Goal: Task Accomplishment & Management: Use online tool/utility

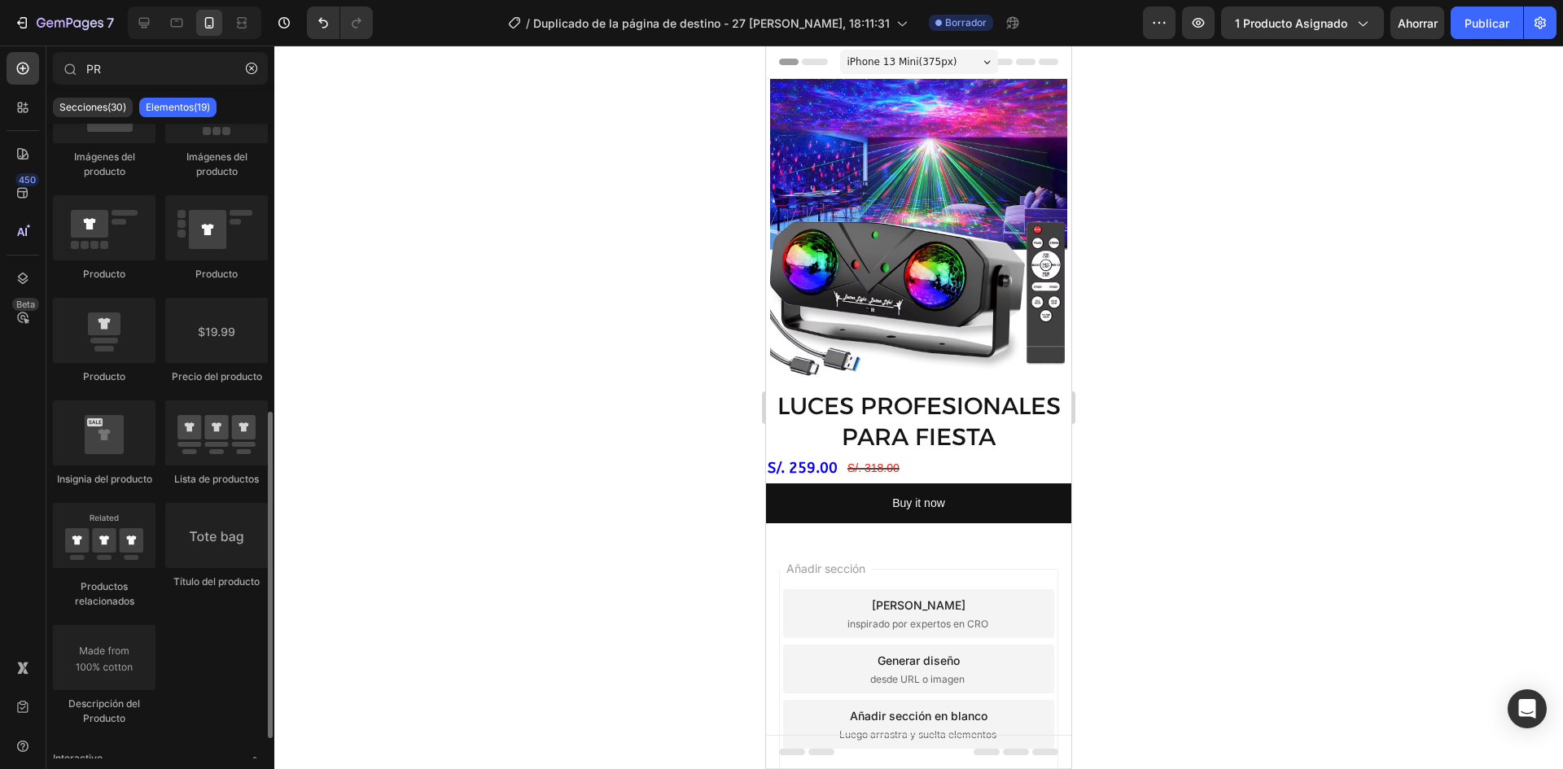
scroll to position [326, 0]
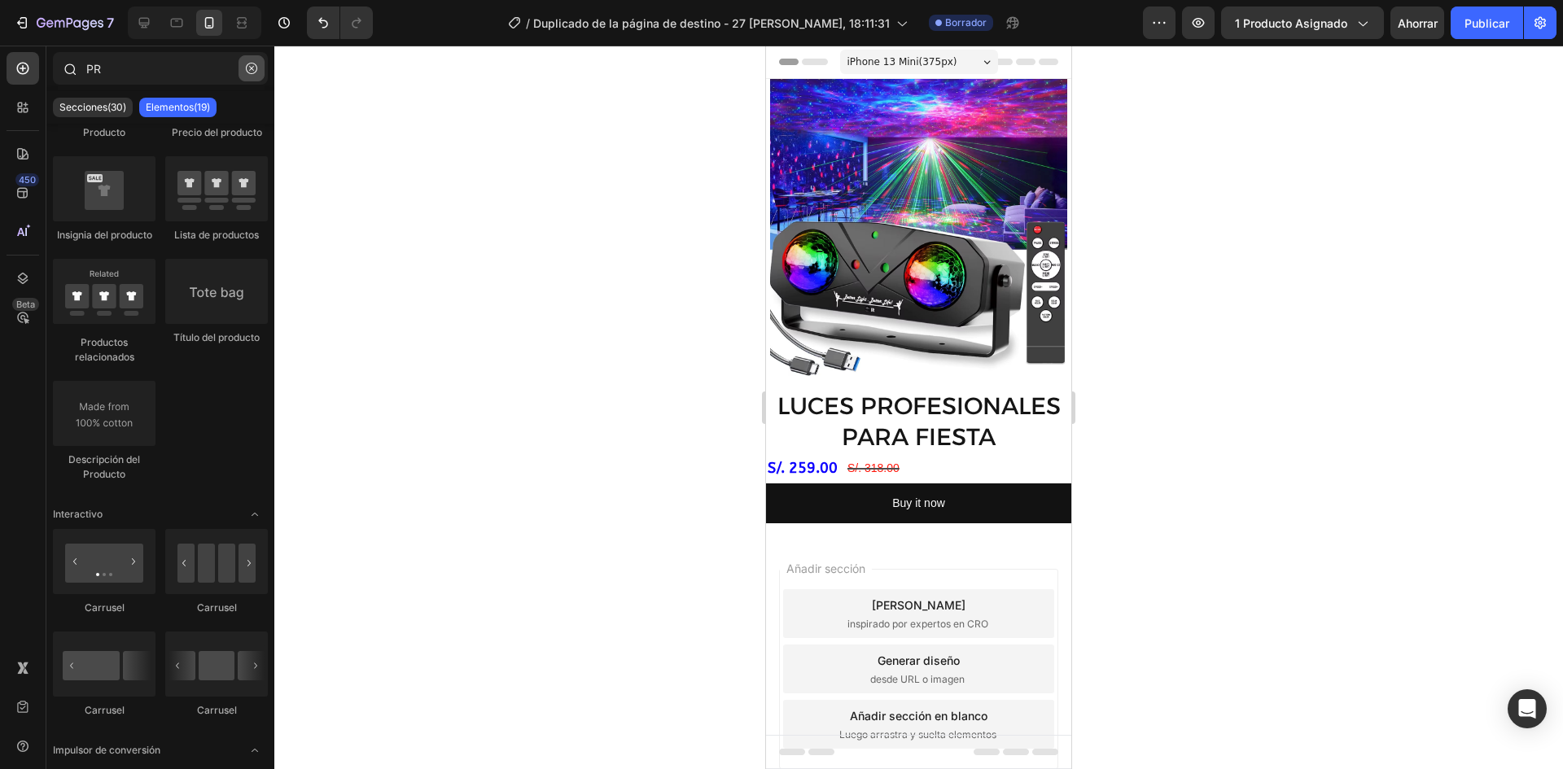
click at [252, 70] on icon "button" at bounding box center [251, 68] width 11 height 11
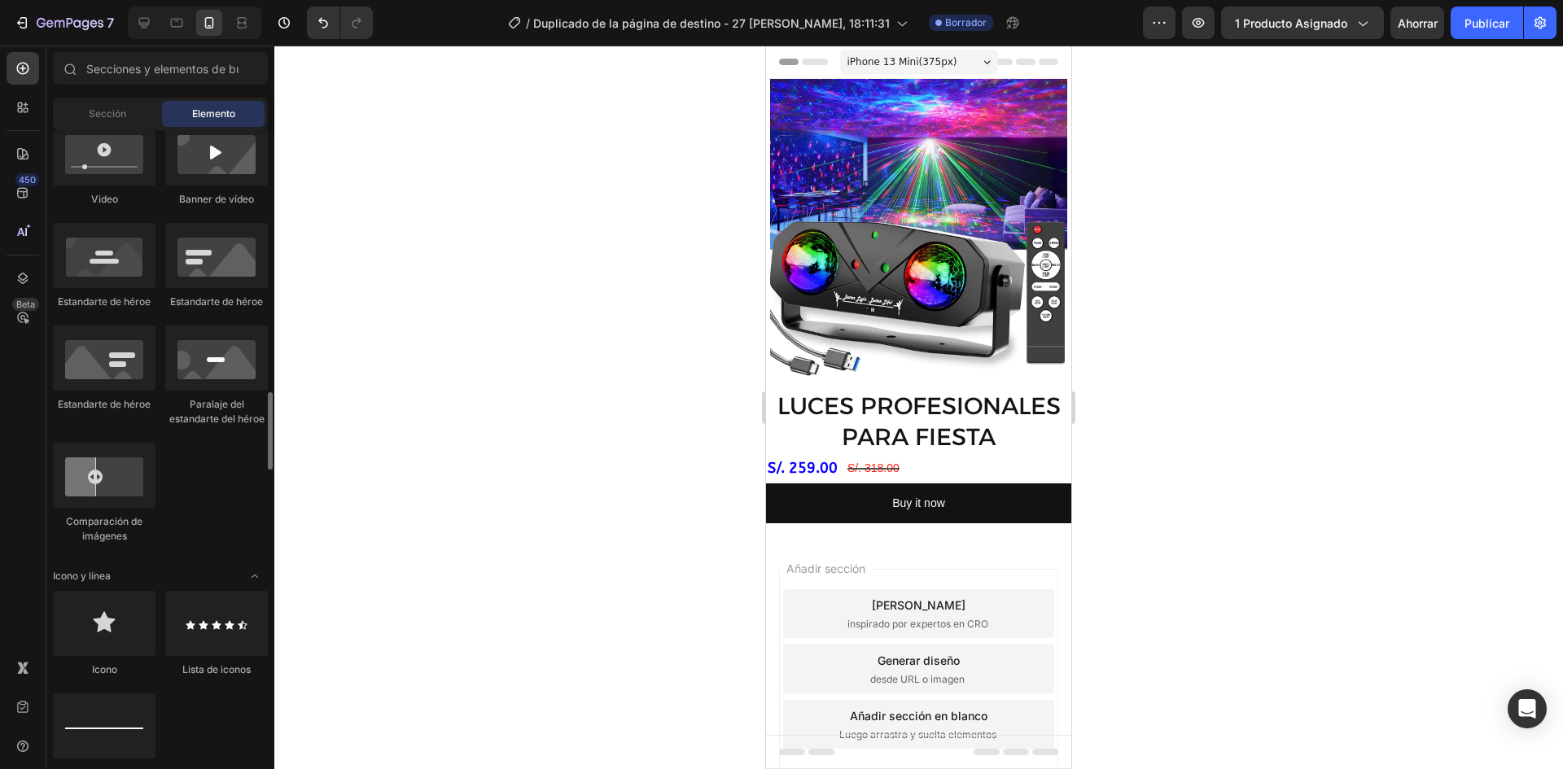
scroll to position [814, 0]
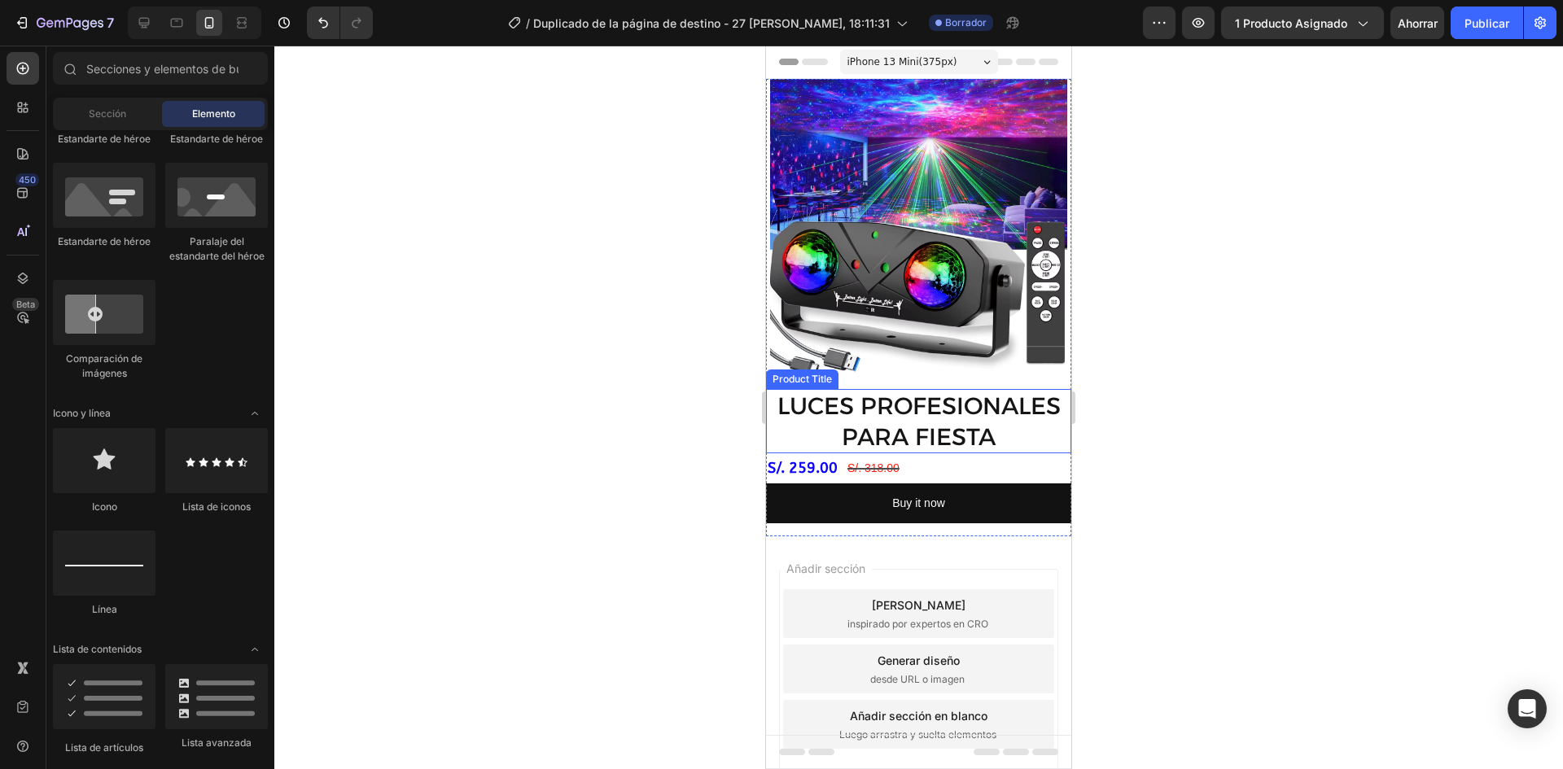
click at [875, 415] on h2 "LUCES PROFESIONALES PARA FIESTA" at bounding box center [918, 421] width 305 height 64
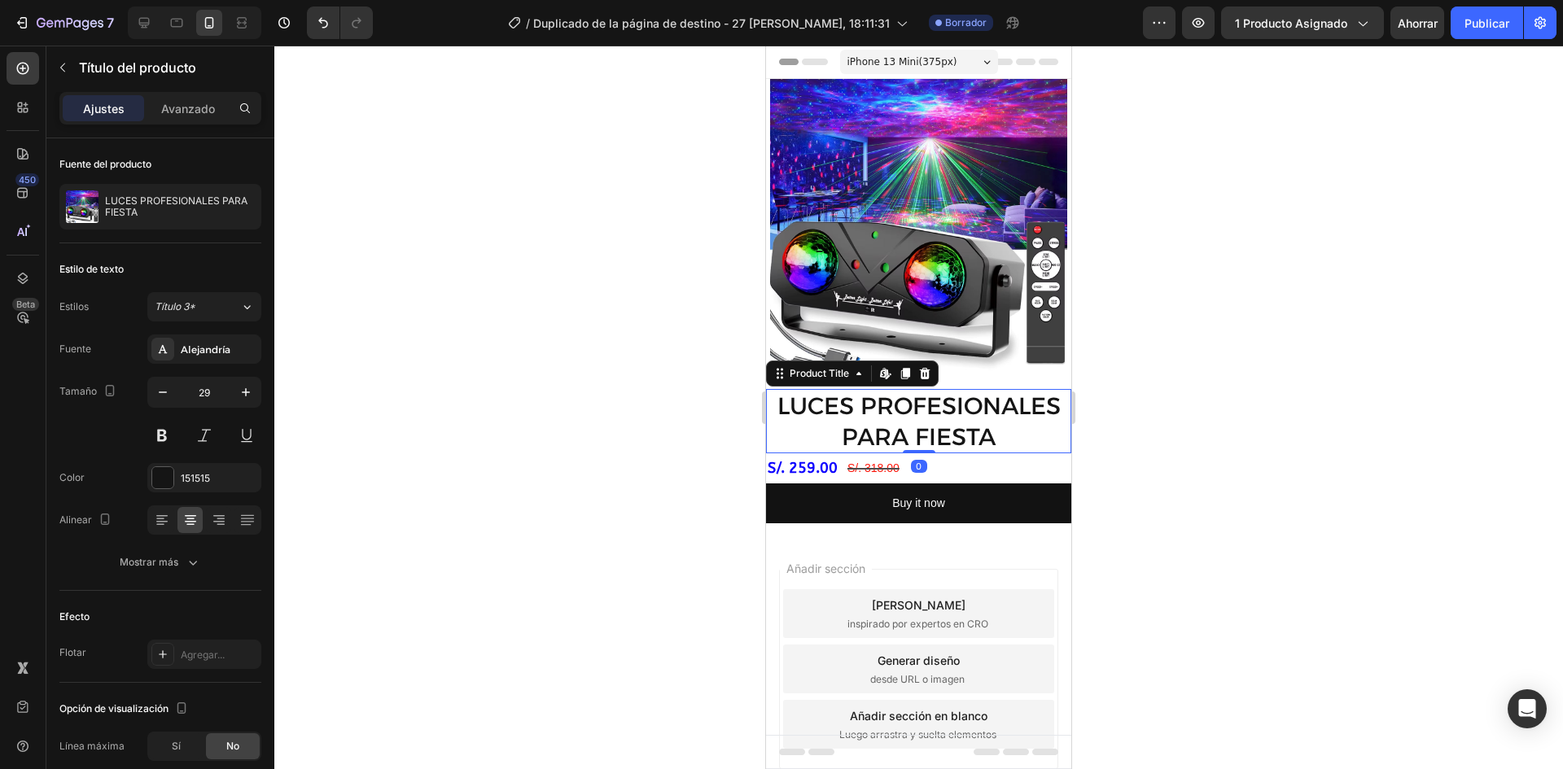
click at [960, 412] on h2 "LUCES PROFESIONALES PARA FIESTA" at bounding box center [918, 421] width 305 height 64
click at [1089, 536] on div at bounding box center [918, 408] width 1289 height 724
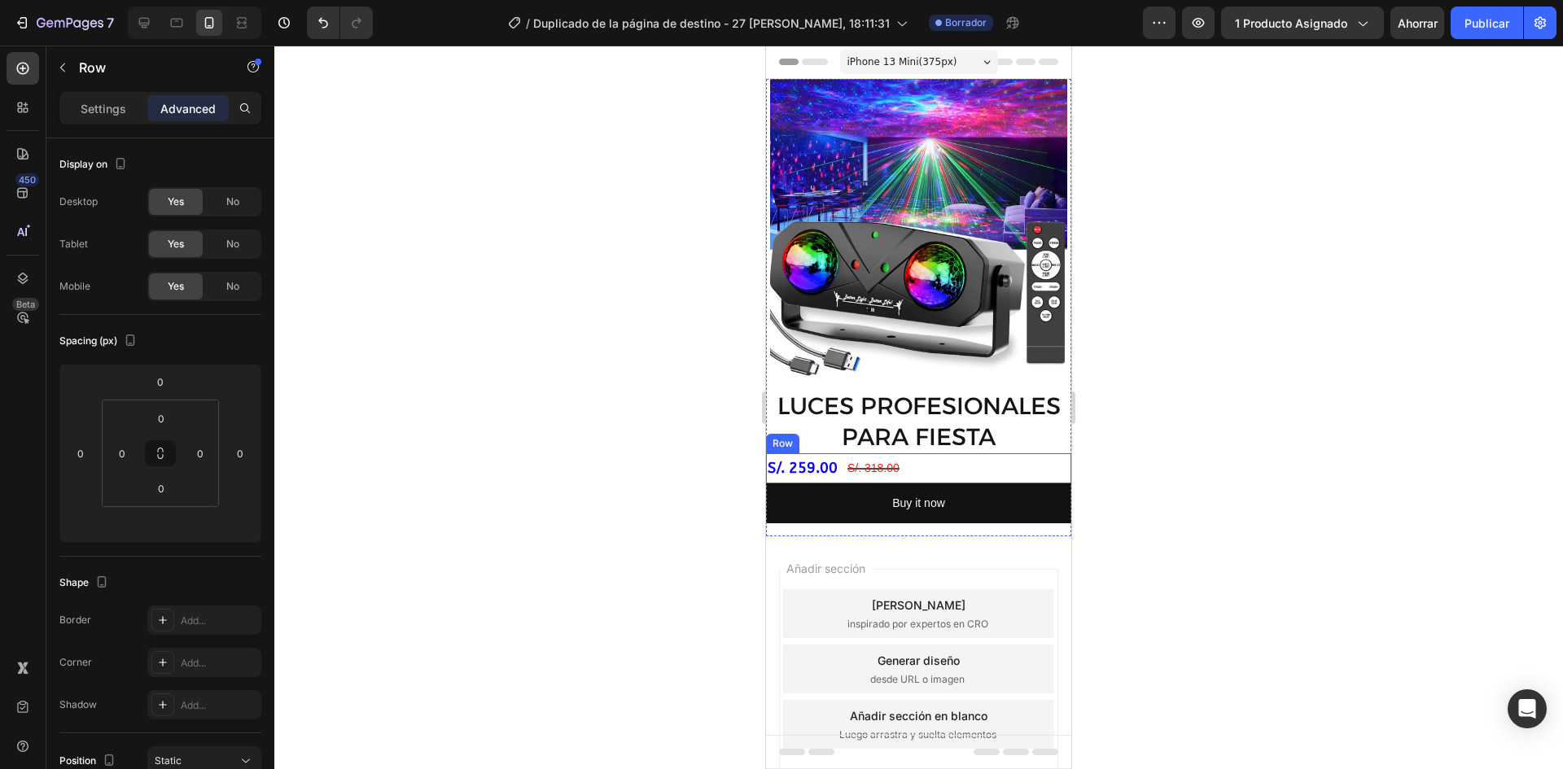
click at [961, 454] on div "S/. 259.00 Product Price Product Price S/. 318.00 Product Price Product Price R…" at bounding box center [918, 468] width 305 height 29
click at [686, 450] on div at bounding box center [918, 408] width 1289 height 724
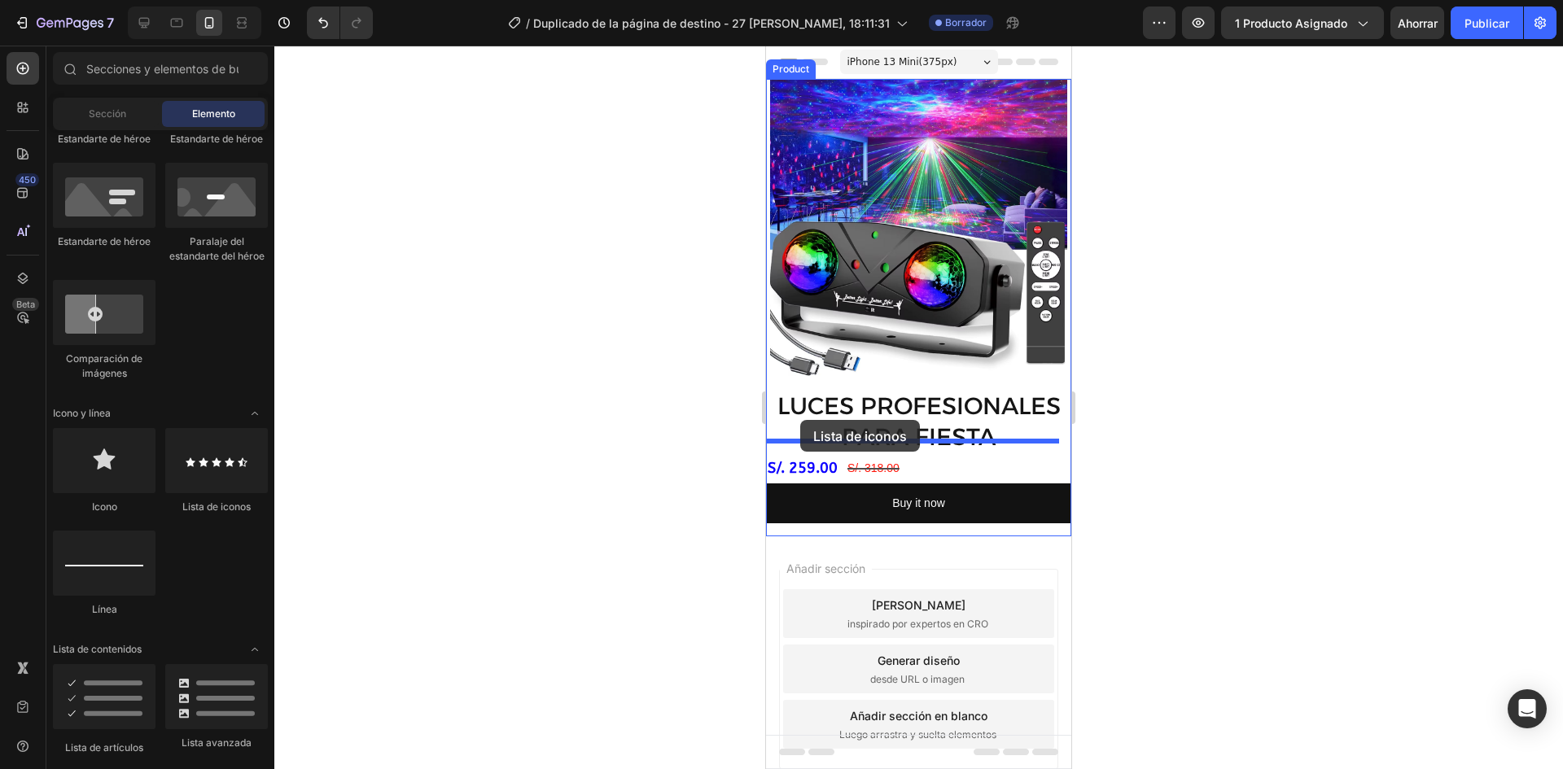
drag, startPoint x: 978, startPoint y: 500, endPoint x: 800, endPoint y: 420, distance: 195.4
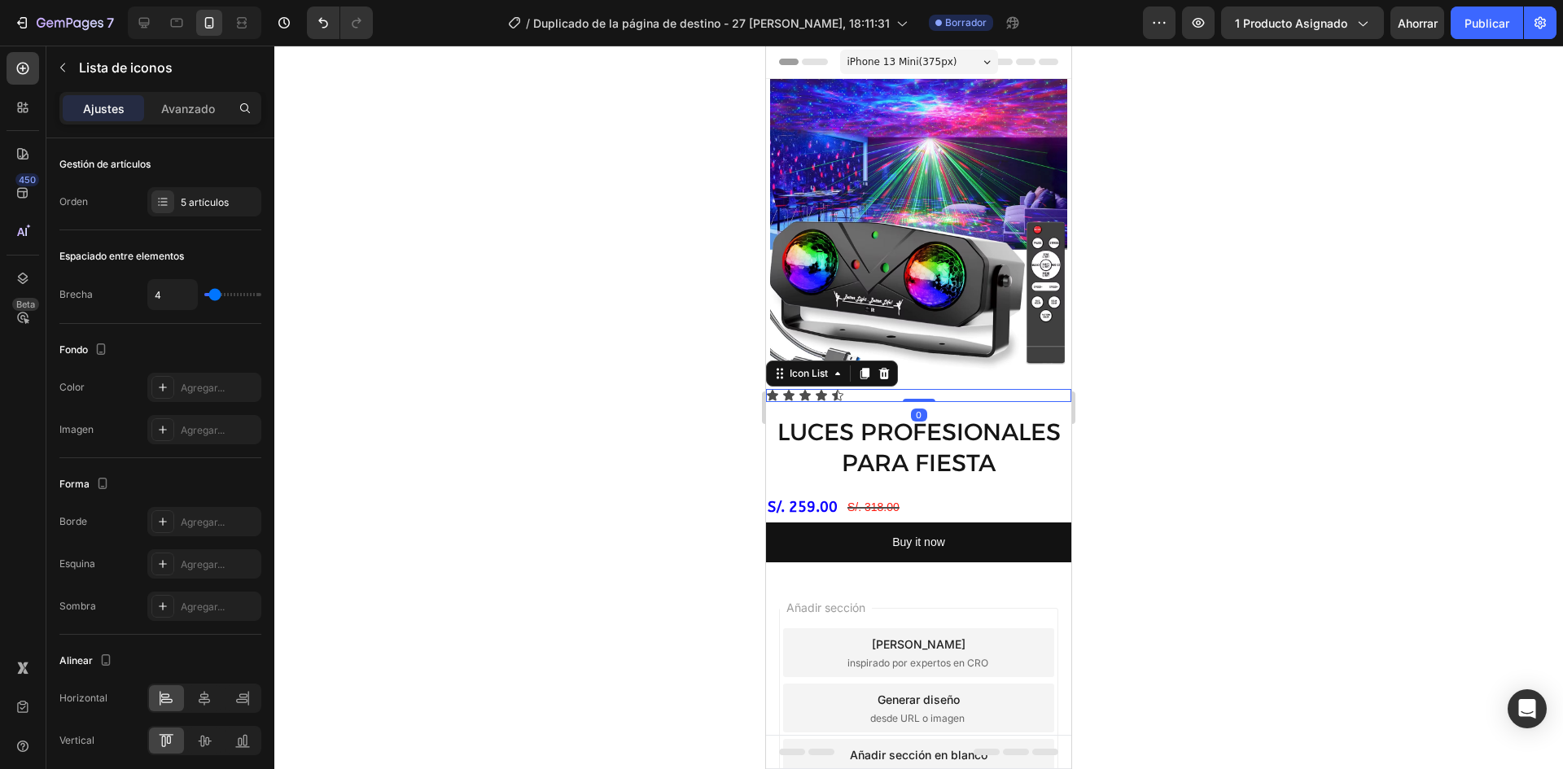
drag, startPoint x: 1152, startPoint y: 407, endPoint x: 266, endPoint y: 362, distance: 887.1
click at [1152, 407] on div at bounding box center [918, 408] width 1289 height 724
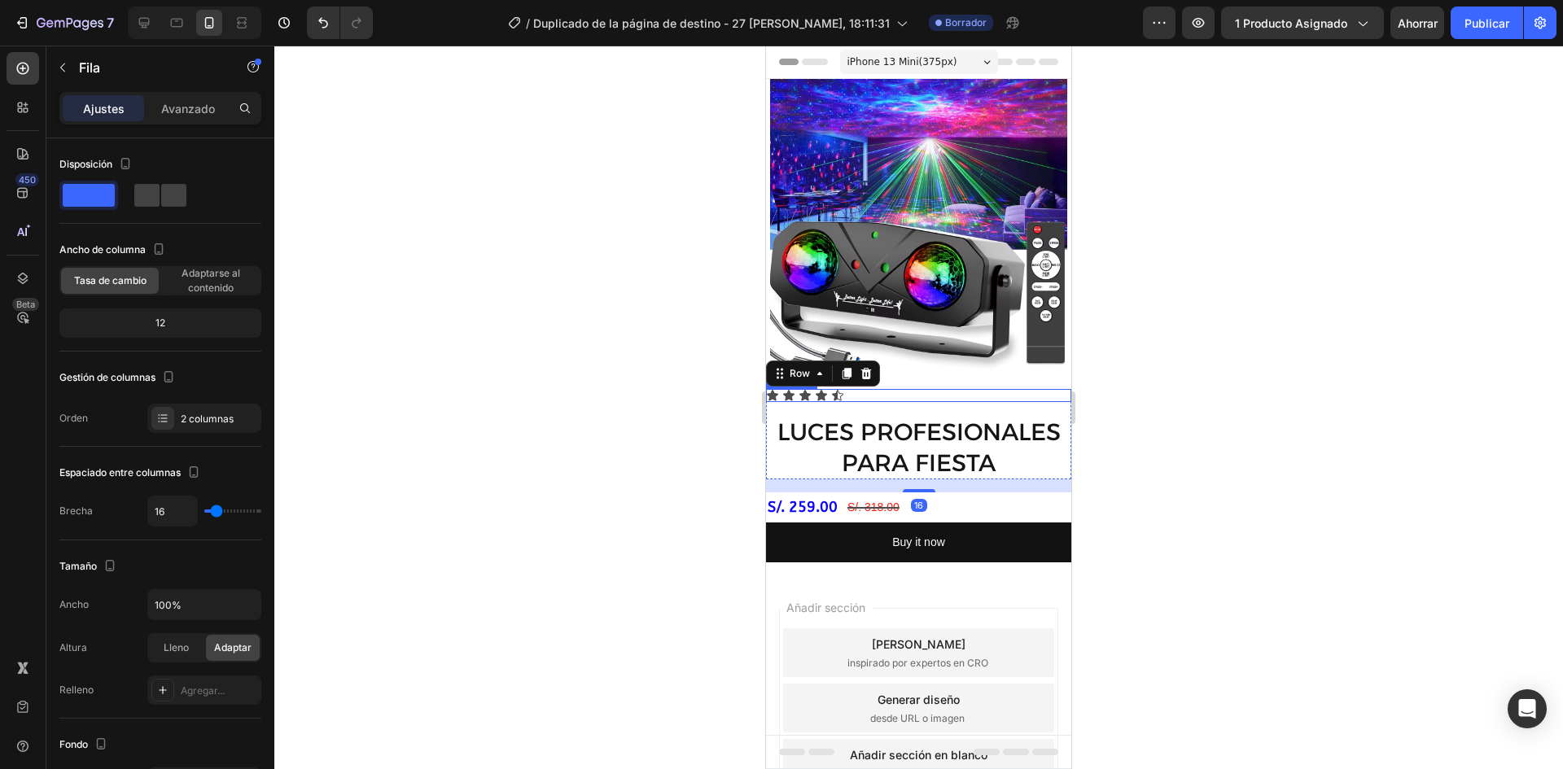
click at [639, 385] on div at bounding box center [918, 408] width 1289 height 724
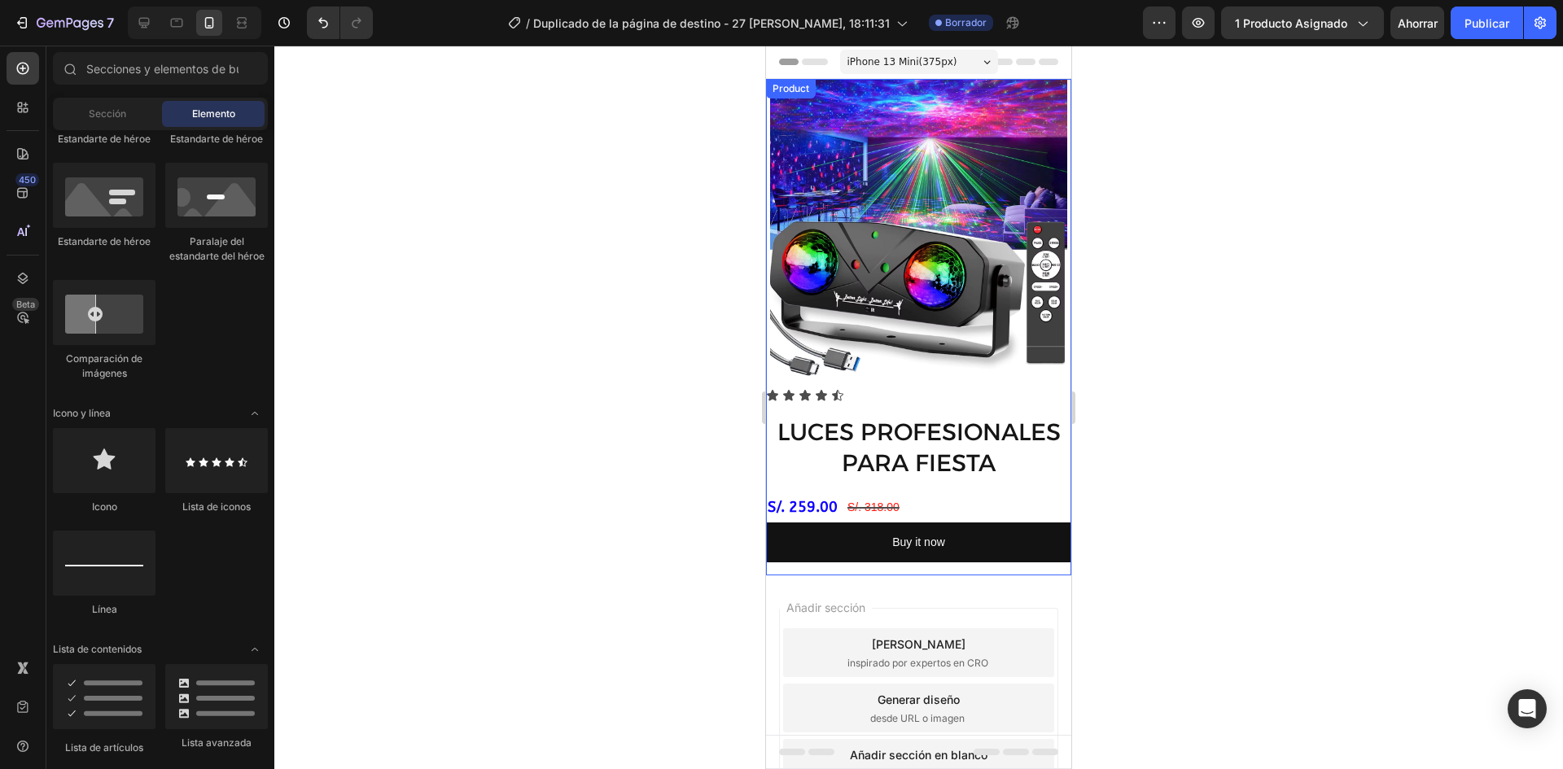
click at [716, 374] on div at bounding box center [918, 408] width 1289 height 724
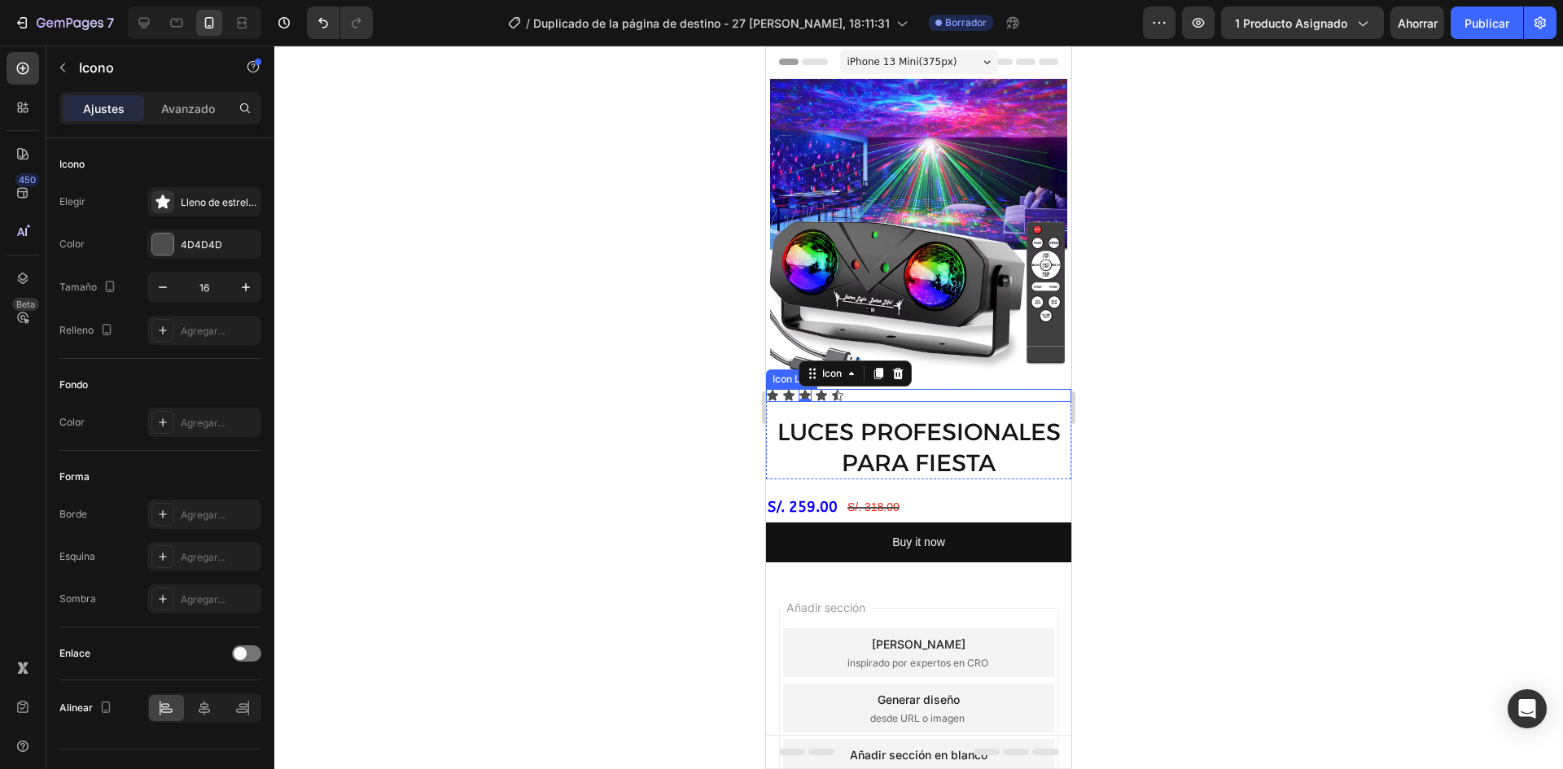
click at [879, 389] on div "Icon Icon Icon 0 Icon Icon" at bounding box center [918, 395] width 305 height 13
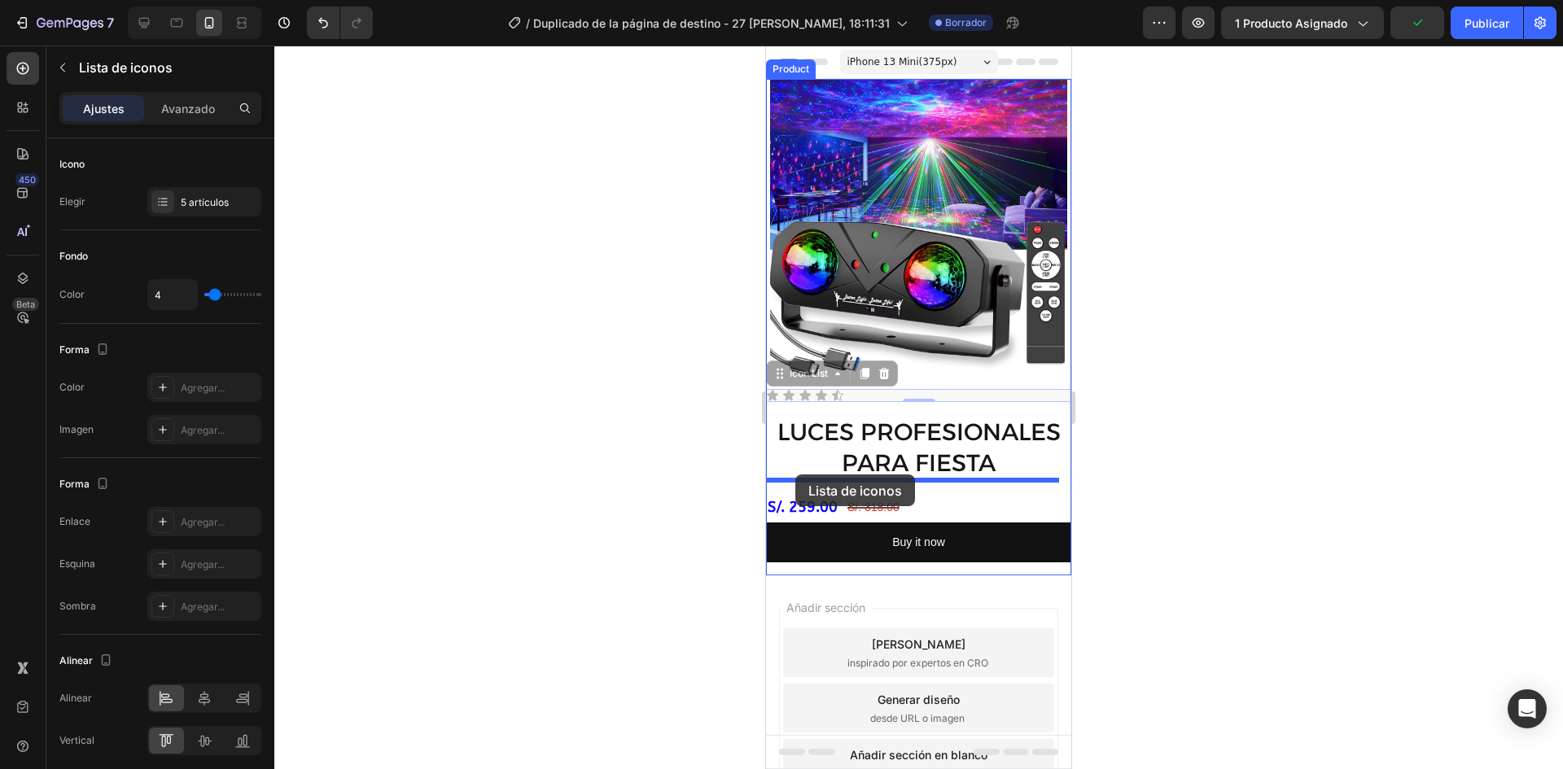
drag, startPoint x: 779, startPoint y: 364, endPoint x: 796, endPoint y: 475, distance: 111.9
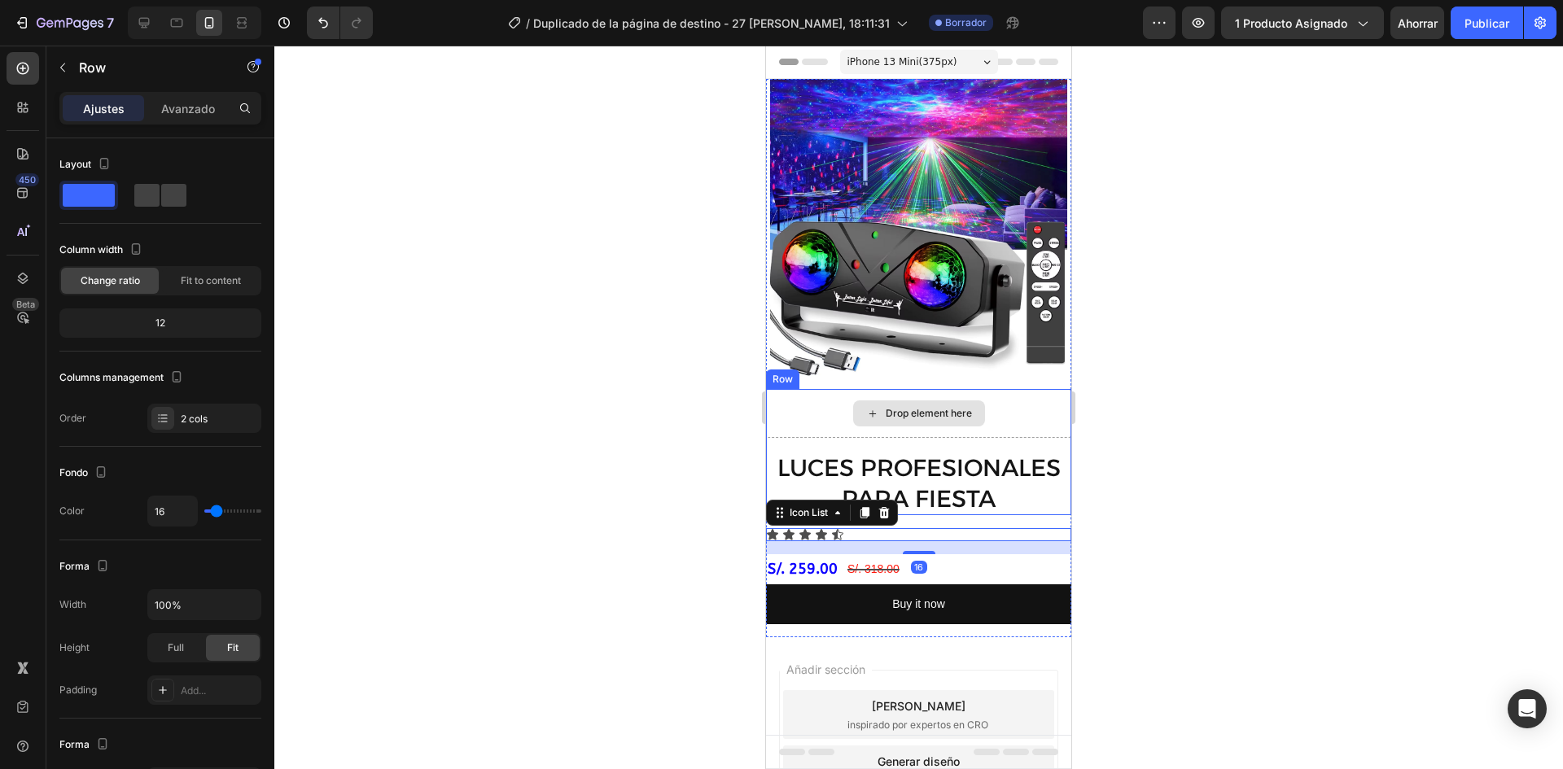
click at [867, 389] on div "Drop element here" at bounding box center [918, 413] width 305 height 49
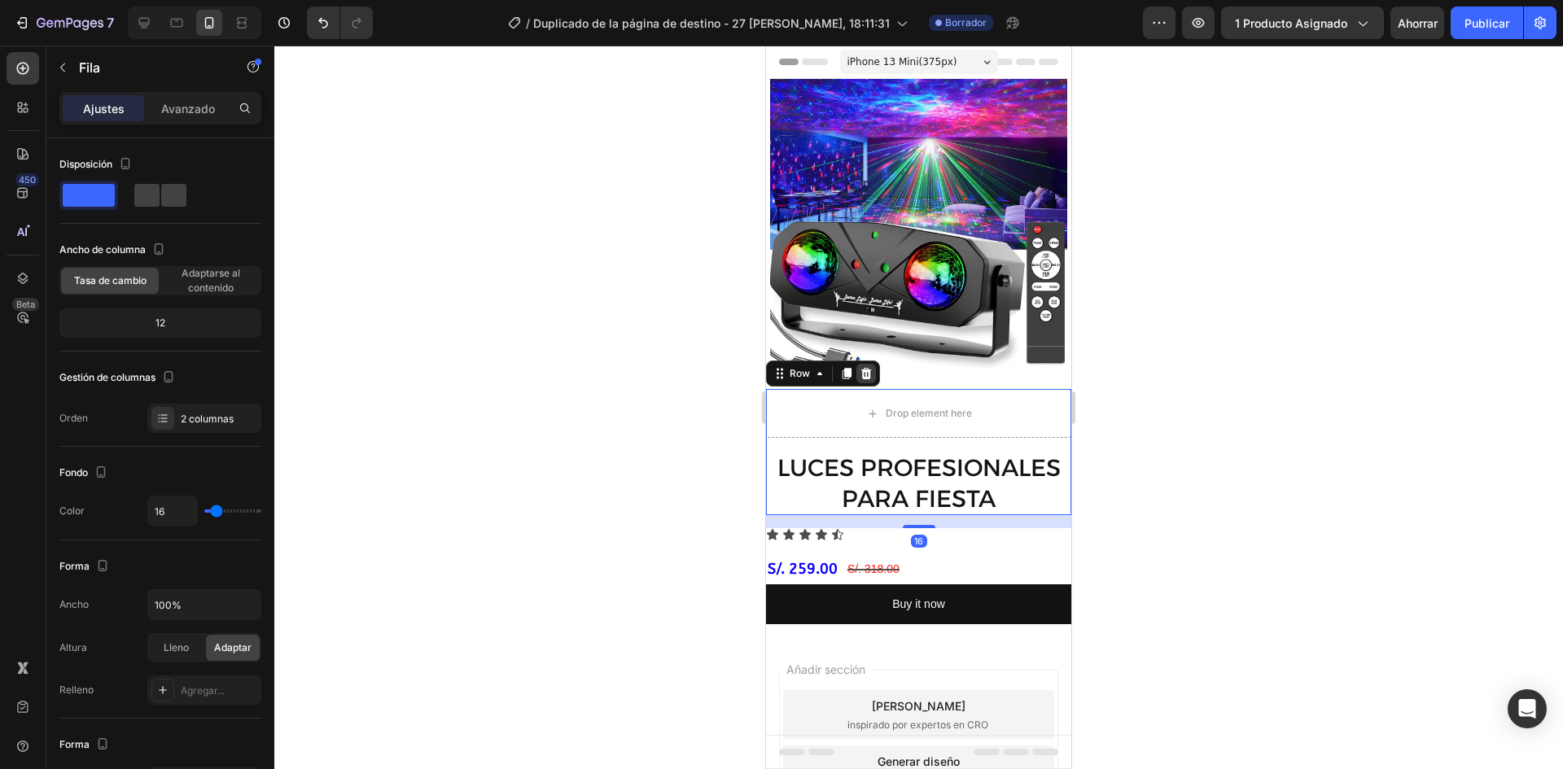
click at [863, 368] on icon at bounding box center [866, 373] width 11 height 11
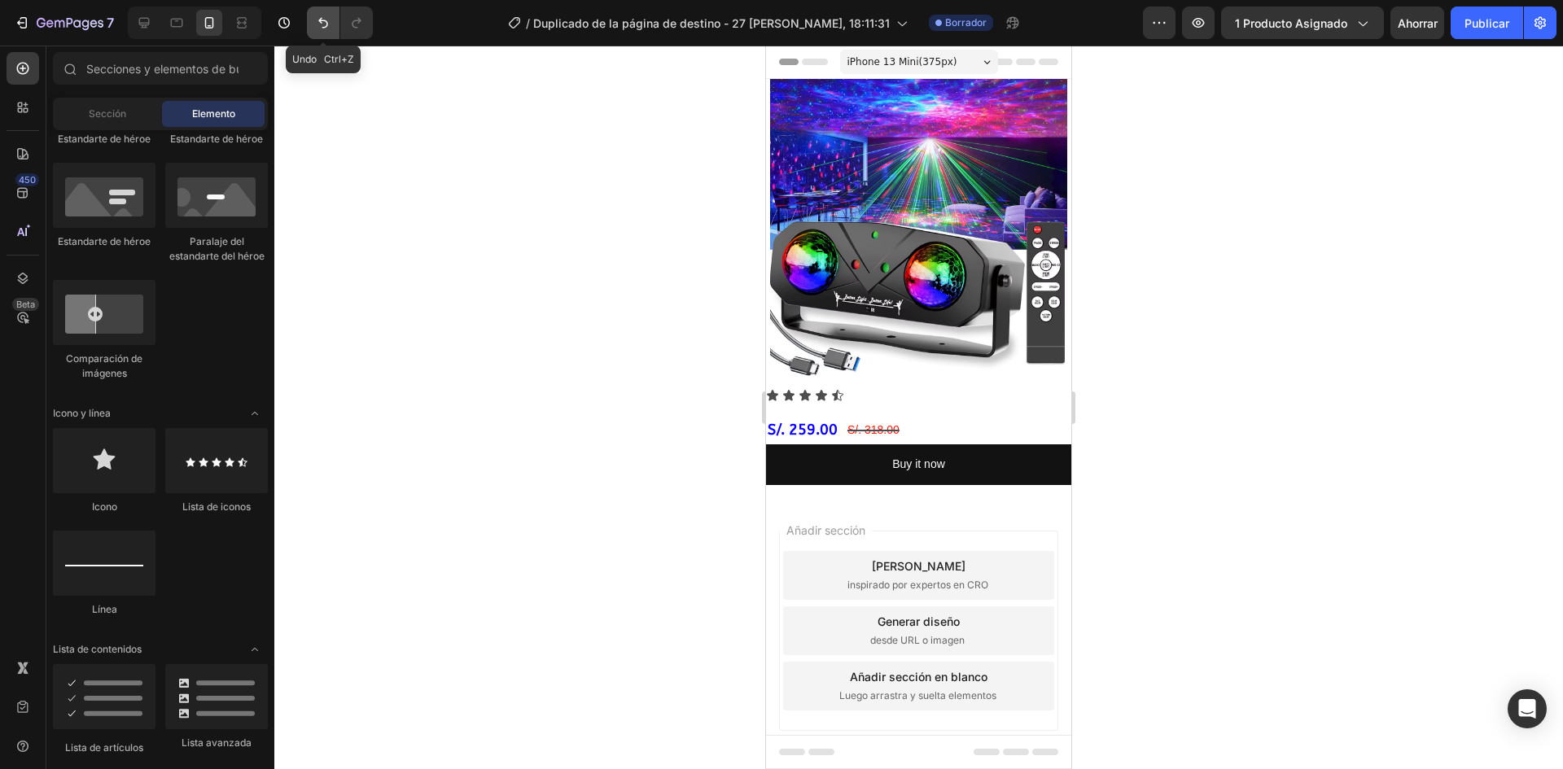
click at [318, 24] on icon "Deshacer/Rehacer" at bounding box center [323, 23] width 16 height 16
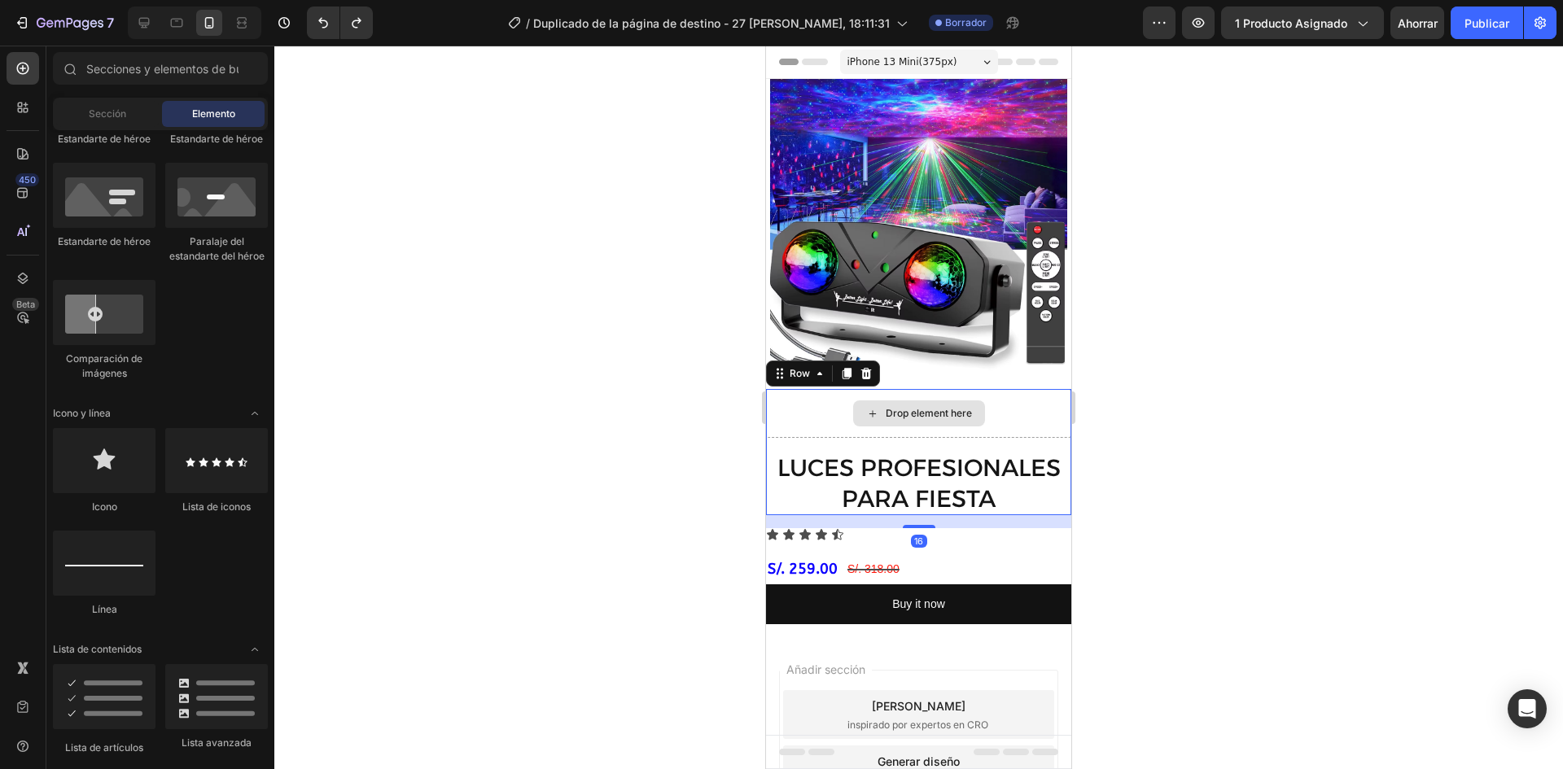
click at [1027, 401] on div "Drop element here" at bounding box center [918, 413] width 305 height 49
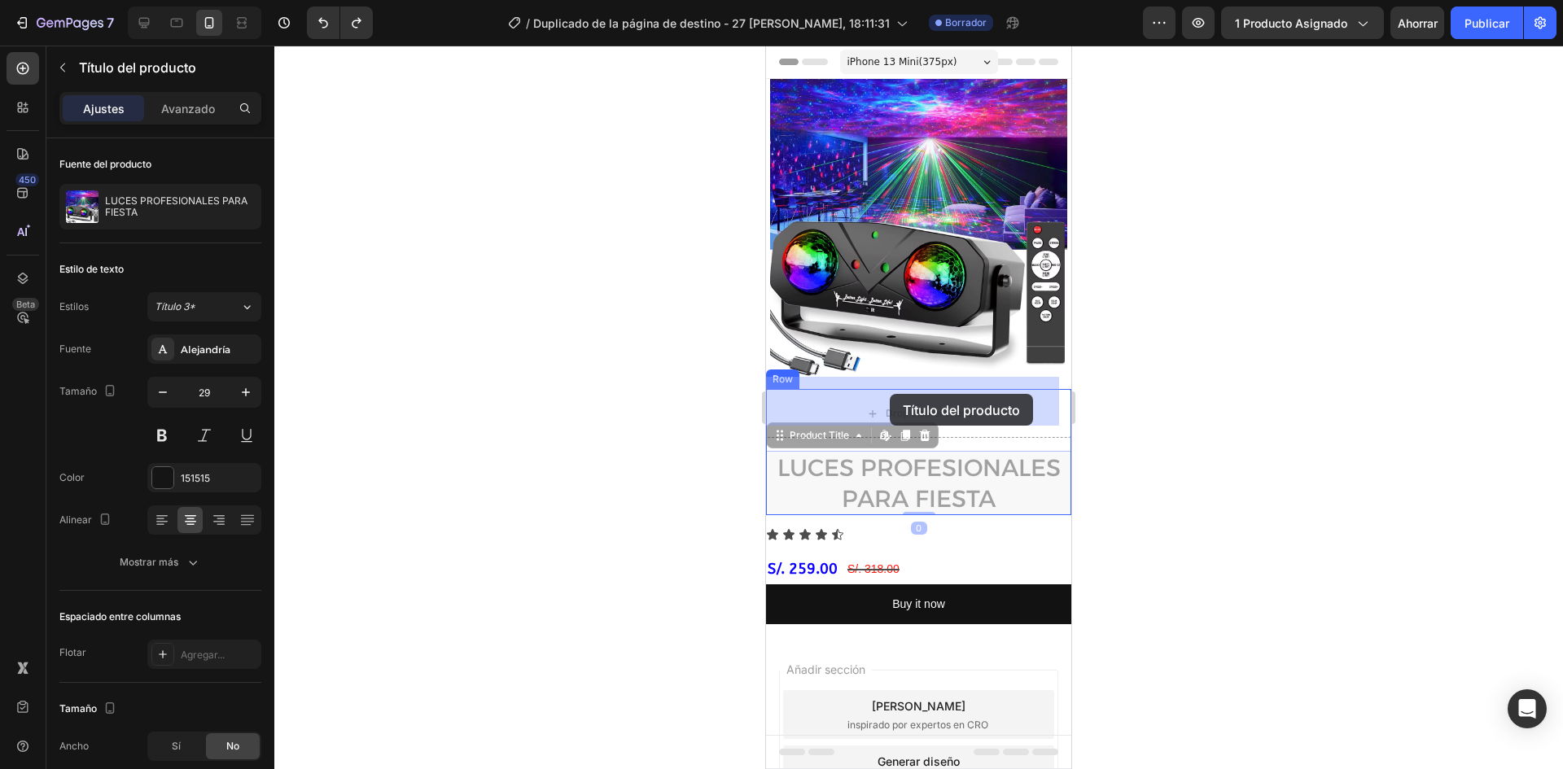
drag, startPoint x: 896, startPoint y: 484, endPoint x: 890, endPoint y: 394, distance: 90.6
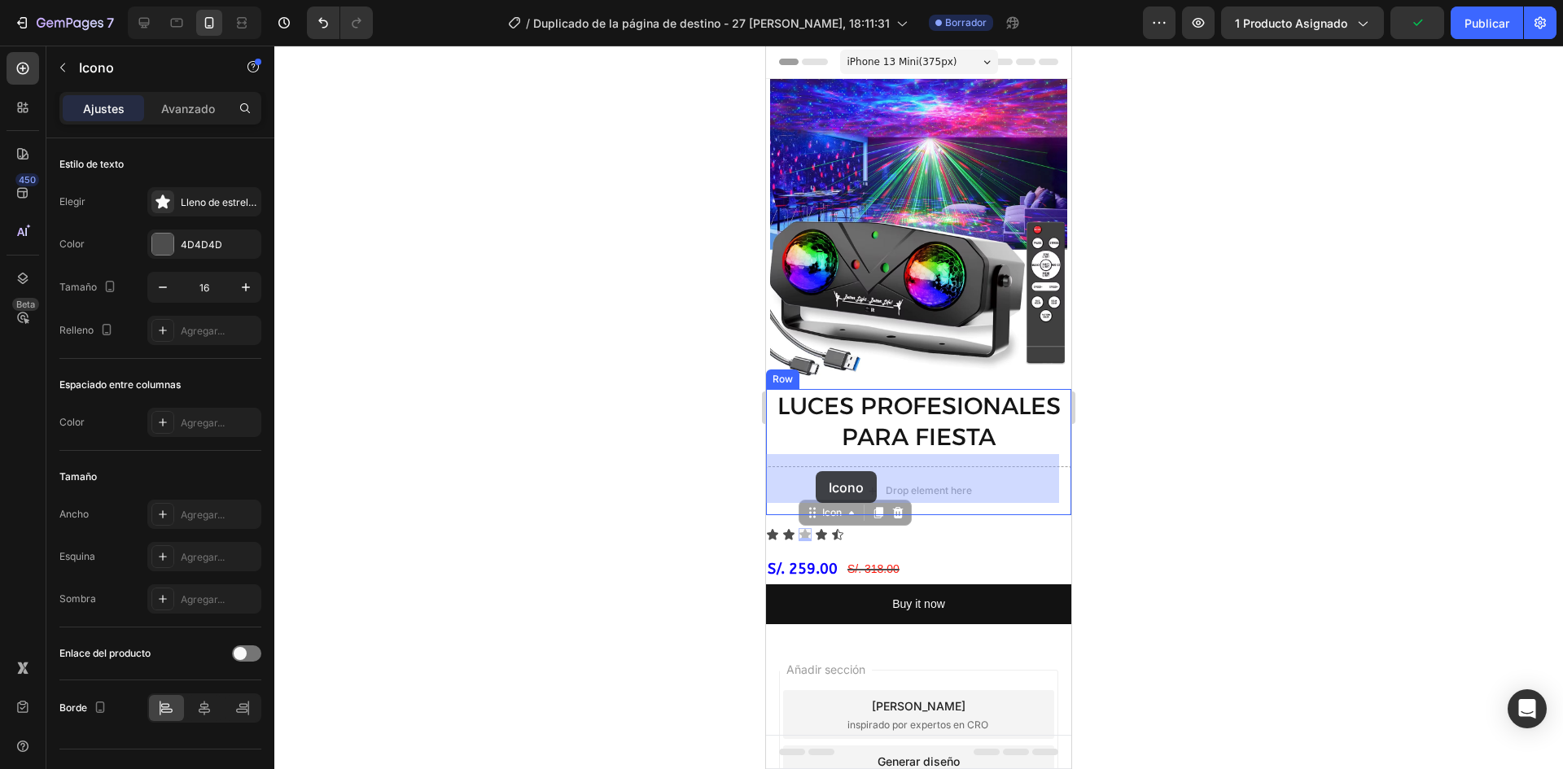
drag, startPoint x: 810, startPoint y: 520, endPoint x: 816, endPoint y: 471, distance: 49.2
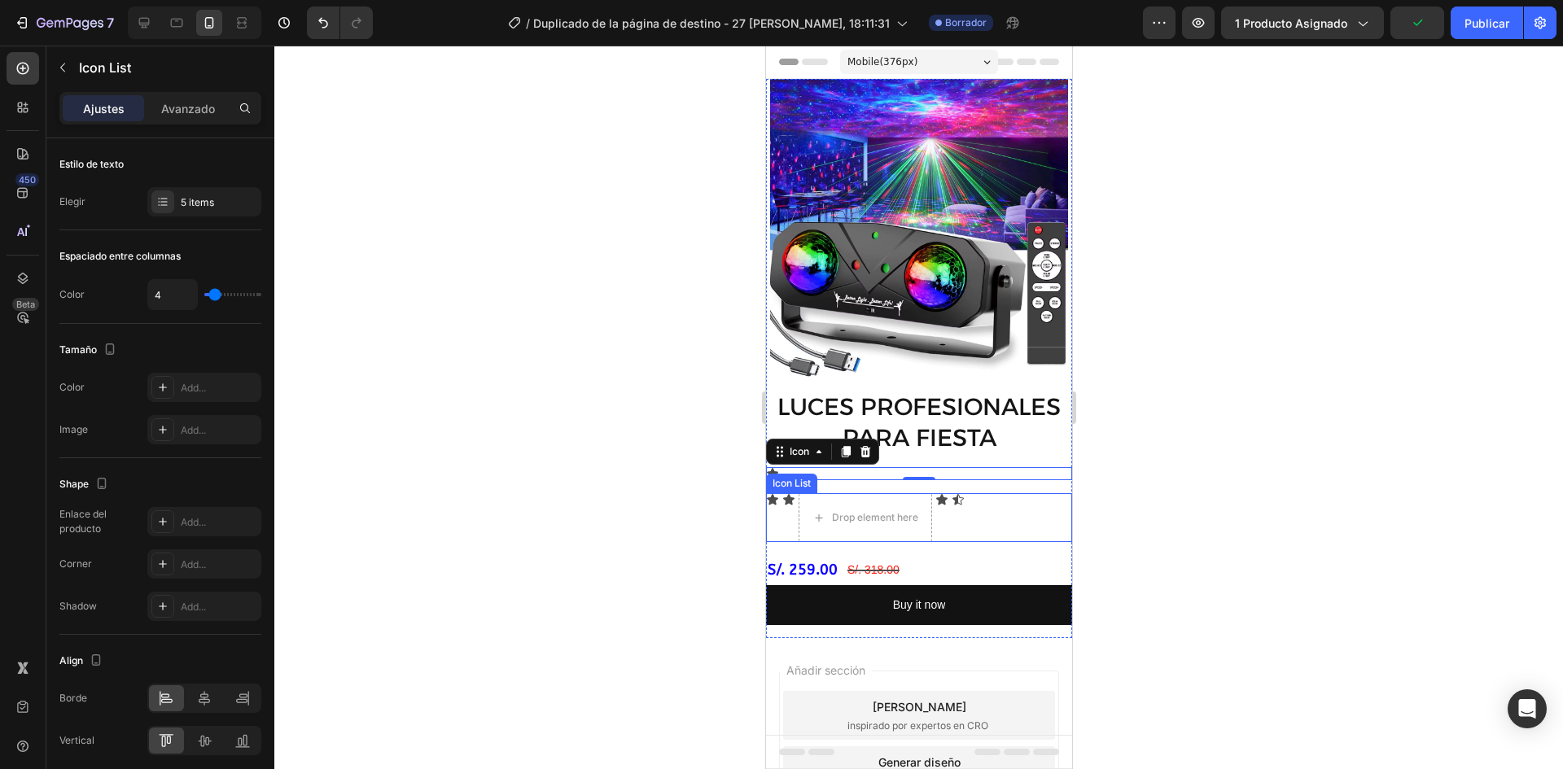
click at [1046, 493] on div "Icon Icon Drop element here Icon Icon" at bounding box center [918, 517] width 306 height 49
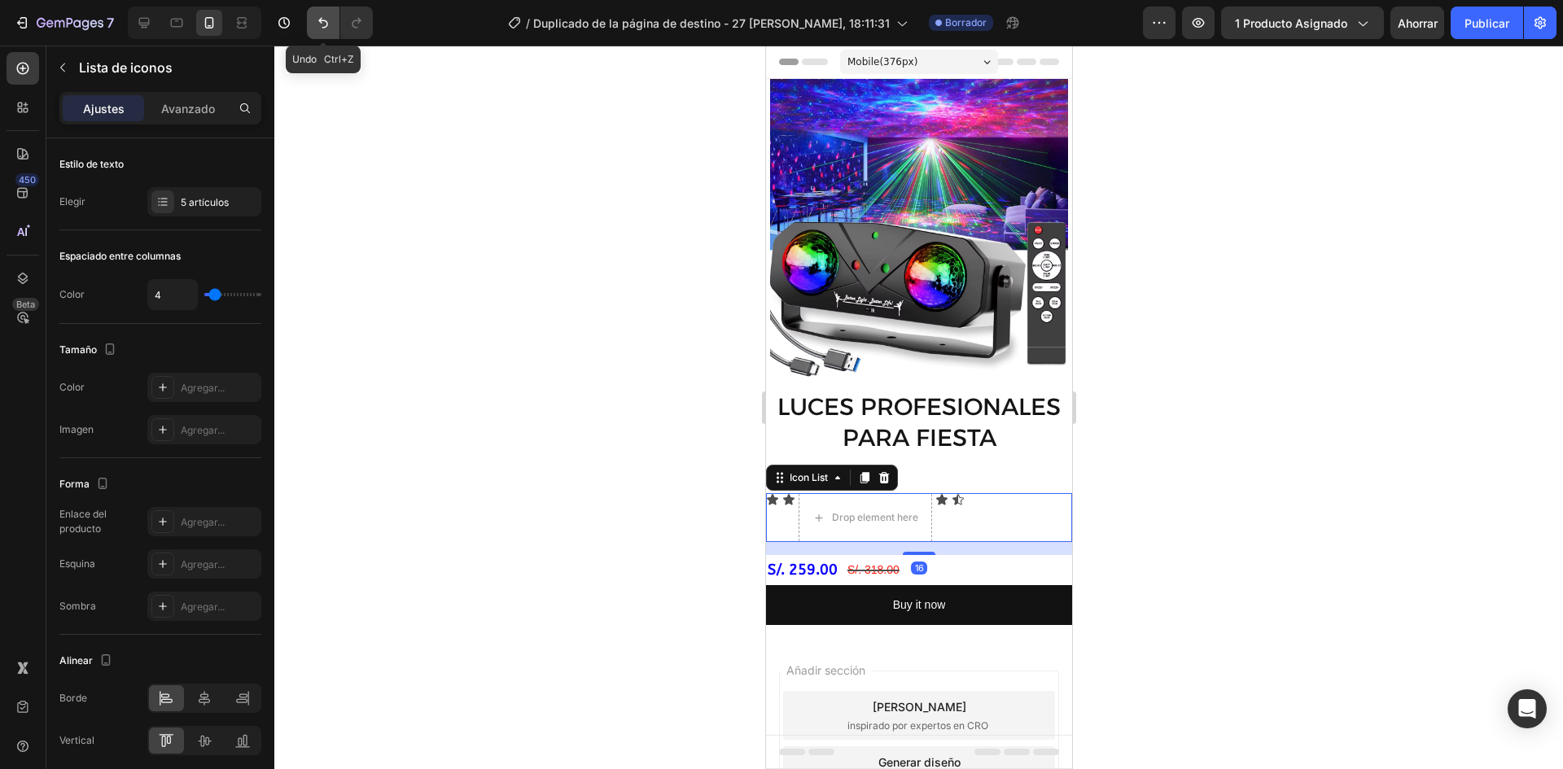
click at [313, 27] on button "Deshacer/Rehacer" at bounding box center [323, 23] width 33 height 33
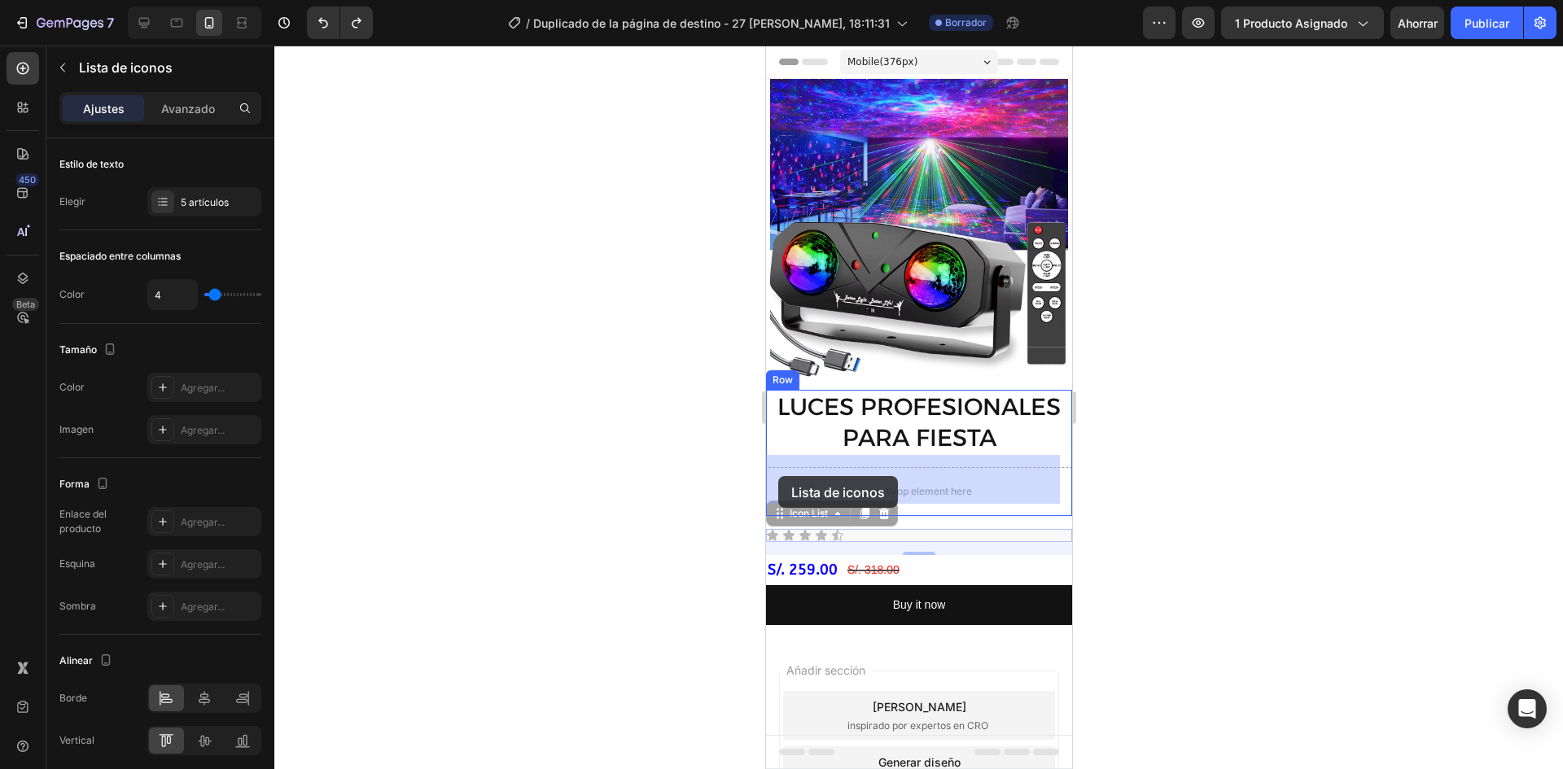
drag, startPoint x: 777, startPoint y: 506, endPoint x: 777, endPoint y: 478, distance: 28.5
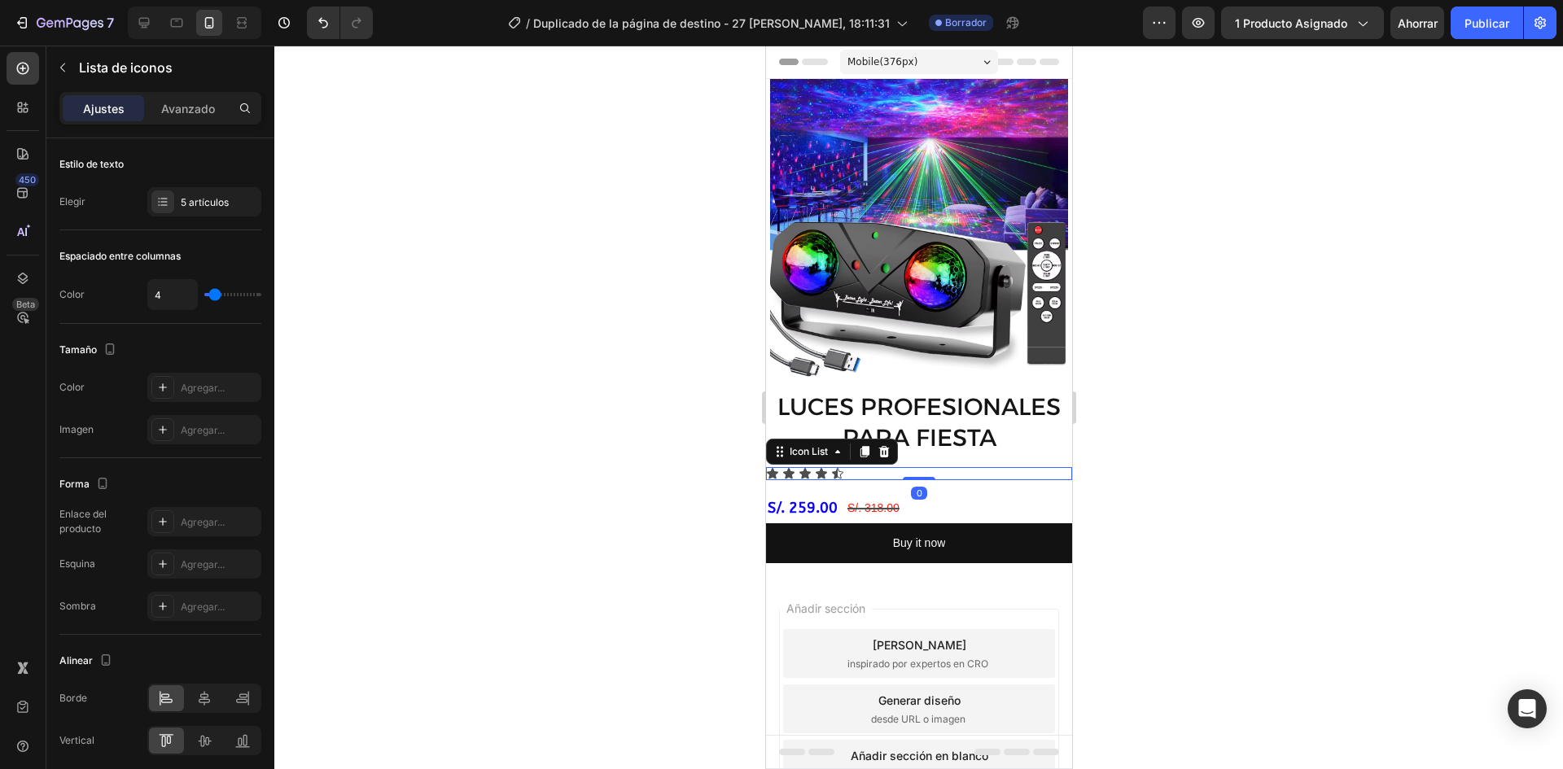
click at [1137, 512] on div at bounding box center [918, 408] width 1289 height 724
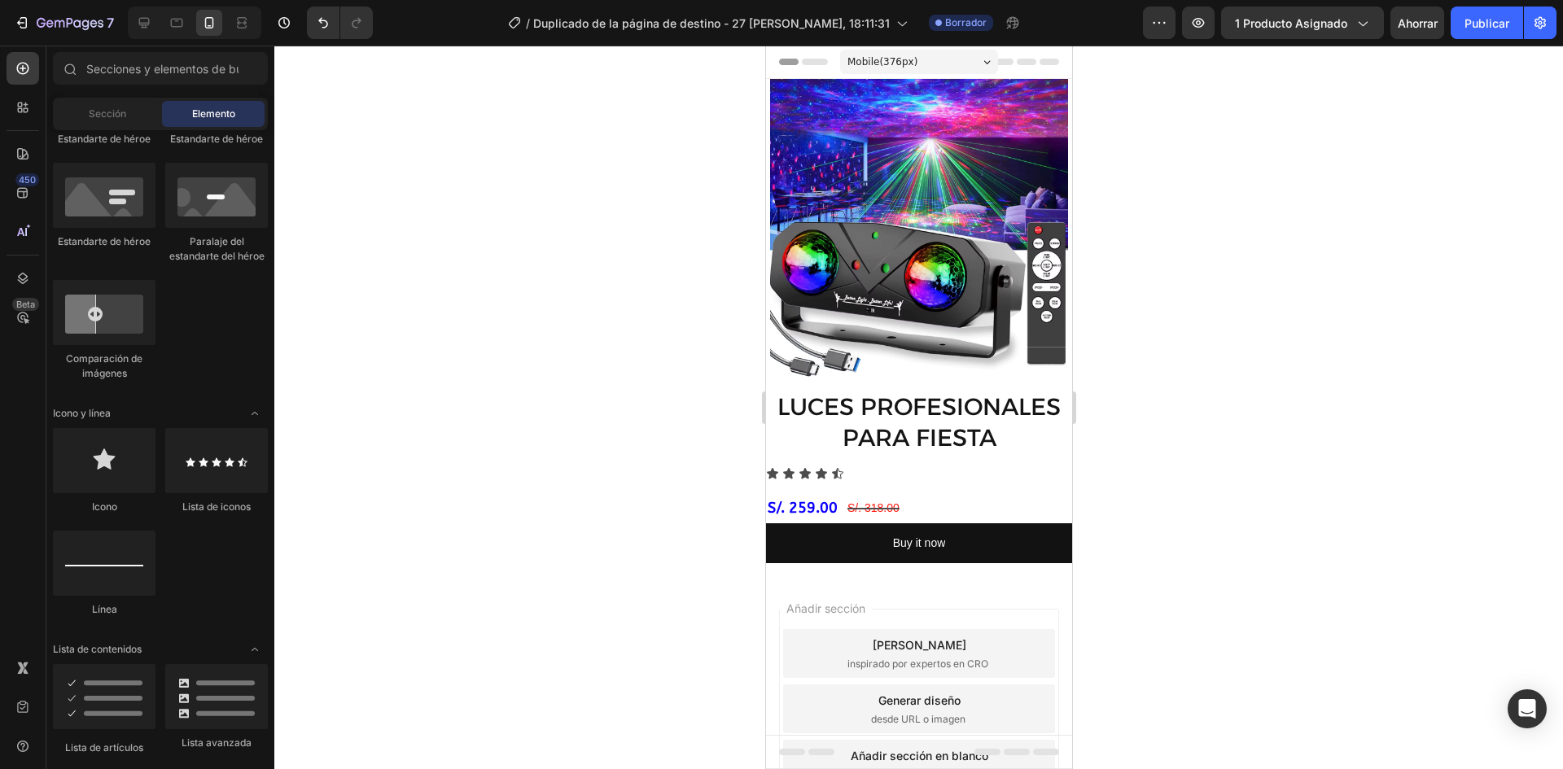
click at [1118, 456] on div at bounding box center [918, 408] width 1289 height 724
click at [901, 467] on div "Icon Icon Icon Icon Icon" at bounding box center [918, 473] width 306 height 13
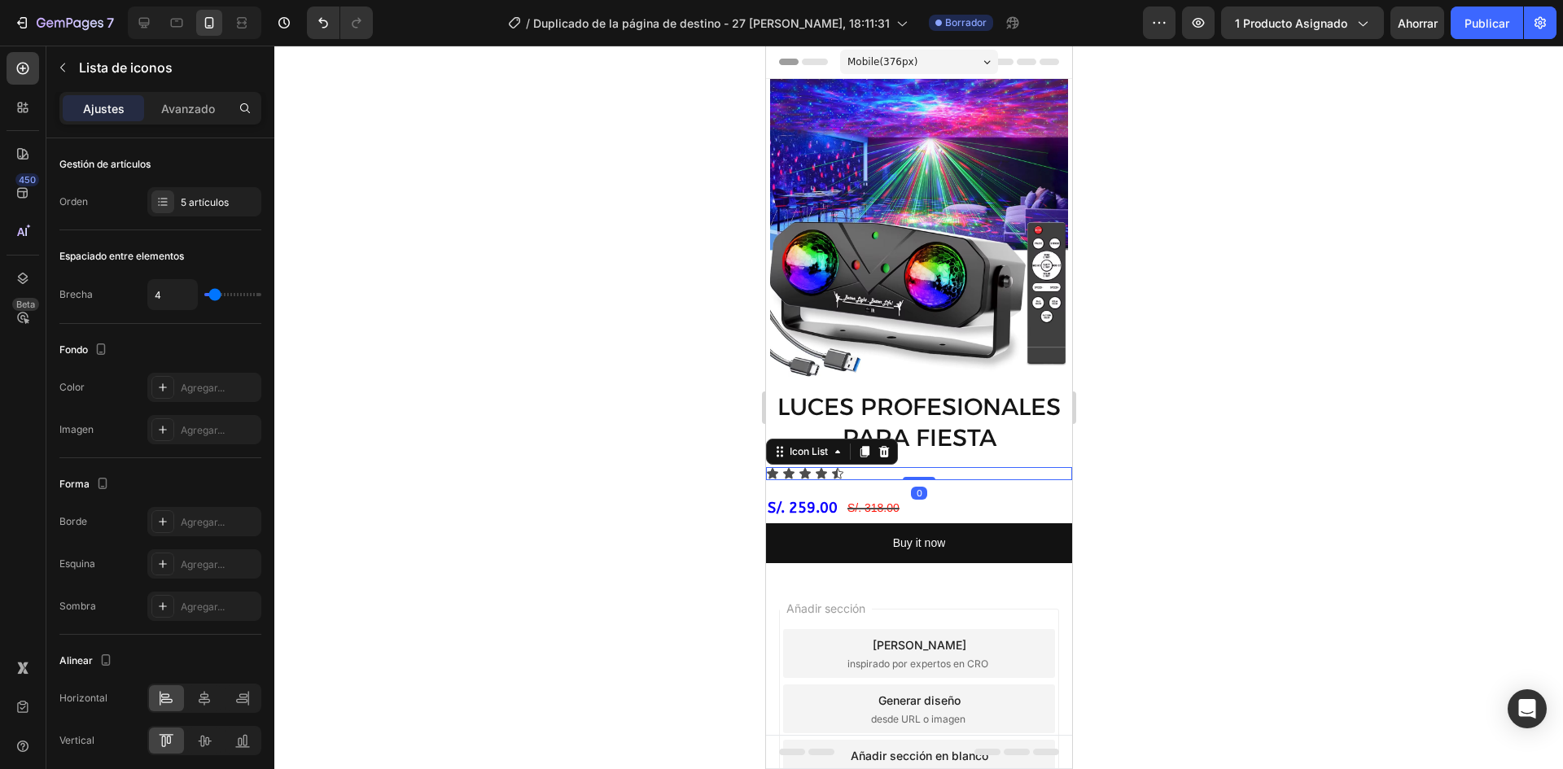
click at [888, 467] on div "Icon Icon Icon Icon Icon" at bounding box center [918, 473] width 306 height 13
click at [891, 467] on div "Icon Icon Icon Icon Icon" at bounding box center [918, 473] width 306 height 13
click at [818, 445] on div "Icon List" at bounding box center [808, 452] width 45 height 15
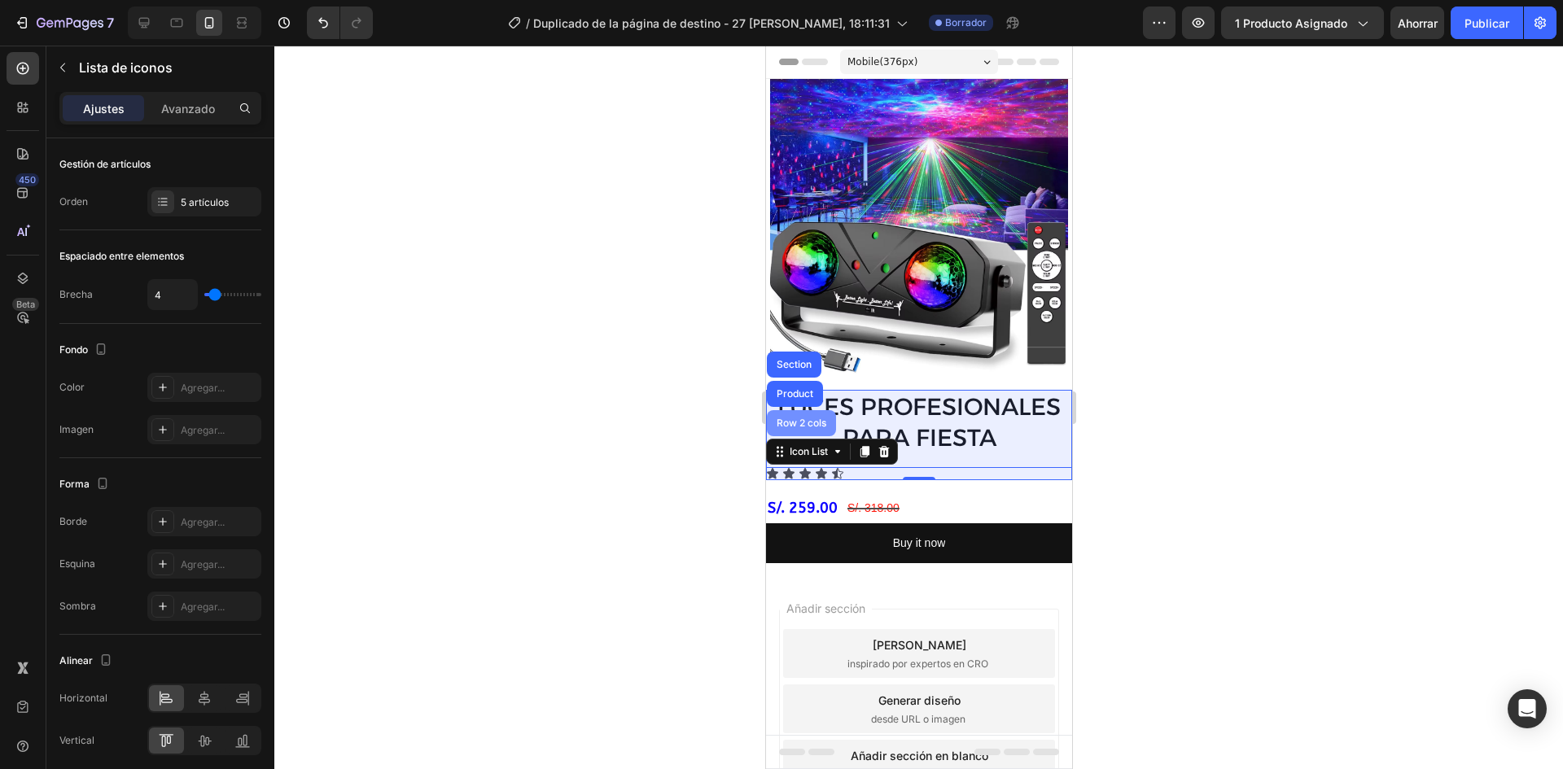
click at [806, 419] on div "Row 2 cols" at bounding box center [801, 424] width 56 height 10
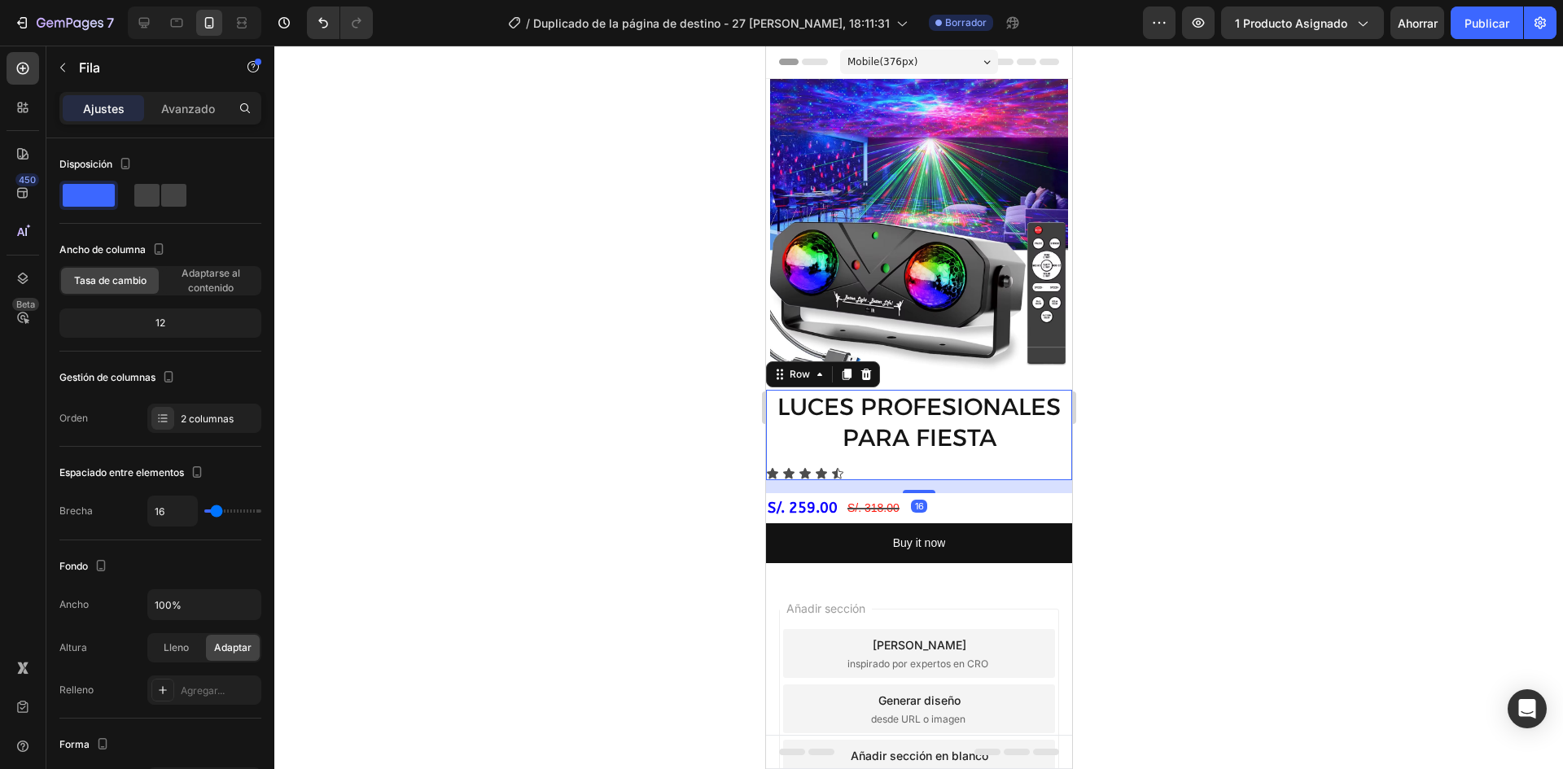
click at [868, 480] on div "16" at bounding box center [918, 486] width 306 height 13
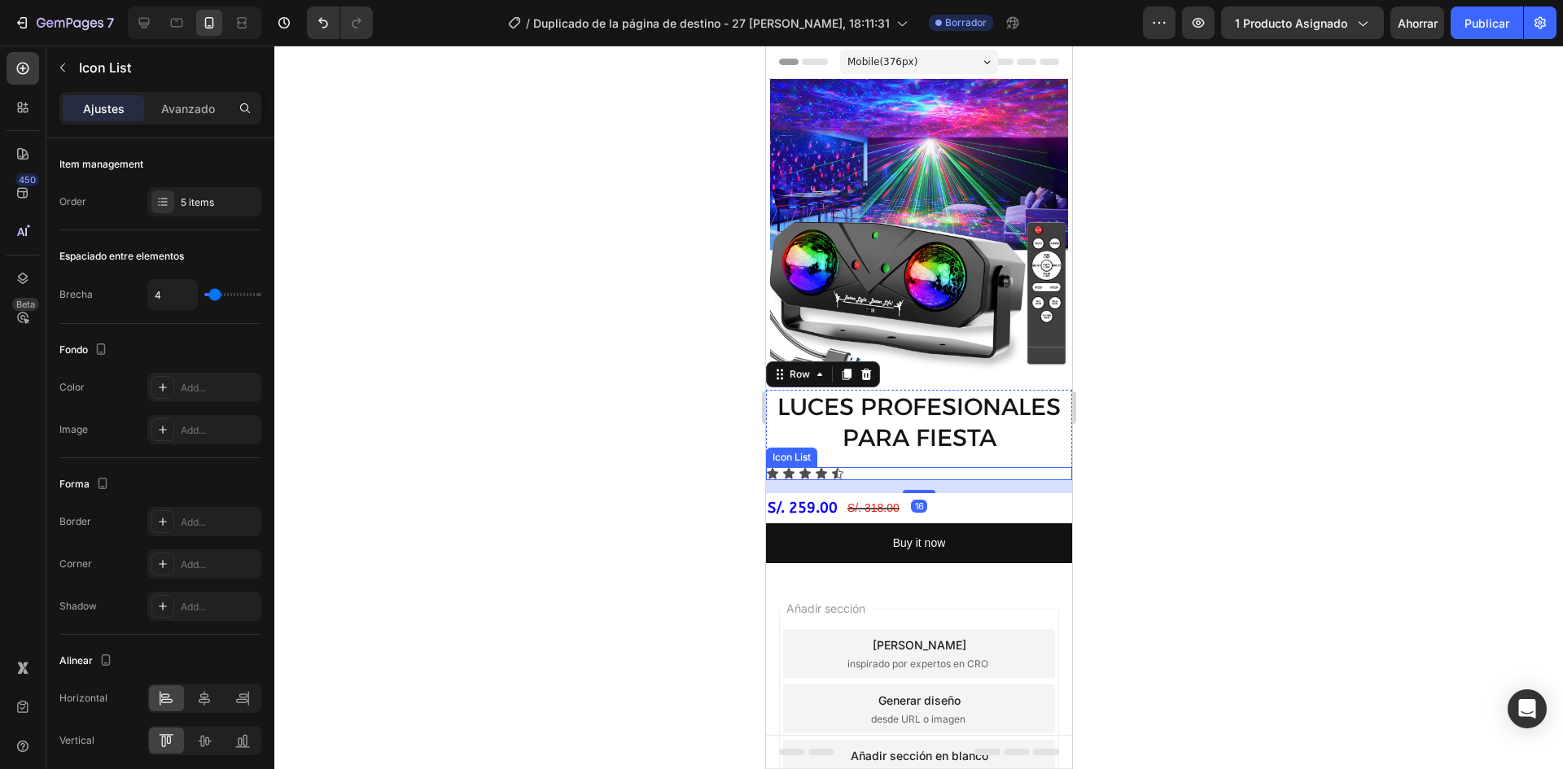
click at [865, 467] on div "Icon Icon Icon Icon Icon" at bounding box center [918, 473] width 306 height 13
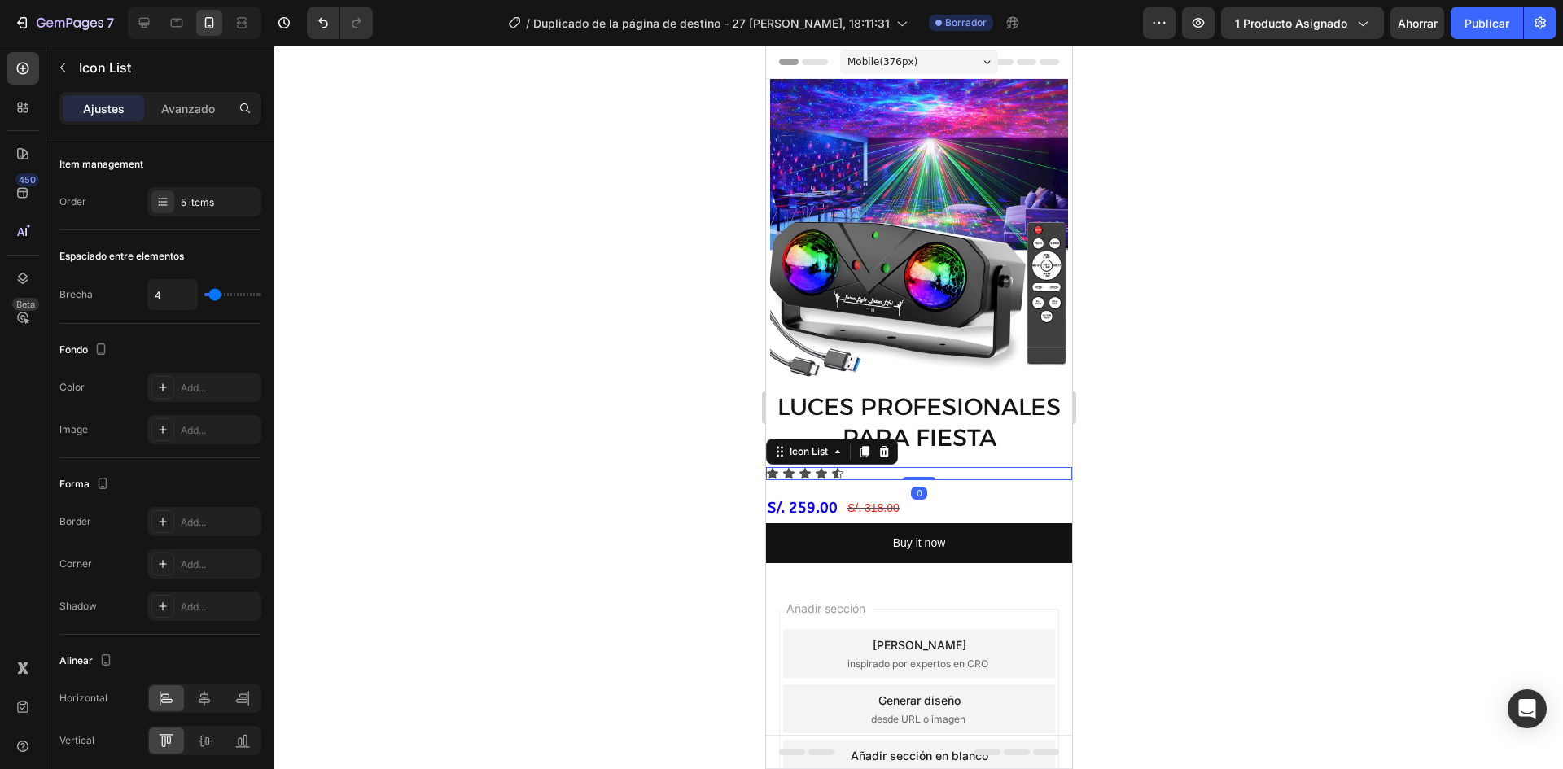
click at [865, 467] on div "Icon Icon Icon Icon Icon" at bounding box center [918, 473] width 306 height 13
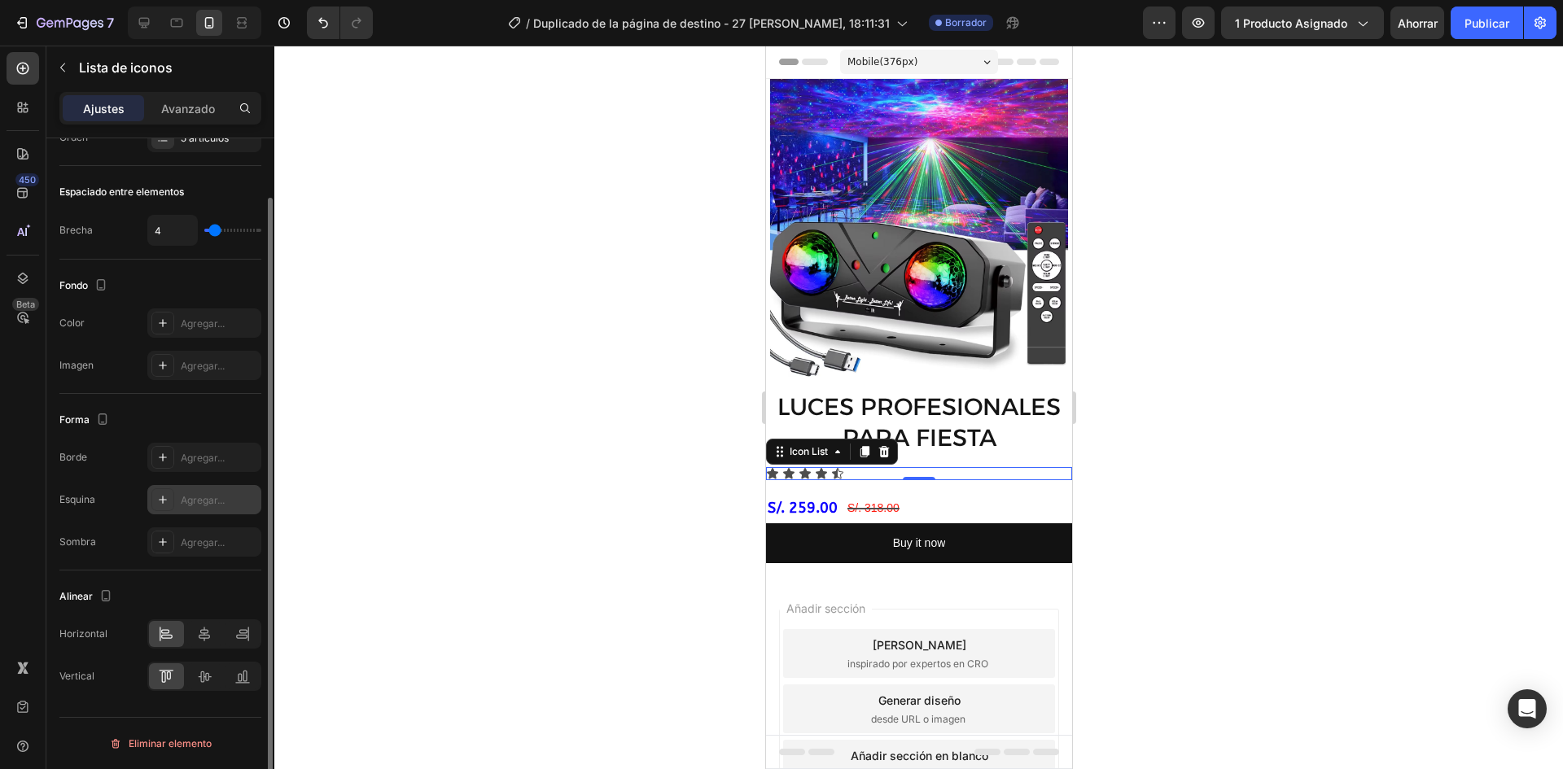
scroll to position [0, 0]
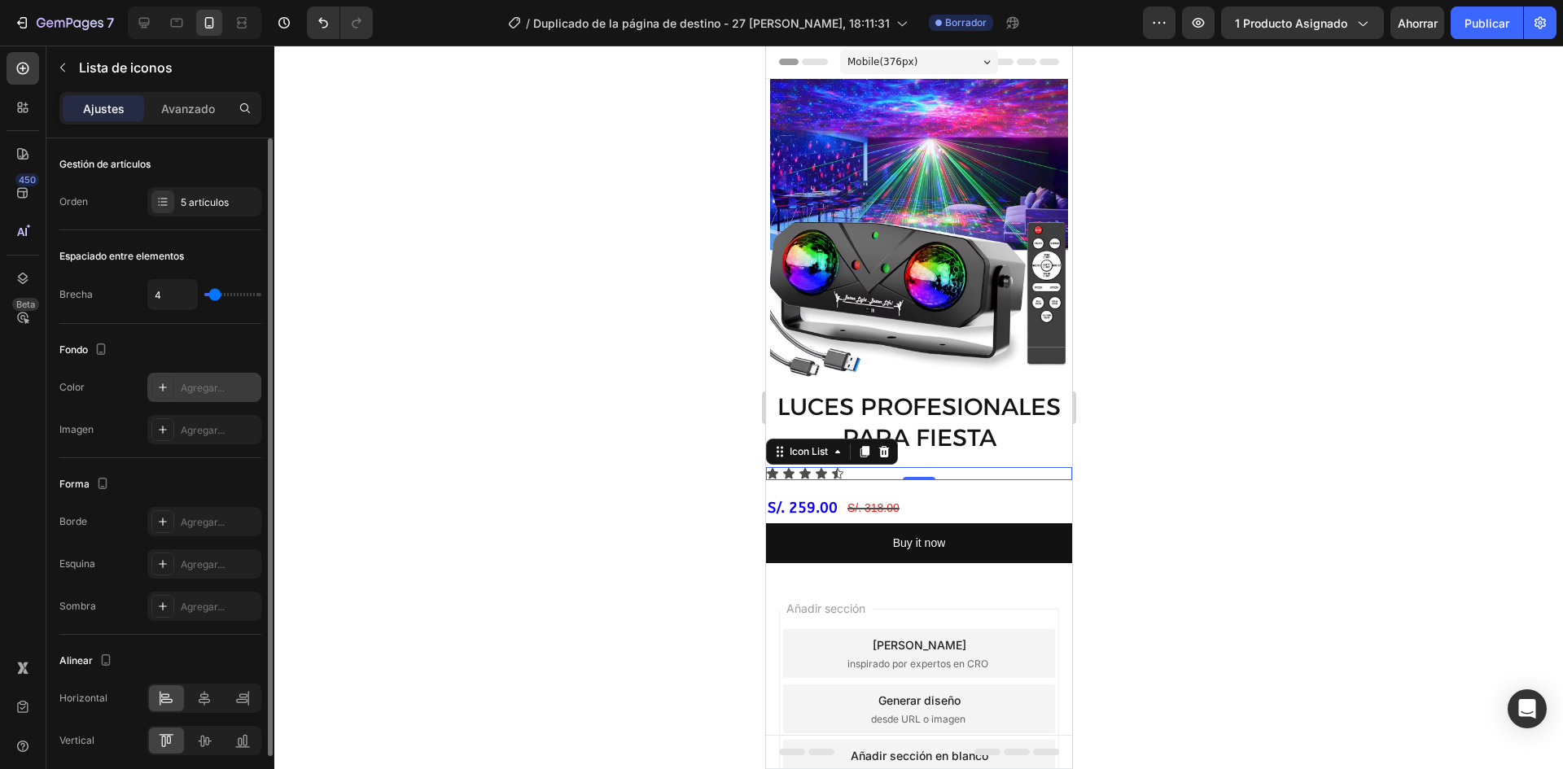
click at [208, 391] on font "Agregar..." at bounding box center [203, 388] width 44 height 12
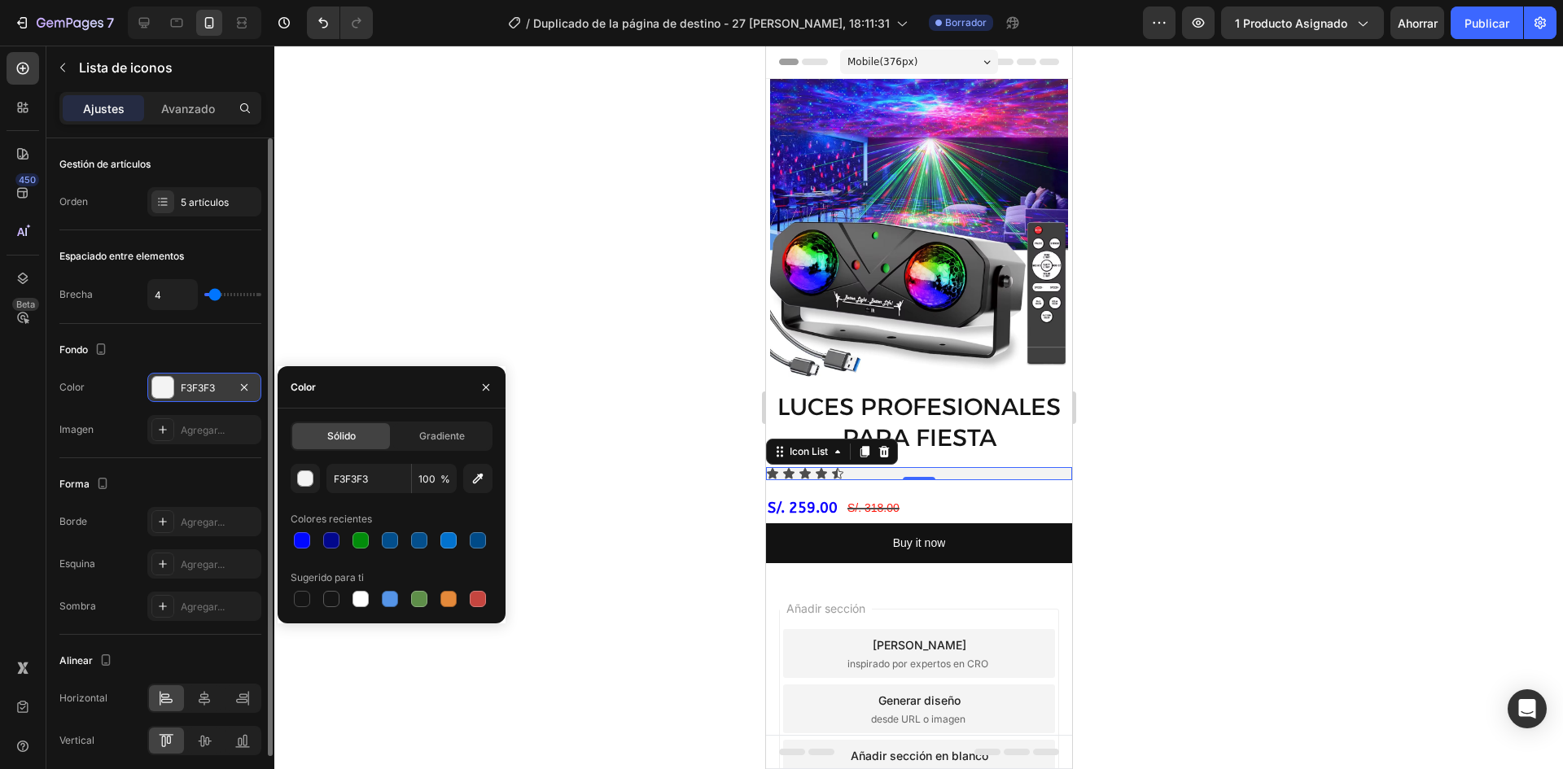
click at [602, 541] on div at bounding box center [918, 408] width 1289 height 724
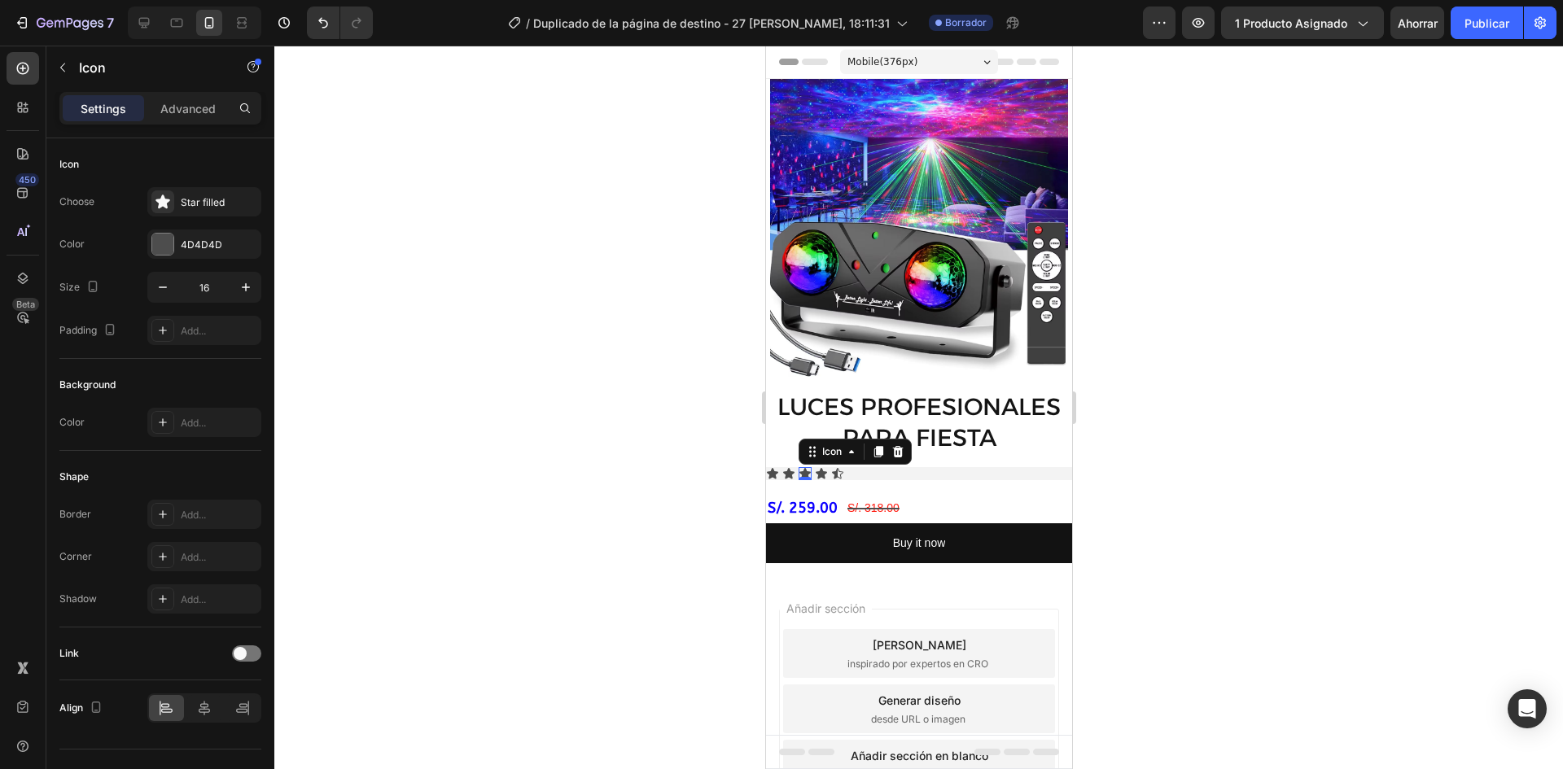
click at [800, 467] on icon at bounding box center [804, 473] width 13 height 13
click at [724, 471] on div at bounding box center [918, 408] width 1289 height 724
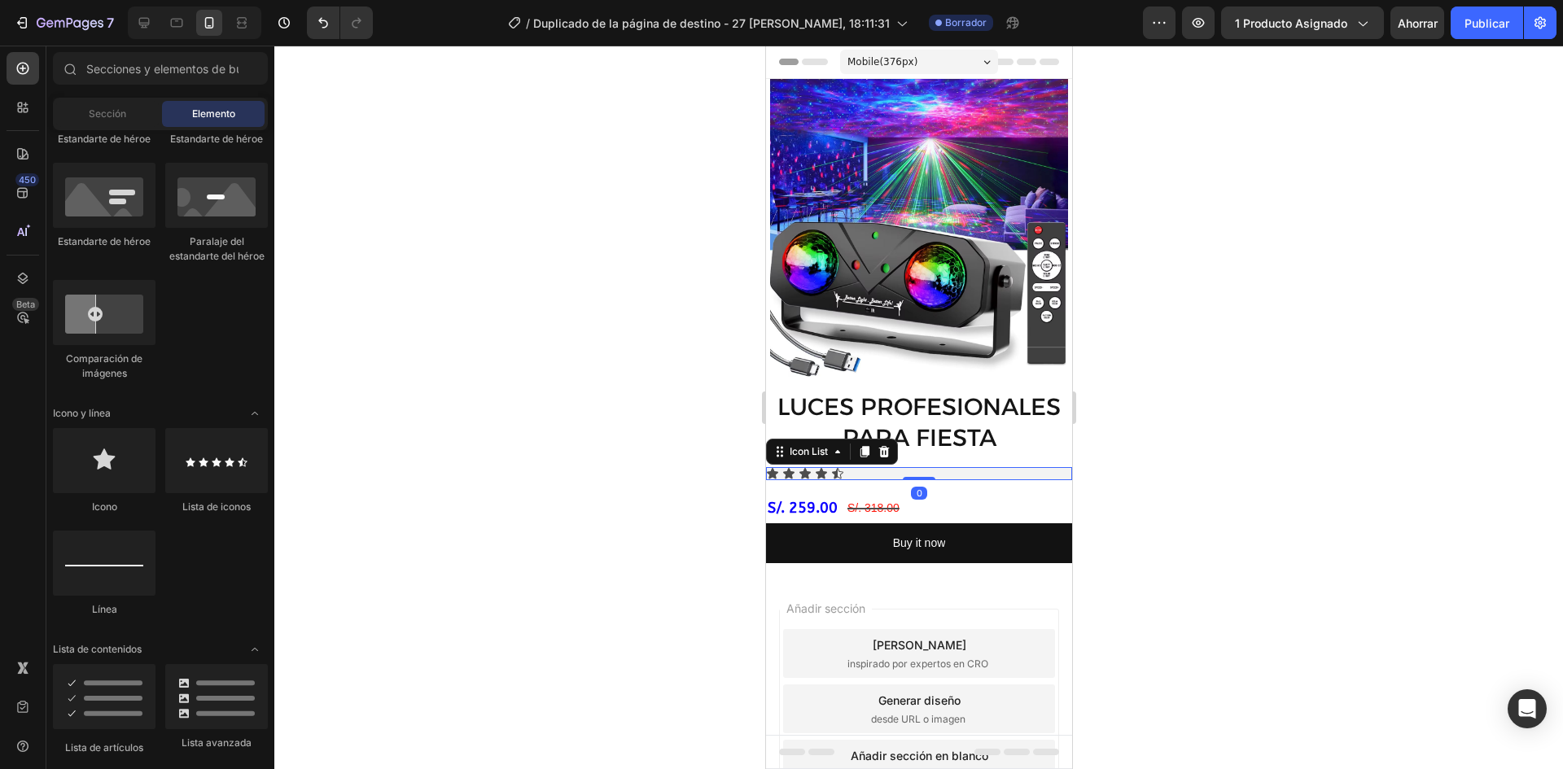
click at [877, 467] on div "Icon Icon Icon Icon Icon" at bounding box center [918, 473] width 306 height 13
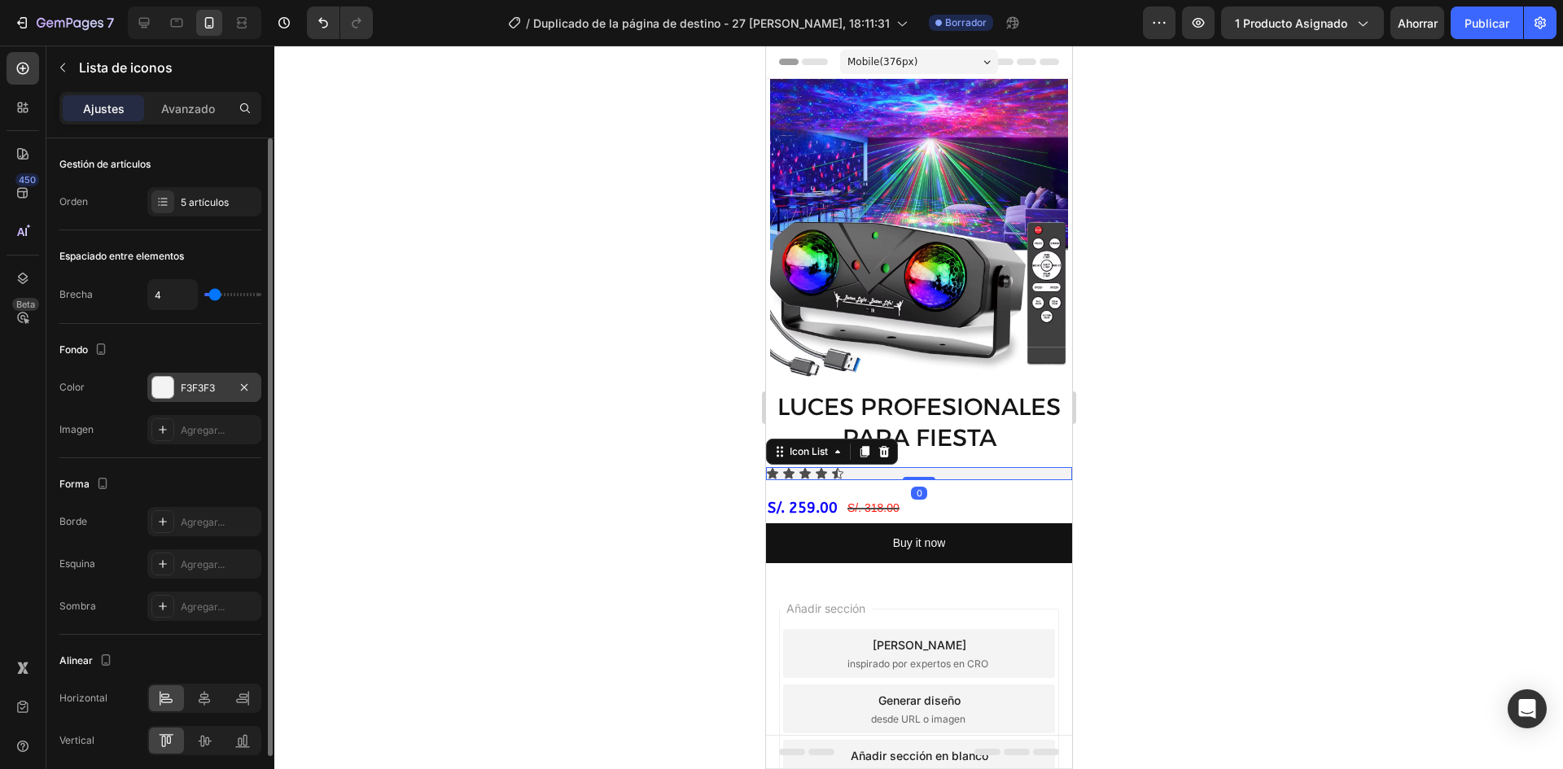
click at [169, 387] on div at bounding box center [162, 387] width 21 height 21
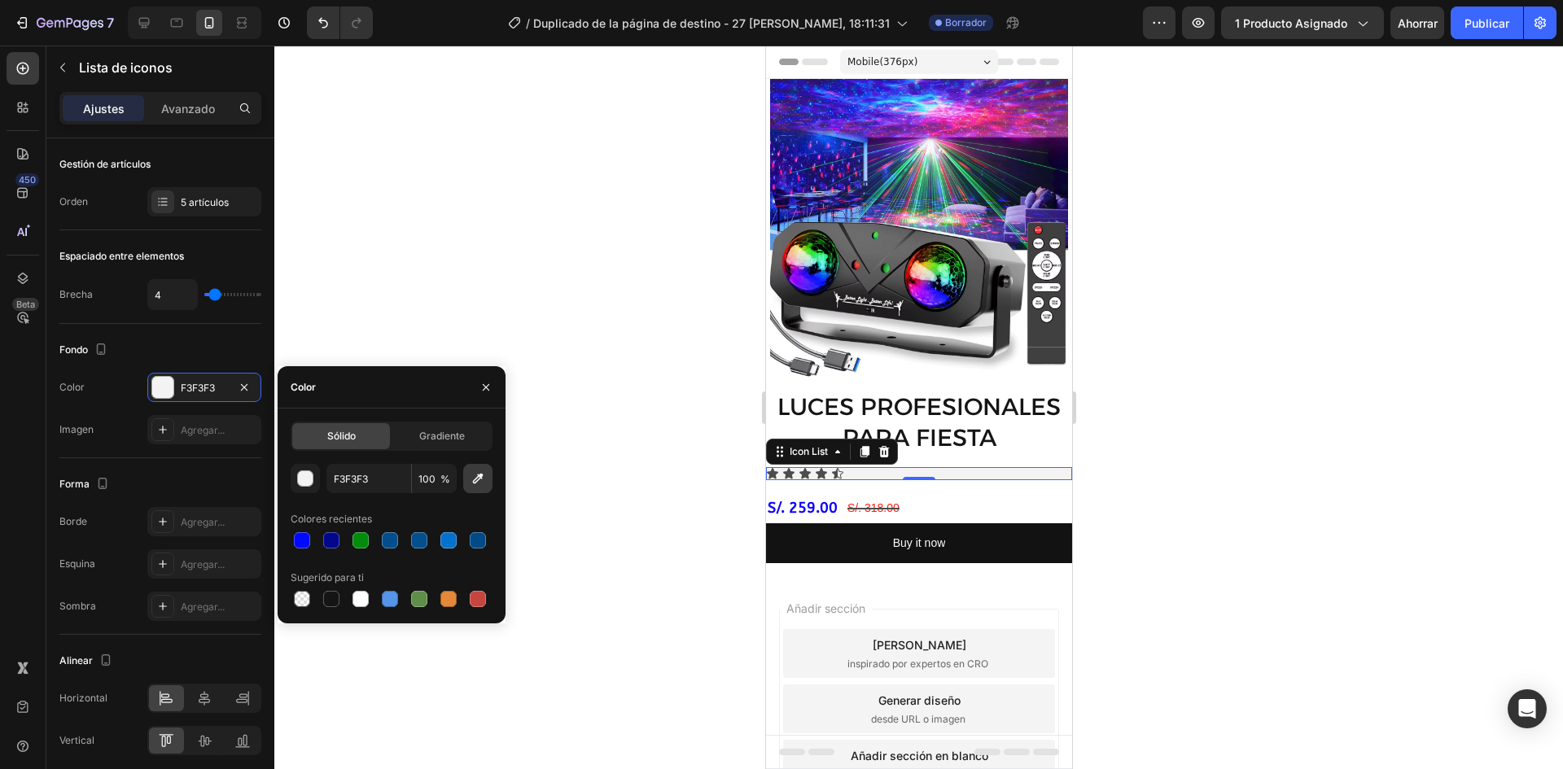
click at [483, 481] on icon "button" at bounding box center [478, 479] width 16 height 16
click at [302, 598] on div at bounding box center [302, 599] width 16 height 16
type input "000000"
type input "0"
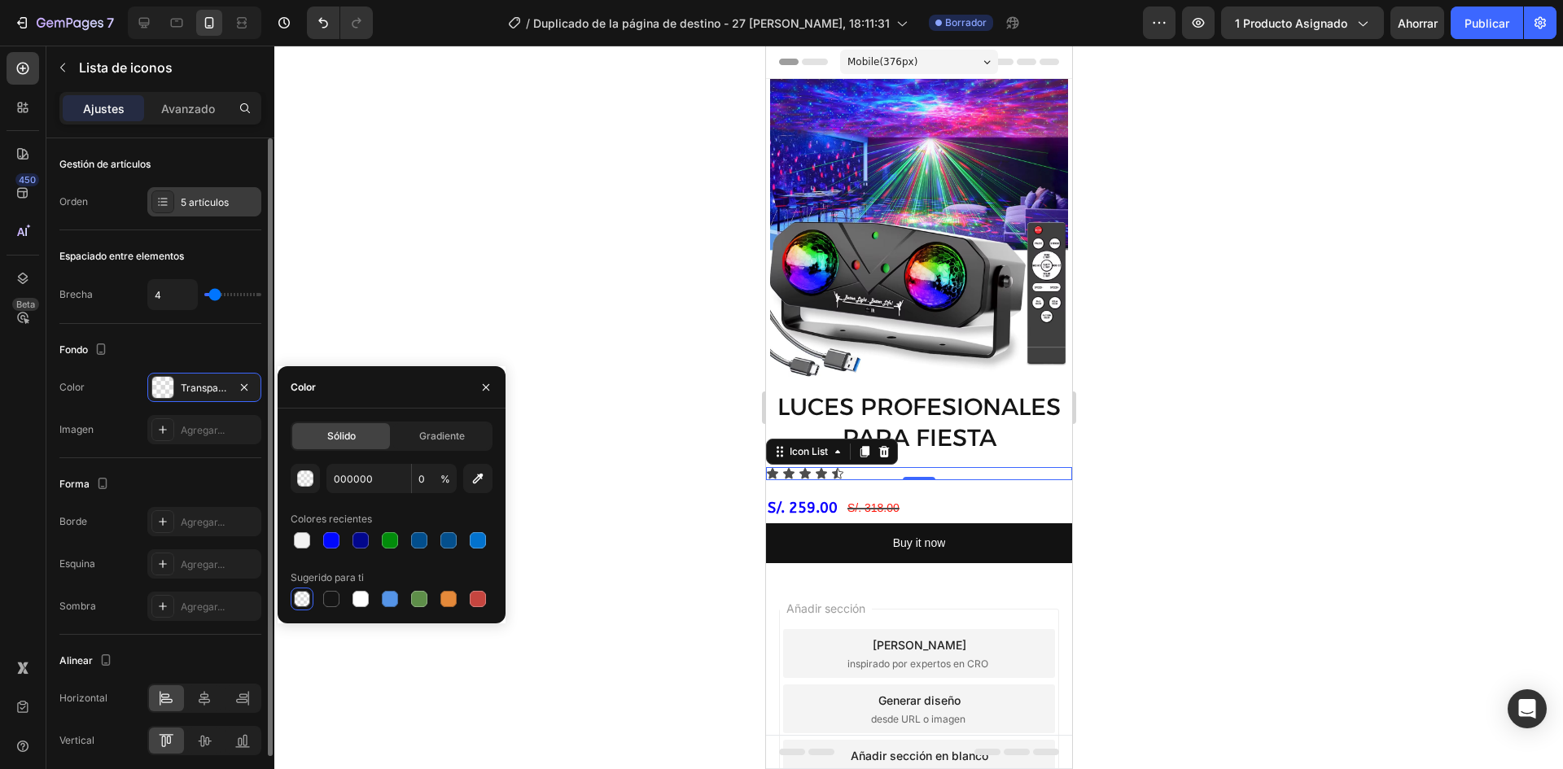
click at [215, 206] on font "5 artículos" at bounding box center [205, 202] width 48 height 12
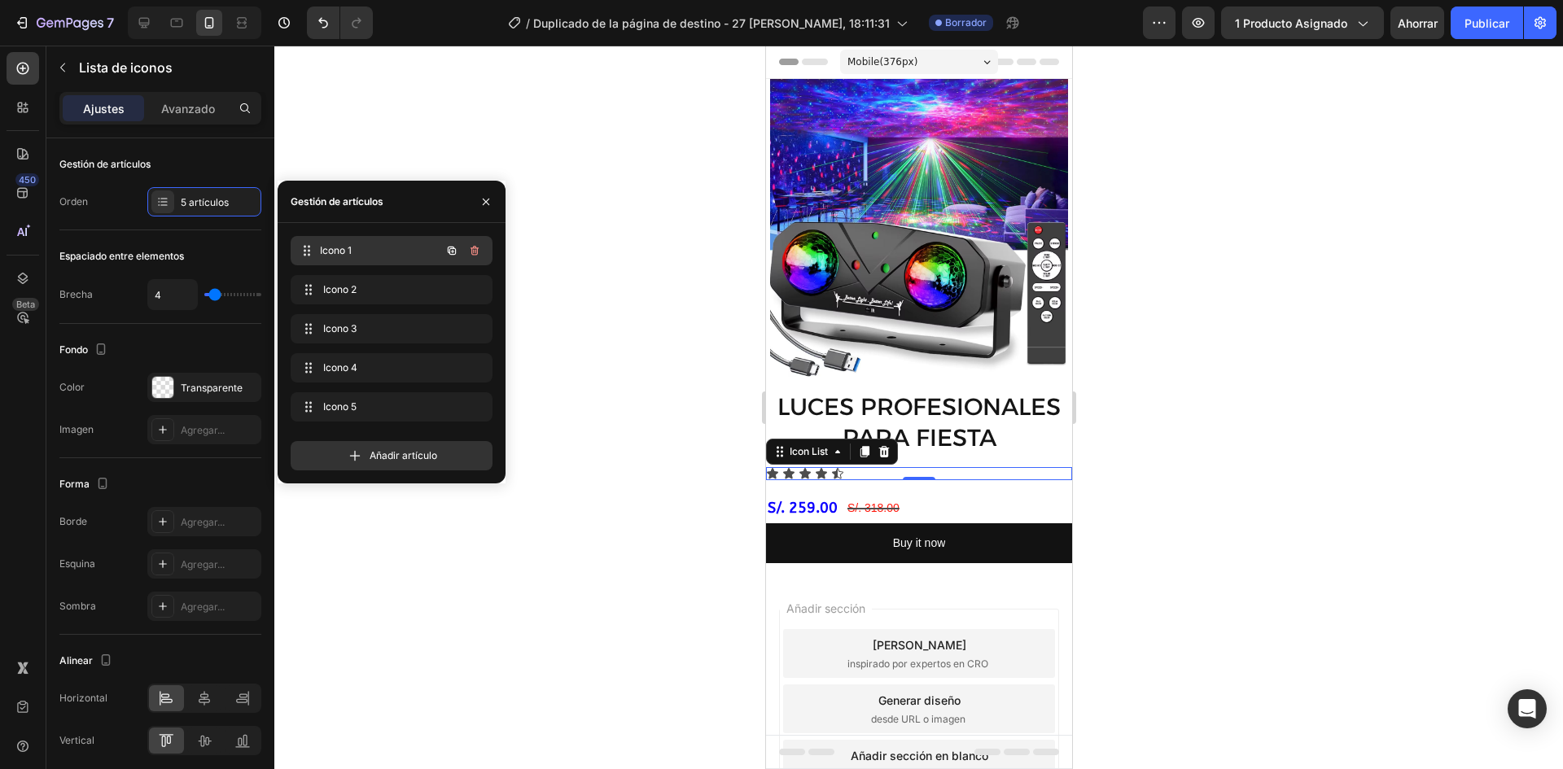
click at [392, 255] on span "Icono 1" at bounding box center [380, 250] width 121 height 15
click at [309, 248] on icon at bounding box center [306, 250] width 13 height 13
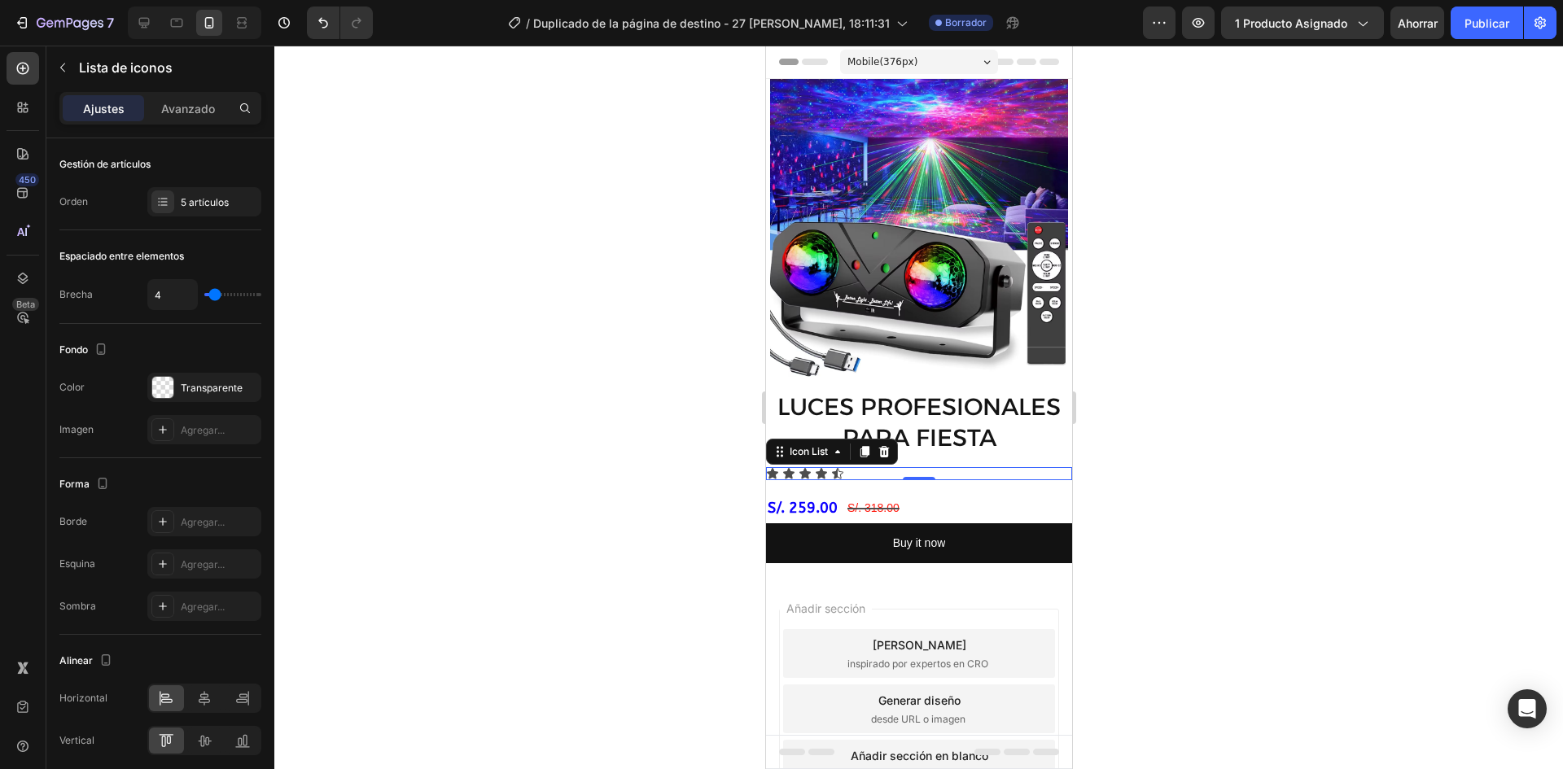
click at [590, 382] on div at bounding box center [918, 408] width 1289 height 724
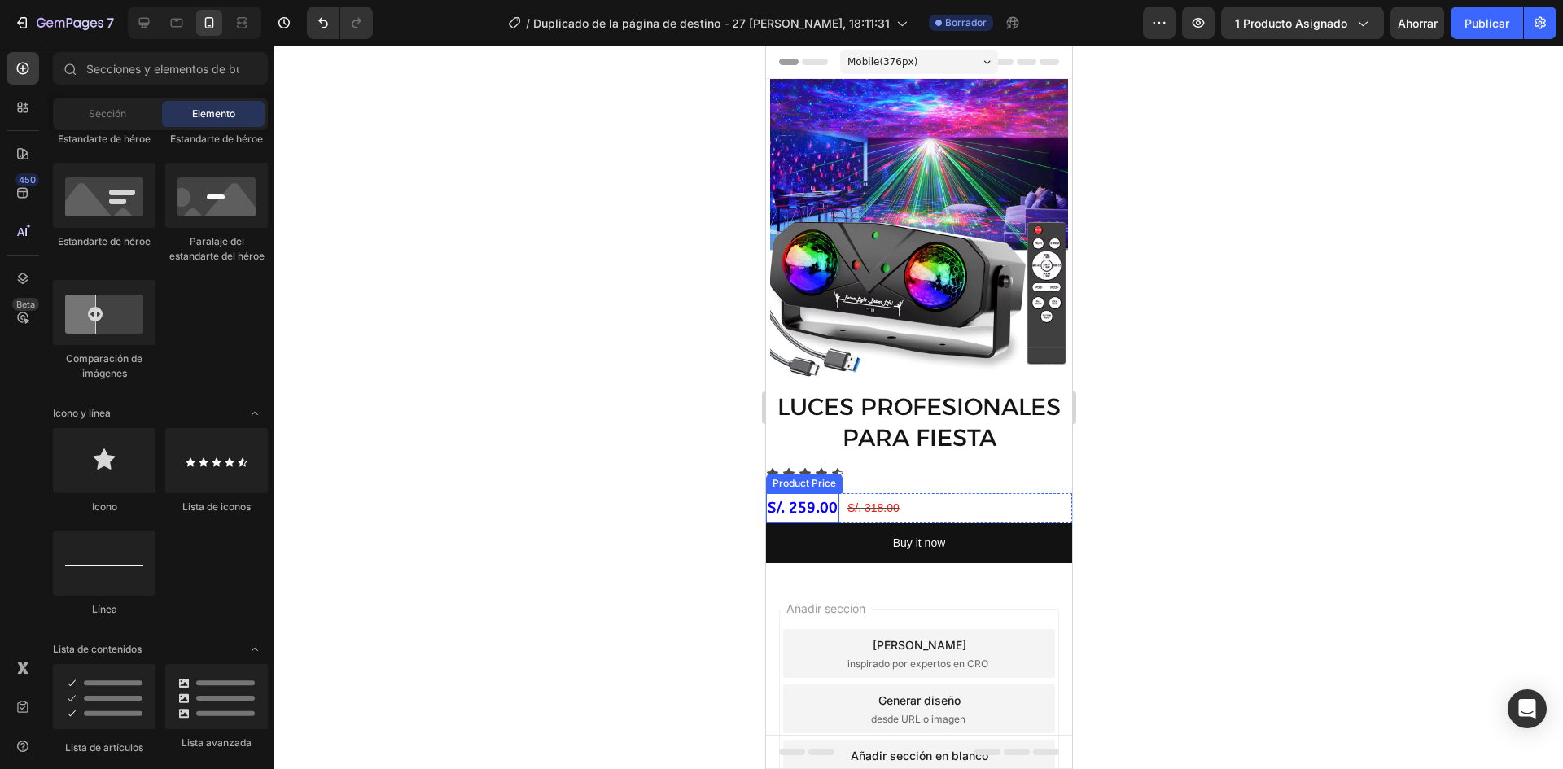
click at [831, 503] on div "S/. 259.00" at bounding box center [801, 507] width 73 height 29
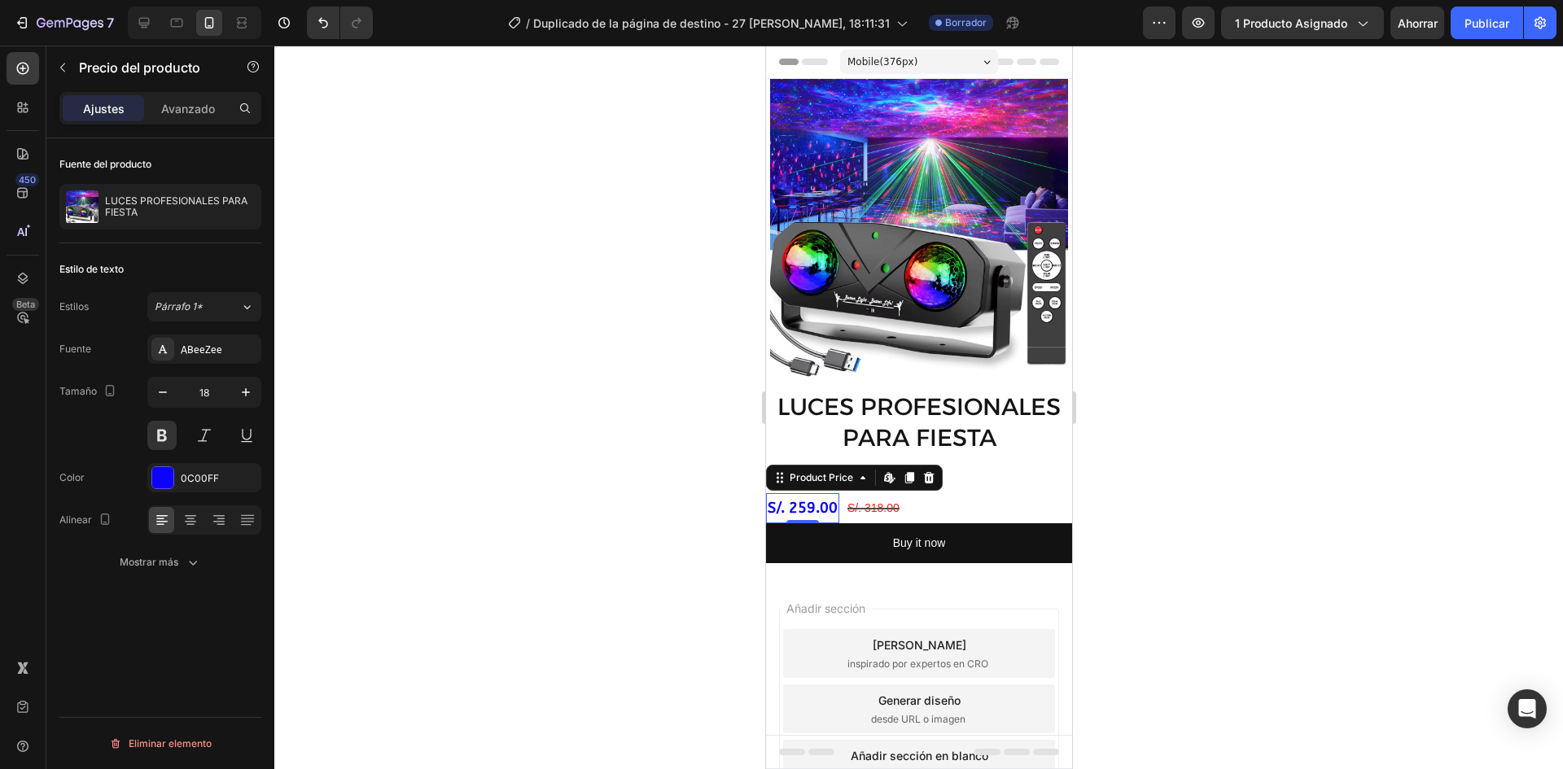
click at [1008, 477] on div "LUCES PROFESIONALES PARA FIESTA Product Title Icon Icon Icon Icon Icon Icon Lis…" at bounding box center [918, 483] width 306 height 186
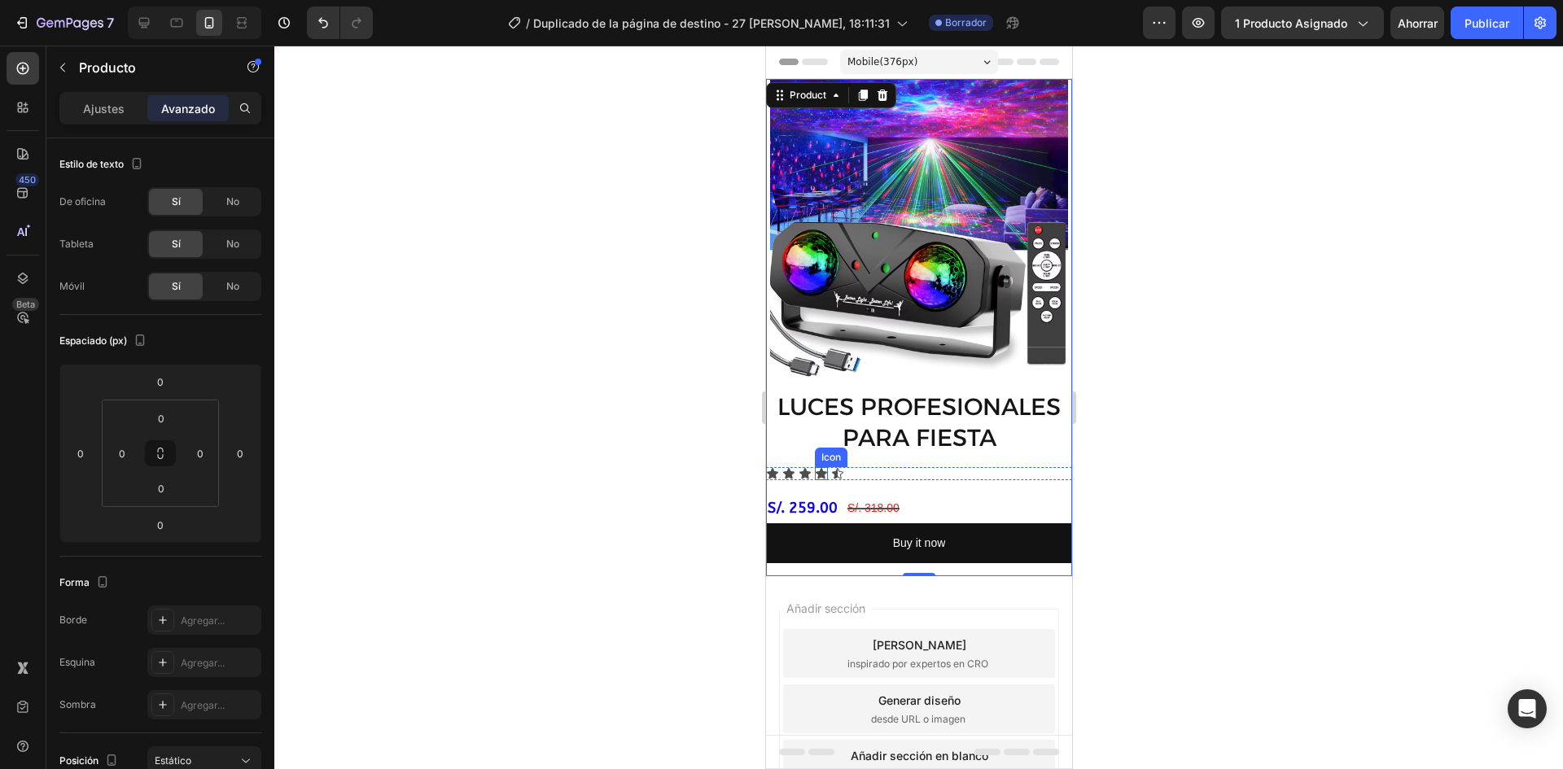
click at [823, 468] on icon at bounding box center [820, 473] width 11 height 11
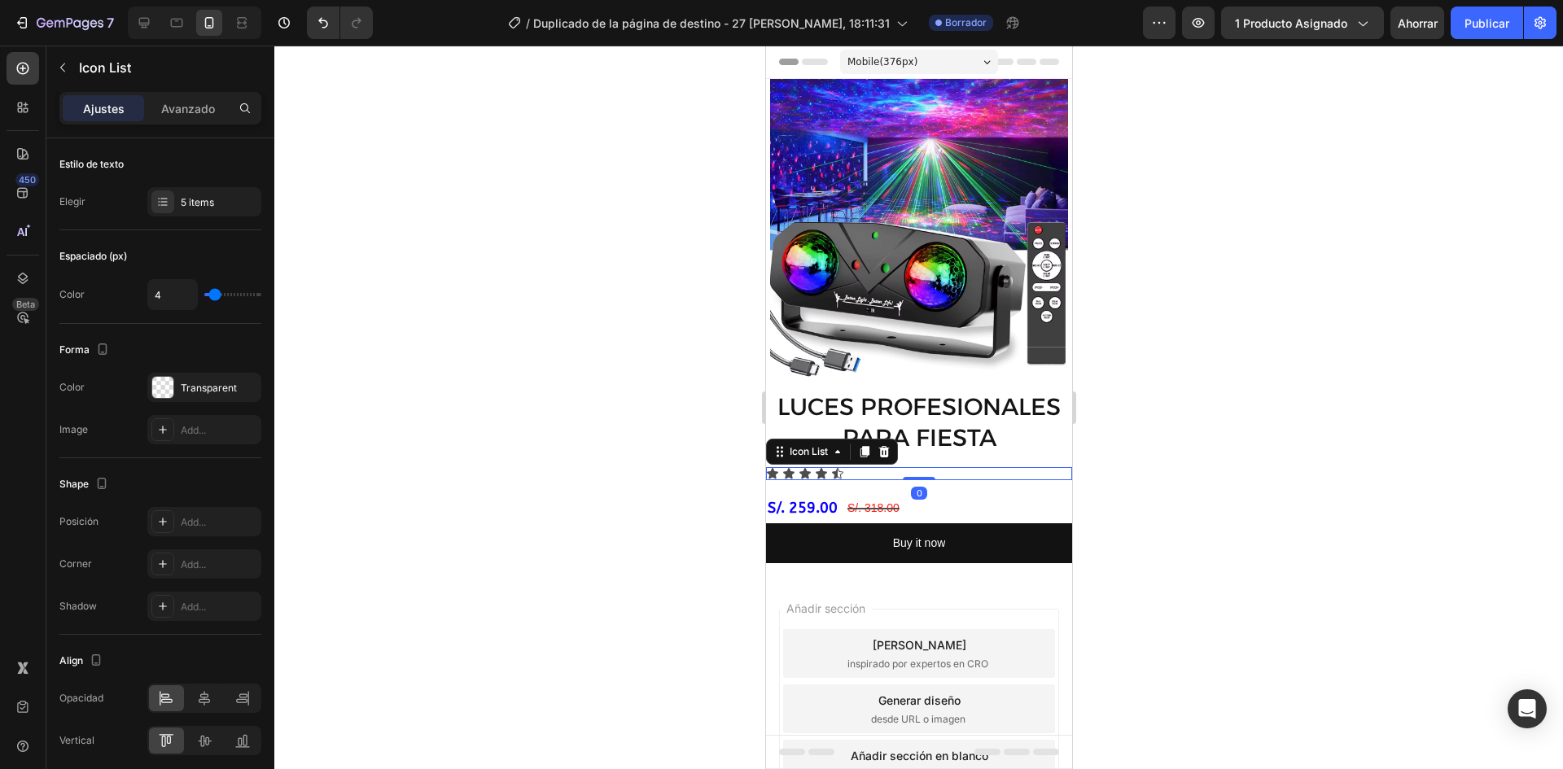
click at [962, 467] on div "Icon Icon Icon Icon Icon" at bounding box center [918, 473] width 306 height 13
click at [885, 445] on icon at bounding box center [883, 451] width 13 height 13
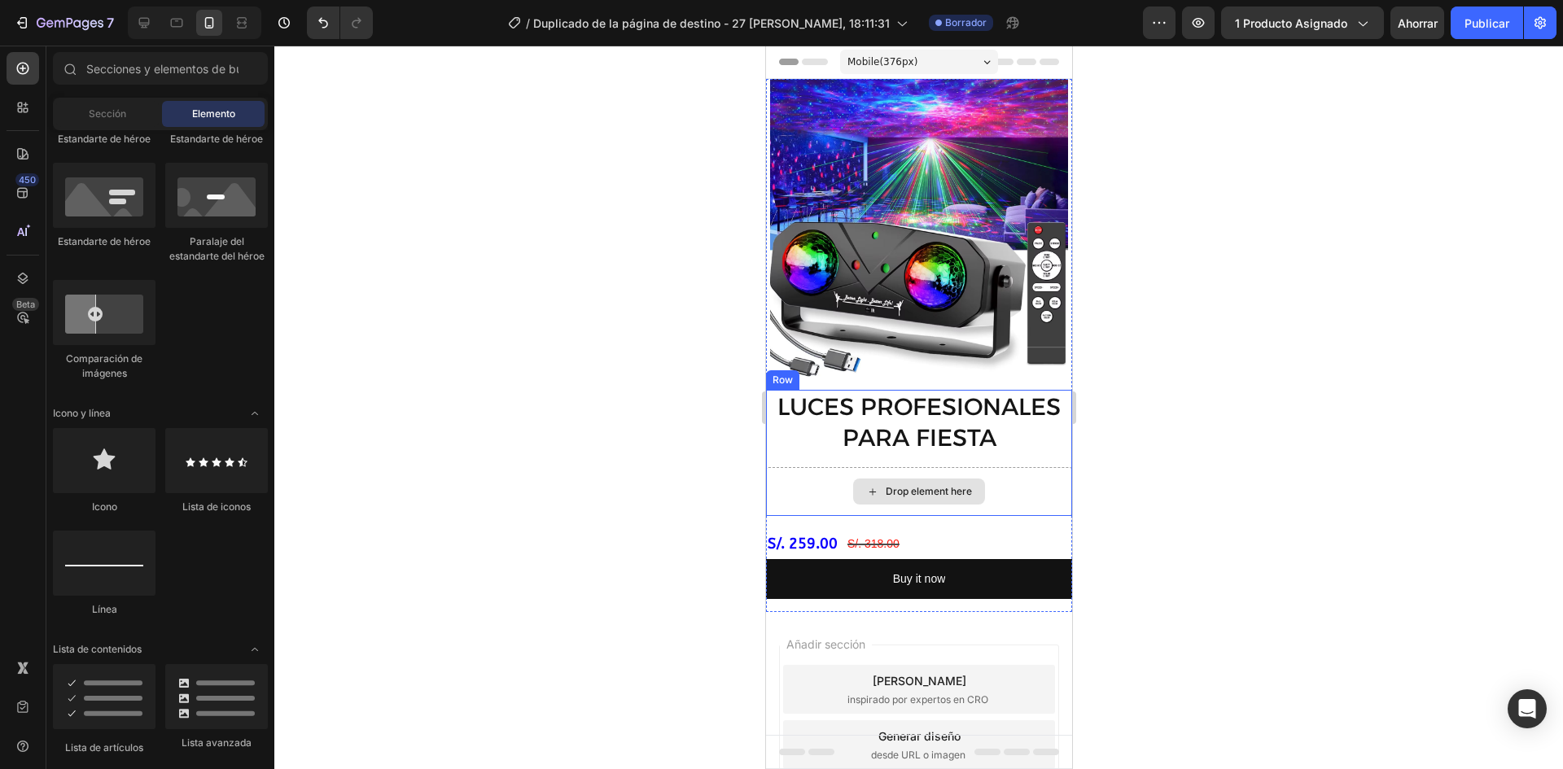
click at [956, 485] on div "Drop element here" at bounding box center [928, 491] width 86 height 13
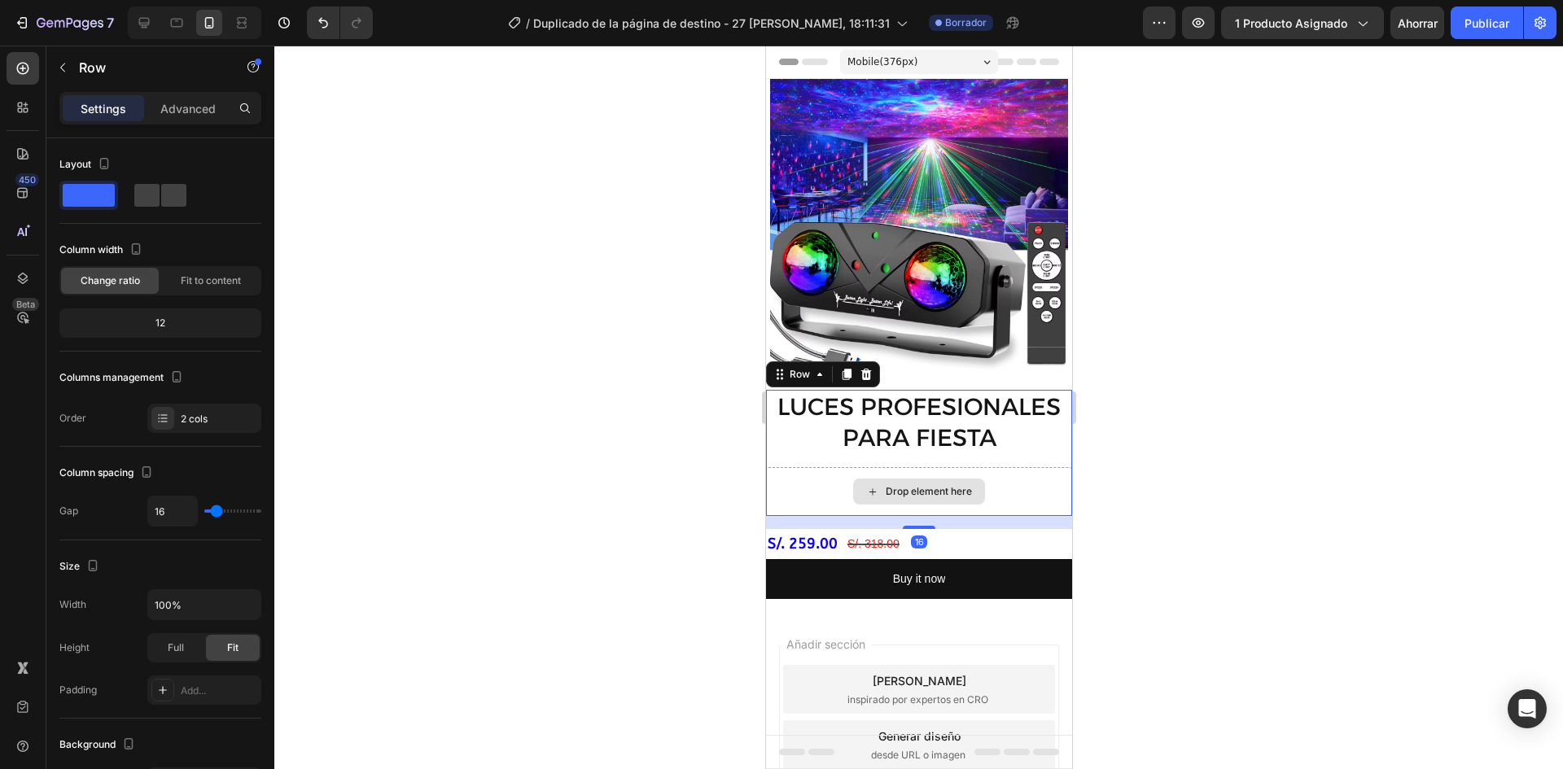
click at [1046, 484] on div "Drop element here" at bounding box center [918, 491] width 306 height 49
click at [183, 107] on font "Avanzado" at bounding box center [188, 109] width 54 height 14
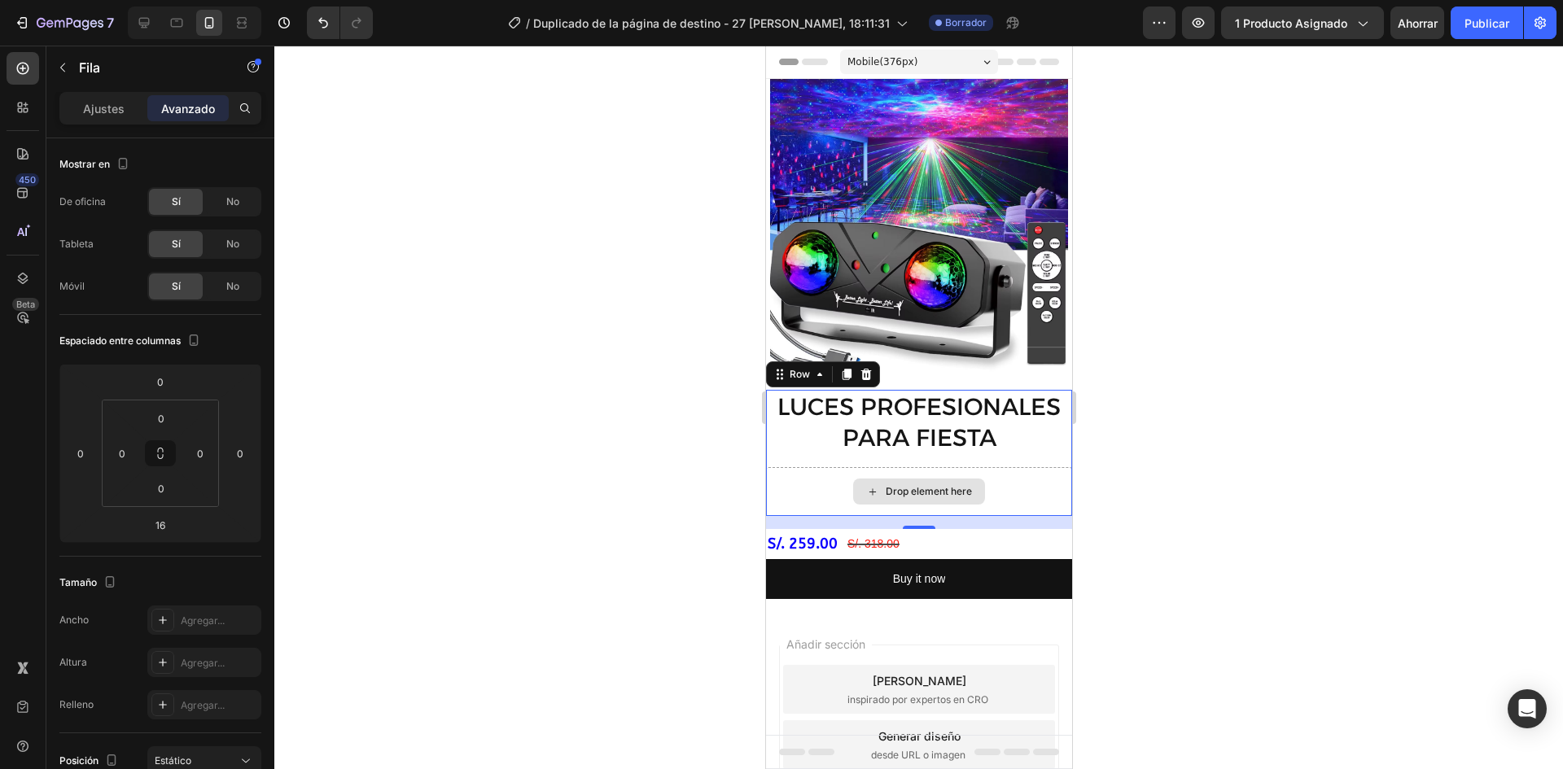
click at [813, 475] on div "Drop element here" at bounding box center [918, 491] width 306 height 49
click at [97, 111] on font "Ajustes" at bounding box center [104, 109] width 42 height 14
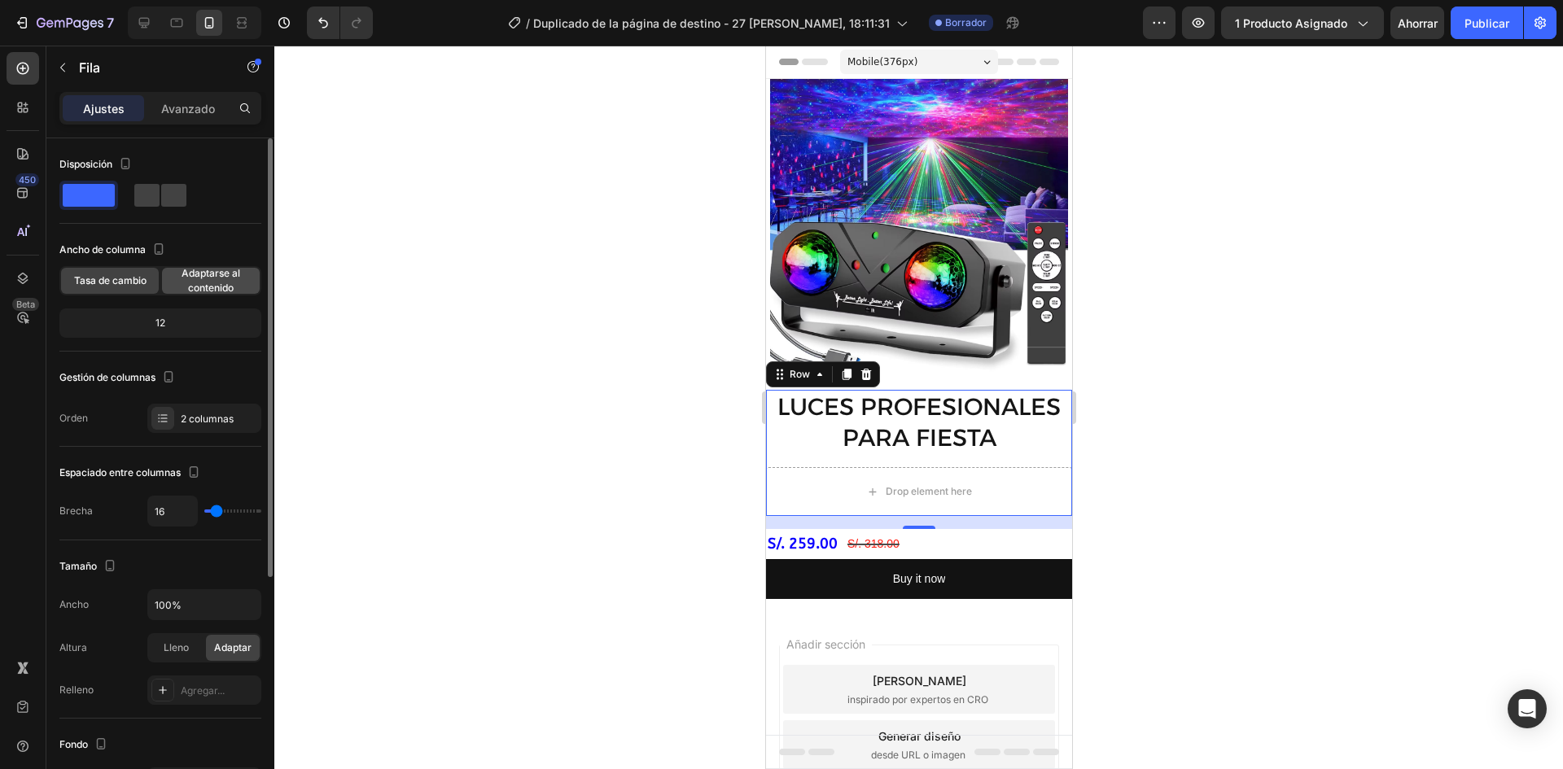
click at [195, 271] on font "Adaptarse al contenido" at bounding box center [211, 280] width 59 height 27
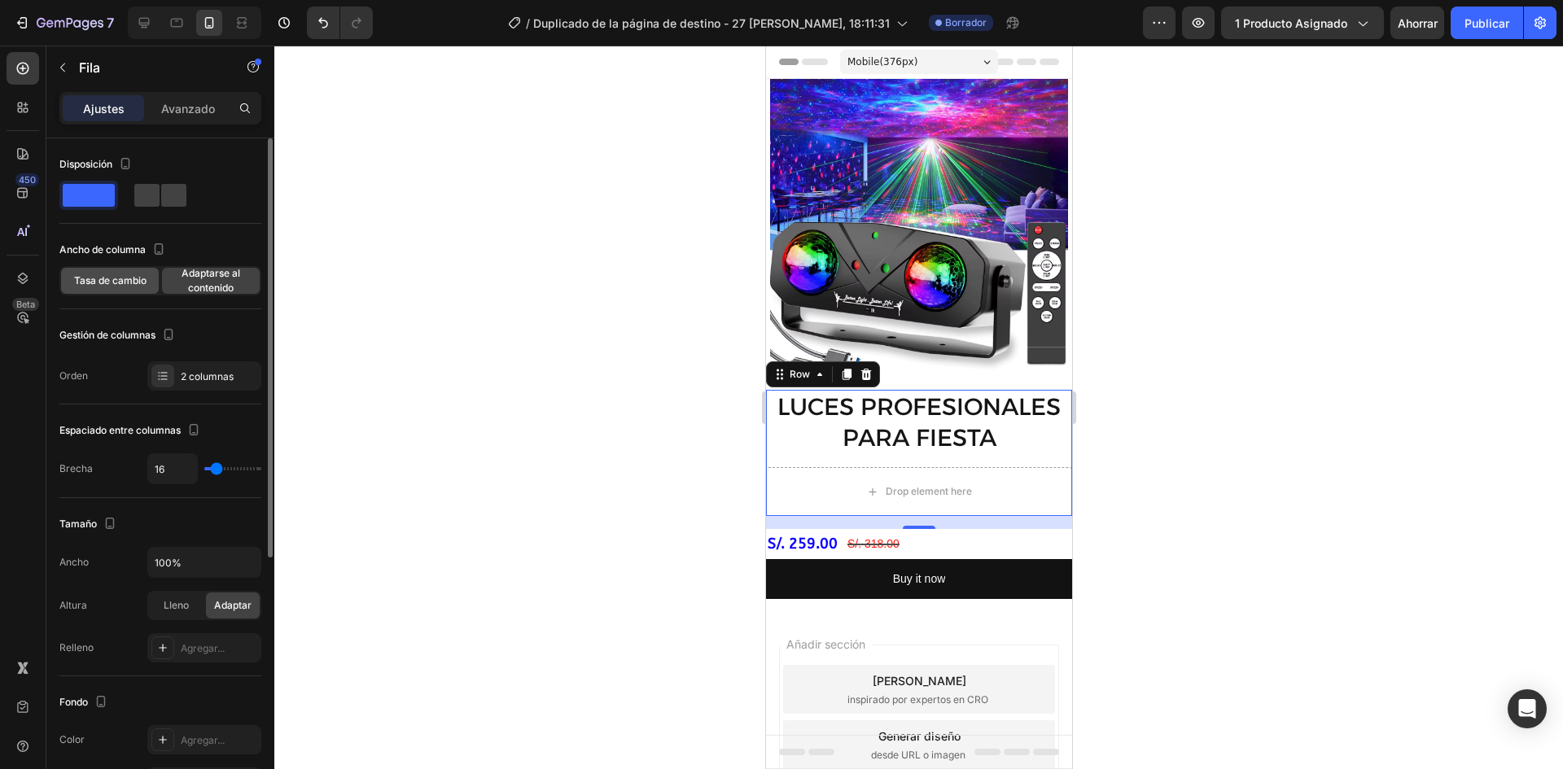
click at [116, 274] on font "Tasa de cambio" at bounding box center [110, 280] width 72 height 12
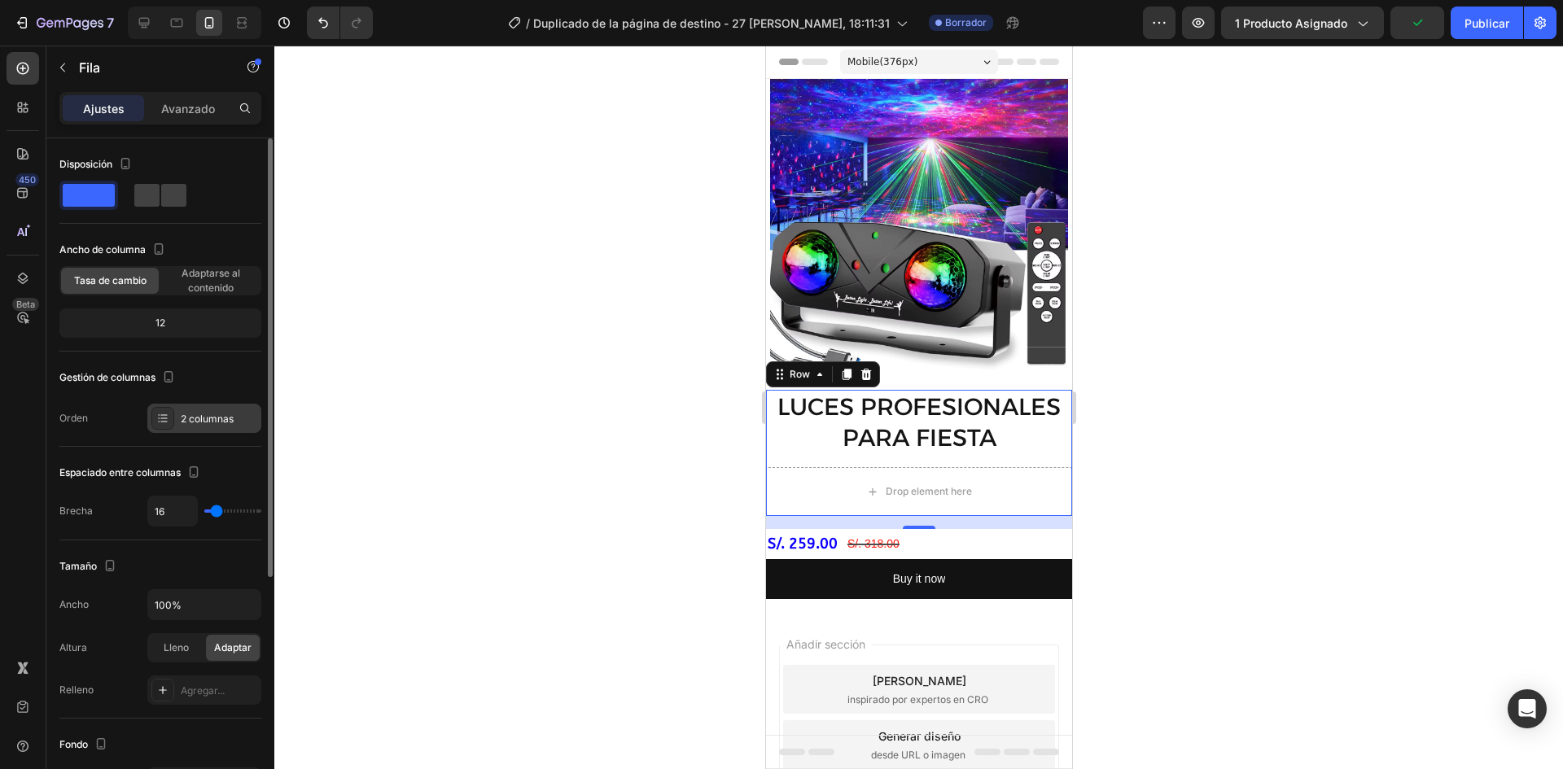
click at [201, 415] on font "2 columnas" at bounding box center [207, 419] width 53 height 12
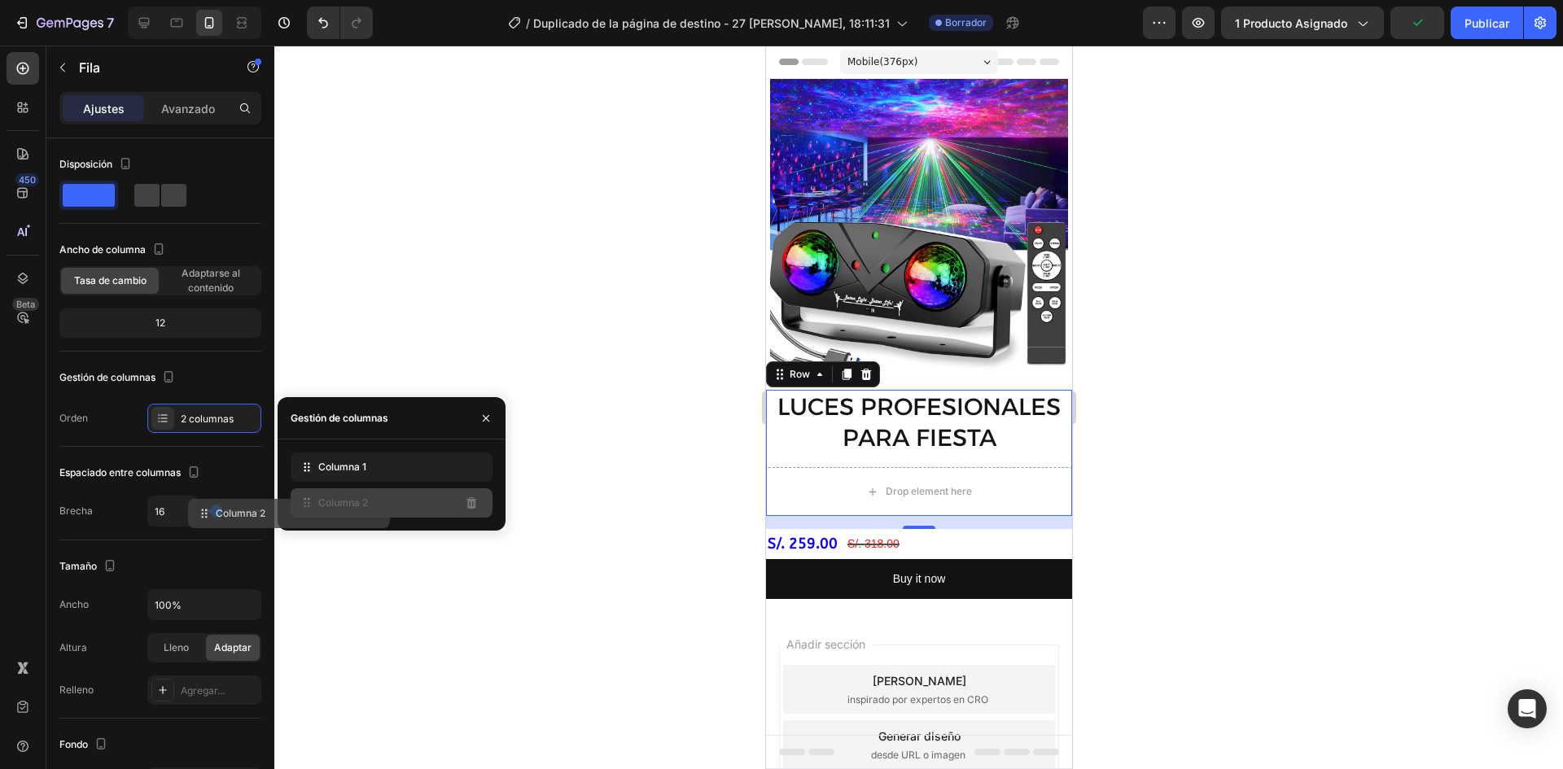
click at [371, 515] on div "Columna 2" at bounding box center [392, 503] width 202 height 29
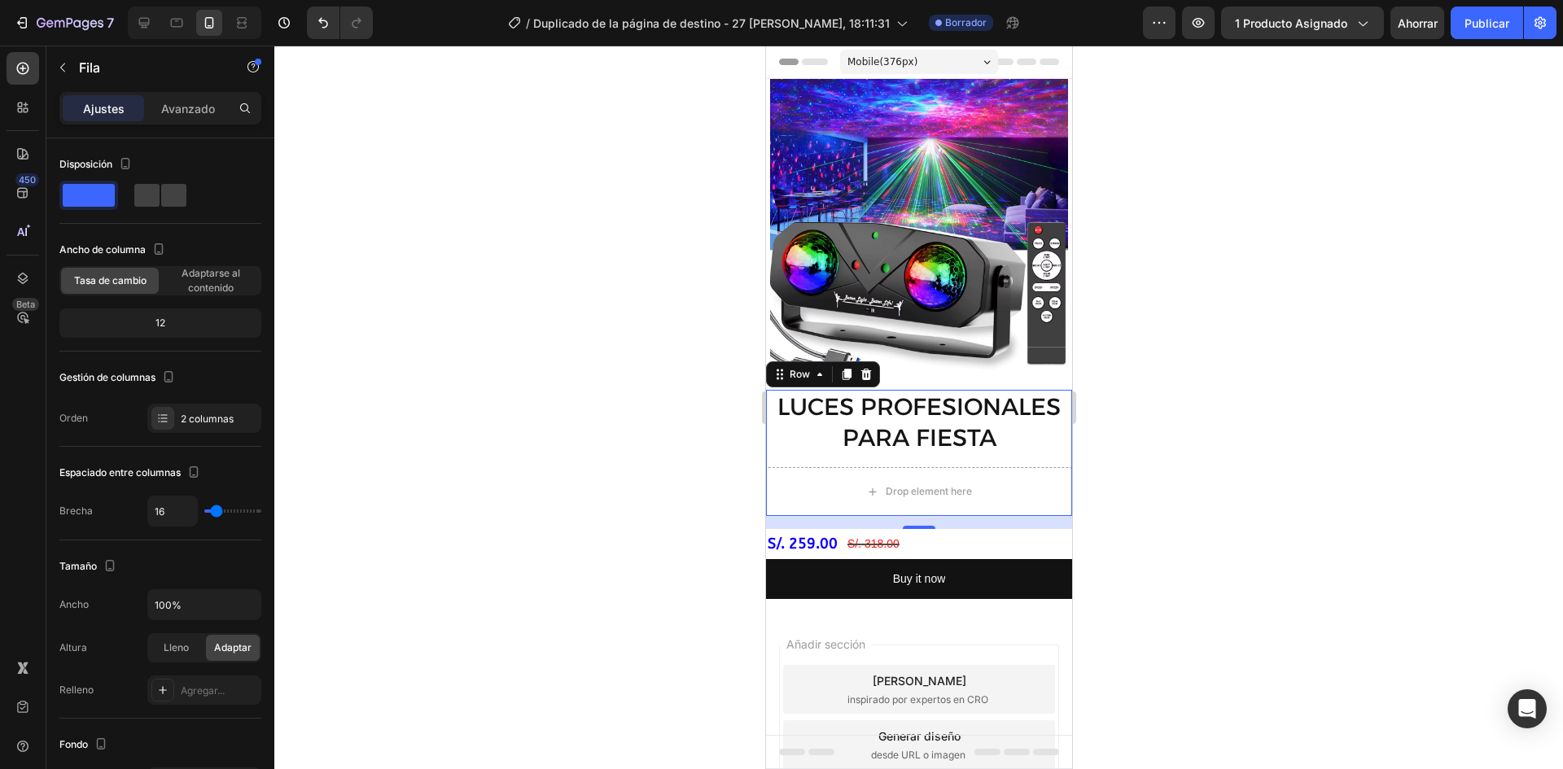
click at [655, 334] on div at bounding box center [918, 408] width 1289 height 724
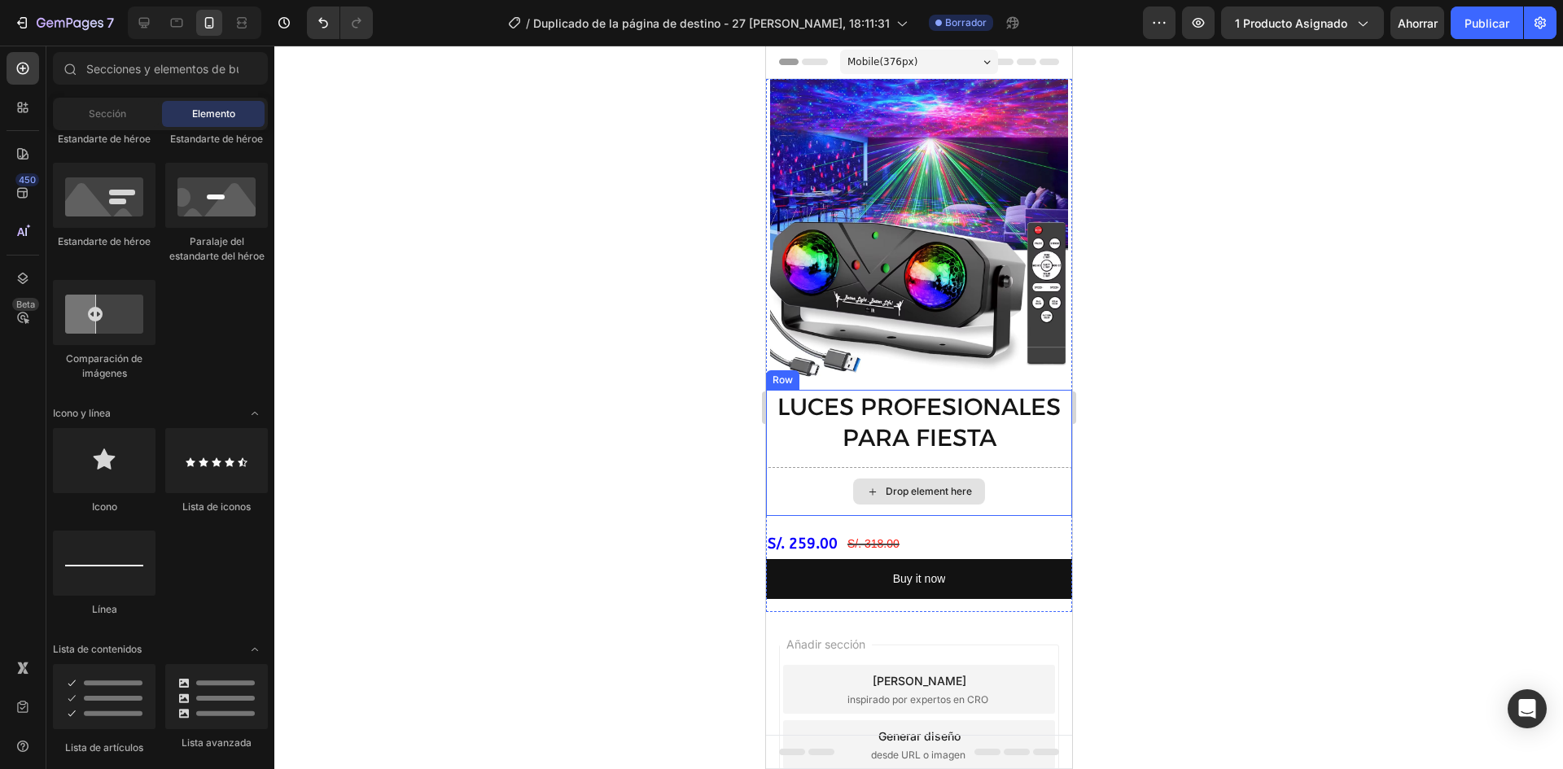
click at [960, 485] on div "Drop element here" at bounding box center [928, 491] width 86 height 13
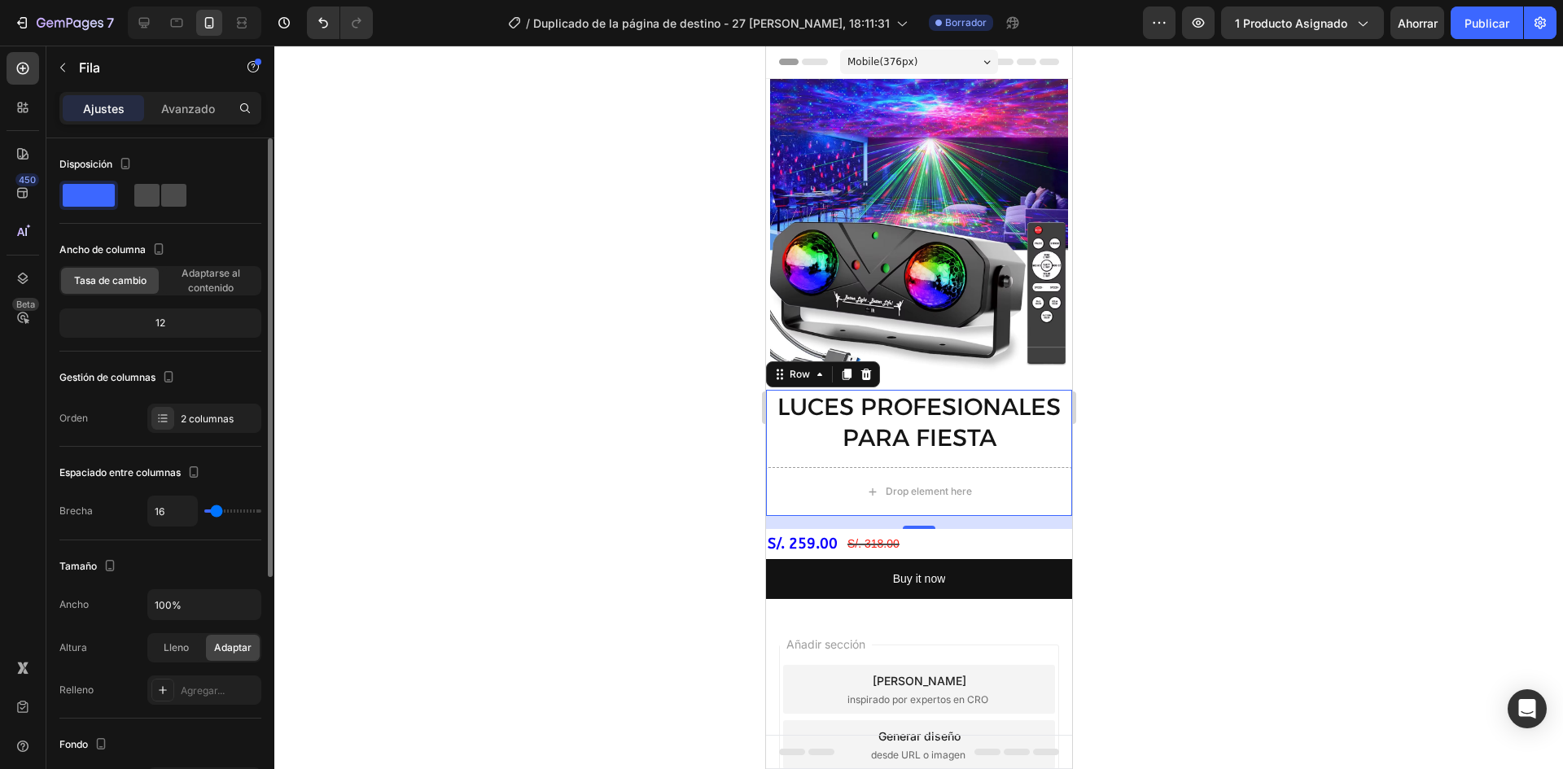
click at [167, 200] on span at bounding box center [173, 195] width 25 height 23
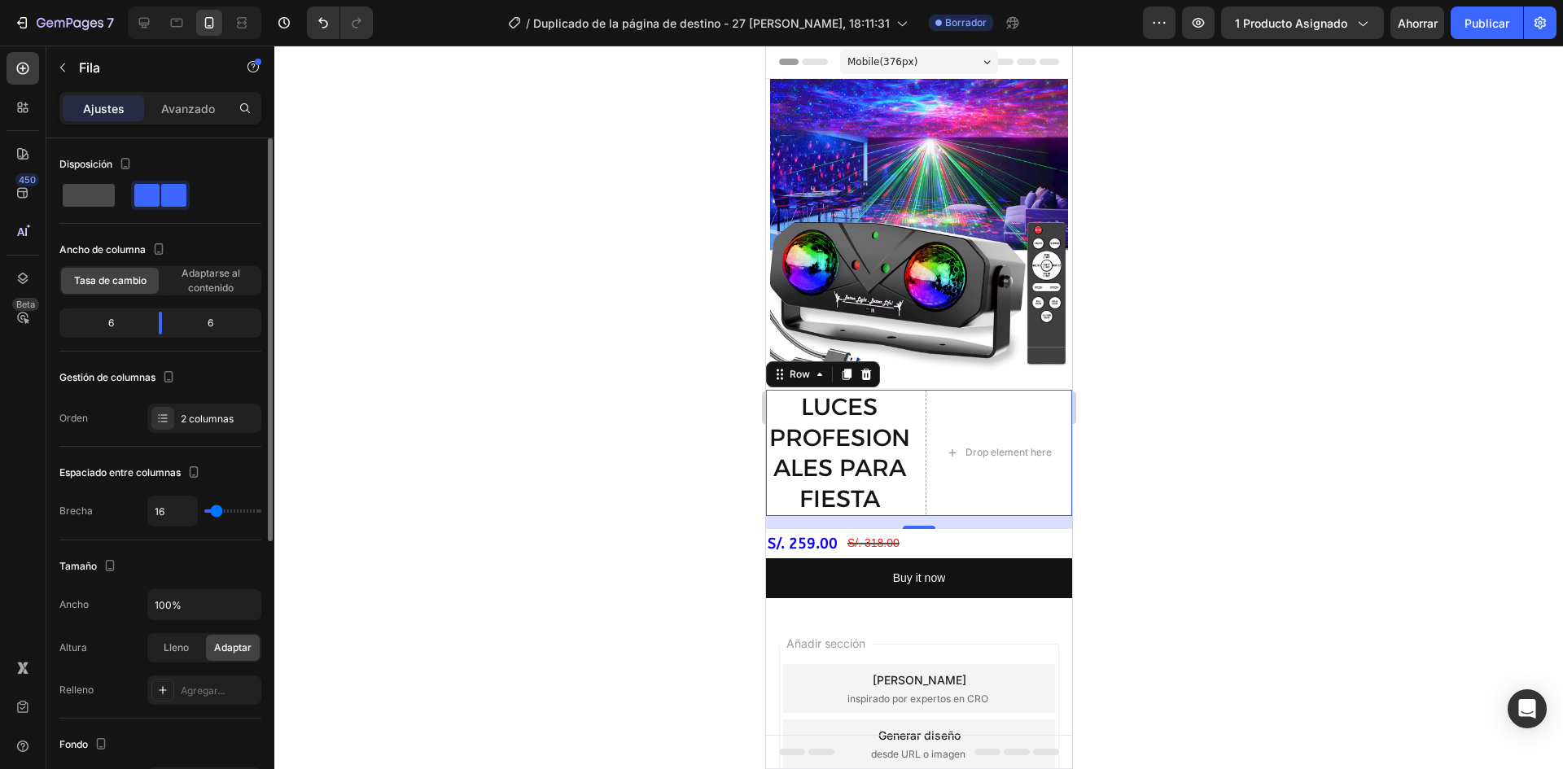
click at [131, 207] on div at bounding box center [160, 195] width 59 height 29
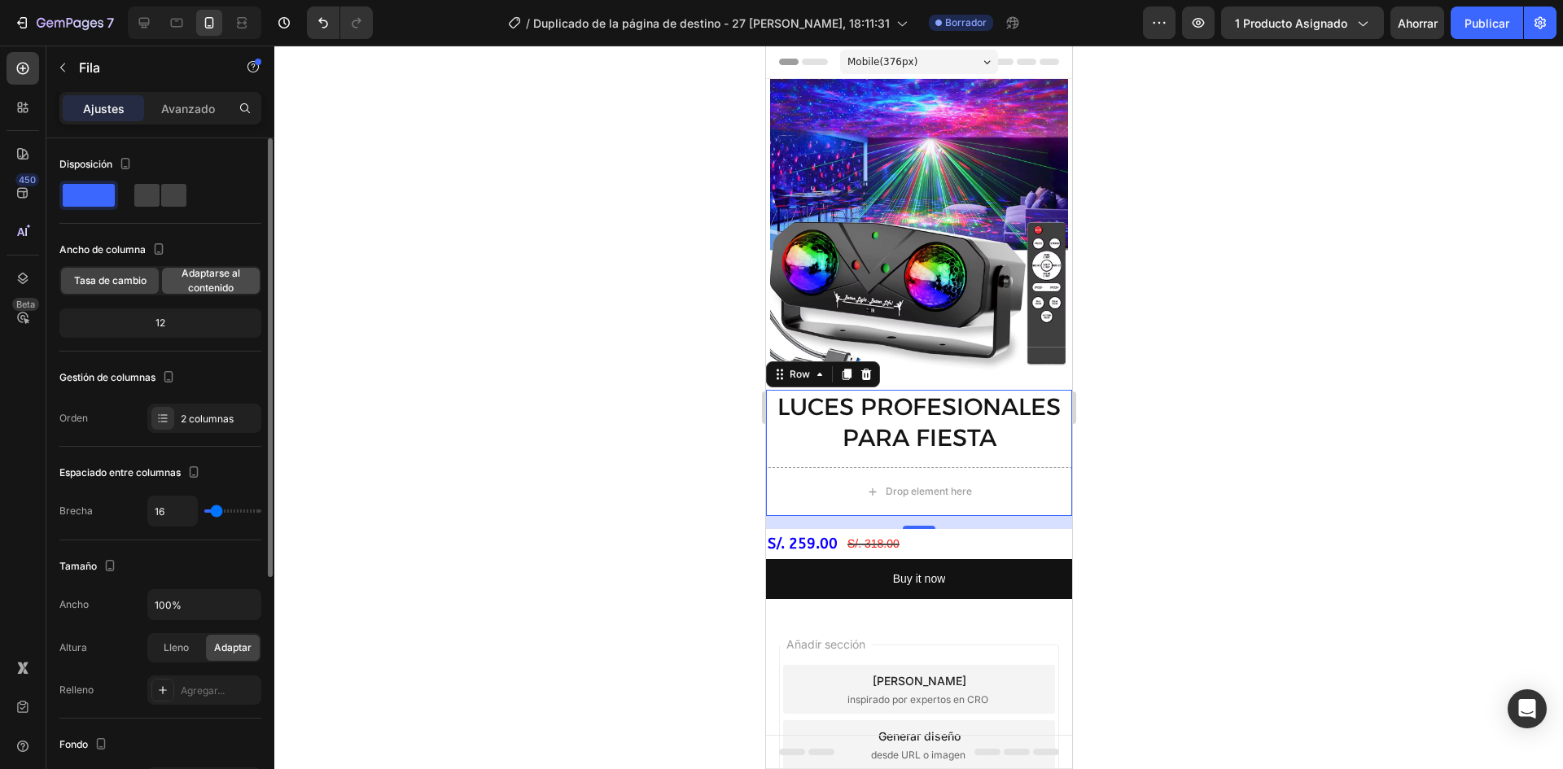
click at [192, 280] on span "Adaptarse al contenido" at bounding box center [211, 280] width 98 height 29
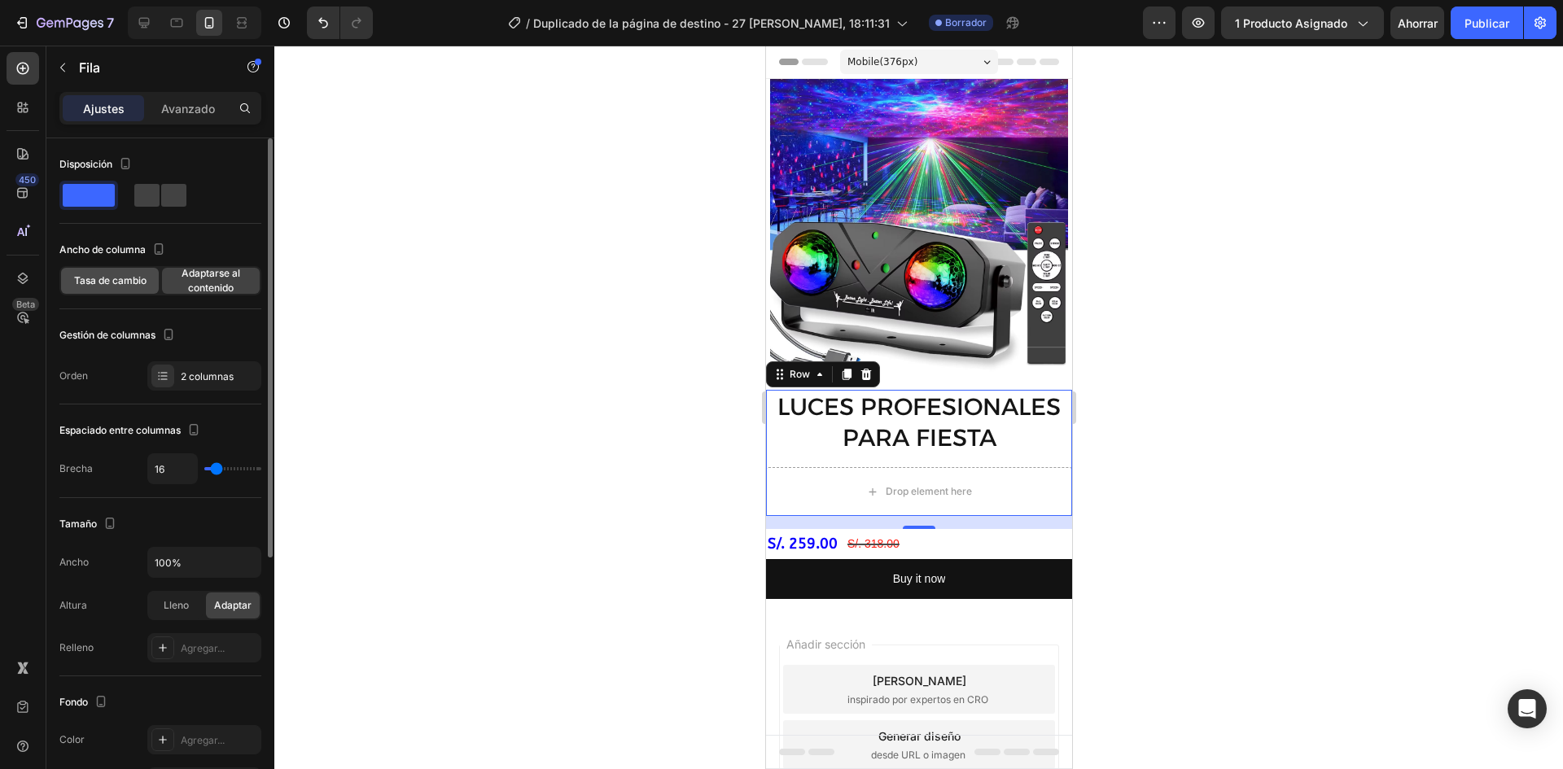
click at [149, 278] on div "Tasa de cambio" at bounding box center [110, 281] width 98 height 26
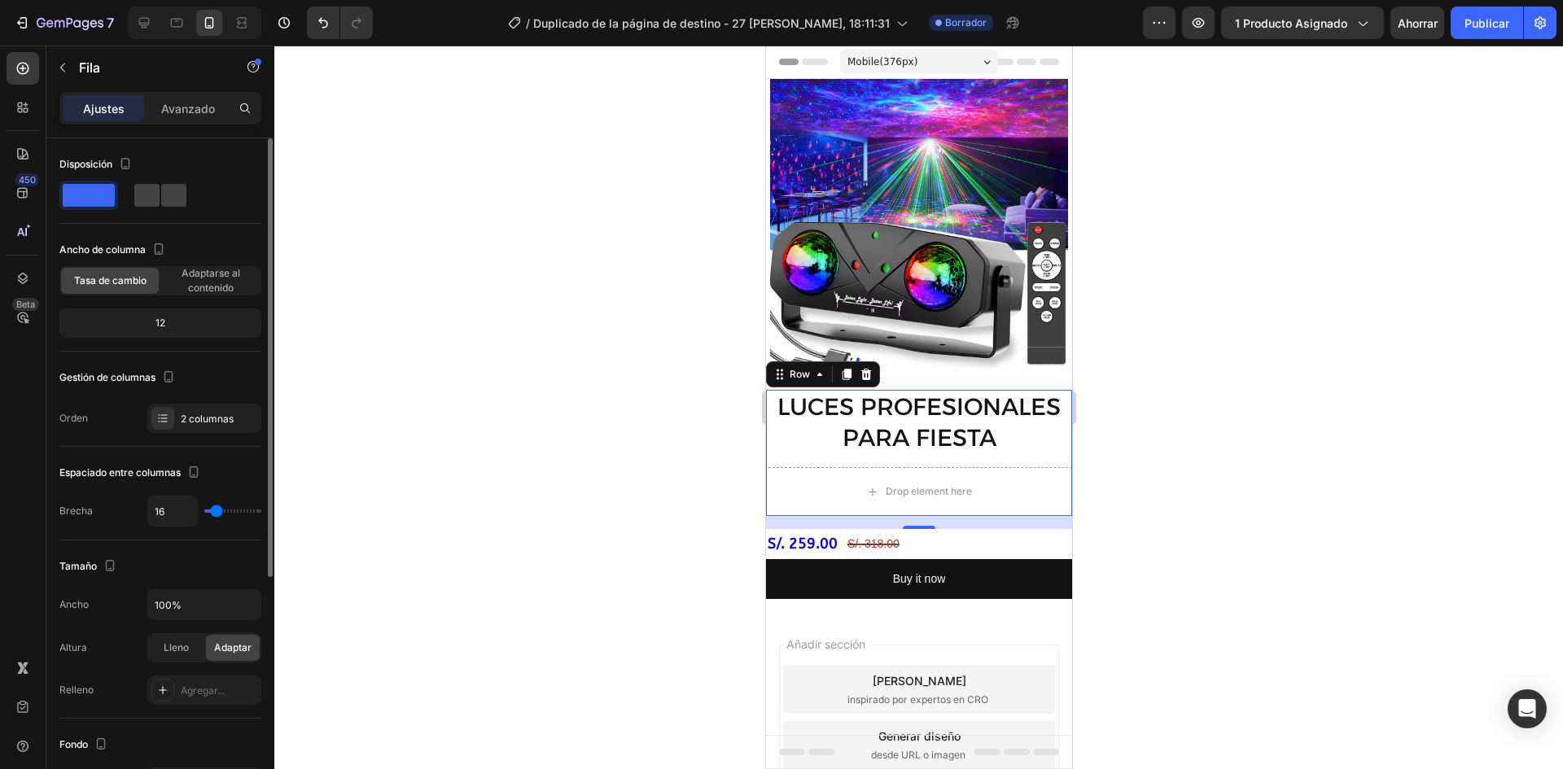
click at [173, 327] on div "12" at bounding box center [160, 323] width 195 height 23
click at [164, 321] on font "12" at bounding box center [161, 323] width 10 height 12
click at [192, 422] on font "2 columnas" at bounding box center [207, 419] width 53 height 12
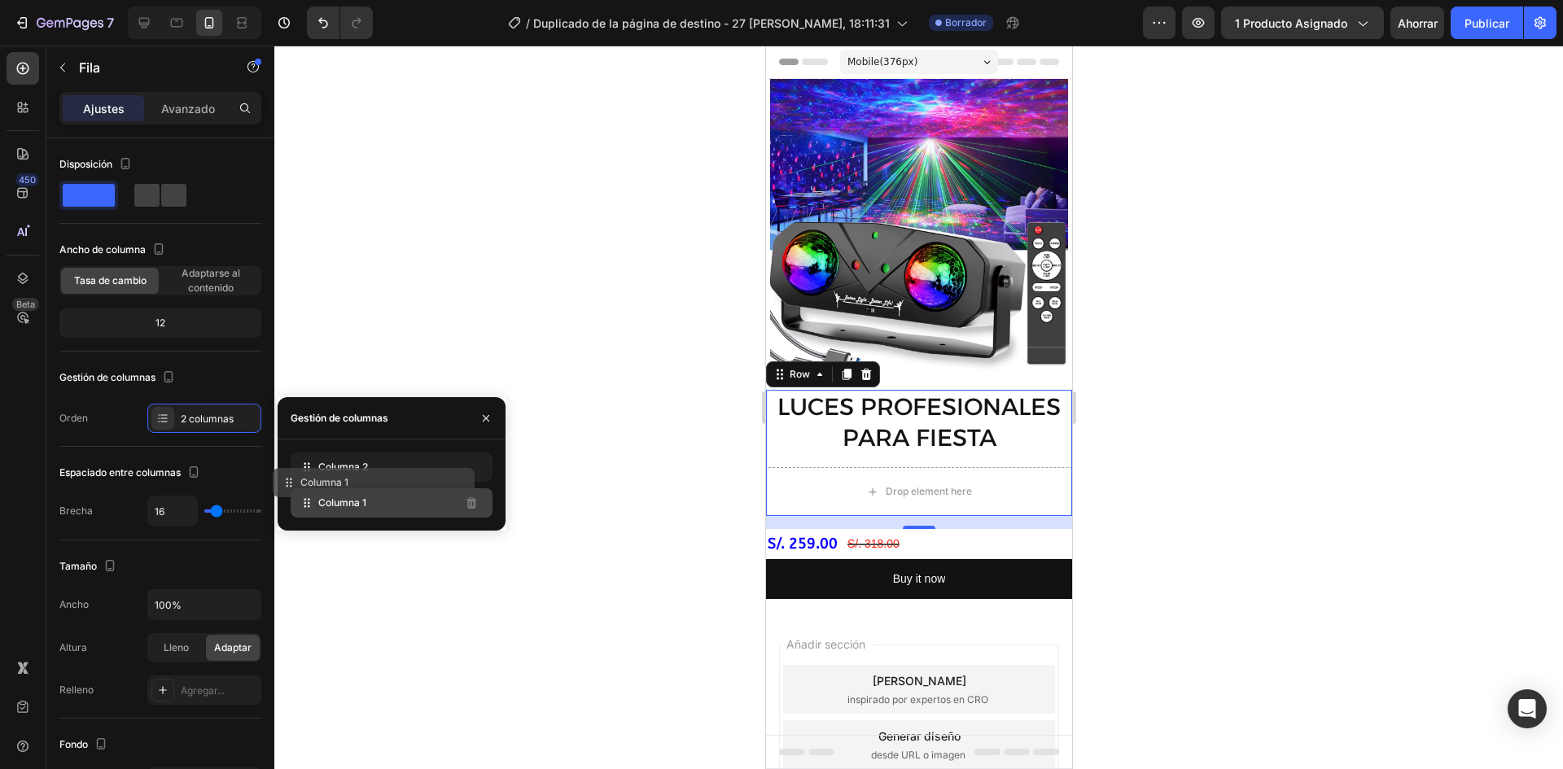
click at [455, 480] on div "Columna 2 Columna 1" at bounding box center [392, 485] width 202 height 65
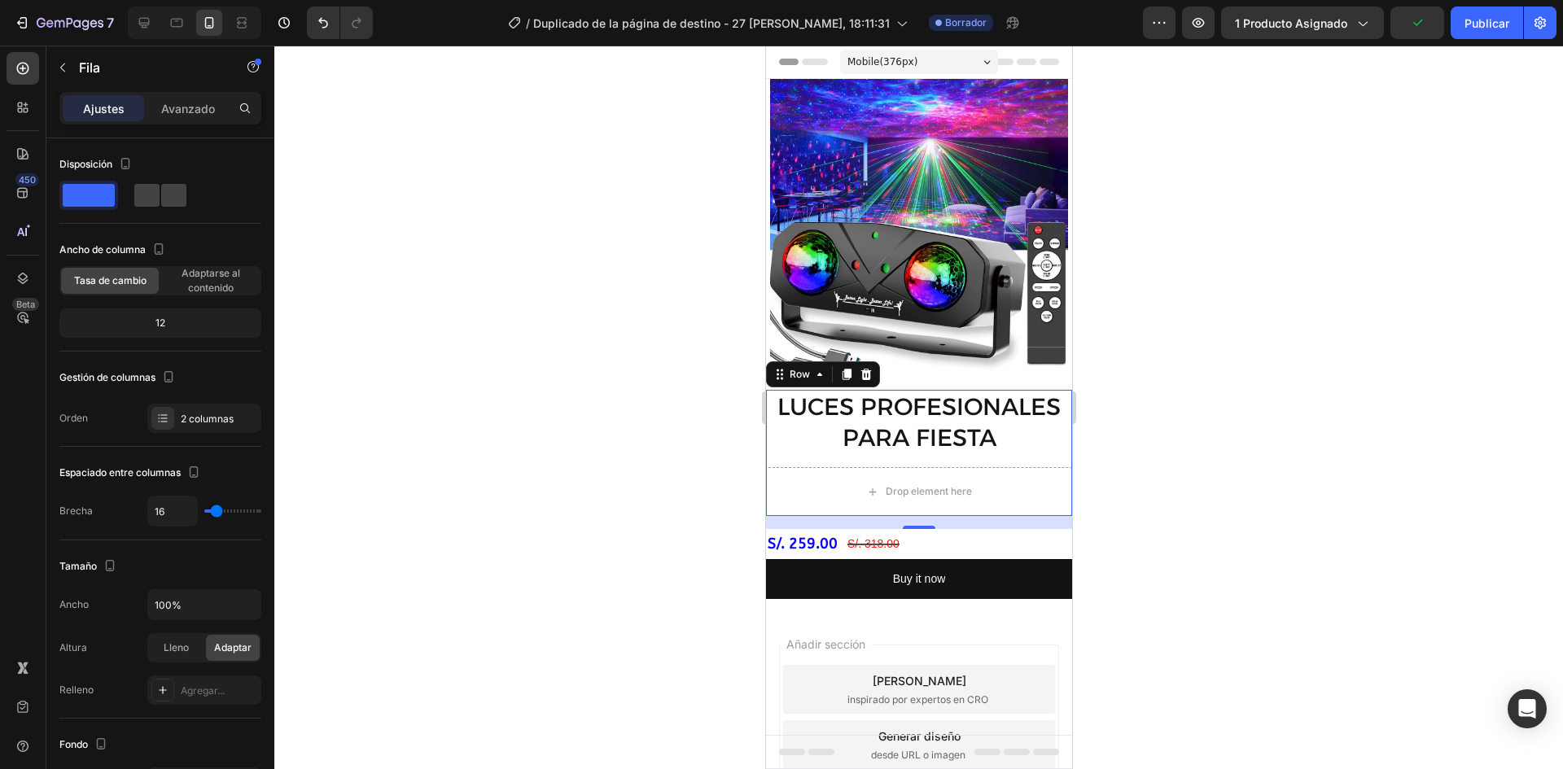
click at [563, 432] on div at bounding box center [918, 408] width 1289 height 724
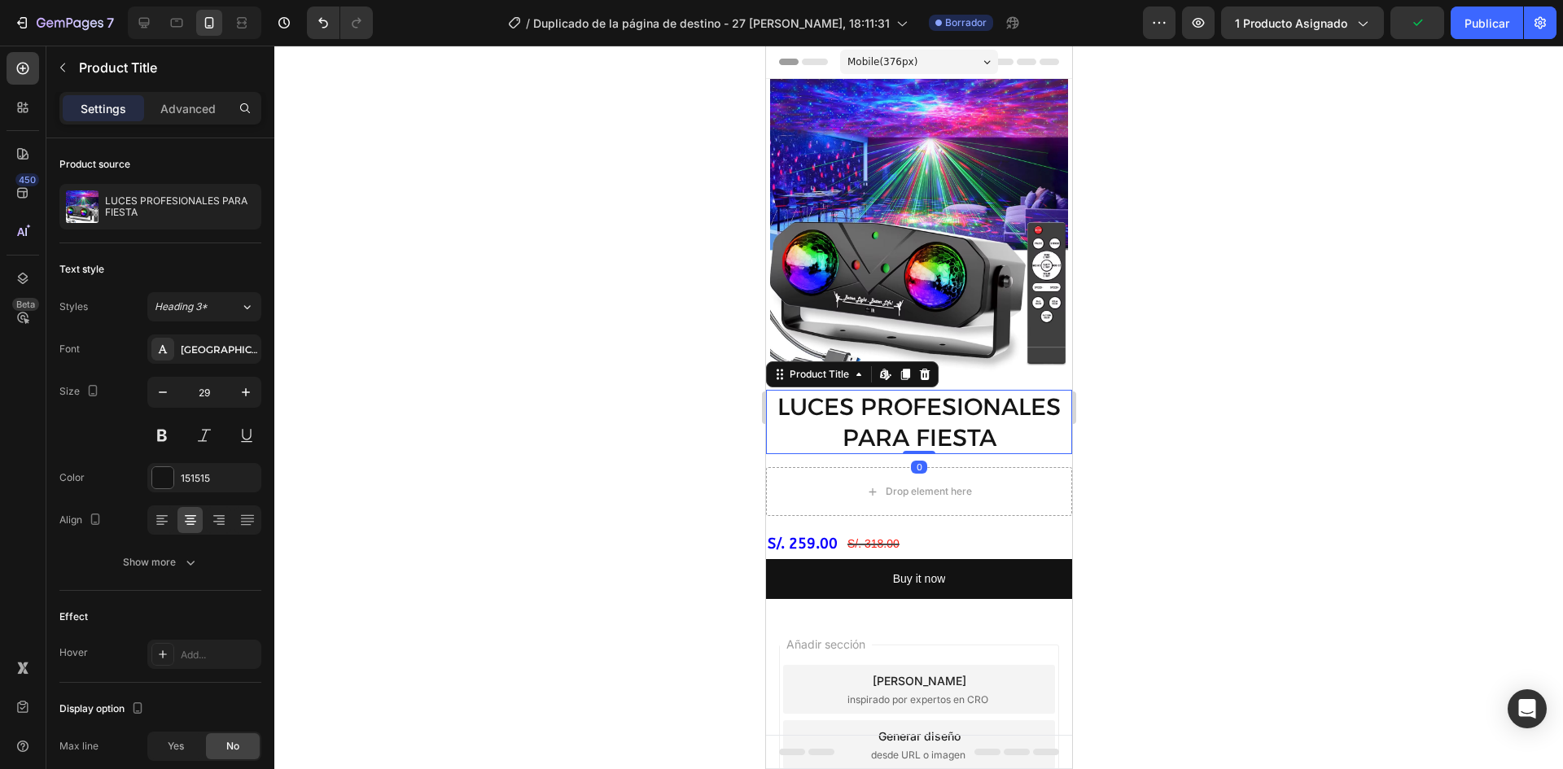
drag, startPoint x: 830, startPoint y: 397, endPoint x: 1466, endPoint y: 320, distance: 640.6
click at [830, 397] on h2 "LUCES PROFESIONALES PARA FIESTA" at bounding box center [918, 422] width 306 height 64
click at [316, 20] on icon "Deshacer/Rehacer" at bounding box center [323, 23] width 16 height 16
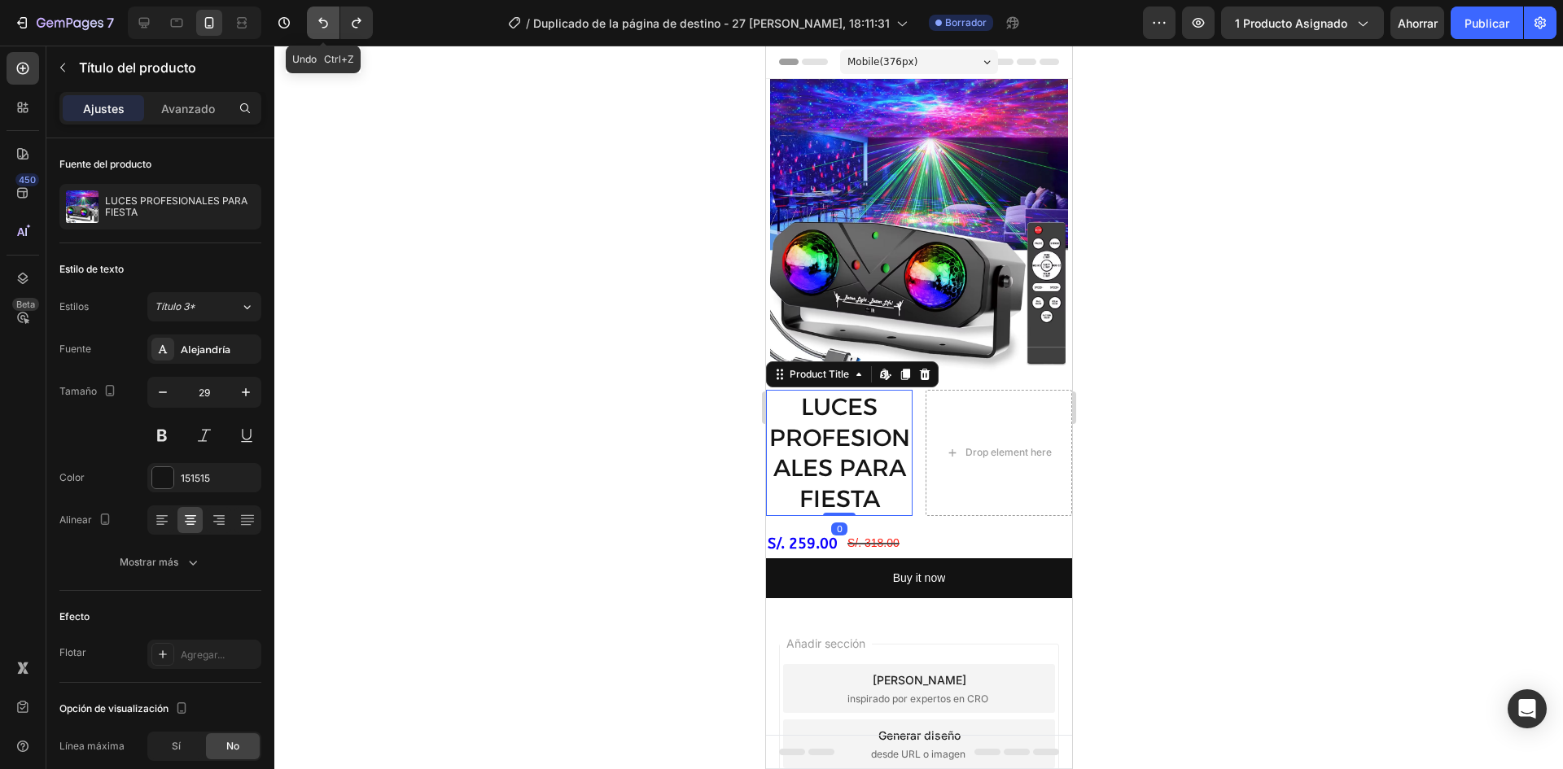
click at [316, 20] on icon "Deshacer/Rehacer" at bounding box center [323, 23] width 16 height 16
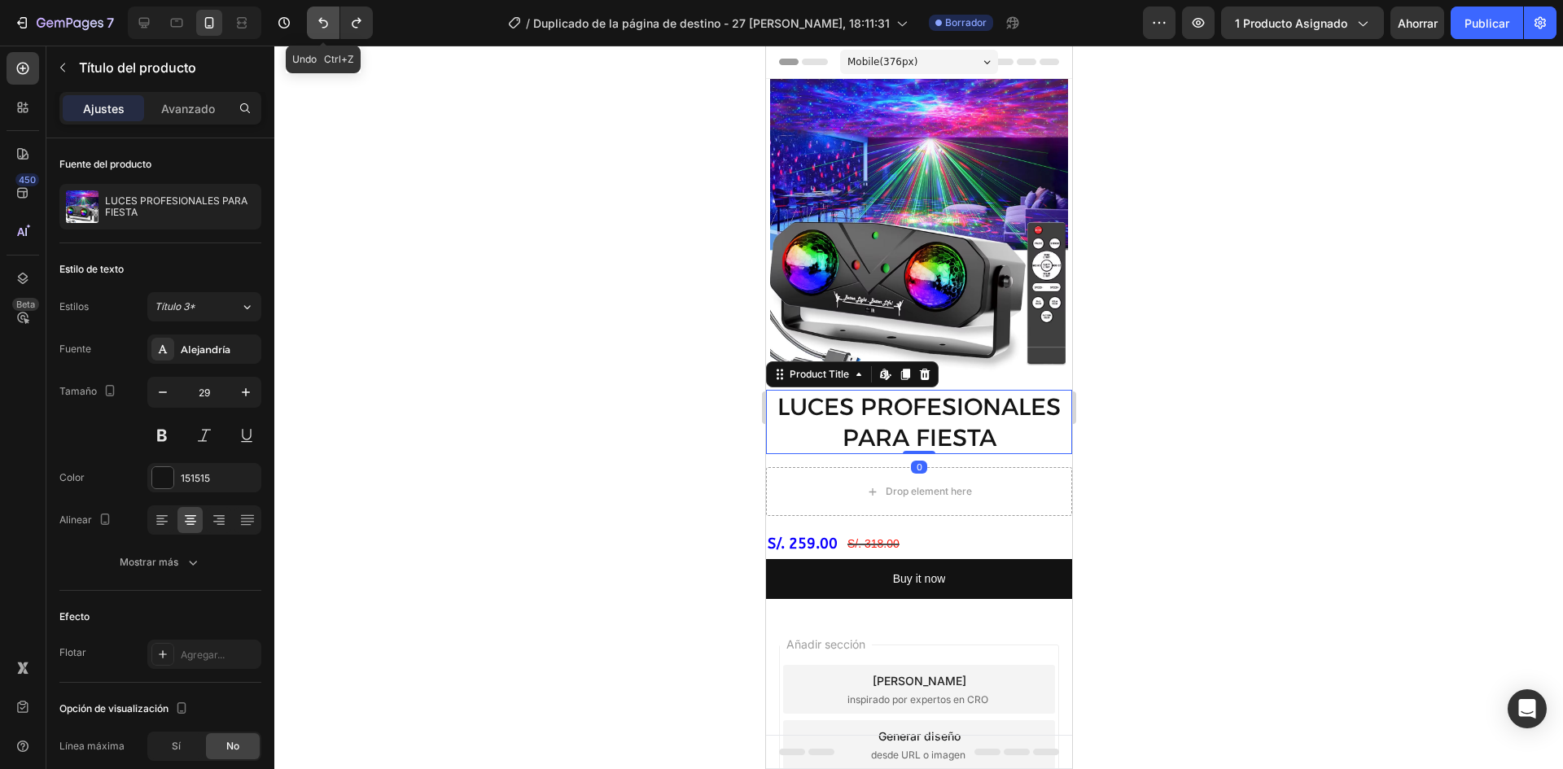
click at [316, 20] on icon "Deshacer/Rehacer" at bounding box center [323, 23] width 16 height 16
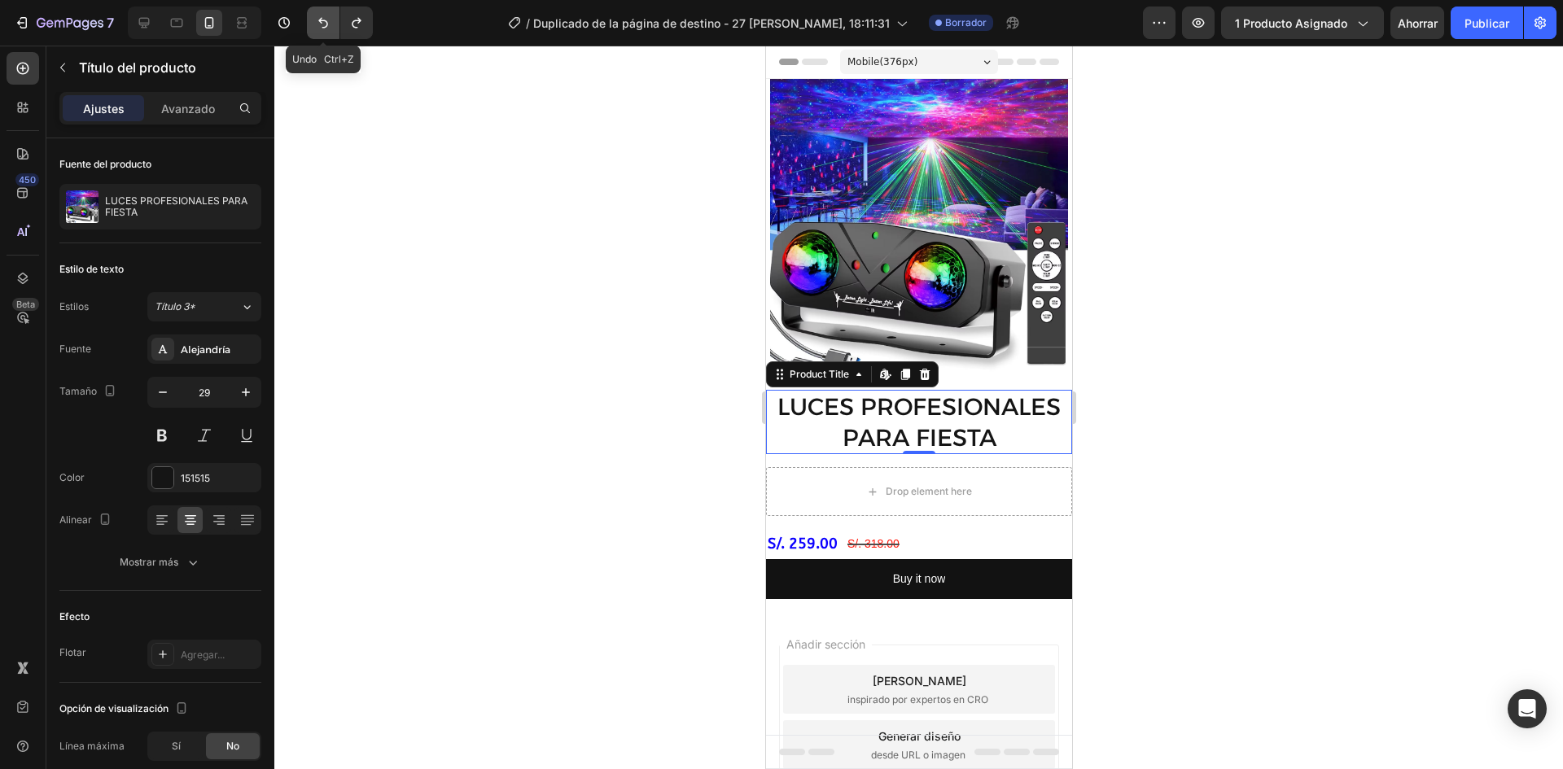
click at [316, 20] on icon "Deshacer/Rehacer" at bounding box center [323, 23] width 16 height 16
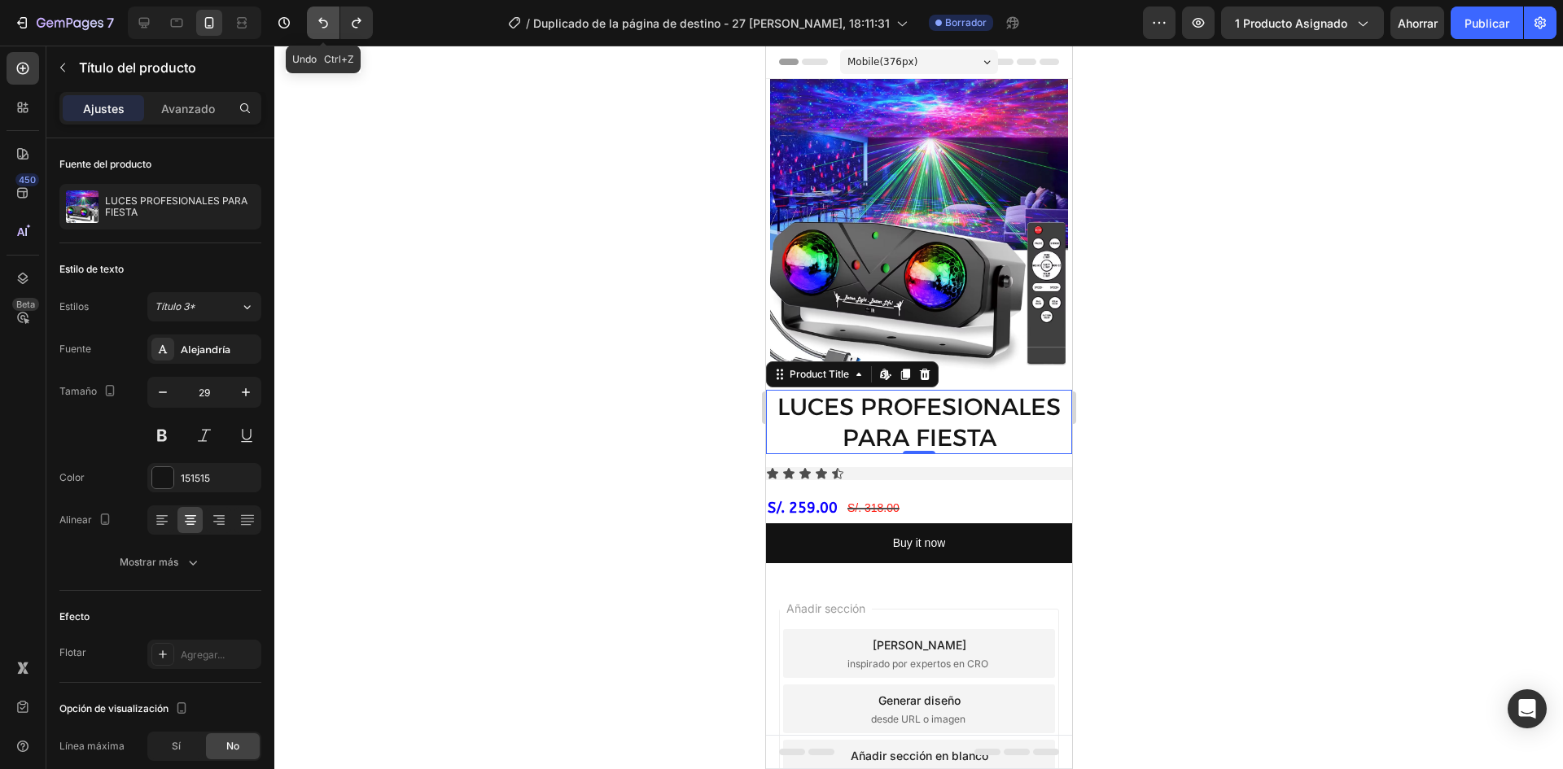
click at [316, 20] on icon "Deshacer/Rehacer" at bounding box center [323, 23] width 16 height 16
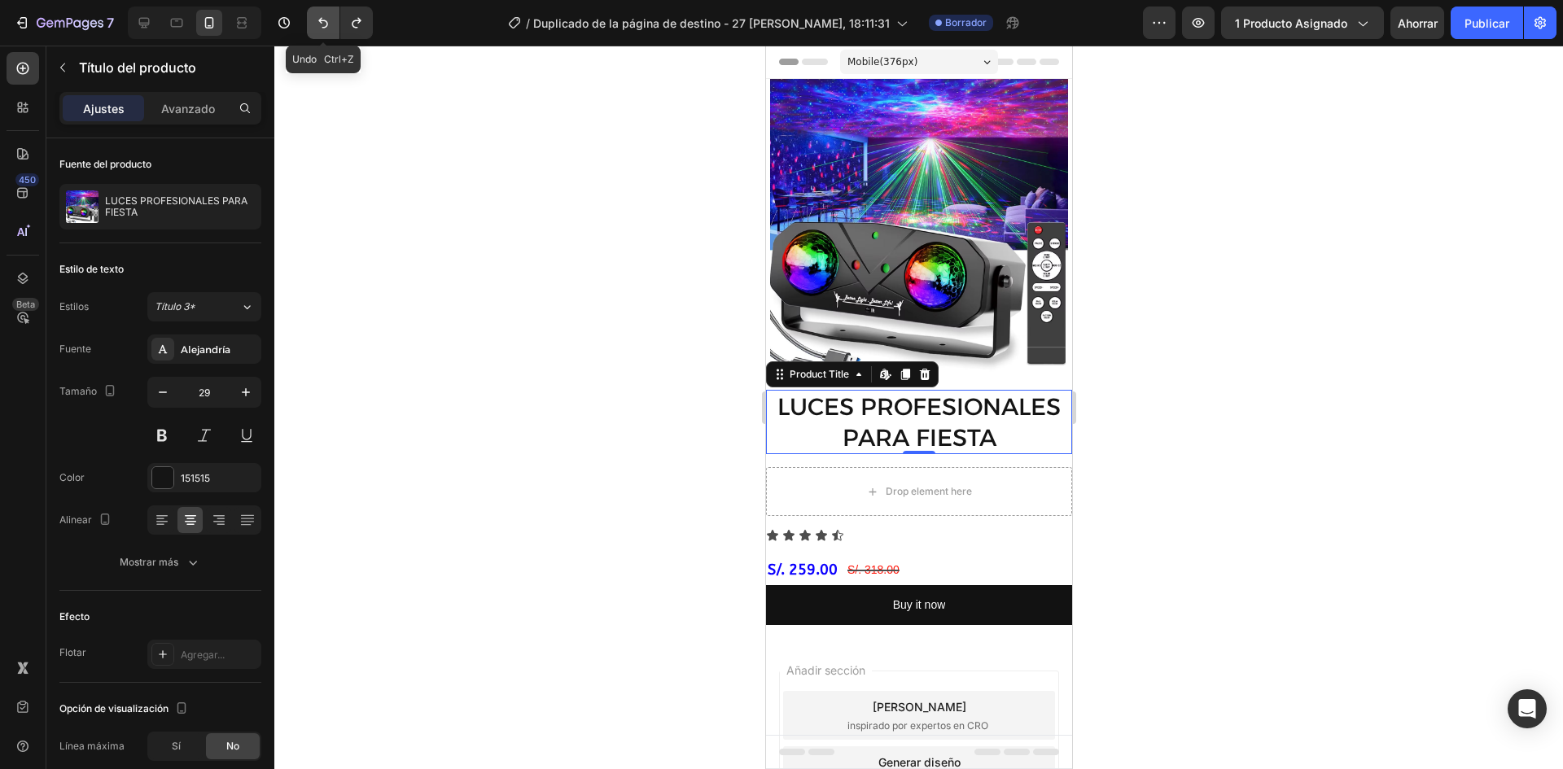
click at [316, 20] on icon "Deshacer/Rehacer" at bounding box center [323, 23] width 16 height 16
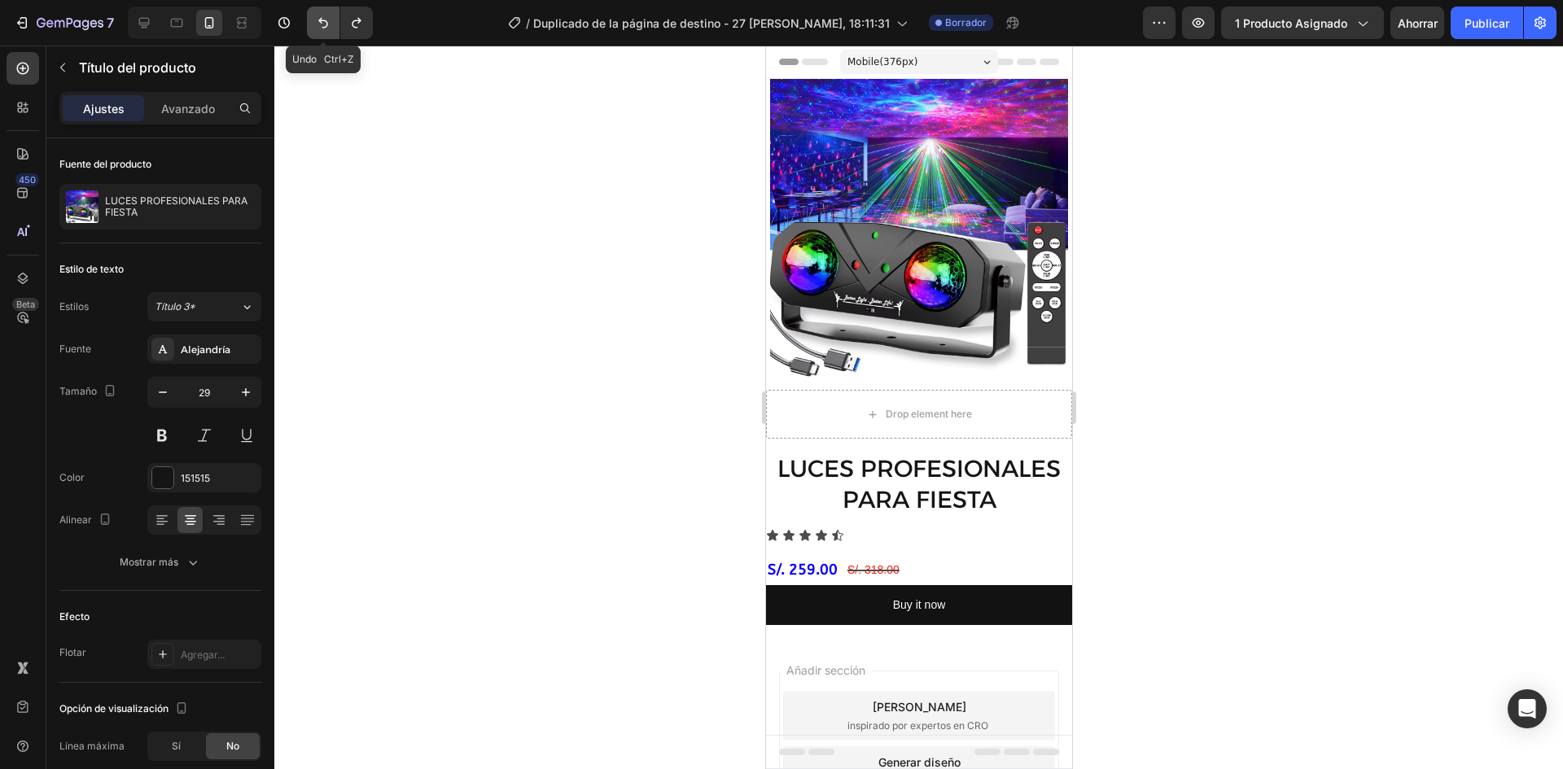
click at [316, 20] on icon "Deshacer/Rehacer" at bounding box center [323, 23] width 16 height 16
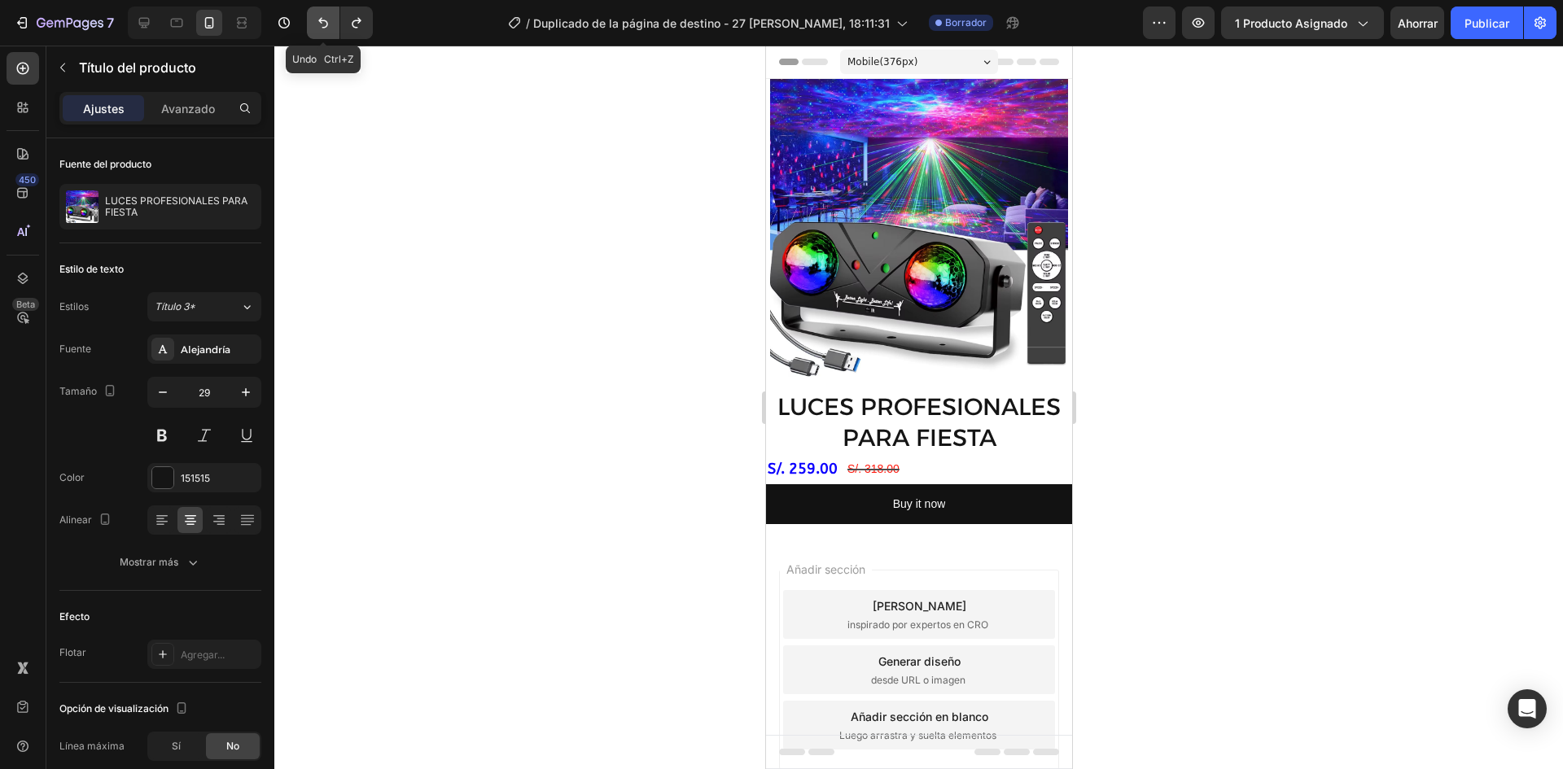
click at [316, 20] on icon "Deshacer/Rehacer" at bounding box center [323, 23] width 16 height 16
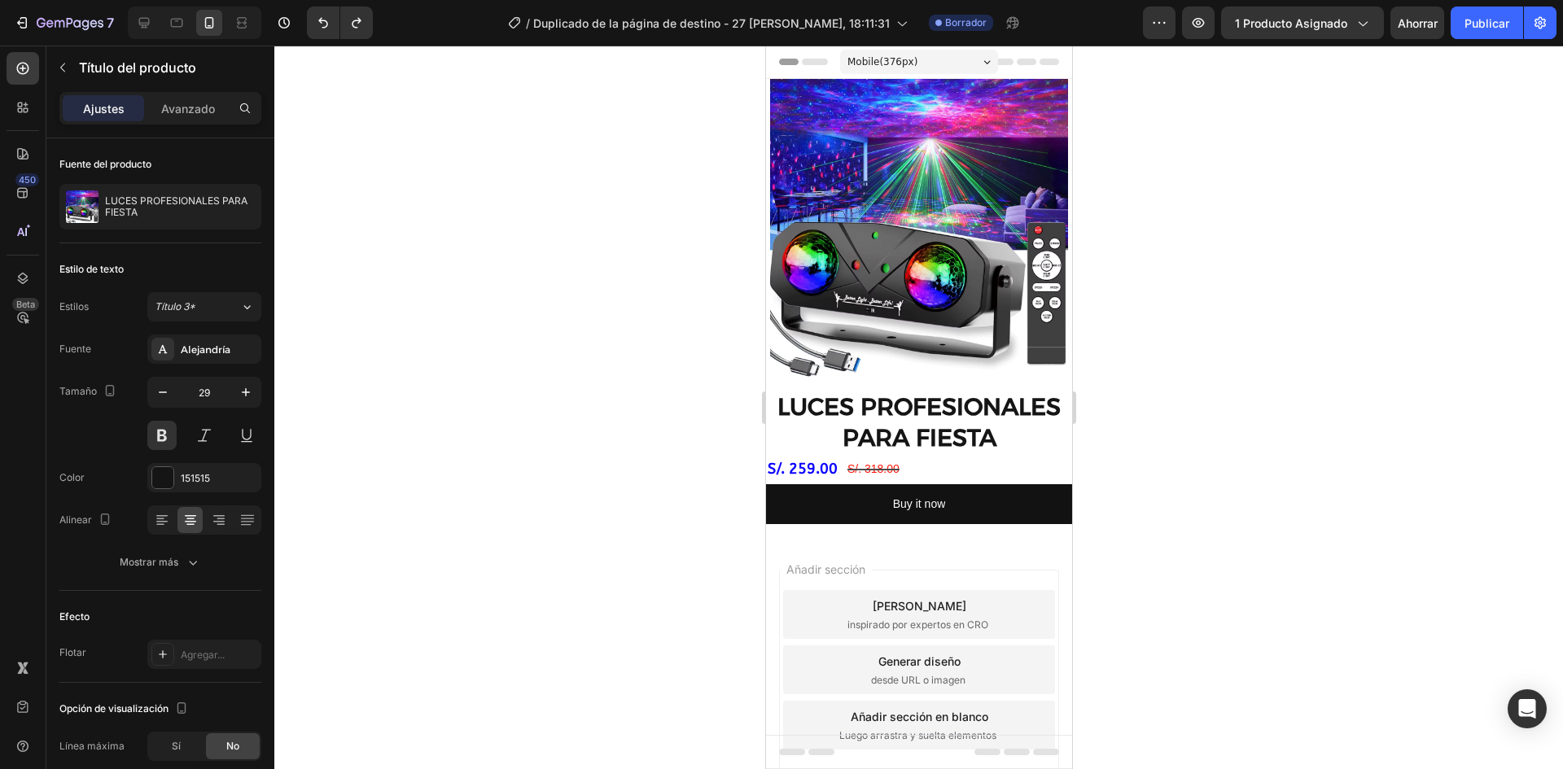
click at [538, 223] on div at bounding box center [918, 408] width 1289 height 724
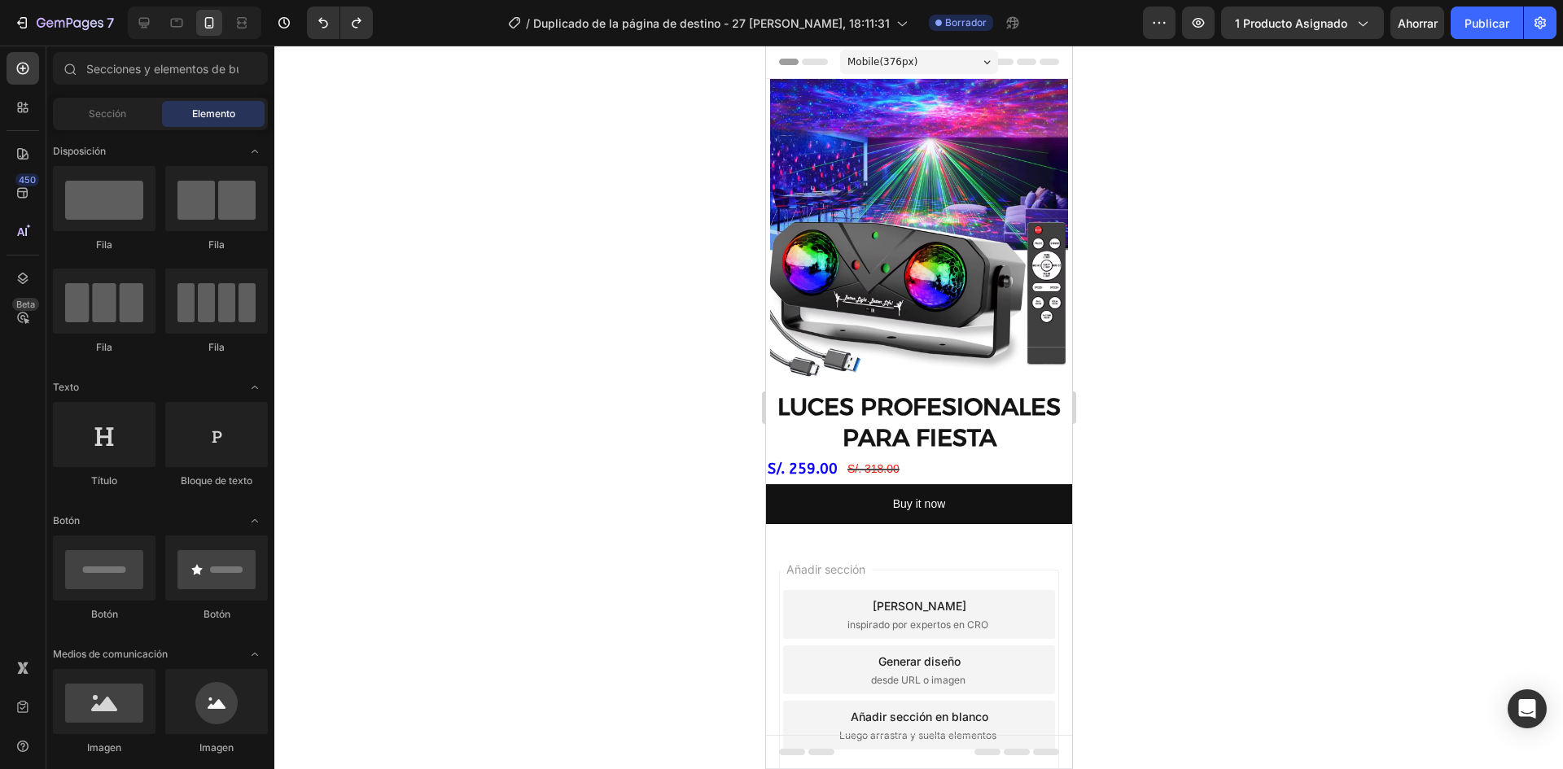
click at [538, 223] on div at bounding box center [918, 408] width 1289 height 724
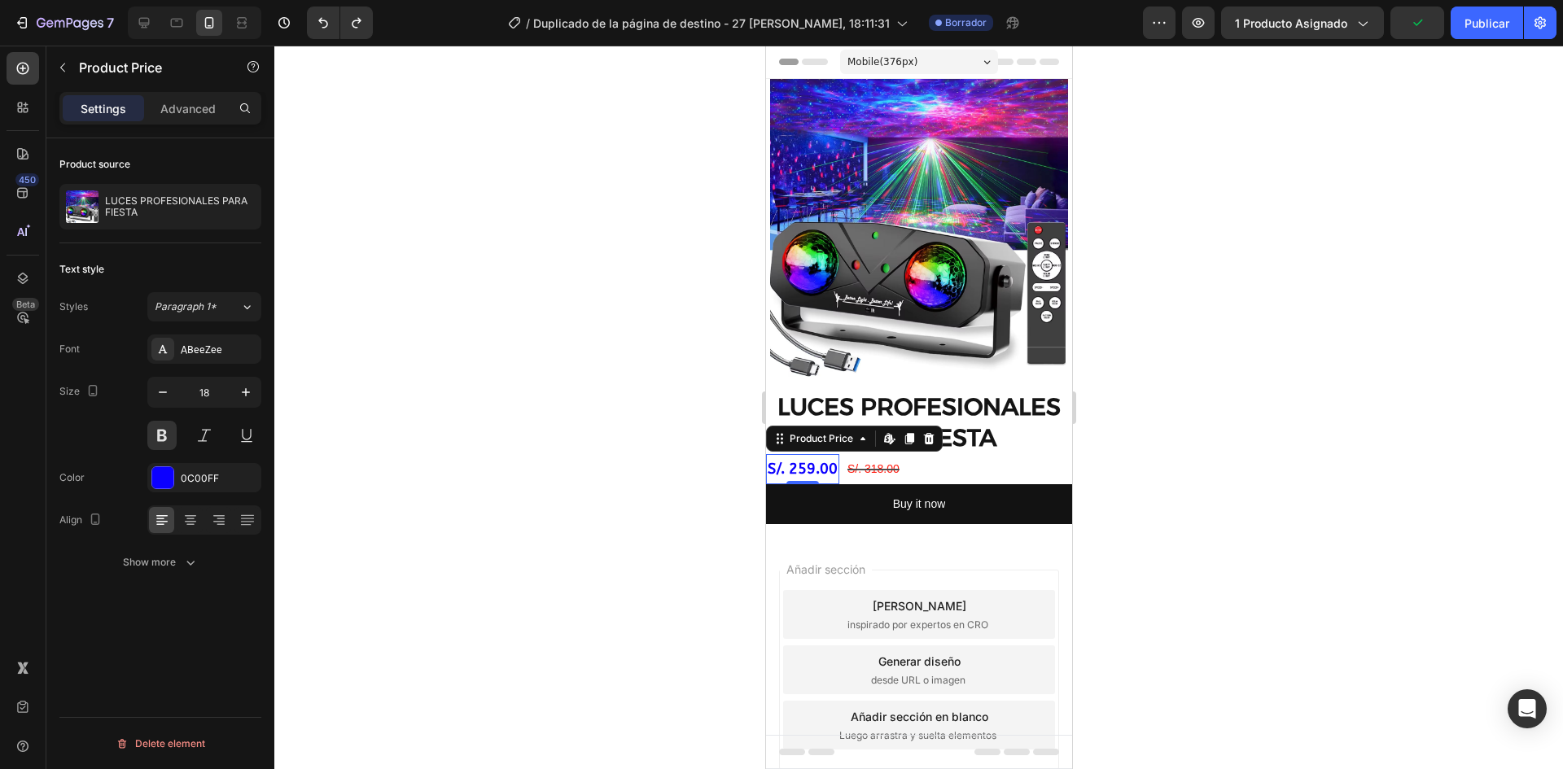
click at [820, 457] on div "S/. 259.00" at bounding box center [801, 468] width 73 height 29
click at [241, 392] on icon "button" at bounding box center [246, 392] width 16 height 16
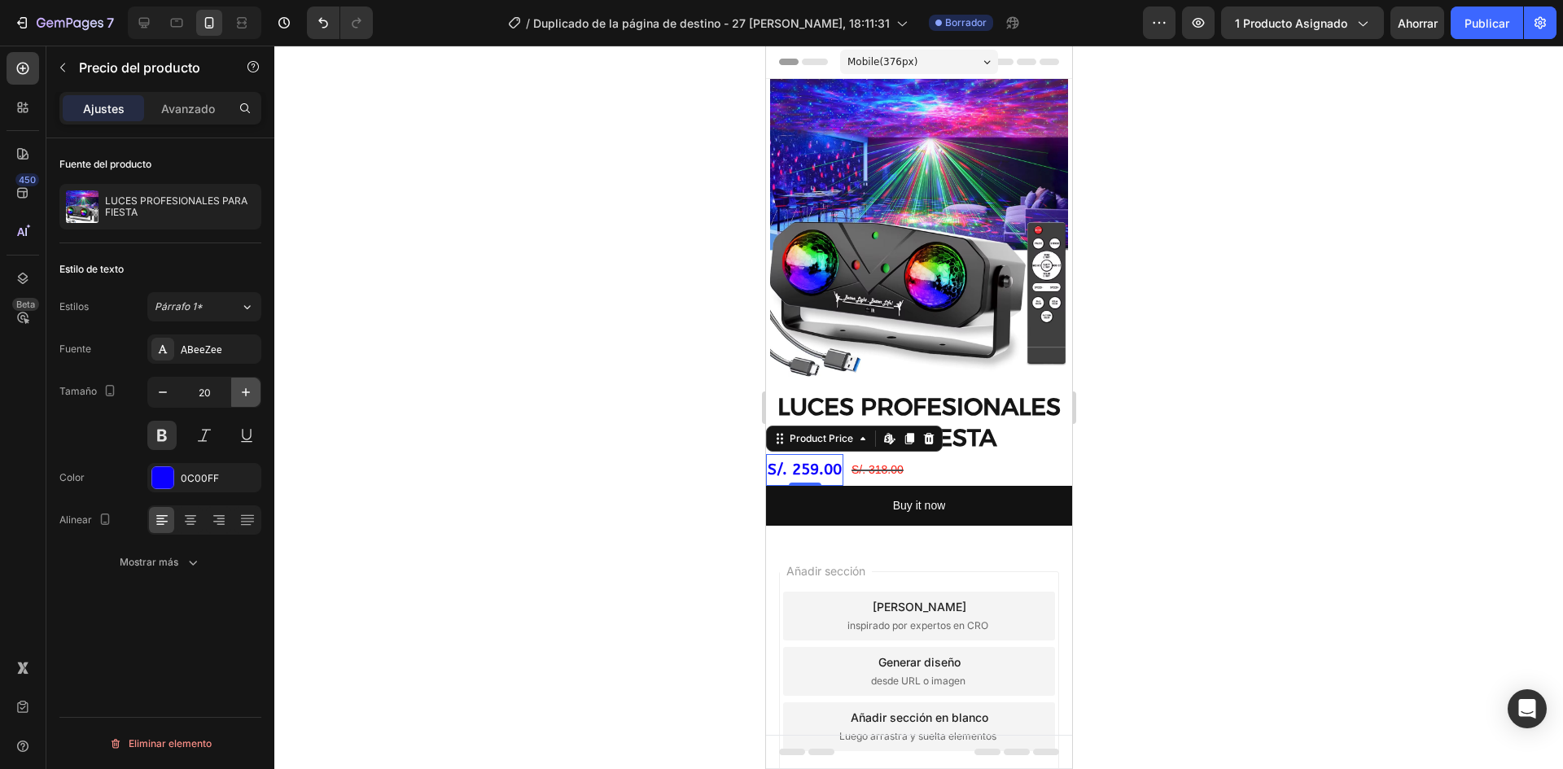
click at [241, 392] on icon "button" at bounding box center [246, 392] width 16 height 16
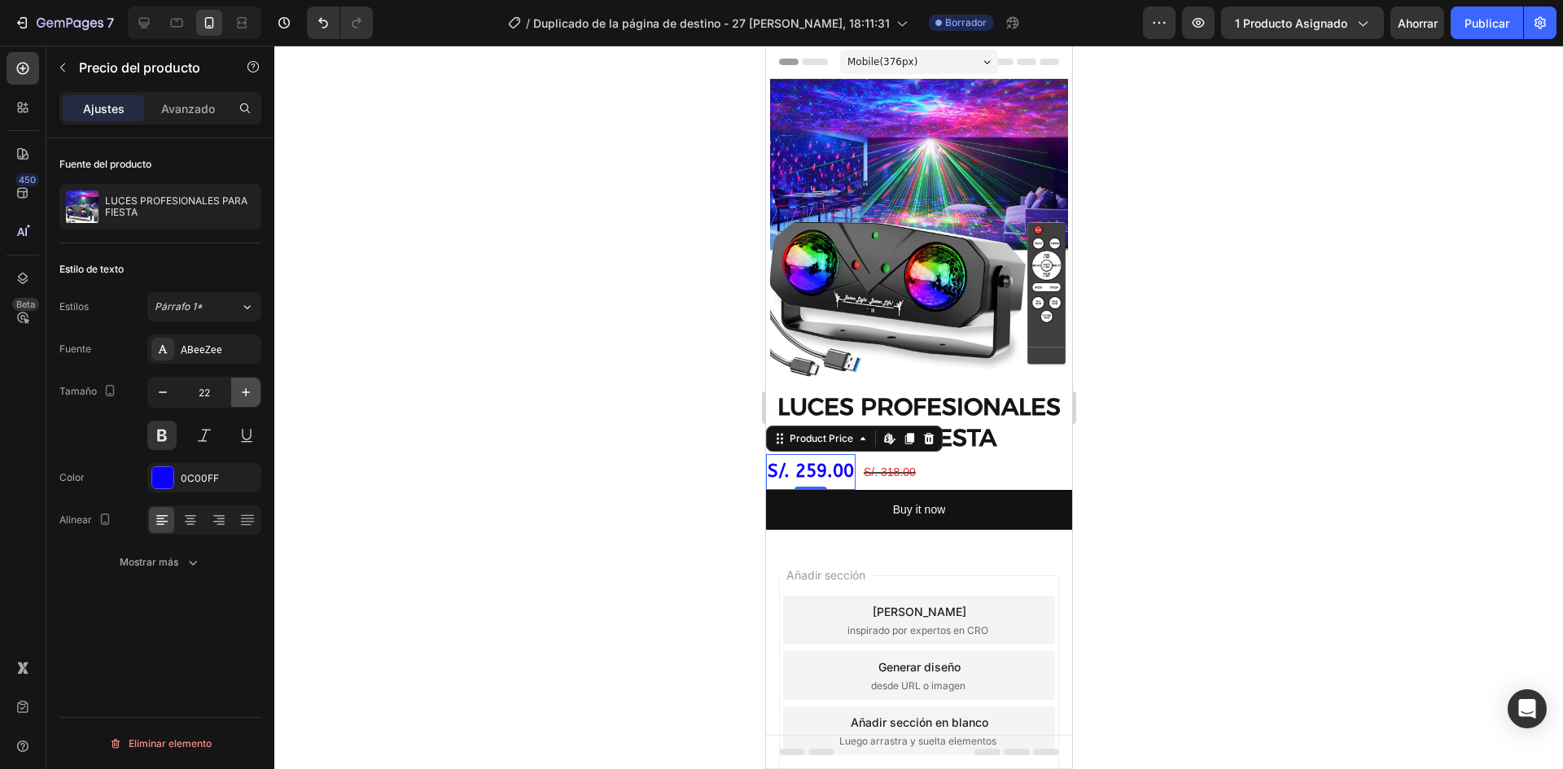
click at [241, 392] on icon "button" at bounding box center [246, 392] width 16 height 16
click at [162, 397] on icon "button" at bounding box center [163, 392] width 16 height 16
type input "21"
click at [636, 444] on div at bounding box center [918, 408] width 1289 height 724
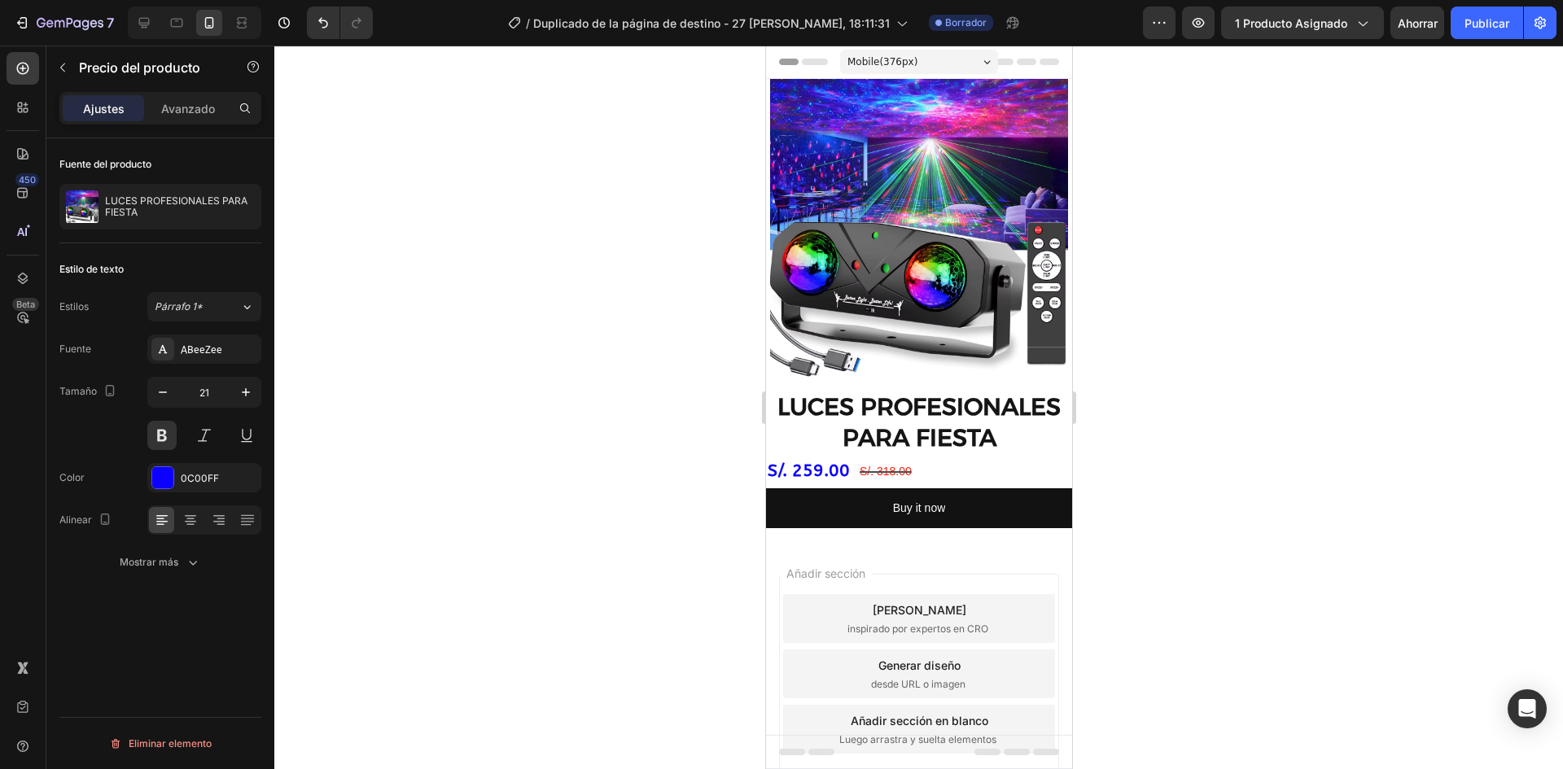
click at [636, 444] on div at bounding box center [918, 408] width 1289 height 724
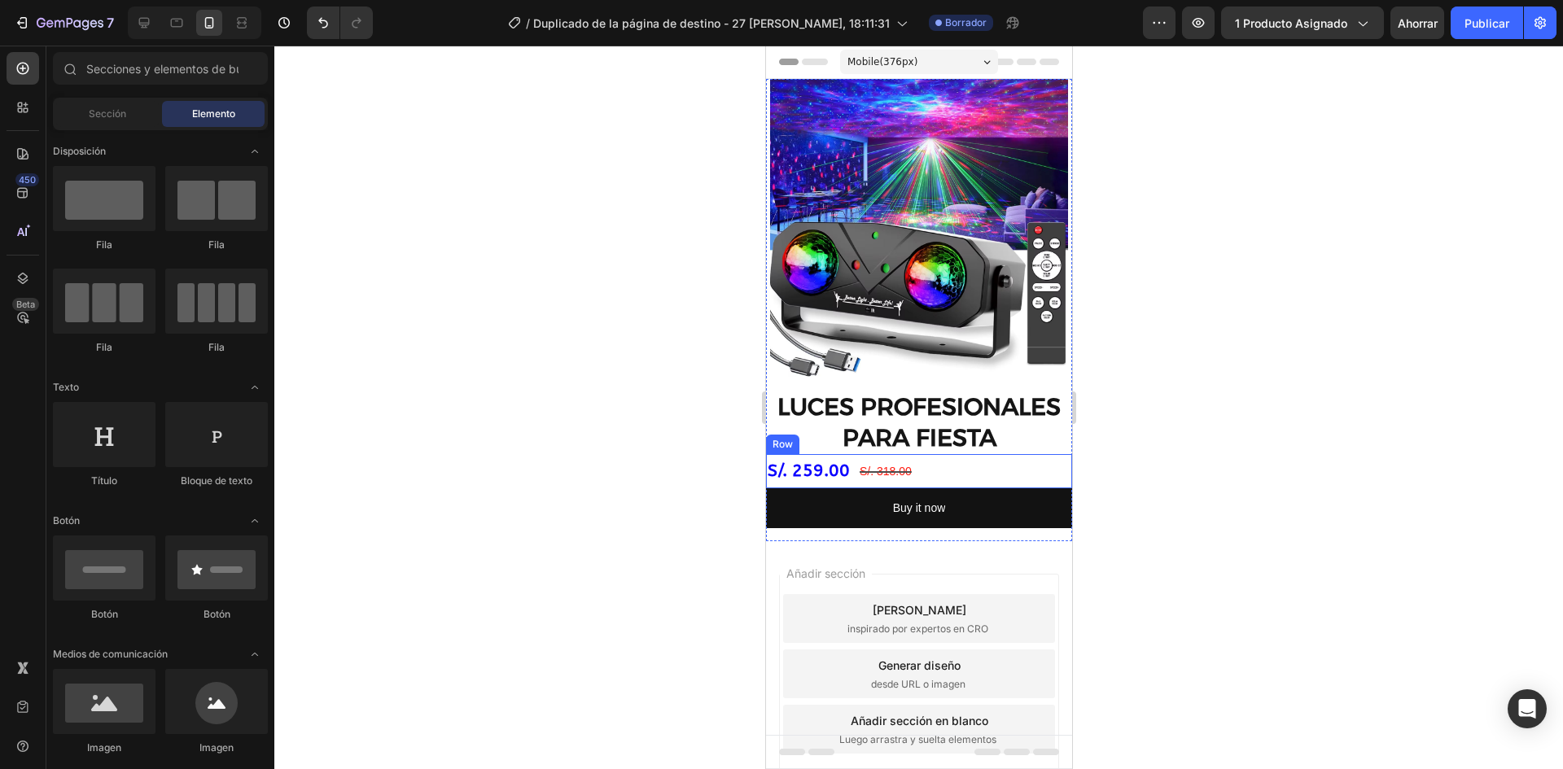
click at [962, 454] on div "S/. 259.00 Product Price Product Price S/. 318.00 Product Price Product Price R…" at bounding box center [918, 471] width 306 height 34
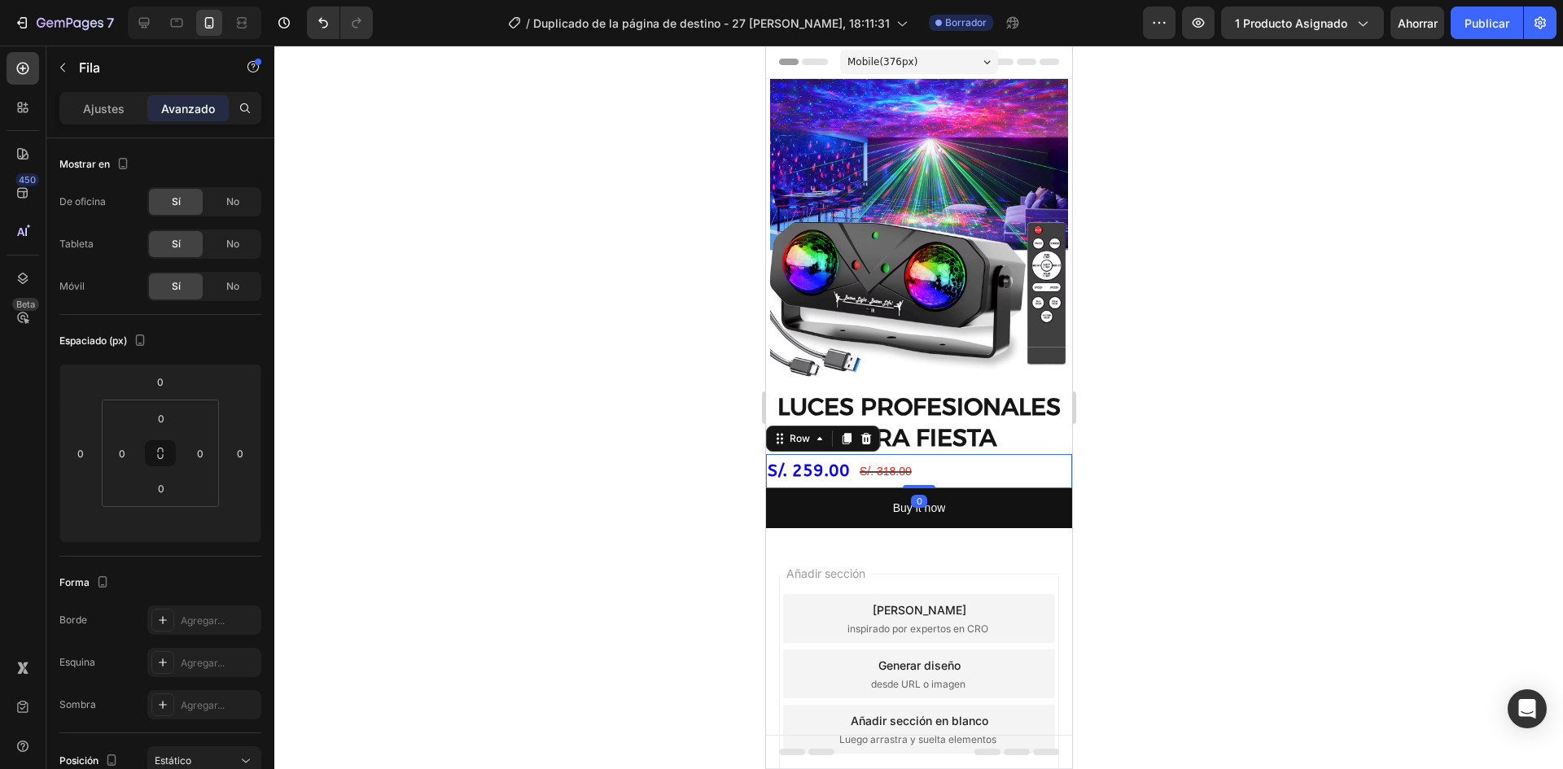
click at [922, 462] on div "S/. 259.00 Product Price Product Price S/. 318.00 Product Price Product Price R…" at bounding box center [918, 471] width 306 height 34
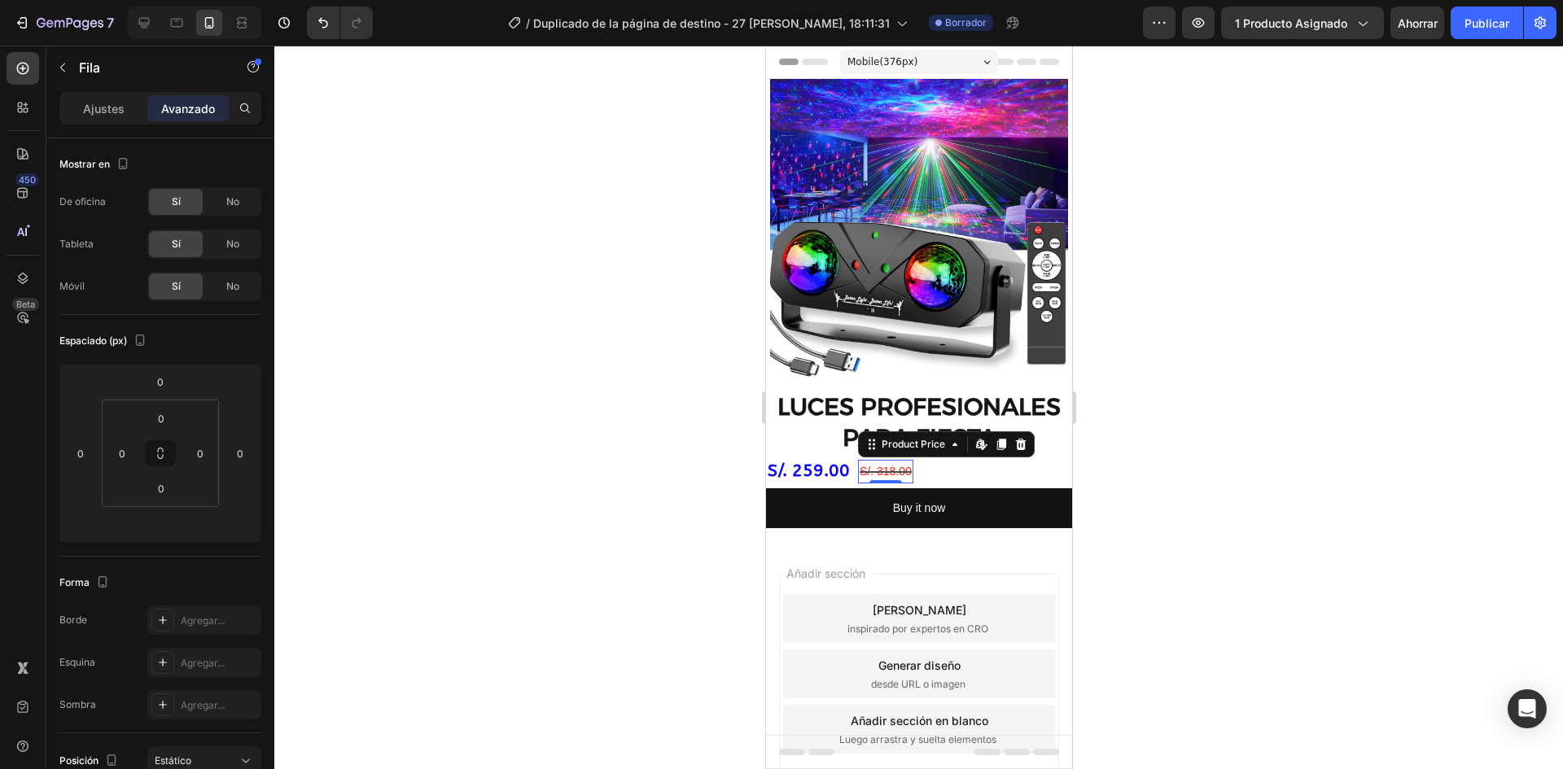
click at [877, 462] on div "S/. 318.00" at bounding box center [884, 472] width 55 height 24
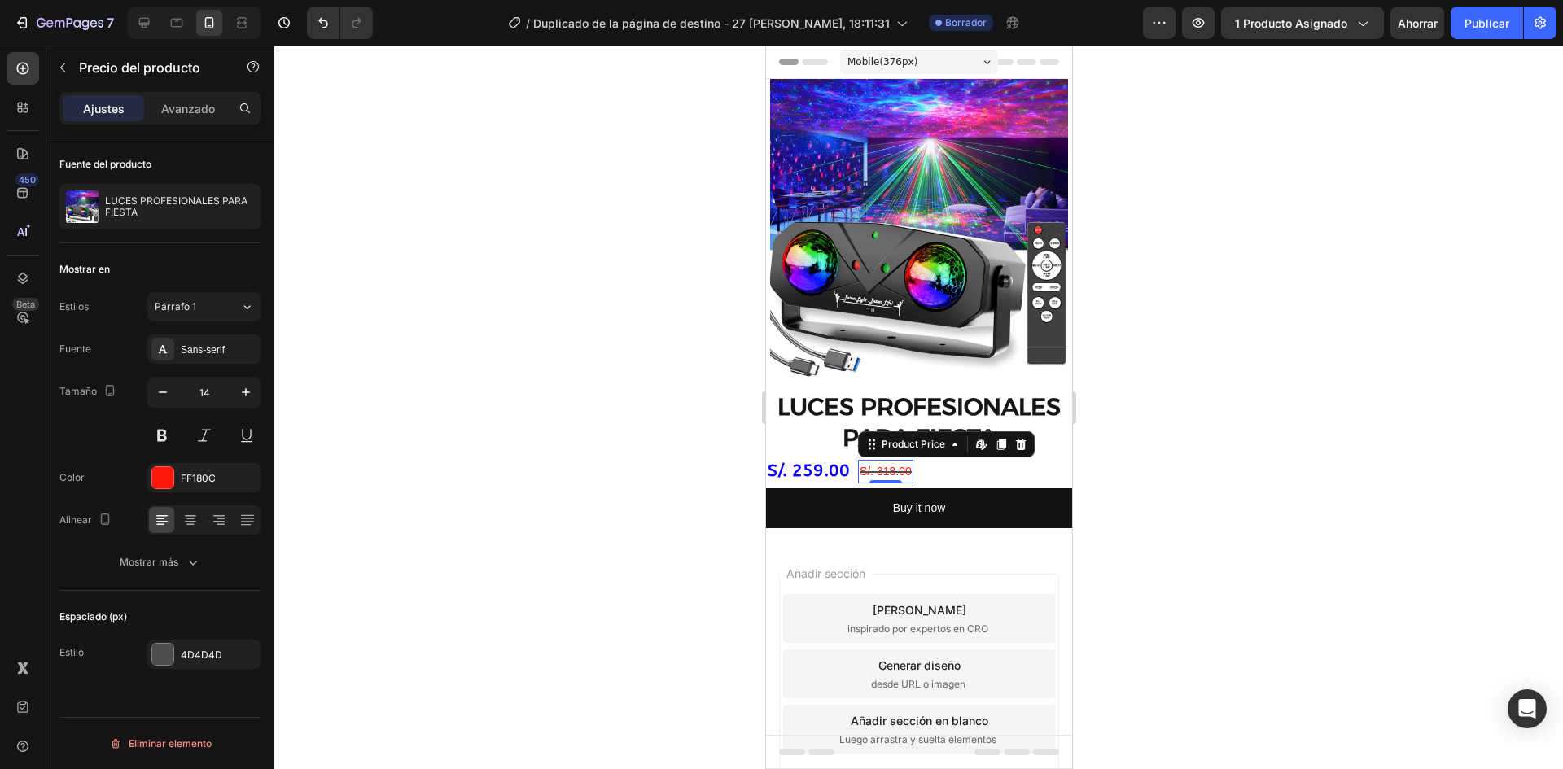
click at [441, 470] on div at bounding box center [918, 408] width 1289 height 724
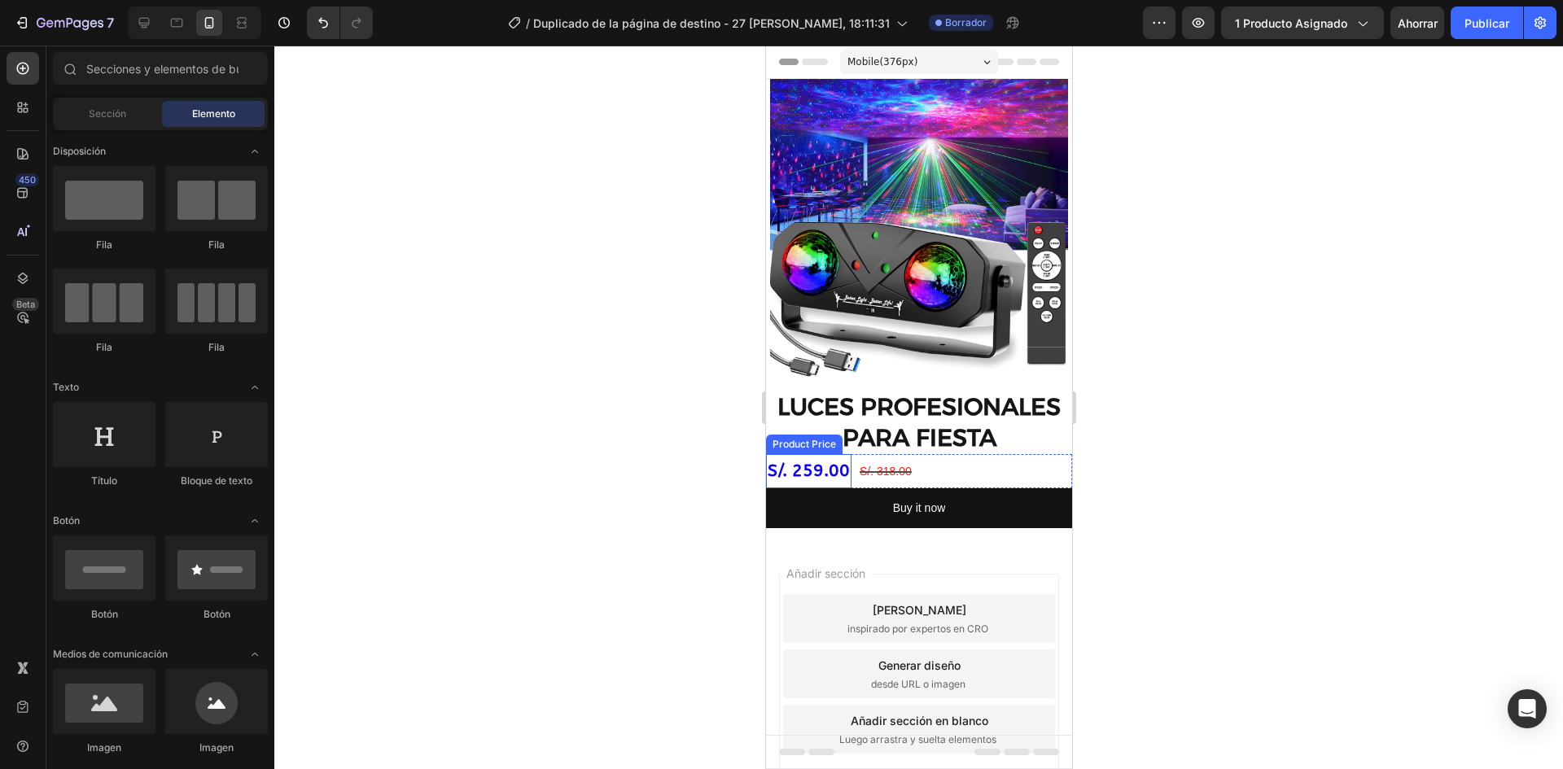
click at [793, 454] on div "S/. 259.00" at bounding box center [807, 471] width 85 height 34
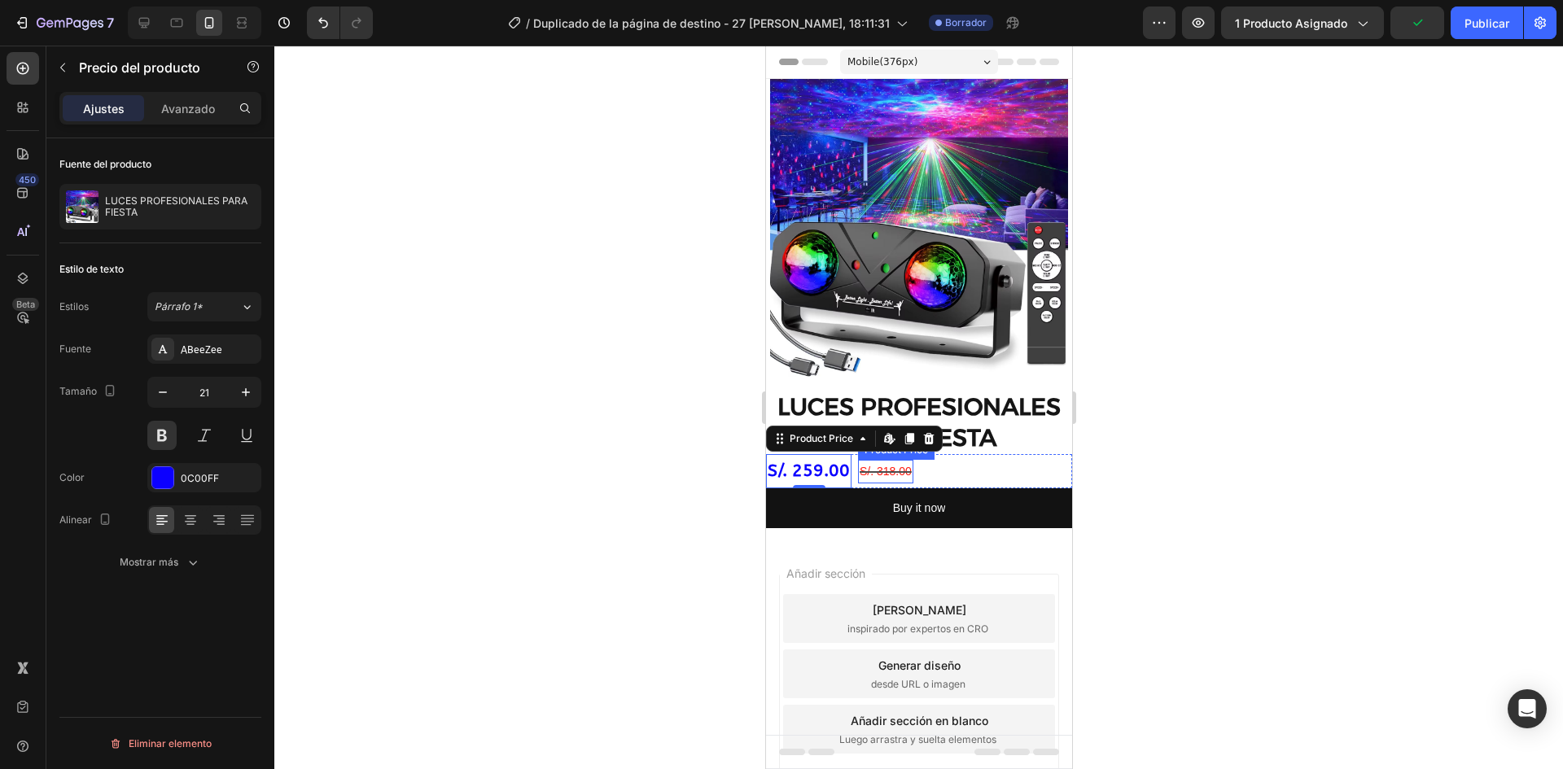
click at [902, 467] on div "S/. 318.00" at bounding box center [884, 472] width 55 height 24
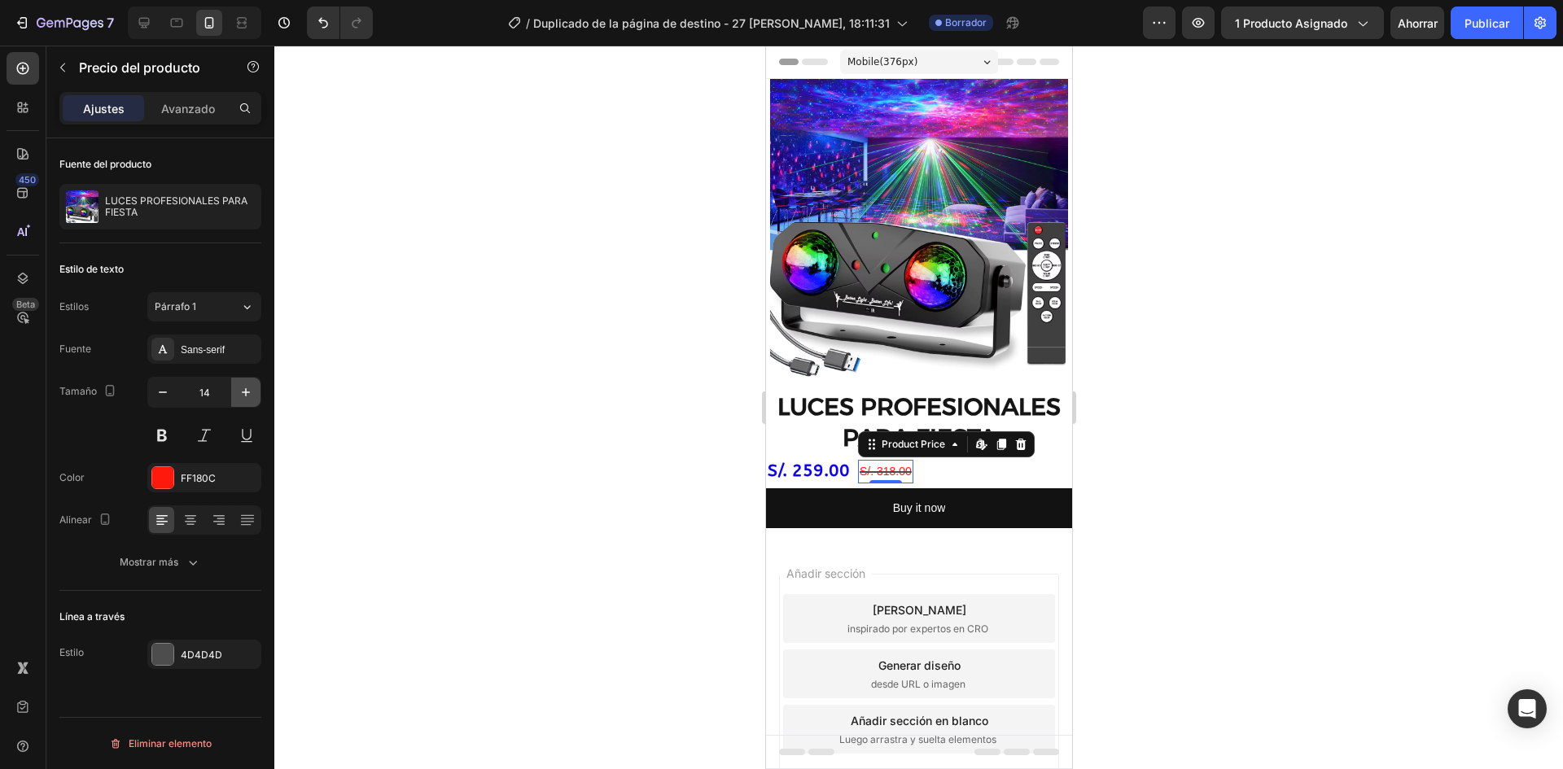
click at [243, 395] on icon "button" at bounding box center [246, 392] width 16 height 16
click at [156, 395] on icon "button" at bounding box center [163, 392] width 16 height 16
type input "16"
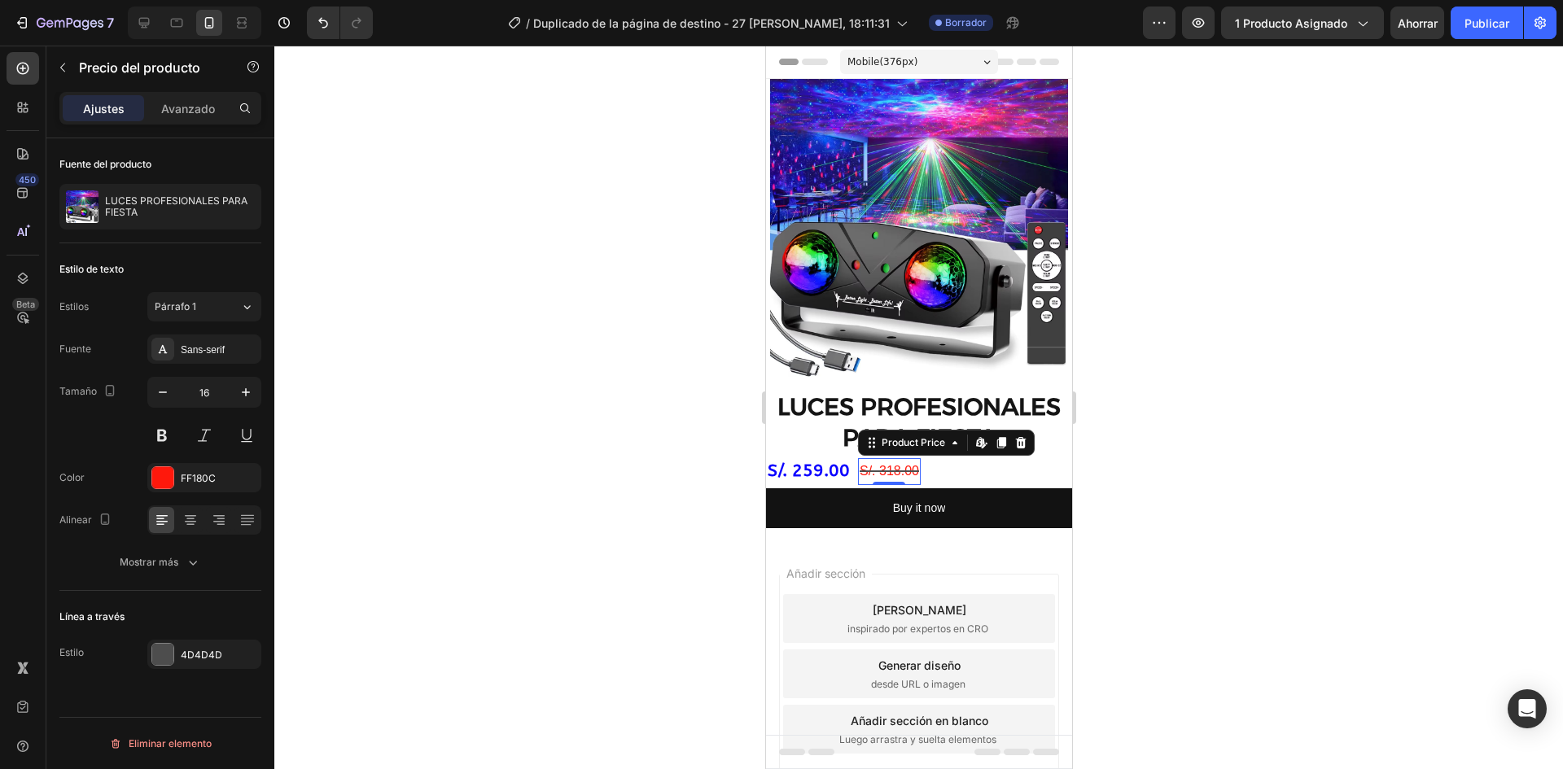
click at [711, 401] on div at bounding box center [918, 408] width 1289 height 724
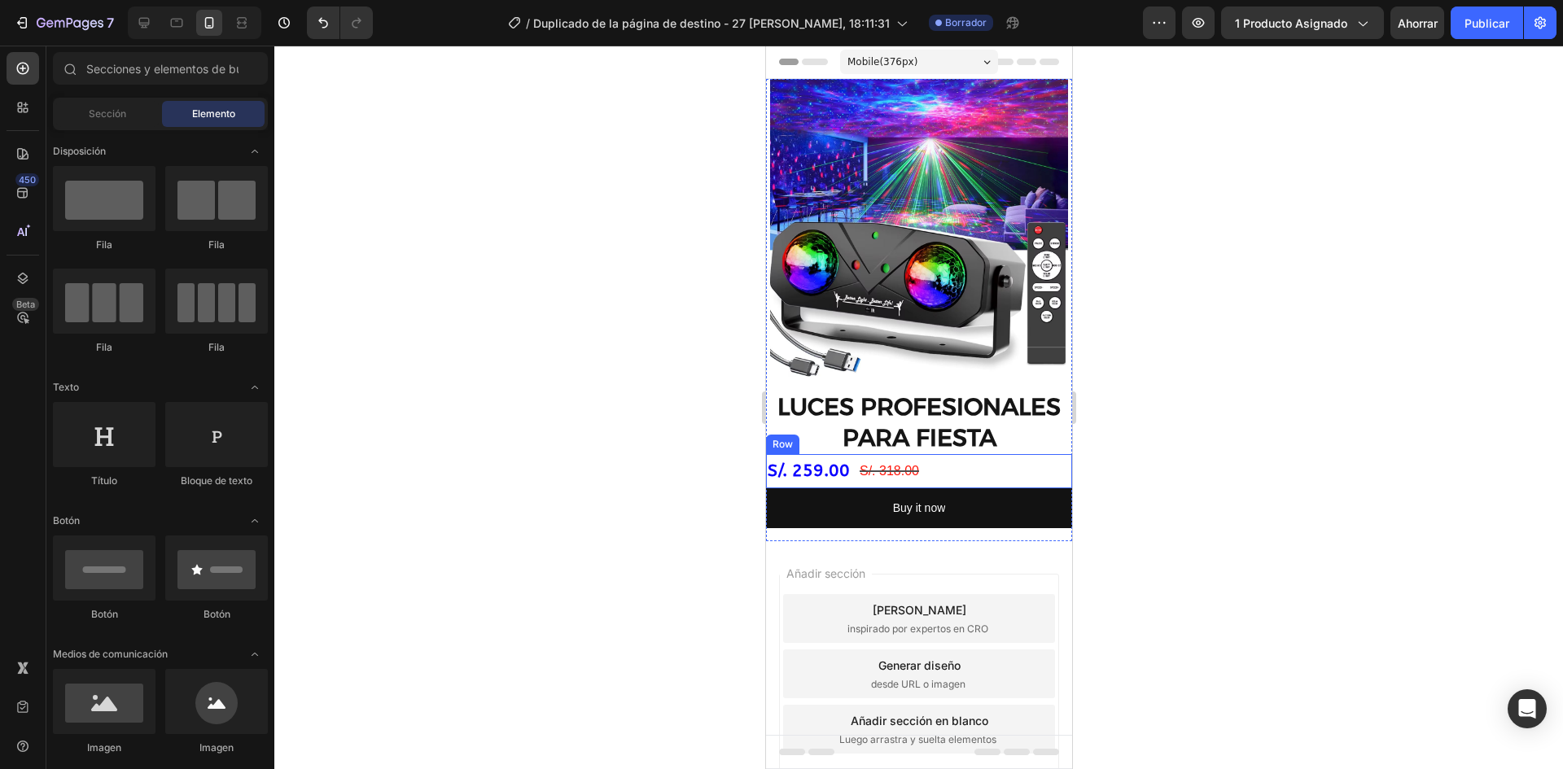
click at [1005, 454] on div "S/. 259.00 Product Price Product Price S/. 318.00 Product Price Product Price R…" at bounding box center [918, 471] width 306 height 34
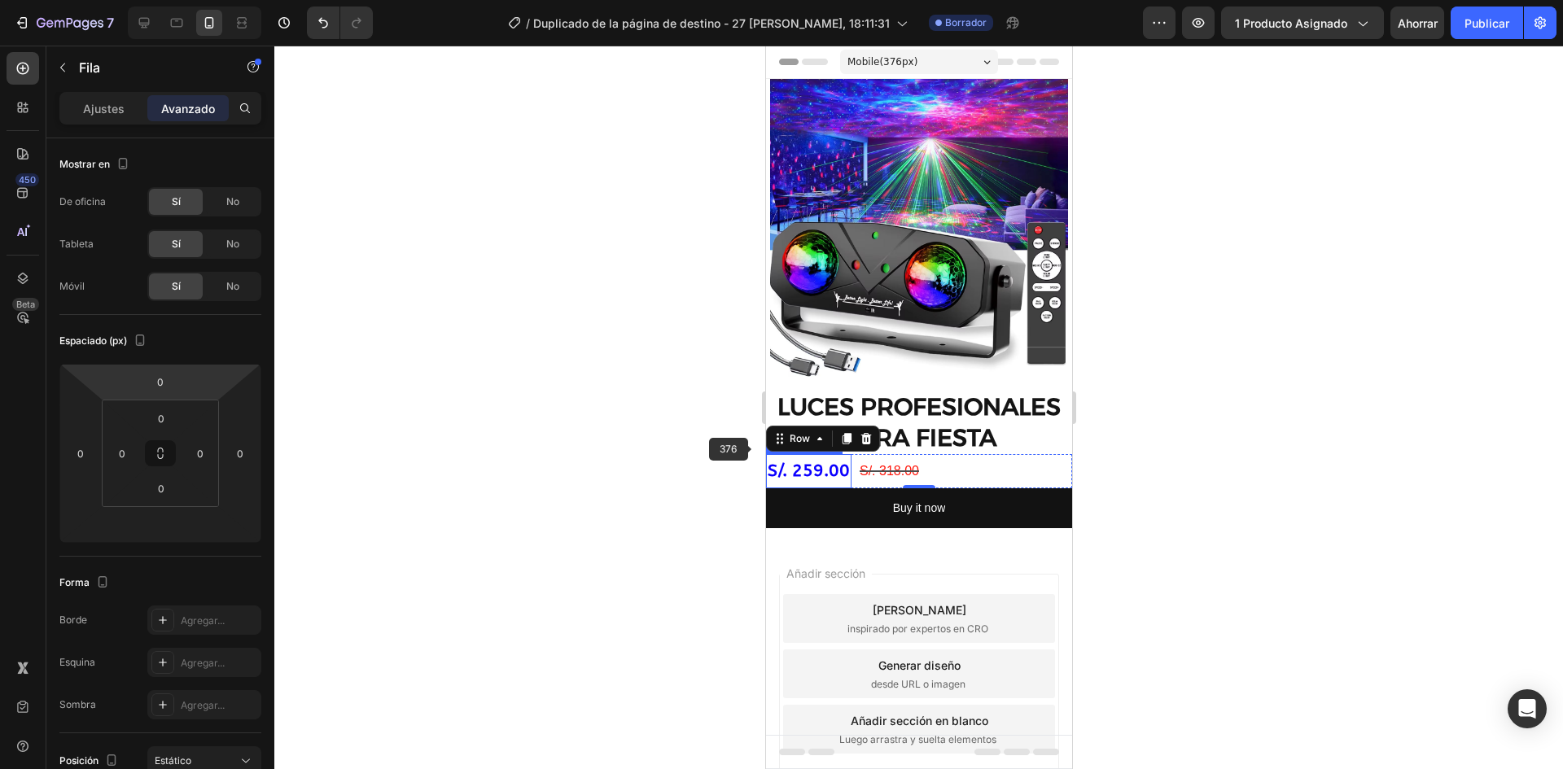
click at [791, 454] on div "S/. 259.00" at bounding box center [807, 471] width 85 height 34
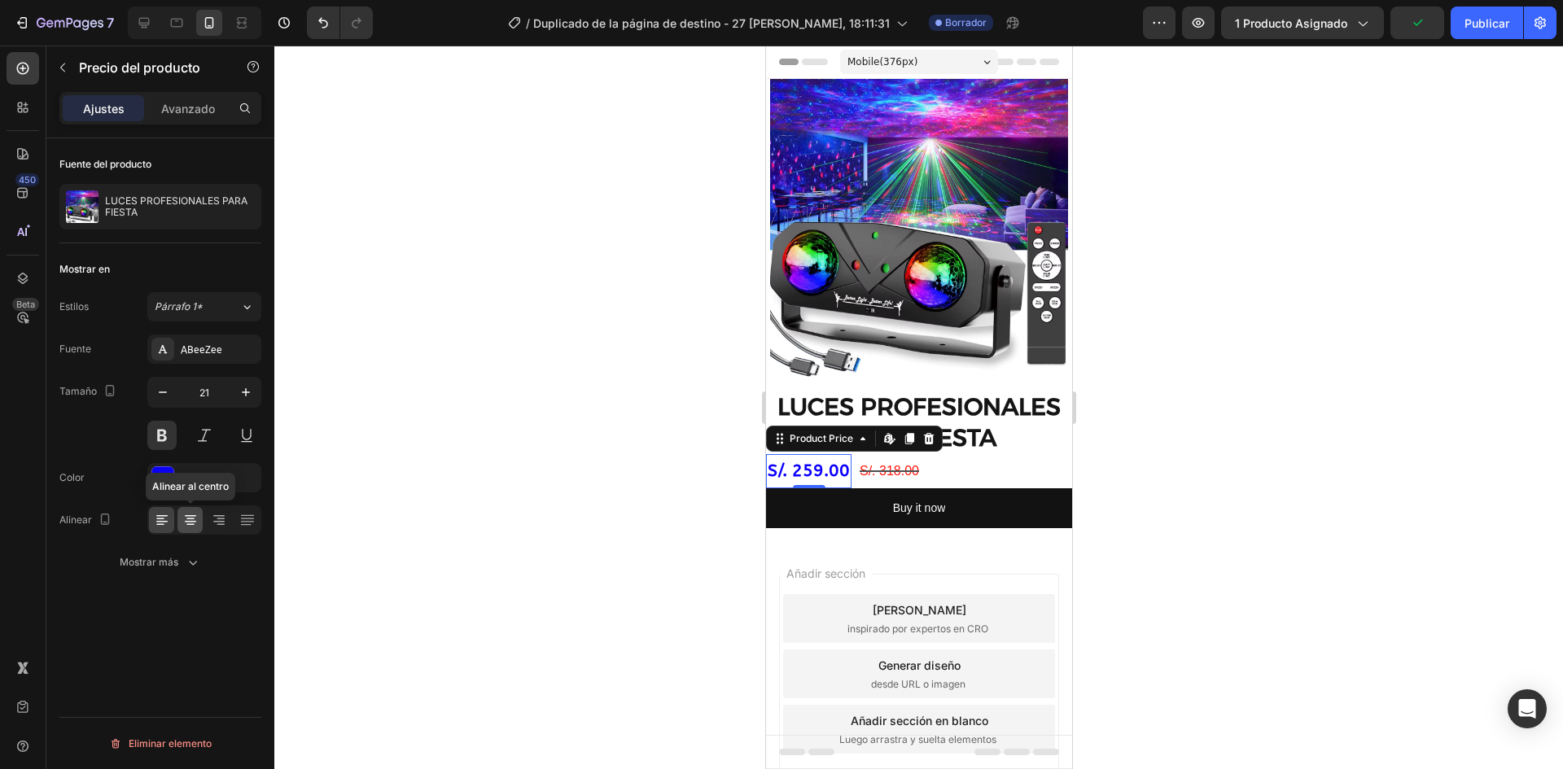
click at [190, 517] on icon at bounding box center [190, 520] width 16 height 16
click at [194, 518] on icon at bounding box center [190, 520] width 16 height 16
click at [221, 514] on icon at bounding box center [219, 520] width 16 height 16
click at [186, 519] on icon at bounding box center [190, 520] width 16 height 16
click at [157, 521] on icon at bounding box center [161, 522] width 11 height 2
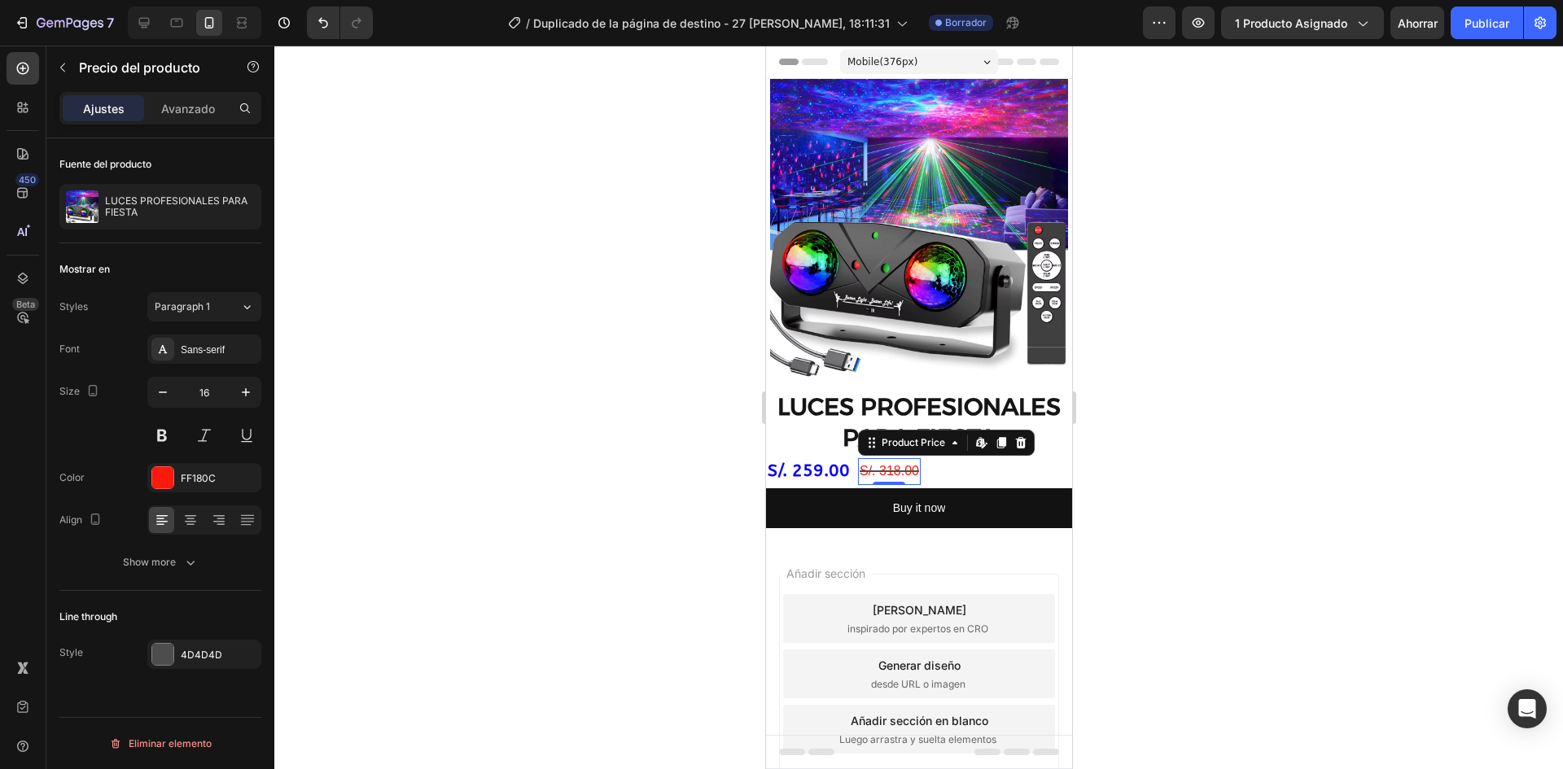
click at [892, 461] on div "S/. 318.00" at bounding box center [888, 471] width 63 height 27
click at [1002, 454] on div "S/. 259.00 Product Price Product Price S/. 318.00 Product Price Edit content in…" at bounding box center [918, 471] width 306 height 34
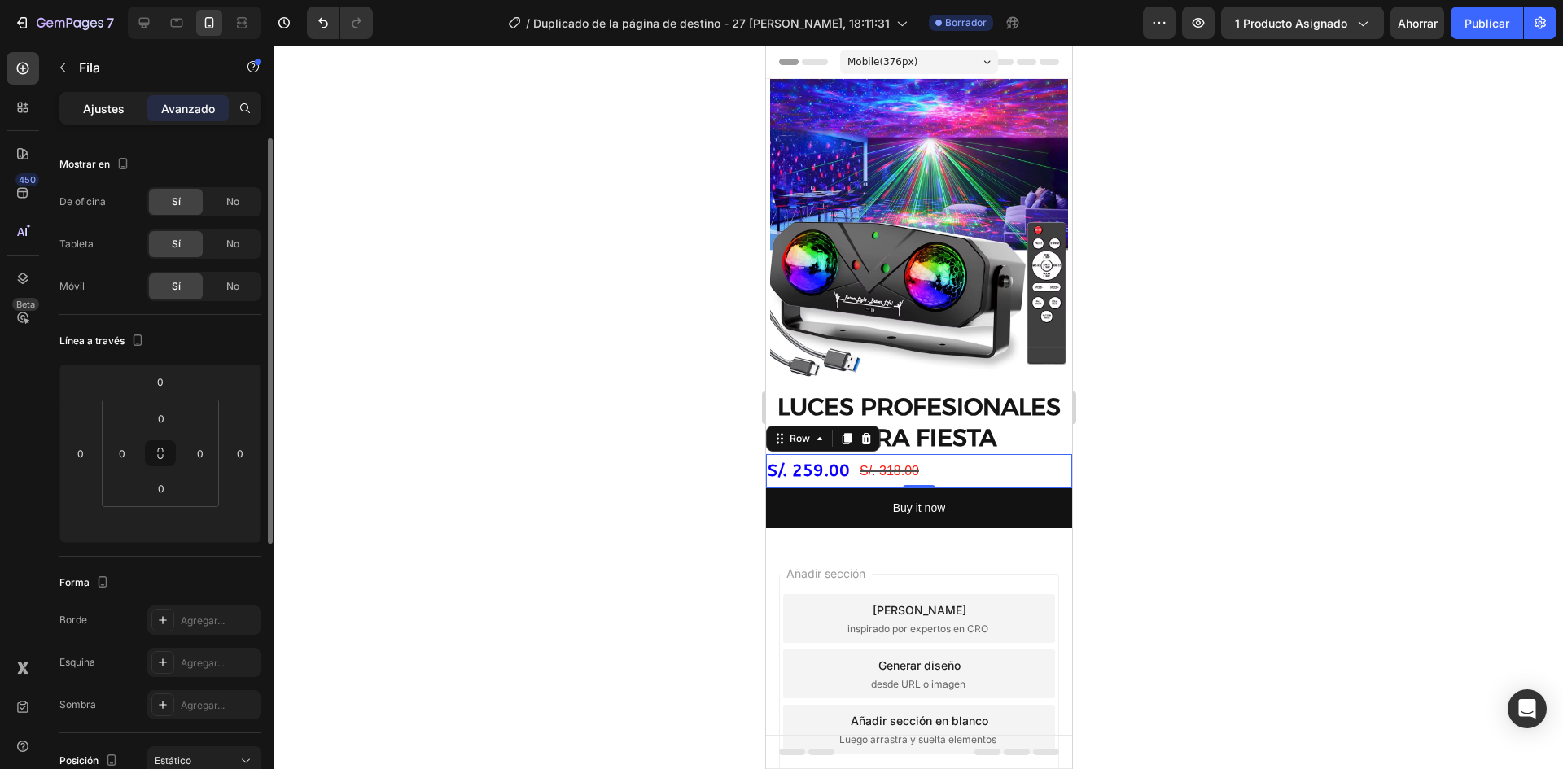
click at [113, 106] on font "Ajustes" at bounding box center [104, 109] width 42 height 14
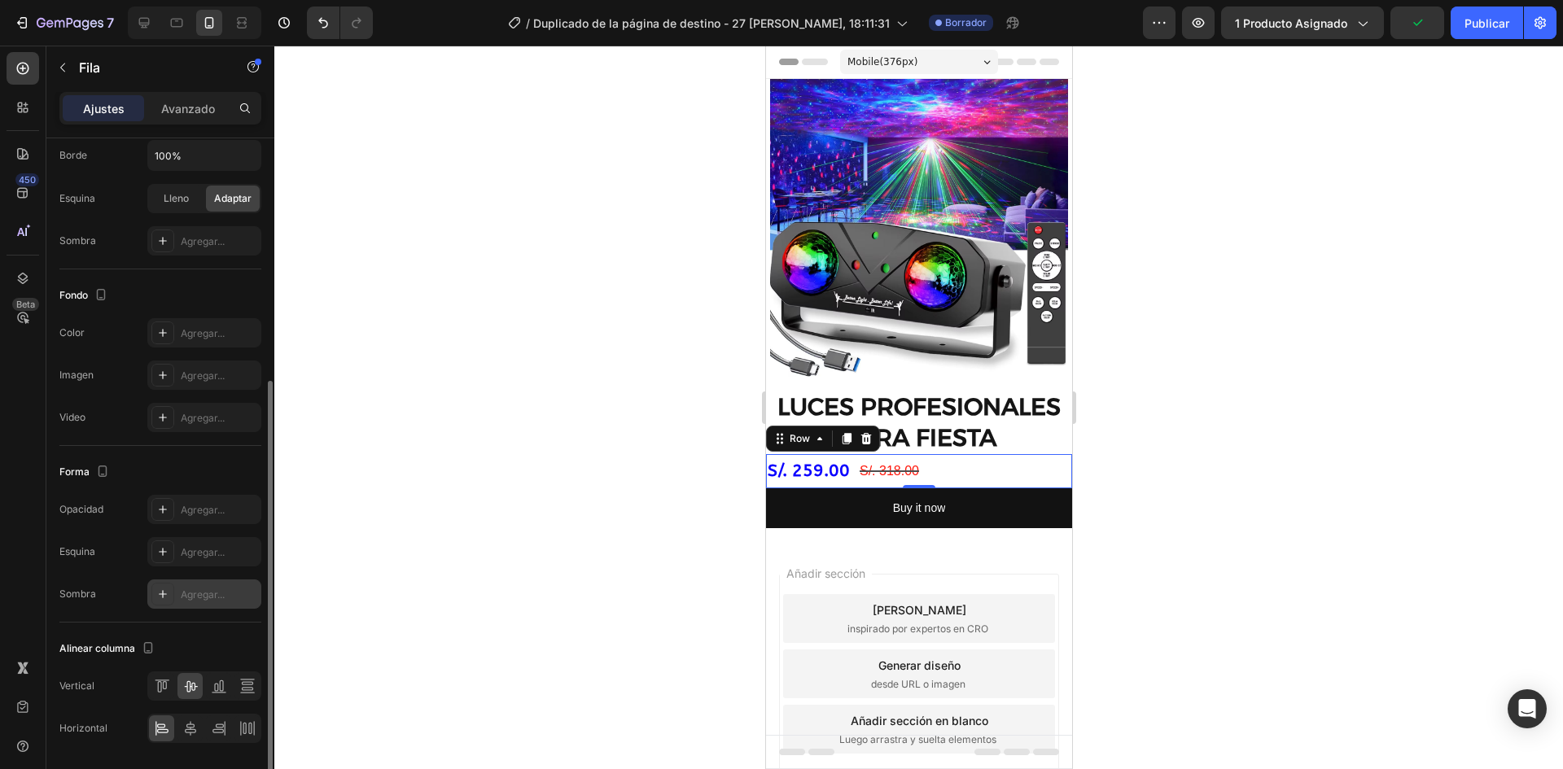
scroll to position [459, 0]
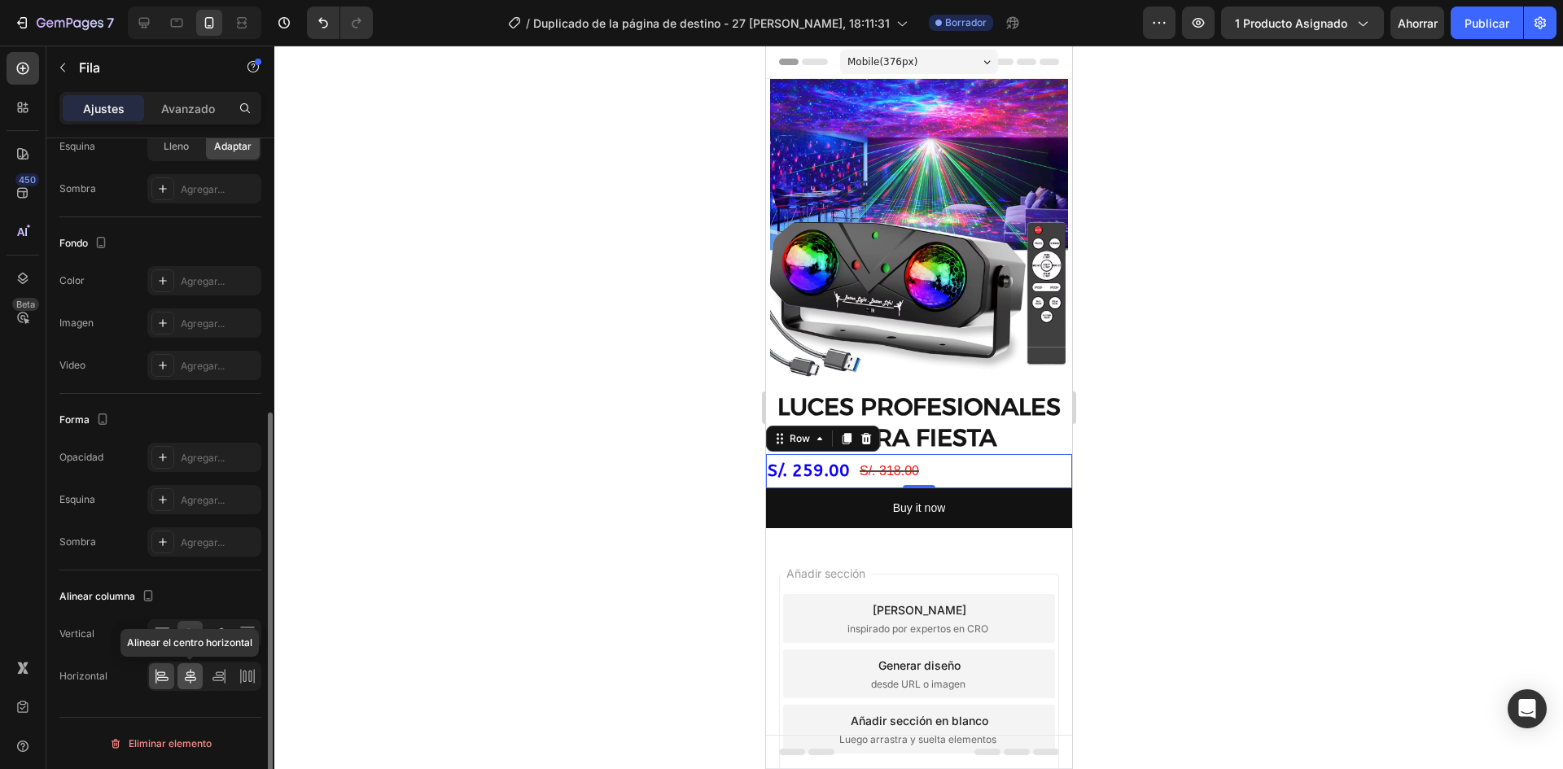
click at [182, 664] on div at bounding box center [190, 677] width 25 height 26
click at [157, 681] on icon at bounding box center [162, 677] width 16 height 16
click at [164, 640] on icon at bounding box center [162, 634] width 16 height 16
click at [180, 638] on div at bounding box center [190, 634] width 25 height 26
click at [222, 636] on icon at bounding box center [221, 634] width 4 height 11
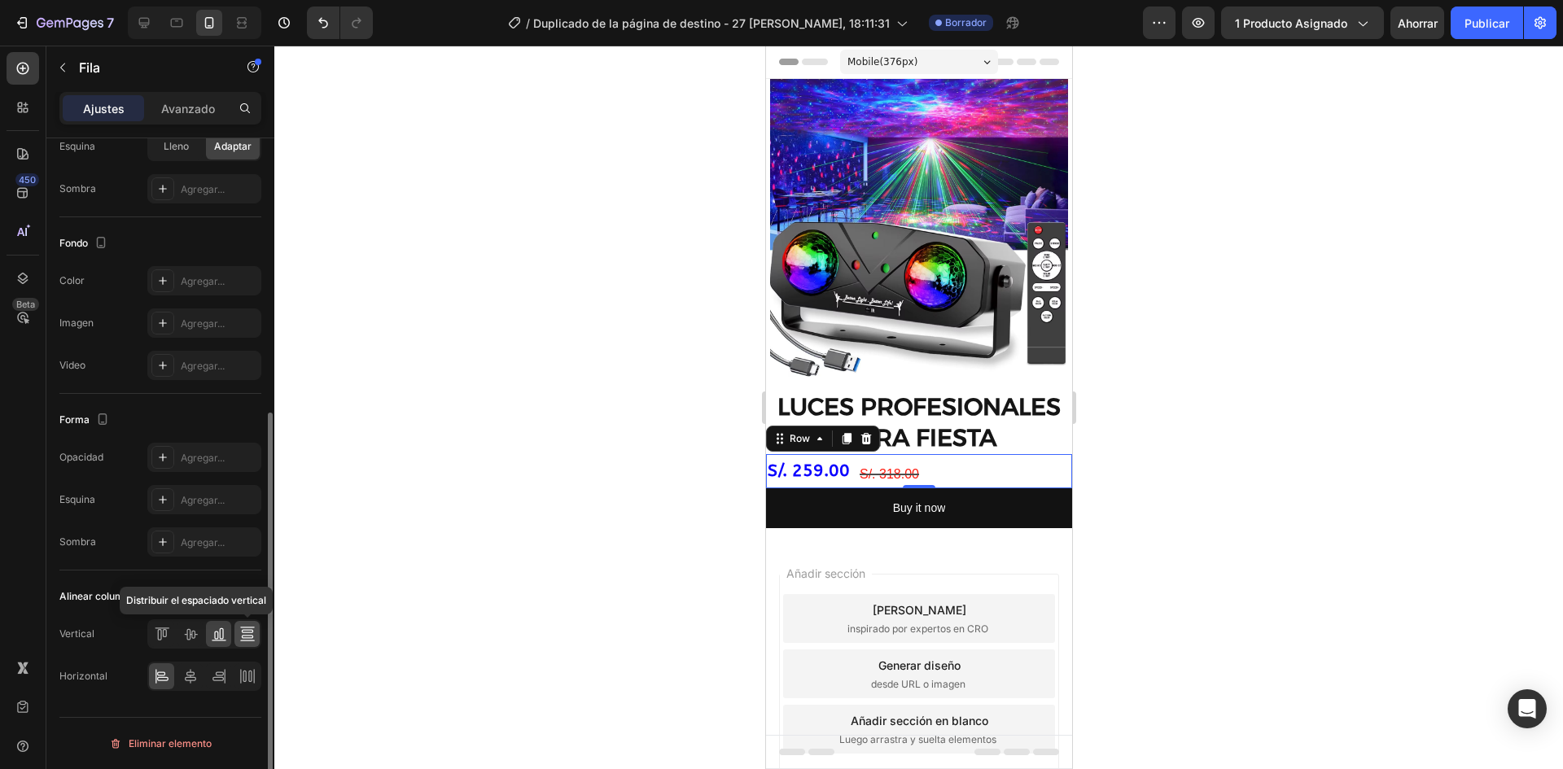
click at [241, 636] on icon at bounding box center [247, 634] width 16 height 16
click at [221, 639] on icon at bounding box center [221, 634] width 4 height 11
click at [156, 633] on icon at bounding box center [162, 634] width 16 height 16
click at [184, 638] on icon at bounding box center [190, 634] width 16 height 16
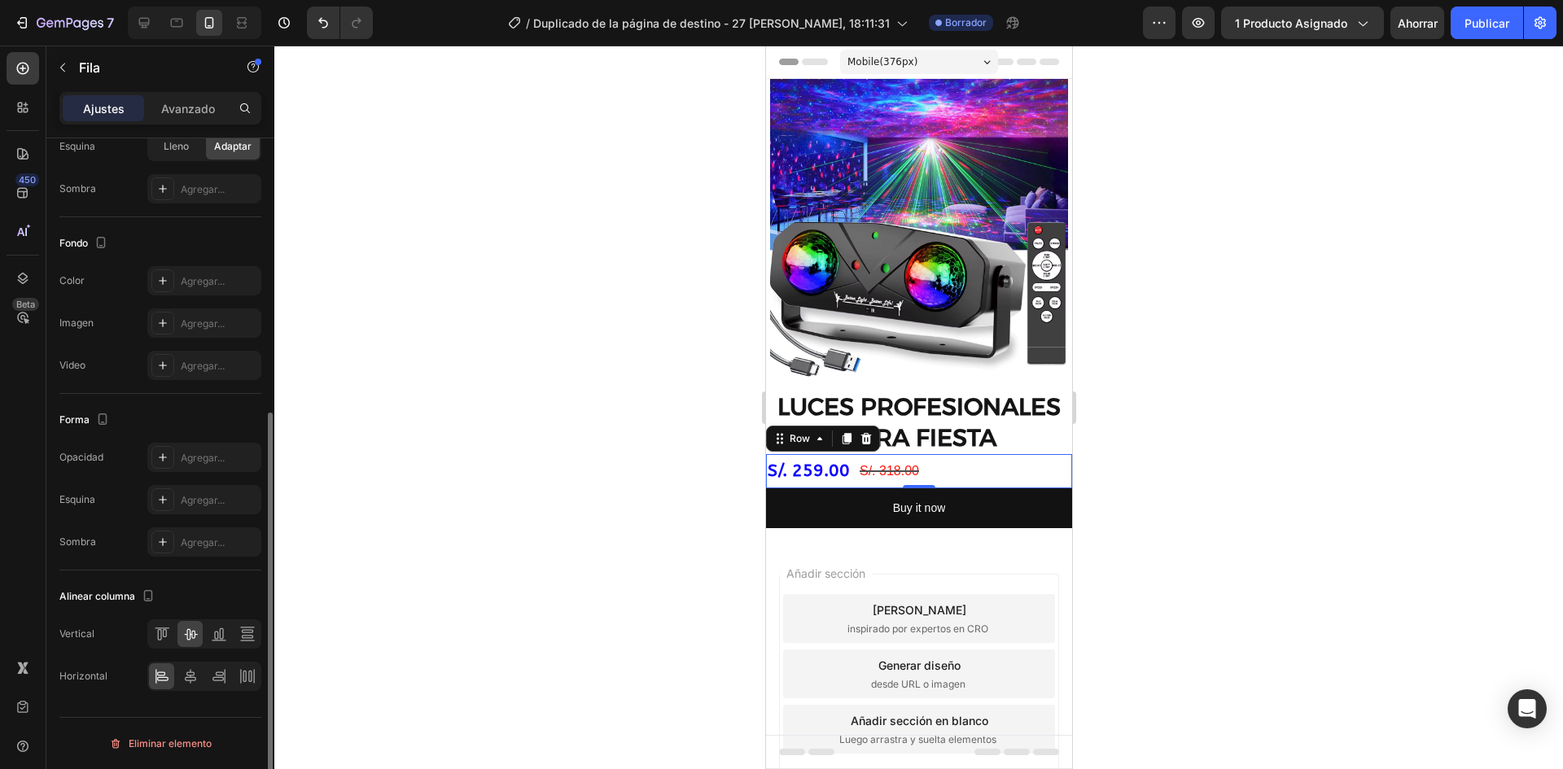
click at [183, 663] on div at bounding box center [204, 676] width 114 height 29
click at [191, 675] on icon at bounding box center [190, 677] width 16 height 16
click at [219, 677] on icon at bounding box center [219, 677] width 16 height 16
click at [248, 673] on icon at bounding box center [247, 677] width 16 height 16
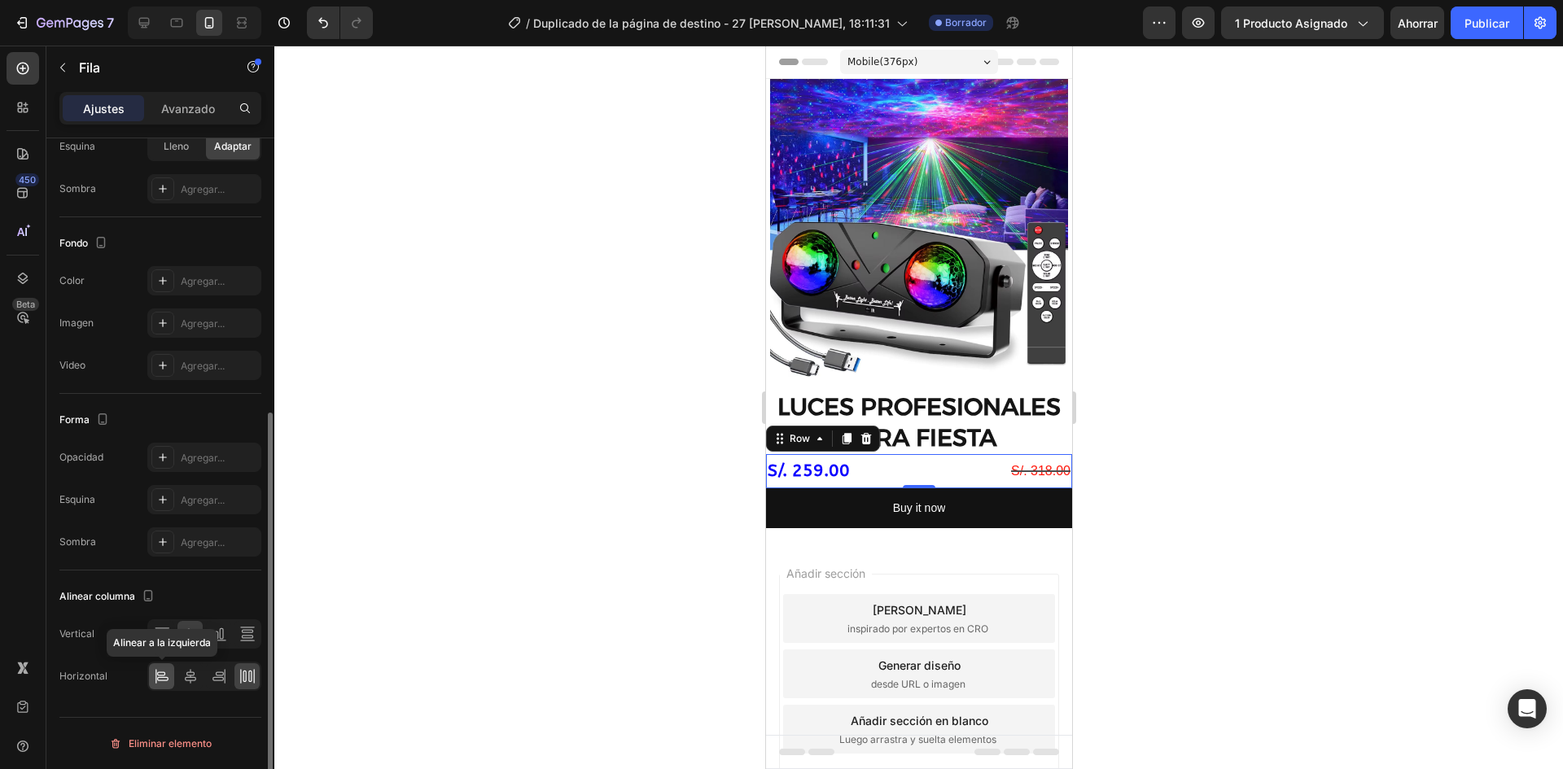
click at [165, 675] on icon at bounding box center [162, 677] width 16 height 16
click at [398, 611] on div at bounding box center [918, 408] width 1289 height 724
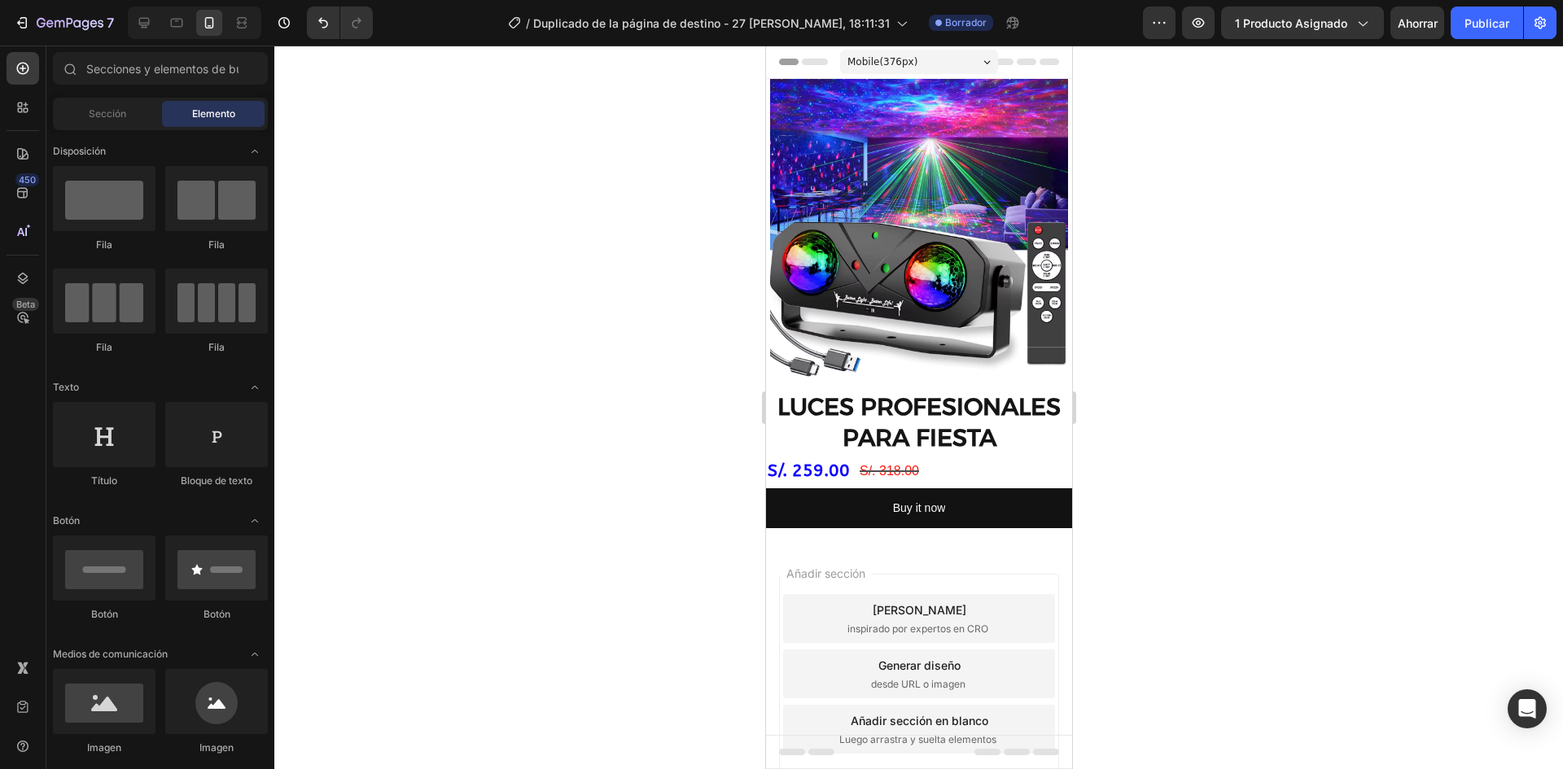
click at [1152, 472] on div at bounding box center [918, 408] width 1289 height 724
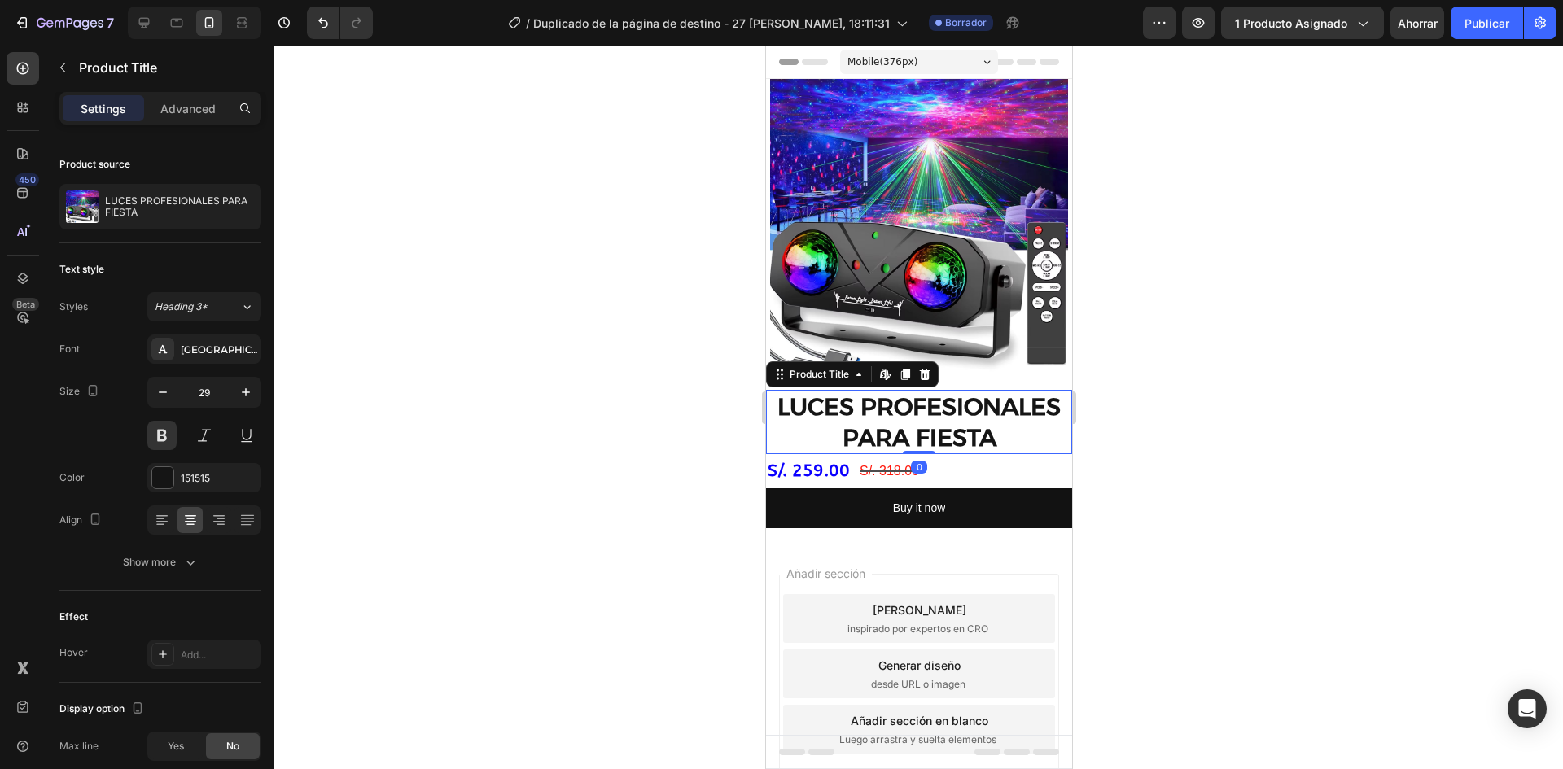
click at [868, 410] on h2 "LUCES PROFESIONALES PARA FIESTA" at bounding box center [918, 422] width 306 height 64
click at [210, 349] on font "Alejandría" at bounding box center [206, 350] width 50 height 12
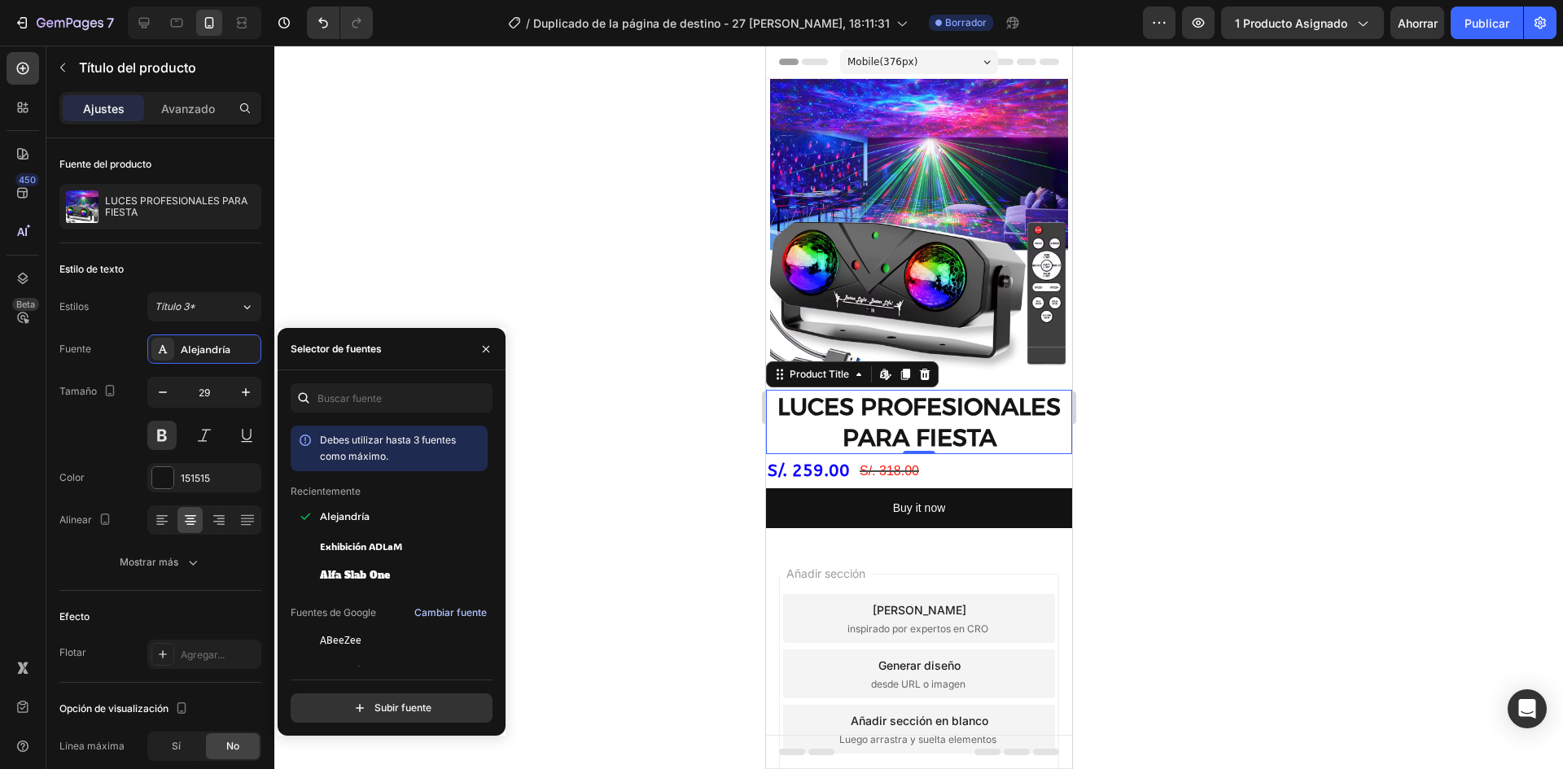
click at [447, 607] on font "Cambiar fuente" at bounding box center [450, 613] width 72 height 12
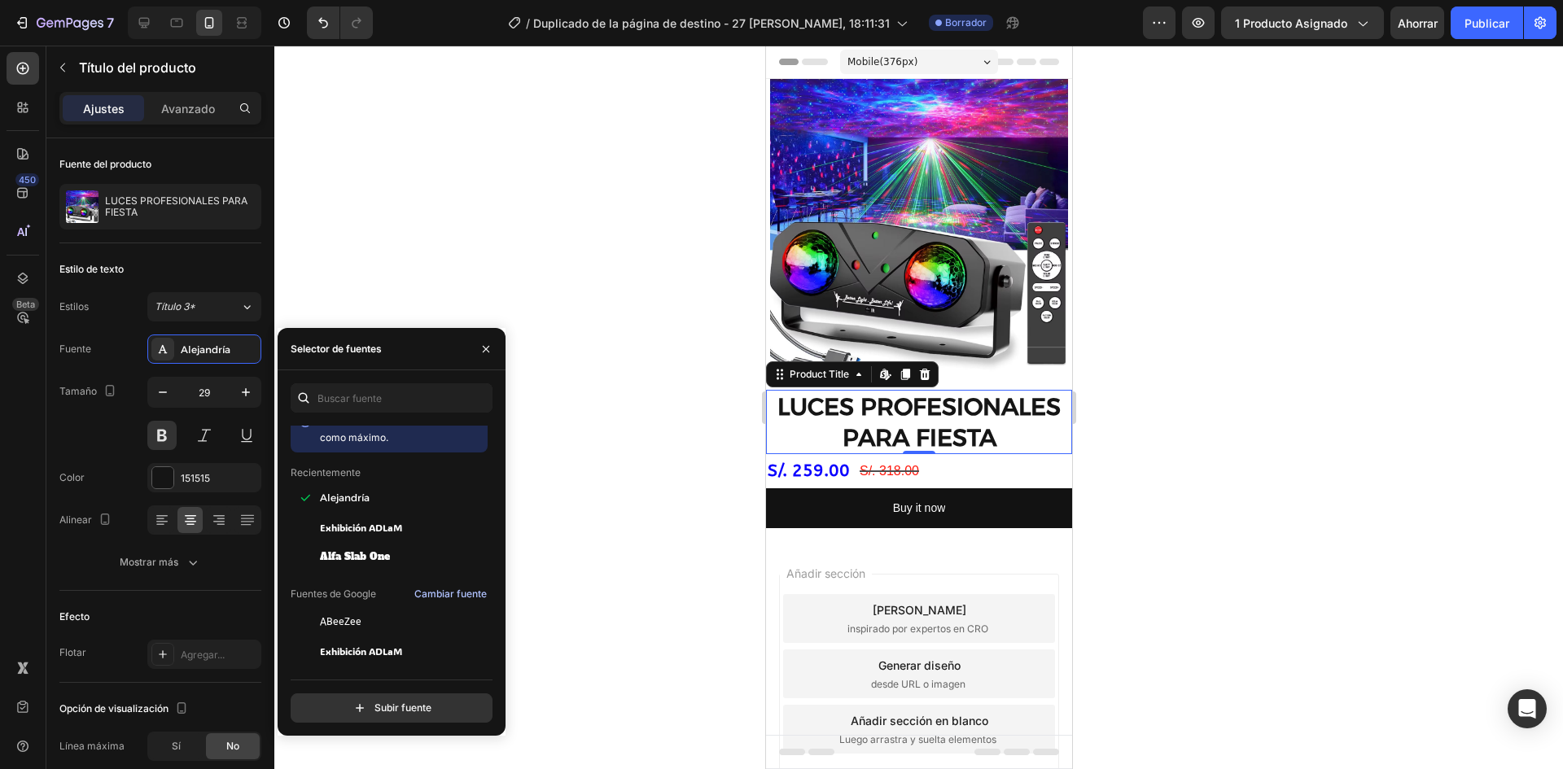
scroll to position [0, 0]
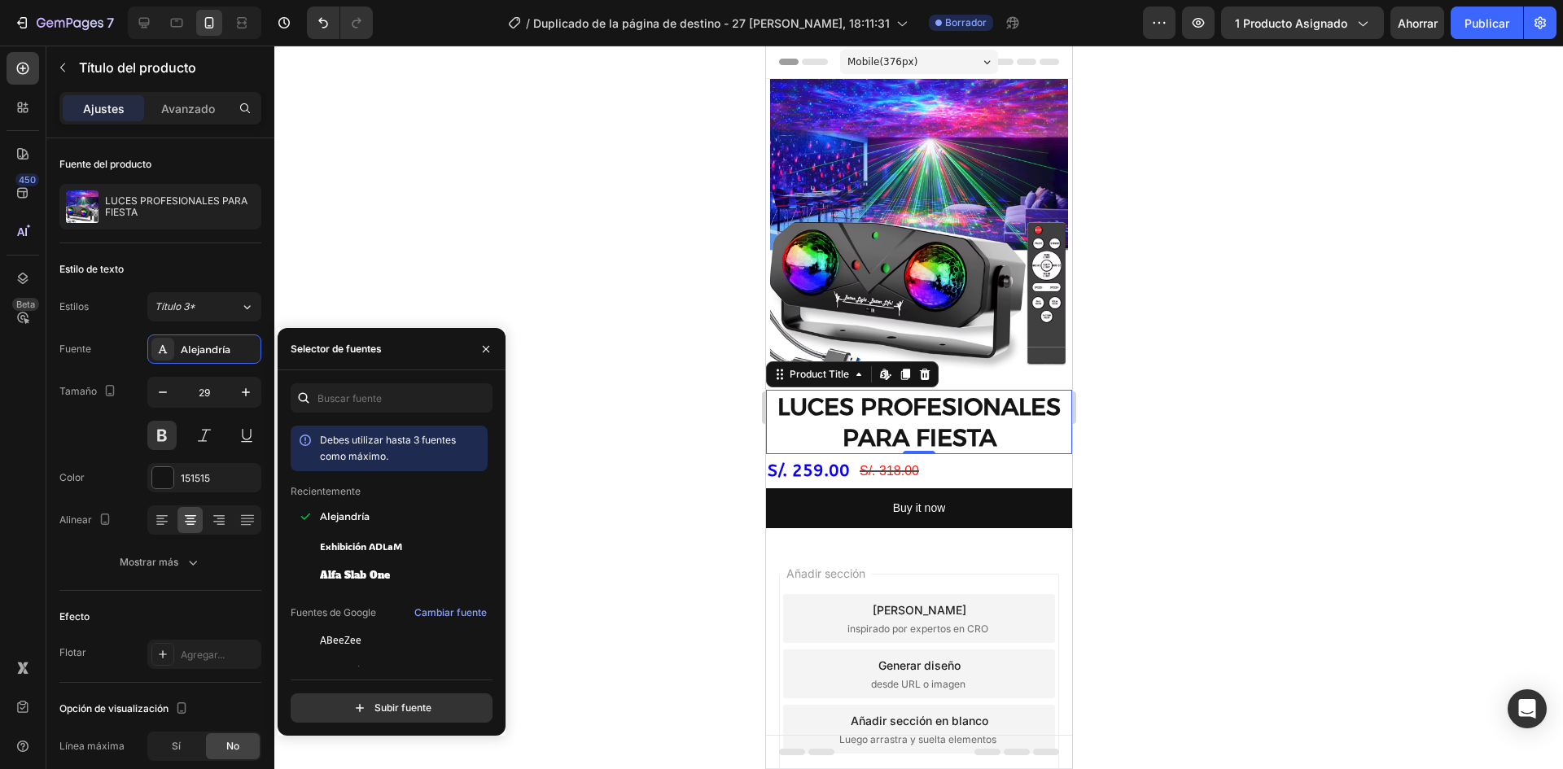
click at [895, 431] on h2 "LUCES PROFESIONALES PARA FIESTA" at bounding box center [918, 422] width 306 height 64
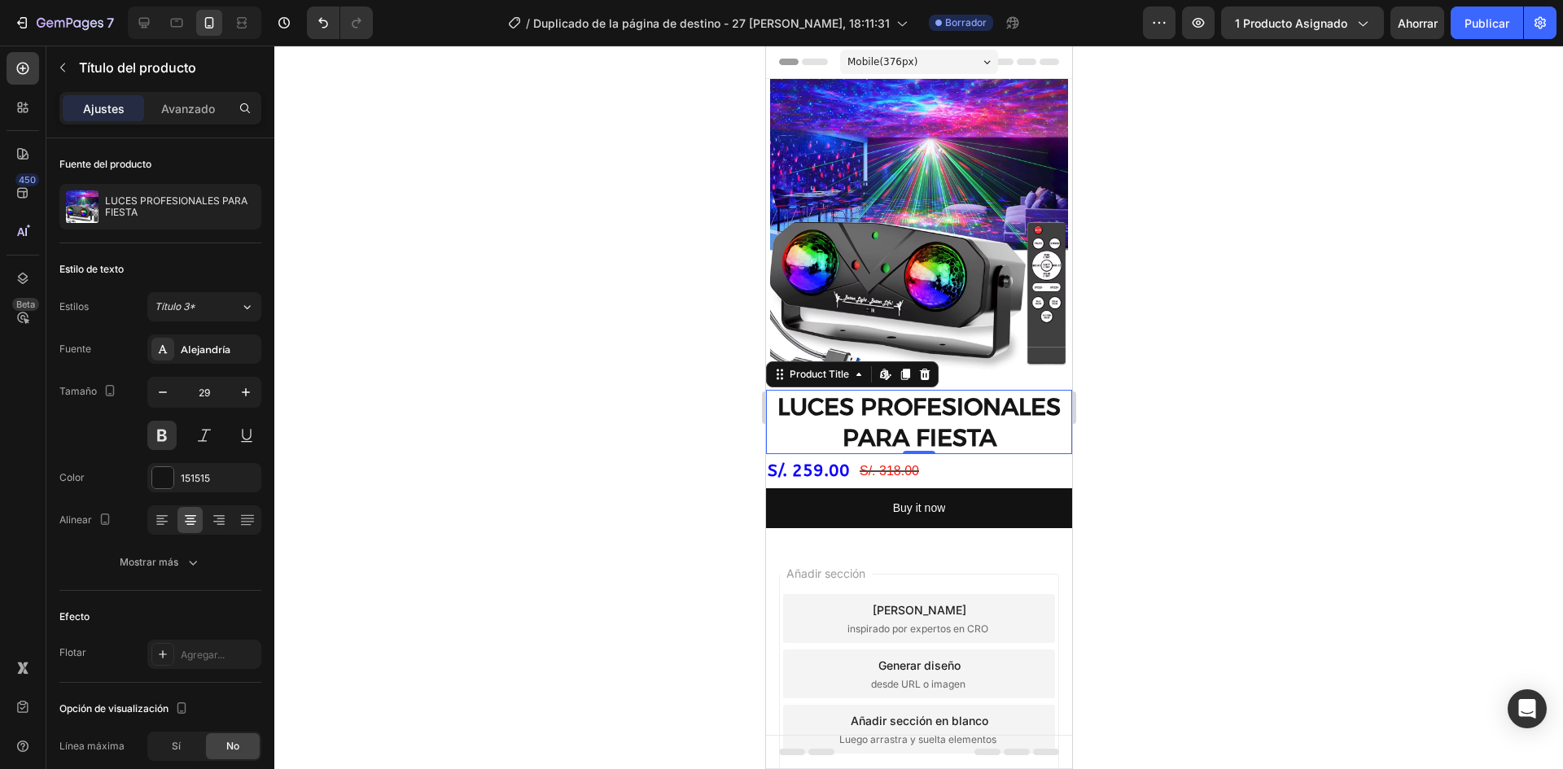
click at [882, 423] on h2 "LUCES PROFESIONALES PARA FIESTA" at bounding box center [918, 422] width 306 height 64
click at [184, 352] on font "Alejandría" at bounding box center [206, 350] width 50 height 12
click at [221, 313] on div "Título 3*" at bounding box center [197, 307] width 85 height 15
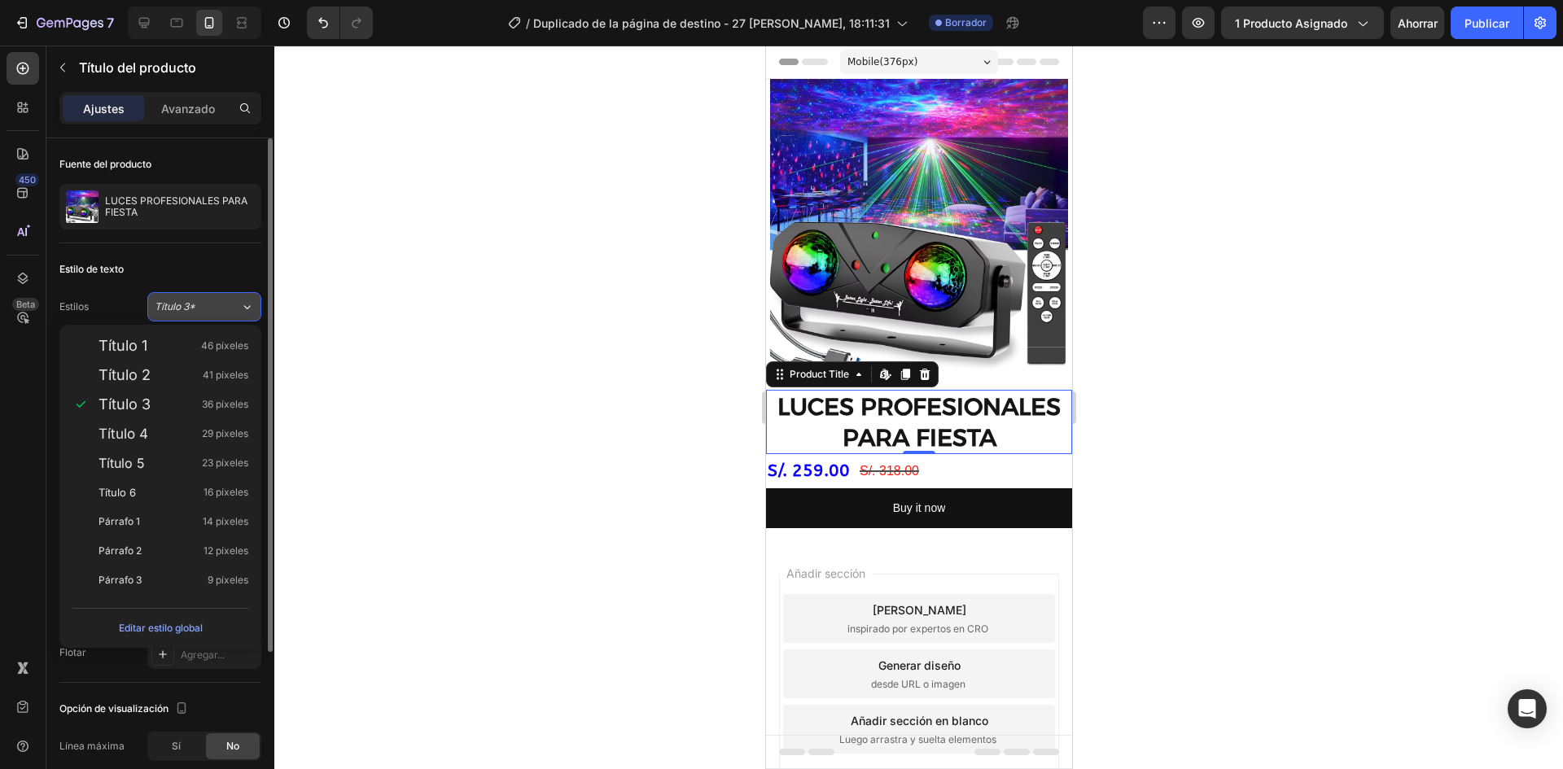
click at [221, 313] on div "Título 3*" at bounding box center [197, 307] width 85 height 15
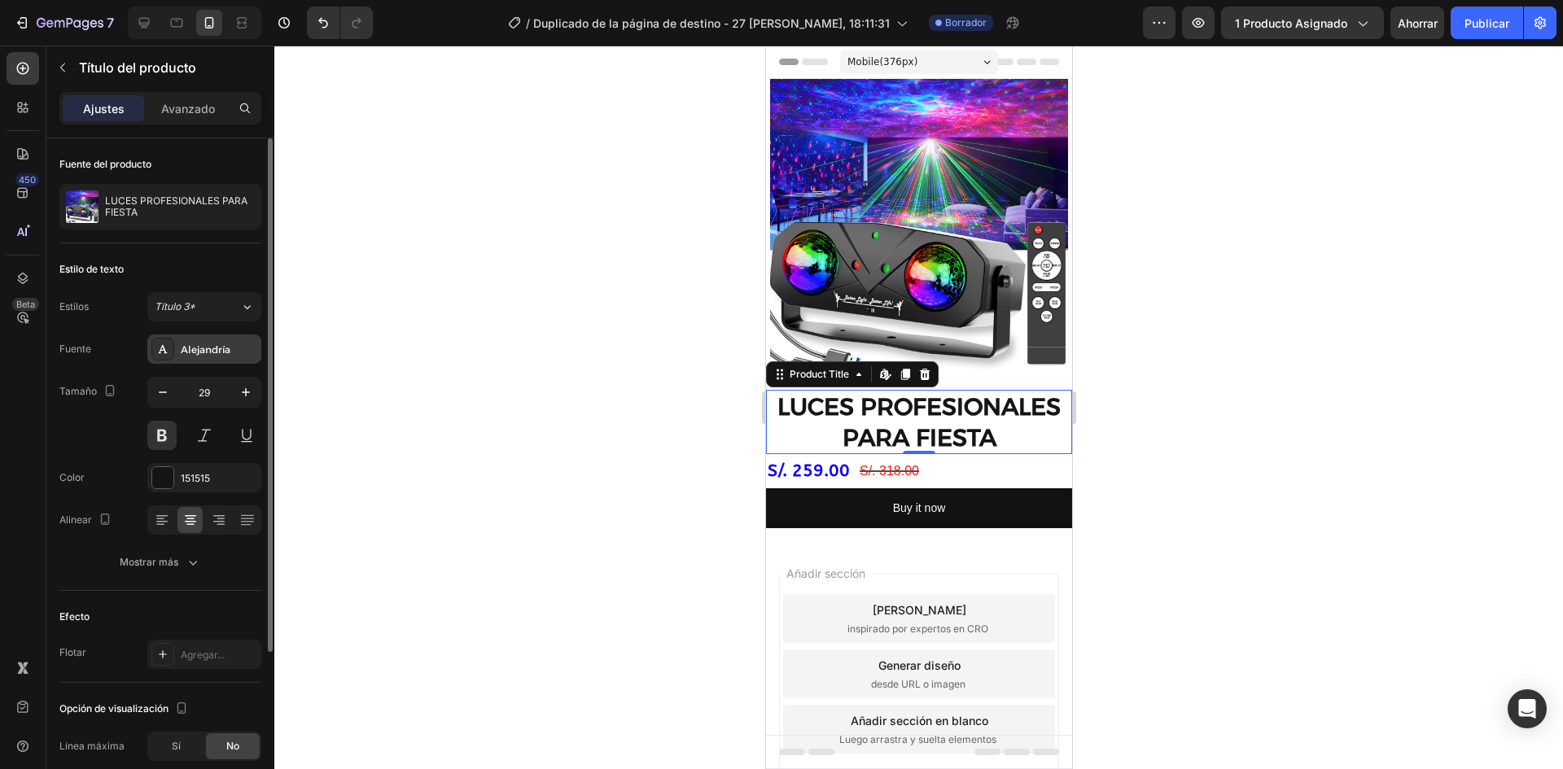
click at [221, 357] on div "Alejandría" at bounding box center [204, 349] width 114 height 29
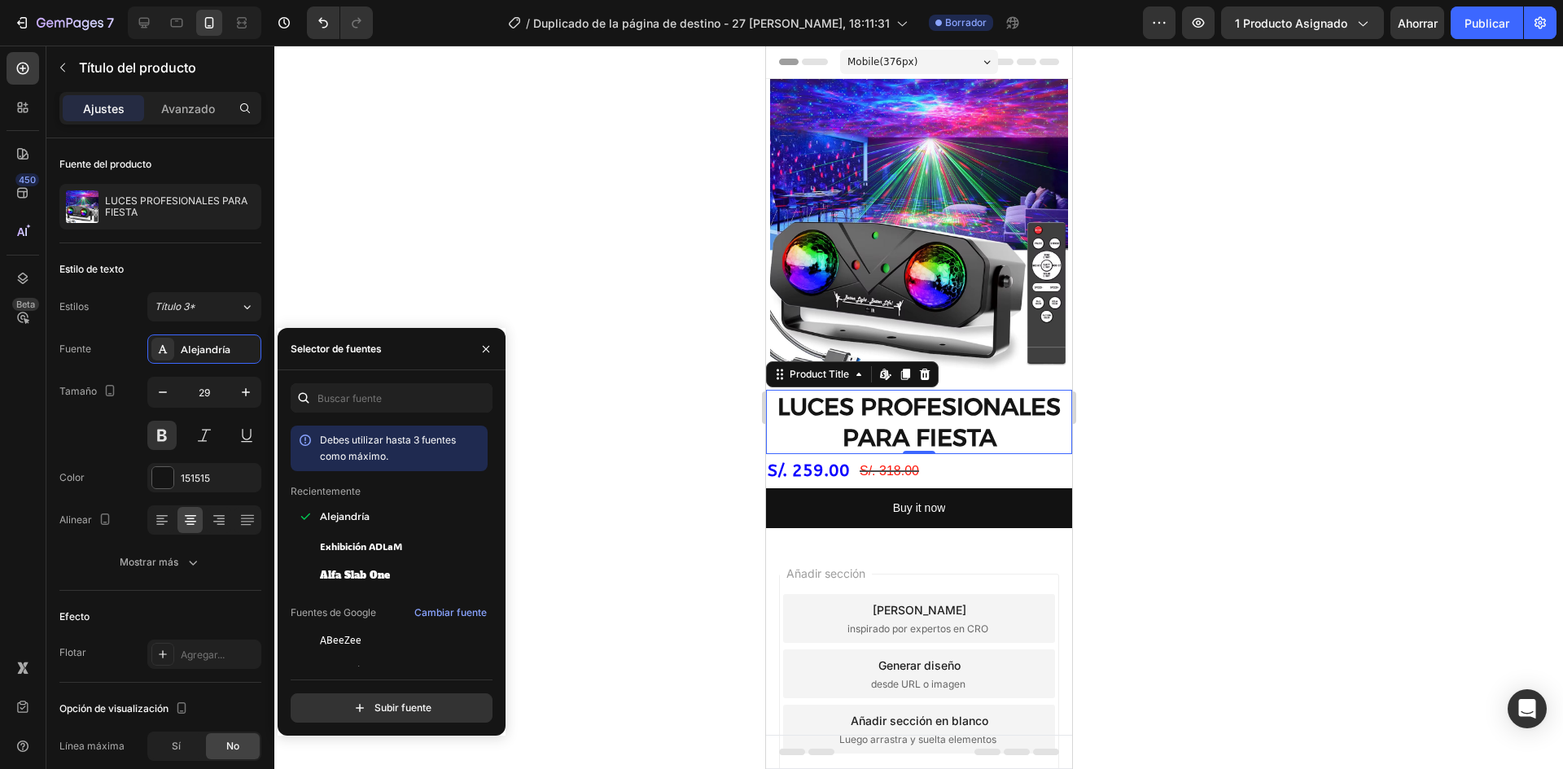
click at [417, 458] on div "Debes utilizar hasta 3 fuentes como máximo." at bounding box center [400, 448] width 161 height 33
click at [408, 458] on div "Debes utilizar hasta 3 fuentes como máximo." at bounding box center [400, 448] width 161 height 33
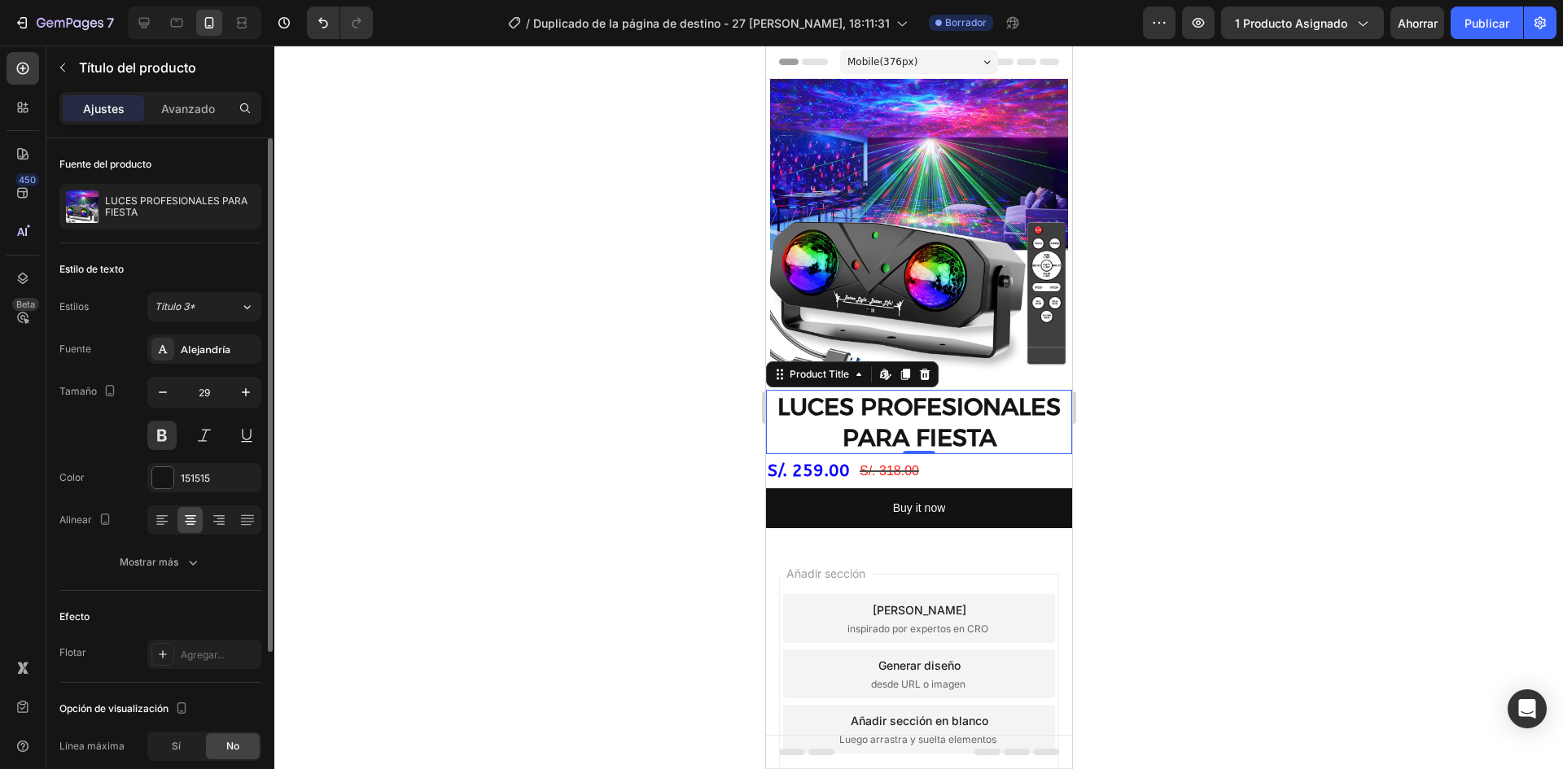
click at [218, 607] on div "Efecto" at bounding box center [160, 617] width 202 height 26
click at [177, 654] on div "Agregar..." at bounding box center [204, 654] width 114 height 29
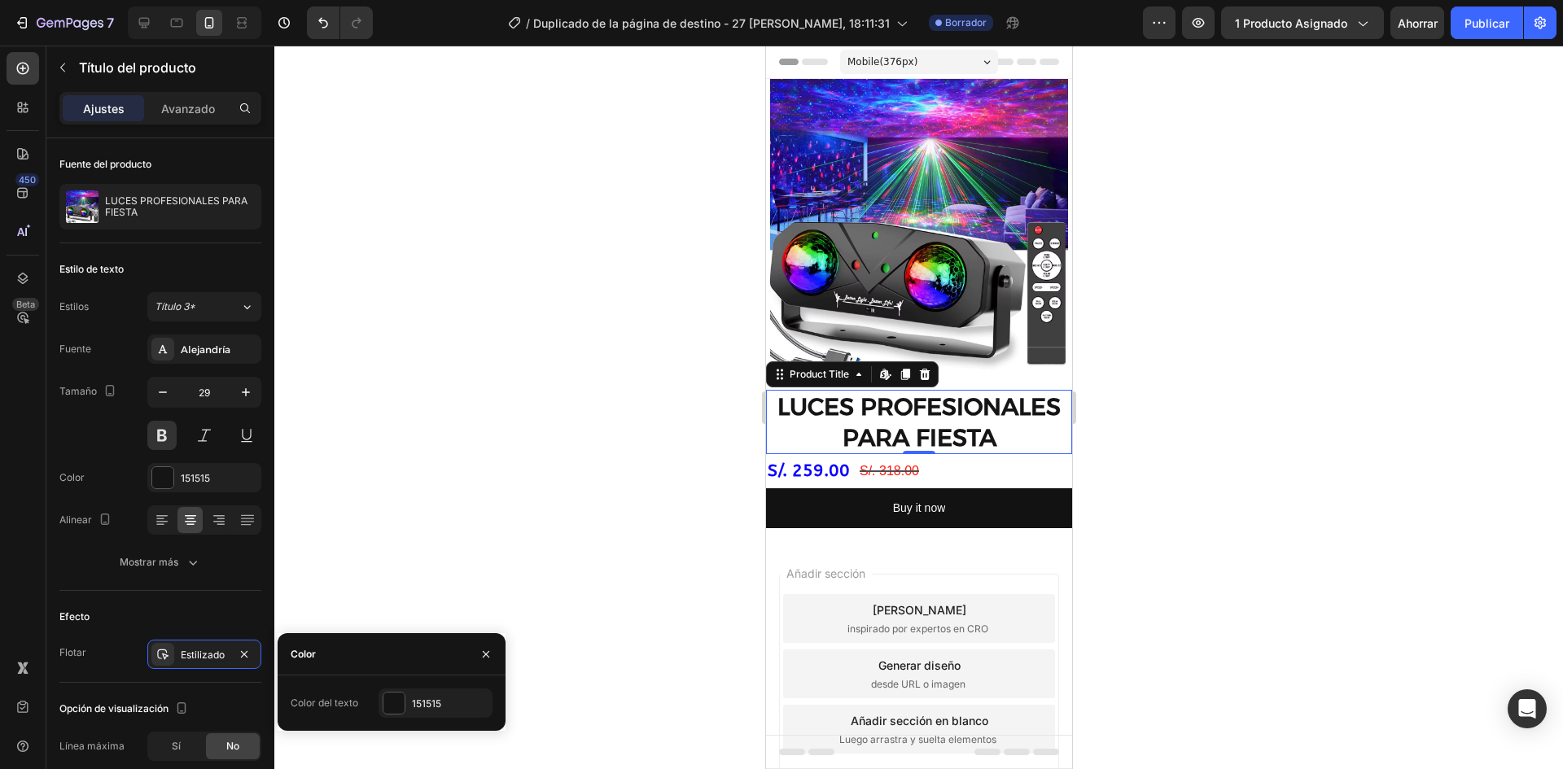
click at [581, 616] on div at bounding box center [918, 408] width 1289 height 724
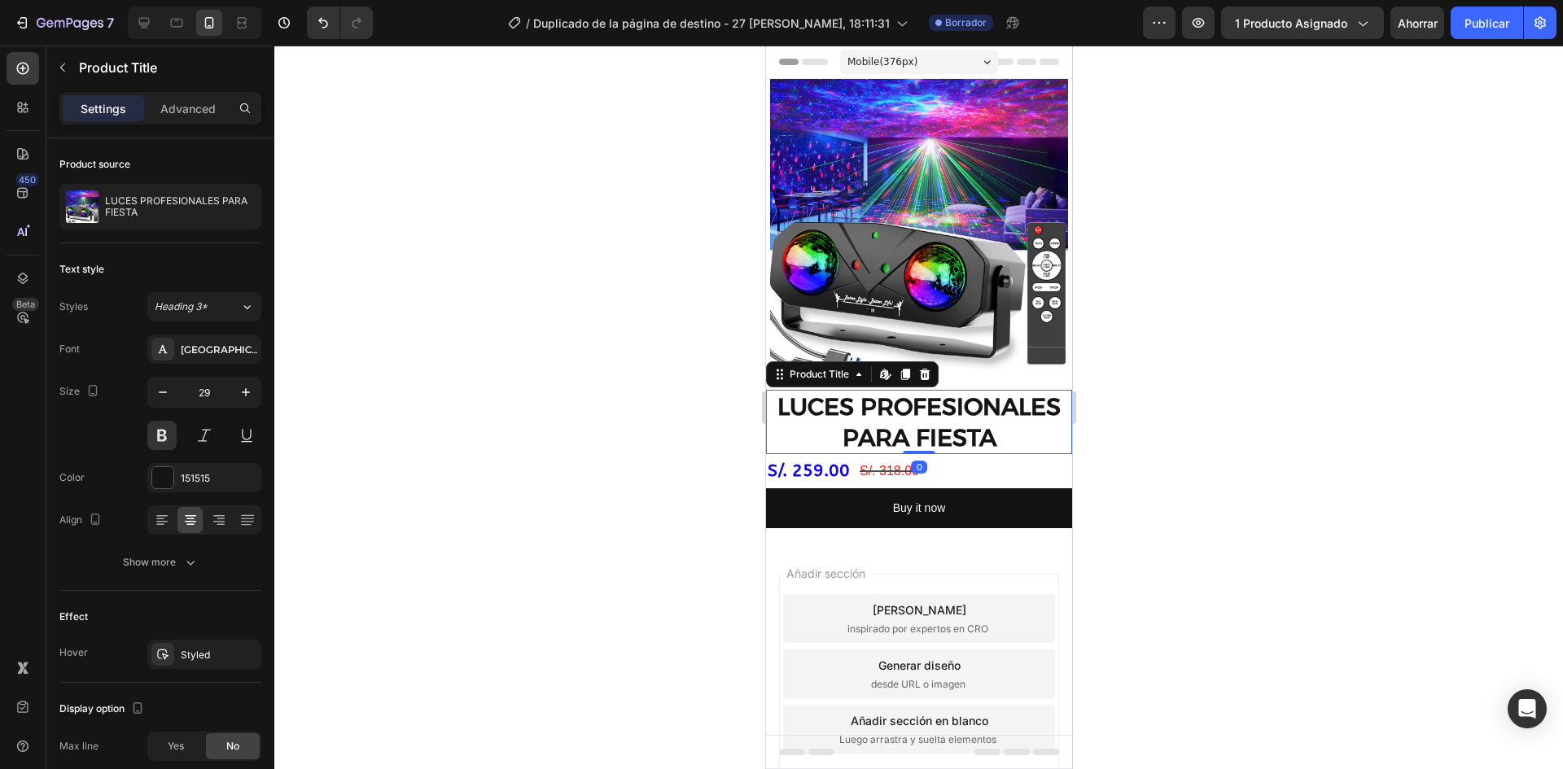
click at [849, 412] on h2 "LUCES PROFESIONALES PARA FIESTA" at bounding box center [918, 422] width 306 height 64
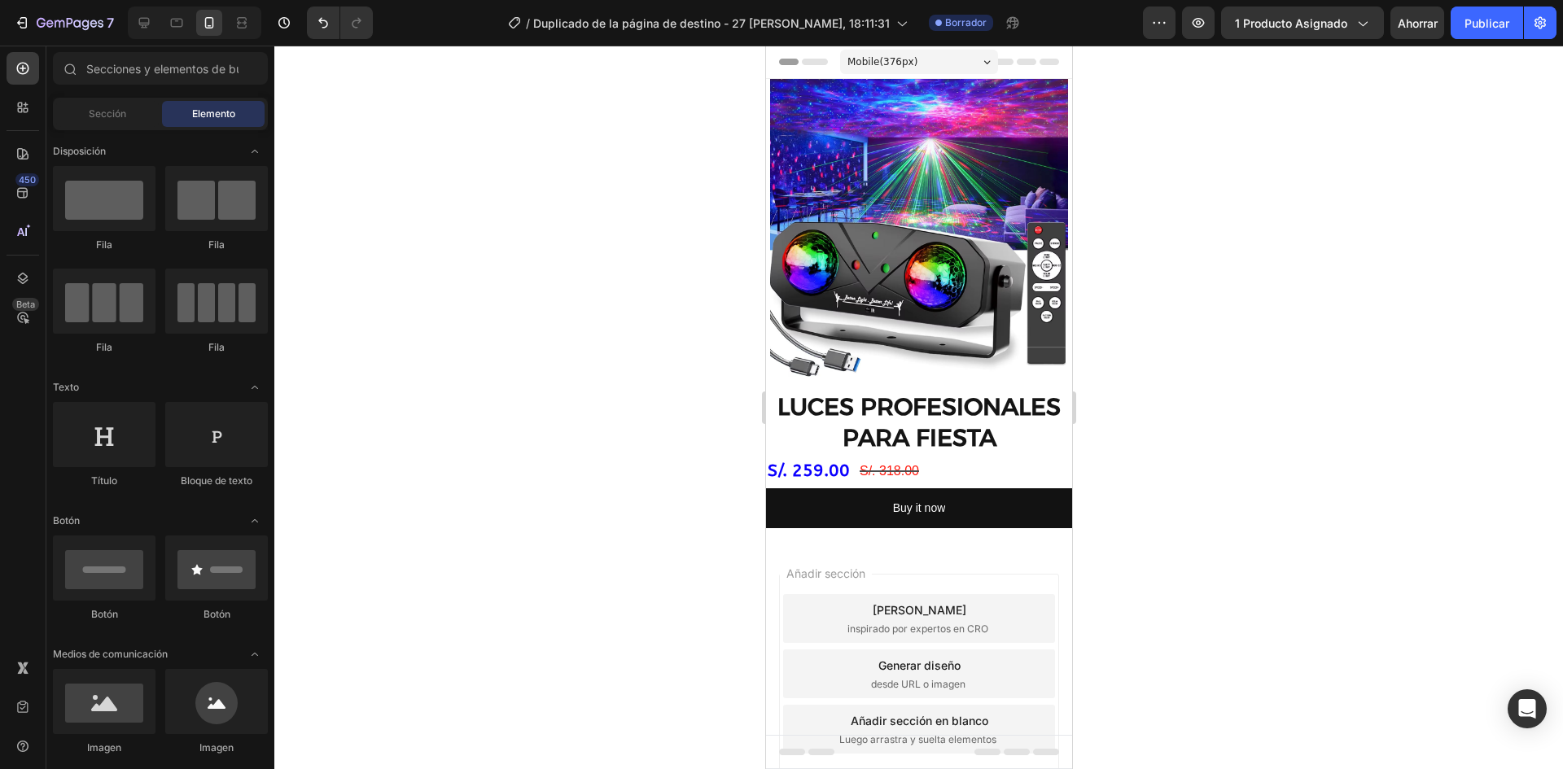
click at [1233, 502] on div at bounding box center [918, 408] width 1289 height 724
click at [1186, 413] on div at bounding box center [918, 408] width 1289 height 724
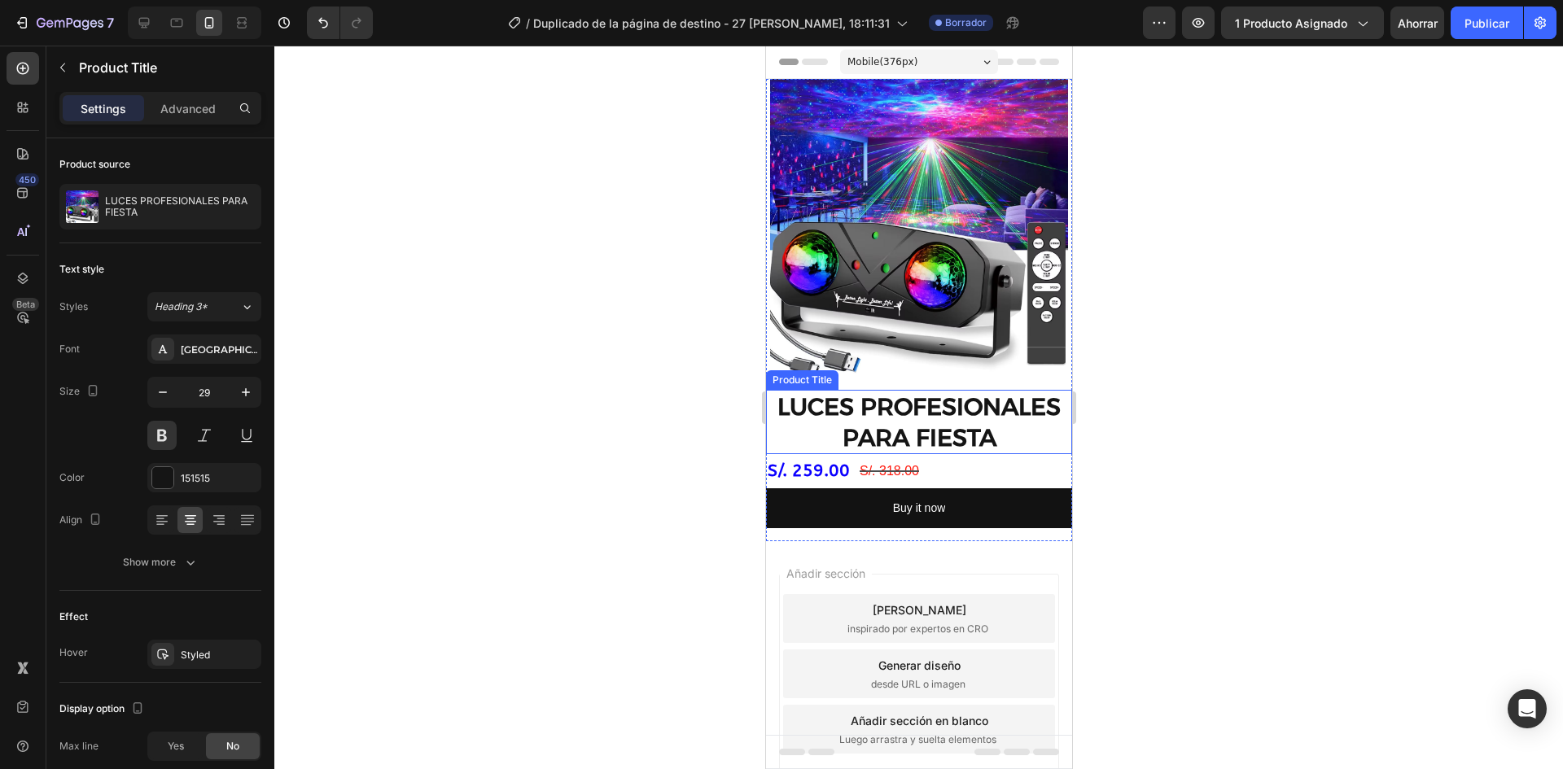
click at [901, 412] on h2 "LUCES PROFESIONALES PARA FIESTA" at bounding box center [918, 422] width 306 height 64
click at [992, 420] on h2 "LUCES PROFESIONALES PARA FIESTA" at bounding box center [918, 422] width 306 height 64
click at [1015, 411] on h2 "LUCES PROFESIONALES PARA FIESTA" at bounding box center [918, 422] width 306 height 64
click at [1209, 471] on div at bounding box center [918, 408] width 1289 height 724
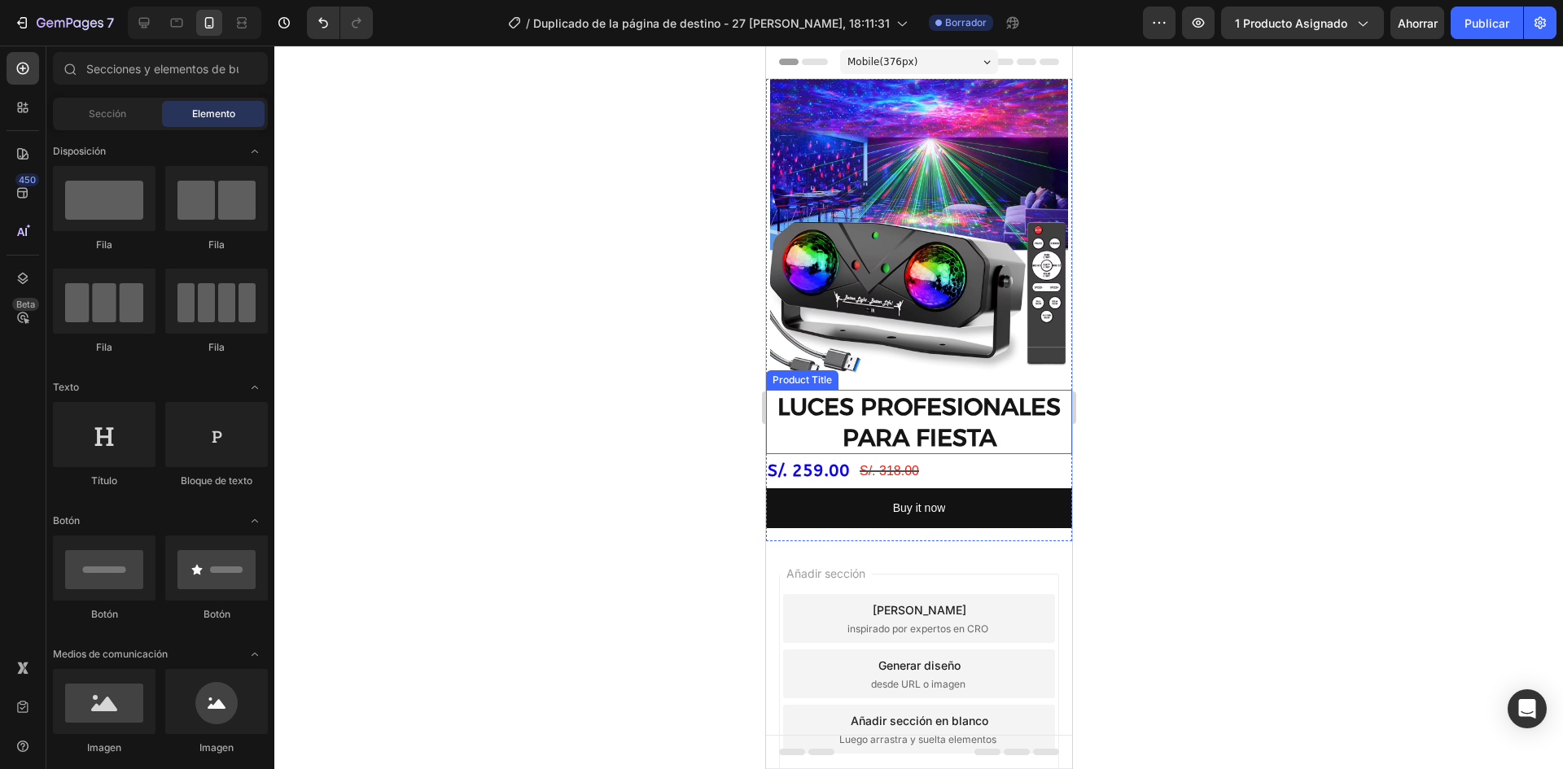
click at [988, 392] on h2 "LUCES PROFESIONALES PARA FIESTA" at bounding box center [918, 422] width 306 height 64
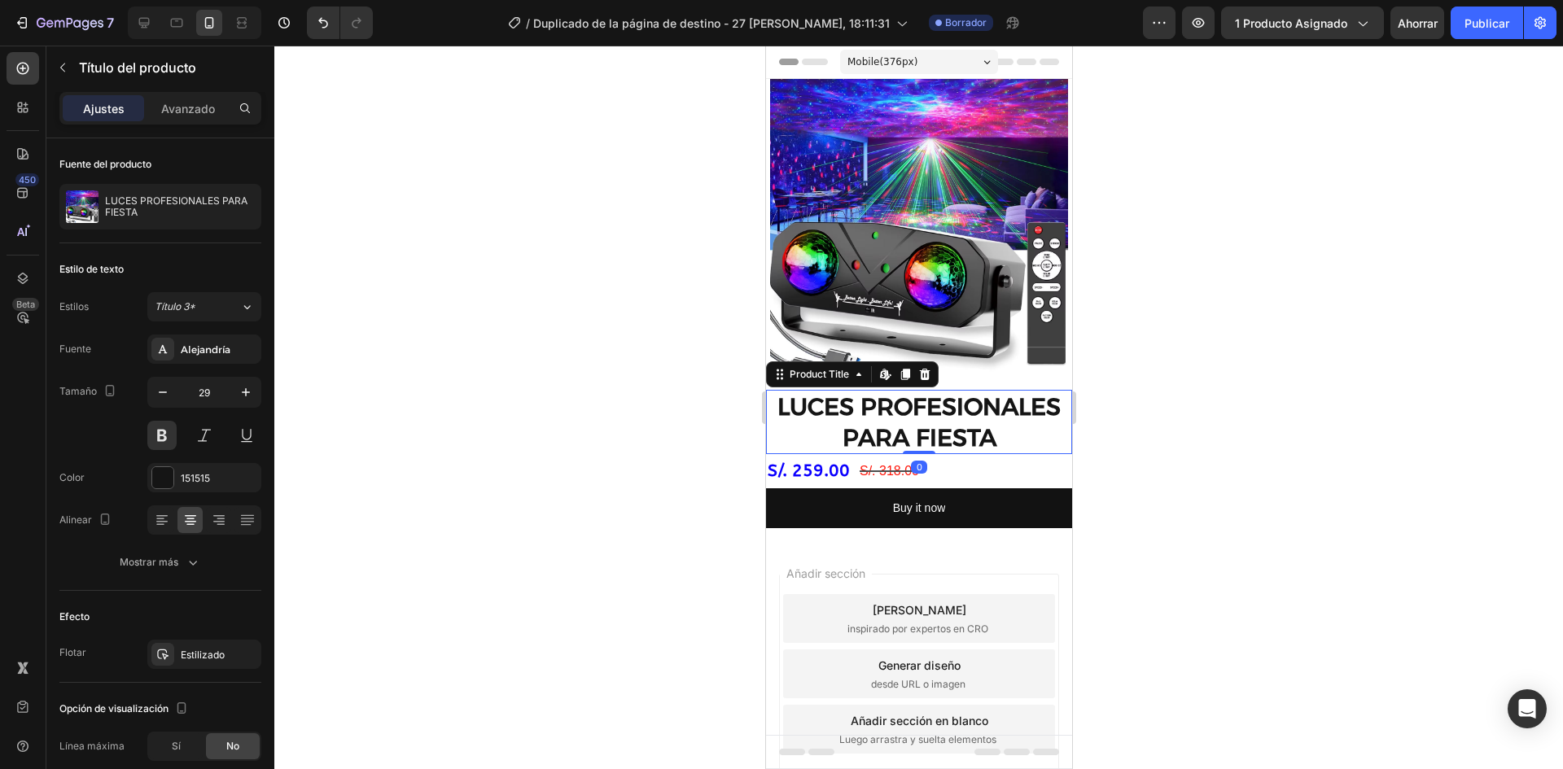
click at [1355, 463] on div at bounding box center [918, 408] width 1289 height 724
click at [977, 423] on h2 "LUCES PROFESIONALES PARA FIESTA" at bounding box center [918, 422] width 306 height 64
click at [217, 344] on font "Alejandría" at bounding box center [206, 350] width 50 height 12
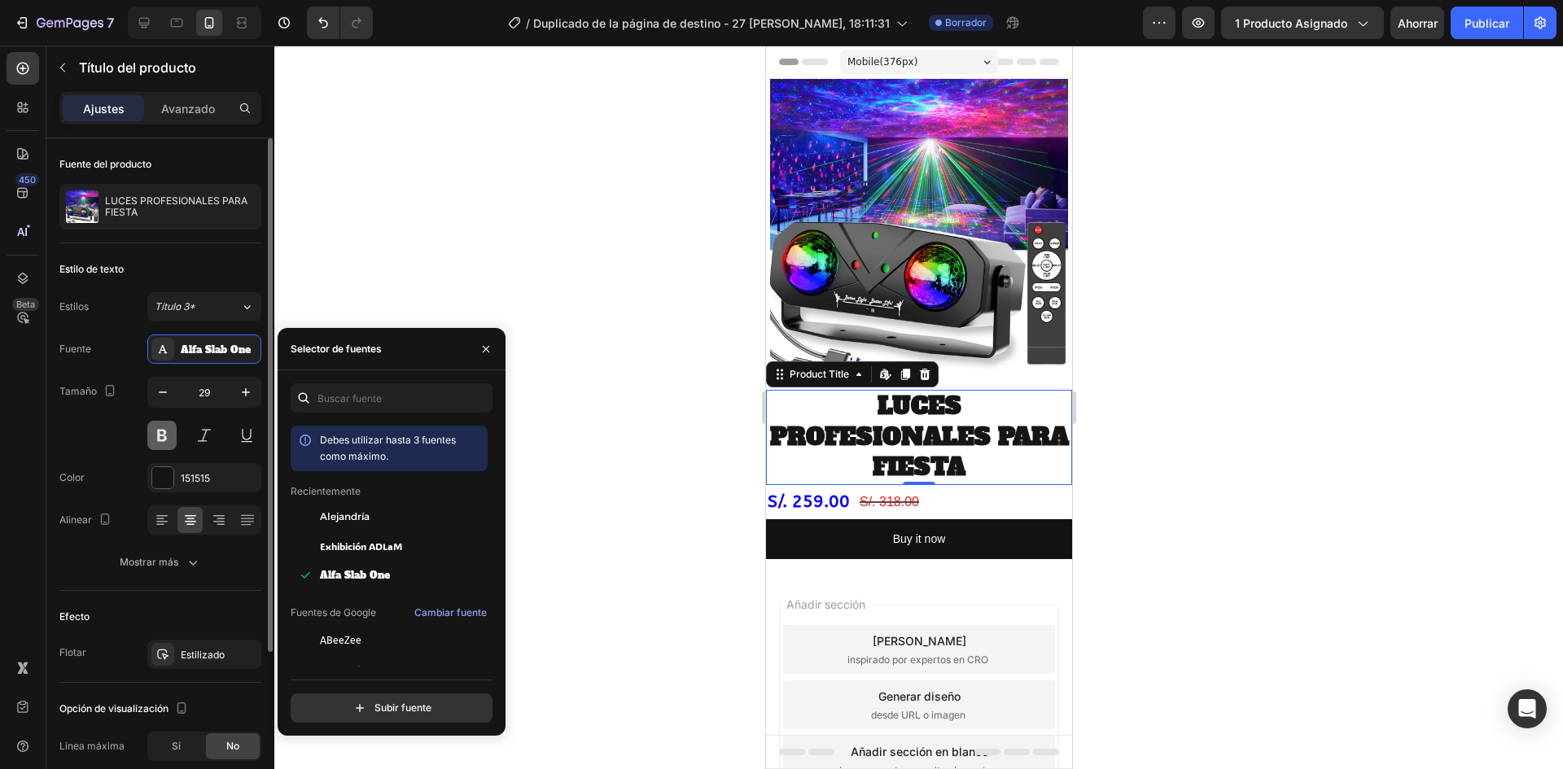
click at [164, 428] on button at bounding box center [161, 435] width 29 height 29
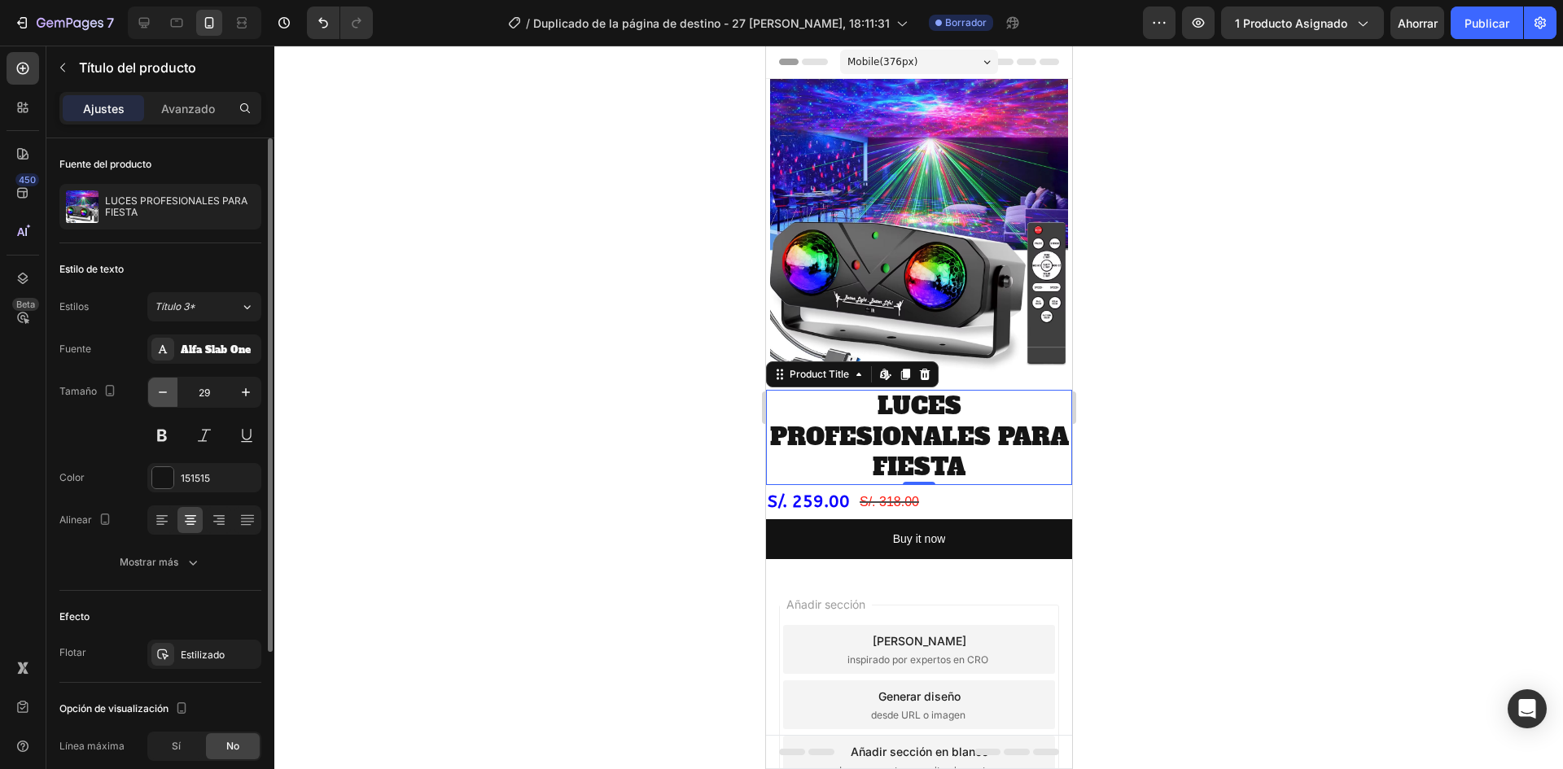
click at [169, 395] on icon "button" at bounding box center [163, 392] width 16 height 16
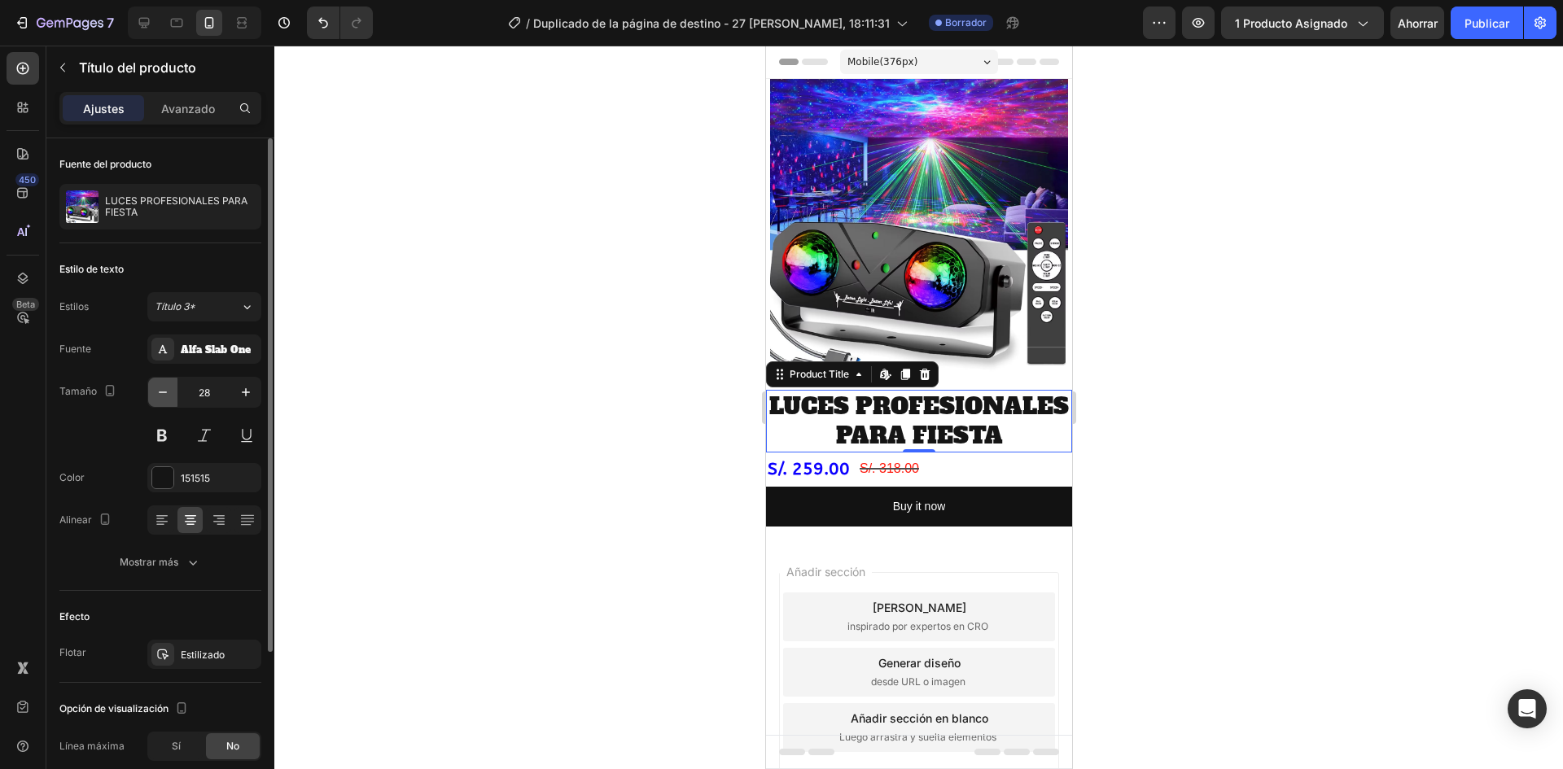
click at [169, 395] on icon "button" at bounding box center [163, 392] width 16 height 16
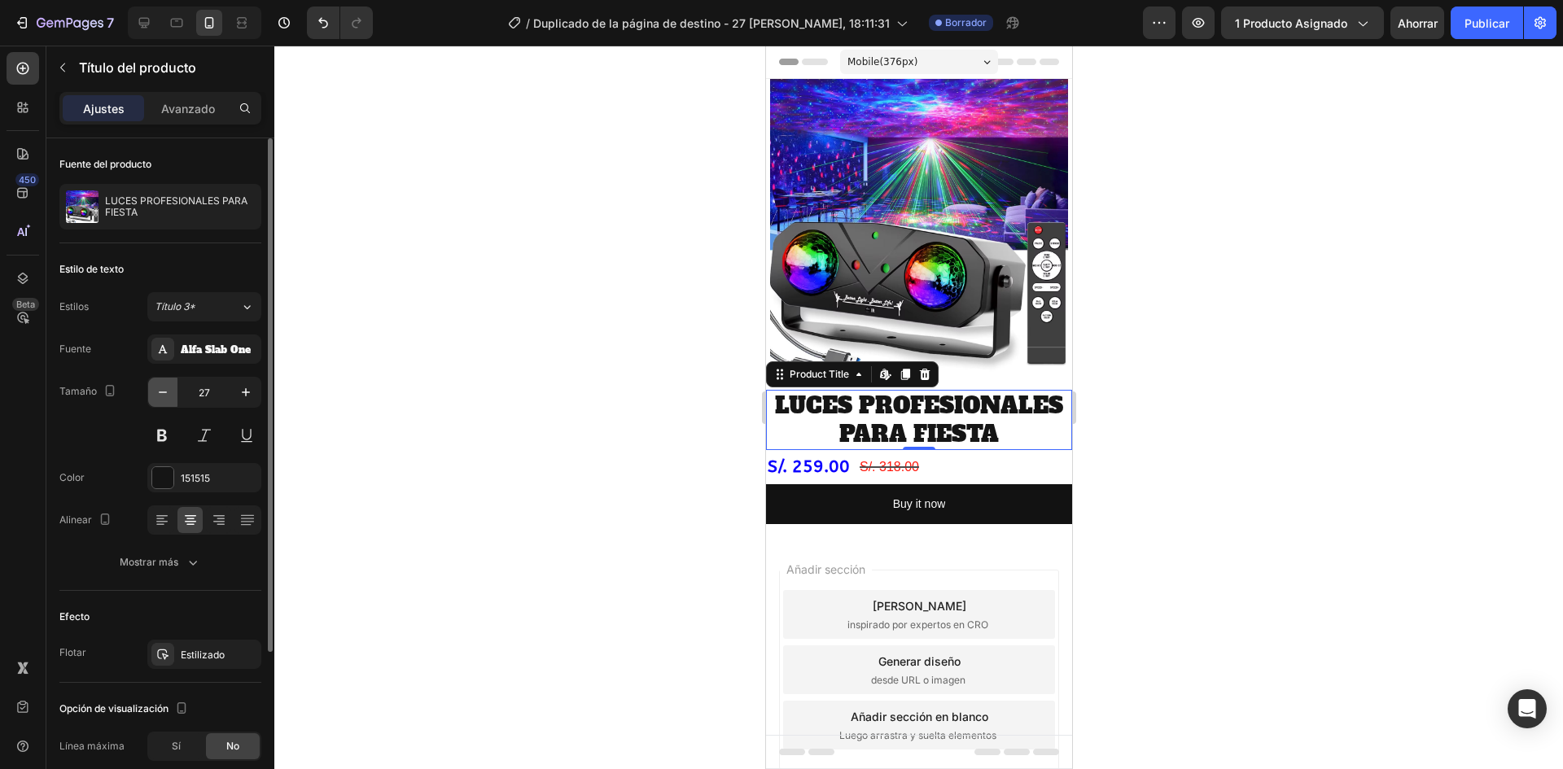
click at [169, 395] on icon "button" at bounding box center [163, 392] width 16 height 16
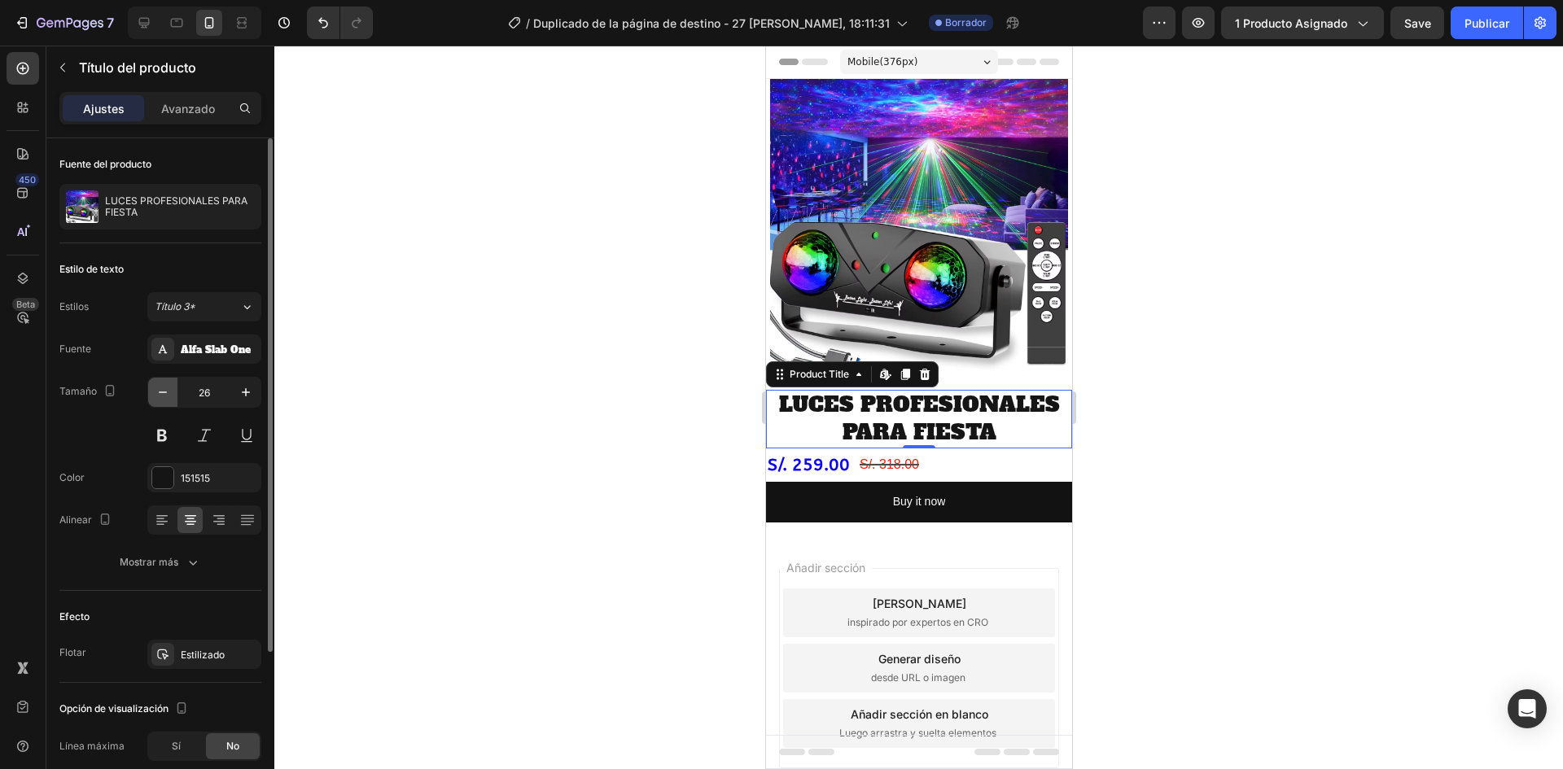
click at [169, 395] on icon "button" at bounding box center [163, 392] width 16 height 16
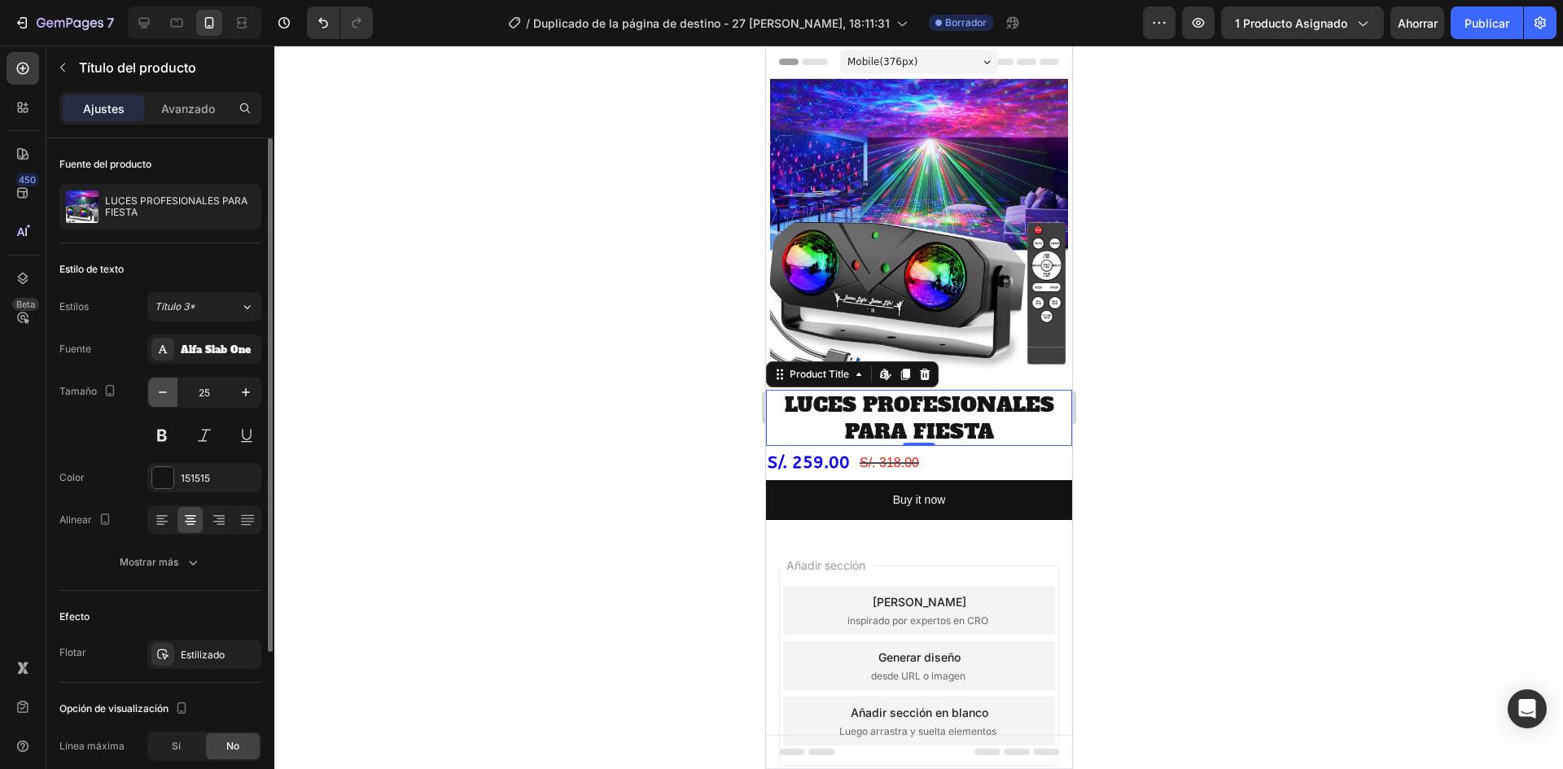
click at [169, 395] on icon "button" at bounding box center [163, 392] width 16 height 16
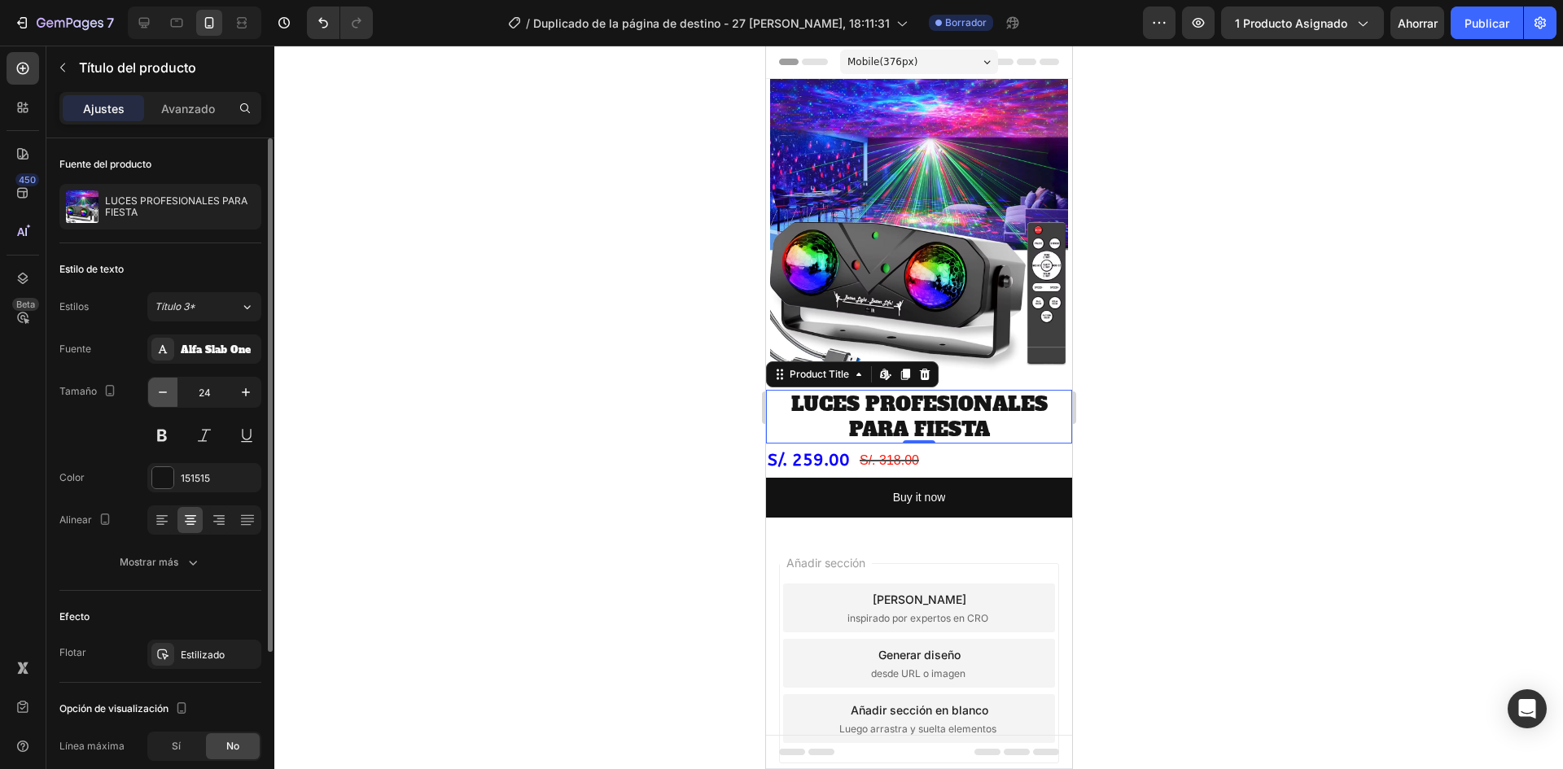
click at [169, 395] on icon "button" at bounding box center [163, 392] width 16 height 16
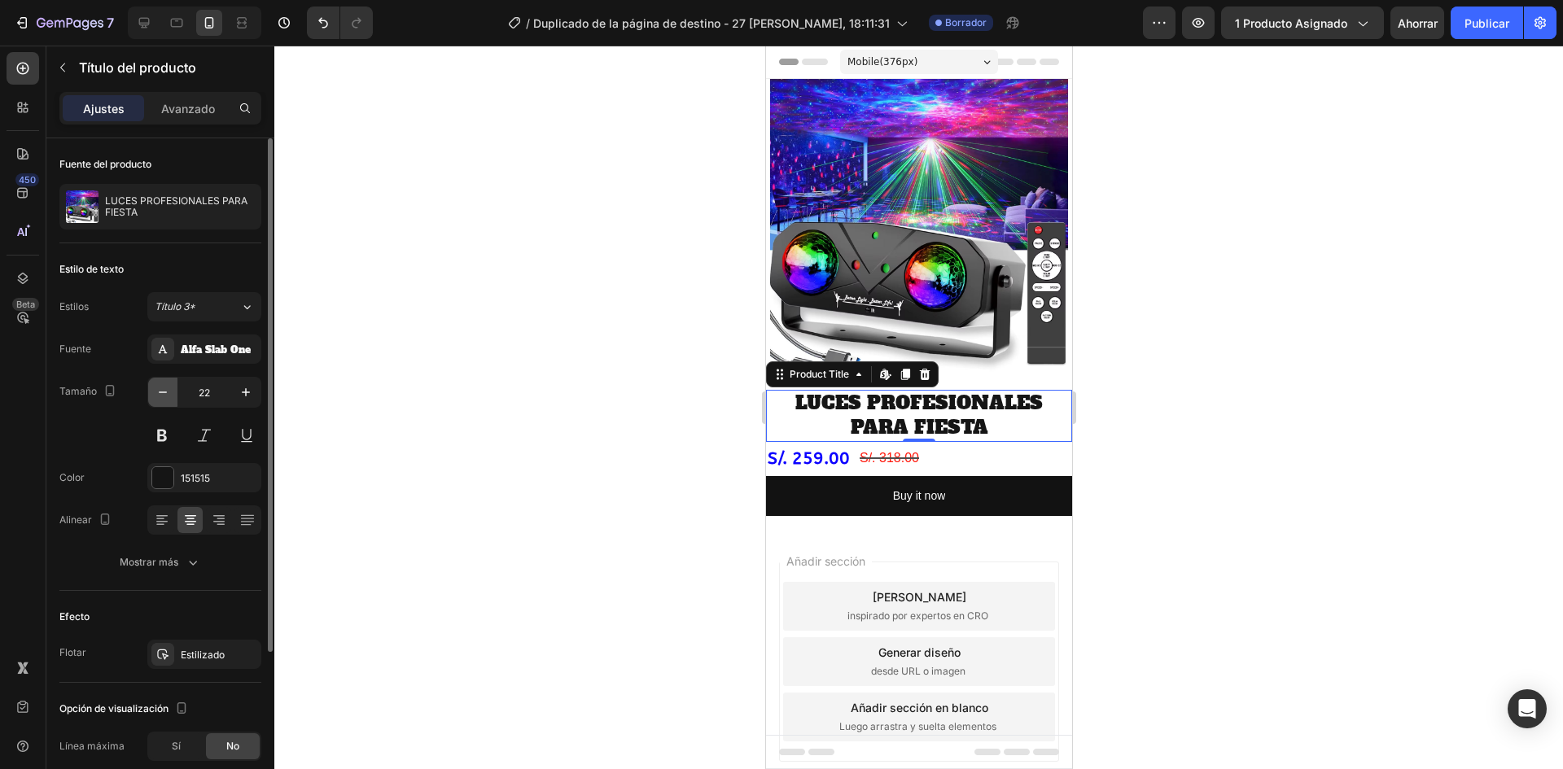
click at [169, 395] on icon "button" at bounding box center [163, 392] width 16 height 16
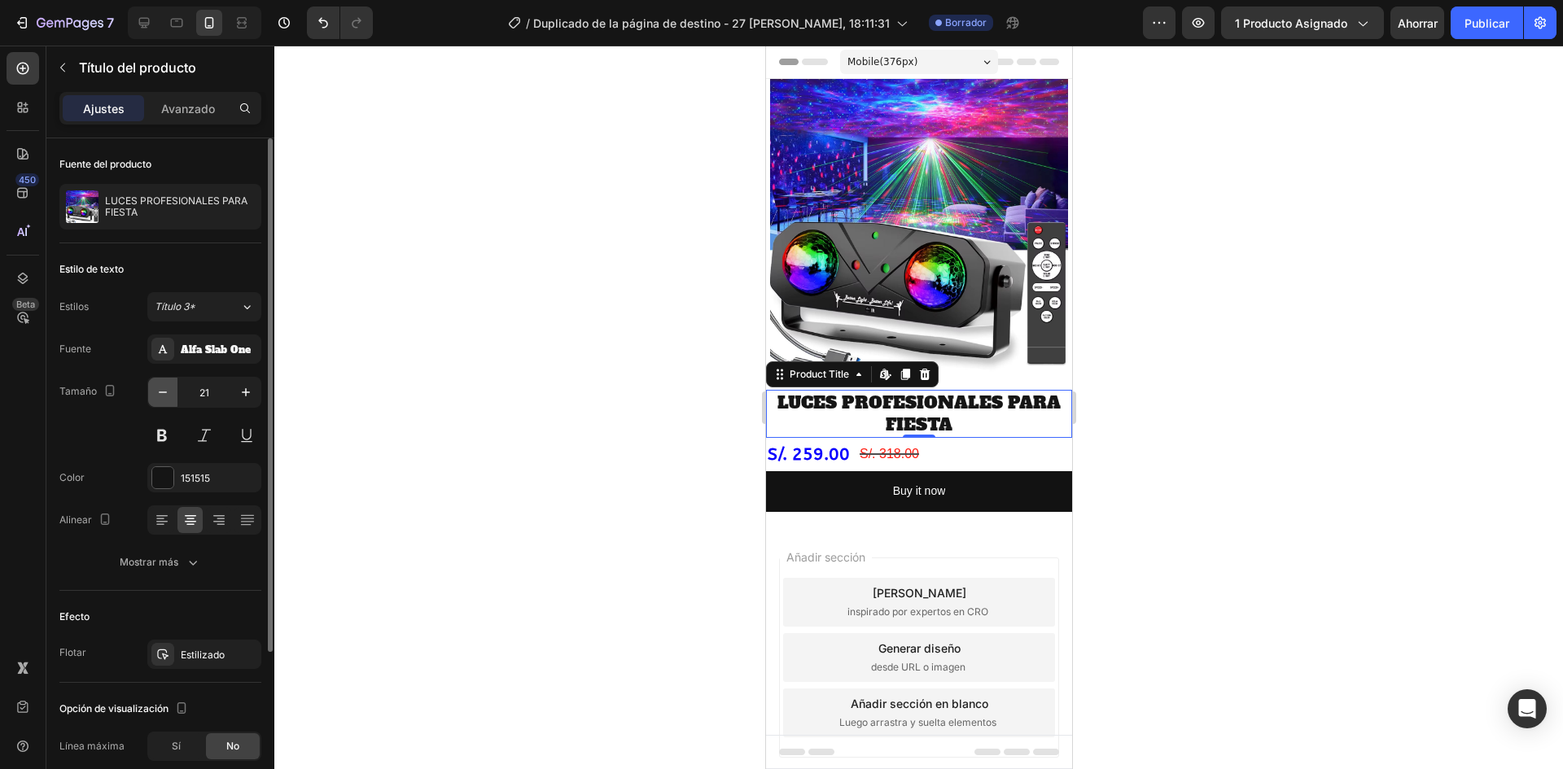
click at [169, 395] on icon "button" at bounding box center [163, 392] width 16 height 16
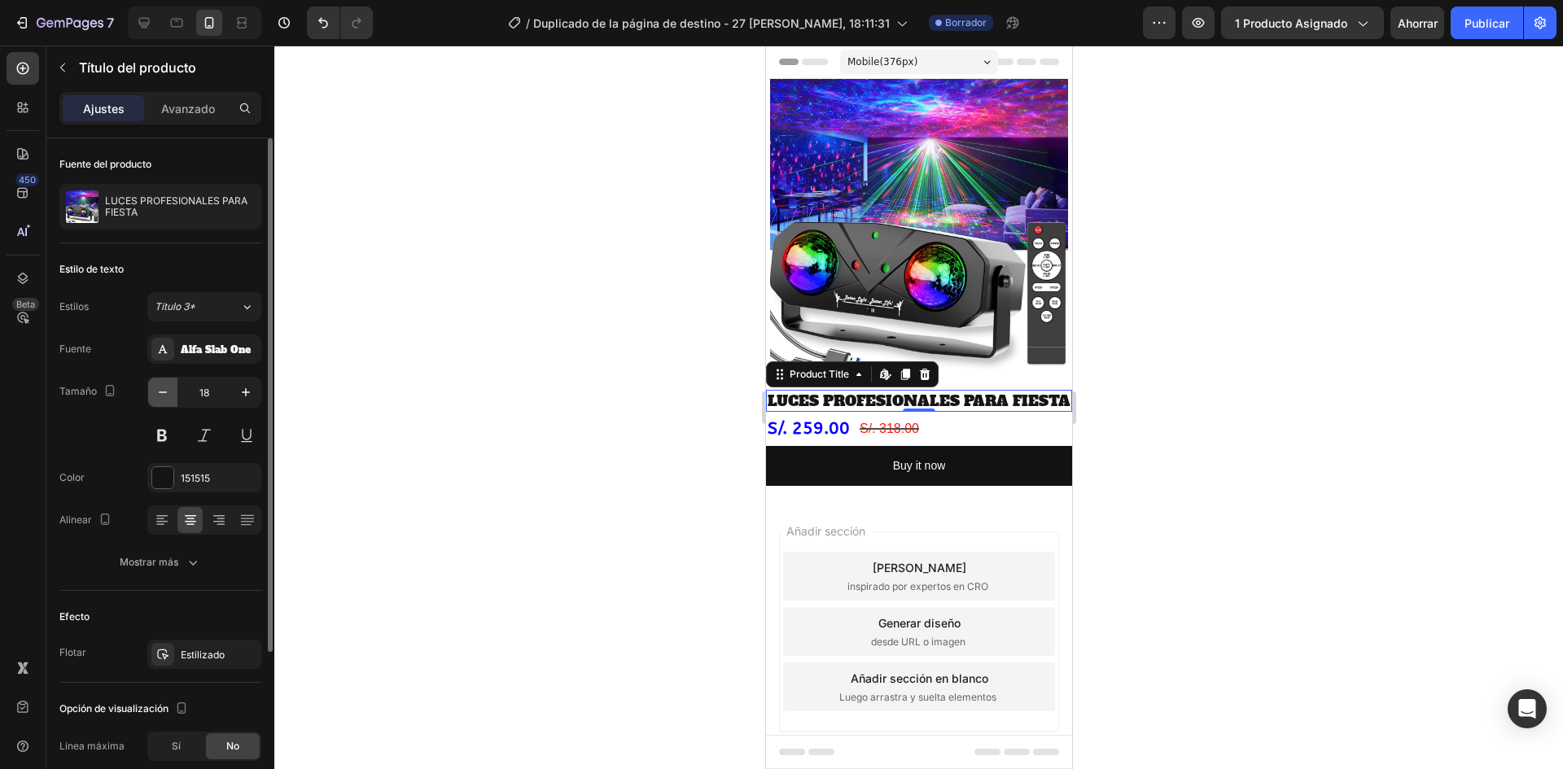
click at [169, 395] on icon "button" at bounding box center [163, 392] width 16 height 16
click at [241, 394] on icon "button" at bounding box center [246, 392] width 16 height 16
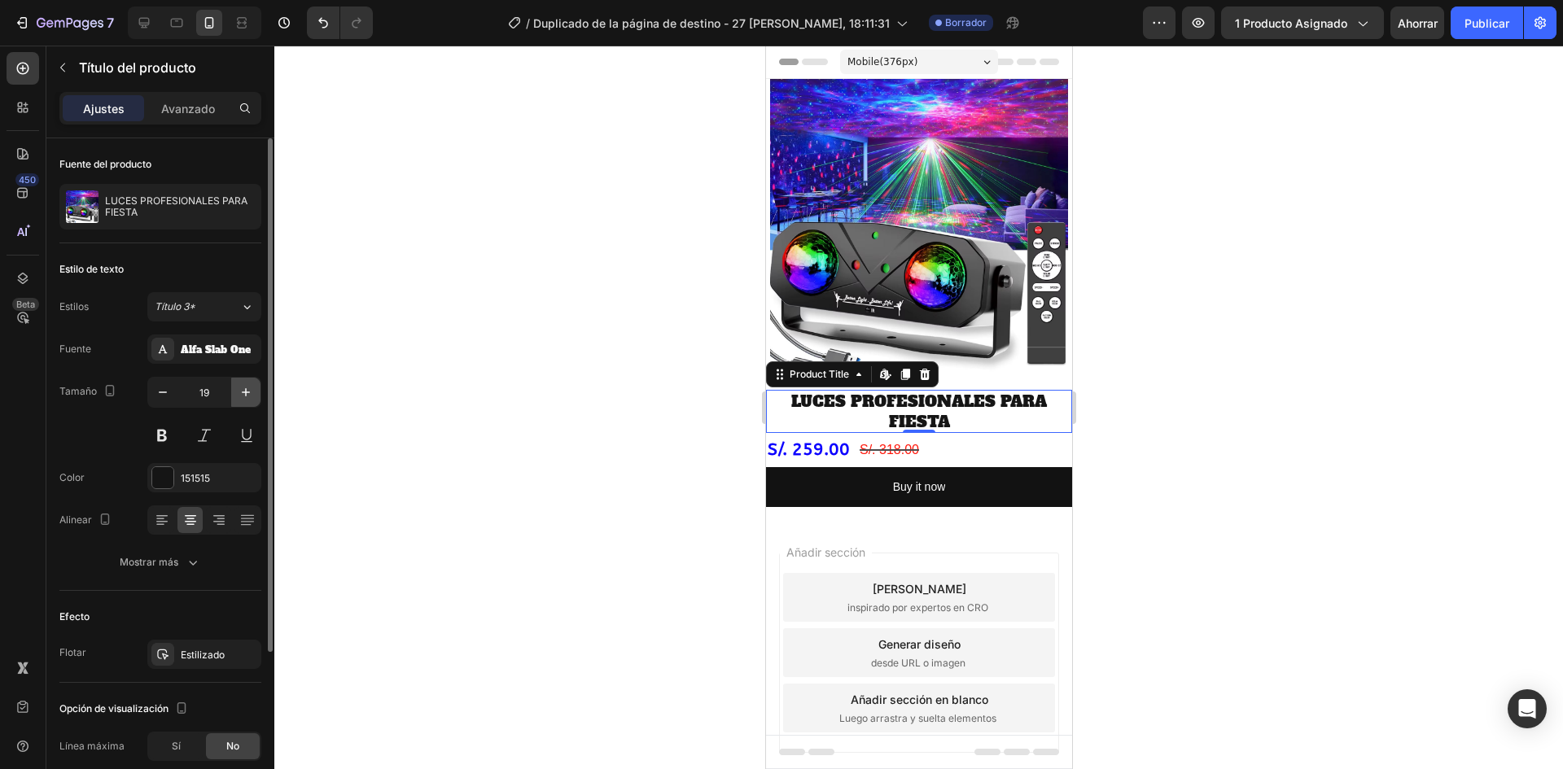
click at [241, 394] on icon "button" at bounding box center [246, 392] width 16 height 16
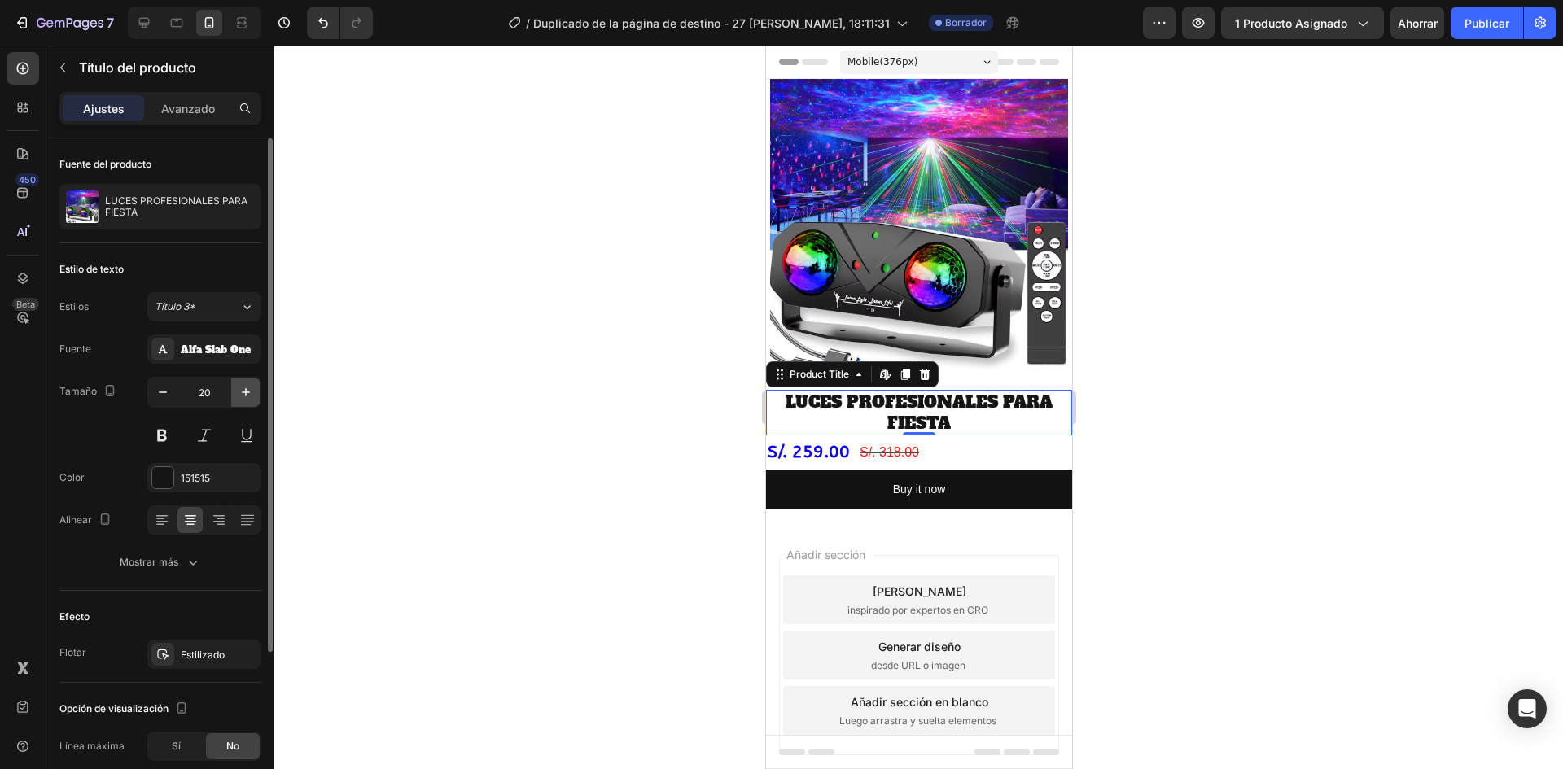
click at [240, 394] on icon "button" at bounding box center [246, 392] width 16 height 16
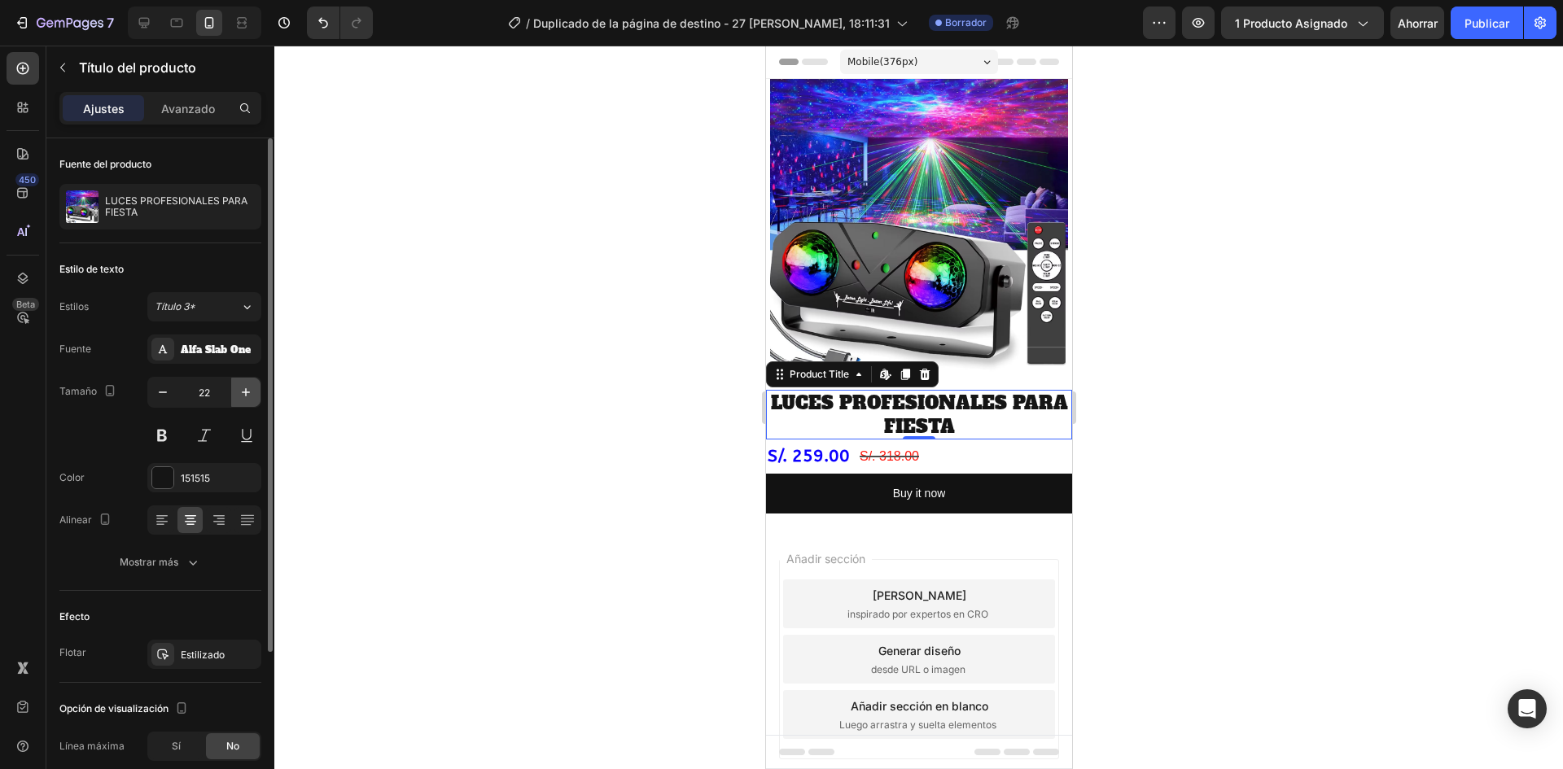
type input "23"
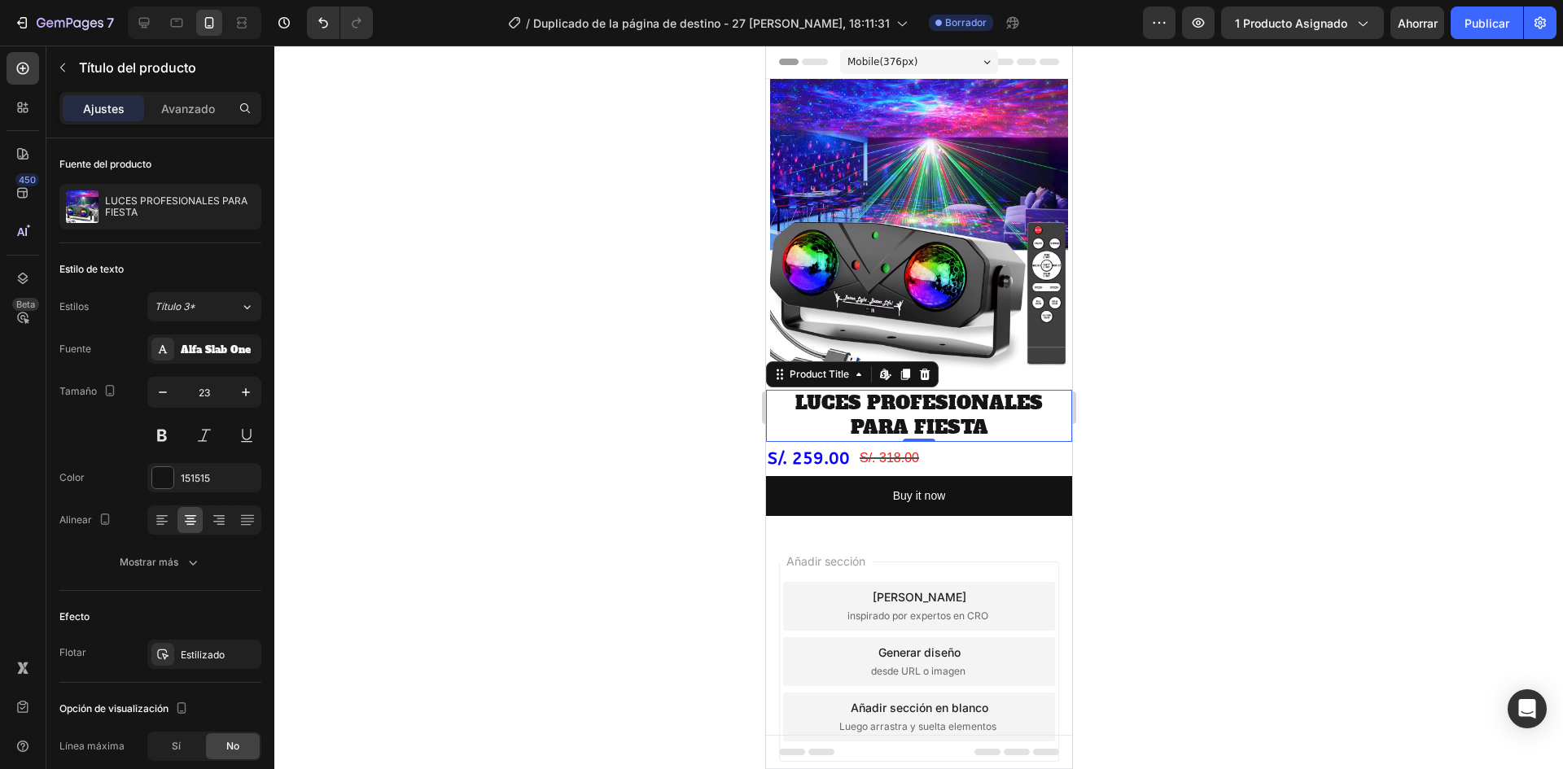
click at [705, 388] on div at bounding box center [918, 408] width 1289 height 724
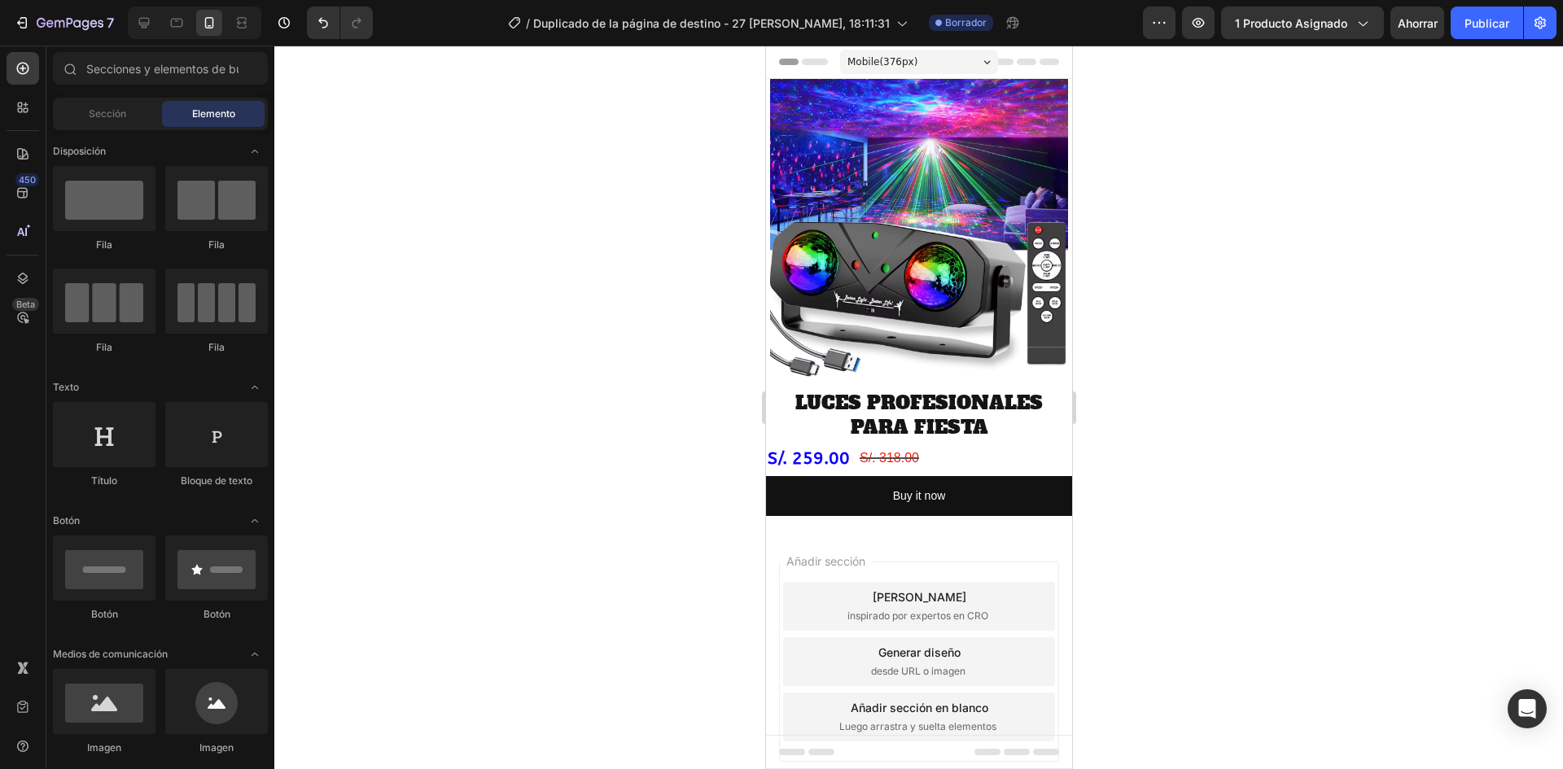
click at [1194, 473] on div at bounding box center [918, 408] width 1289 height 724
click at [910, 450] on div "S/. 318.00" at bounding box center [888, 458] width 63 height 27
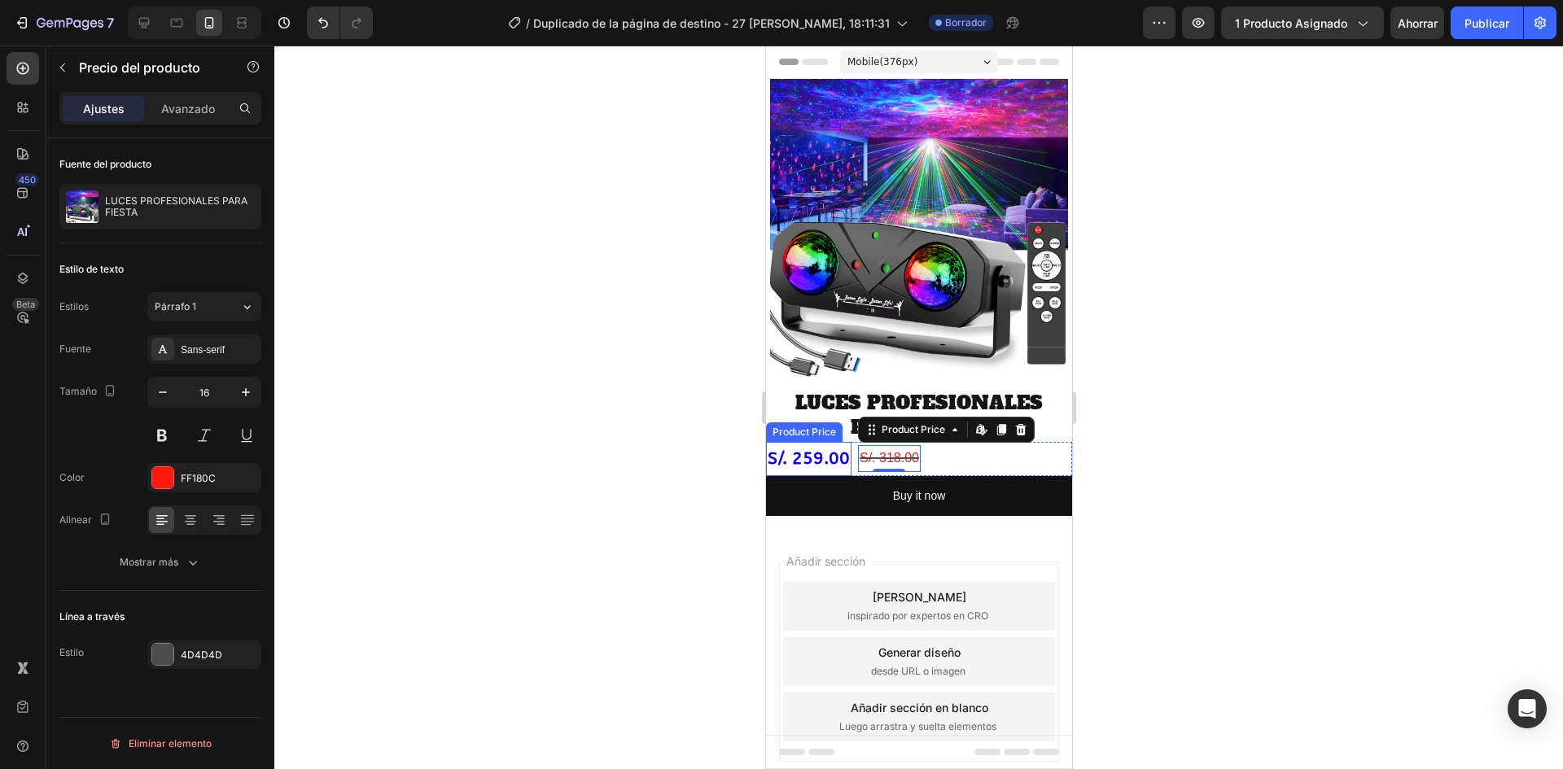
click at [800, 449] on div "S/. 259.00" at bounding box center [807, 459] width 85 height 34
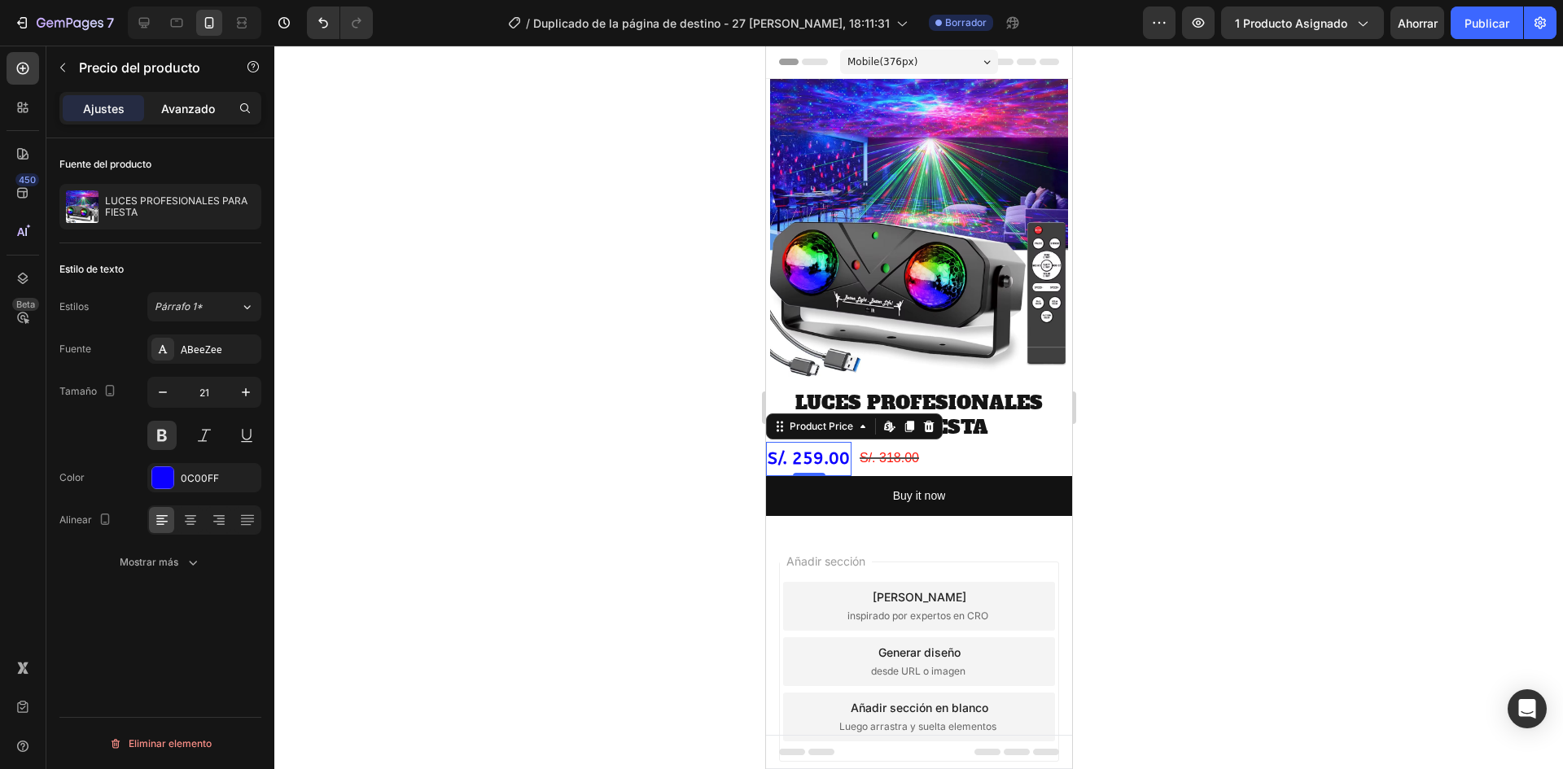
click at [179, 112] on font "Avanzado" at bounding box center [188, 109] width 54 height 14
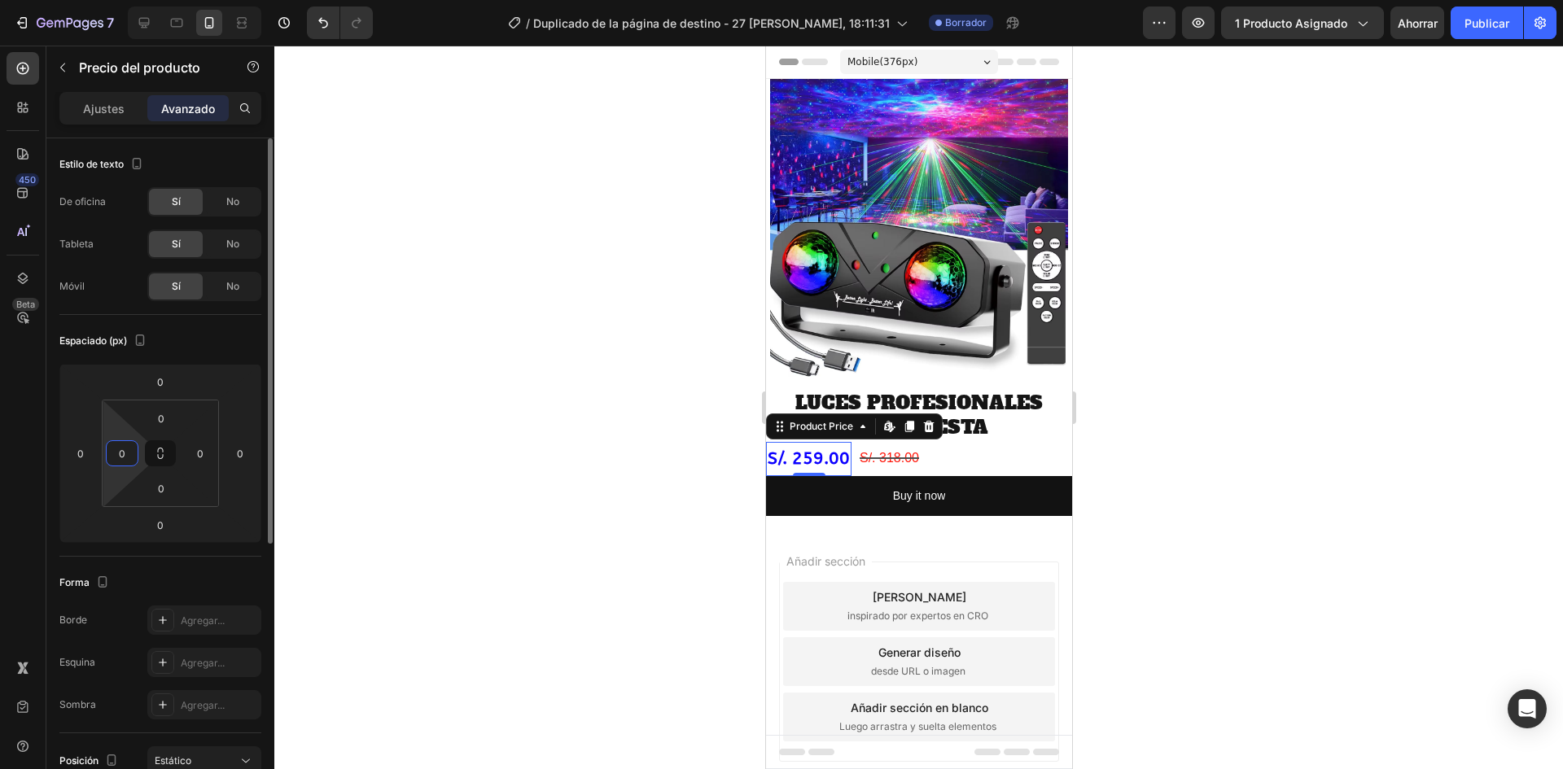
click at [117, 449] on input "0" at bounding box center [122, 453] width 24 height 24
type input "10"
click at [480, 448] on div at bounding box center [918, 408] width 1289 height 724
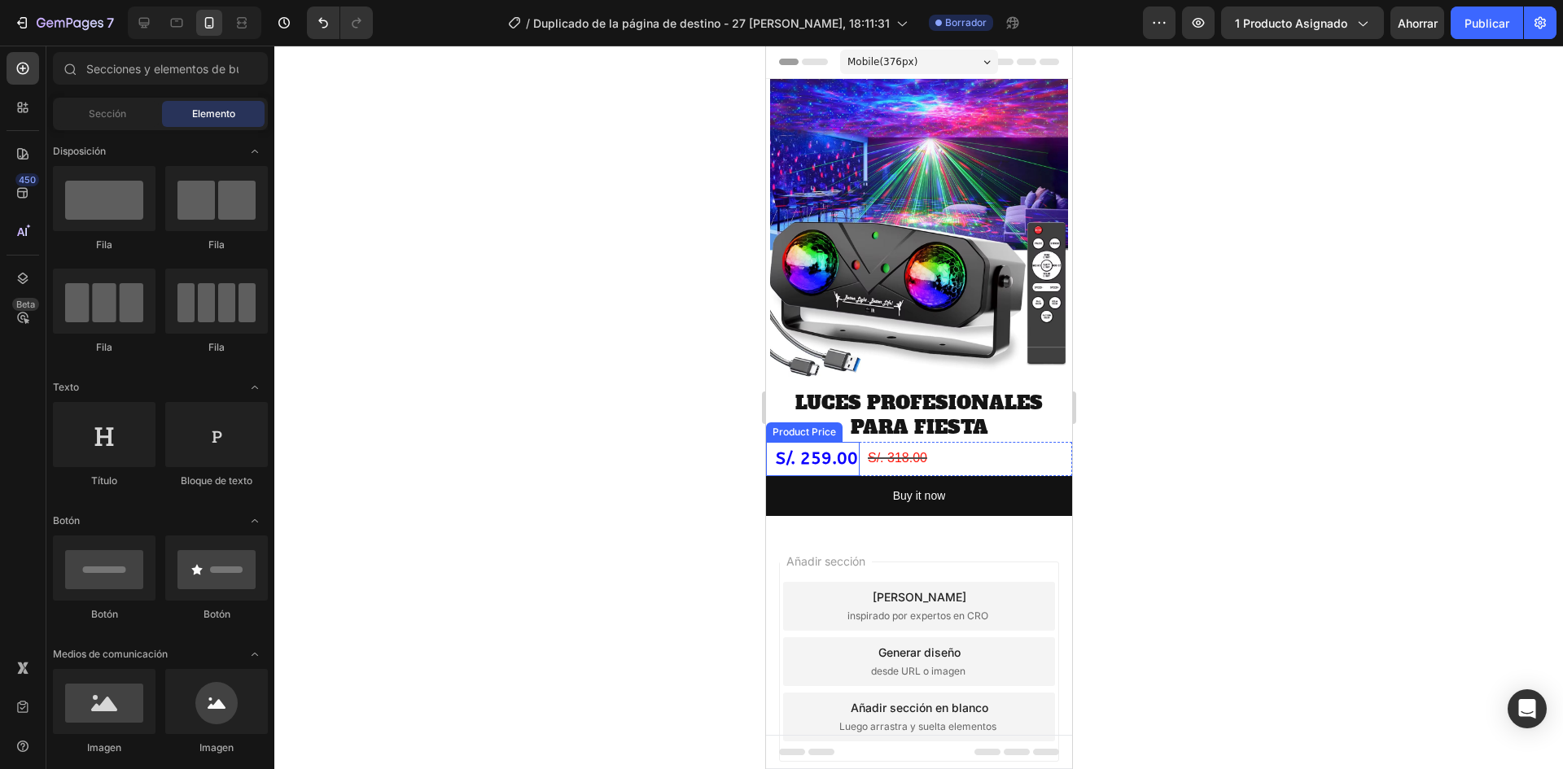
click at [826, 442] on div "S/. 259.00" at bounding box center [816, 459] width 85 height 34
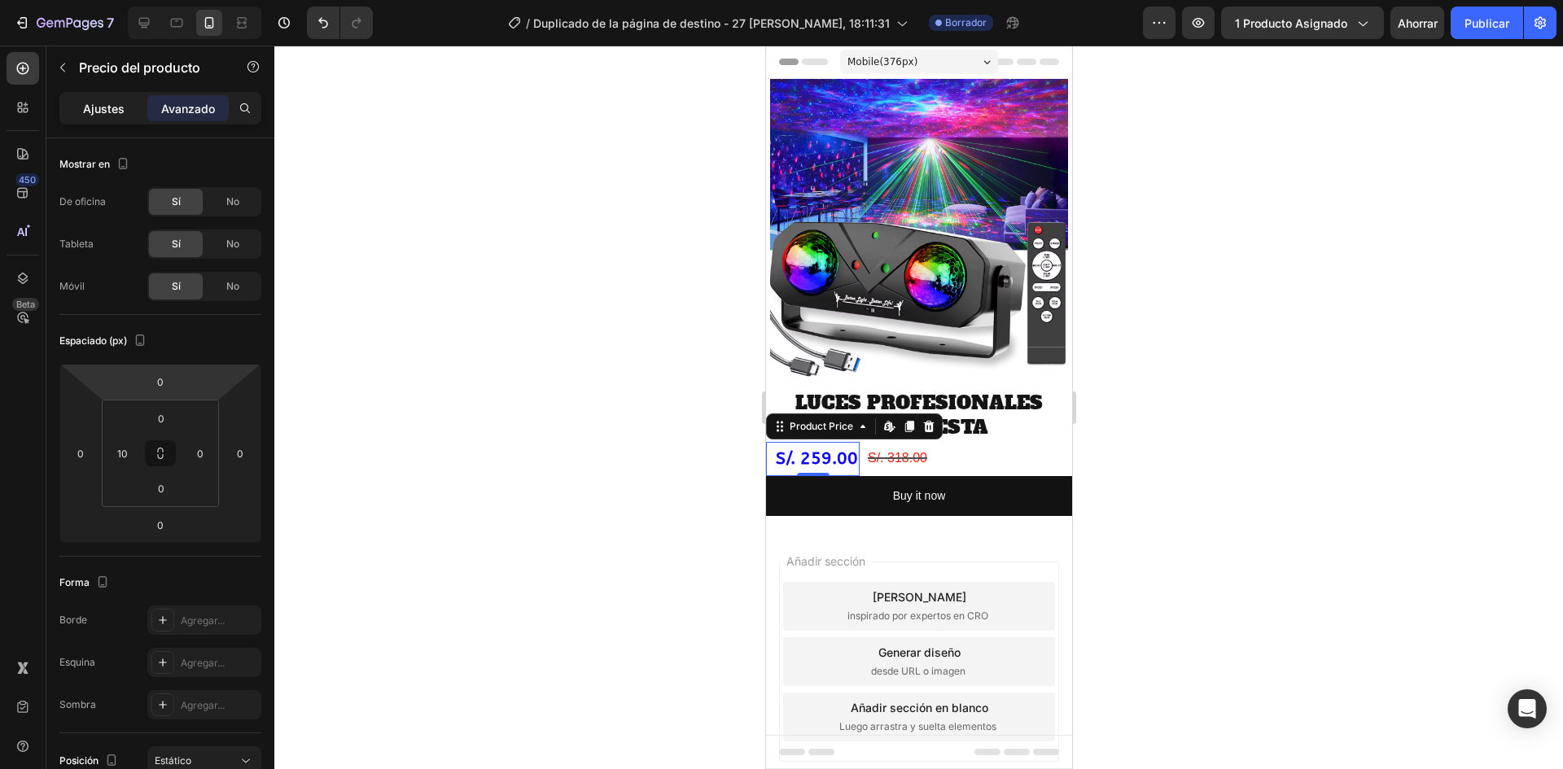
click at [107, 103] on font "Ajustes" at bounding box center [104, 109] width 42 height 14
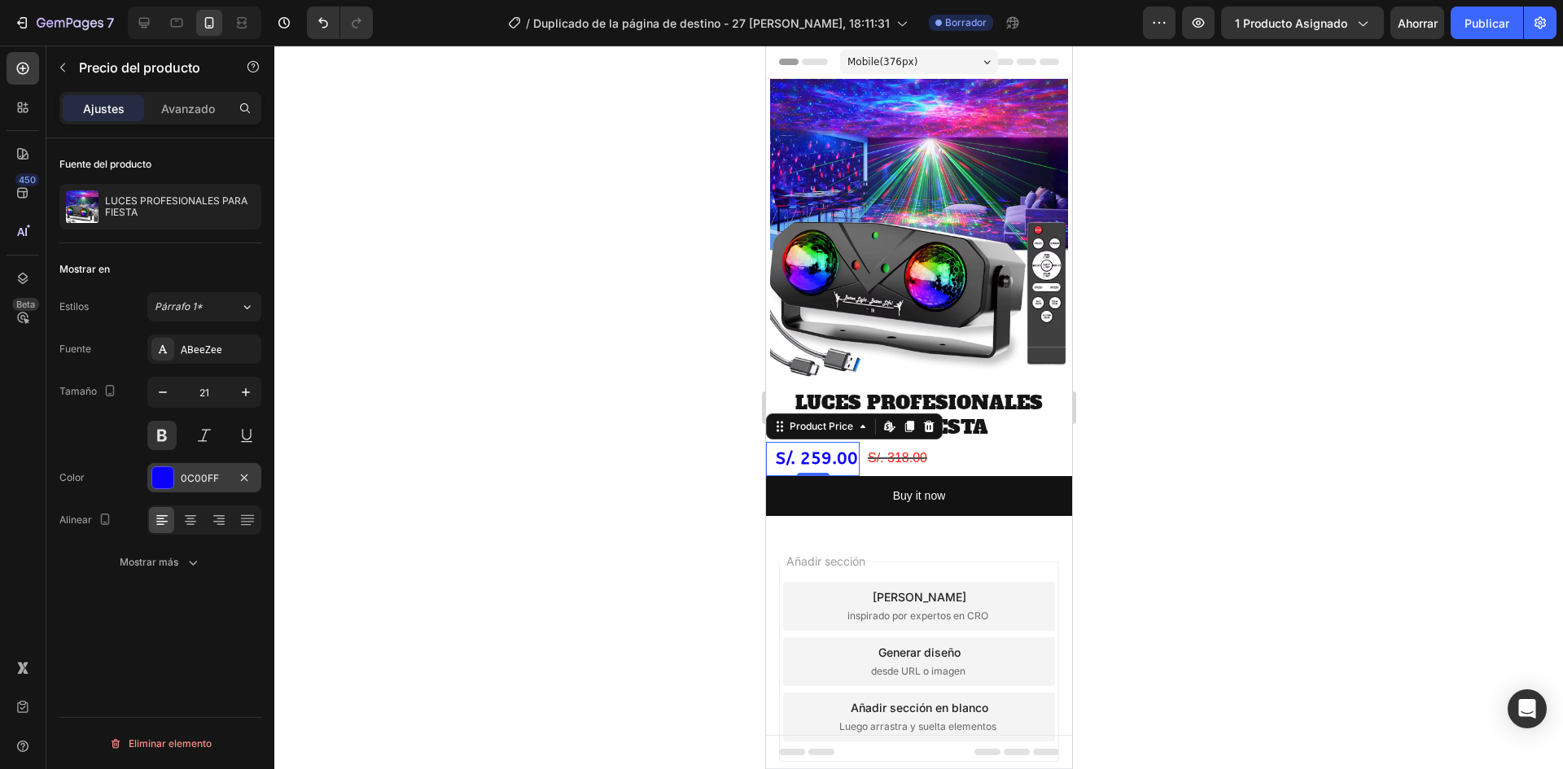
click at [154, 480] on div at bounding box center [162, 477] width 21 height 21
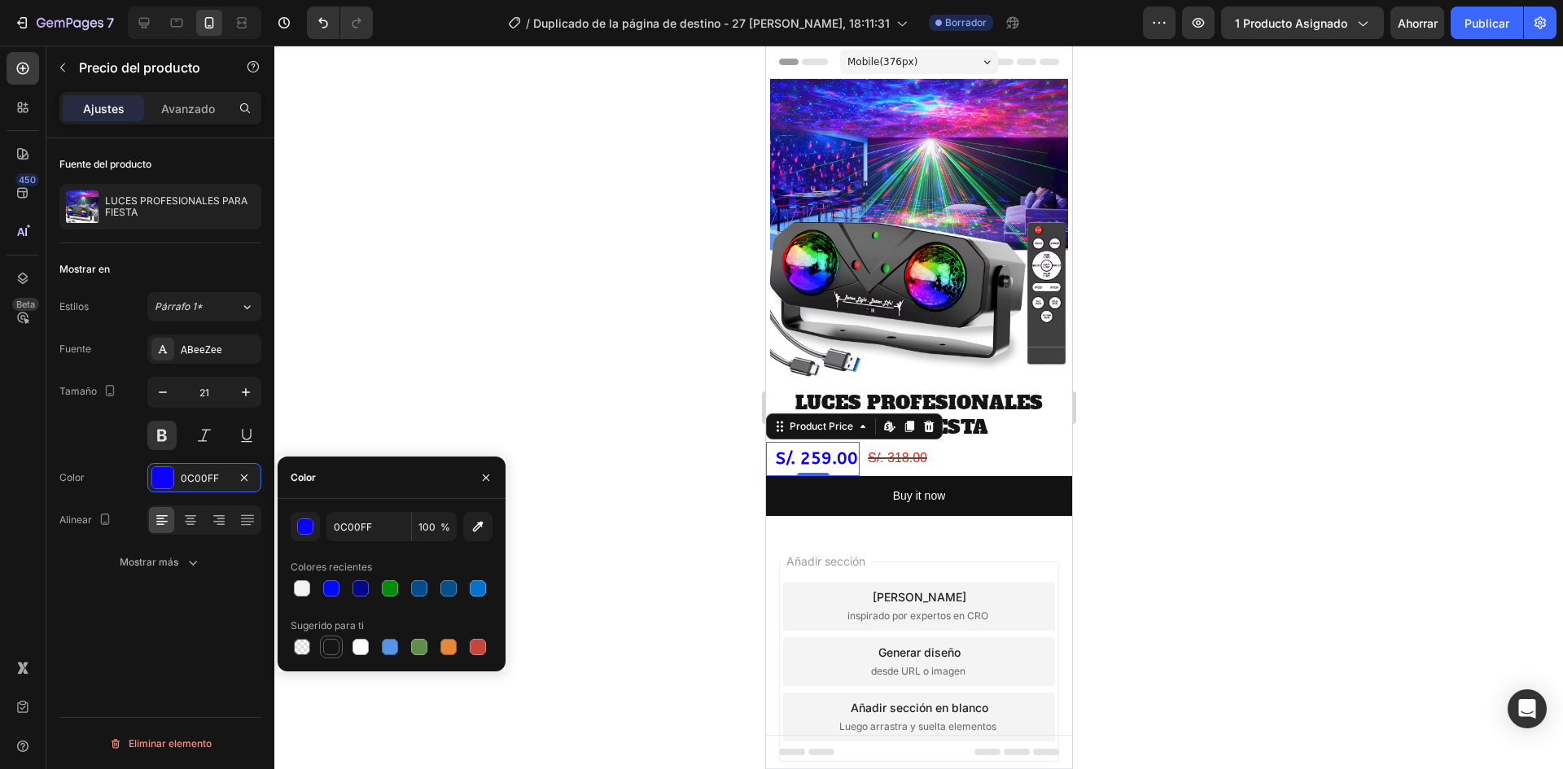
click at [328, 648] on div at bounding box center [331, 647] width 16 height 16
type input "151515"
click at [304, 528] on div "button" at bounding box center [306, 527] width 16 height 16
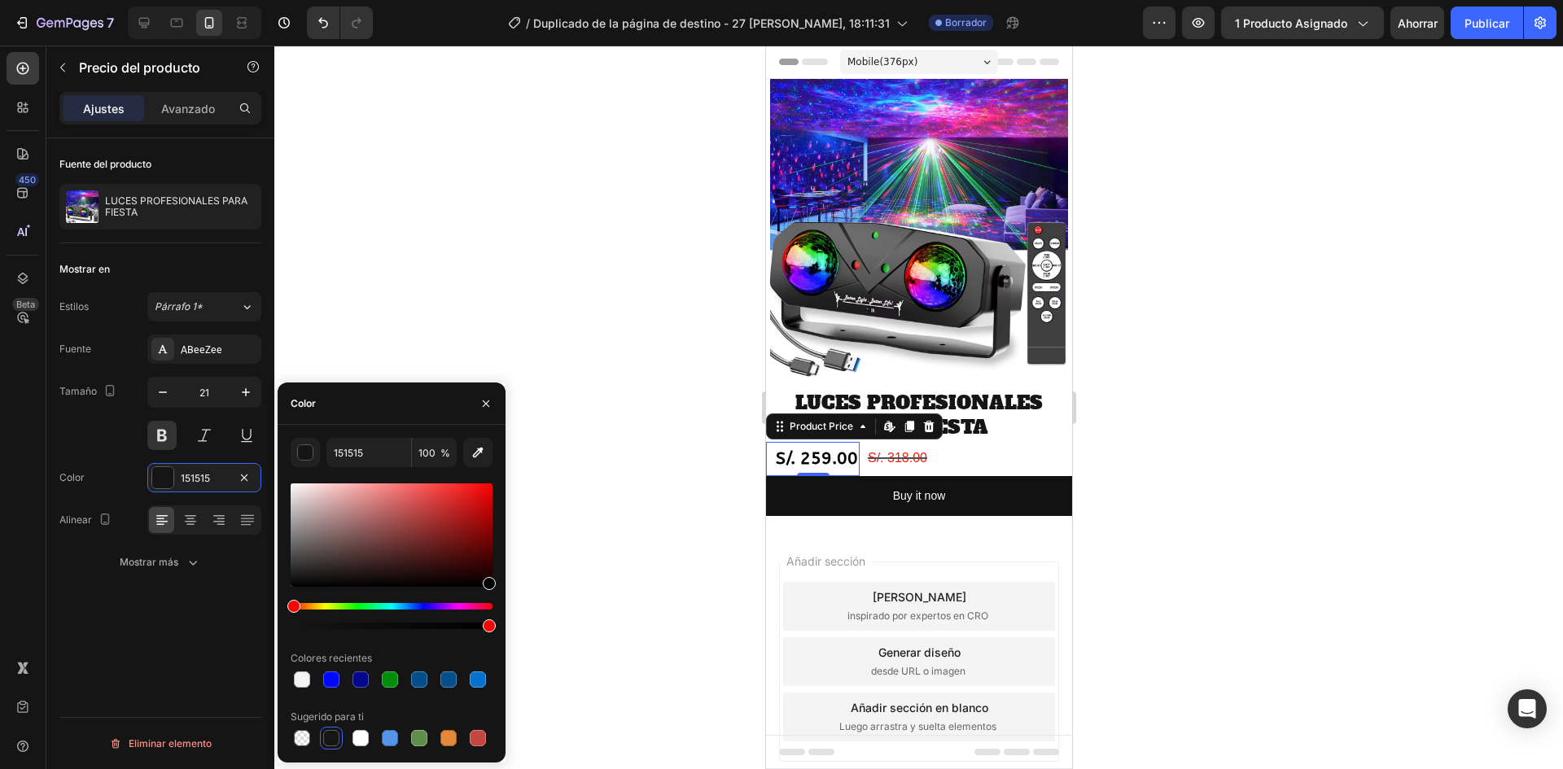
drag, startPoint x: 322, startPoint y: 582, endPoint x: 512, endPoint y: 591, distance: 190.7
click at [512, 0] on div "7 / Duplicado de la página de destino - 27 de agosto, 18:11:31 Borrador Avance …" at bounding box center [781, 0] width 1563 height 0
click at [620, 482] on div at bounding box center [918, 408] width 1289 height 724
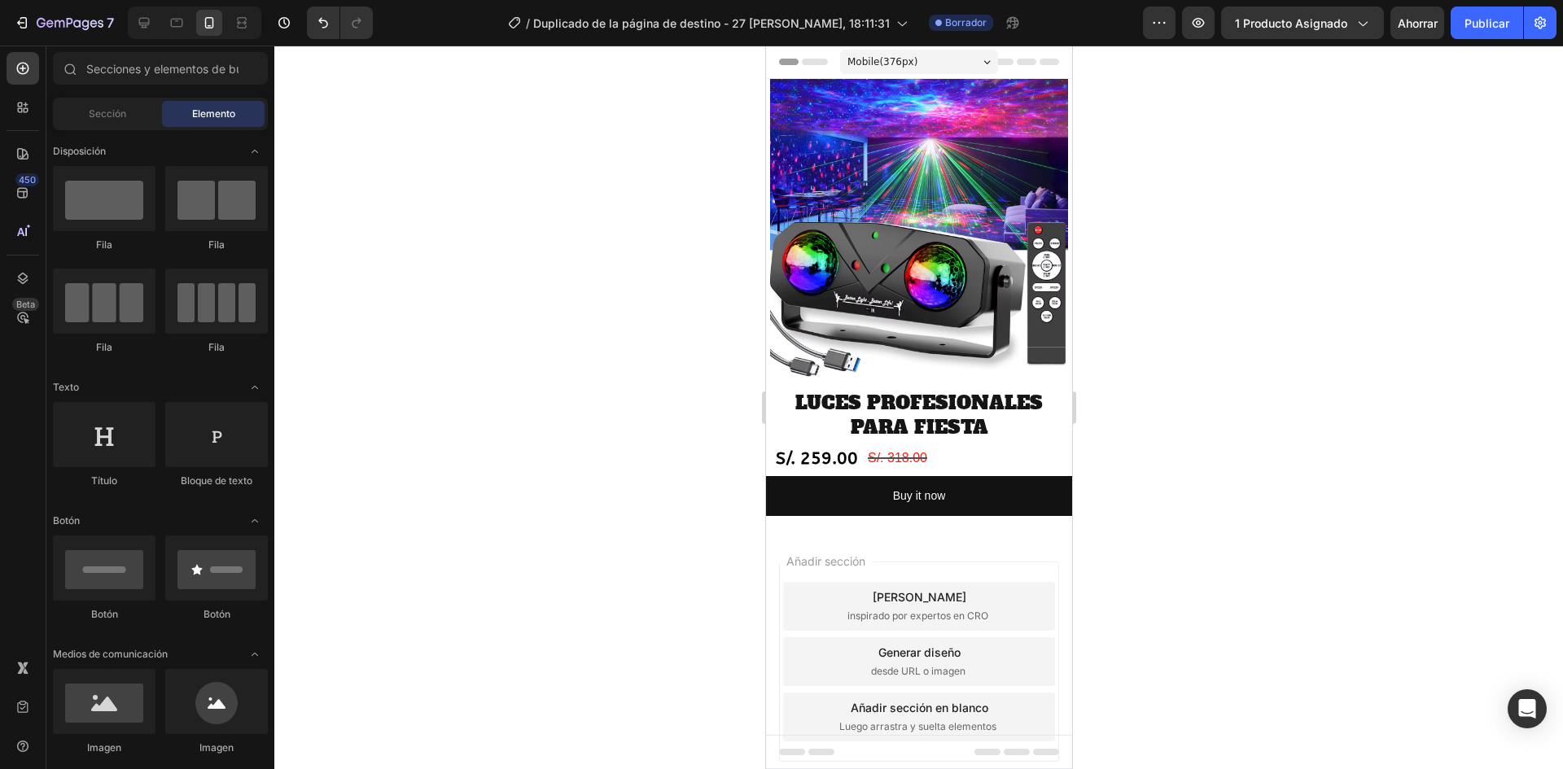
click at [620, 482] on div at bounding box center [918, 408] width 1289 height 724
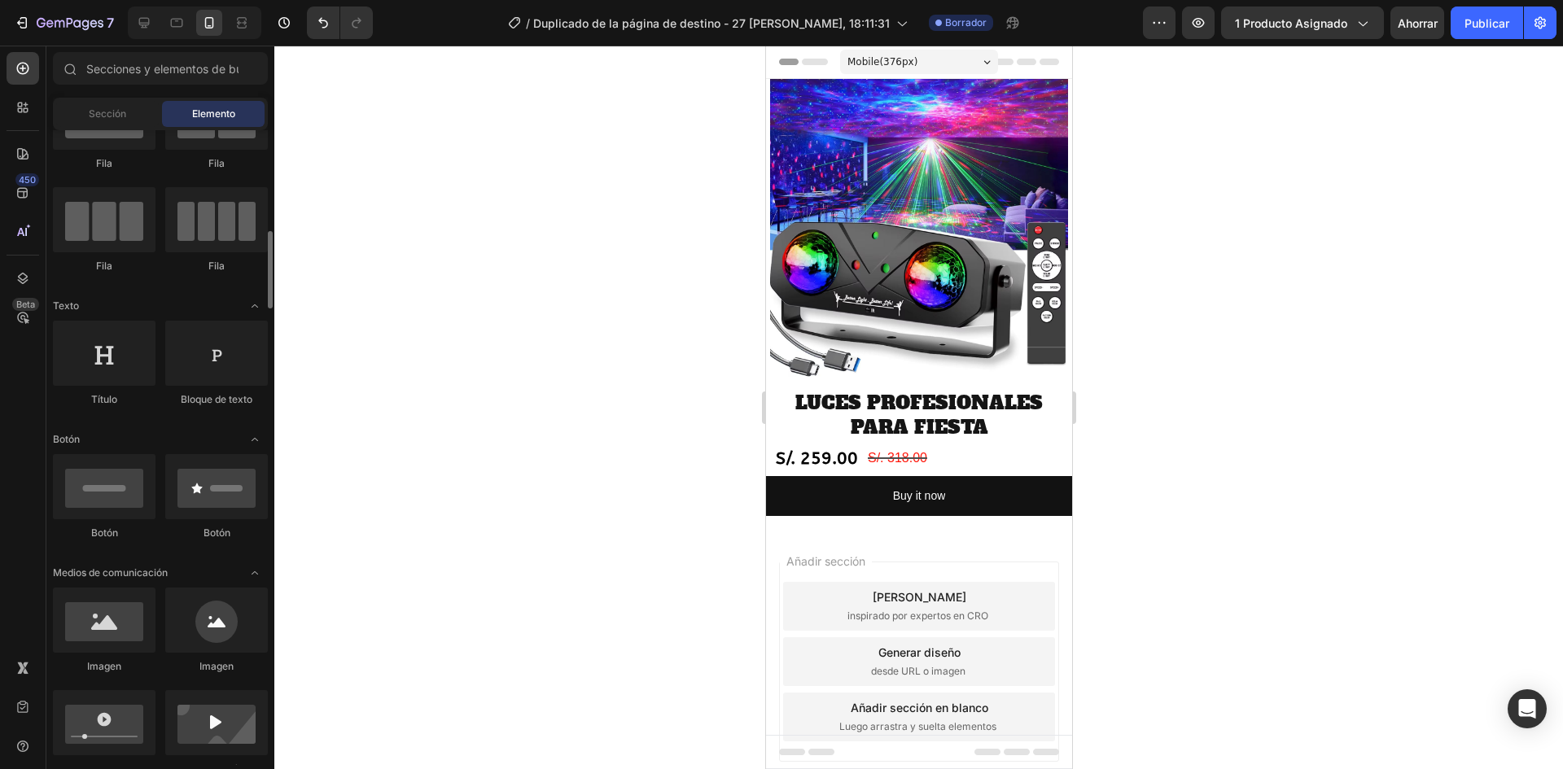
scroll to position [163, 0]
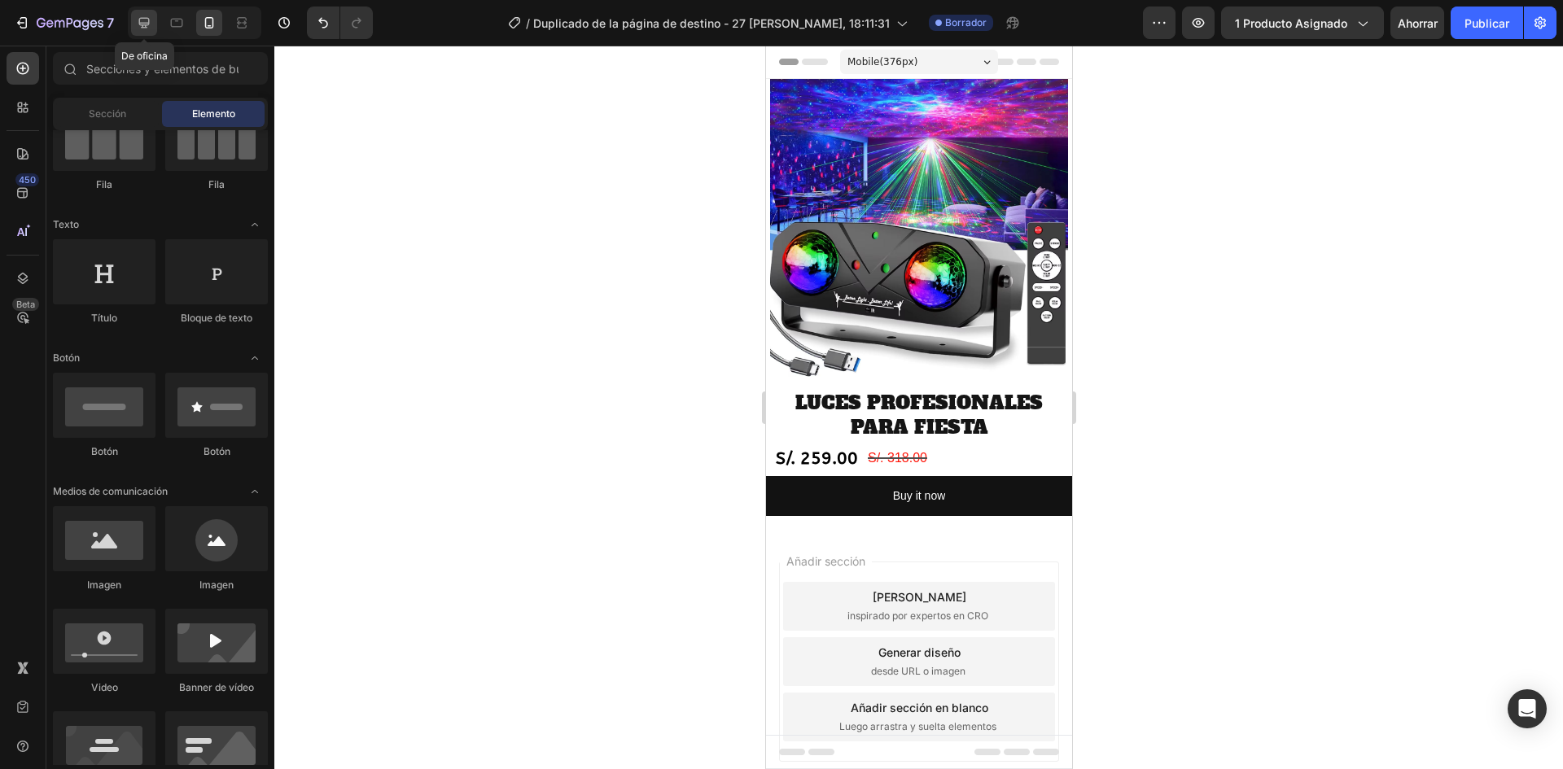
click at [142, 24] on icon at bounding box center [144, 23] width 11 height 11
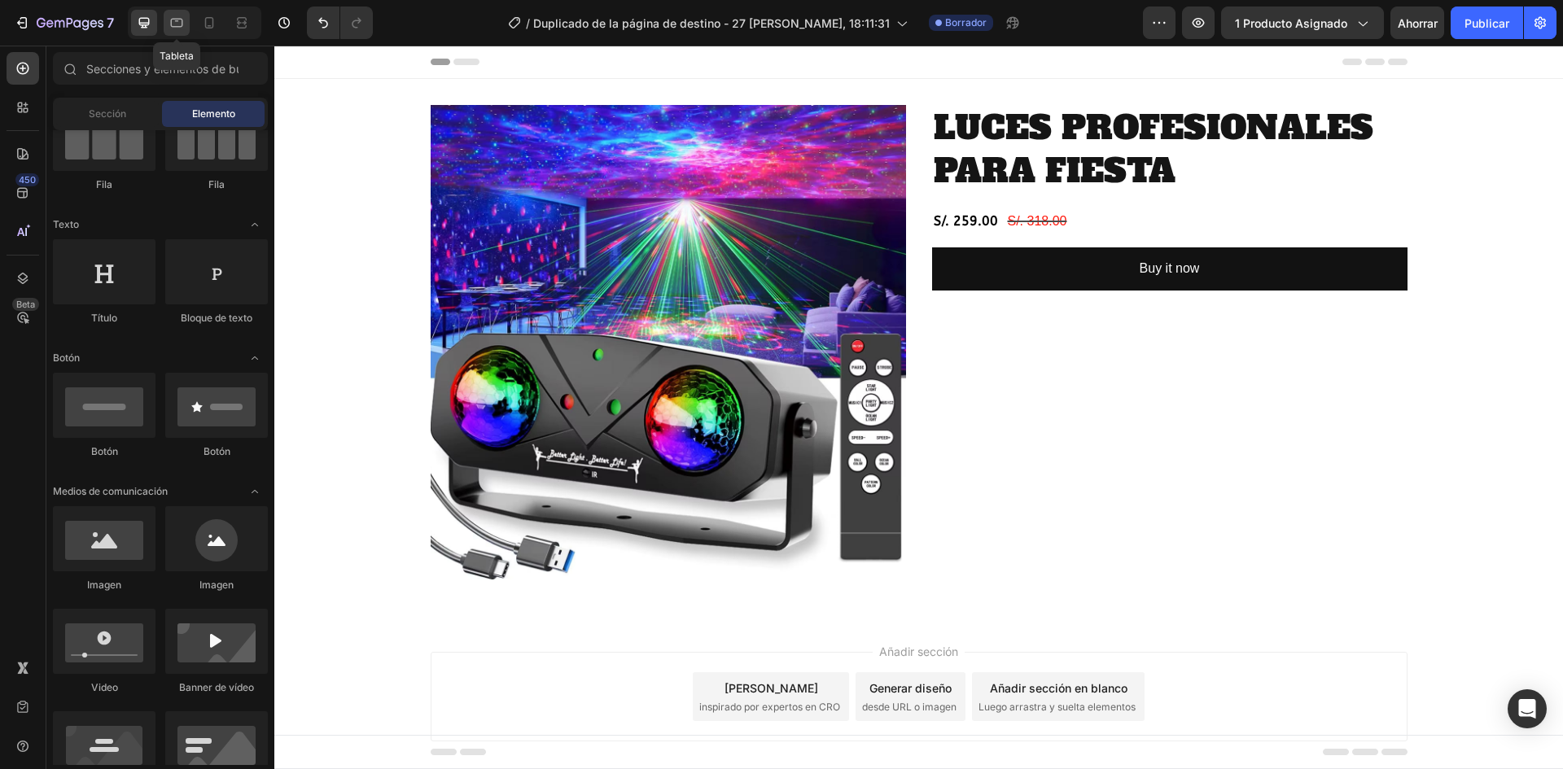
click at [166, 25] on div at bounding box center [177, 23] width 26 height 26
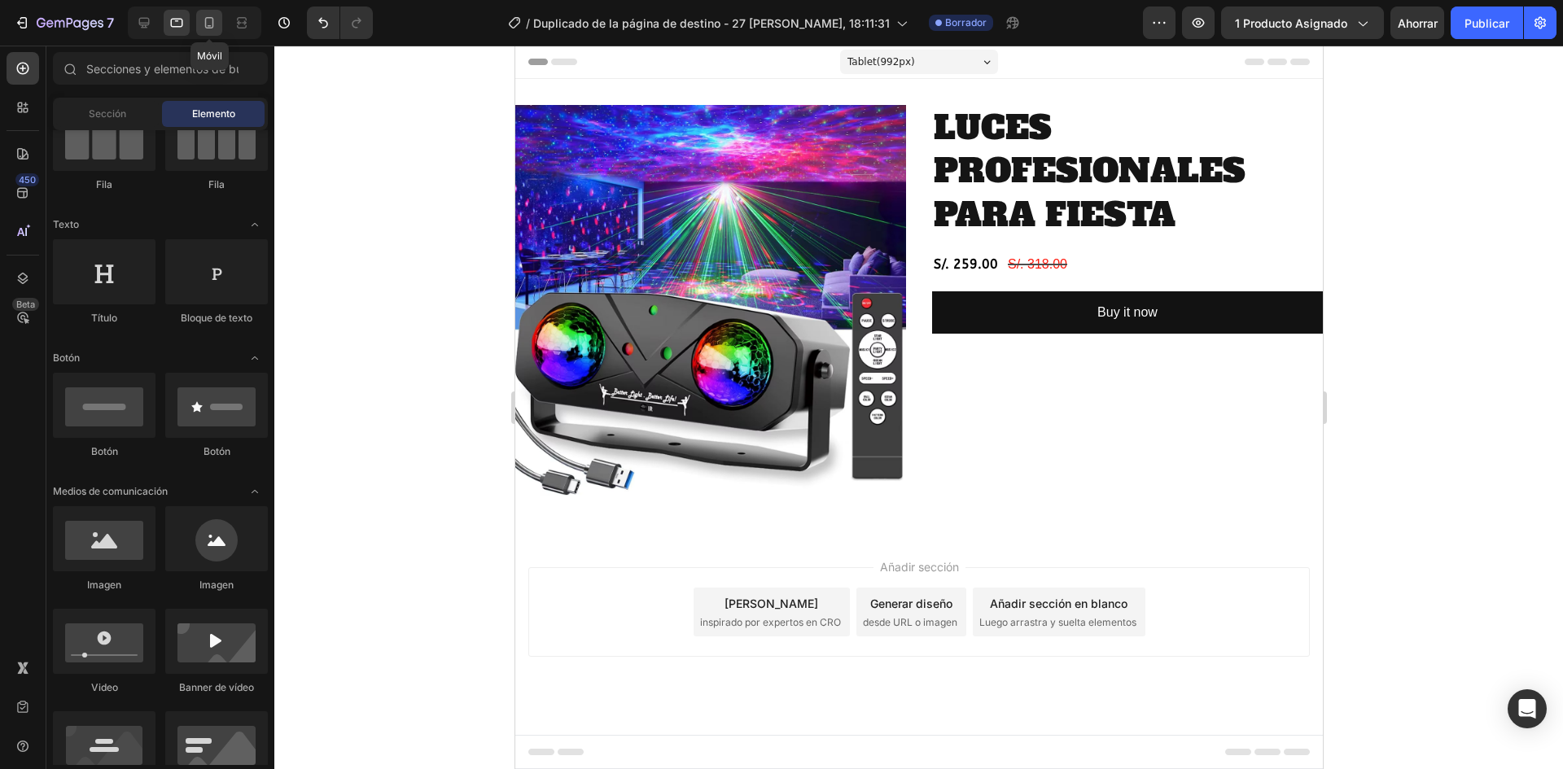
click at [208, 23] on icon at bounding box center [209, 23] width 16 height 16
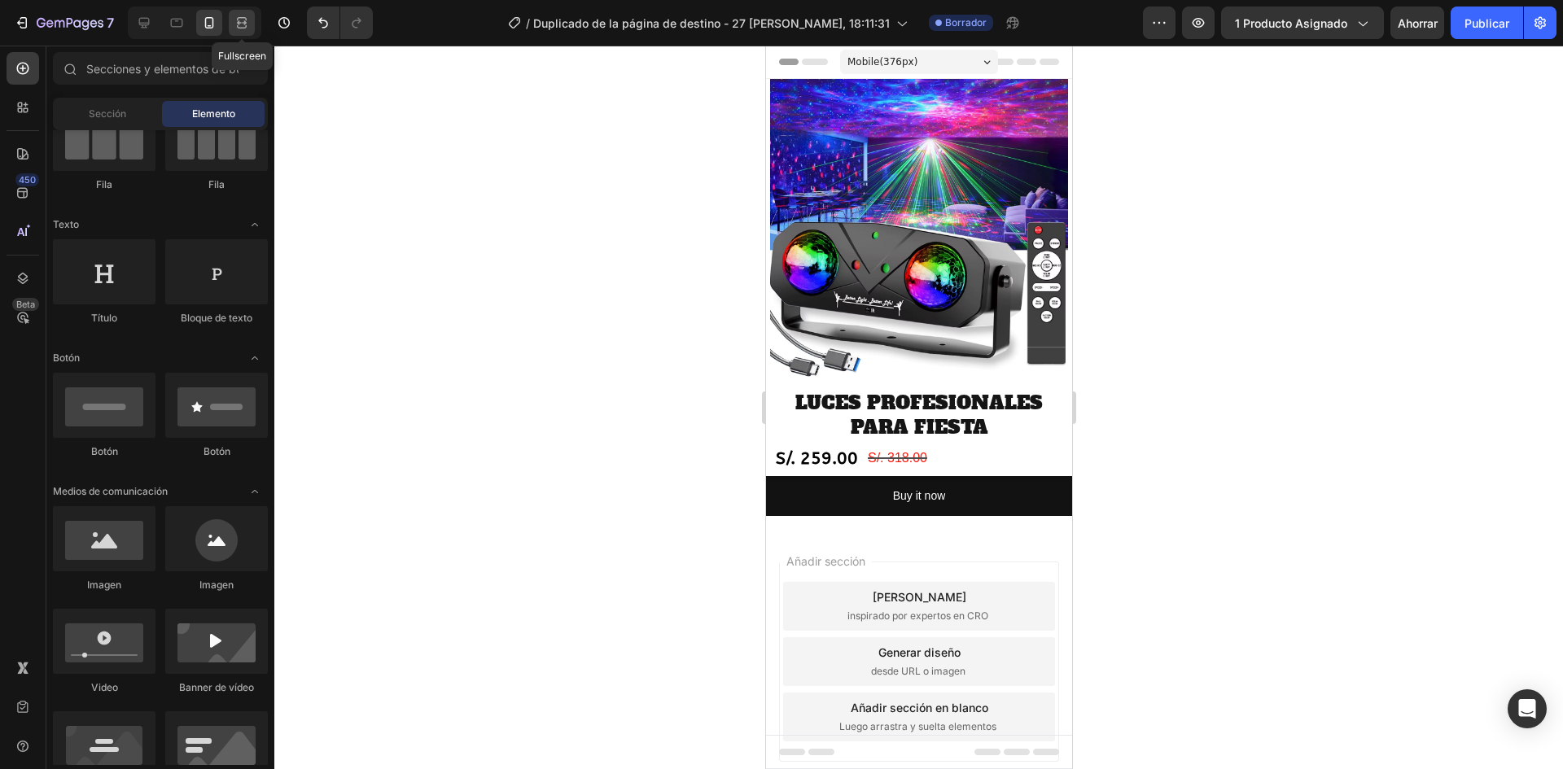
click at [239, 25] on icon at bounding box center [242, 23] width 16 height 16
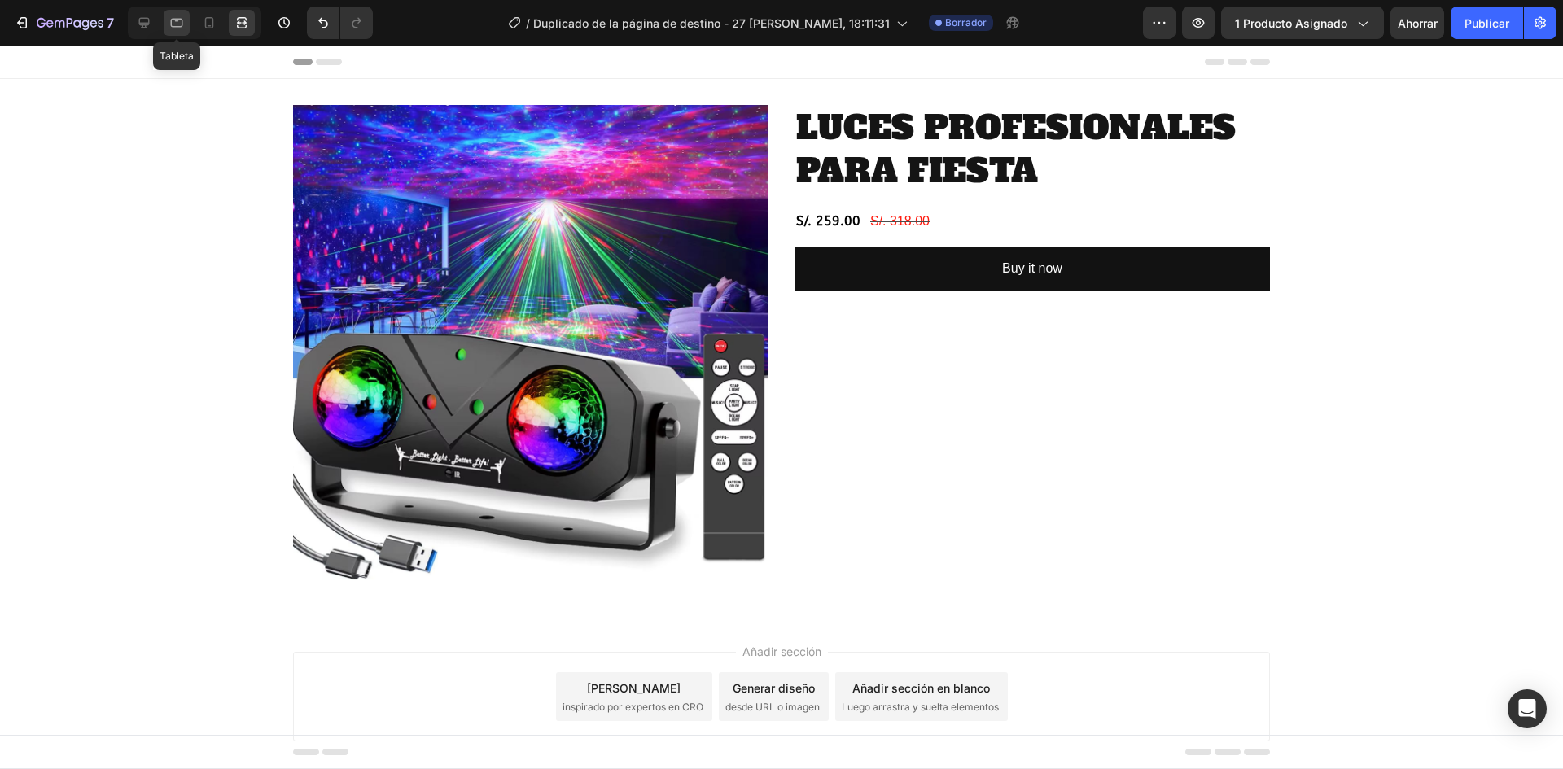
click at [178, 14] on div at bounding box center [177, 23] width 26 height 26
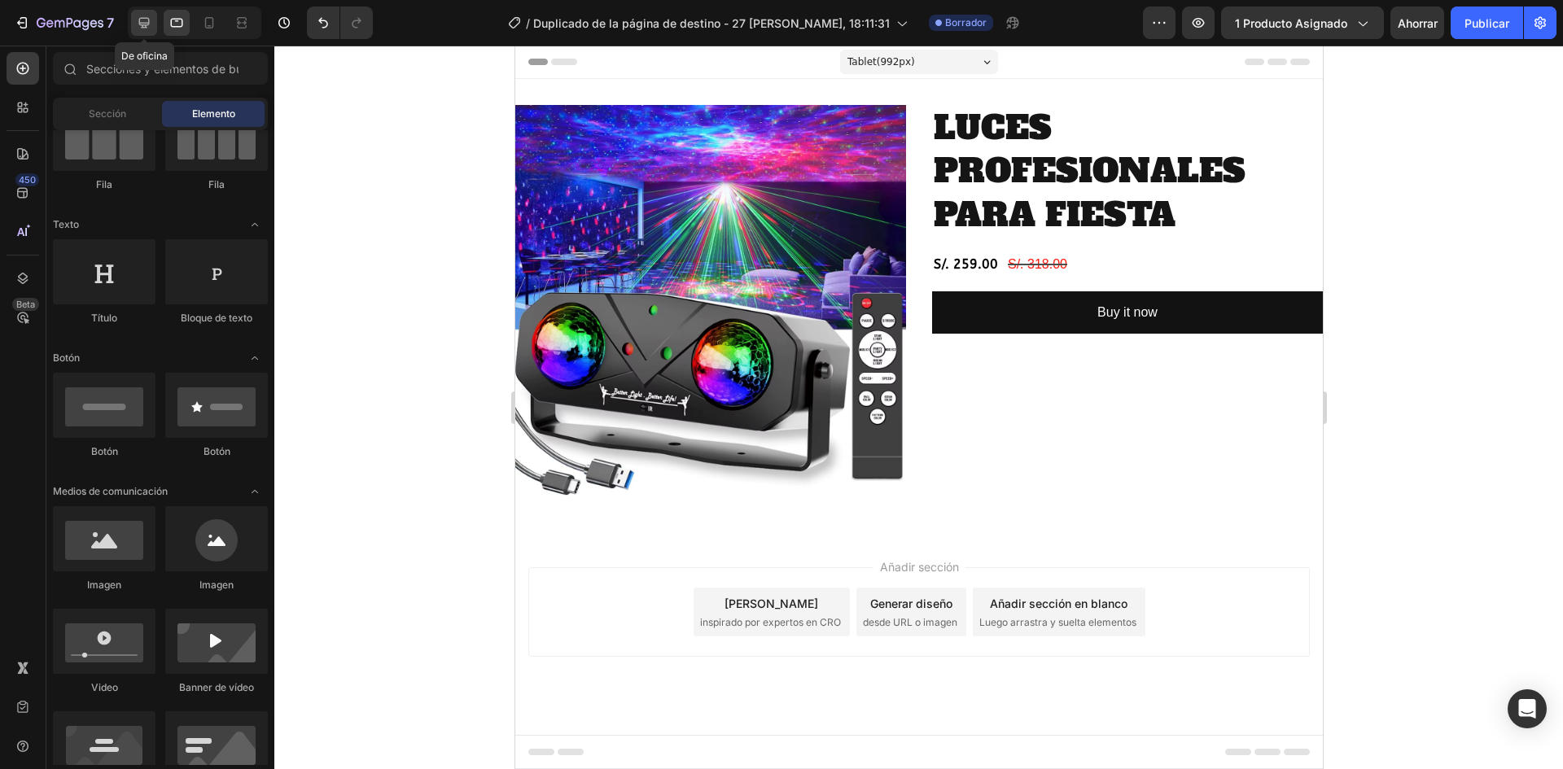
click at [142, 20] on icon at bounding box center [144, 23] width 16 height 16
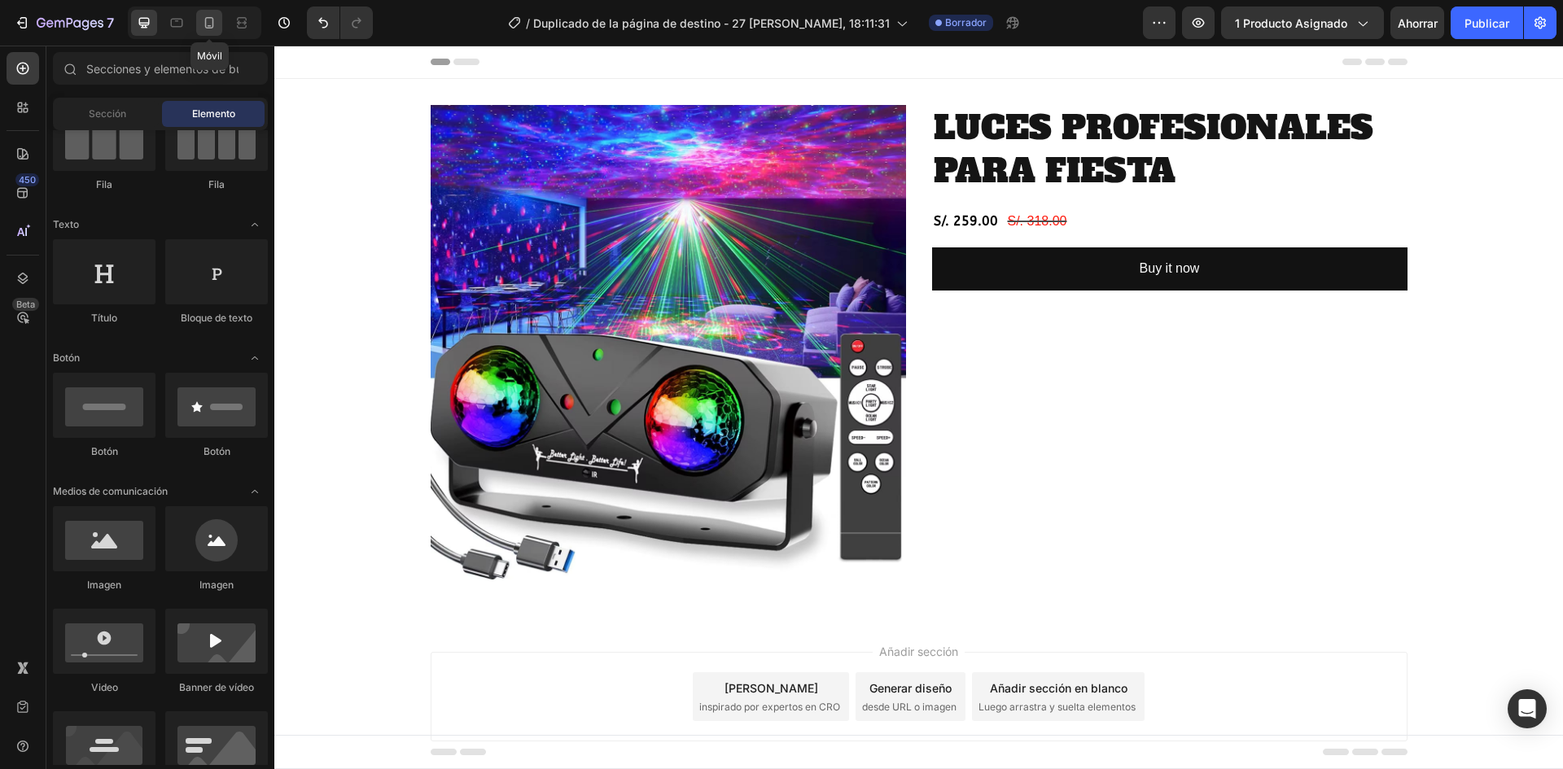
click at [208, 20] on icon at bounding box center [209, 23] width 16 height 16
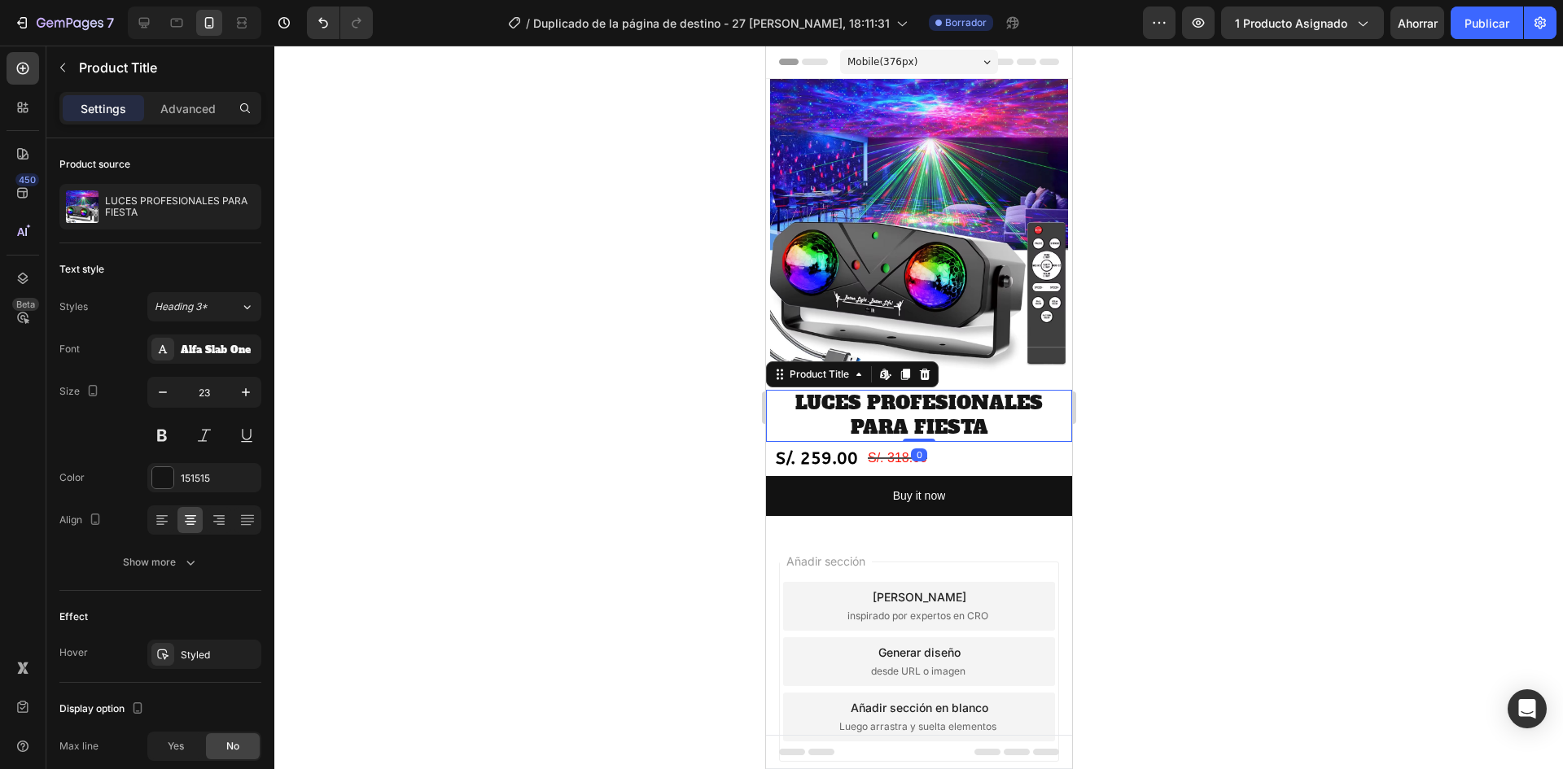
click at [935, 404] on h2 "LUCES PROFESIONALES PARA FIESTA" at bounding box center [918, 416] width 306 height 52
click at [208, 349] on font "Alfa Slab One" at bounding box center [216, 350] width 70 height 13
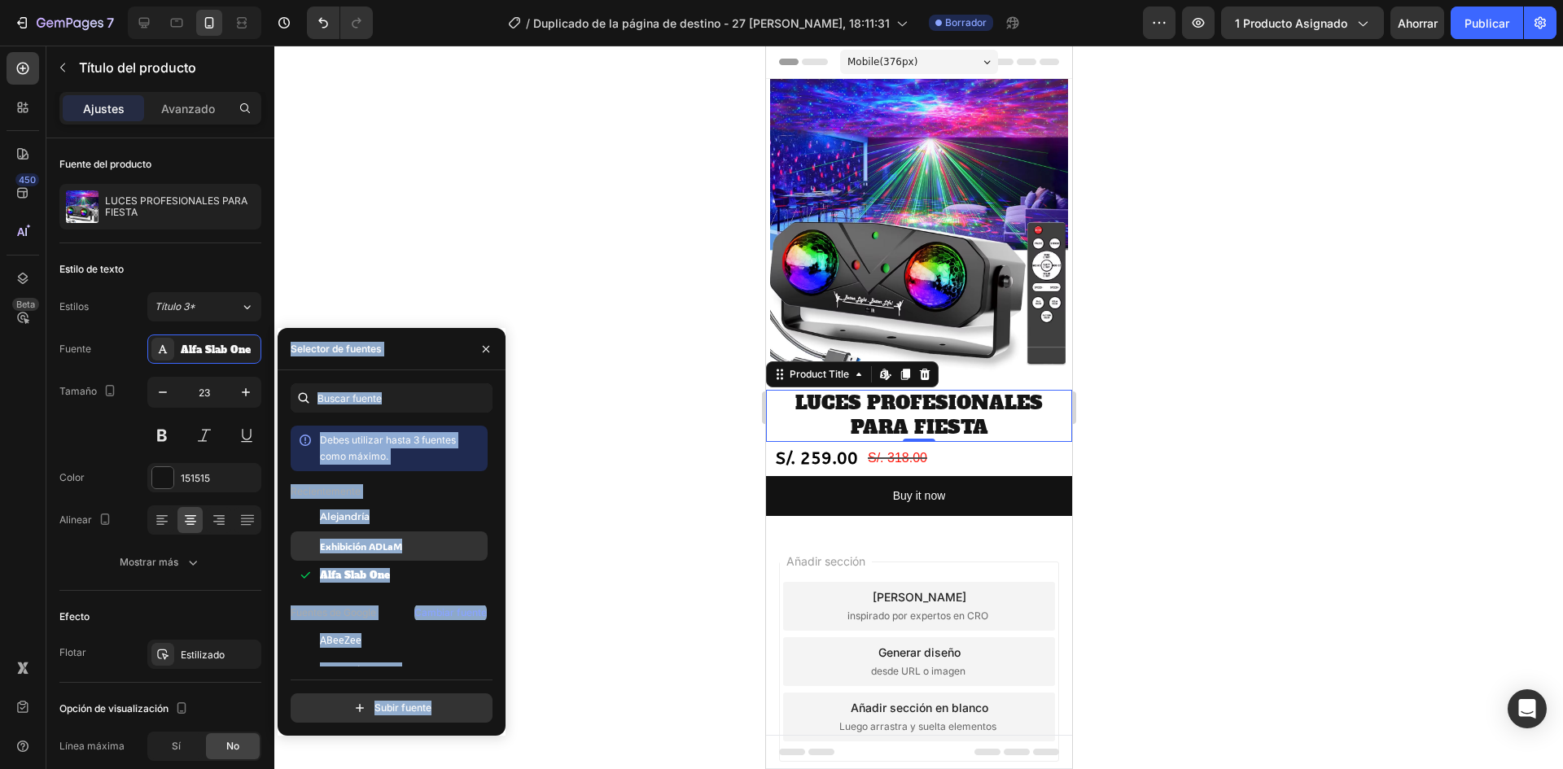
click at [329, 543] on font "Exhibición ADLaM" at bounding box center [361, 546] width 82 height 13
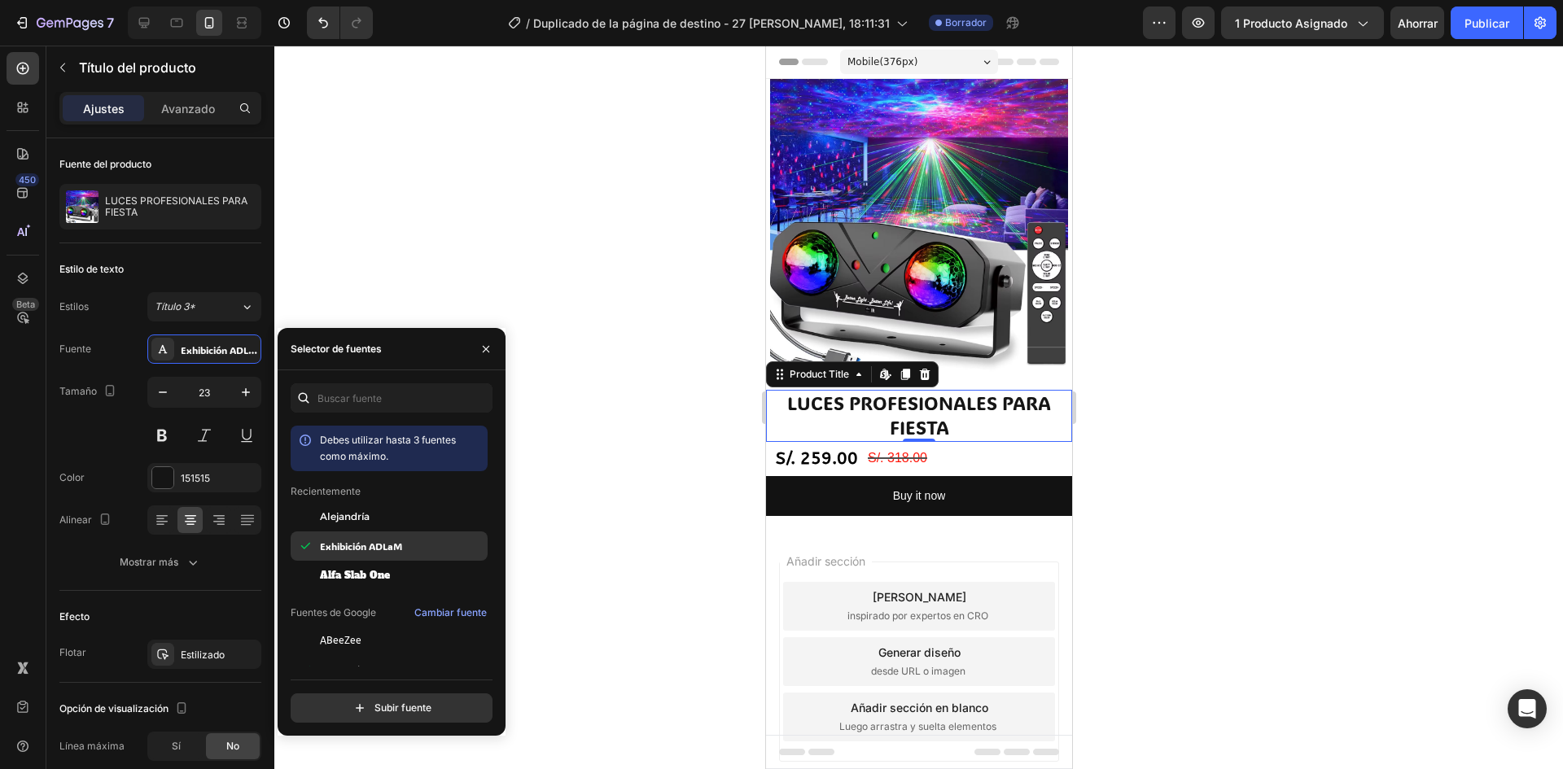
click at [329, 714] on div "Exhibición ADLaM" at bounding box center [389, 728] width 197 height 29
click at [327, 568] on span "Alfa Slab One" at bounding box center [355, 575] width 70 height 15
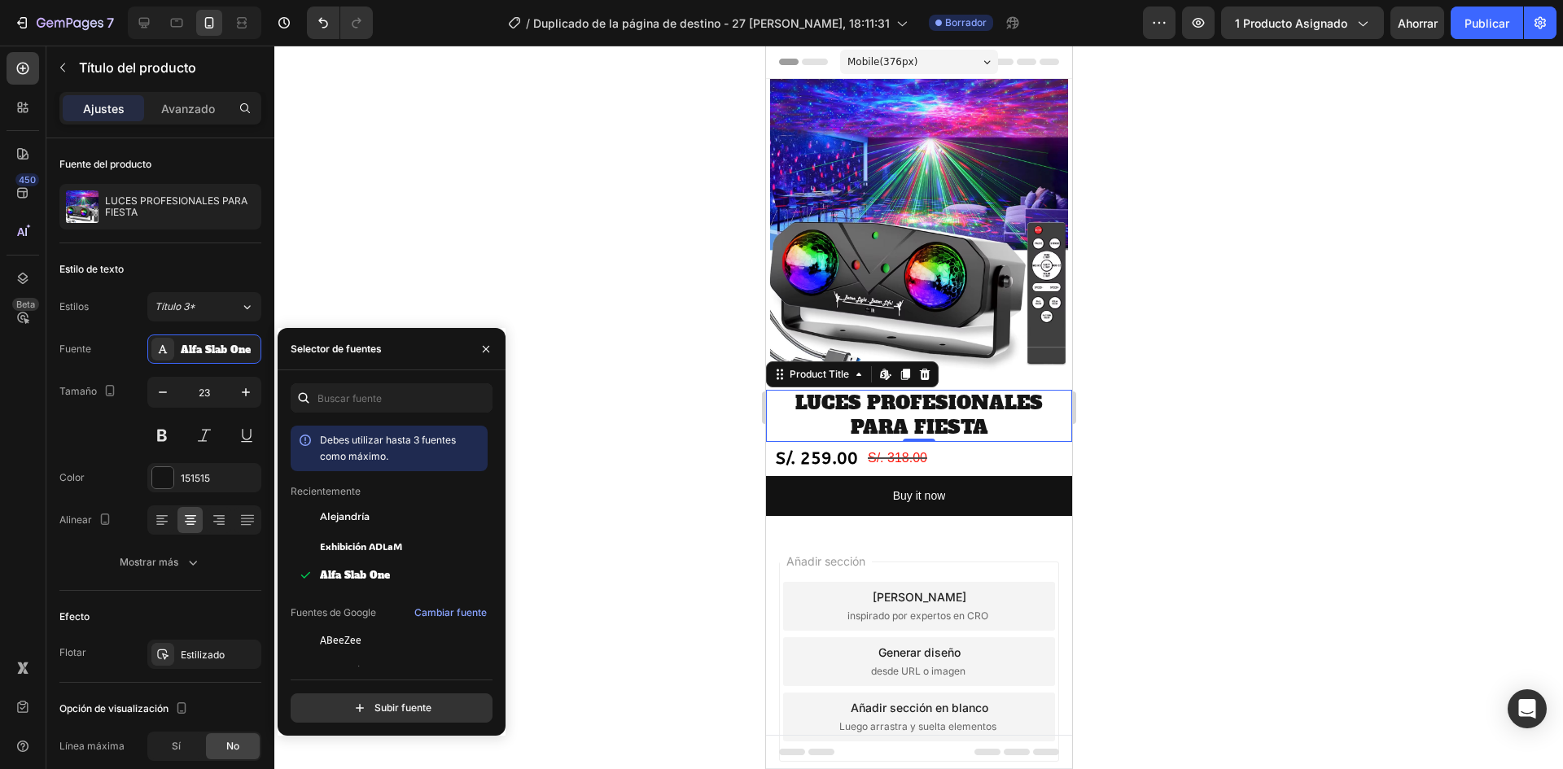
click at [647, 379] on div at bounding box center [918, 408] width 1289 height 724
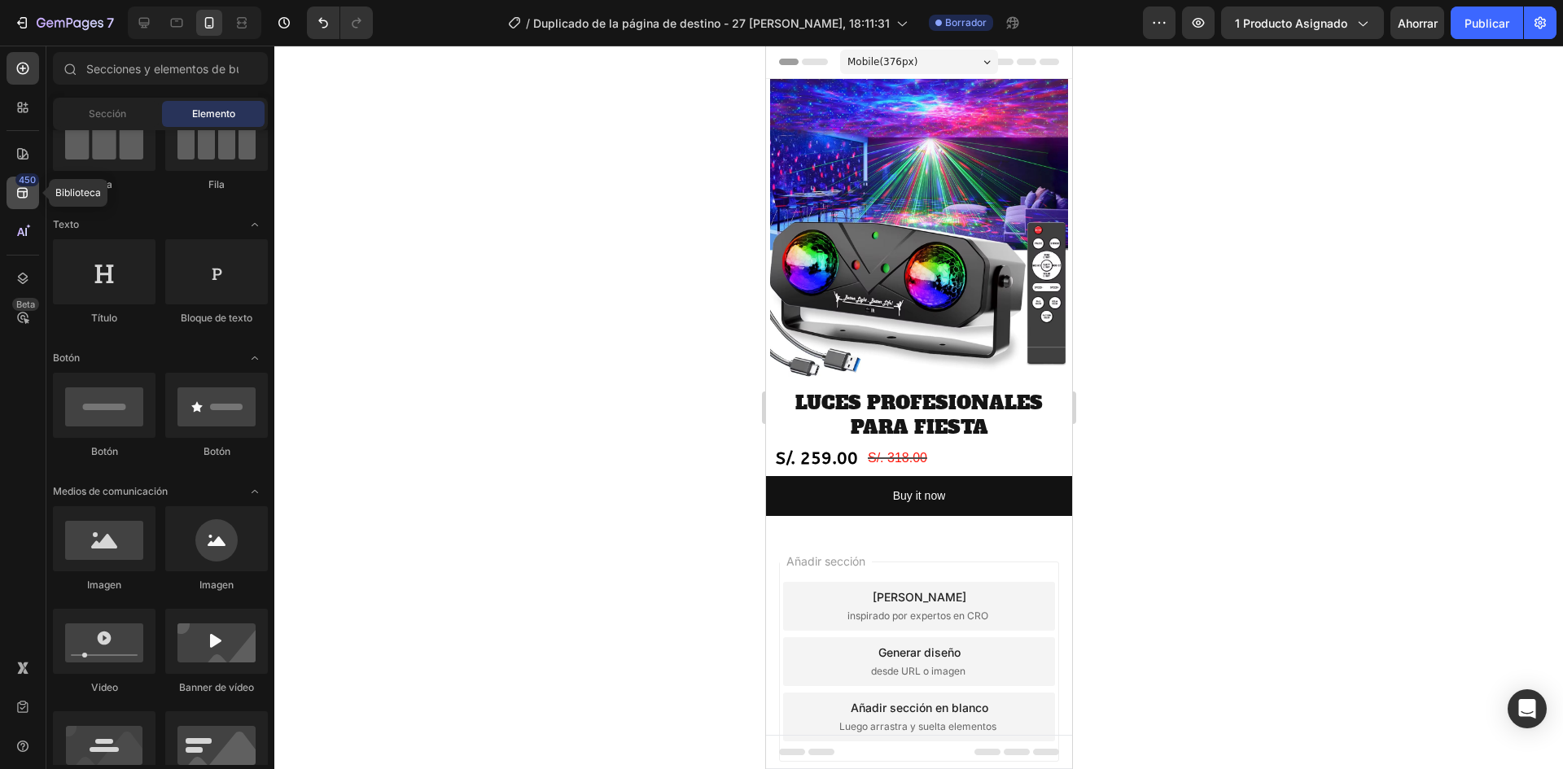
click at [27, 204] on div "450" at bounding box center [23, 193] width 33 height 33
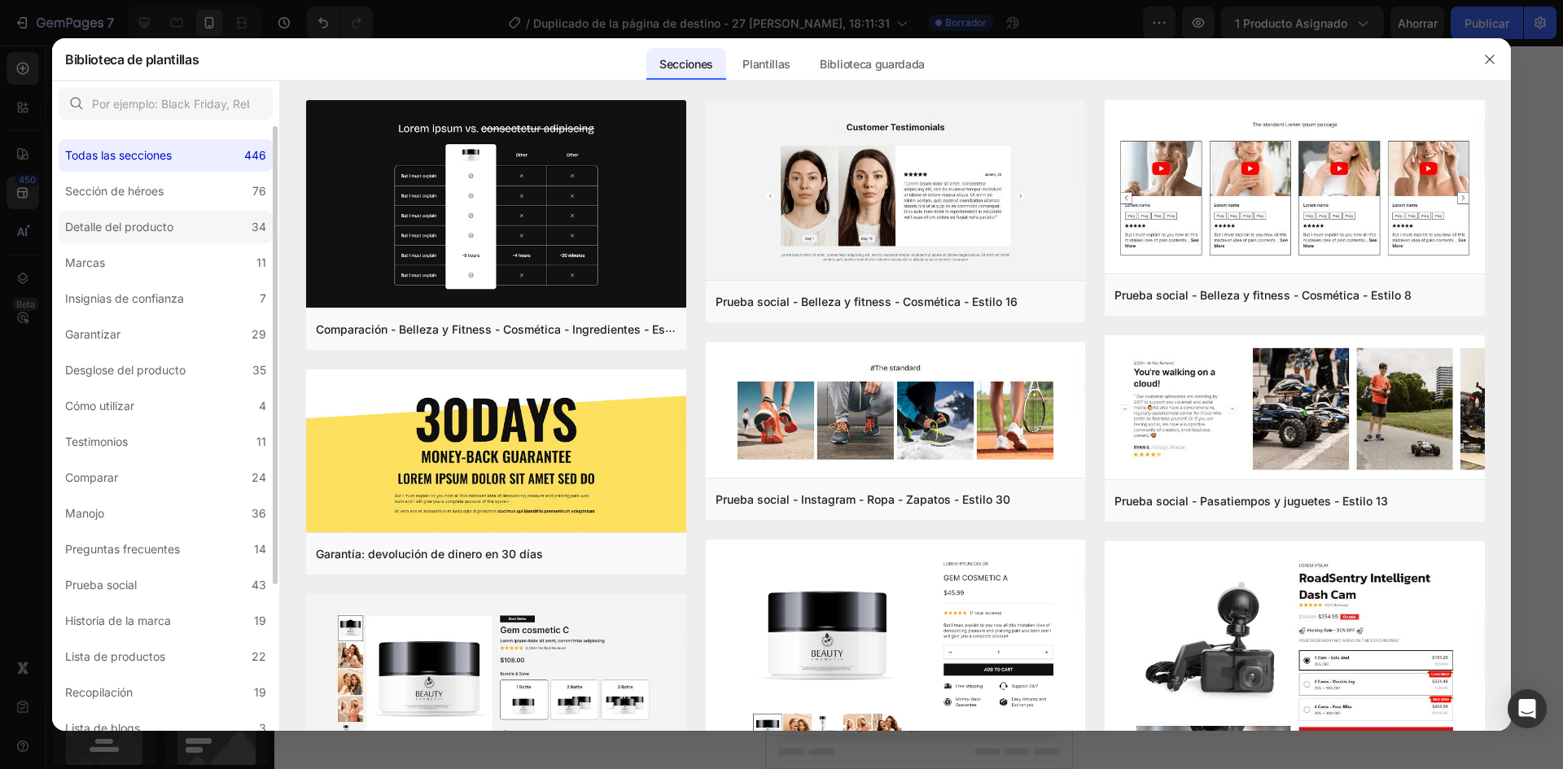
click at [153, 233] on font "Detalle del producto" at bounding box center [119, 227] width 108 height 14
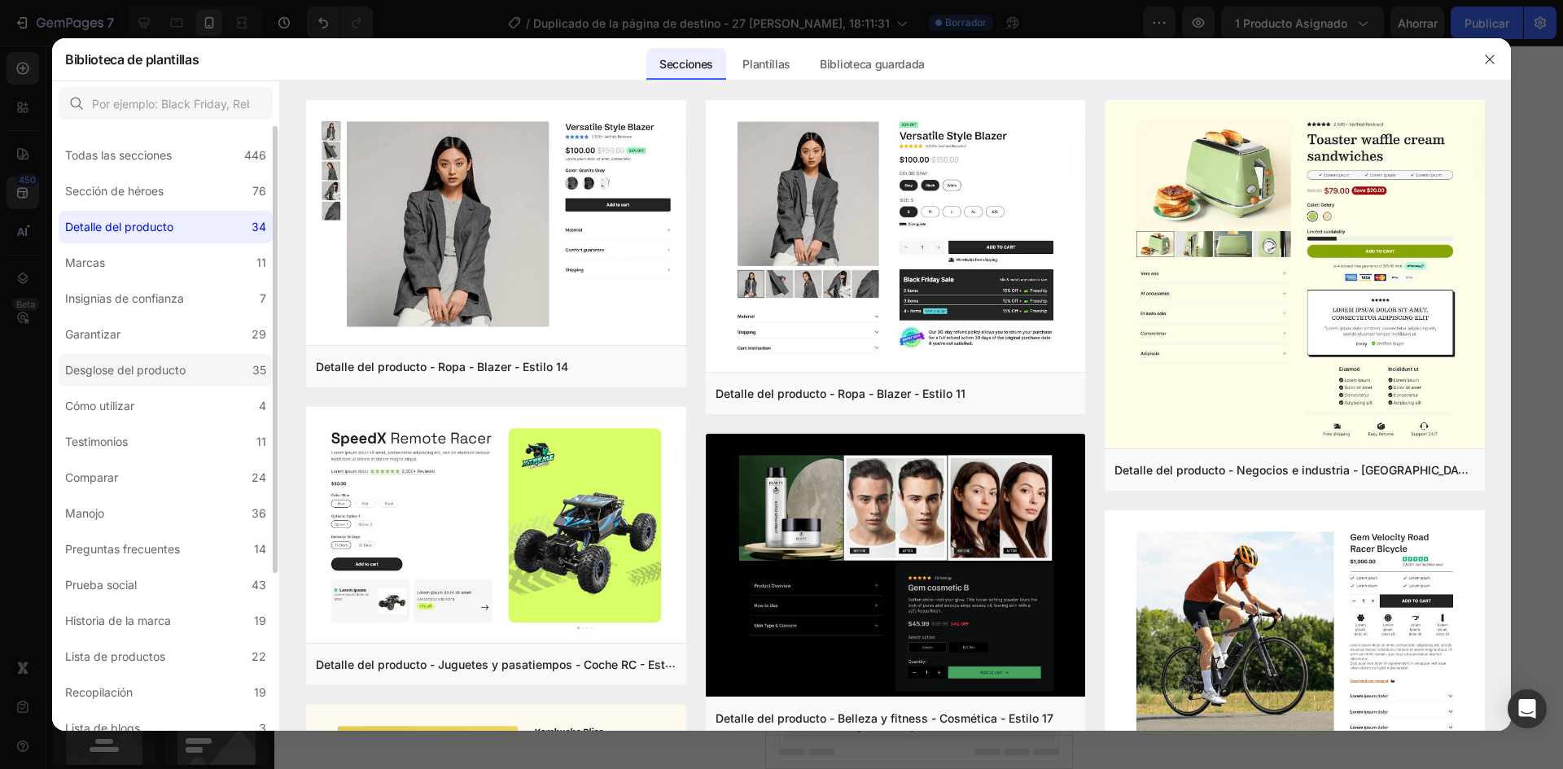
click at [161, 358] on label "Desglose del producto 35" at bounding box center [166, 370] width 214 height 33
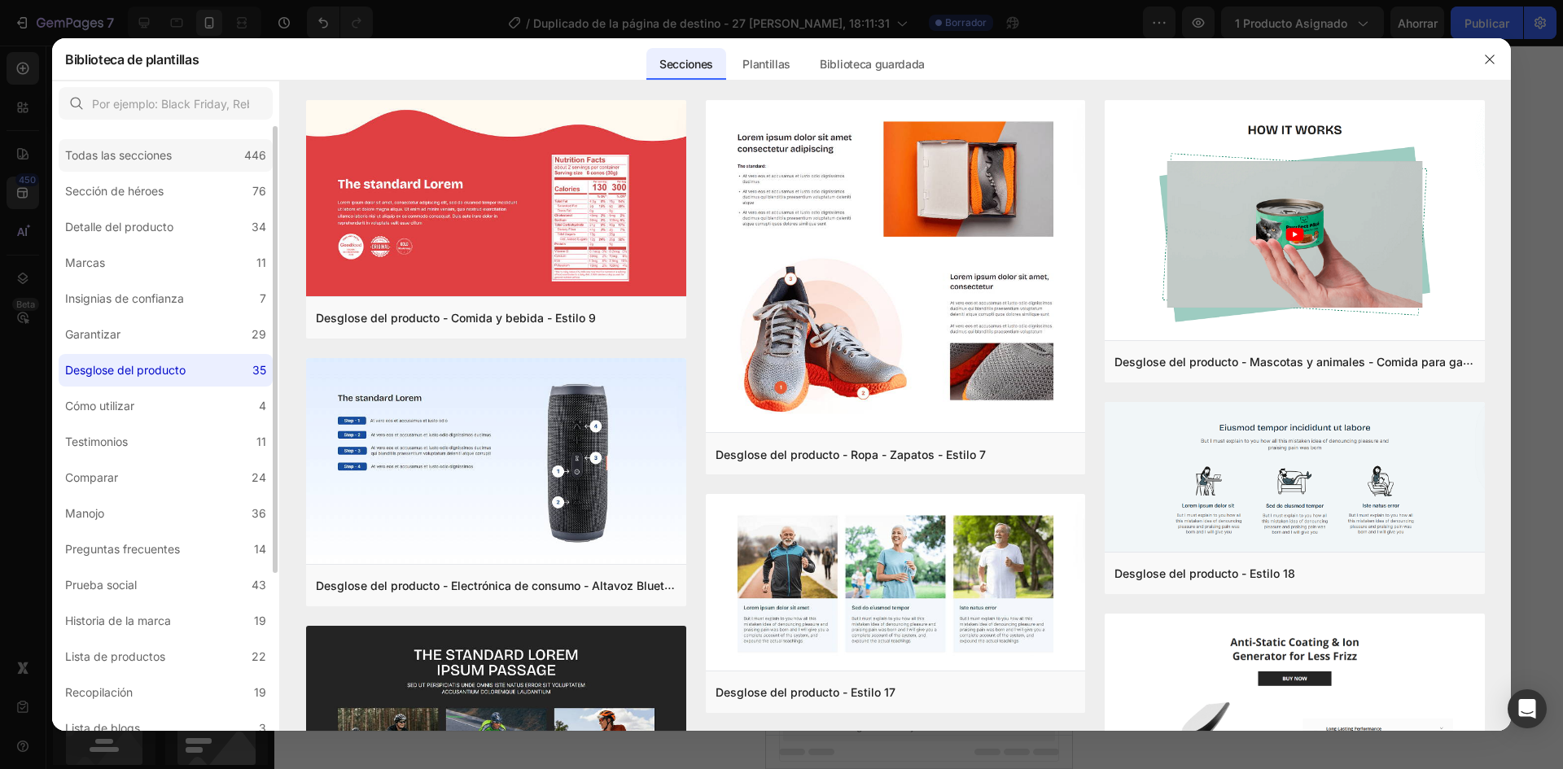
click at [145, 161] on font "Todas las secciones" at bounding box center [118, 155] width 107 height 14
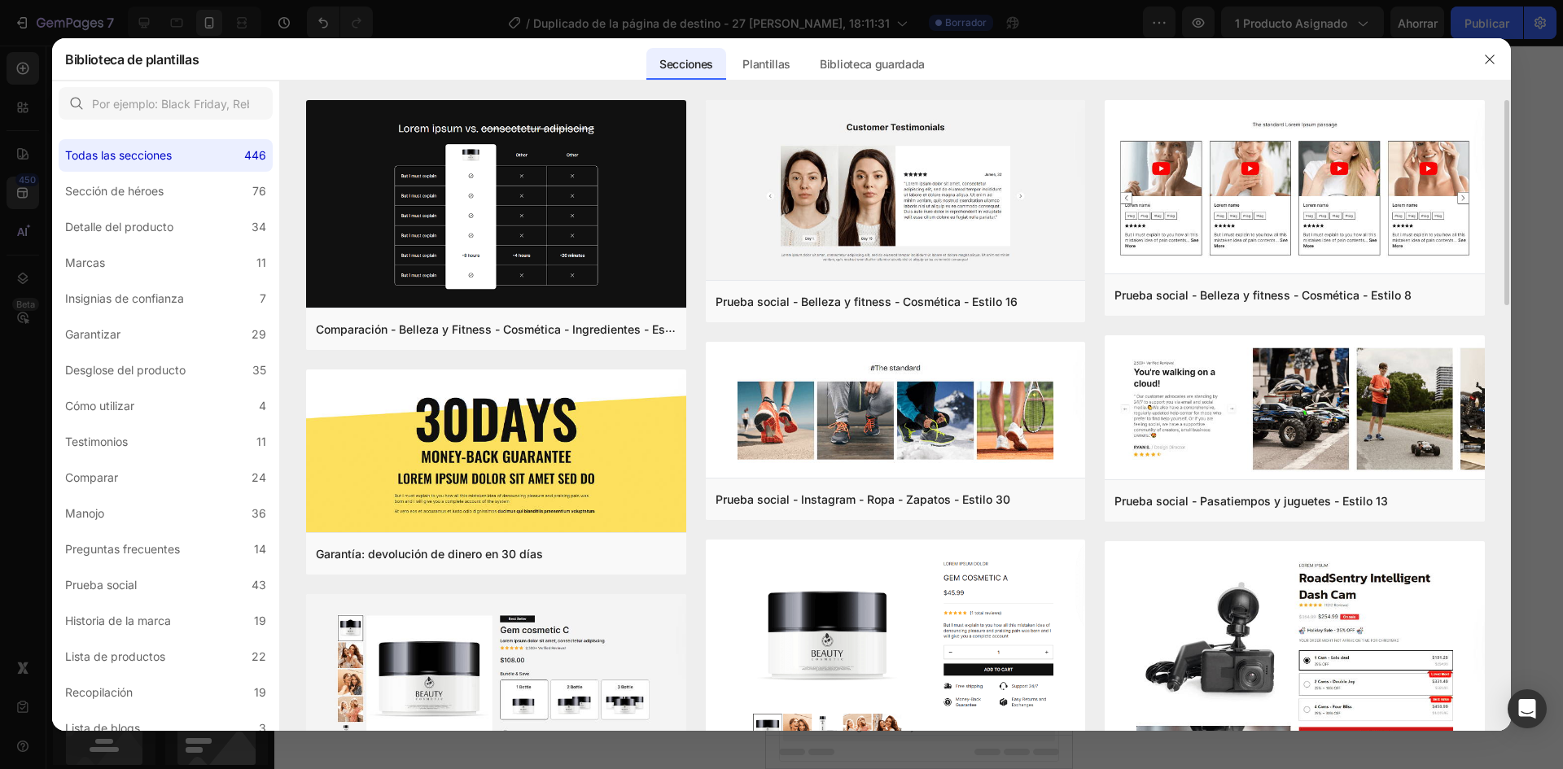
scroll to position [244, 0]
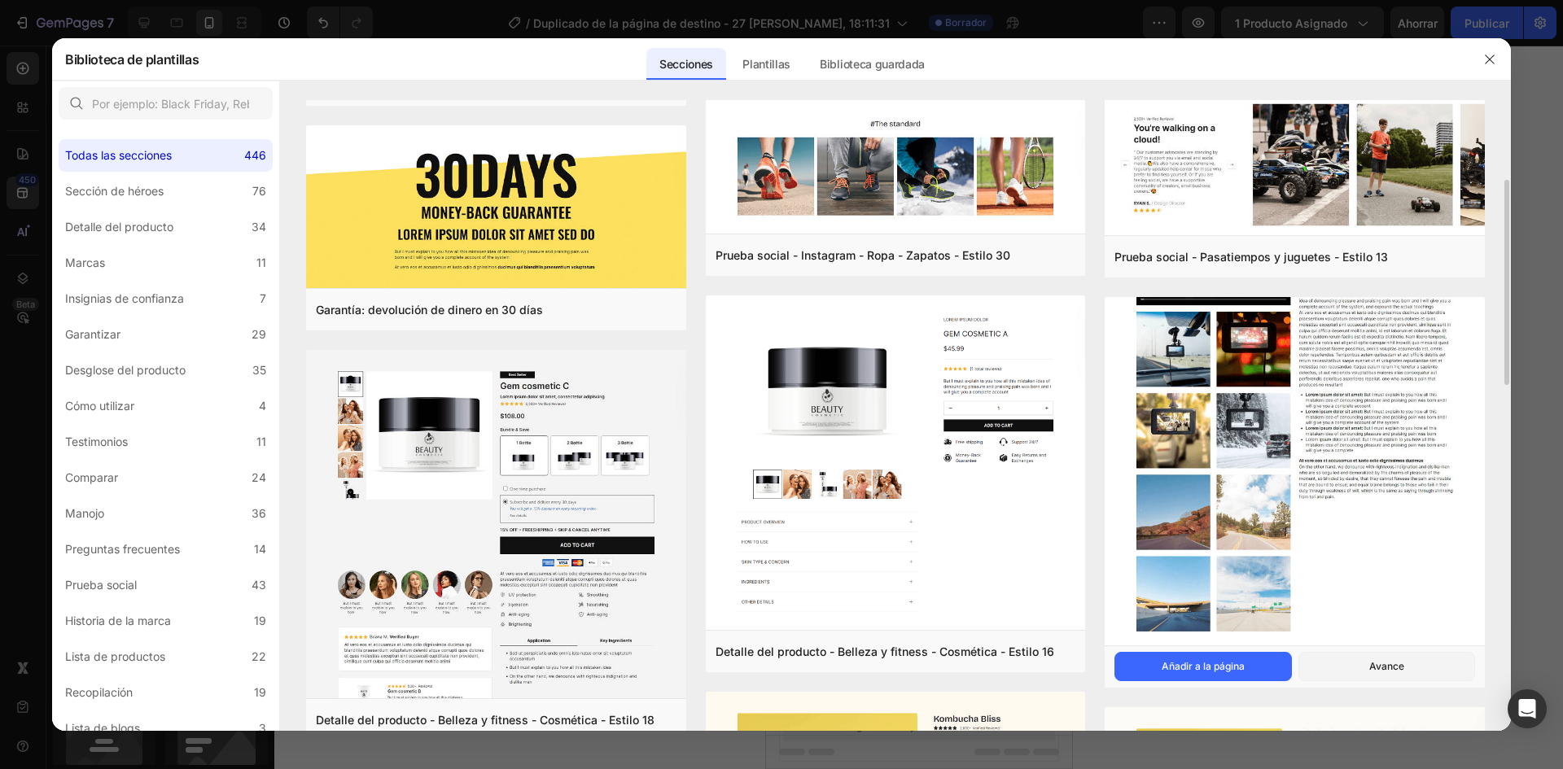
click at [1269, 429] on img at bounding box center [1295, 305] width 380 height 685
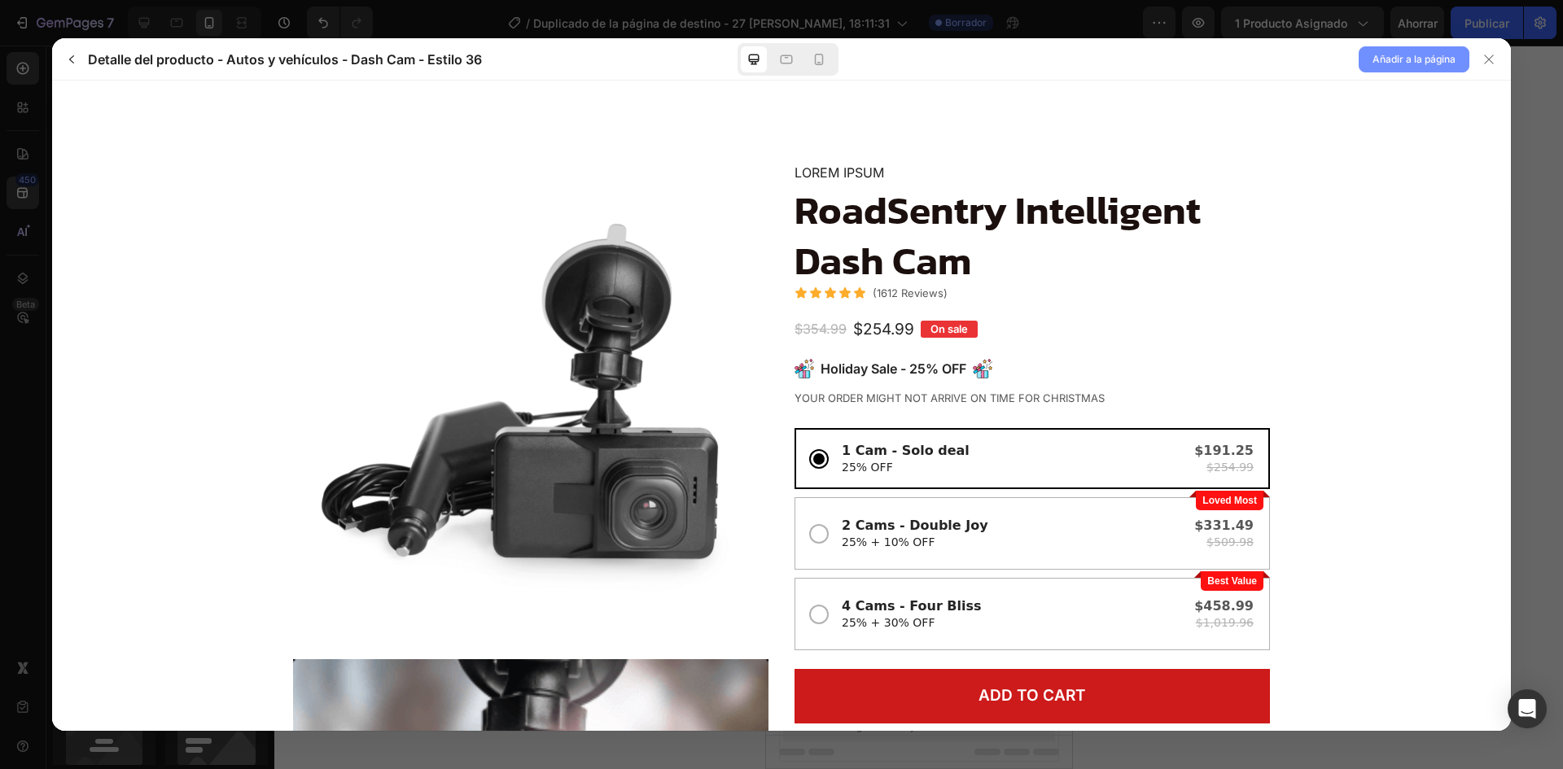
scroll to position [0, 0]
click at [1404, 60] on font "Añadir a la página" at bounding box center [1414, 59] width 83 height 12
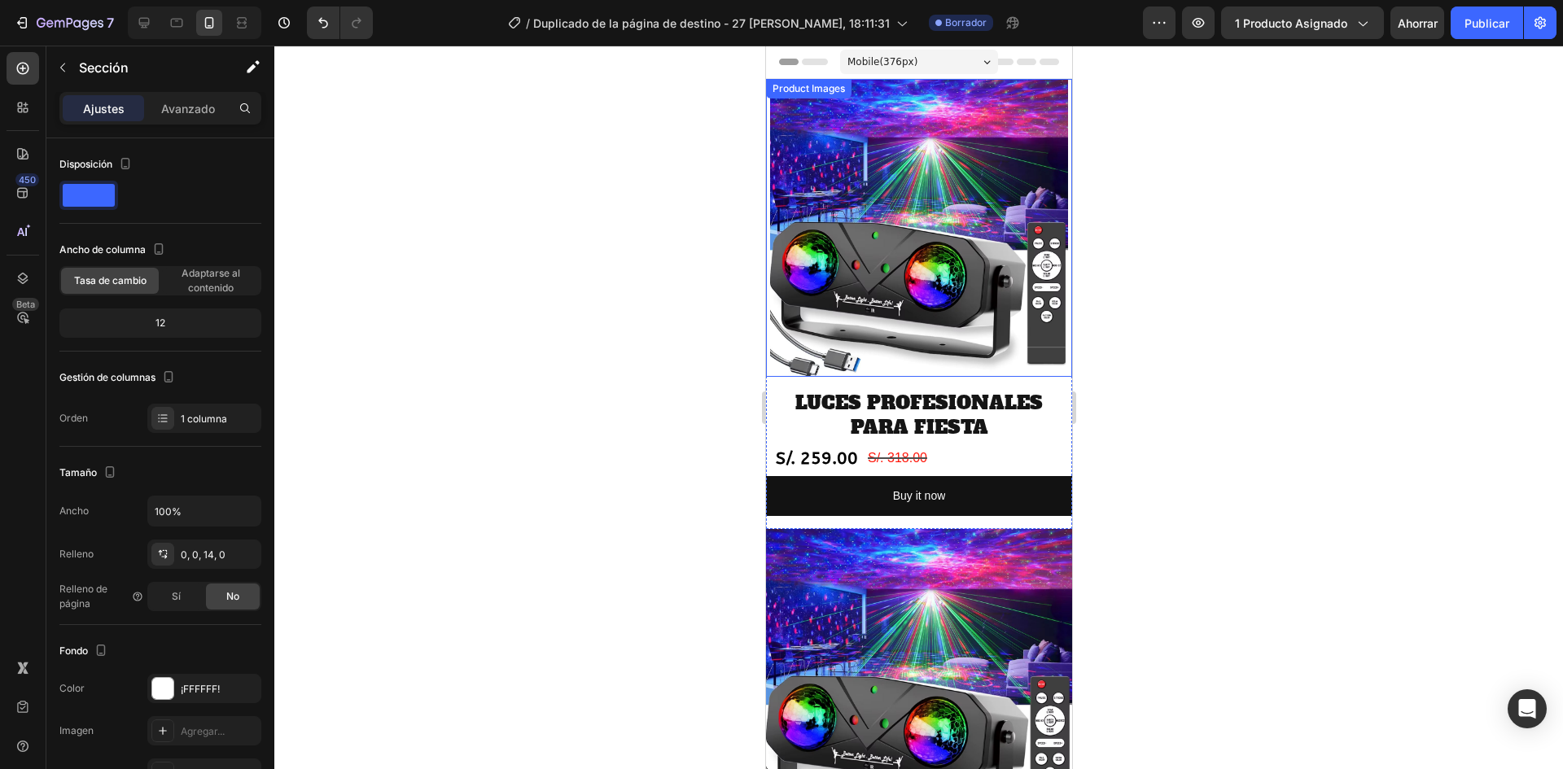
click at [908, 268] on img at bounding box center [918, 228] width 298 height 298
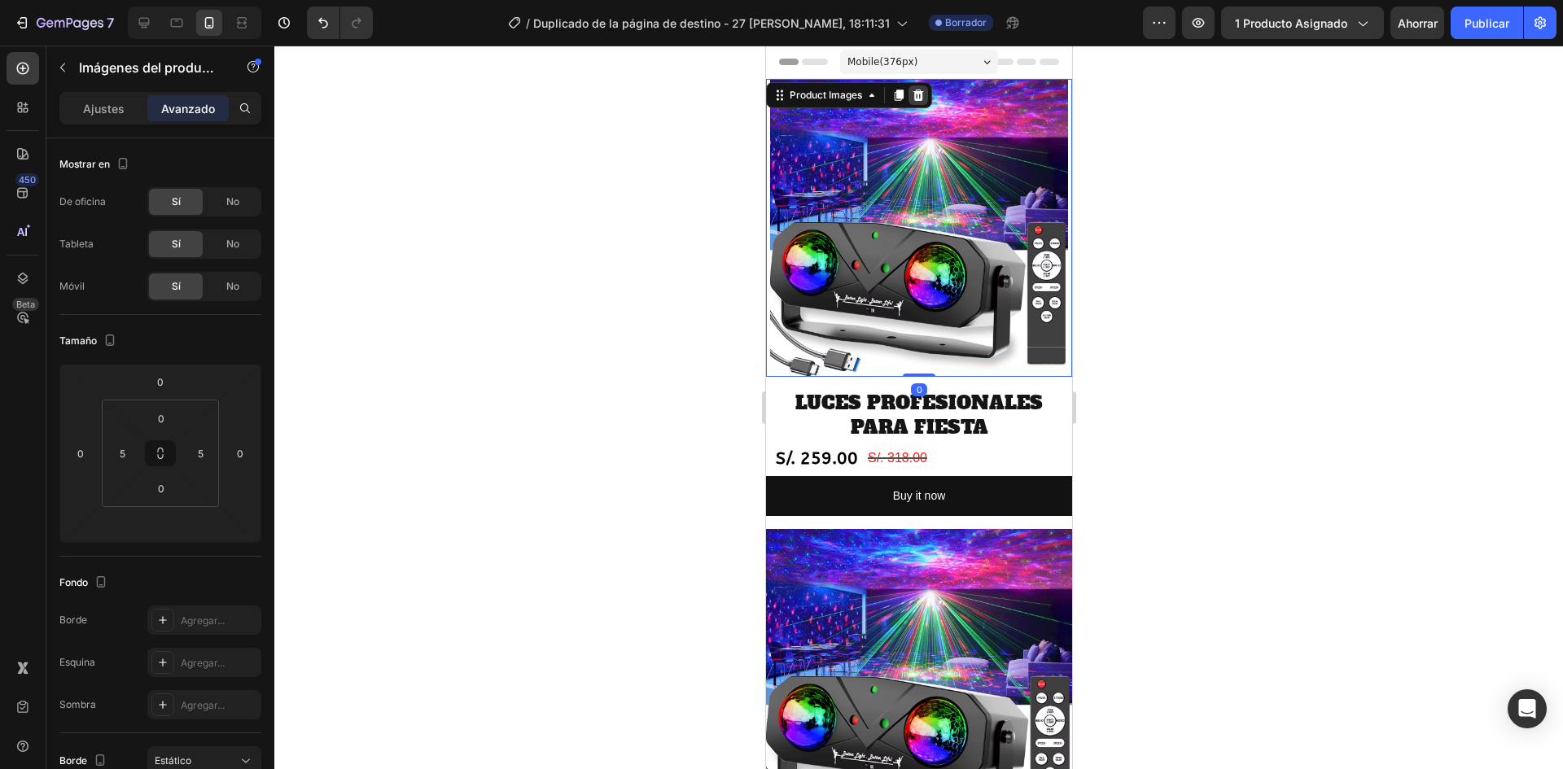
click at [915, 96] on icon at bounding box center [918, 95] width 11 height 11
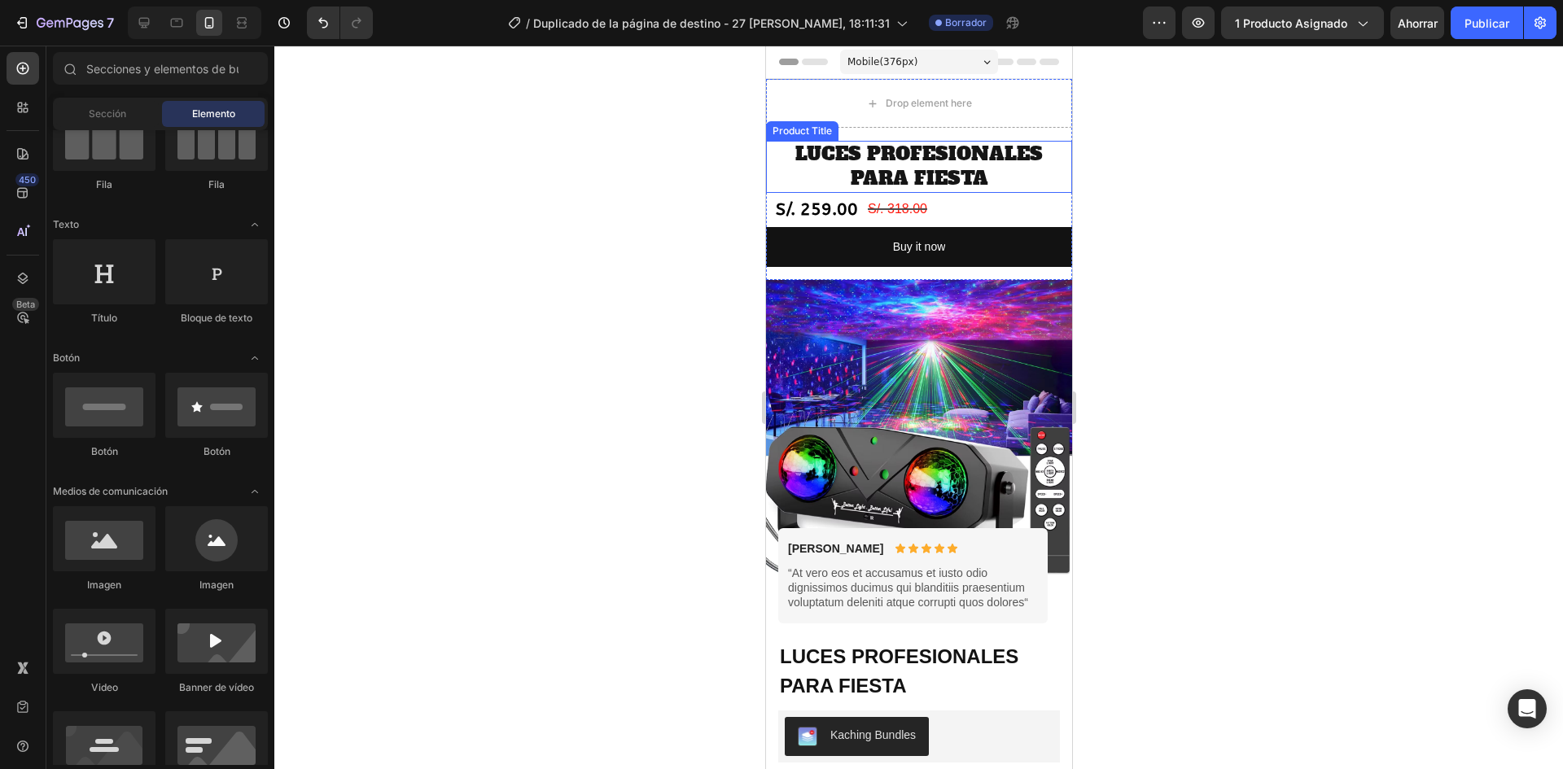
click at [914, 187] on h2 "LUCES PROFESIONALES PARA FIESTA" at bounding box center [918, 167] width 306 height 52
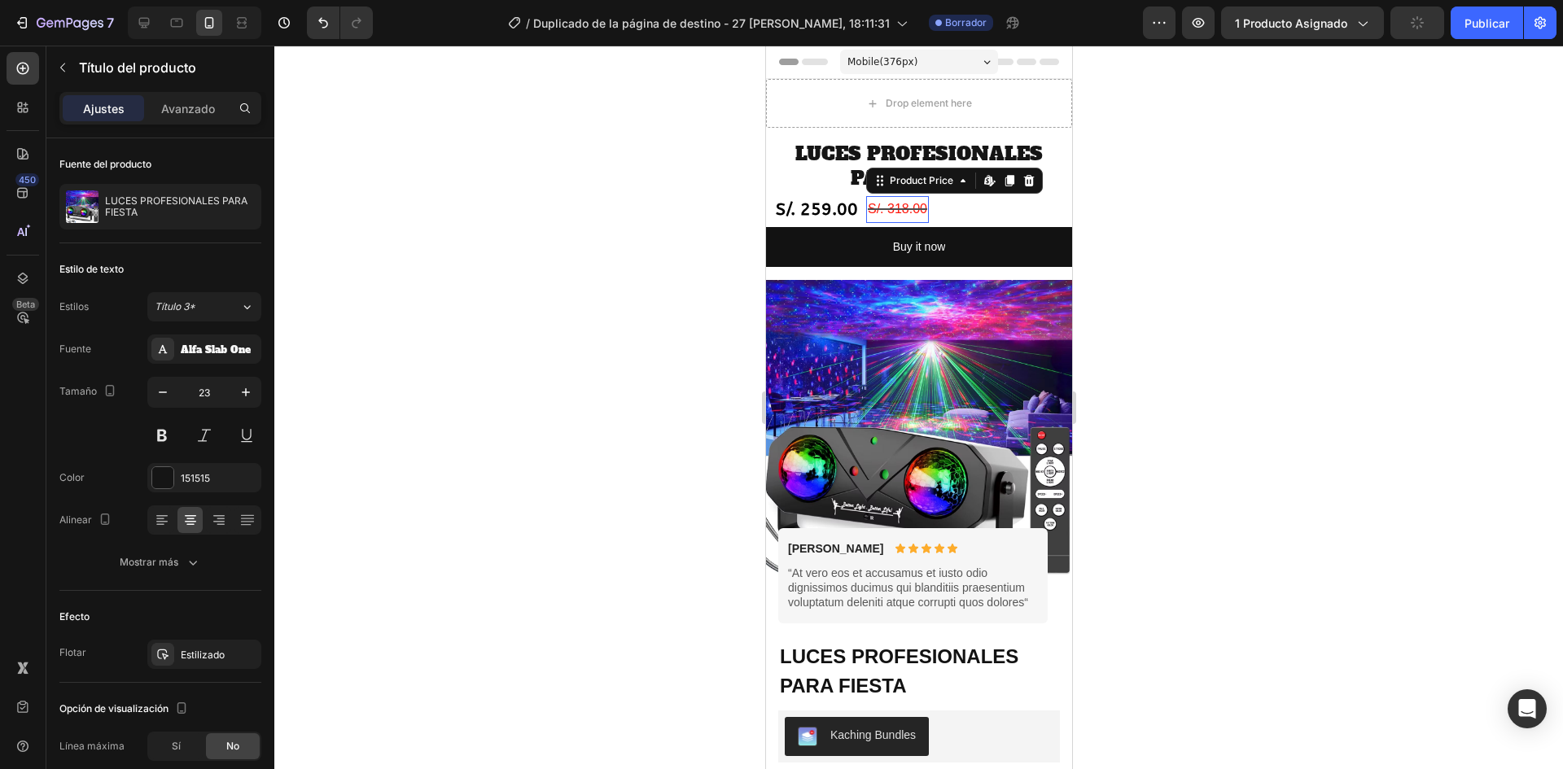
click at [916, 215] on div "S/. 318.00" at bounding box center [897, 209] width 63 height 27
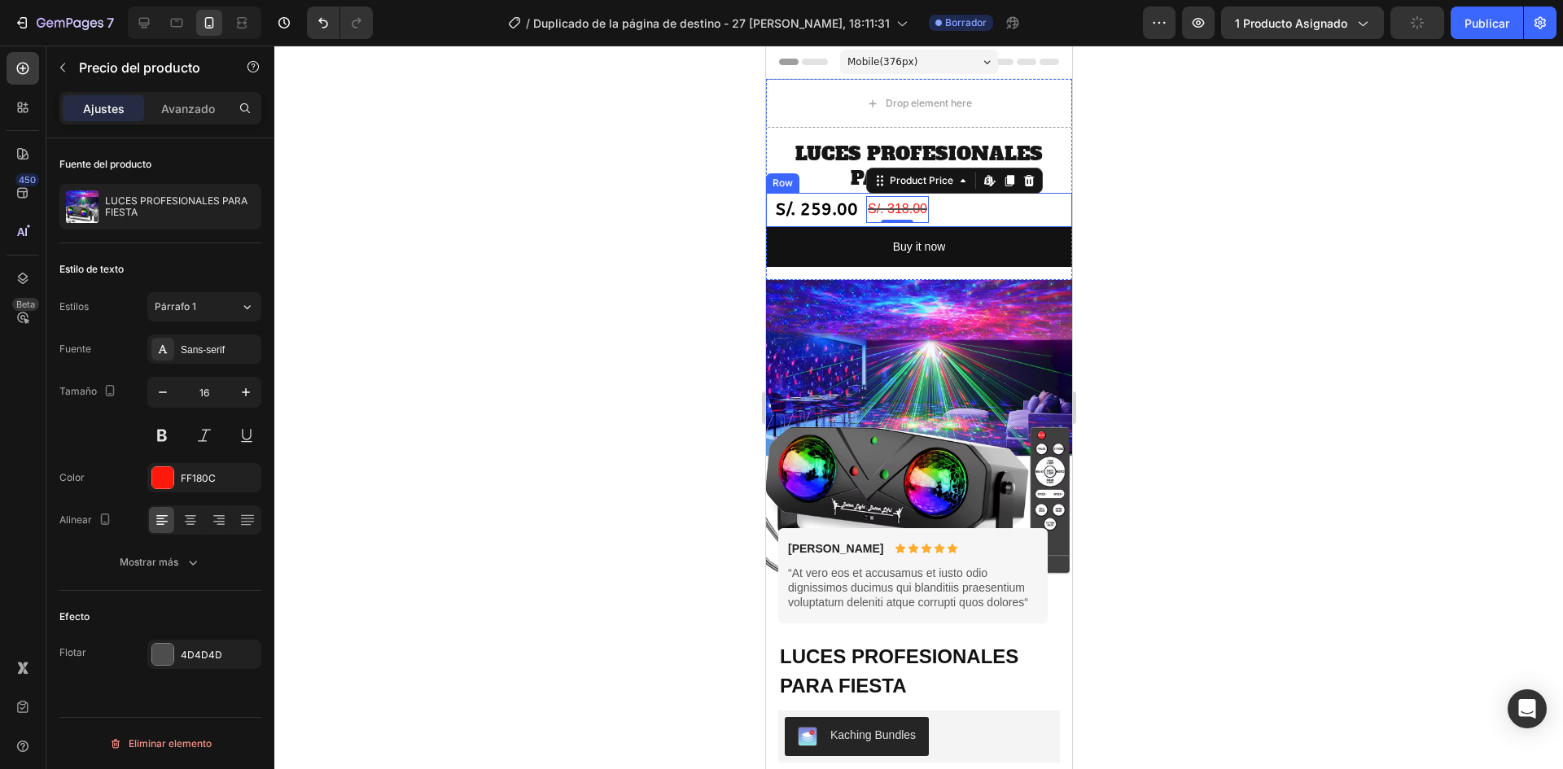
click at [982, 204] on div "S/. 259.00 Product Price Product Price S/. 318.00 Product Price Edit content in…" at bounding box center [918, 210] width 306 height 34
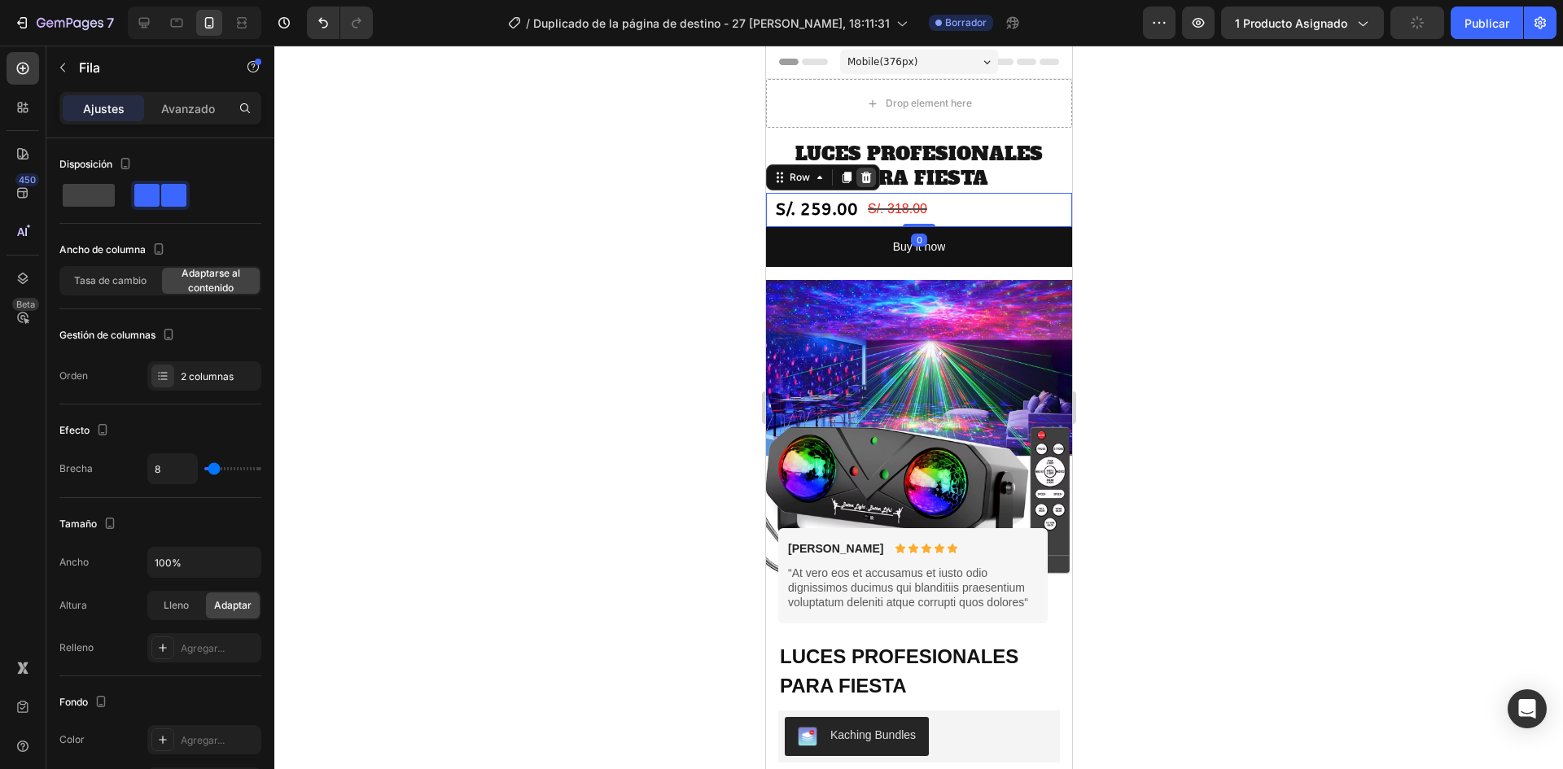
click at [870, 180] on icon at bounding box center [865, 177] width 13 height 13
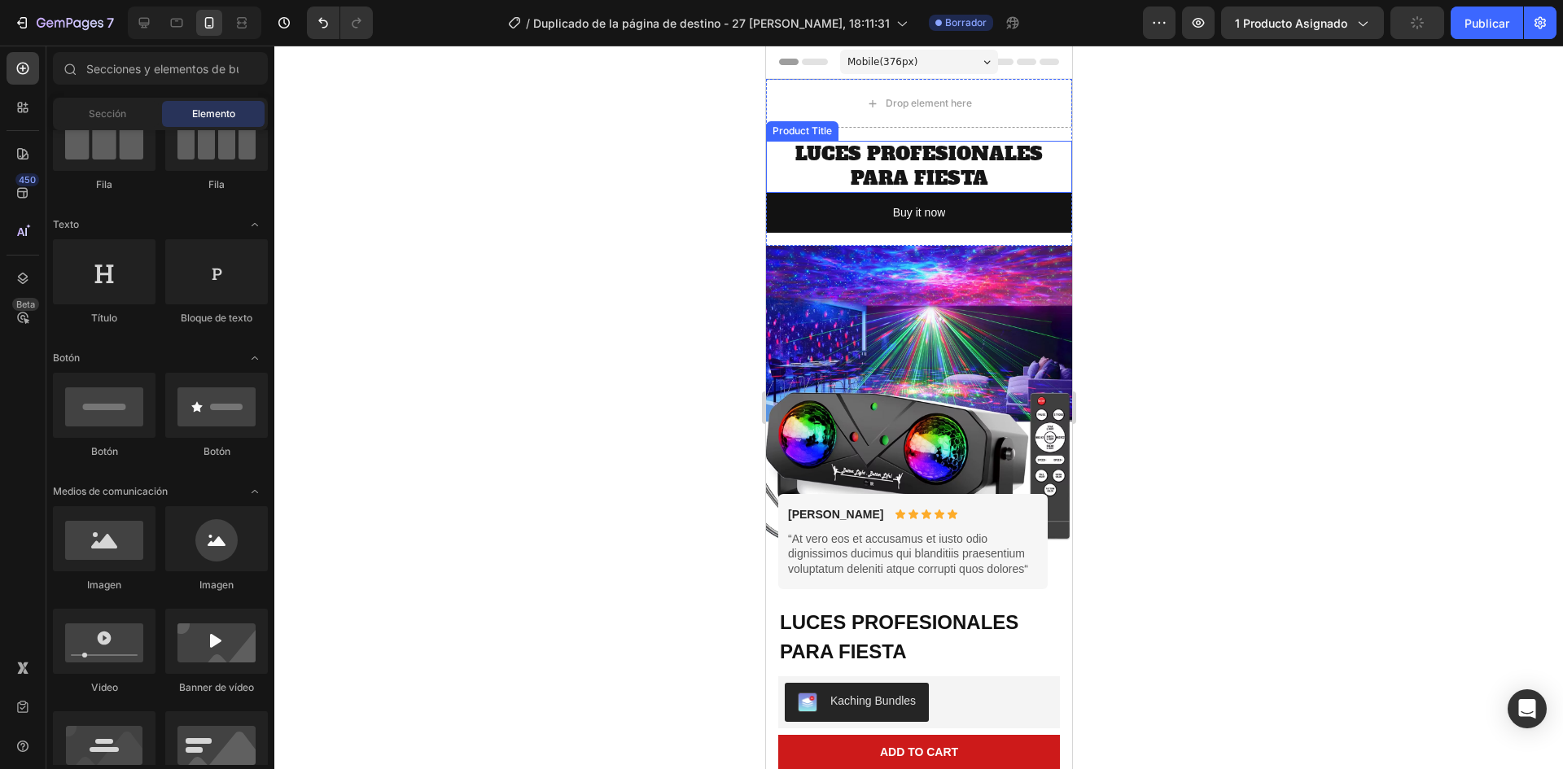
click at [980, 159] on h2 "LUCES PROFESIONALES PARA FIESTA" at bounding box center [918, 167] width 306 height 52
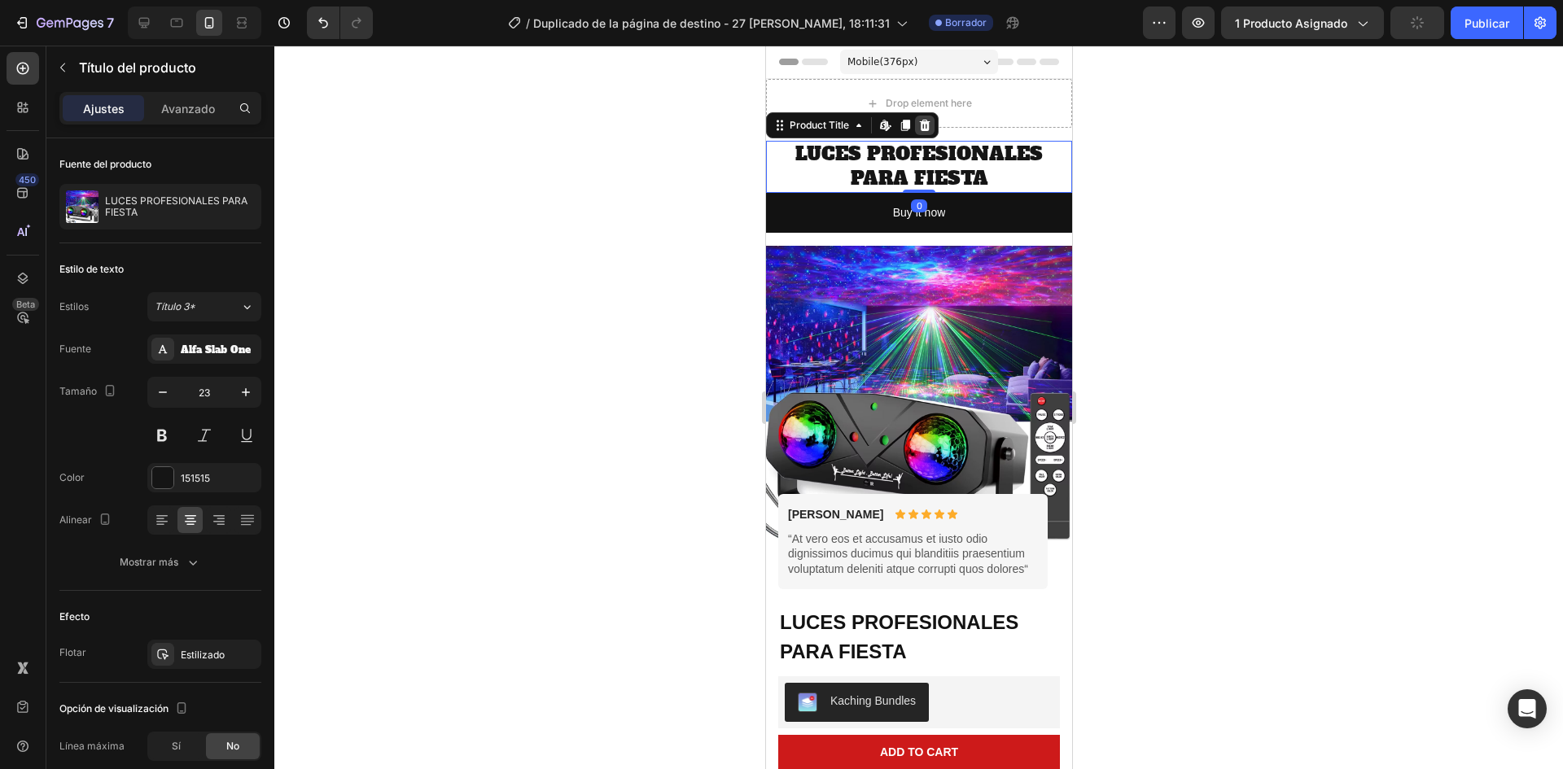
click at [932, 129] on div "Product Title Edit content in Shopify" at bounding box center [851, 125] width 173 height 26
click at [921, 124] on icon at bounding box center [924, 125] width 11 height 11
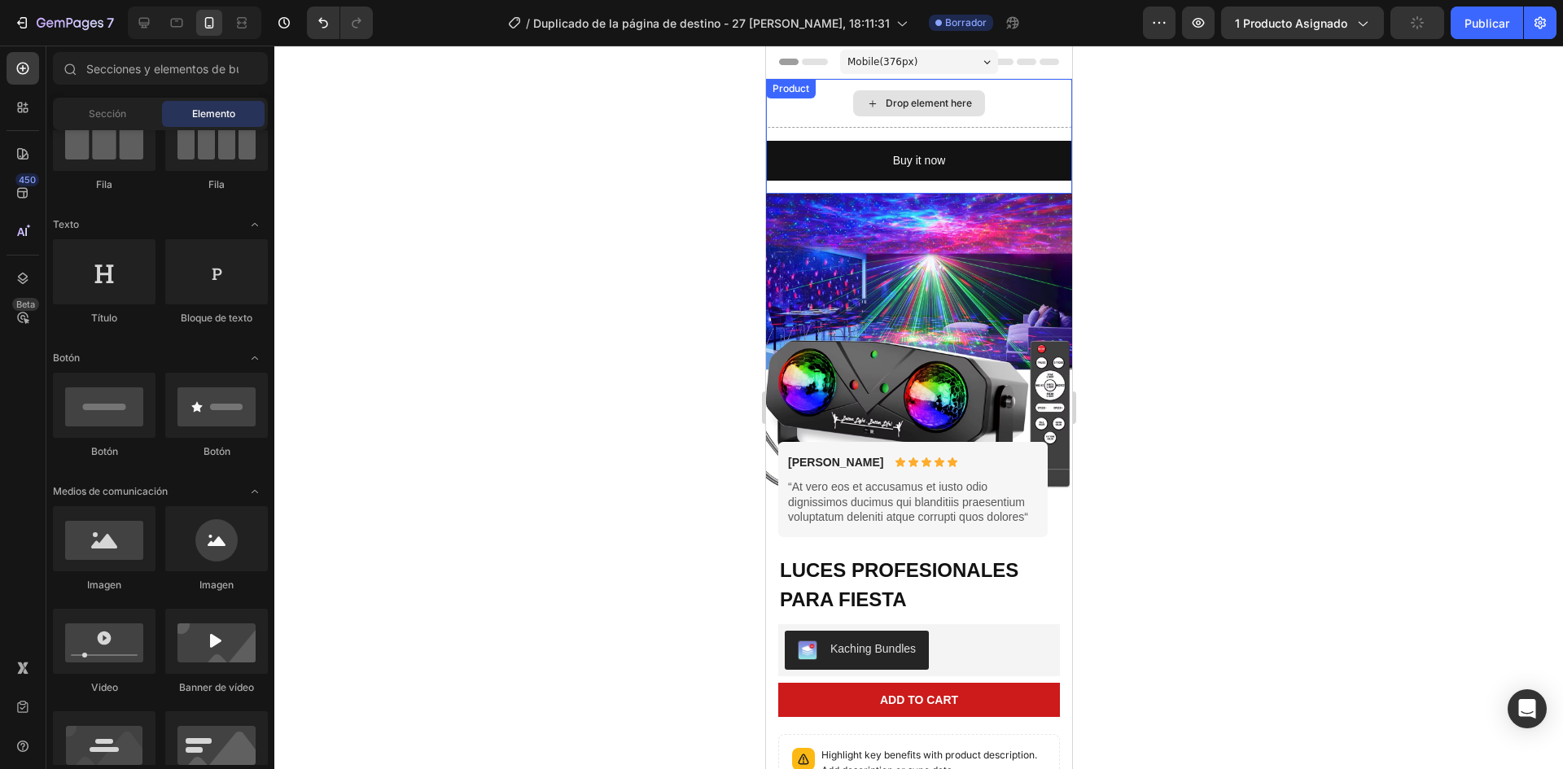
click at [914, 107] on div "Drop element here" at bounding box center [928, 103] width 86 height 13
click at [1029, 110] on div "Drop element here" at bounding box center [918, 103] width 306 height 49
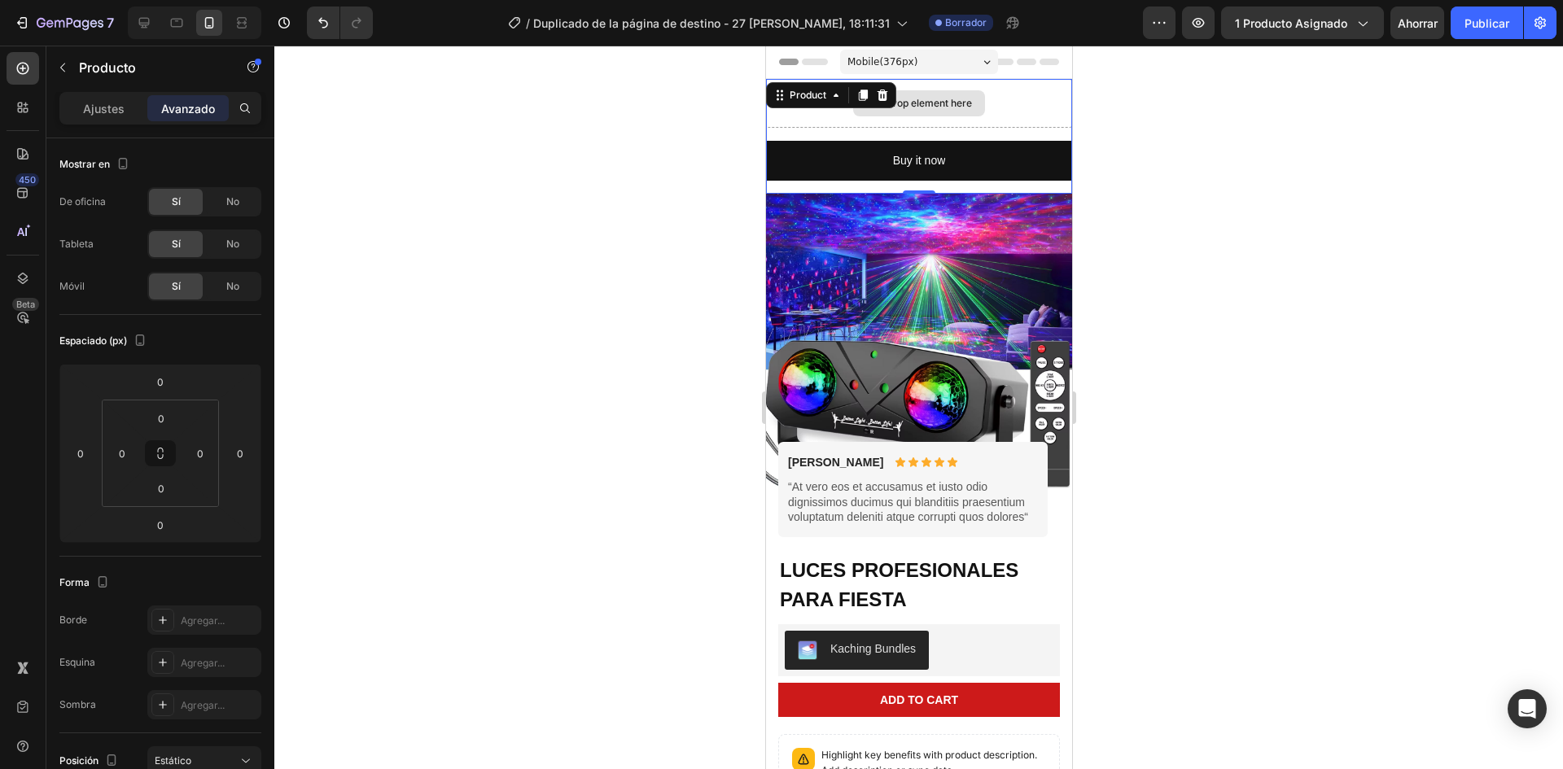
click at [997, 108] on div "Drop element here" at bounding box center [918, 103] width 306 height 49
click at [876, 98] on icon at bounding box center [881, 95] width 13 height 13
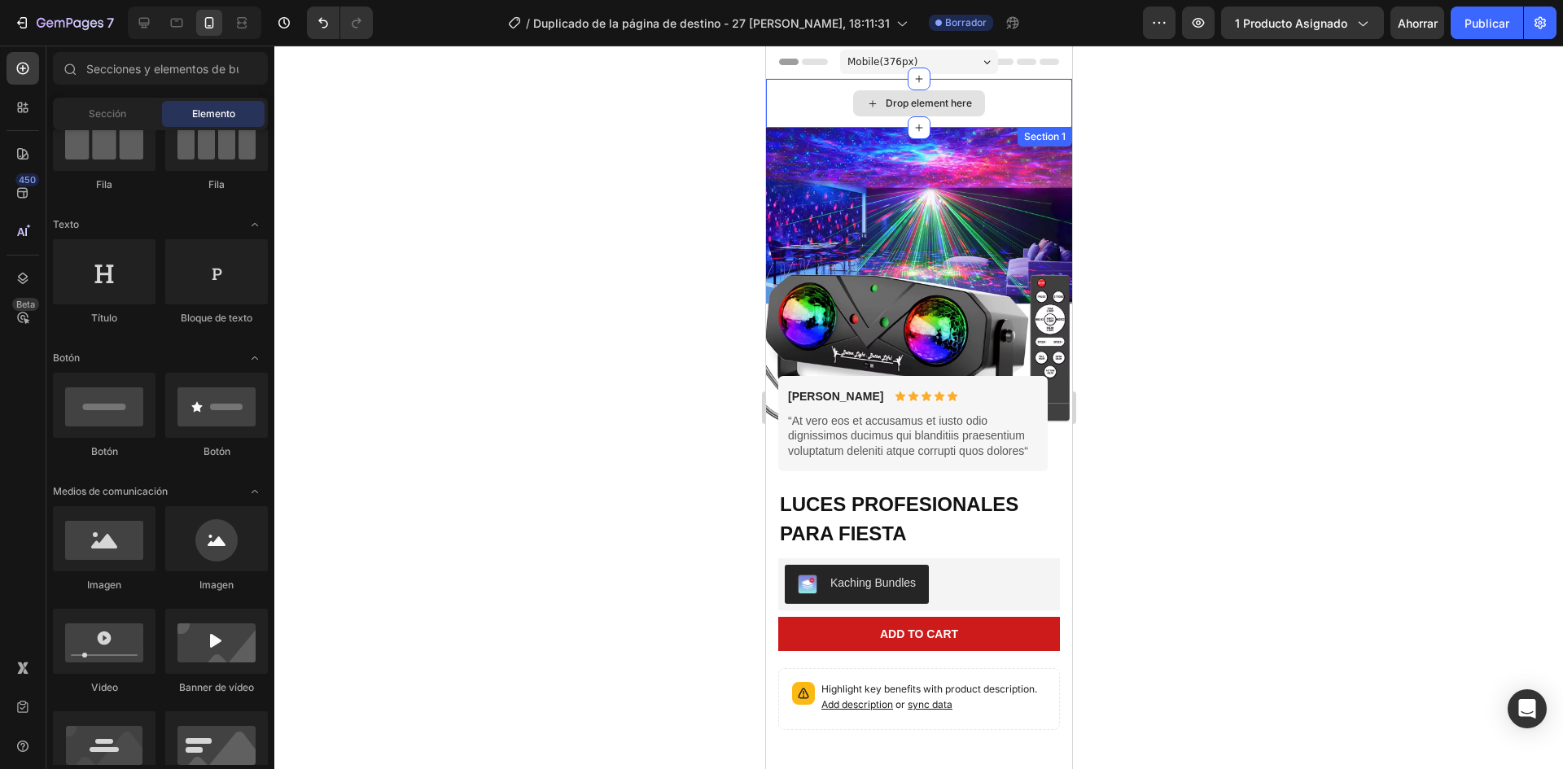
click at [1023, 95] on div "Drop element here" at bounding box center [918, 103] width 306 height 49
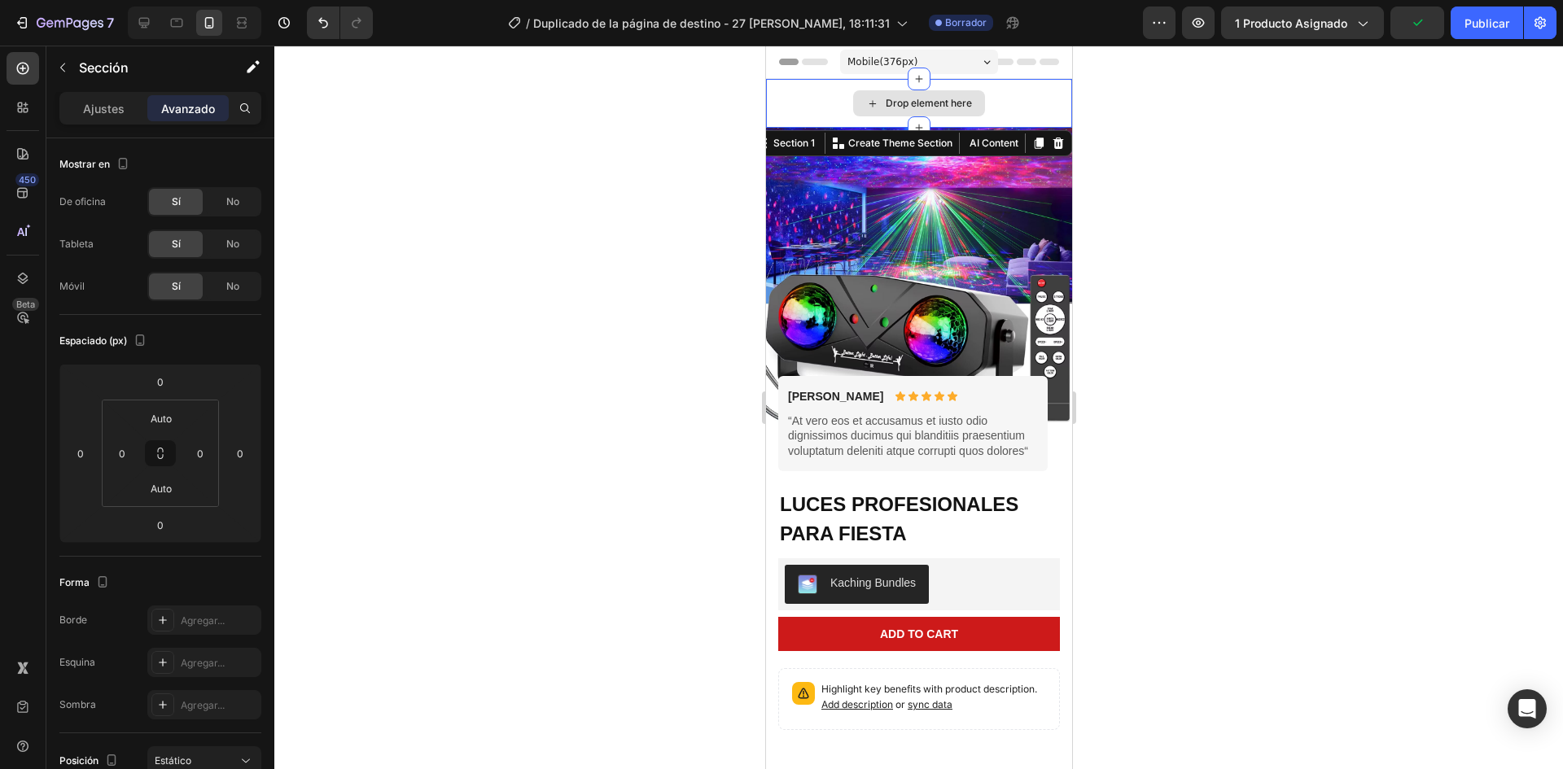
click at [840, 106] on div "Drop element here" at bounding box center [918, 103] width 306 height 49
click at [1178, 173] on div at bounding box center [918, 408] width 1289 height 724
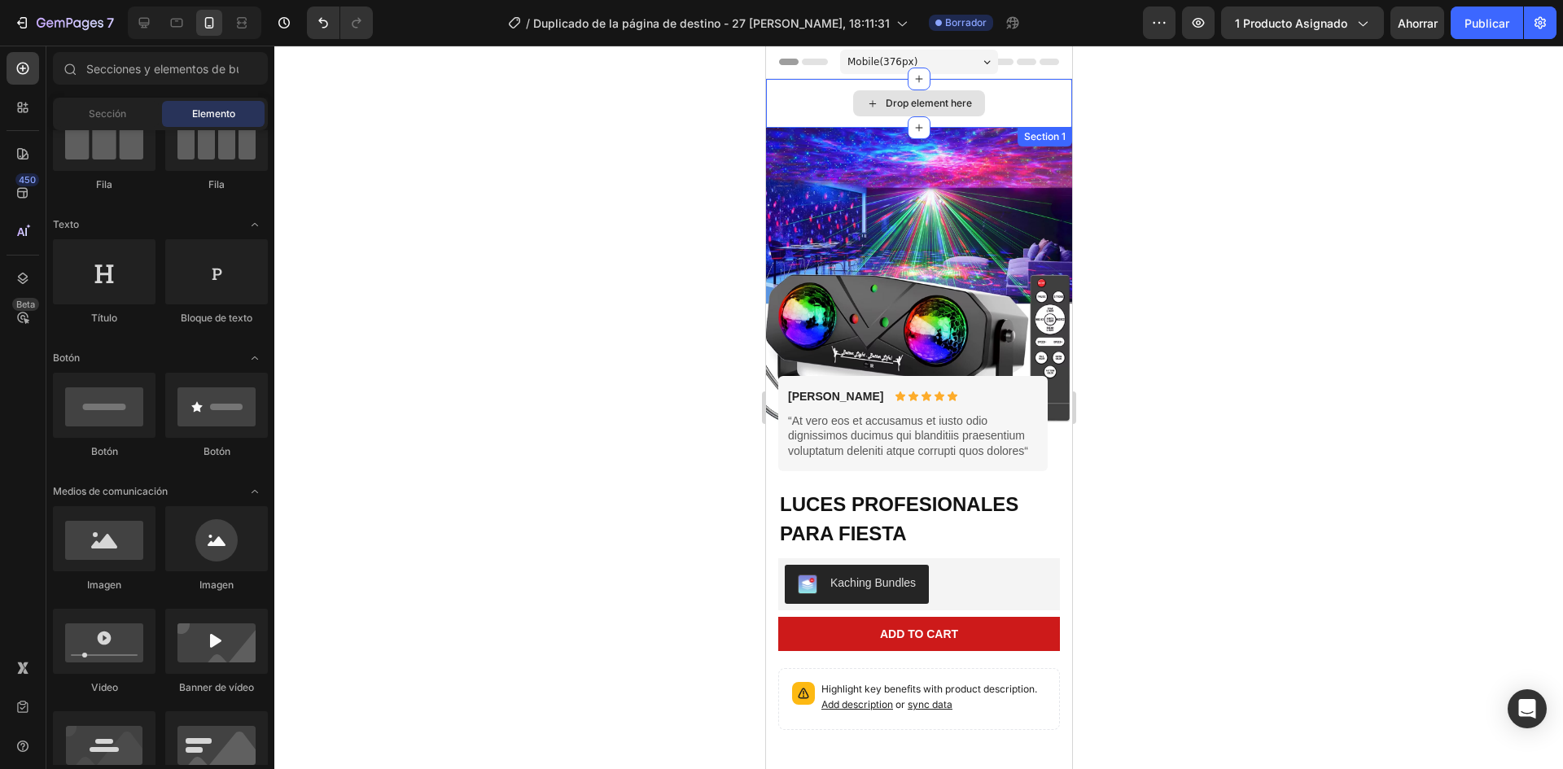
click at [1040, 101] on div "Drop element here" at bounding box center [918, 103] width 306 height 49
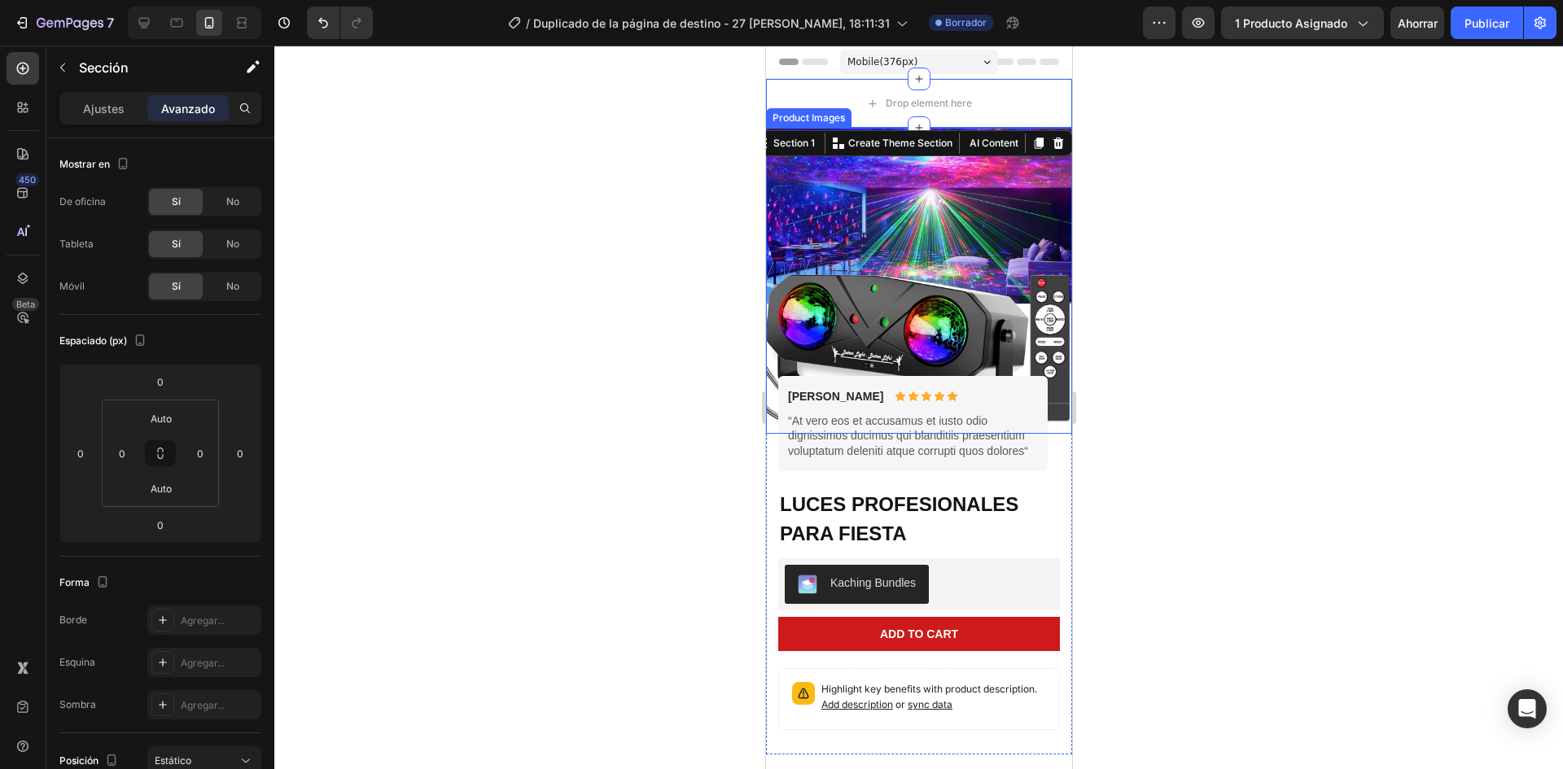
click at [995, 202] on img at bounding box center [918, 281] width 306 height 306
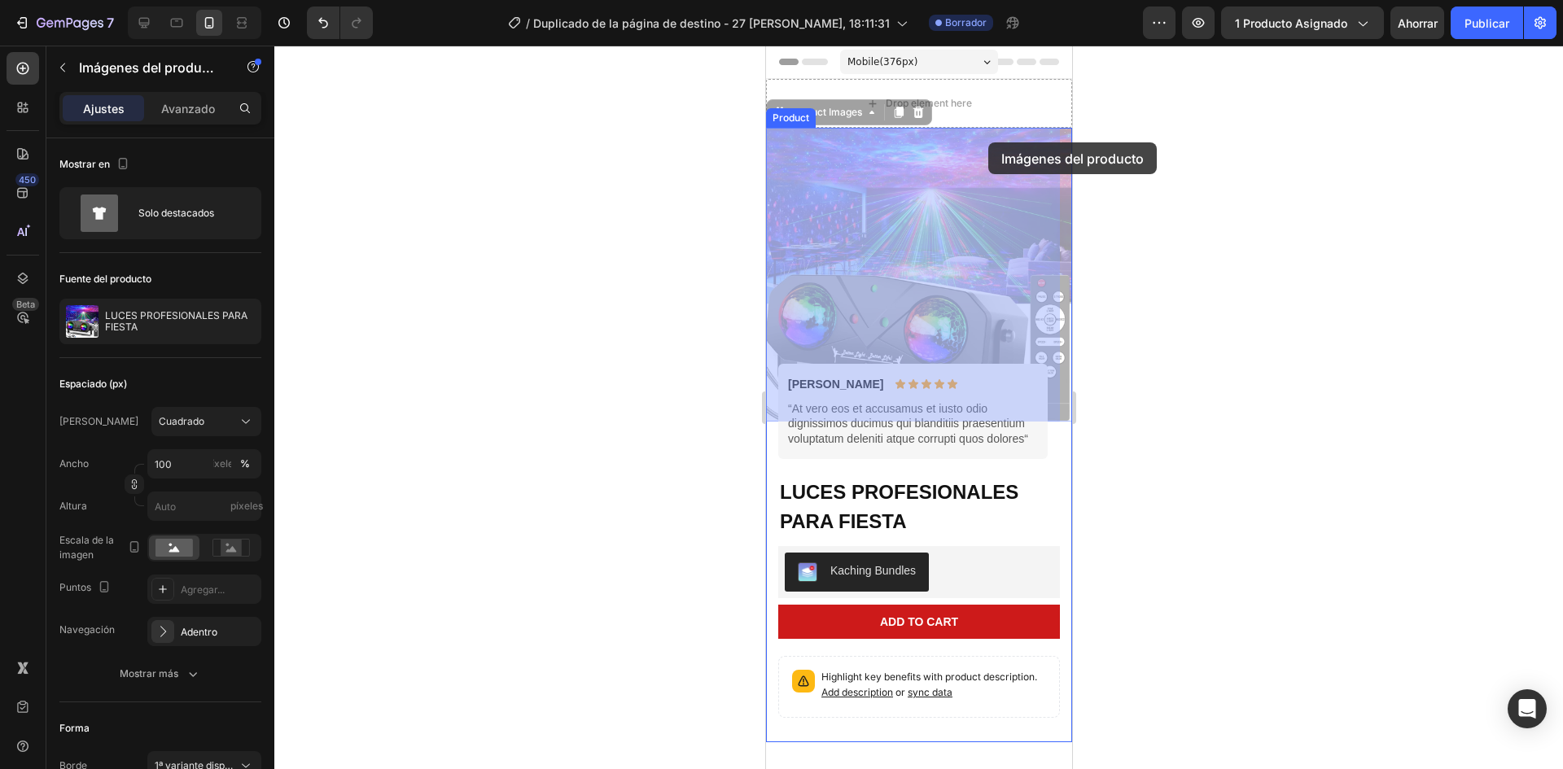
drag, startPoint x: 995, startPoint y: 202, endPoint x: 987, endPoint y: 147, distance: 55.2
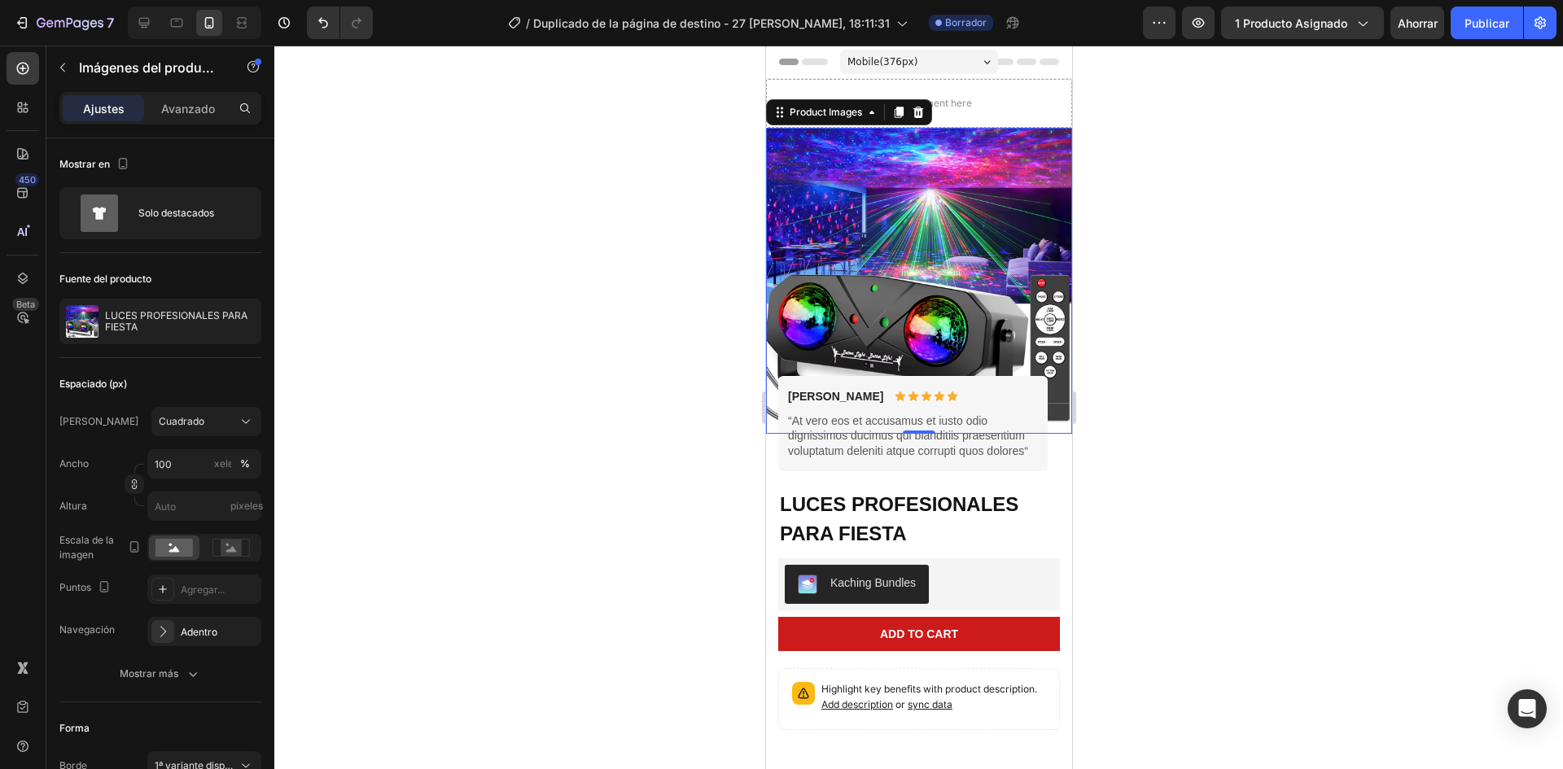
click at [1150, 236] on div at bounding box center [918, 408] width 1289 height 724
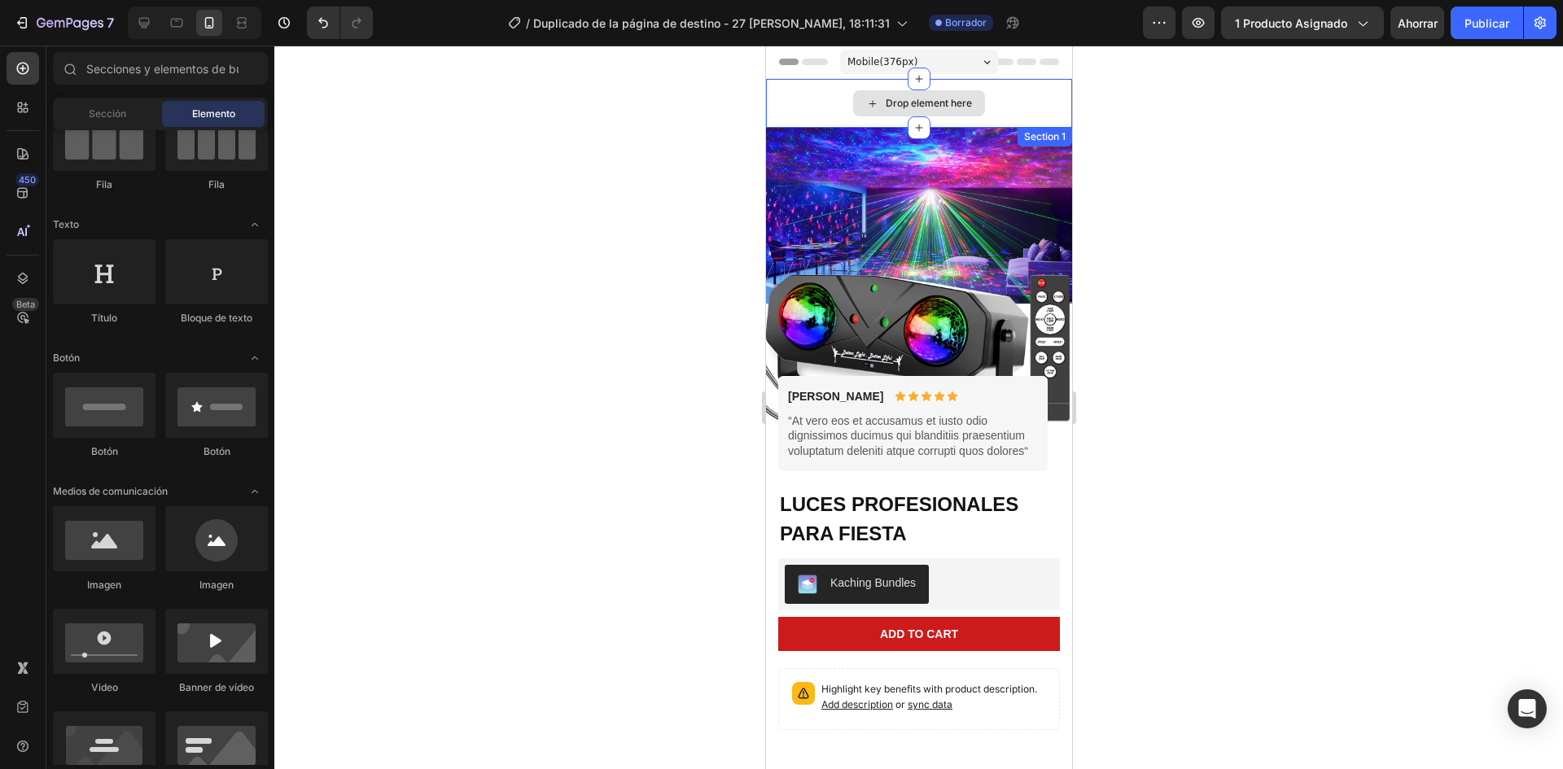
click at [1018, 102] on div "Drop element here" at bounding box center [918, 103] width 306 height 49
click at [974, 96] on div "Drop element here" at bounding box center [919, 103] width 132 height 26
click at [1164, 116] on div at bounding box center [918, 408] width 1289 height 724
click at [1015, 99] on div "Drop element here" at bounding box center [918, 103] width 306 height 49
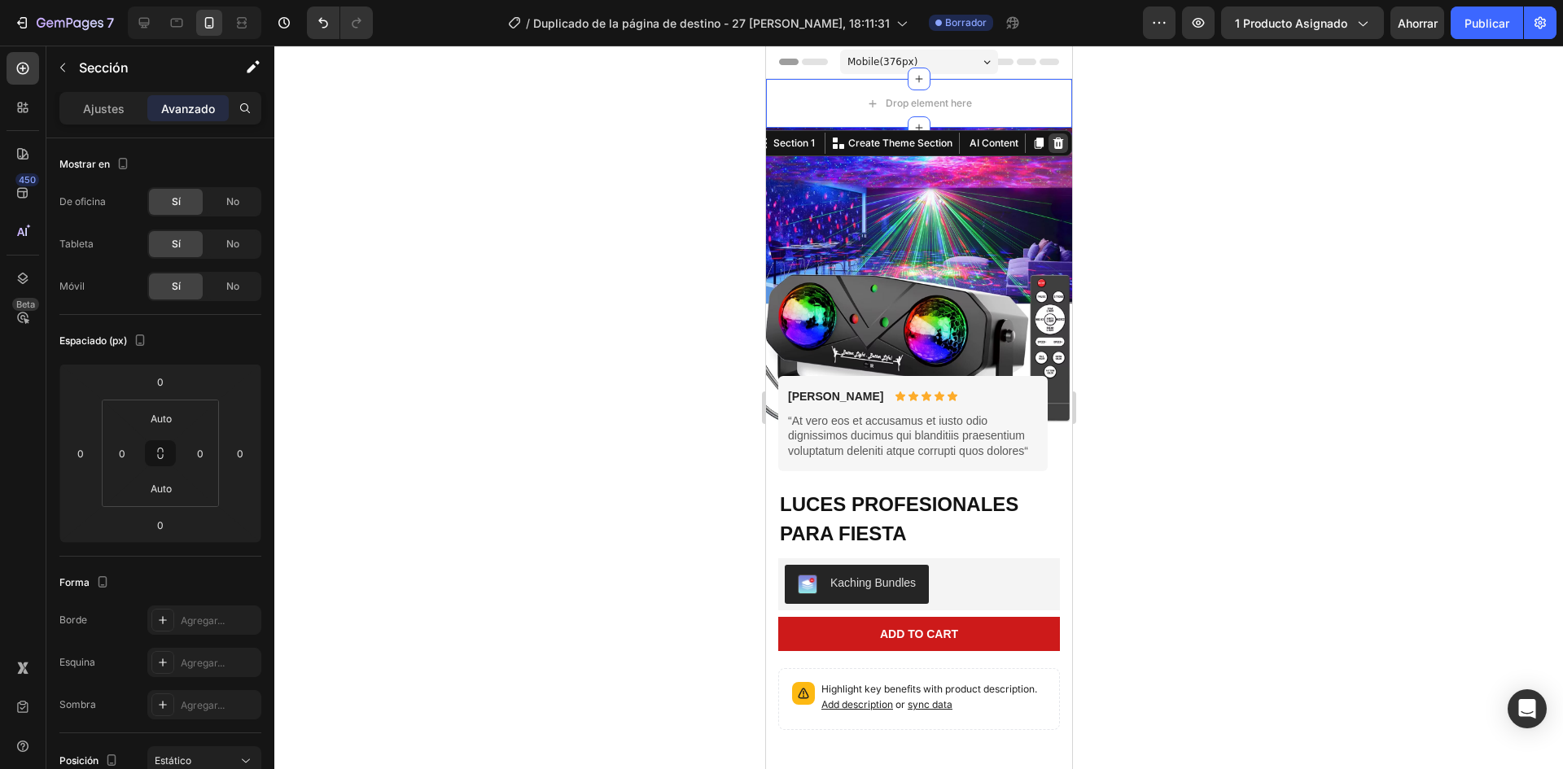
click at [1048, 136] on div at bounding box center [1058, 144] width 20 height 20
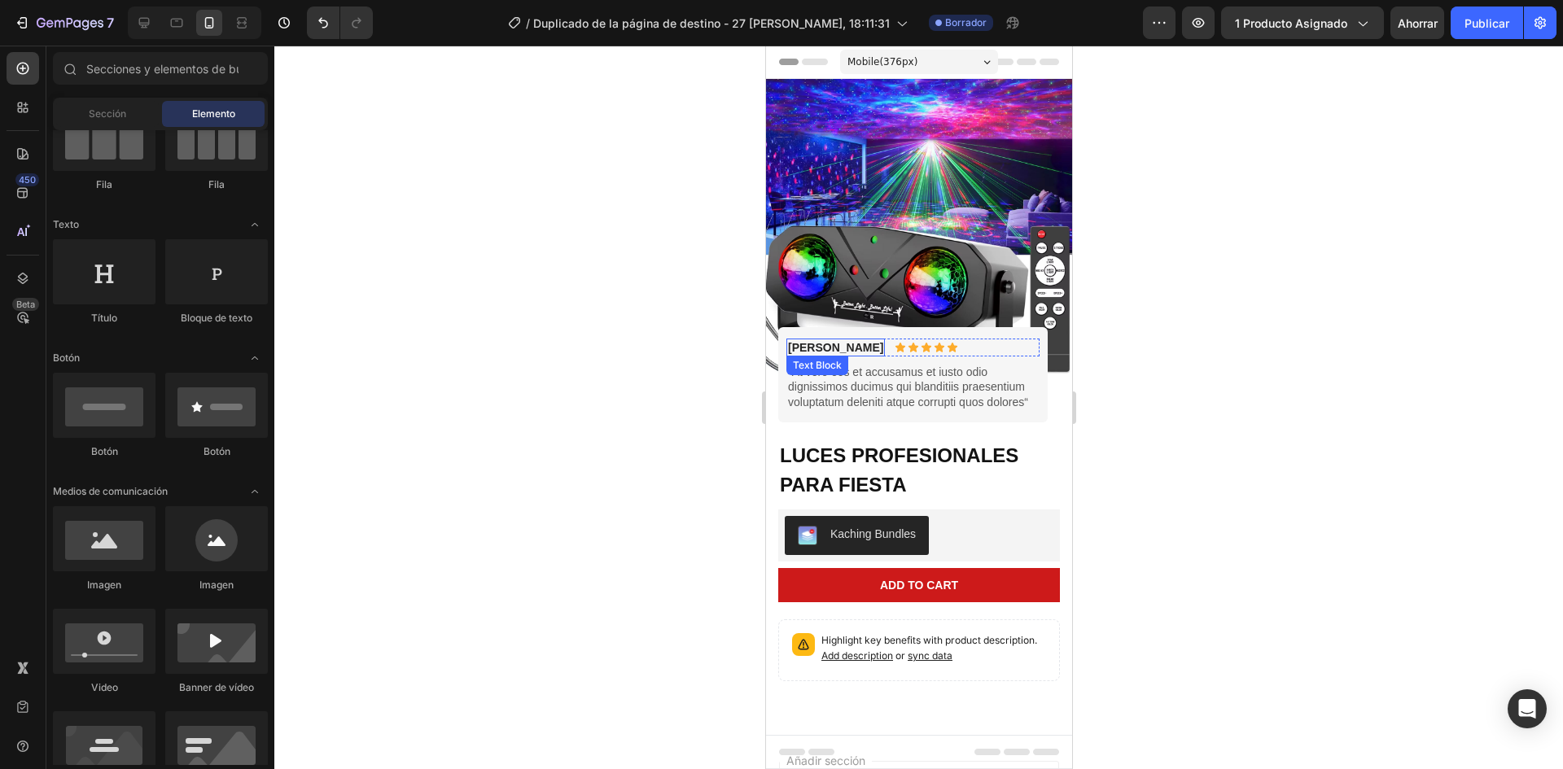
click at [612, 349] on div at bounding box center [918, 408] width 1289 height 724
click at [610, 399] on div at bounding box center [918, 408] width 1289 height 724
click at [1176, 447] on div at bounding box center [918, 408] width 1289 height 724
click at [631, 495] on div at bounding box center [918, 408] width 1289 height 724
click at [717, 529] on div at bounding box center [918, 408] width 1289 height 724
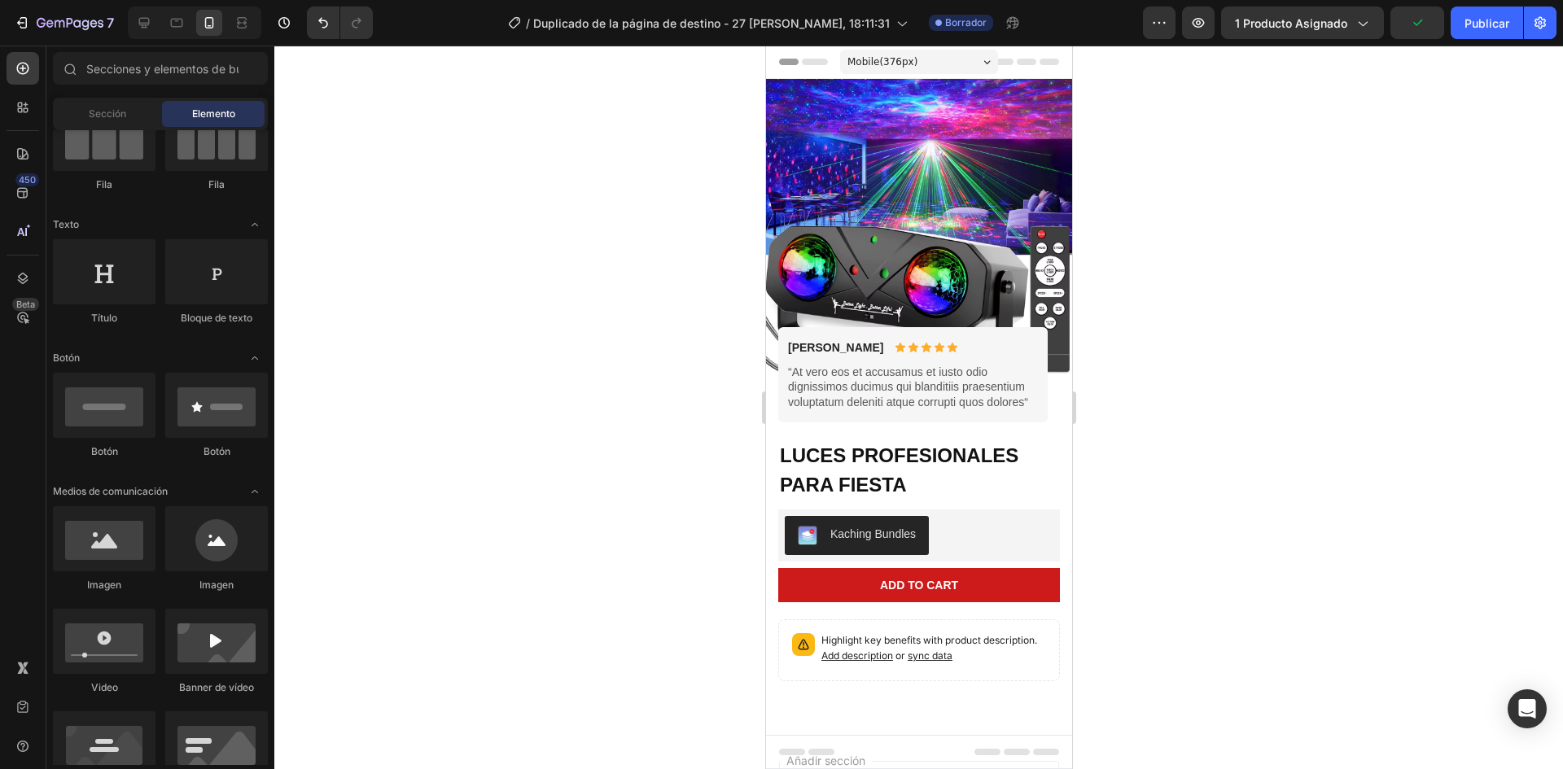
click at [1230, 350] on div at bounding box center [918, 408] width 1289 height 724
click at [1187, 370] on div at bounding box center [918, 408] width 1289 height 724
click at [939, 578] on div "Add to cart" at bounding box center [918, 585] width 78 height 15
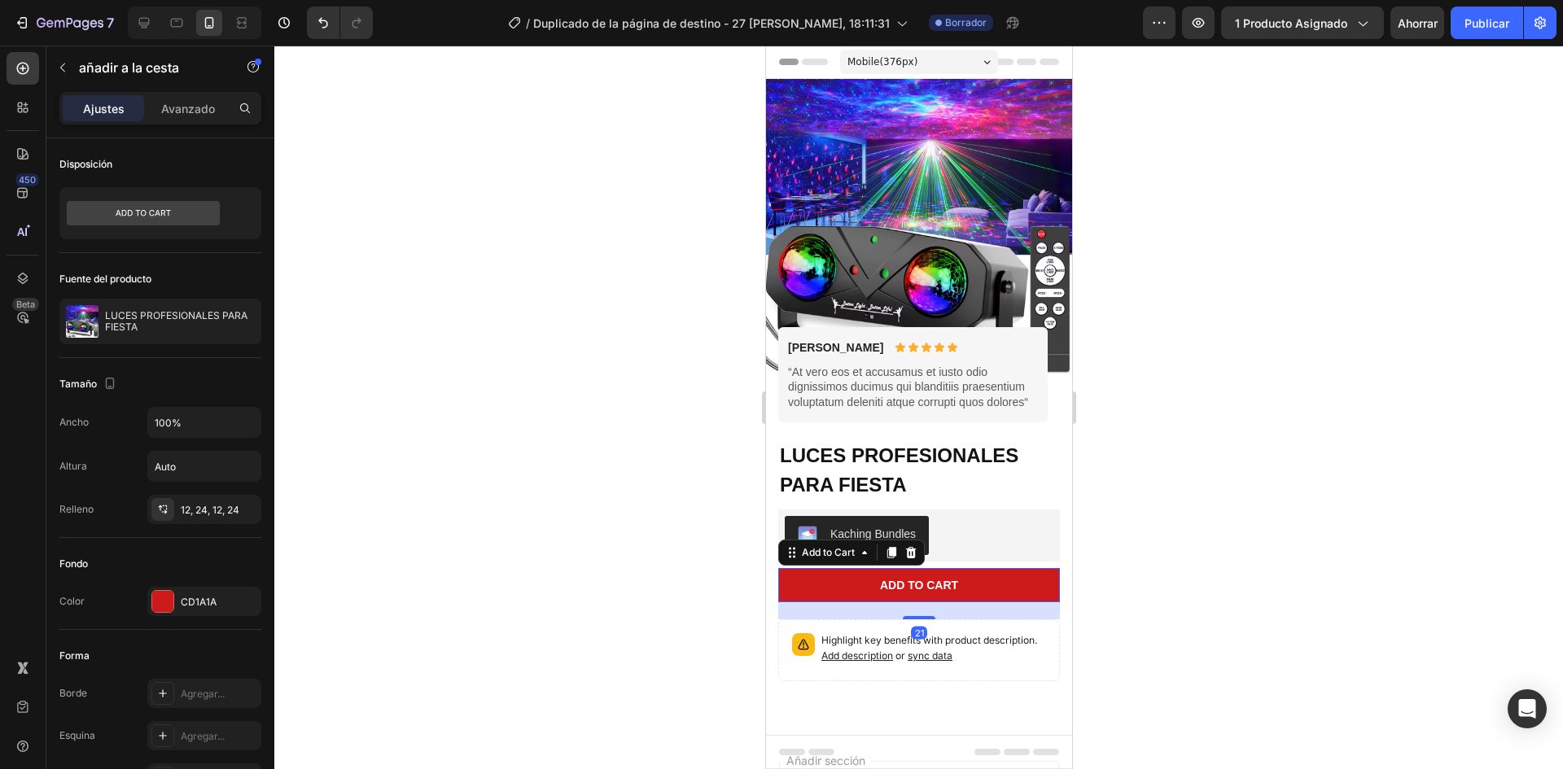
click at [1401, 629] on div at bounding box center [918, 408] width 1289 height 724
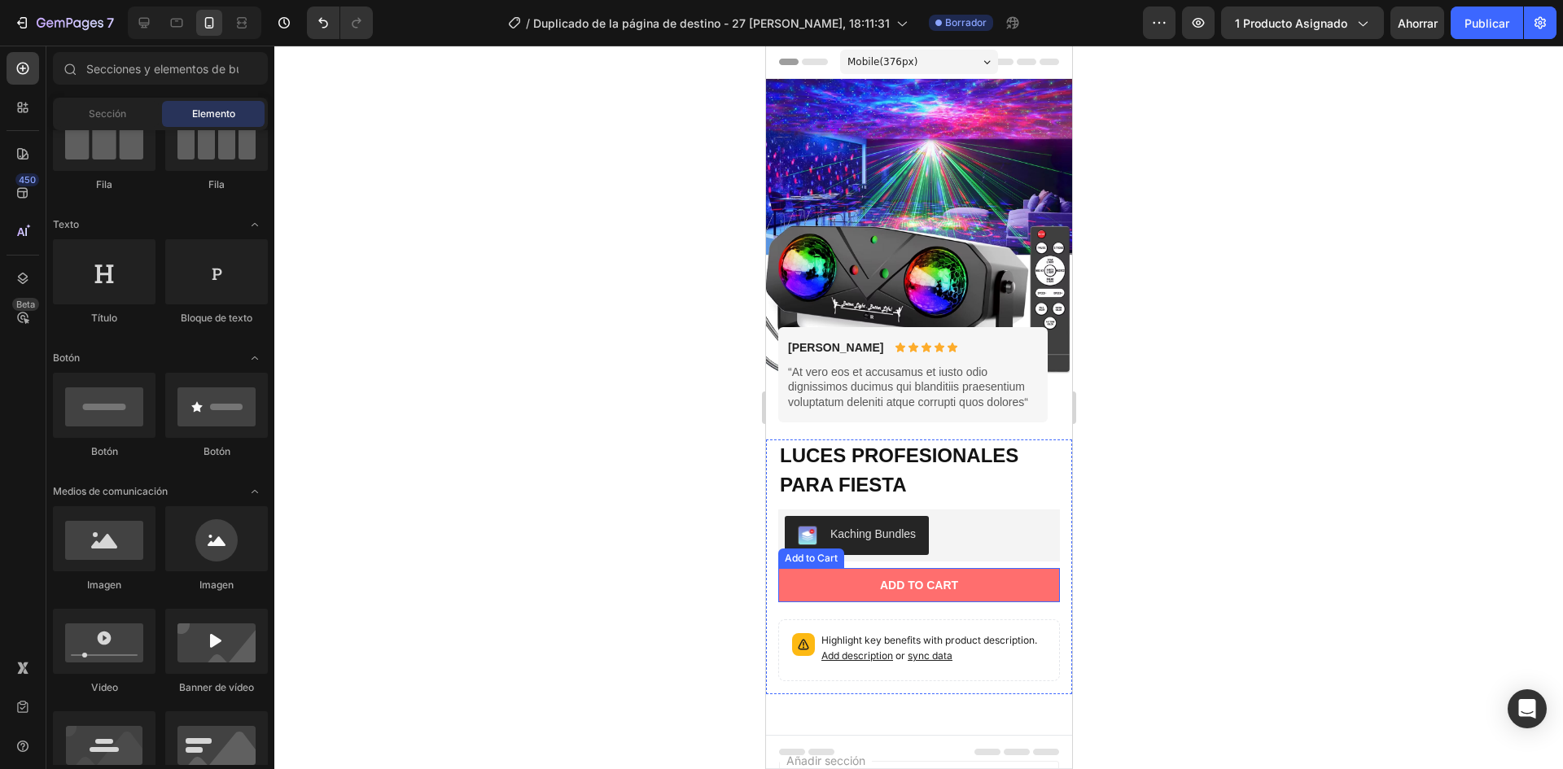
click at [1005, 585] on button "Add to cart" at bounding box center [919, 585] width 282 height 34
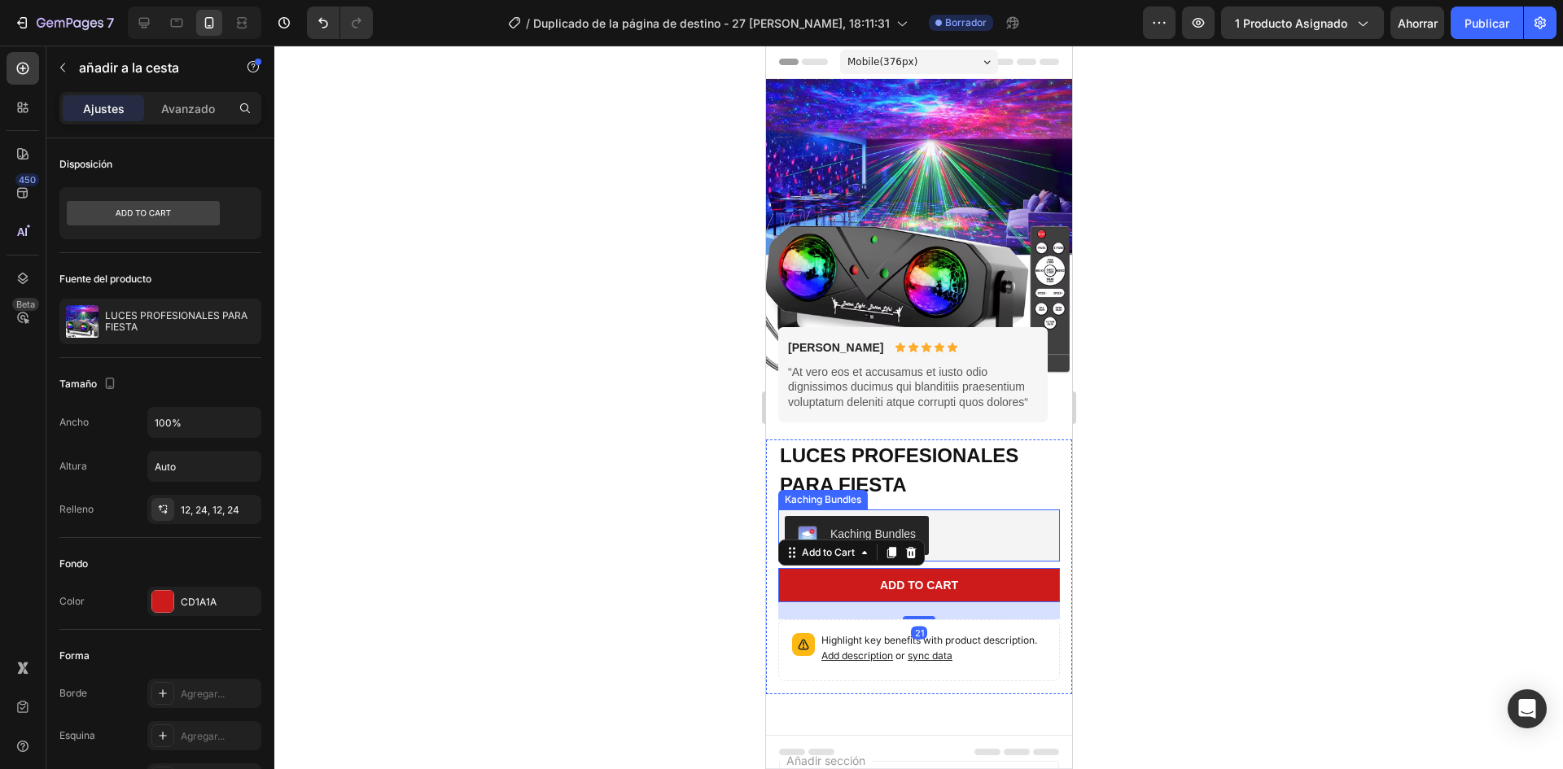
click at [1022, 516] on div "Kaching Bundles" at bounding box center [918, 535] width 269 height 39
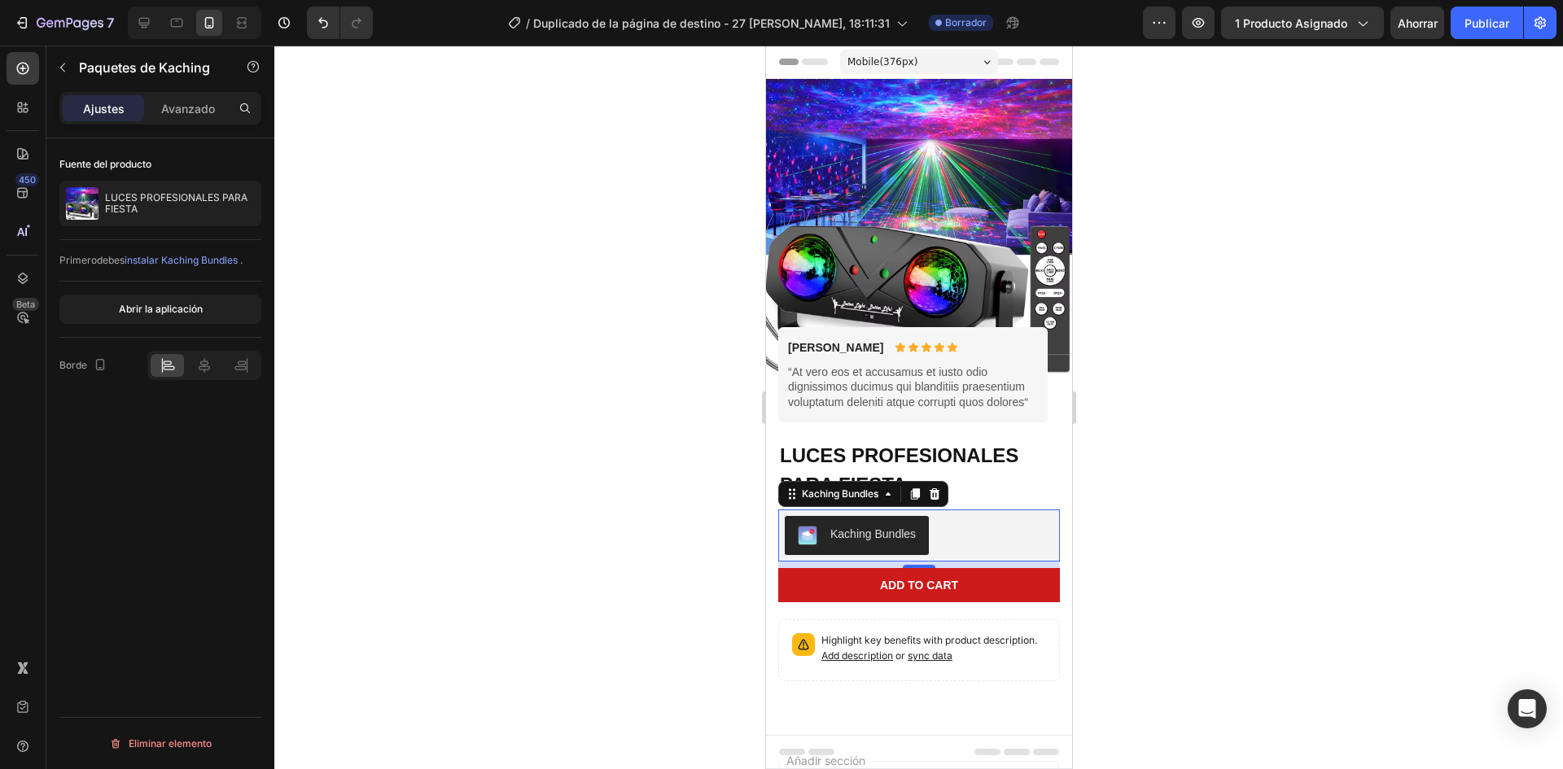
click at [841, 526] on div "Kaching Bundles" at bounding box center [872, 534] width 85 height 17
click at [195, 261] on font "instalar Kaching Bundles ." at bounding box center [184, 260] width 118 height 12
click at [932, 488] on icon at bounding box center [933, 494] width 13 height 13
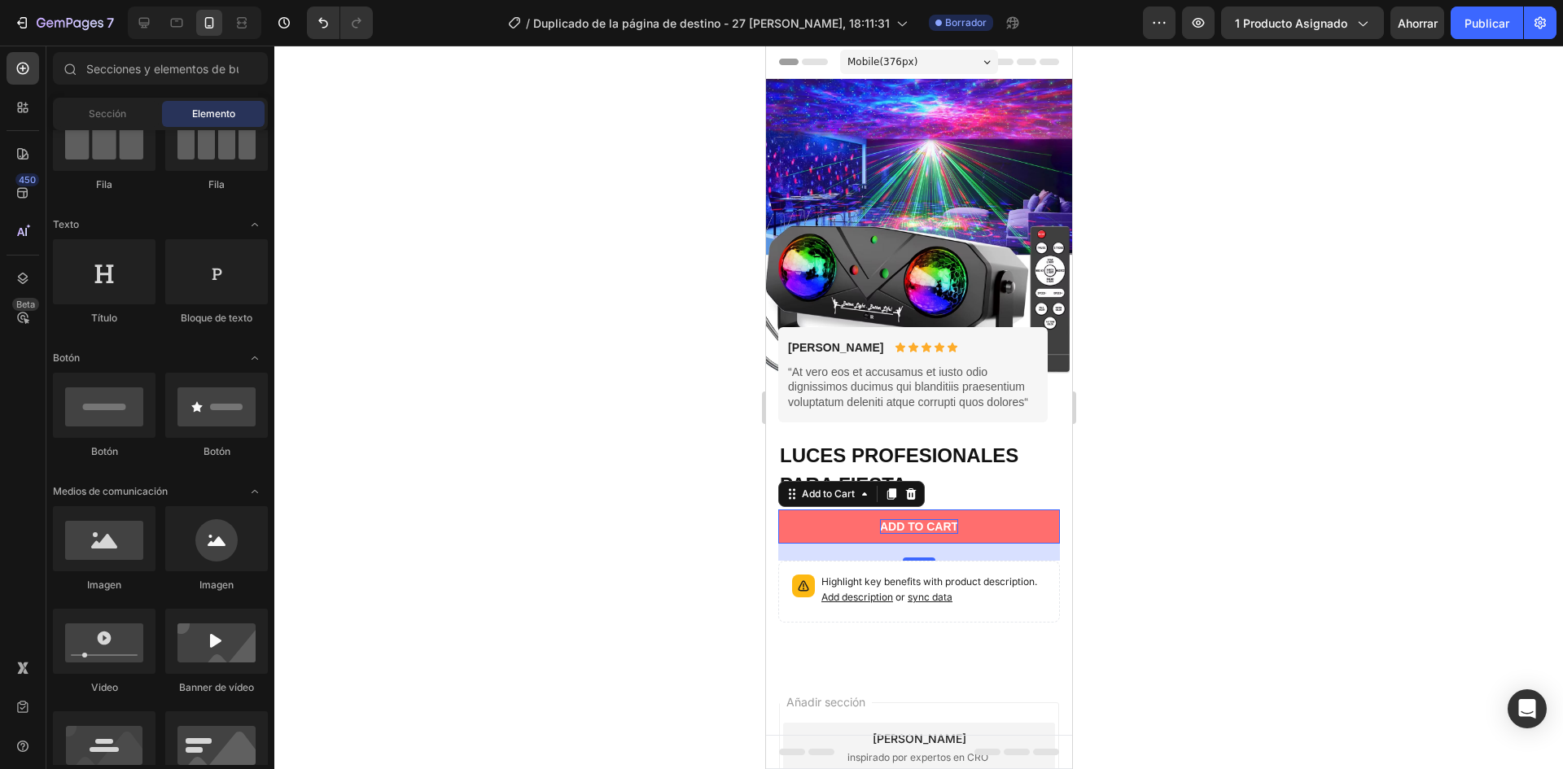
click at [922, 519] on div "Add to cart" at bounding box center [918, 526] width 78 height 15
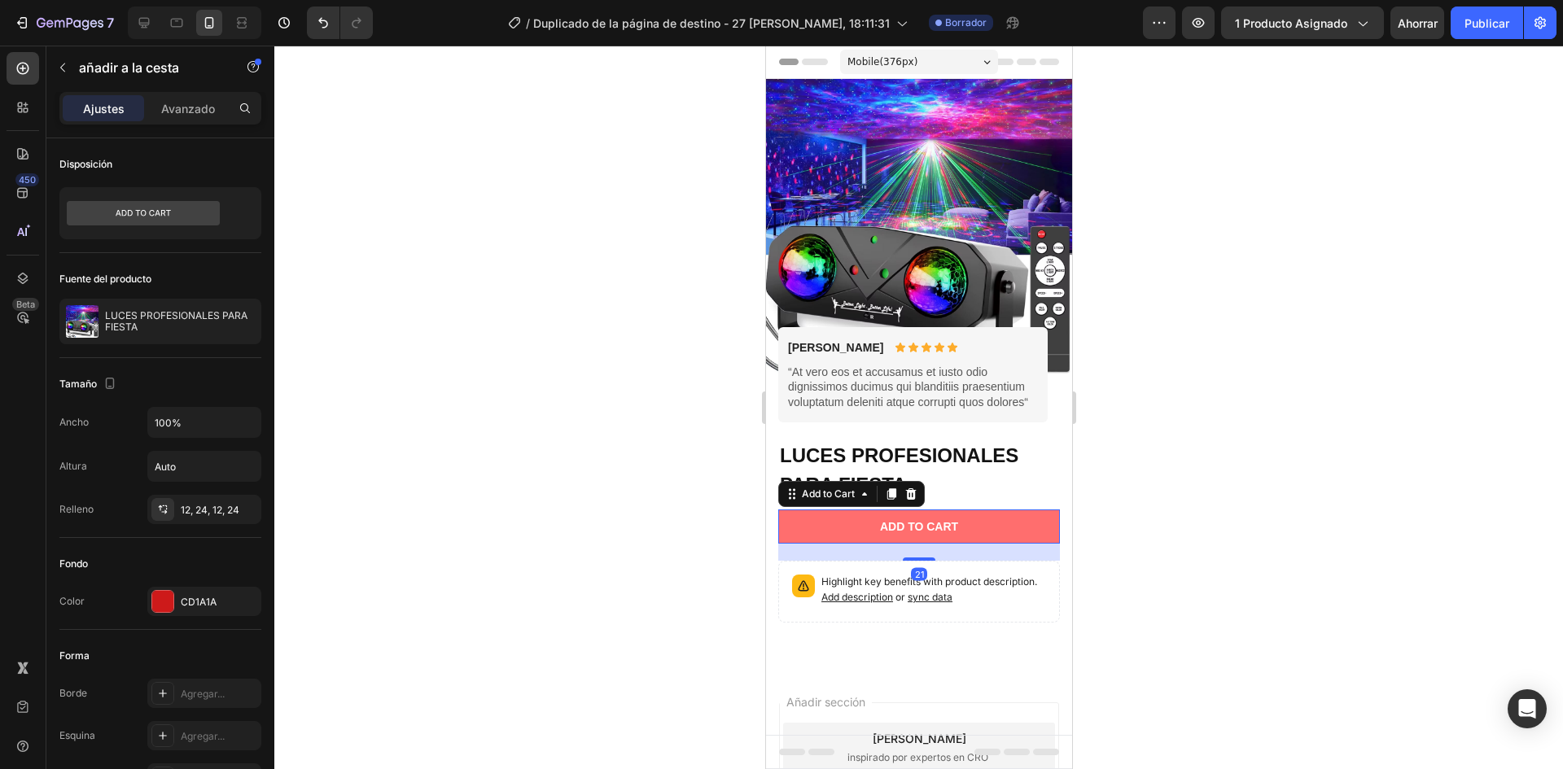
click at [985, 512] on button "Add to cart" at bounding box center [919, 527] width 282 height 34
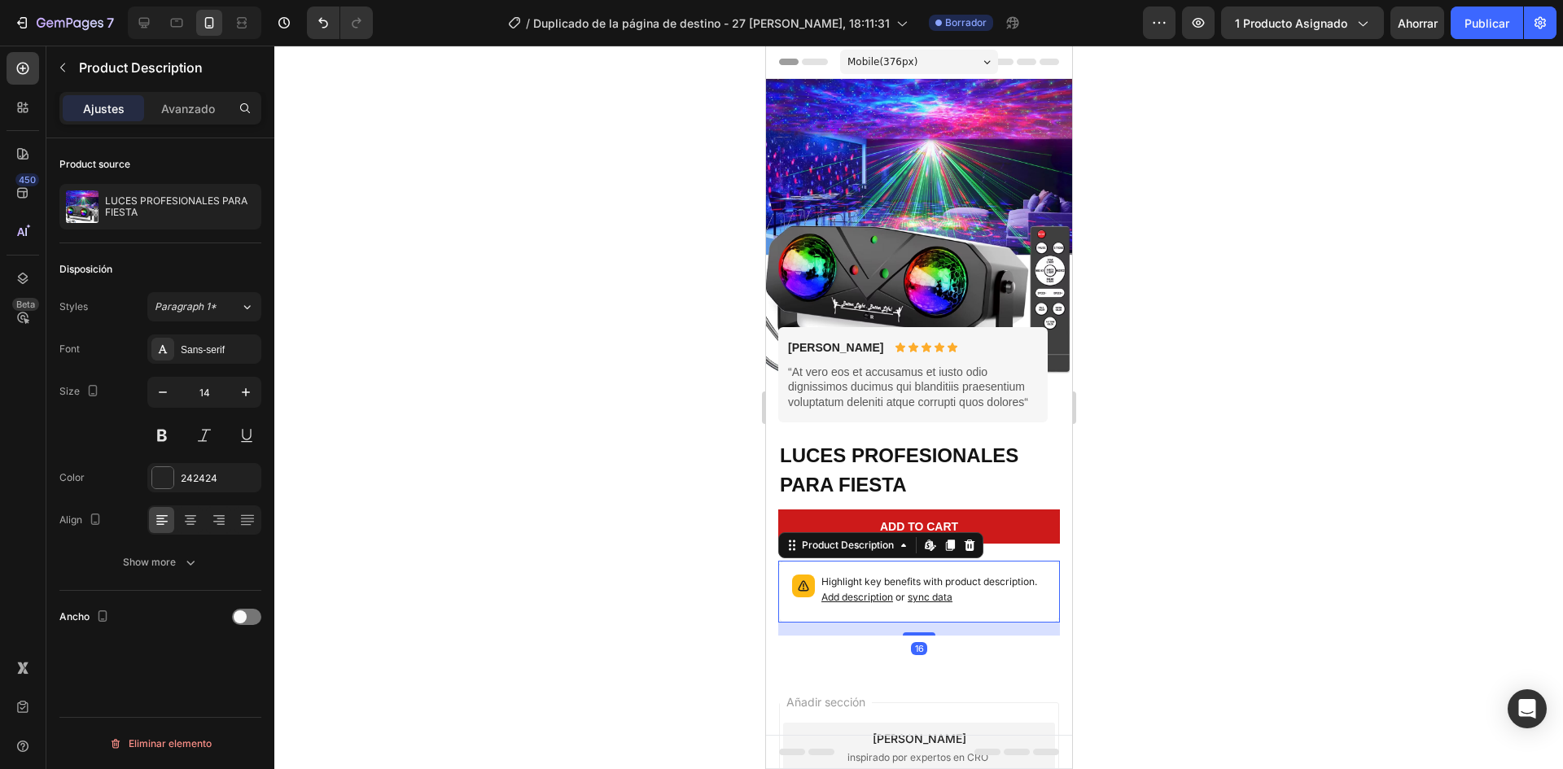
click at [993, 575] on p "Highlight key benefits with product description. Add description or sync data" at bounding box center [933, 590] width 225 height 31
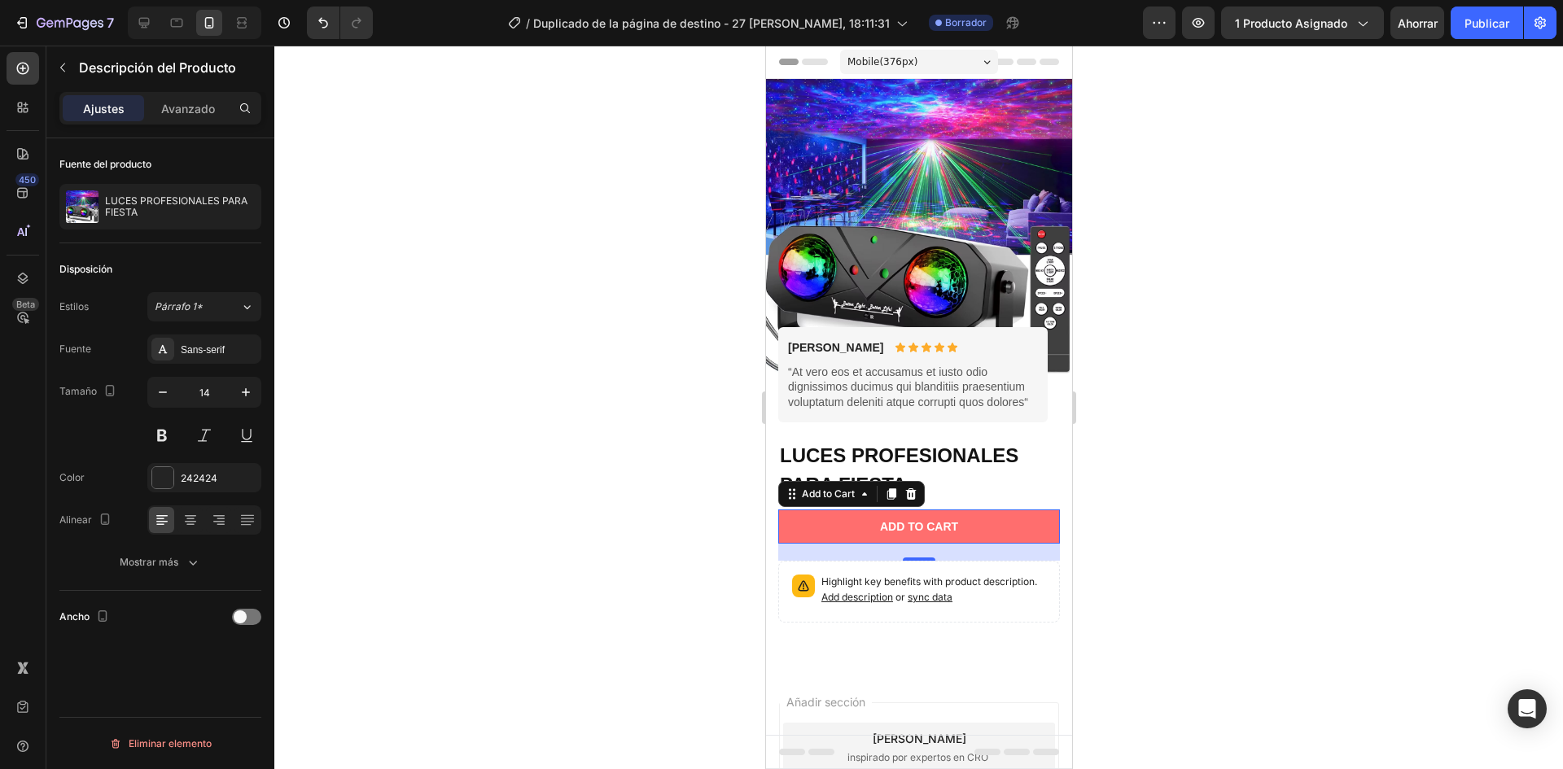
click at [999, 517] on button "Add to cart" at bounding box center [919, 527] width 282 height 34
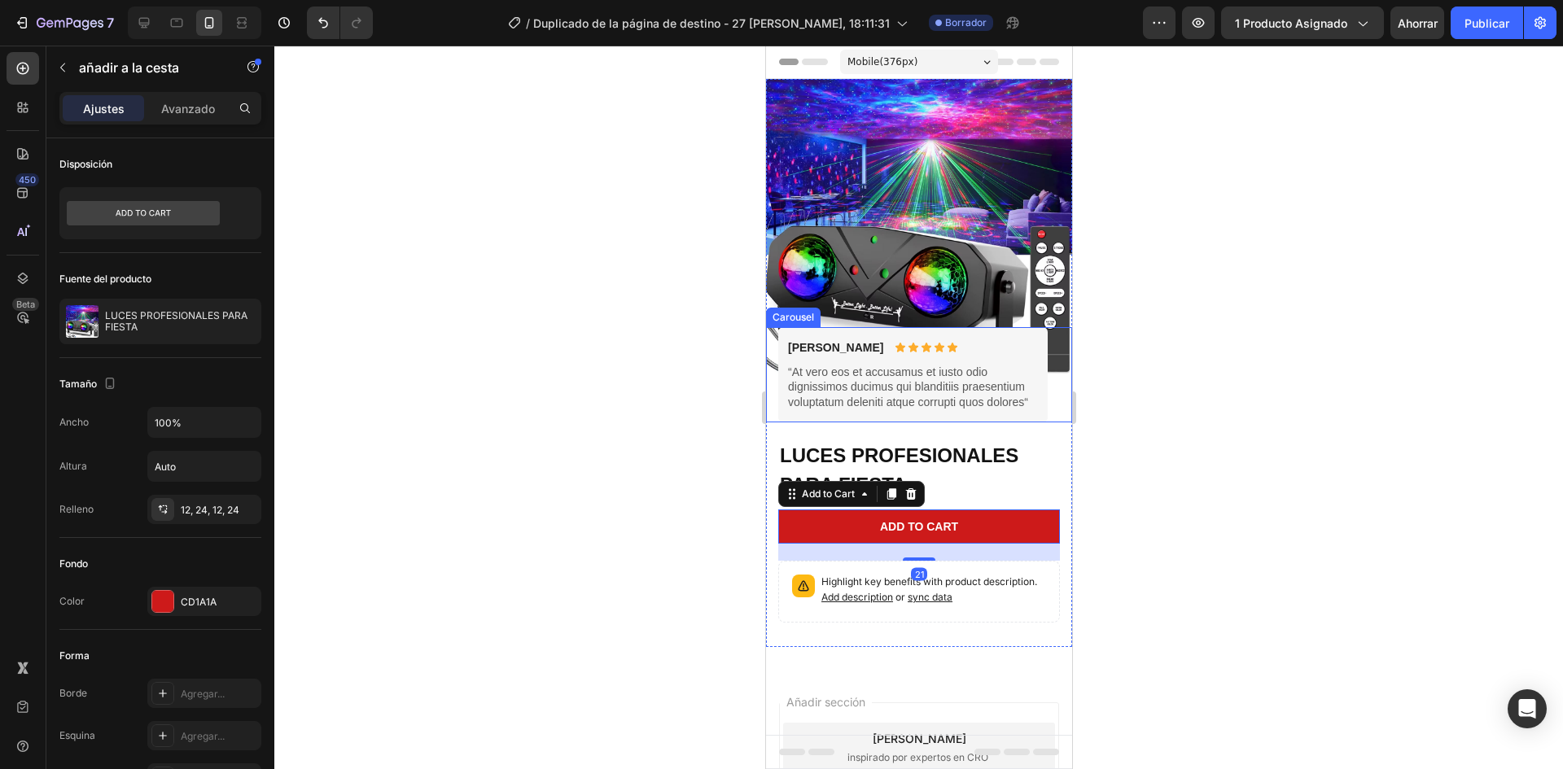
click at [1146, 364] on div at bounding box center [918, 408] width 1289 height 724
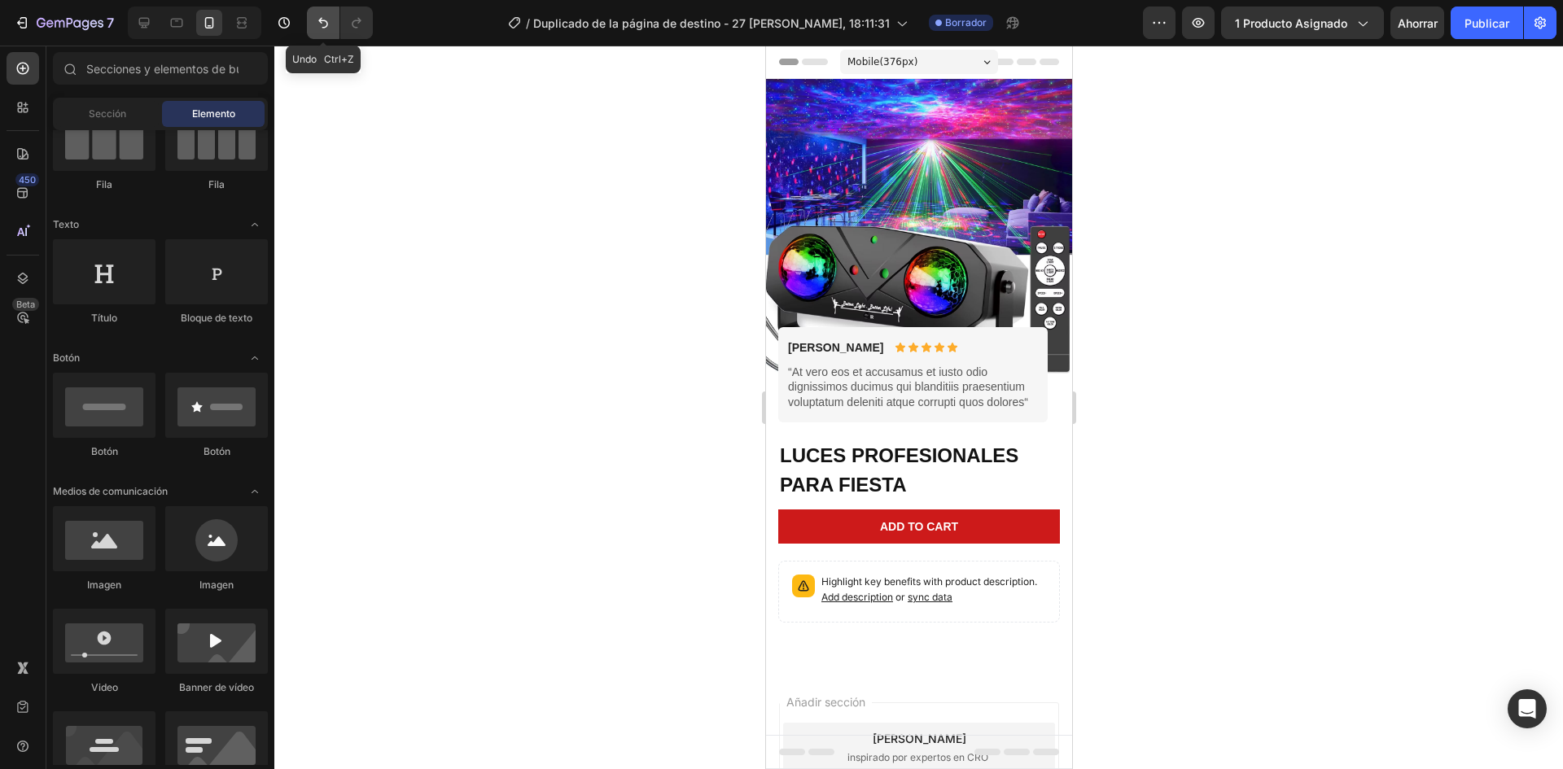
click at [323, 17] on icon "Deshacer/Rehacer" at bounding box center [323, 23] width 16 height 16
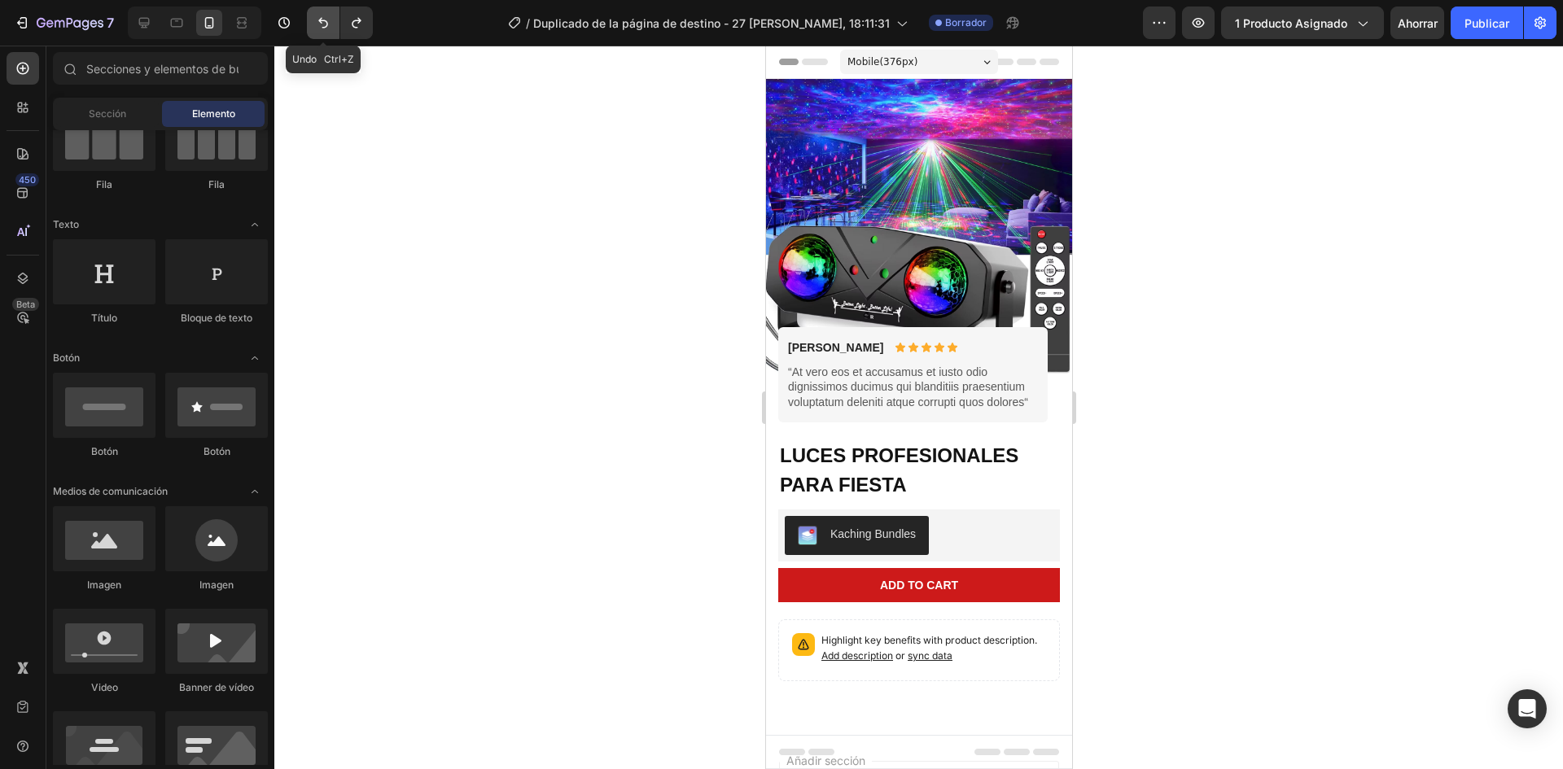
click at [323, 17] on icon "Deshacer/Rehacer" at bounding box center [323, 23] width 16 height 16
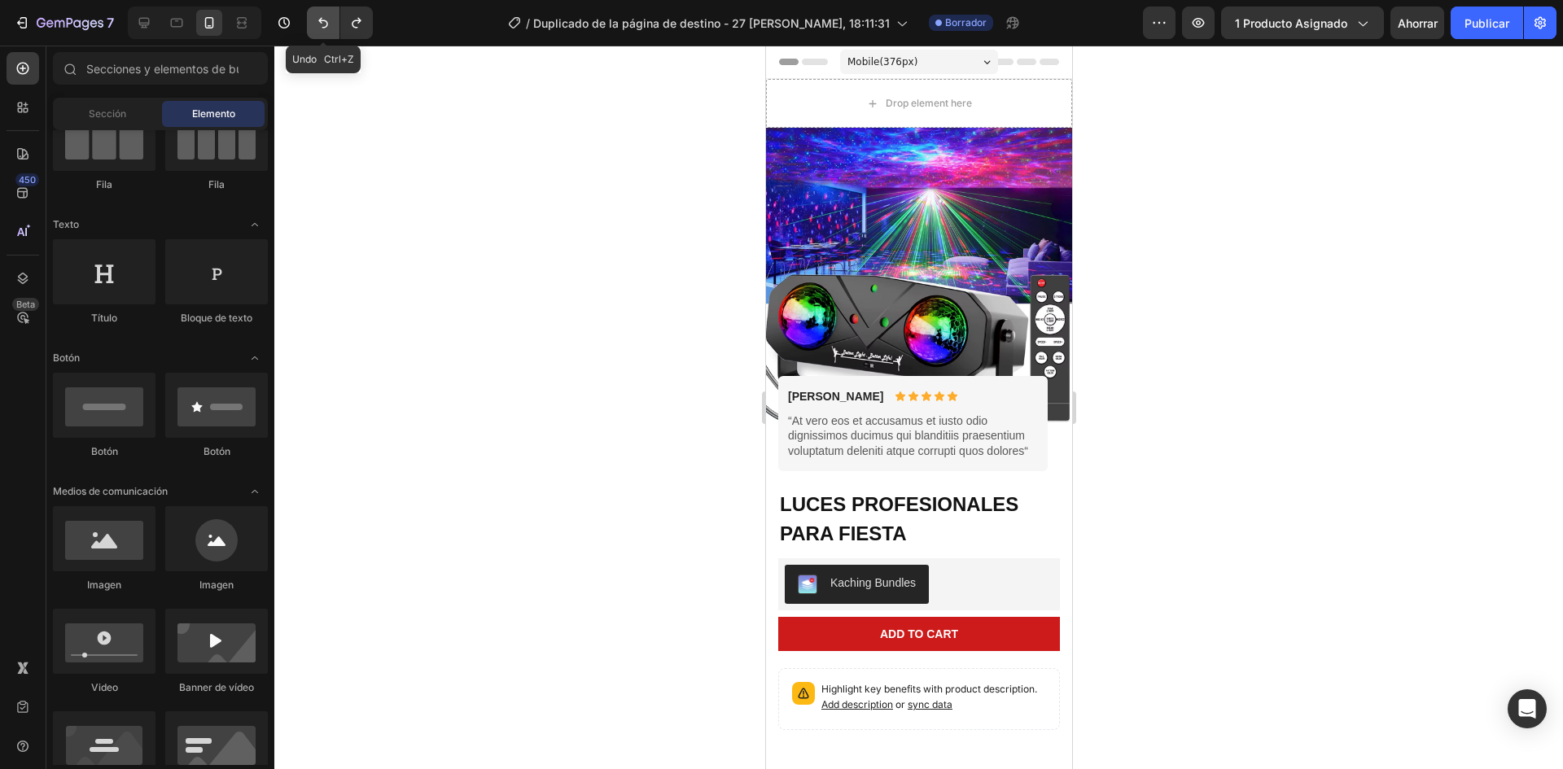
click at [323, 17] on icon "Deshacer/Rehacer" at bounding box center [323, 23] width 16 height 16
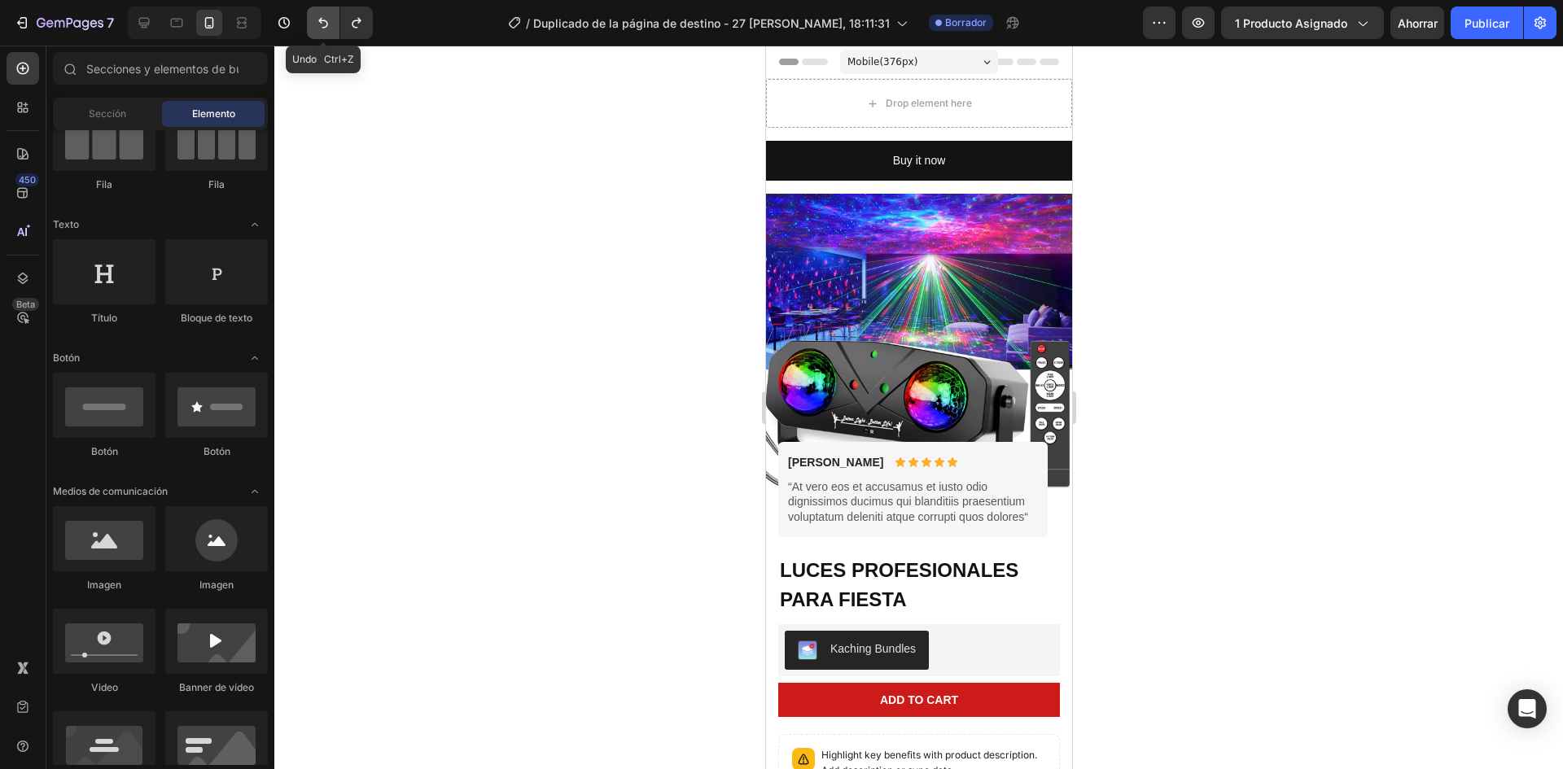
click at [323, 17] on icon "Deshacer/Rehacer" at bounding box center [323, 23] width 16 height 16
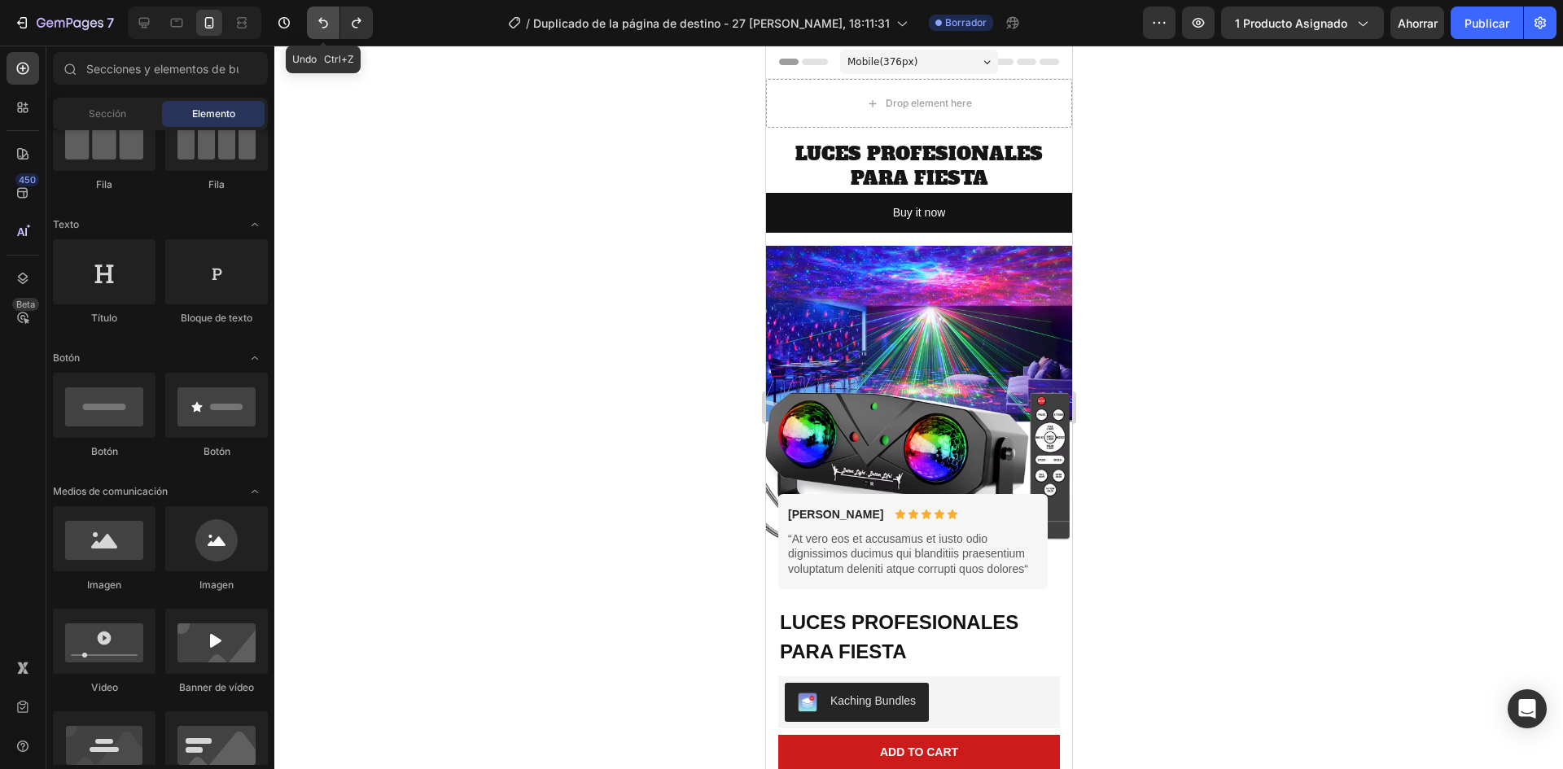
click at [323, 17] on icon "Deshacer/Rehacer" at bounding box center [323, 23] width 16 height 16
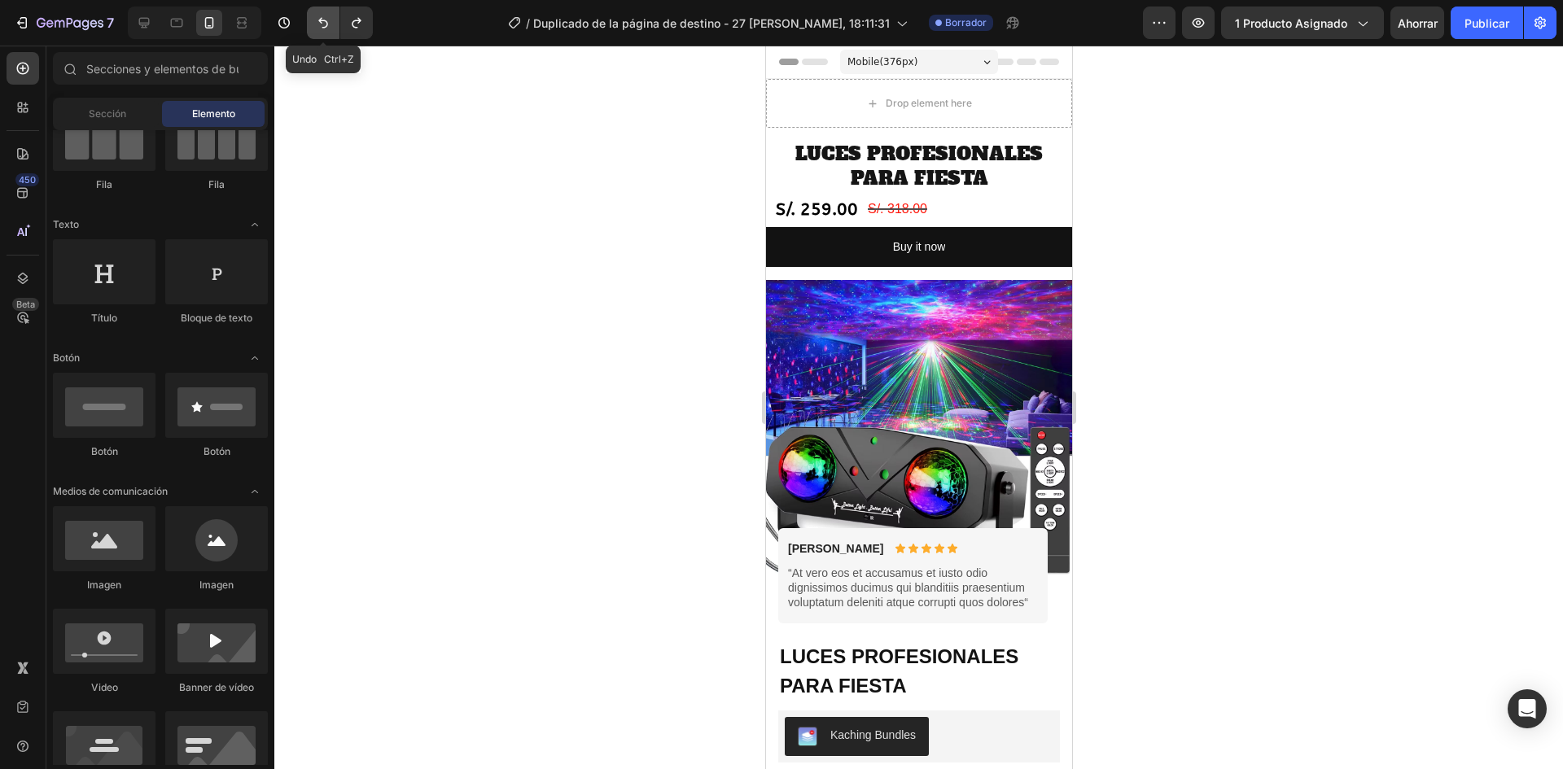
click at [323, 17] on icon "Deshacer/Rehacer" at bounding box center [323, 23] width 16 height 16
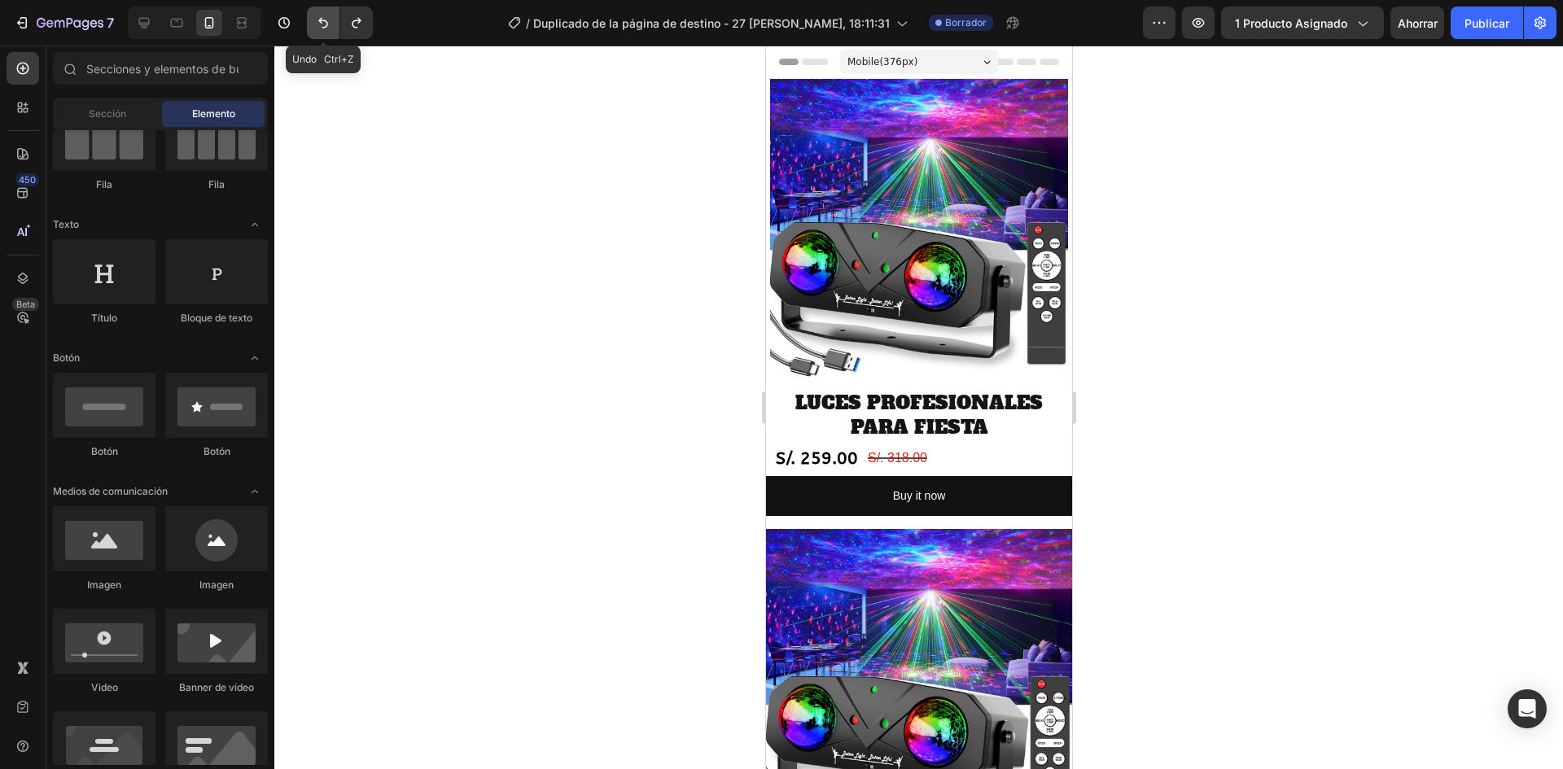
click at [323, 17] on icon "Deshacer/Rehacer" at bounding box center [323, 23] width 16 height 16
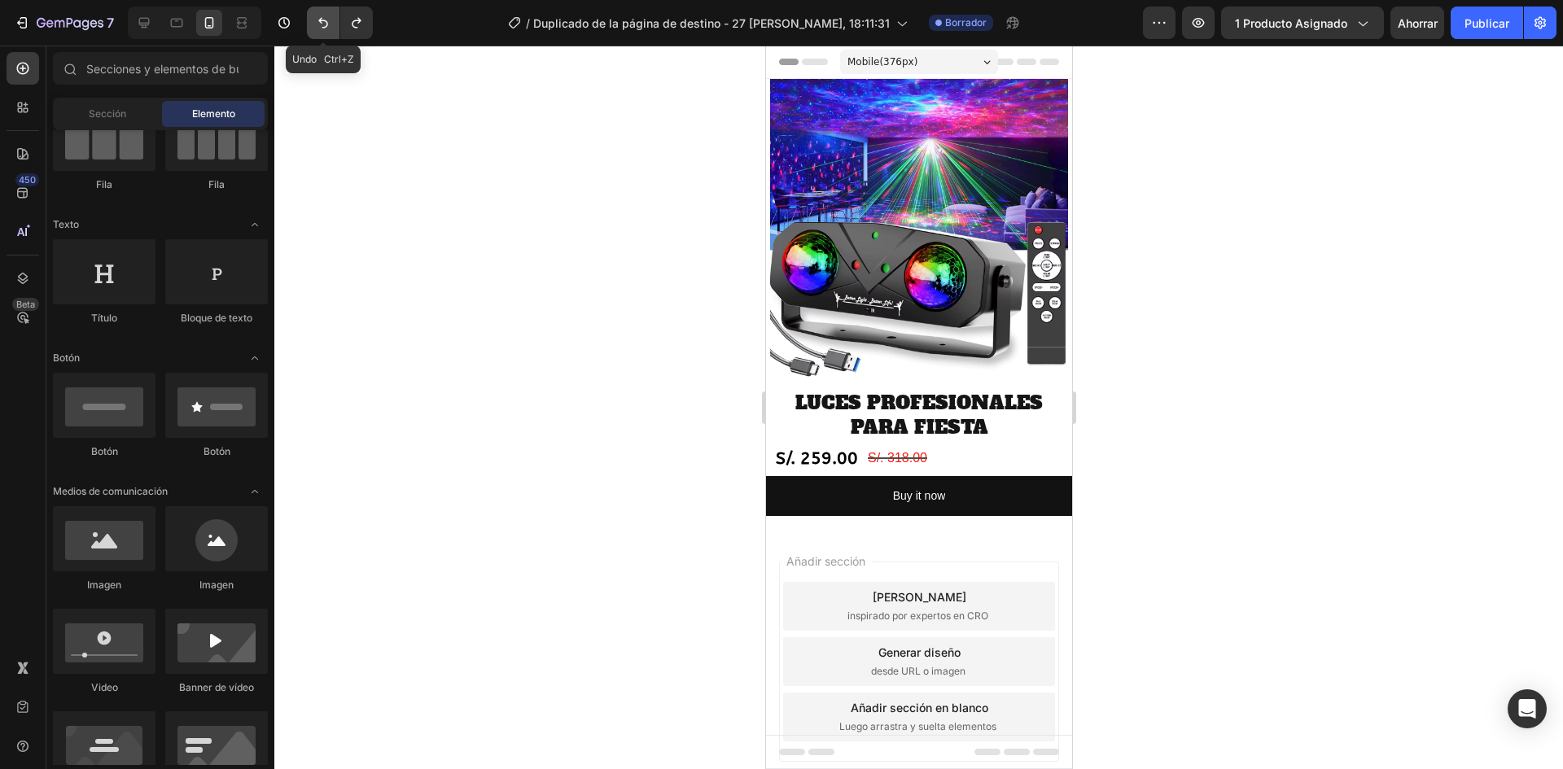
click at [323, 17] on icon "Deshacer/Rehacer" at bounding box center [323, 23] width 16 height 16
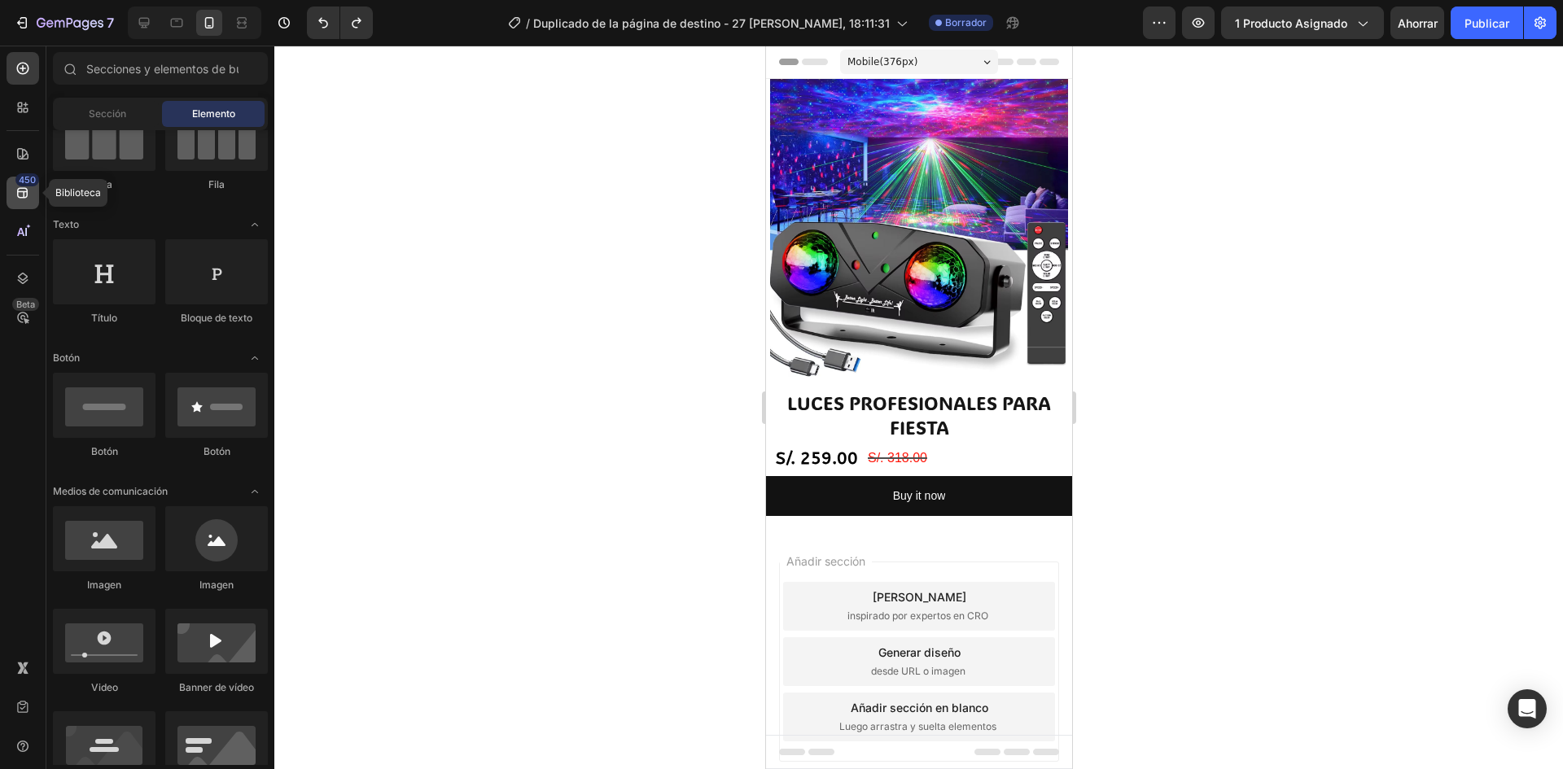
click at [26, 194] on icon at bounding box center [23, 193] width 16 height 16
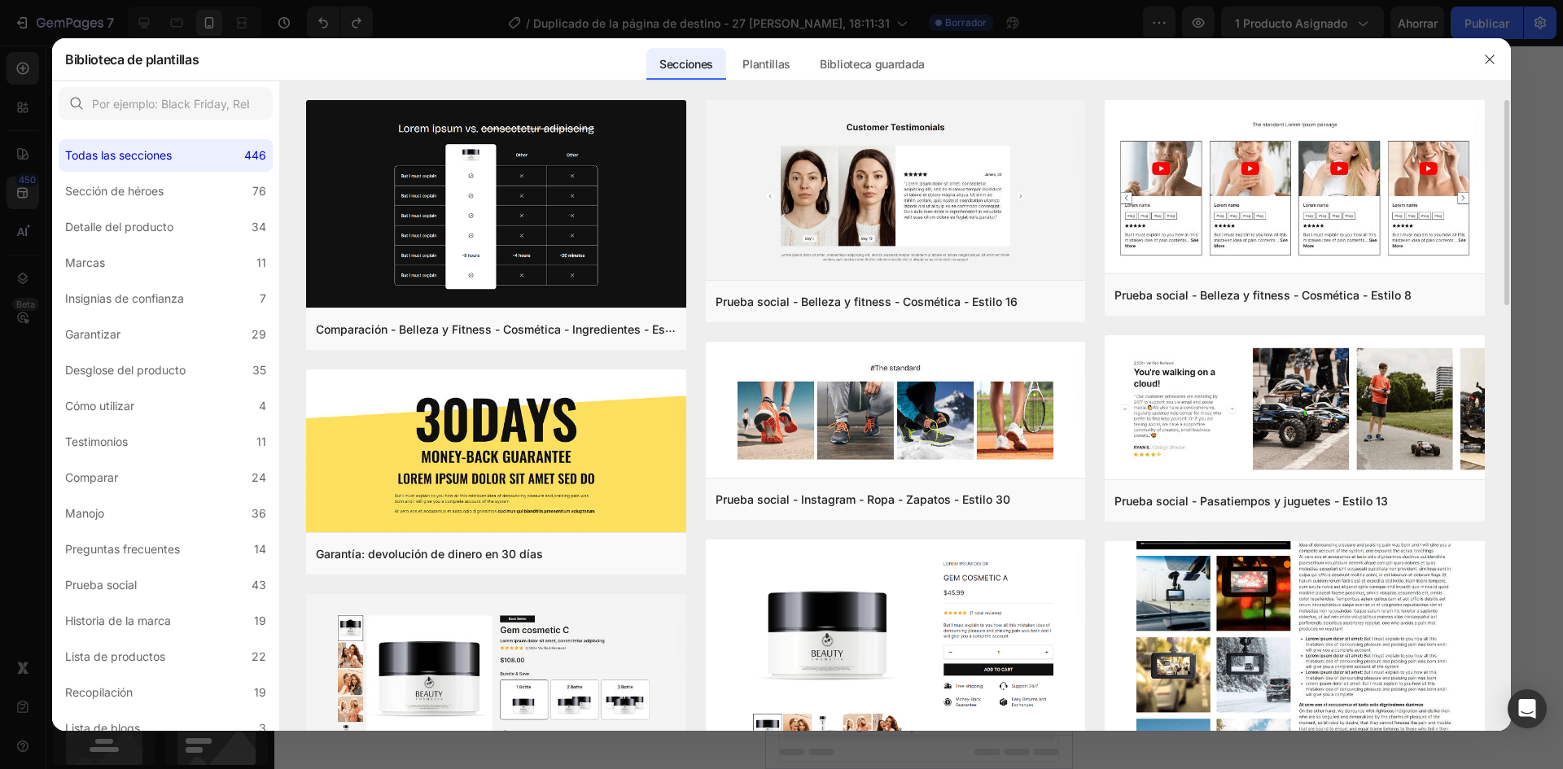
click at [1227, 605] on img at bounding box center [1295, 550] width 380 height 685
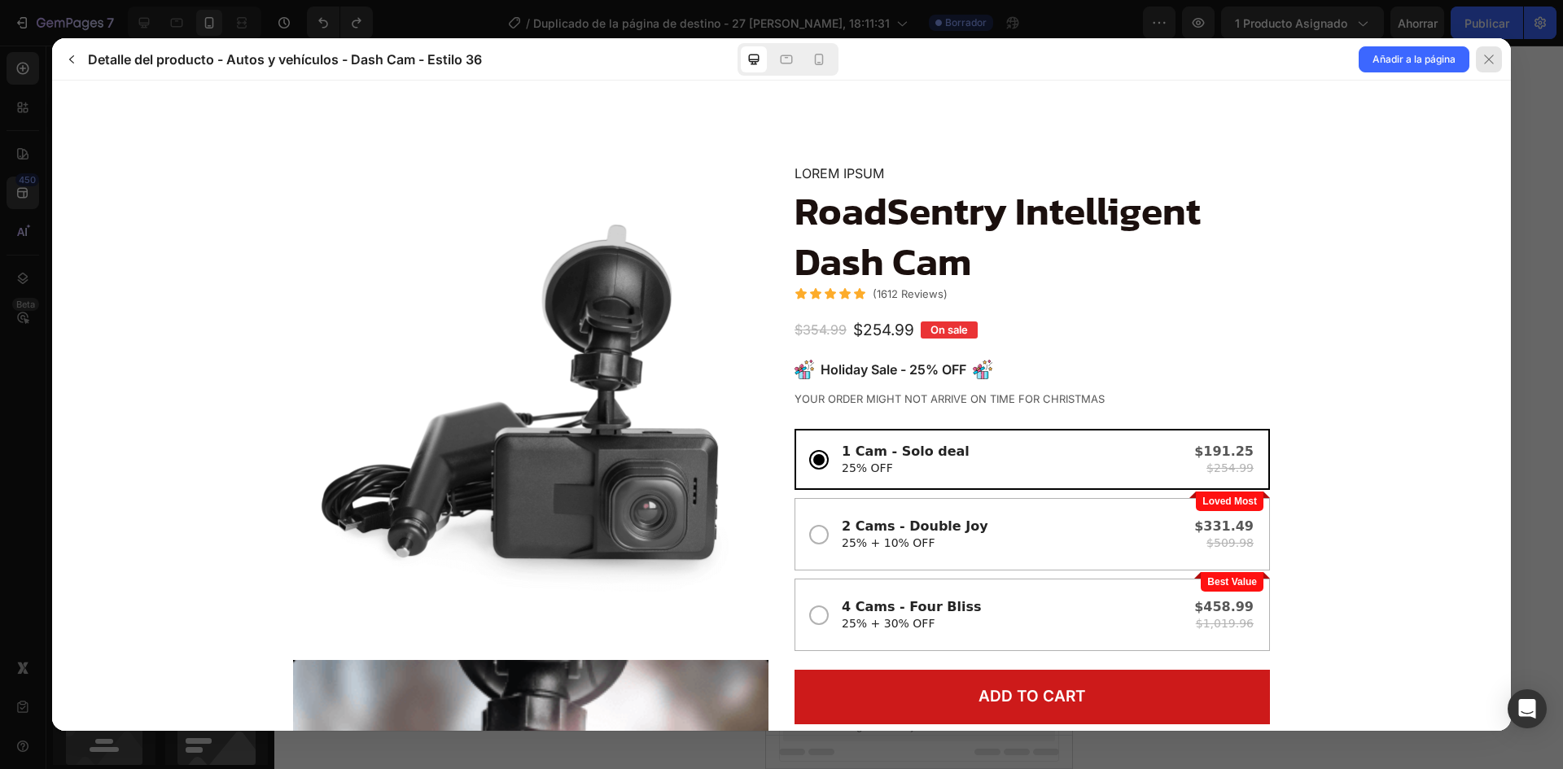
click at [1475, 62] on button at bounding box center [1491, 59] width 42 height 42
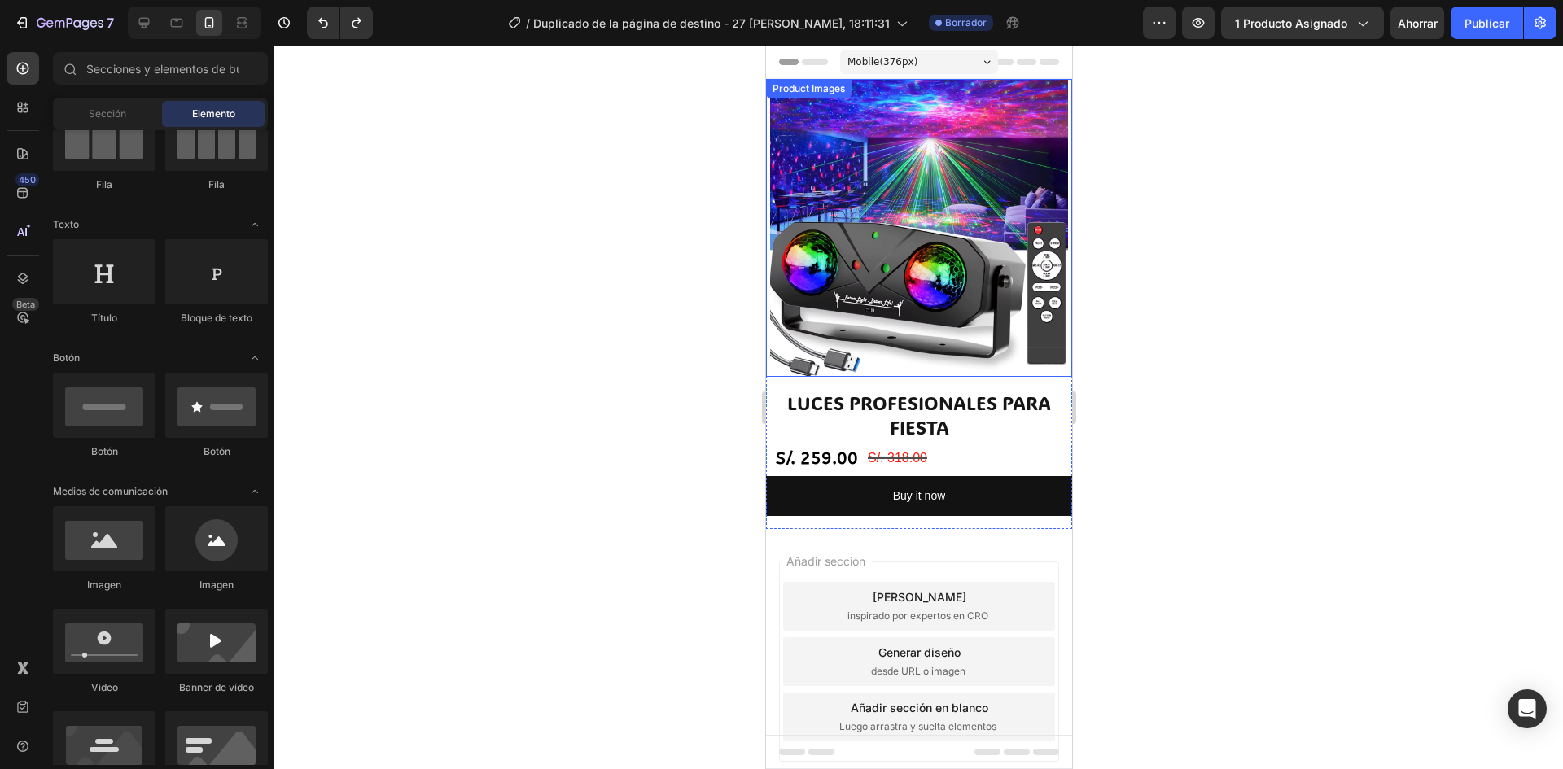
click at [896, 151] on img at bounding box center [918, 228] width 298 height 298
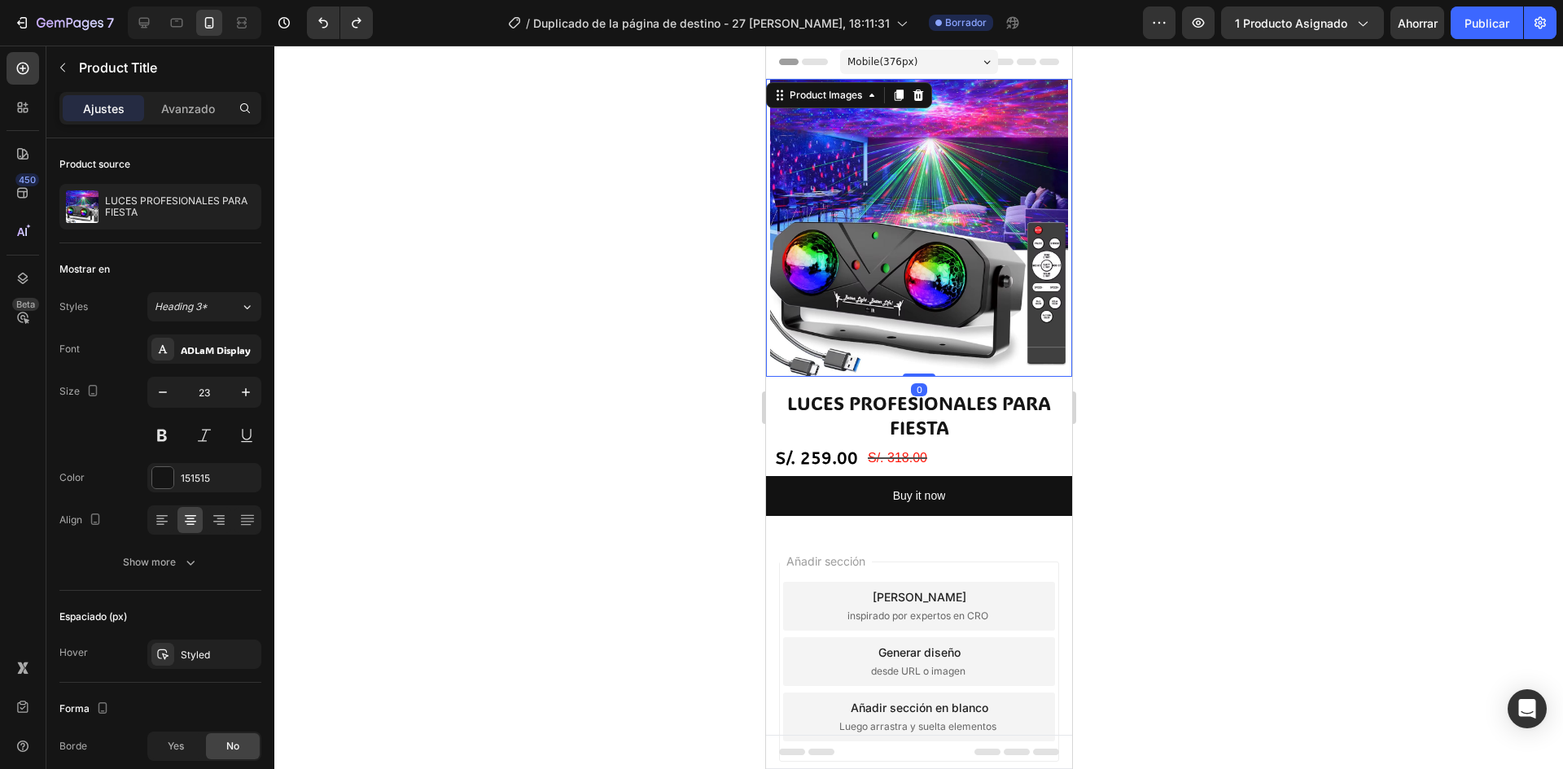
click at [854, 390] on h2 "LUCES PROFESIONALES PARA FIESTA" at bounding box center [918, 416] width 306 height 52
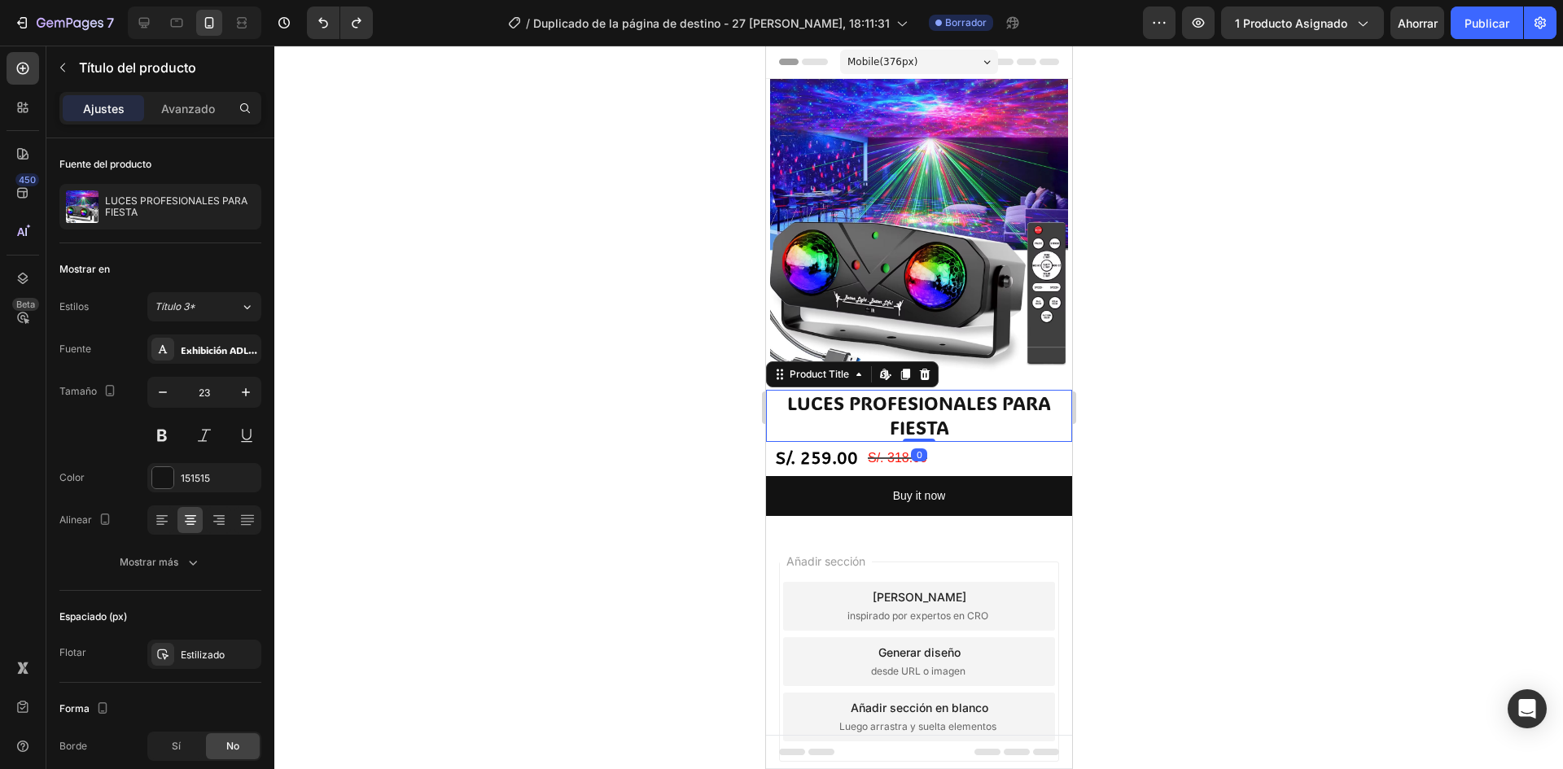
click at [880, 233] on img at bounding box center [918, 228] width 298 height 298
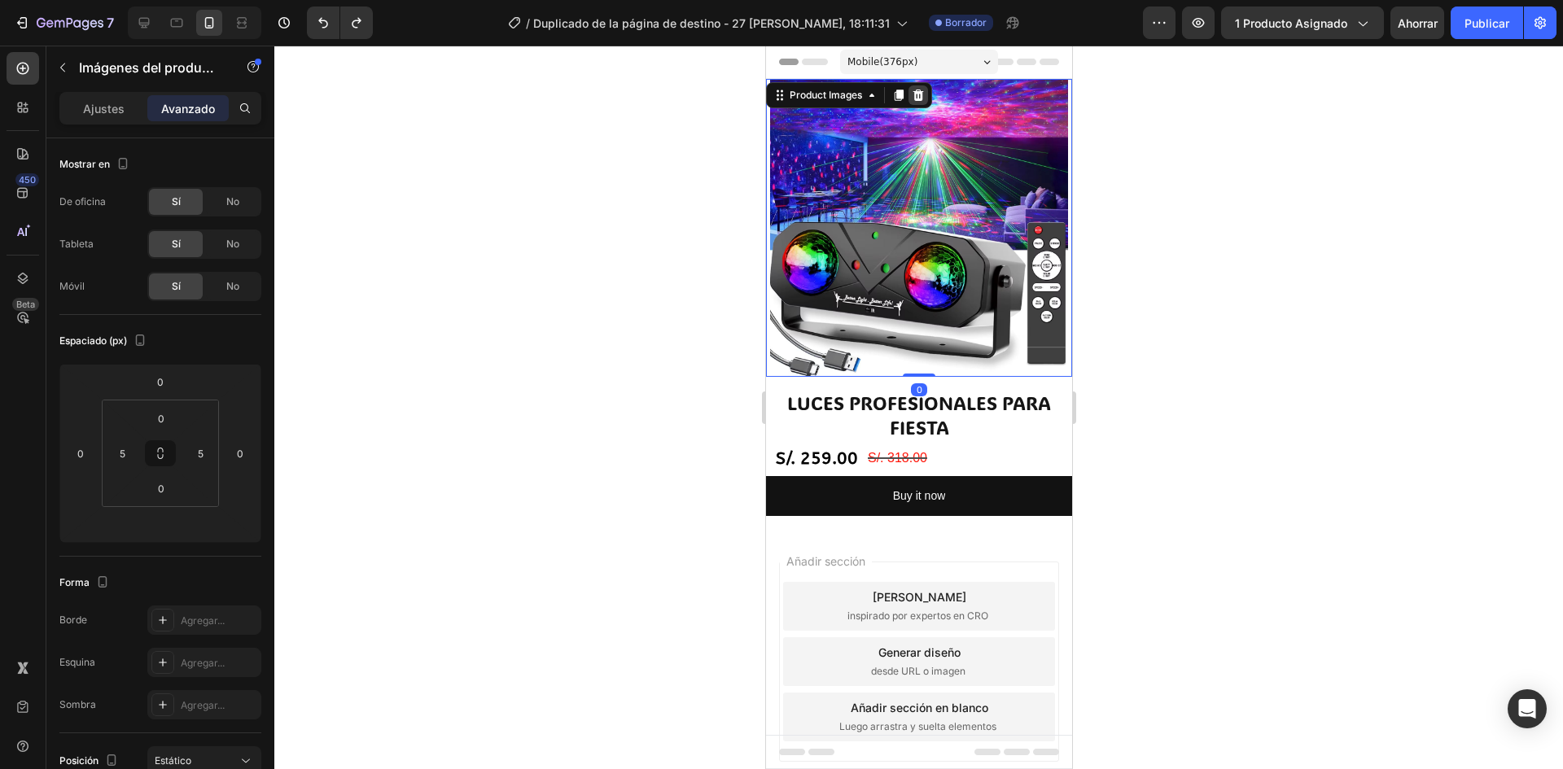
click at [920, 99] on icon at bounding box center [918, 95] width 11 height 11
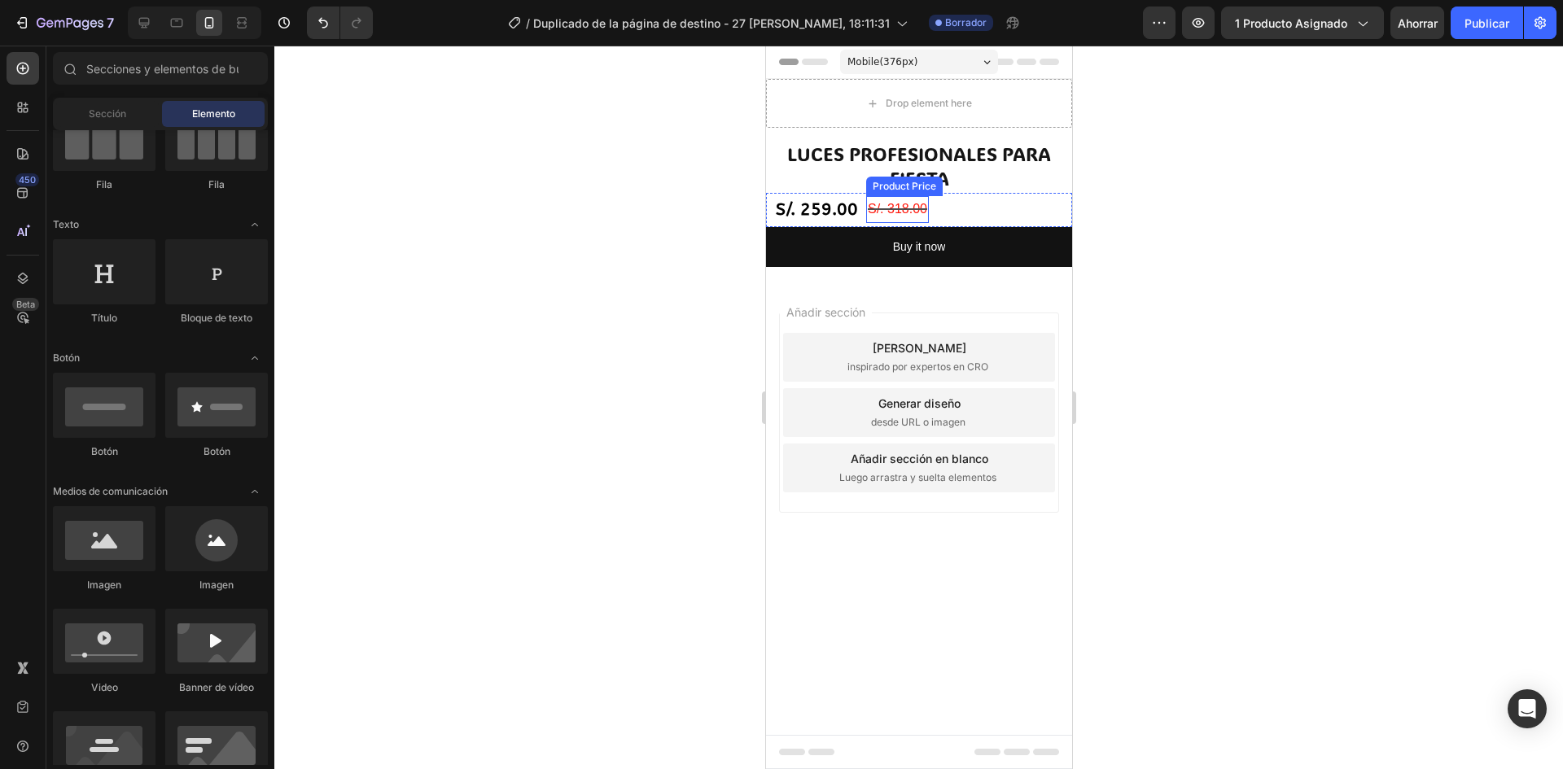
click at [910, 210] on div "S/. 318.00" at bounding box center [897, 209] width 63 height 27
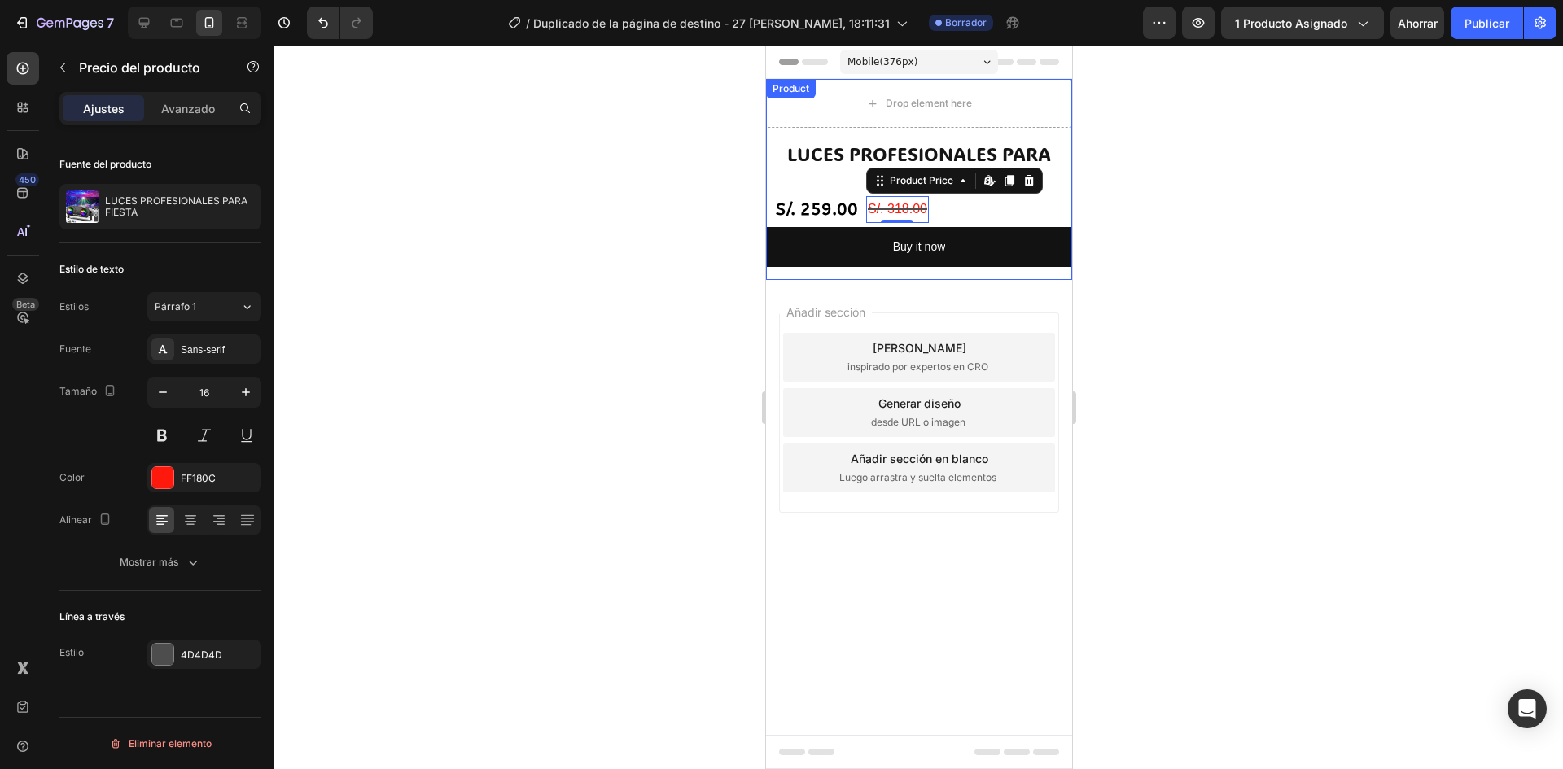
click at [971, 127] on div "Drop element here" at bounding box center [918, 103] width 306 height 49
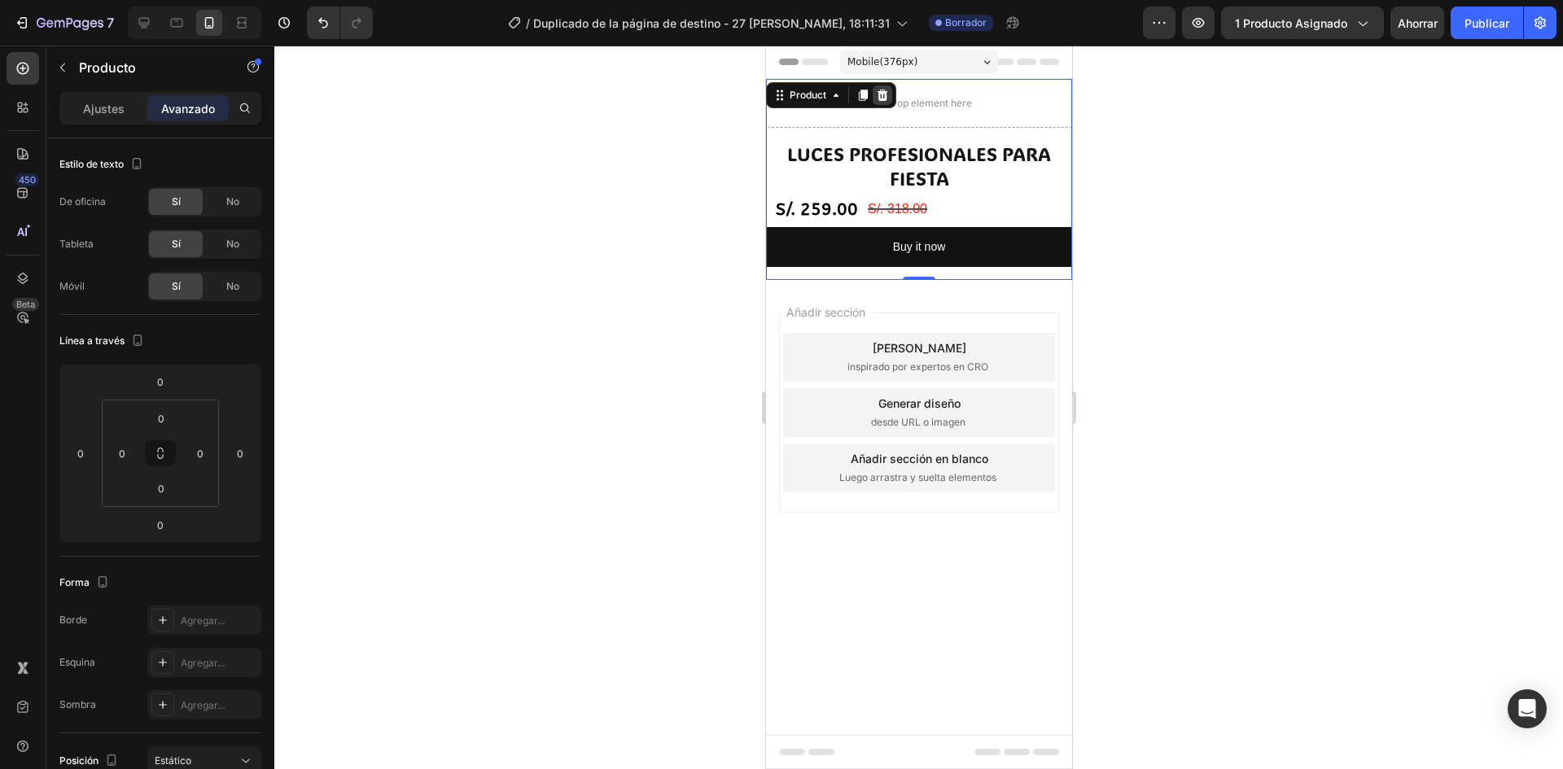
click at [891, 94] on div at bounding box center [882, 95] width 20 height 20
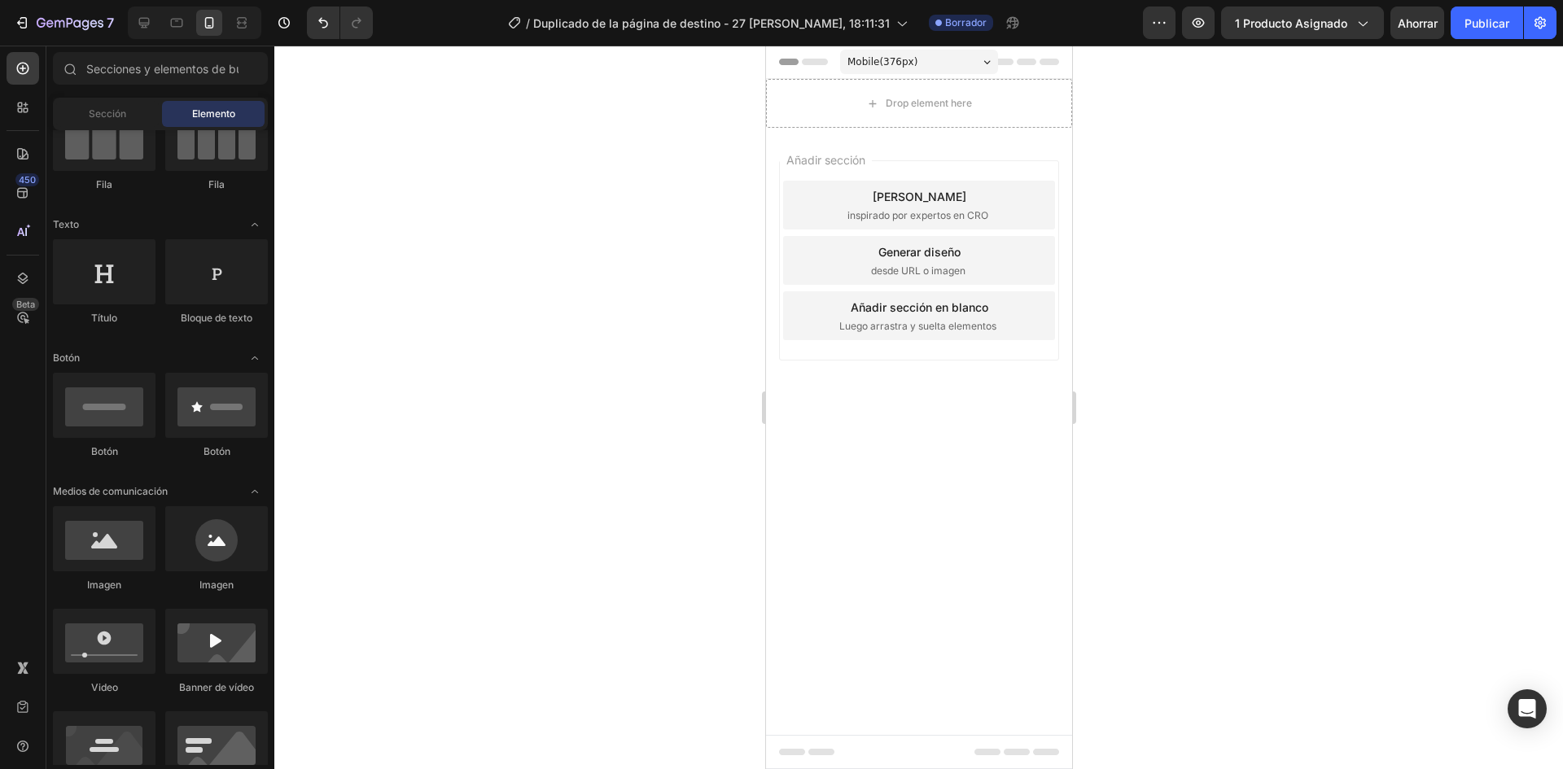
click at [773, 129] on div "Añadir sección Elija plantillas inspirado por expertos en CRO Generar diseño de…" at bounding box center [918, 283] width 306 height 311
click at [796, 152] on span "Añadir sección" at bounding box center [825, 159] width 92 height 17
click at [800, 103] on div "Drop element here" at bounding box center [918, 103] width 306 height 49
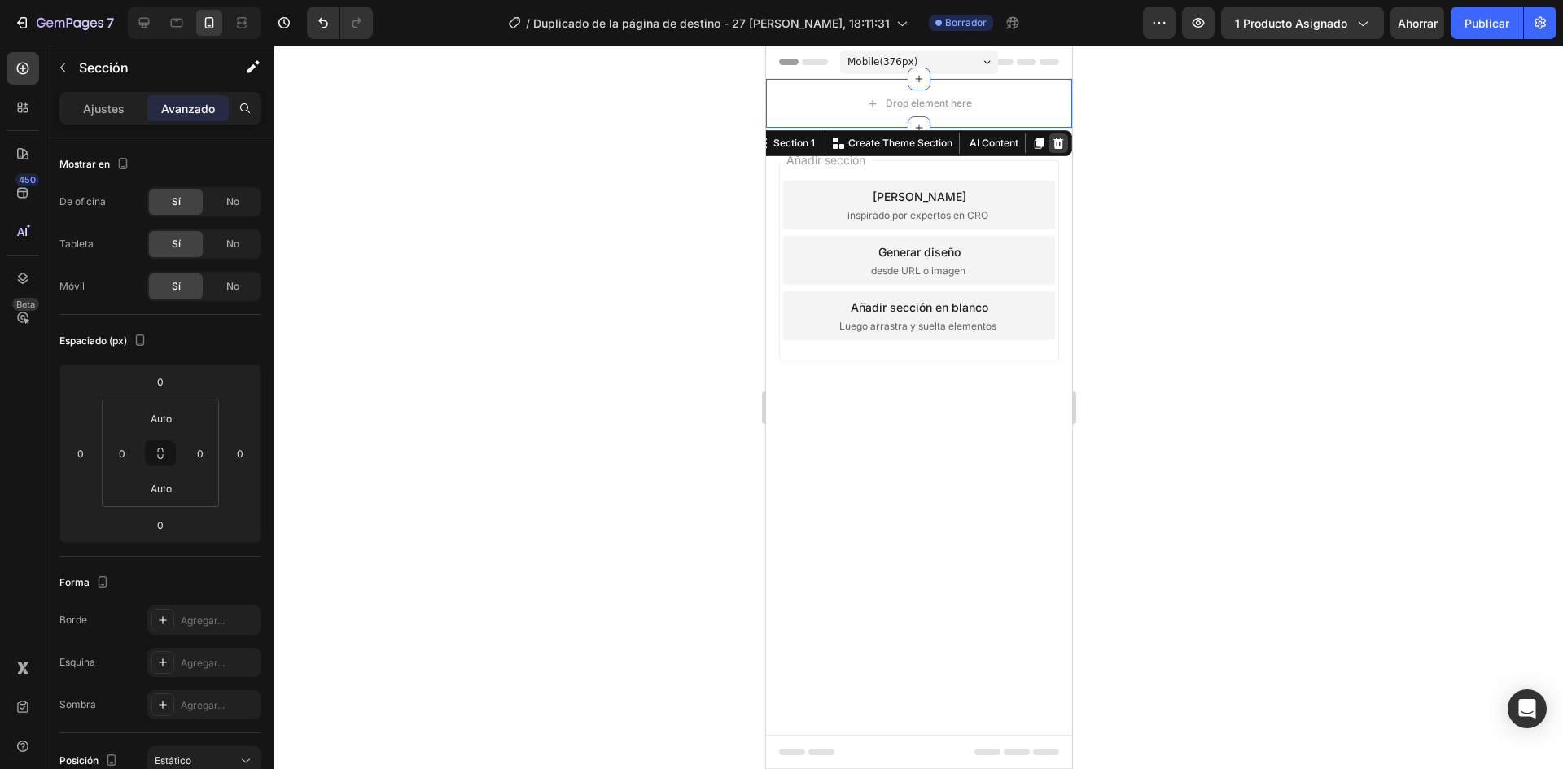
click at [1049, 140] on div at bounding box center [1058, 144] width 20 height 20
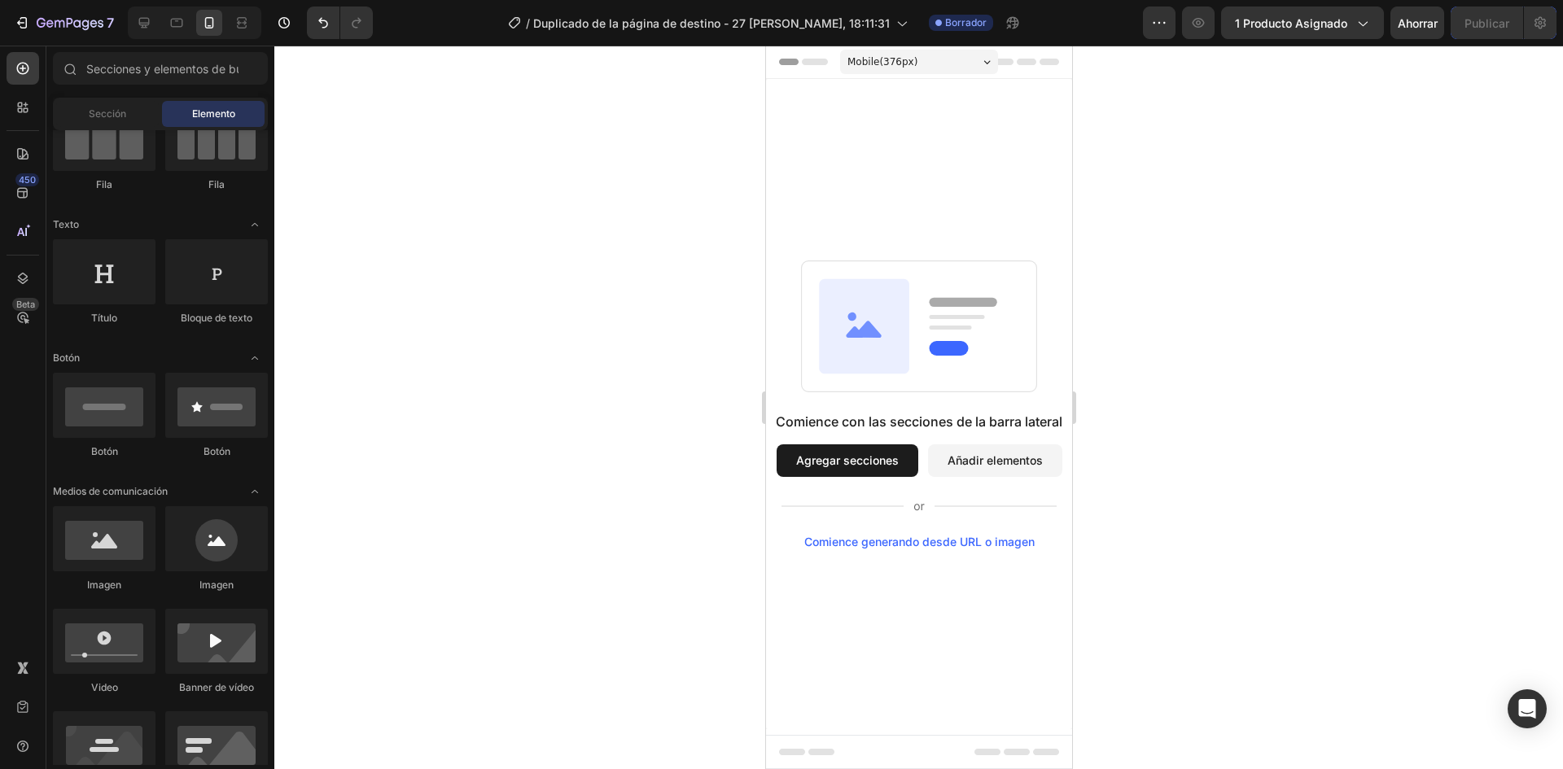
click at [921, 217] on div "Comience con las secciones de la barra lateral Agregar secciones Añadir element…" at bounding box center [918, 404] width 306 height 651
click at [27, 103] on icon at bounding box center [23, 107] width 16 height 16
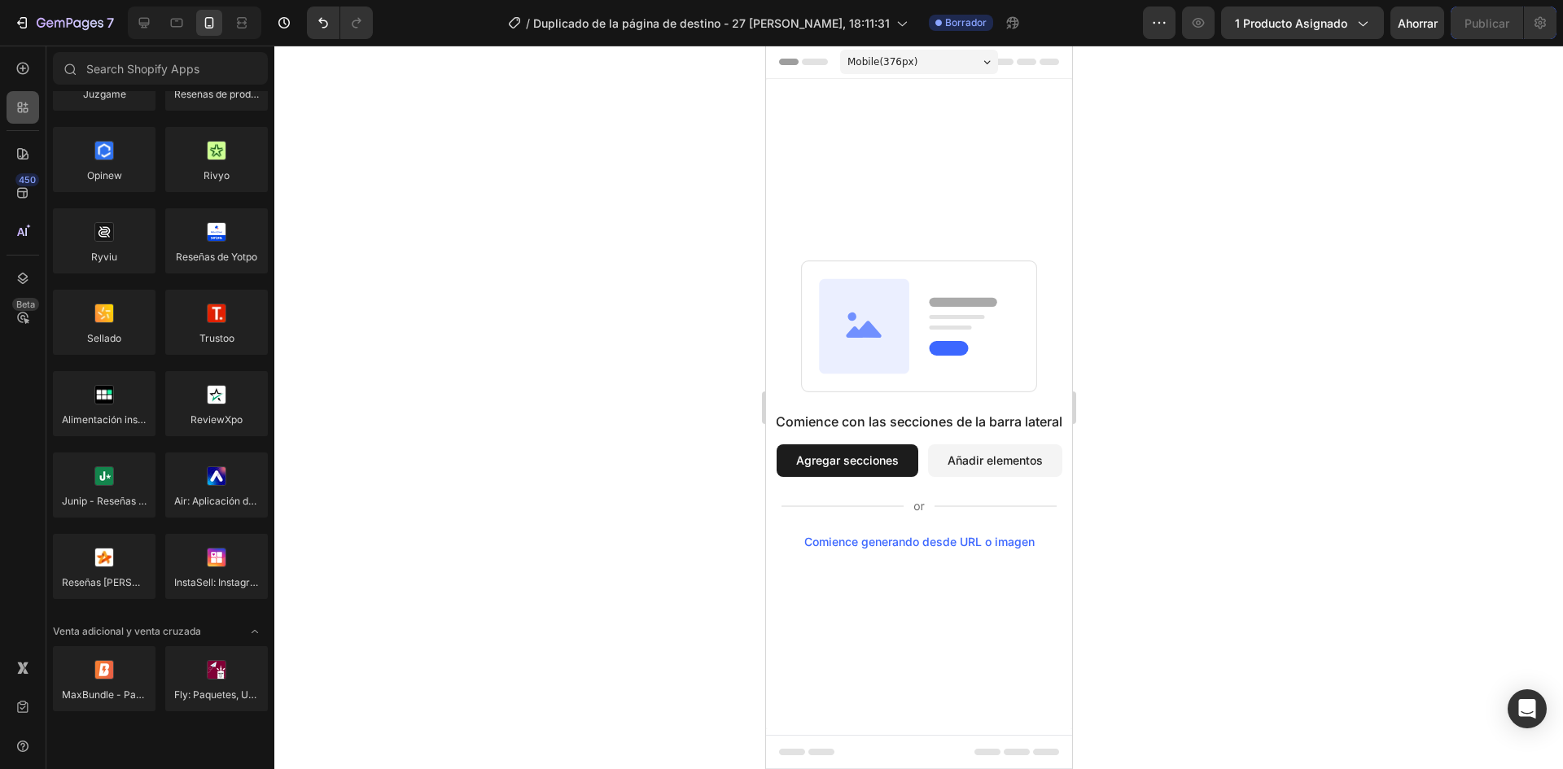
click at [27, 103] on icon at bounding box center [23, 107] width 16 height 16
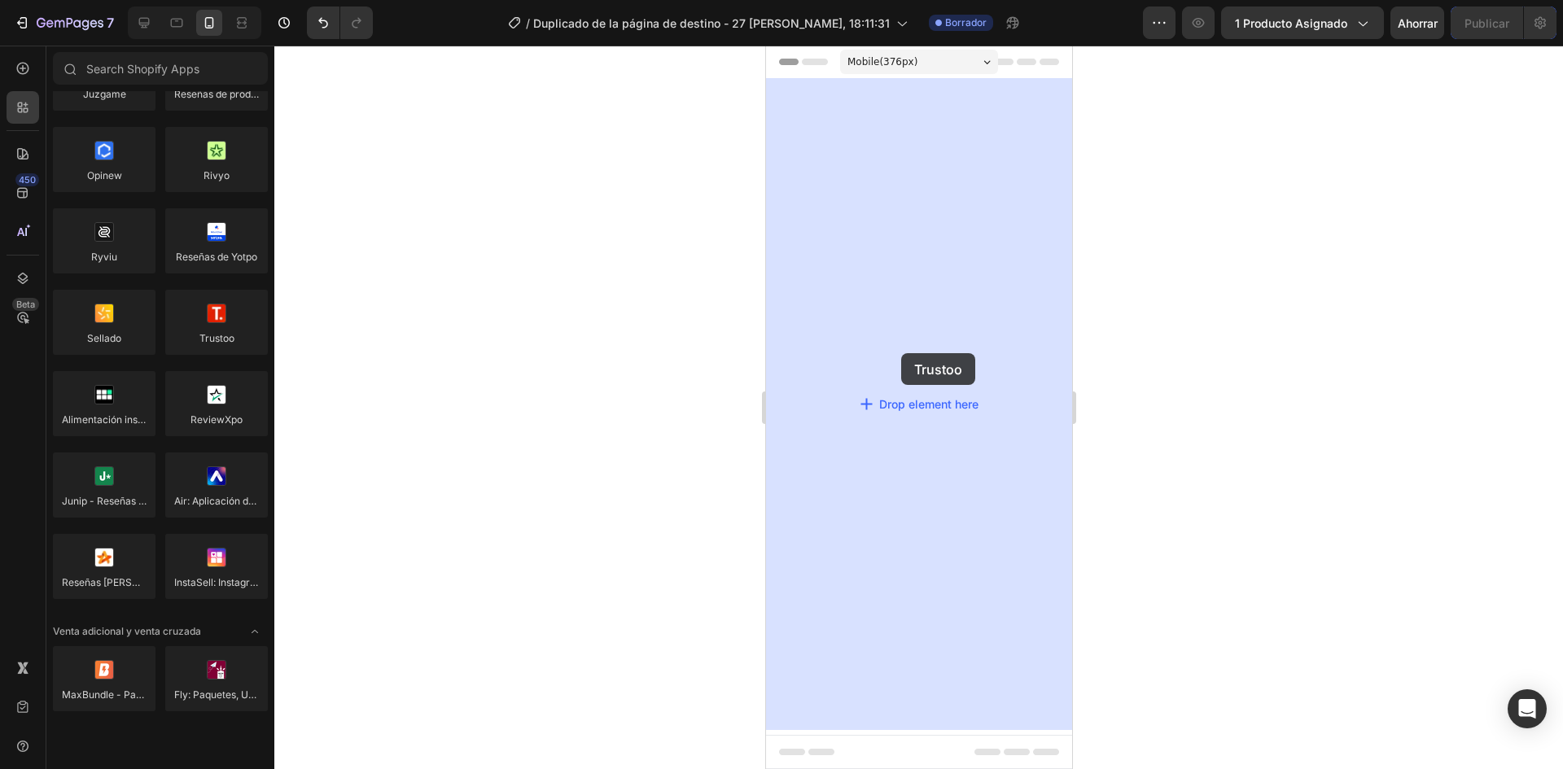
drag, startPoint x: 992, startPoint y: 382, endPoint x: 870, endPoint y: 353, distance: 125.4
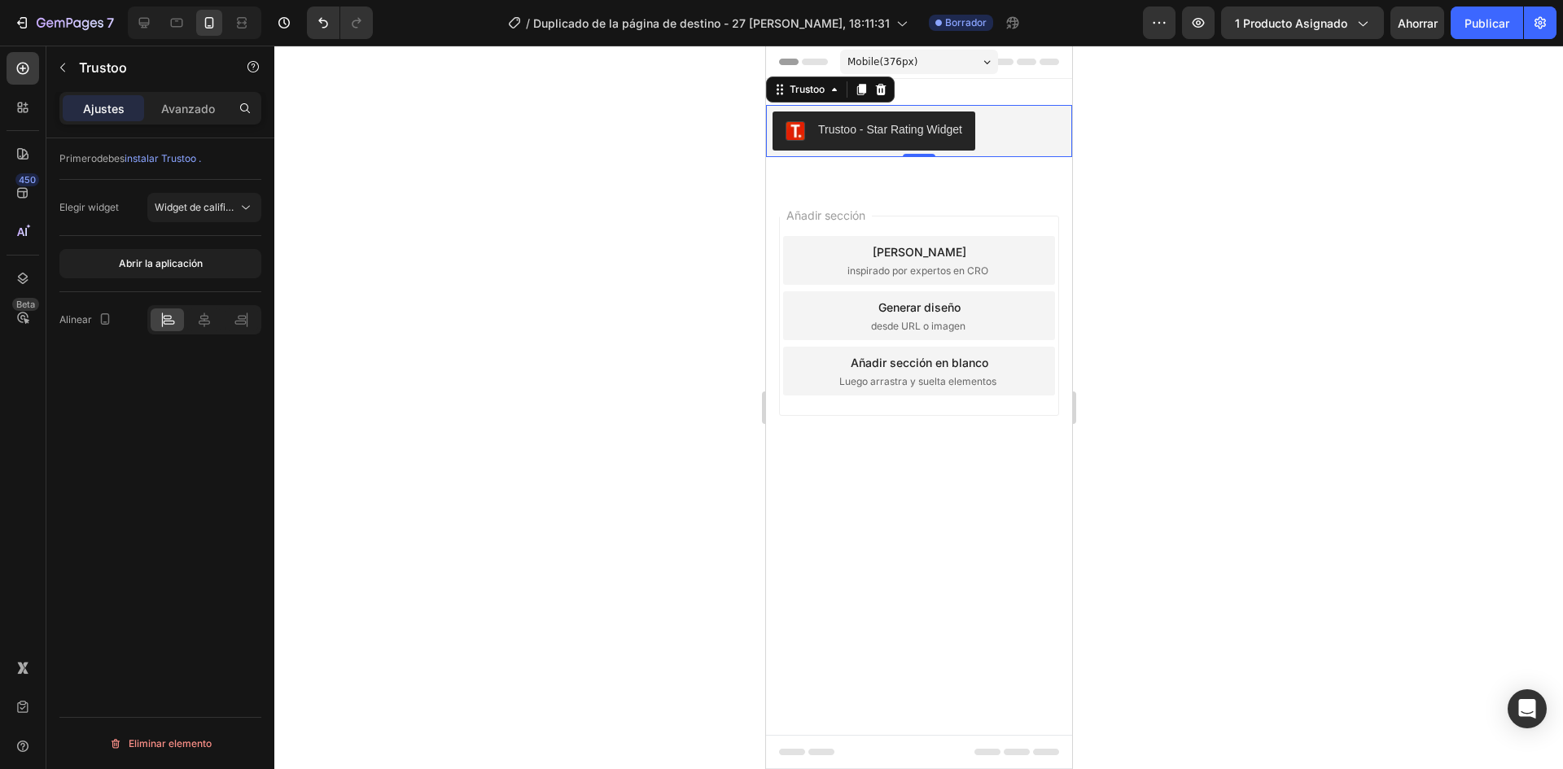
click at [870, 134] on div "Trustoo - Star Rating Widget" at bounding box center [890, 129] width 144 height 17
click at [876, 91] on icon at bounding box center [880, 89] width 13 height 13
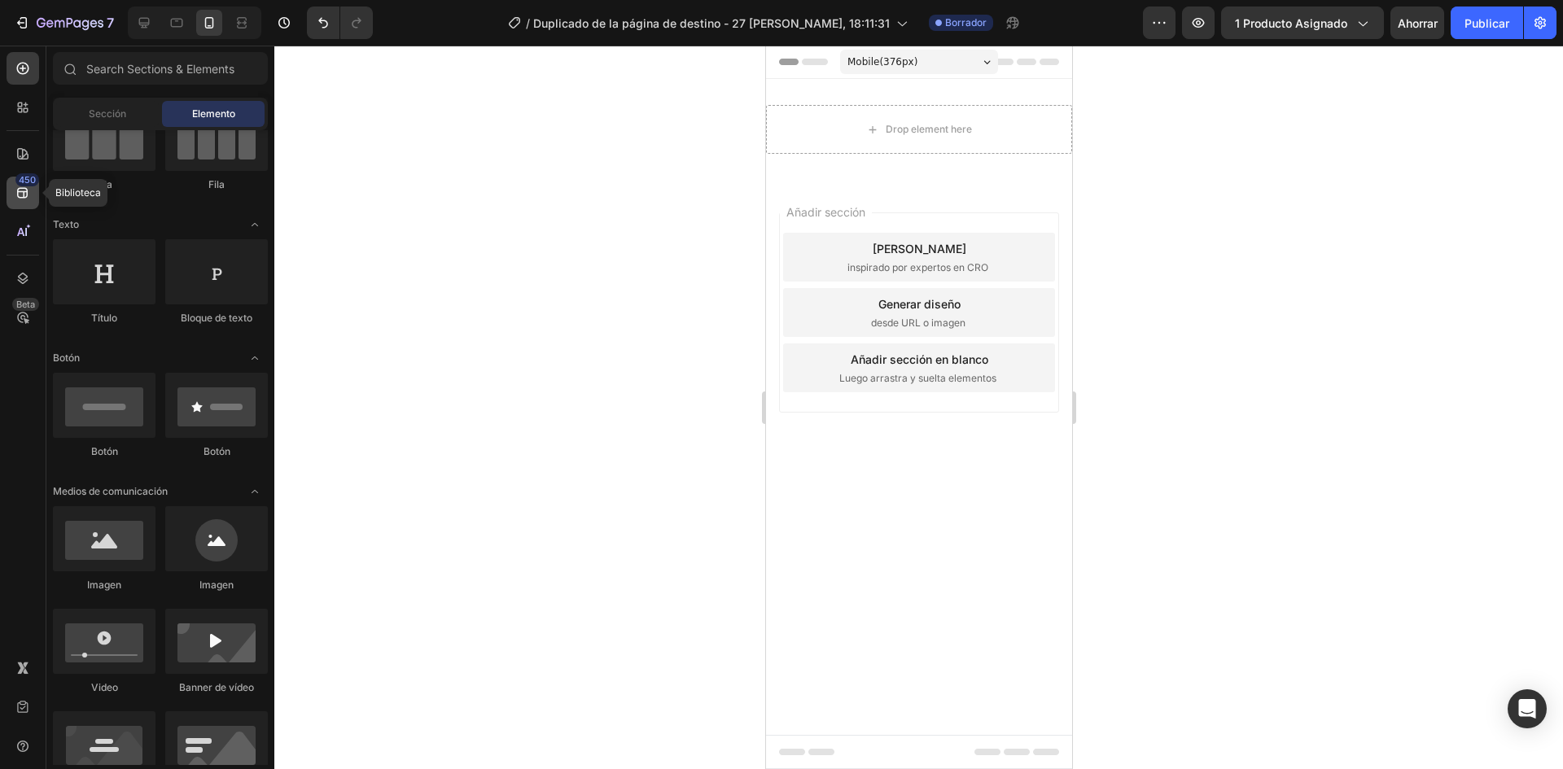
click at [22, 189] on icon at bounding box center [22, 193] width 11 height 11
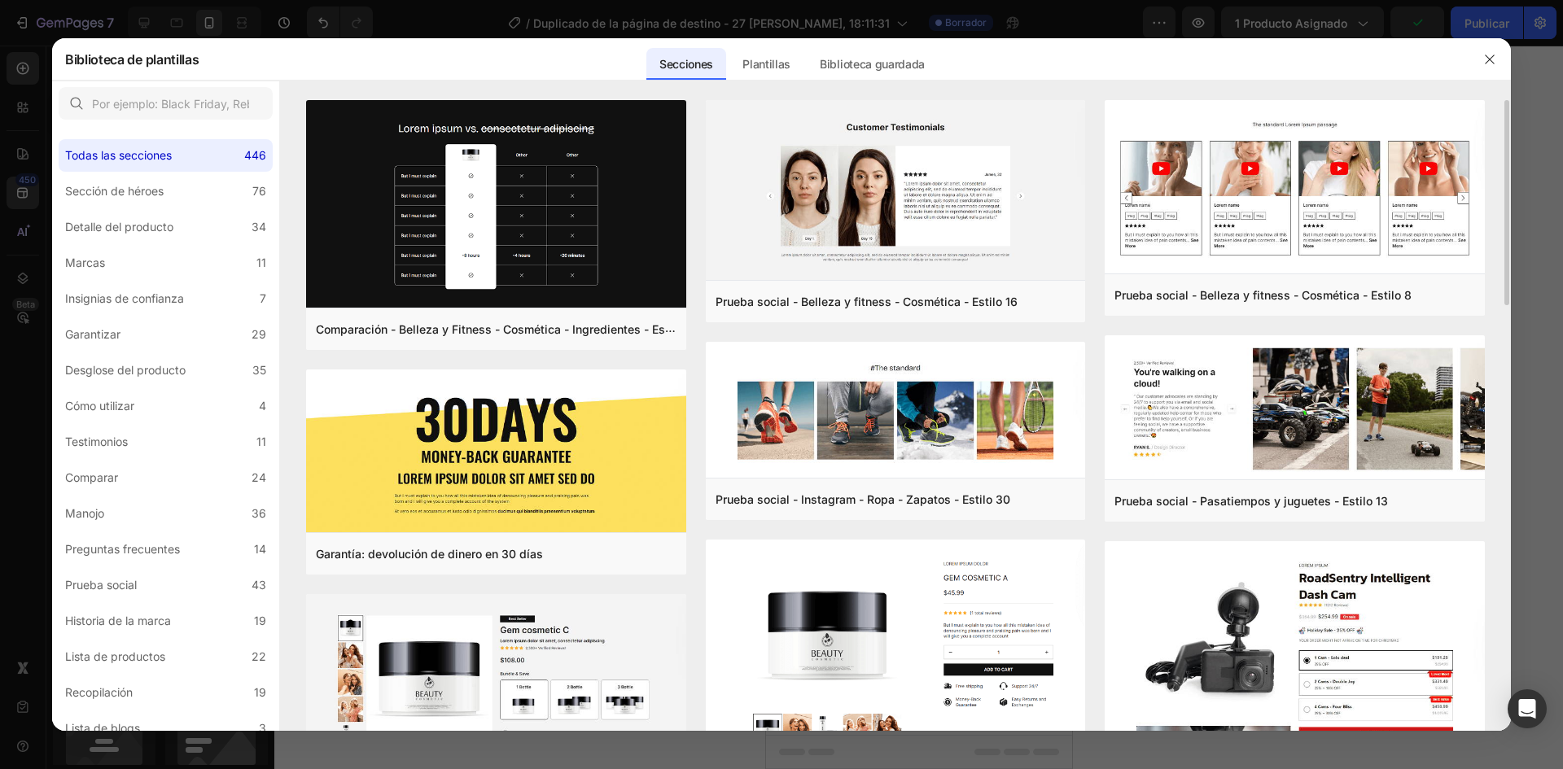
scroll to position [163, 0]
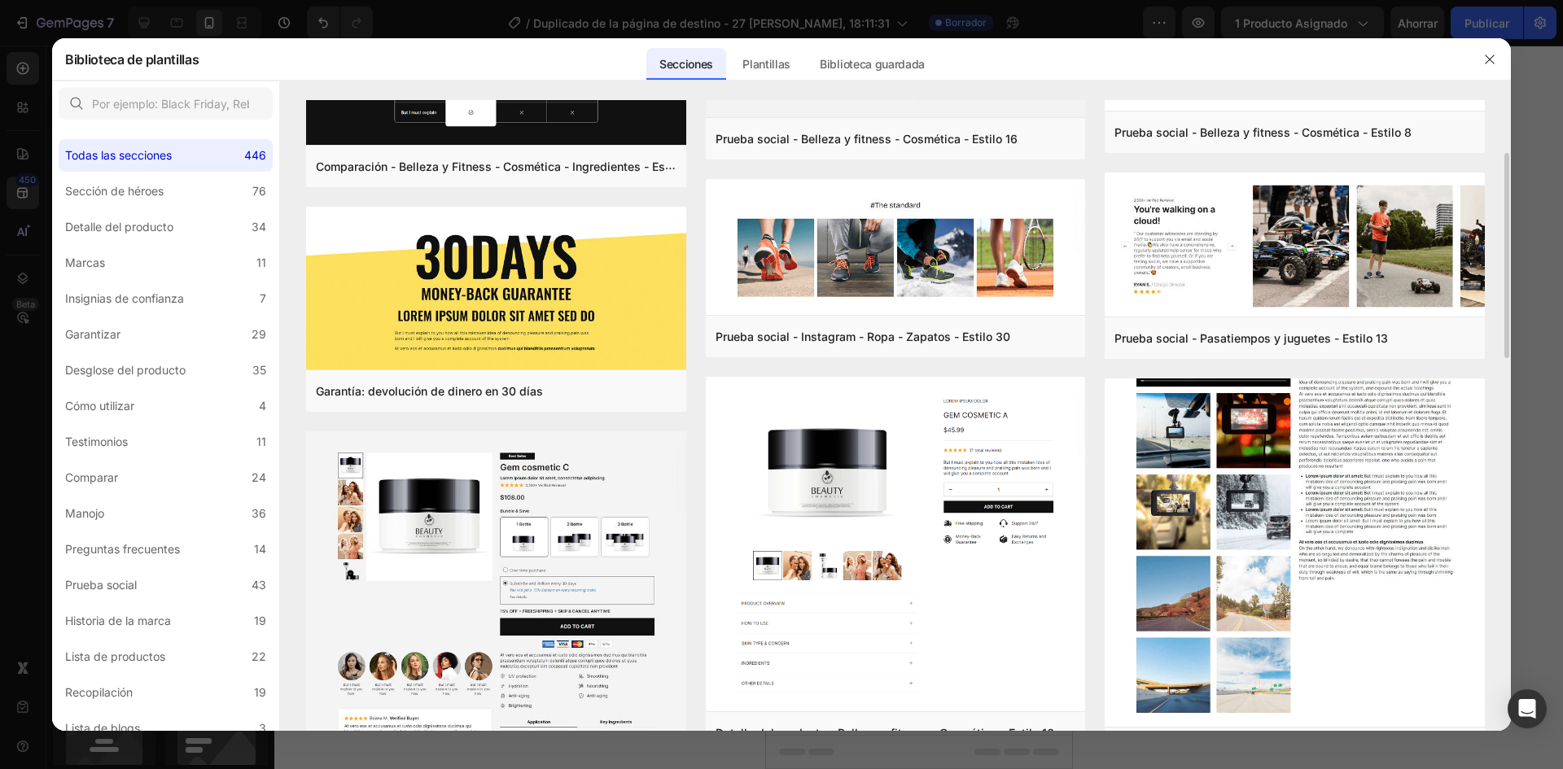
click at [1370, 518] on img at bounding box center [1295, 387] width 380 height 685
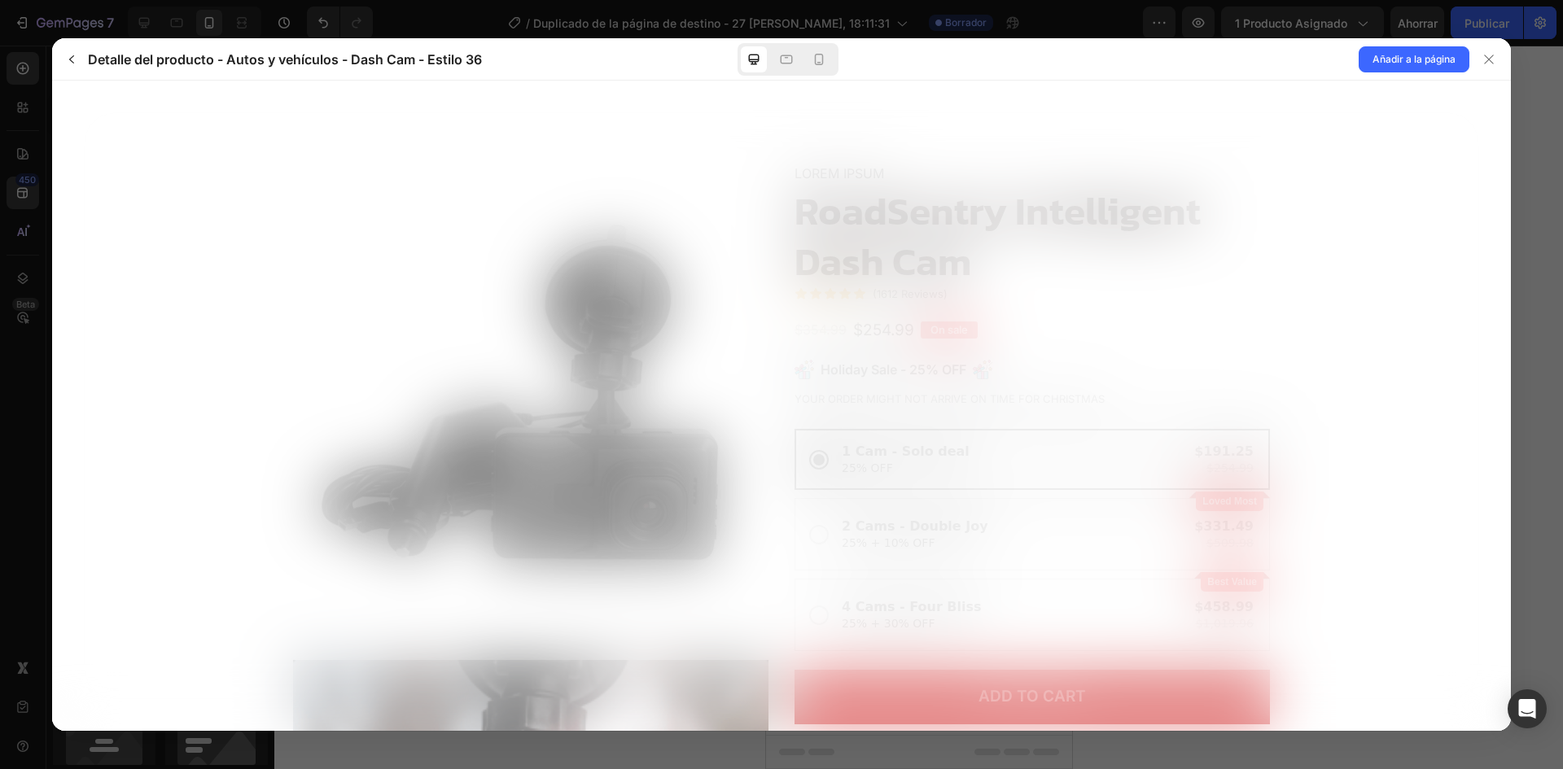
scroll to position [0, 0]
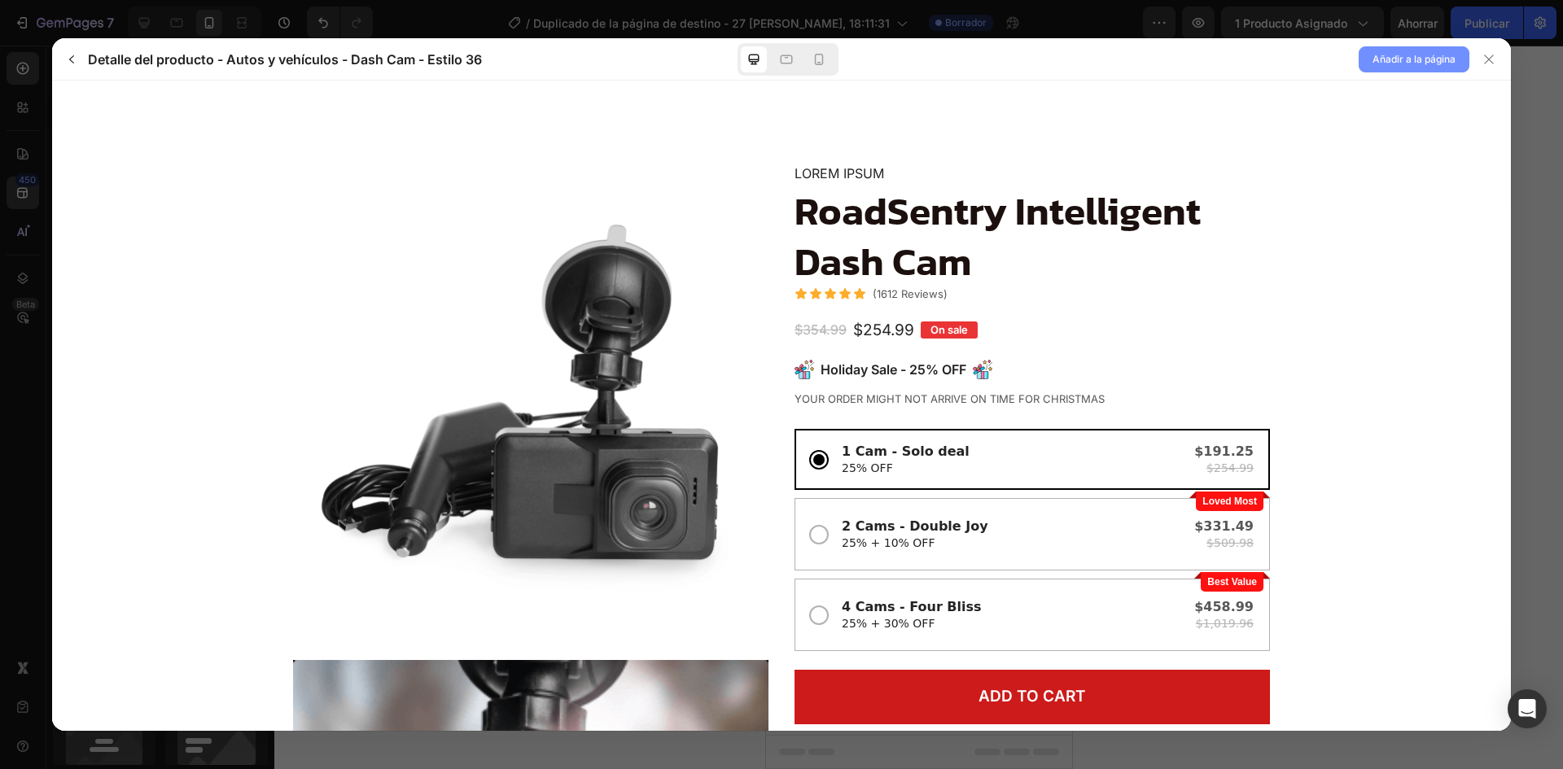
click at [1390, 58] on font "Añadir a la página" at bounding box center [1414, 59] width 83 height 12
click at [1448, 71] on button "Añadir a la página" at bounding box center [1414, 59] width 111 height 26
click at [1496, 55] on div at bounding box center [1489, 59] width 26 height 26
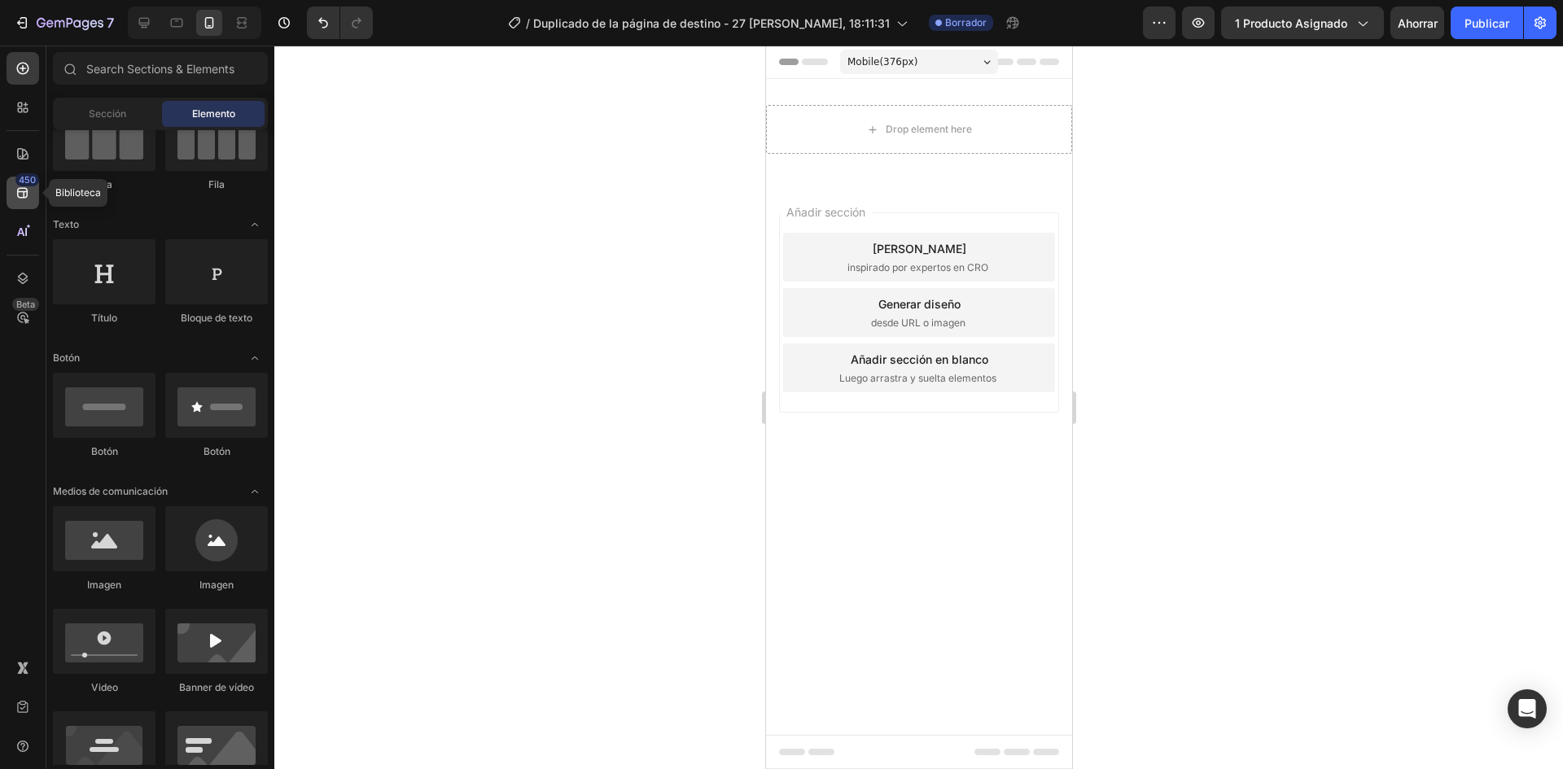
click at [27, 195] on icon at bounding box center [22, 193] width 11 height 11
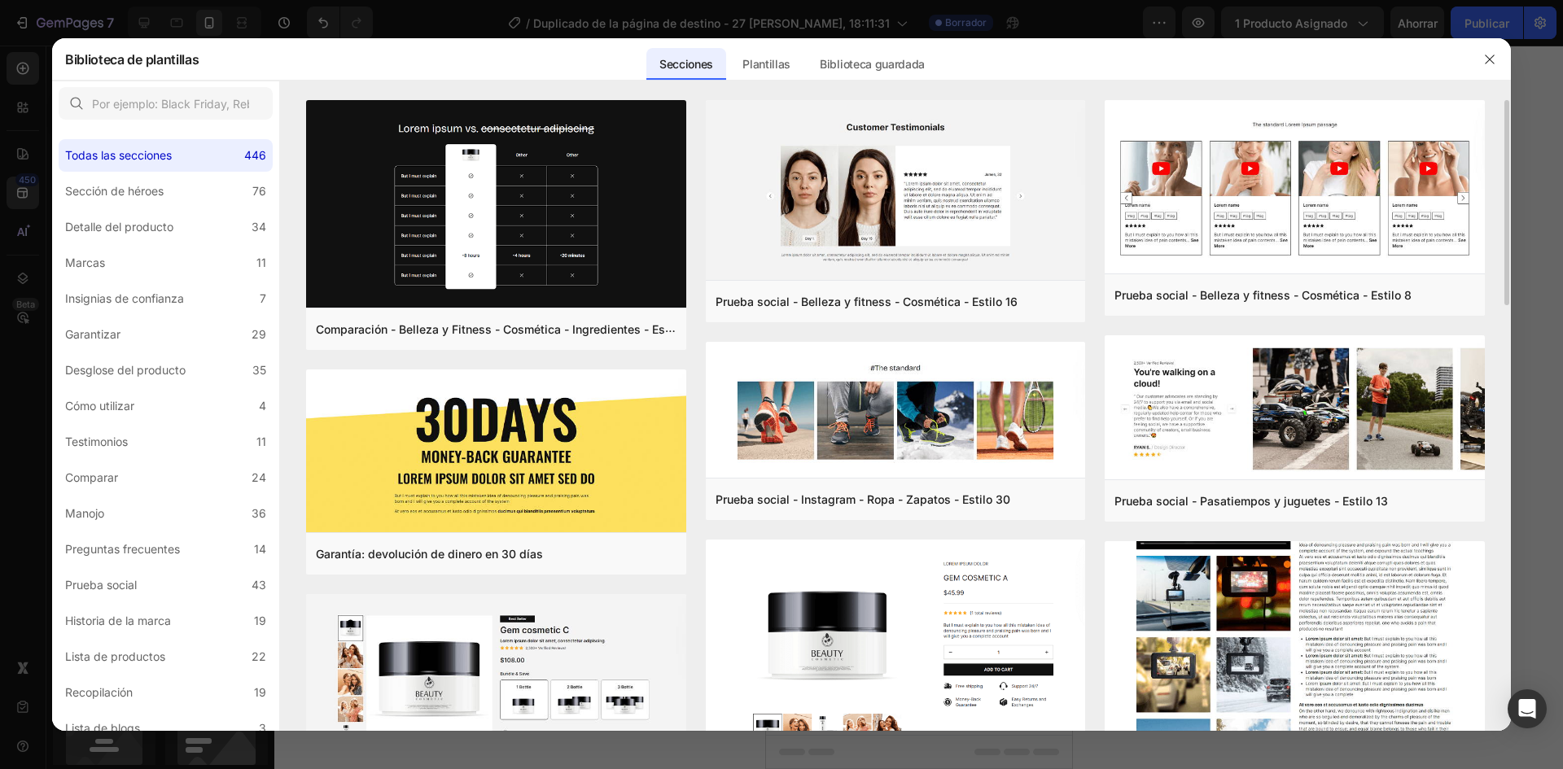
click at [1263, 630] on img at bounding box center [1295, 550] width 380 height 685
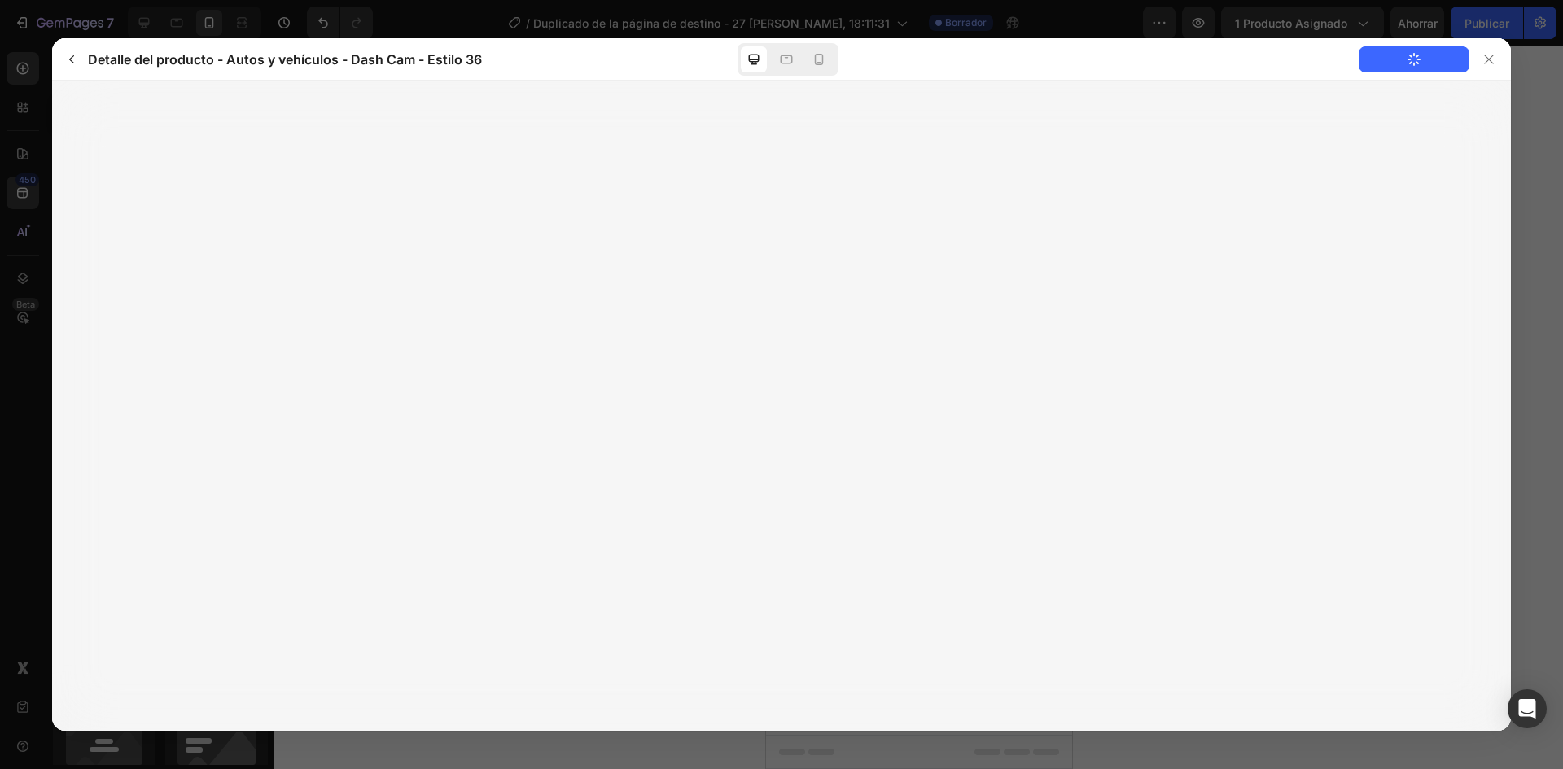
click at [1391, 55] on button "Añadir a la página" at bounding box center [1414, 59] width 111 height 26
click at [1407, 70] on button "Añadir a la página" at bounding box center [1414, 59] width 111 height 26
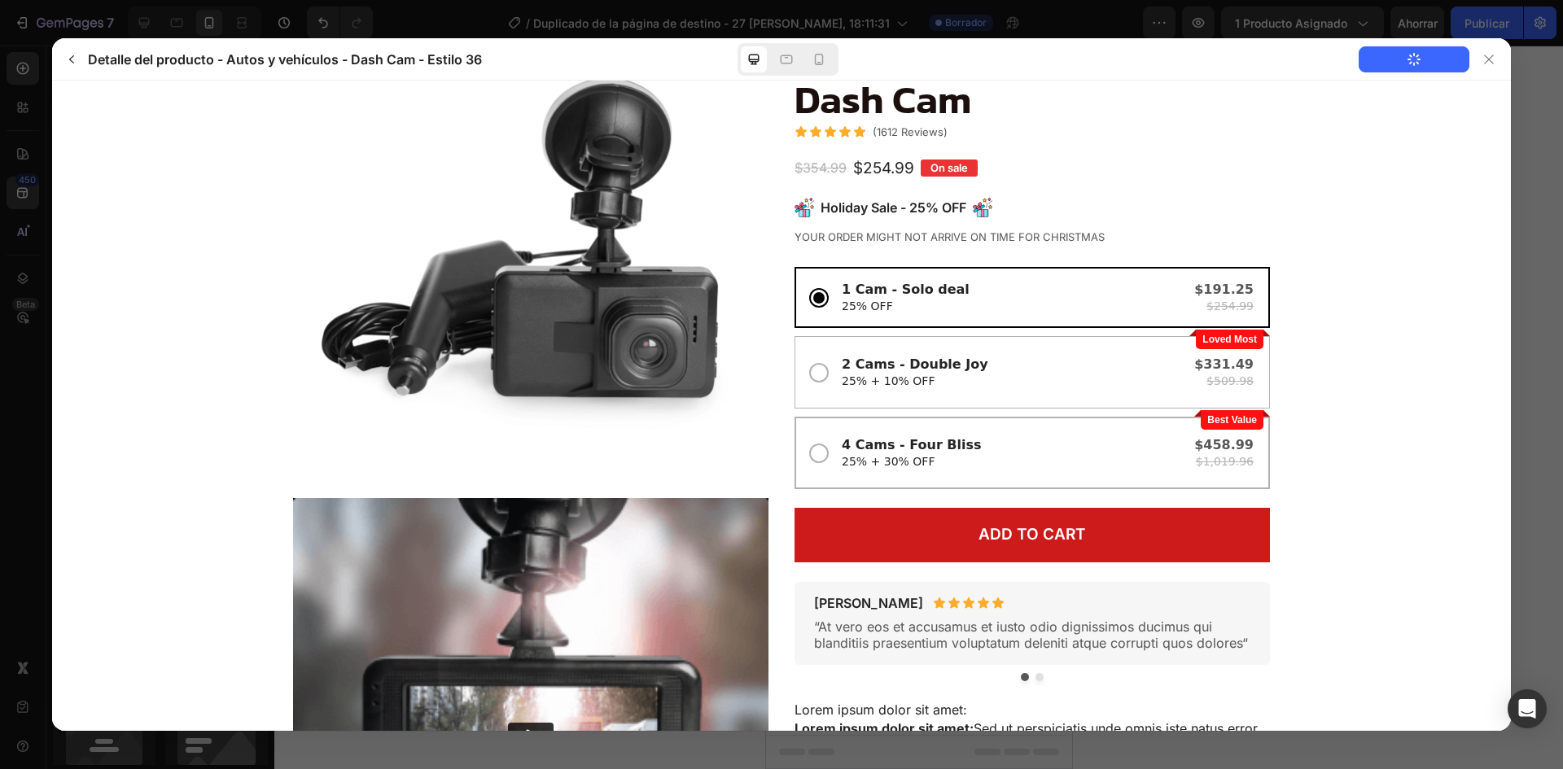
scroll to position [163, 0]
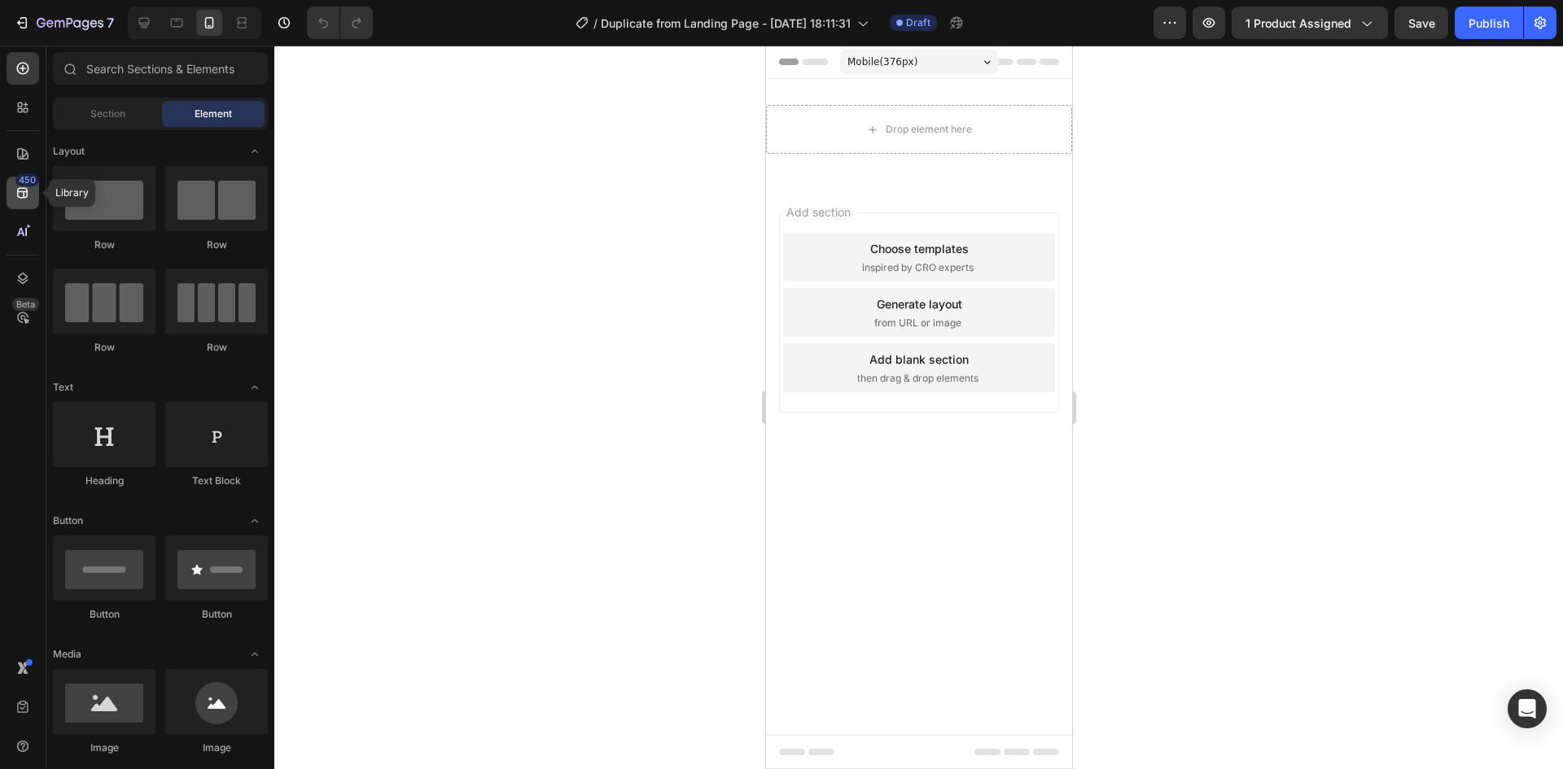
click at [22, 190] on icon at bounding box center [23, 193] width 16 height 16
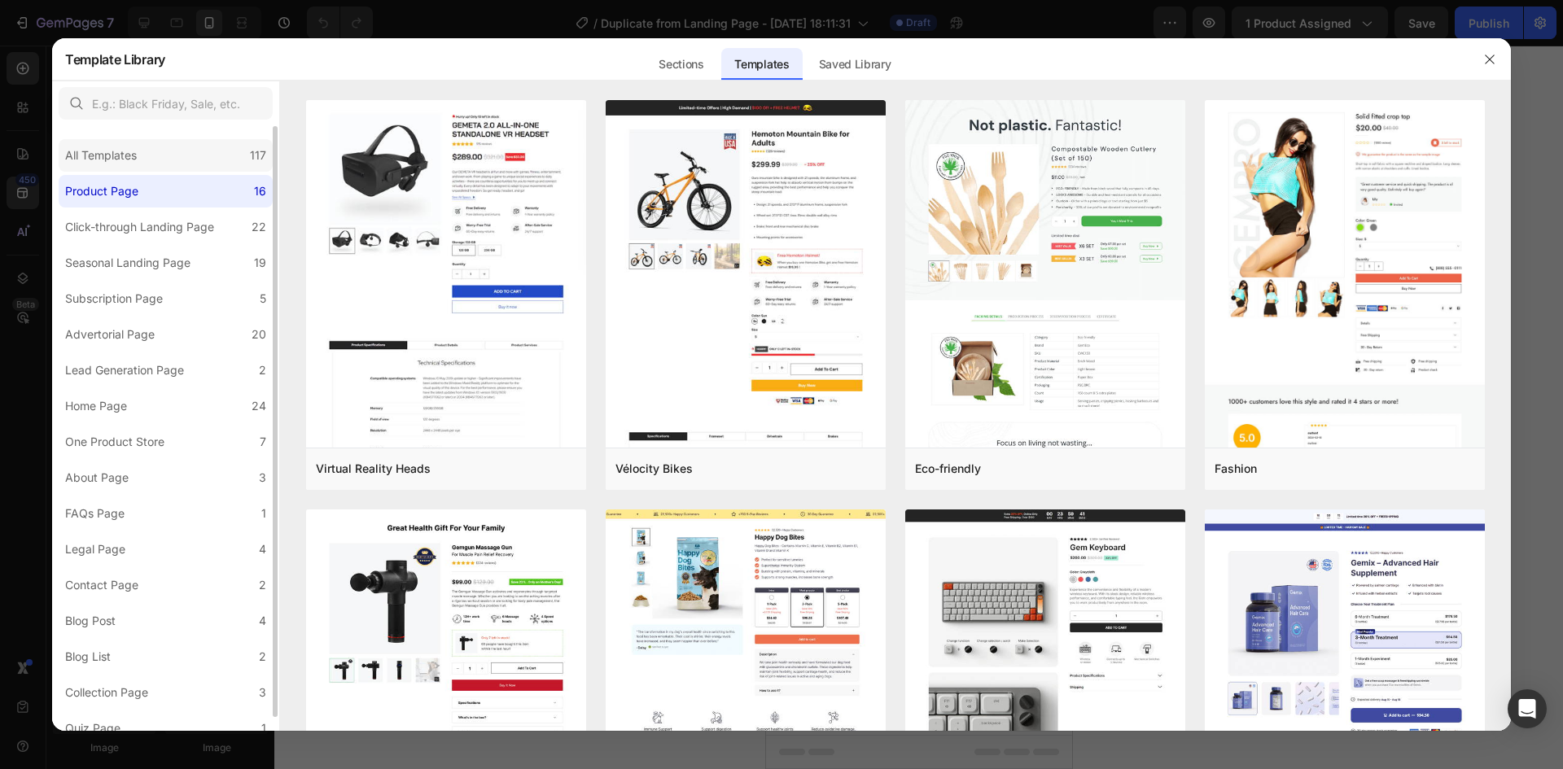
click at [107, 149] on div "All Templates" at bounding box center [101, 156] width 72 height 20
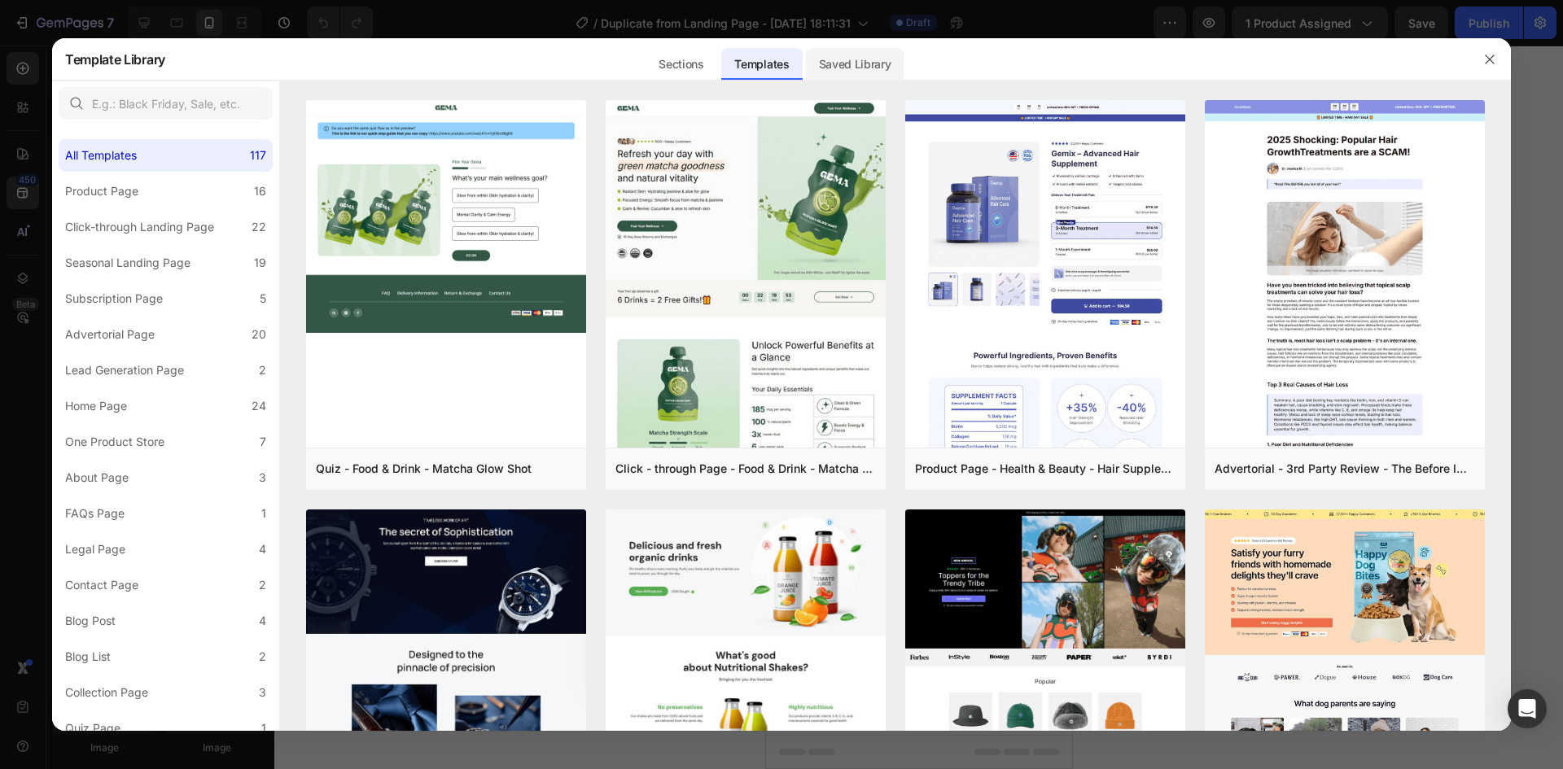
click at [839, 62] on div "Saved Library" at bounding box center [855, 64] width 99 height 33
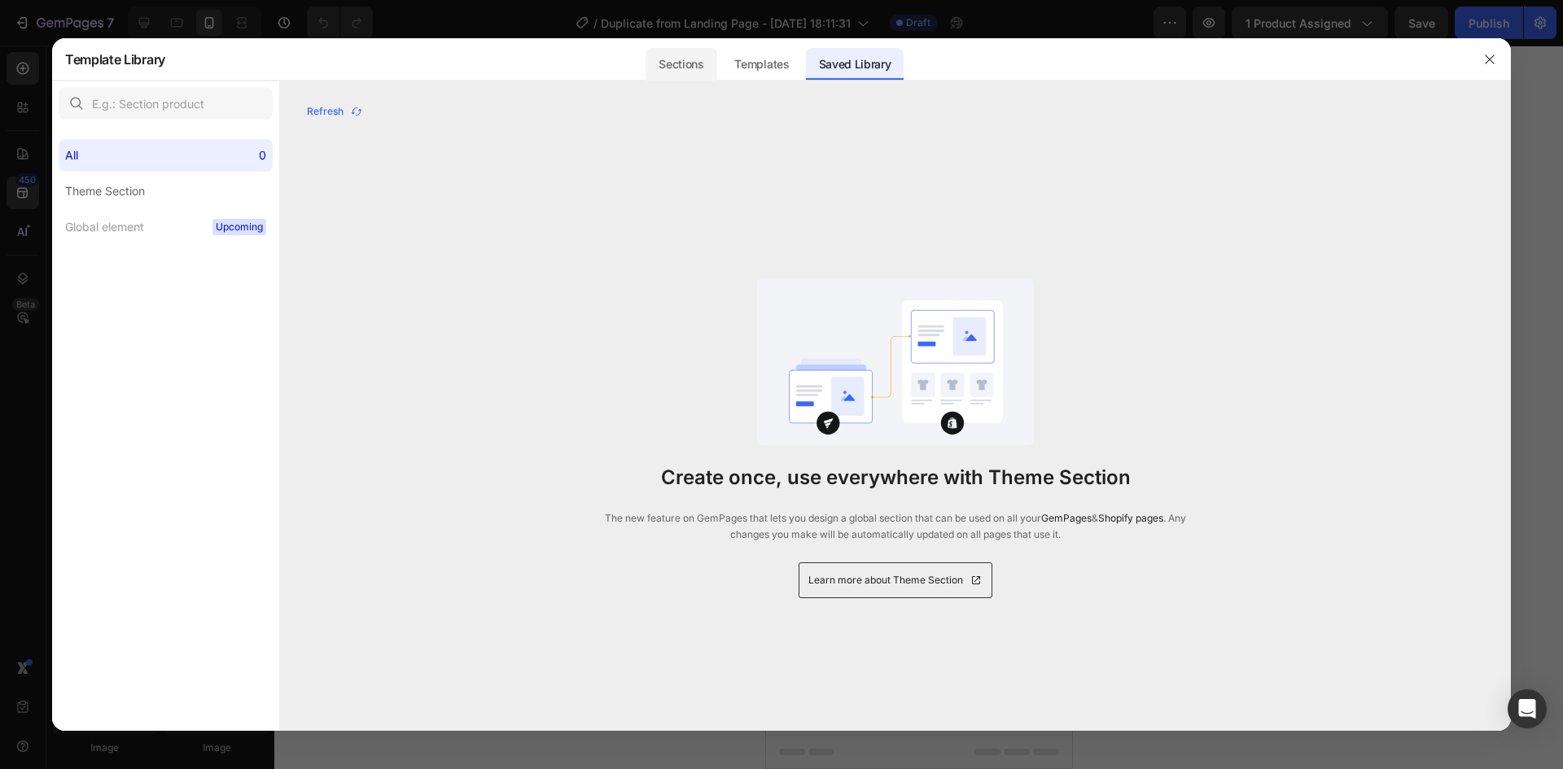
click at [714, 59] on div "Sections" at bounding box center [681, 64] width 71 height 33
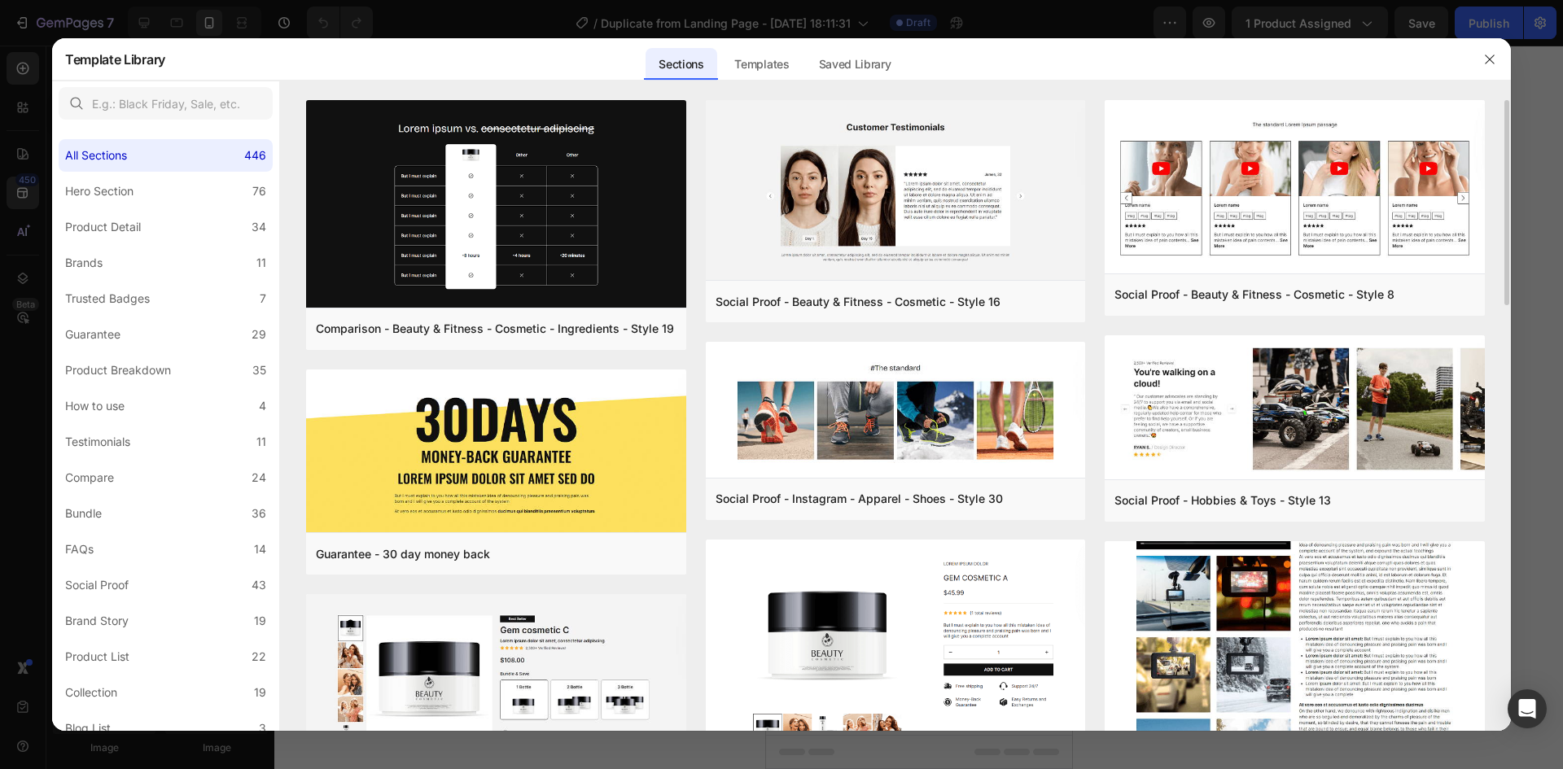
click at [1278, 586] on img at bounding box center [1295, 550] width 380 height 685
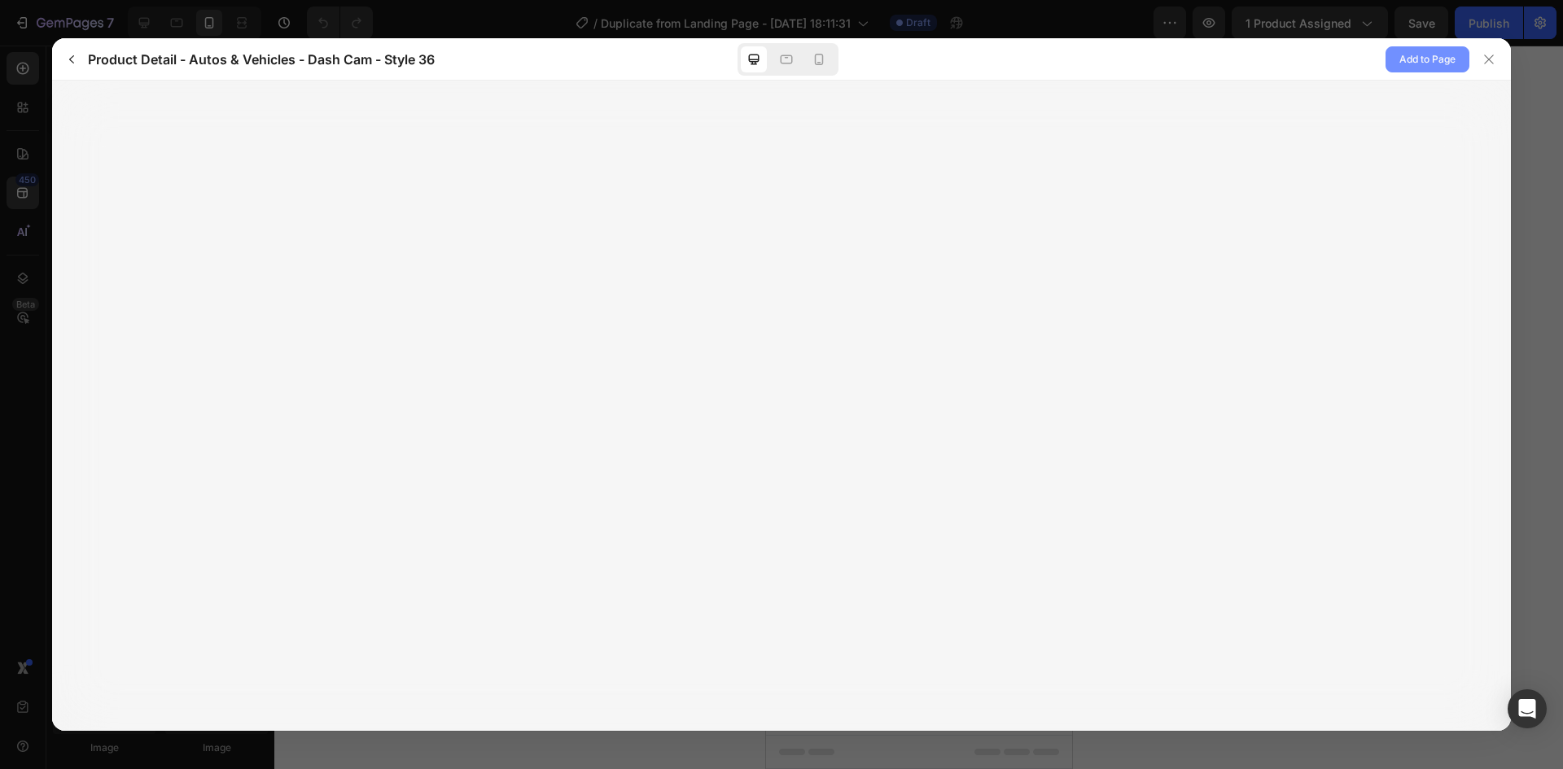
click at [1437, 56] on span "Add to Page" at bounding box center [1428, 60] width 56 height 20
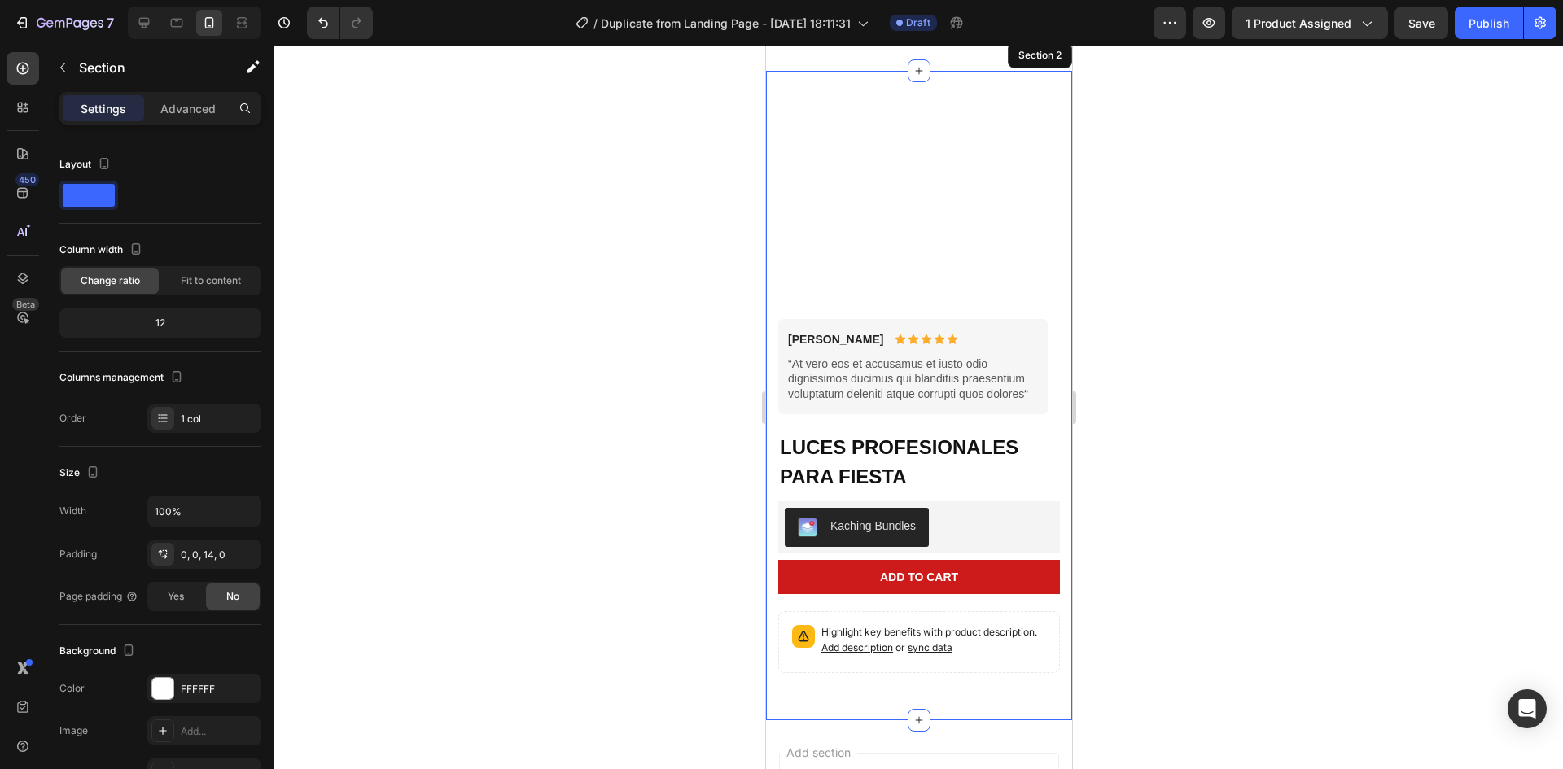
scroll to position [134, 0]
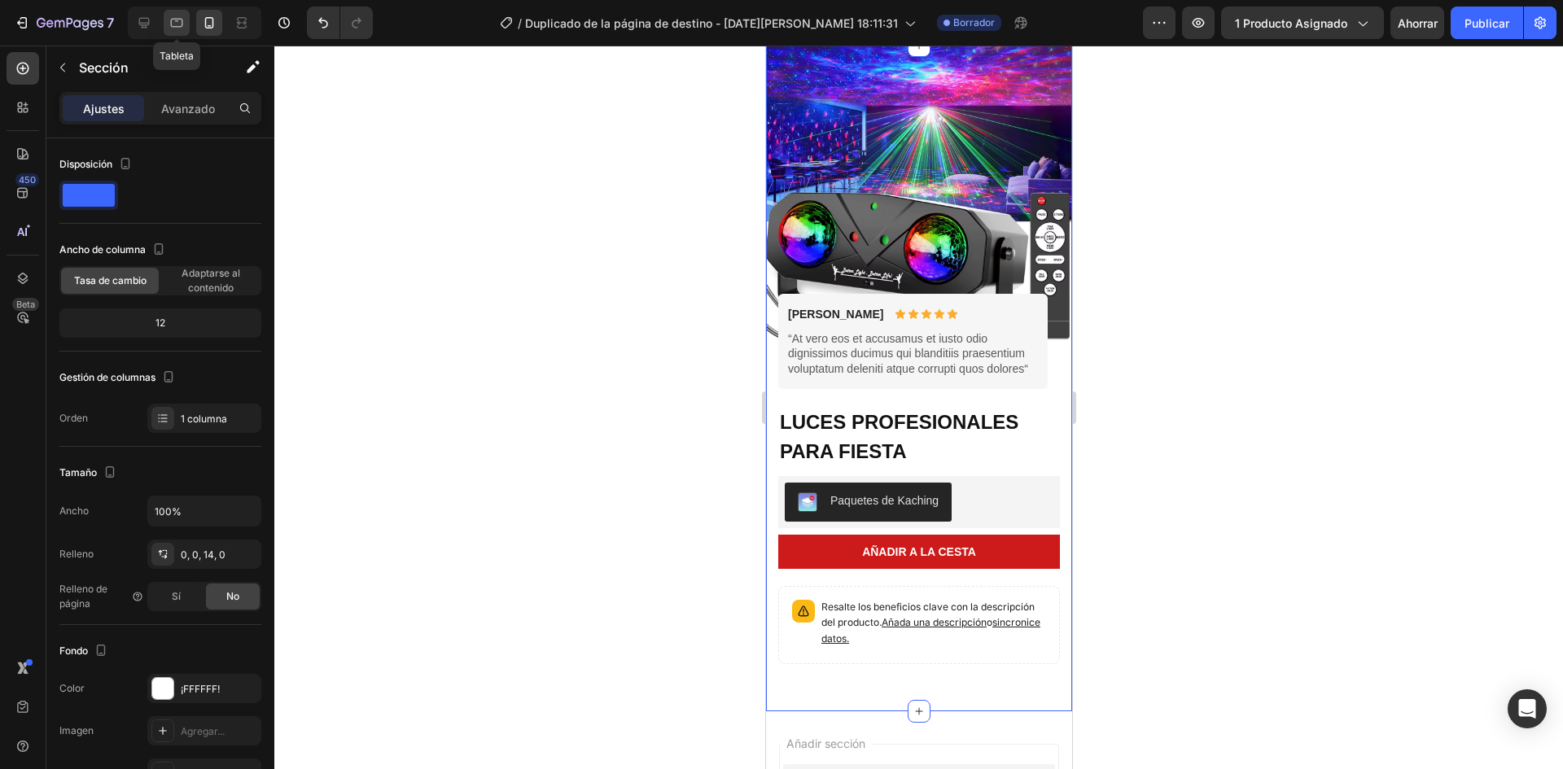
click at [175, 27] on icon at bounding box center [177, 23] width 12 height 9
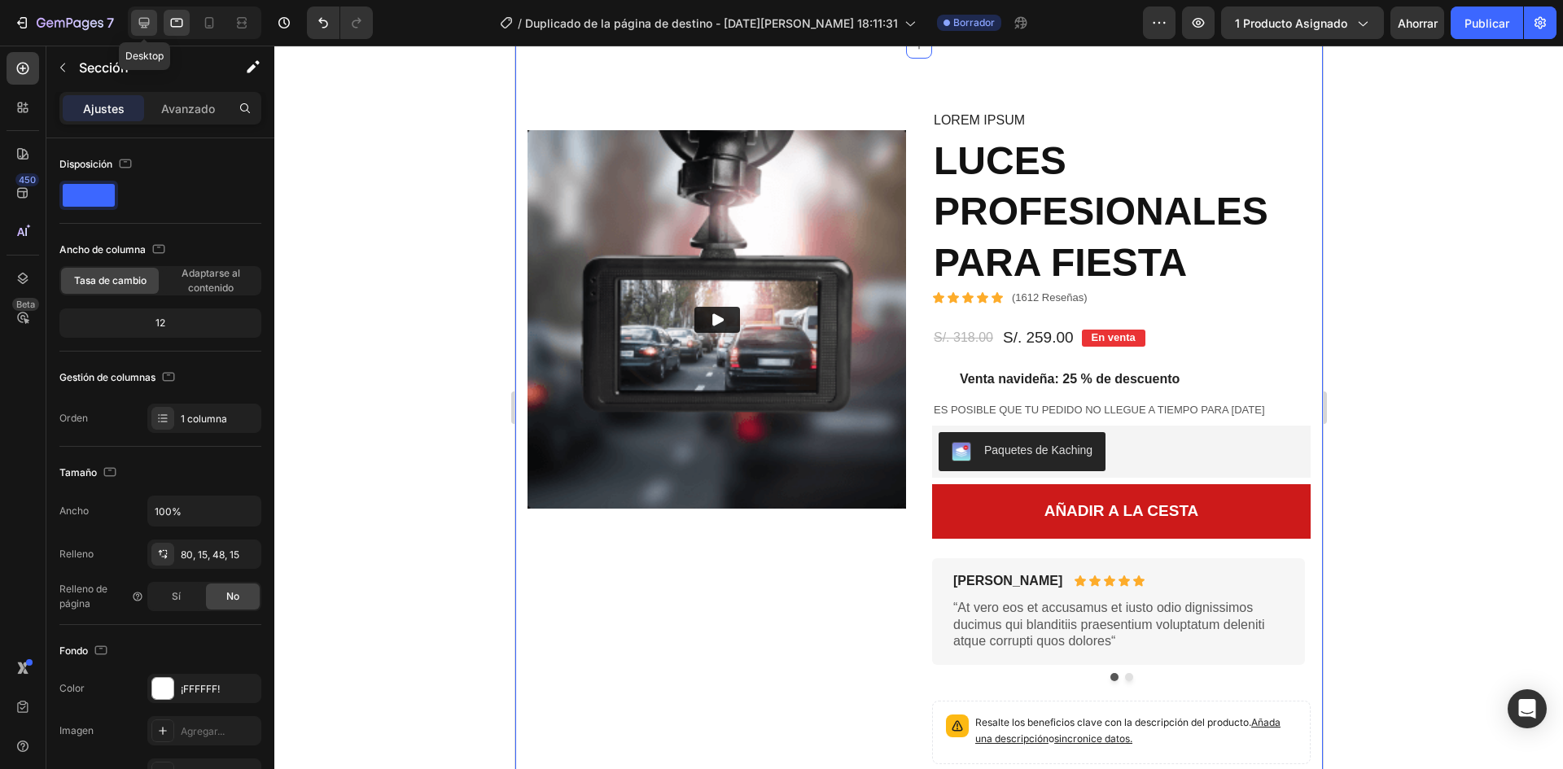
scroll to position [77, 0]
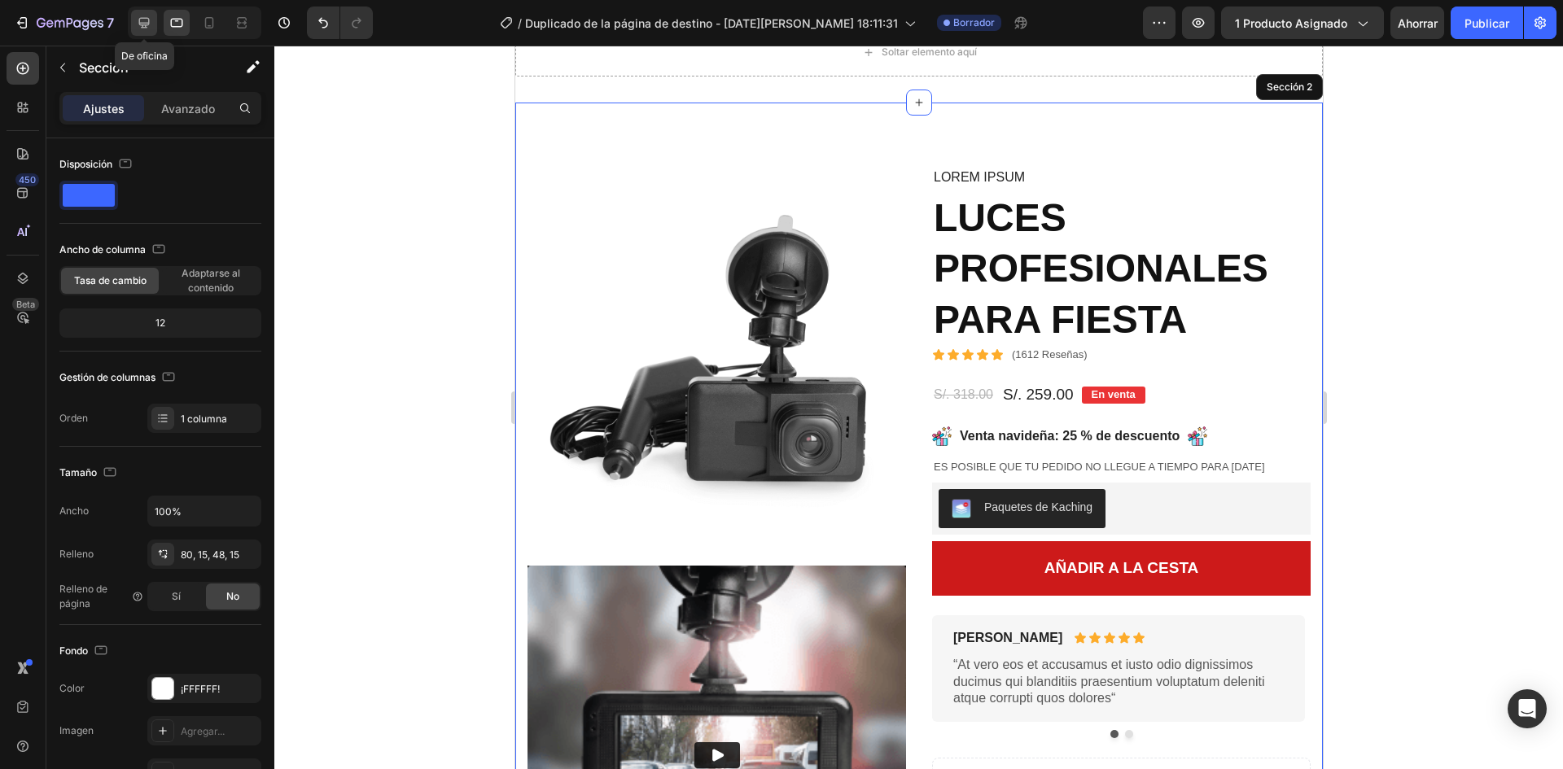
click at [149, 27] on icon at bounding box center [144, 23] width 16 height 16
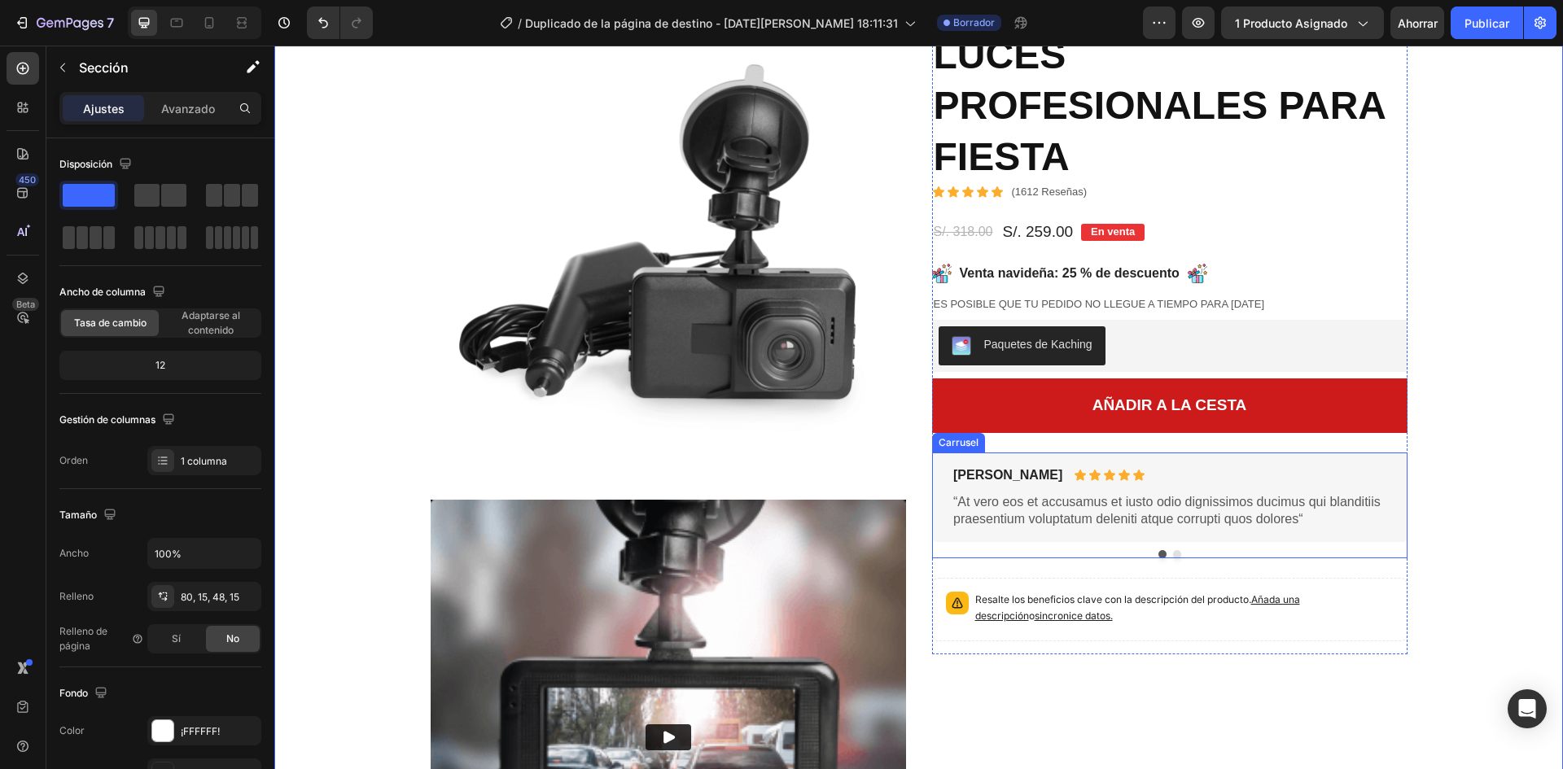
scroll to position [77, 0]
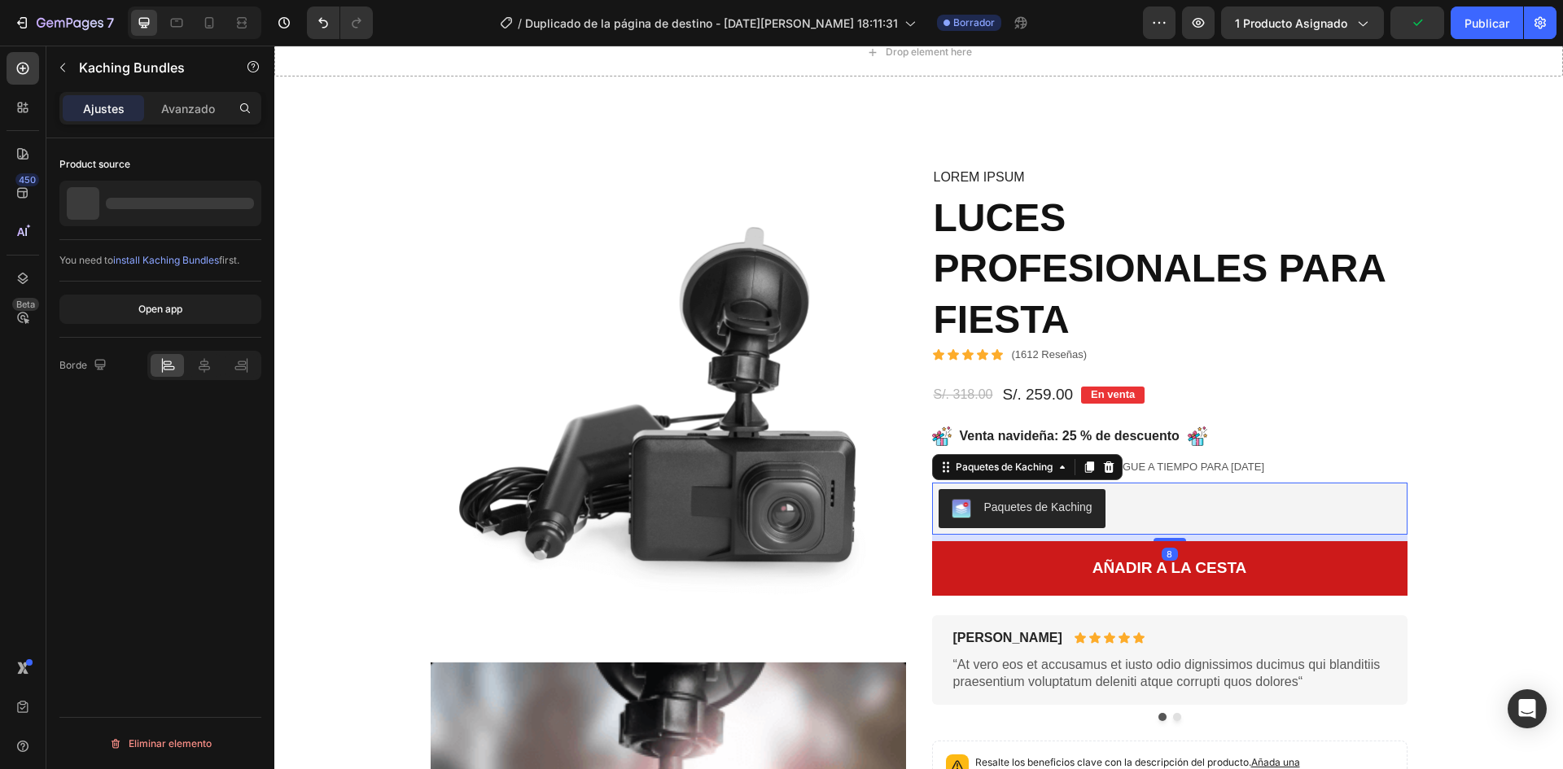
click at [1060, 516] on font "Paquetes de Kaching" at bounding box center [1038, 507] width 108 height 17
click at [1063, 501] on font "Paquetes de Kaching" at bounding box center [1038, 507] width 108 height 13
click at [1059, 502] on font "Paquetes de Kaching" at bounding box center [1038, 507] width 108 height 13
drag, startPoint x: 130, startPoint y: 313, endPoint x: 162, endPoint y: 268, distance: 55.6
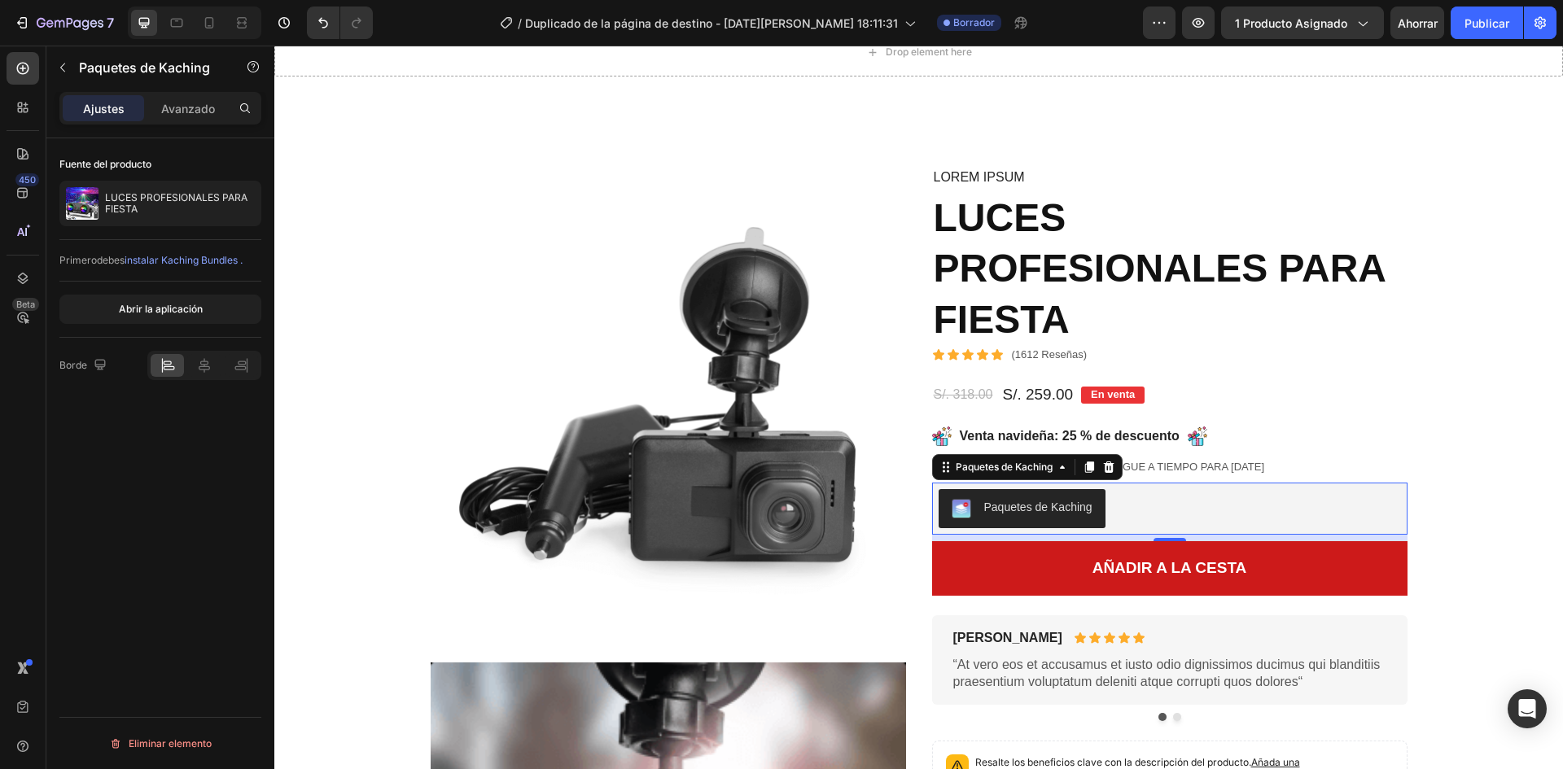
click at [162, 269] on div "Fuente del producto LUCES PROFESIONALES PARA FIESTA Primero debes instalar Kach…" at bounding box center [160, 265] width 202 height 255
click at [162, 268] on div "Primero debes instalar Kaching Bundles ." at bounding box center [160, 261] width 202 height 42
click at [166, 263] on font "instalar Kaching Bundles ." at bounding box center [184, 260] width 118 height 12
click at [995, 503] on font "Paquetes de Kaching" at bounding box center [1038, 507] width 108 height 13
click at [173, 252] on div "Primero debes instalar Kaching Bundles ." at bounding box center [160, 261] width 202 height 42
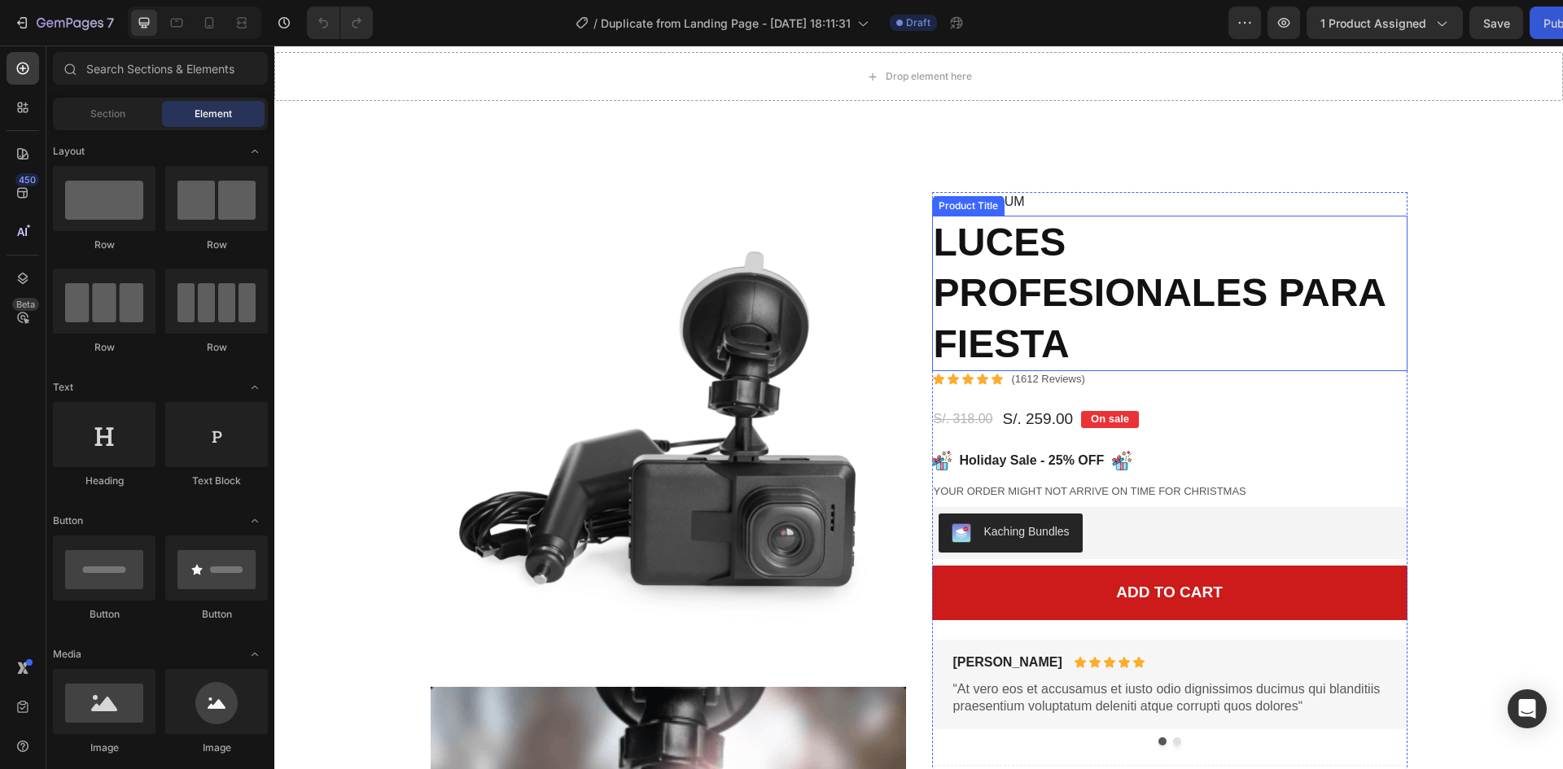
scroll to position [81, 0]
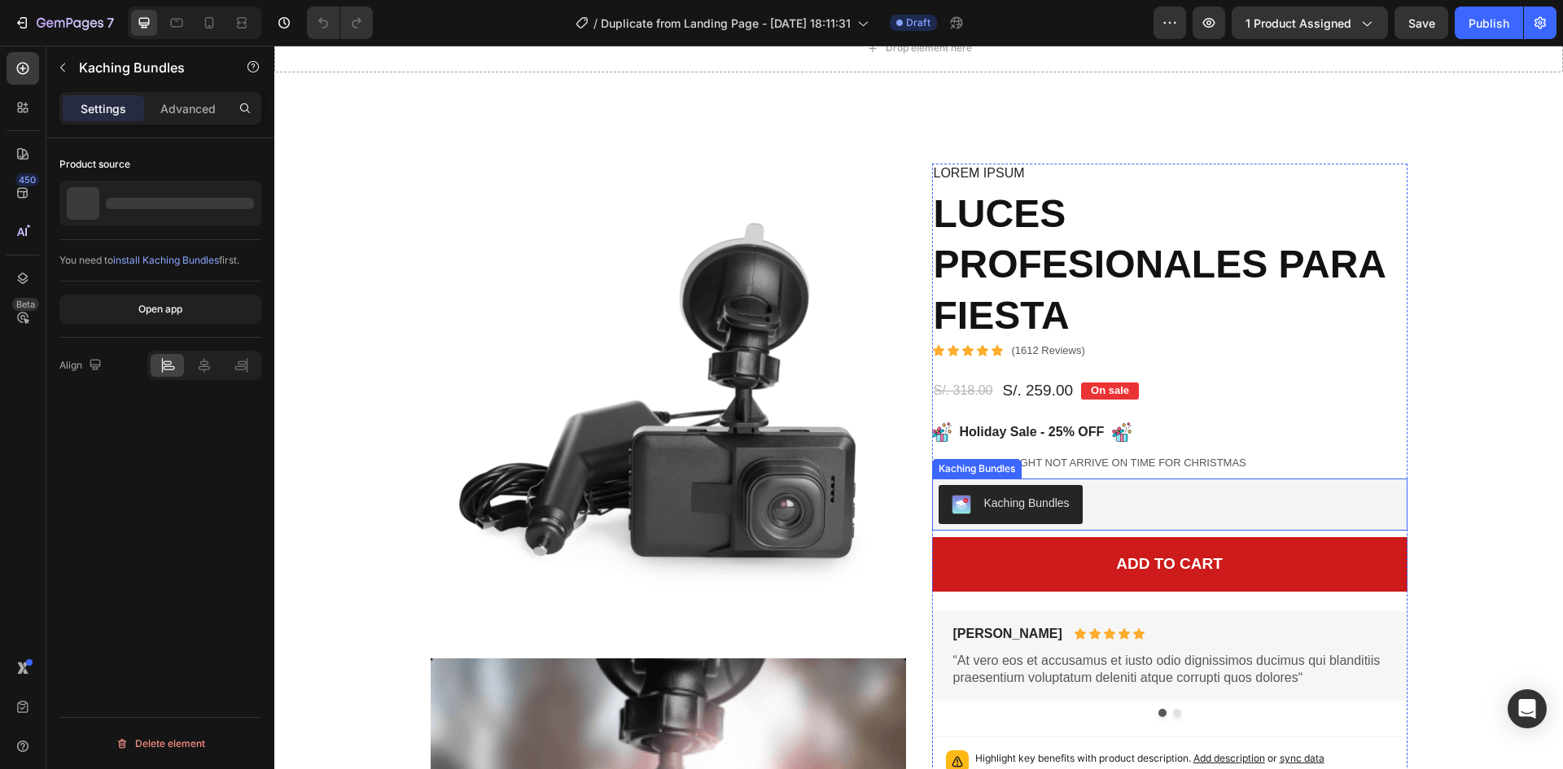
click at [1045, 493] on button "Kaching Bundles" at bounding box center [1011, 504] width 144 height 39
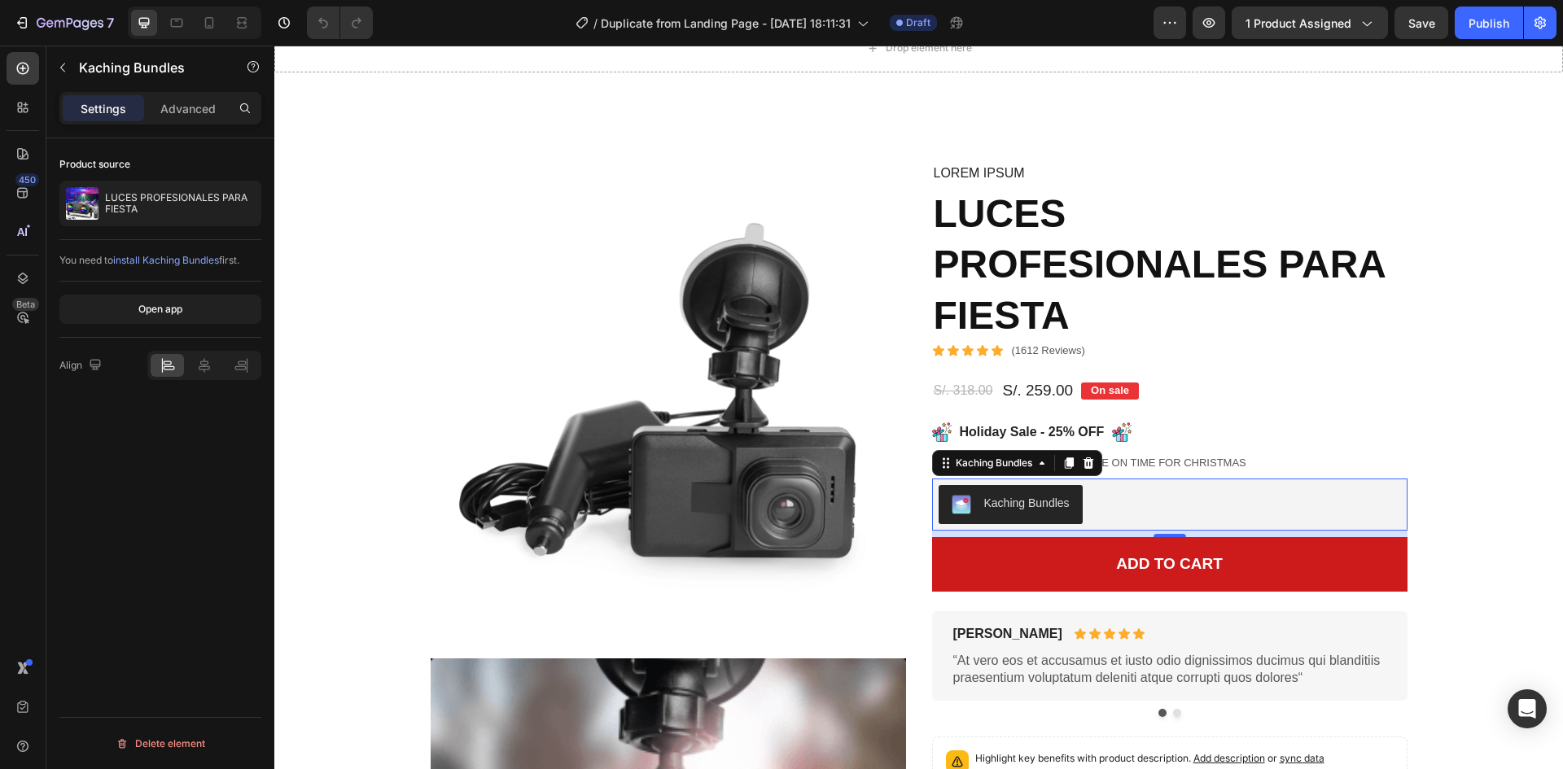
drag, startPoint x: 1088, startPoint y: 464, endPoint x: 1131, endPoint y: 455, distance: 44.1
click at [1098, 462] on div "Lorem ipsum Text Block LUCES PROFESIONALES PARA FIESTA Product Title Icon Icon …" at bounding box center [1170, 482] width 476 height 637
click at [1089, 461] on div at bounding box center [1089, 464] width 20 height 20
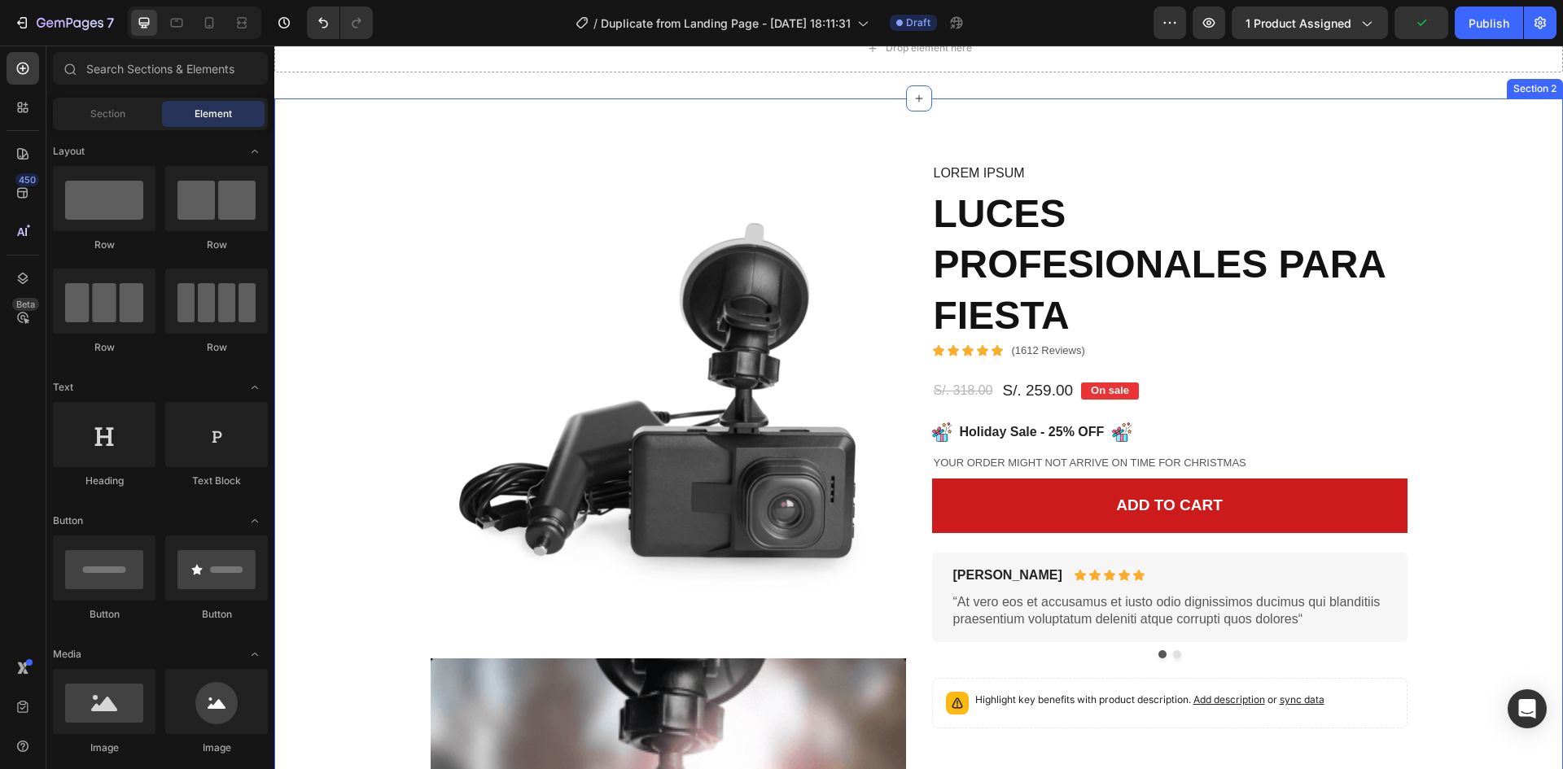
click at [1538, 453] on div "Image Video Image Image Row Image Image Row Image Image Row Image Image Row Row…" at bounding box center [919, 695] width 1265 height 1062
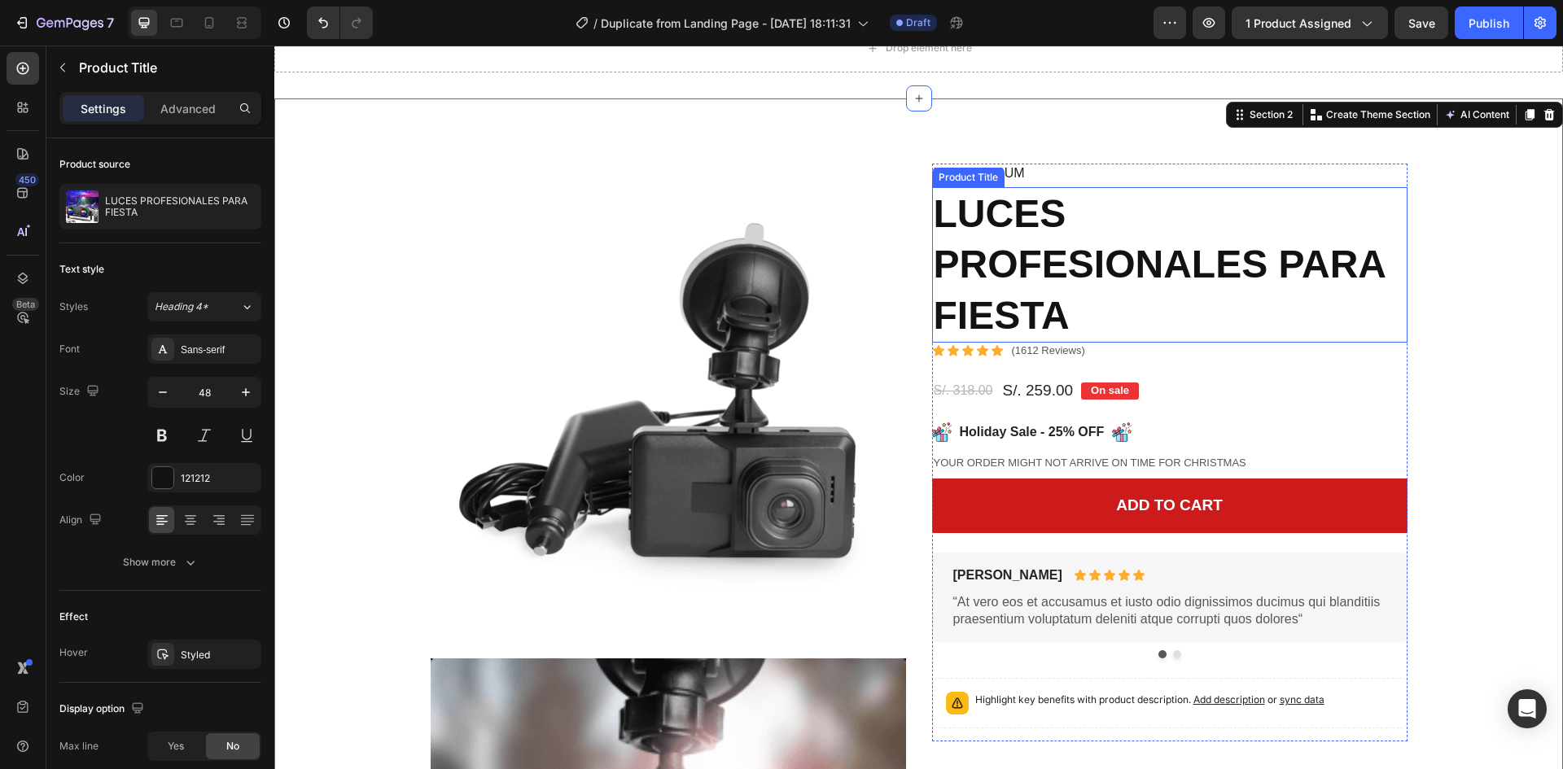
click at [1046, 296] on h1 "LUCES PROFESIONALES PARA FIESTA" at bounding box center [1170, 265] width 476 height 156
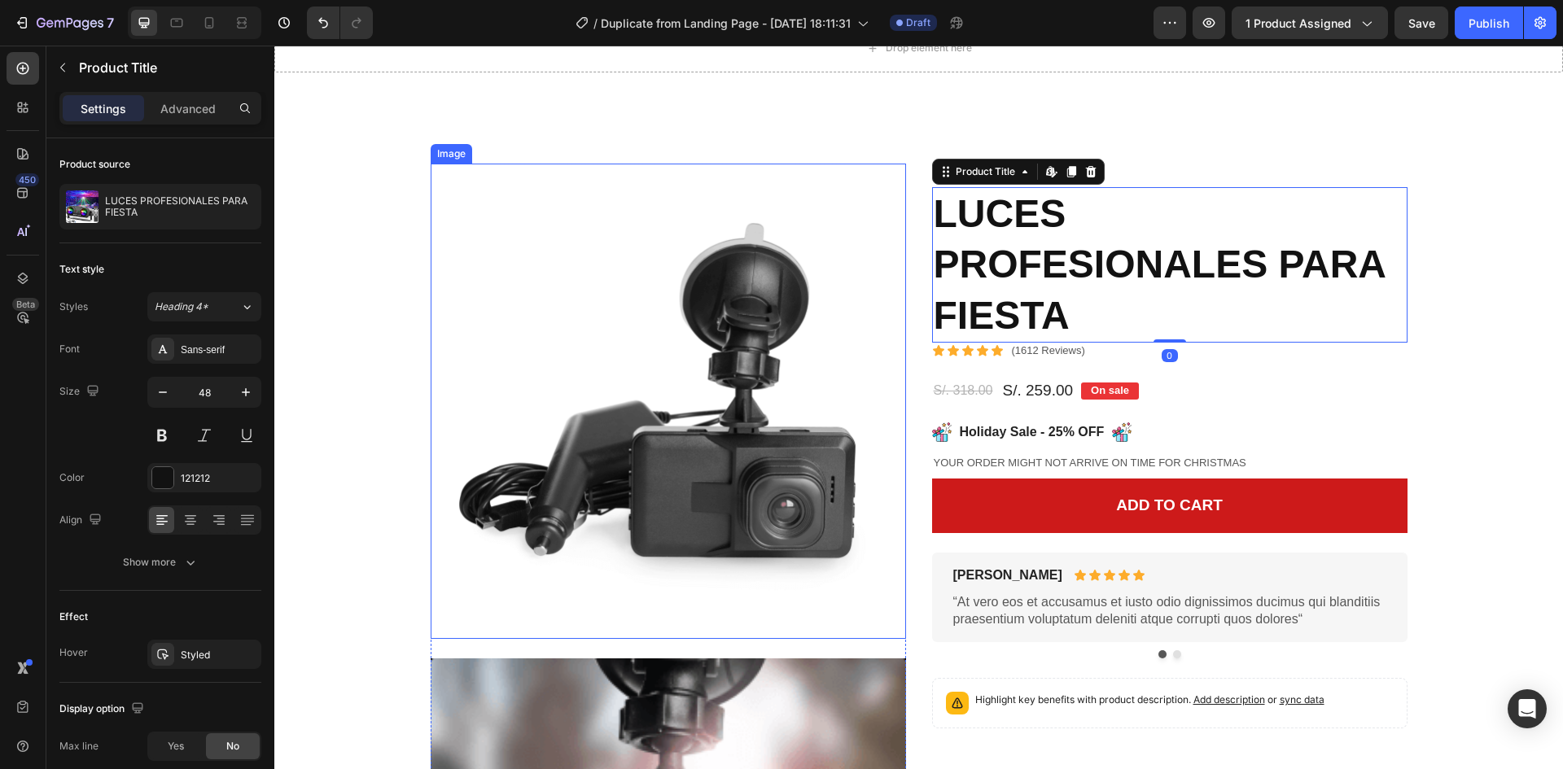
click at [722, 401] on img at bounding box center [669, 402] width 476 height 476
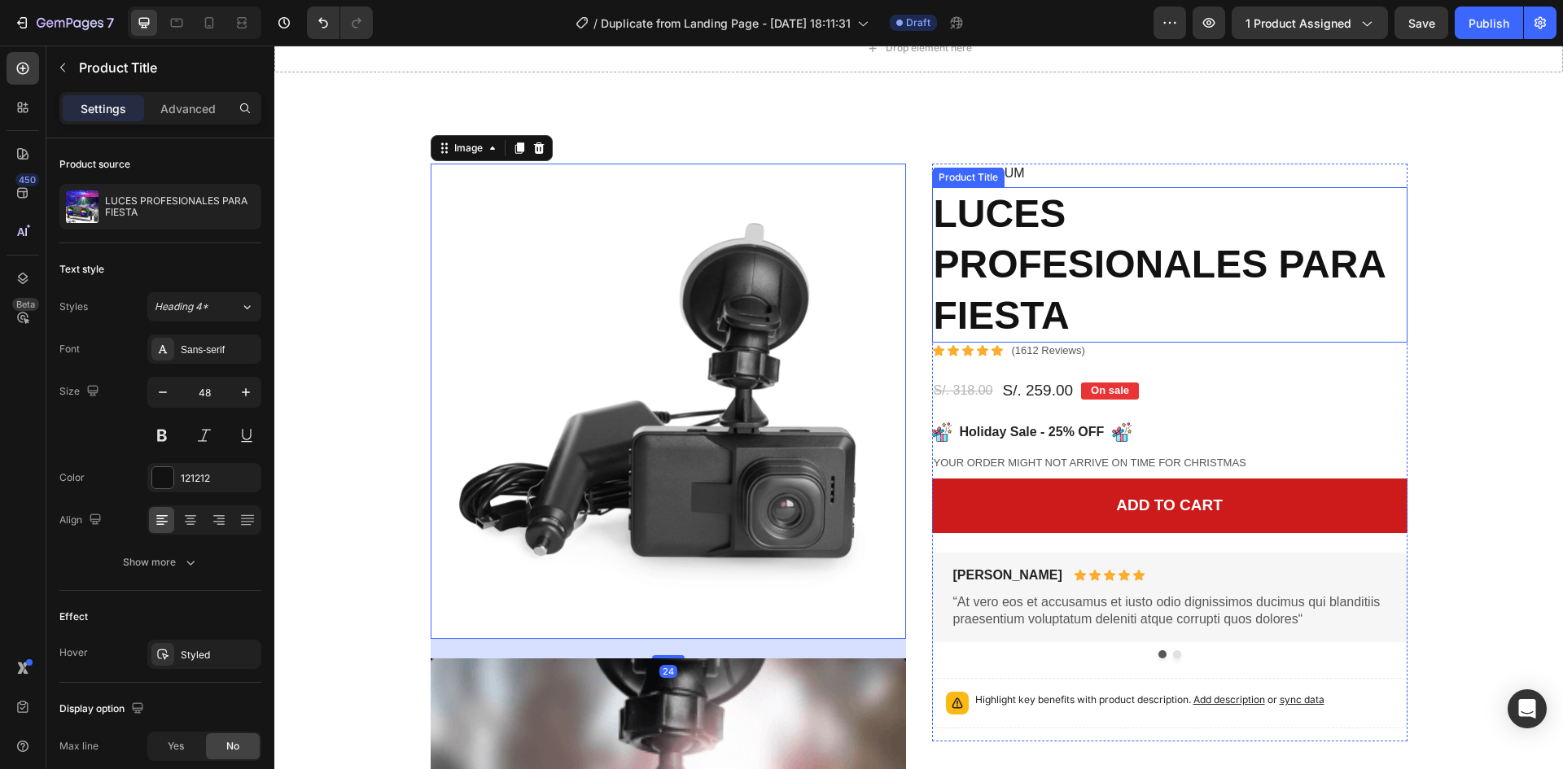
click at [1050, 253] on h1 "LUCES PROFESIONALES PARA FIESTA" at bounding box center [1170, 265] width 476 height 156
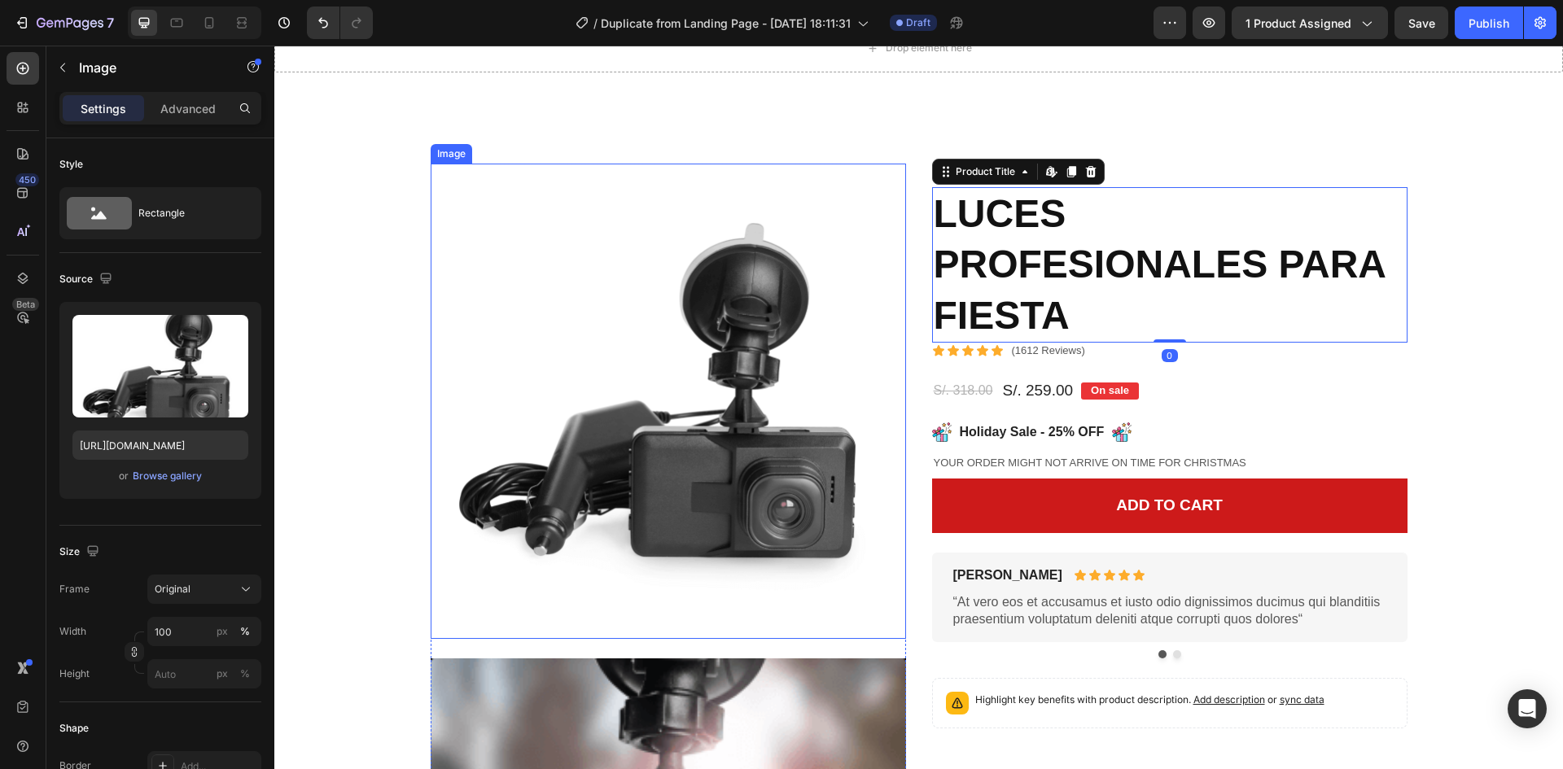
click at [657, 463] on img at bounding box center [669, 402] width 476 height 476
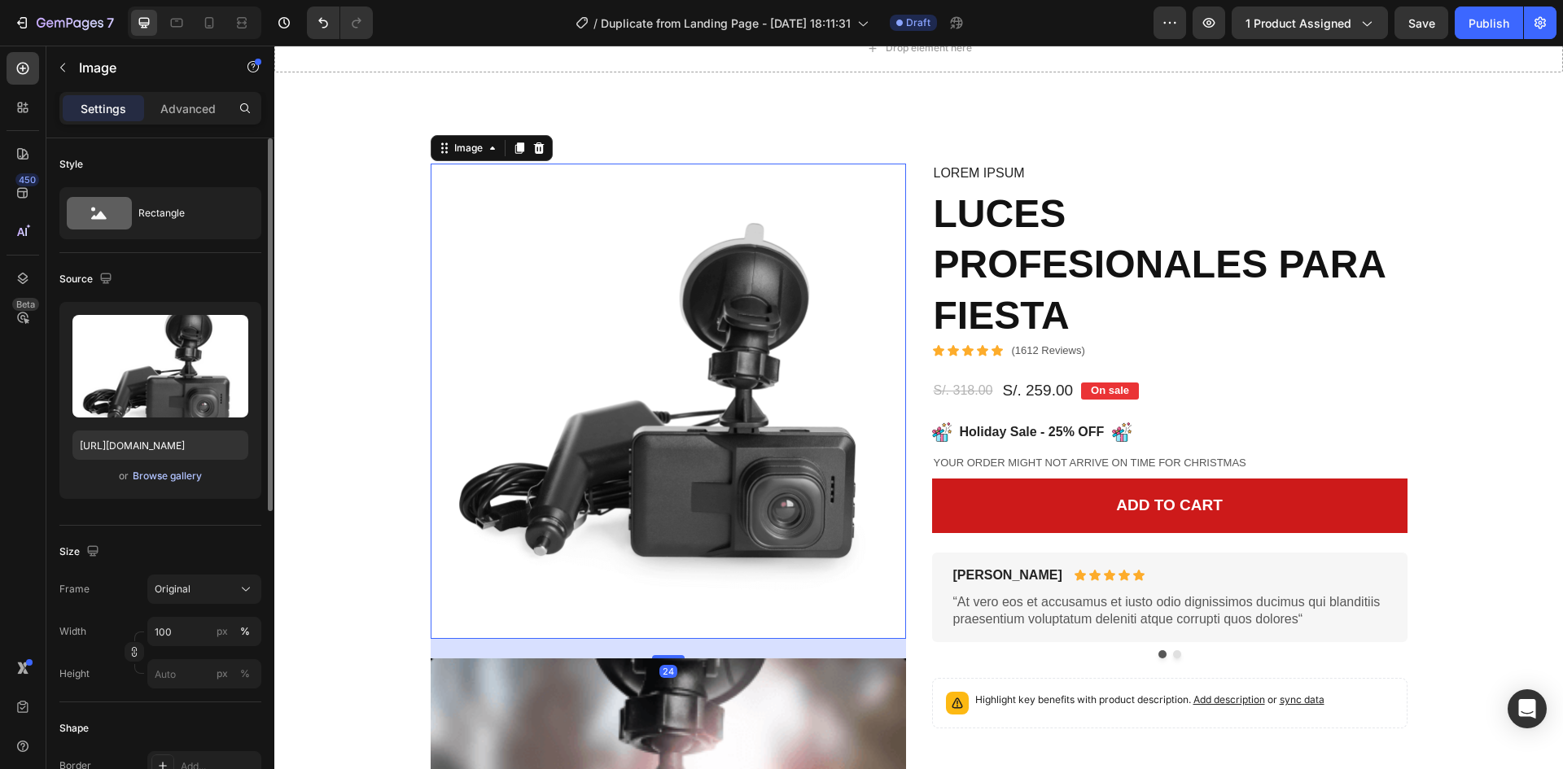
click at [173, 471] on div "Browse gallery" at bounding box center [167, 476] width 69 height 15
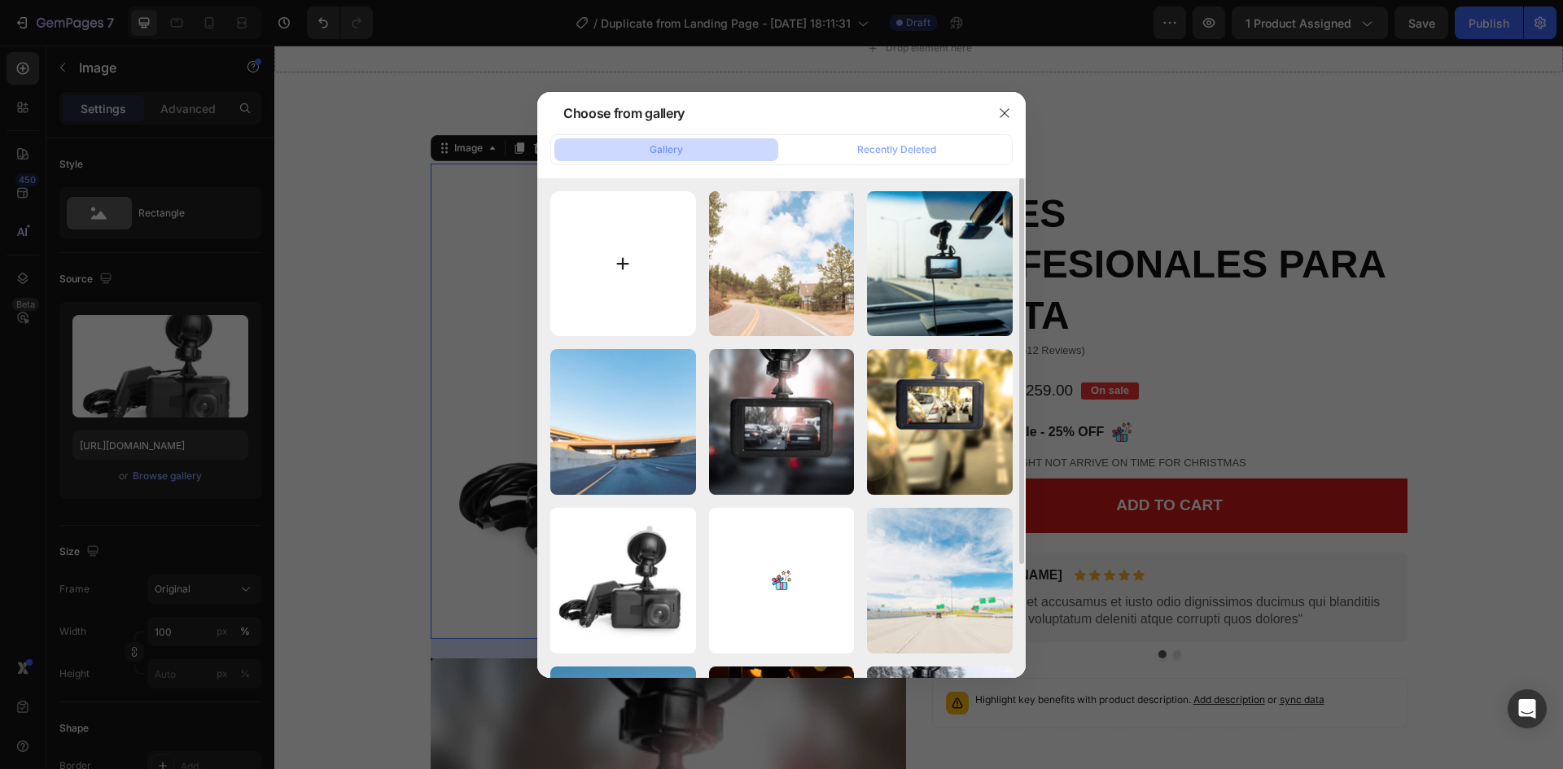
click at [592, 235] on input "file" at bounding box center [623, 264] width 146 height 146
type input "C:\fakepath\descarga (6).jpeg"
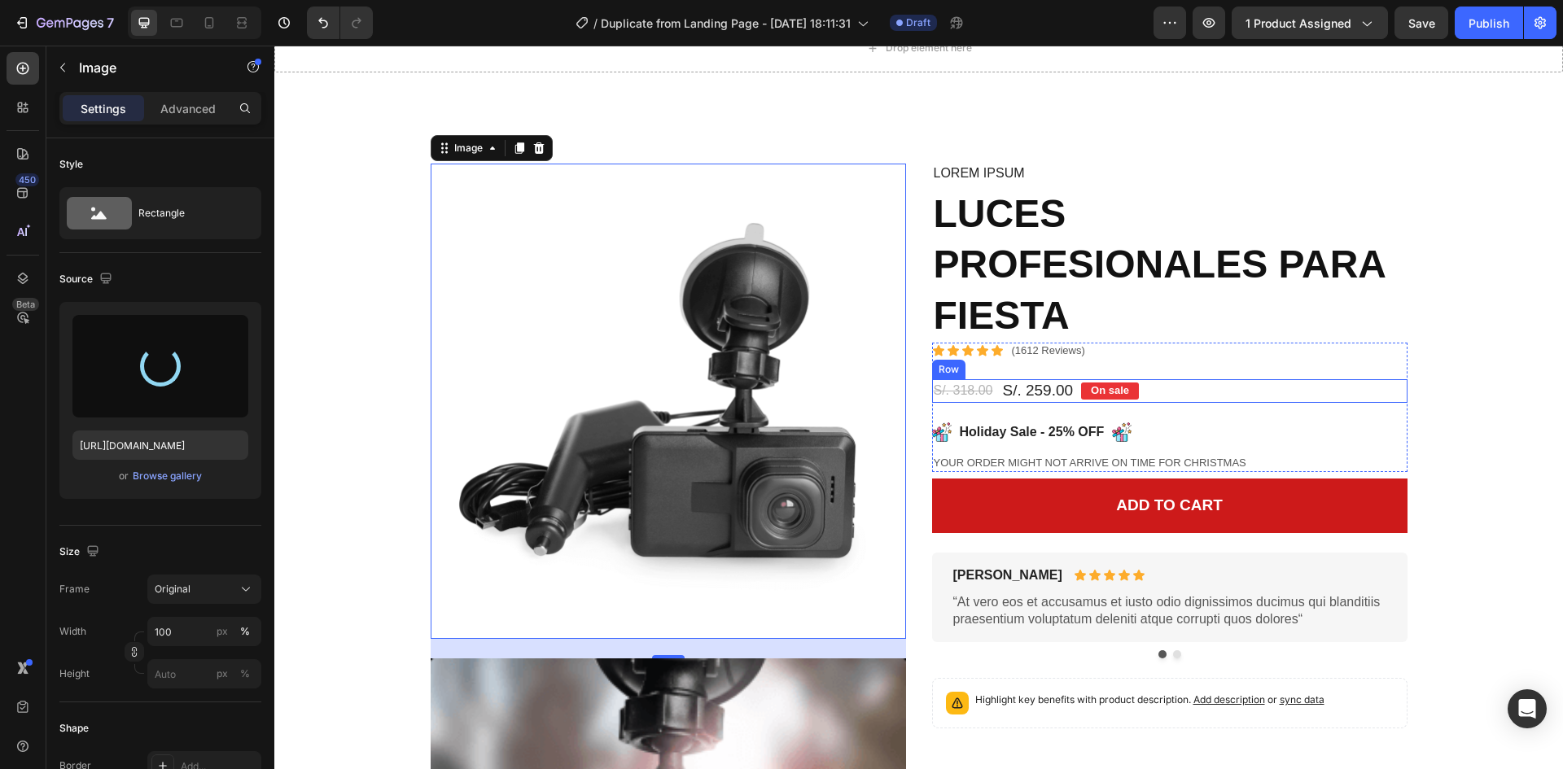
type input "https://cdn.shopify.com/s/files/1/0569/1215/0600/files/gempages_578480334677475…"
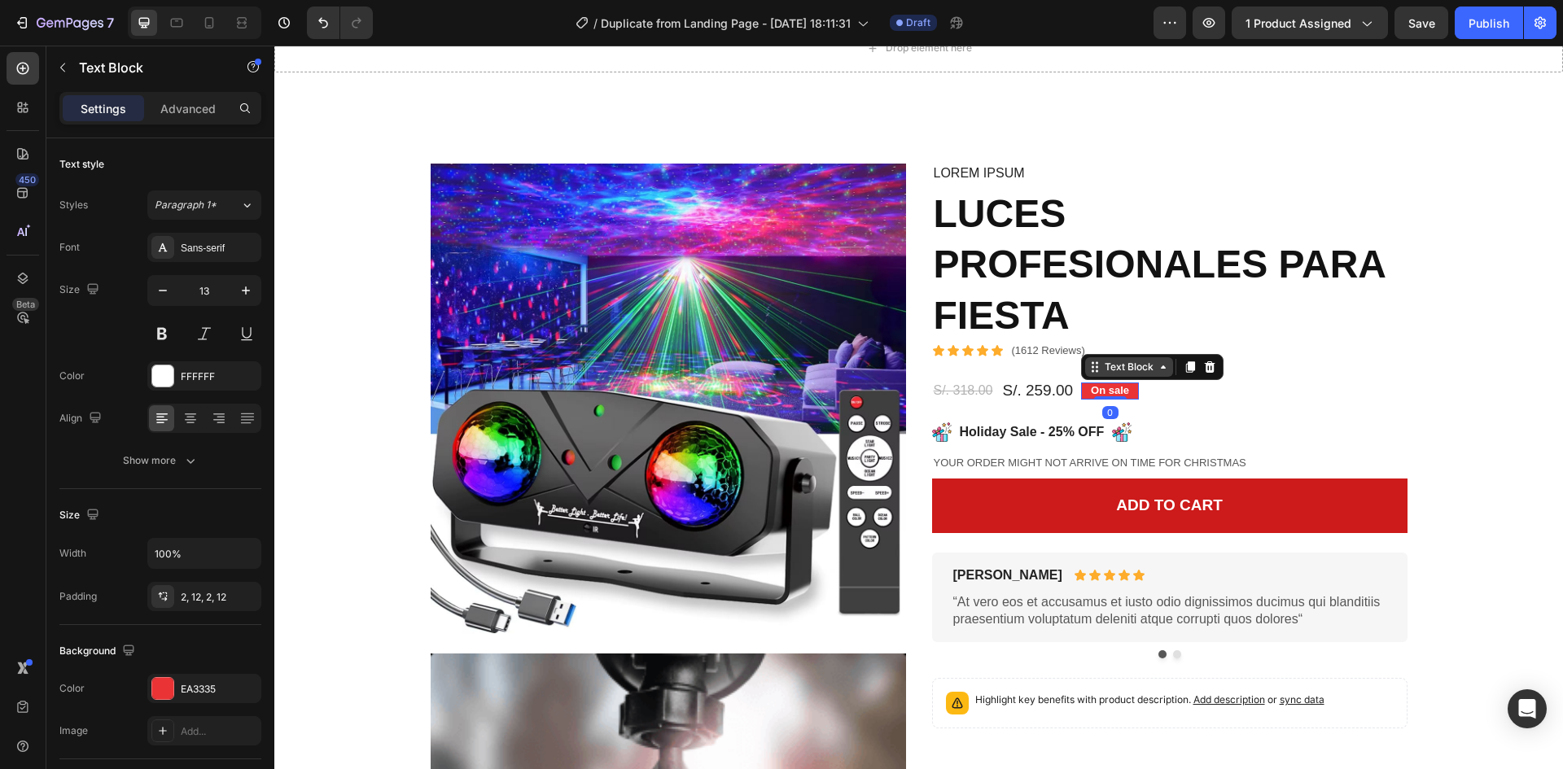
click at [1115, 374] on div "Text Block" at bounding box center [1129, 367] width 55 height 15
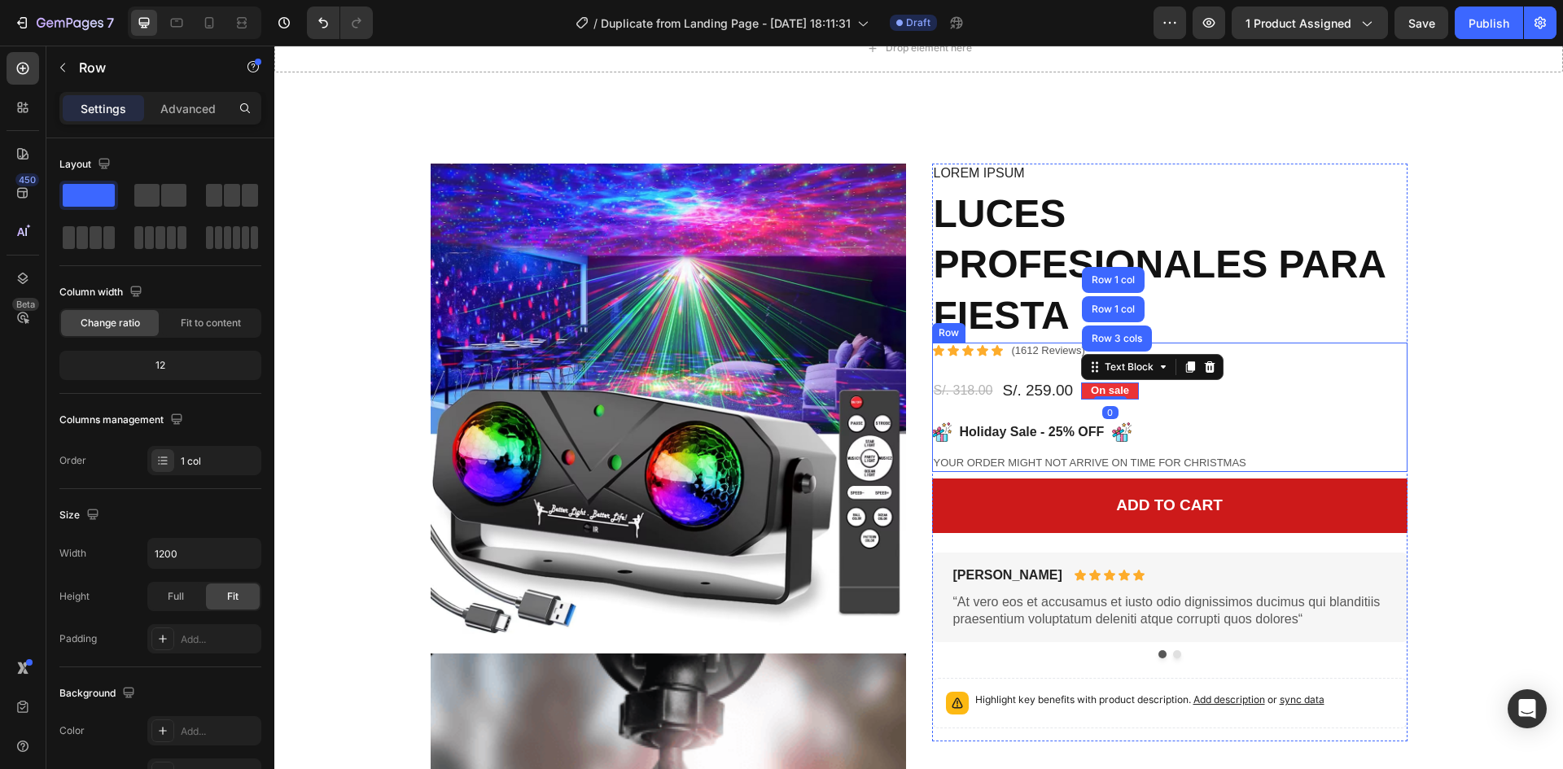
click at [1317, 373] on div "Icon Icon Icon Icon Icon Icon List (1612 Reviews) Text Block Row S/. 318.00 Pro…" at bounding box center [1170, 407] width 476 height 129
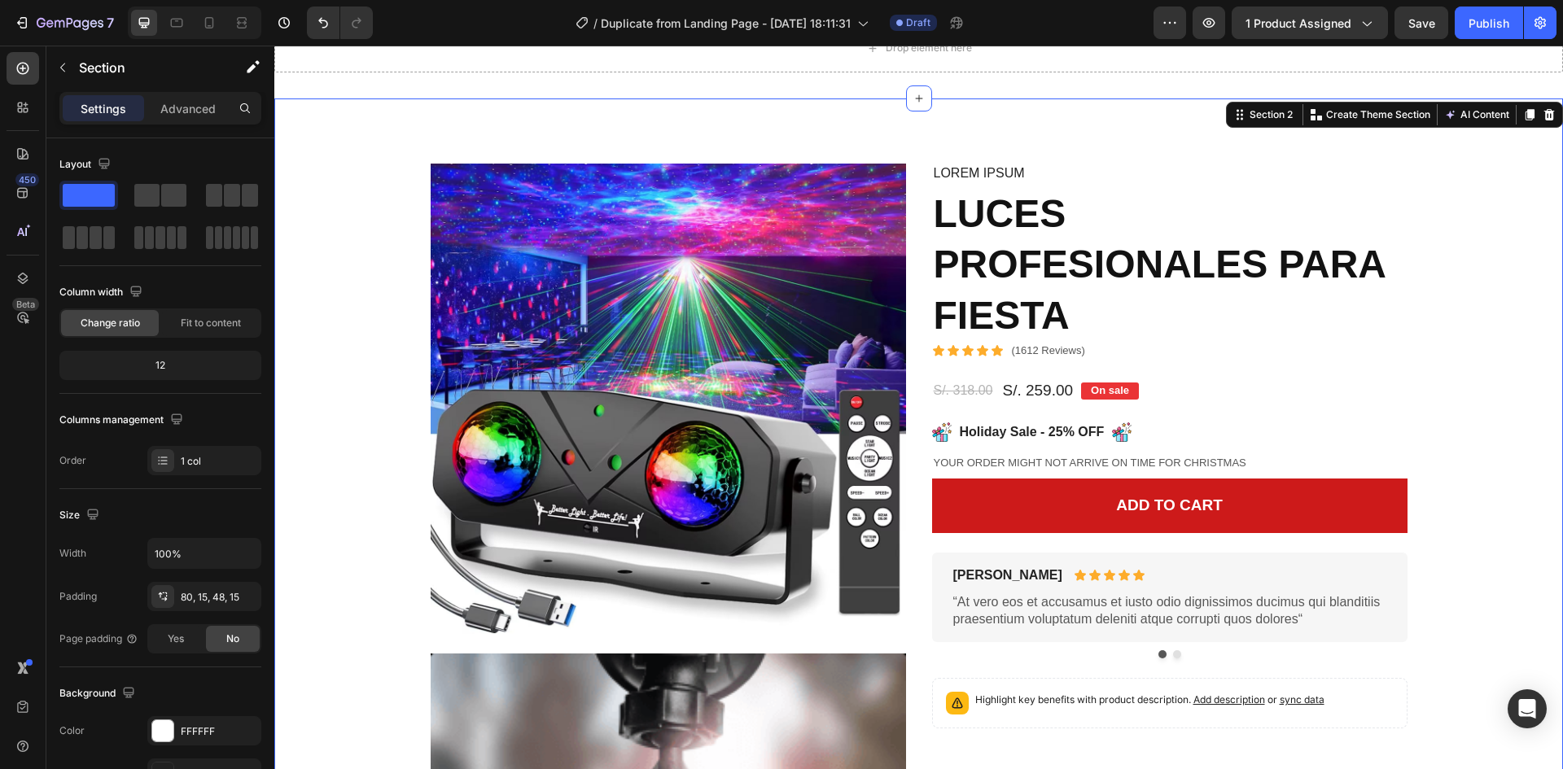
click at [1533, 449] on div "Image Video Image Image Row Image Image Row Image Image Row Image Image Row Row…" at bounding box center [919, 692] width 1265 height 1057
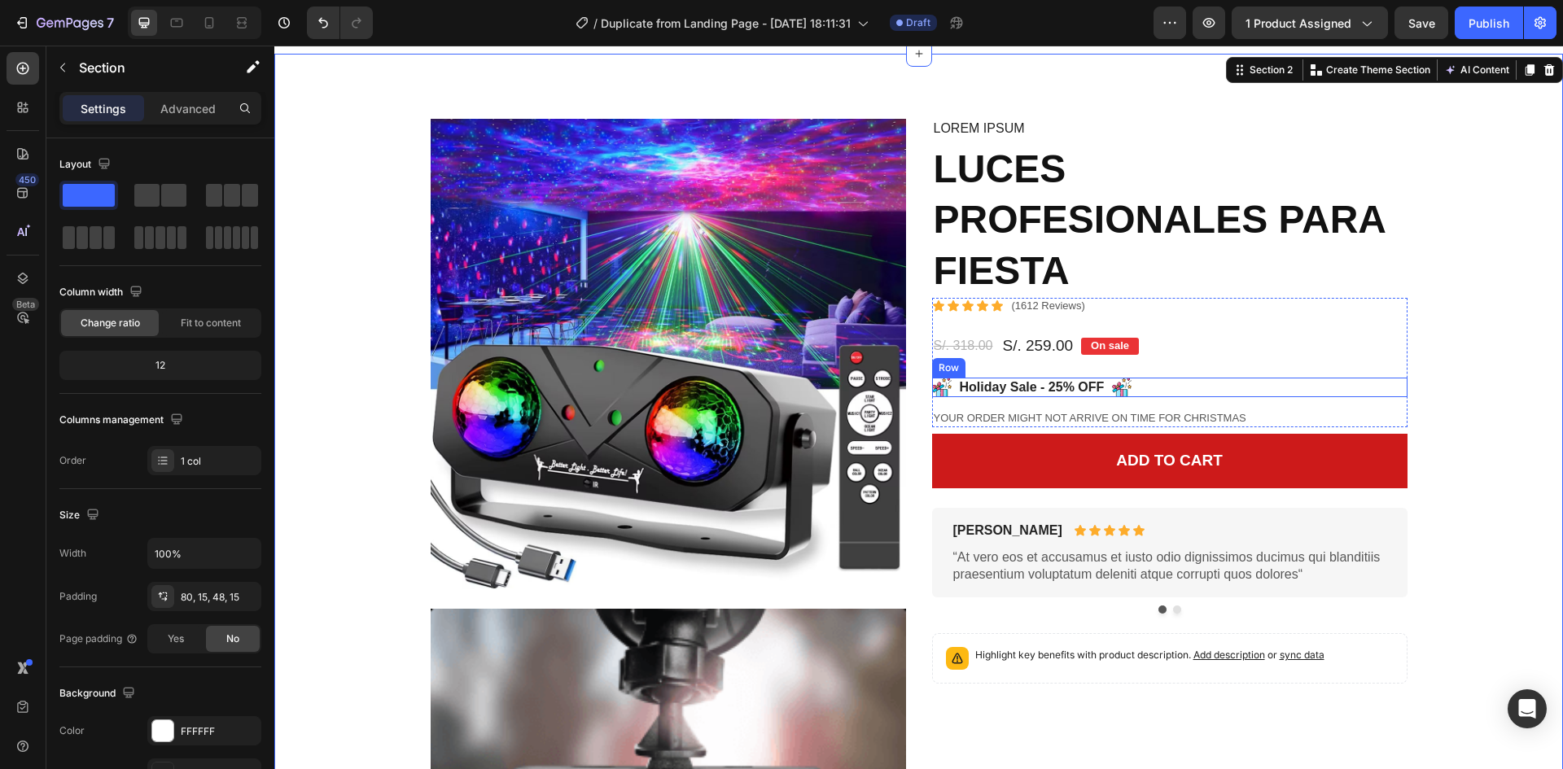
scroll to position [163, 0]
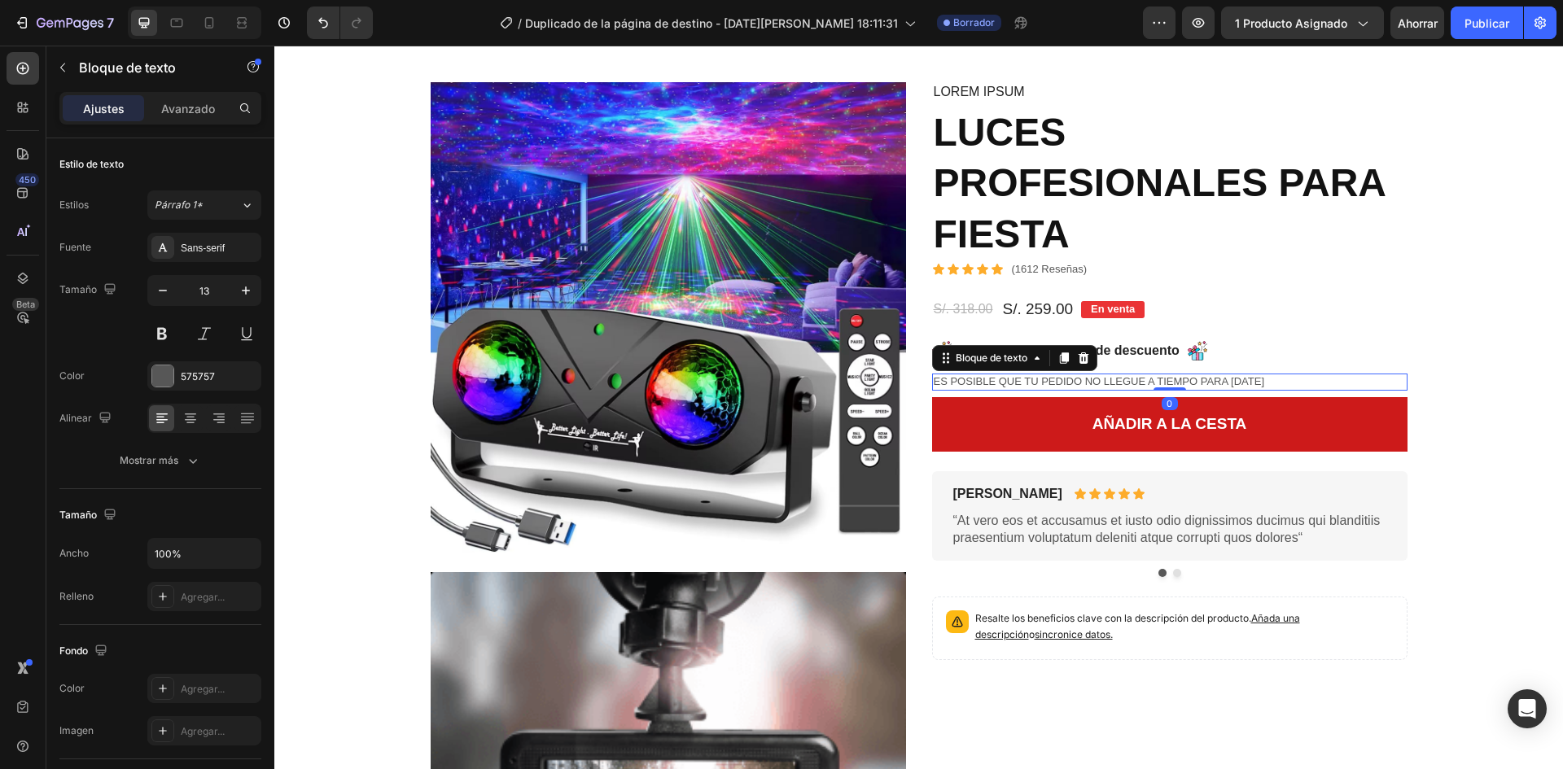
click at [1098, 380] on p "Es posible que tu pedido no llegue a tiempo para Navidad" at bounding box center [1170, 382] width 472 height 14
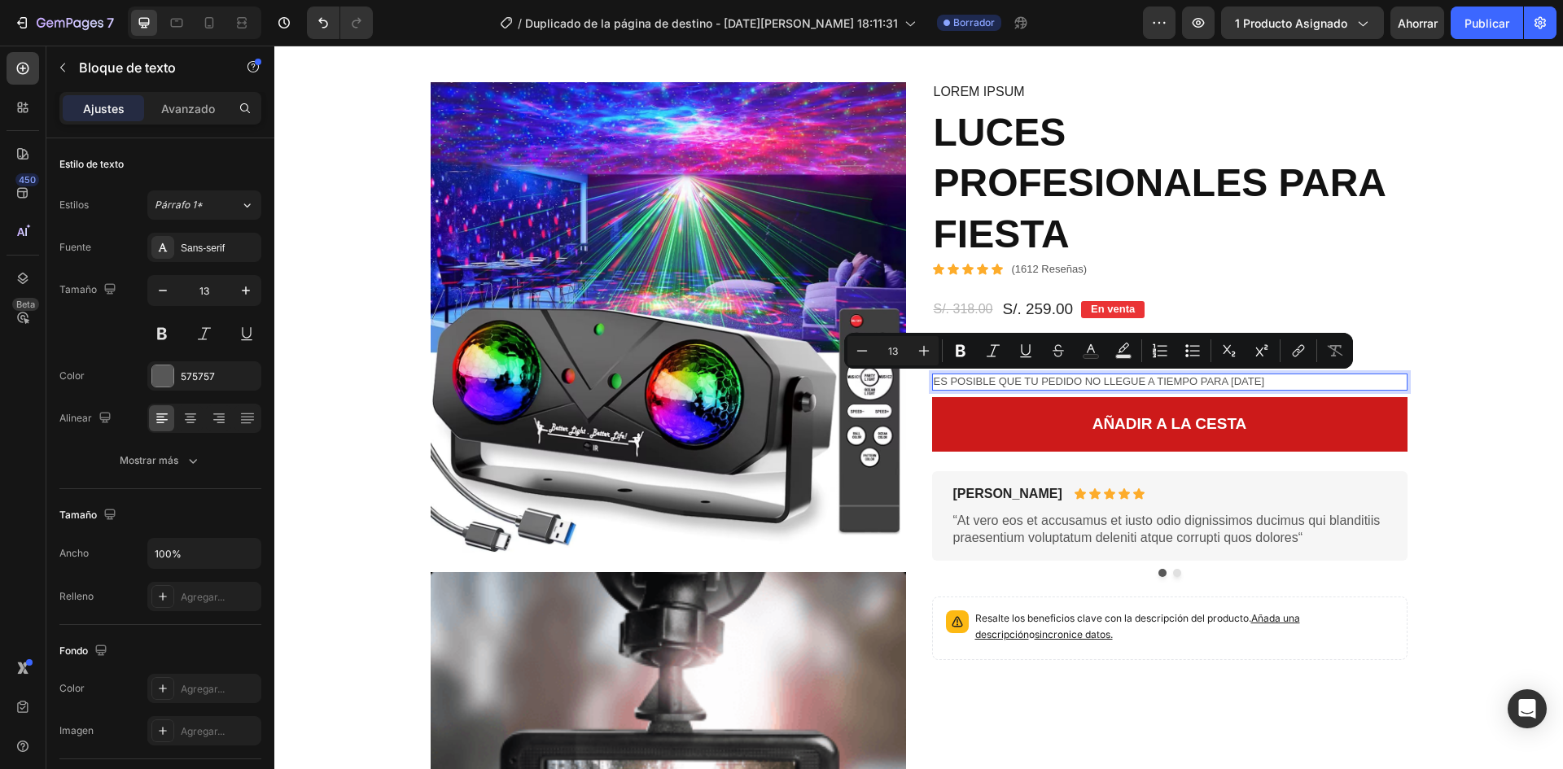
click at [1045, 386] on p "Es posible que tu pedido no llegue a tiempo para Navidad" at bounding box center [1170, 382] width 472 height 14
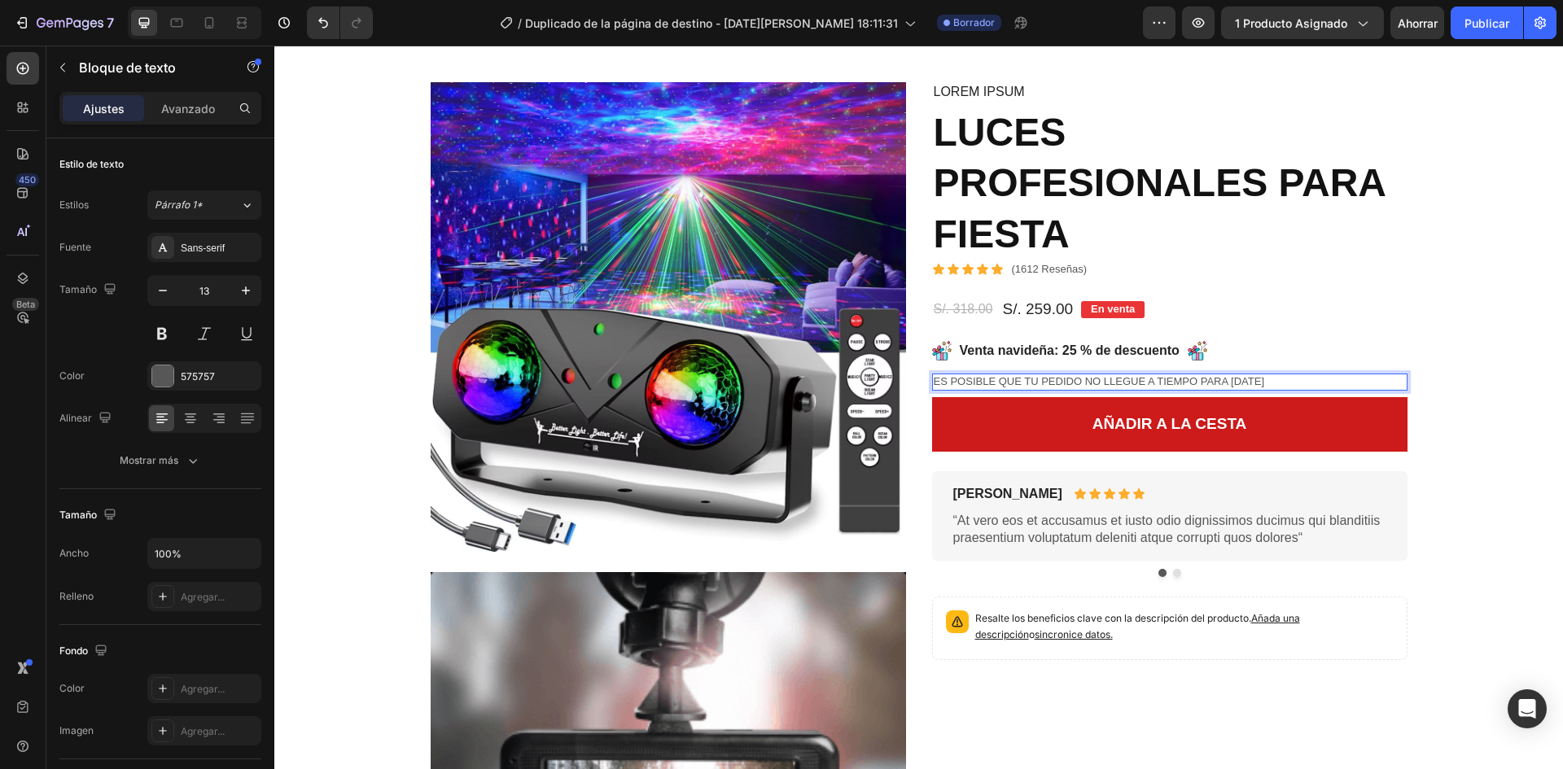
click at [1028, 379] on p "Es posible que tu pedido no llegue a tiempo para Navidad" at bounding box center [1170, 382] width 472 height 14
click at [1033, 381] on p "Es posible que tu pedido no llegue a tiempo para Navidad" at bounding box center [1170, 382] width 472 height 14
click at [1035, 379] on p "Es posible que tu pedido no llegue a tiempo para Navidad" at bounding box center [1170, 382] width 472 height 14
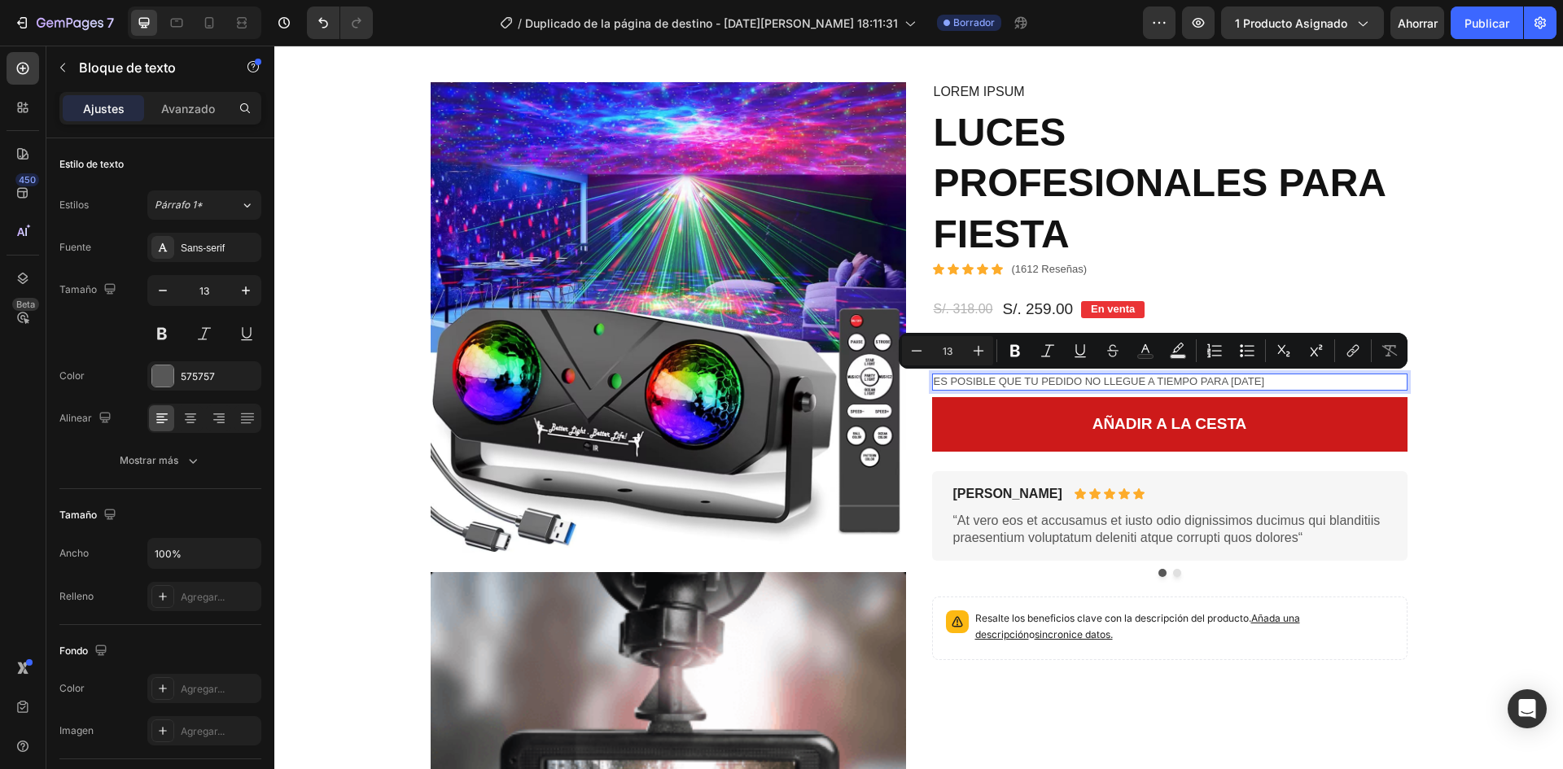
drag, startPoint x: 1036, startPoint y: 378, endPoint x: 1278, endPoint y: 374, distance: 242.7
click at [1278, 375] on div "Es posible que tu pedido no llegue a tiempo para Navidad" at bounding box center [1170, 382] width 476 height 17
click at [1101, 381] on p "Es posible que tu pedido no llegue a tiempo para Navidad" at bounding box center [1170, 382] width 472 height 14
drag, startPoint x: 1078, startPoint y: 380, endPoint x: 1270, endPoint y: 378, distance: 192.2
click at [1270, 378] on p "Es posible que tu pedido no llegue a tiempo para Navidad" at bounding box center [1170, 382] width 472 height 14
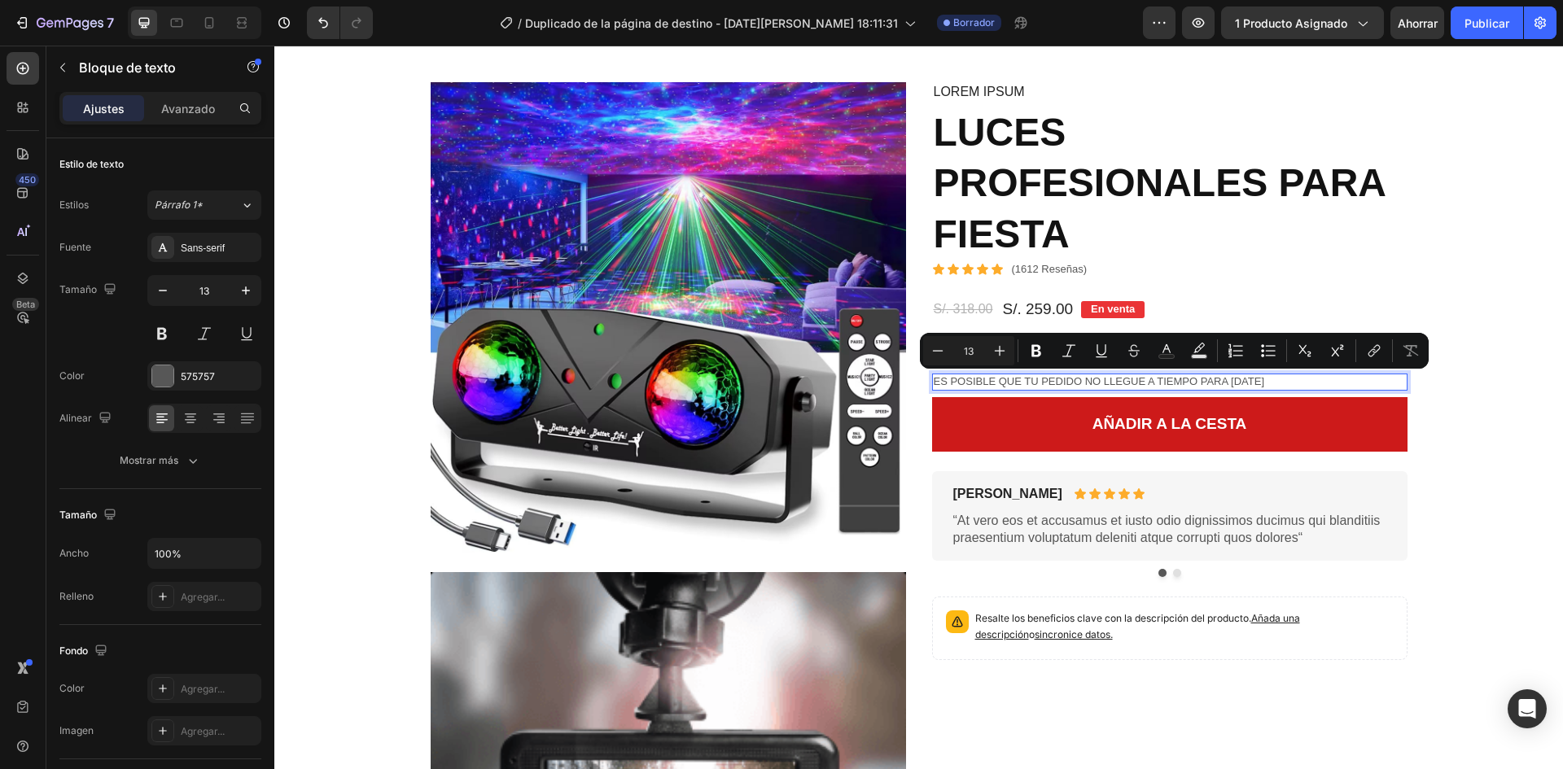
click at [1074, 379] on p "Es posible que tu pedido no llegue a tiempo para Navidad" at bounding box center [1170, 382] width 472 height 14
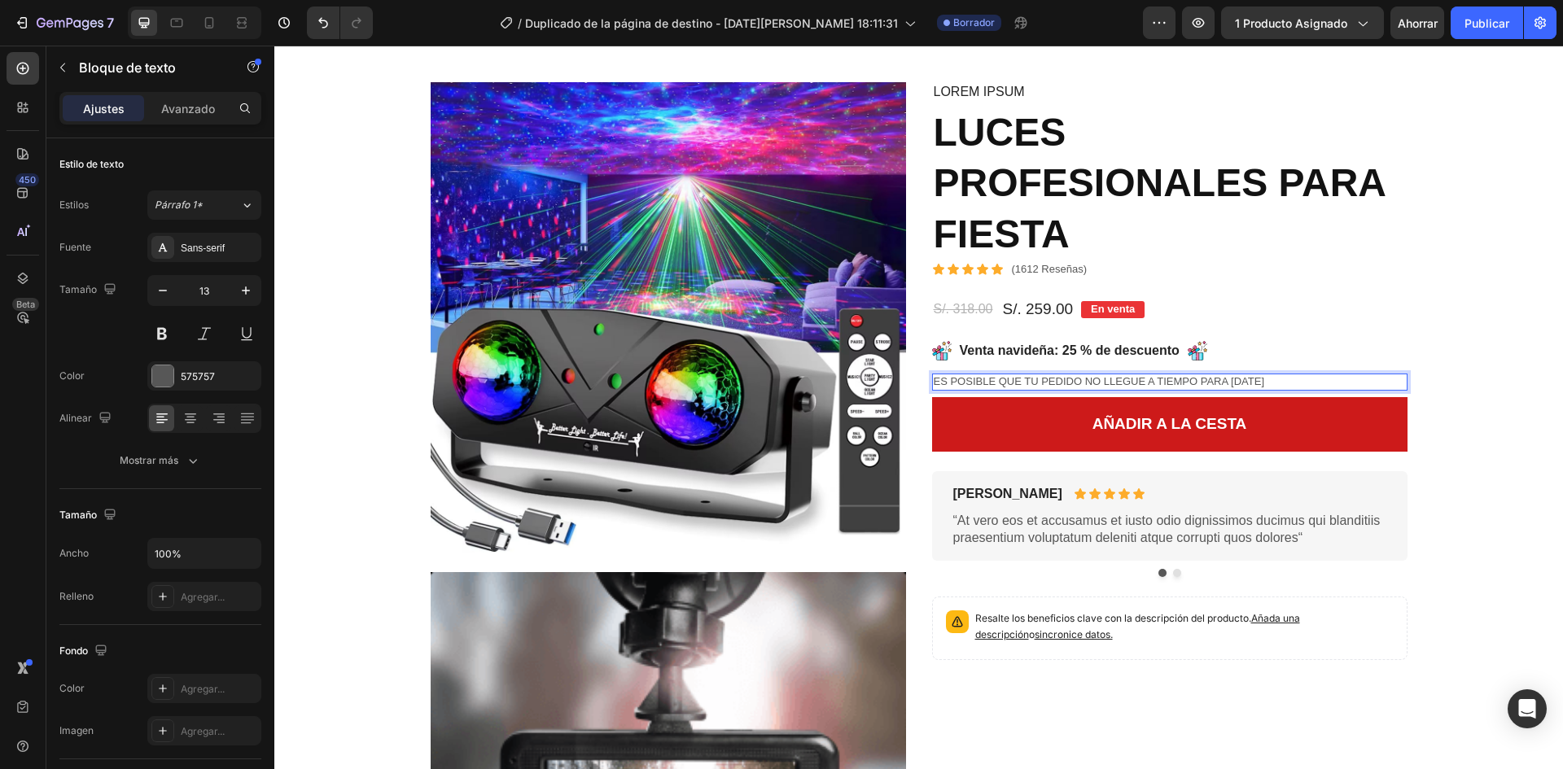
click at [1166, 379] on p "Es posible que tu pedido no llegue a tiempo para Navidad" at bounding box center [1170, 382] width 472 height 14
click at [1164, 379] on p "Es posible que tu pedido no llegue a tiempo para Navidad" at bounding box center [1170, 382] width 472 height 14
click at [1159, 380] on p "Es posible que tu pedido no llegue a tiempo para Navidad" at bounding box center [1170, 382] width 472 height 14
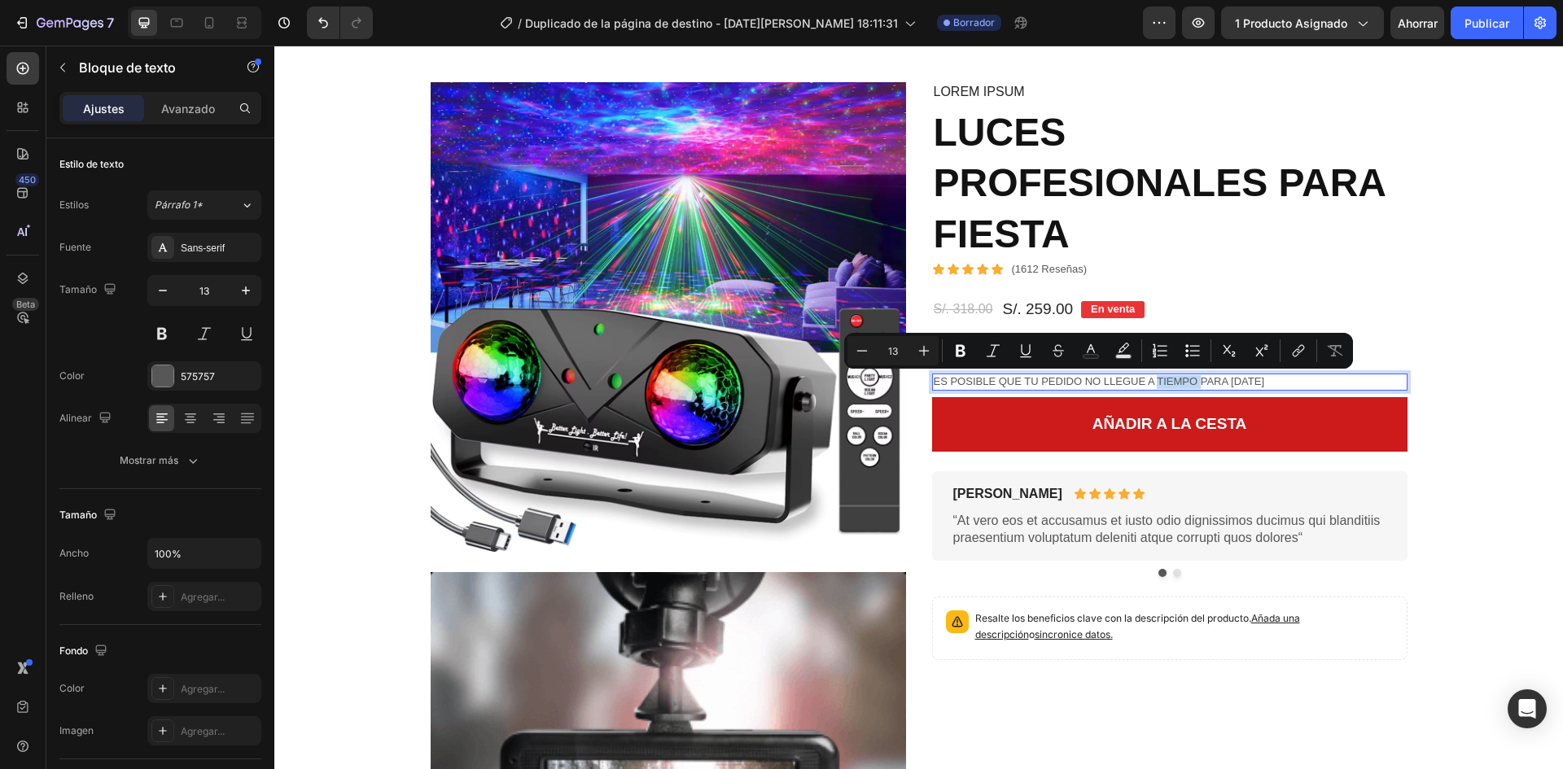
click at [1151, 380] on p "Es posible que tu pedido no llegue a tiempo para Navidad" at bounding box center [1170, 382] width 472 height 14
click at [1099, 380] on p "Es posible que tu pedido no llegue a tiempo para Navidad" at bounding box center [1170, 382] width 472 height 14
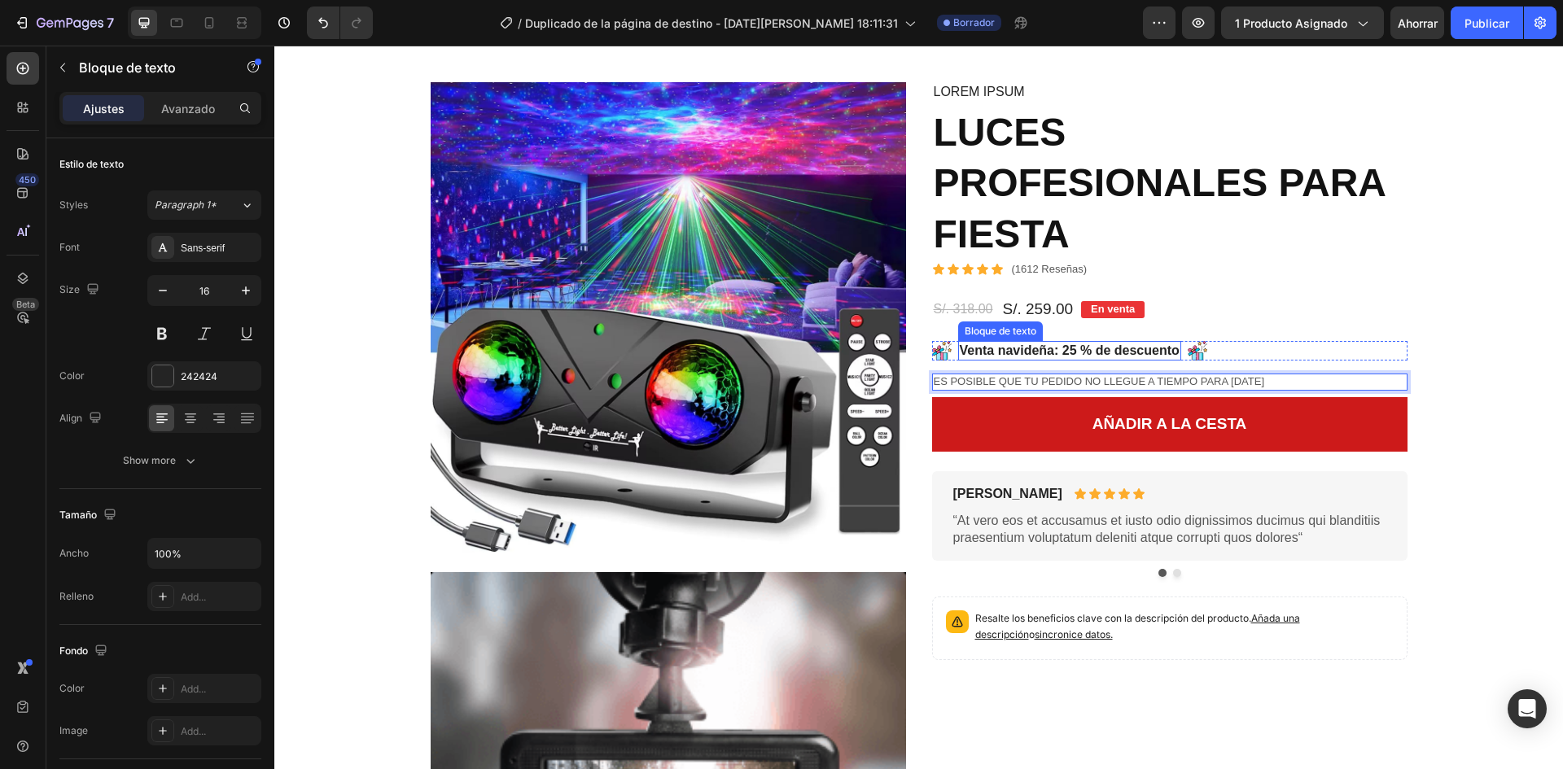
click at [1024, 349] on font "Venta navideña: 25 % de descuento" at bounding box center [1070, 351] width 220 height 14
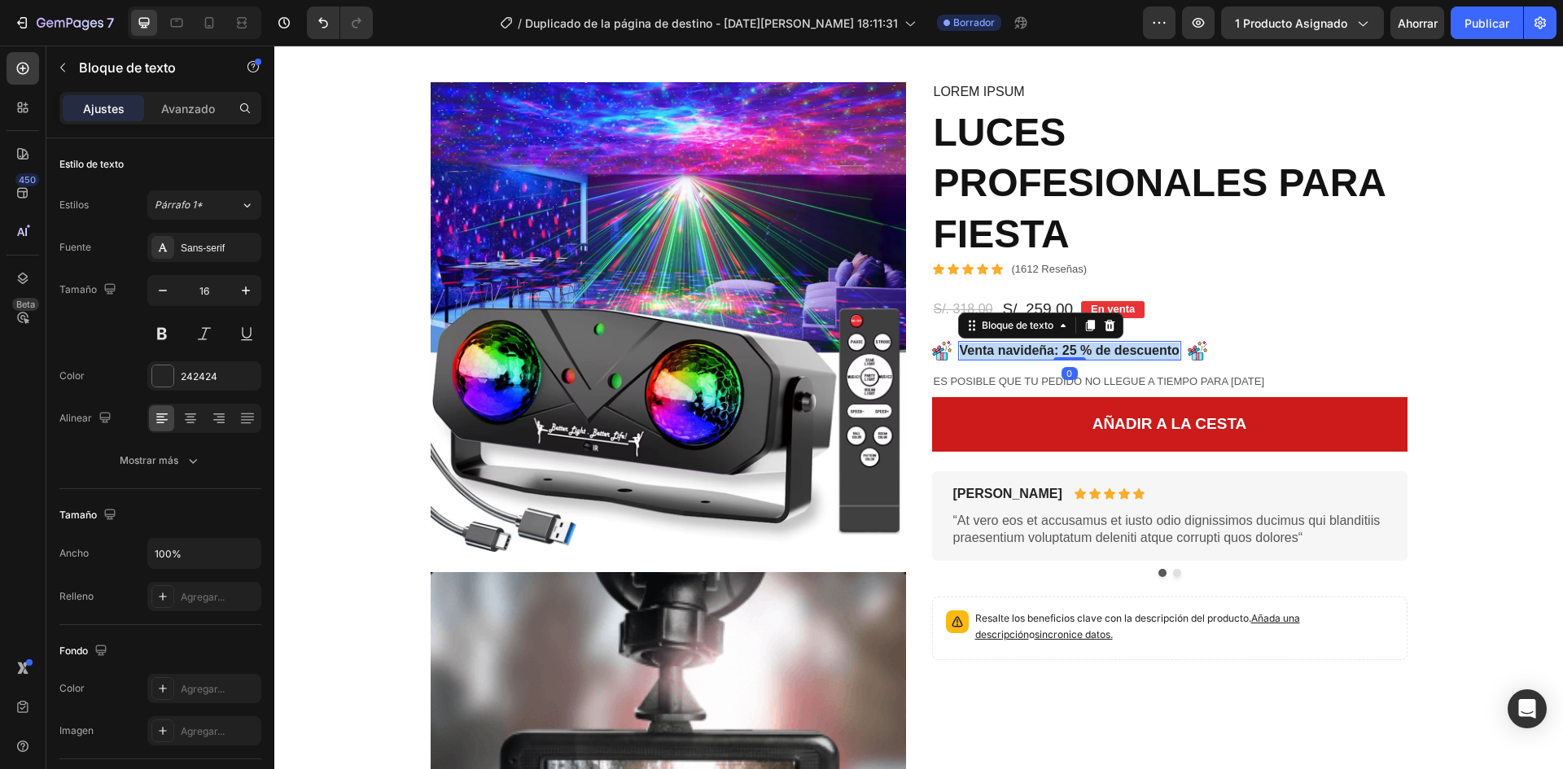
click at [1024, 349] on p "Venta navideña: 25 % de descuento" at bounding box center [1070, 351] width 220 height 17
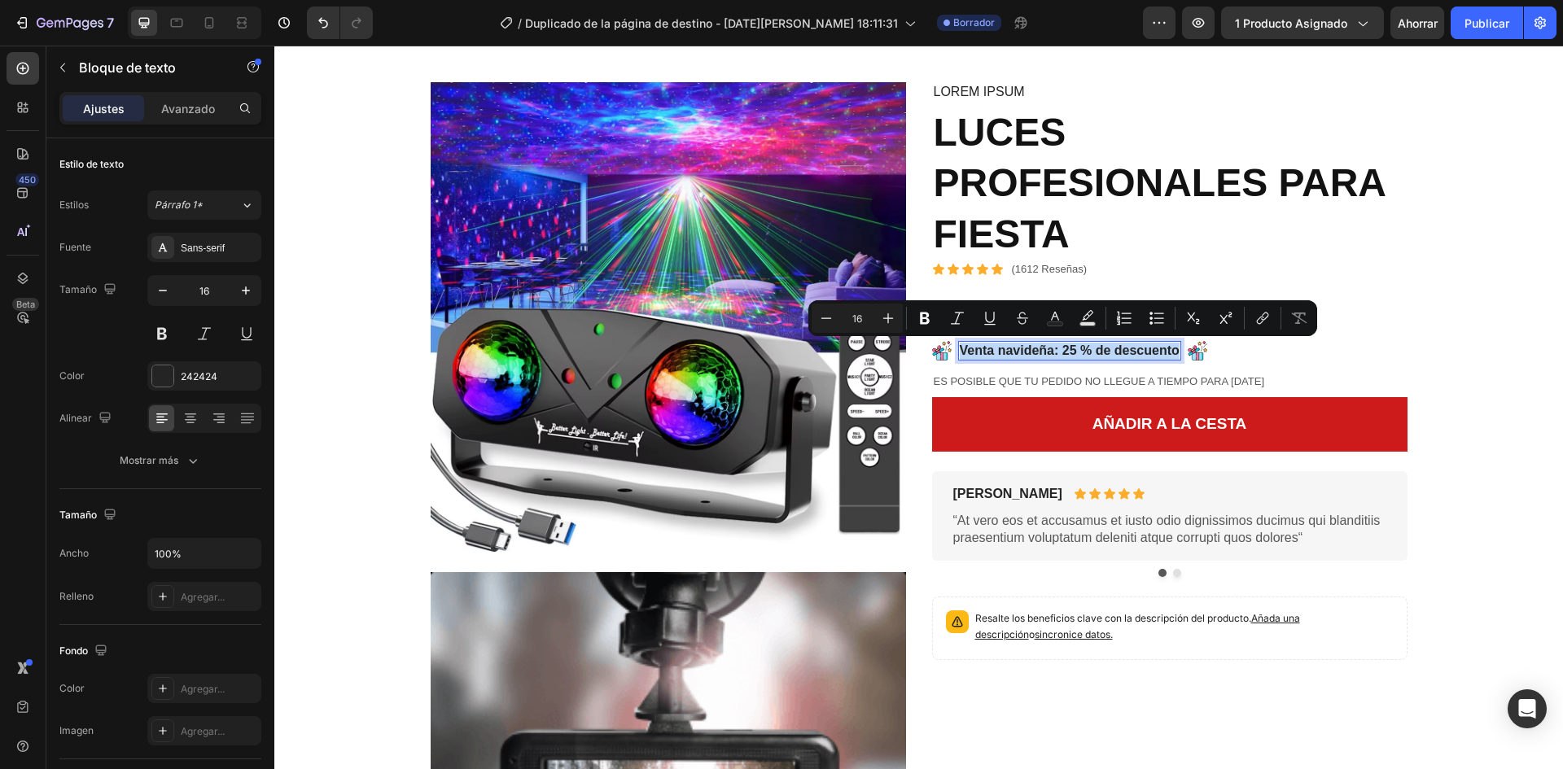
click at [1042, 353] on p "Venta navideña: 25 % de descuento" at bounding box center [1070, 351] width 220 height 17
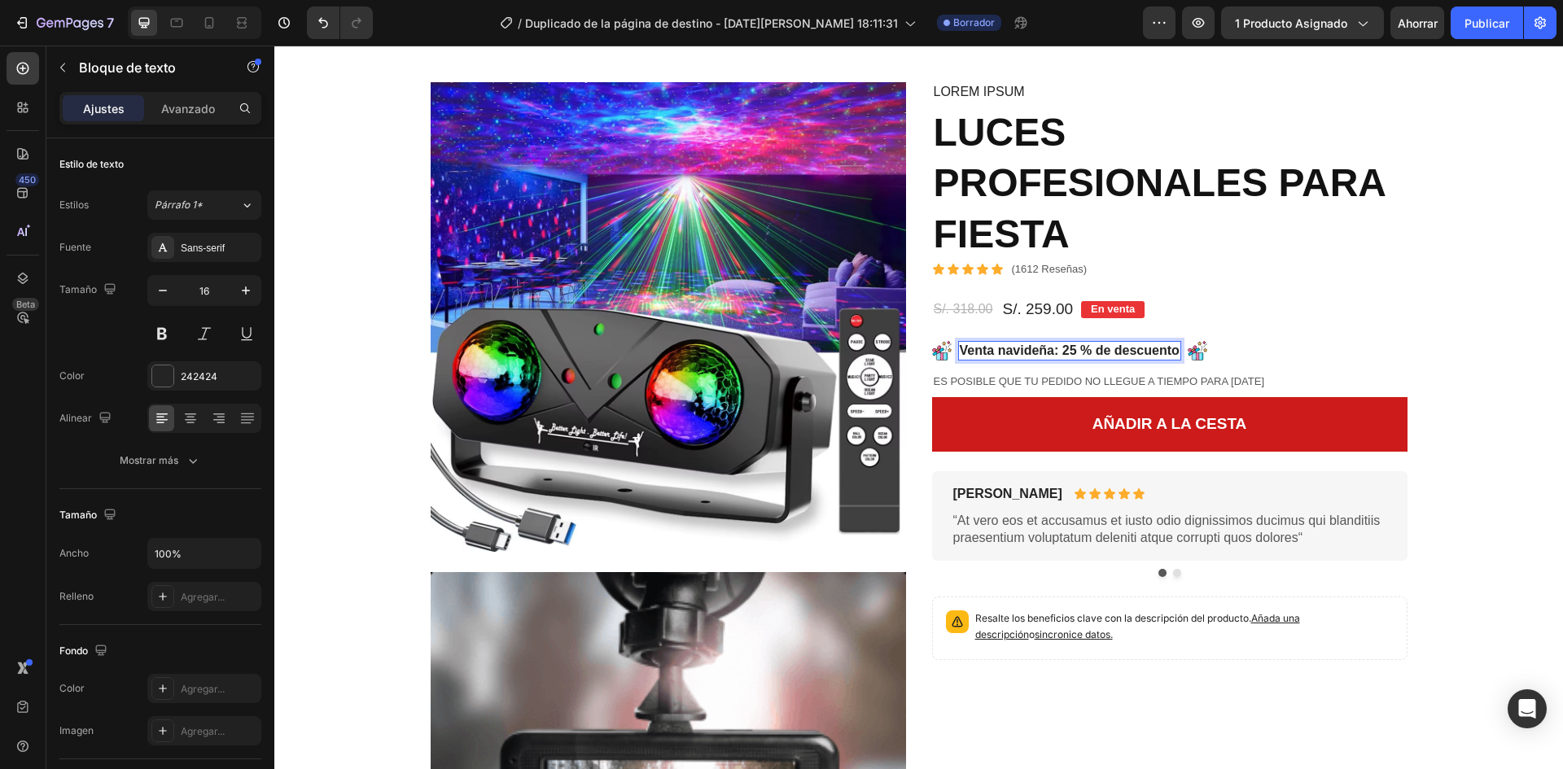
click at [1046, 353] on p "Venta navideña: 25 % de descuento" at bounding box center [1070, 351] width 220 height 17
click at [1045, 353] on p "Venta navideña: 25 % de descuento" at bounding box center [1070, 351] width 220 height 17
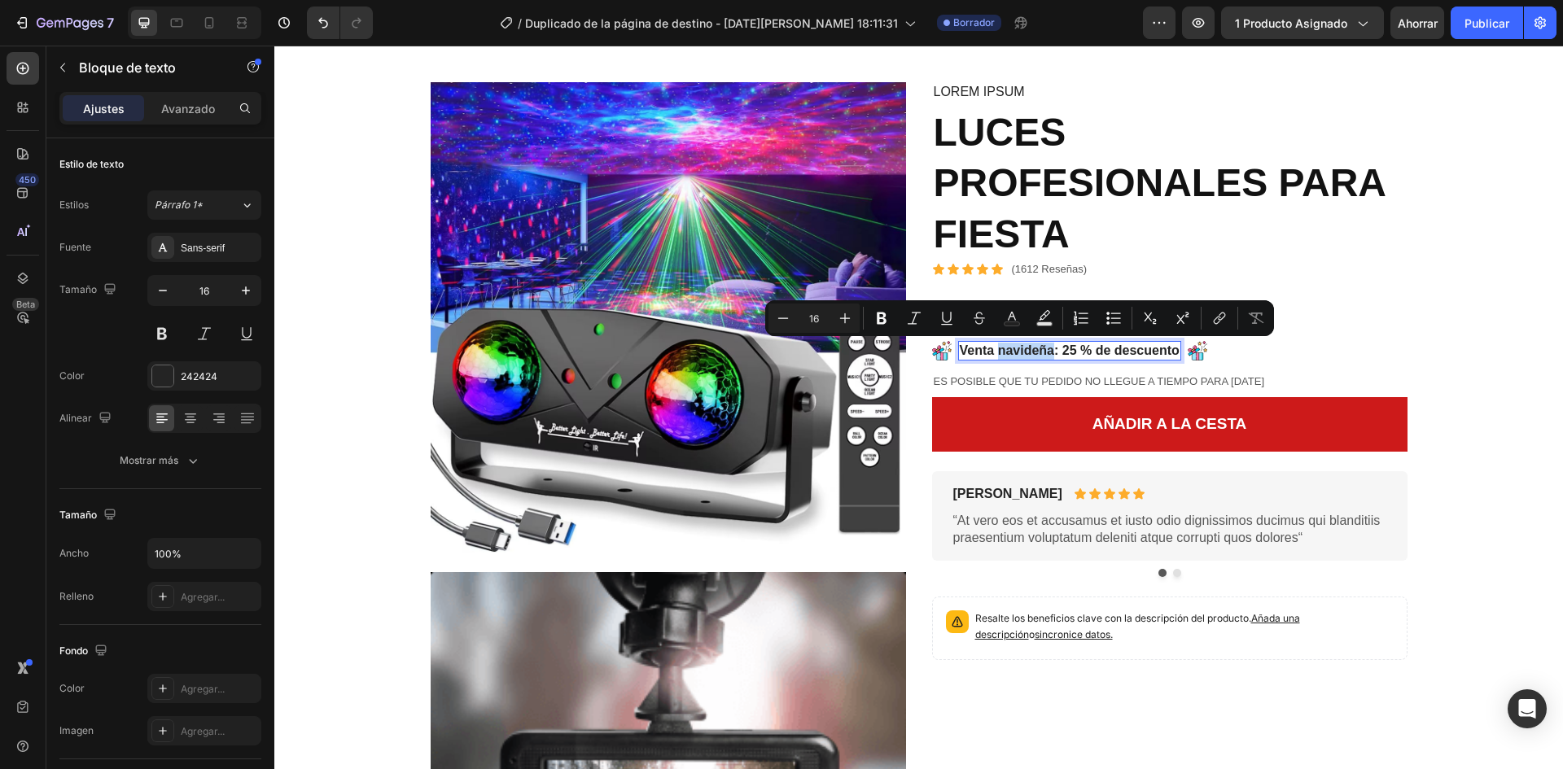
click at [1045, 353] on p "Venta navideña: 25 % de descuento" at bounding box center [1070, 351] width 220 height 17
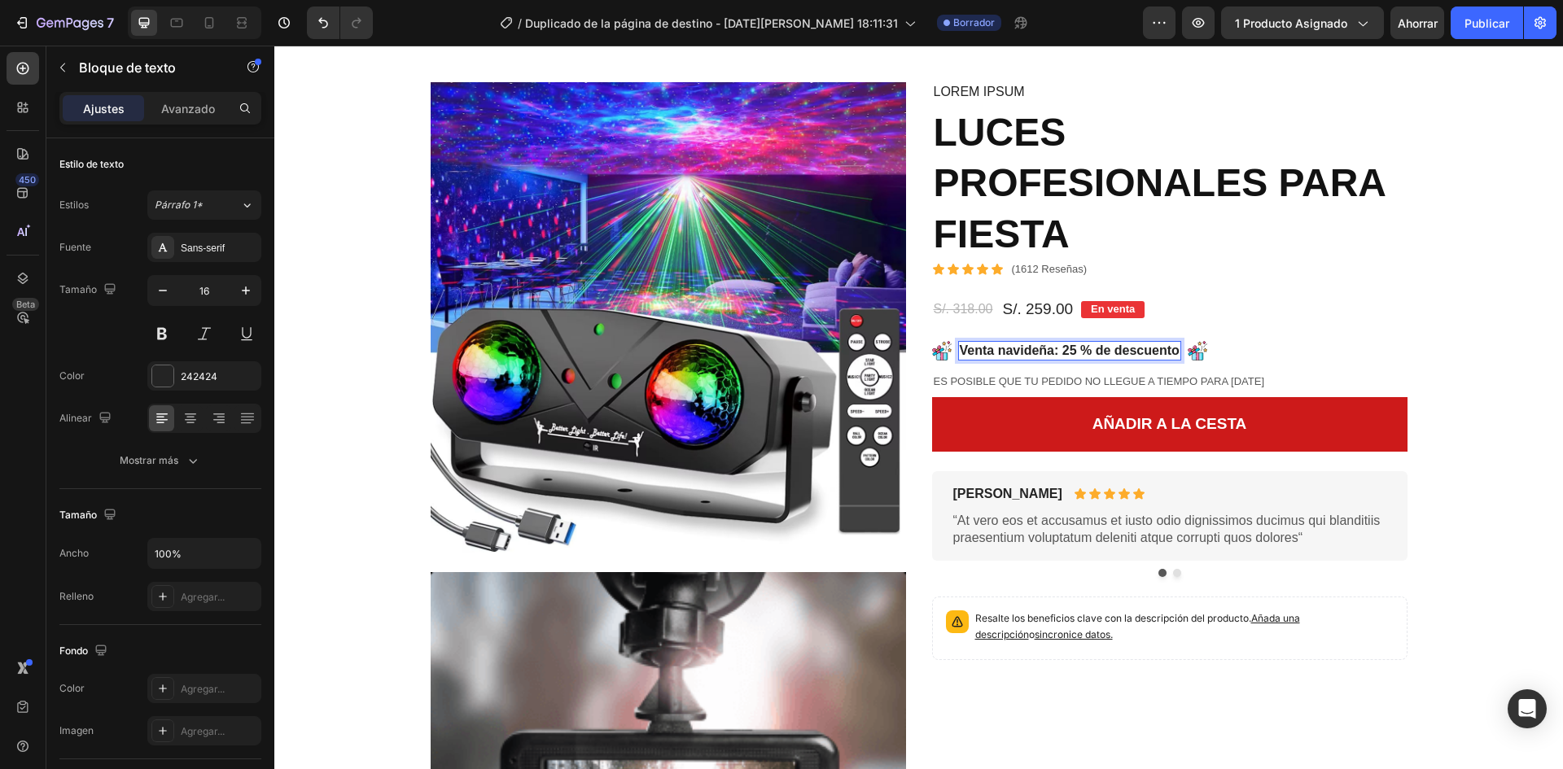
click at [1040, 353] on p "Venta navideña: 25 % de descuento" at bounding box center [1070, 351] width 220 height 17
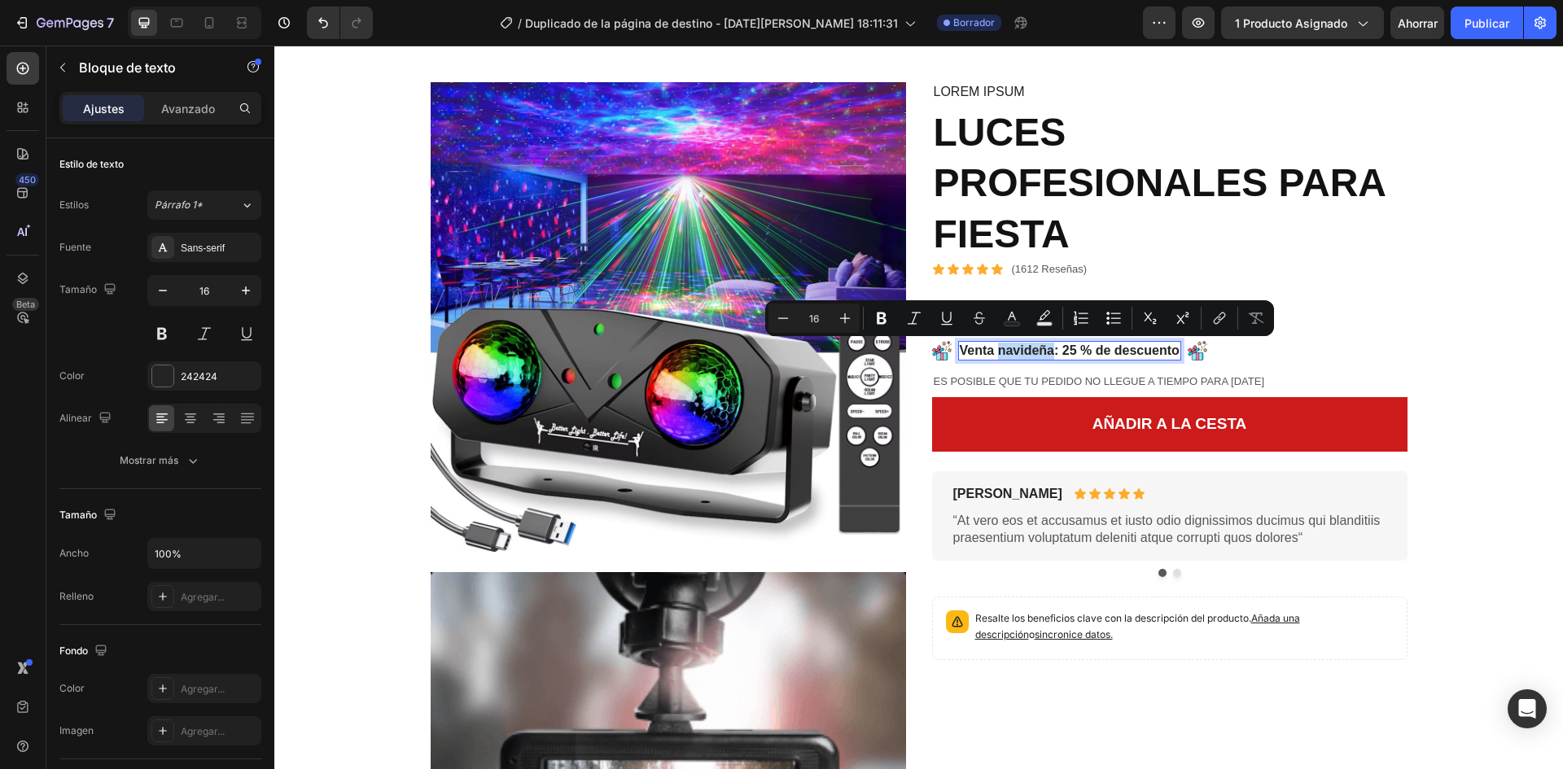
click at [1036, 354] on p "Venta navideña: 25 % de descuento" at bounding box center [1070, 351] width 220 height 17
click at [1016, 351] on p "Venta navideña: 25 % de descuento" at bounding box center [1070, 351] width 220 height 17
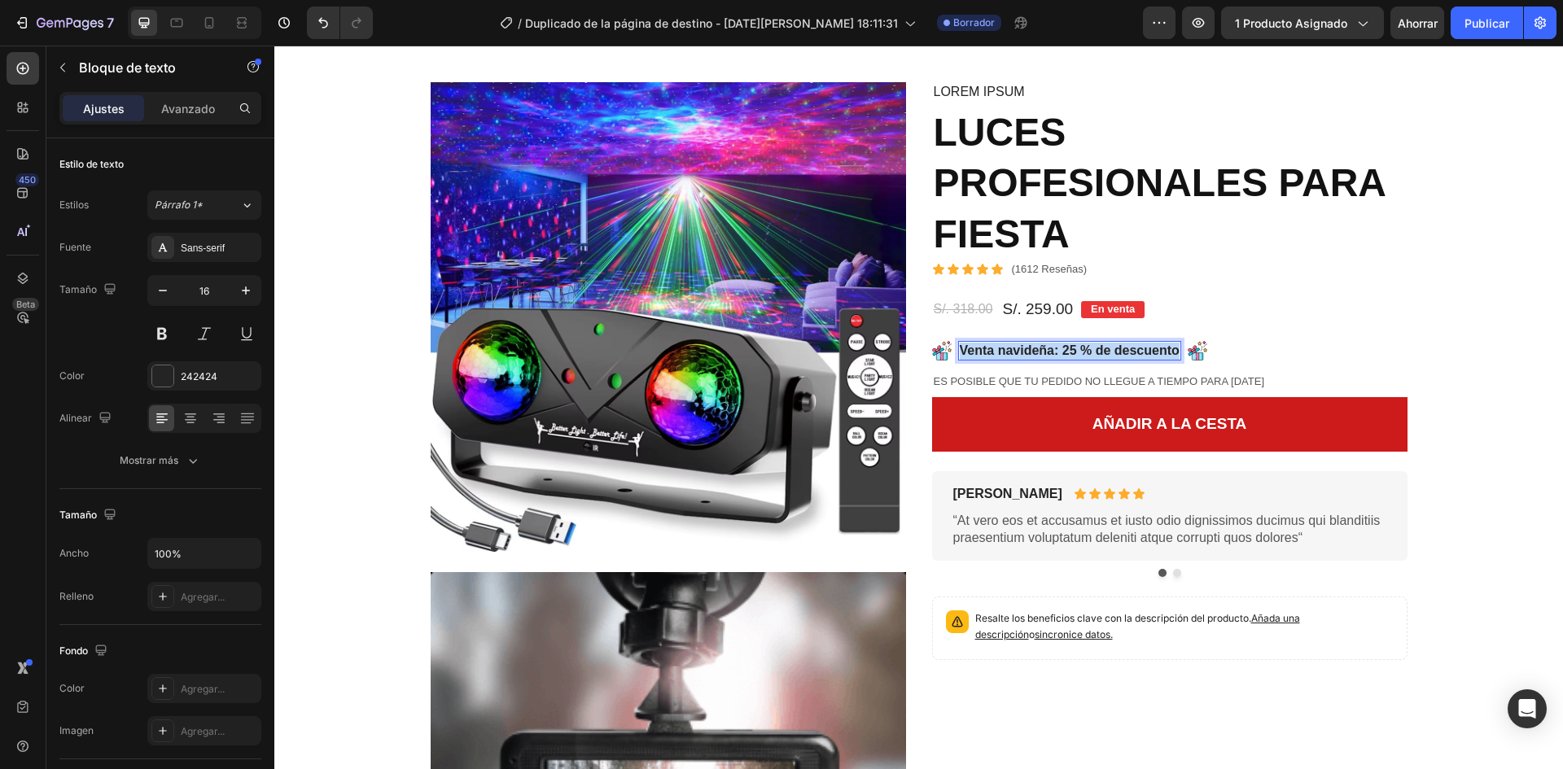
click at [1016, 351] on p "Venta navideña: 25 % de descuento" at bounding box center [1070, 351] width 220 height 17
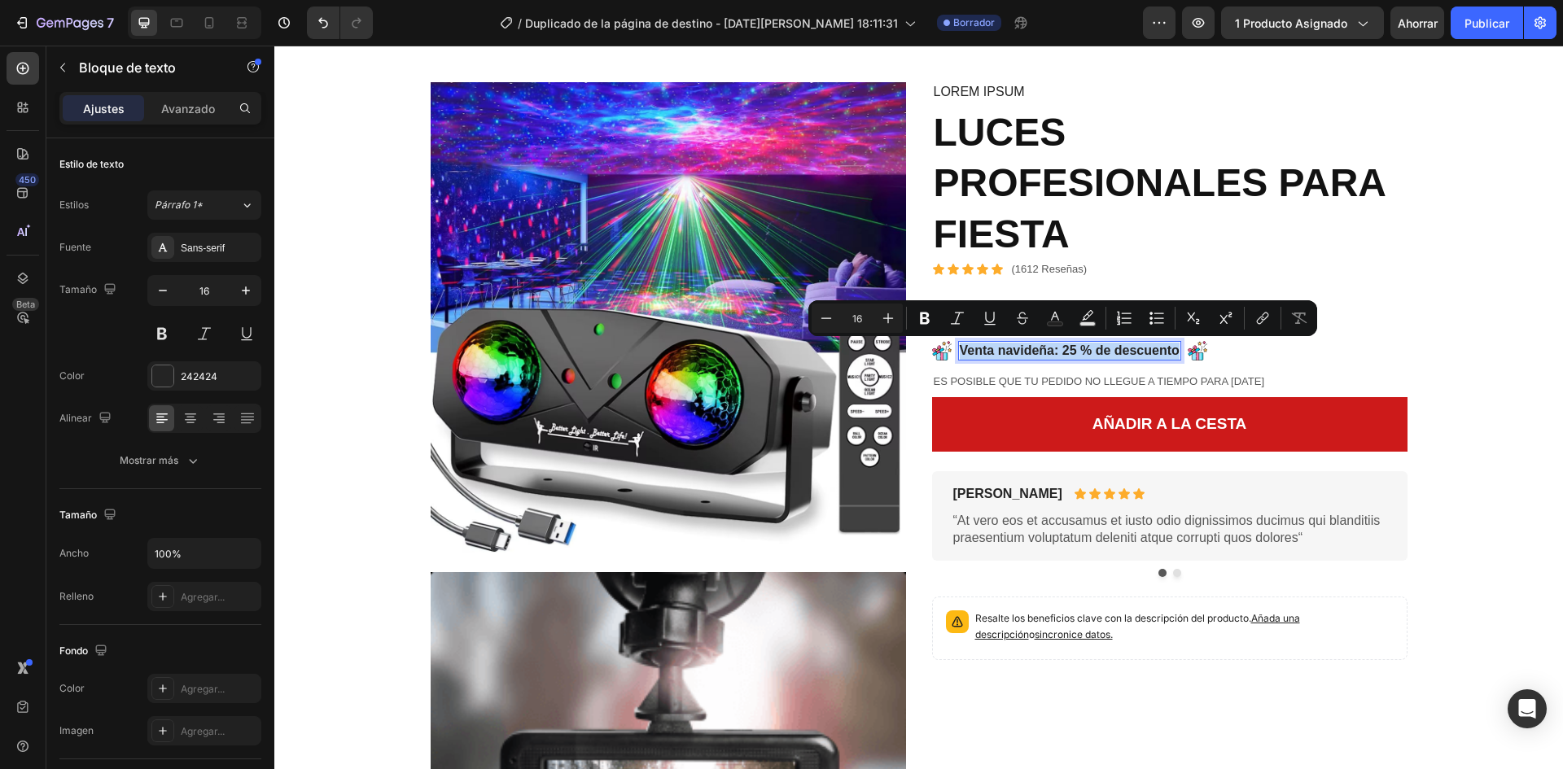
click at [1016, 350] on p "Venta navideña: 25 % de descuento" at bounding box center [1070, 351] width 220 height 17
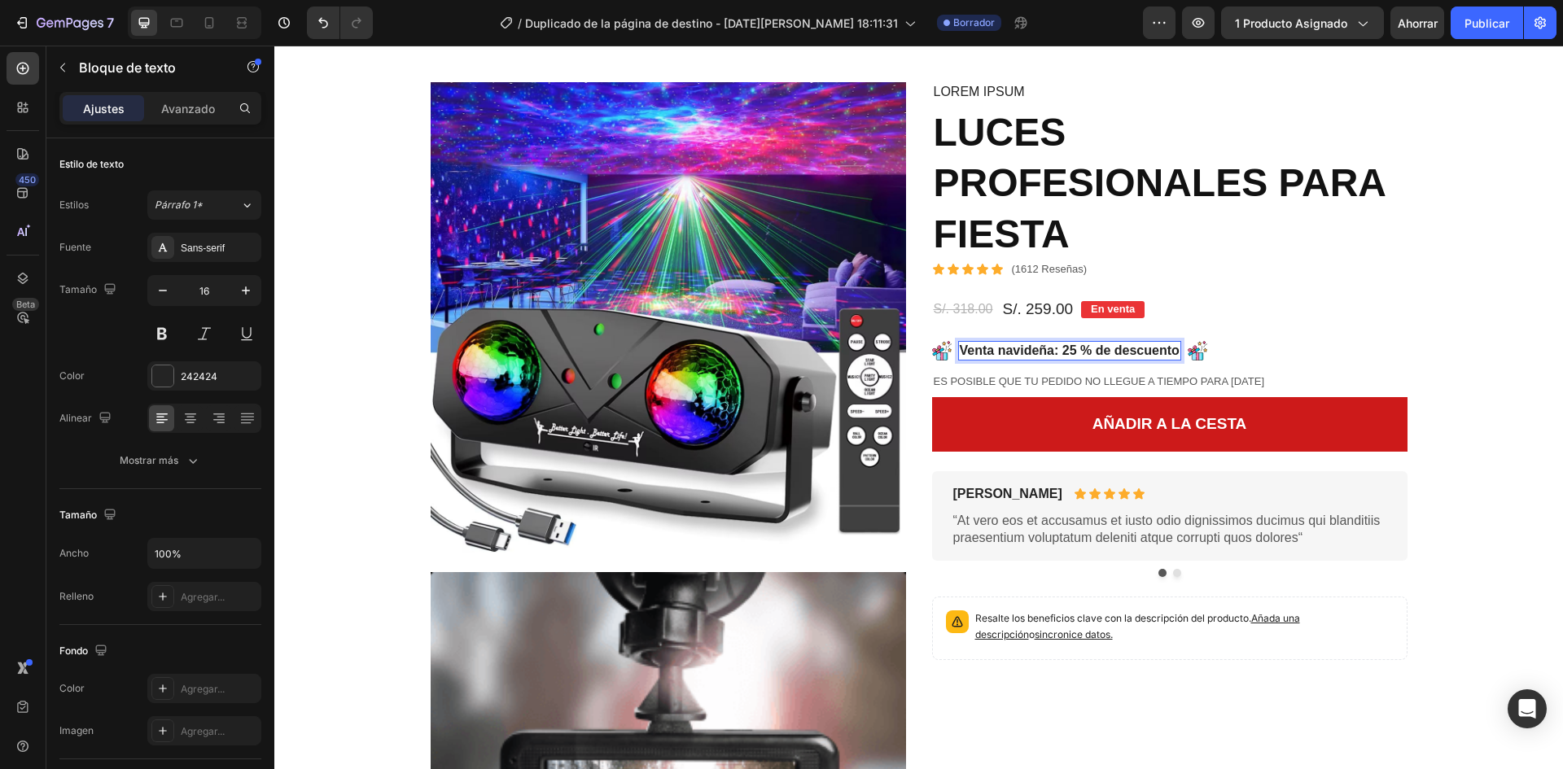
click at [1043, 349] on p "Venta navideña: 25 % de descuento" at bounding box center [1070, 351] width 220 height 17
click at [1051, 350] on p "Venta navideña: 25 % de descuento" at bounding box center [1070, 351] width 220 height 17
click at [1049, 351] on p "Venta navideña: 25 % de descuento" at bounding box center [1070, 351] width 220 height 17
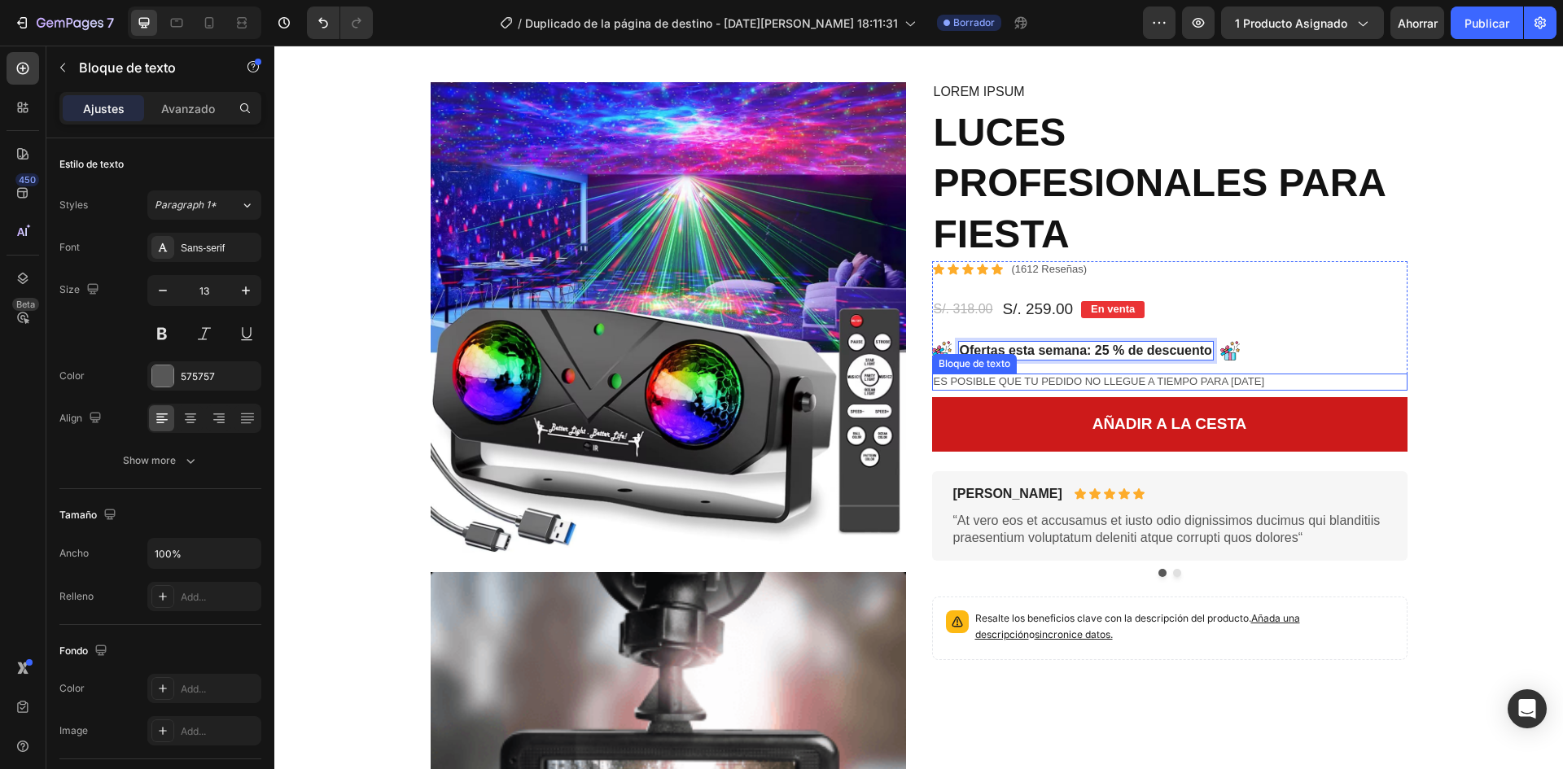
click at [1025, 375] on p "Es posible que tu pedido no llegue a tiempo para Navidad" at bounding box center [1170, 382] width 472 height 14
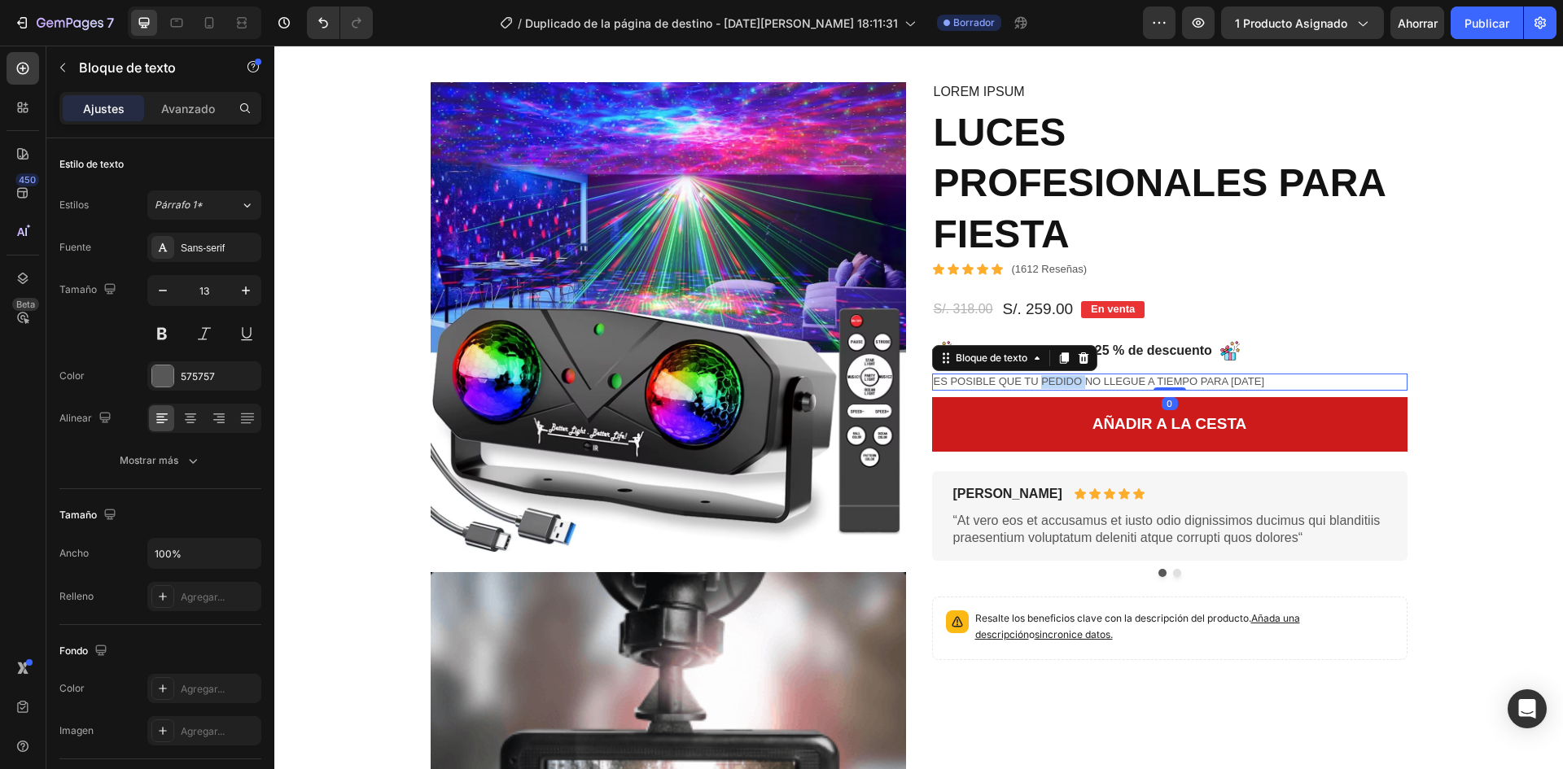
click at [1059, 382] on p "Es posible que tu pedido no llegue a tiempo para Navidad" at bounding box center [1170, 382] width 472 height 14
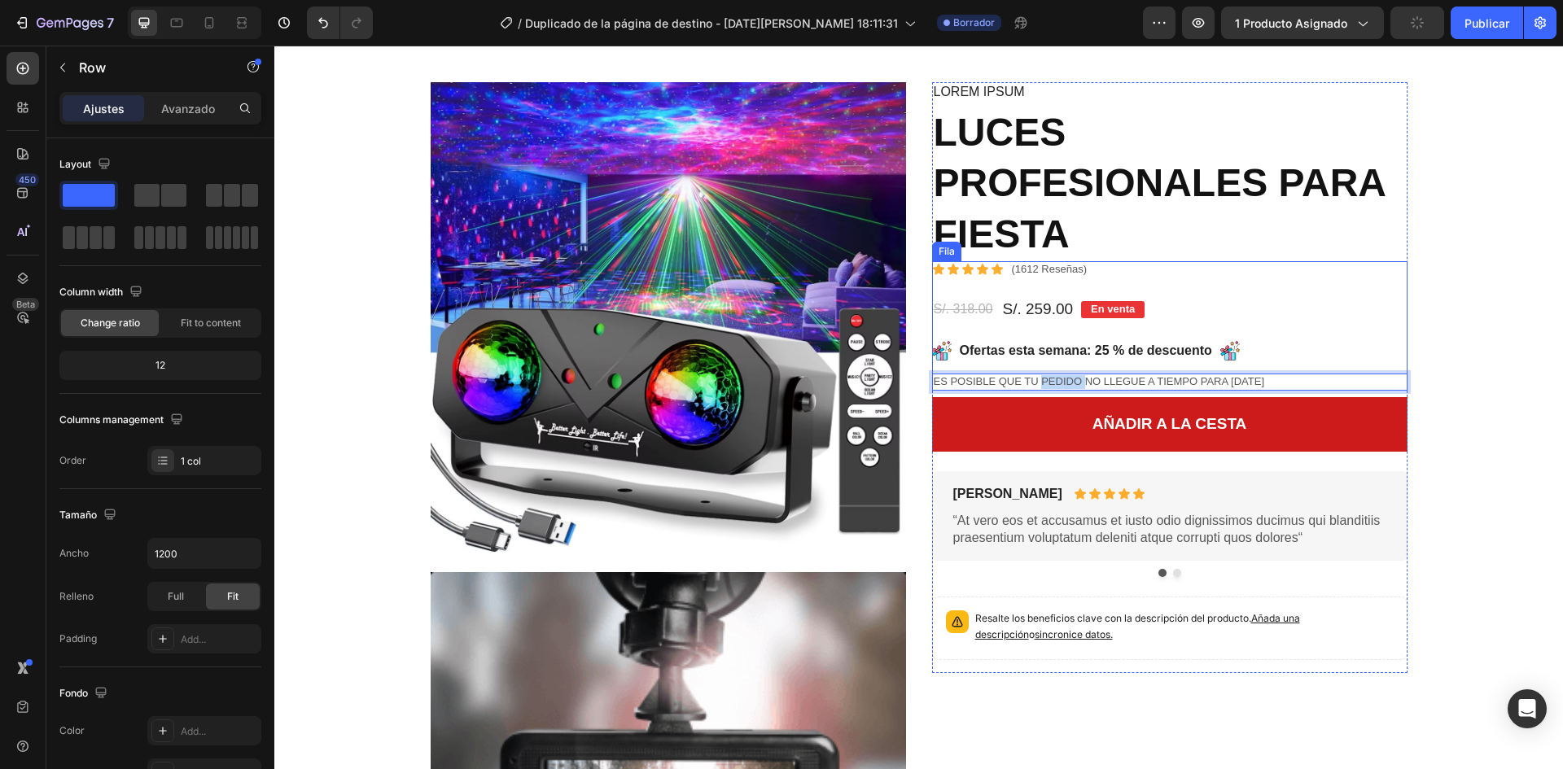
click at [1125, 370] on div "Icono Icono Icono Icono Icono Lista de iconos (1612 Reseñas) Bloque de texto Fi…" at bounding box center [1170, 325] width 476 height 129
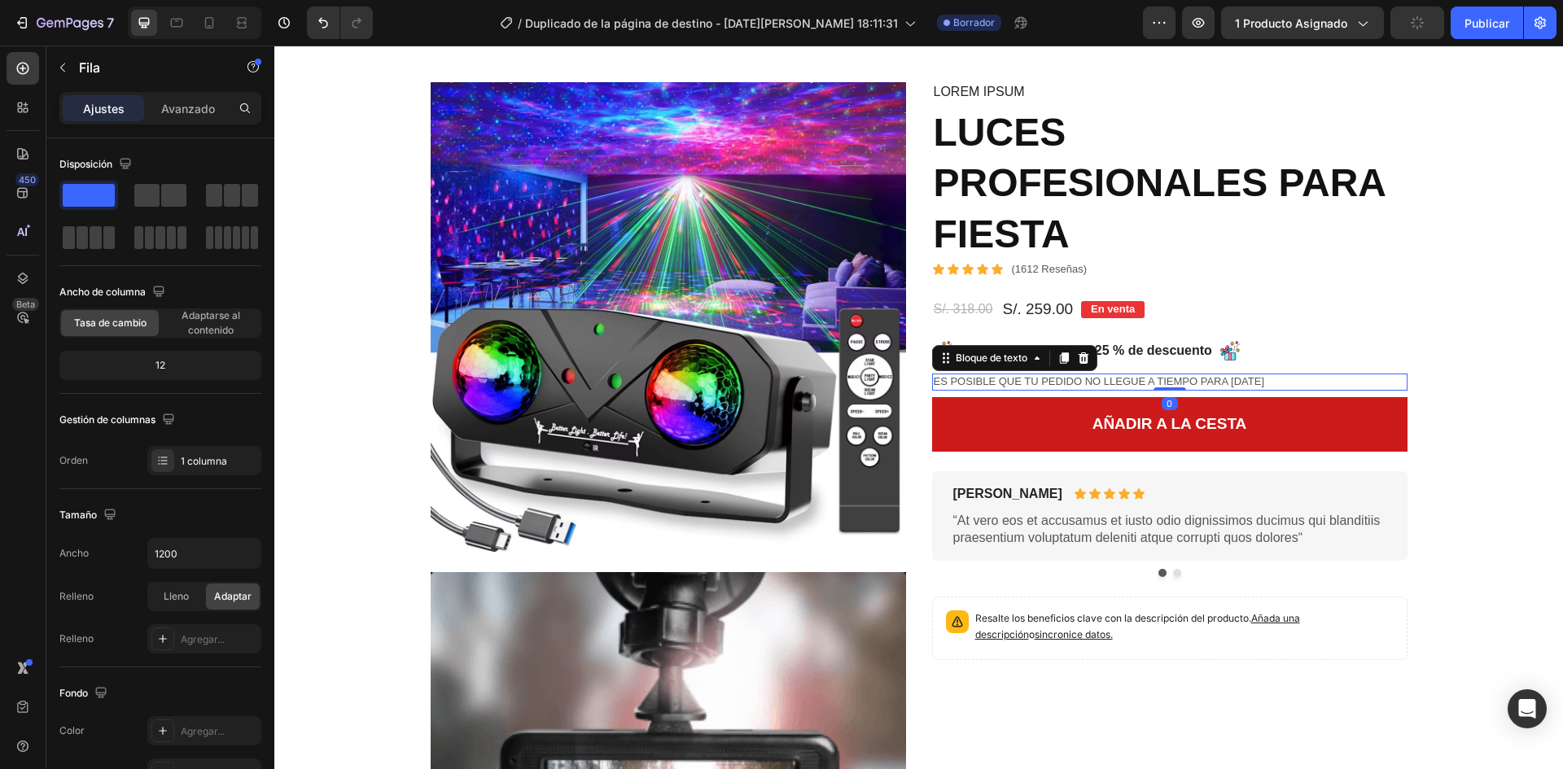
click at [1094, 385] on p "Es posible que tu pedido no llegue a tiempo para Navidad" at bounding box center [1170, 382] width 472 height 14
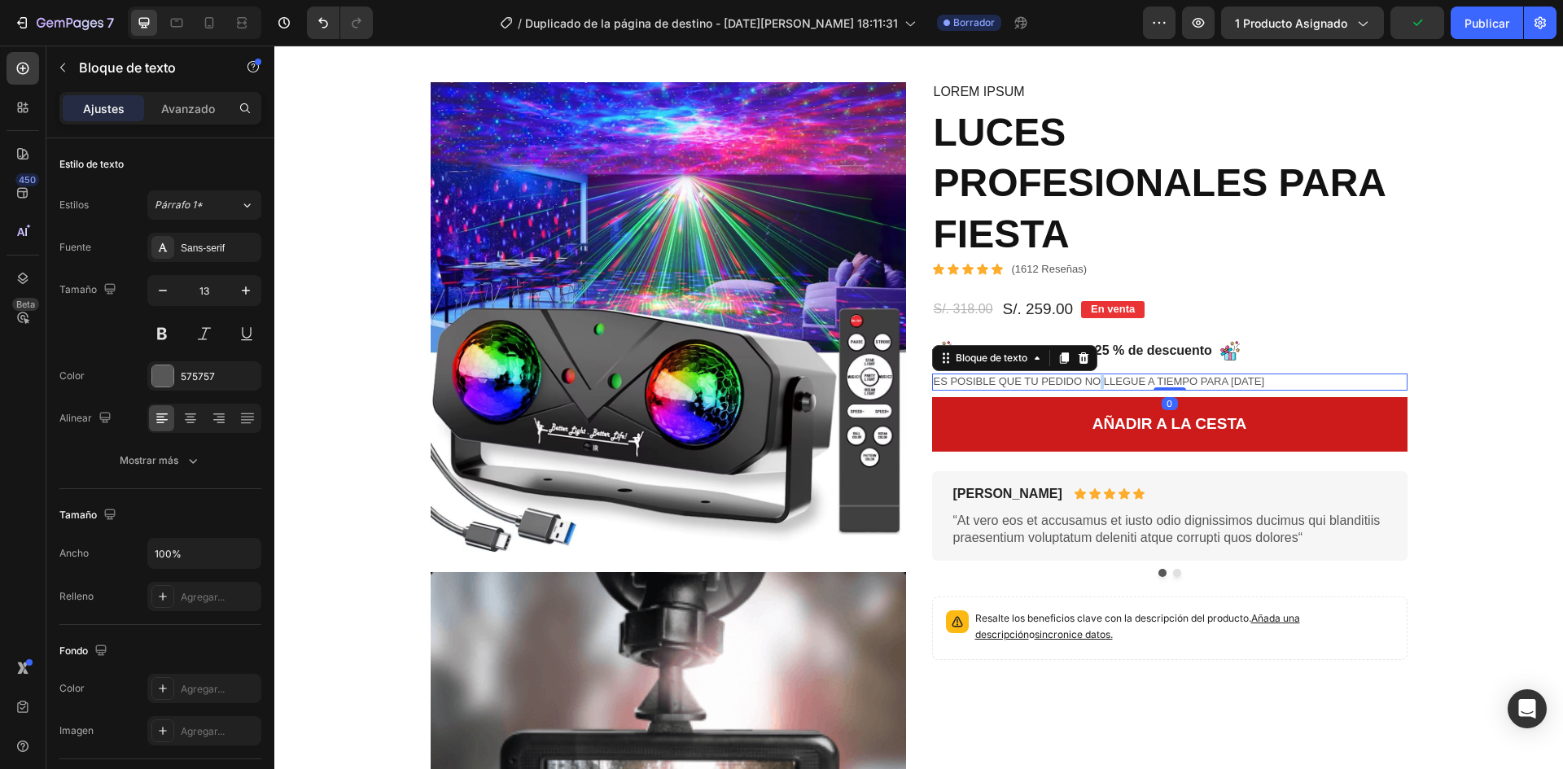
click at [1094, 382] on p "Es posible que tu pedido no llegue a tiempo para Navidad" at bounding box center [1170, 382] width 472 height 14
click at [1087, 382] on p "Es posible que tu pedido no llegue a tiempo para Navidad" at bounding box center [1170, 382] width 472 height 14
click at [1084, 381] on p "Es posible que tu pedido no llegue a tiempo para Navidad" at bounding box center [1170, 382] width 472 height 14
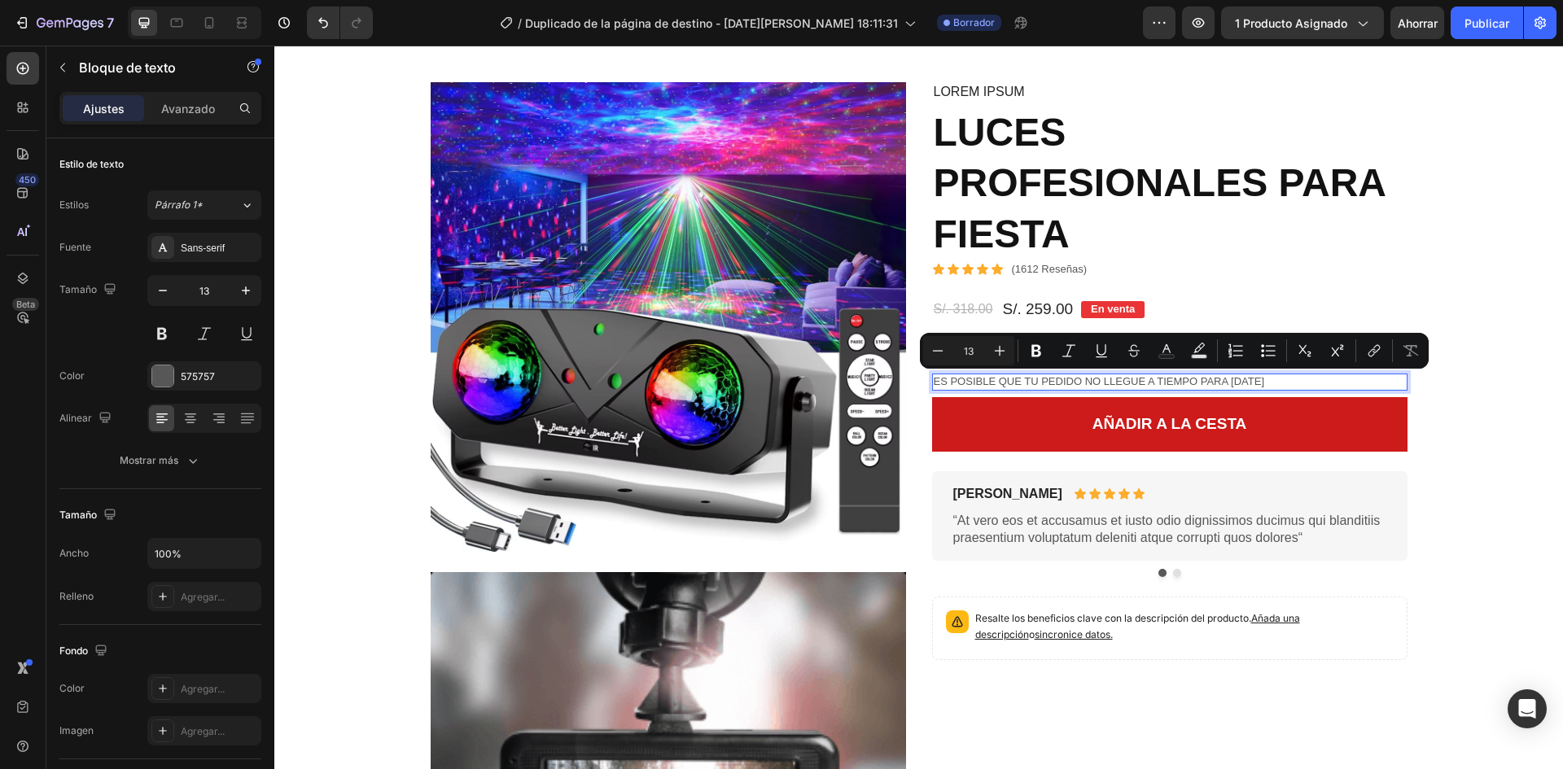
drag, startPoint x: 1082, startPoint y: 380, endPoint x: 1278, endPoint y: 384, distance: 196.3
click at [1278, 384] on p "Es posible que tu pedido no llegue a tiempo para Navidad" at bounding box center [1170, 382] width 472 height 14
click at [1198, 378] on p "Es posible que tu pedido no llegue a tiempo para Navidad" at bounding box center [1170, 382] width 472 height 14
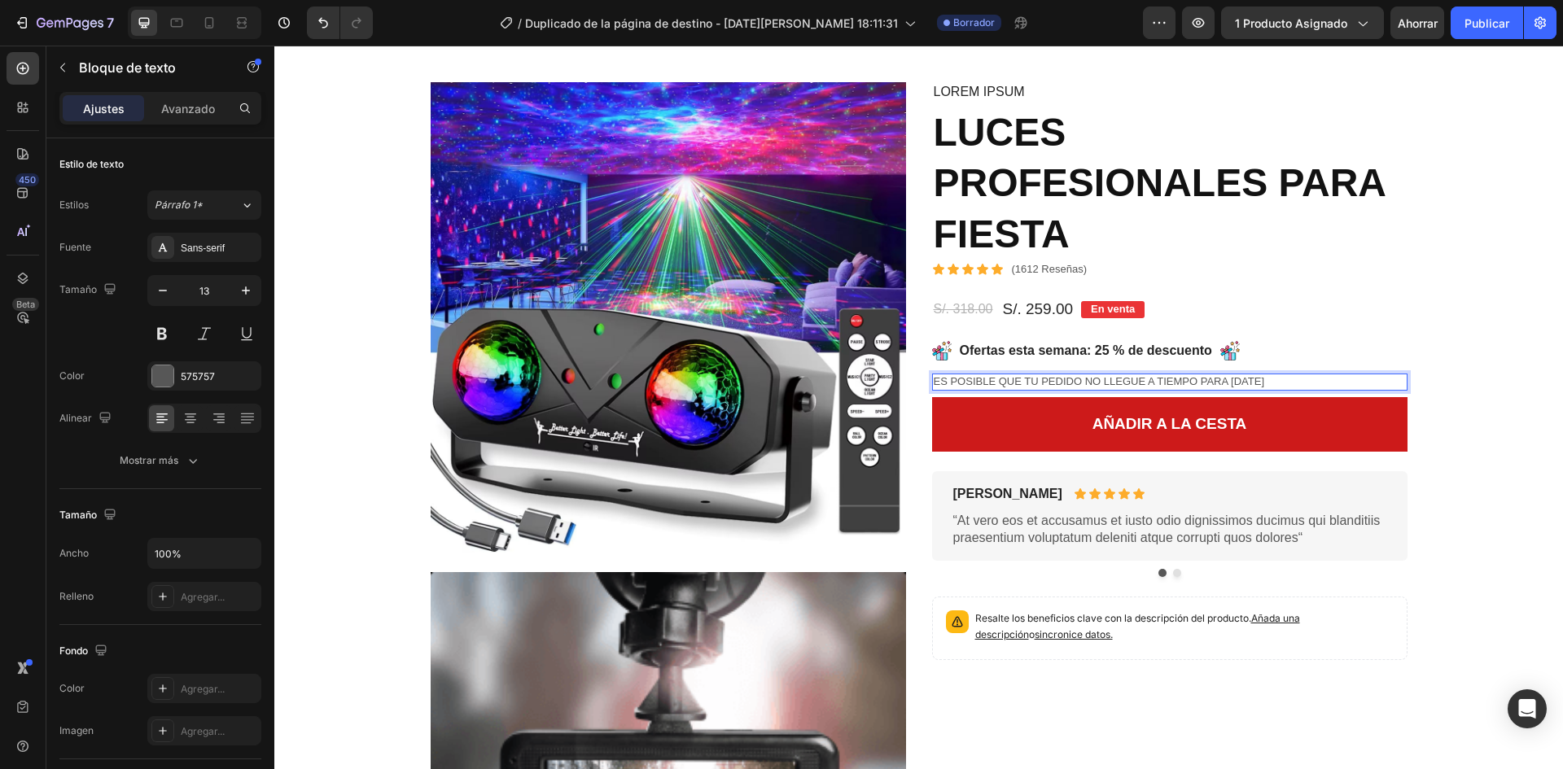
click at [1142, 379] on p "Es posible que tu pedido no llegue a tiempo para Navidad" at bounding box center [1170, 382] width 472 height 14
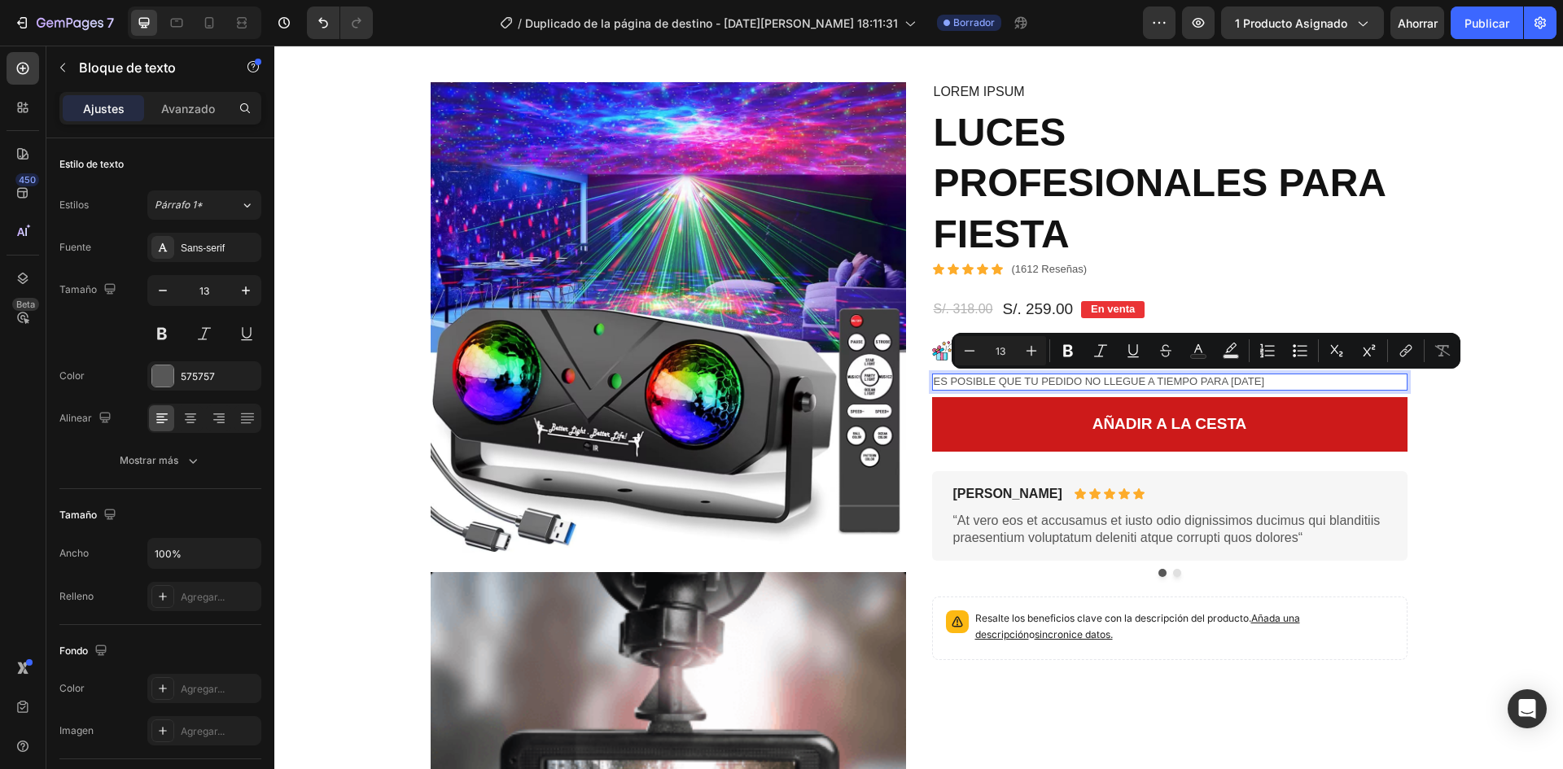
drag, startPoint x: 1144, startPoint y: 378, endPoint x: 1306, endPoint y: 378, distance: 162.0
click at [1306, 378] on p "Es posible que tu pedido no llegue a tiempo para Navidad" at bounding box center [1170, 382] width 472 height 14
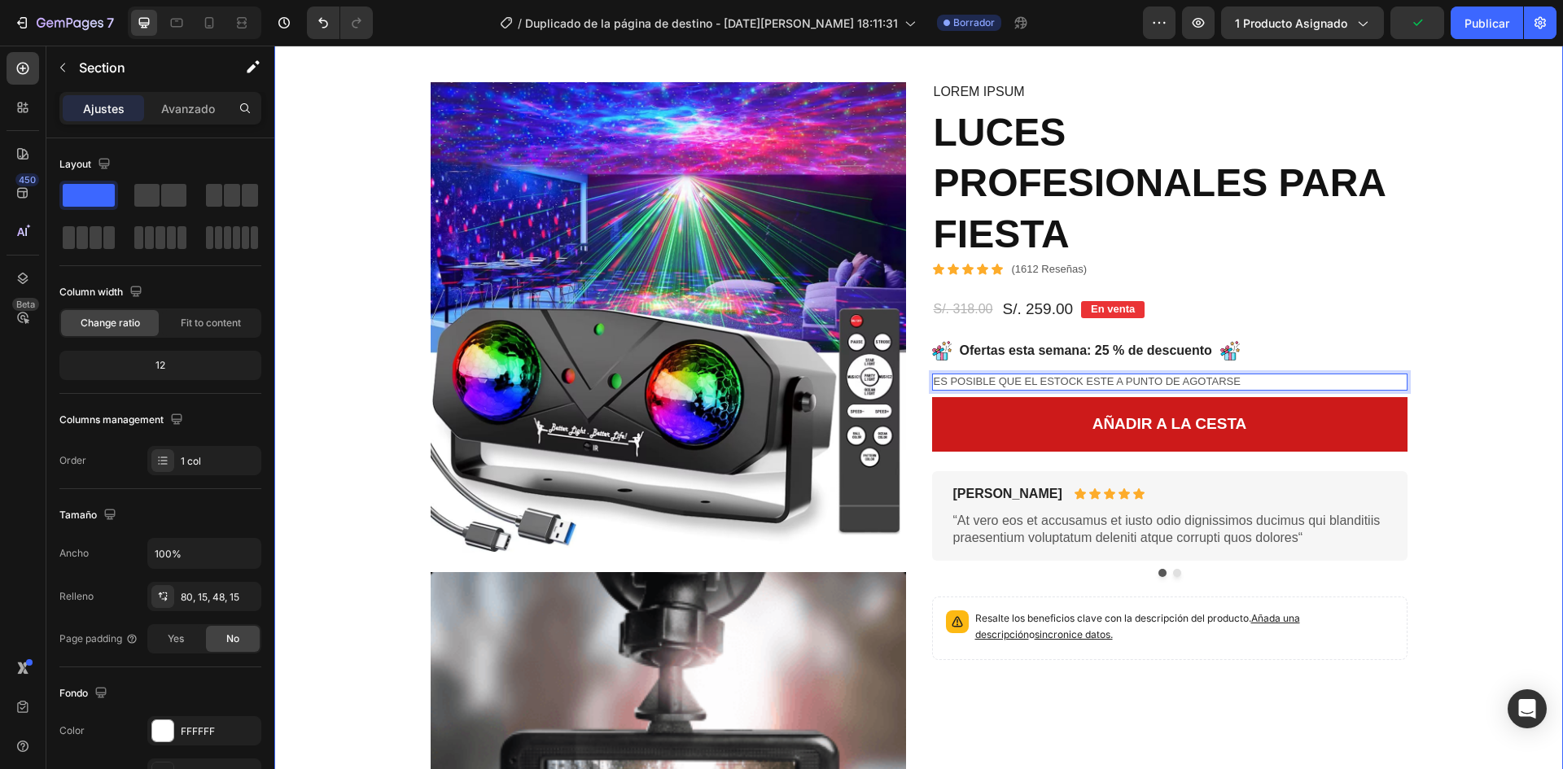
click at [1515, 447] on div "Imagen Video Imagen Imagen Fila Imagen Imagen Fila Imagen Imagen Fila Imagen Im…" at bounding box center [919, 610] width 1265 height 1057
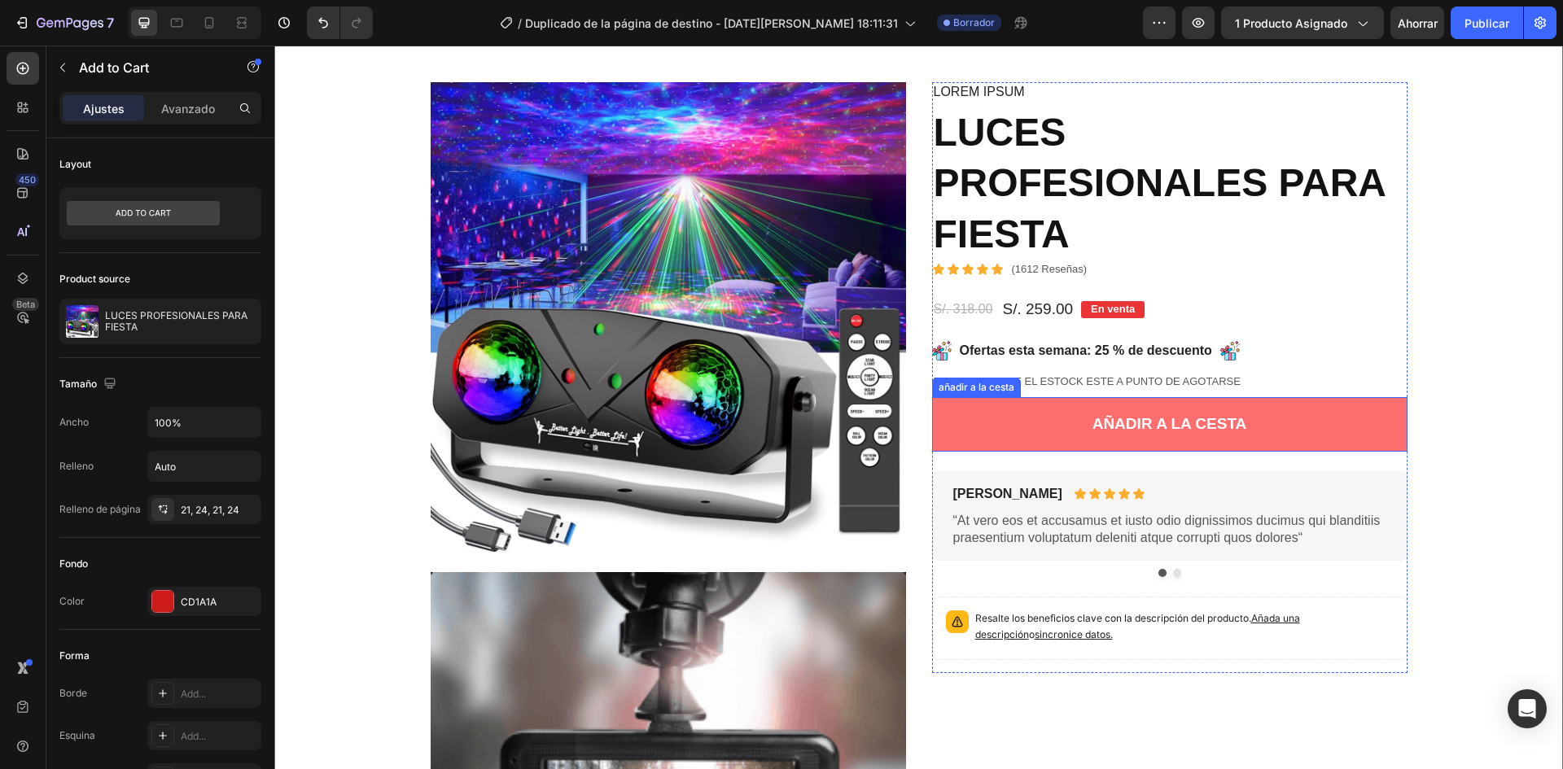
click at [1380, 447] on button "Añadir a la cesta" at bounding box center [1170, 424] width 476 height 55
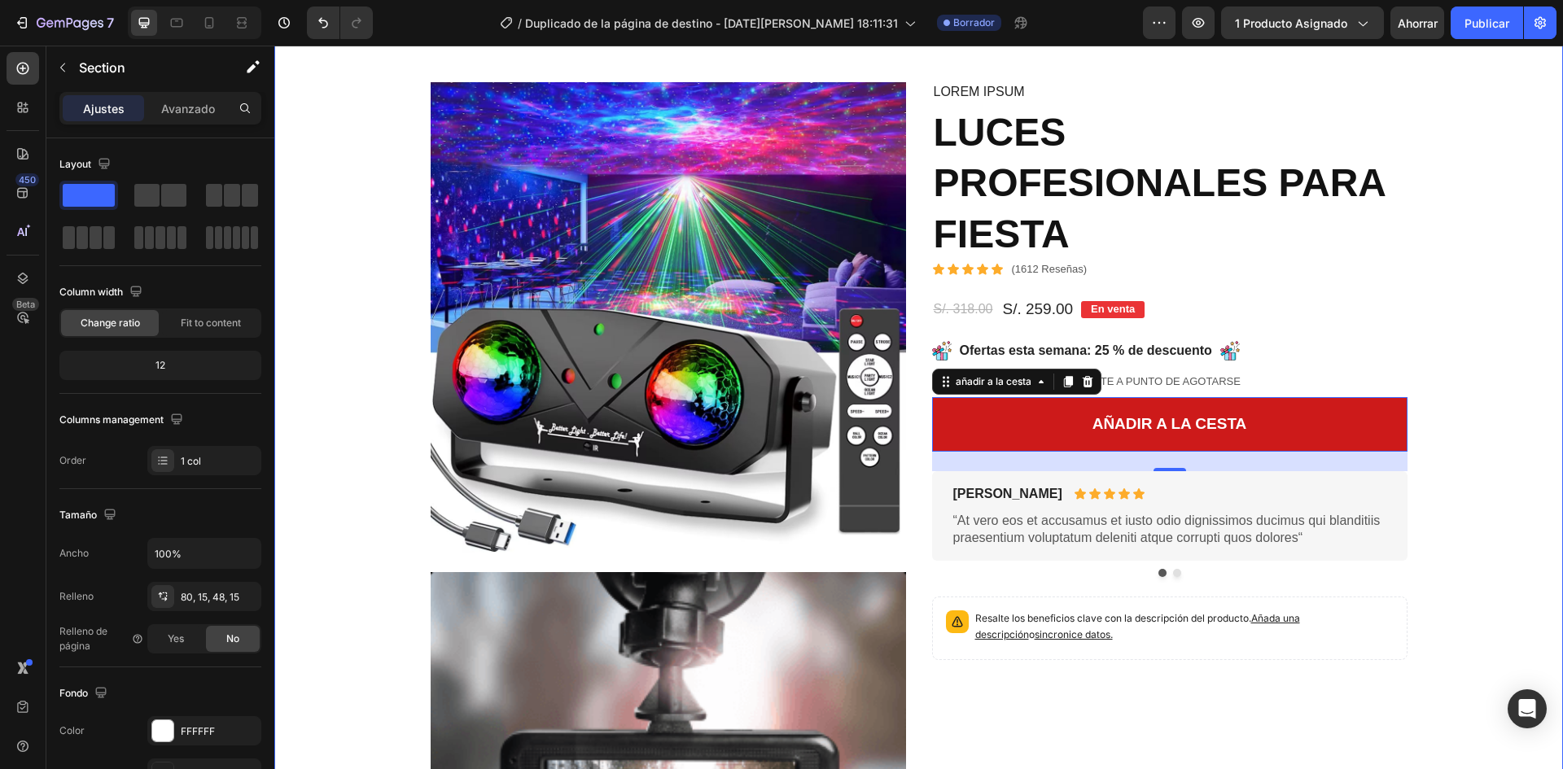
click at [1480, 230] on div "Imagen Video Imagen Imagen Fila Imagen Imagen Fila Imagen Imagen Fila Imagen Im…" at bounding box center [919, 610] width 1265 height 1057
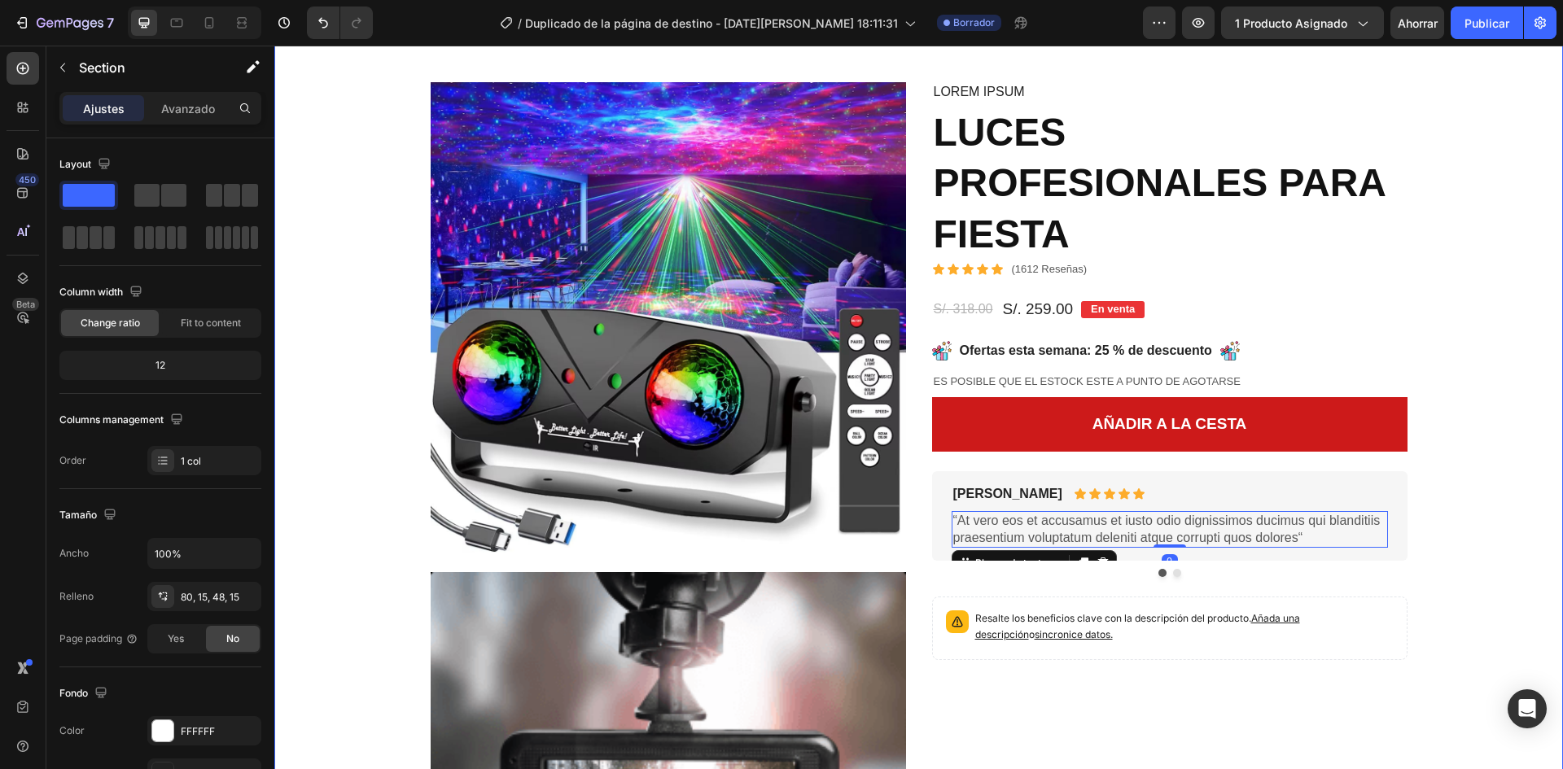
click at [1419, 511] on div "Imagen Video Imagen Imagen Fila Imagen Imagen Fila Imagen Imagen Fila Imagen Im…" at bounding box center [919, 610] width 1265 height 1057
drag, startPoint x: 1339, startPoint y: 506, endPoint x: 1273, endPoint y: 545, distance: 76.0
click at [1344, 509] on div "Briana M. Bloque de texto Icono Icono Icono Icono Icono Lista de iconos Fila “A…" at bounding box center [1170, 516] width 436 height 64
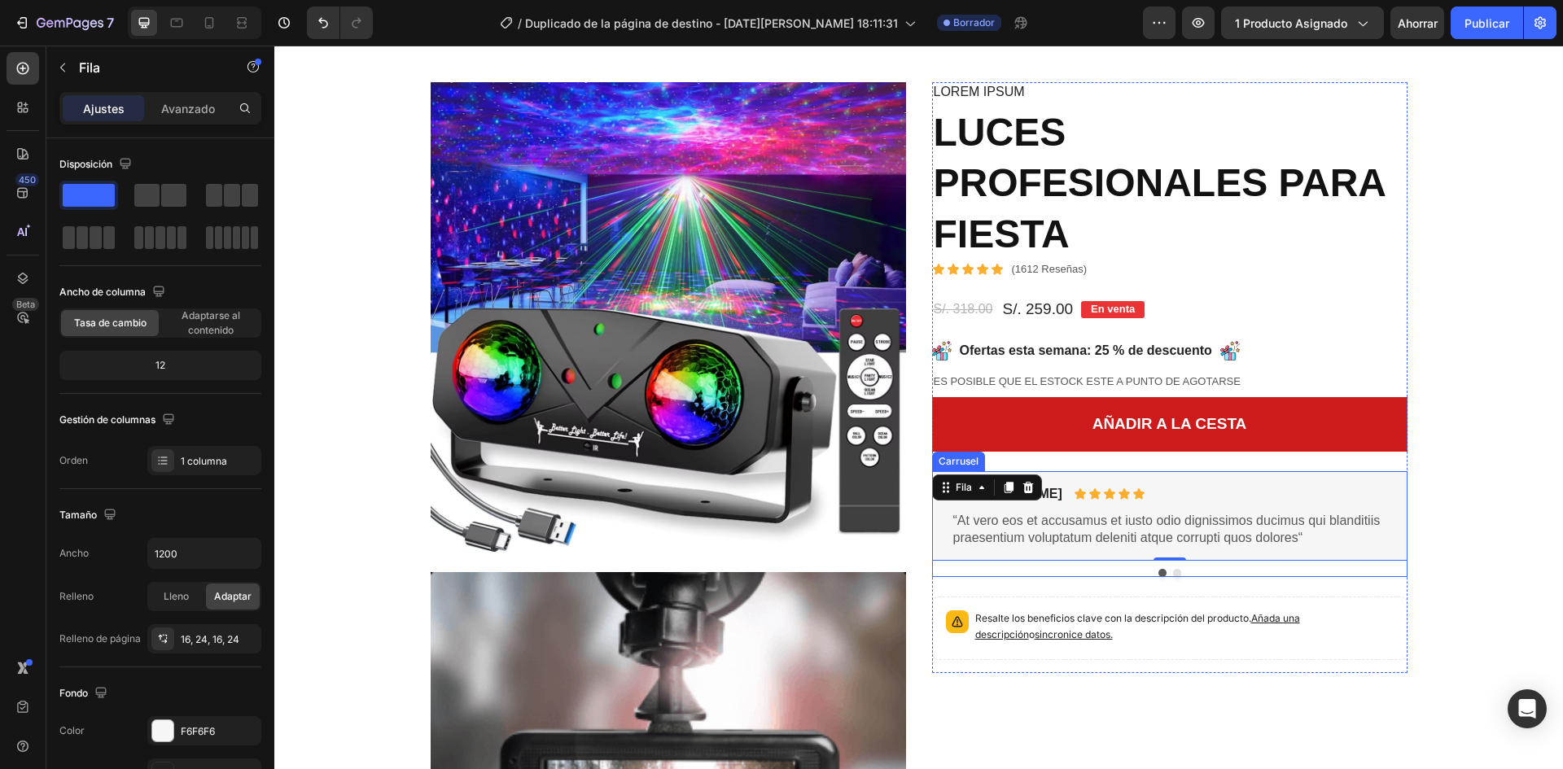
click at [1173, 574] on button "Punto" at bounding box center [1177, 573] width 8 height 8
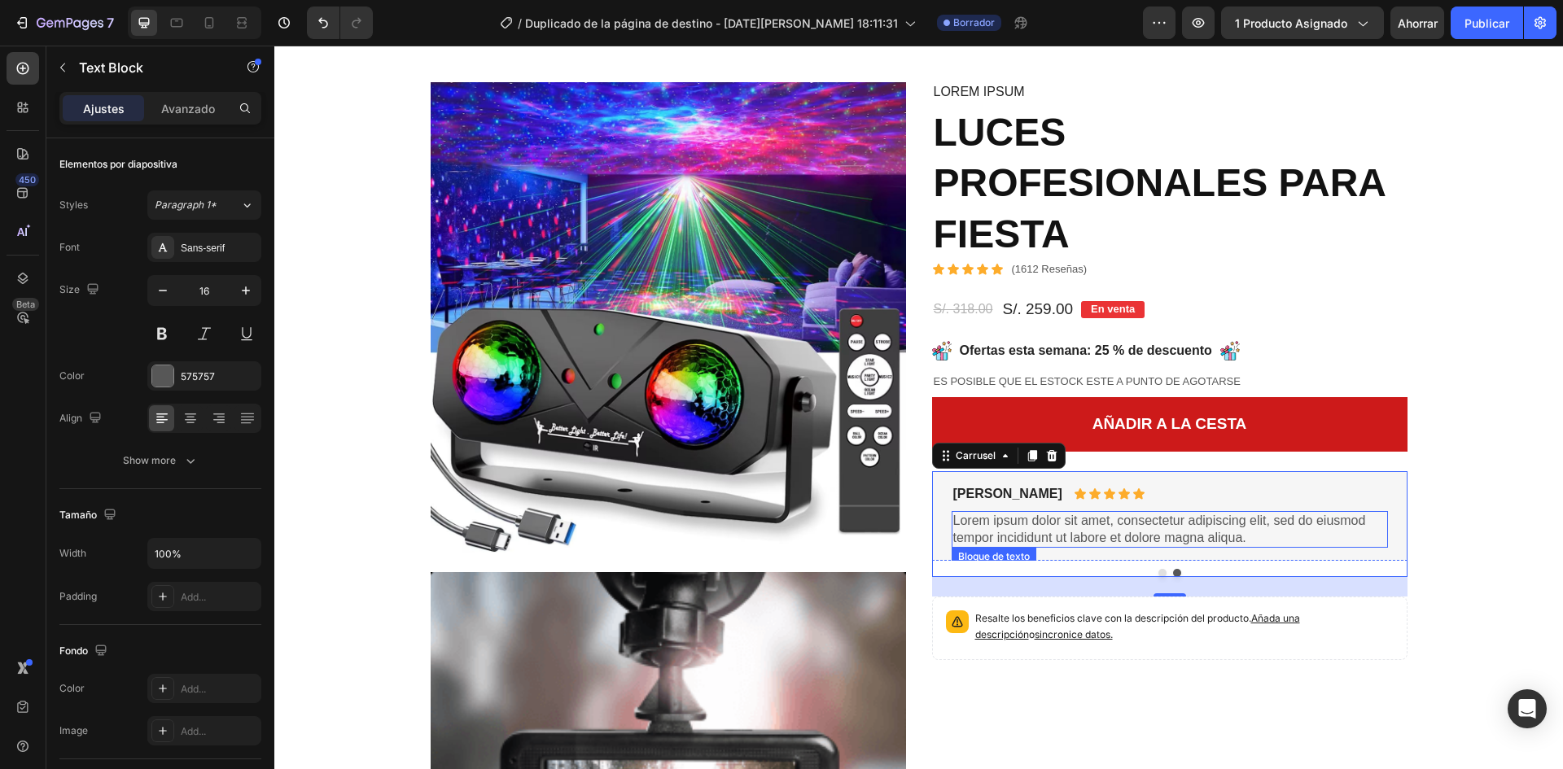
click at [1161, 546] on div "Lorem ipsum dolor sit amet, consectetur adipiscing elit, sed do eiusmod tempor …" at bounding box center [1170, 529] width 436 height 37
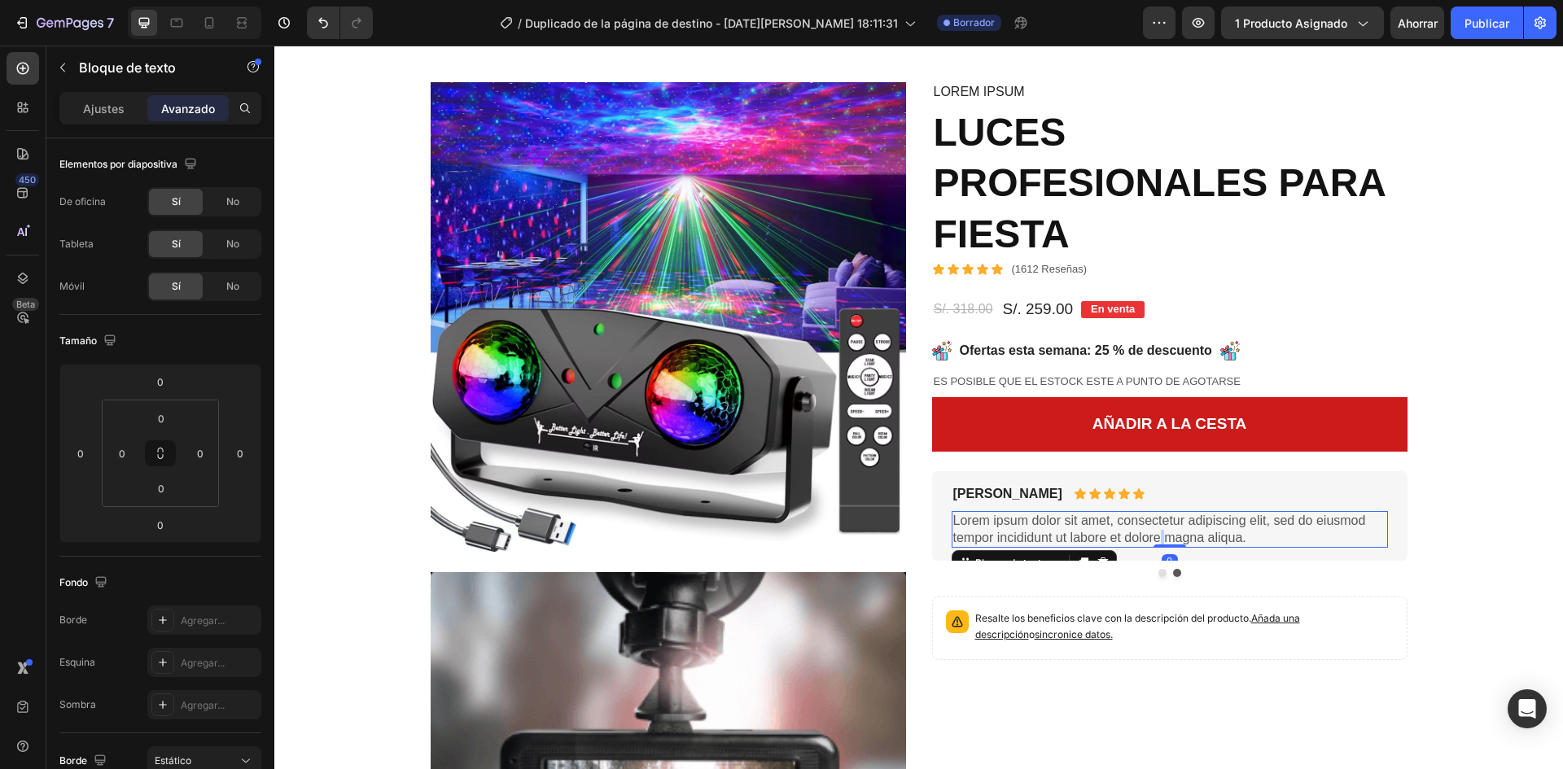
click at [1155, 536] on p "Lorem ipsum dolor sit amet, consectetur adipiscing elit, sed do eiusmod tempor …" at bounding box center [1169, 530] width 433 height 34
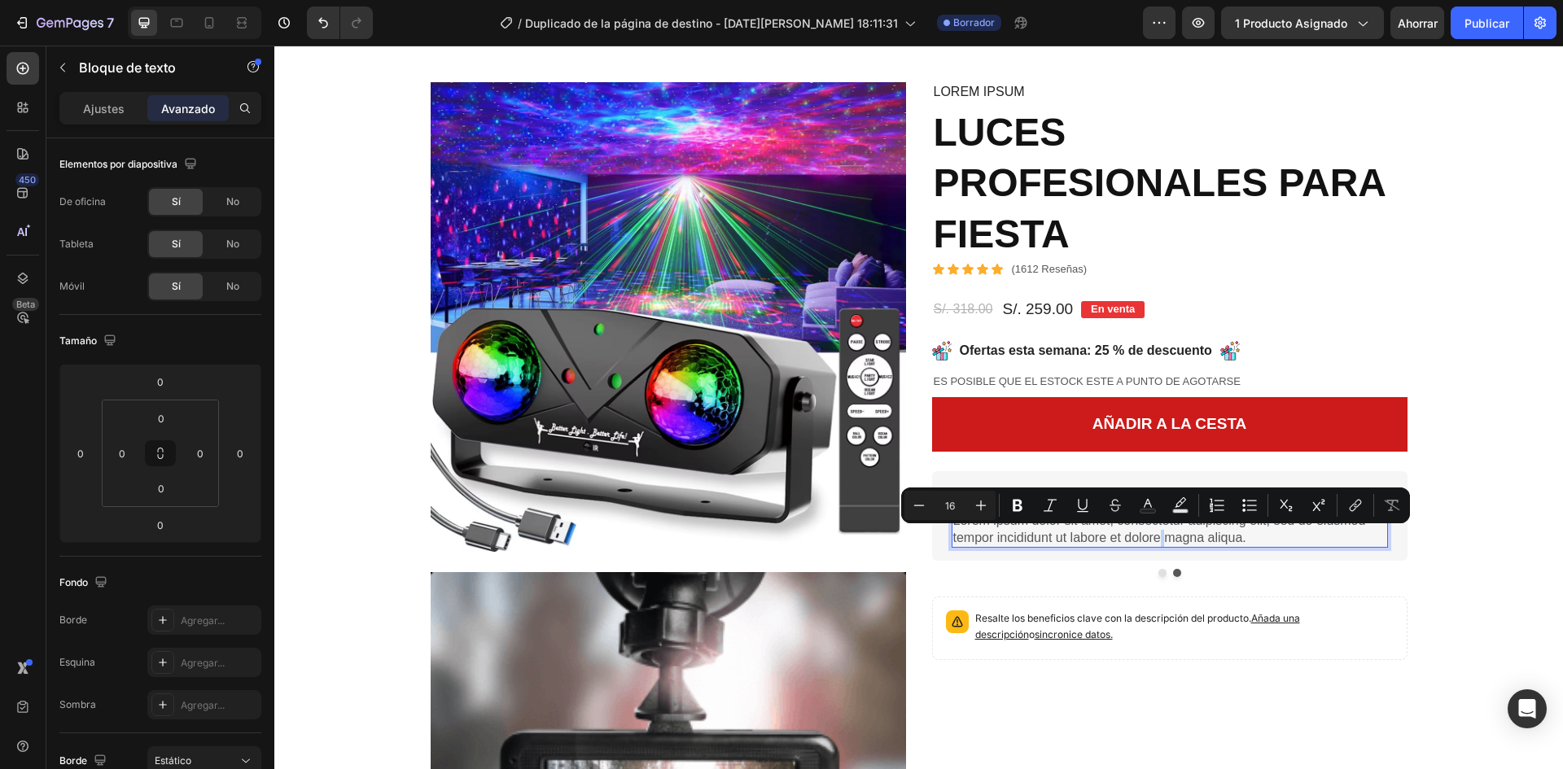
click at [1244, 537] on p "Lorem ipsum dolor sit amet, consectetur adipiscing elit, sed do eiusmod tempor …" at bounding box center [1169, 530] width 433 height 34
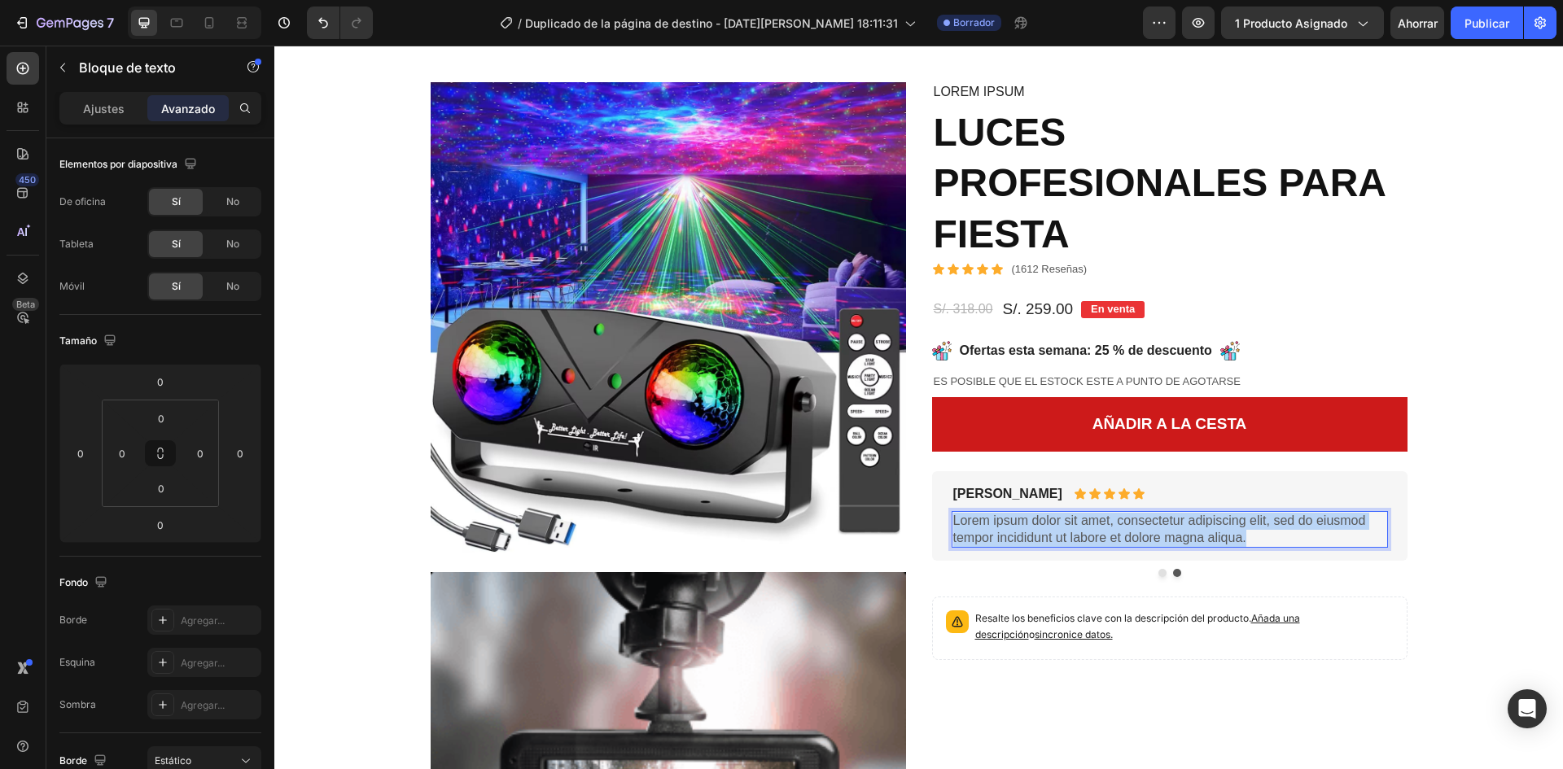
click at [1244, 537] on p "Lorem ipsum dolor sit amet, consectetur adipiscing elit, sed do eiusmod tempor …" at bounding box center [1169, 530] width 433 height 34
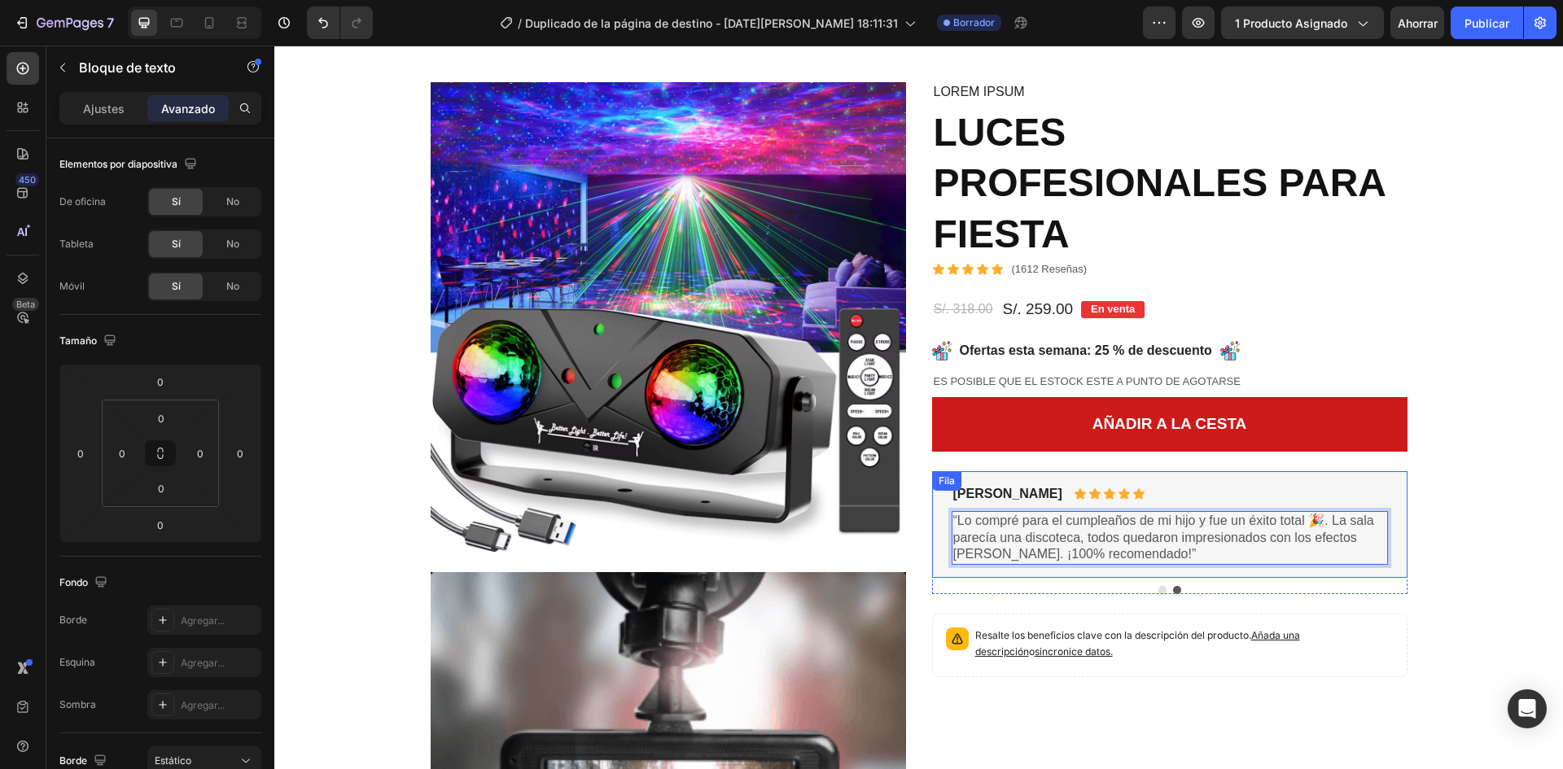
click at [1438, 559] on div "Imagen Video Imagen Imagen Fila Imagen Imagen Fila Imagen Imagen Fila Imagen Im…" at bounding box center [919, 610] width 1265 height 1057
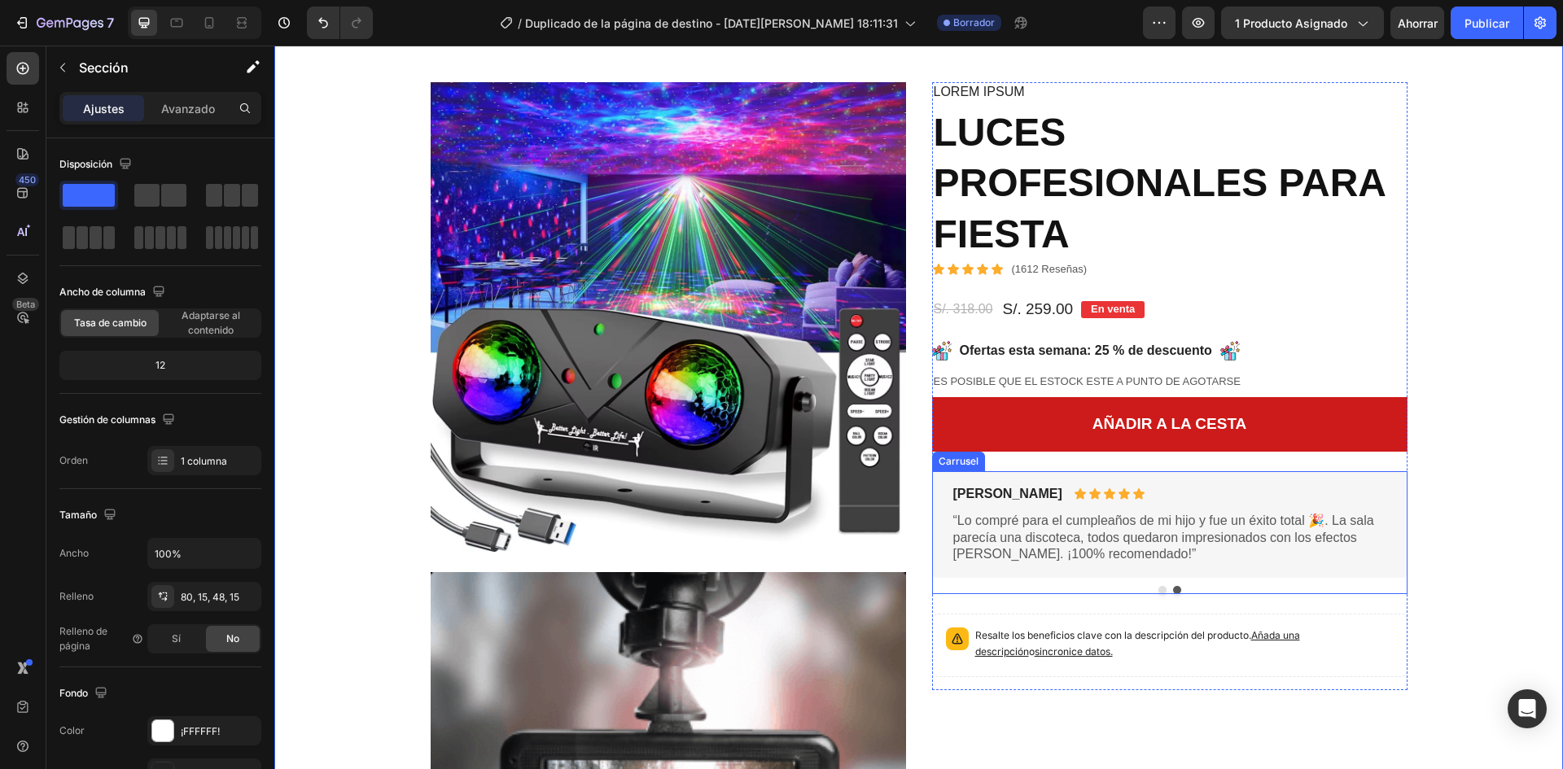
click at [1159, 592] on button "Punto" at bounding box center [1163, 590] width 8 height 8
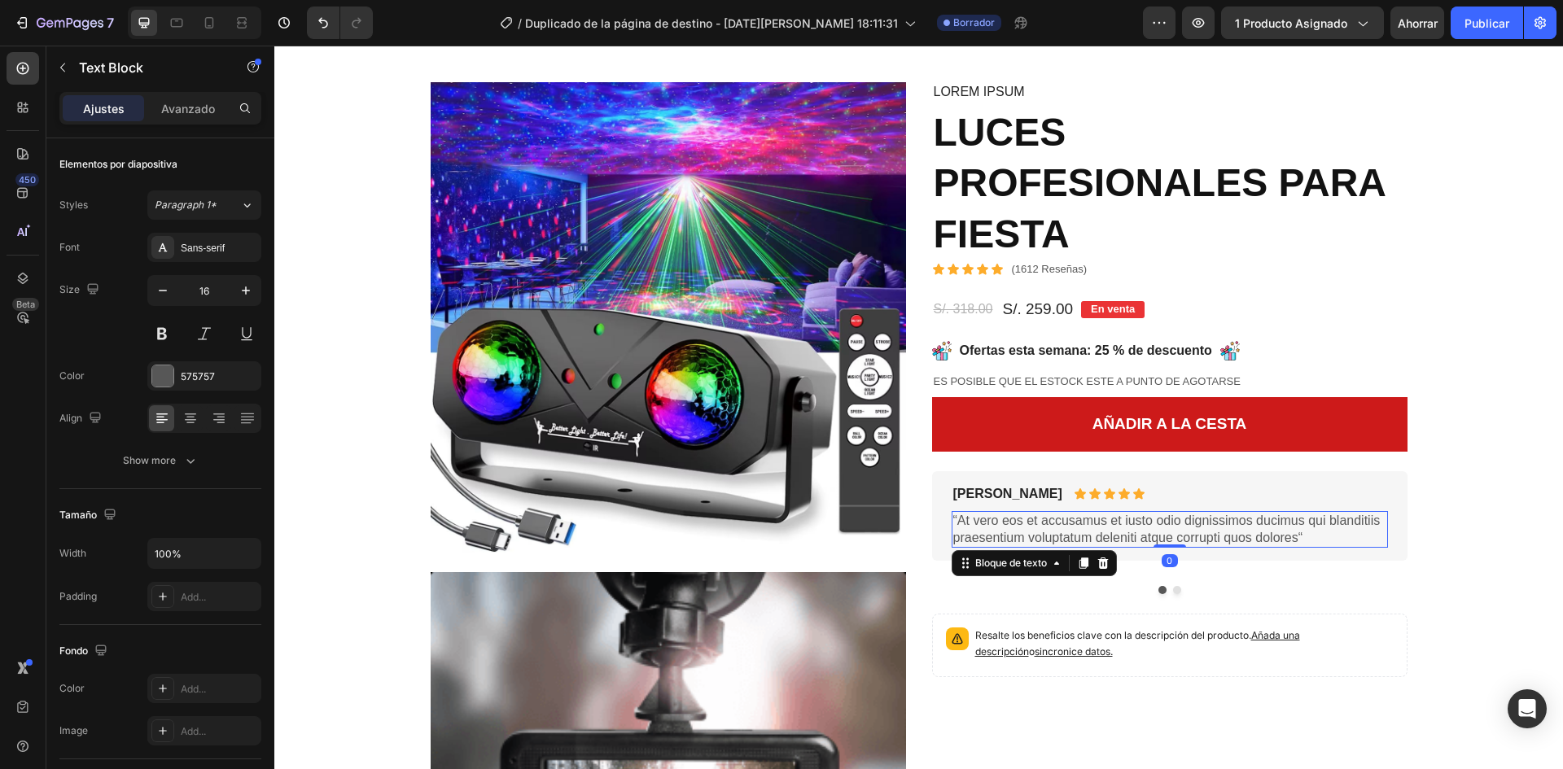
click at [1057, 541] on font "“At vero eos et accusamus et iusto odio dignissimos ducimus qui blanditiis prae…" at bounding box center [1166, 529] width 427 height 31
click at [1057, 541] on p "“At vero eos et accusamus et iusto odio dignissimos ducimus qui blanditiis prae…" at bounding box center [1169, 530] width 433 height 34
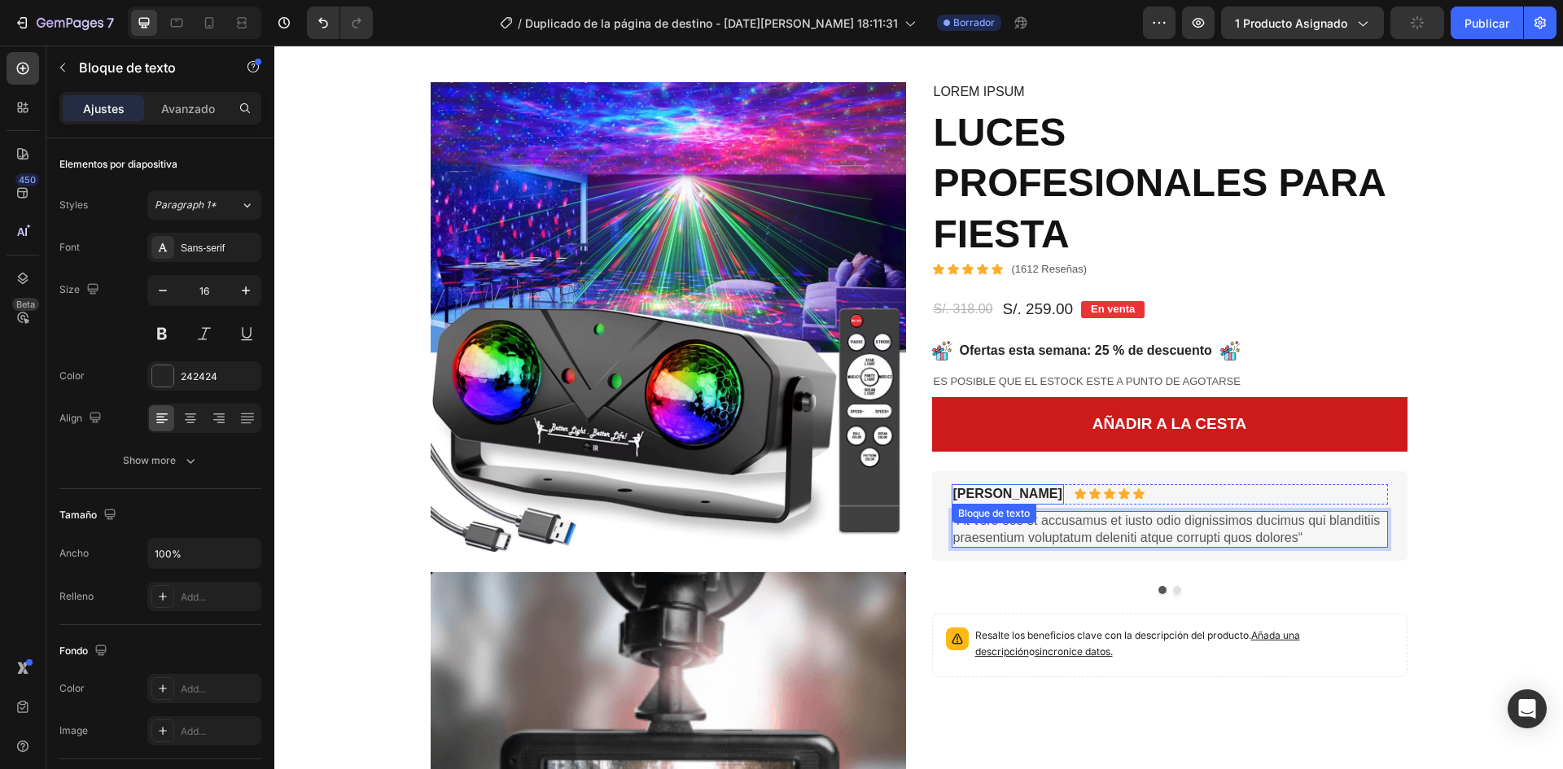
click at [975, 494] on font "[PERSON_NAME]" at bounding box center [1007, 494] width 109 height 14
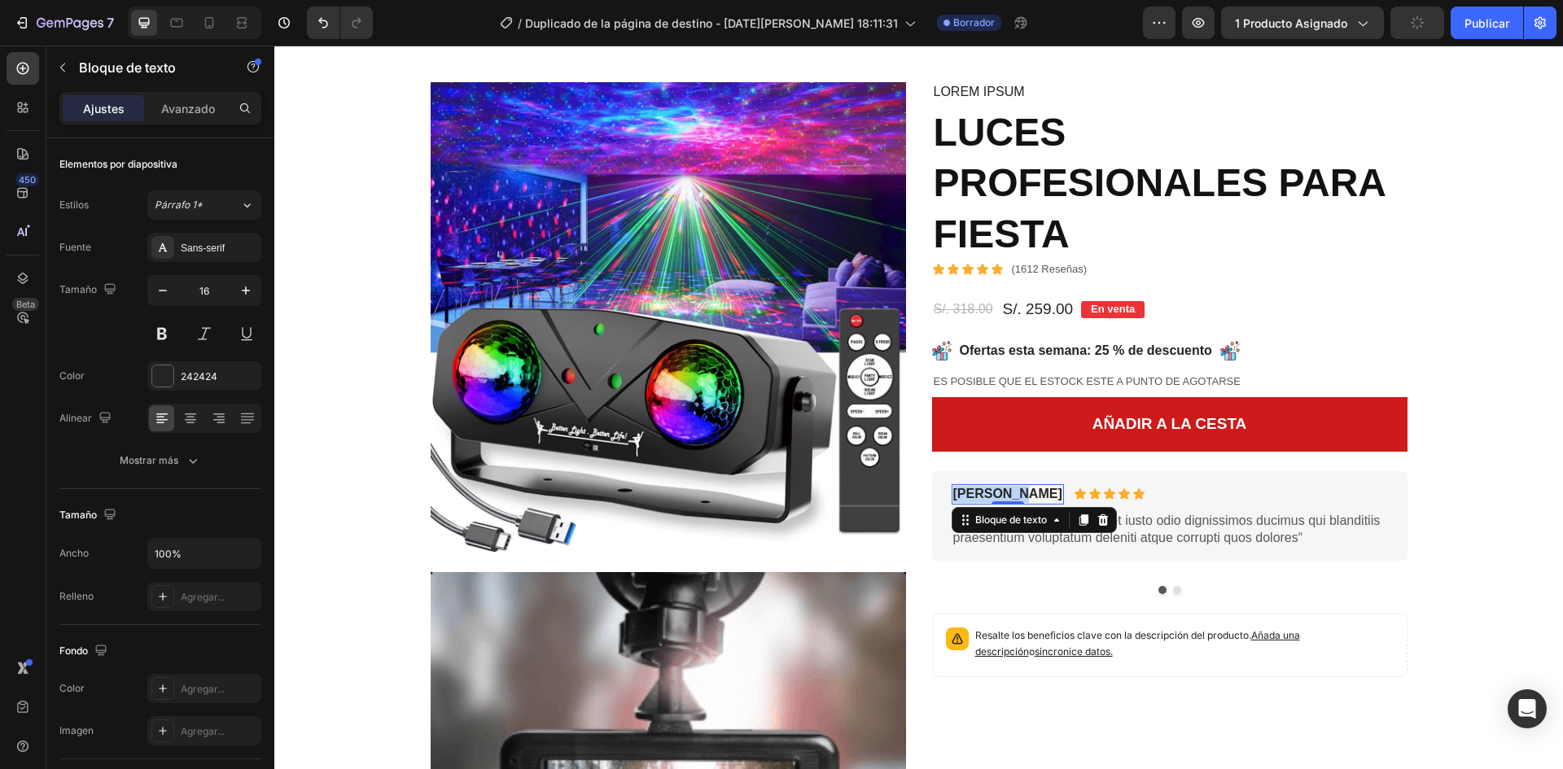
click at [975, 494] on p "[PERSON_NAME]" at bounding box center [1007, 494] width 109 height 17
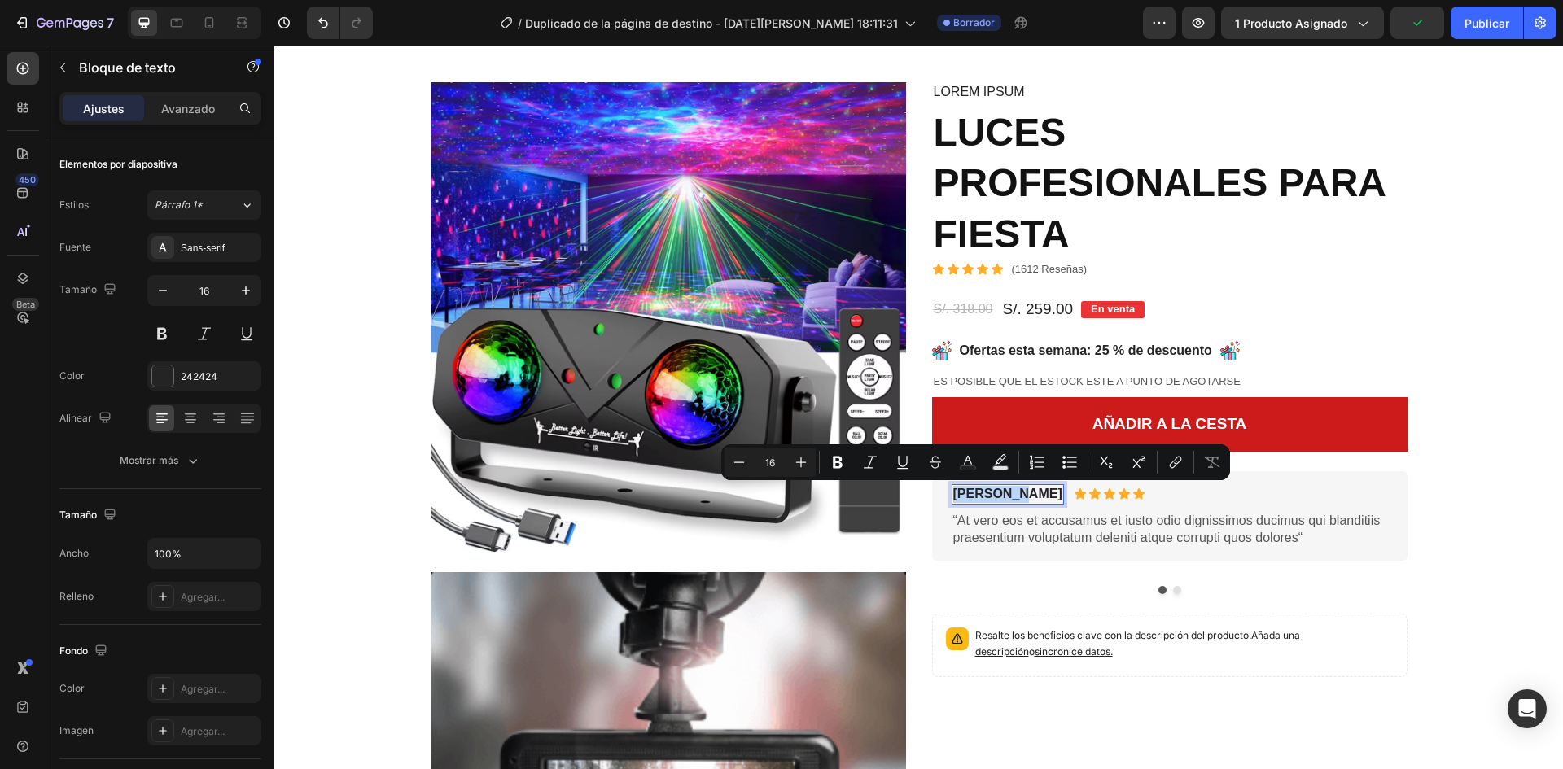
click at [989, 494] on p "[PERSON_NAME]" at bounding box center [1007, 494] width 109 height 17
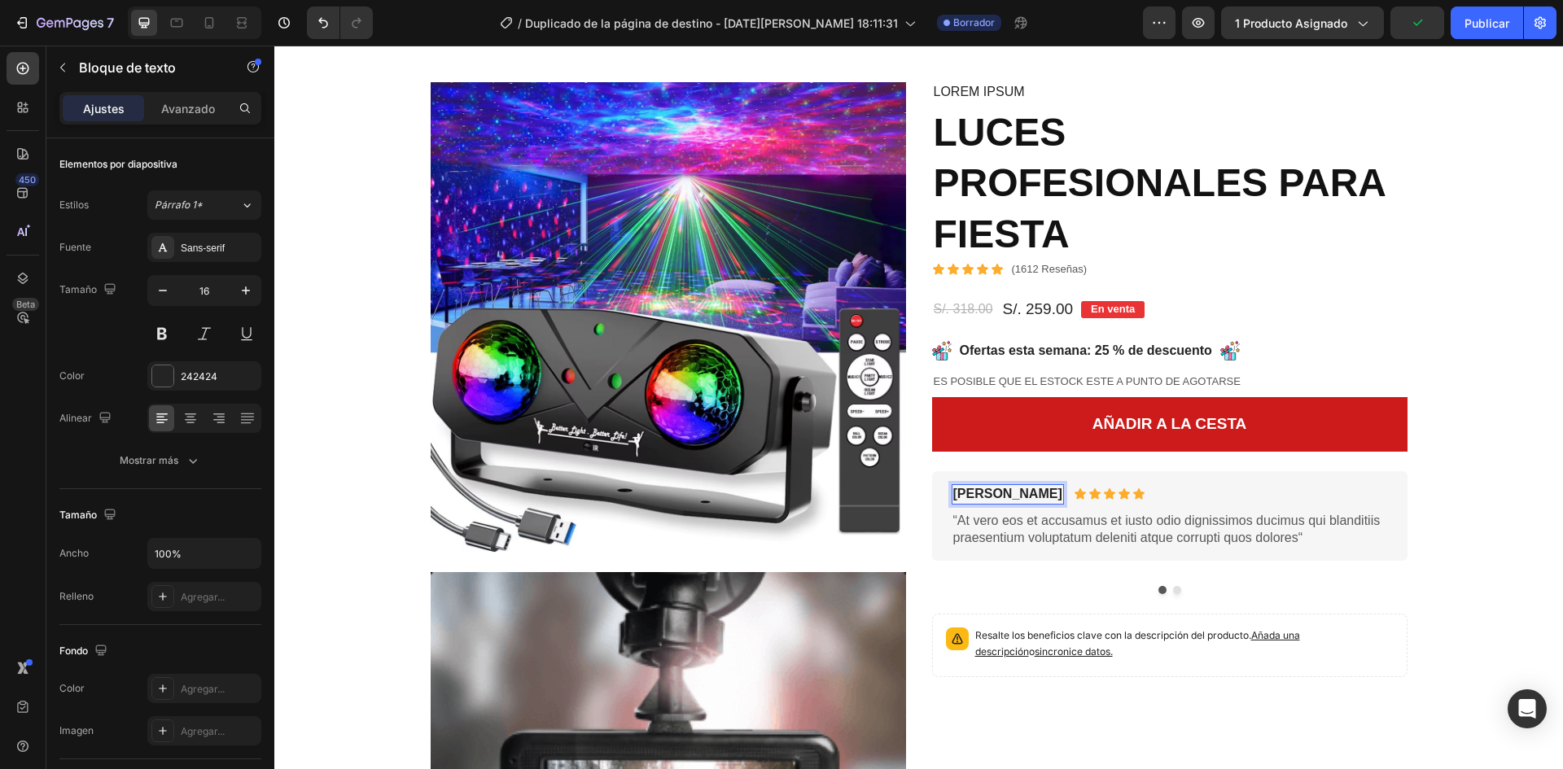
click at [985, 493] on p "[PERSON_NAME]" at bounding box center [1007, 494] width 109 height 17
click at [1071, 539] on p "“At vero eos et accusamus et iusto odio dignissimos ducimus qui blanditiis prae…" at bounding box center [1169, 530] width 433 height 34
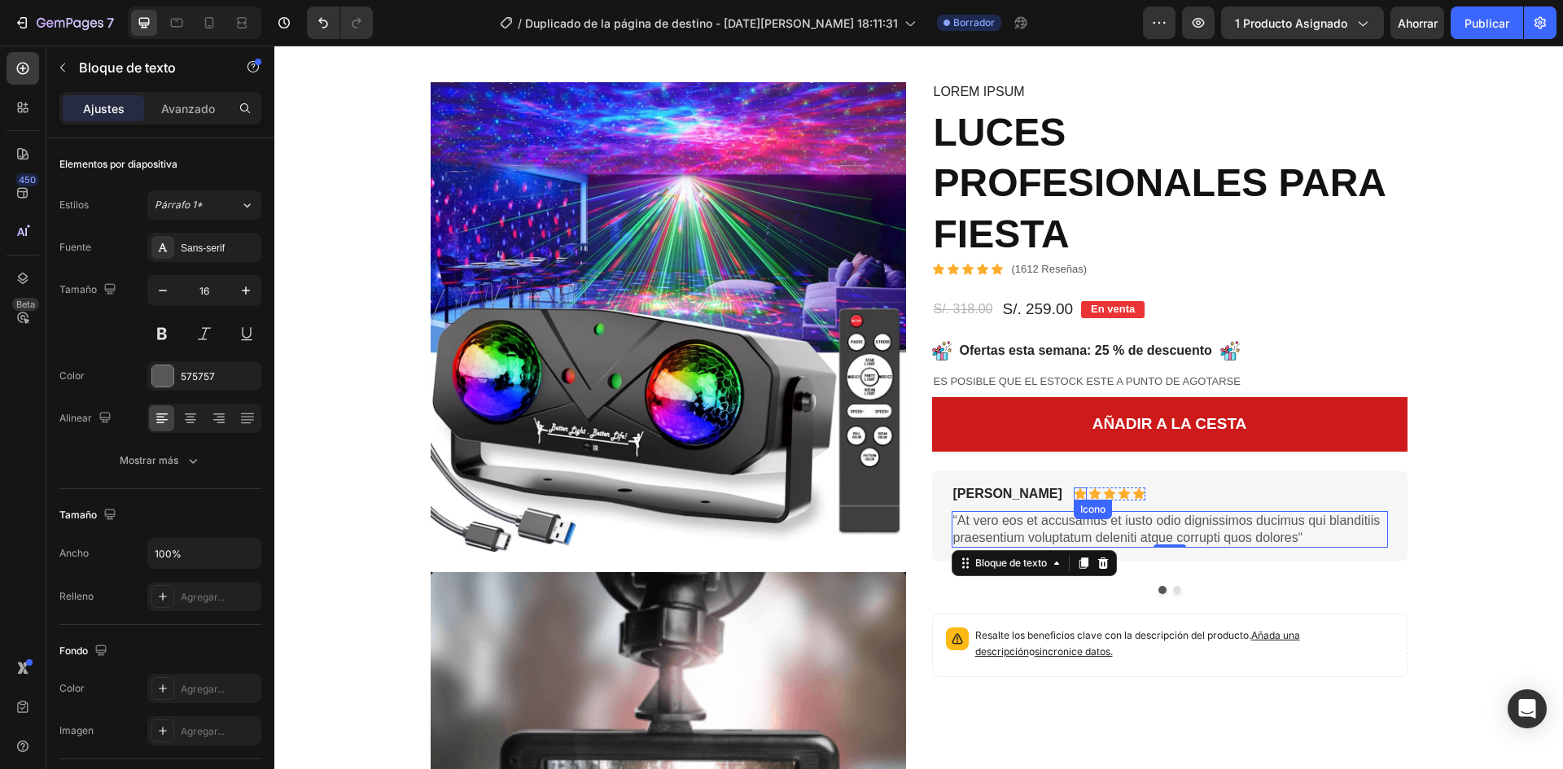
click at [1074, 518] on div "Icono" at bounding box center [1093, 510] width 38 height 20
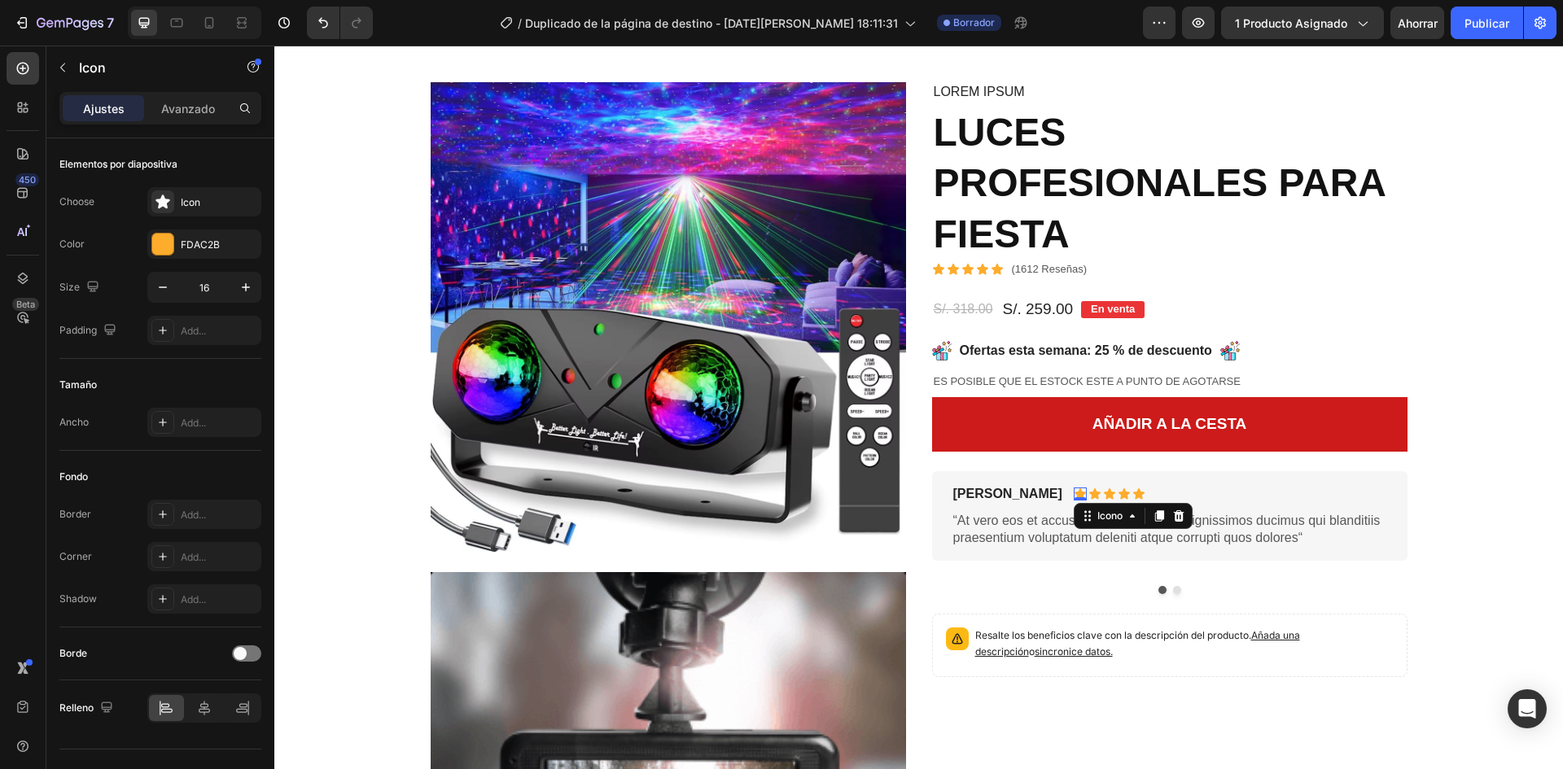
click at [1074, 518] on div "Icono" at bounding box center [1133, 516] width 119 height 26
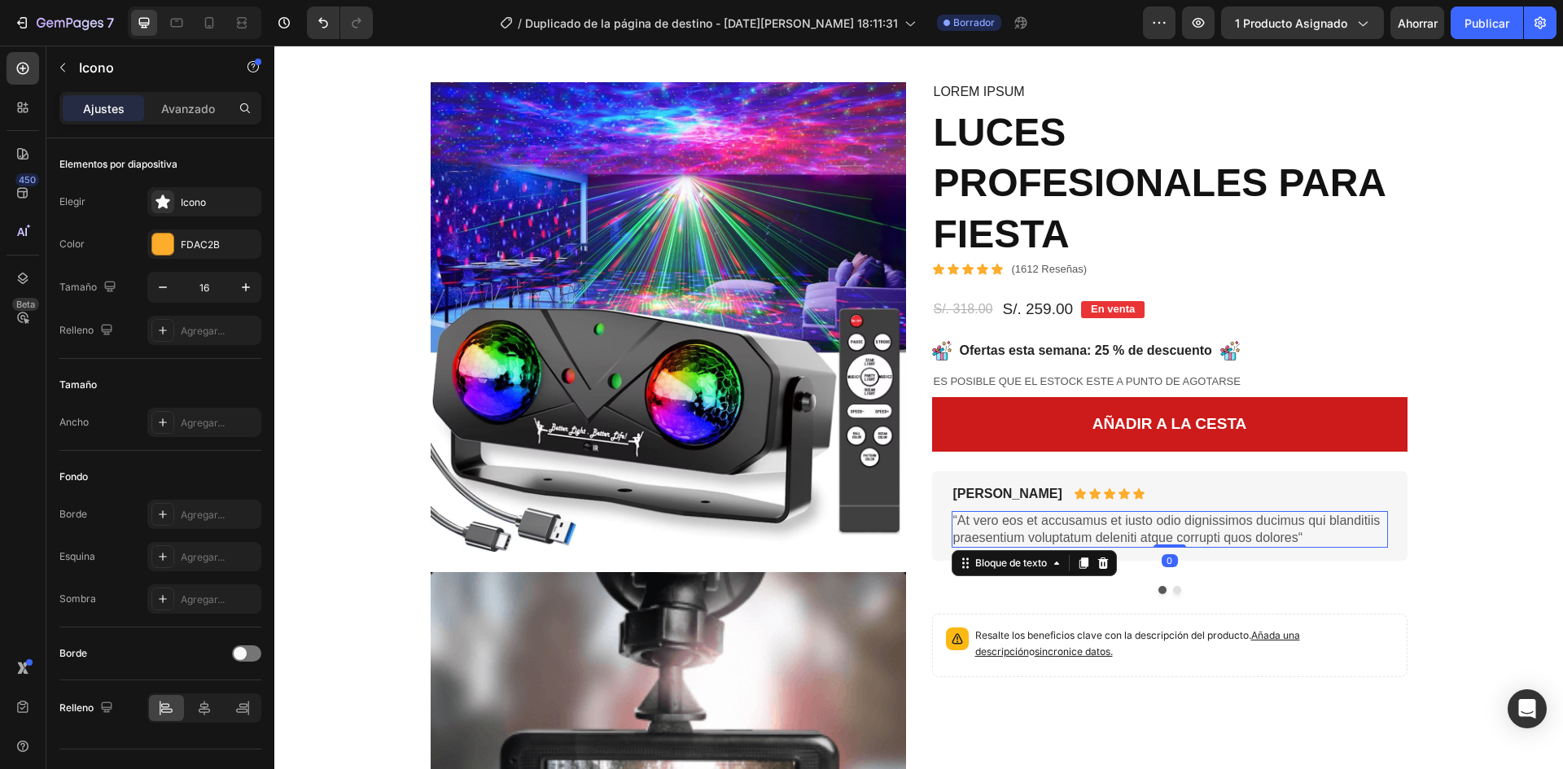
click at [986, 530] on p "“At vero eos et accusamus et iusto odio dignissimos ducimus qui blanditiis prae…" at bounding box center [1169, 530] width 433 height 34
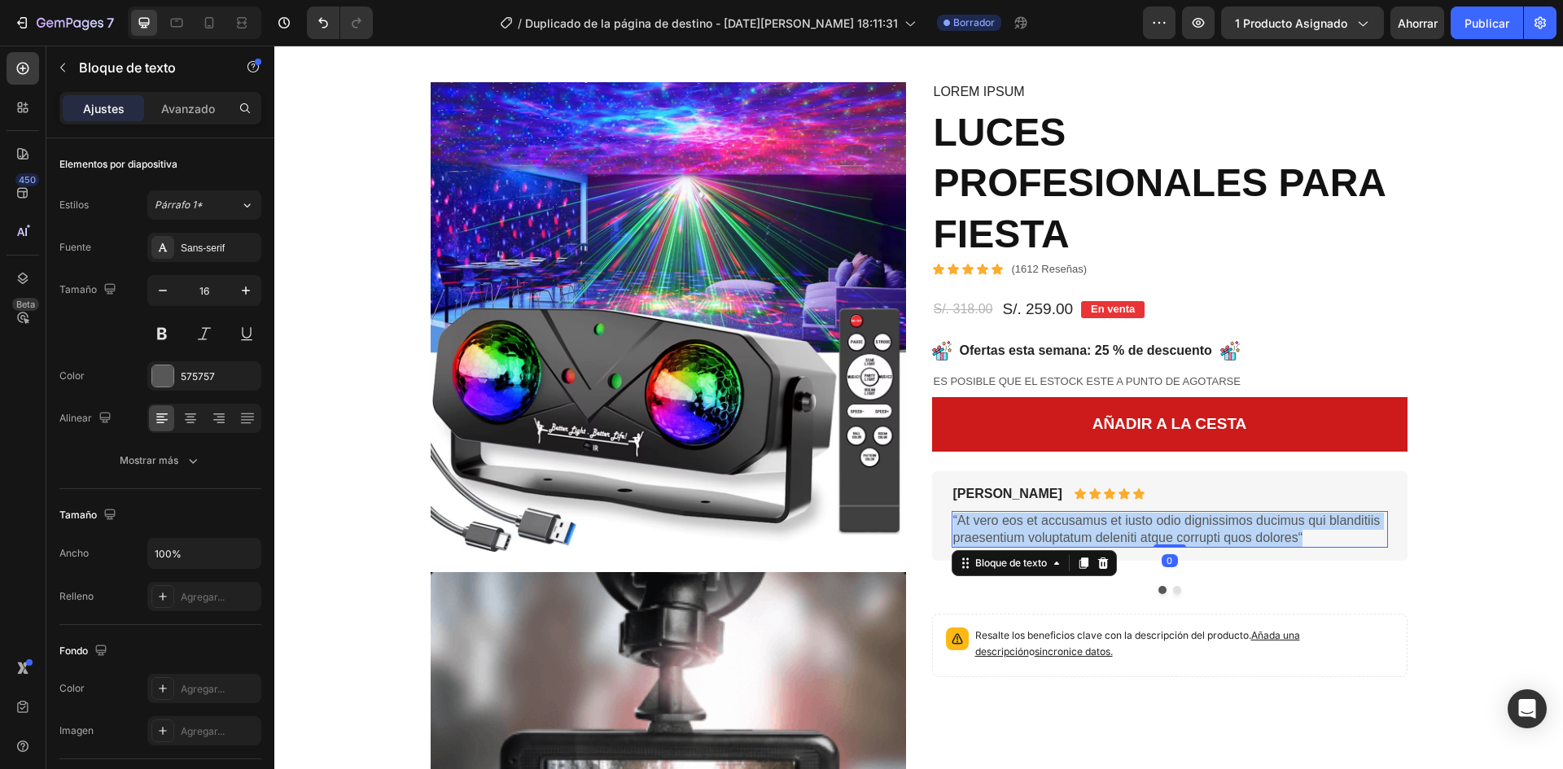
click at [986, 530] on p "“At vero eos et accusamus et iusto odio dignissimos ducimus qui blanditiis prae…" at bounding box center [1169, 530] width 433 height 34
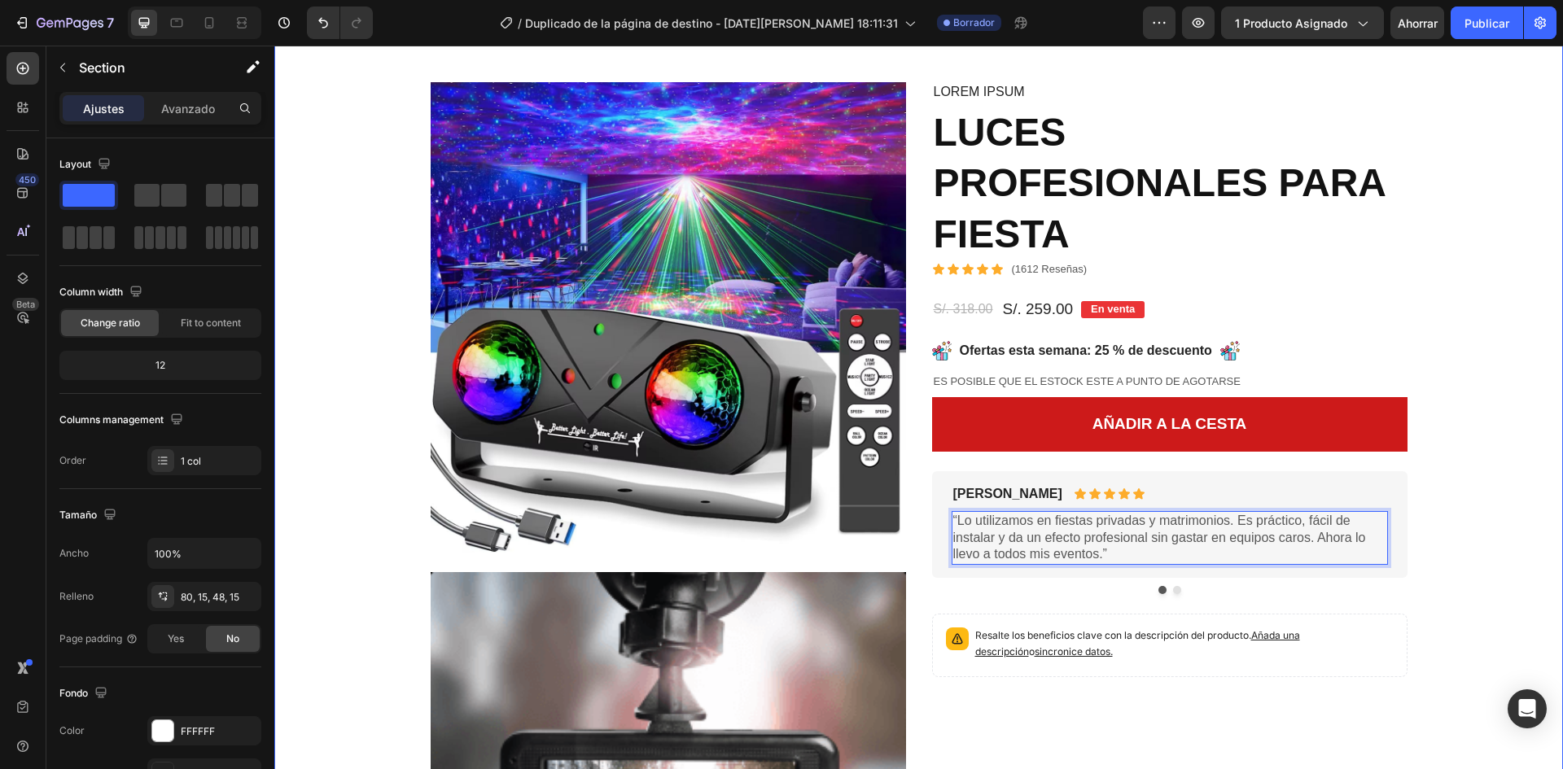
click at [1442, 528] on div "Imagen Video Imagen Imagen Fila Imagen Imagen Fila Imagen Imagen Fila Imagen Im…" at bounding box center [919, 610] width 1265 height 1057
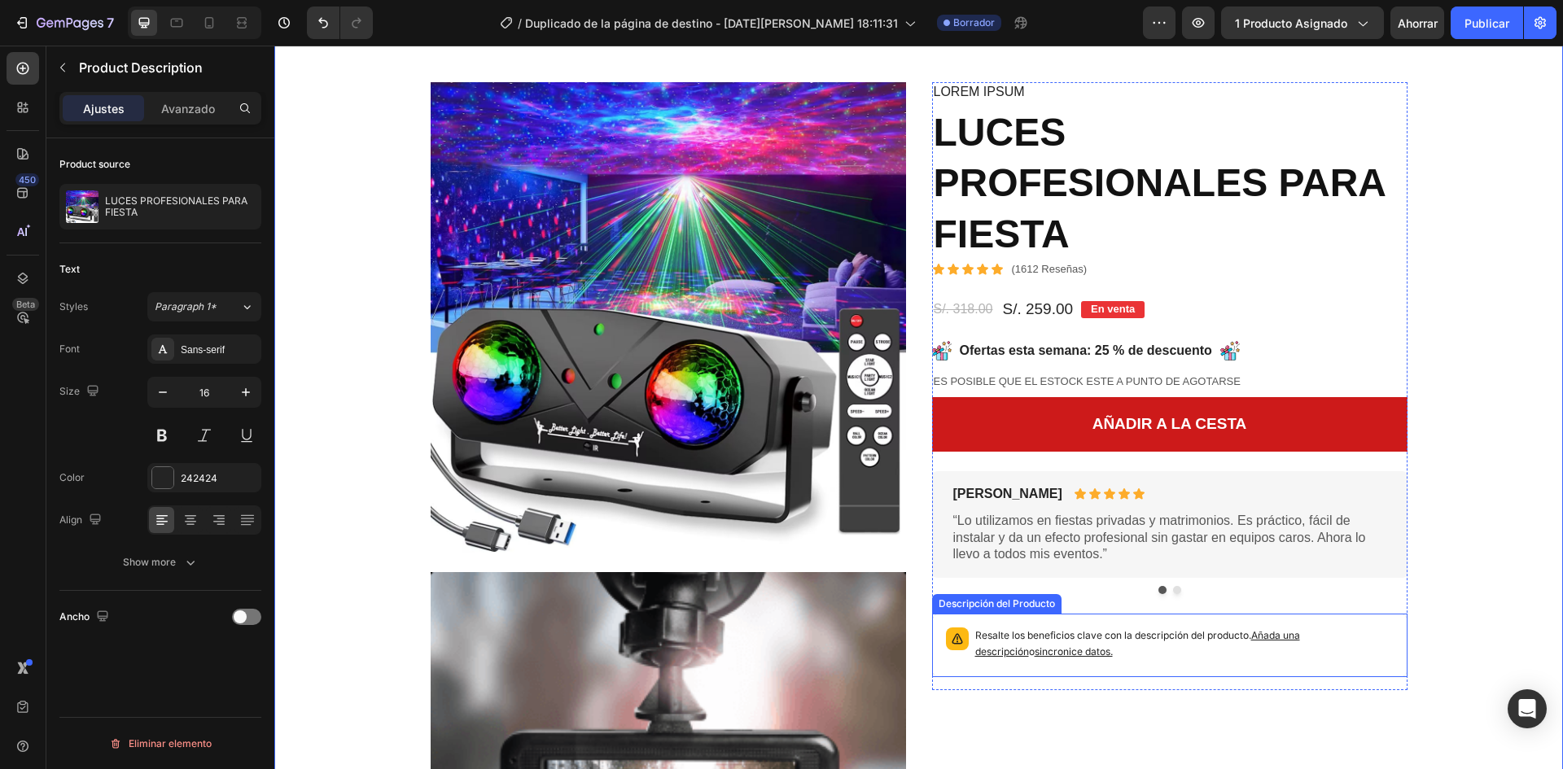
click at [1191, 654] on p "Resalte los beneficios clave con la descripción del producto. Añada una descrip…" at bounding box center [1184, 644] width 419 height 33
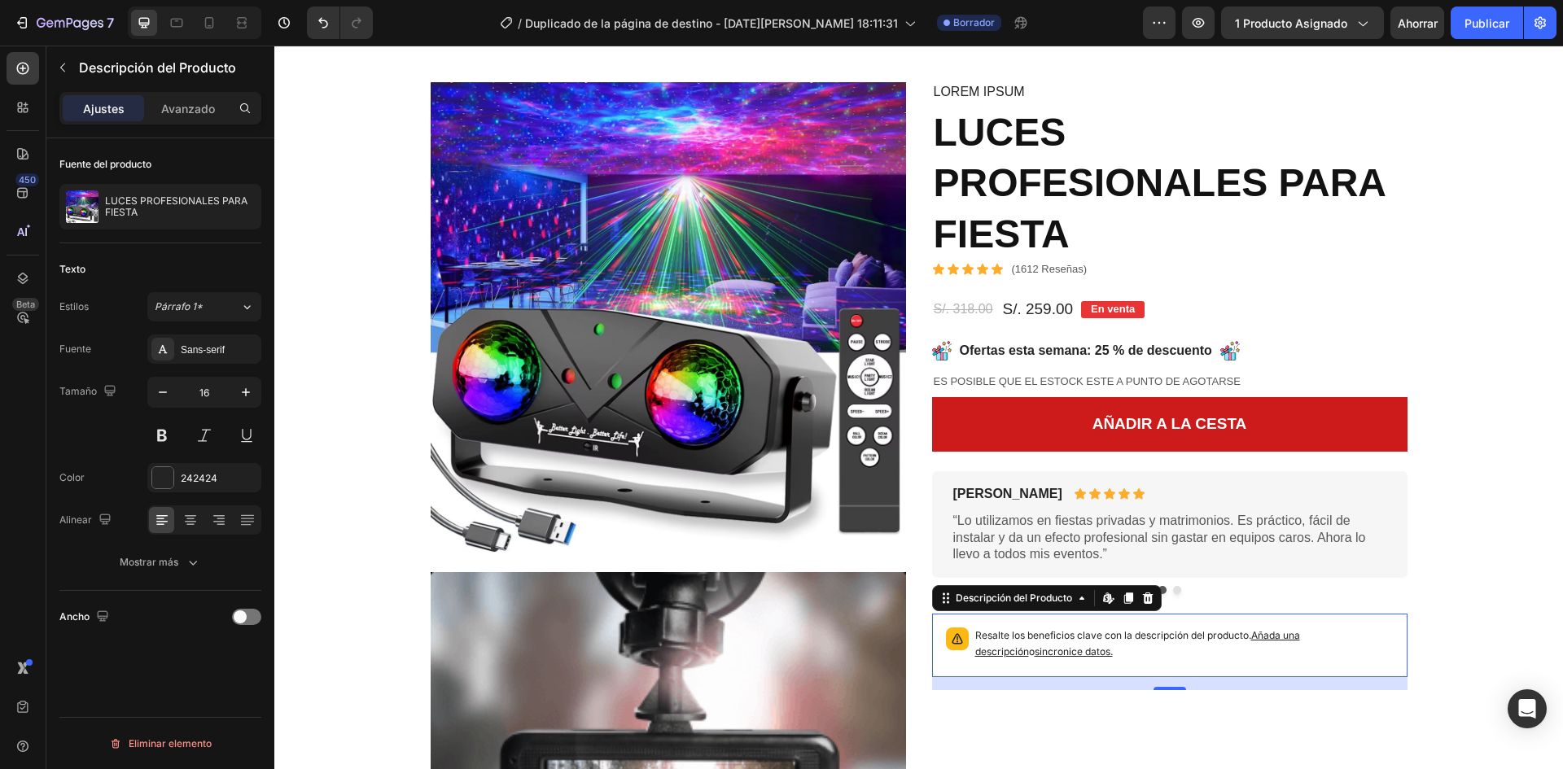
click at [1300, 632] on font "Añada una descripción" at bounding box center [1137, 643] width 325 height 28
click at [1025, 603] on font "Descripción del Producto" at bounding box center [1014, 598] width 116 height 12
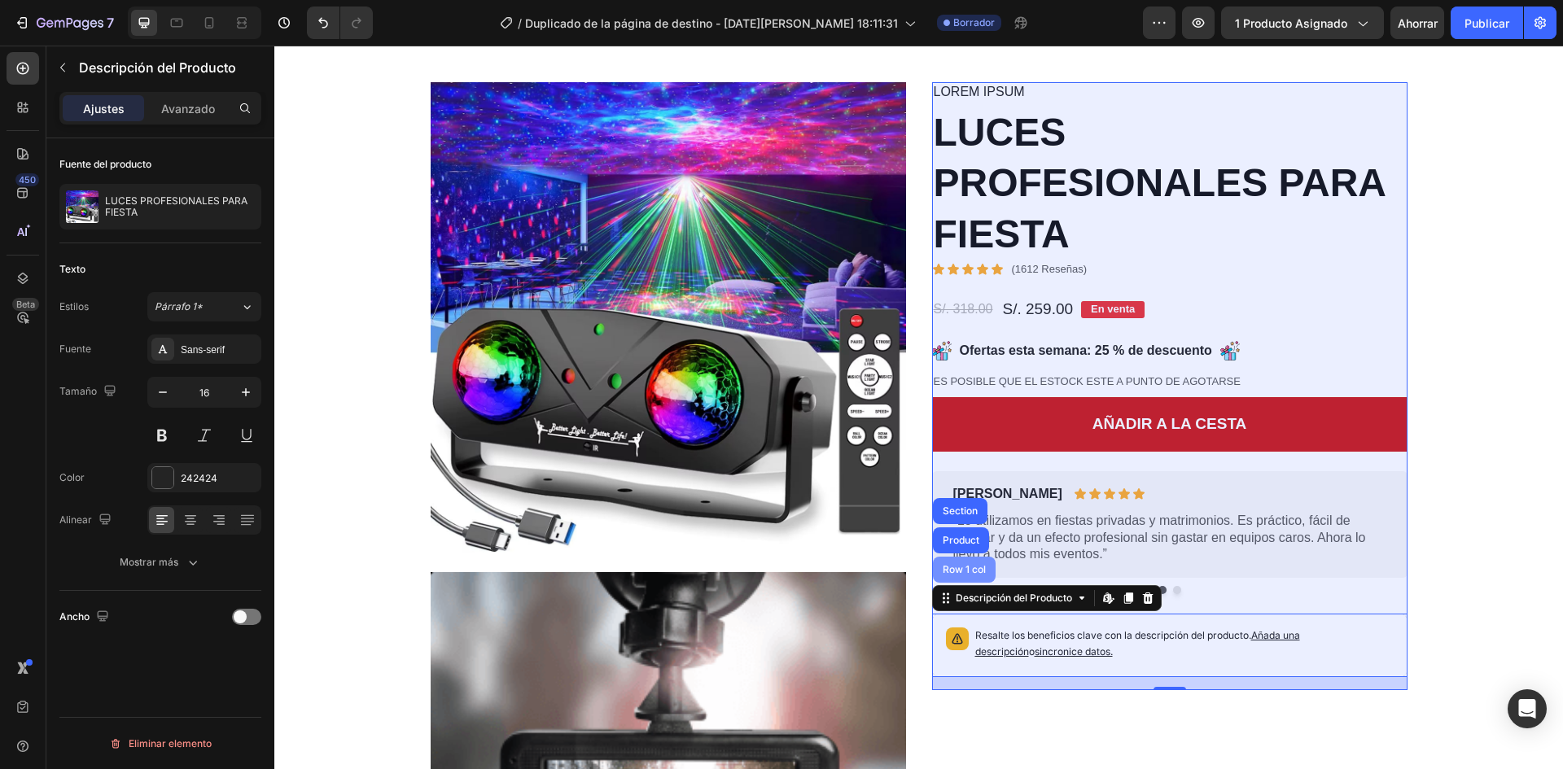
click at [963, 567] on div "Row 1 col" at bounding box center [965, 570] width 50 height 10
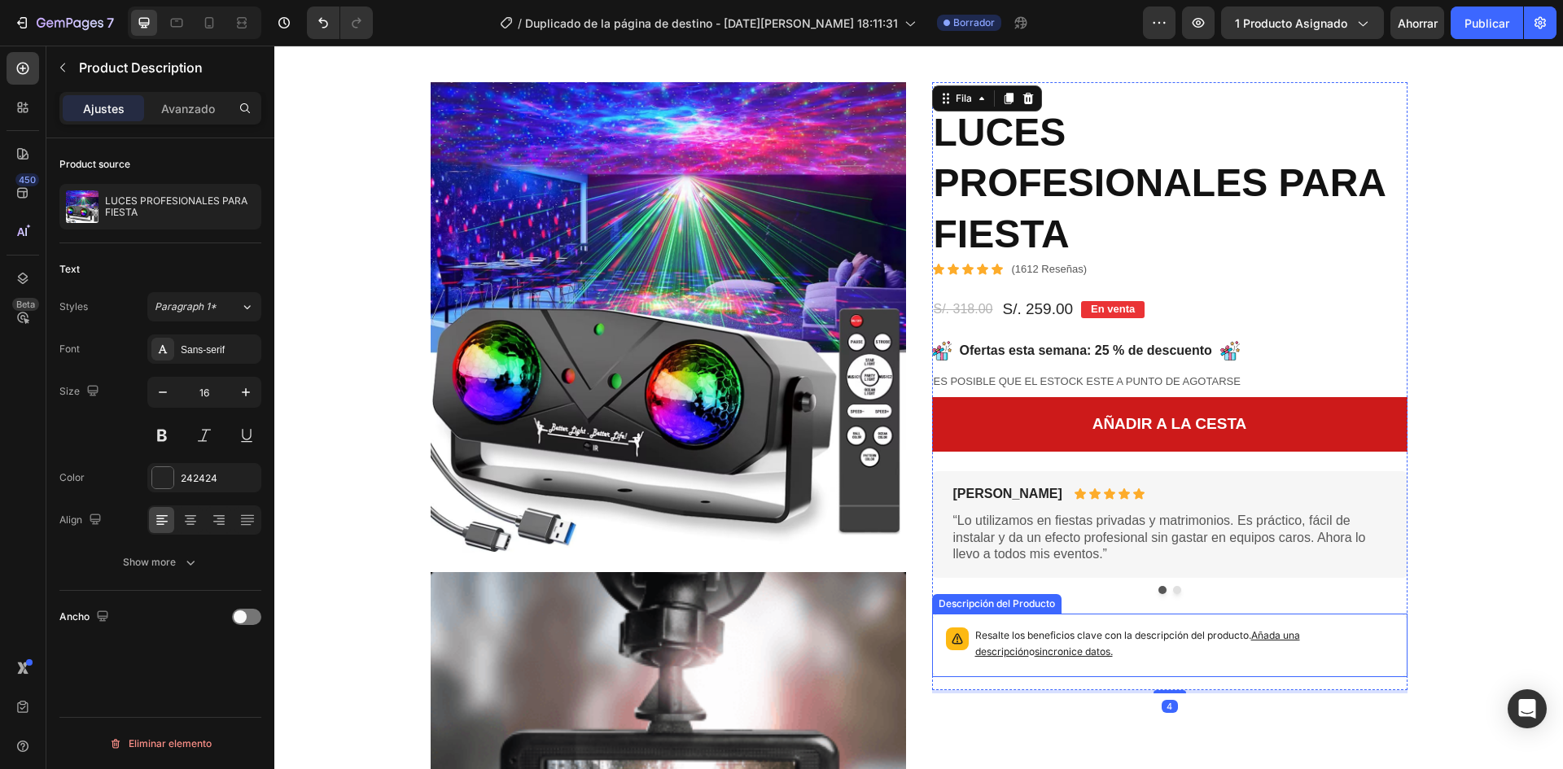
click at [1093, 640] on font "Resalte los beneficios clave con la descripción del producto." at bounding box center [1113, 635] width 276 height 12
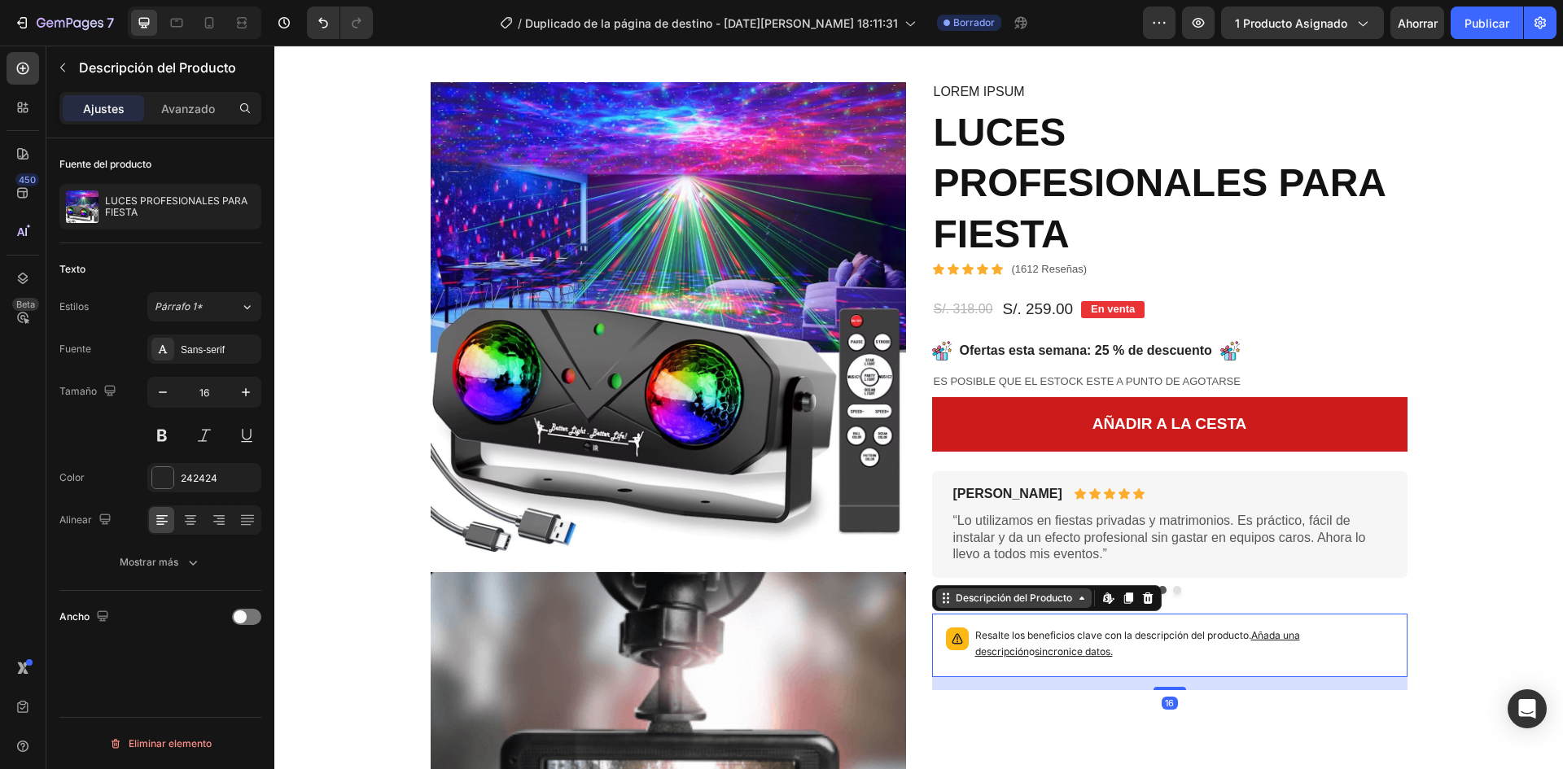
click at [1010, 597] on font "Descripción del Producto" at bounding box center [1014, 598] width 116 height 12
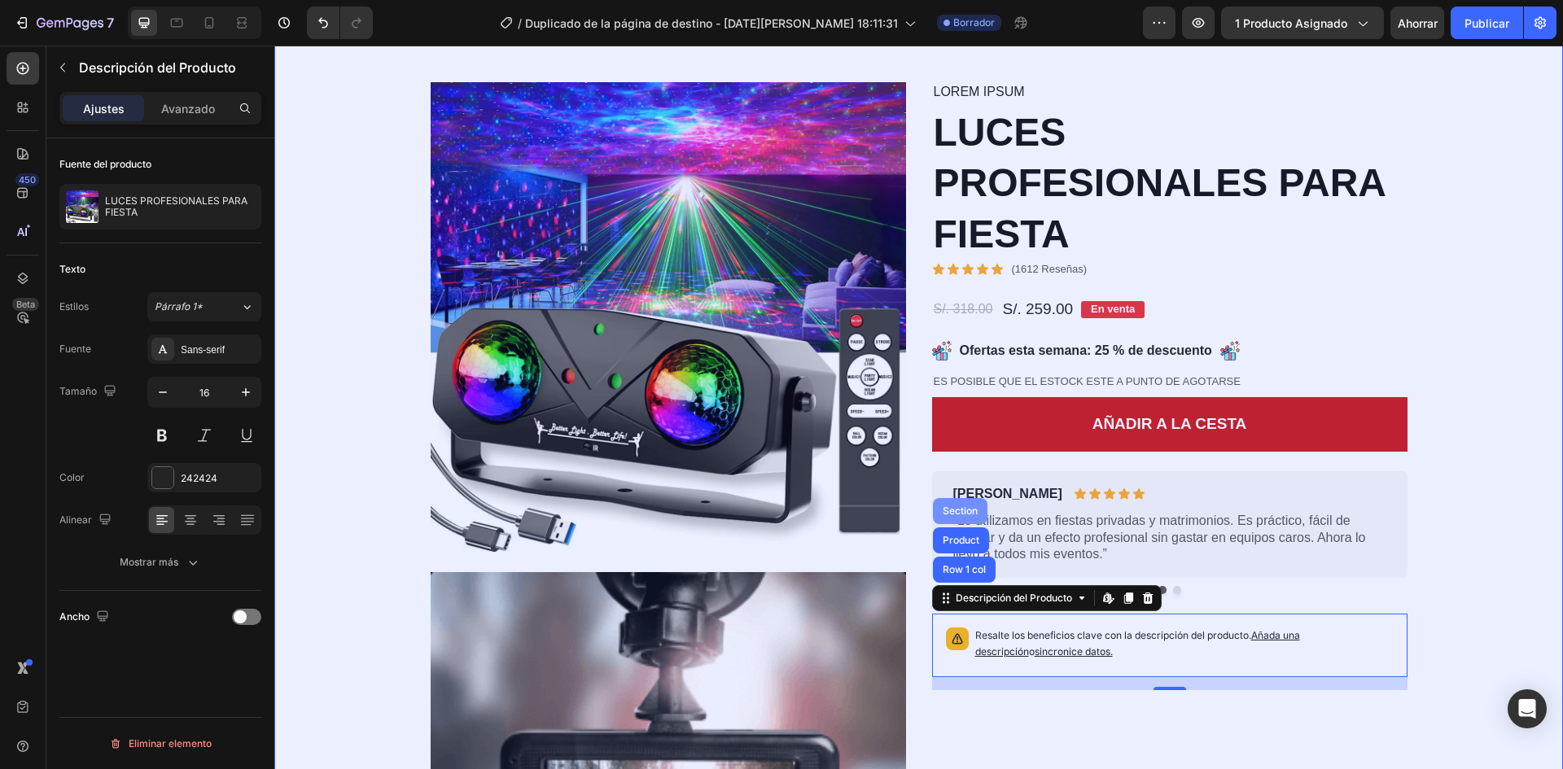
click at [951, 516] on div "Section" at bounding box center [961, 511] width 42 height 10
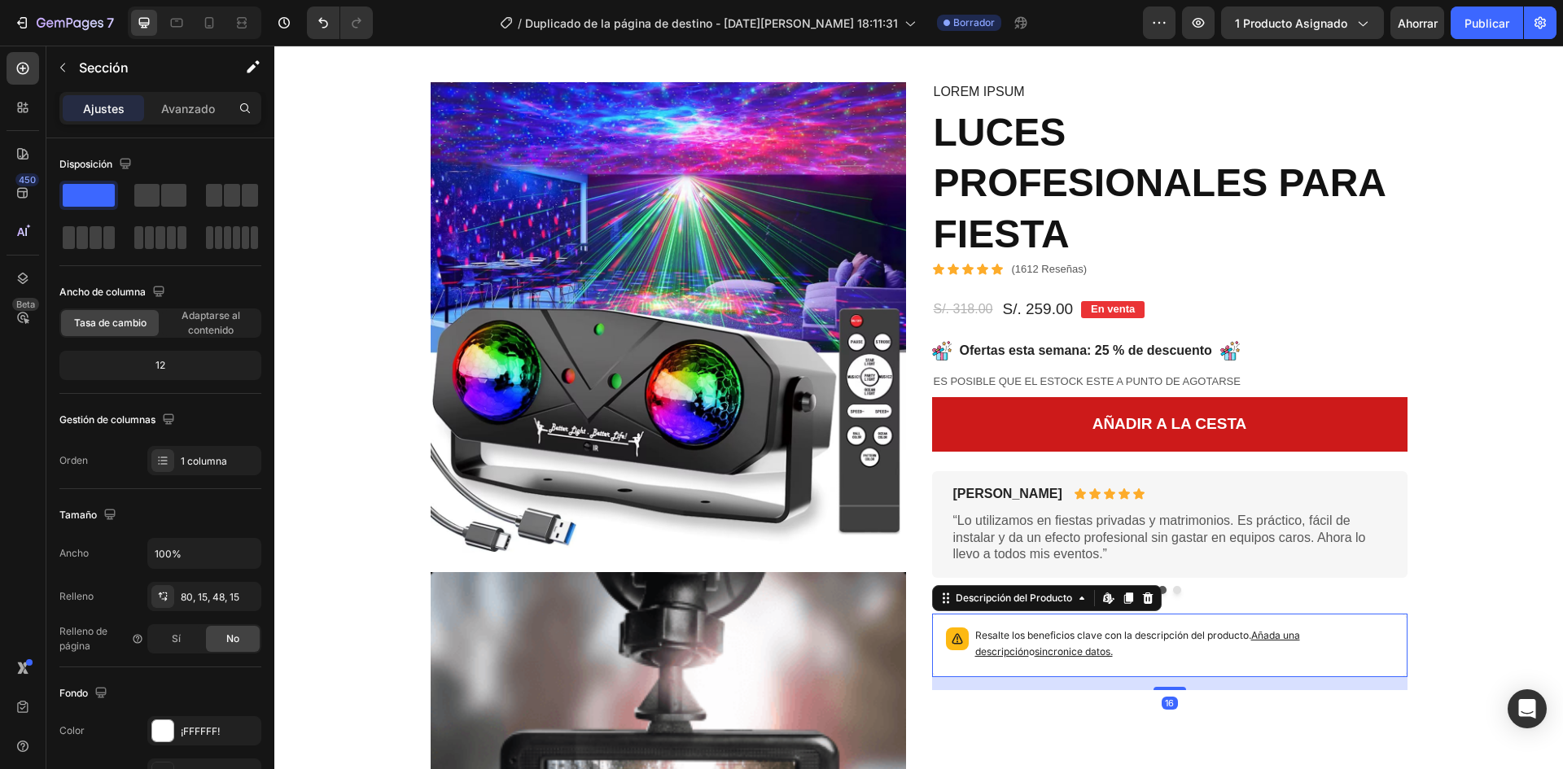
click at [1069, 647] on p "Resalte los beneficios clave con la descripción del producto. Añada una descrip…" at bounding box center [1184, 644] width 419 height 33
click at [1423, 603] on div "Imagen Video Imagen Imagen Fila Imagen Imagen Fila Imagen Imagen Fila Imagen Im…" at bounding box center [919, 610] width 1265 height 1057
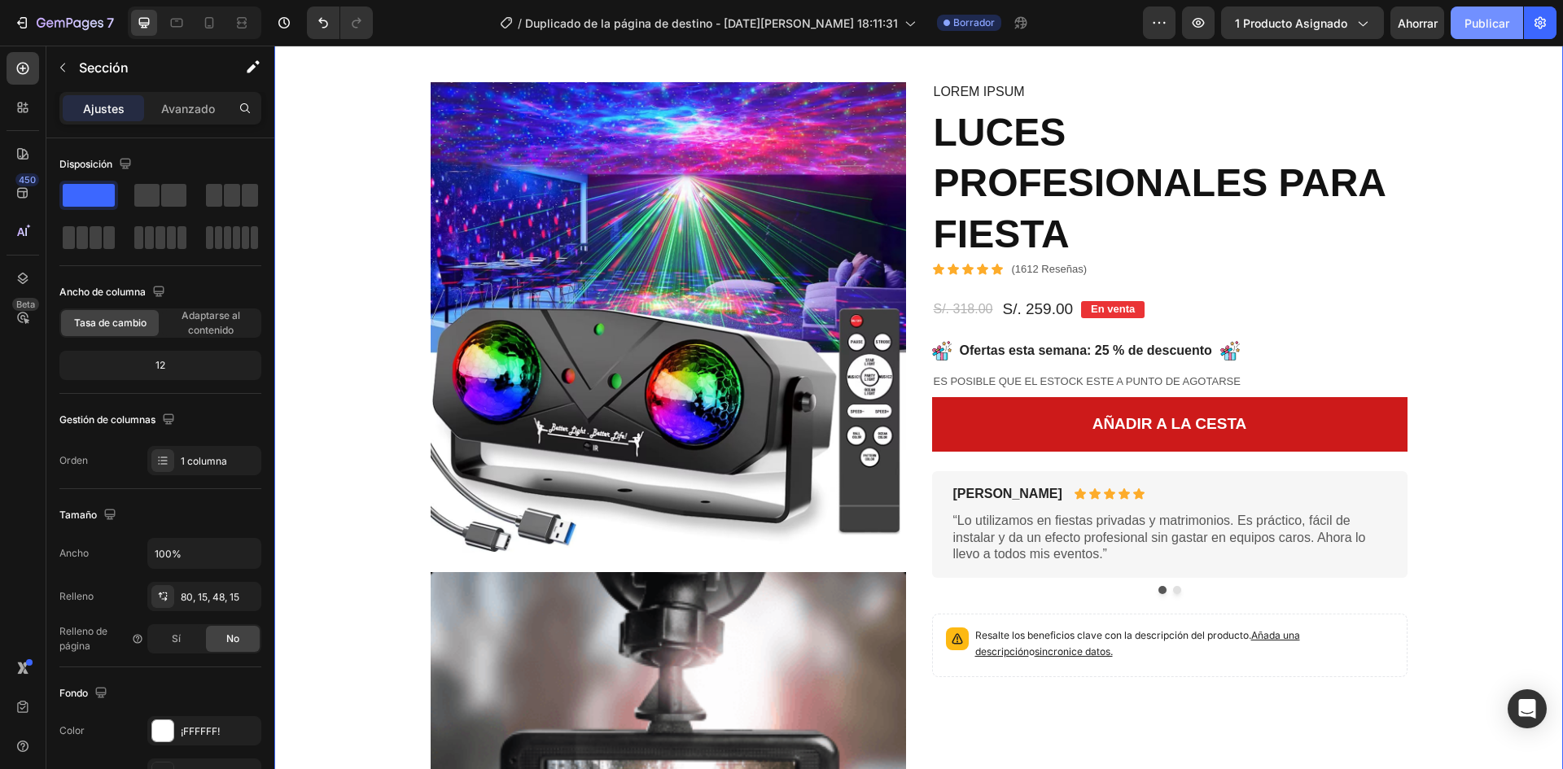
click at [1484, 12] on button "Publicar" at bounding box center [1487, 23] width 72 height 33
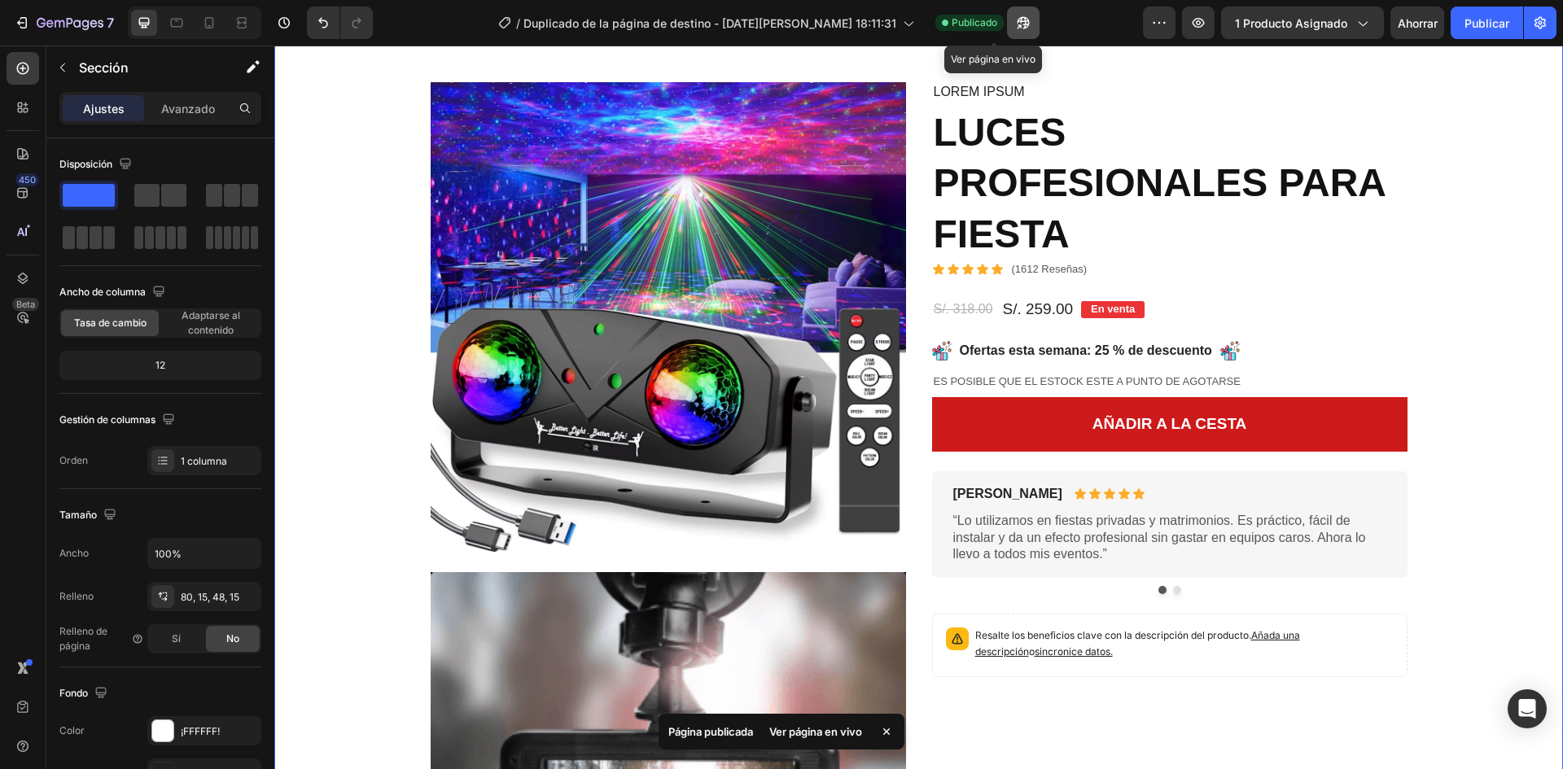
click at [1015, 24] on icon "button" at bounding box center [1023, 23] width 16 height 16
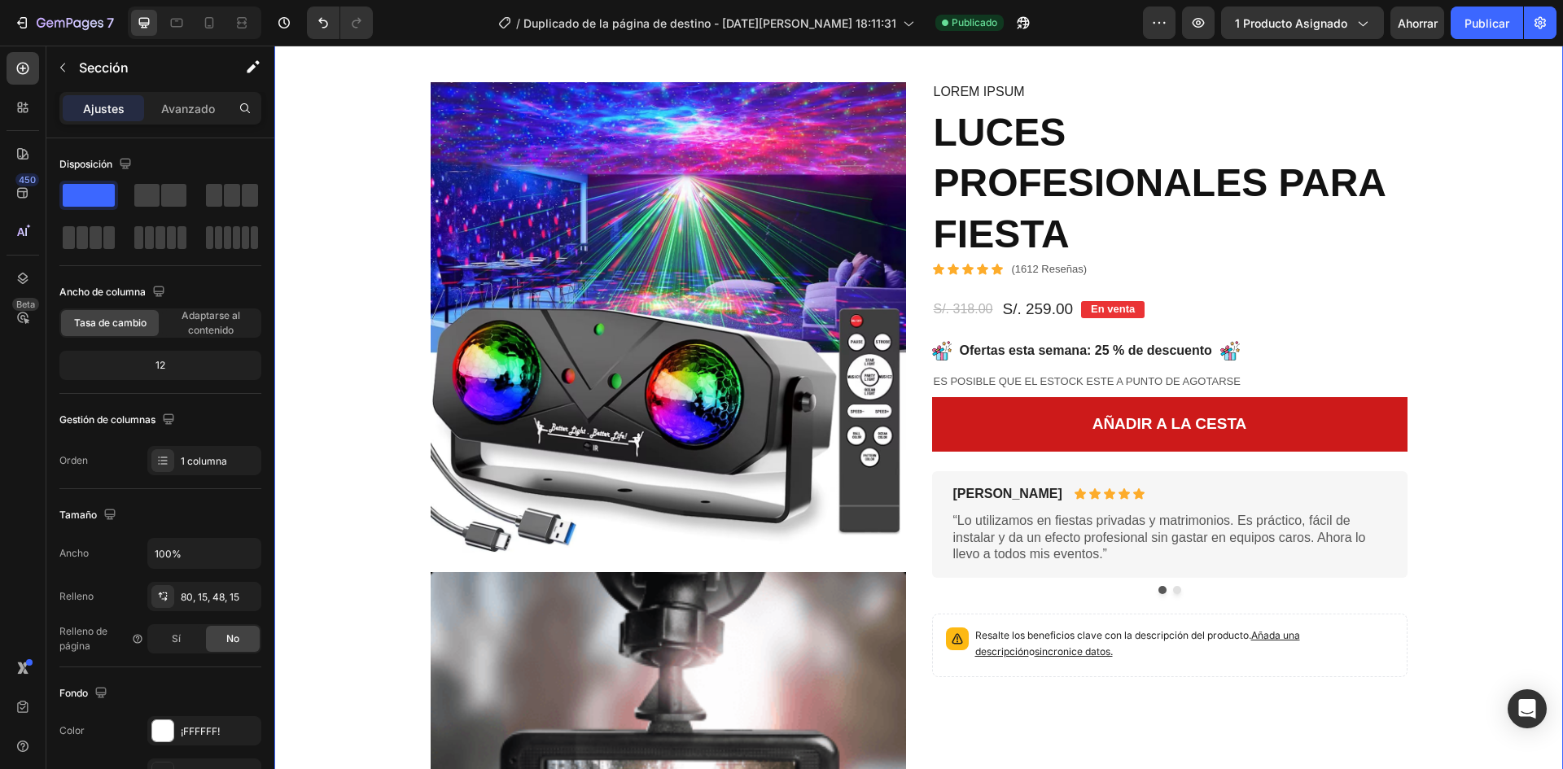
click at [740, 73] on div "Imagen Video Imagen Imagen Fila Imagen Imagen Fila Imagen Imagen Fila Imagen Im…" at bounding box center [918, 597] width 1289 height 1161
click at [1303, 63] on div "Imagen Video Imagen Imagen Fila Imagen Imagen Fila Imagen Imagen Fila Imagen Im…" at bounding box center [918, 597] width 1289 height 1161
click at [1552, 27] on button "button" at bounding box center [1540, 23] width 33 height 33
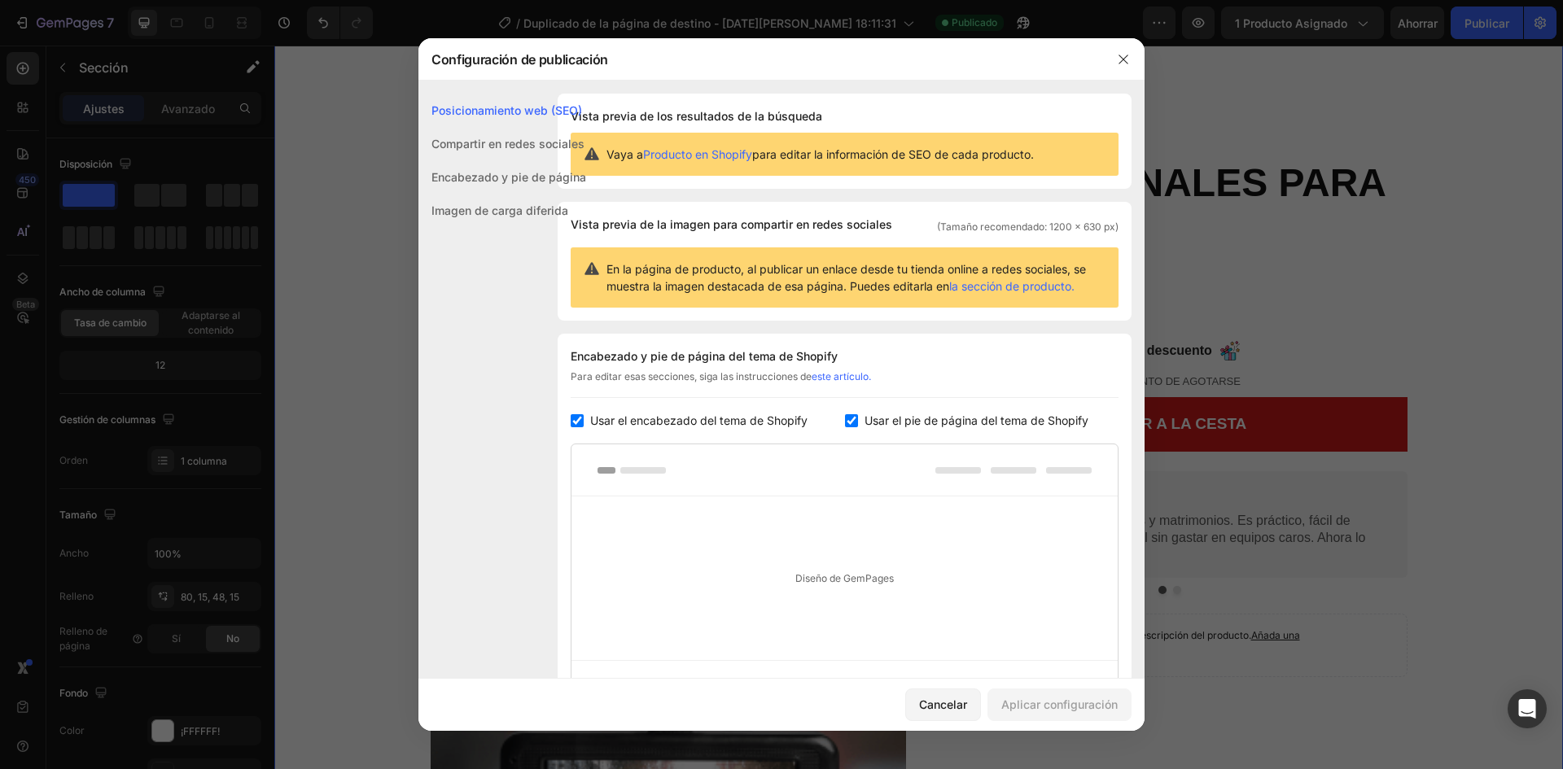
click at [578, 413] on div "Usar el encabezado del tema de Shopify" at bounding box center [708, 421] width 274 height 20
checkbox input "false"
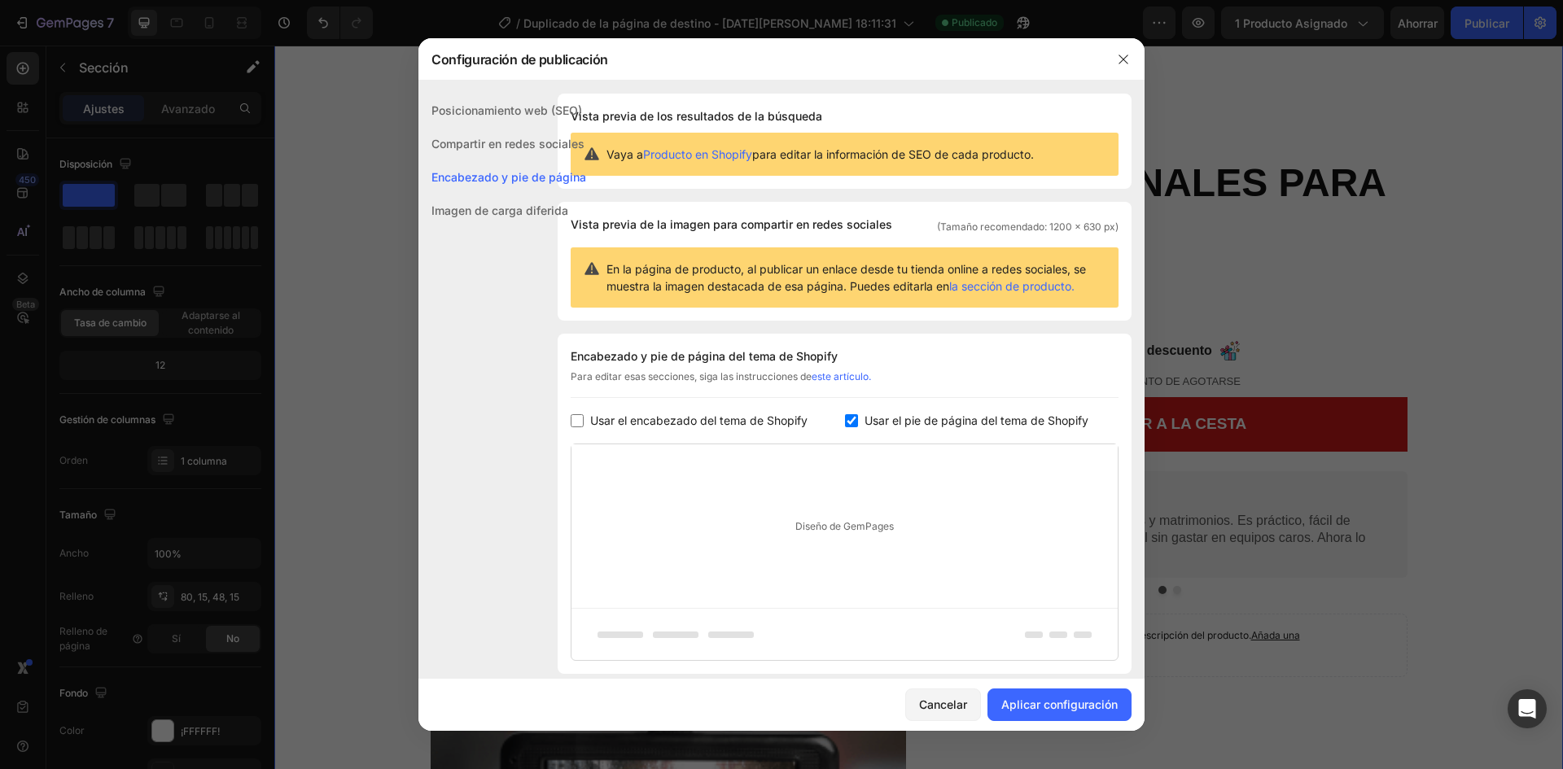
click at [846, 420] on input "checkbox" at bounding box center [851, 420] width 13 height 13
checkbox input "false"
click at [1048, 712] on font "Aplicar configuración" at bounding box center [1060, 705] width 116 height 14
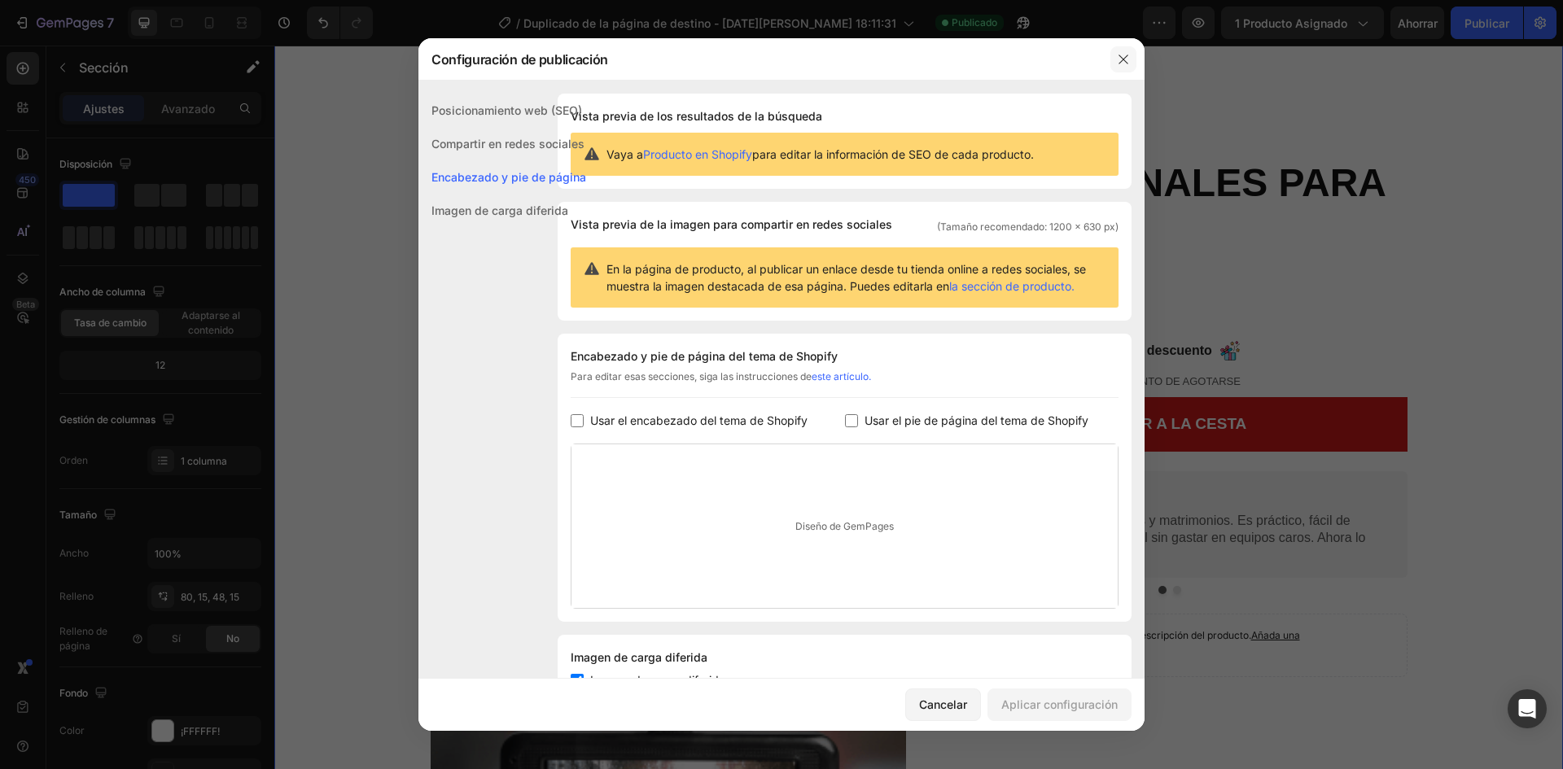
click at [1117, 54] on icon "button" at bounding box center [1123, 59] width 13 height 13
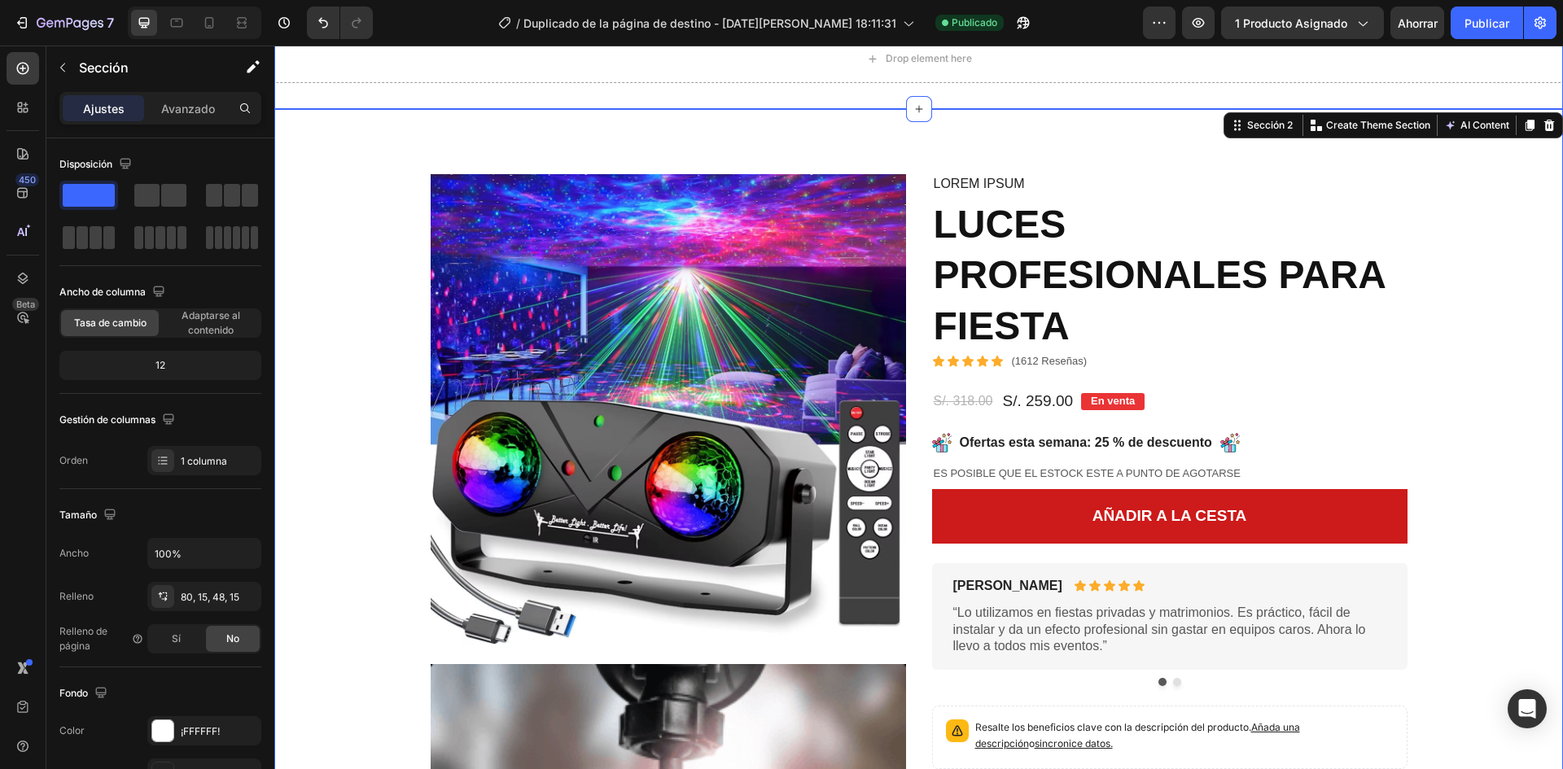
scroll to position [0, 0]
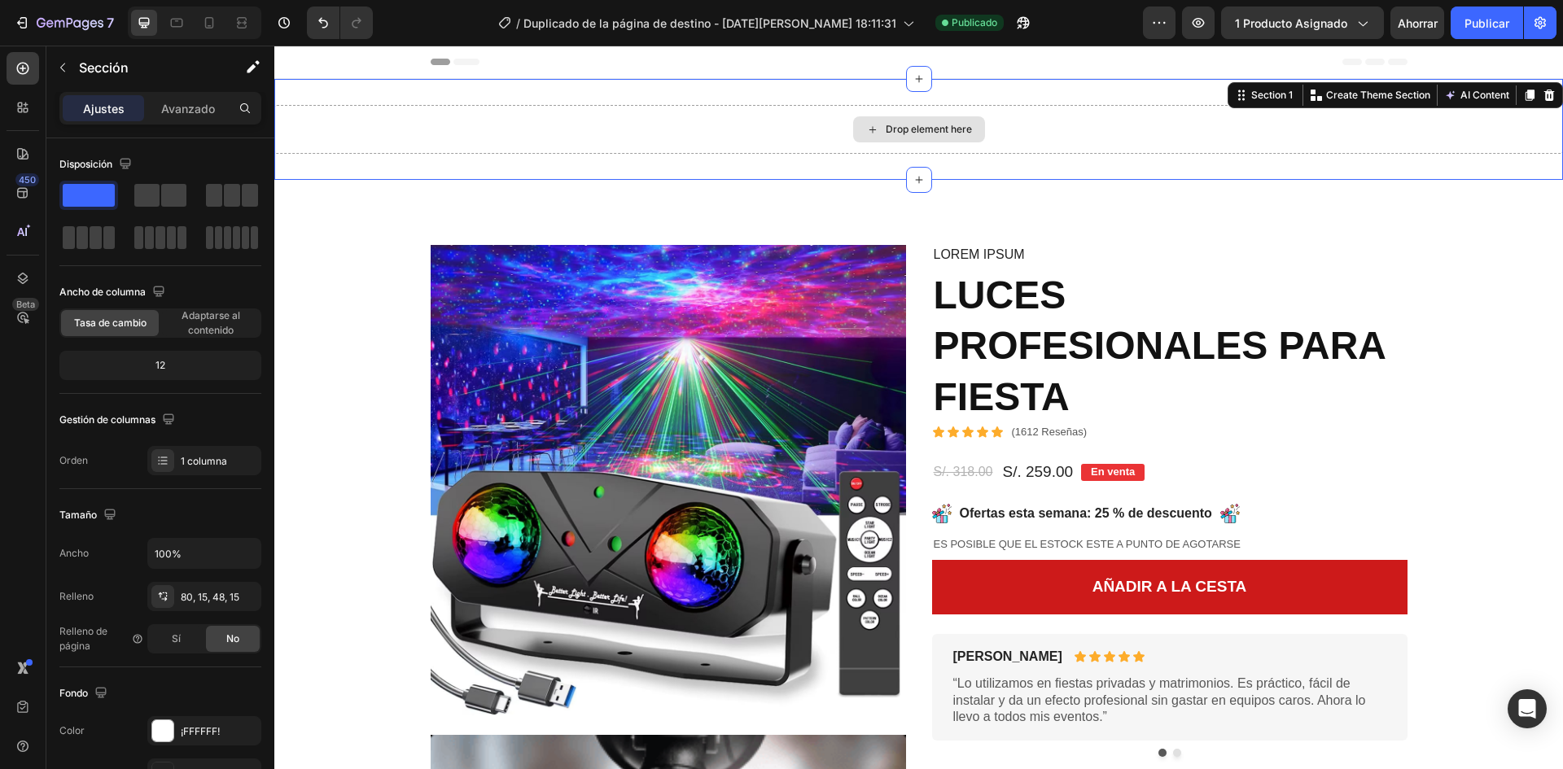
click at [714, 127] on div "Drop element here" at bounding box center [918, 129] width 1289 height 49
click at [1548, 96] on div "Section 1 You can create reusable sections Create Theme Section AI Content Writ…" at bounding box center [1395, 95] width 335 height 26
click at [1543, 96] on icon at bounding box center [1549, 95] width 13 height 13
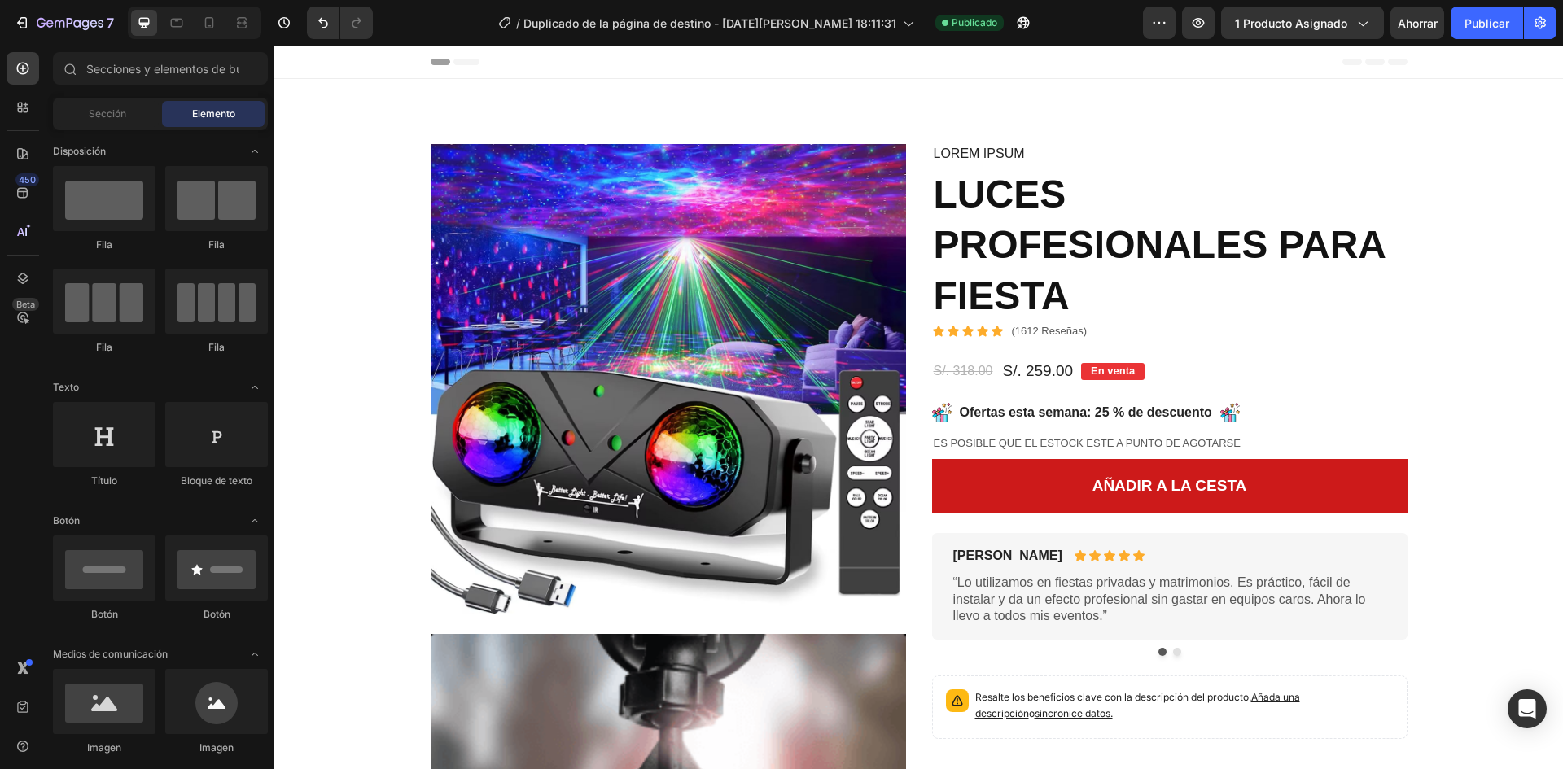
click at [806, 66] on div "Encabezamiento" at bounding box center [919, 62] width 977 height 33
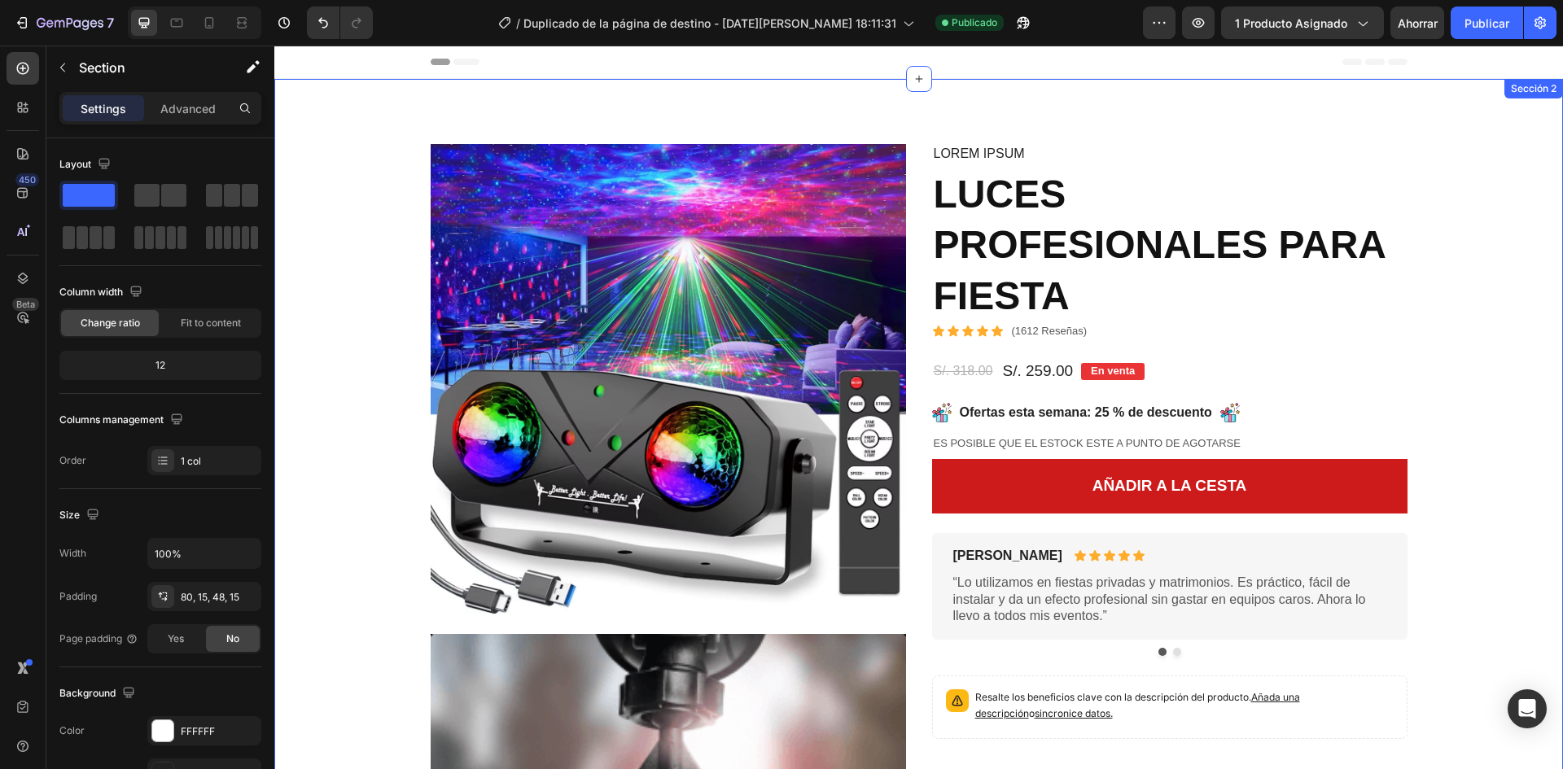
click at [703, 99] on div "Imagen Video Imagen Imagen Fila Imagen Imagen Fila Imagen Imagen Fila Imagen Im…" at bounding box center [918, 659] width 1289 height 1161
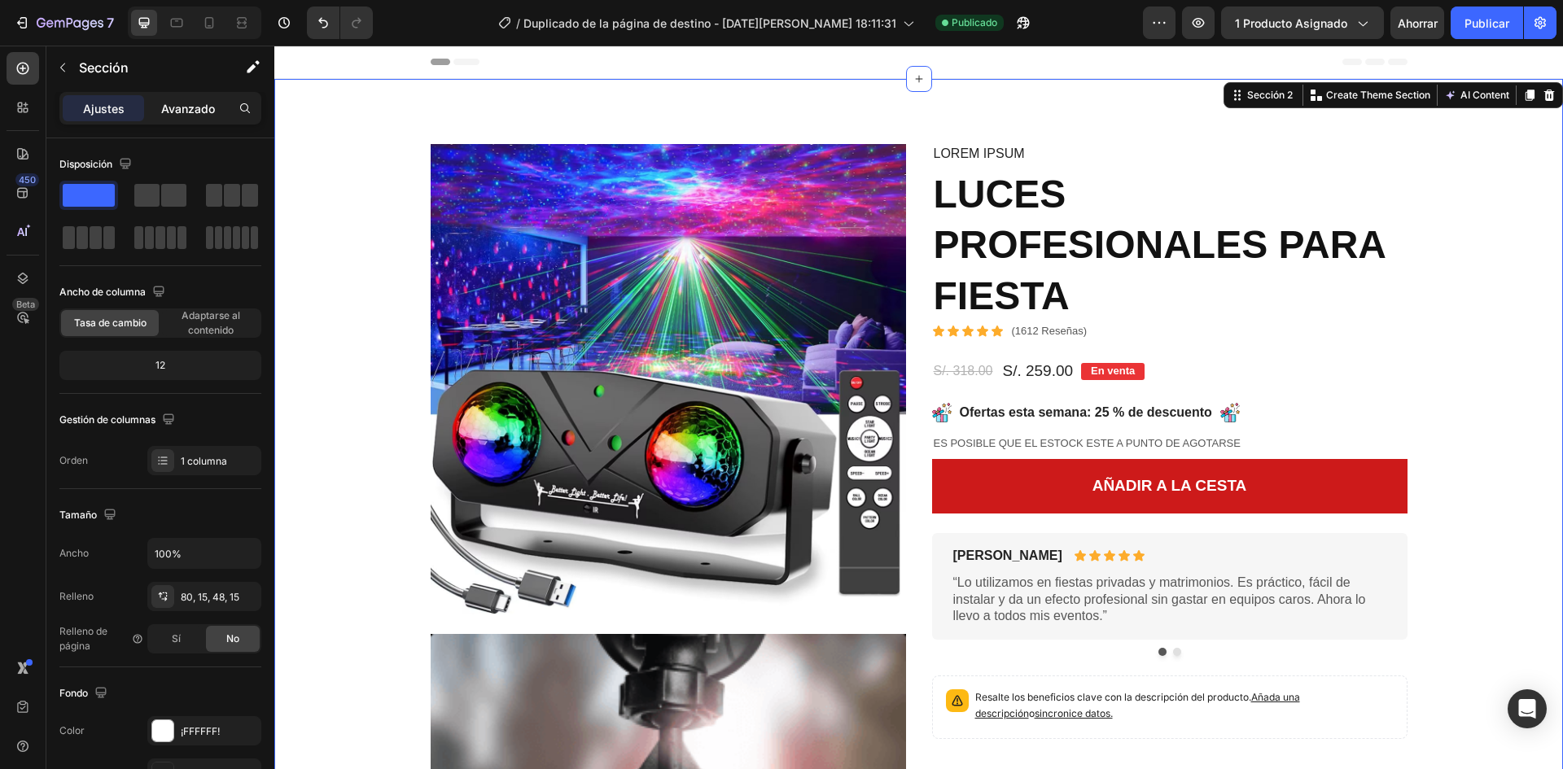
click at [196, 109] on font "Avanzado" at bounding box center [188, 109] width 54 height 14
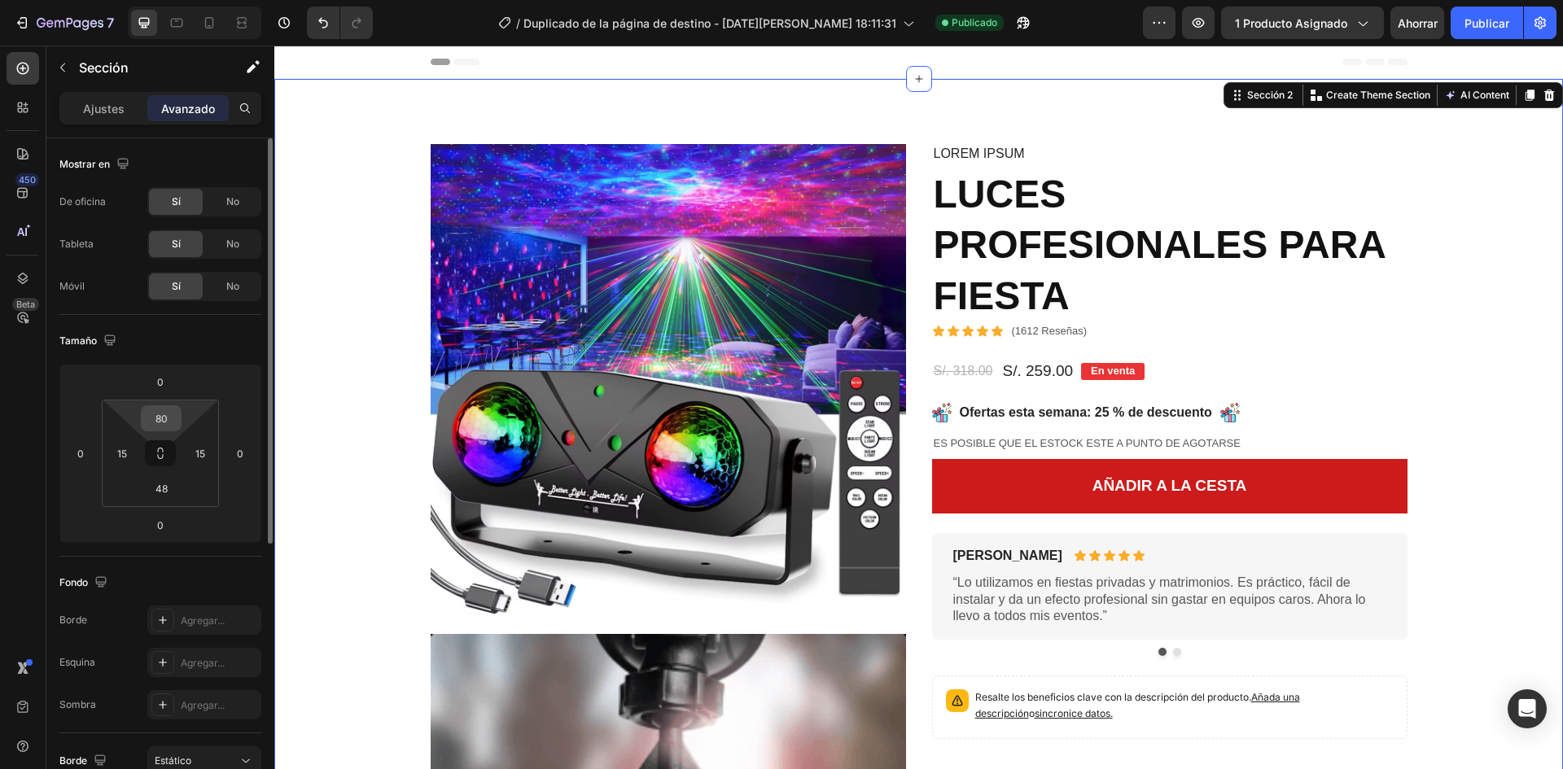
click at [164, 421] on input "80" at bounding box center [161, 418] width 33 height 24
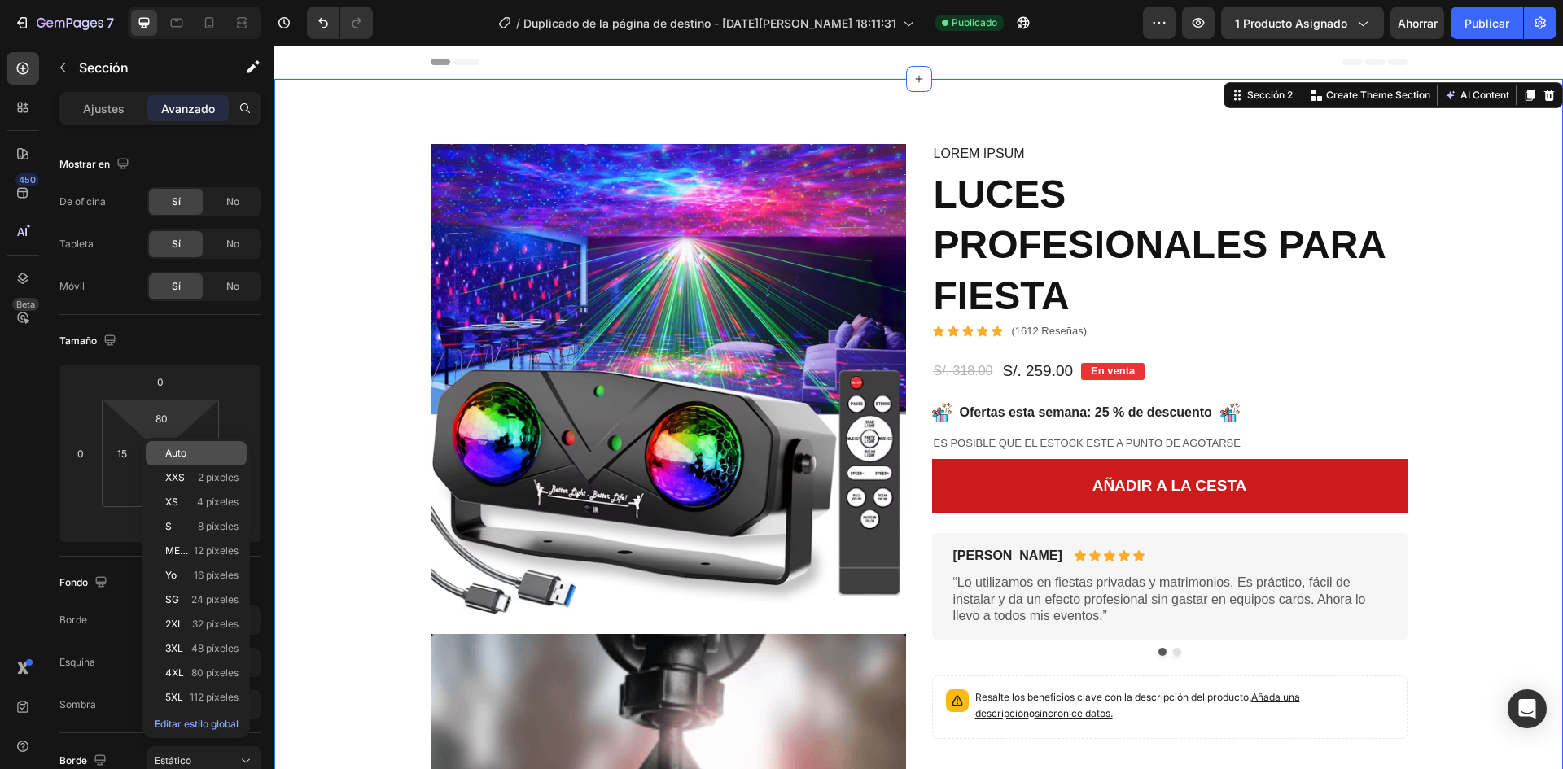
click at [180, 459] on div "Auto" at bounding box center [196, 453] width 101 height 24
type input "Auto"
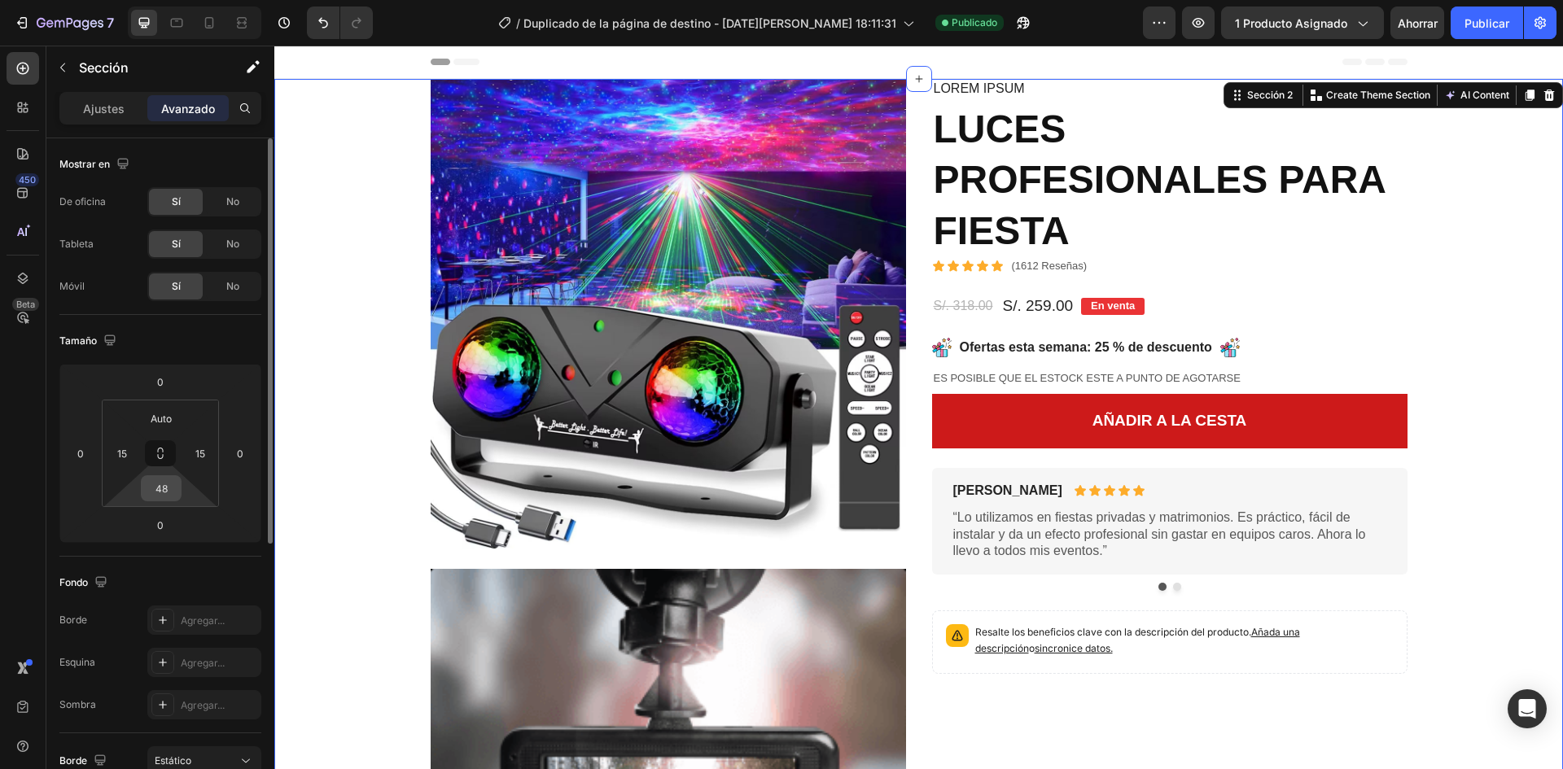
click at [151, 493] on input "48" at bounding box center [161, 488] width 33 height 24
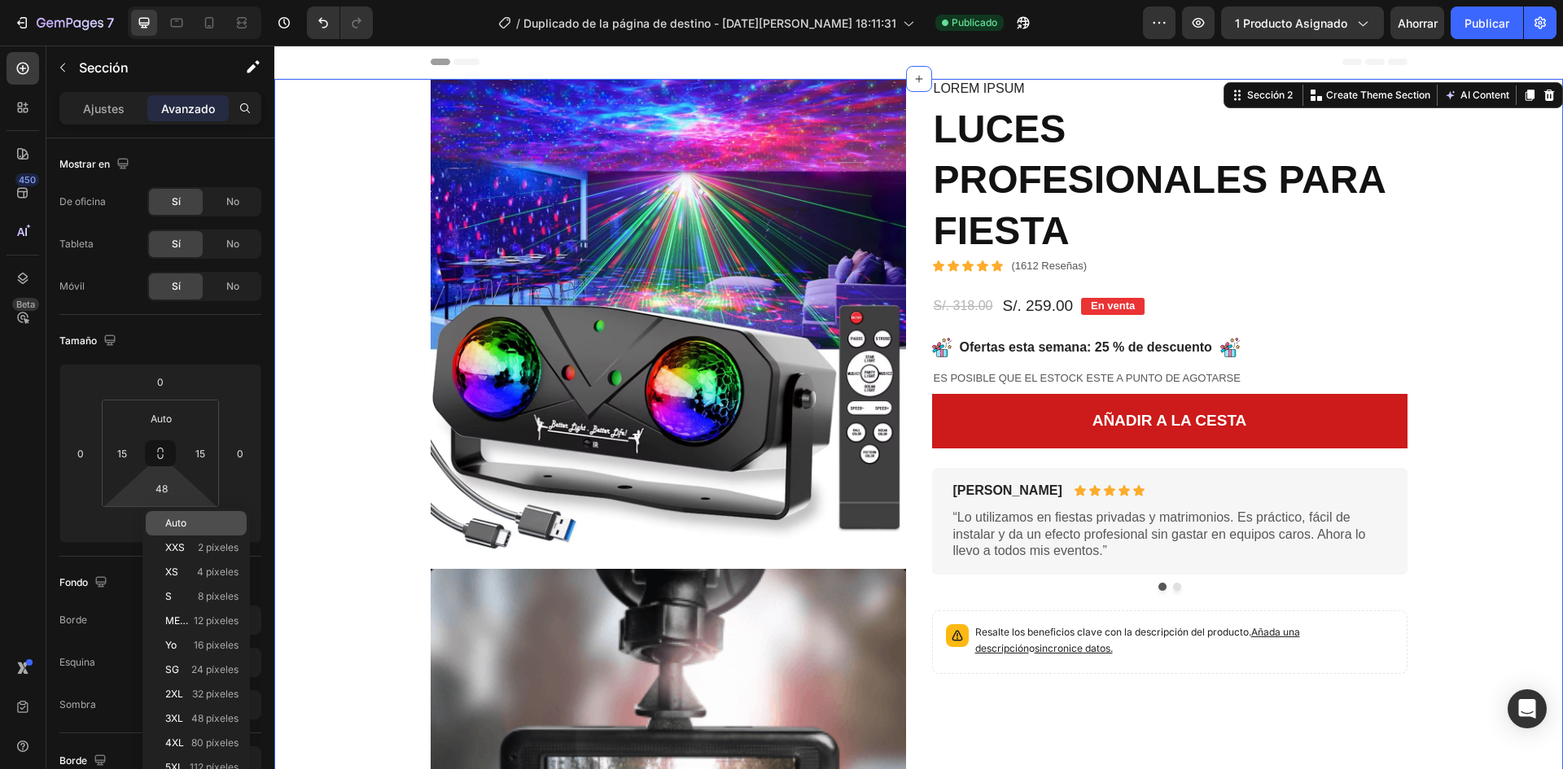
click at [202, 524] on p "Auto" at bounding box center [201, 523] width 73 height 11
type input "Auto"
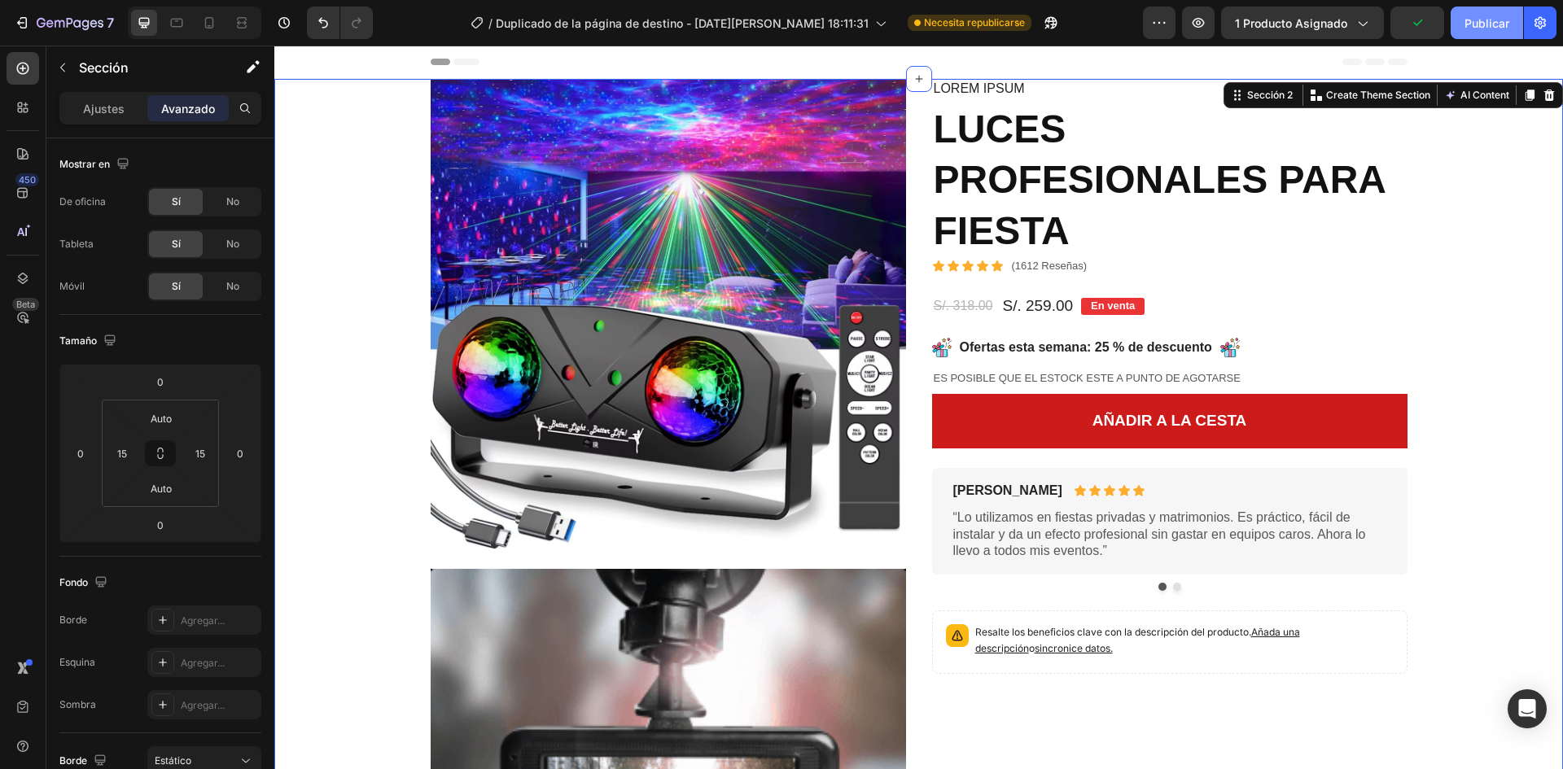
click at [1488, 19] on font "Publicar" at bounding box center [1487, 23] width 45 height 14
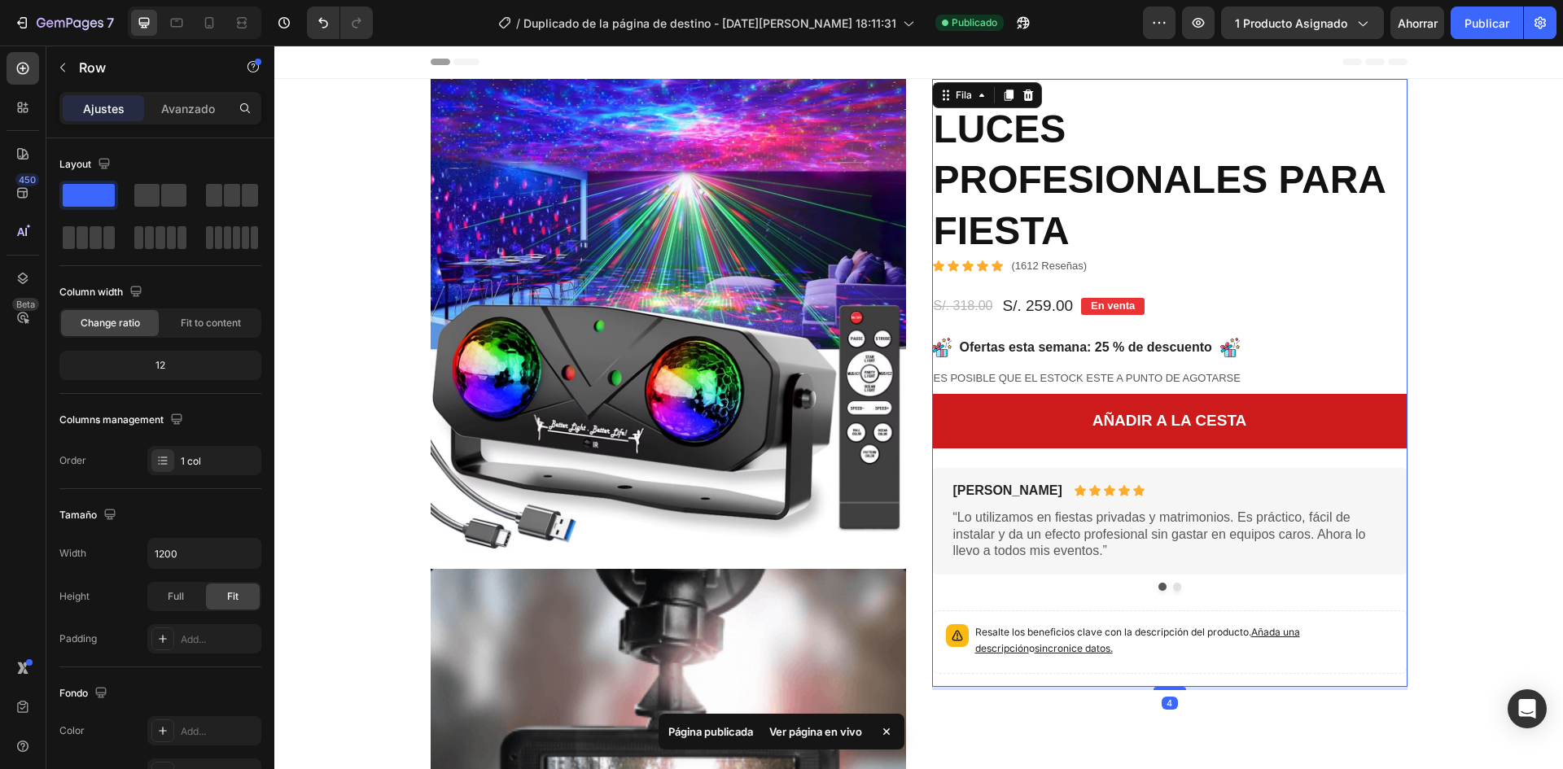
click at [1272, 467] on div "Añadir a la cesta añadir a la cesta" at bounding box center [1170, 431] width 476 height 74
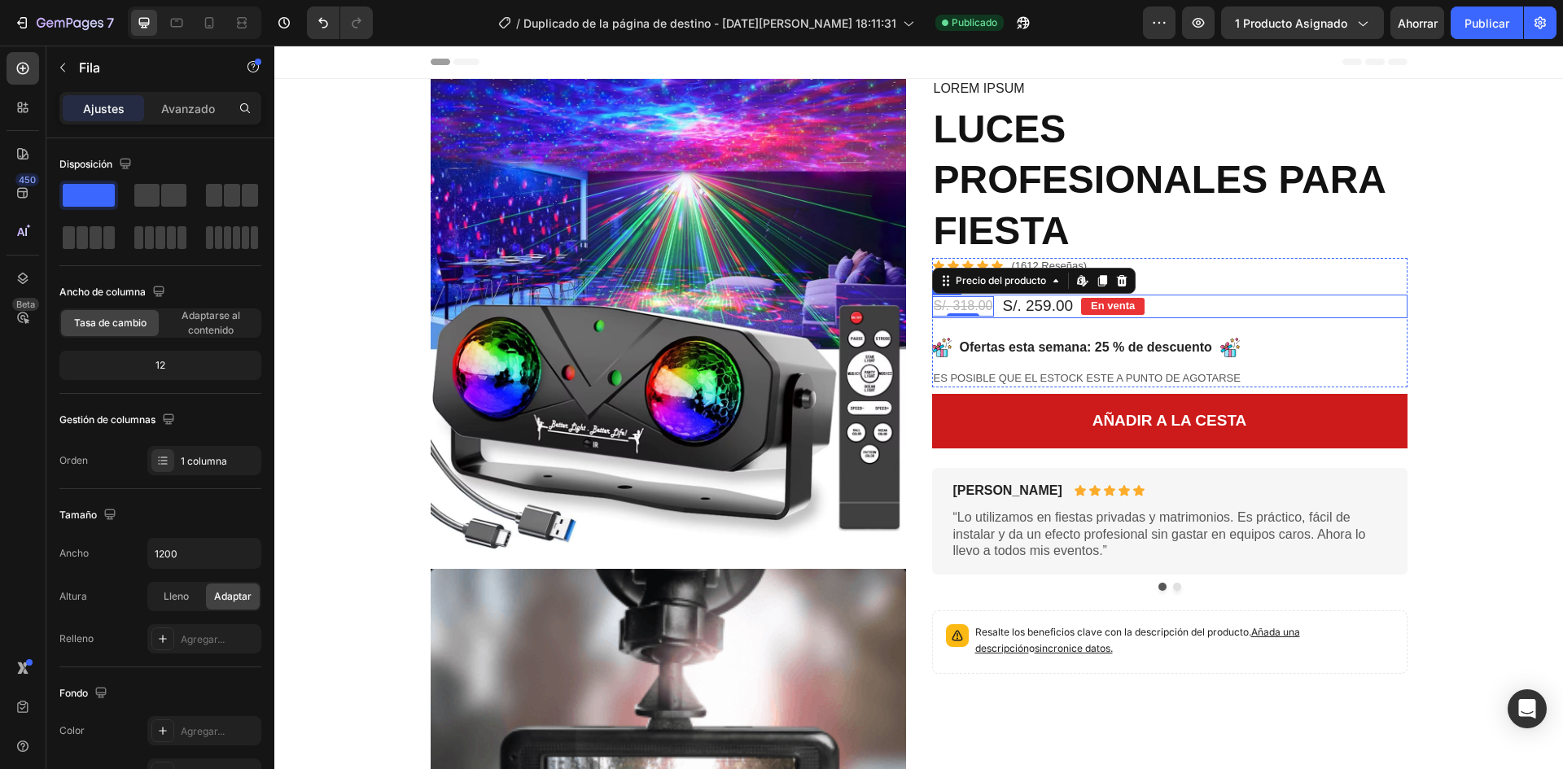
click at [990, 309] on div "S/. 318.00 Precio del producto Edit content in Shopify 0 Precio del producto Ed…" at bounding box center [1170, 307] width 476 height 24
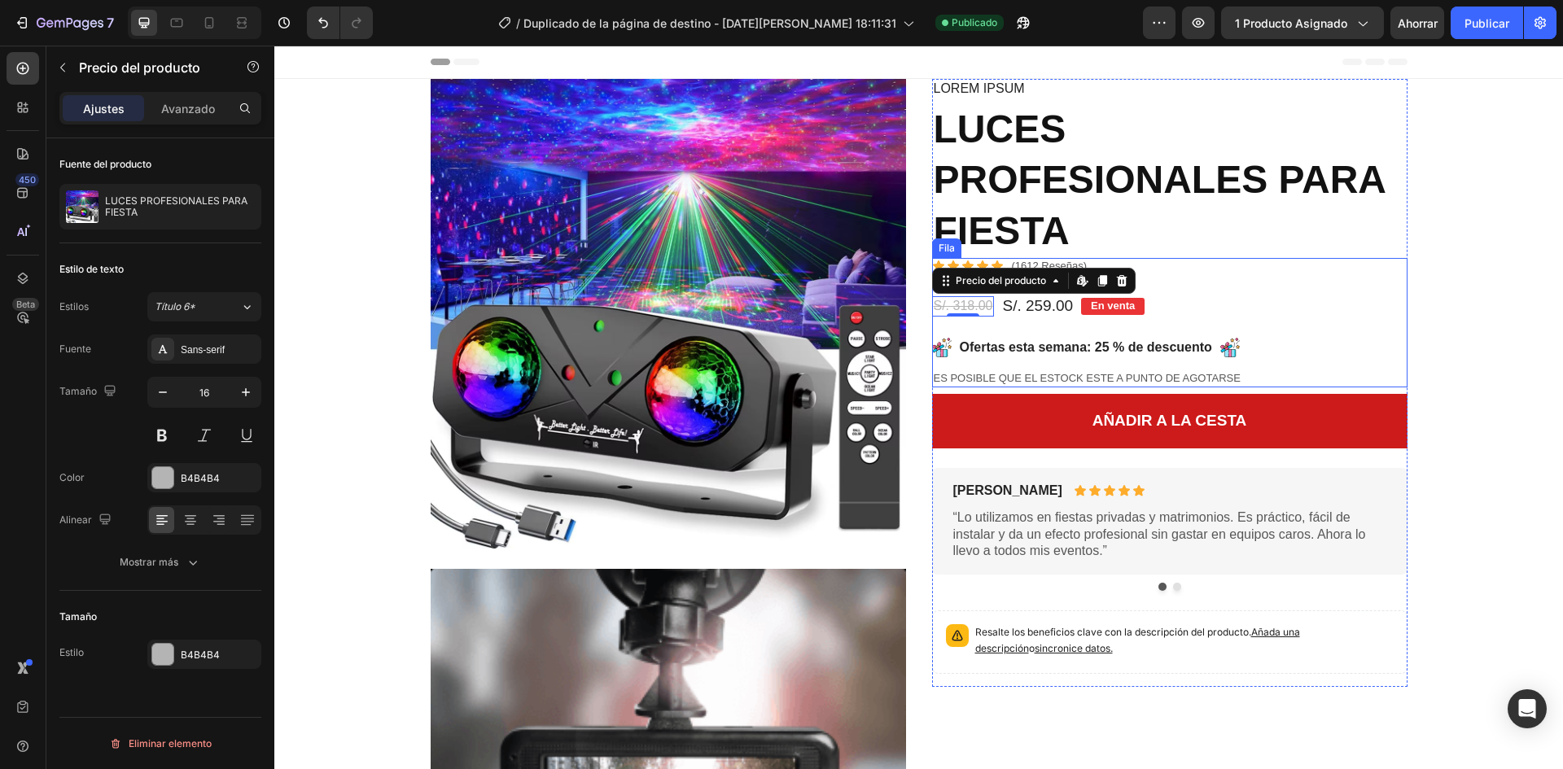
click at [1418, 314] on div "Imagen Video Imagen Imagen Fila Imagen Imagen Fila Imagen Imagen Fila Imagen Im…" at bounding box center [919, 607] width 1265 height 1057
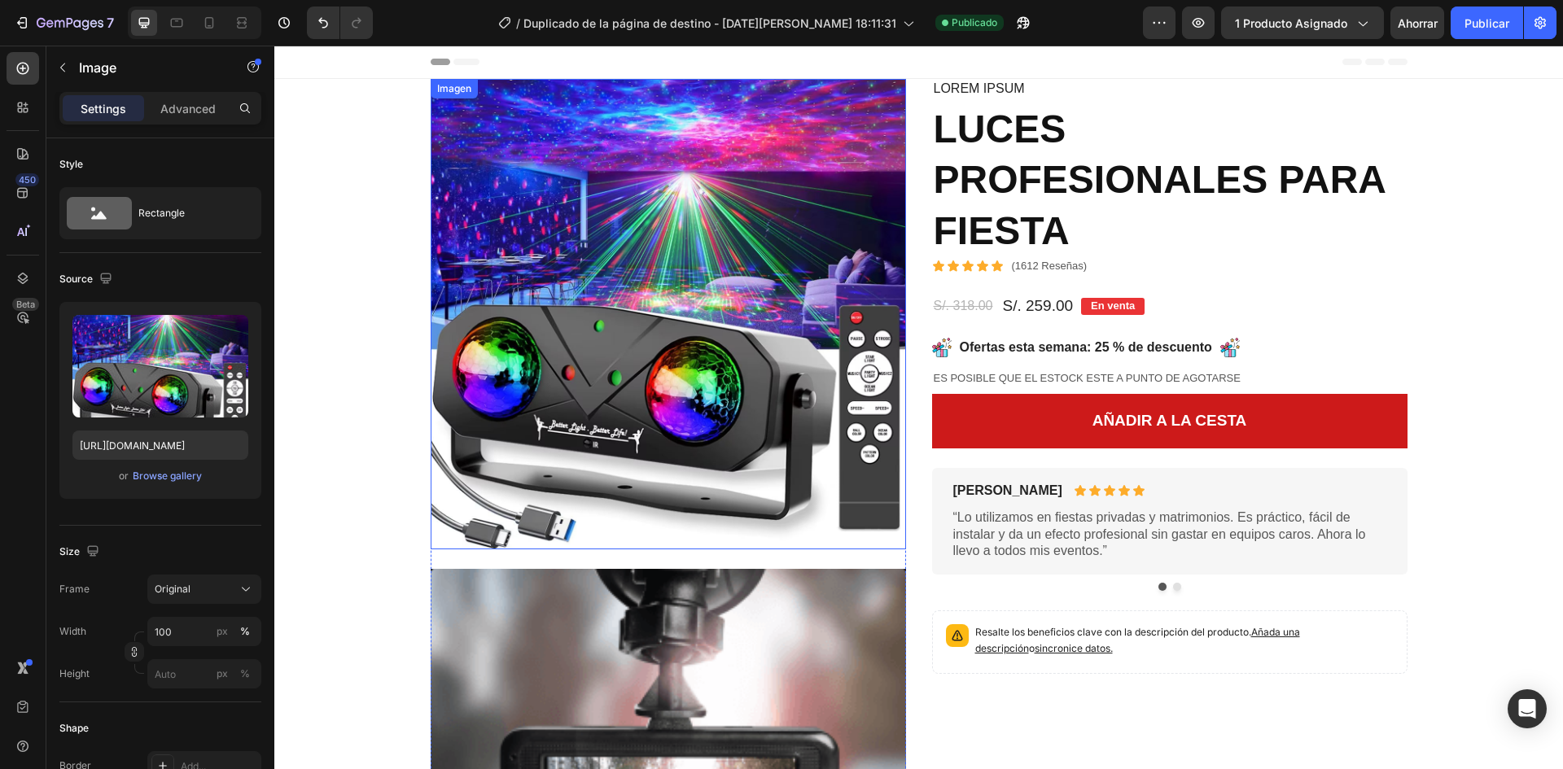
click at [775, 340] on img at bounding box center [669, 314] width 476 height 471
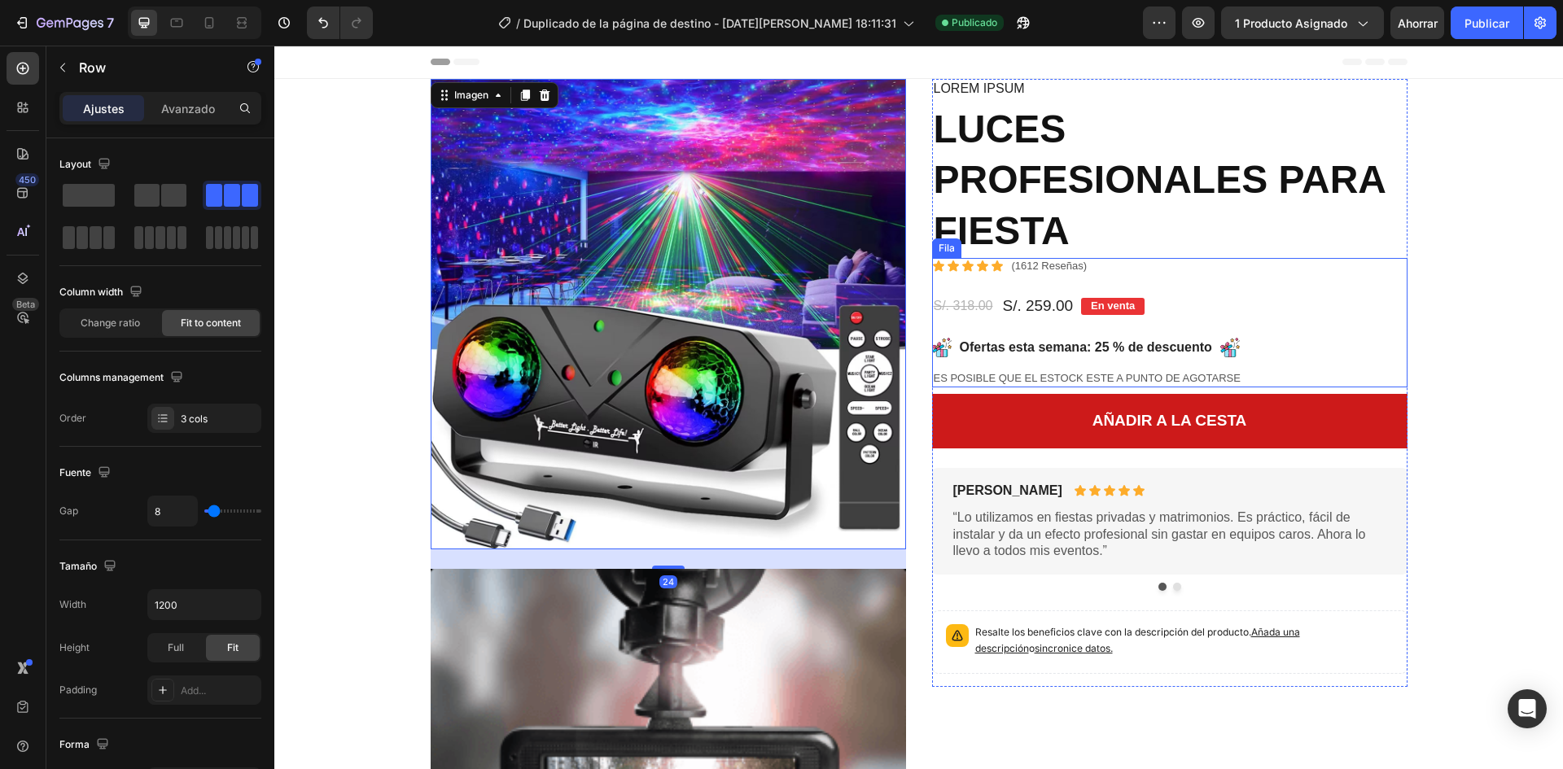
click at [1147, 318] on div "S/. 318.00 Precio del producto Precio del producto S/. 259.00 Precio del produc…" at bounding box center [1170, 307] width 476 height 24
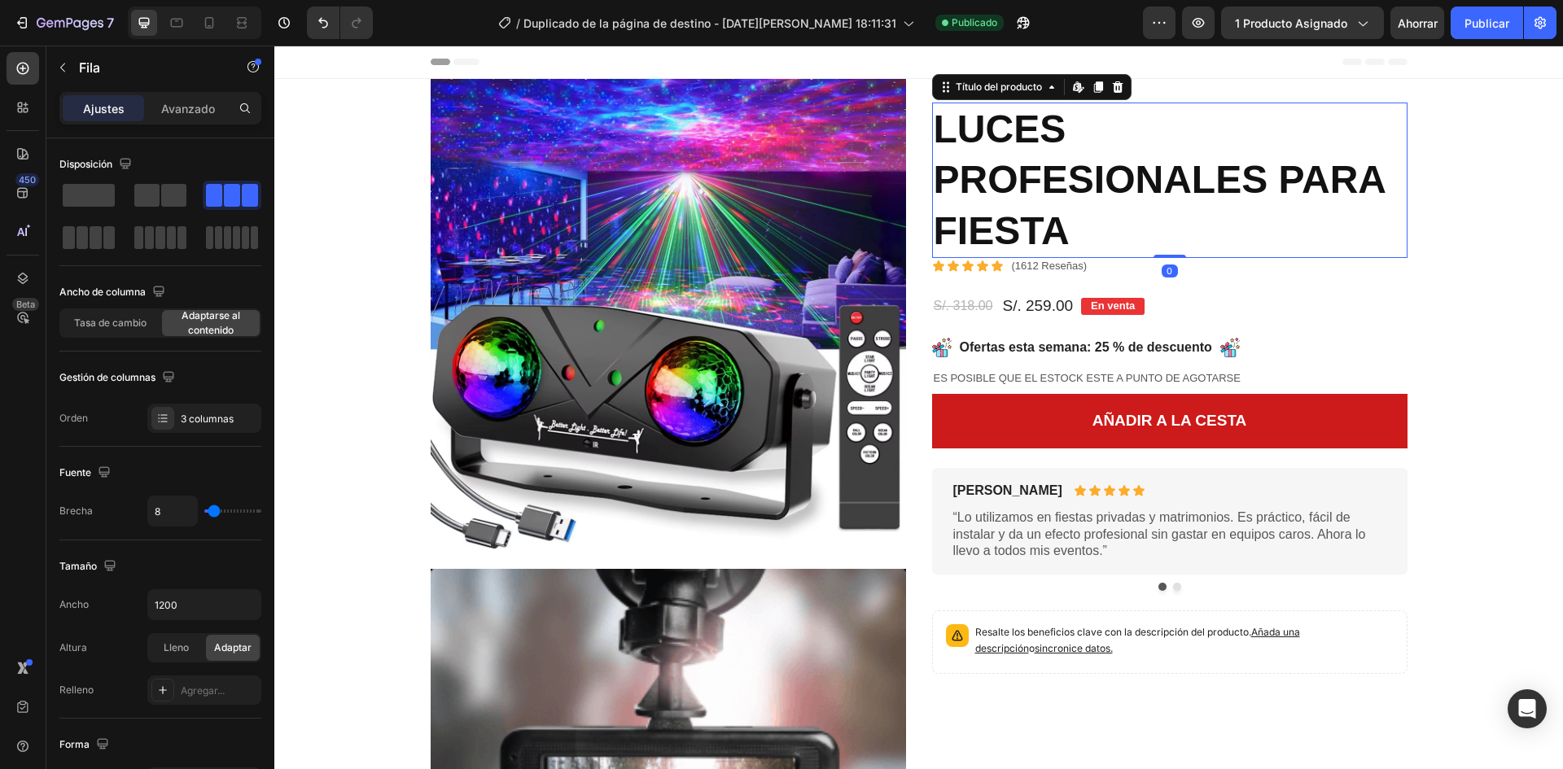
click at [1231, 206] on h1 "LUCES PROFESIONALES PARA FIESTA" at bounding box center [1170, 181] width 476 height 156
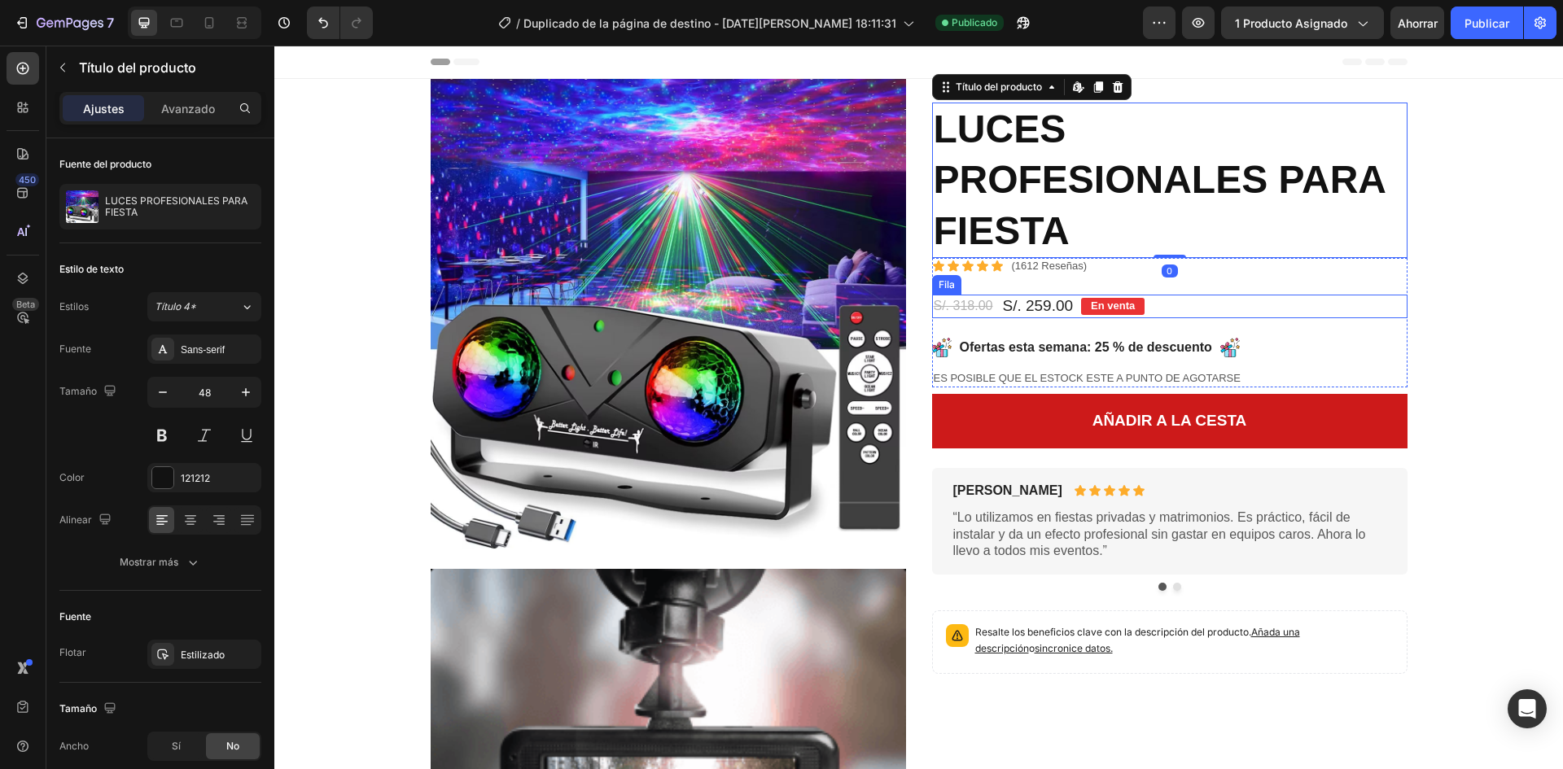
click at [1347, 317] on div "S/. 318.00 Precio del producto Precio del producto S/. 259.00 Precio del produc…" at bounding box center [1170, 307] width 476 height 24
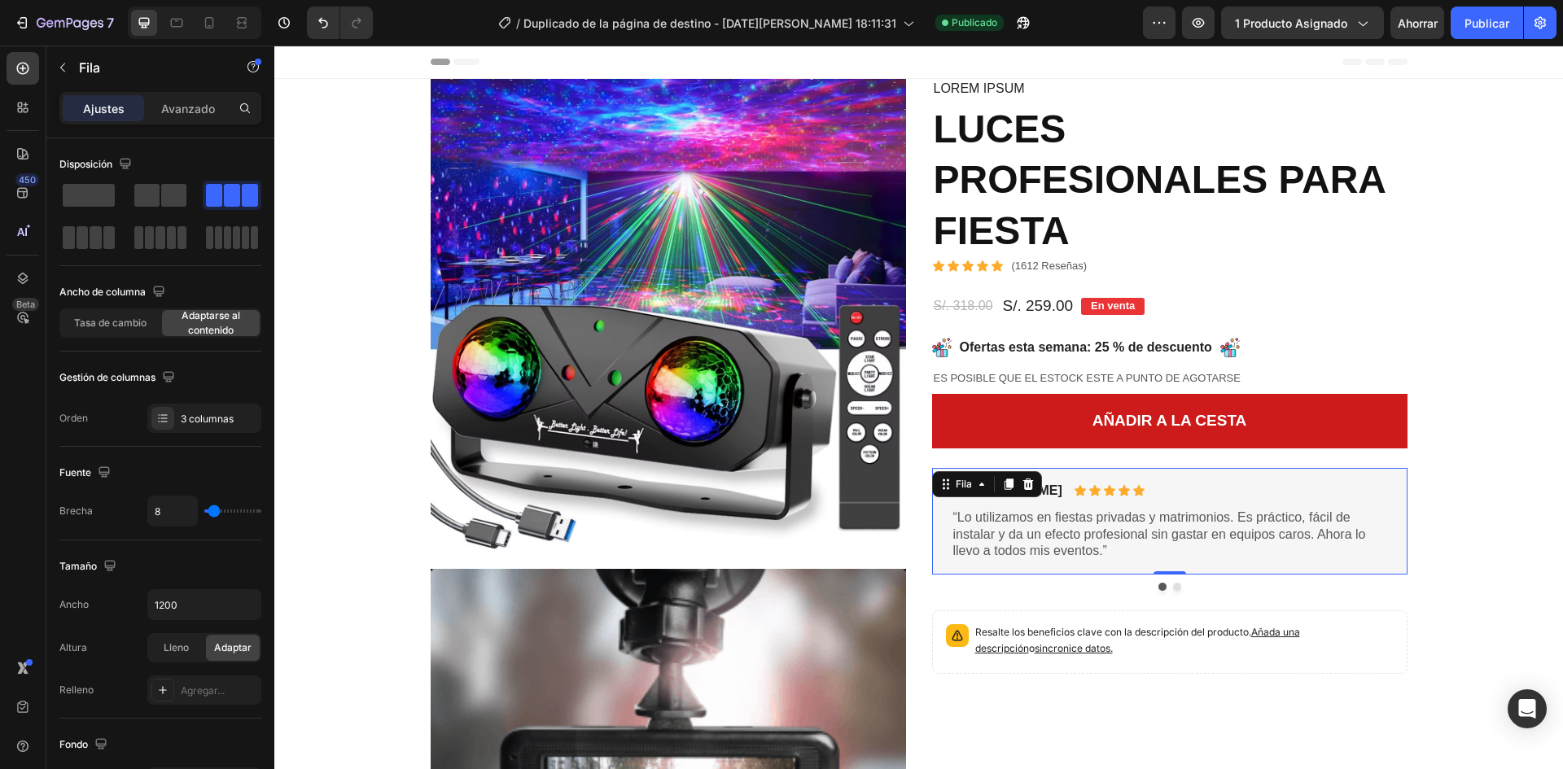
click at [1361, 502] on div "Rogelio M. Bloque de texto Icono Icono Icono Icono Icono Lista de iconos Fila “…" at bounding box center [1170, 521] width 436 height 81
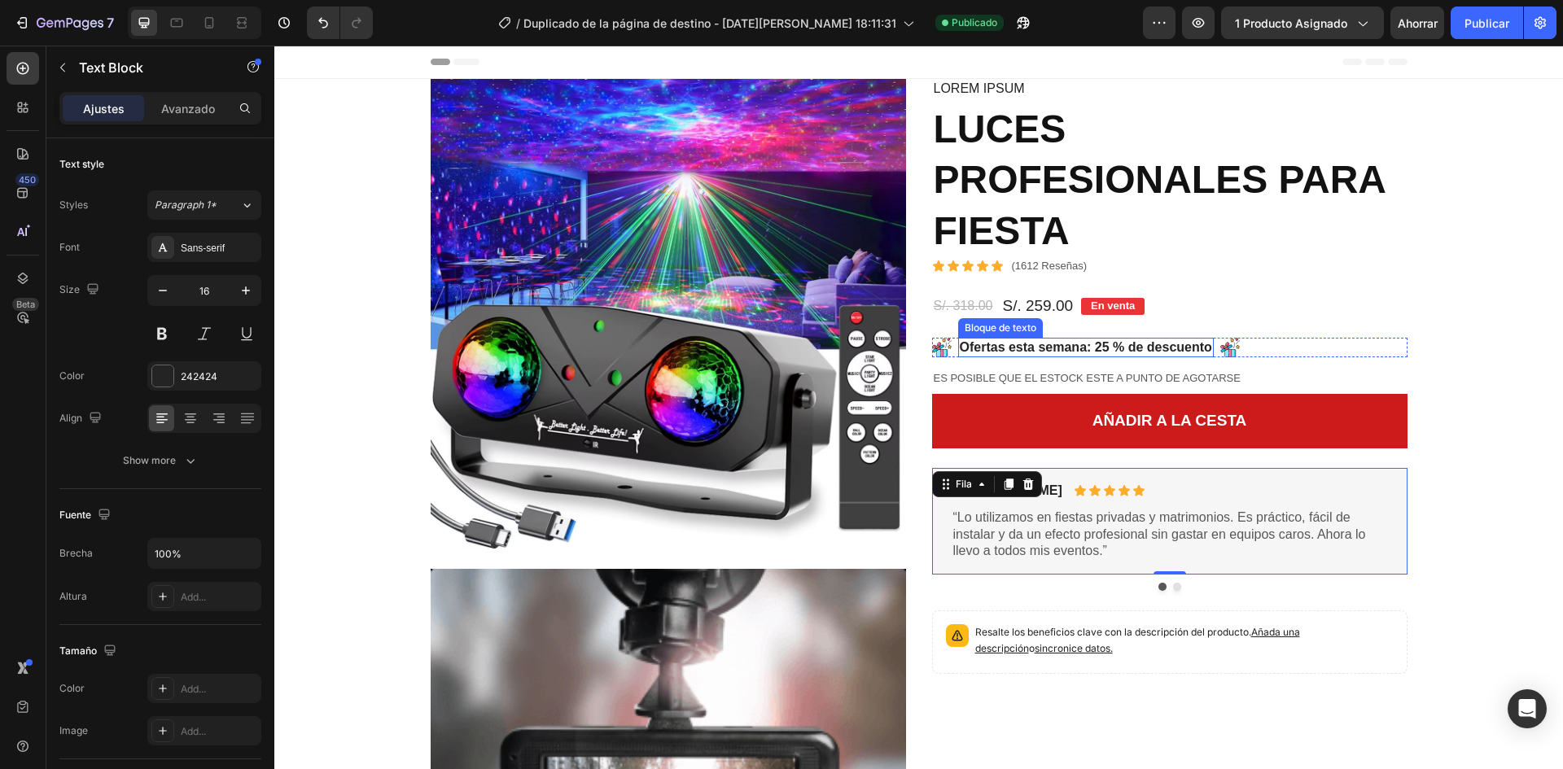
click at [1111, 344] on p "Ofertas esta semana: 25 % de descuento" at bounding box center [1086, 348] width 252 height 17
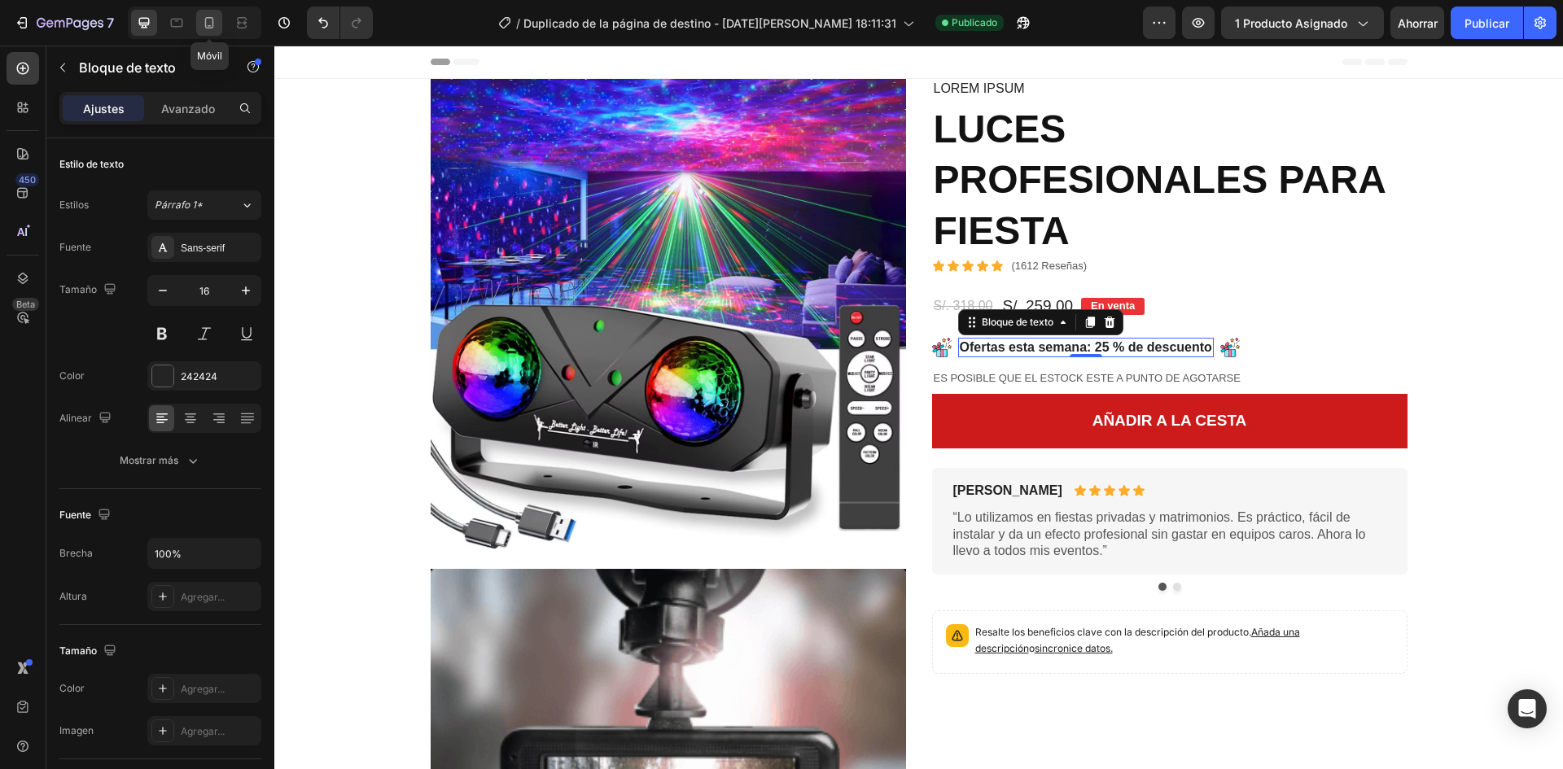
click at [213, 22] on icon at bounding box center [209, 22] width 9 height 11
type input "14"
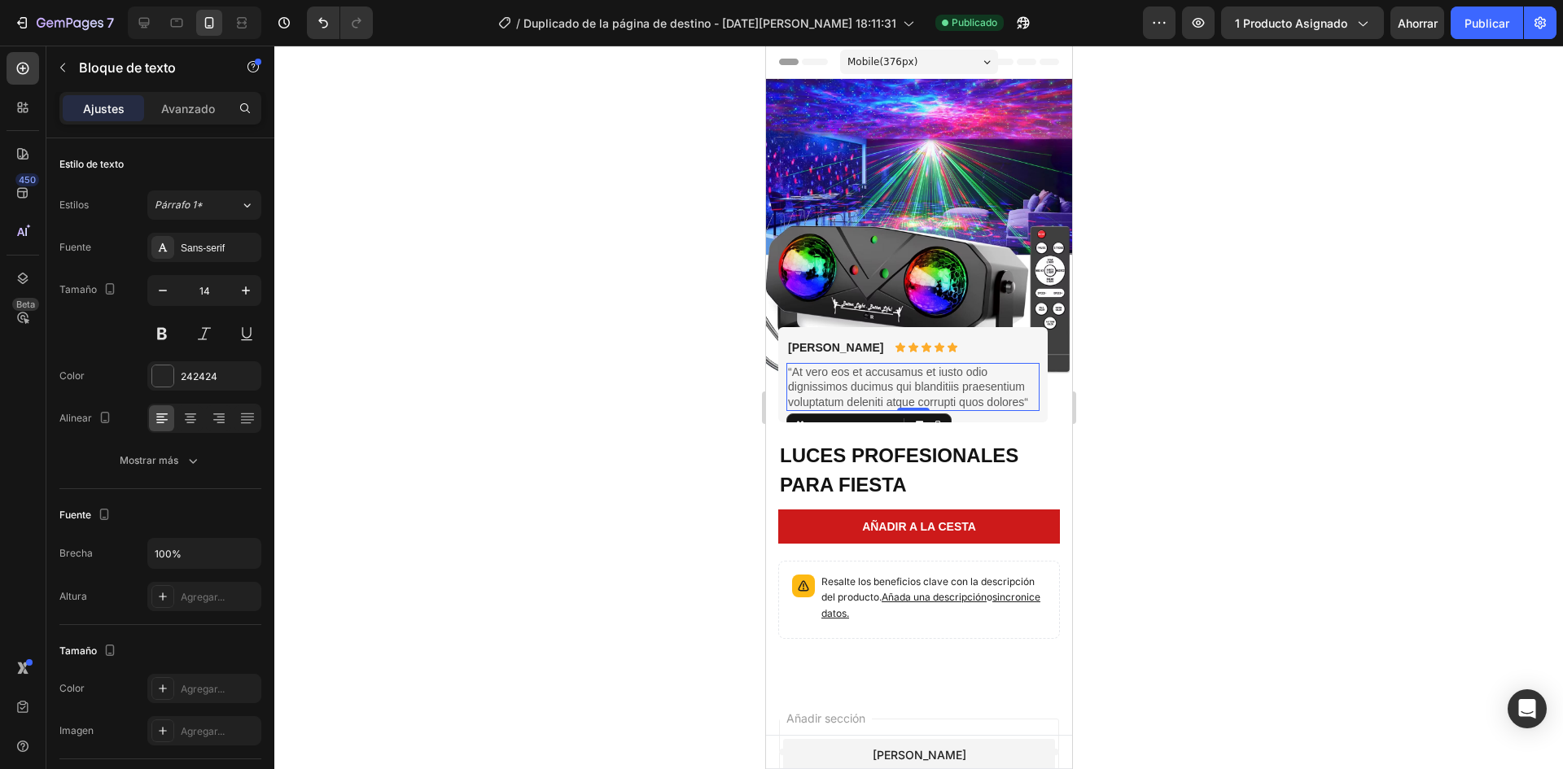
click at [853, 381] on font "“At vero eos et accusamus et iusto odio dignissimos ducimus qui blanditiis prae…" at bounding box center [907, 387] width 240 height 42
click at [973, 339] on div "Briana M. Bloque de texto Icono Icono Icono Icono Icono Lista de iconos Fila 8" at bounding box center [912, 348] width 253 height 18
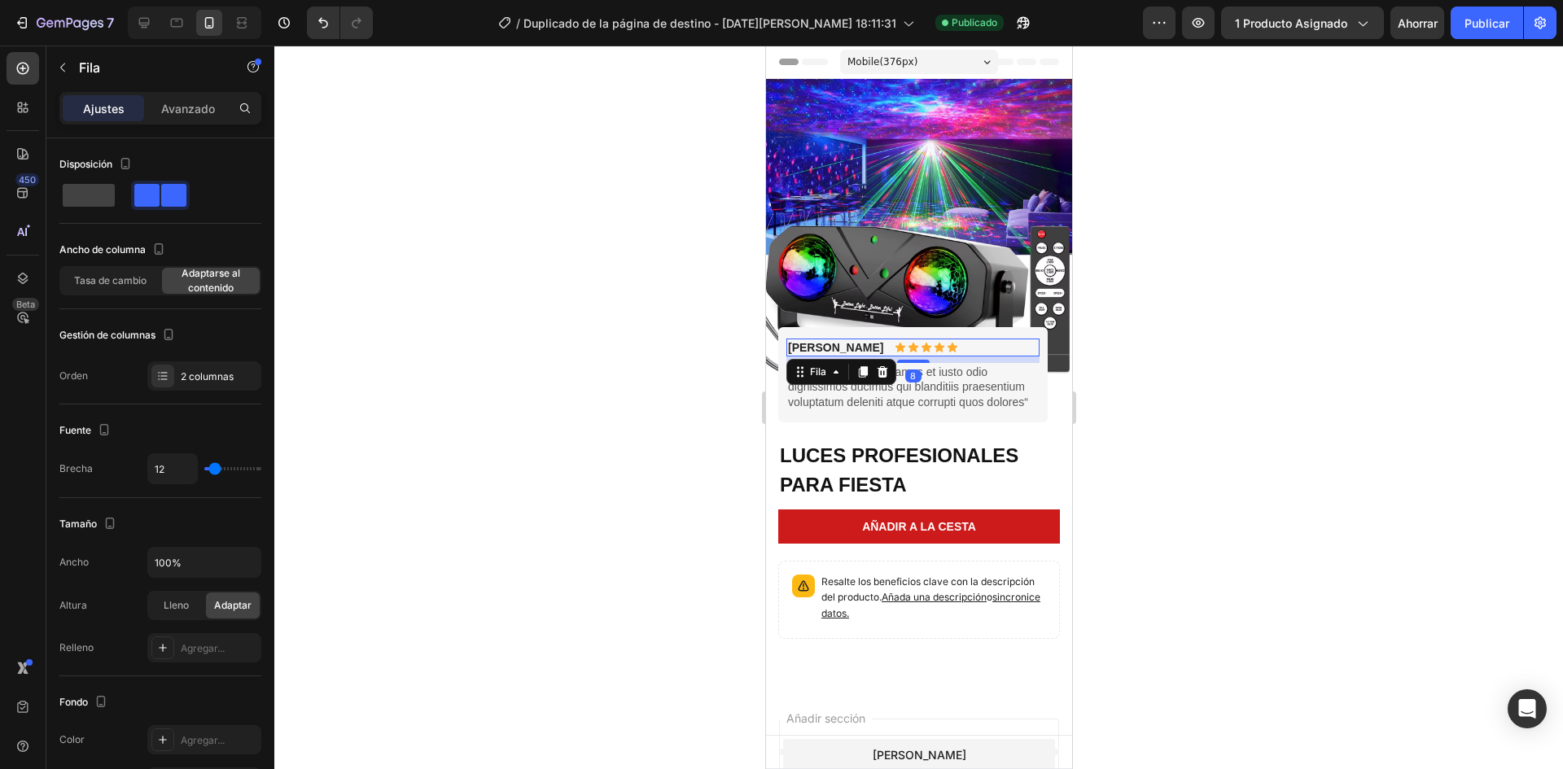
click at [1270, 369] on div at bounding box center [918, 408] width 1289 height 724
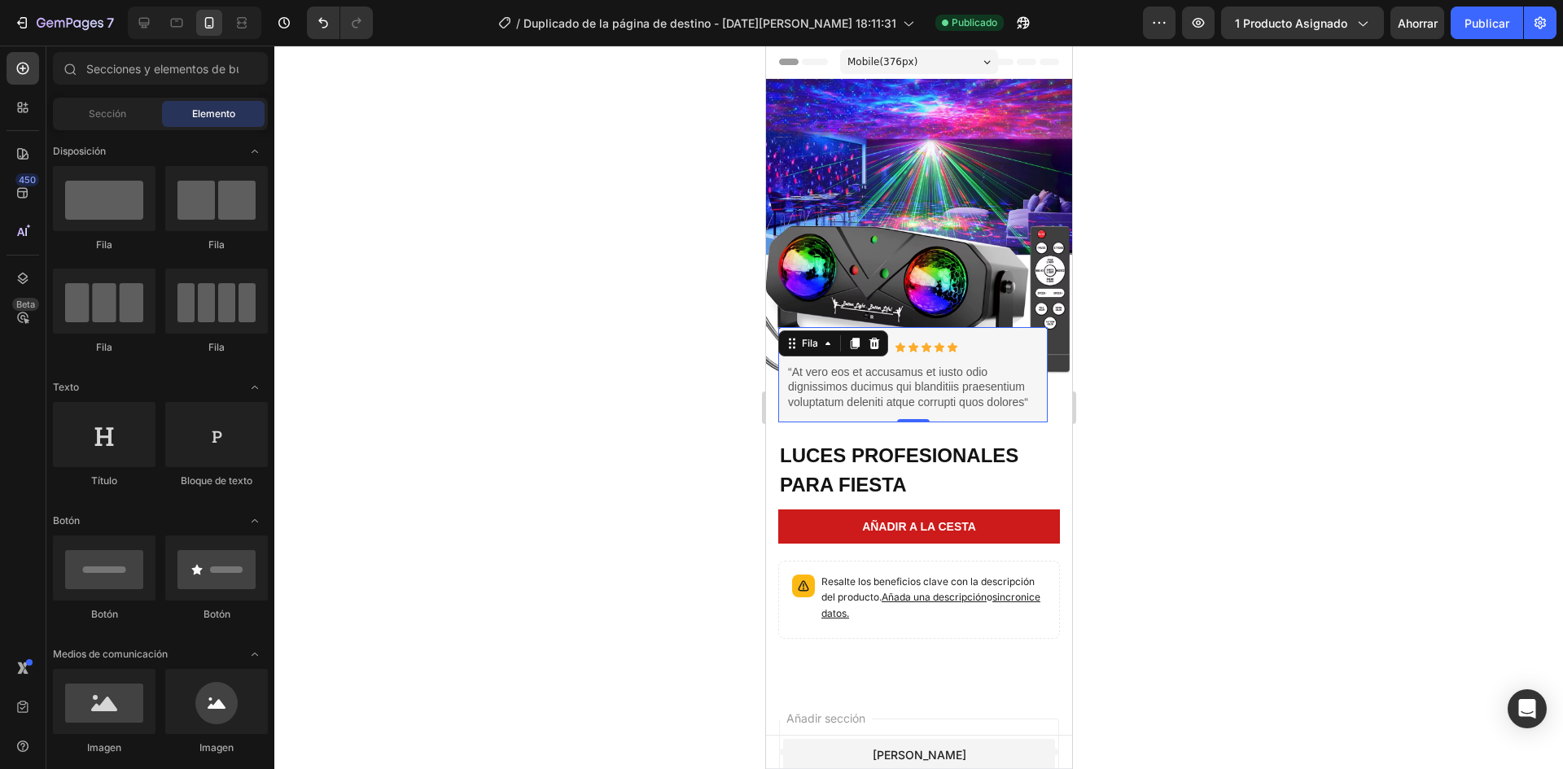
click at [1022, 345] on div "Briana M. Bloque de texto Icono Icono Icono Icono Icono Lista de iconos Fila “A…" at bounding box center [912, 375] width 253 height 72
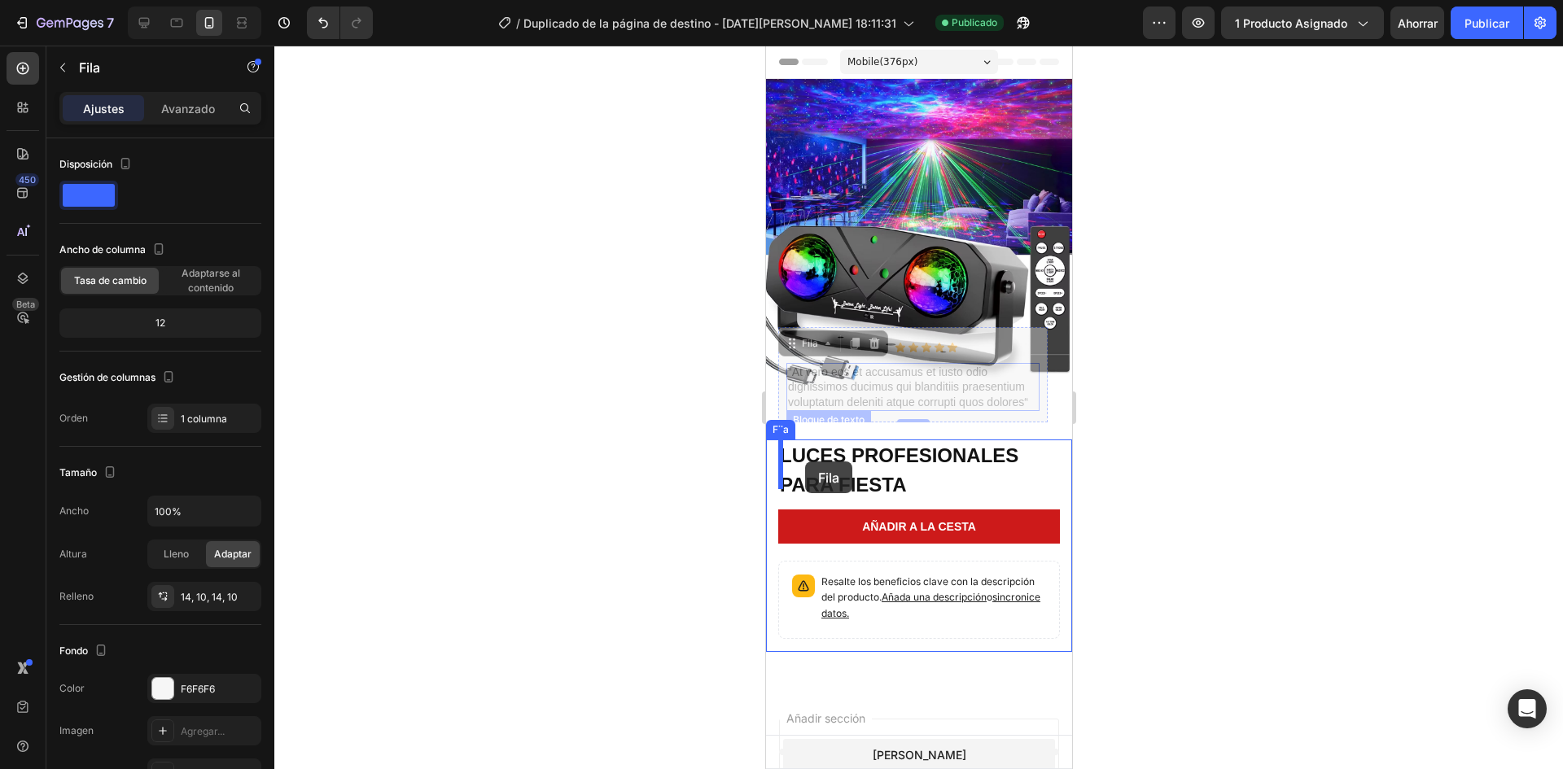
drag, startPoint x: 791, startPoint y: 331, endPoint x: 805, endPoint y: 462, distance: 131.8
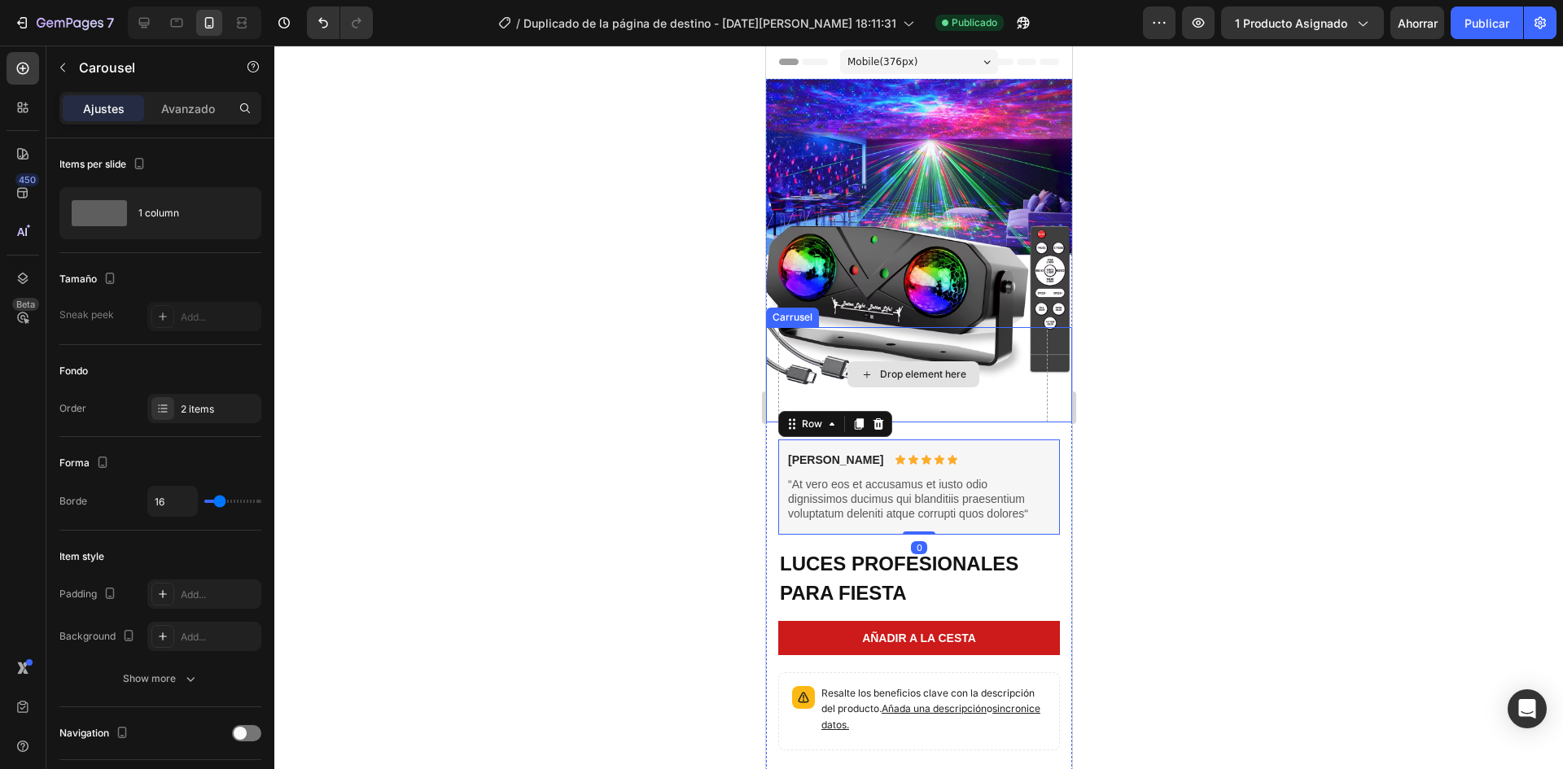
click at [1011, 382] on div "Drop element here" at bounding box center [913, 374] width 270 height 95
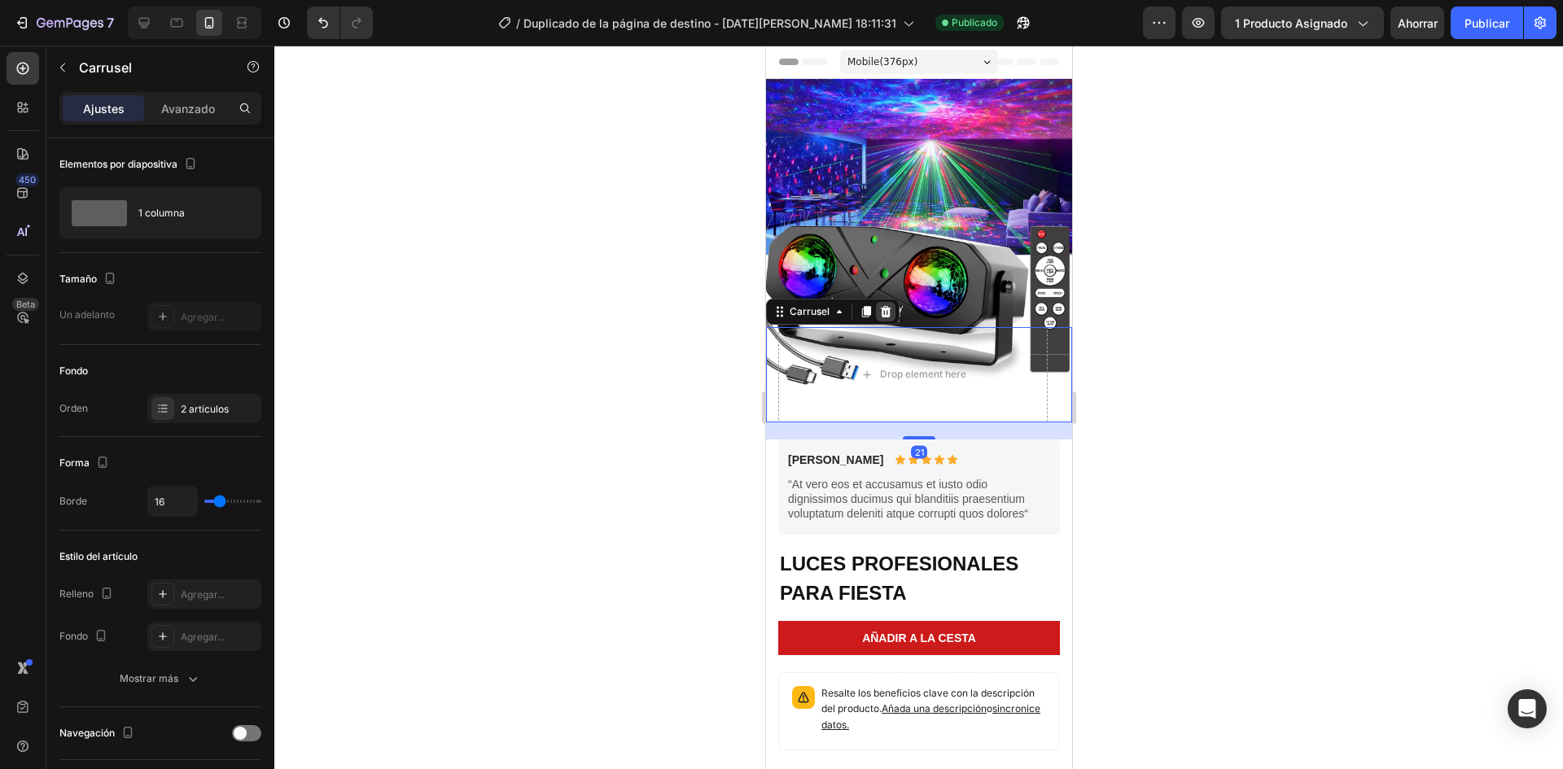
click at [884, 306] on icon at bounding box center [885, 311] width 11 height 11
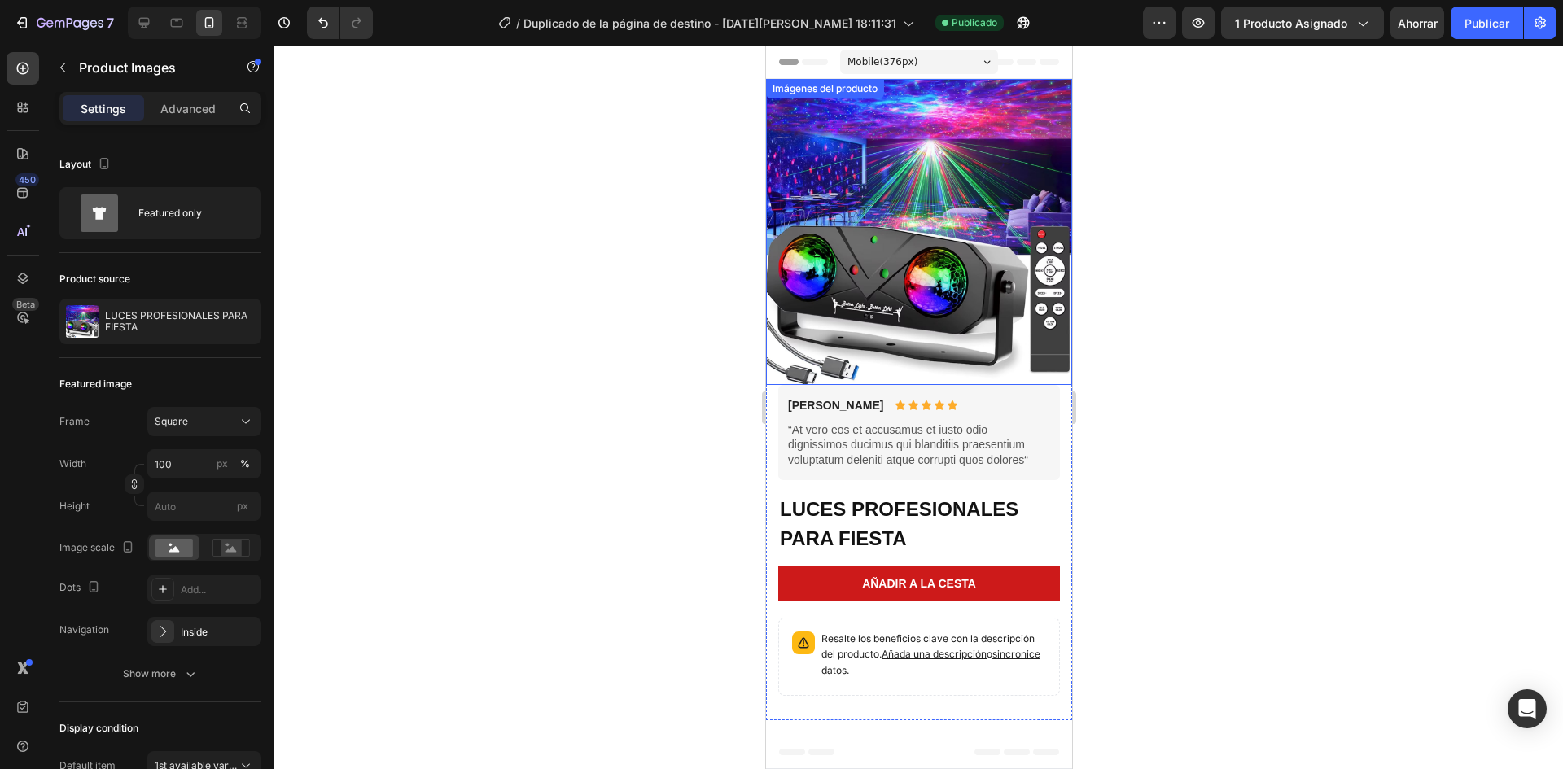
click at [994, 336] on img at bounding box center [918, 232] width 306 height 306
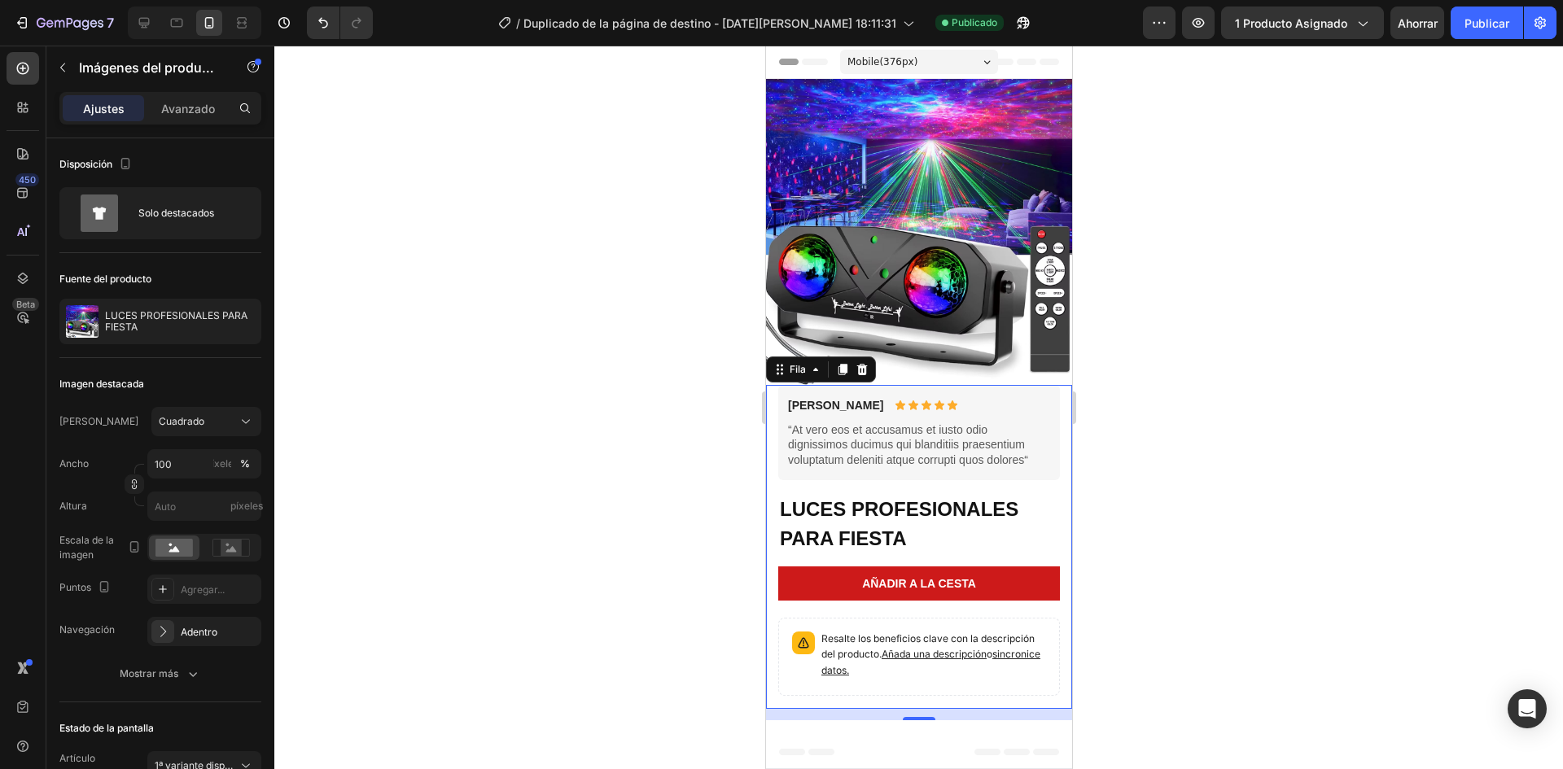
click at [1046, 477] on div "Lorem ipsum Bloque de texto Briana M. Text Block Icon Icon Icon Icon Icon Icon …" at bounding box center [918, 547] width 306 height 324
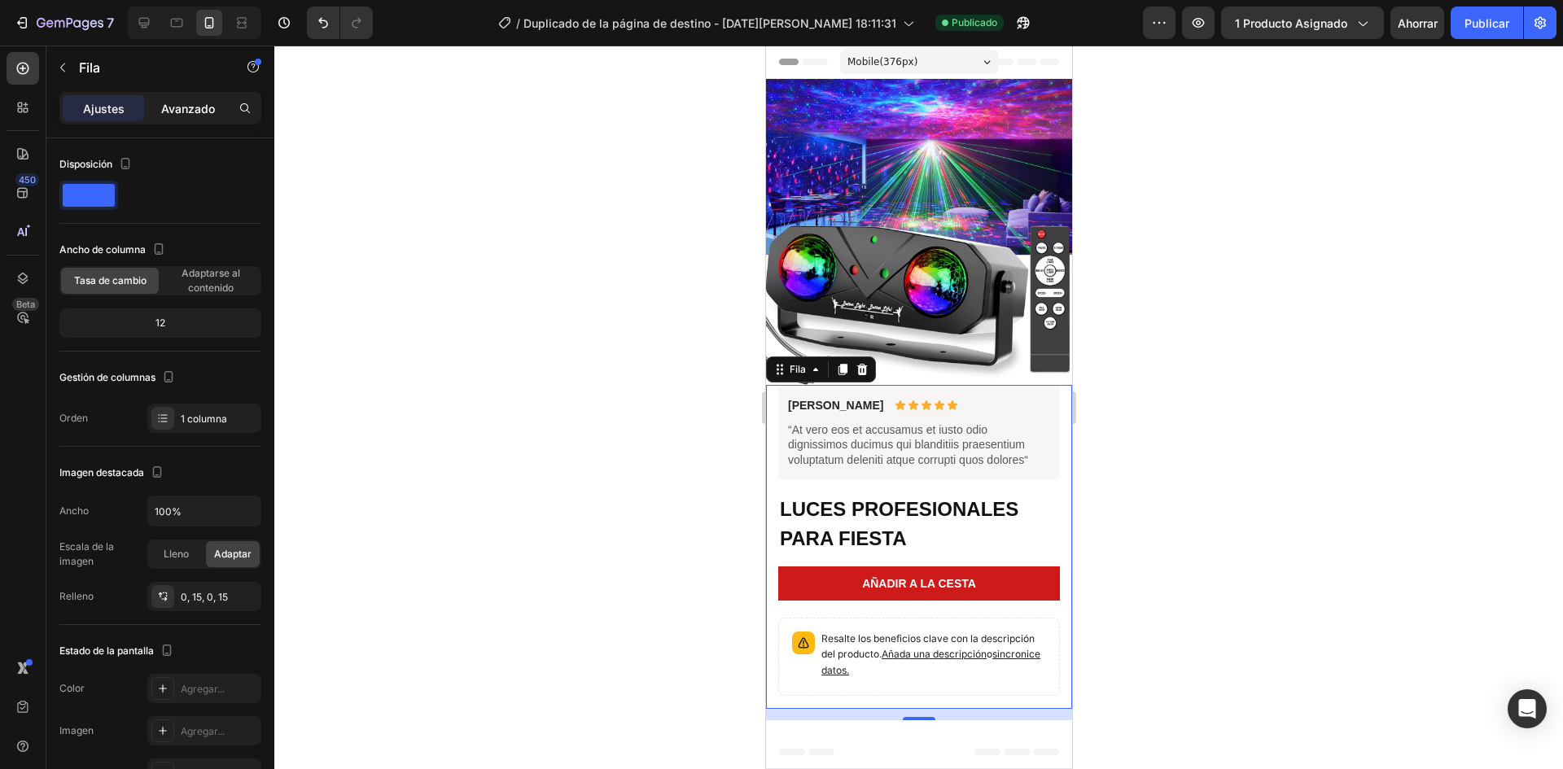
click at [165, 117] on div "Avanzado" at bounding box center [187, 108] width 81 height 26
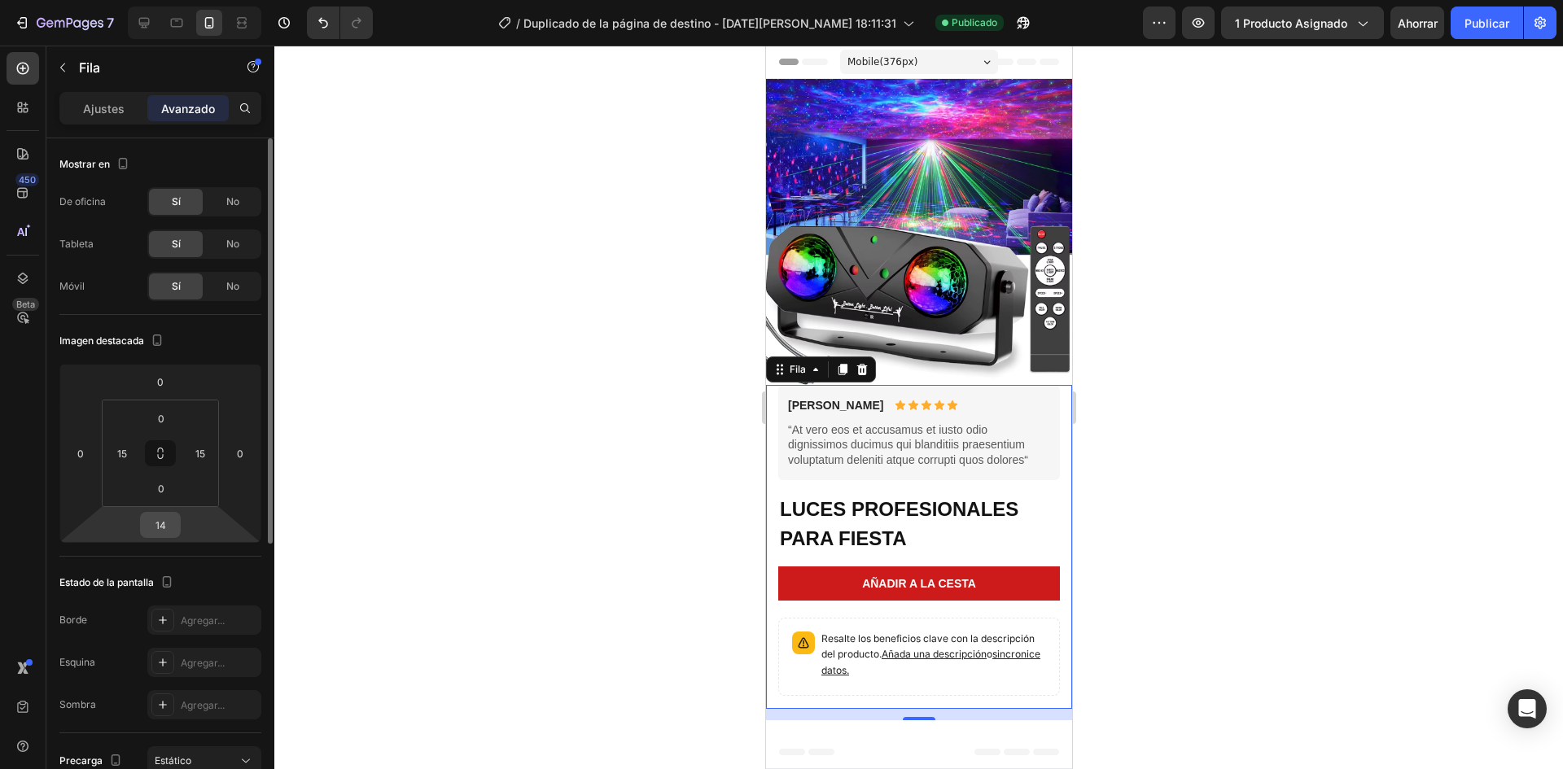
click at [158, 529] on input "14" at bounding box center [160, 525] width 33 height 24
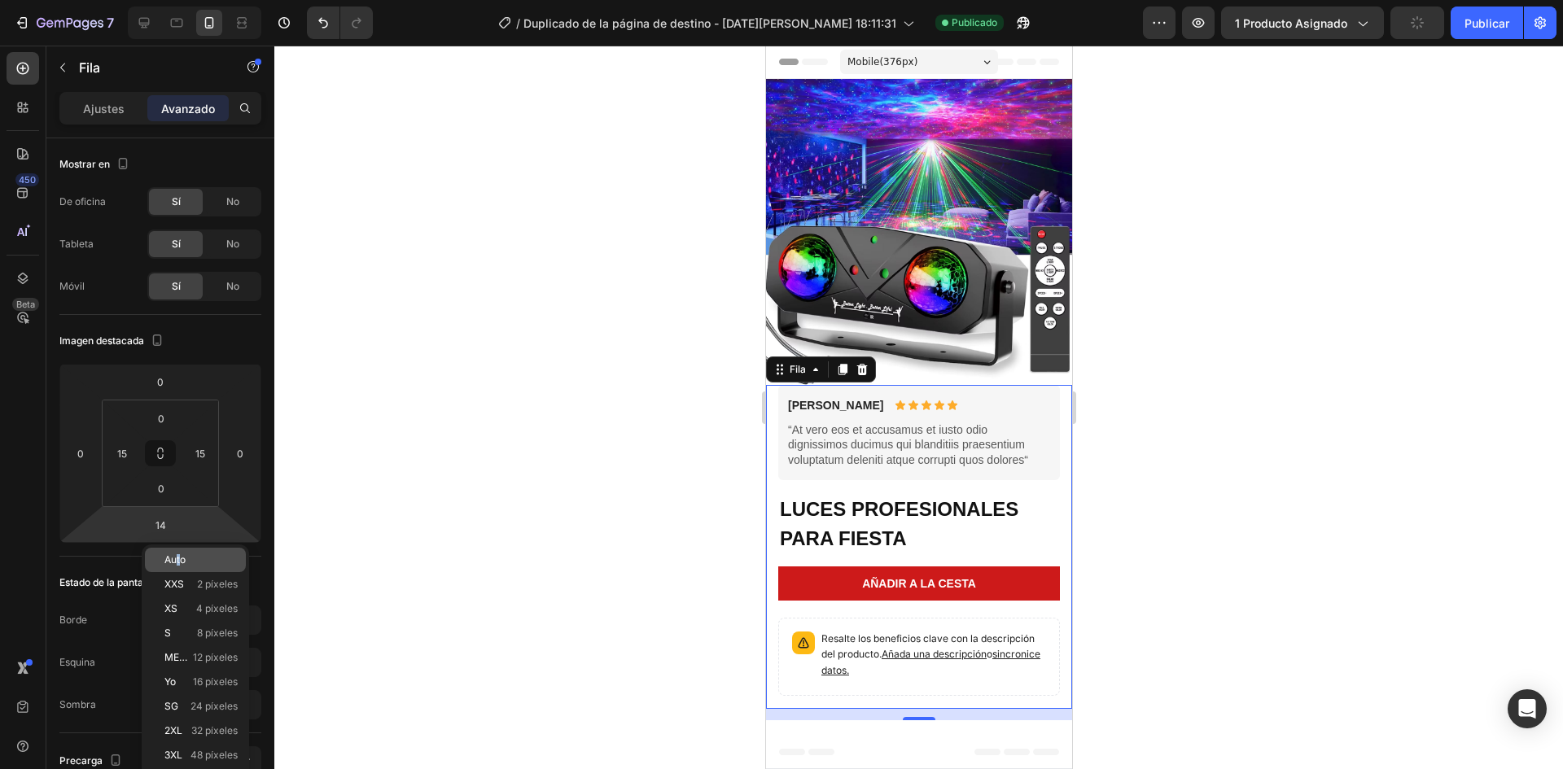
click at [179, 552] on div "Auto" at bounding box center [195, 560] width 101 height 24
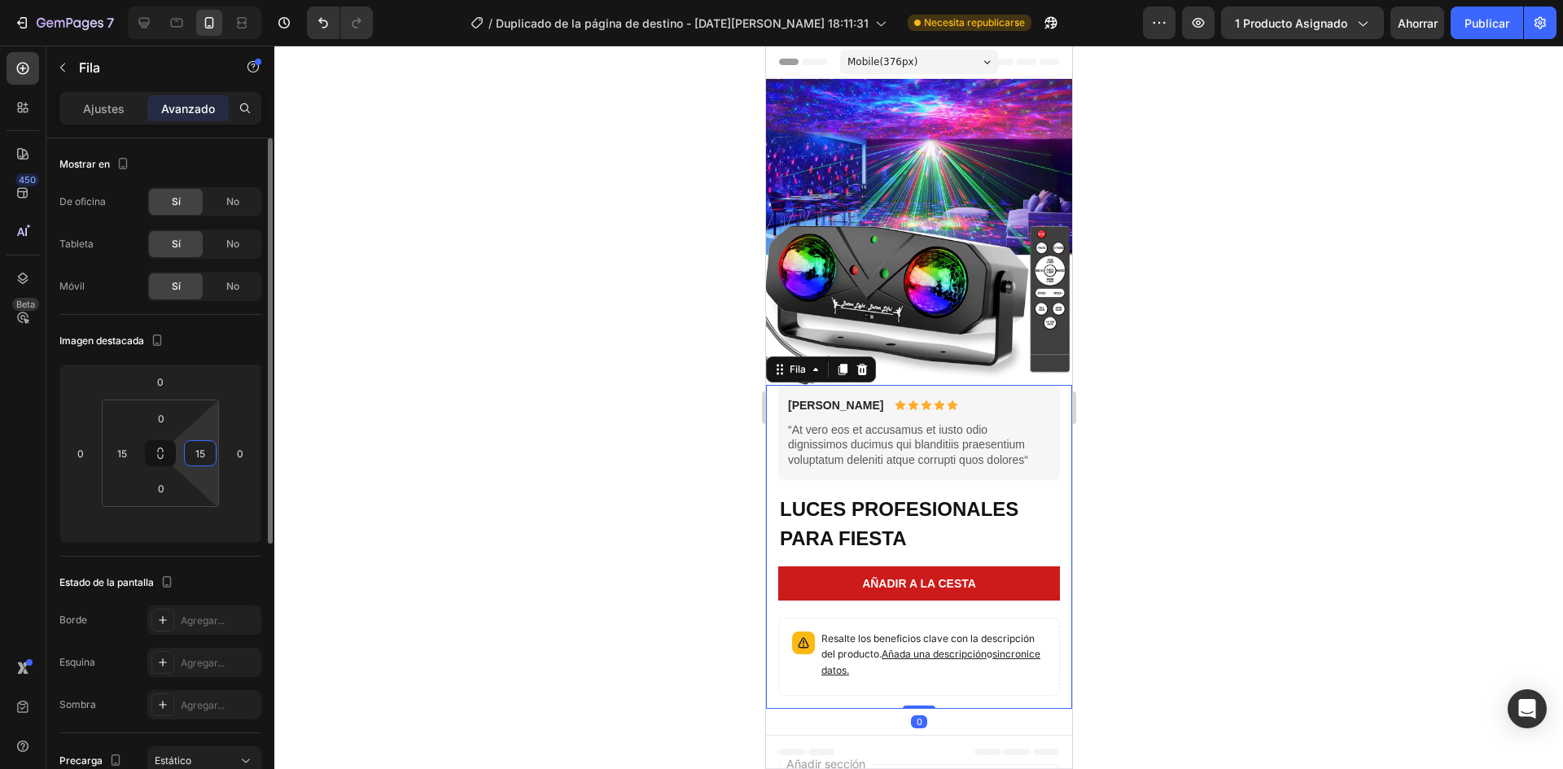
click at [207, 462] on input "15" at bounding box center [200, 453] width 24 height 24
click at [572, 421] on div at bounding box center [918, 408] width 1289 height 724
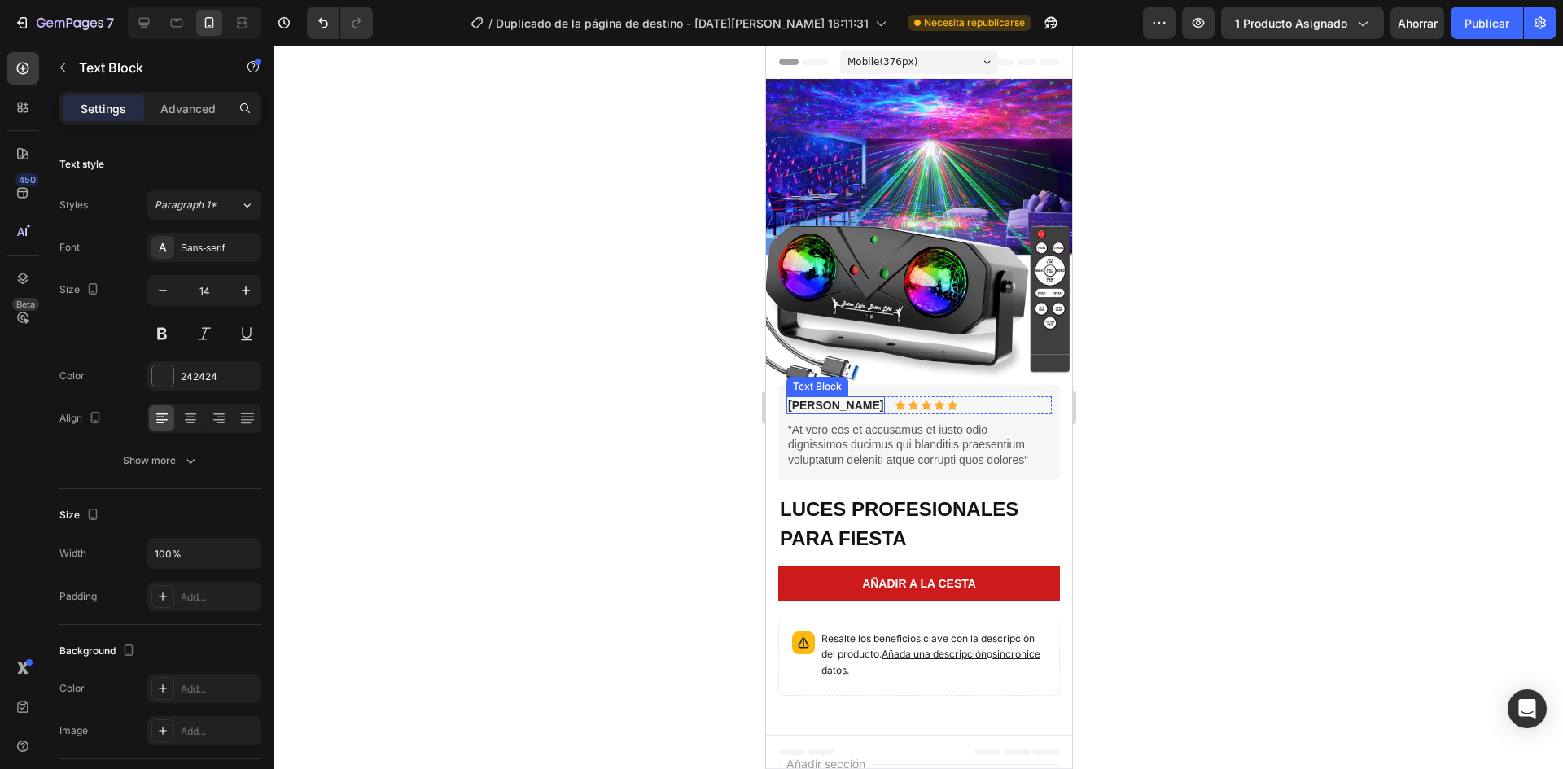
click at [816, 398] on p "[PERSON_NAME]" at bounding box center [834, 405] width 95 height 15
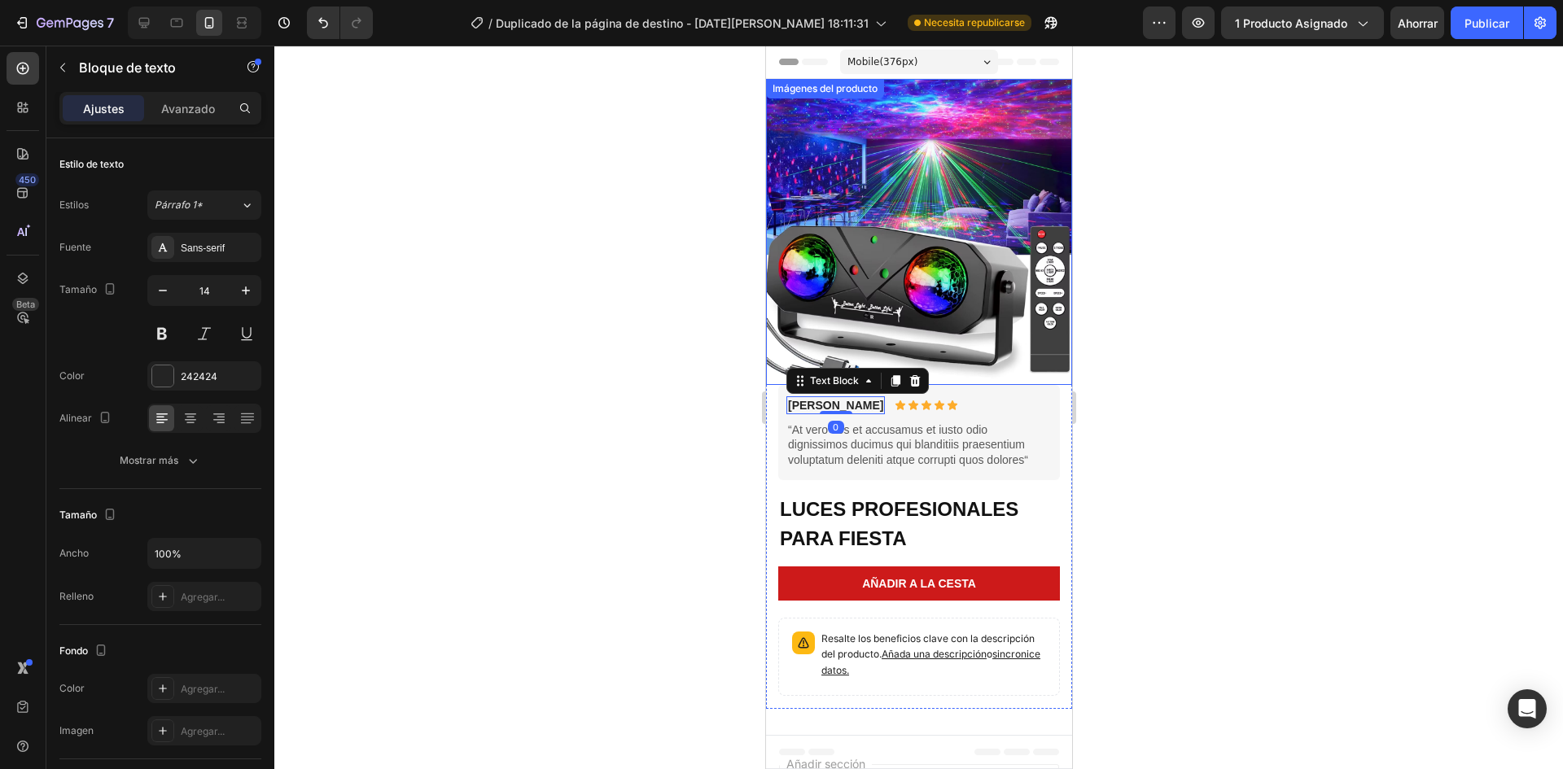
click at [929, 239] on img at bounding box center [918, 232] width 306 height 306
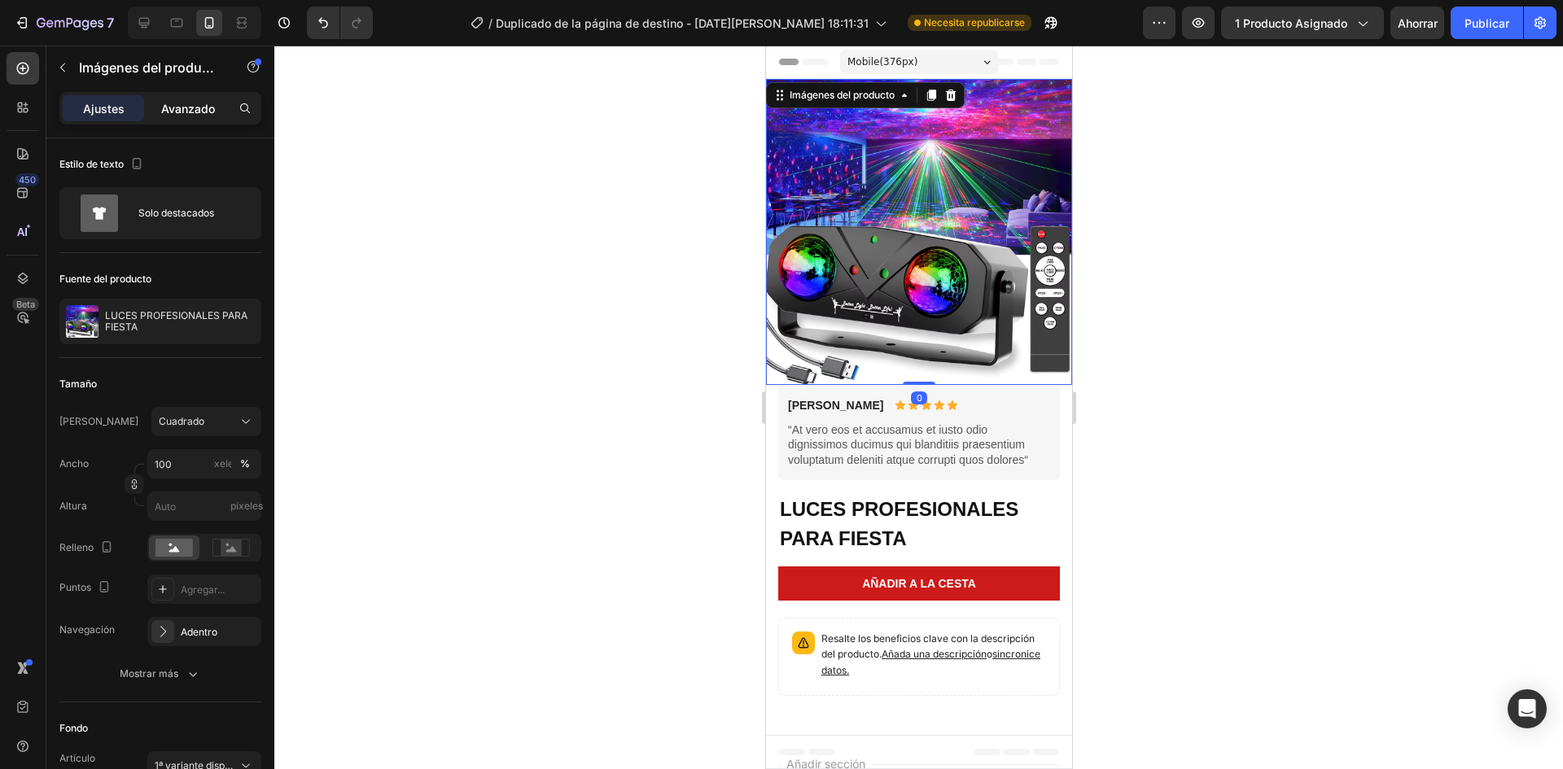
click at [177, 116] on p "Avanzado" at bounding box center [188, 108] width 54 height 17
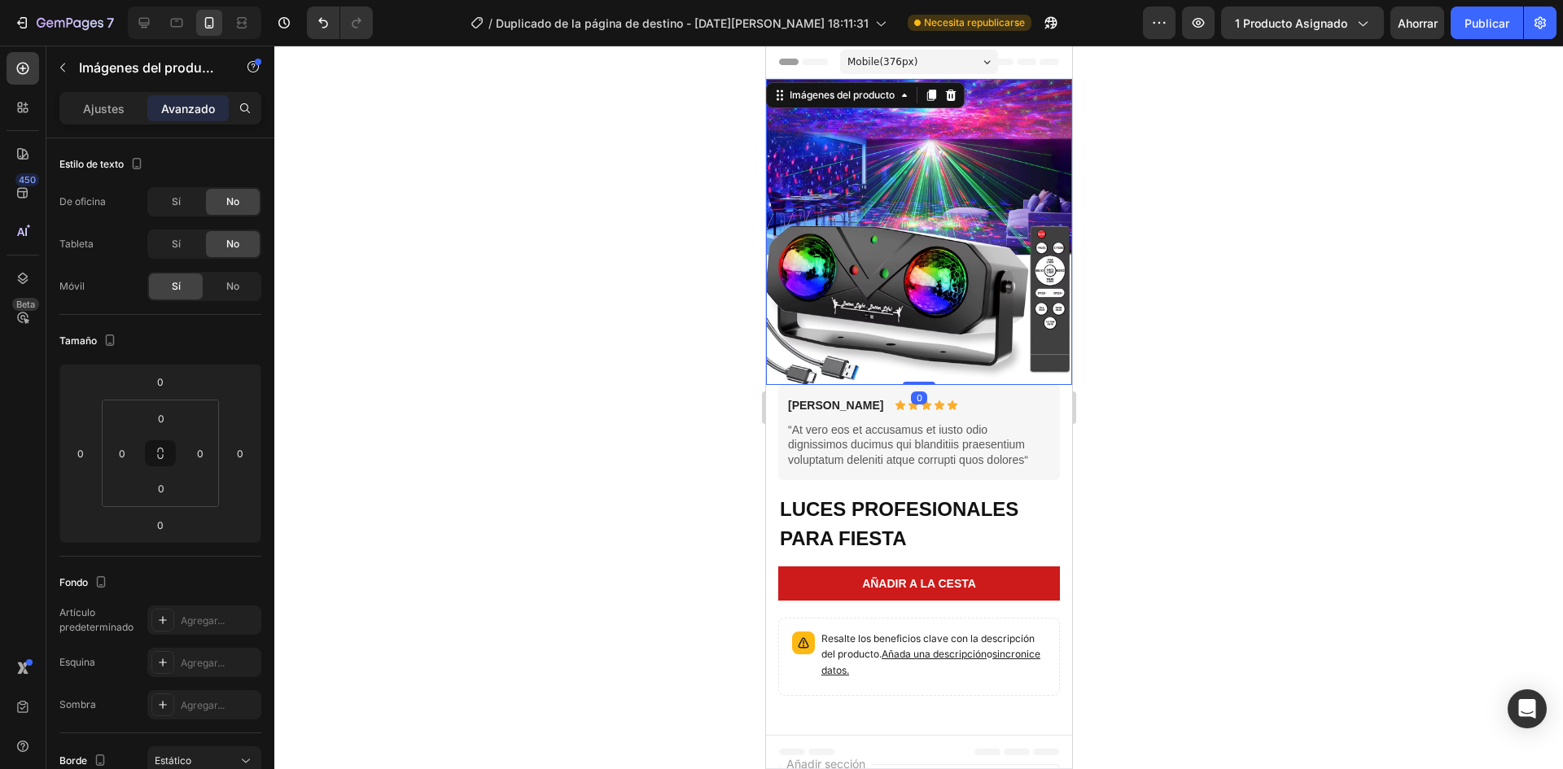
click at [183, 104] on font "Avanzado" at bounding box center [188, 109] width 54 height 14
click at [753, 424] on div at bounding box center [918, 408] width 1289 height 724
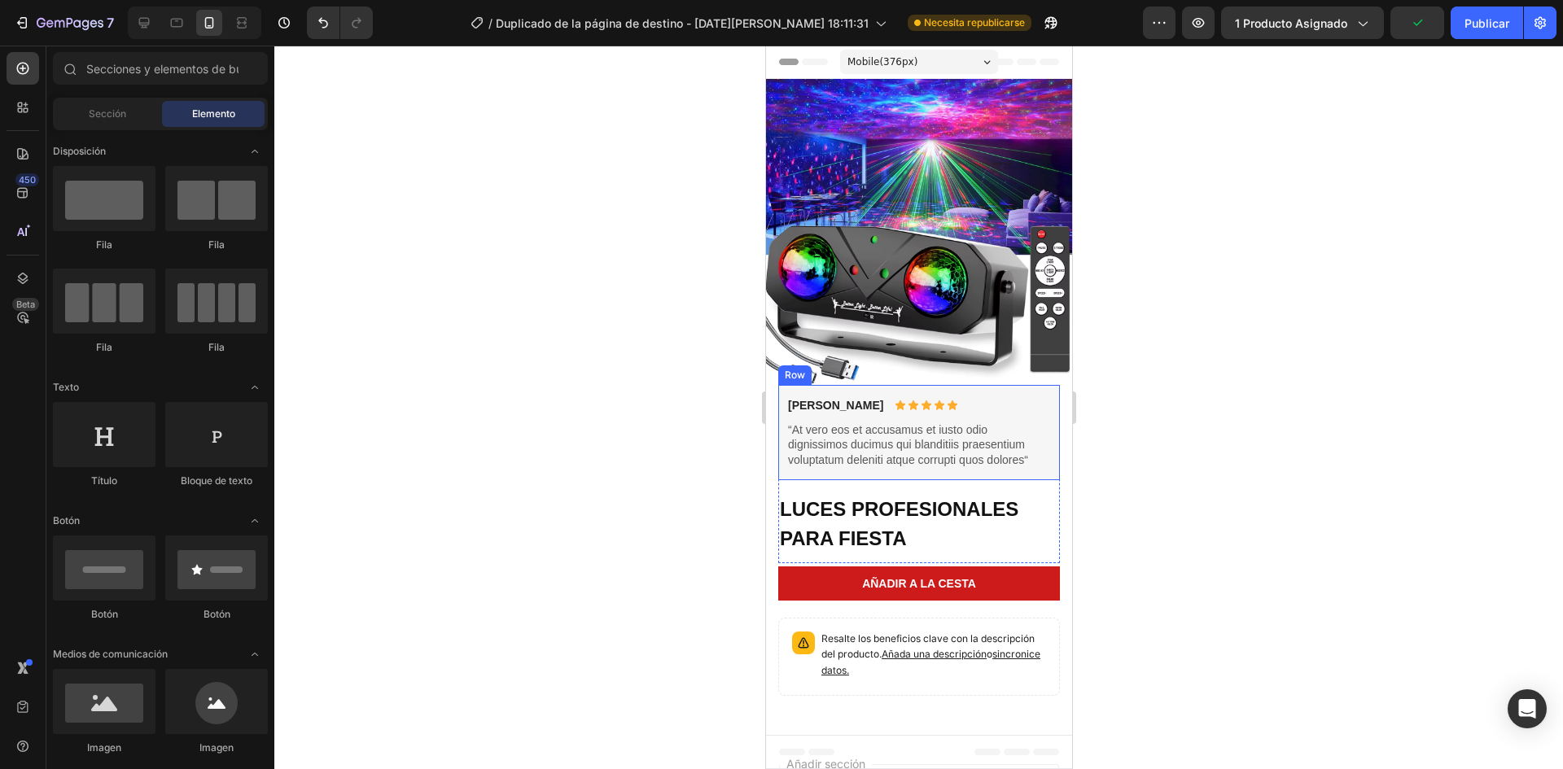
click at [949, 423] on p "“At vero eos et accusamus et iusto odio dignissimos ducimus qui blanditiis prae…" at bounding box center [918, 445] width 262 height 45
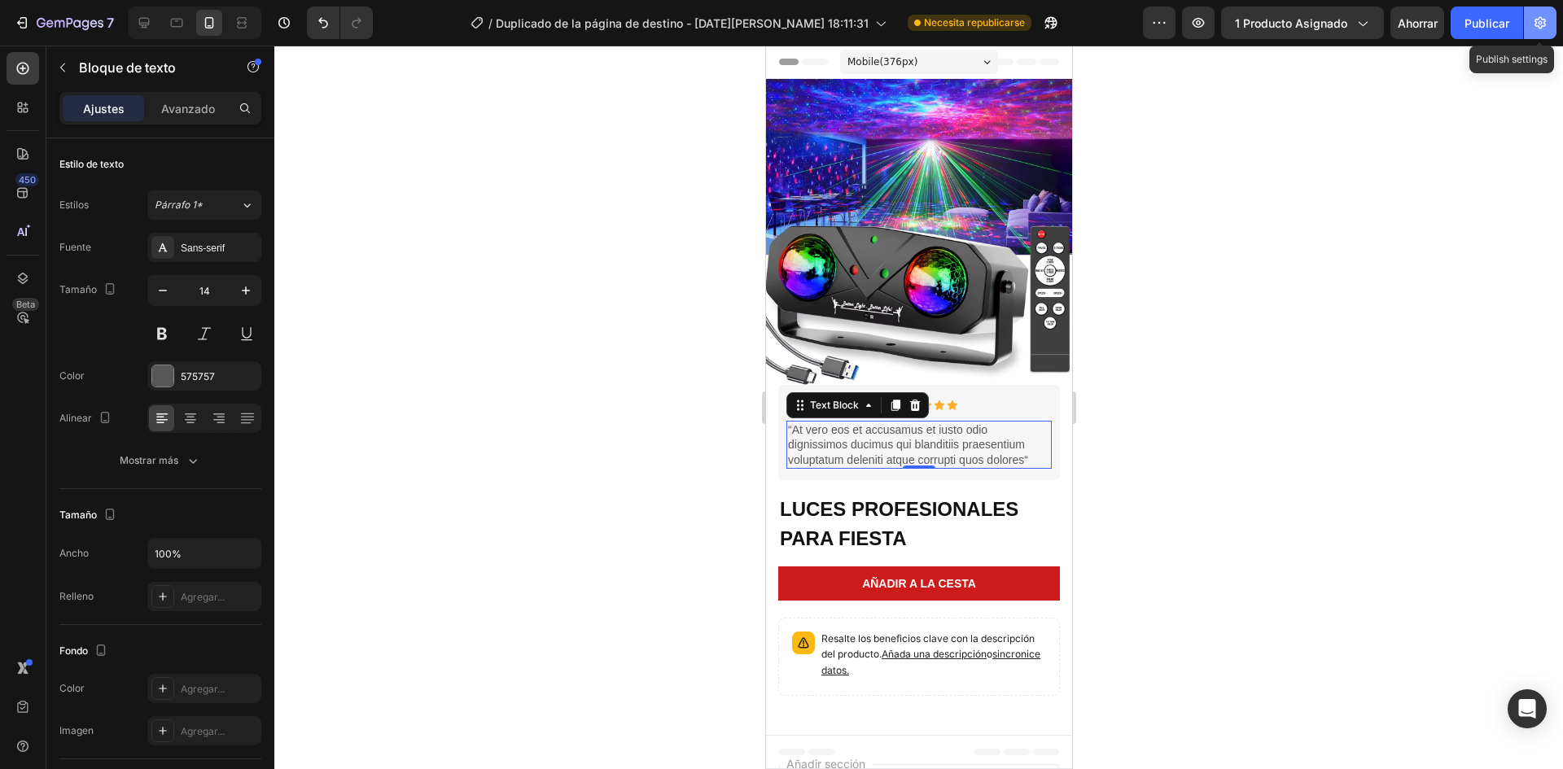
click at [1545, 18] on icon "button" at bounding box center [1540, 23] width 16 height 16
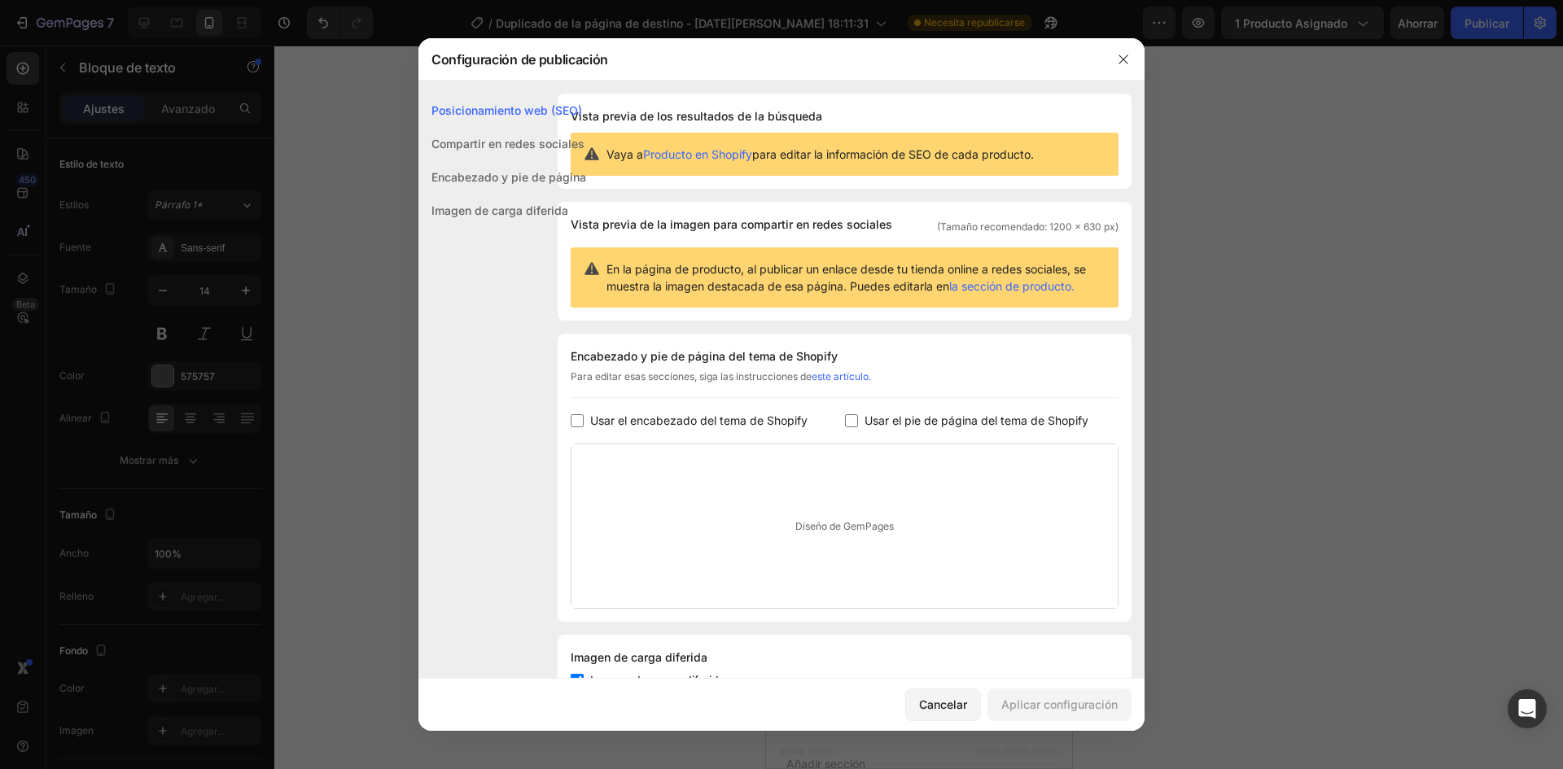
click at [576, 417] on input "checkbox" at bounding box center [577, 420] width 13 height 13
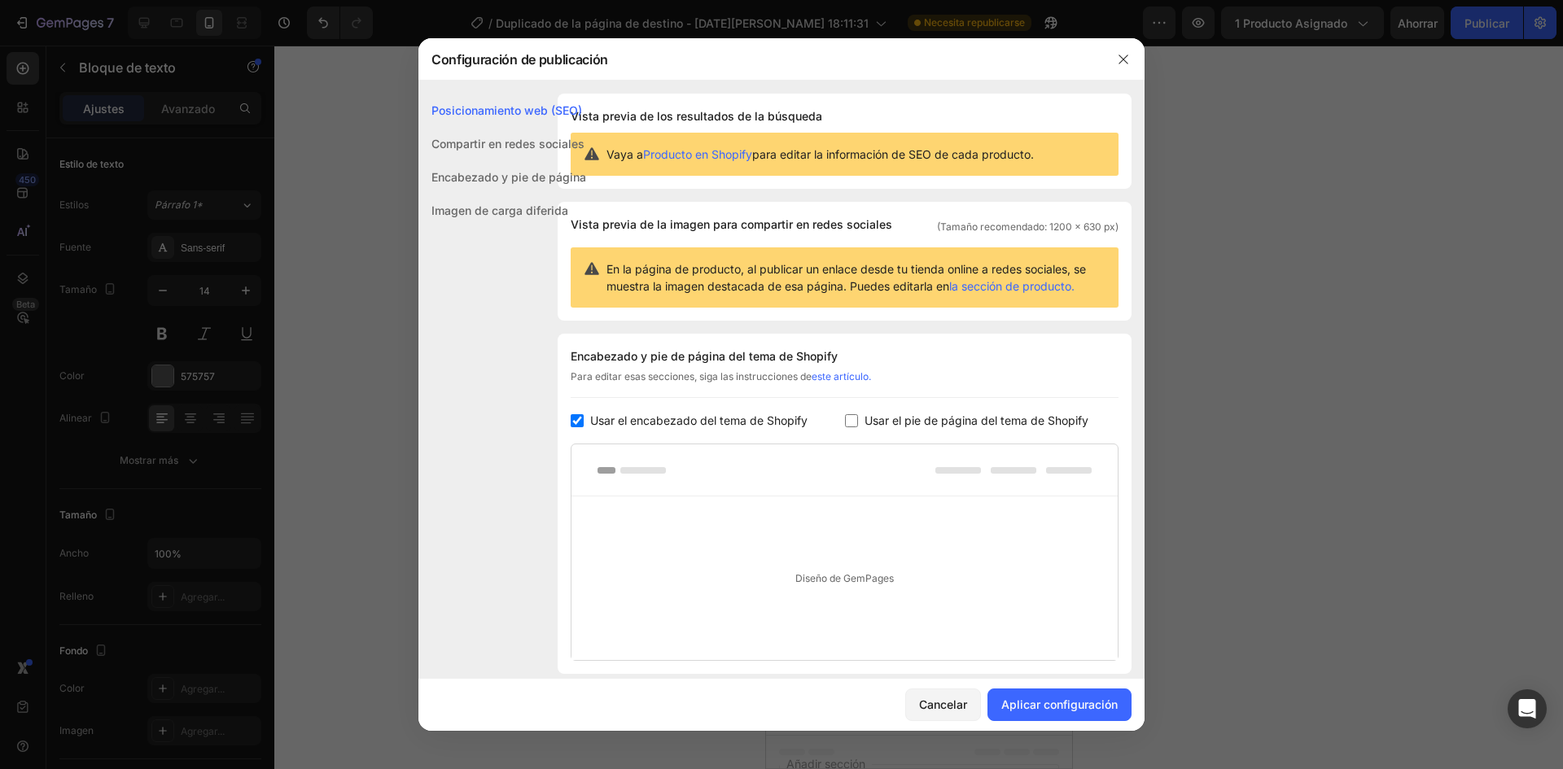
click at [834, 419] on div "Usar el encabezado del tema de Shopify" at bounding box center [708, 421] width 274 height 20
checkbox input "false"
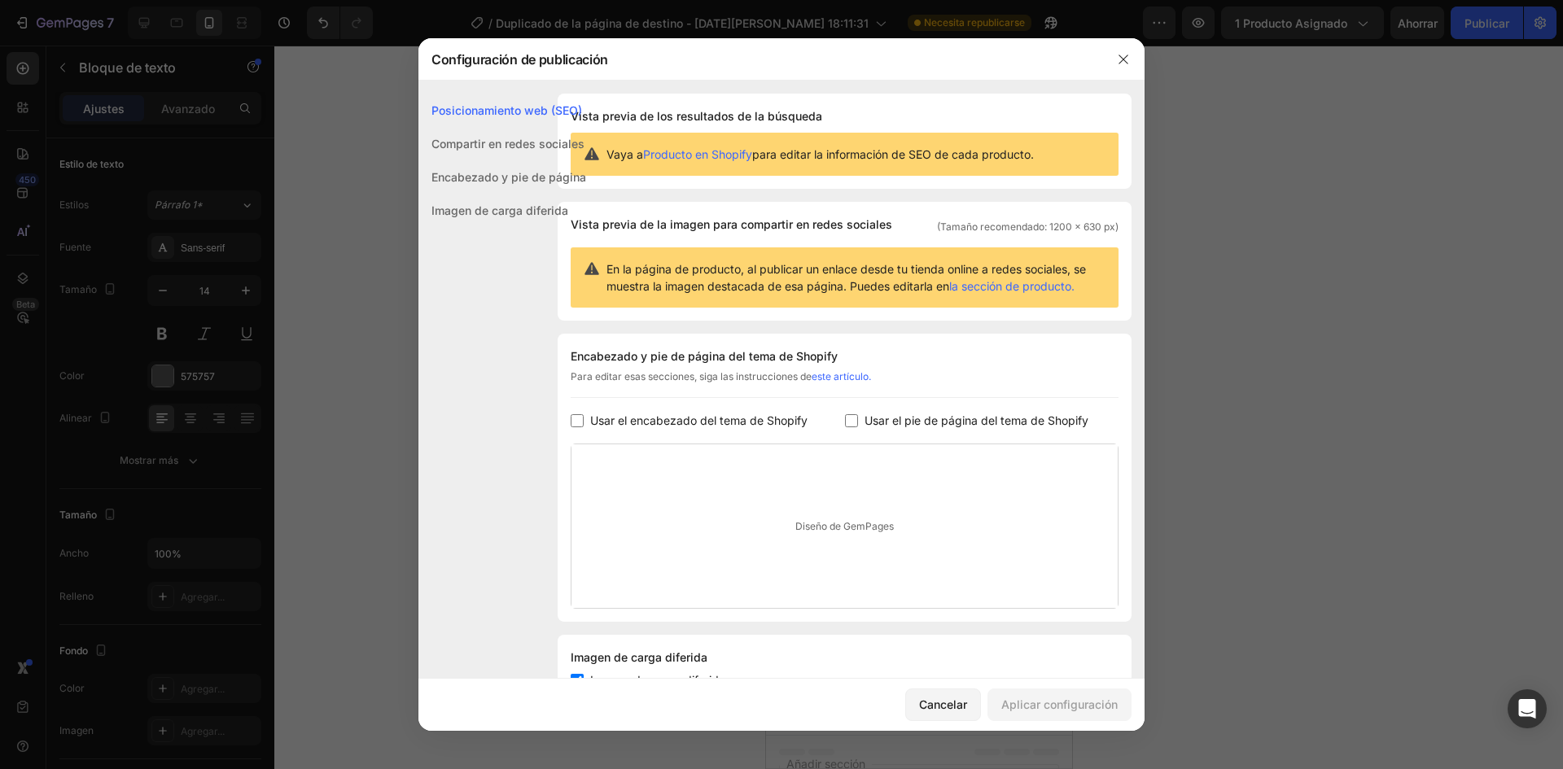
click at [848, 419] on input "checkbox" at bounding box center [851, 420] width 13 height 13
checkbox input "true"
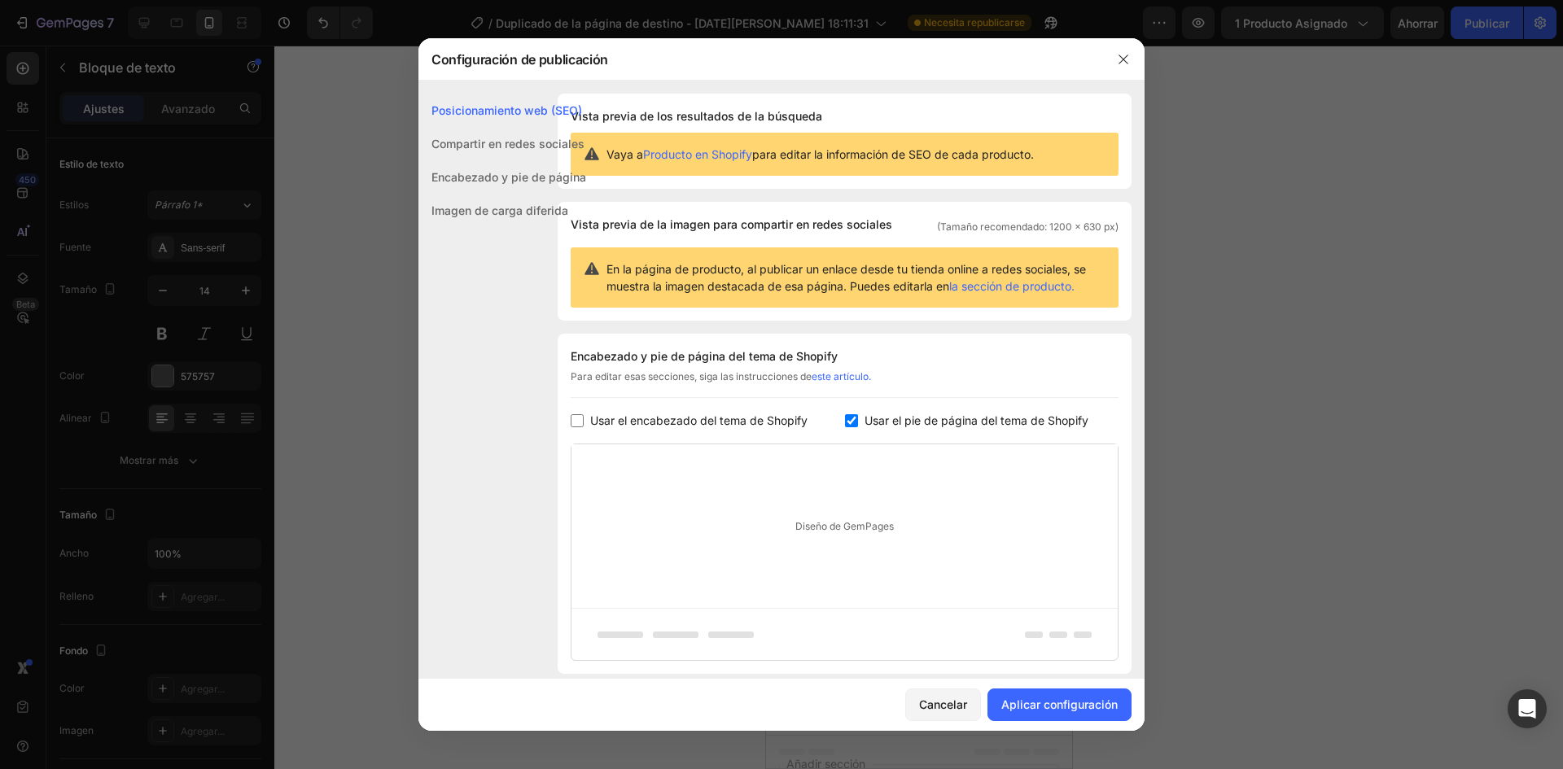
click at [581, 419] on input "checkbox" at bounding box center [577, 420] width 13 height 13
checkbox input "true"
drag, startPoint x: 1041, startPoint y: 709, endPoint x: 1060, endPoint y: 684, distance: 31.4
click at [1046, 708] on font "Aplicar configuración" at bounding box center [1060, 705] width 116 height 14
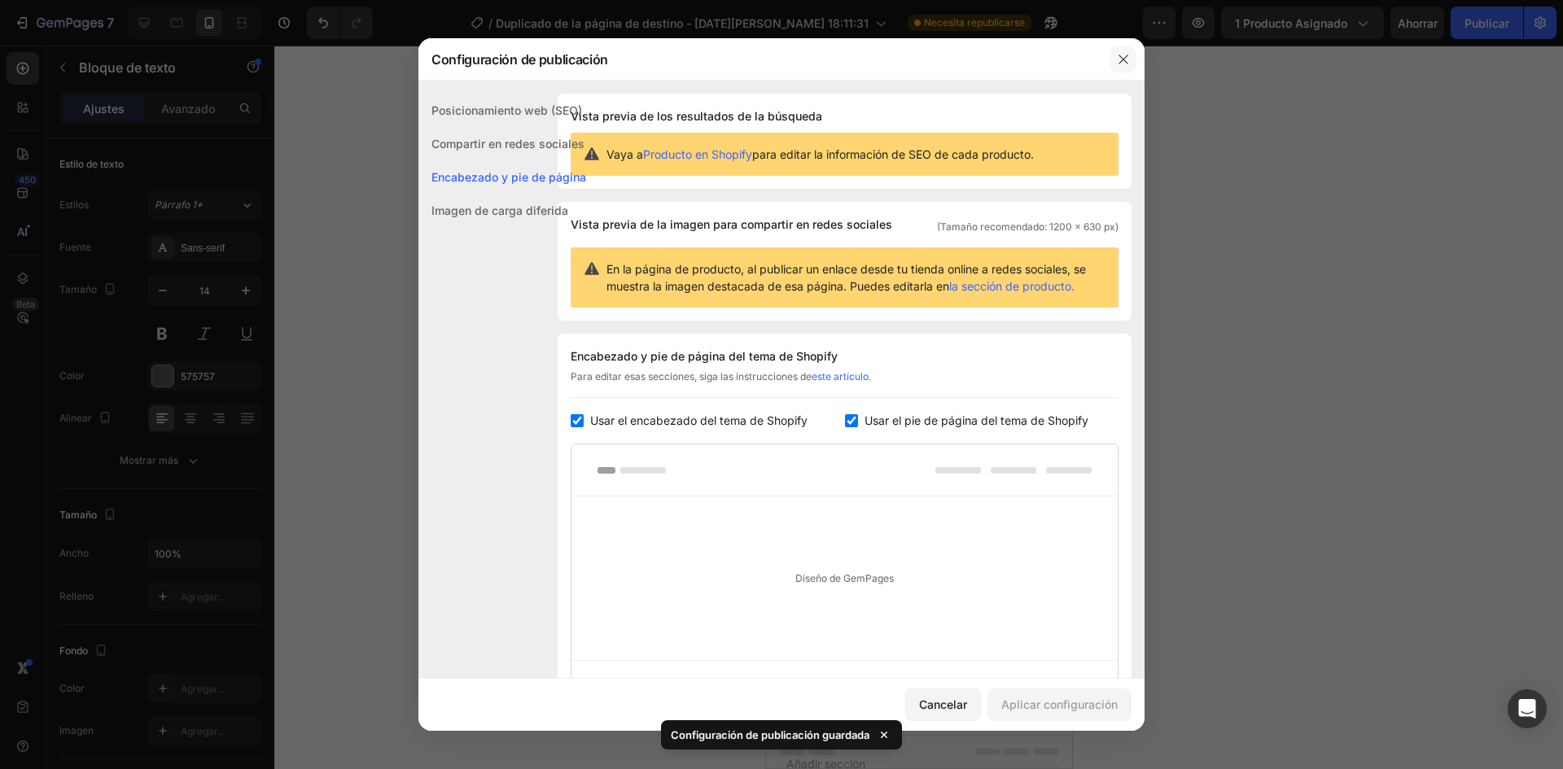
click at [1127, 58] on icon "button" at bounding box center [1123, 59] width 13 height 13
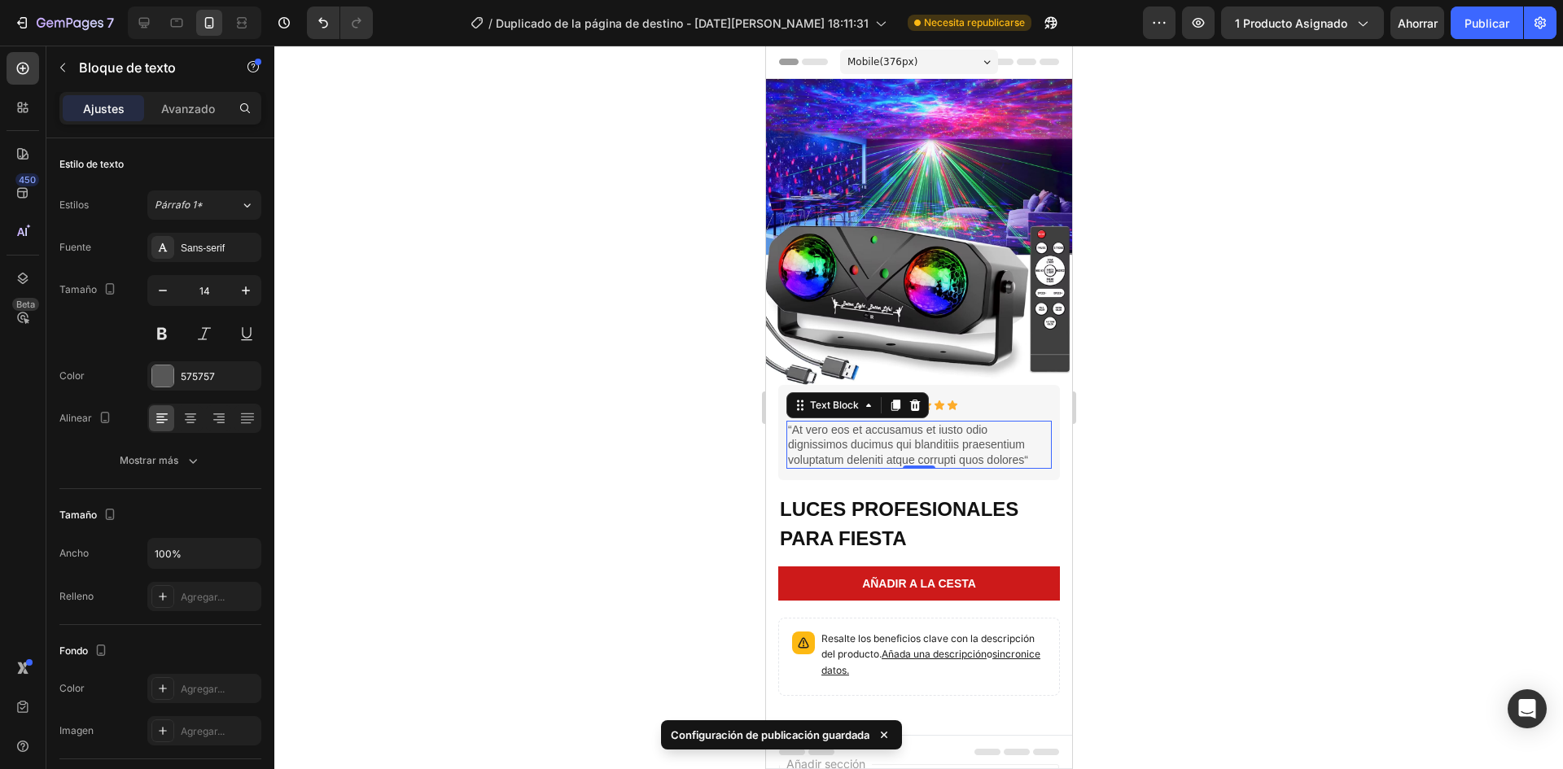
click at [997, 432] on p "“At vero eos et accusamus et iusto odio dignissimos ducimus qui blanditiis prae…" at bounding box center [918, 445] width 262 height 45
click at [1038, 397] on div "Briana M. Text Block Icon Icon Icon Icon Icon Icon List Row 8" at bounding box center [918, 406] width 265 height 18
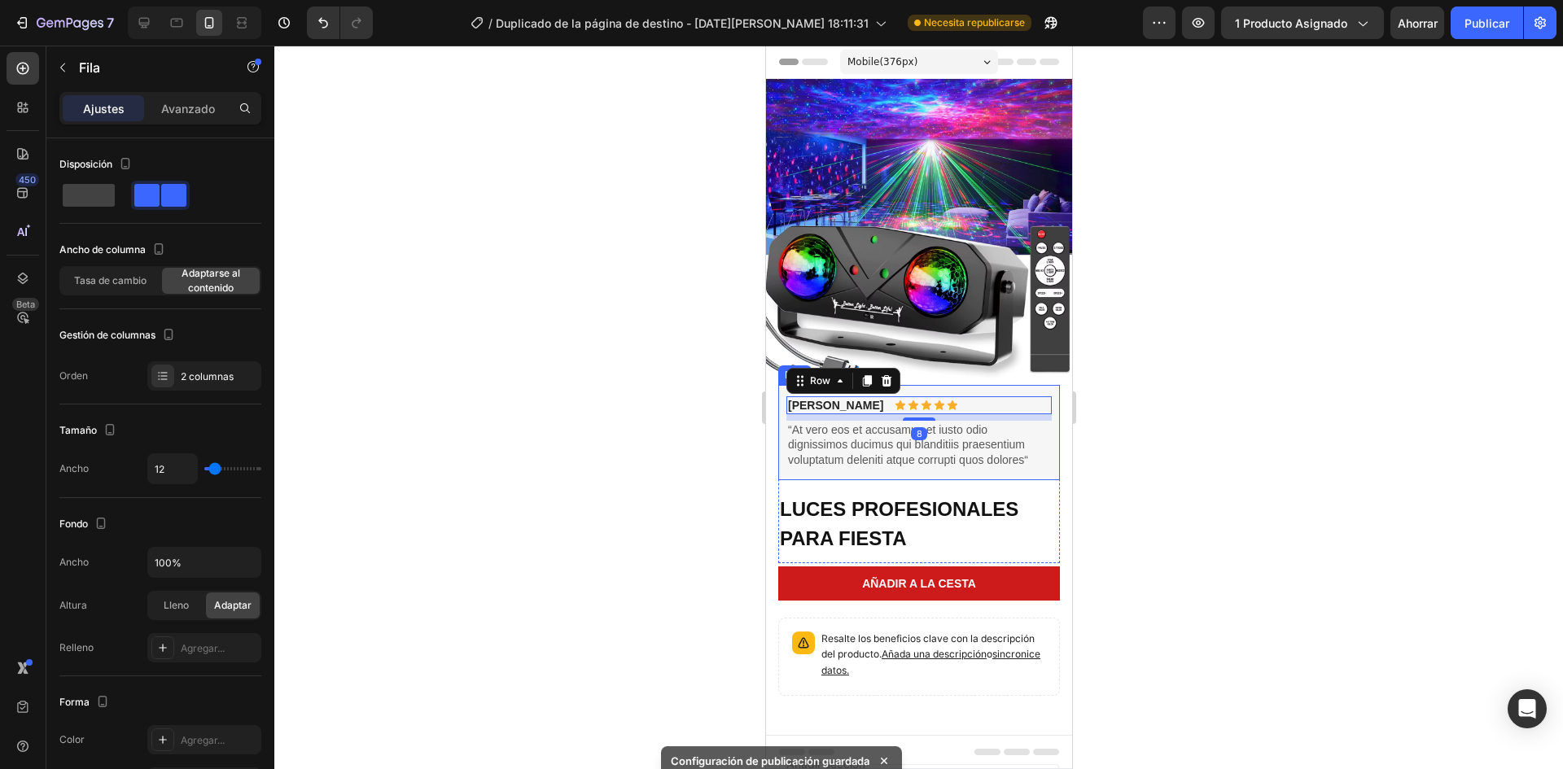
click at [1106, 445] on div at bounding box center [918, 408] width 1289 height 724
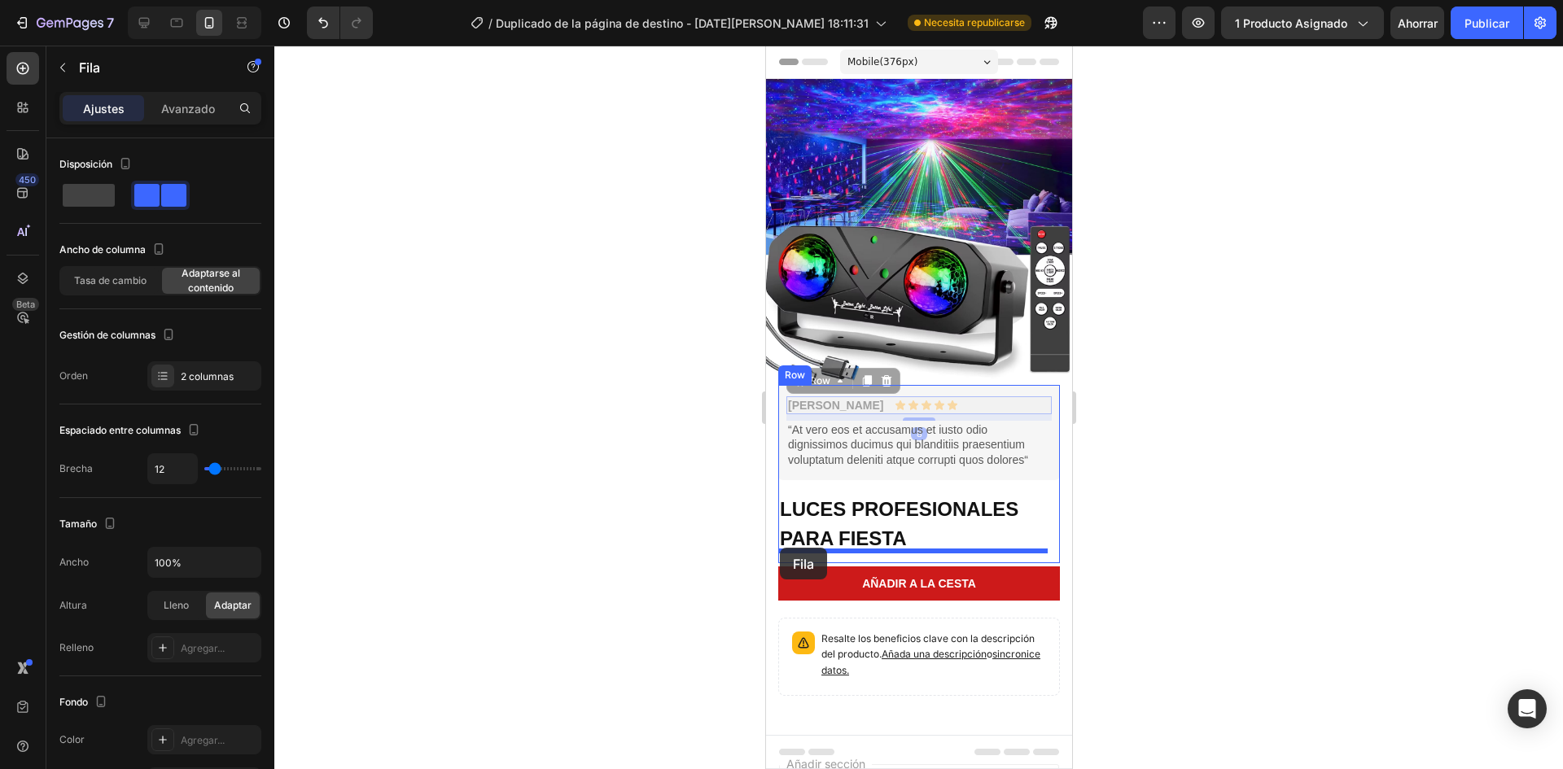
drag, startPoint x: 804, startPoint y: 368, endPoint x: 779, endPoint y: 548, distance: 181.7
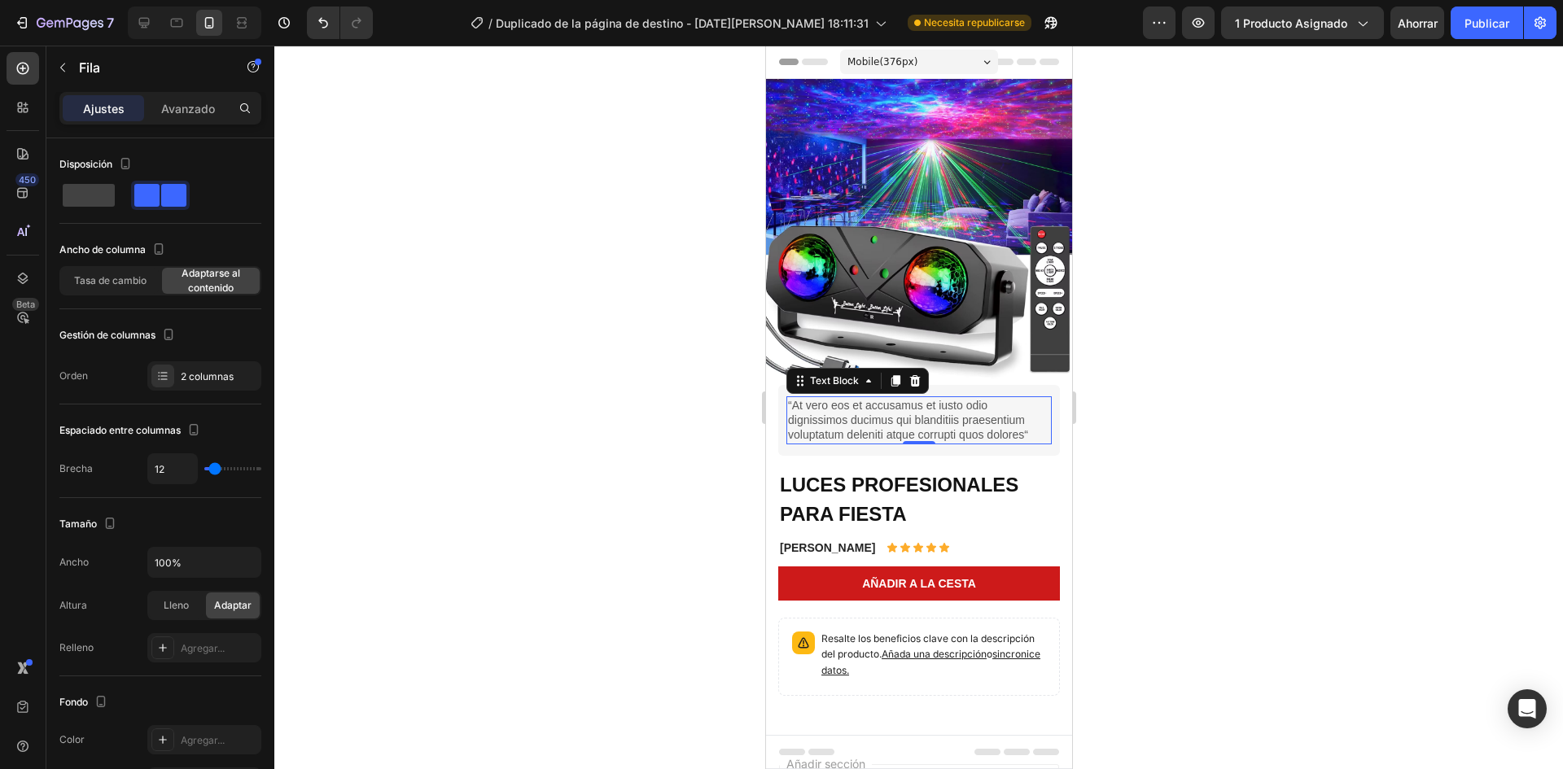
click at [855, 398] on p "“At vero eos et accusamus et iusto odio dignissimos ducimus qui blanditiis prae…" at bounding box center [918, 420] width 262 height 45
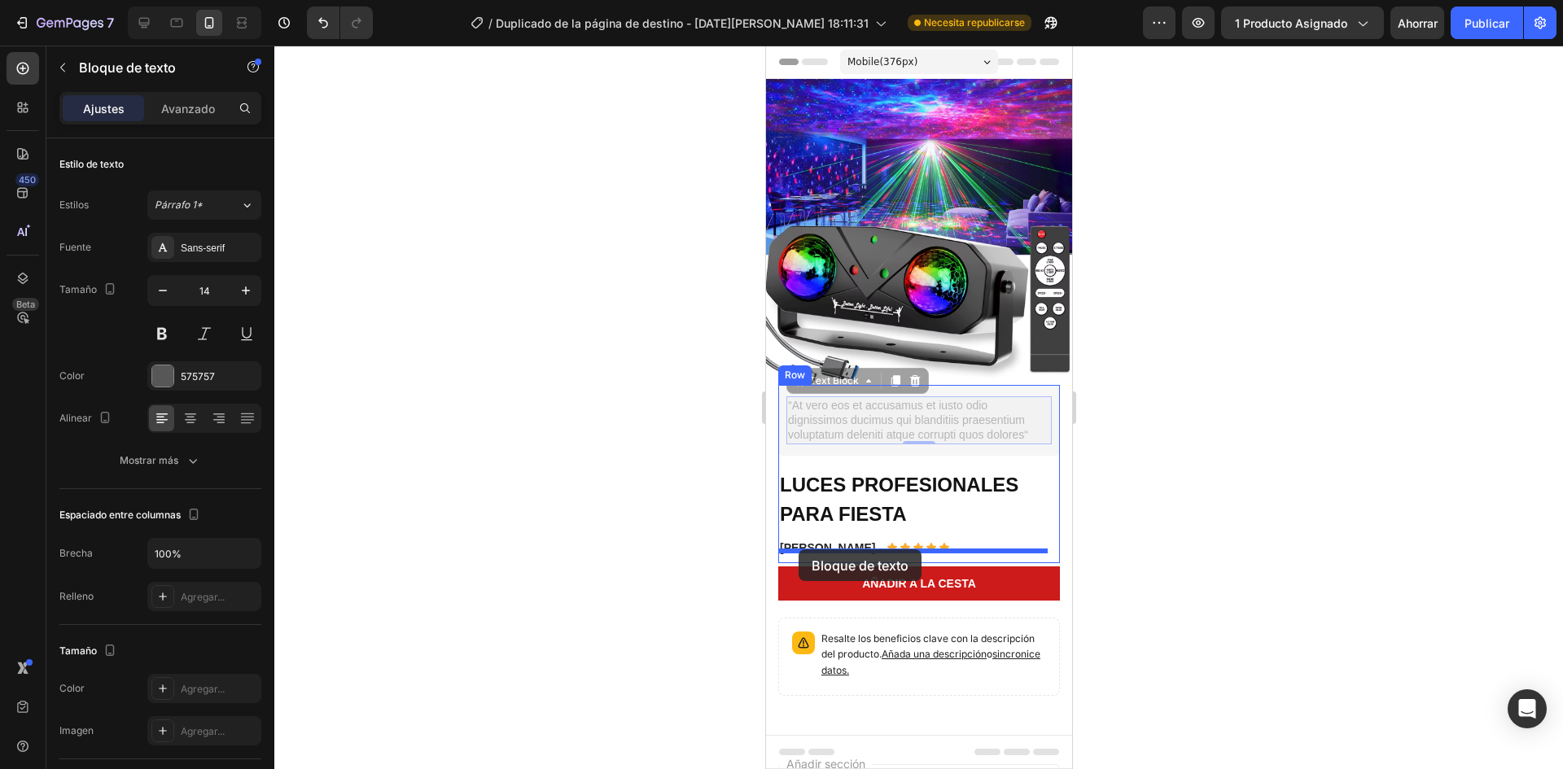
drag, startPoint x: 800, startPoint y: 373, endPoint x: 802, endPoint y: 550, distance: 176.7
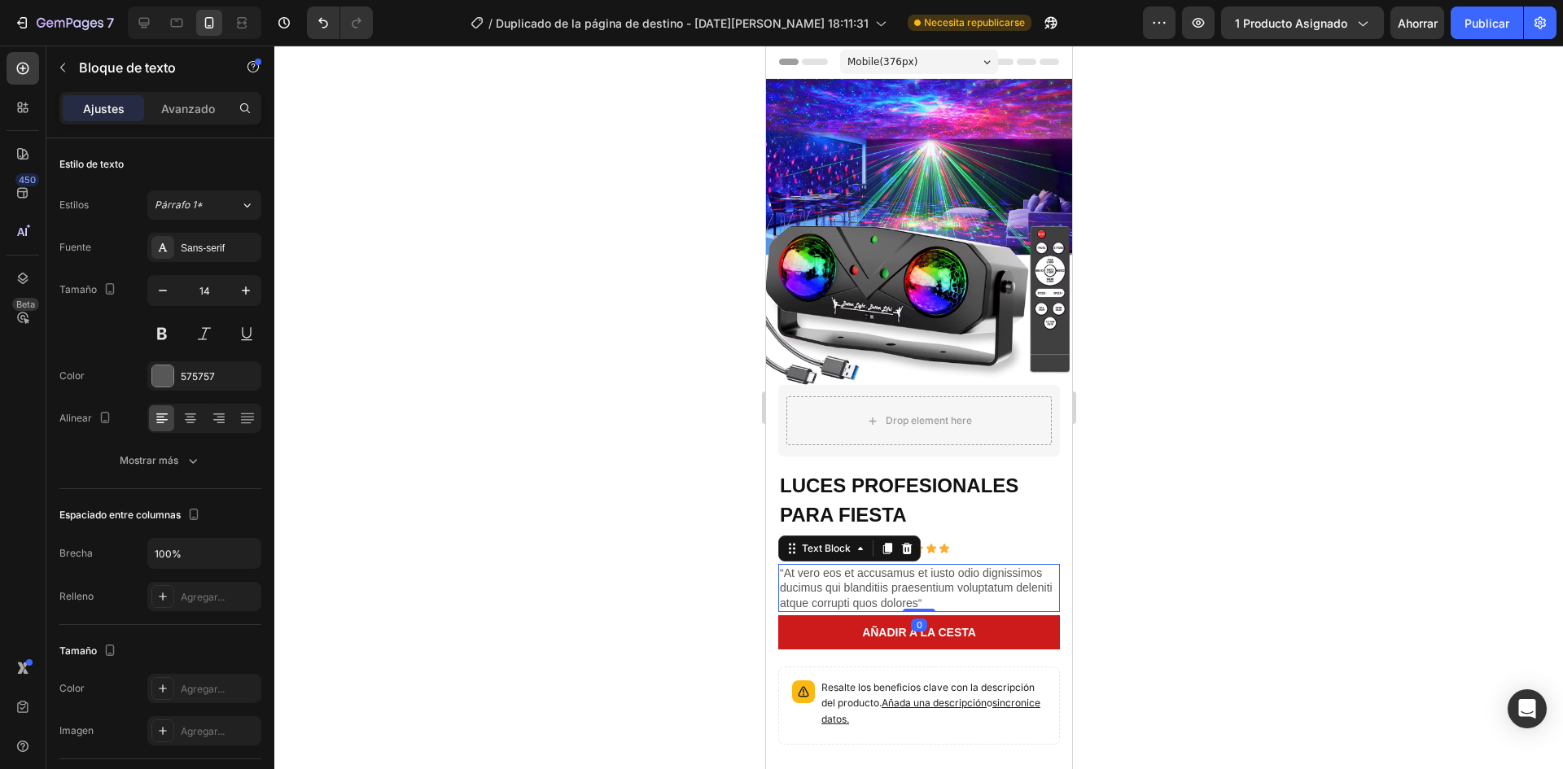
click at [1084, 522] on div at bounding box center [918, 408] width 1289 height 724
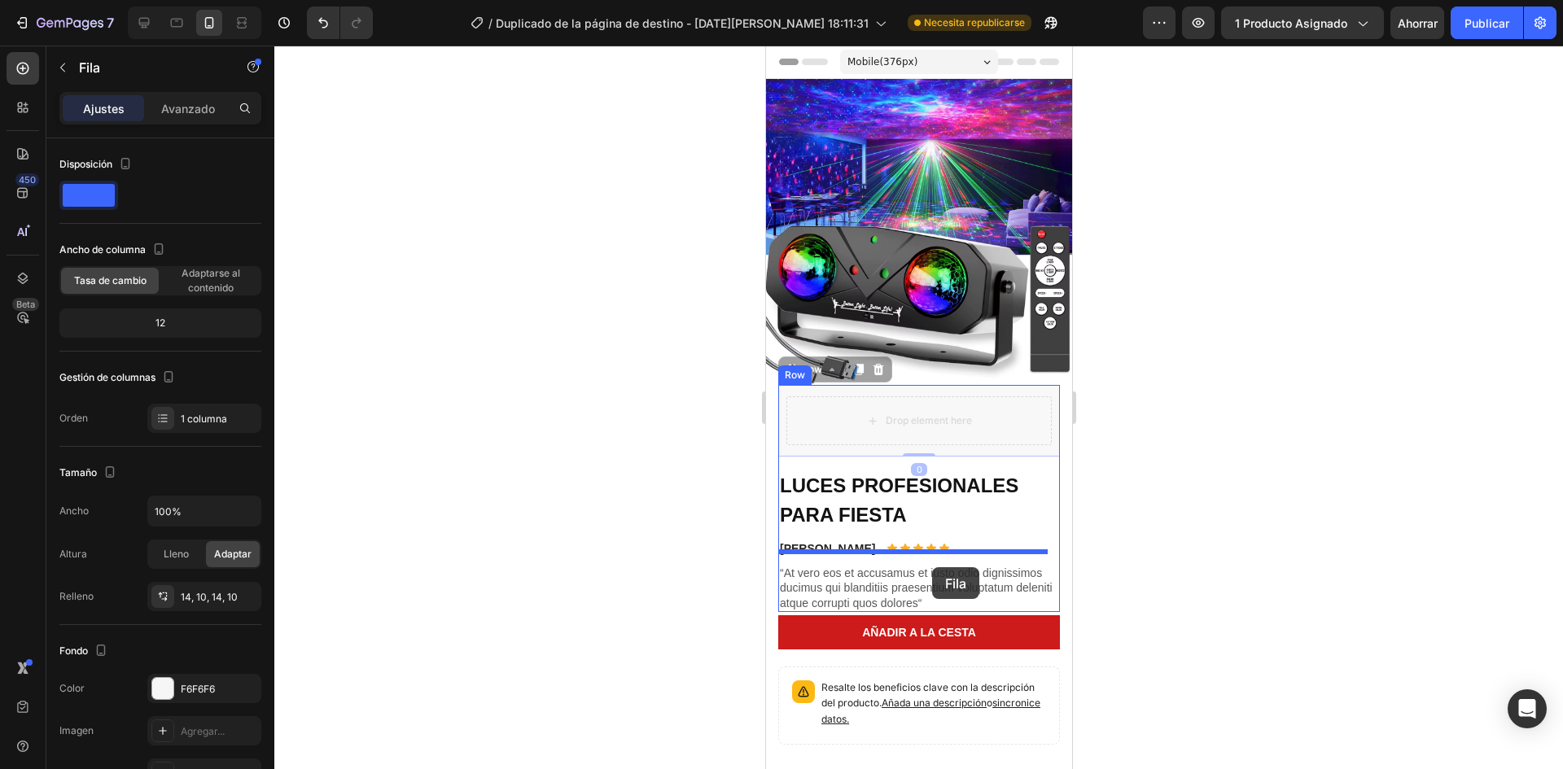
drag, startPoint x: 1014, startPoint y: 396, endPoint x: 936, endPoint y: 566, distance: 186.9
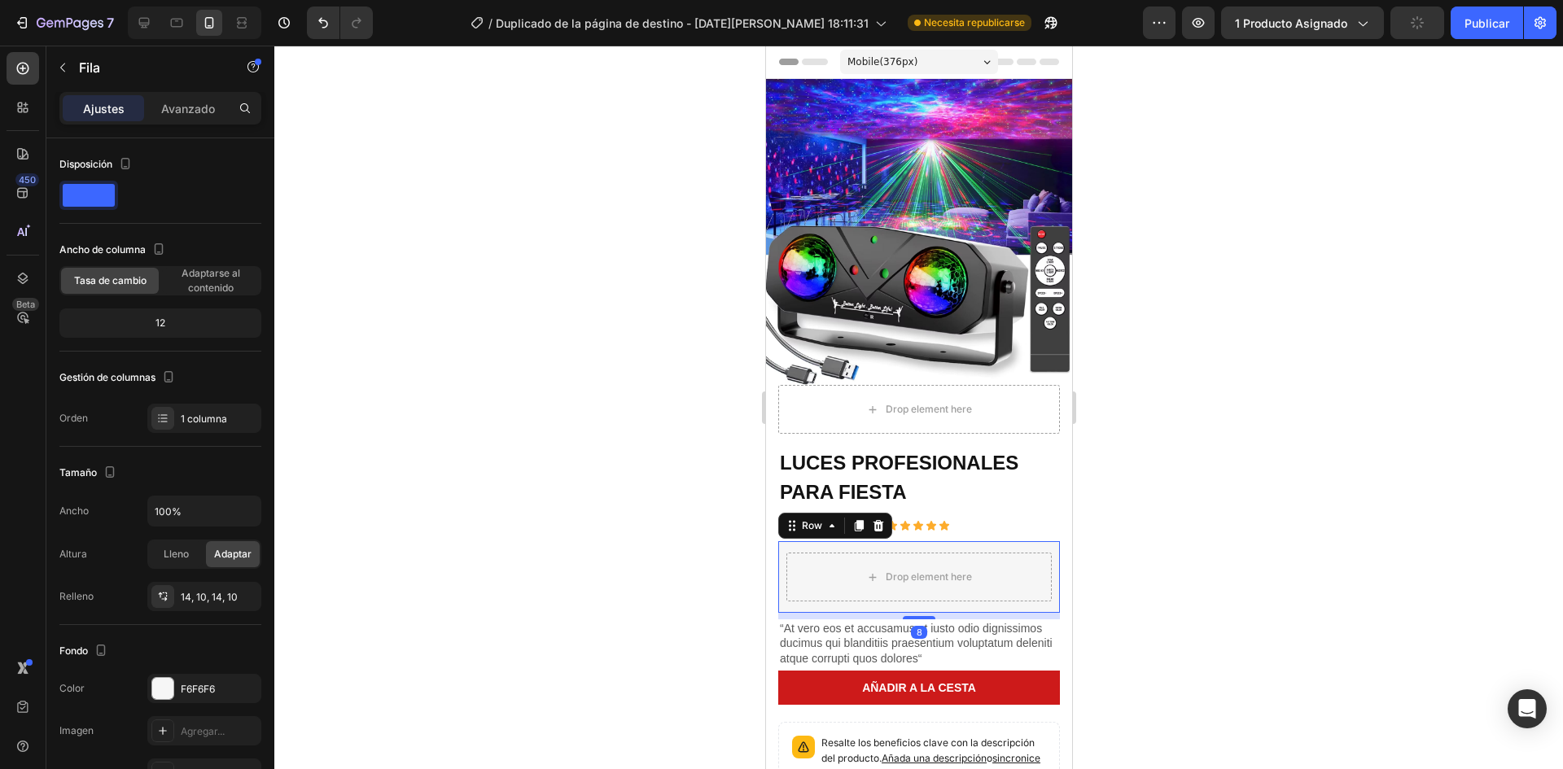
click at [677, 525] on div at bounding box center [918, 408] width 1289 height 724
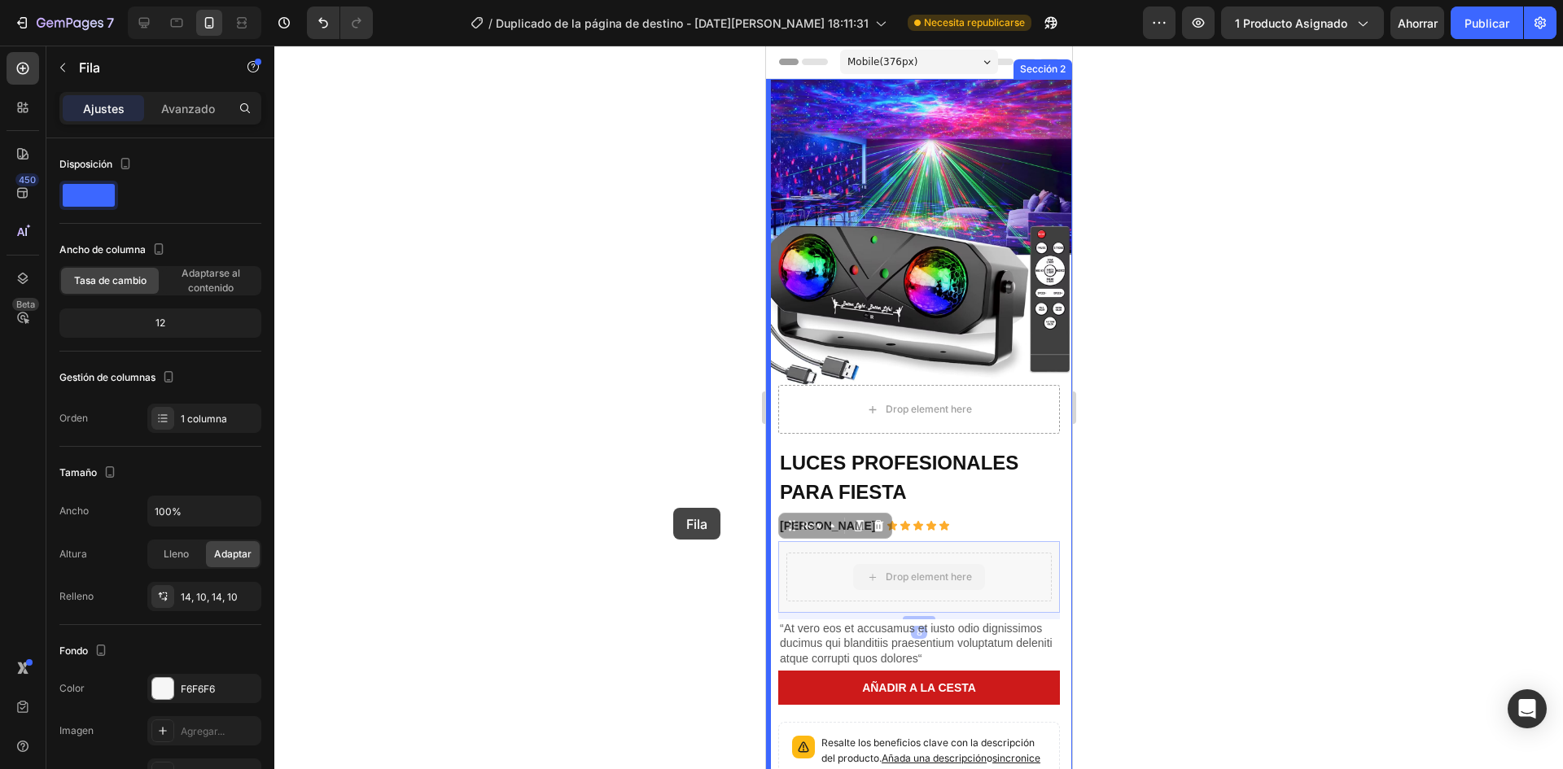
drag, startPoint x: 831, startPoint y: 559, endPoint x: 681, endPoint y: 505, distance: 159.4
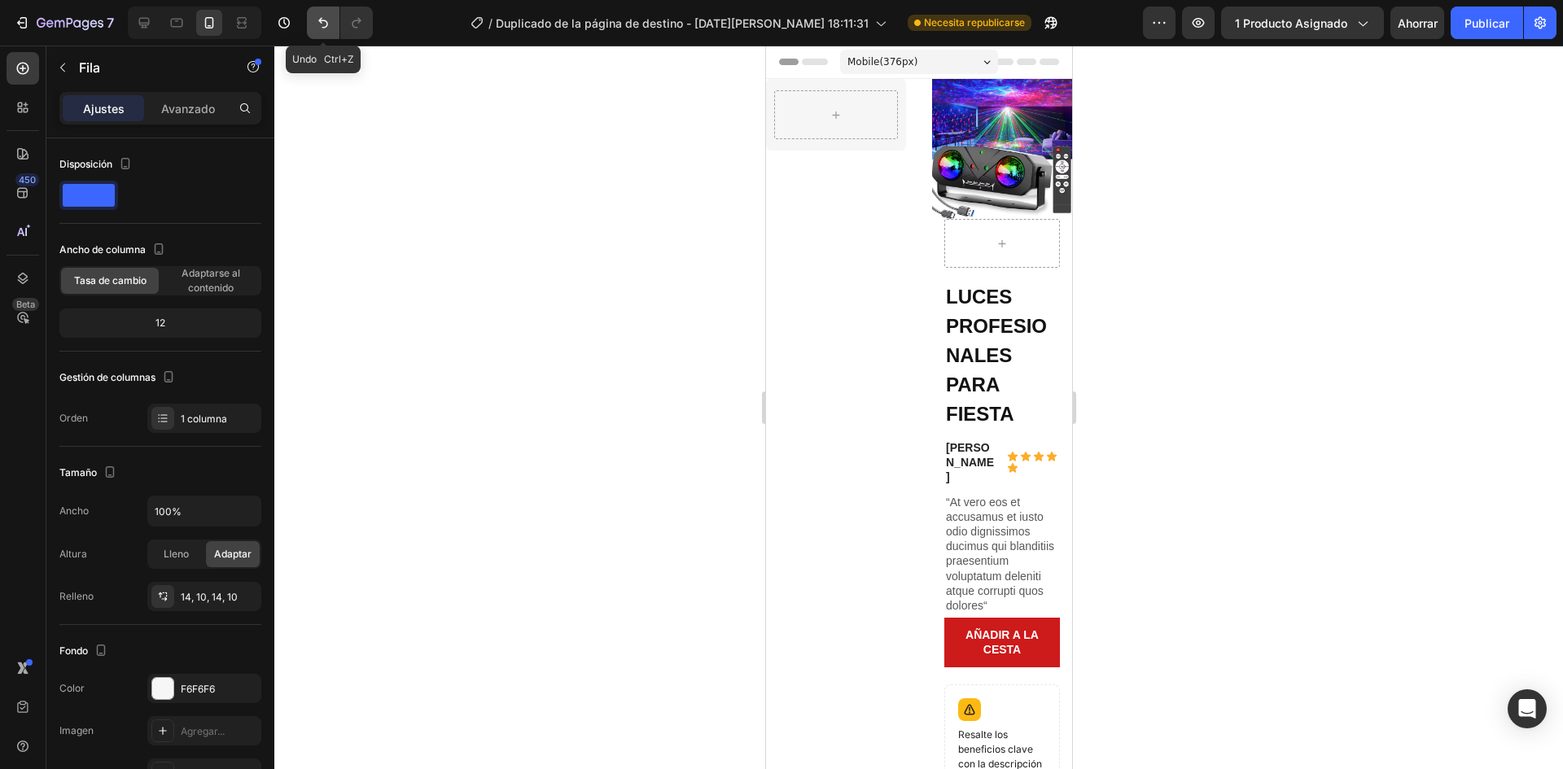
click at [323, 20] on icon "Deshacer/Rehacer" at bounding box center [323, 23] width 16 height 16
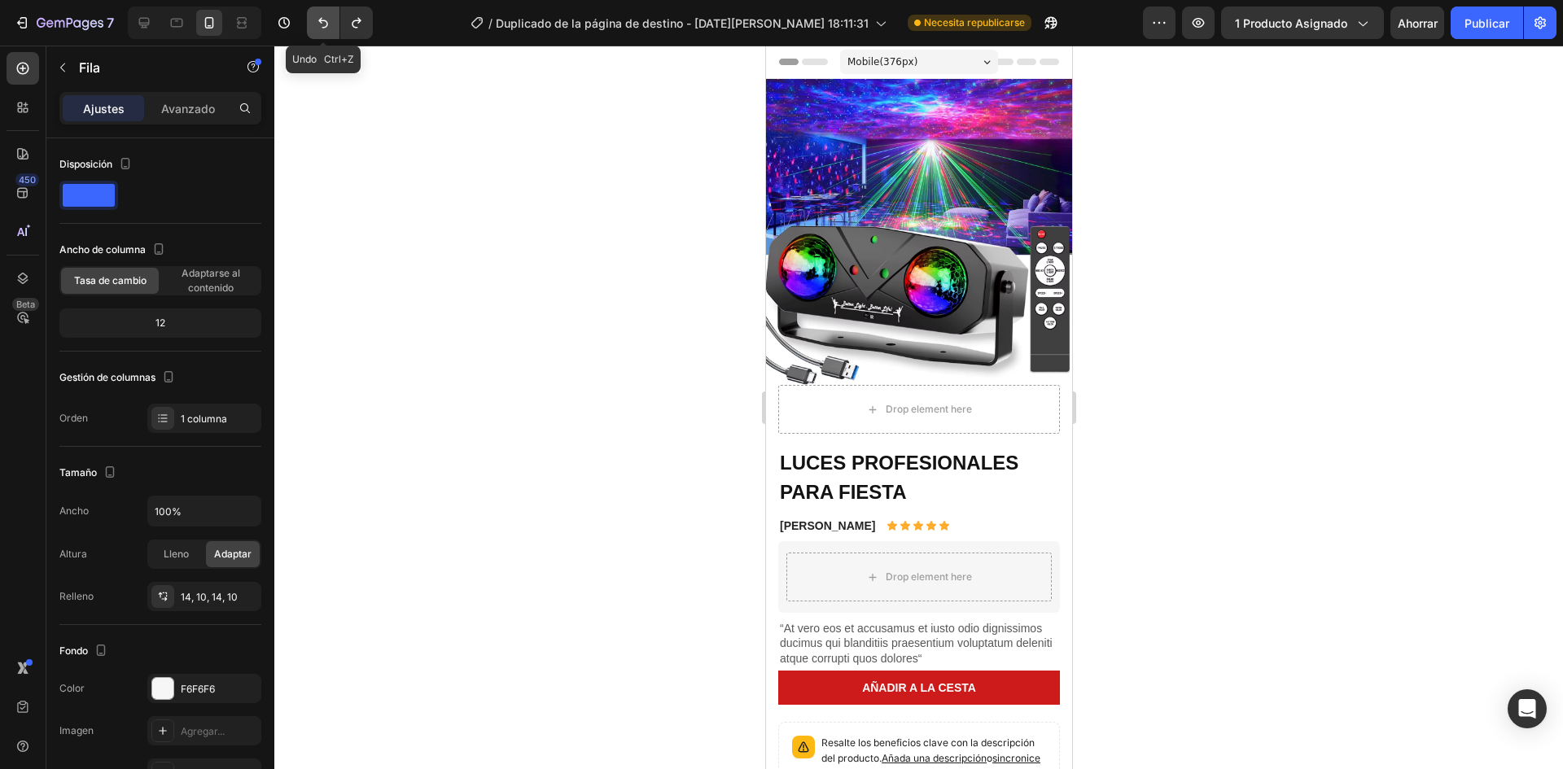
click at [323, 20] on icon "Deshacer/Rehacer" at bounding box center [323, 23] width 10 height 11
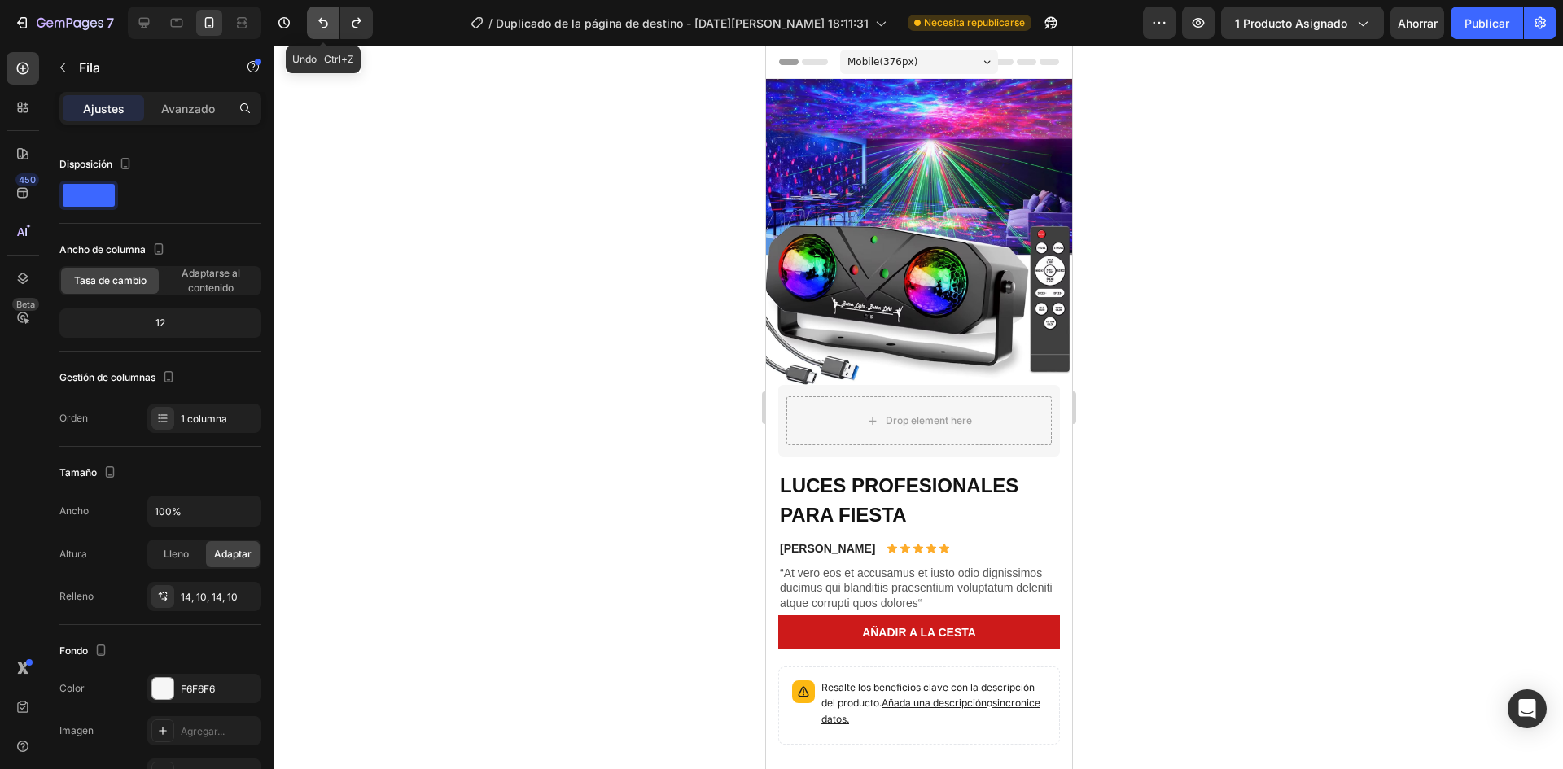
click at [323, 20] on icon "Deshacer/Rehacer" at bounding box center [323, 23] width 10 height 11
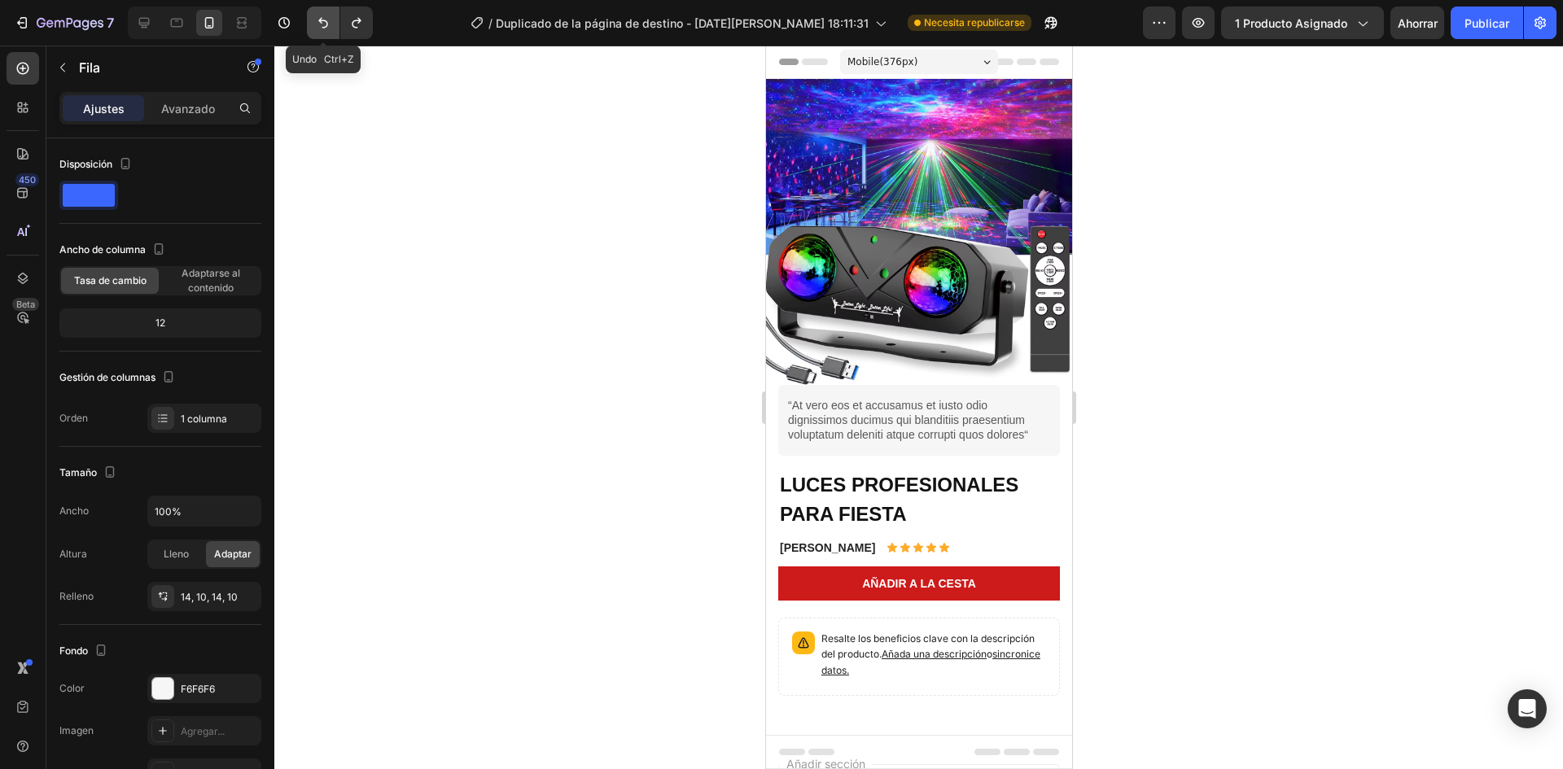
click at [323, 20] on icon "Deshacer/Rehacer" at bounding box center [323, 23] width 10 height 11
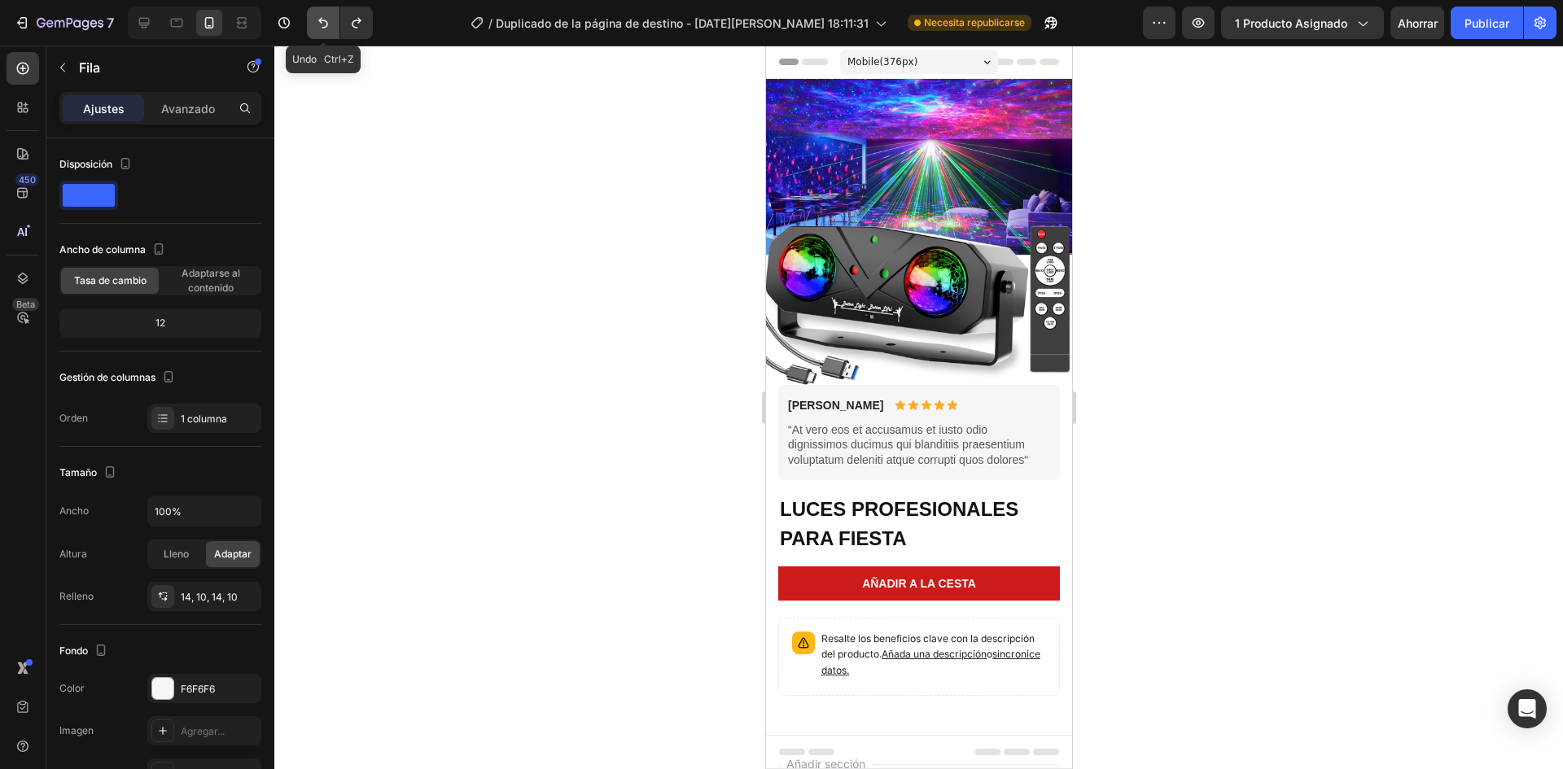
click at [323, 20] on icon "Deshacer/Rehacer" at bounding box center [323, 23] width 10 height 11
click at [909, 314] on img at bounding box center [918, 232] width 306 height 306
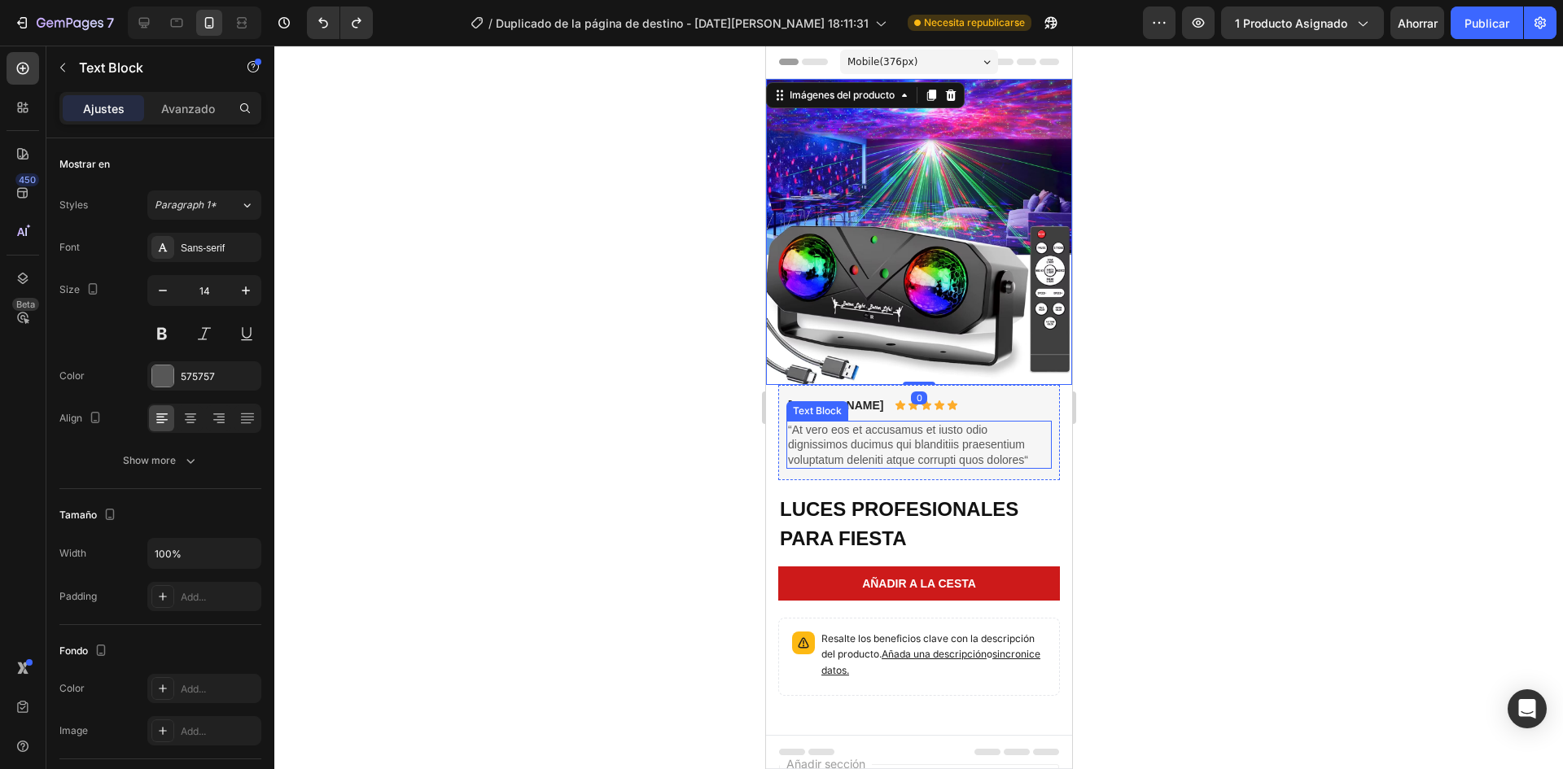
click at [901, 423] on p "“At vero eos et accusamus et iusto odio dignissimos ducimus qui blanditiis prae…" at bounding box center [918, 445] width 262 height 45
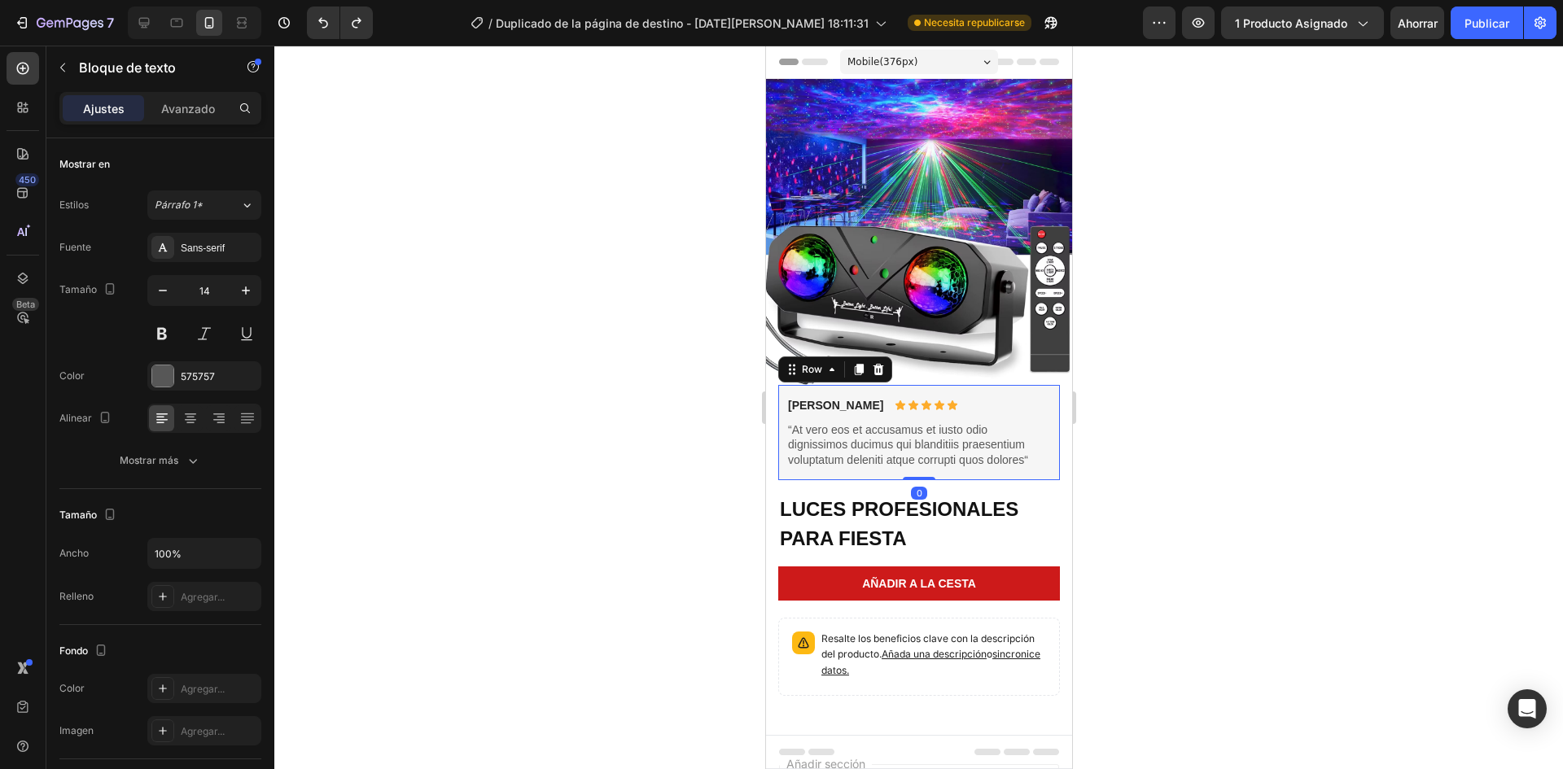
click at [1040, 385] on div "Briana M. Text Block Icon Icon Icon Icon Icon Icon List Row “At vero eos et acc…" at bounding box center [919, 432] width 282 height 95
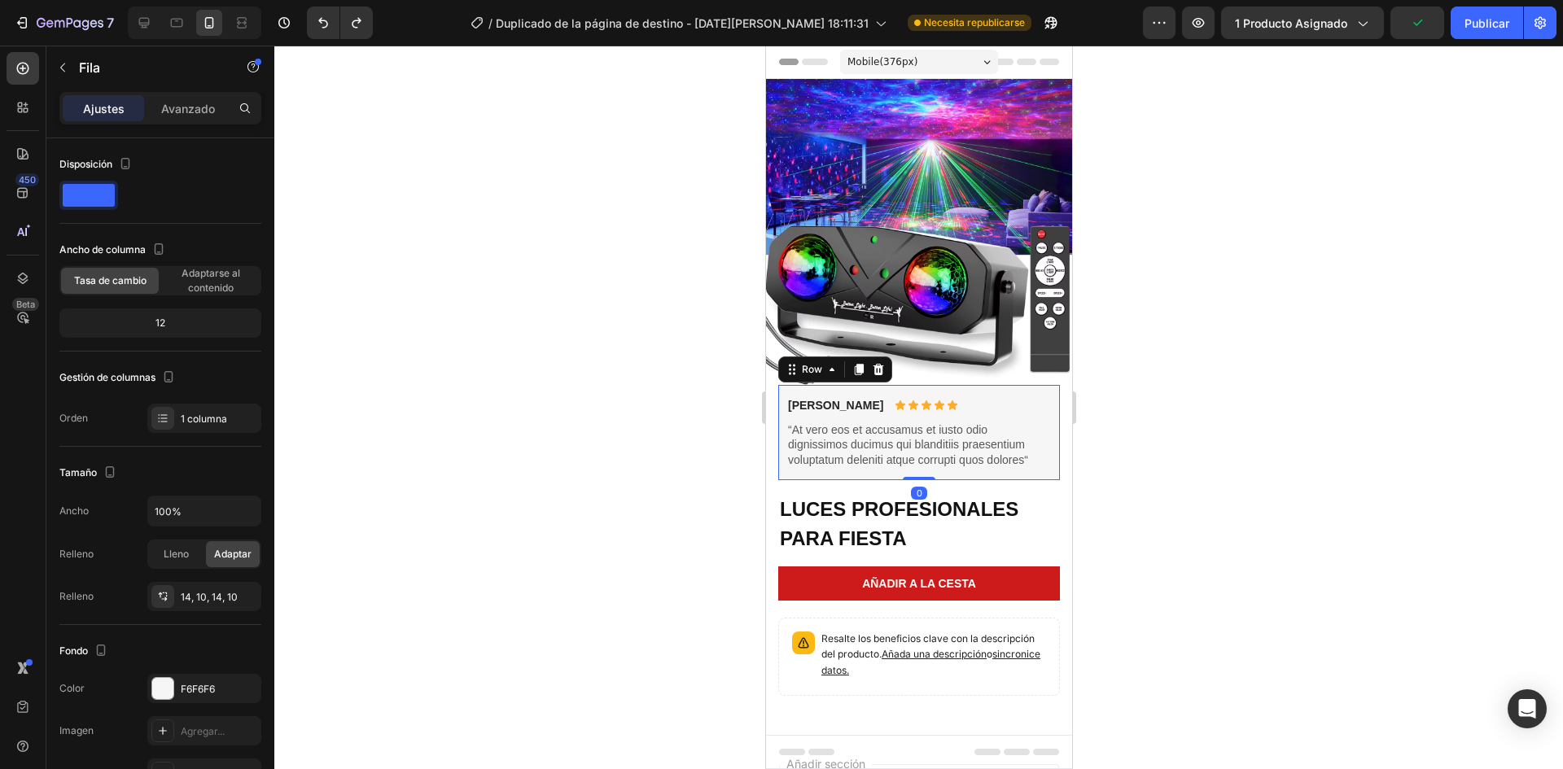
click at [673, 411] on div at bounding box center [918, 408] width 1289 height 724
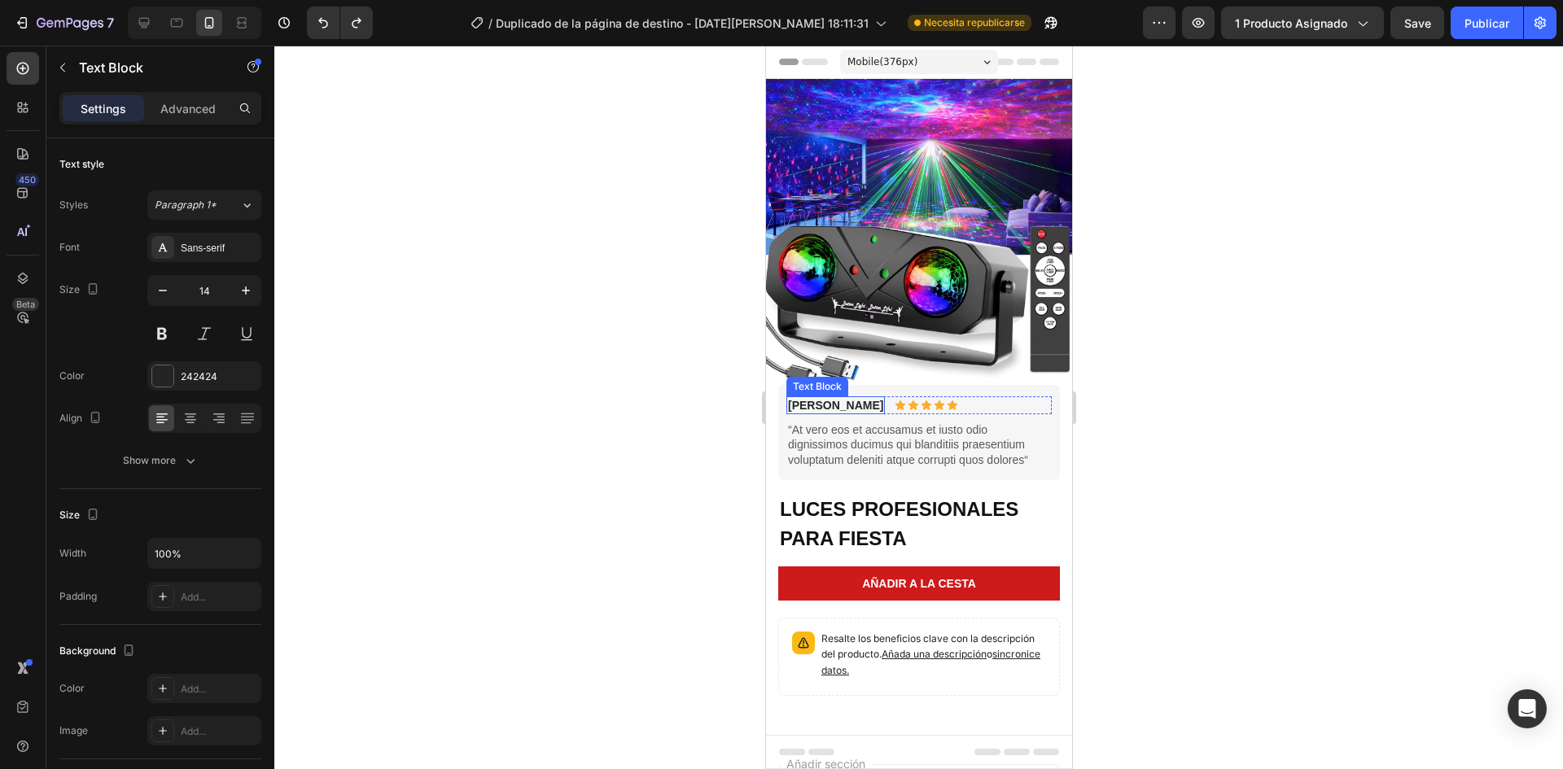
click at [805, 398] on p "[PERSON_NAME]" at bounding box center [834, 405] width 95 height 15
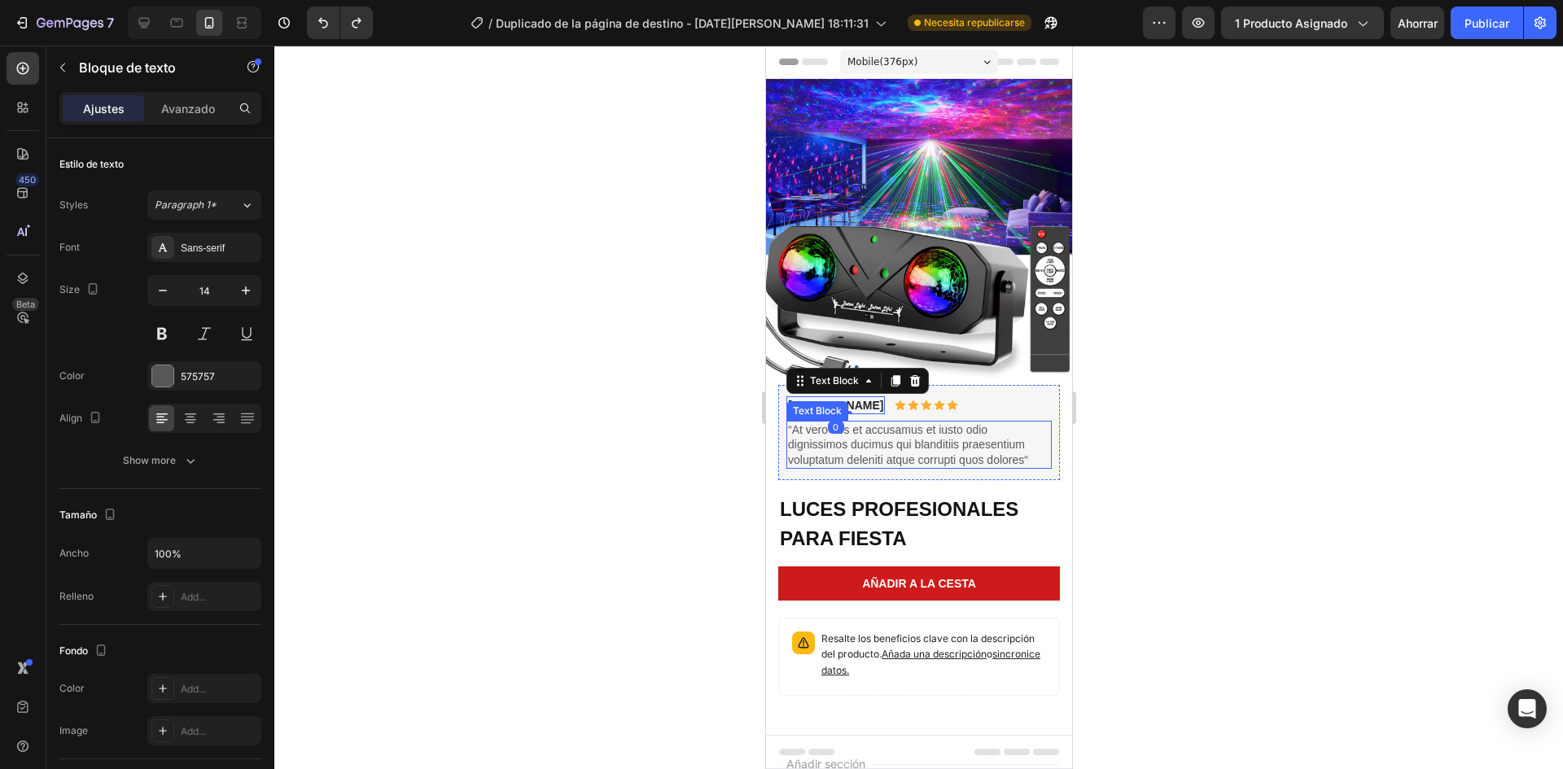
click at [1029, 430] on p "“At vero eos et accusamus et iusto odio dignissimos ducimus qui blanditiis prae…" at bounding box center [918, 445] width 262 height 45
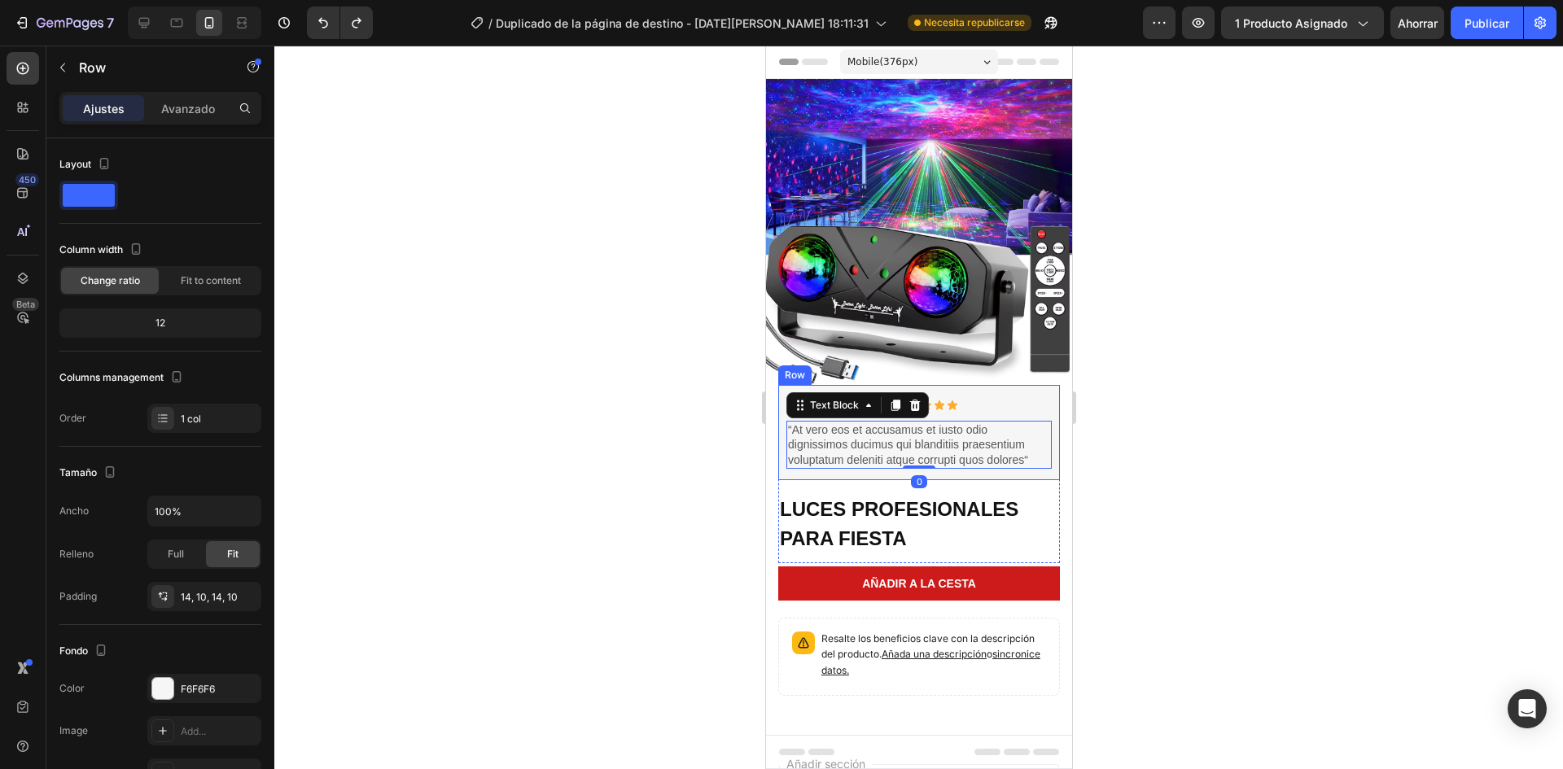
click at [1042, 385] on div "Briana M. Text Block Icon Icon Icon Icon Icon Icon List Row “At vero eos et acc…" at bounding box center [919, 432] width 282 height 95
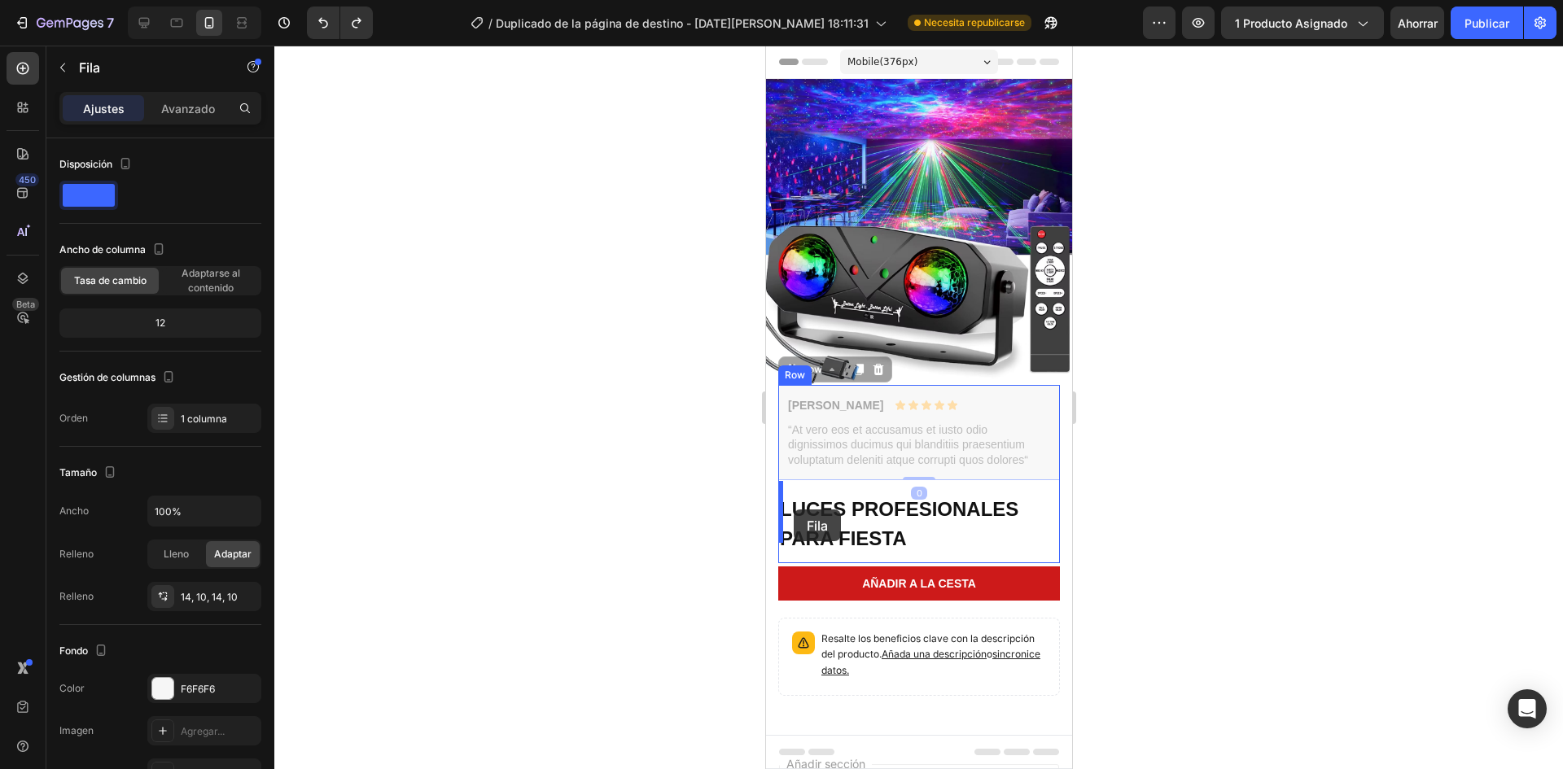
drag, startPoint x: 789, startPoint y: 360, endPoint x: 793, endPoint y: 510, distance: 149.9
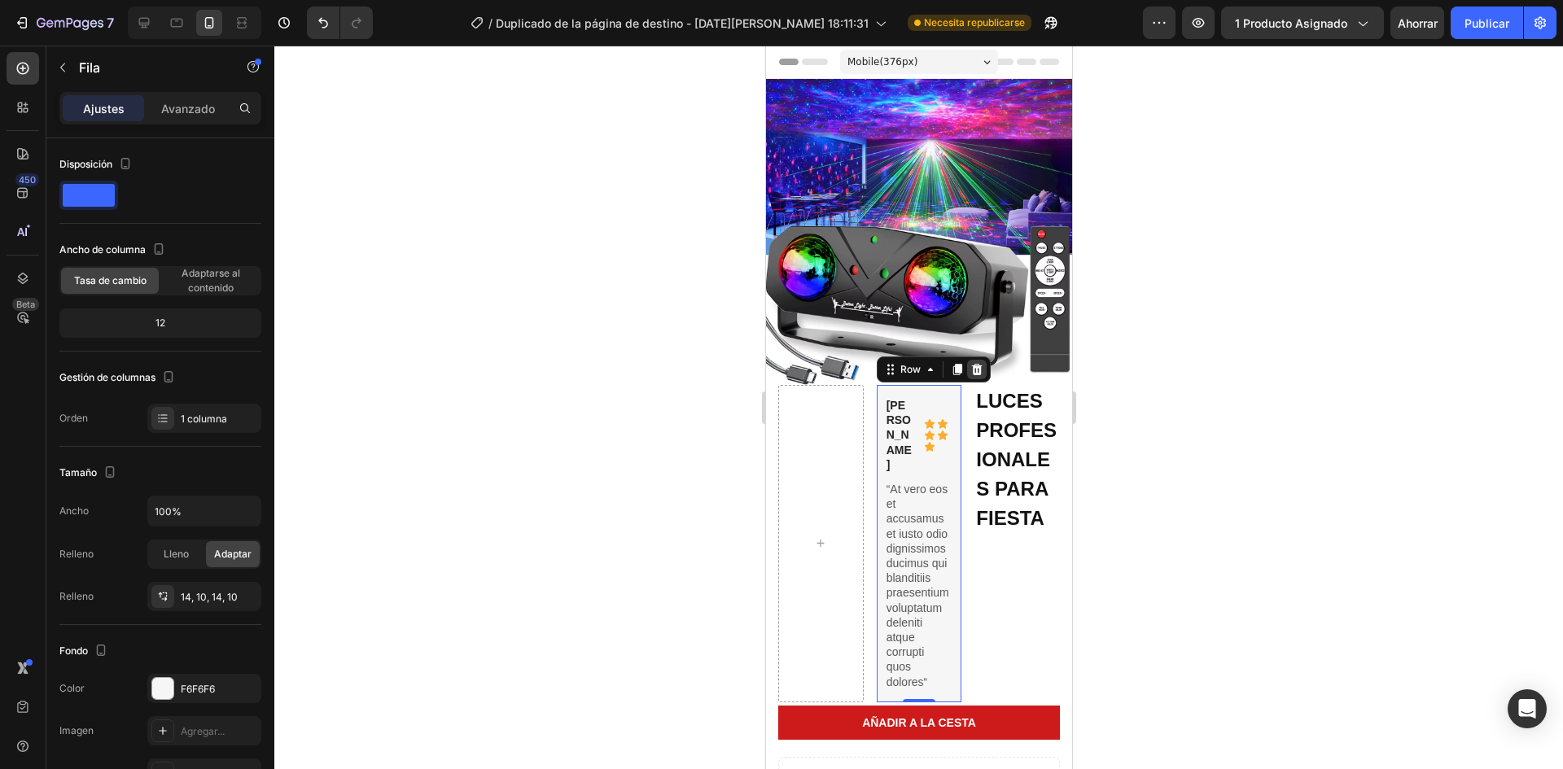
click at [971, 364] on icon at bounding box center [976, 369] width 11 height 11
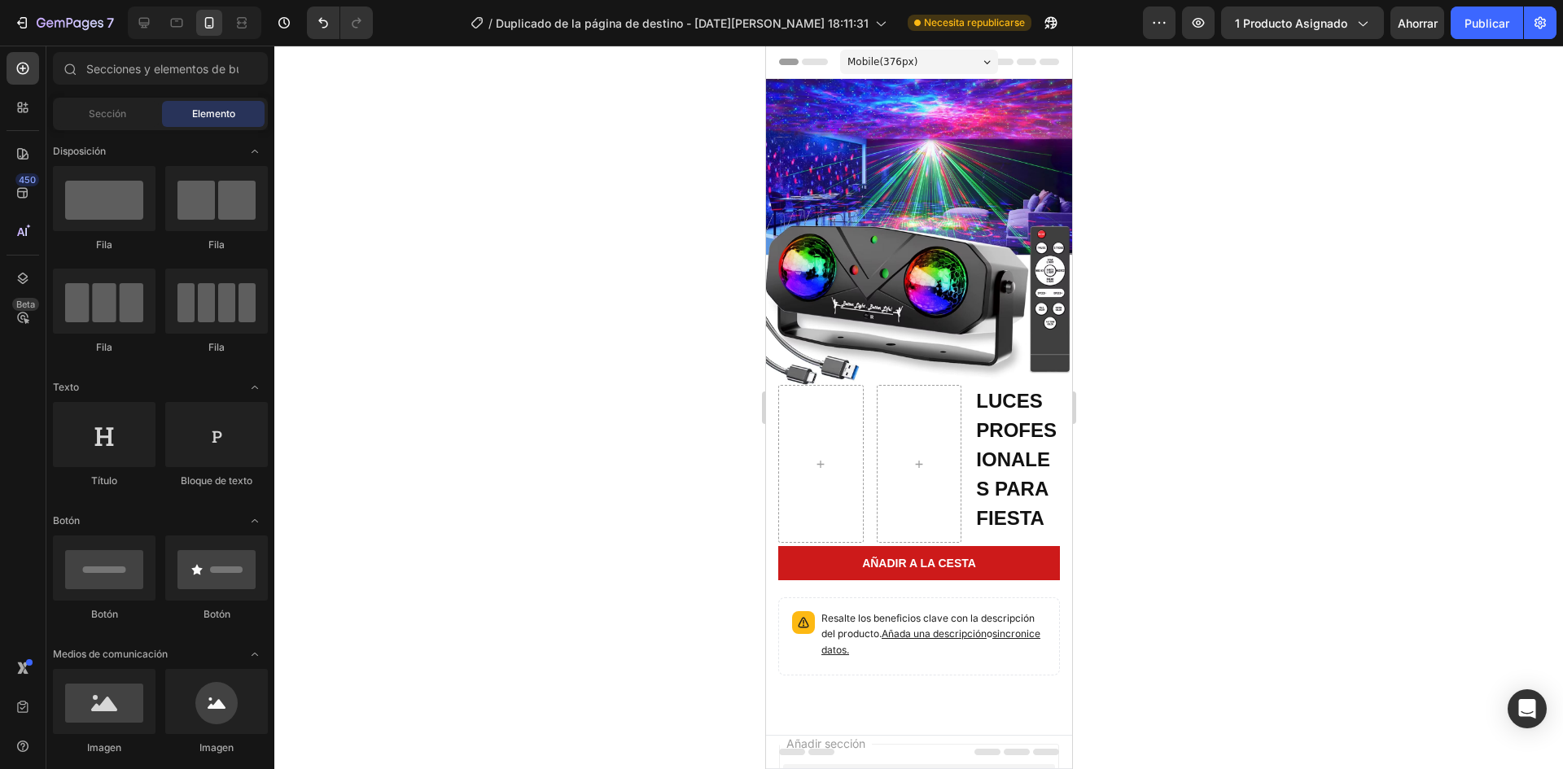
click at [971, 362] on img at bounding box center [918, 232] width 306 height 306
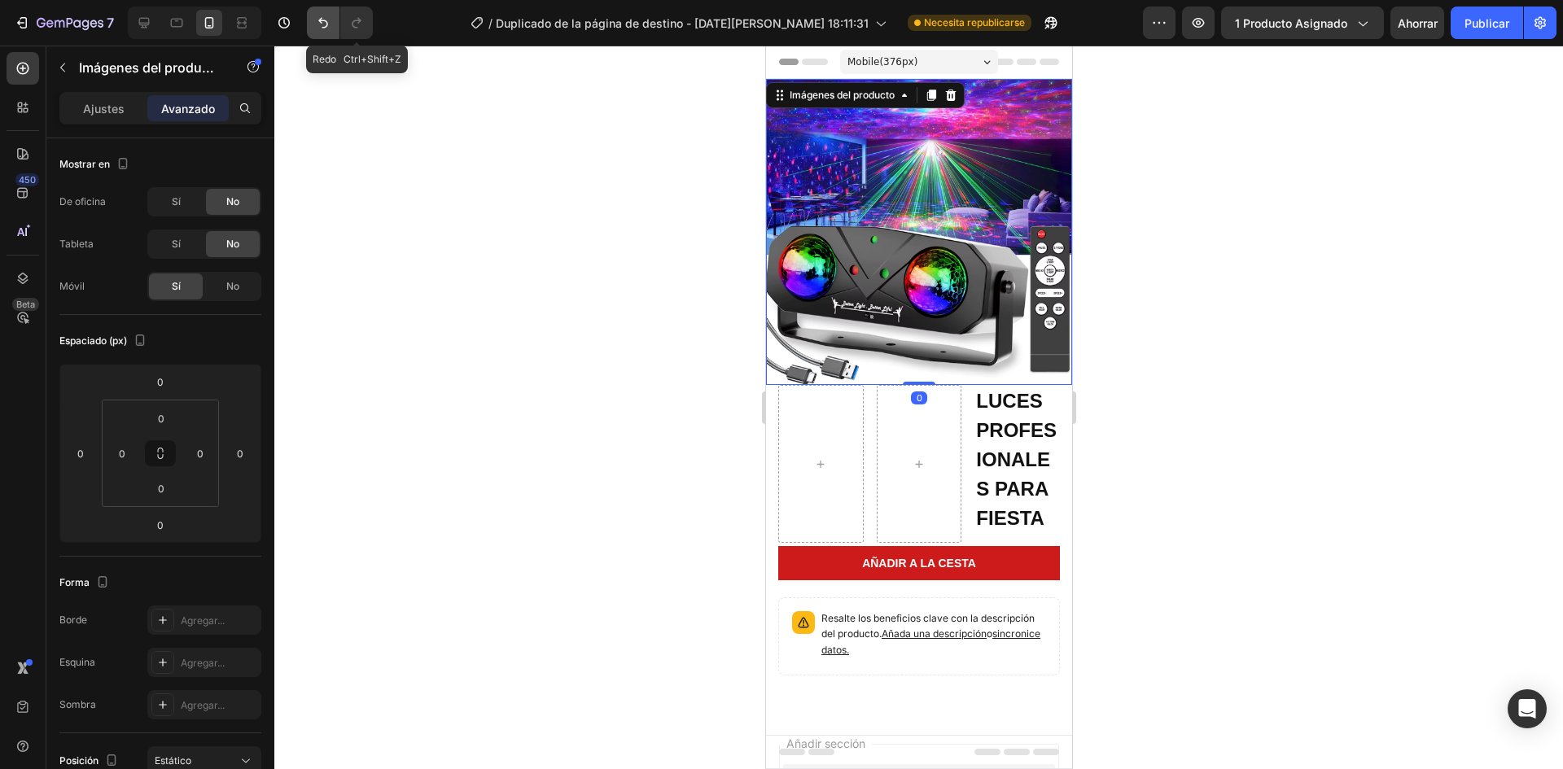
click at [324, 21] on icon "Deshacer/Rehacer" at bounding box center [323, 23] width 10 height 11
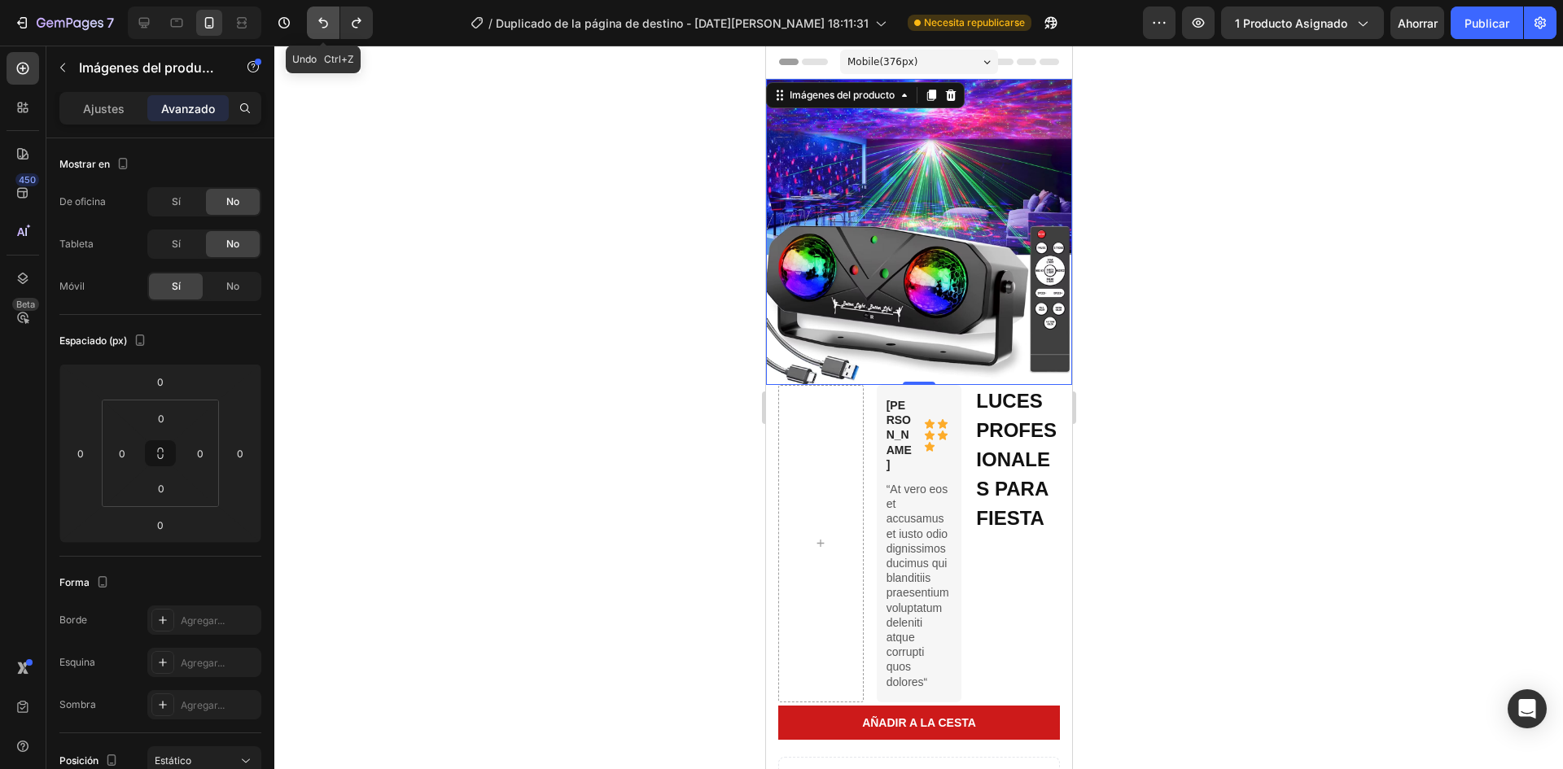
click at [324, 21] on icon "Deshacer/Rehacer" at bounding box center [323, 23] width 10 height 11
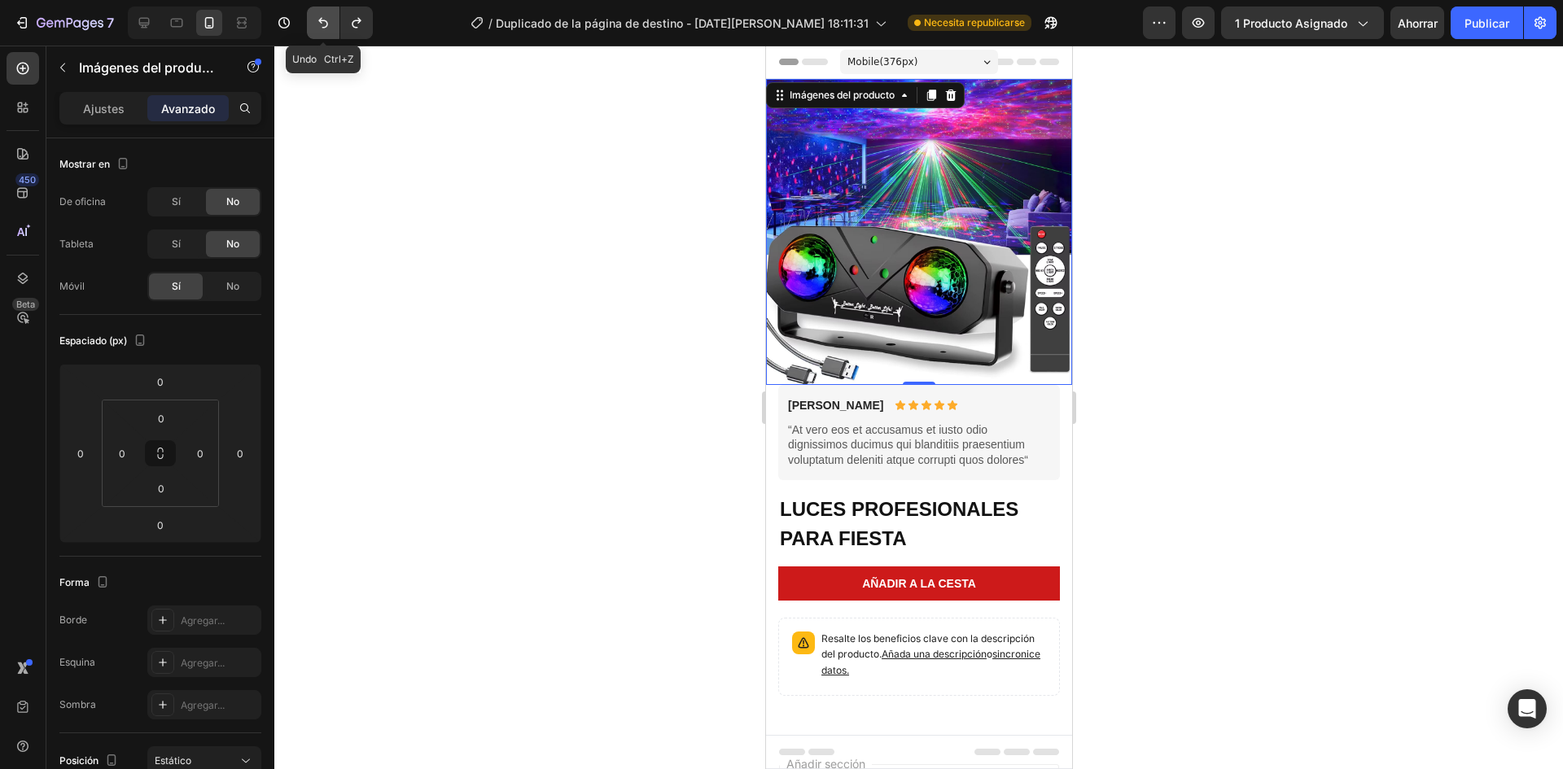
click at [324, 21] on icon "Deshacer/Rehacer" at bounding box center [323, 23] width 10 height 11
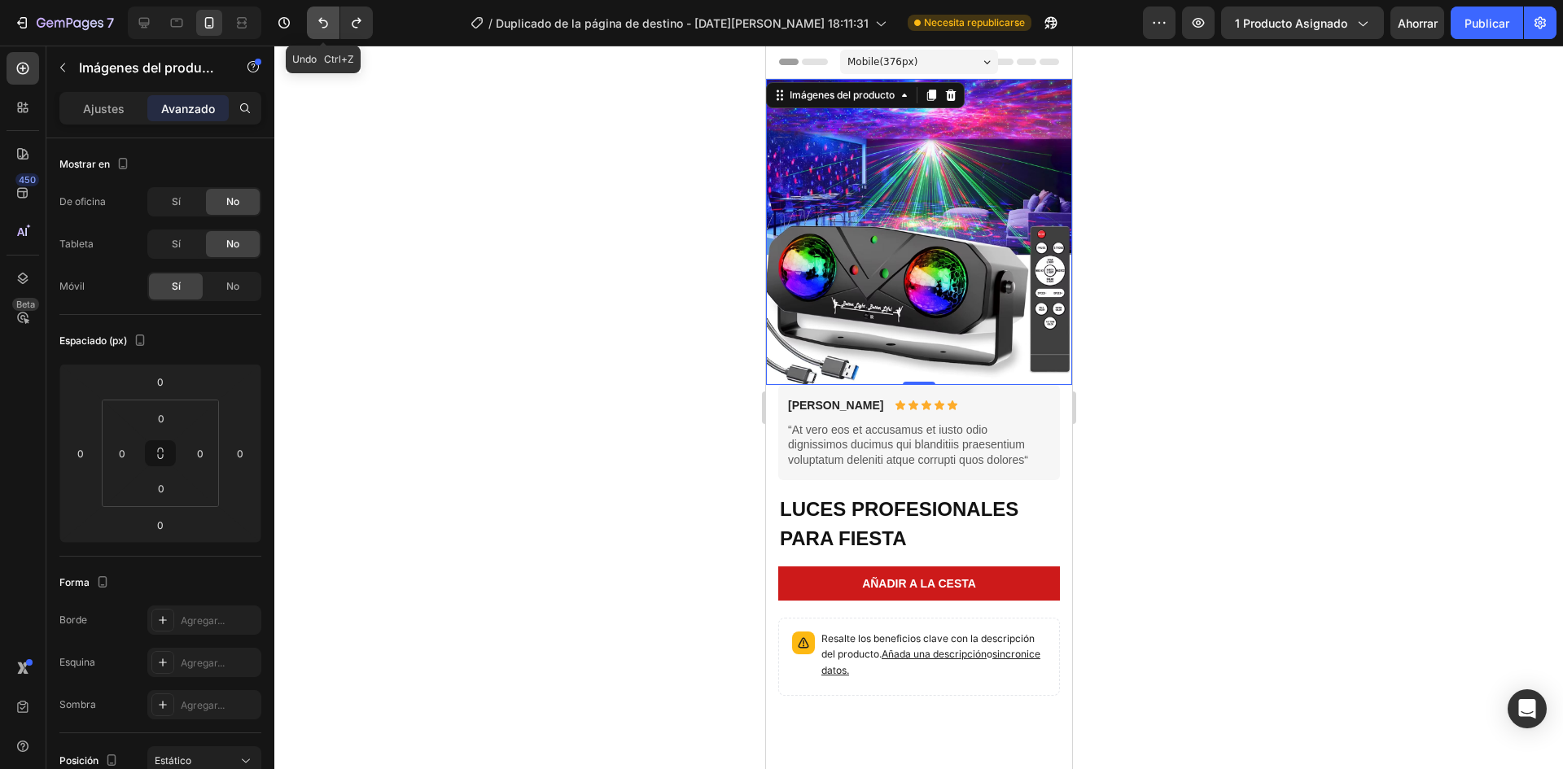
click at [324, 21] on icon "Deshacer/Rehacer" at bounding box center [323, 23] width 10 height 11
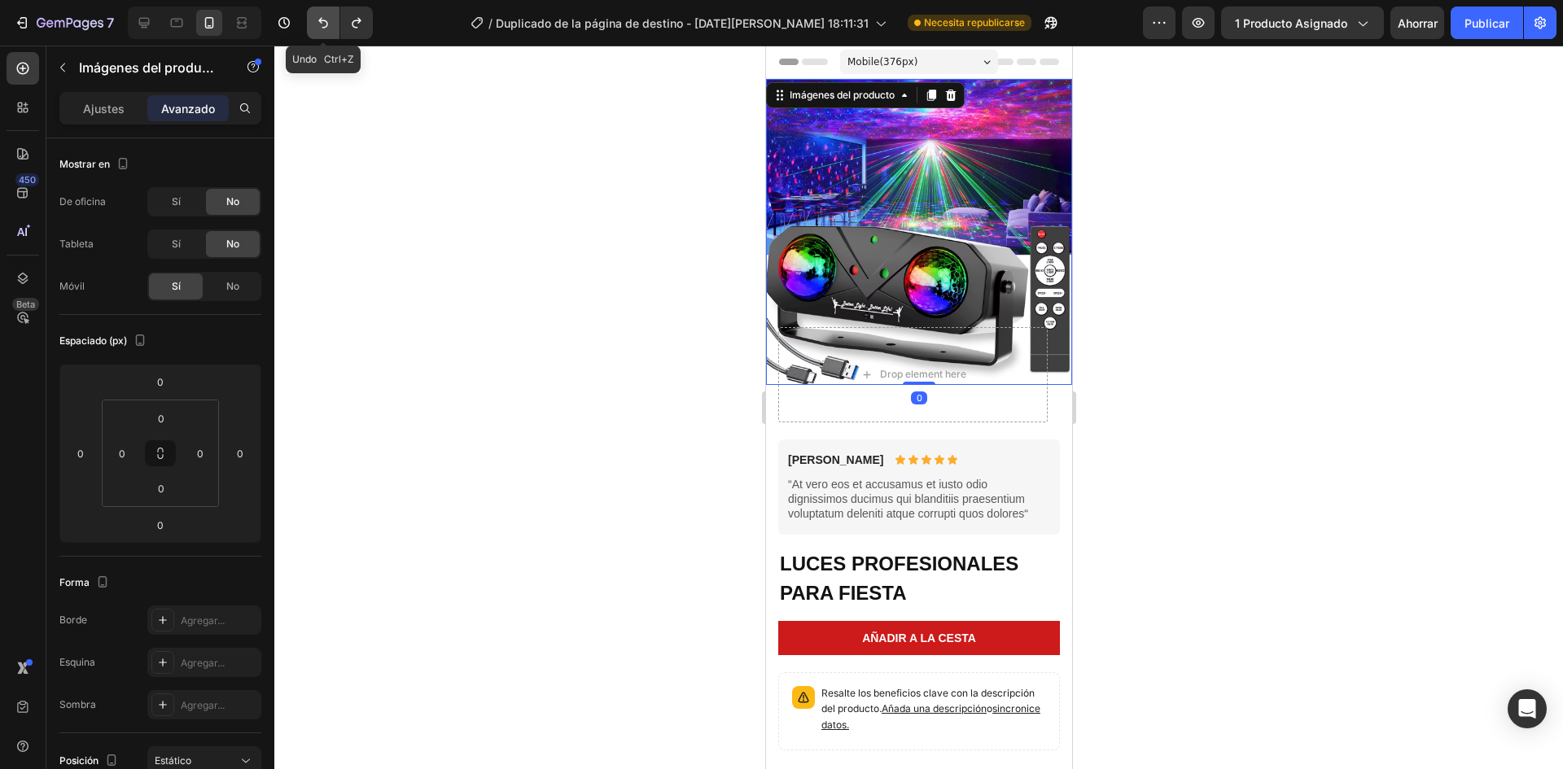
click at [324, 21] on icon "Deshacer/Rehacer" at bounding box center [323, 23] width 10 height 11
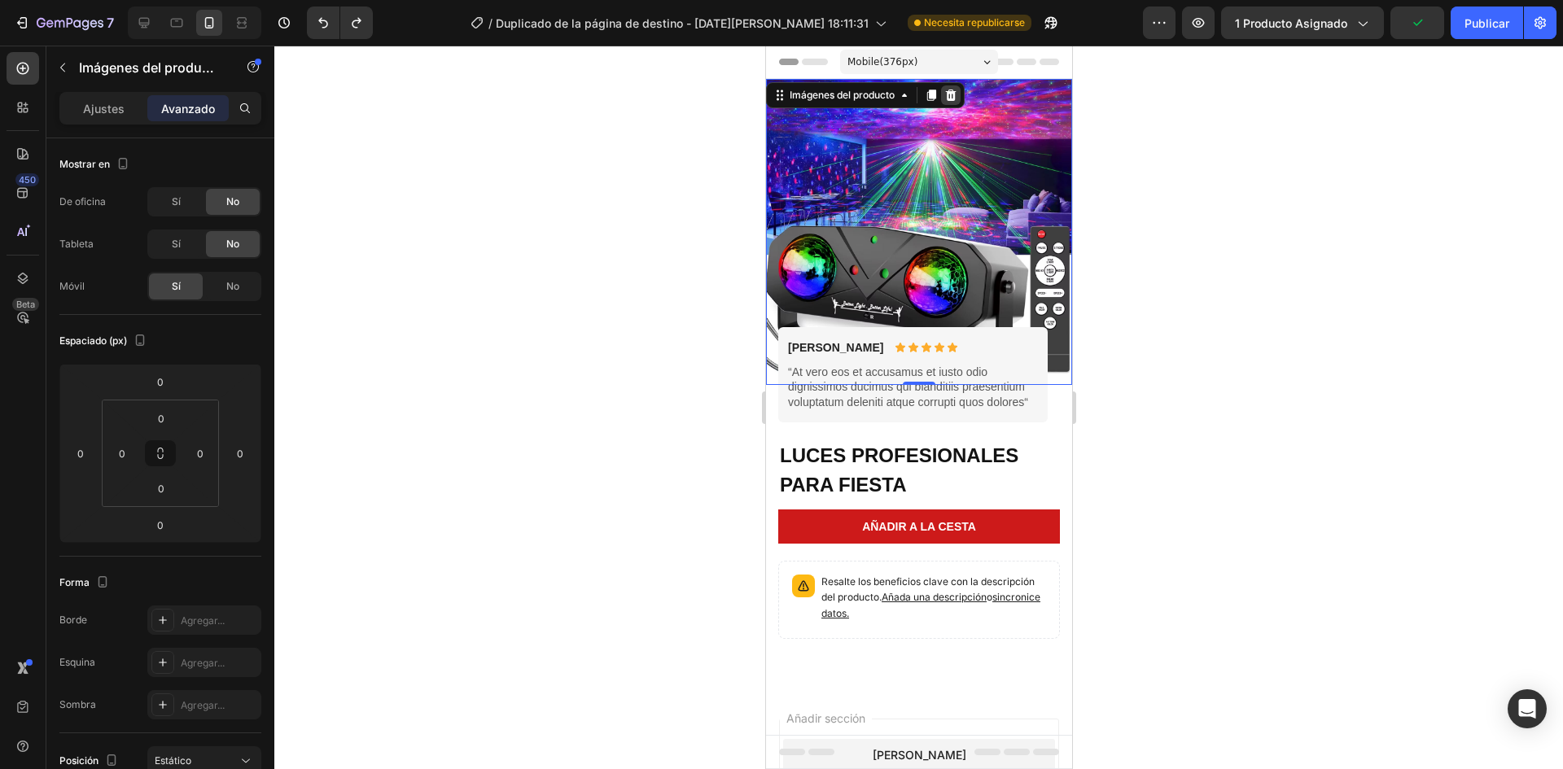
click at [945, 95] on icon at bounding box center [950, 95] width 13 height 13
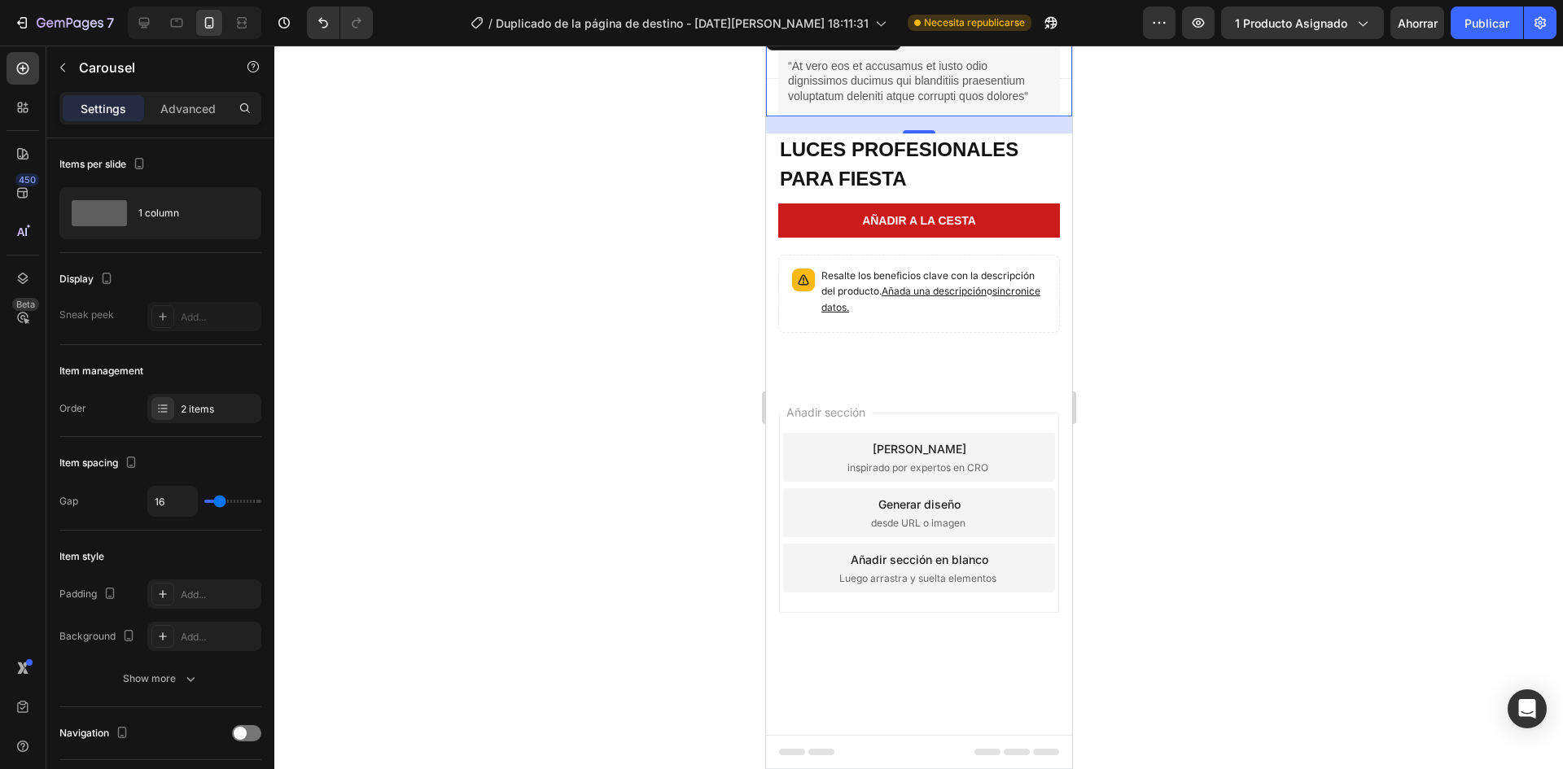
click at [1065, 111] on div "Briana M. Text Block Icon Icon Icon Icon Icon Icon List Row “At vero eos et acc…" at bounding box center [918, 68] width 306 height 95
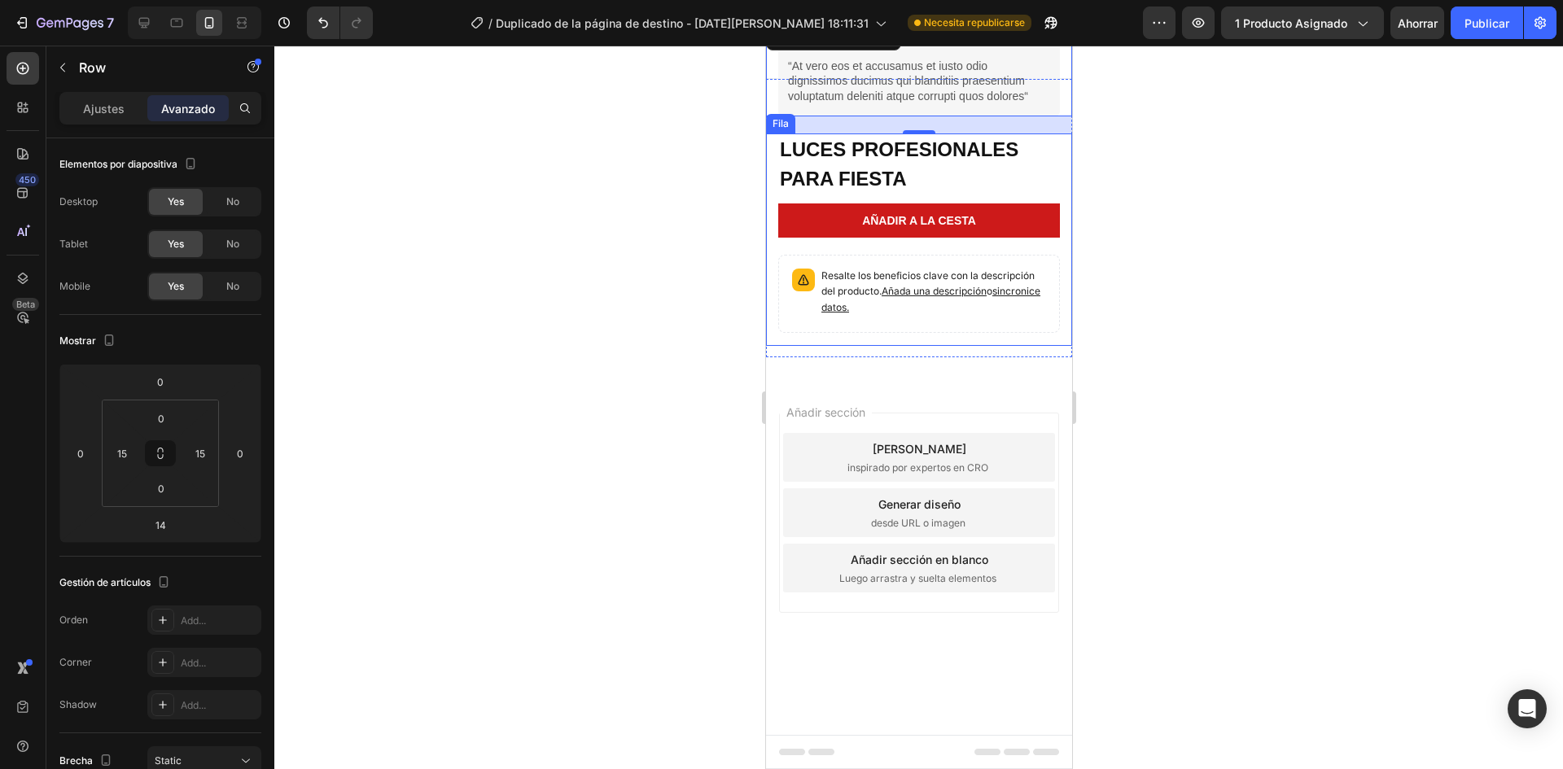
click at [1065, 140] on div "Lorem ipsum Bloque de texto LUCES PROFESIONALES PARA FIESTA Product Title Icono…" at bounding box center [918, 240] width 306 height 213
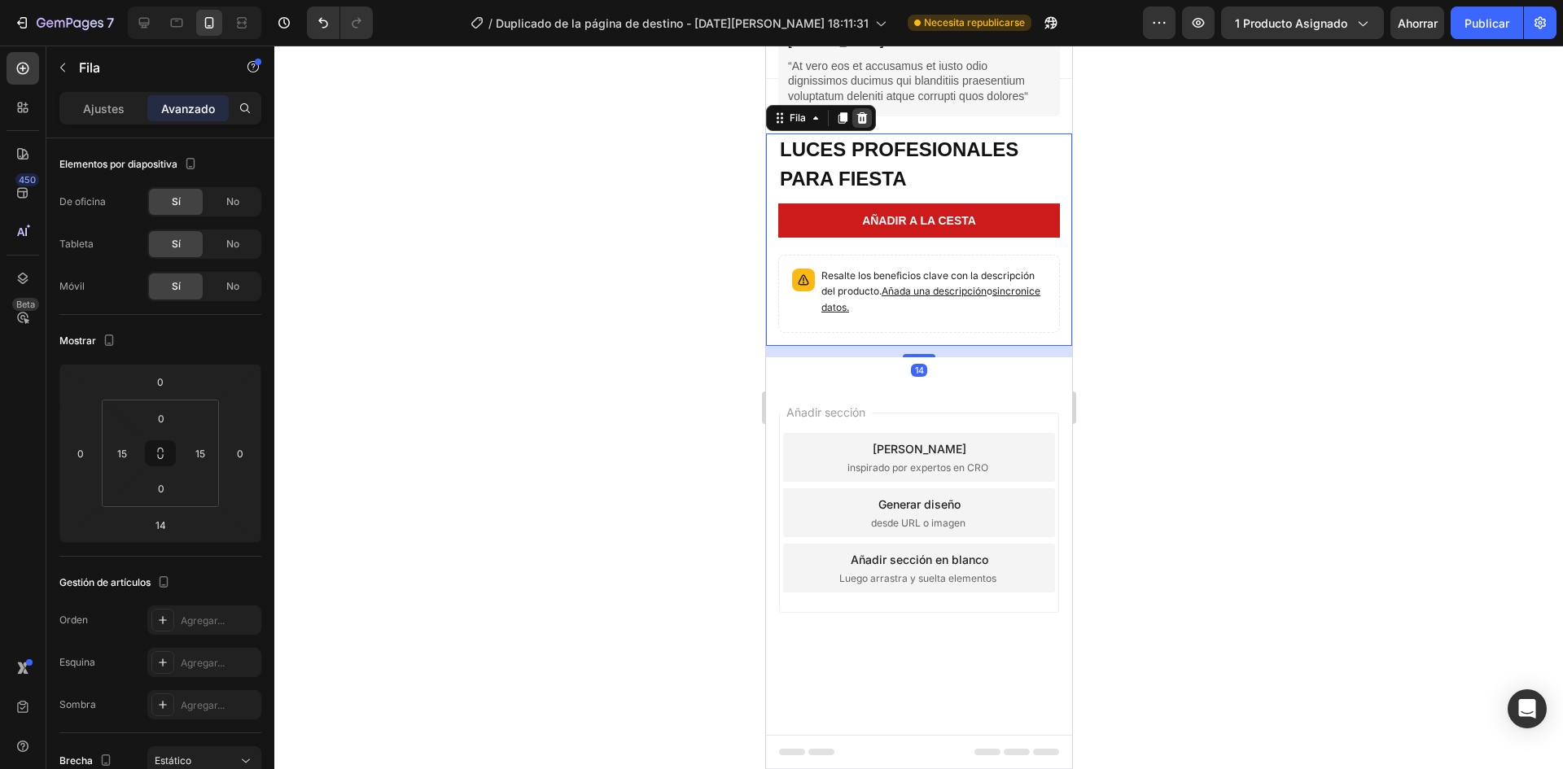
click at [857, 116] on icon at bounding box center [862, 117] width 11 height 11
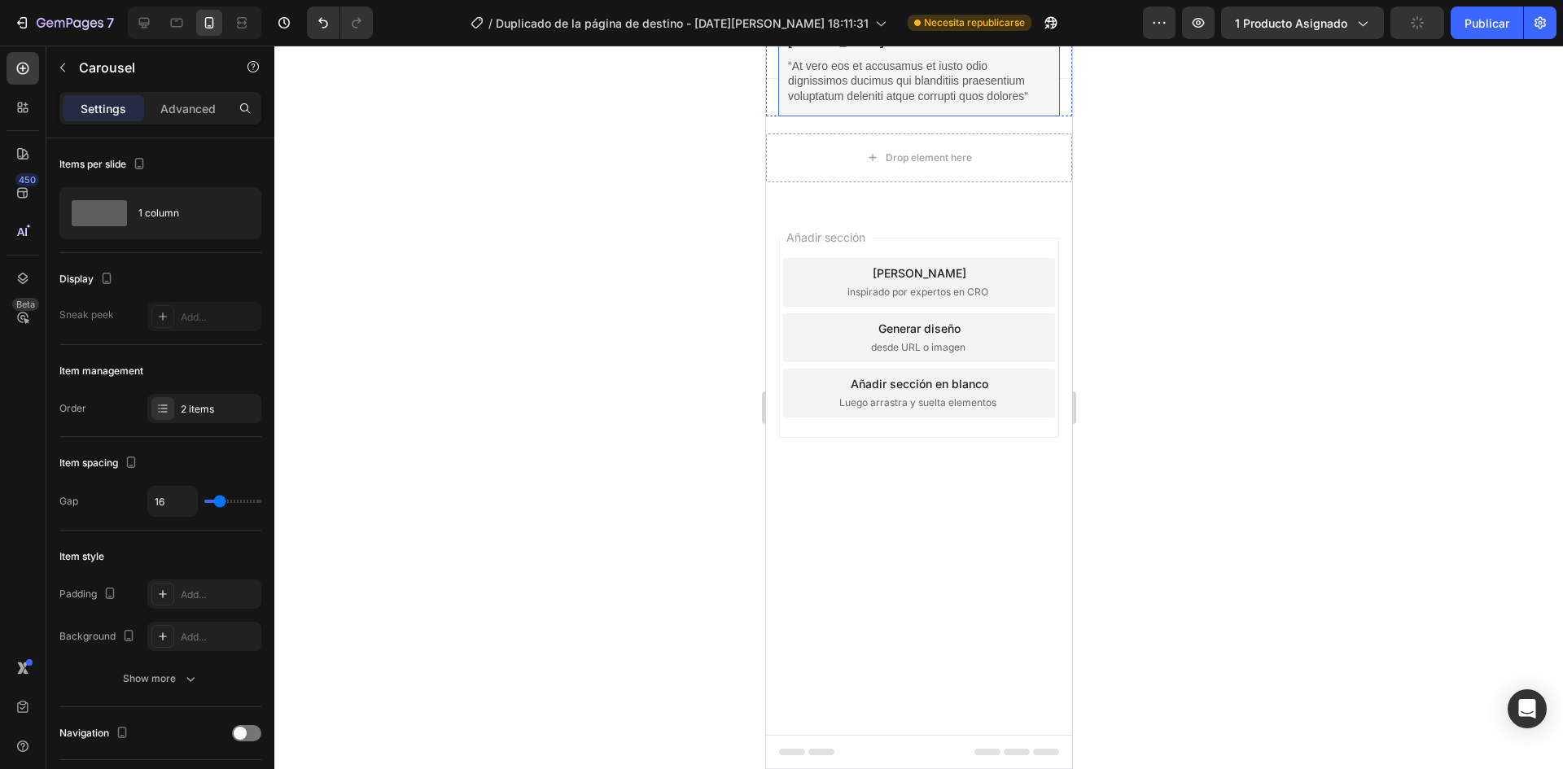
click at [1065, 94] on div "Briana M. Text Block Icon Icon Icon Icon Icon Icon List Row “At vero eos et acc…" at bounding box center [918, 68] width 306 height 95
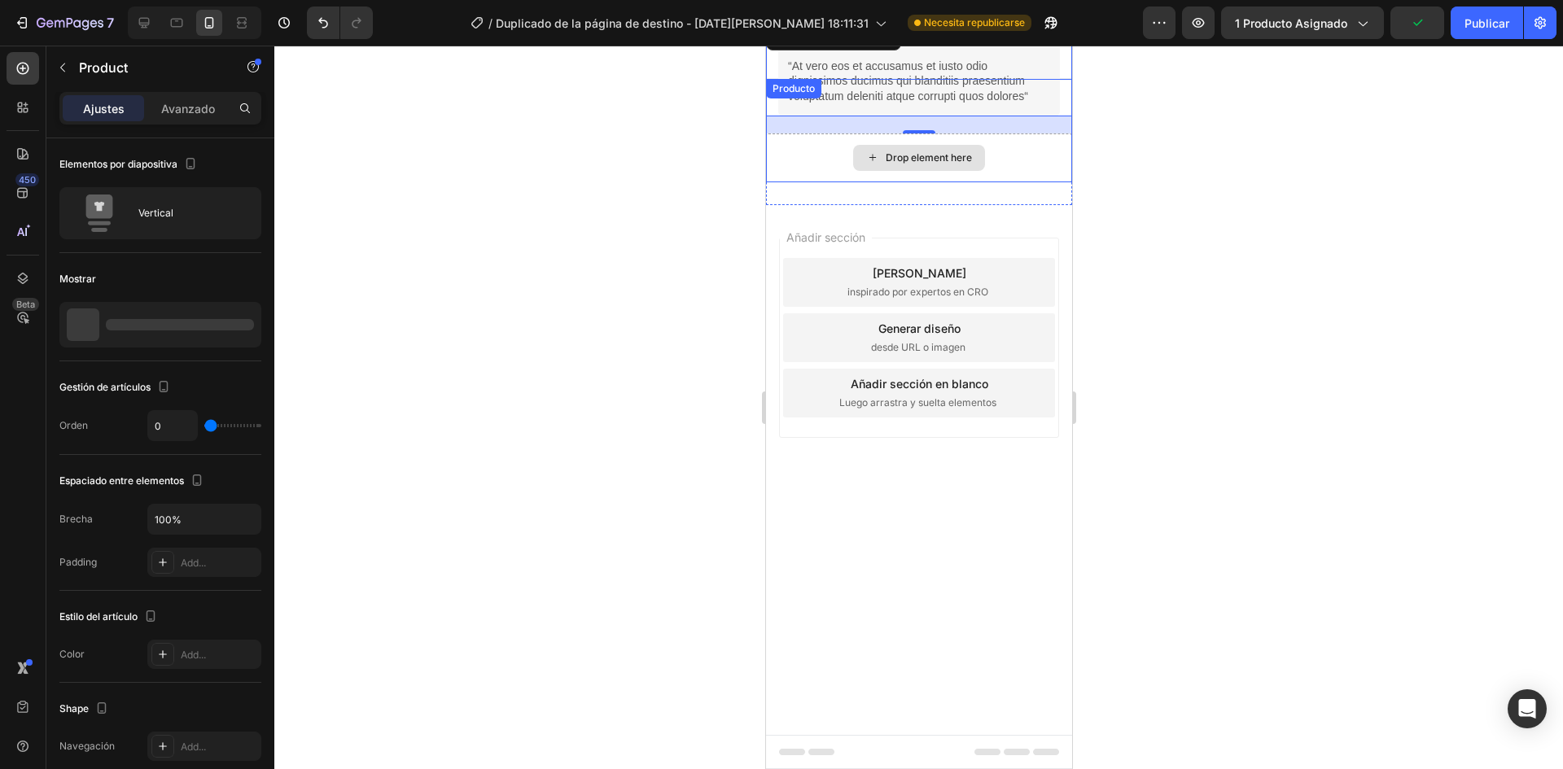
click at [997, 135] on div "Drop element here" at bounding box center [918, 158] width 306 height 49
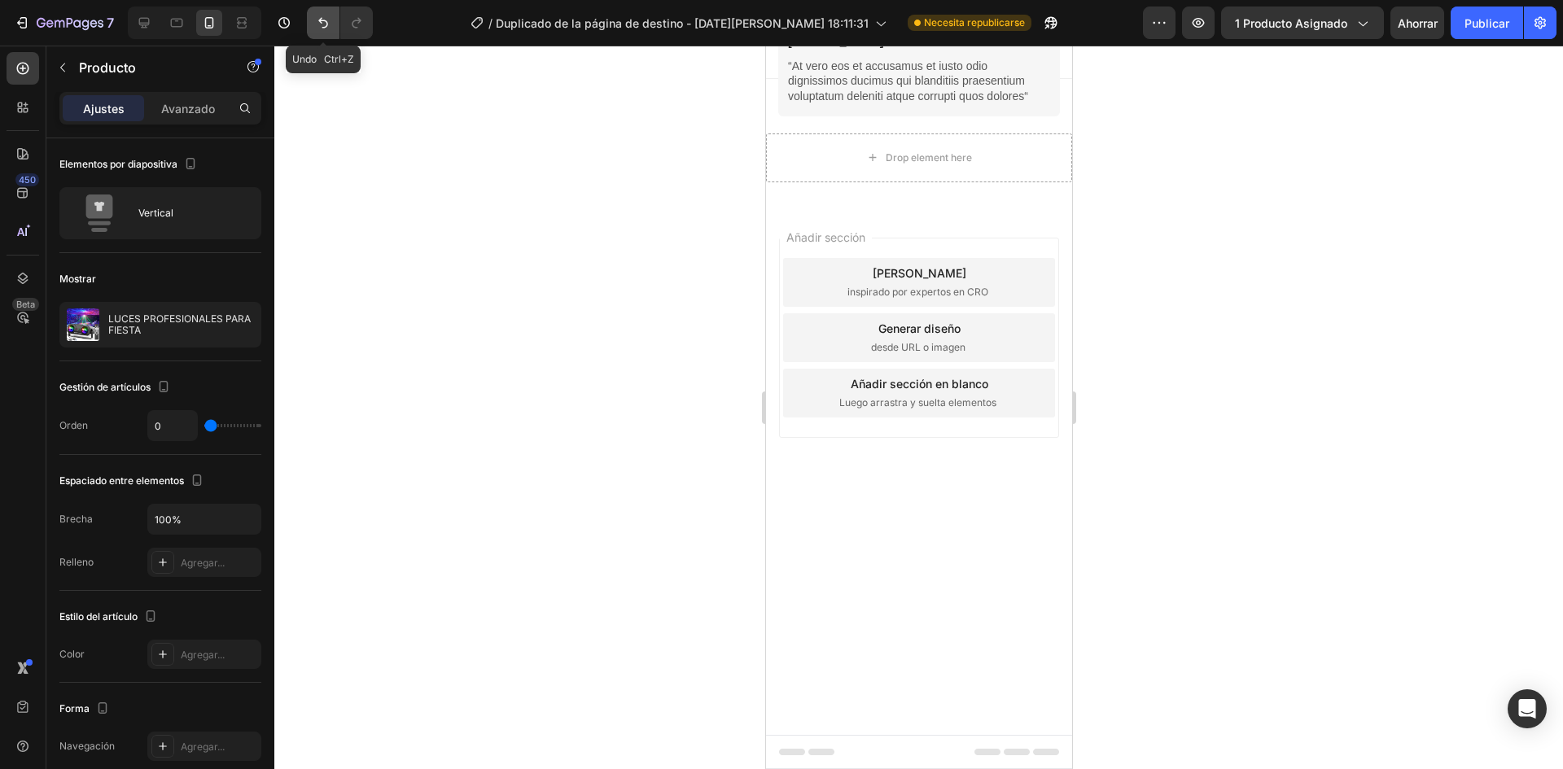
click at [327, 25] on icon "Deshacer/Rehacer" at bounding box center [323, 23] width 16 height 16
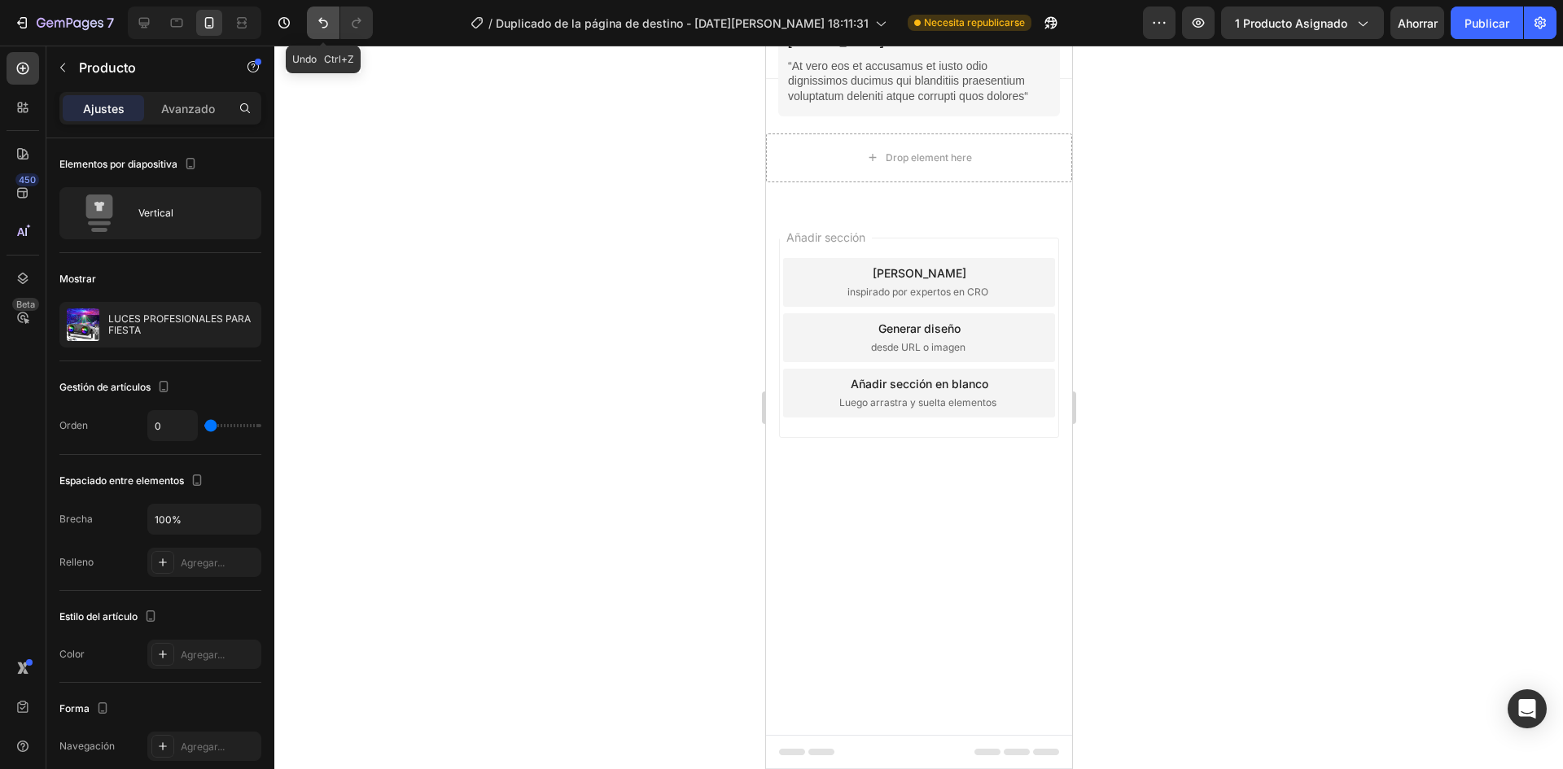
click at [327, 25] on icon "Deshacer/Rehacer" at bounding box center [323, 23] width 16 height 16
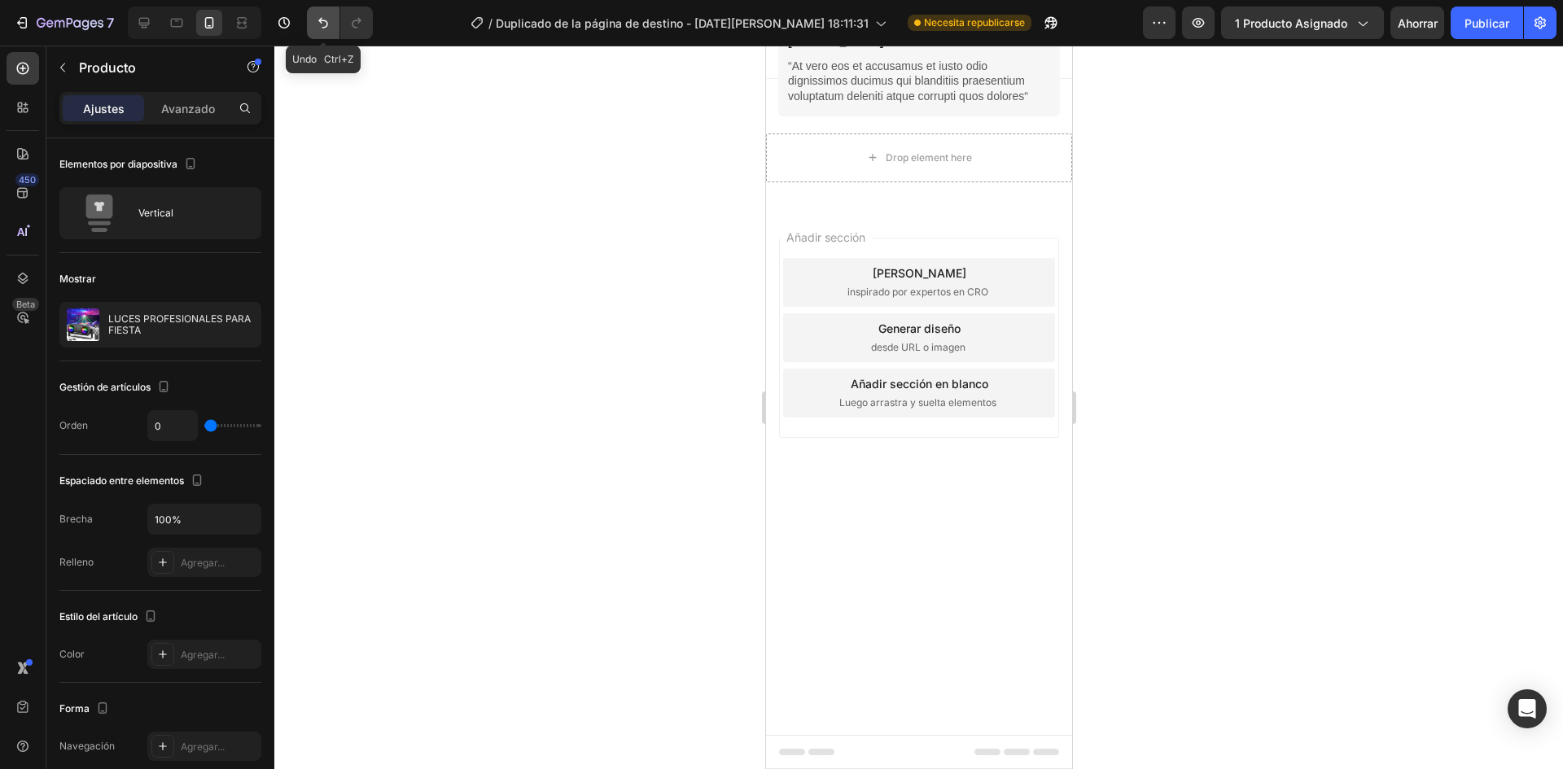
click at [327, 25] on icon "Deshacer/Rehacer" at bounding box center [323, 23] width 16 height 16
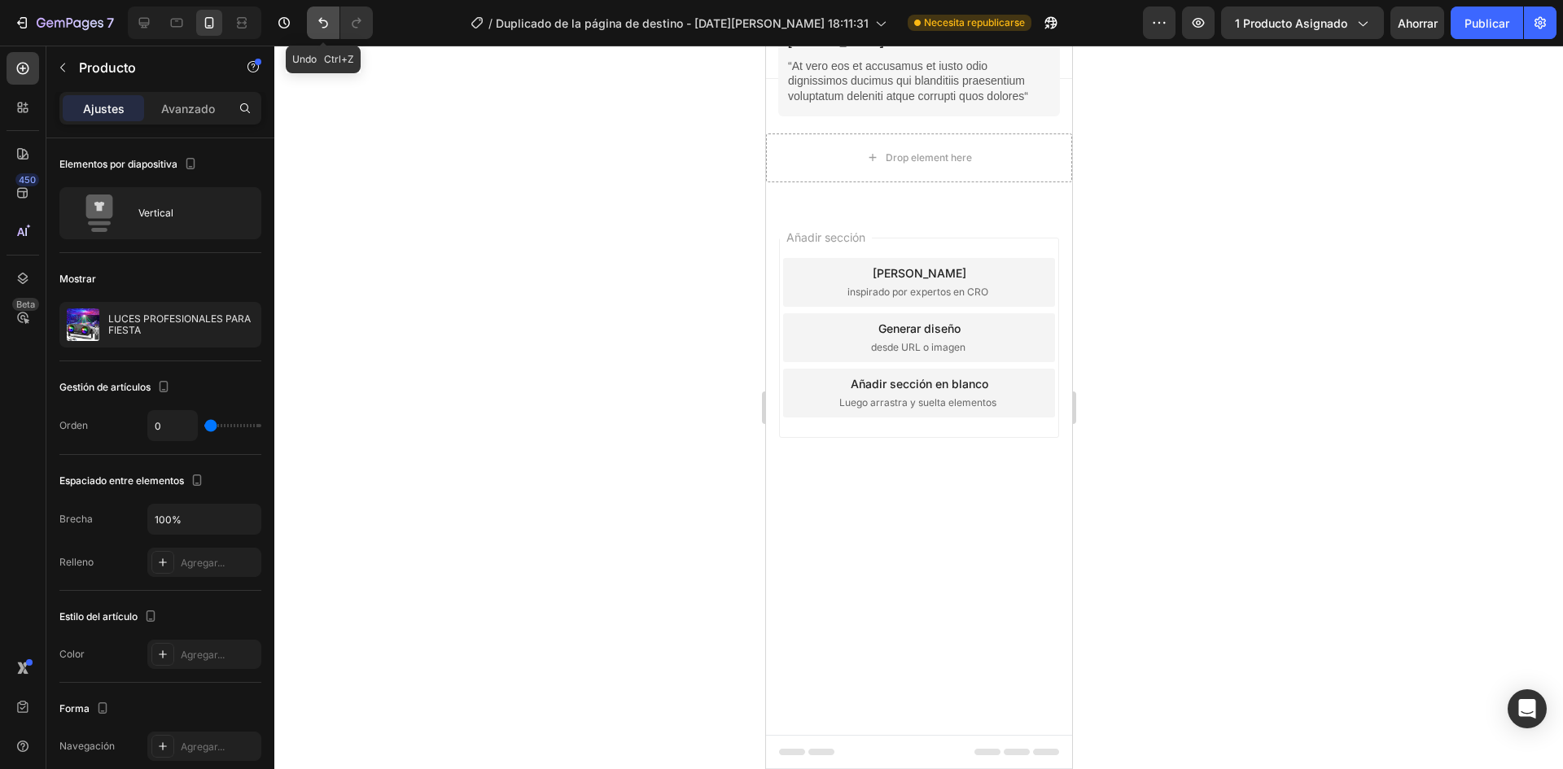
click at [327, 25] on icon "Deshacer/Rehacer" at bounding box center [323, 23] width 16 height 16
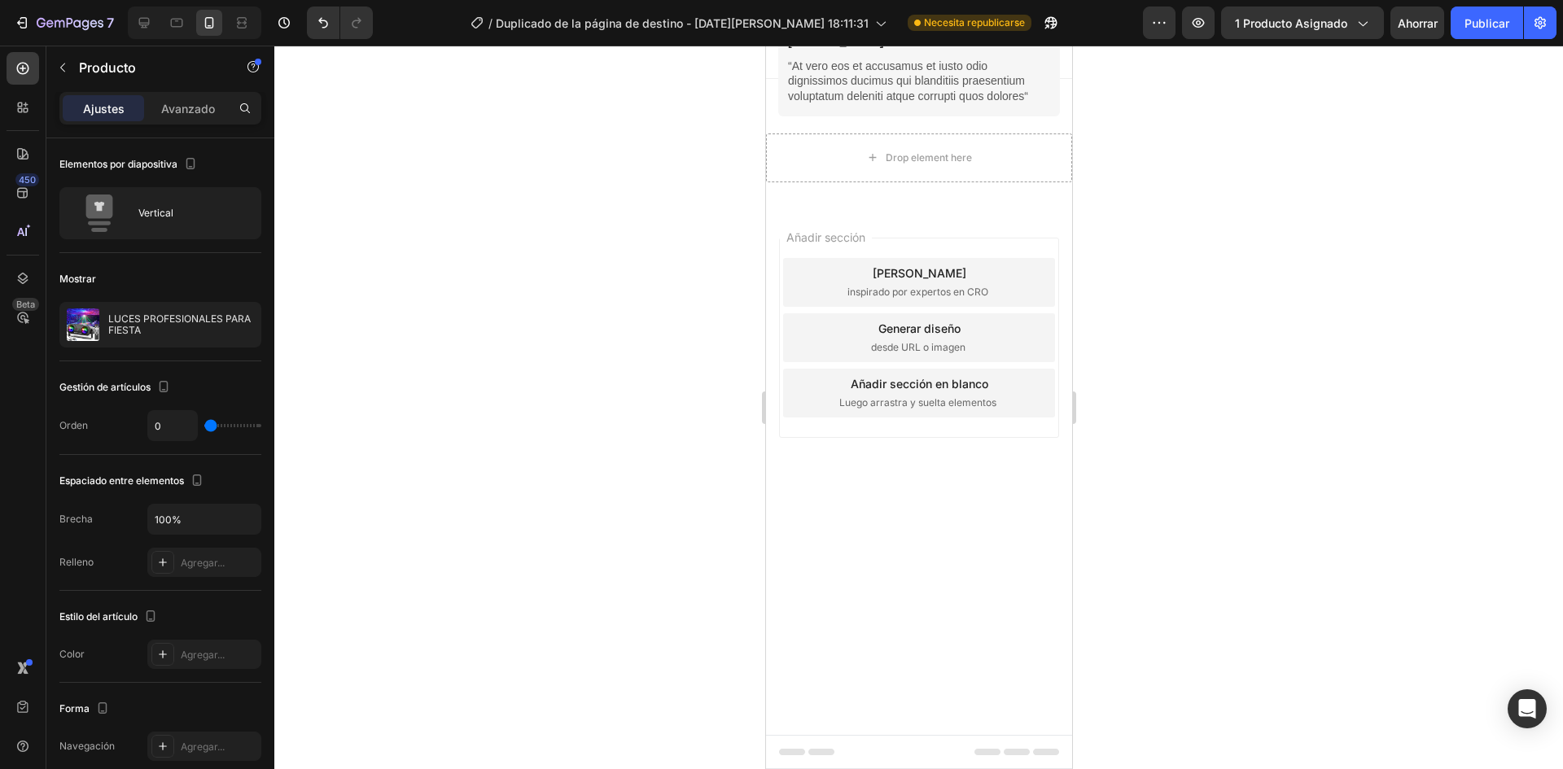
click at [1000, 318] on div "Generar diseño desde URL o imagen" at bounding box center [919, 337] width 272 height 49
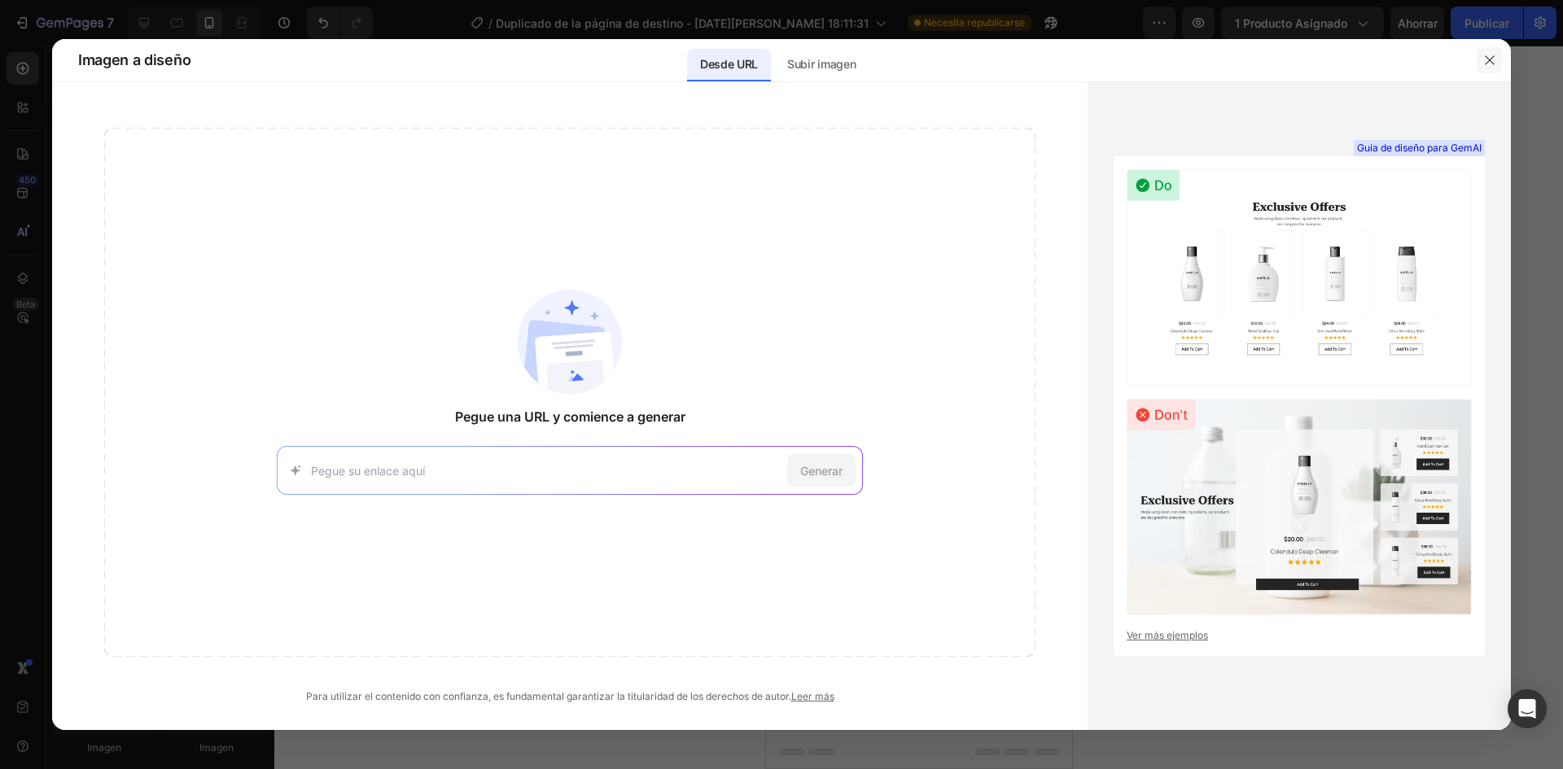
click at [1502, 59] on button "button" at bounding box center [1490, 60] width 26 height 26
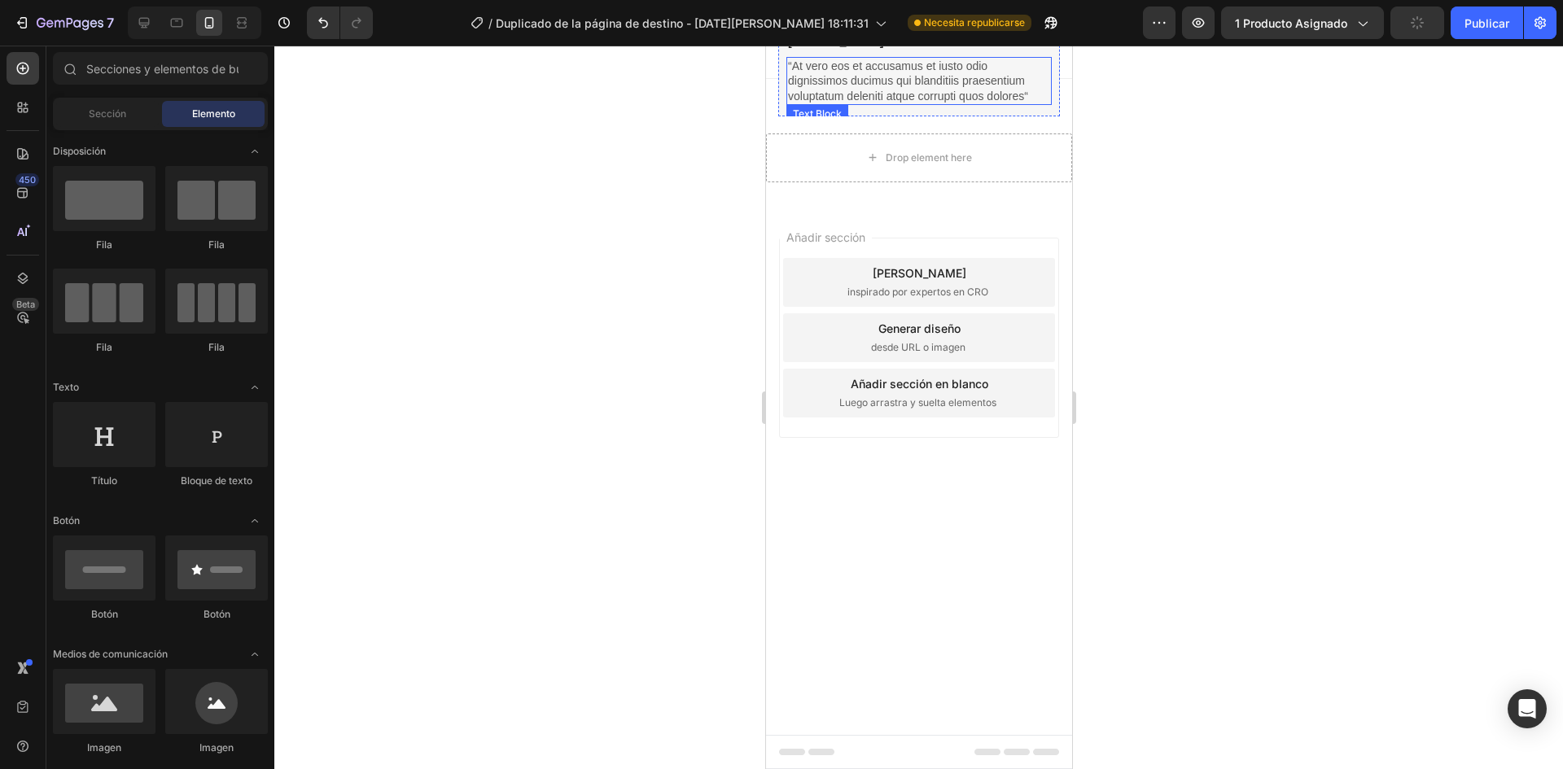
click at [1014, 71] on p "“At vero eos et accusamus et iusto odio dignissimos ducimus qui blanditiis prae…" at bounding box center [918, 81] width 262 height 45
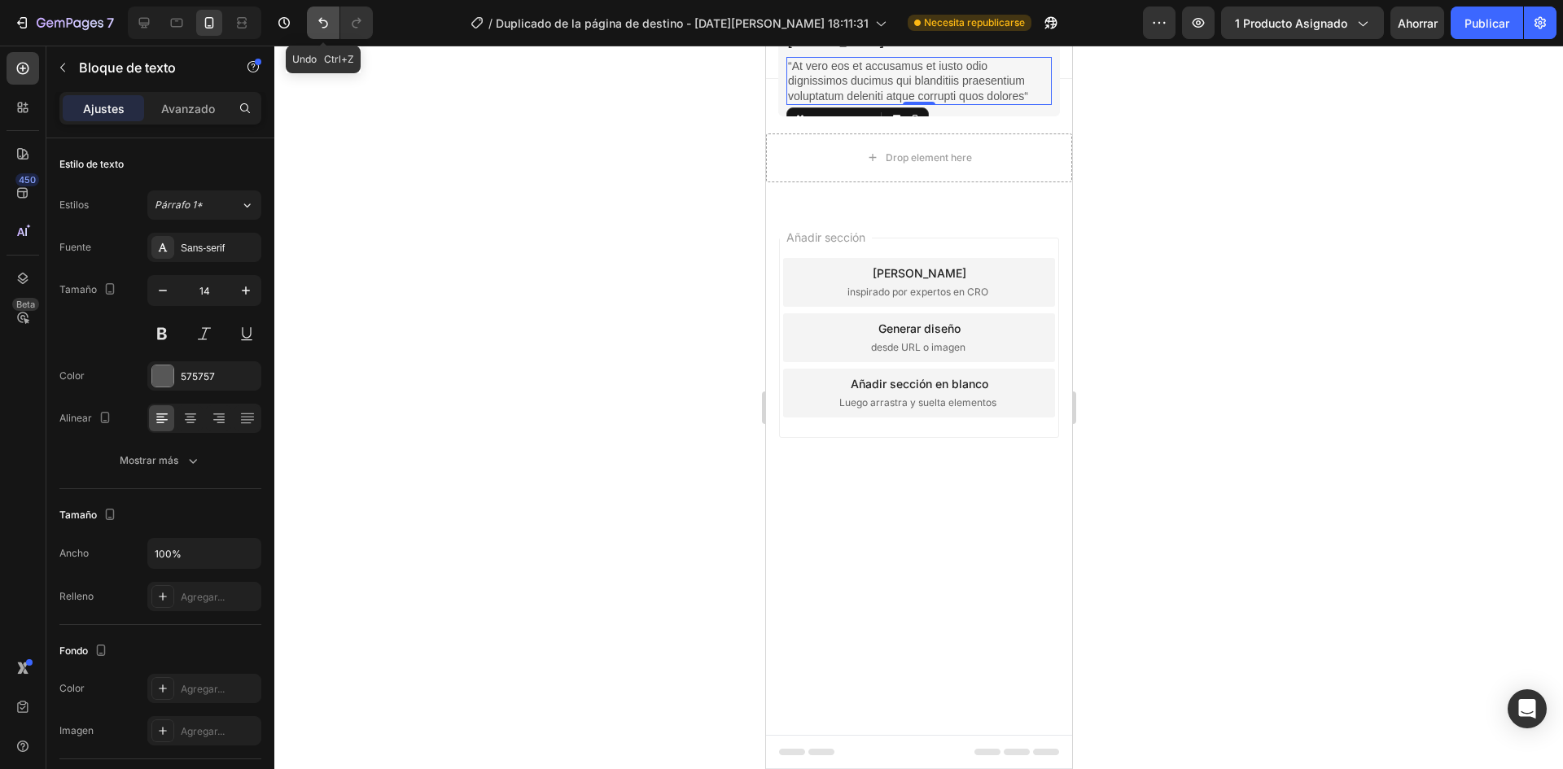
click at [323, 29] on icon "Deshacer/Rehacer" at bounding box center [323, 23] width 16 height 16
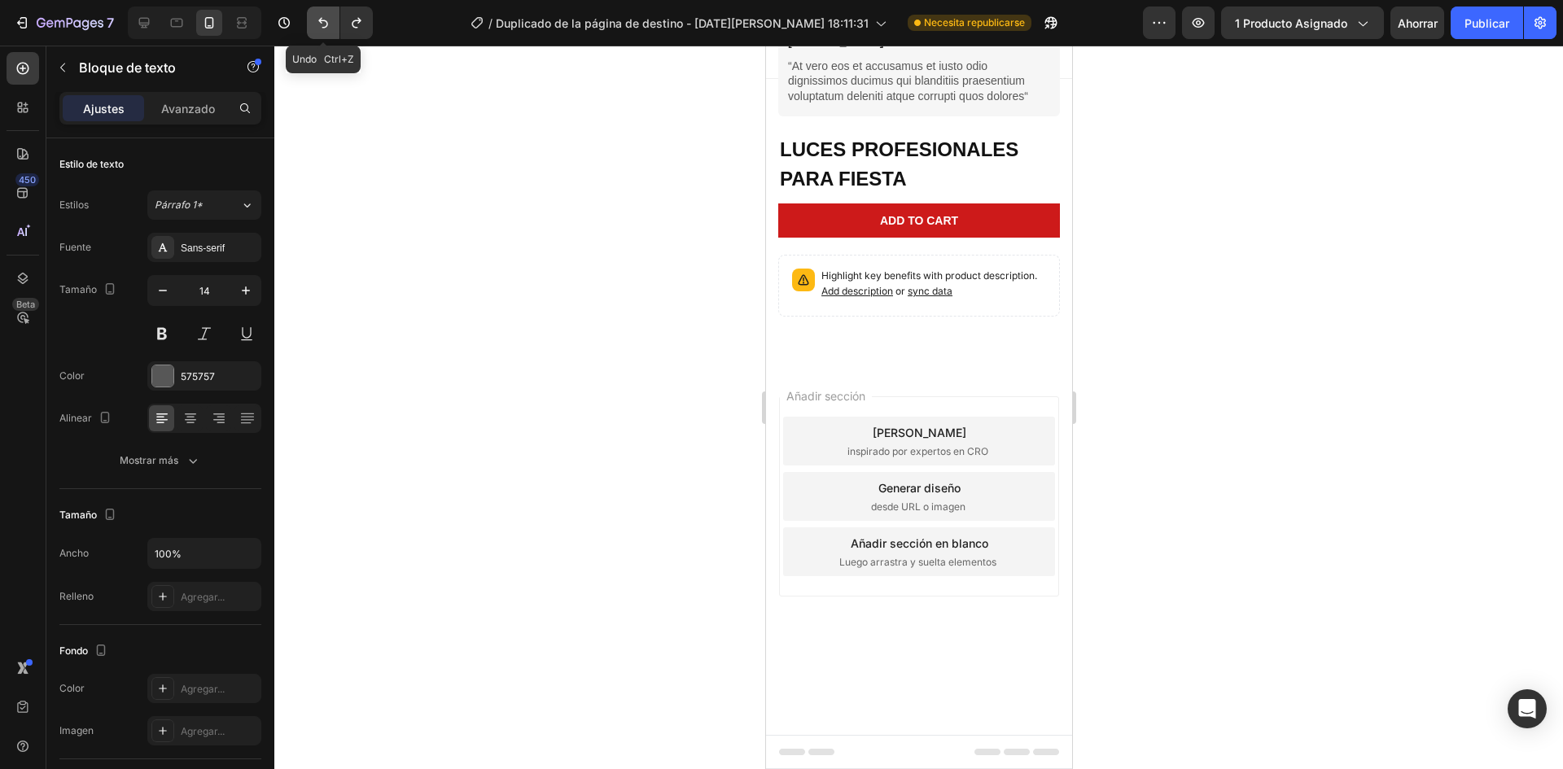
click at [323, 29] on icon "Deshacer/Rehacer" at bounding box center [323, 23] width 16 height 16
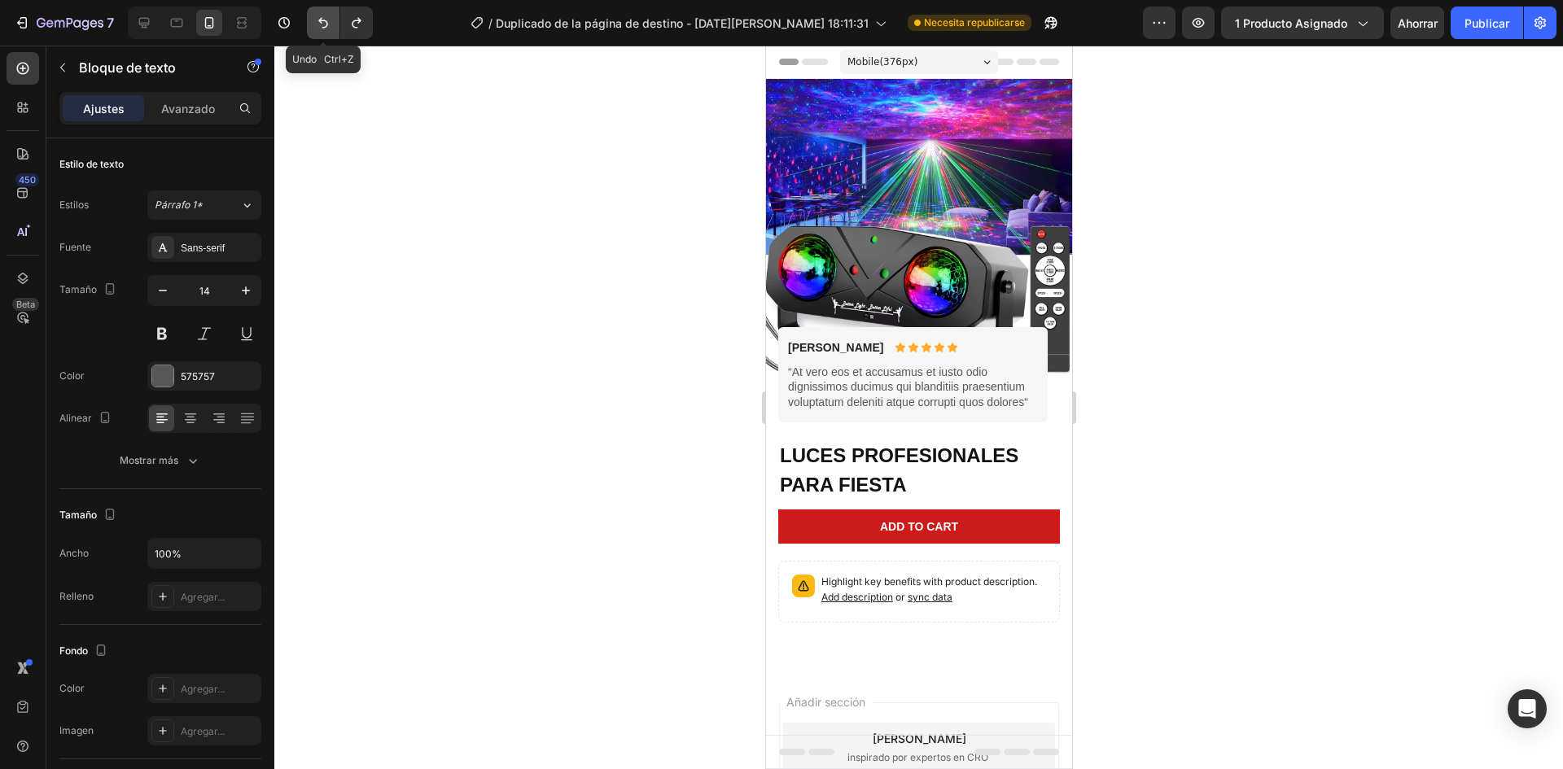
click at [323, 29] on icon "Deshacer/Rehacer" at bounding box center [323, 23] width 16 height 16
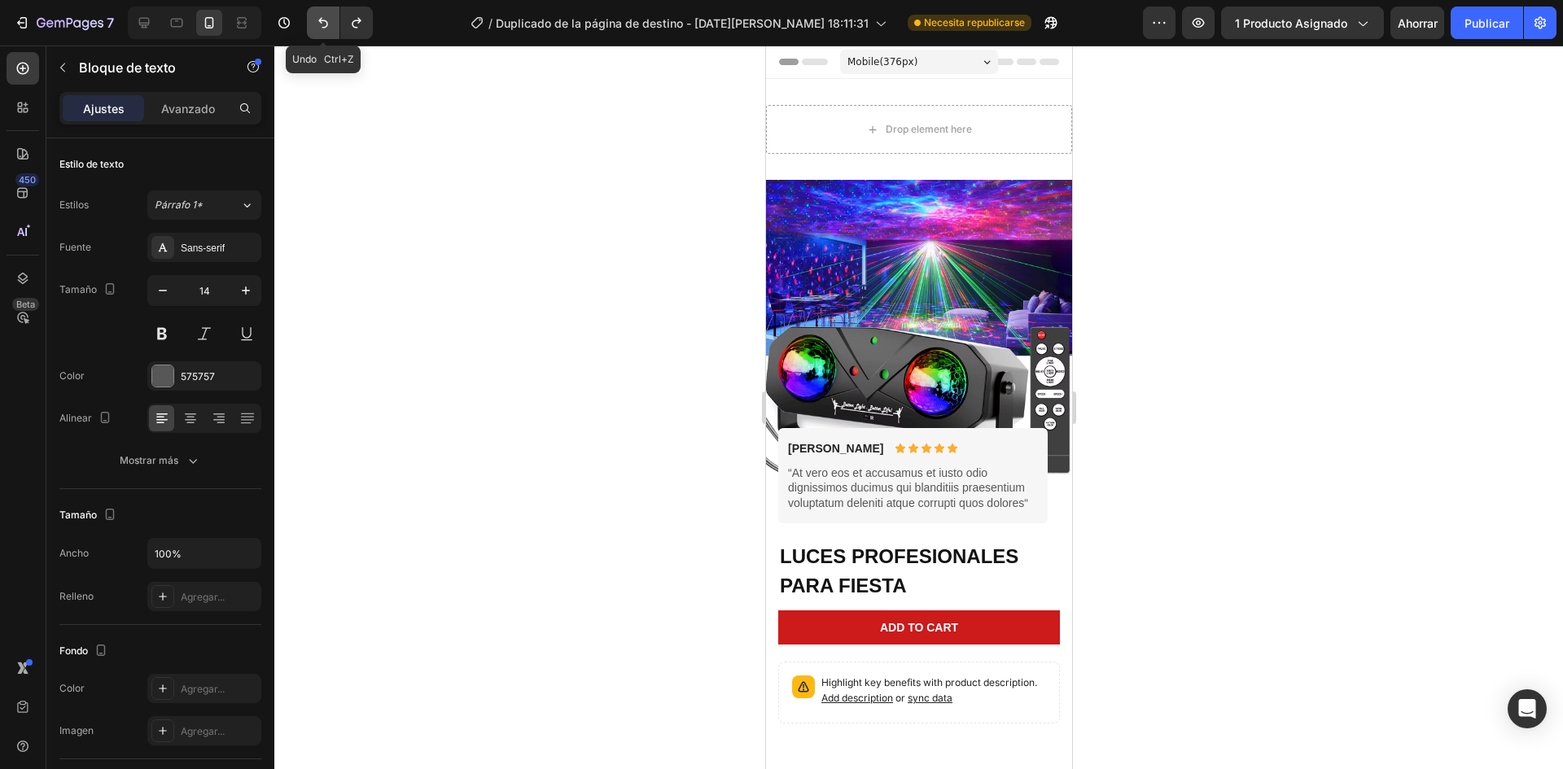
click at [323, 29] on icon "Deshacer/Rehacer" at bounding box center [323, 23] width 16 height 16
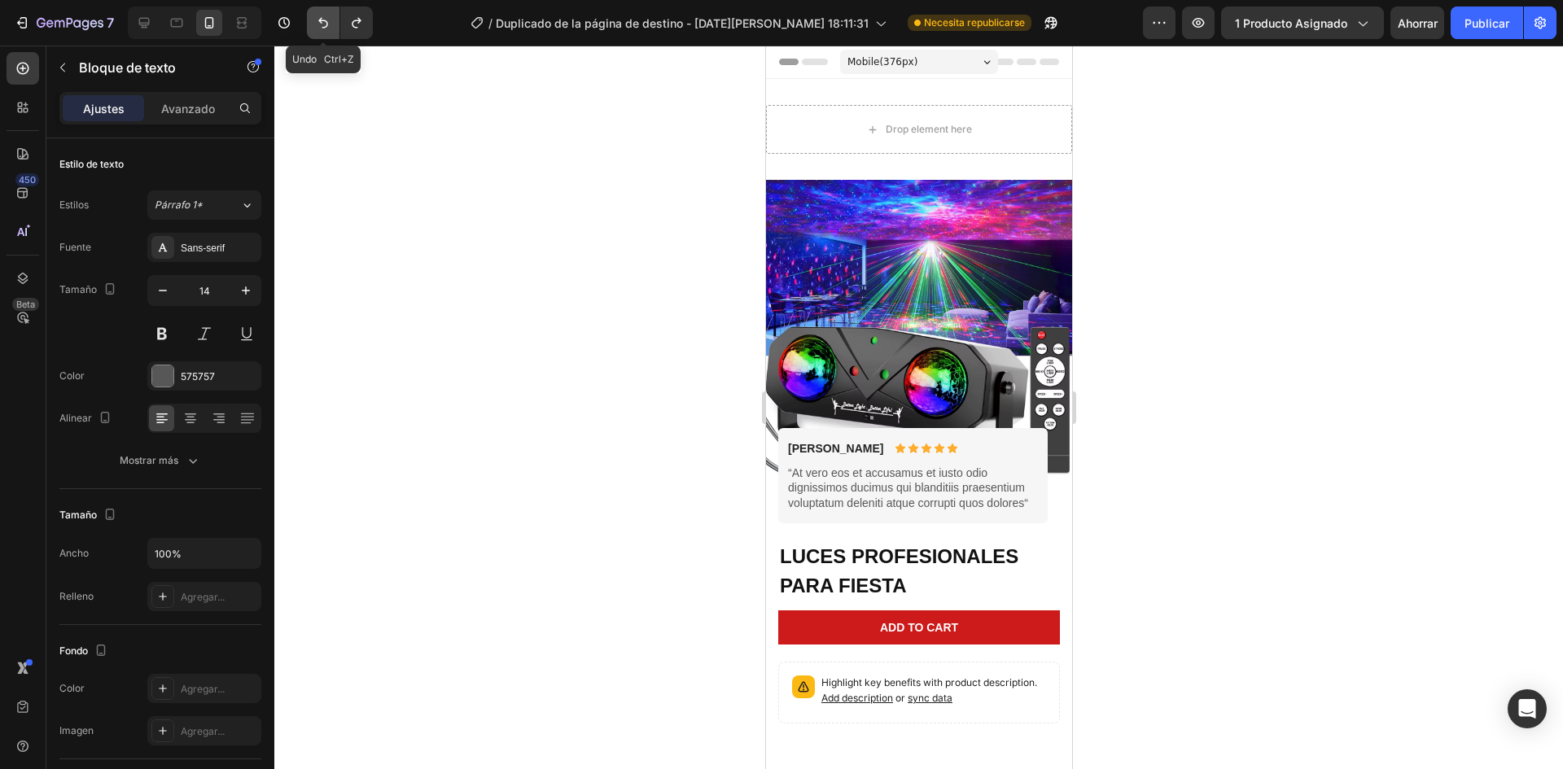
click at [323, 29] on icon "Deshacer/Rehacer" at bounding box center [323, 23] width 16 height 16
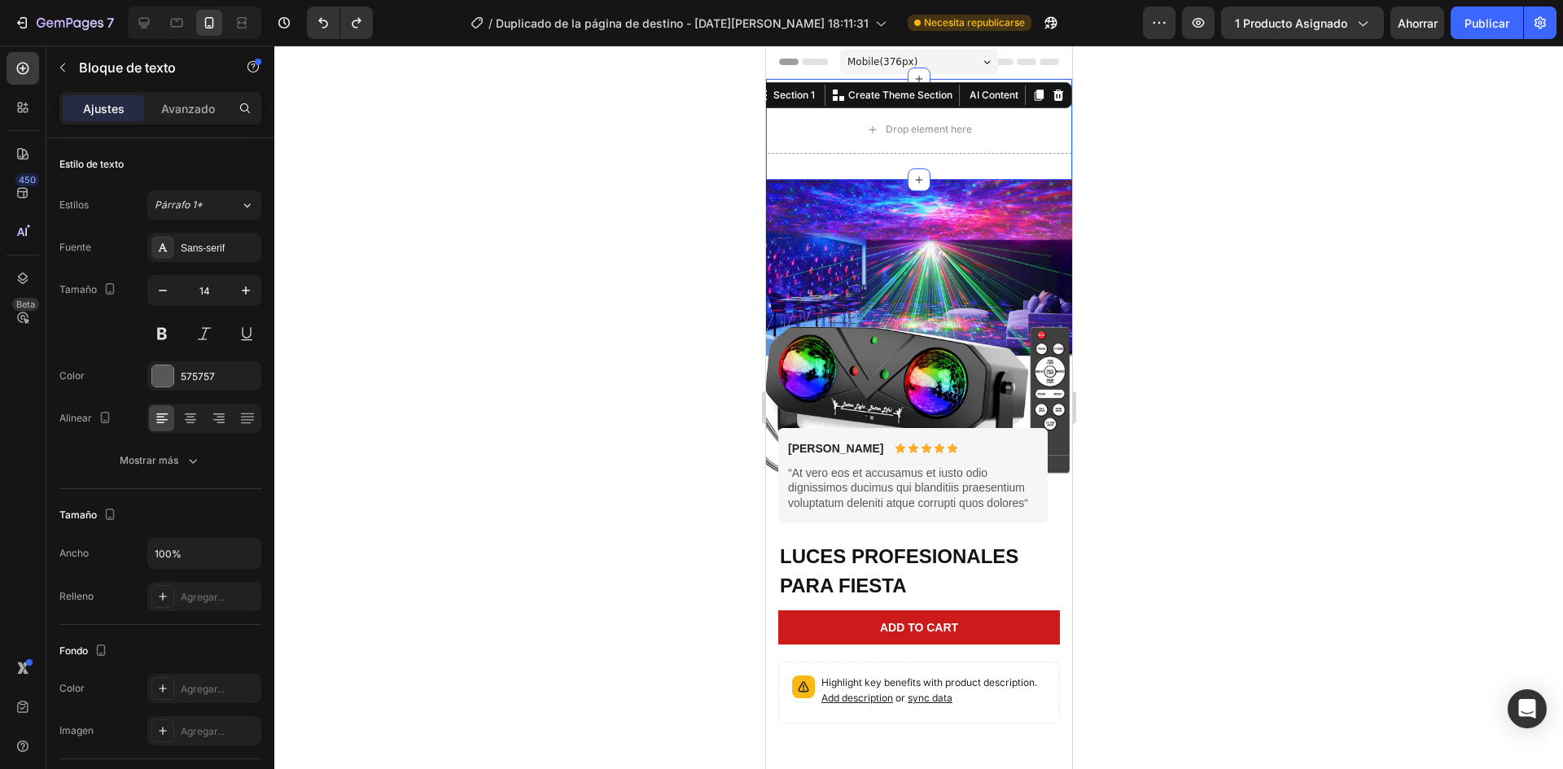
click at [984, 92] on div "Drop element here Section 1 You can create reusable sections Create Theme Secti…" at bounding box center [918, 129] width 306 height 101
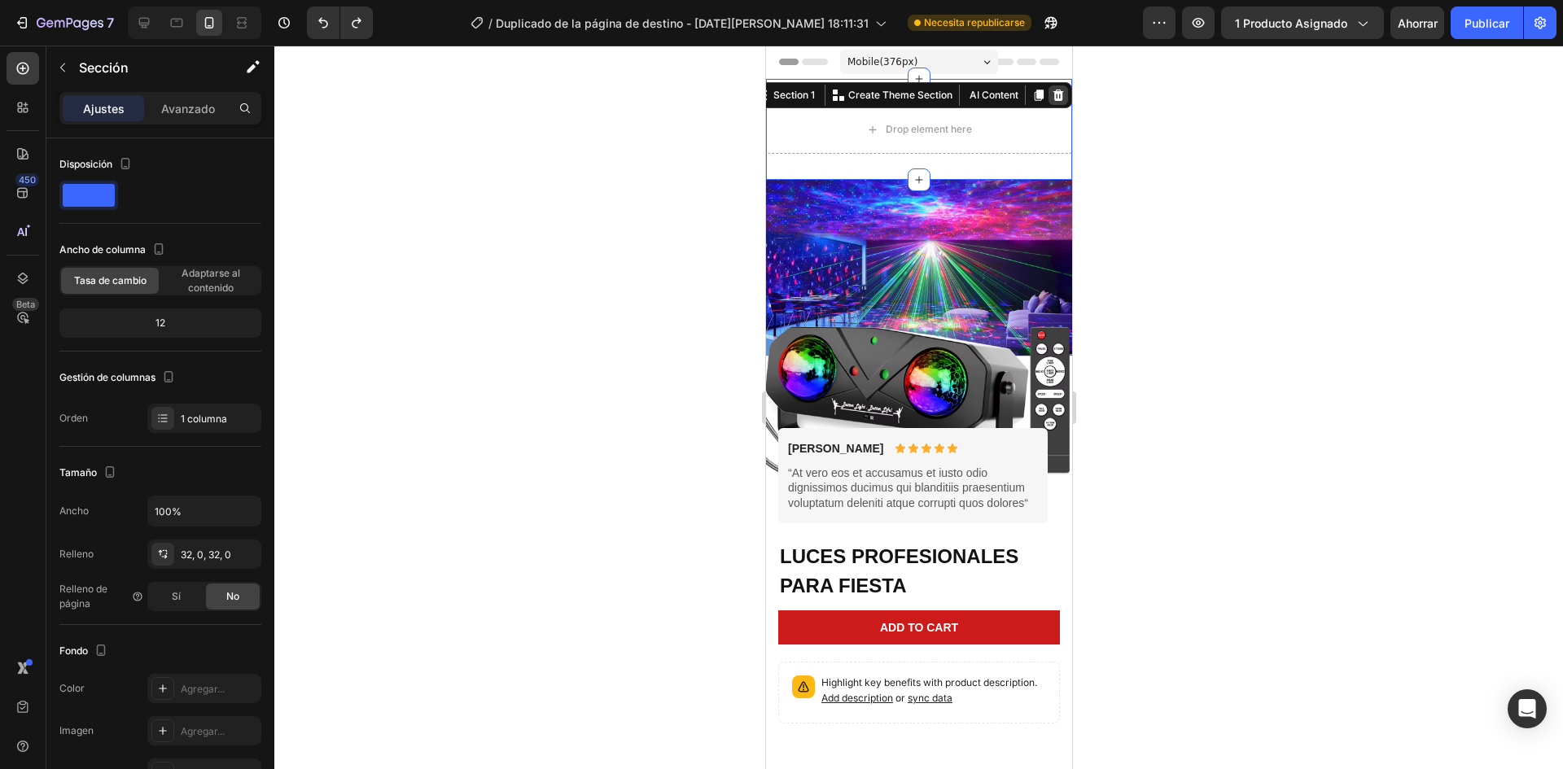
click at [1053, 93] on icon at bounding box center [1058, 95] width 11 height 11
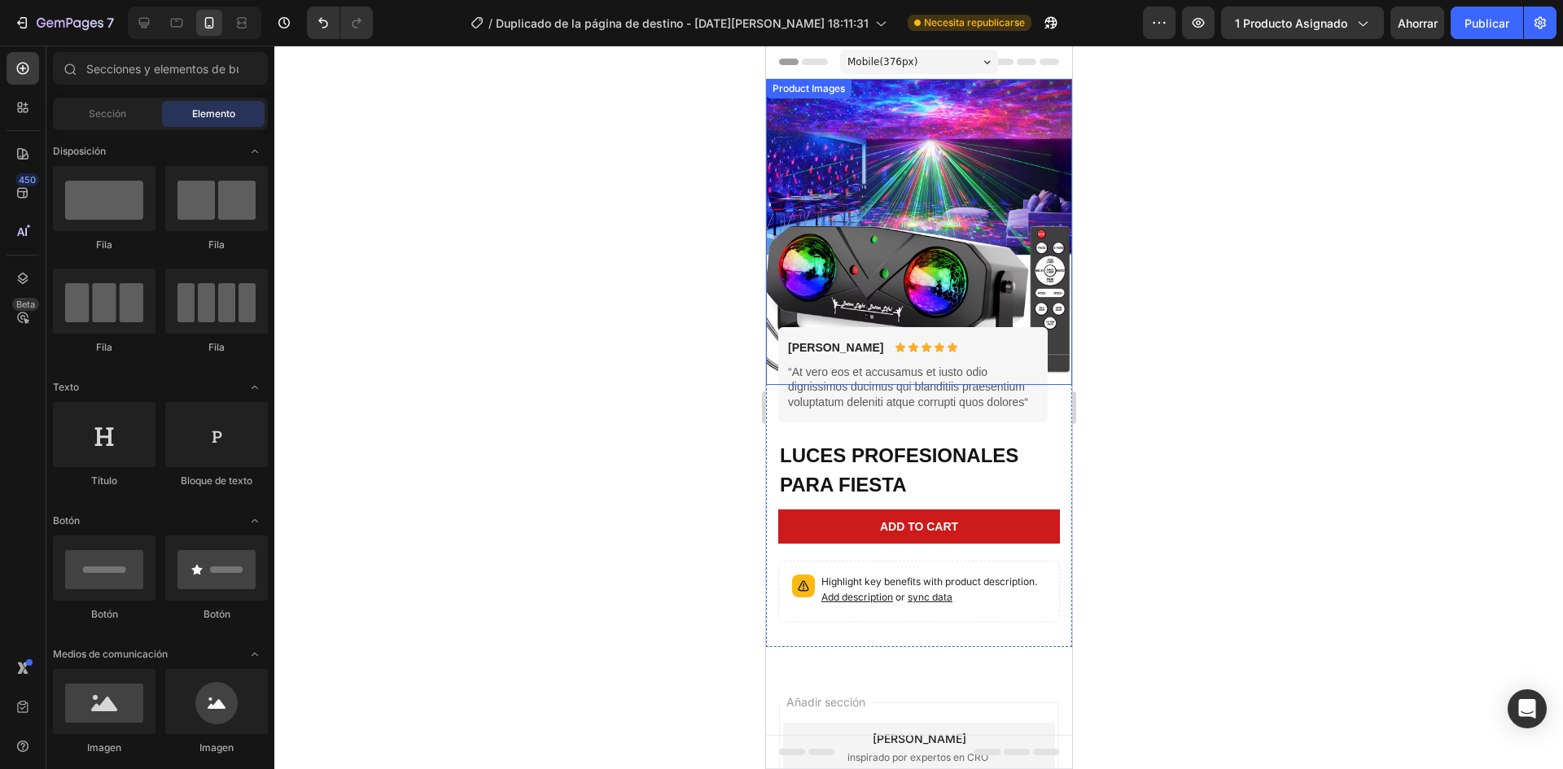
click at [1046, 79] on img at bounding box center [918, 232] width 306 height 306
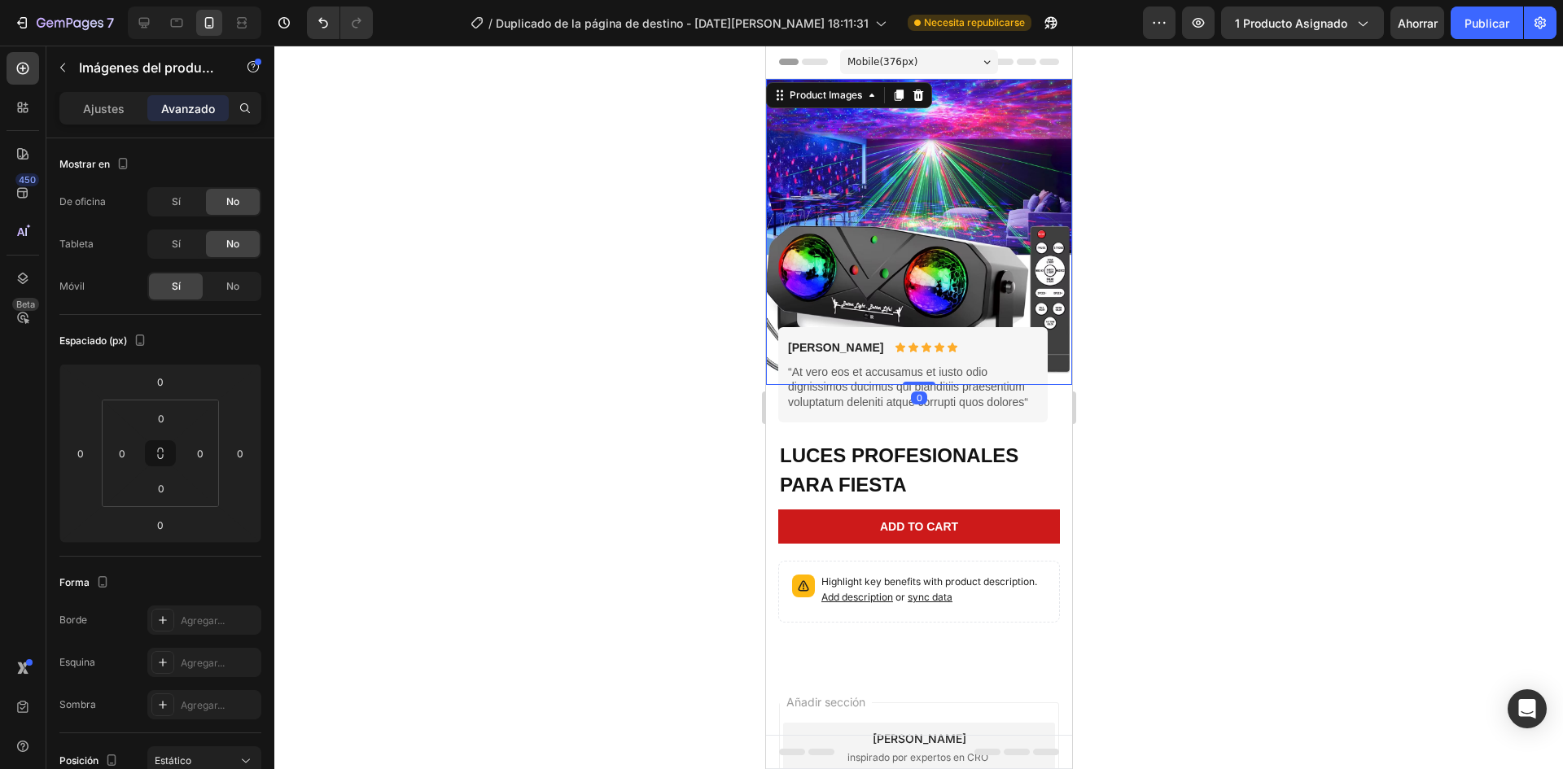
click at [915, 94] on icon at bounding box center [918, 95] width 11 height 11
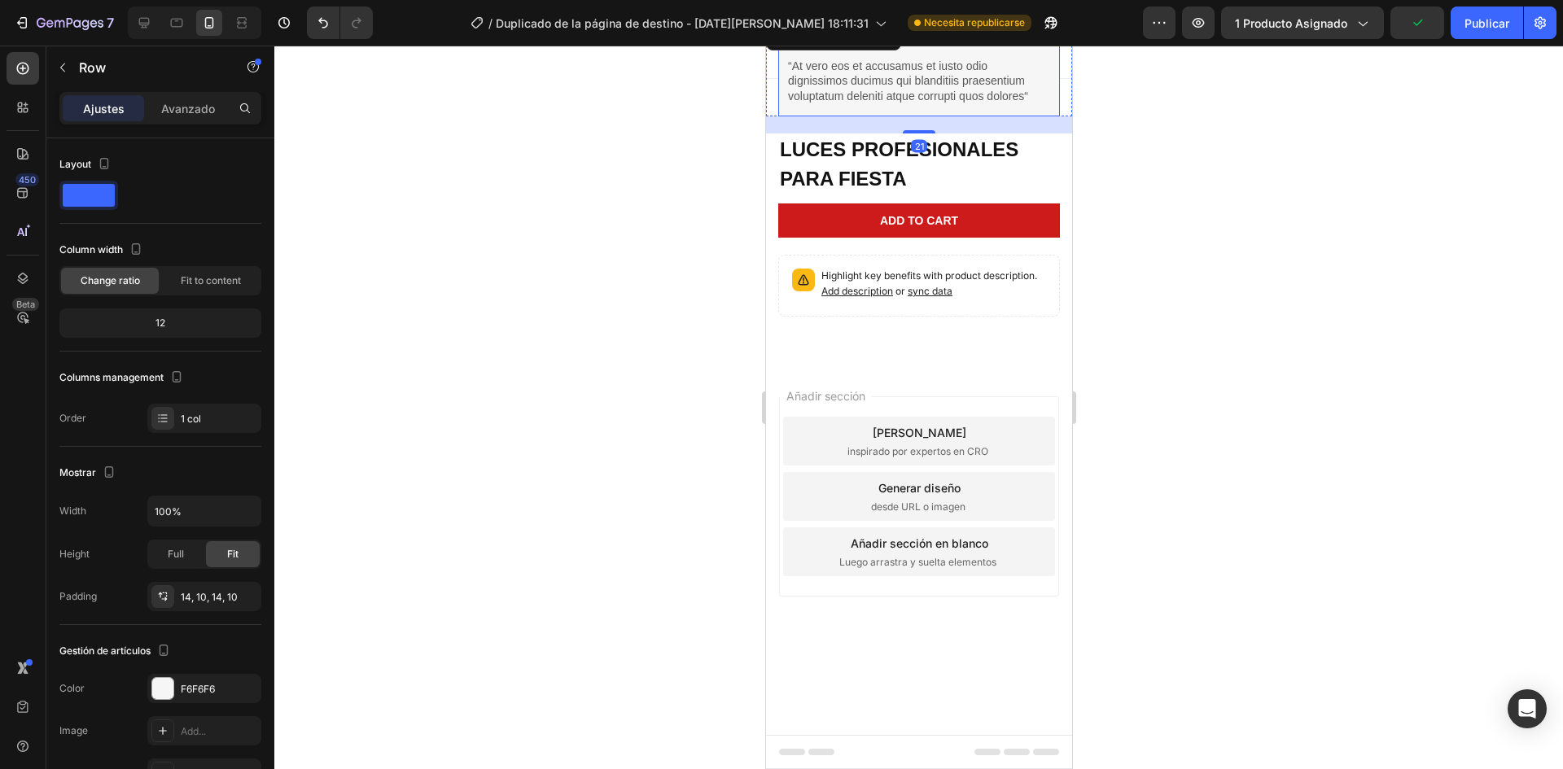
click at [1058, 76] on div "Briana M. Text Block Icon Icon Icon Icon Icon Icon List Row “At vero eos et acc…" at bounding box center [919, 68] width 282 height 95
click at [1042, 42] on div "7 / Duplicado de la página de destino - 27 de agosto, 18:11:31 Necesita republi…" at bounding box center [781, 23] width 1563 height 46
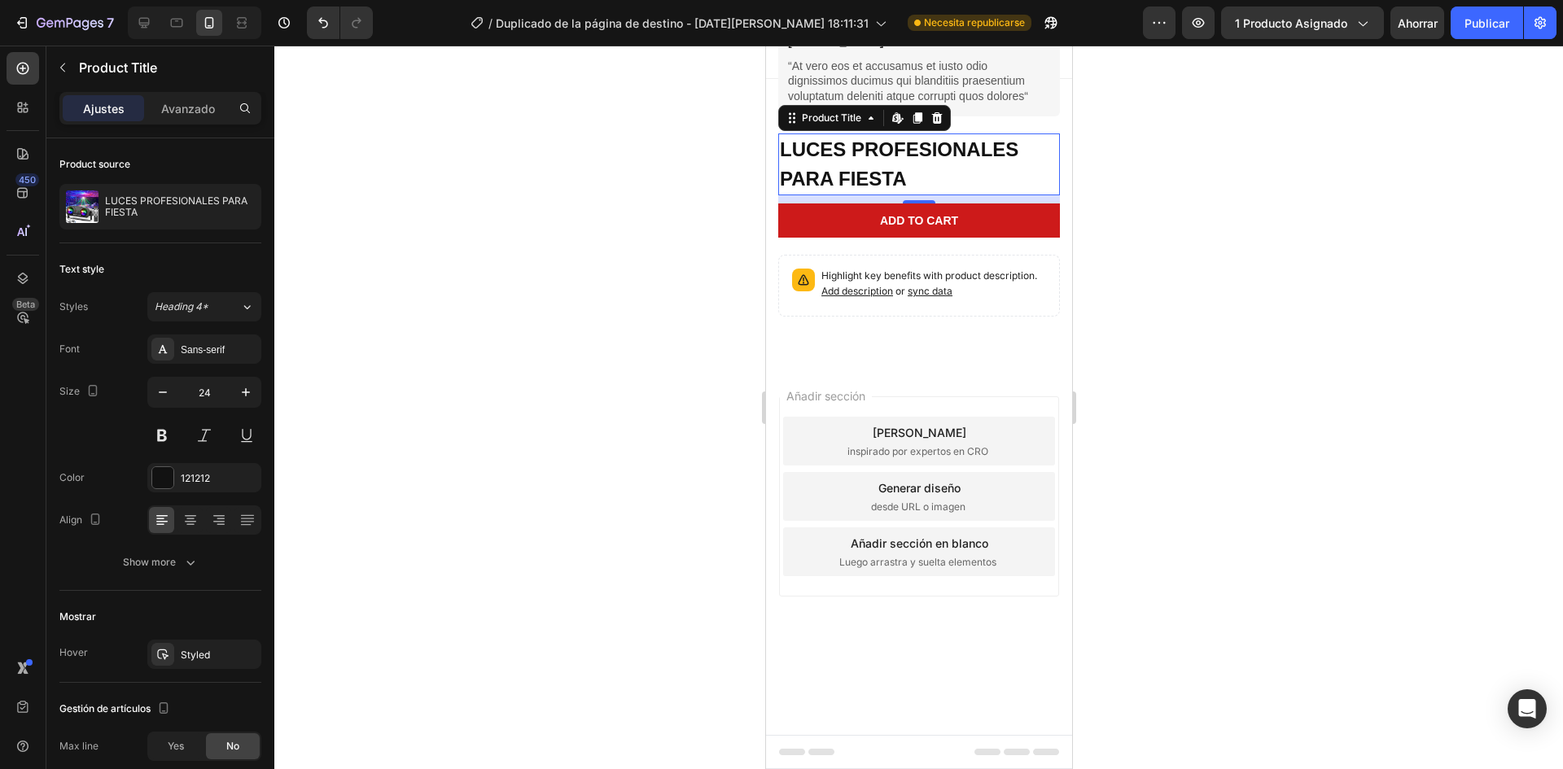
click at [1033, 183] on h1 "LUCES PROFESIONALES PARA FIESTA" at bounding box center [919, 165] width 282 height 62
click at [932, 121] on icon at bounding box center [936, 118] width 13 height 13
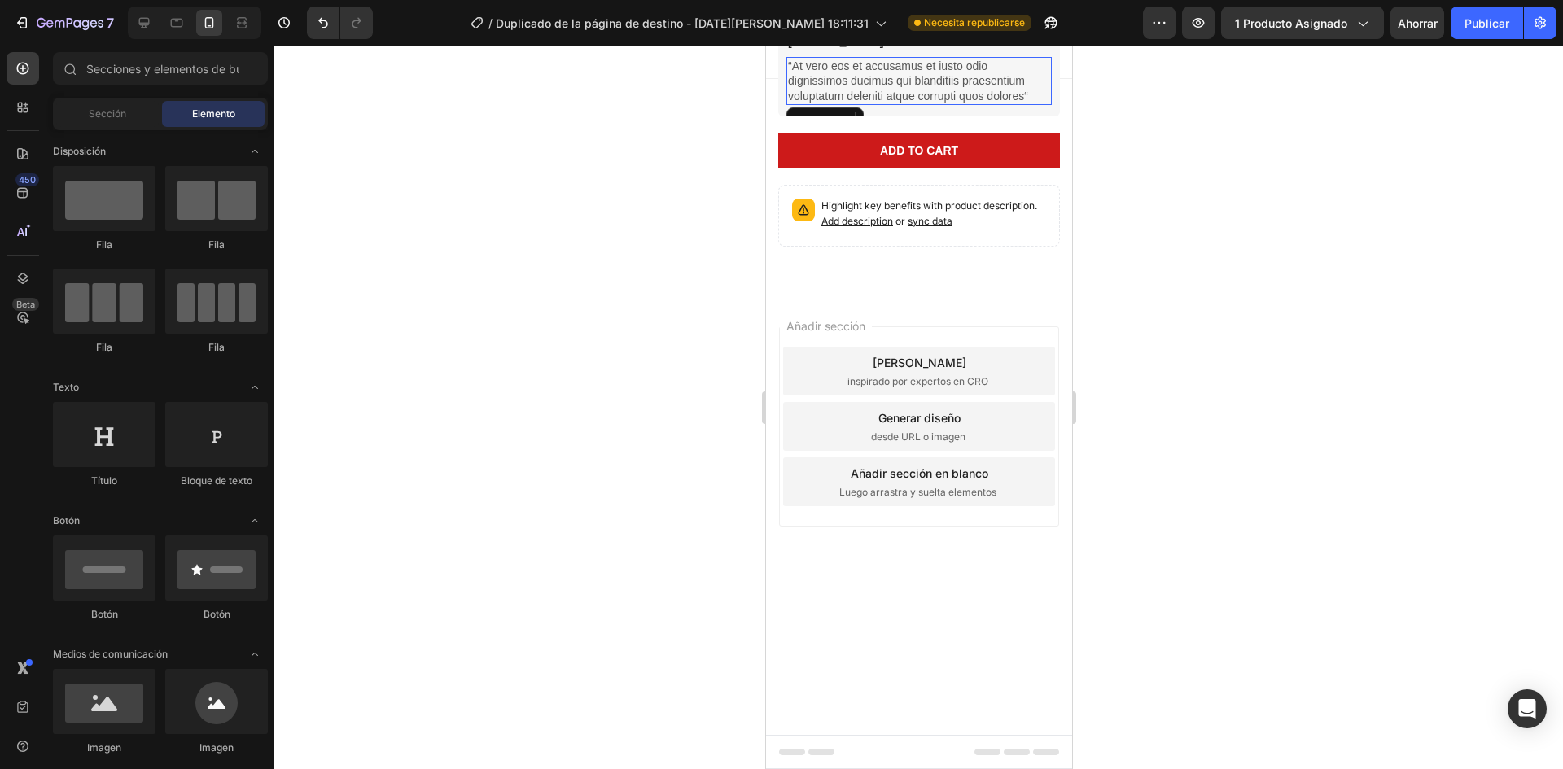
click at [946, 95] on p "“At vero eos et accusamus et iusto odio dignissimos ducimus qui blanditiis prae…" at bounding box center [918, 81] width 262 height 45
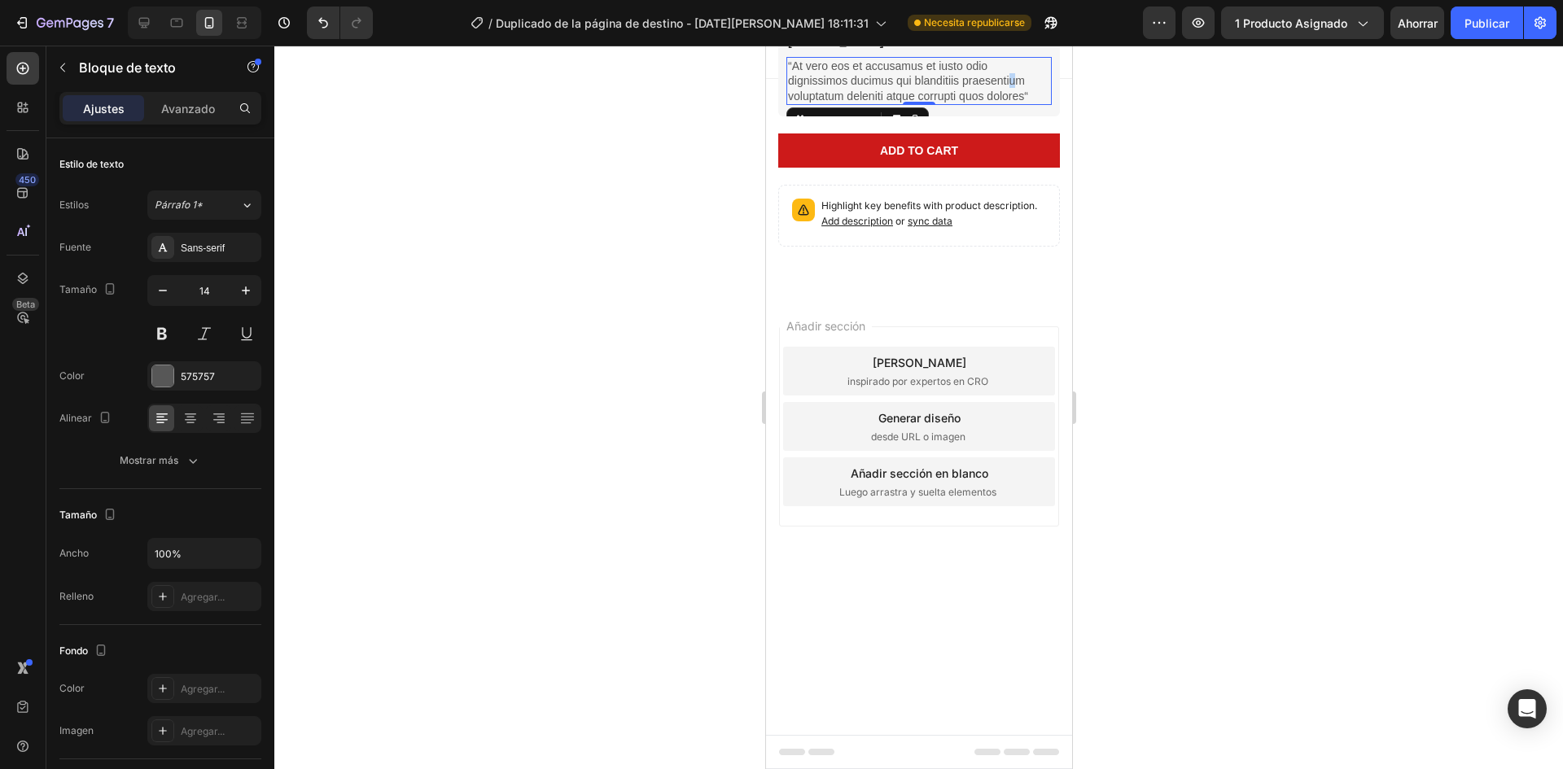
click at [1012, 76] on p "“At vero eos et accusamus et iusto odio dignissimos ducimus qui blanditiis prae…" at bounding box center [918, 81] width 262 height 45
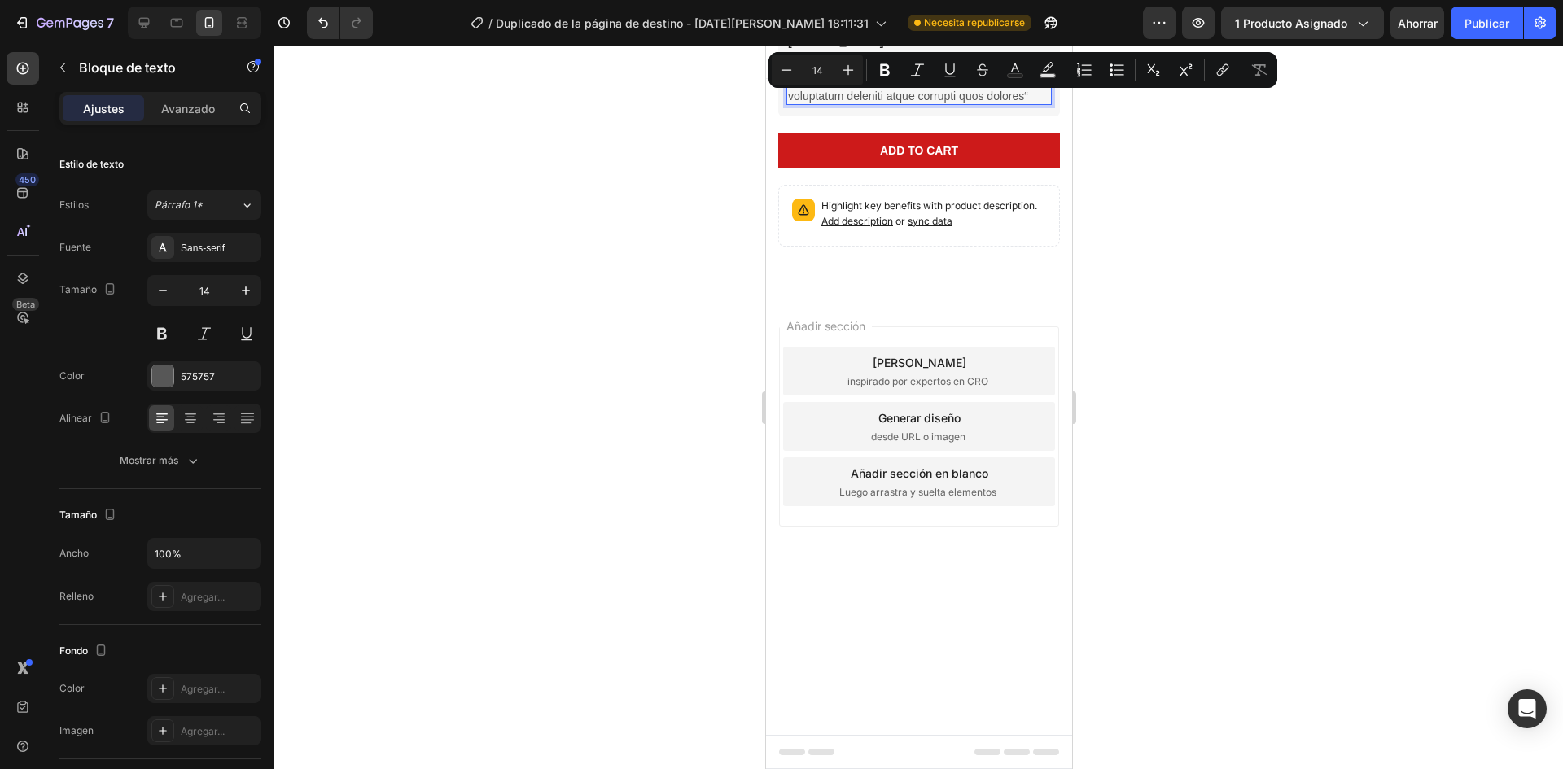
click at [1136, 162] on div at bounding box center [918, 408] width 1289 height 724
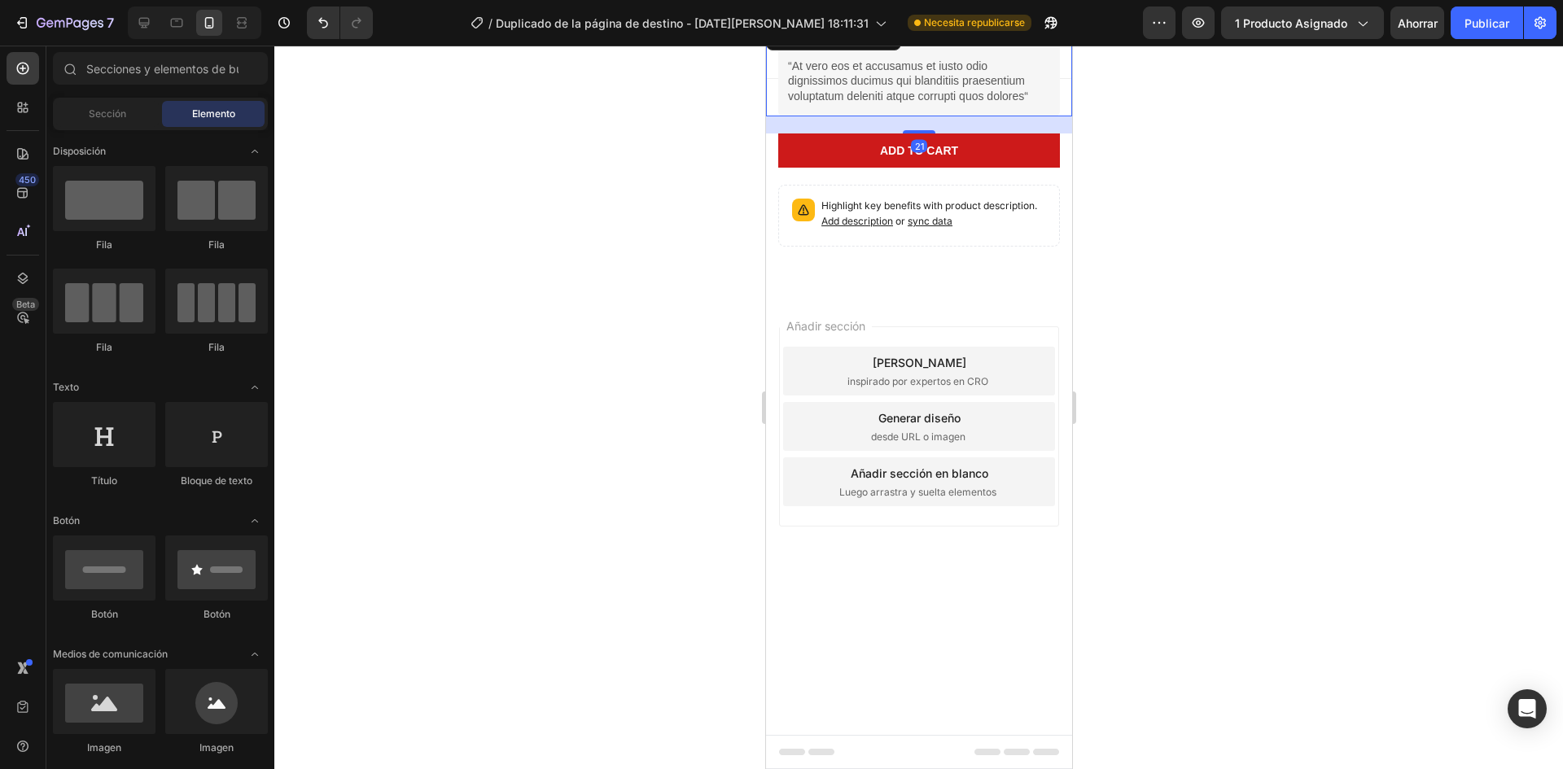
click at [1065, 77] on div "Briana M. Text Block Icon Icon Icon Icon Icon Icon List Row “At vero eos et acc…" at bounding box center [918, 68] width 306 height 95
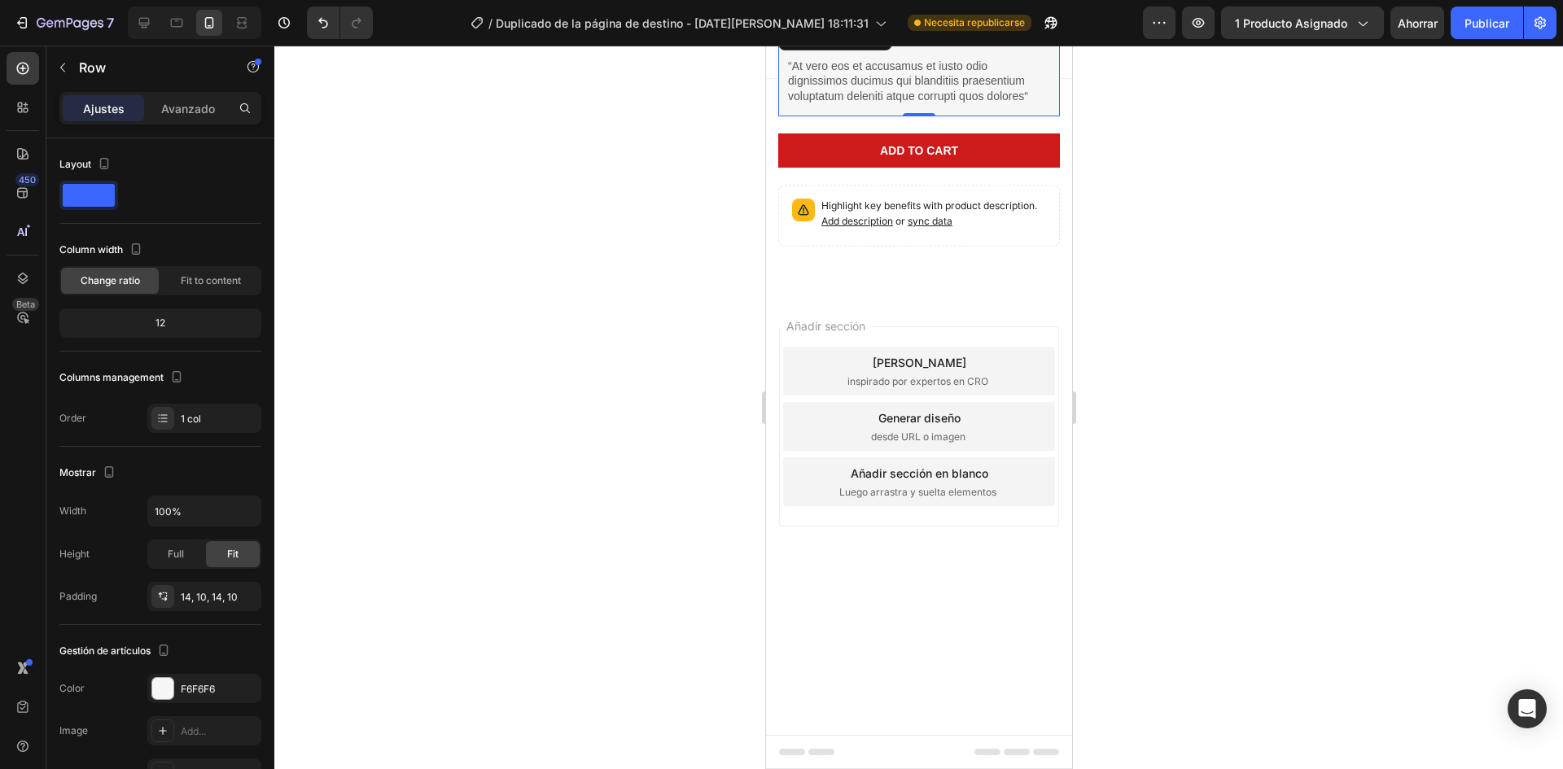
click at [1056, 72] on div "Briana M. Text Block Icon Icon Icon Icon Icon Icon List Row “At vero eos et acc…" at bounding box center [919, 68] width 282 height 95
click at [323, 26] on icon "Deshacer/Rehacer" at bounding box center [323, 23] width 16 height 16
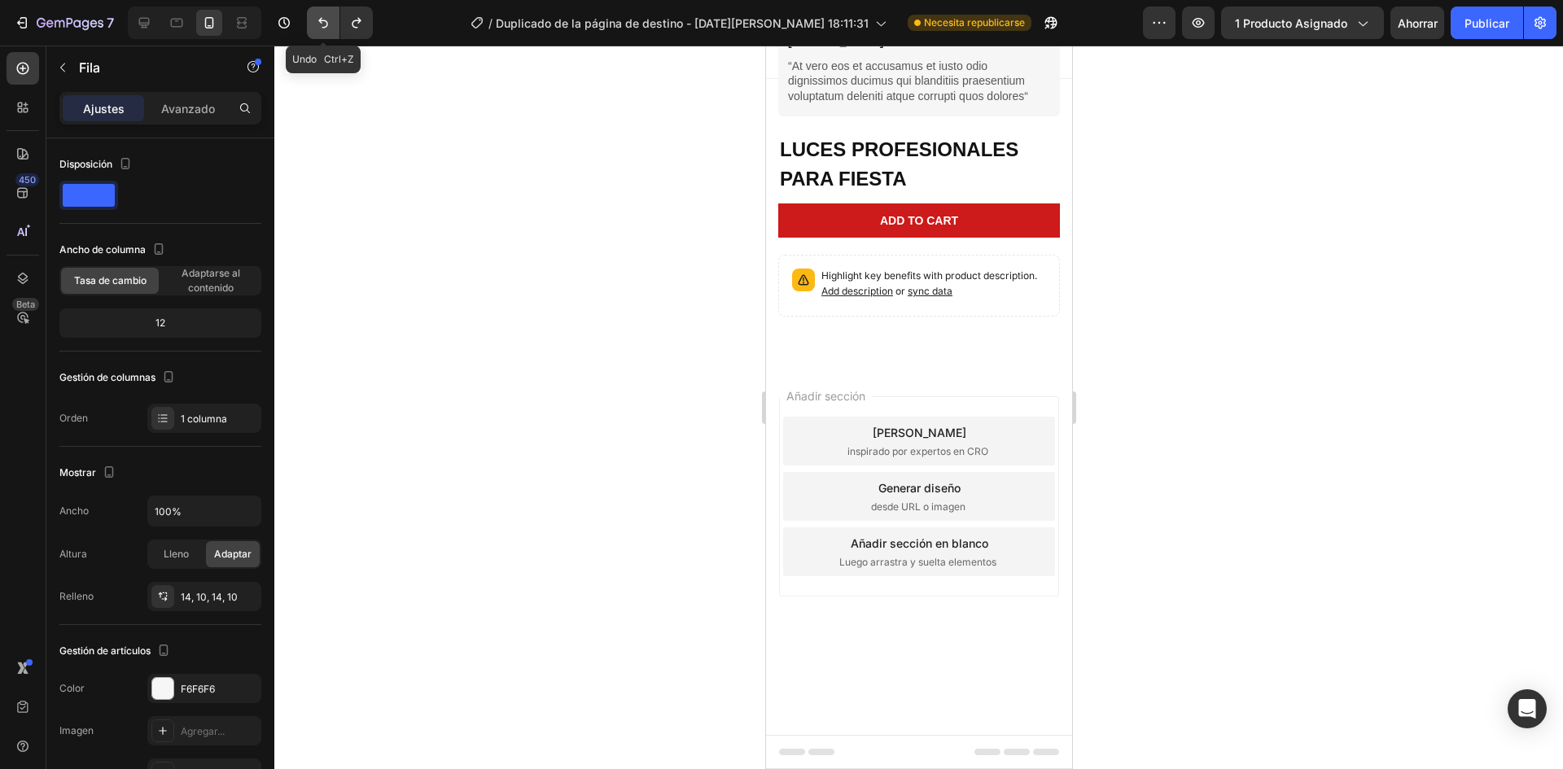
click at [323, 26] on icon "Deshacer/Rehacer" at bounding box center [323, 23] width 16 height 16
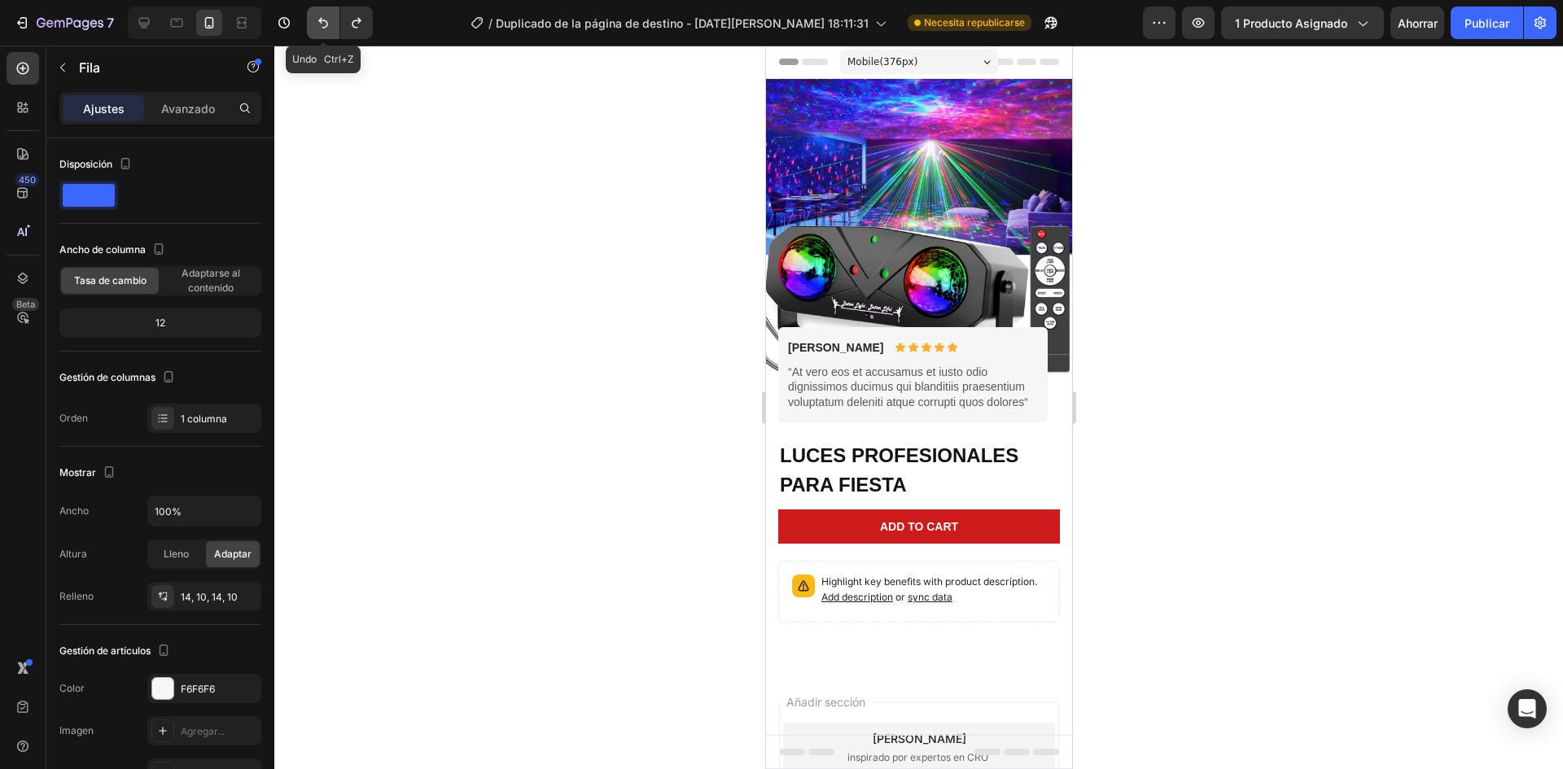
click at [323, 26] on icon "Deshacer/Rehacer" at bounding box center [323, 23] width 16 height 16
click at [1037, 350] on div "Briana M. Text Block Icon Icon Icon Icon Icon Icon List Row “At vero eos et acc…" at bounding box center [912, 375] width 253 height 72
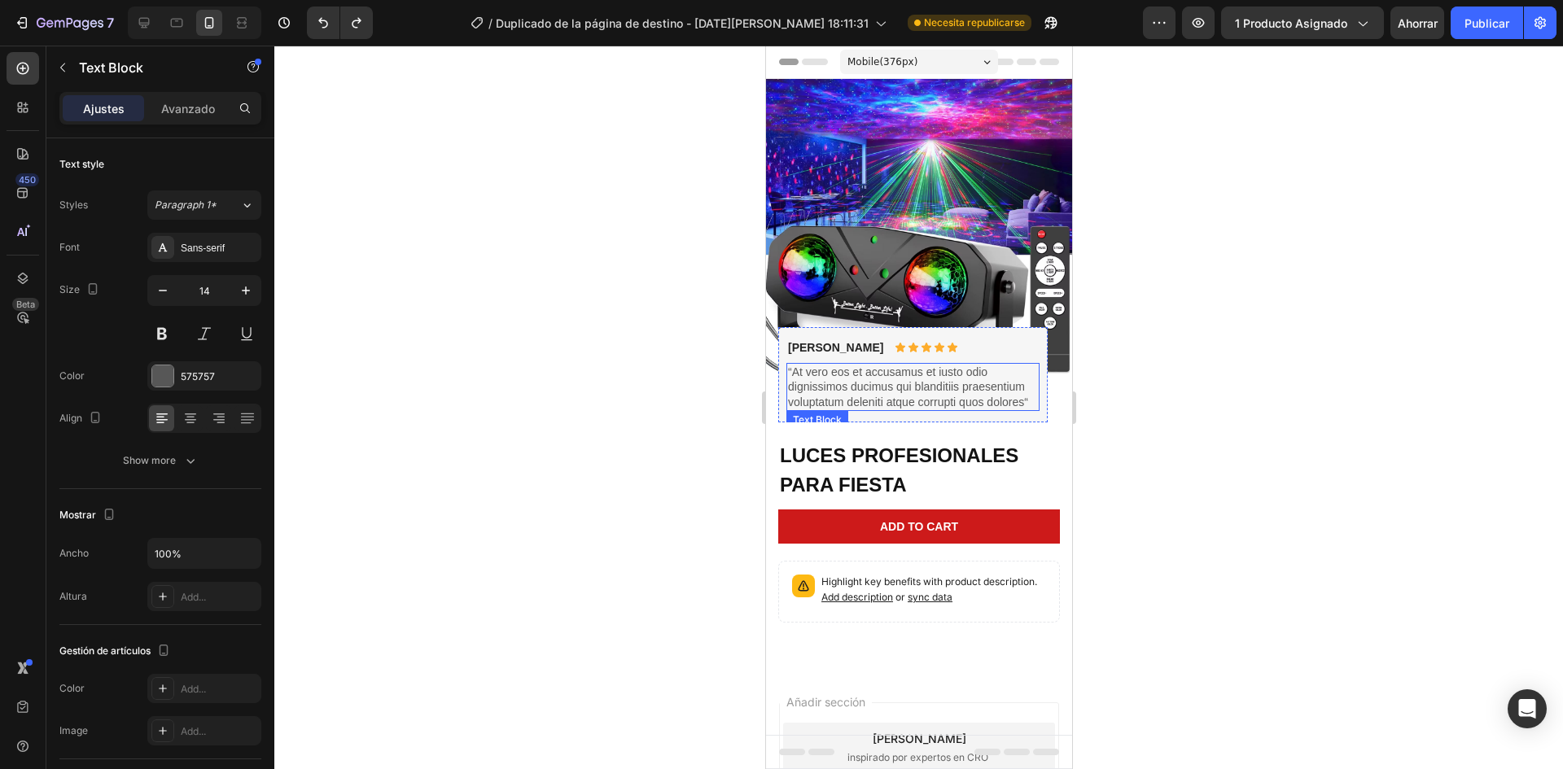
click at [1028, 365] on p "“At vero eos et accusamus et iusto odio dignissimos ducimus qui blanditiis prae…" at bounding box center [912, 387] width 250 height 45
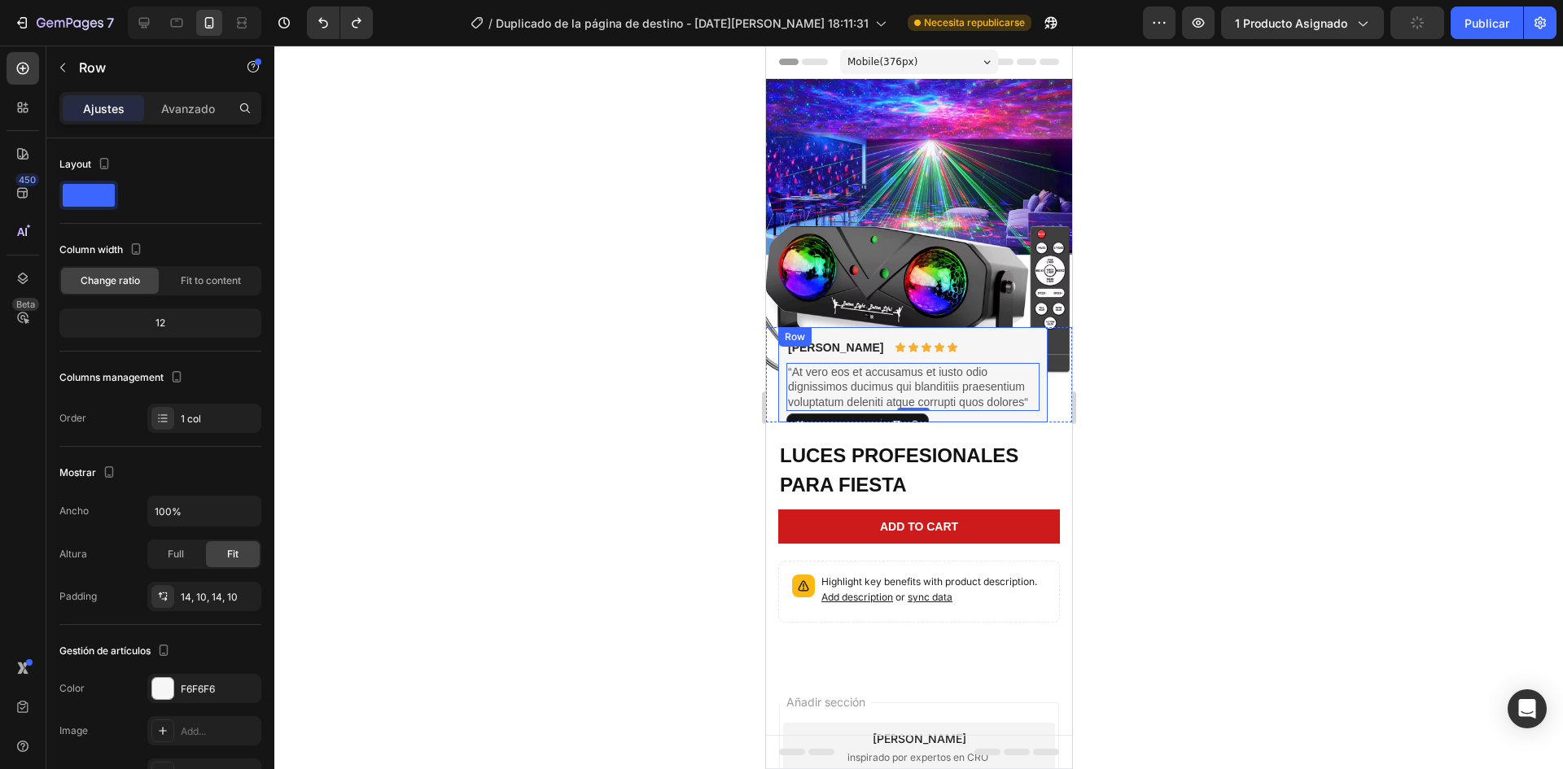
click at [788, 330] on div "Row" at bounding box center [794, 337] width 27 height 15
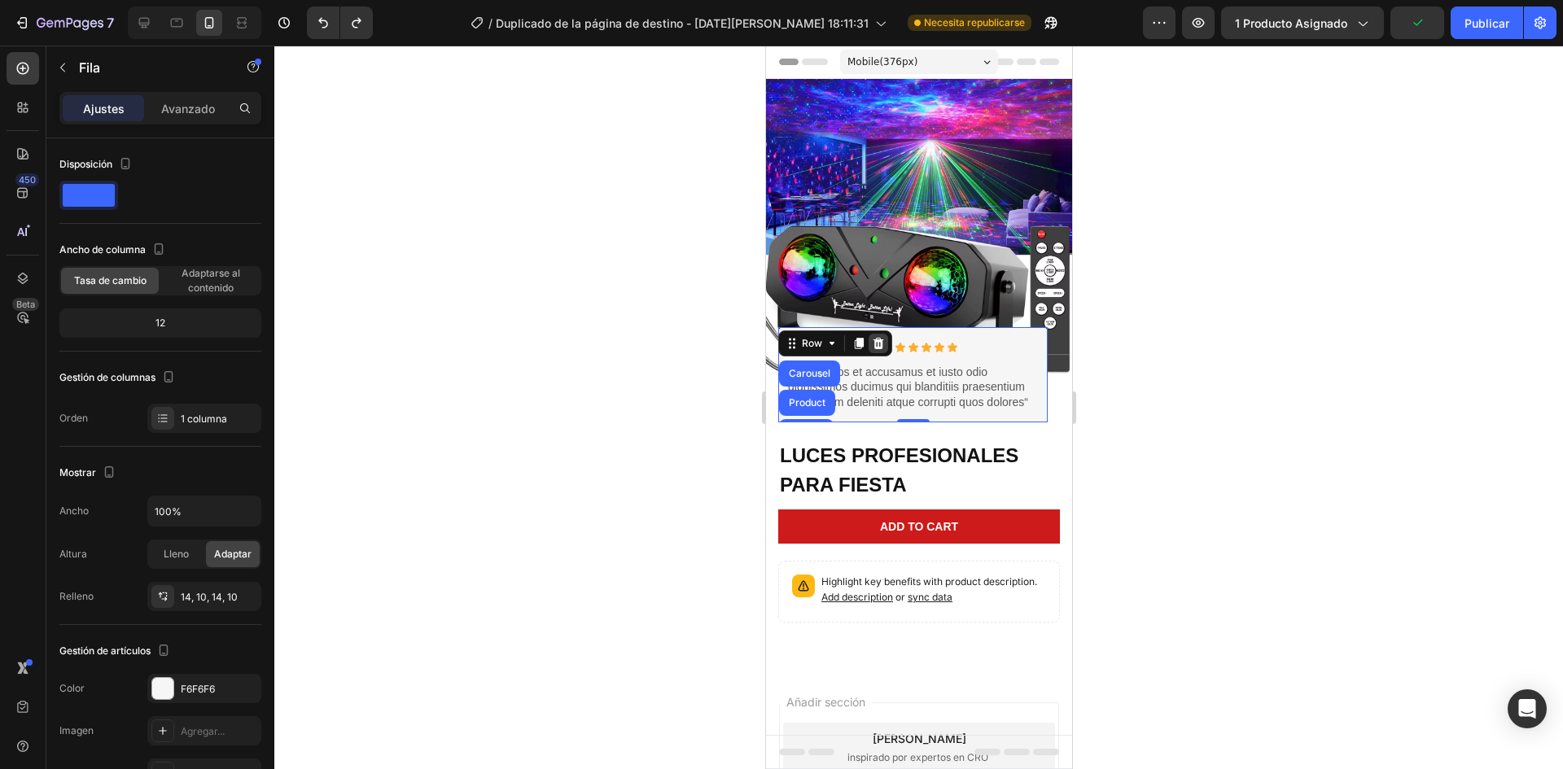
click at [885, 334] on div at bounding box center [878, 344] width 20 height 20
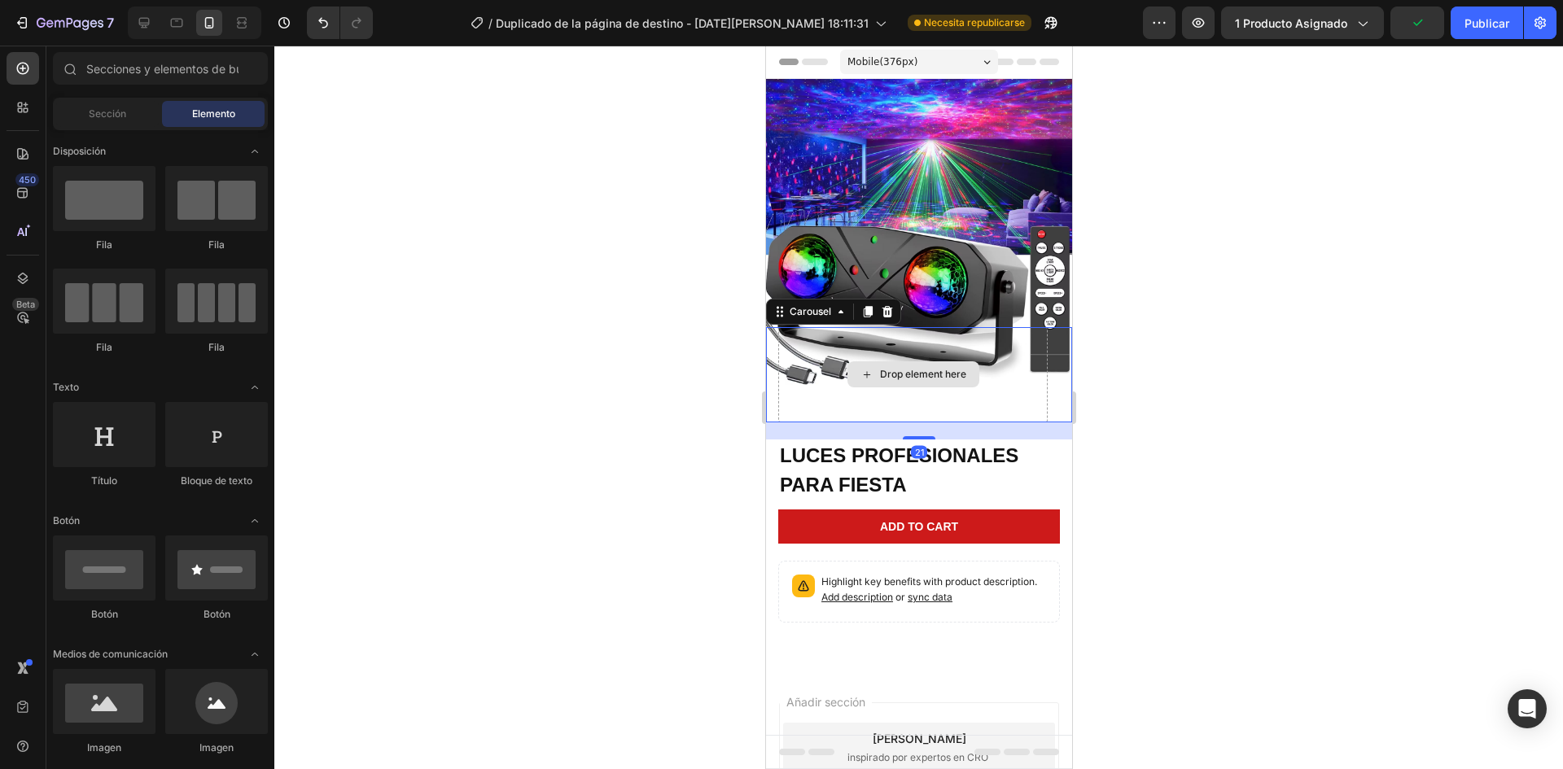
click at [896, 346] on div "Drop element here" at bounding box center [913, 374] width 270 height 95
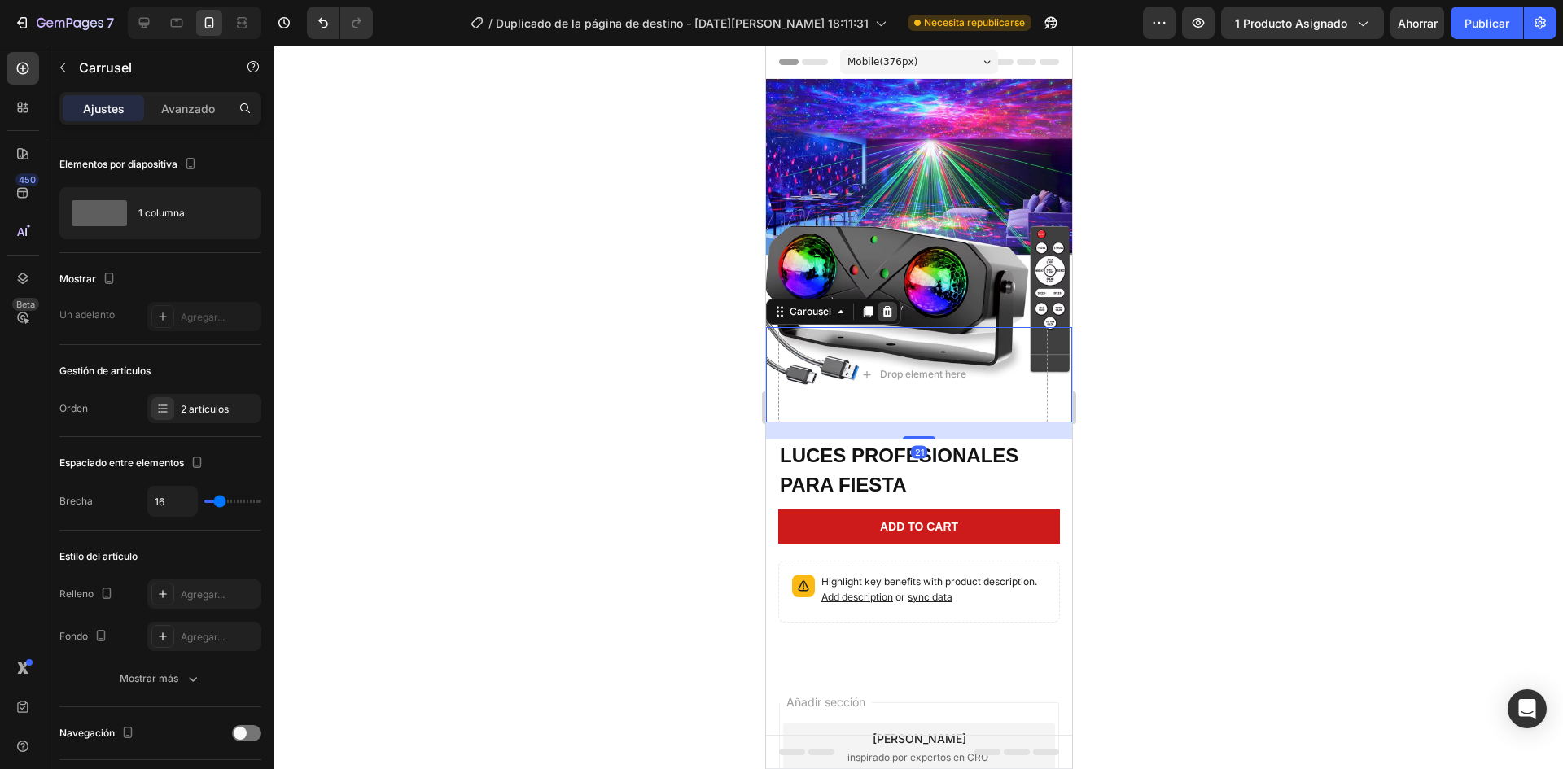
click at [883, 306] on icon at bounding box center [887, 311] width 11 height 11
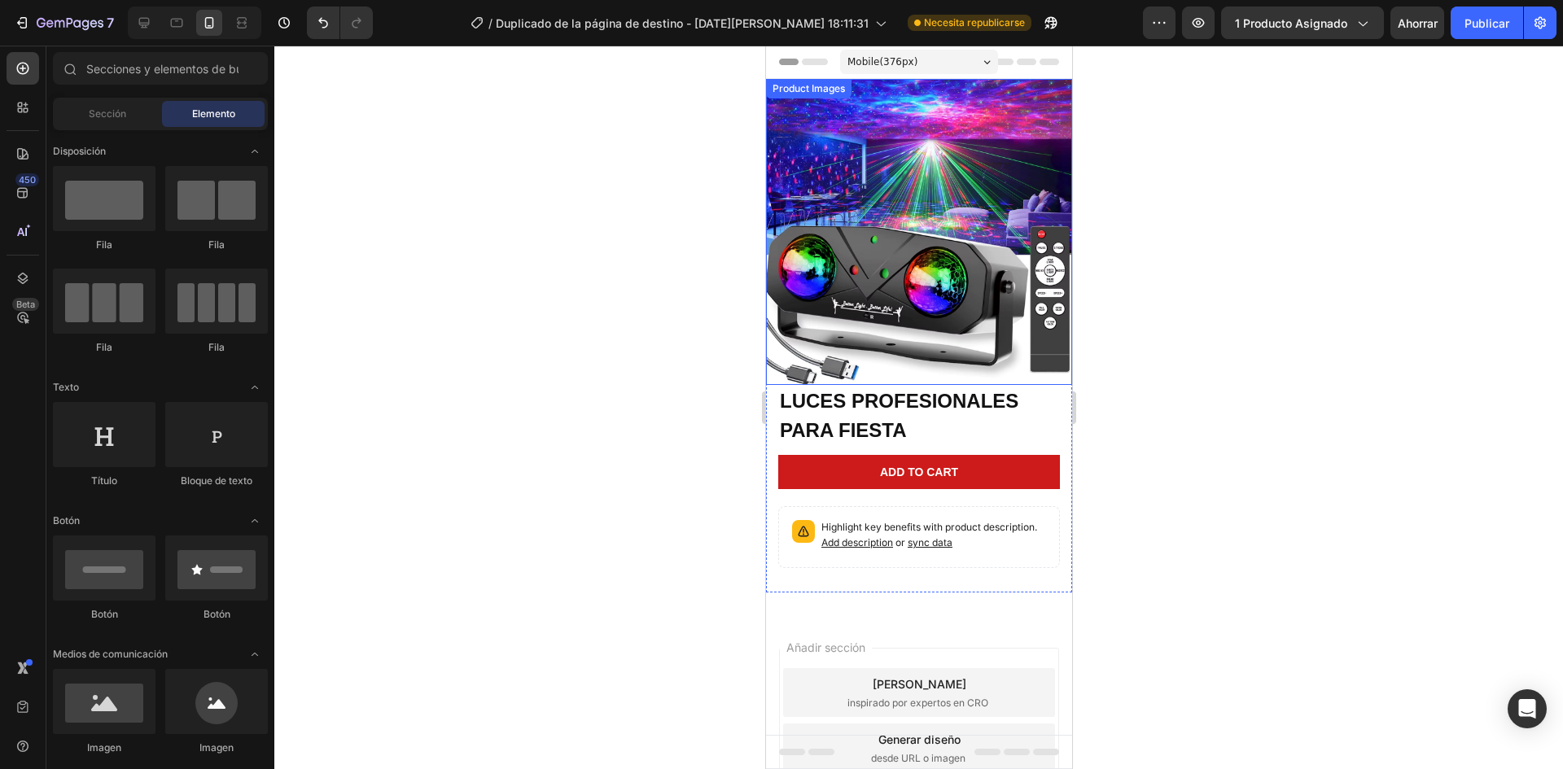
click at [934, 338] on img at bounding box center [918, 232] width 306 height 306
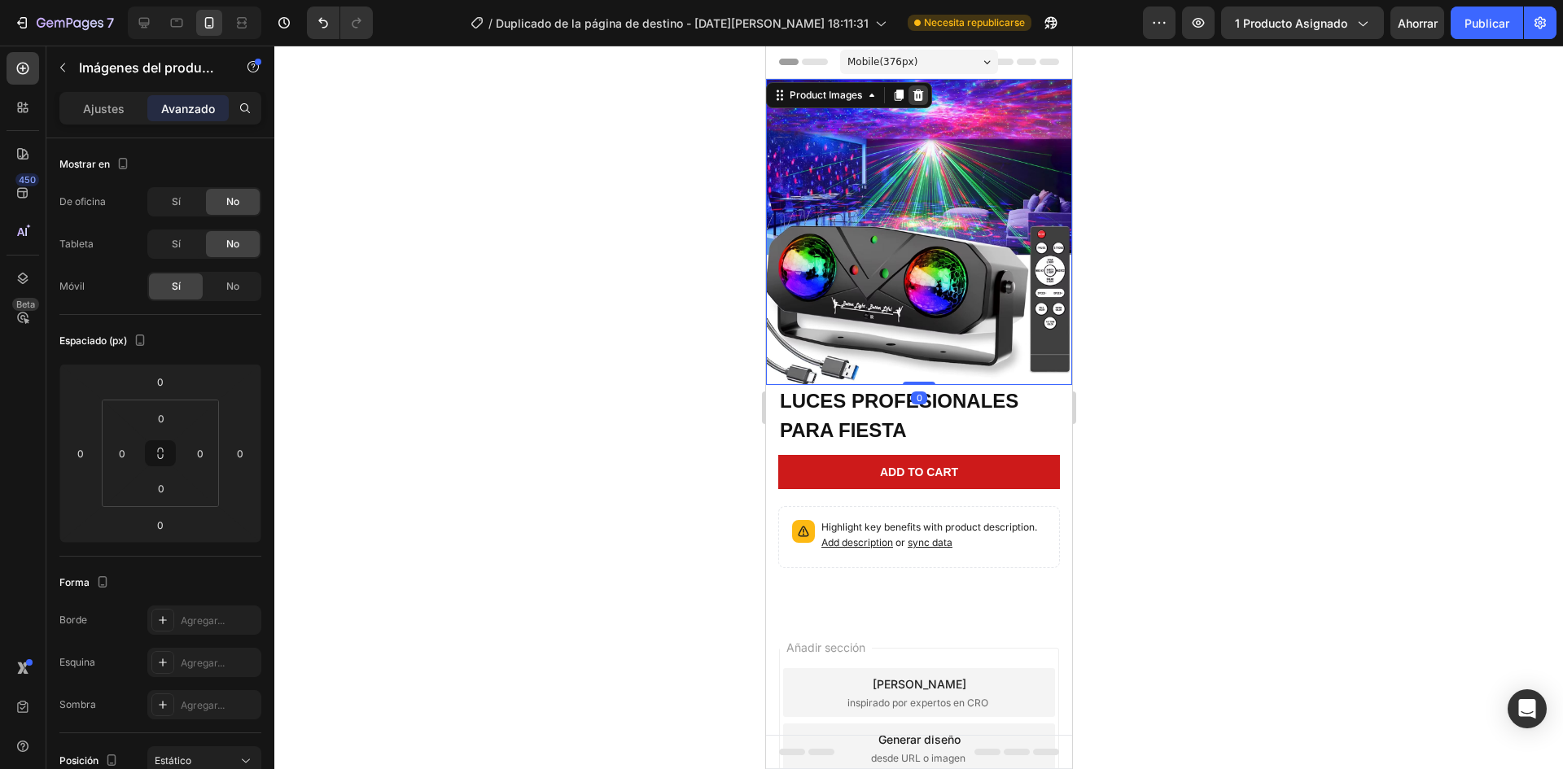
click at [918, 90] on icon at bounding box center [918, 95] width 11 height 11
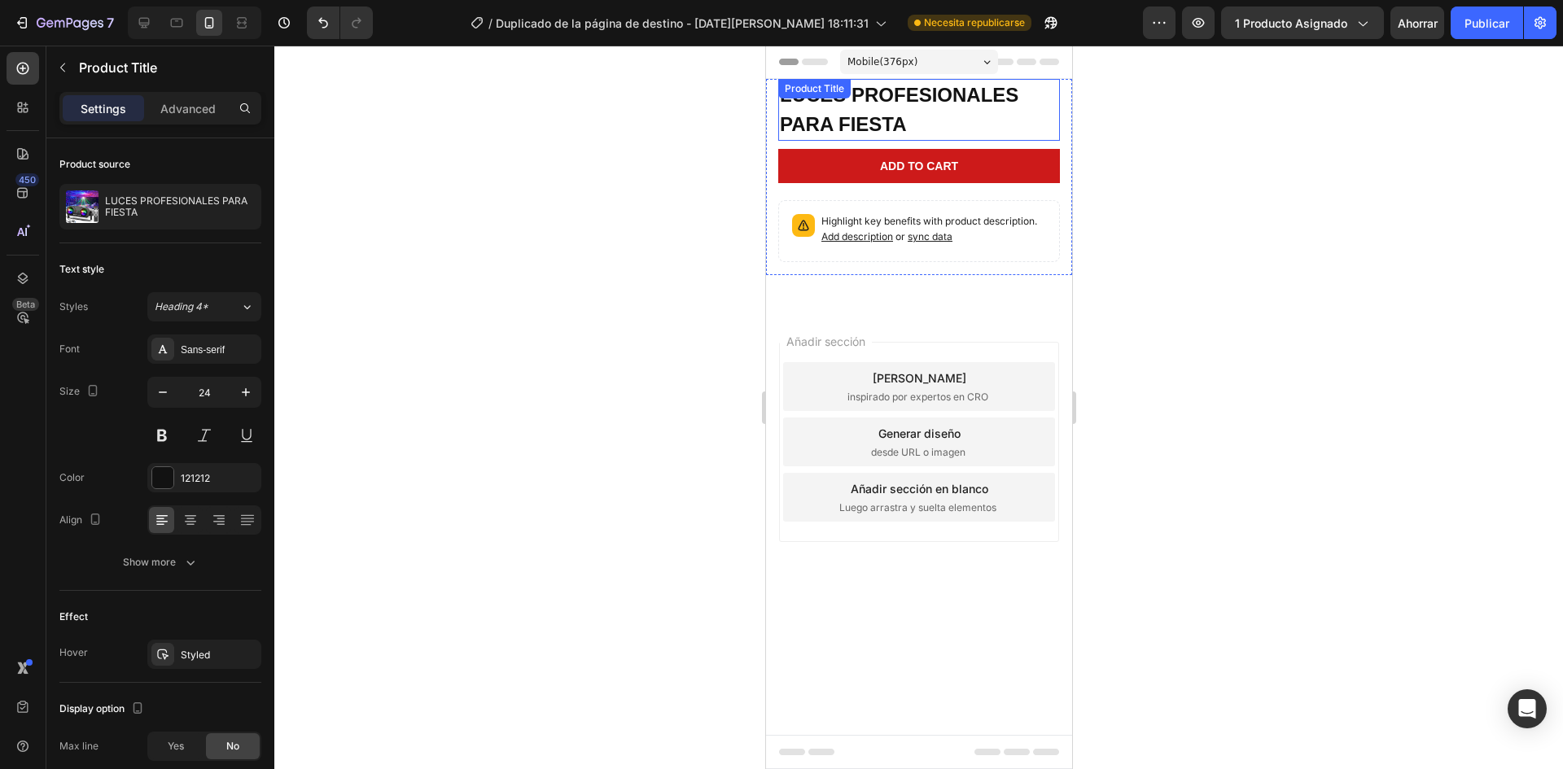
click at [923, 109] on h1 "LUCES PROFESIONALES PARA FIESTA" at bounding box center [919, 110] width 282 height 62
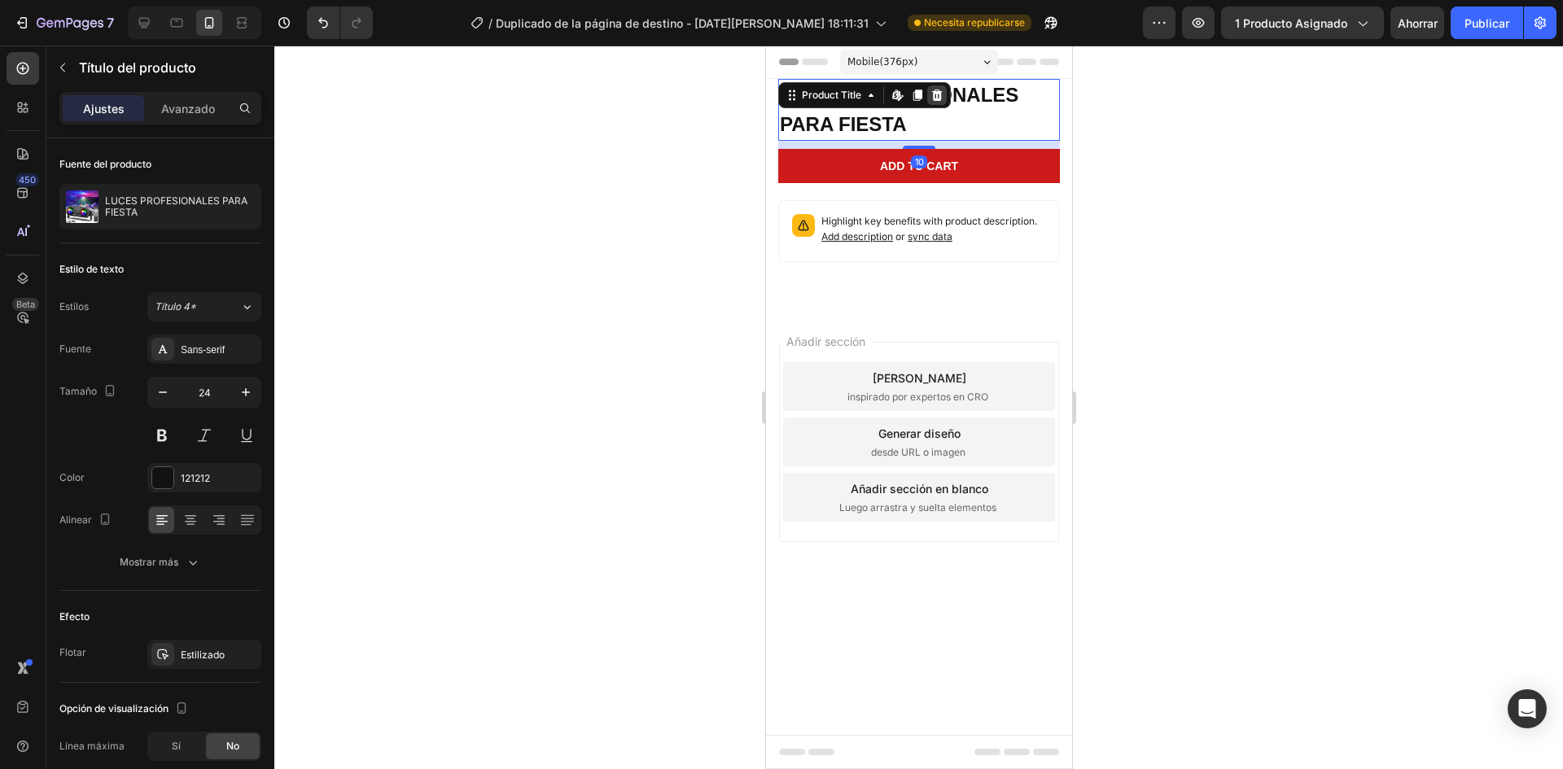
click at [937, 90] on icon at bounding box center [936, 95] width 13 height 13
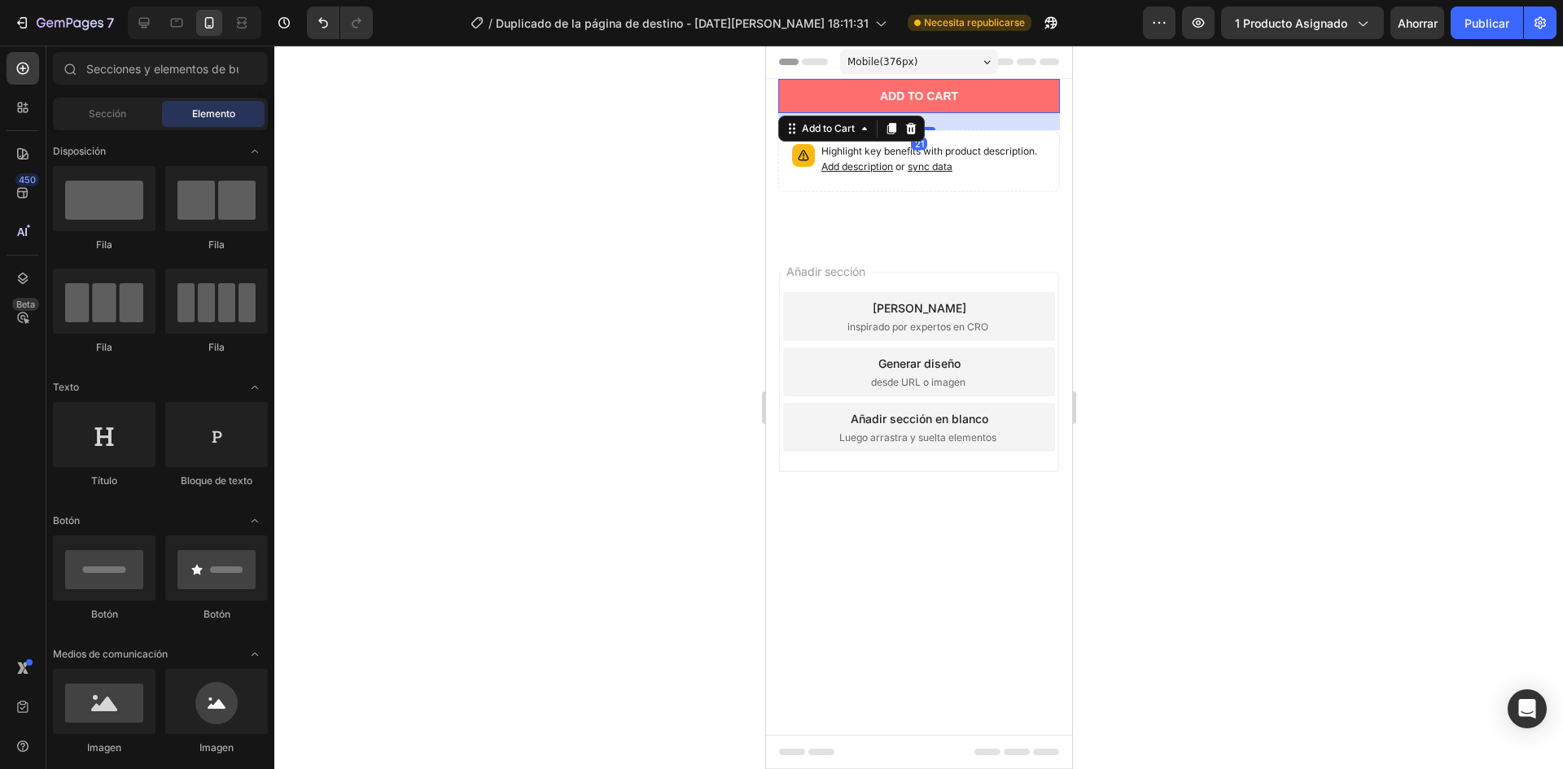
click at [865, 84] on button "Add to cart" at bounding box center [919, 96] width 282 height 34
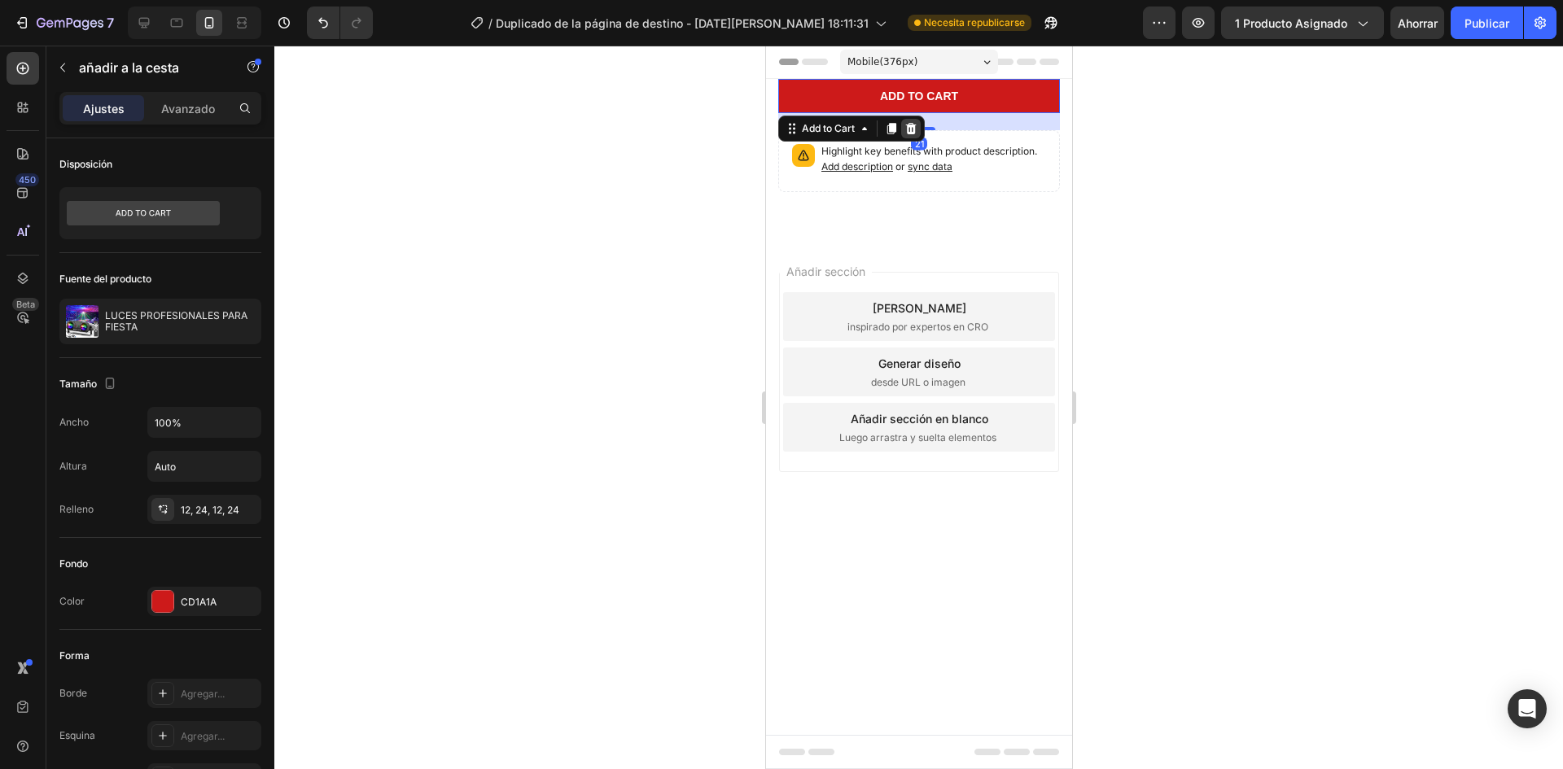
click at [905, 130] on icon at bounding box center [910, 128] width 13 height 13
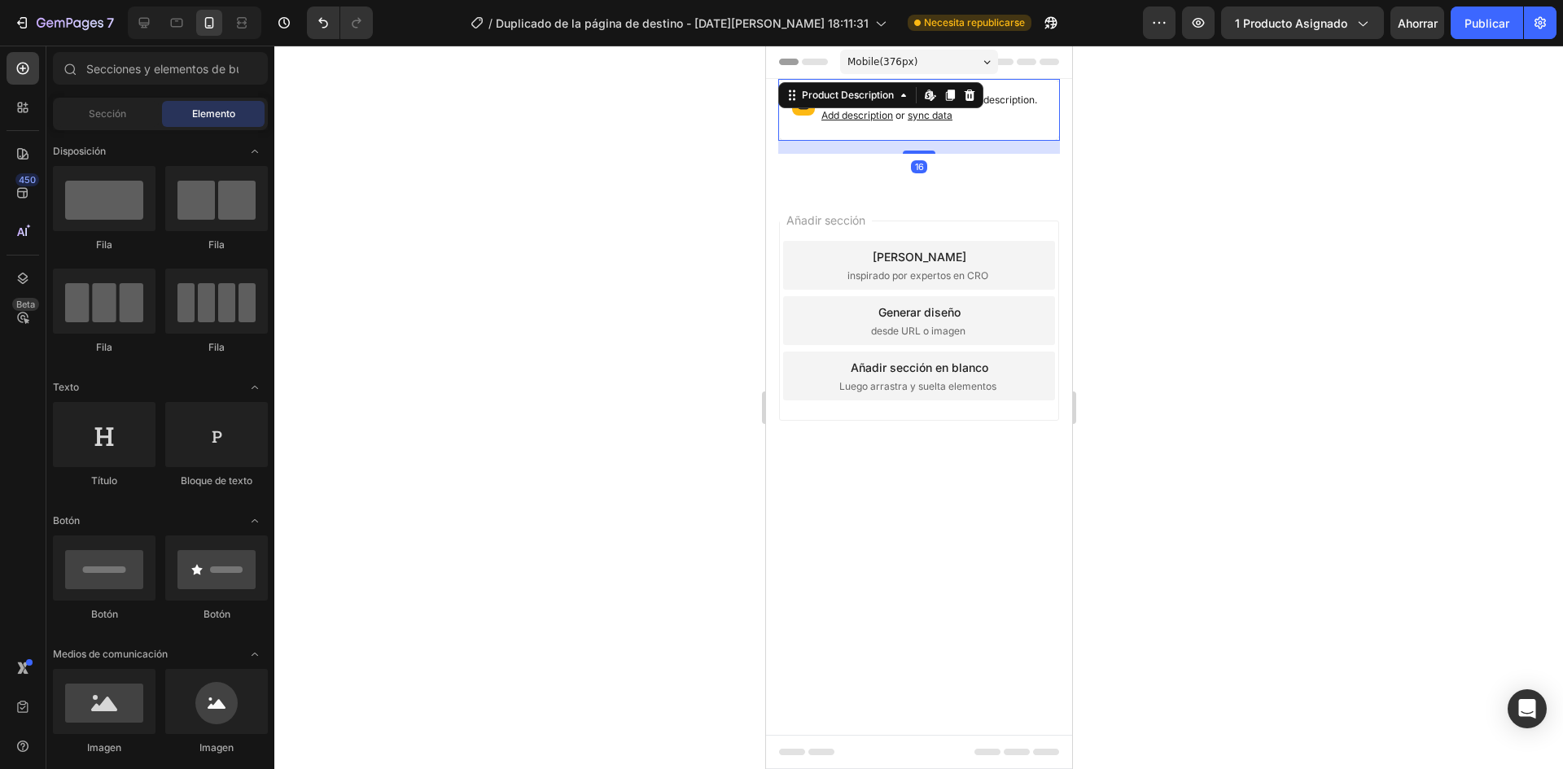
click at [869, 113] on span "Add description" at bounding box center [857, 115] width 72 height 12
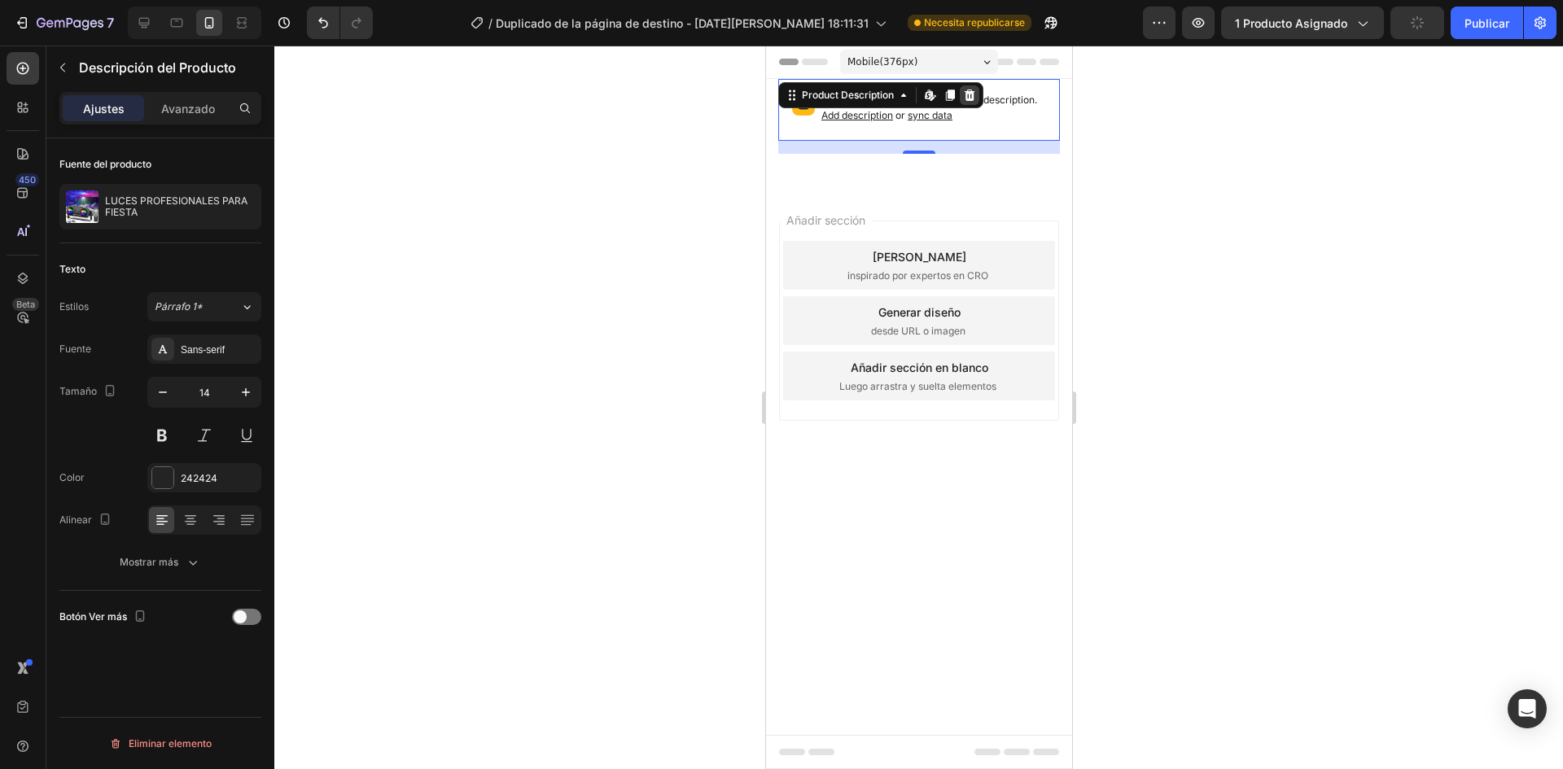
click at [973, 96] on icon at bounding box center [969, 95] width 11 height 11
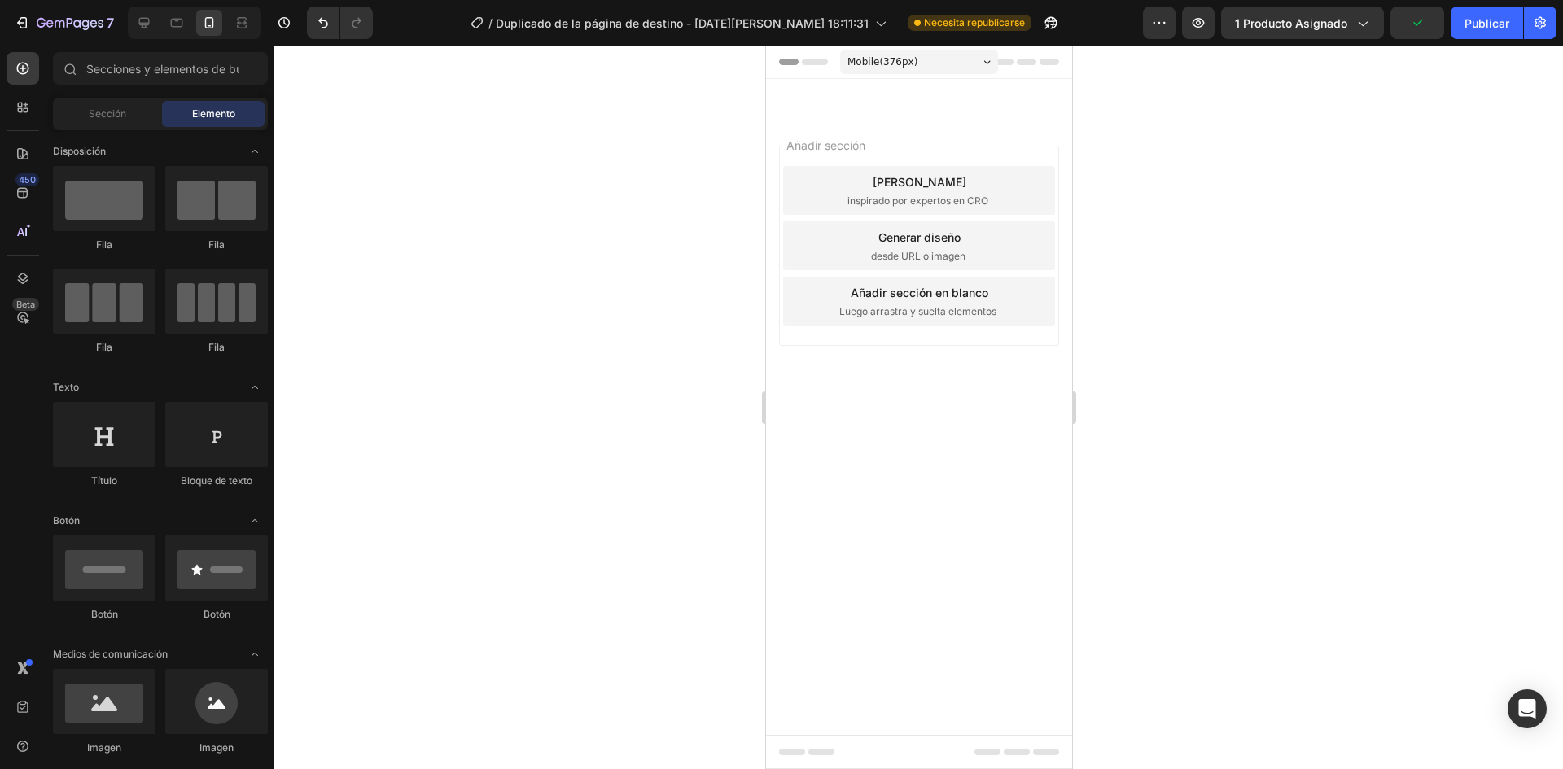
click at [951, 116] on div "Añadir sección Elija plantillas inspirado por expertos en CRO Generar diseño de…" at bounding box center [918, 268] width 306 height 311
click at [842, 155] on div "Añadir sección Elija plantillas inspirado por expertos en CRO Generar diseño de…" at bounding box center [918, 246] width 280 height 200
click at [873, 126] on div "Añadir sección Elija plantillas inspirado por expertos en CRO Generar diseño de…" at bounding box center [918, 268] width 306 height 311
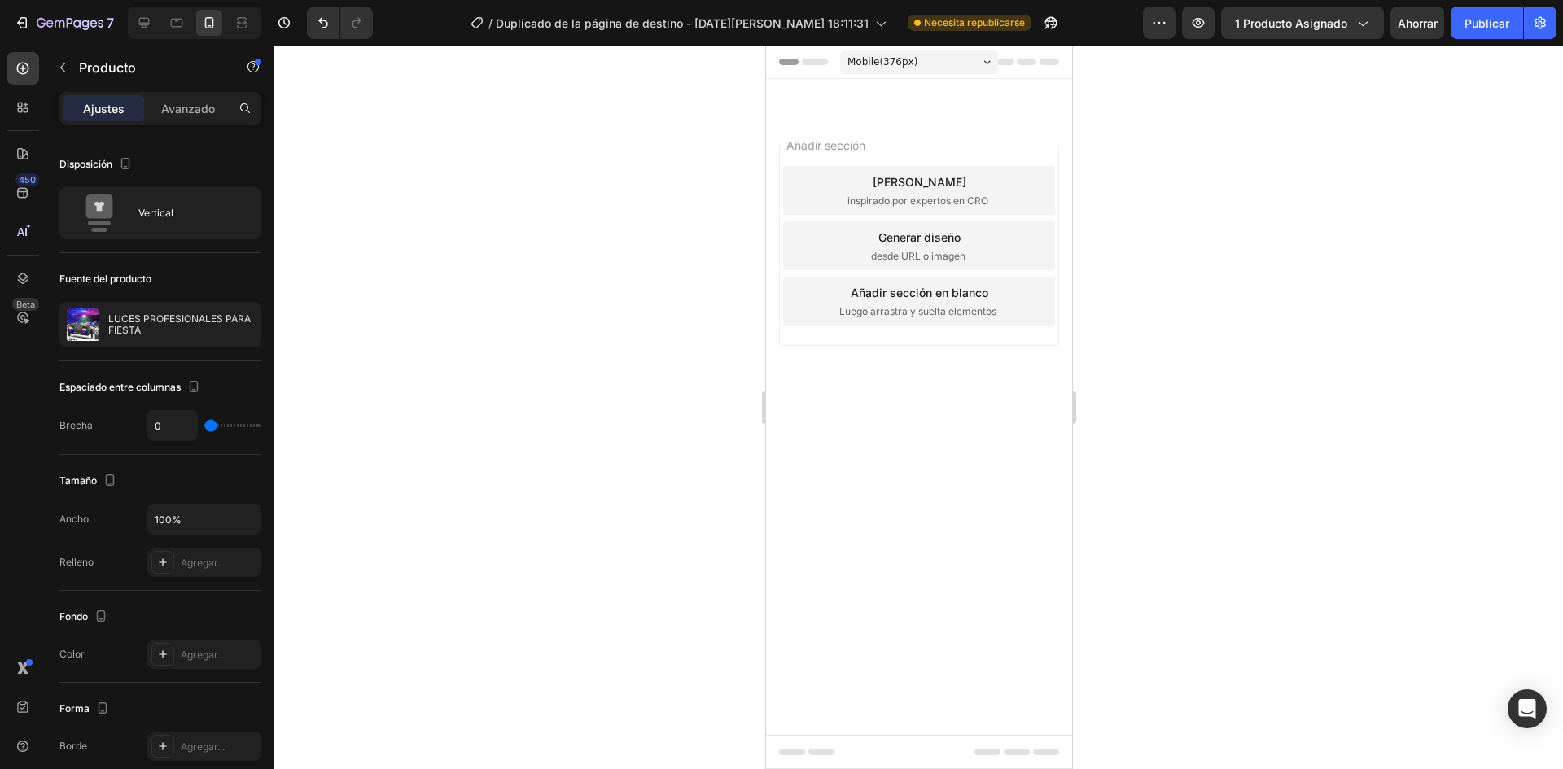
click at [906, 79] on div "Lorem ipsum Text Block Icon Icon Icon Icon Icon Icon List (1612 Reviews) Text B…" at bounding box center [918, 84] width 306 height 11
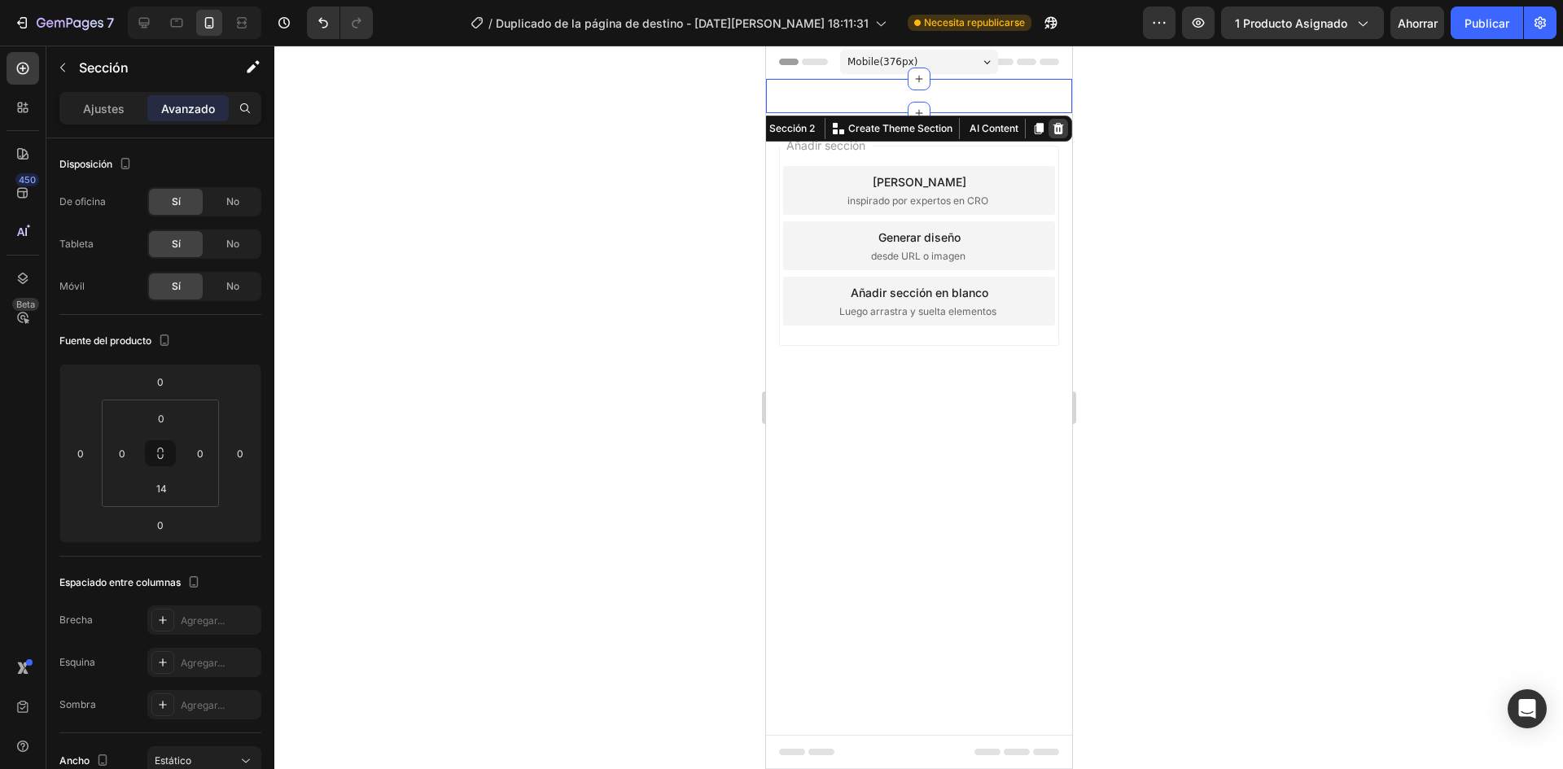
click at [1054, 128] on icon at bounding box center [1058, 128] width 11 height 11
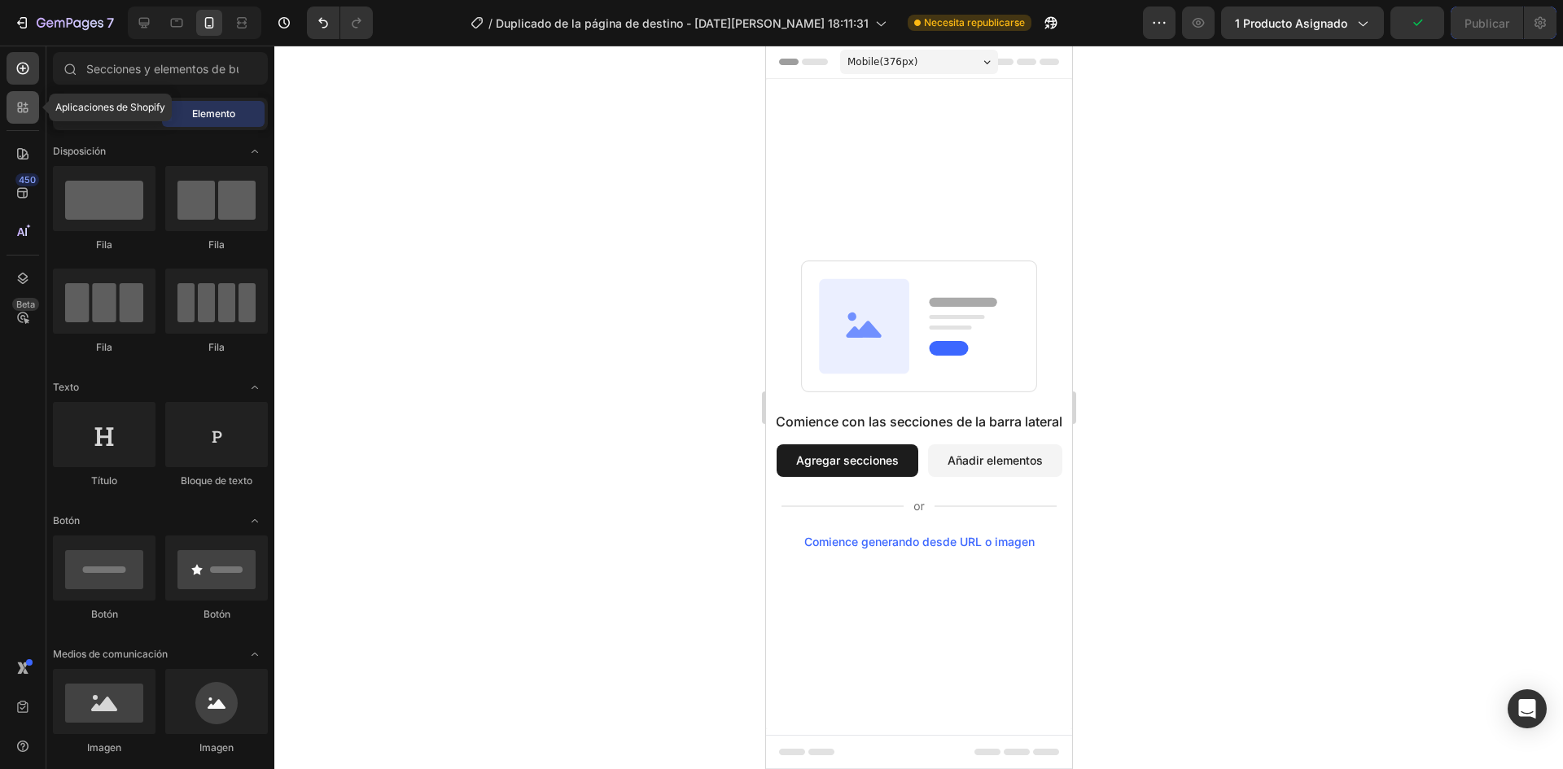
click at [27, 114] on icon at bounding box center [23, 107] width 16 height 16
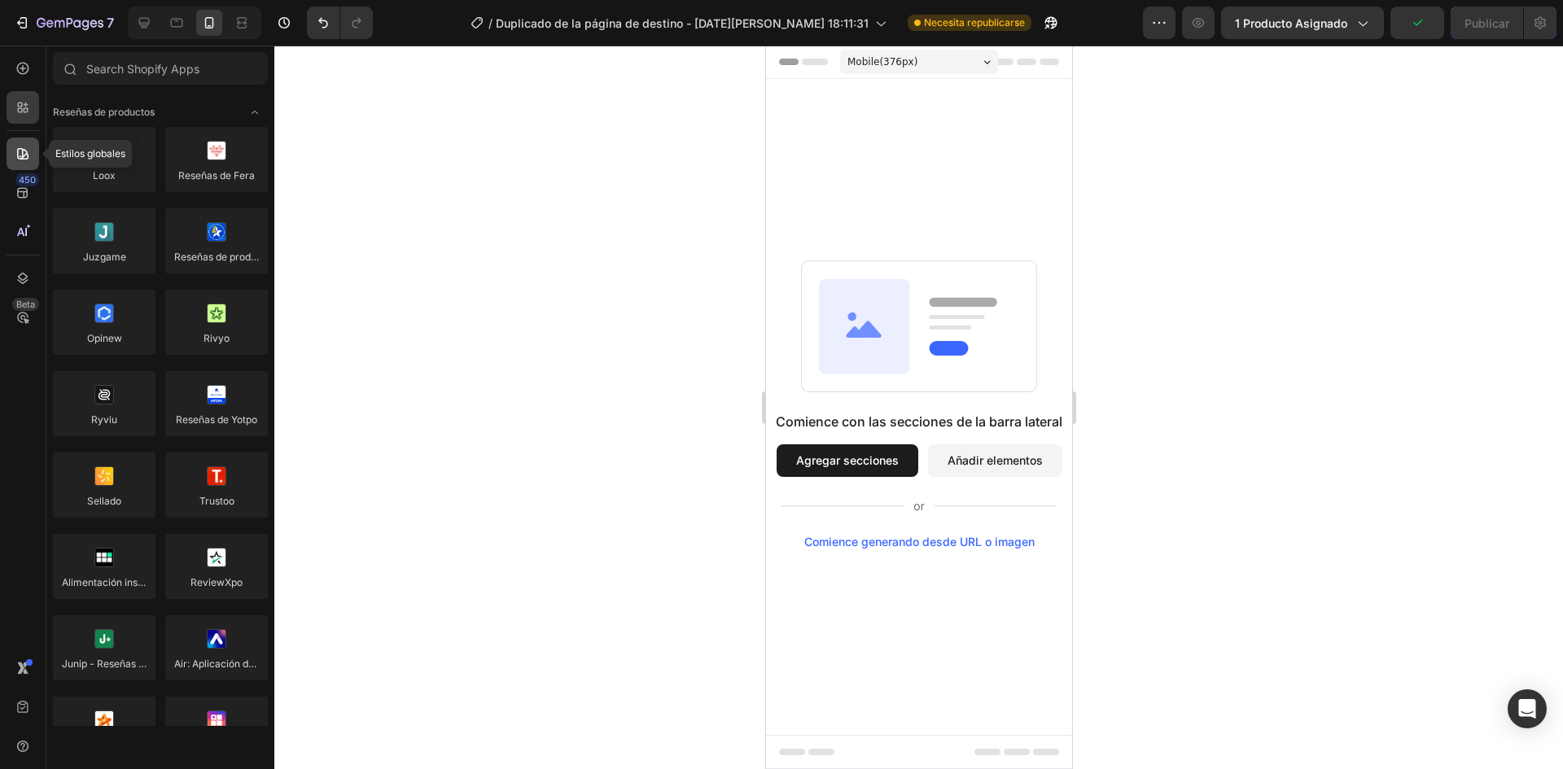
click at [24, 158] on icon at bounding box center [23, 154] width 16 height 16
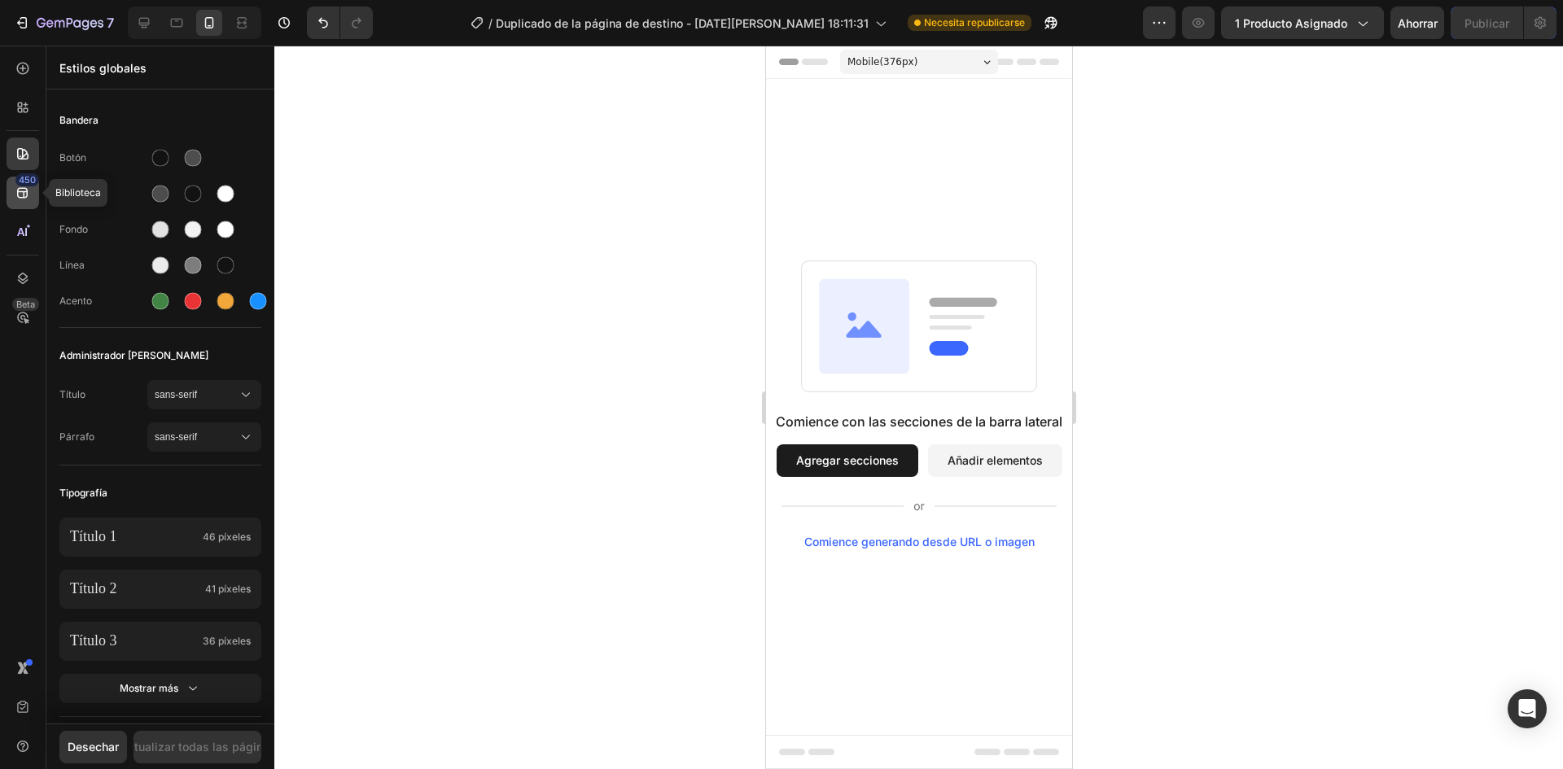
click at [23, 188] on icon at bounding box center [22, 193] width 11 height 11
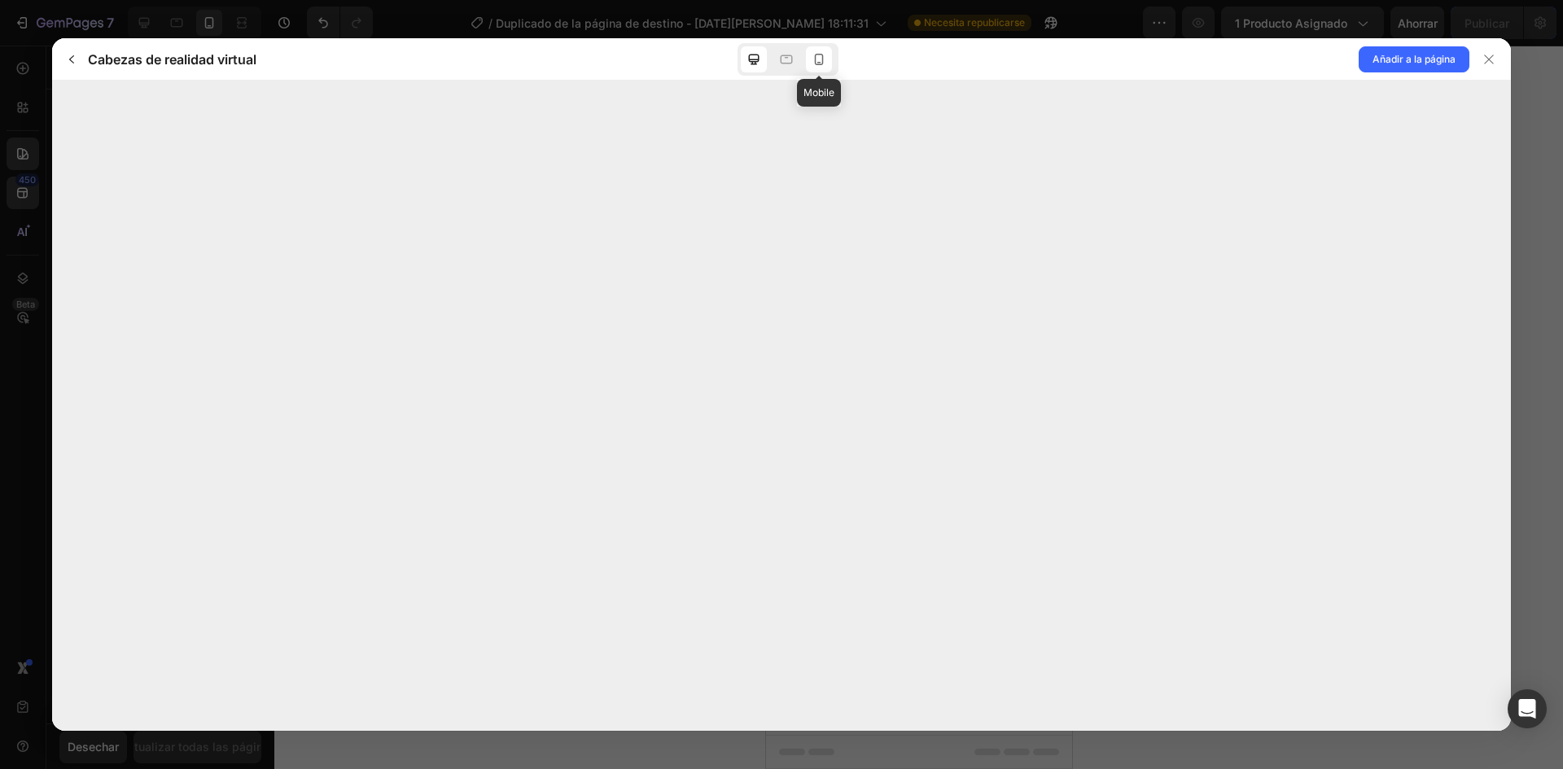
click at [816, 64] on icon at bounding box center [819, 59] width 9 height 11
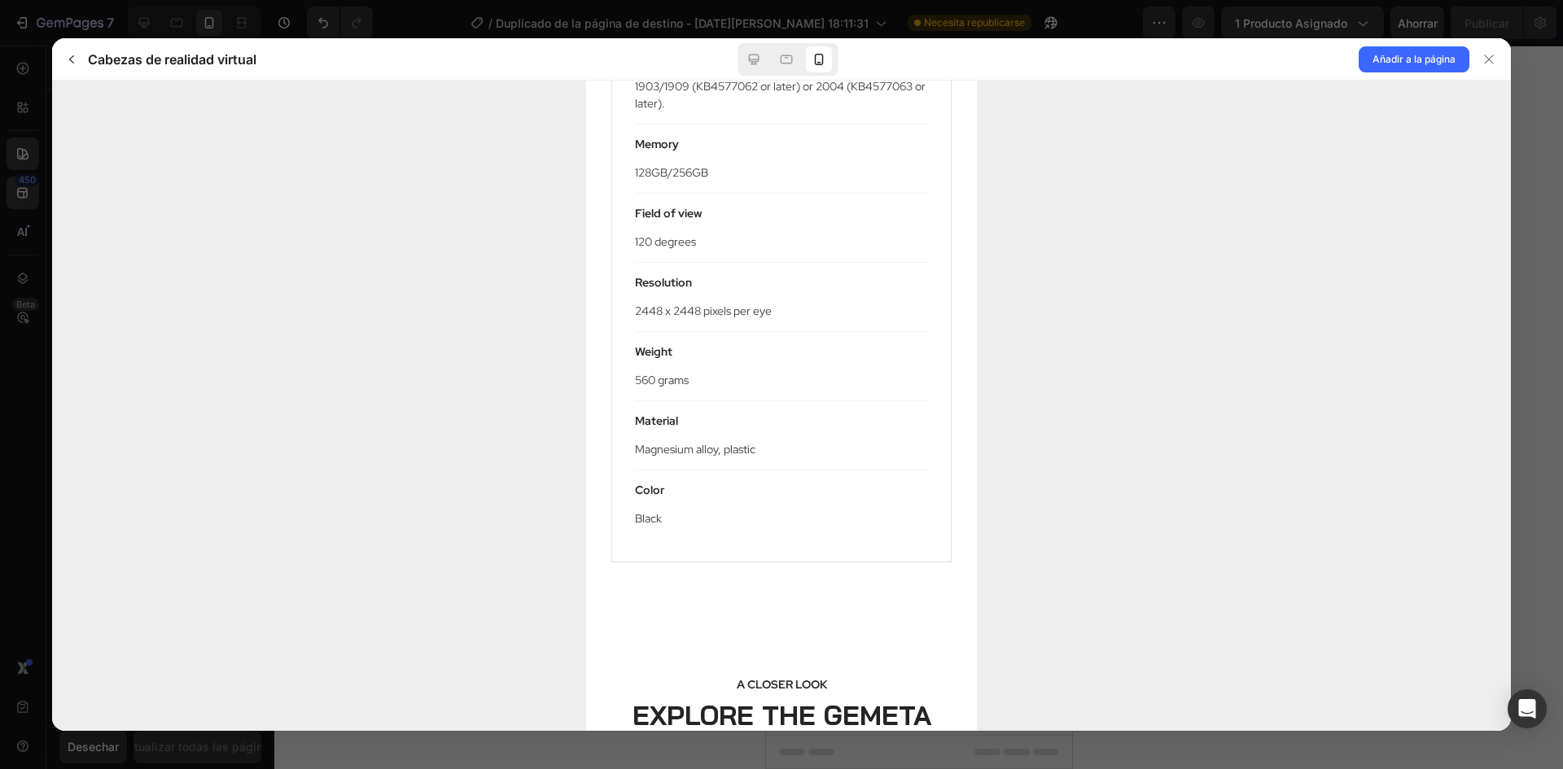
scroll to position [1909, 0]
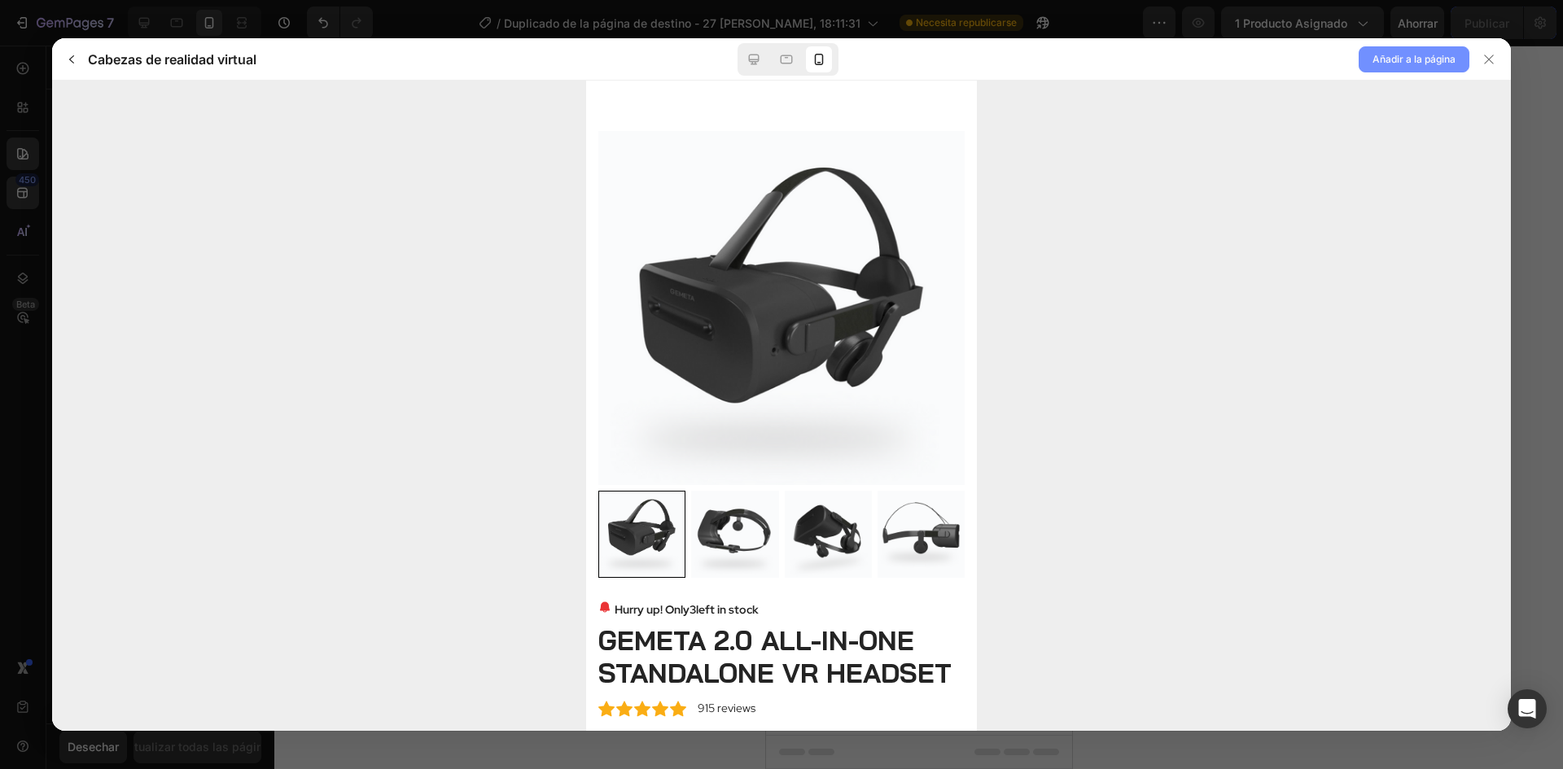
click at [1445, 61] on font "Añadir a la página" at bounding box center [1414, 59] width 83 height 12
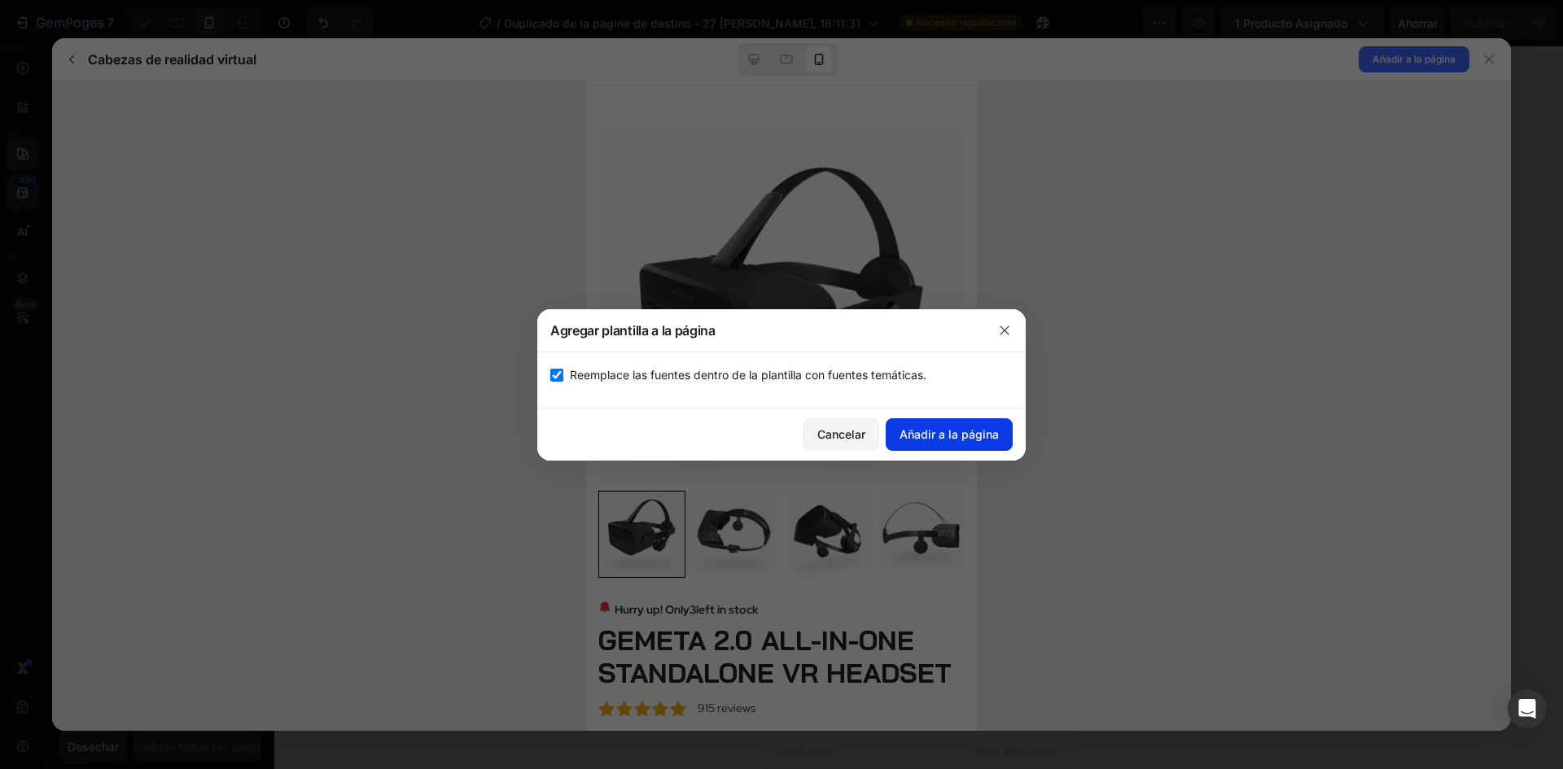
click at [948, 437] on font "Añadir a la página" at bounding box center [949, 434] width 99 height 14
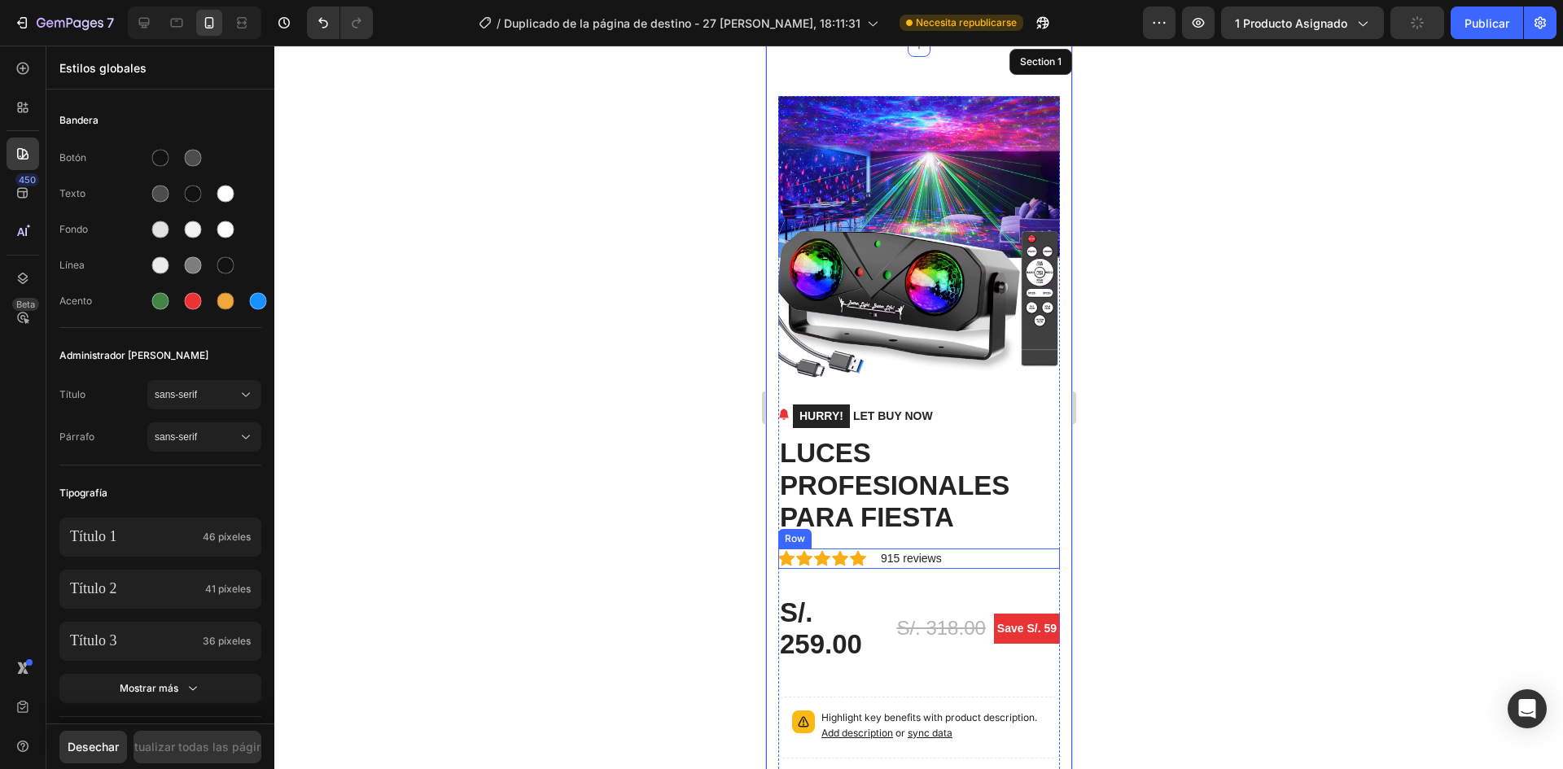
scroll to position [196, 0]
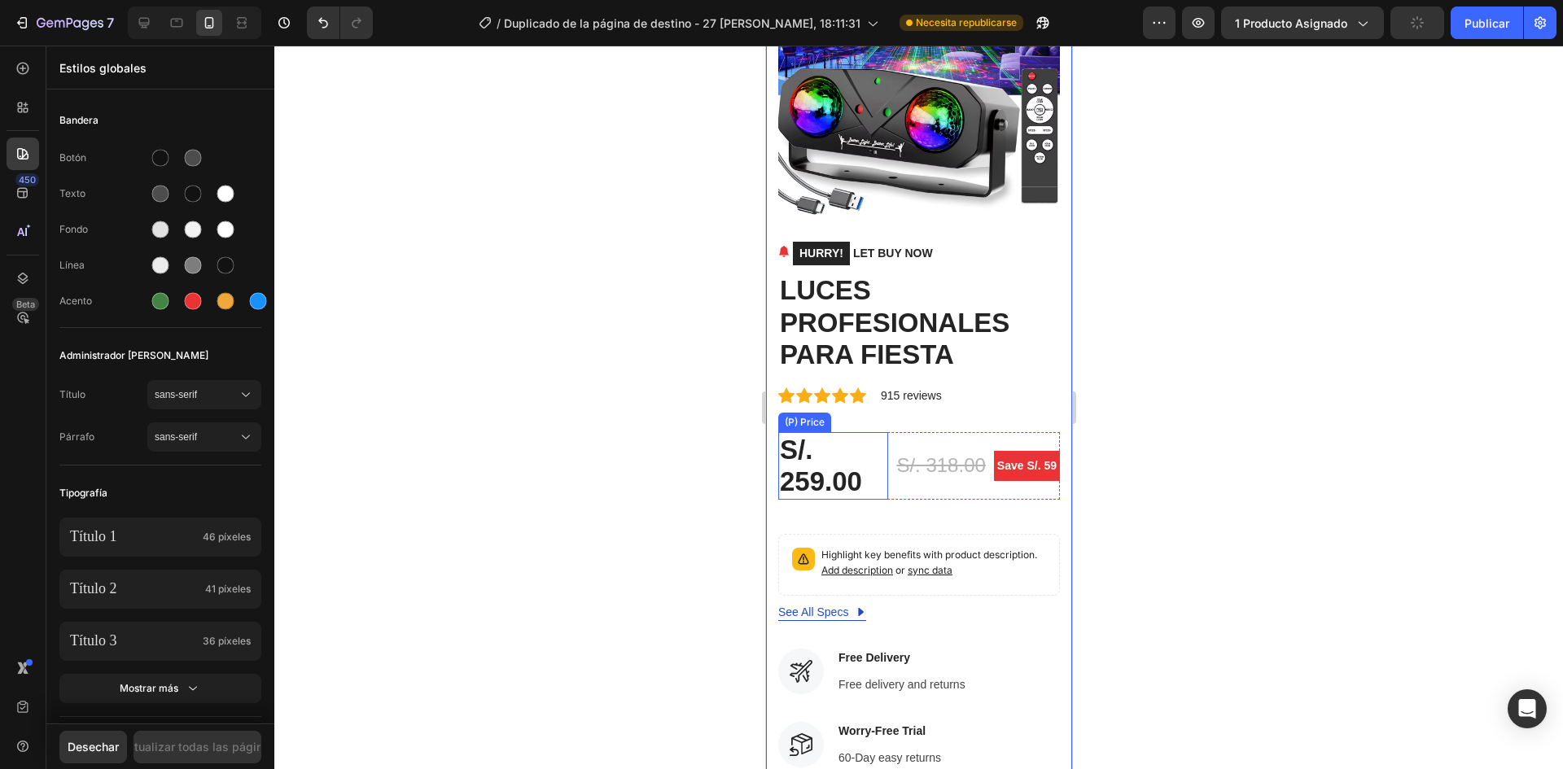
click at [800, 453] on div "S/. 259.00" at bounding box center [833, 466] width 110 height 68
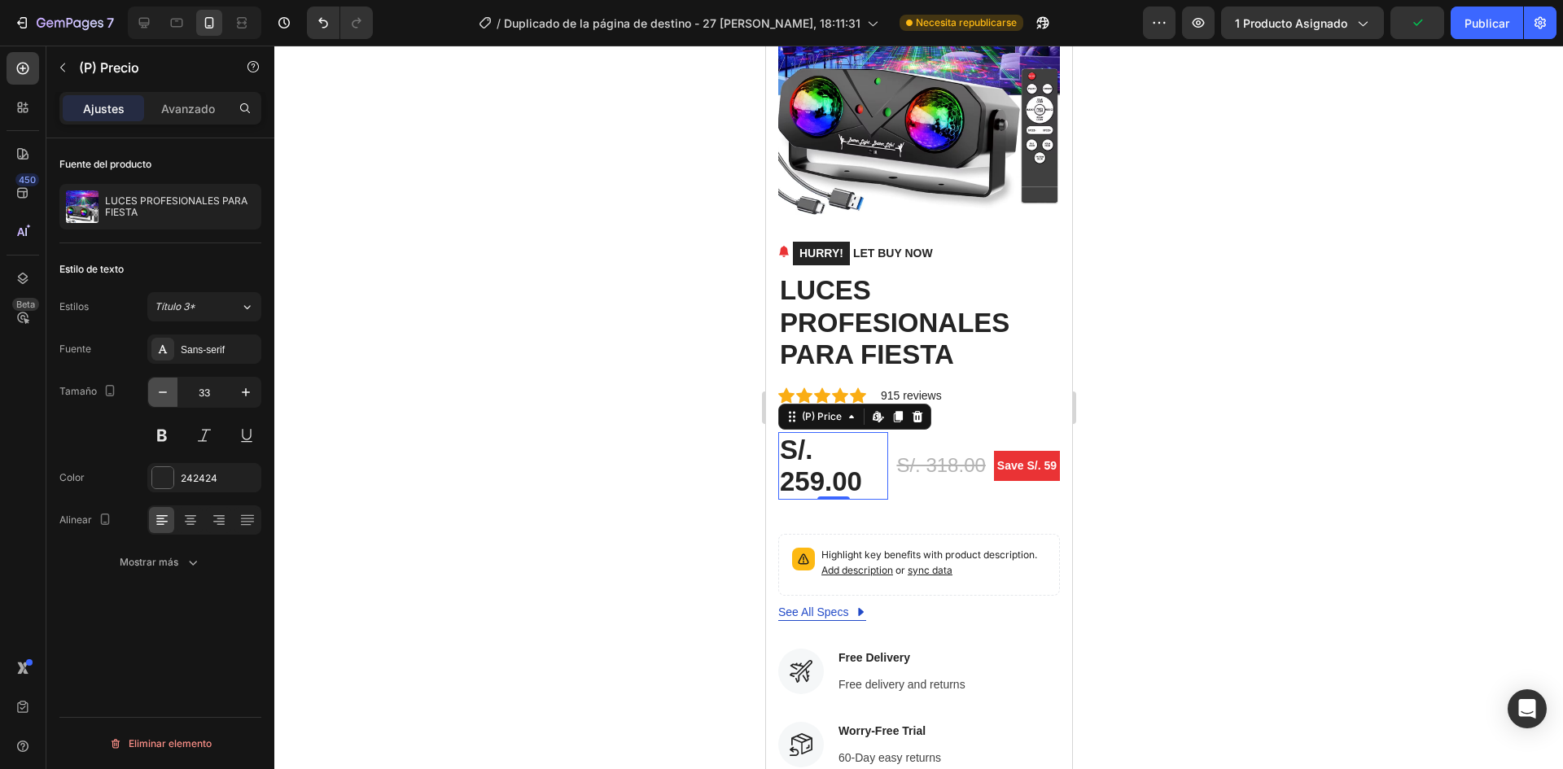
click at [168, 396] on icon "button" at bounding box center [163, 392] width 16 height 16
click at [243, 393] on icon "button" at bounding box center [246, 392] width 16 height 16
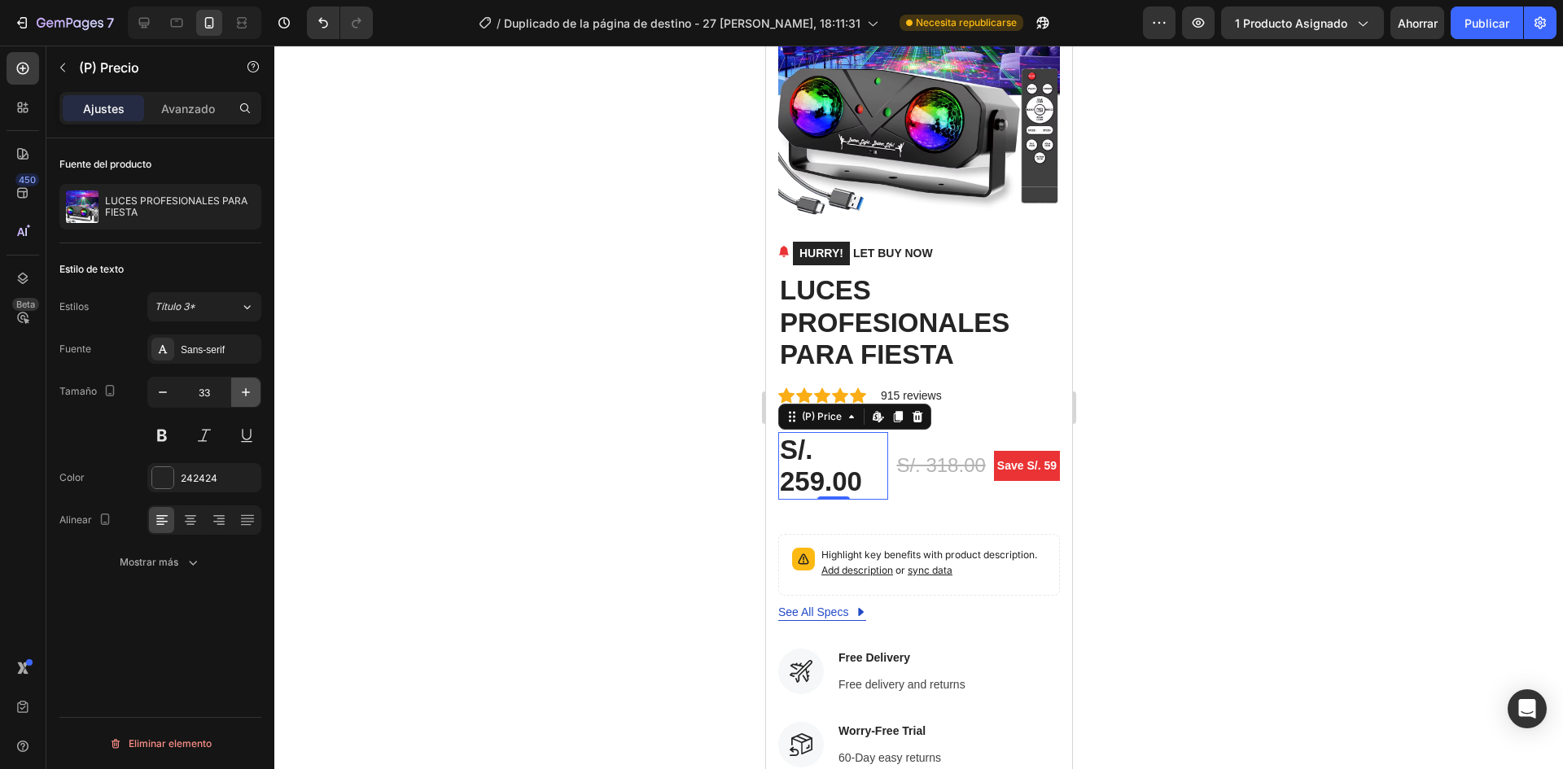
type input "34"
click at [788, 467] on div "S/. 259.00" at bounding box center [833, 467] width 110 height 70
click at [1160, 462] on div at bounding box center [918, 408] width 1289 height 724
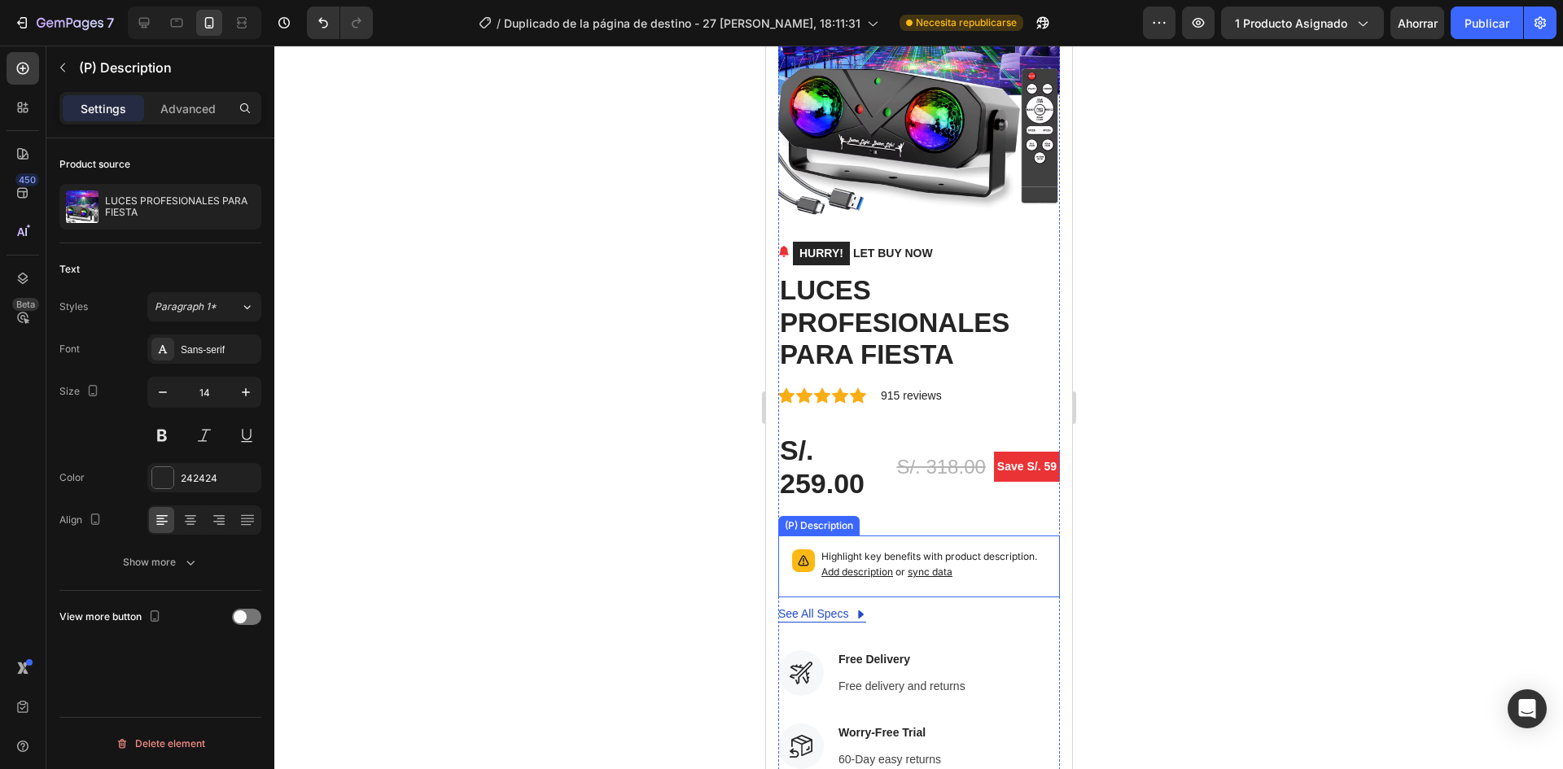
click at [879, 550] on p "Highlight key benefits with product description. Add description or sync data" at bounding box center [933, 565] width 225 height 31
click at [1207, 466] on div at bounding box center [918, 408] width 1289 height 724
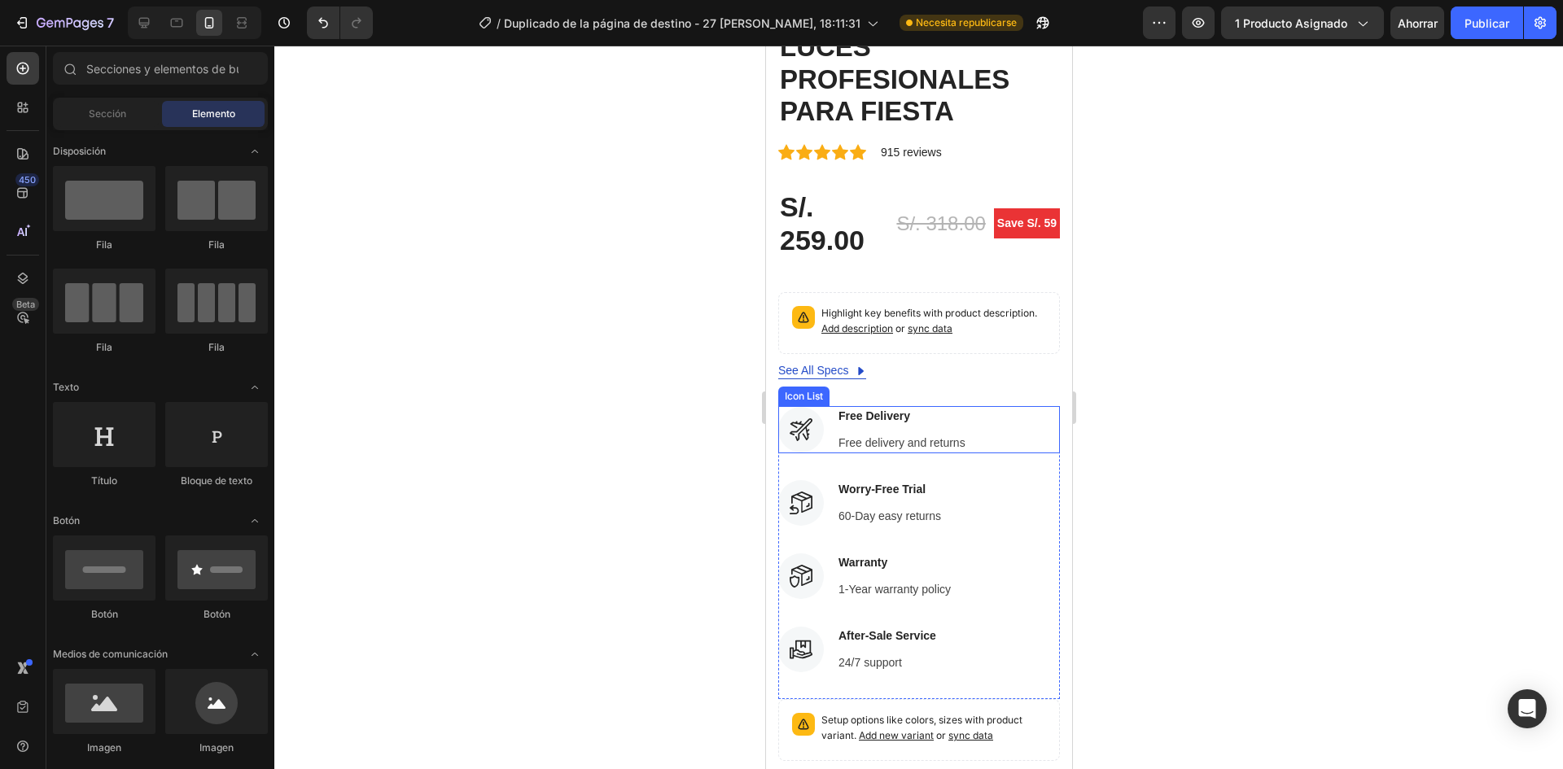
scroll to position [441, 0]
click at [665, 363] on div at bounding box center [918, 408] width 1289 height 724
drag, startPoint x: 1440, startPoint y: 418, endPoint x: 875, endPoint y: 418, distance: 565.9
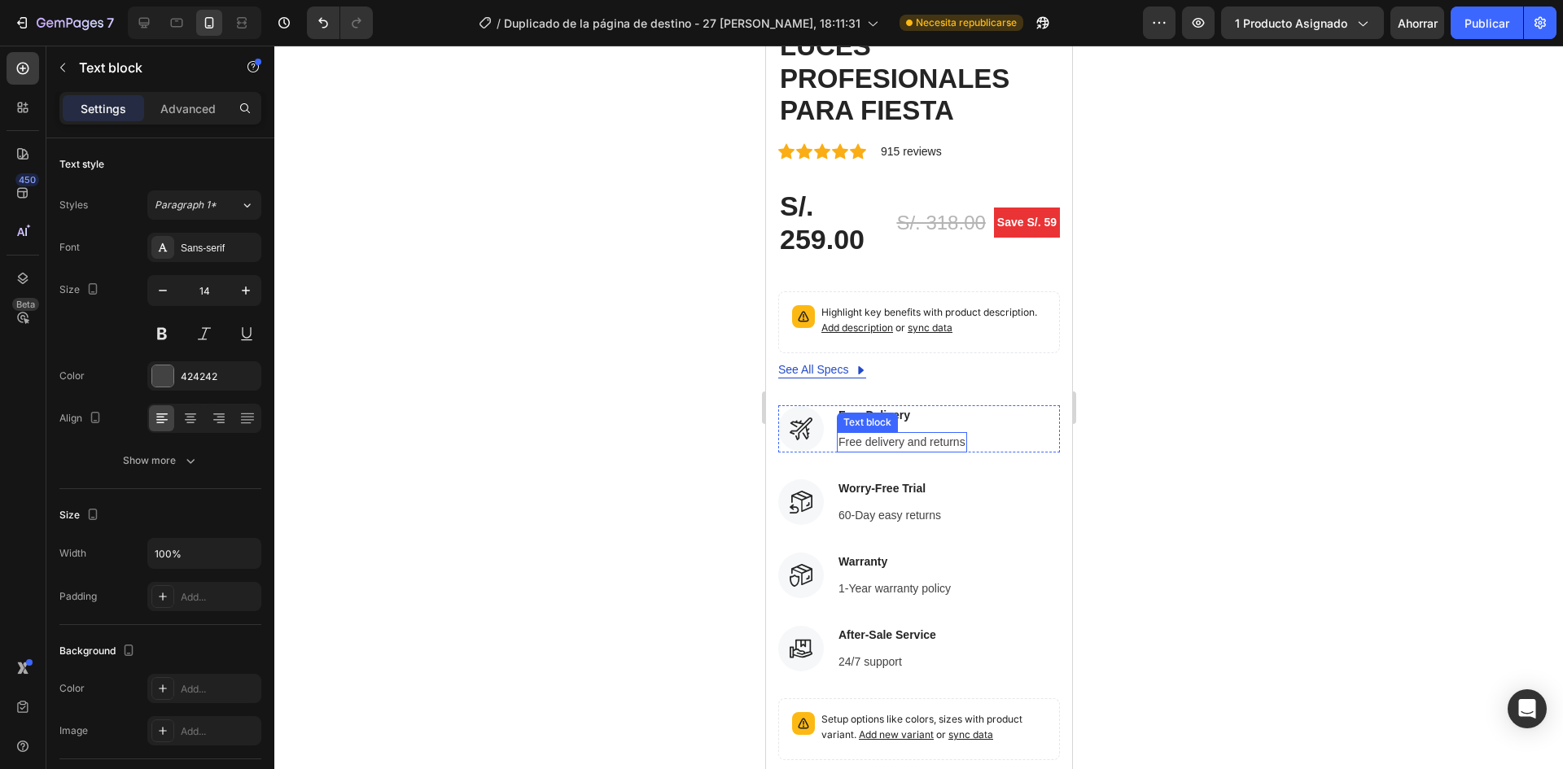
click at [849, 415] on div "Text block" at bounding box center [866, 422] width 55 height 15
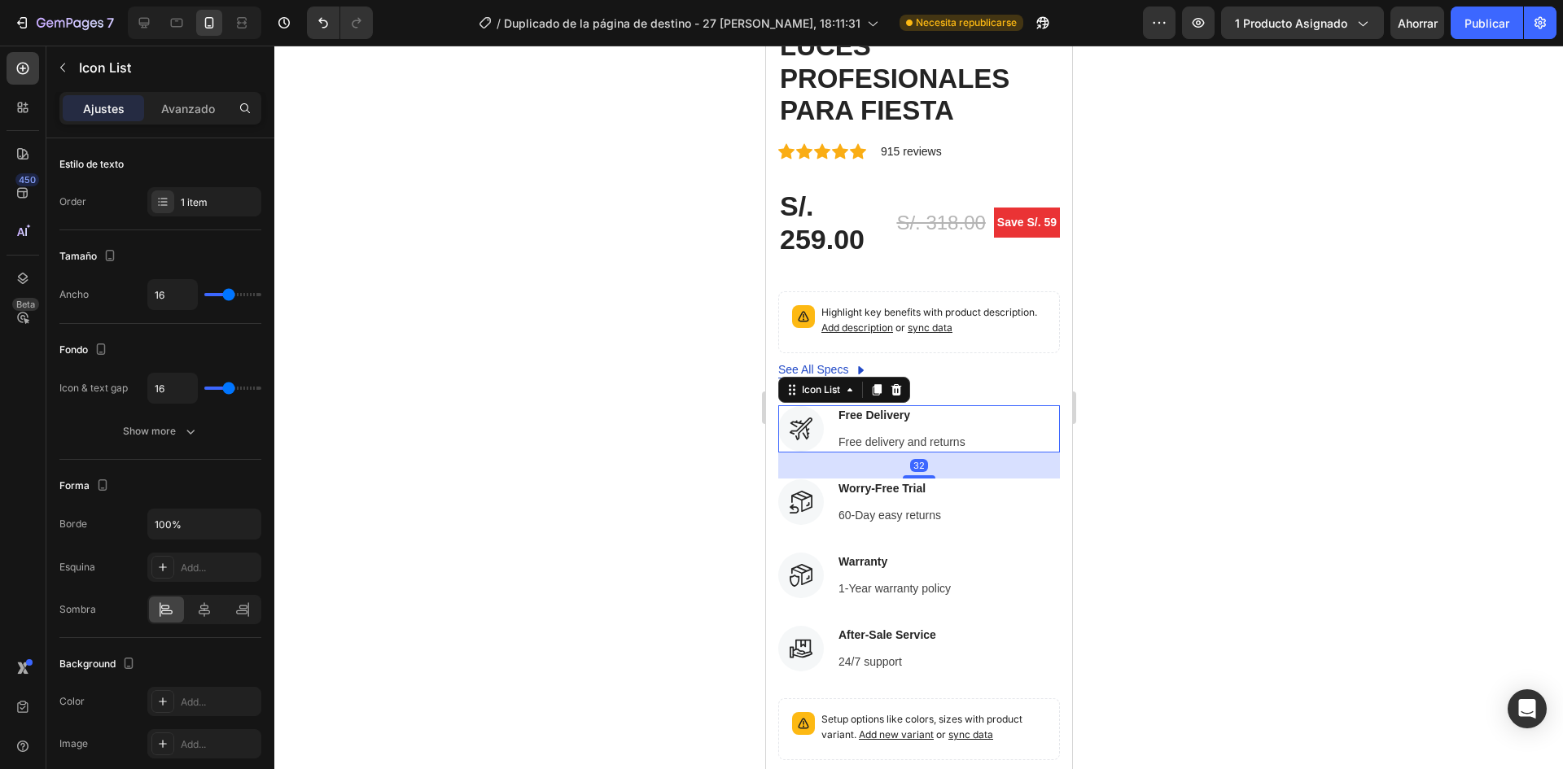
click at [1015, 440] on div "Icon Free Delivery Text block Free delivery and returns Text block" at bounding box center [919, 429] width 282 height 47
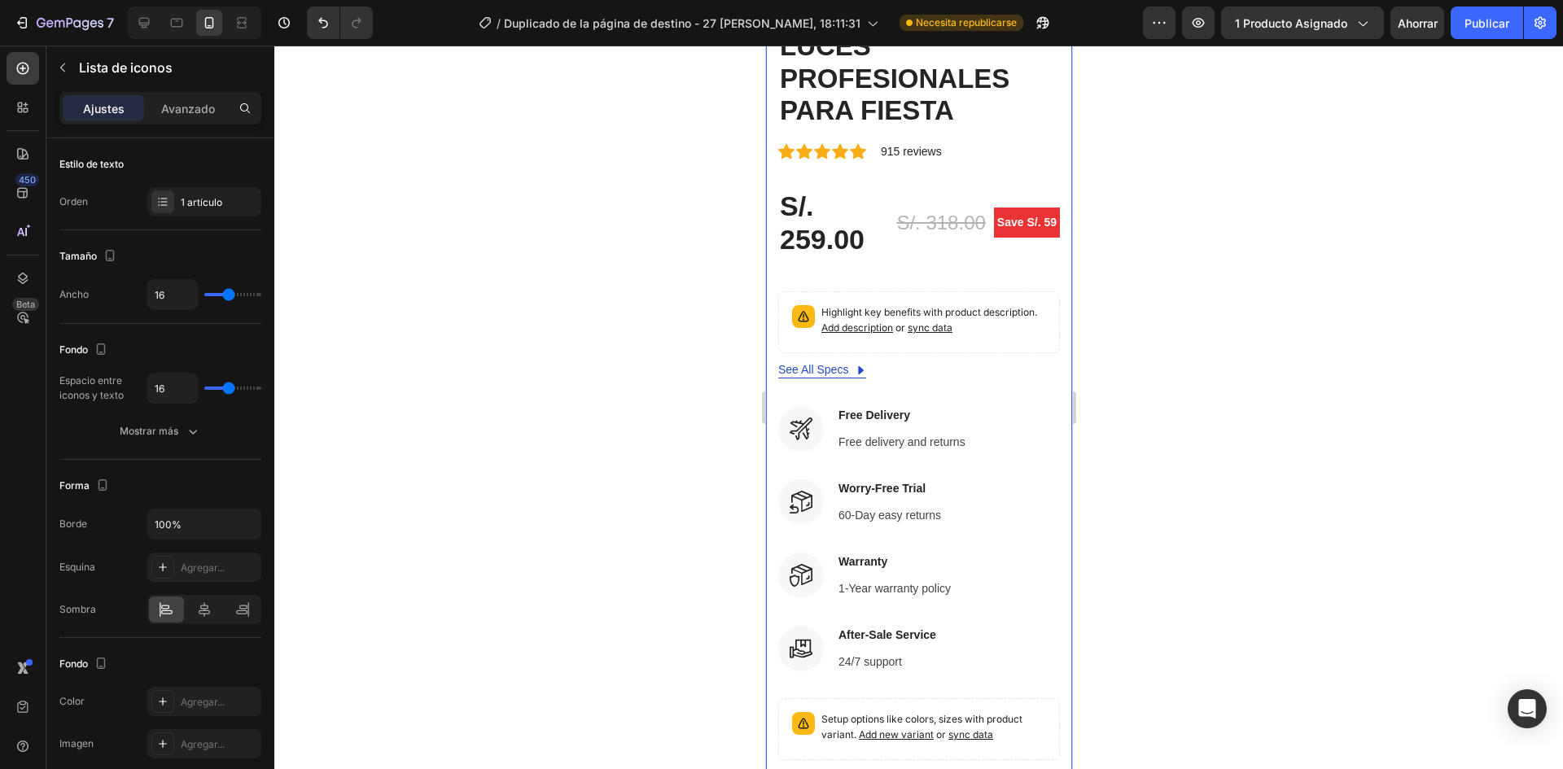
click at [1054, 515] on div "Product Images HURRY! LET BUY NOW (P) Stock Counter LUCES PROFESIONALES PARA FI…" at bounding box center [918, 343] width 306 height 1410
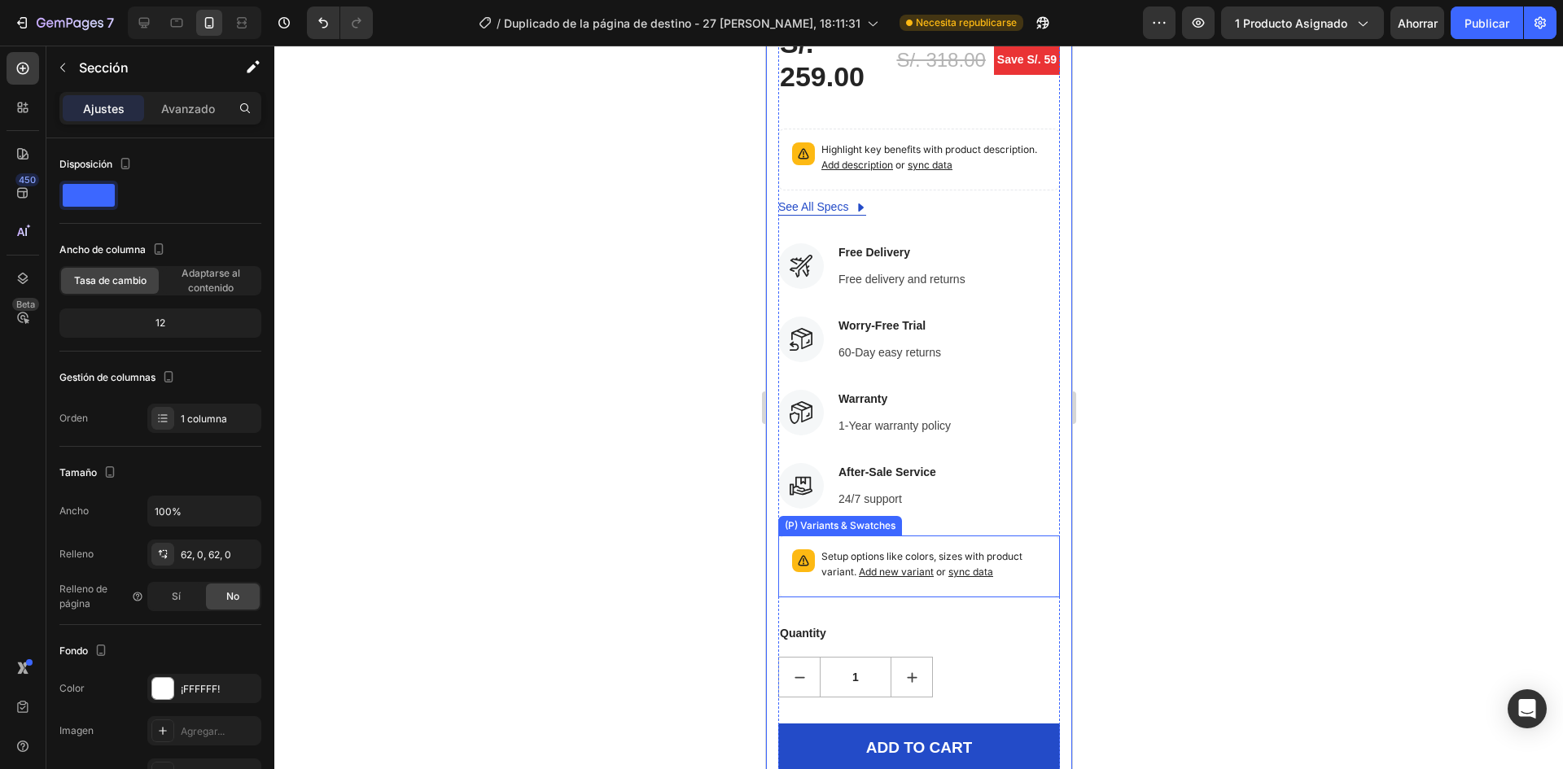
scroll to position [685, 0]
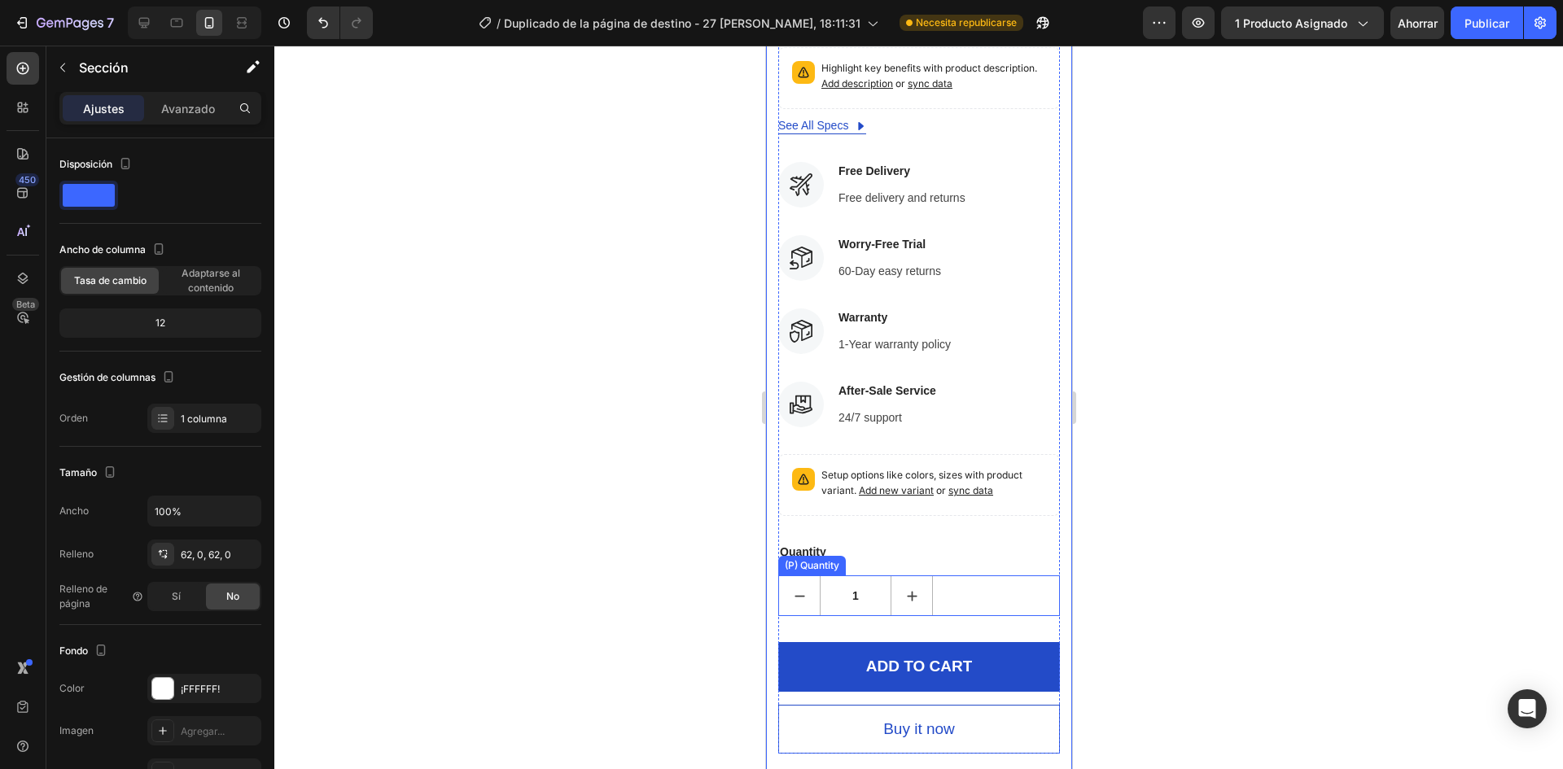
click at [940, 581] on div "1" at bounding box center [919, 596] width 282 height 41
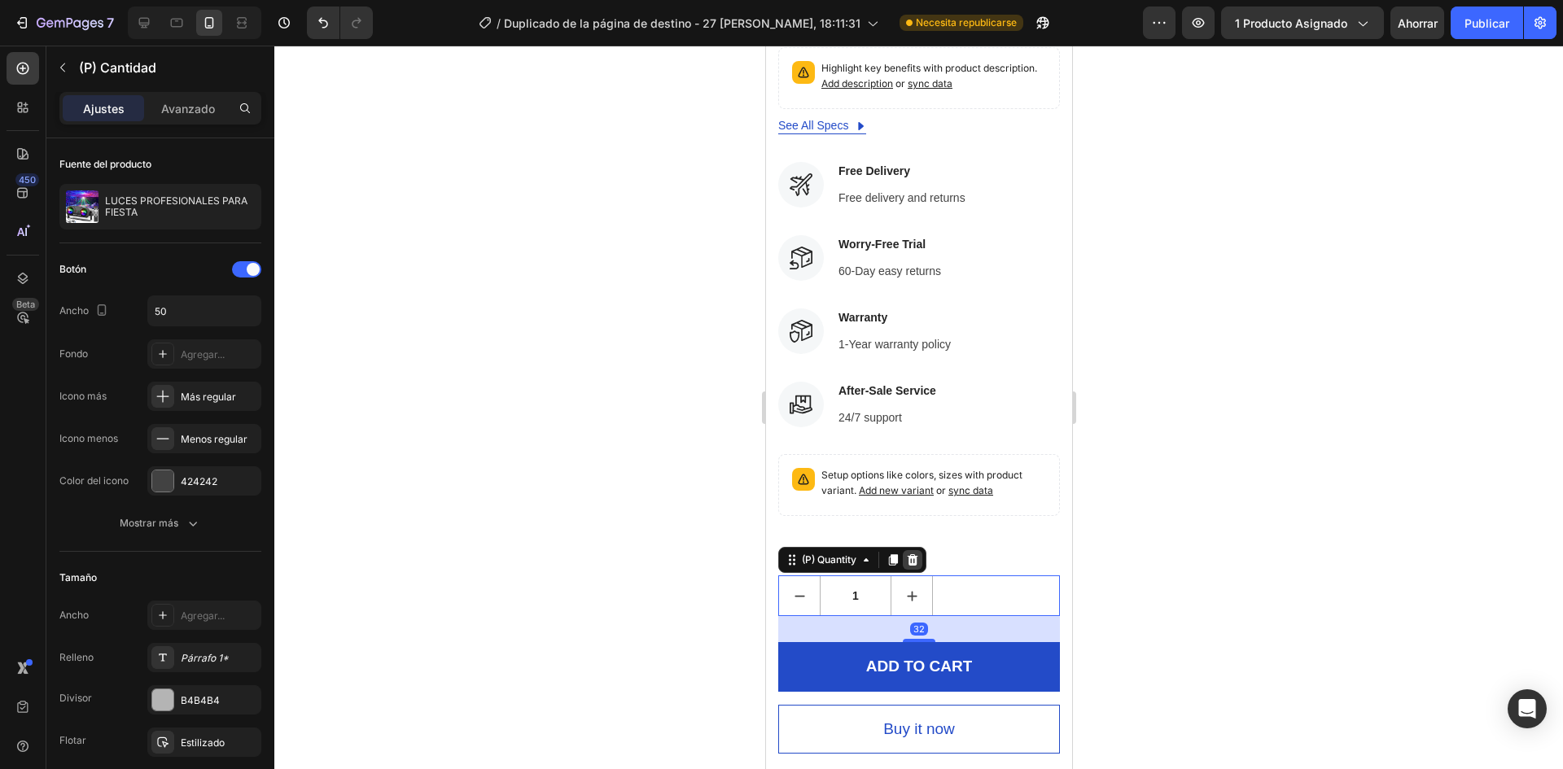
click at [914, 555] on icon at bounding box center [912, 560] width 11 height 11
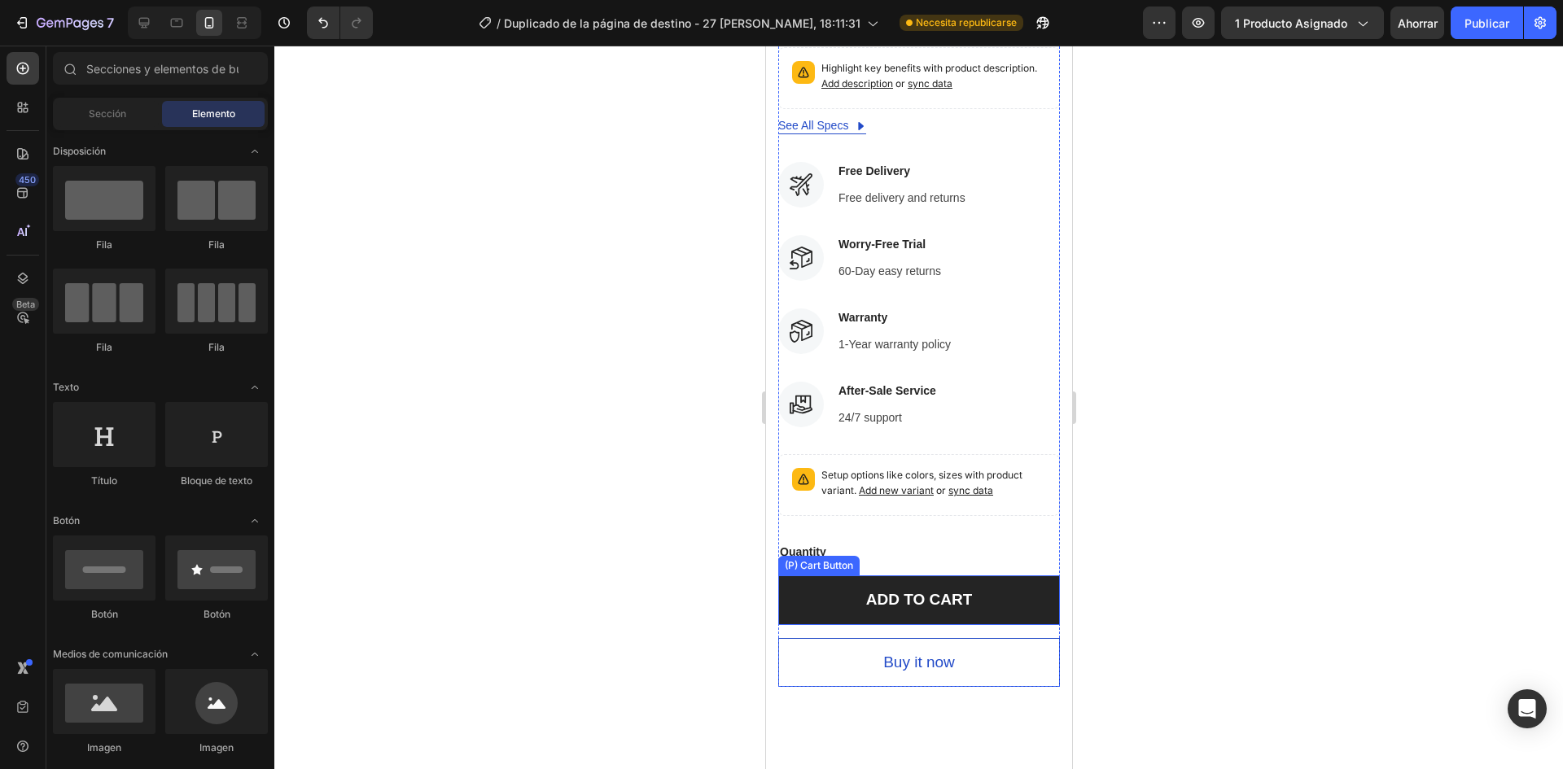
click at [1004, 592] on button "ADD TO CART" at bounding box center [919, 601] width 282 height 50
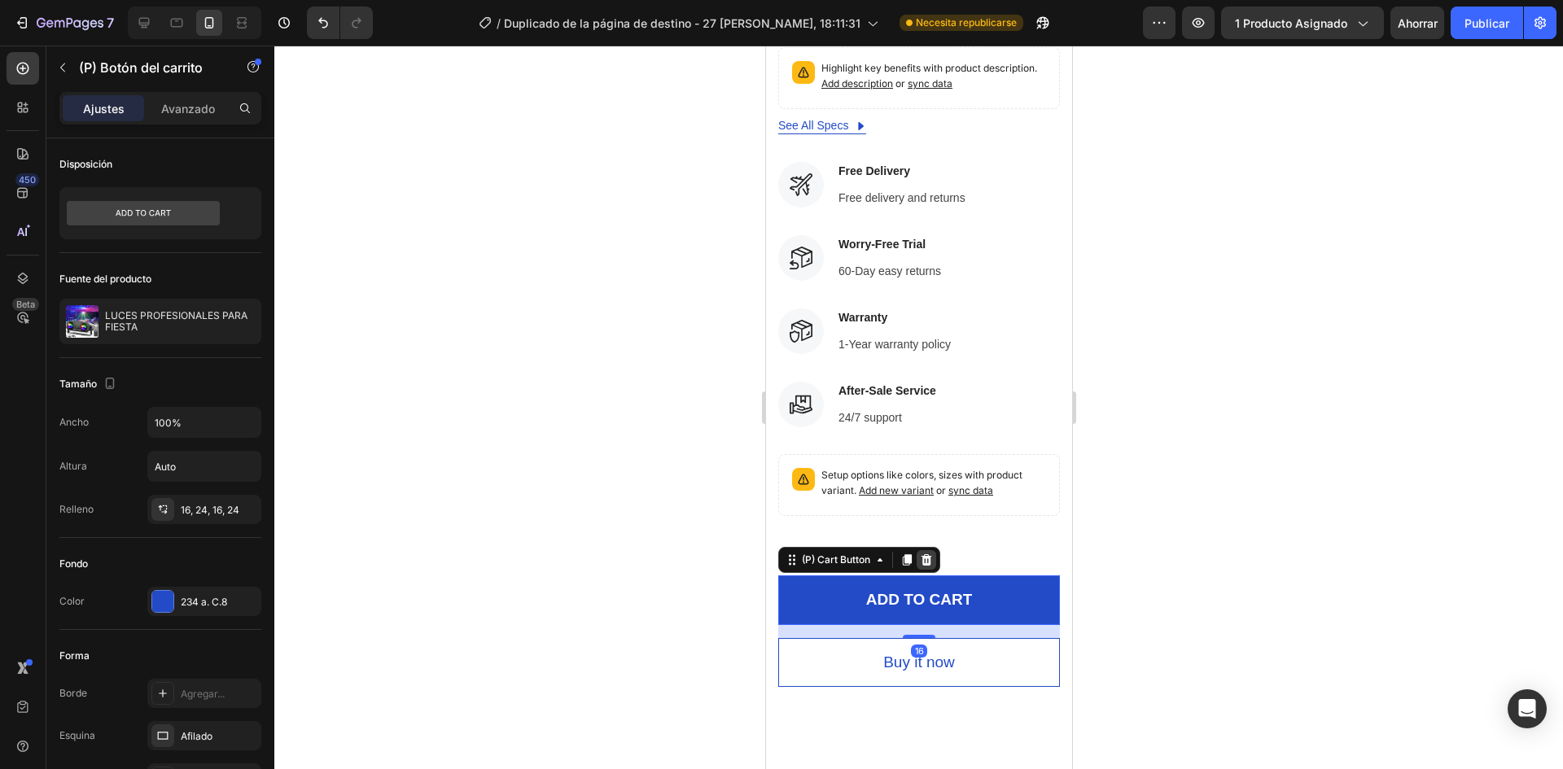
click at [931, 554] on icon at bounding box center [925, 560] width 13 height 13
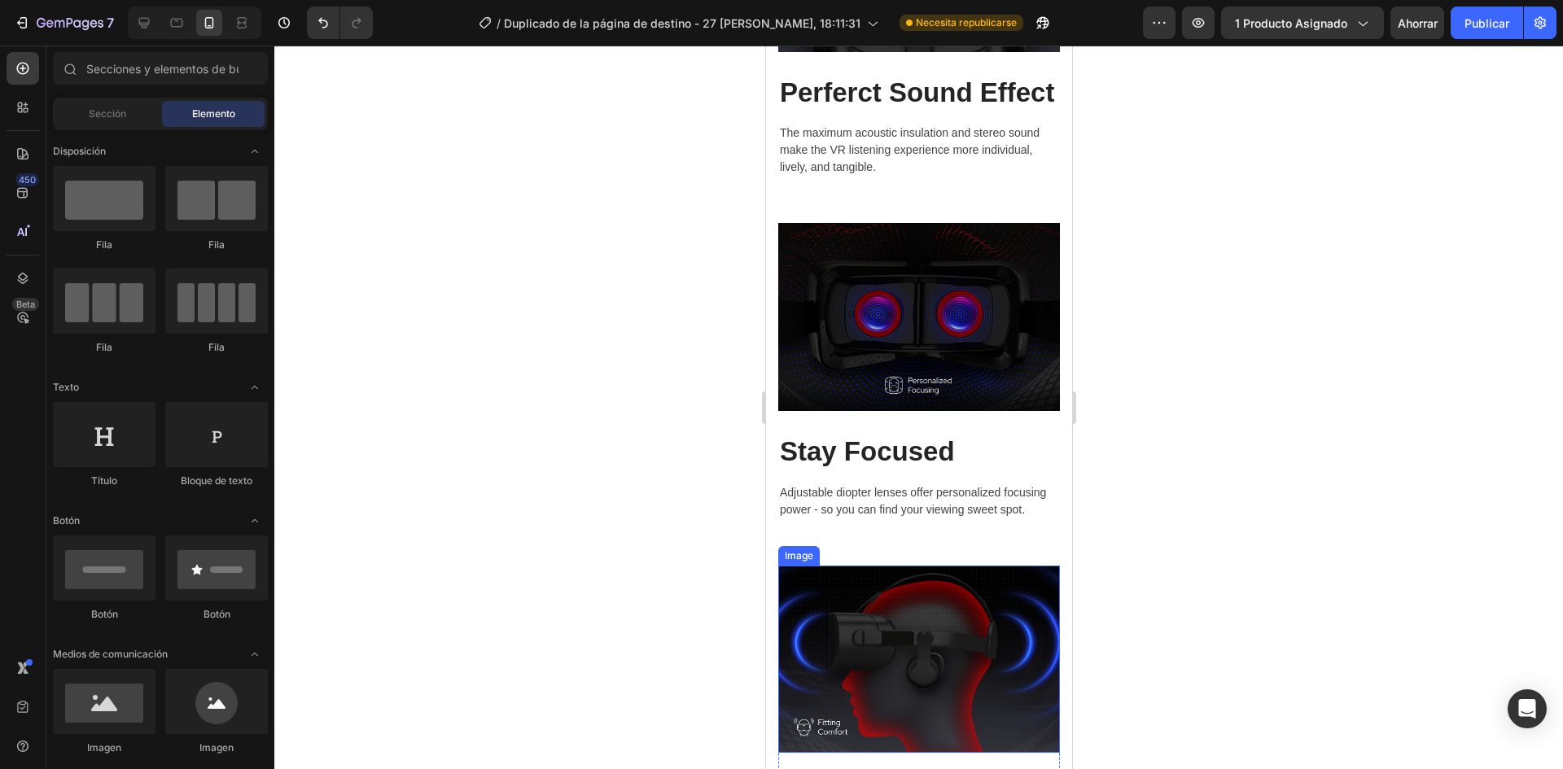
scroll to position [3694, 0]
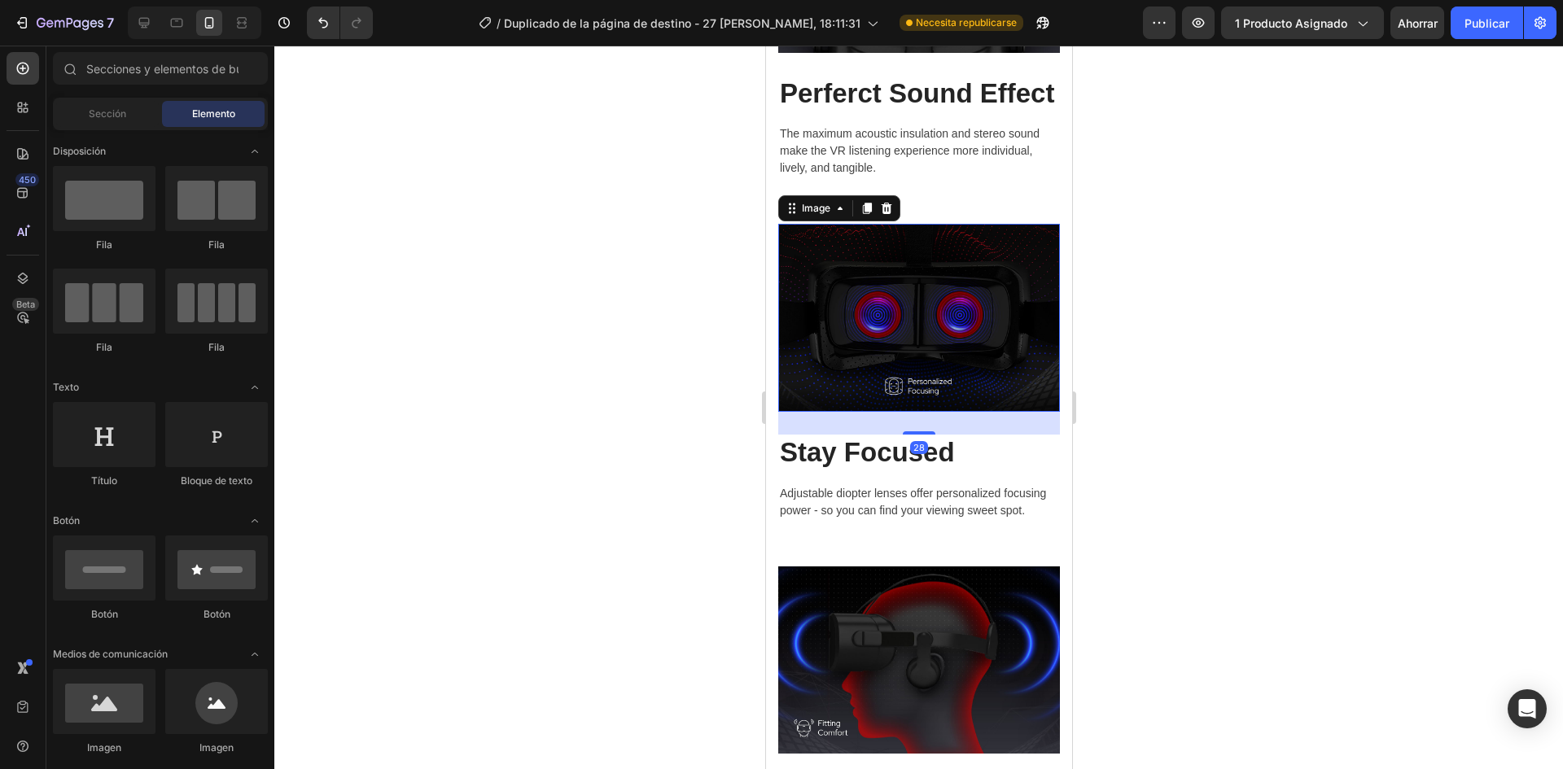
click at [916, 311] on img at bounding box center [919, 318] width 282 height 188
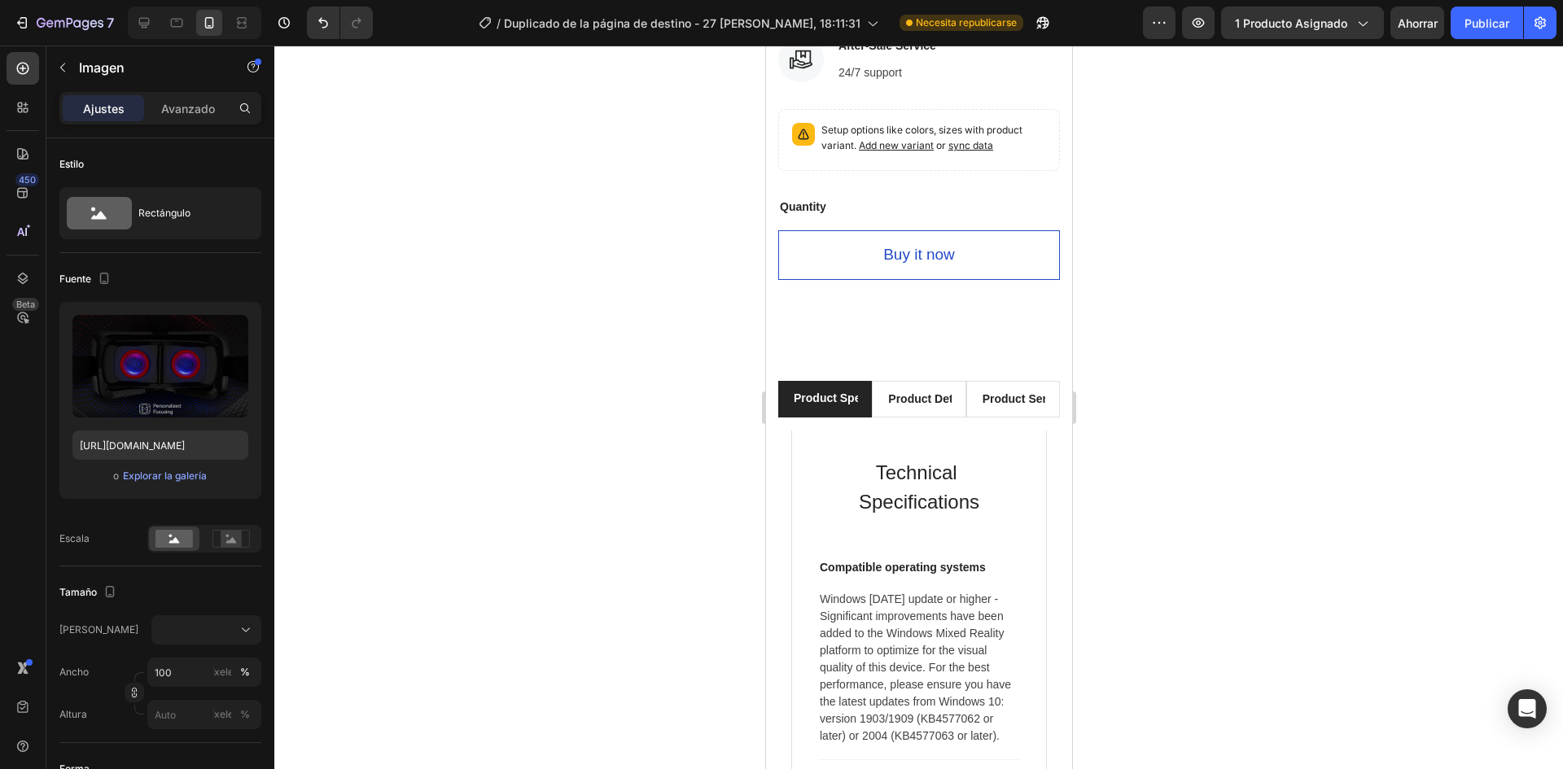
scroll to position [1170, 0]
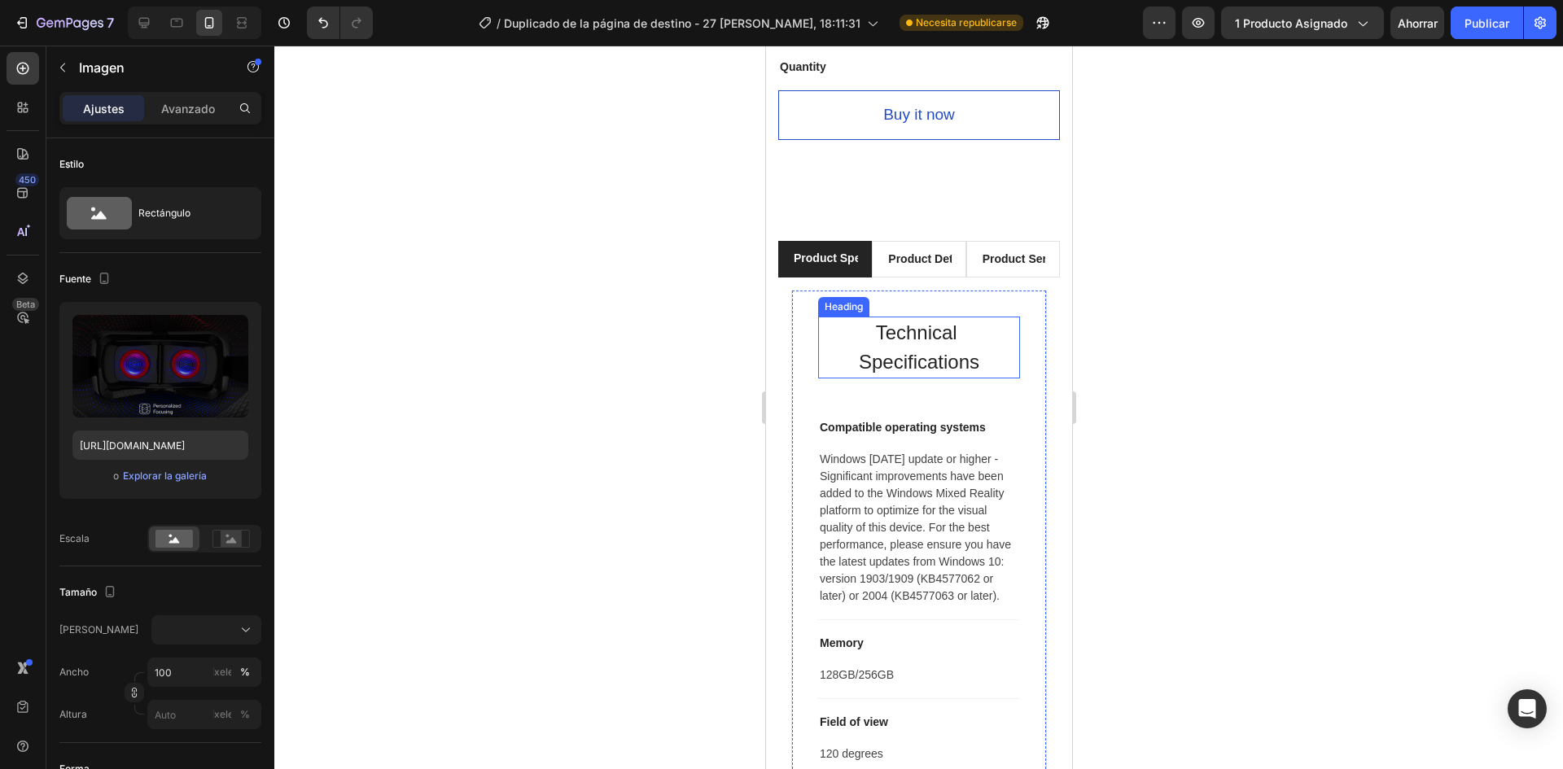
click at [905, 331] on p "Technical Specifications" at bounding box center [918, 347] width 199 height 59
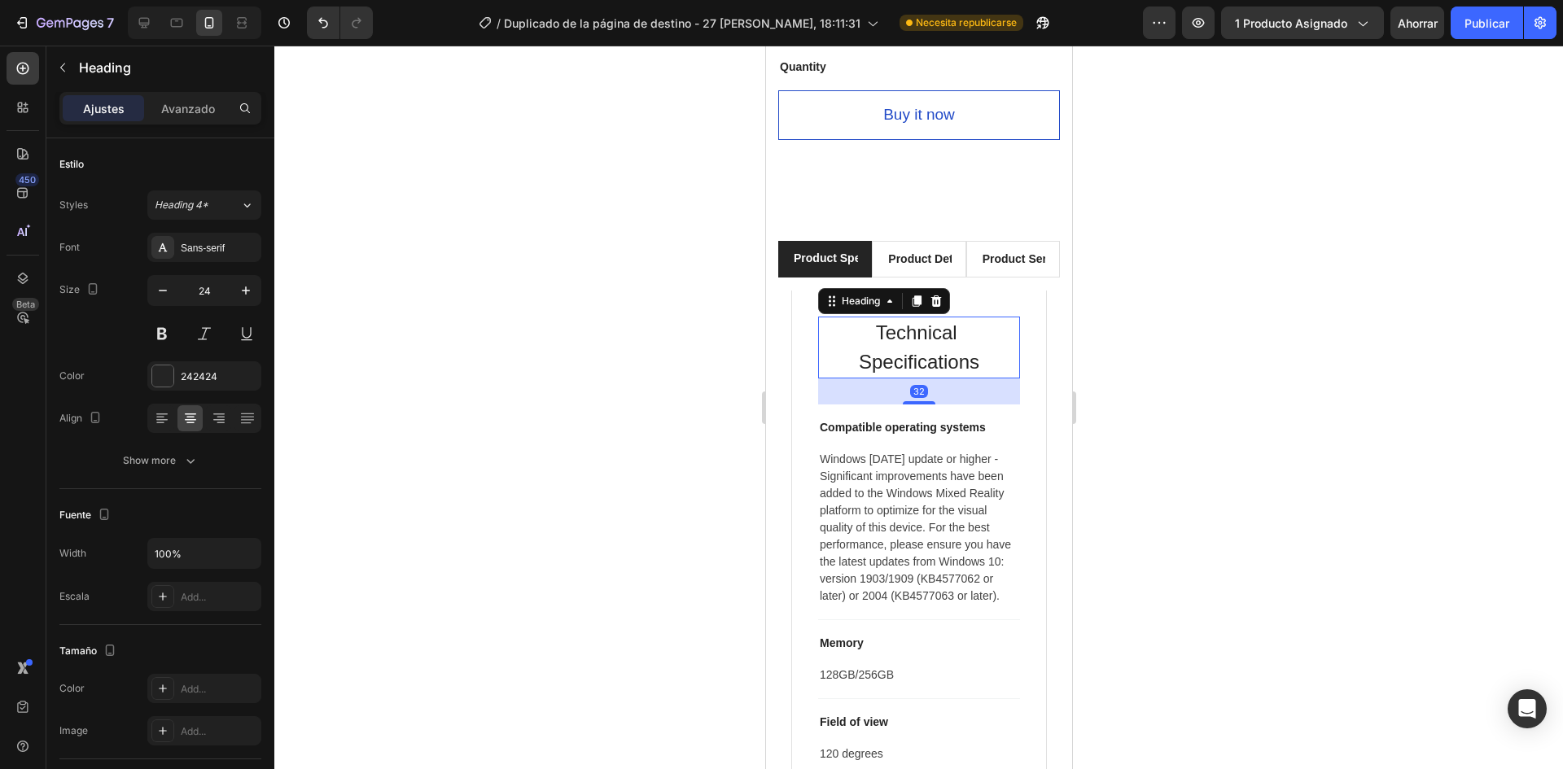
click at [905, 331] on p "Technical Specifications" at bounding box center [918, 347] width 199 height 59
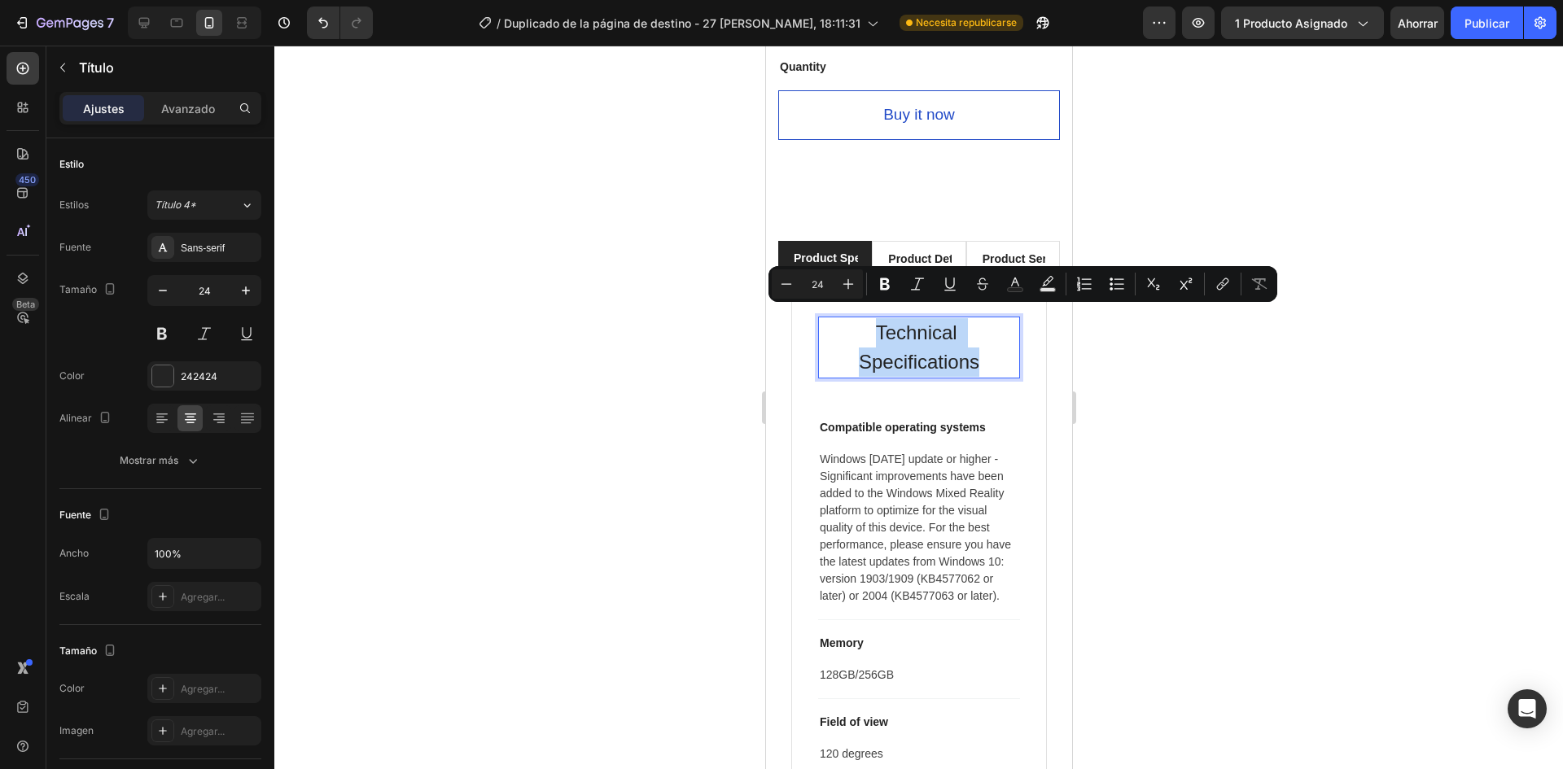
copy p "Technical Specifications"
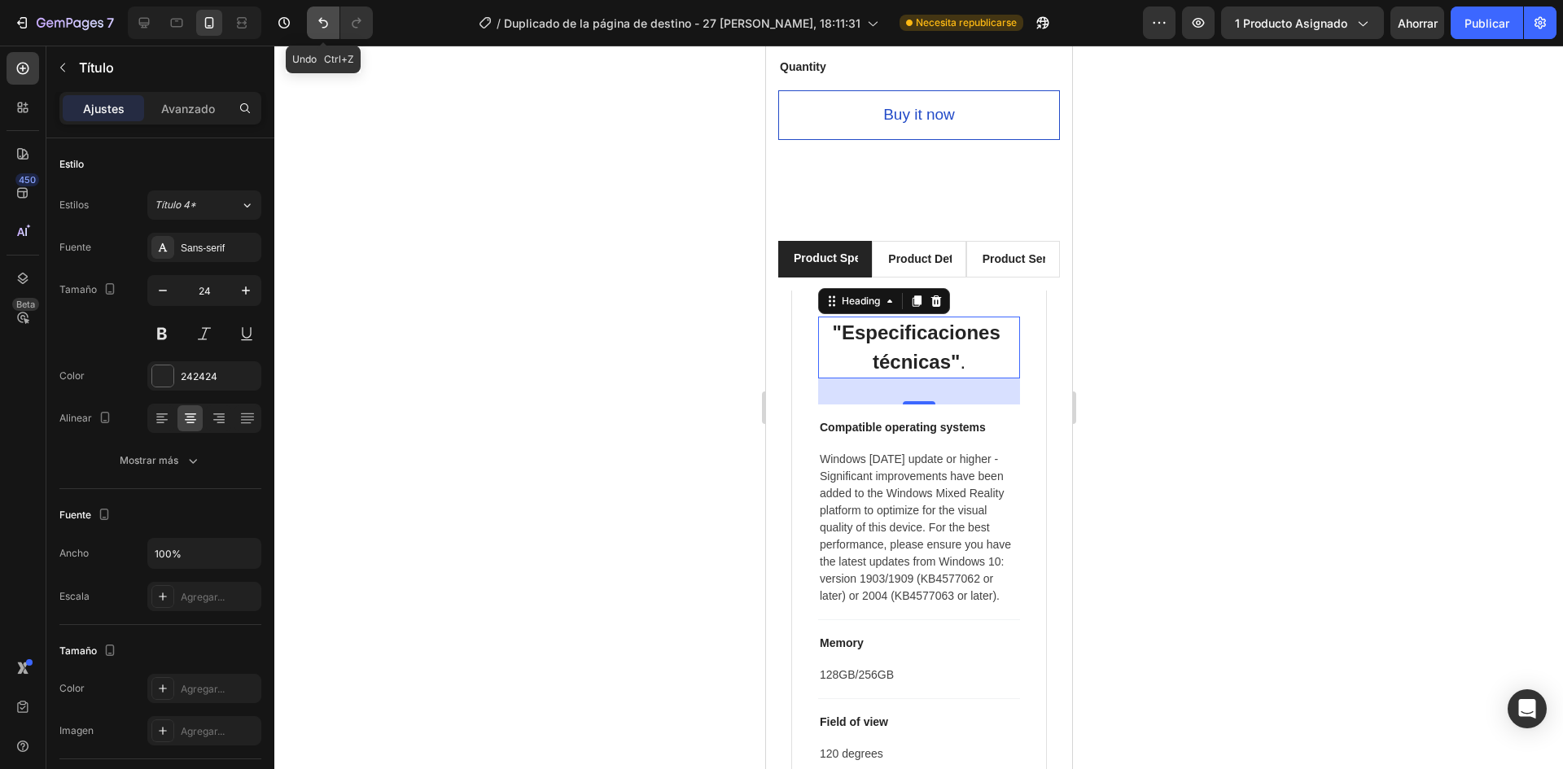
click at [323, 19] on icon "Deshacer/Rehacer" at bounding box center [323, 23] width 16 height 16
click at [325, 15] on icon "Deshacer/Rehacer" at bounding box center [323, 23] width 16 height 16
click at [321, 29] on icon "Deshacer/Rehacer" at bounding box center [323, 23] width 16 height 16
click at [1203, 406] on div at bounding box center [918, 408] width 1289 height 724
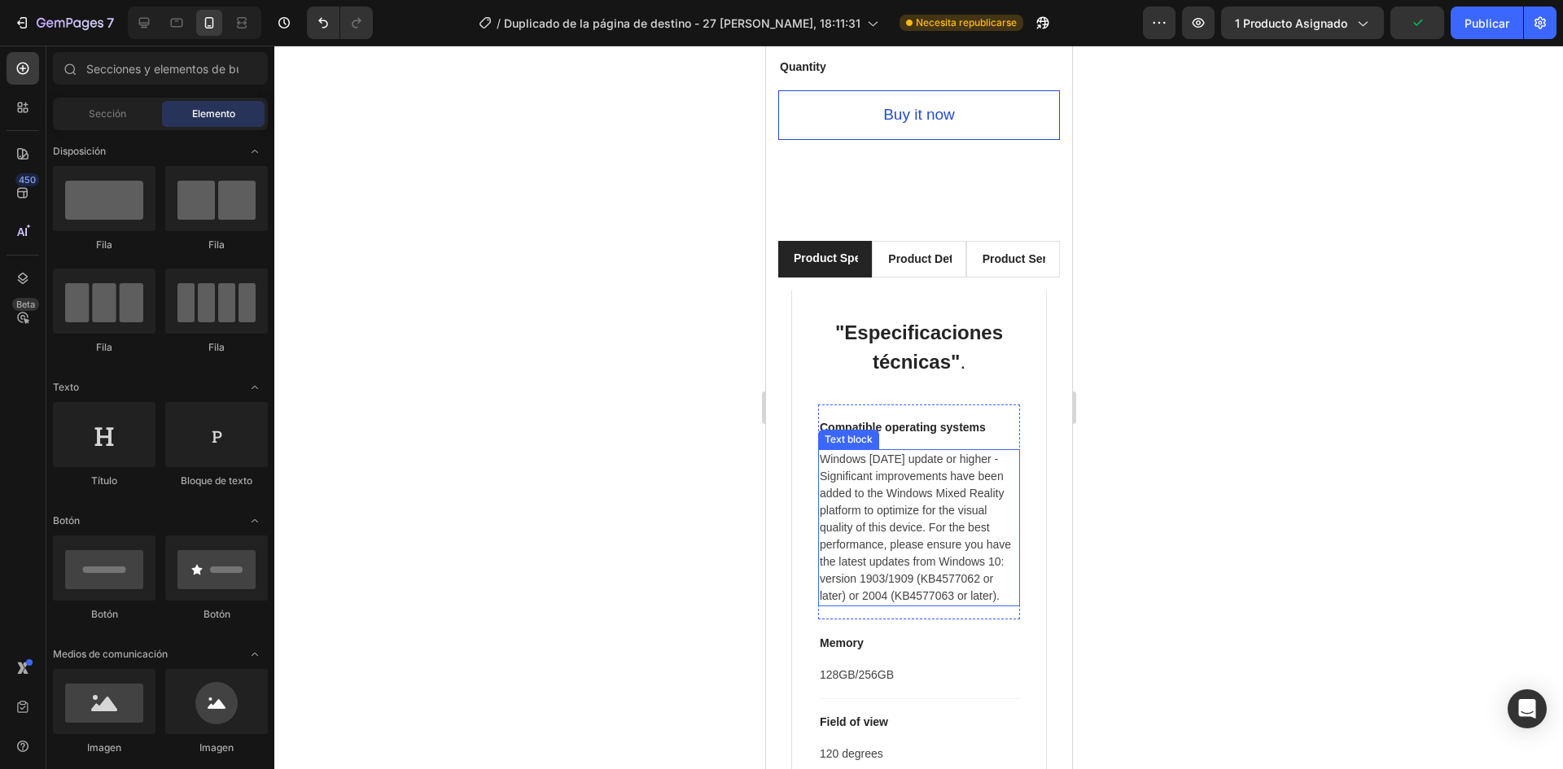
click at [901, 451] on p "Windows 10 May 2019 update or higher - Significant improvements have been added…" at bounding box center [918, 528] width 199 height 154
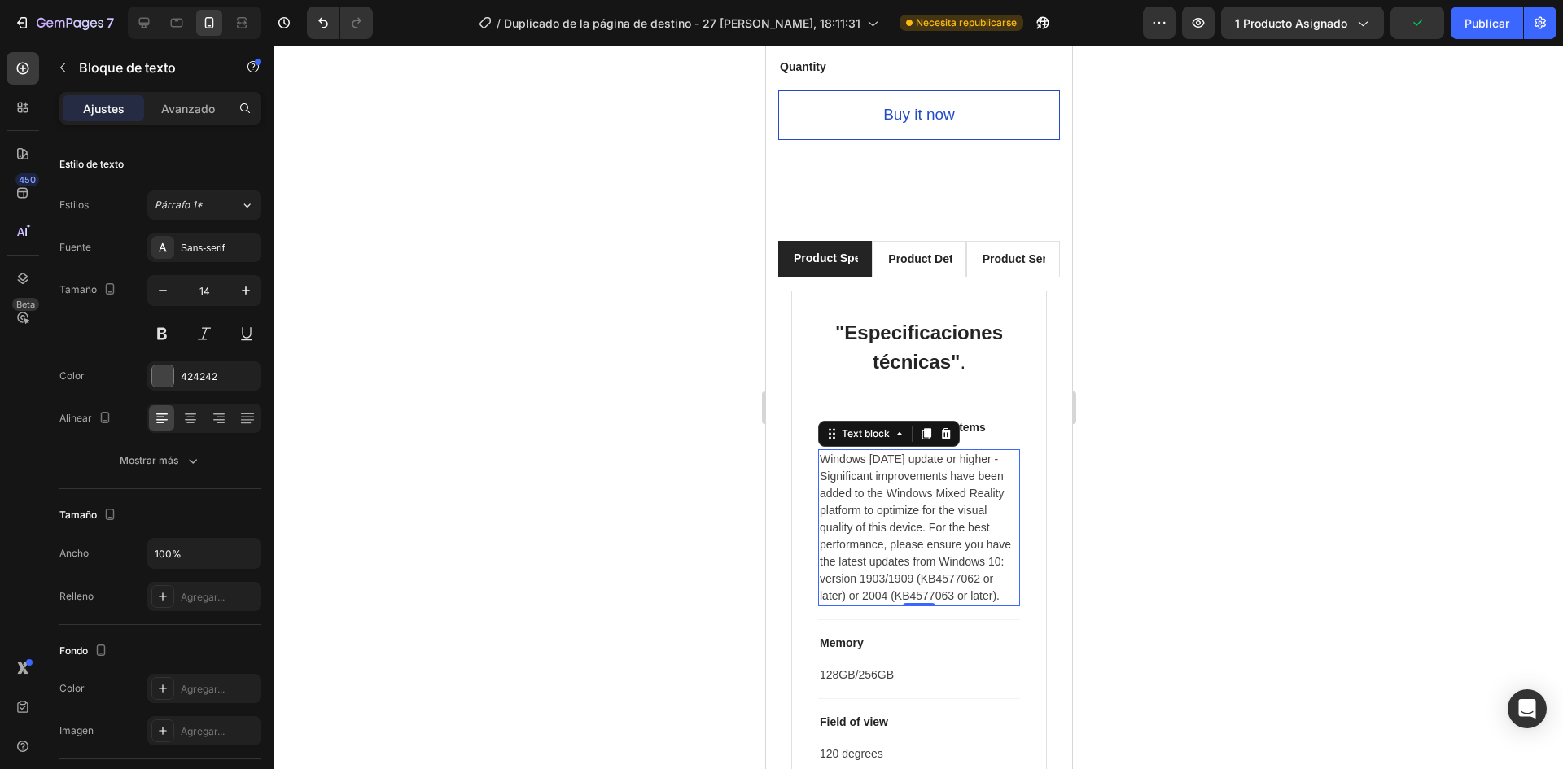
click at [885, 468] on p "Windows 10 May 2019 update or higher - Significant improvements have been added…" at bounding box center [918, 528] width 199 height 154
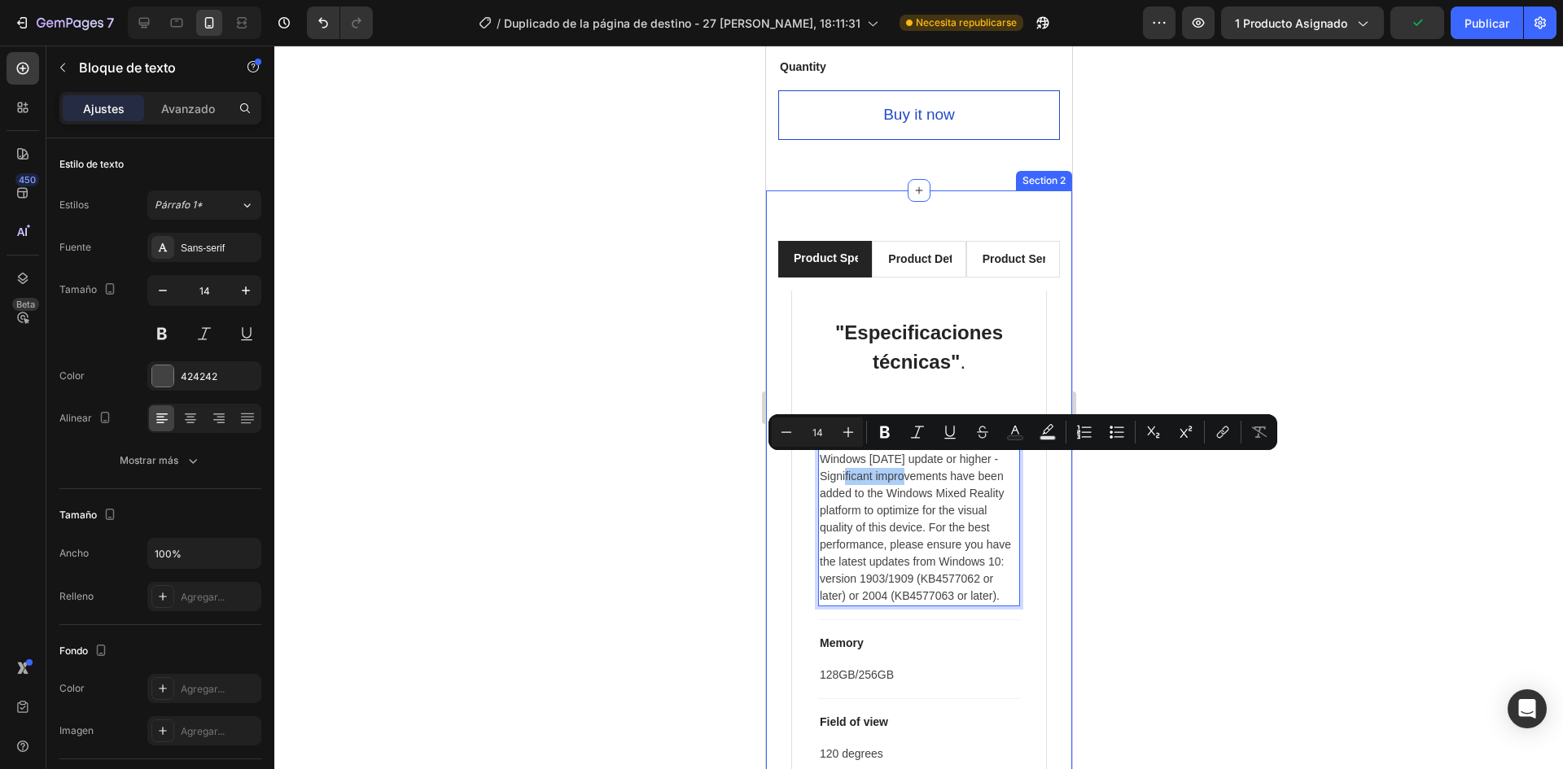
click at [1138, 572] on div at bounding box center [918, 408] width 1289 height 724
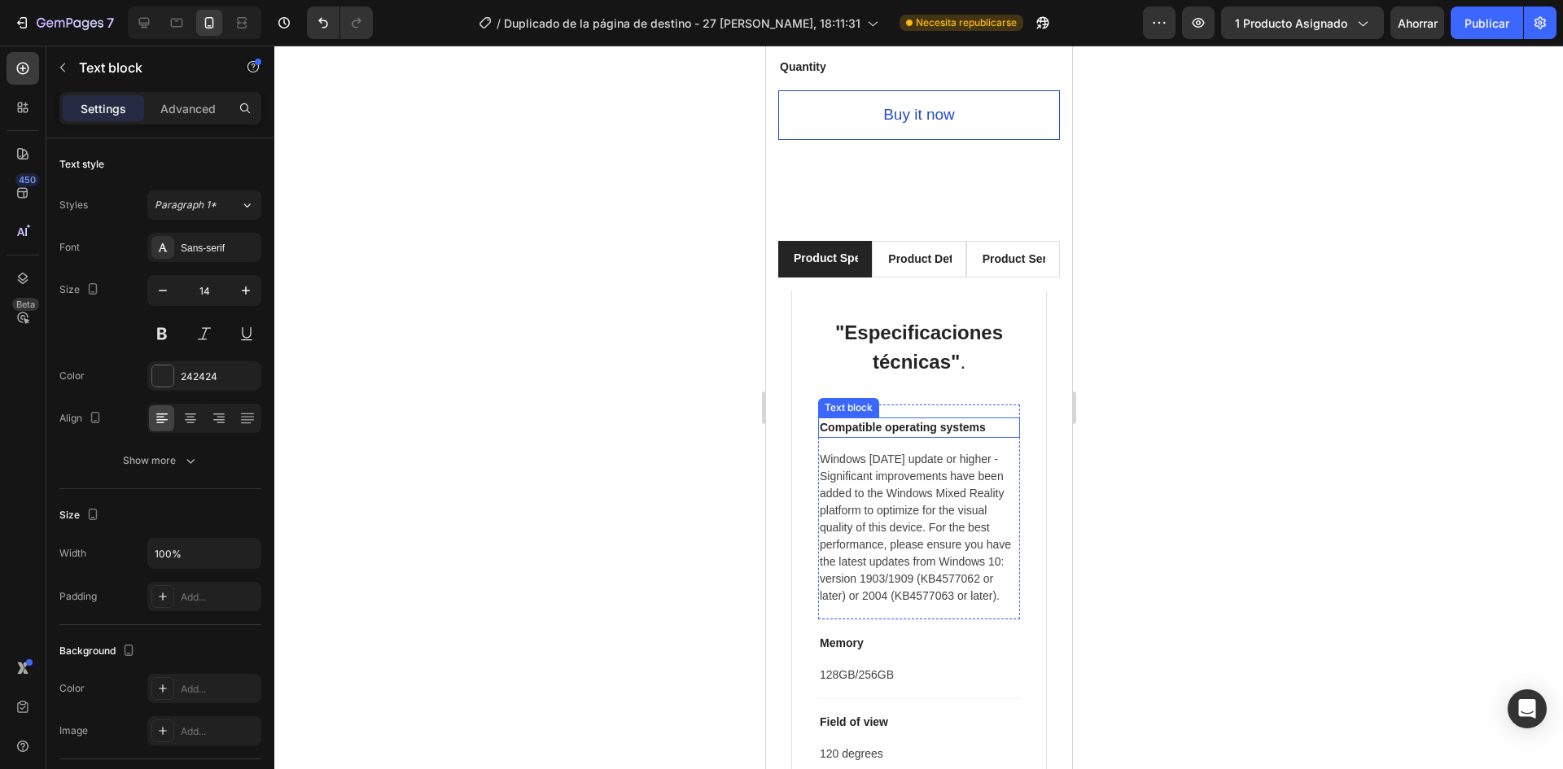
click at [824, 419] on p "Compatible operating systems" at bounding box center [918, 427] width 199 height 17
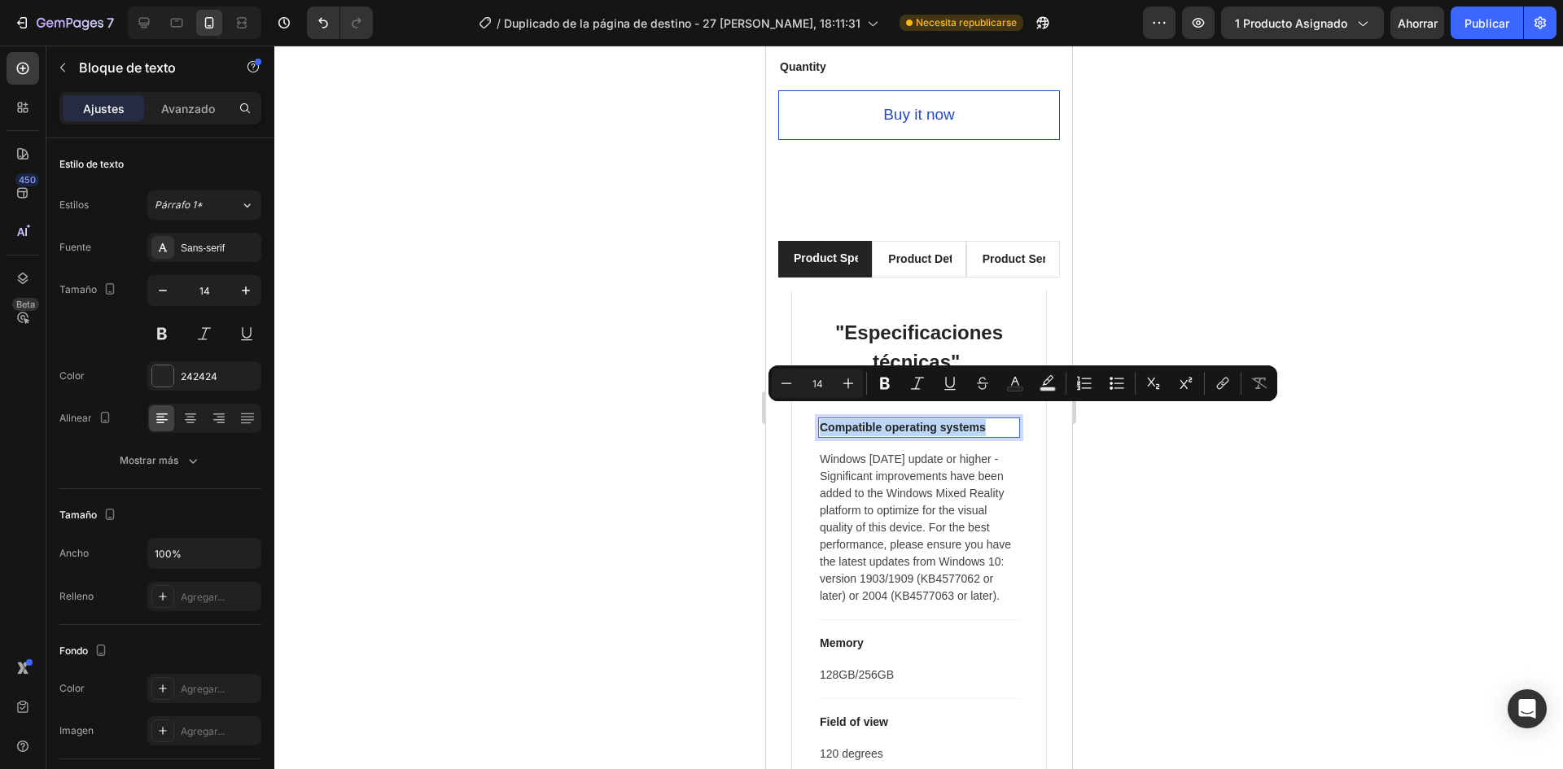
click at [824, 419] on p "Compatible operating systems" at bounding box center [918, 427] width 199 height 17
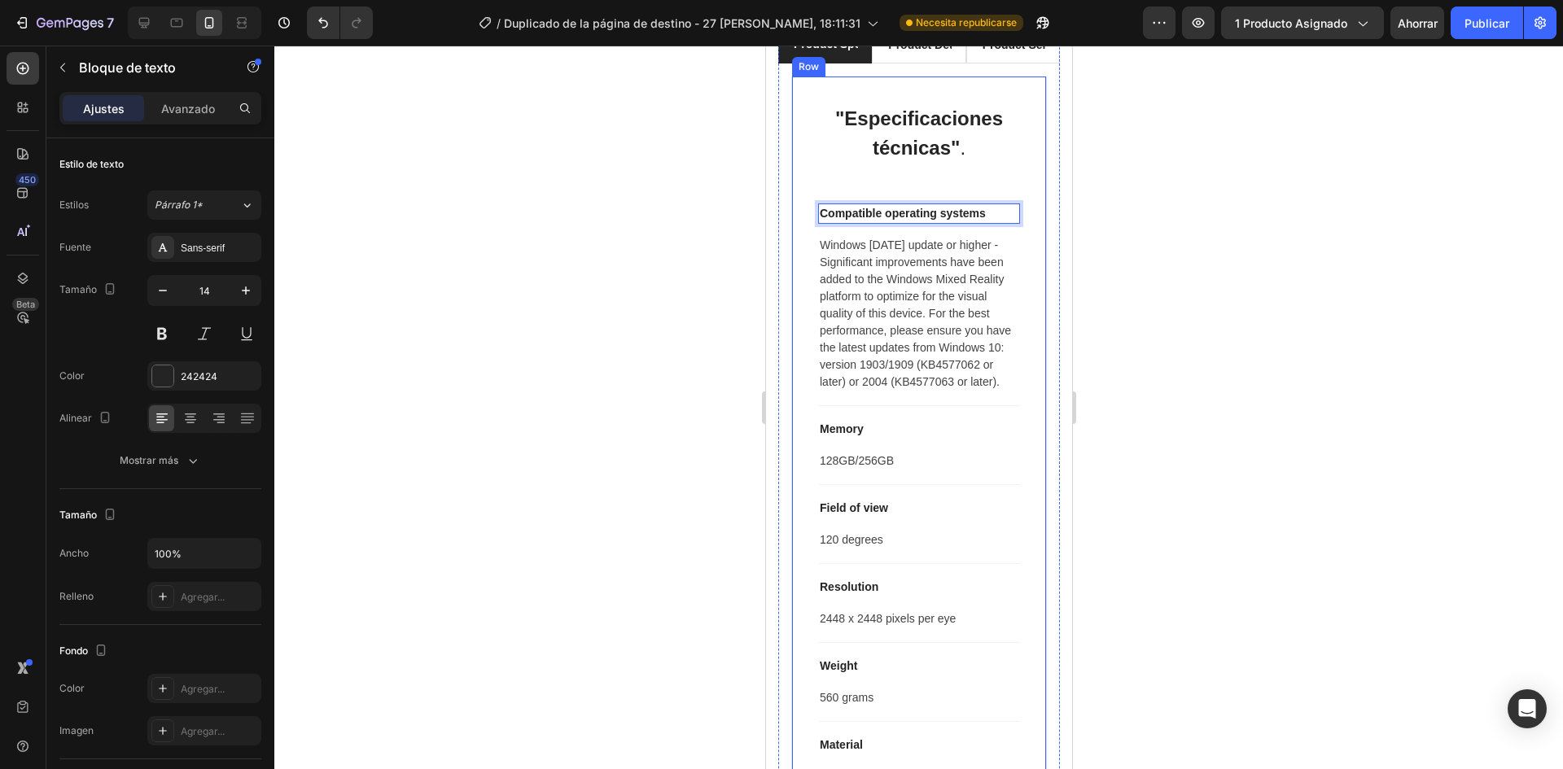
scroll to position [1333, 0]
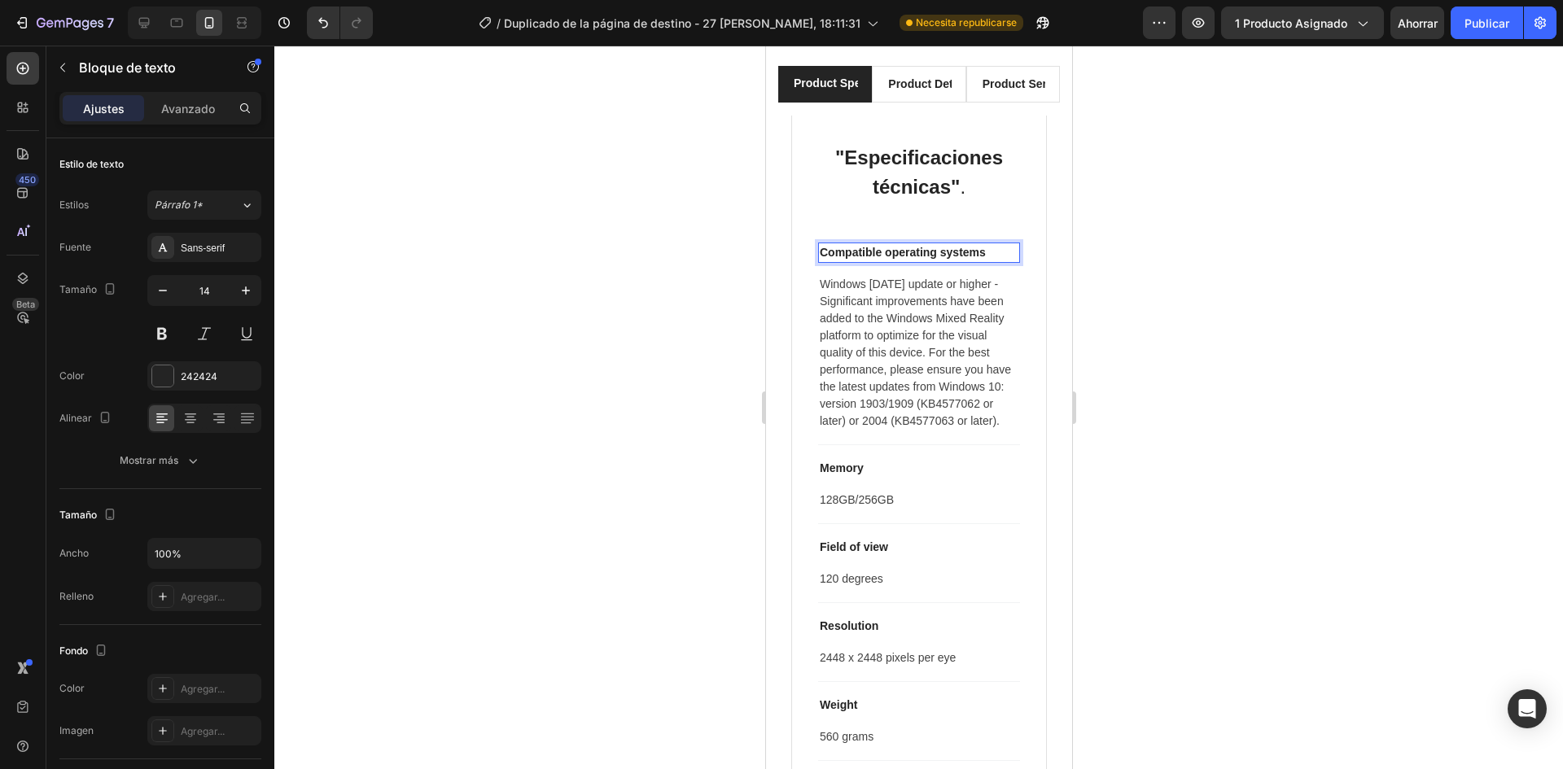
click at [611, 265] on div at bounding box center [918, 408] width 1289 height 724
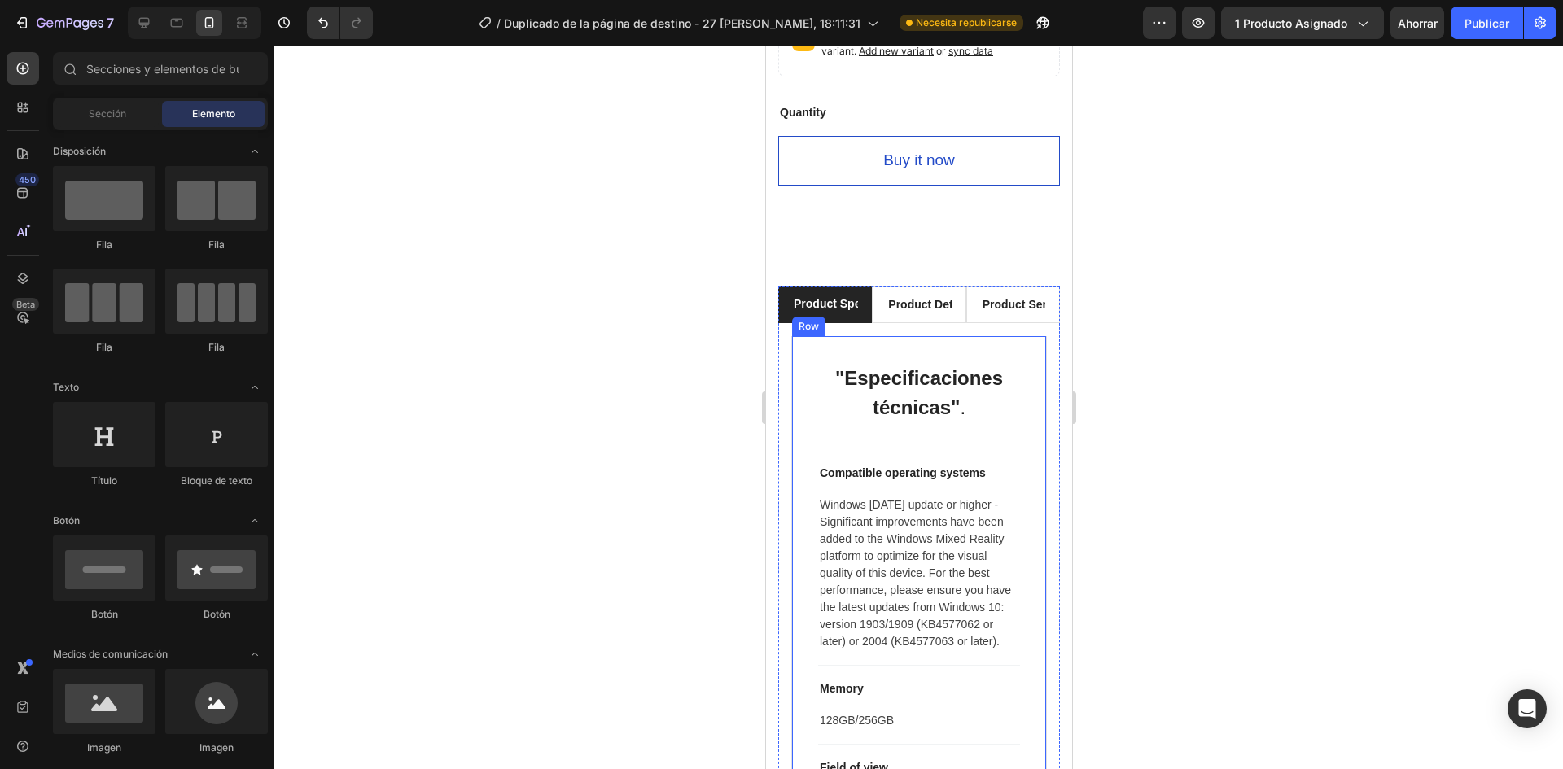
scroll to position [1252, 0]
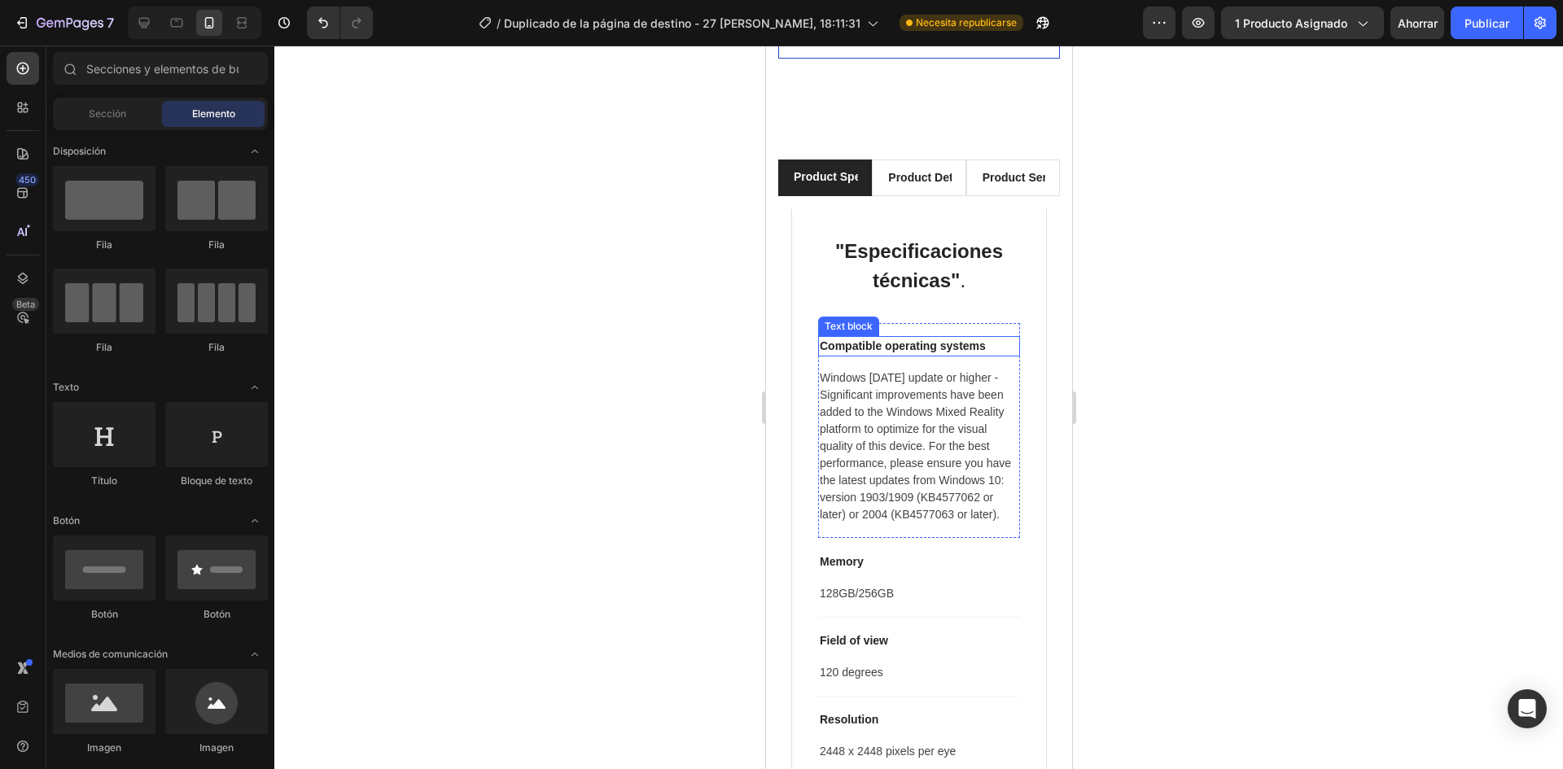
click at [858, 338] on p "Compatible operating systems" at bounding box center [918, 346] width 199 height 17
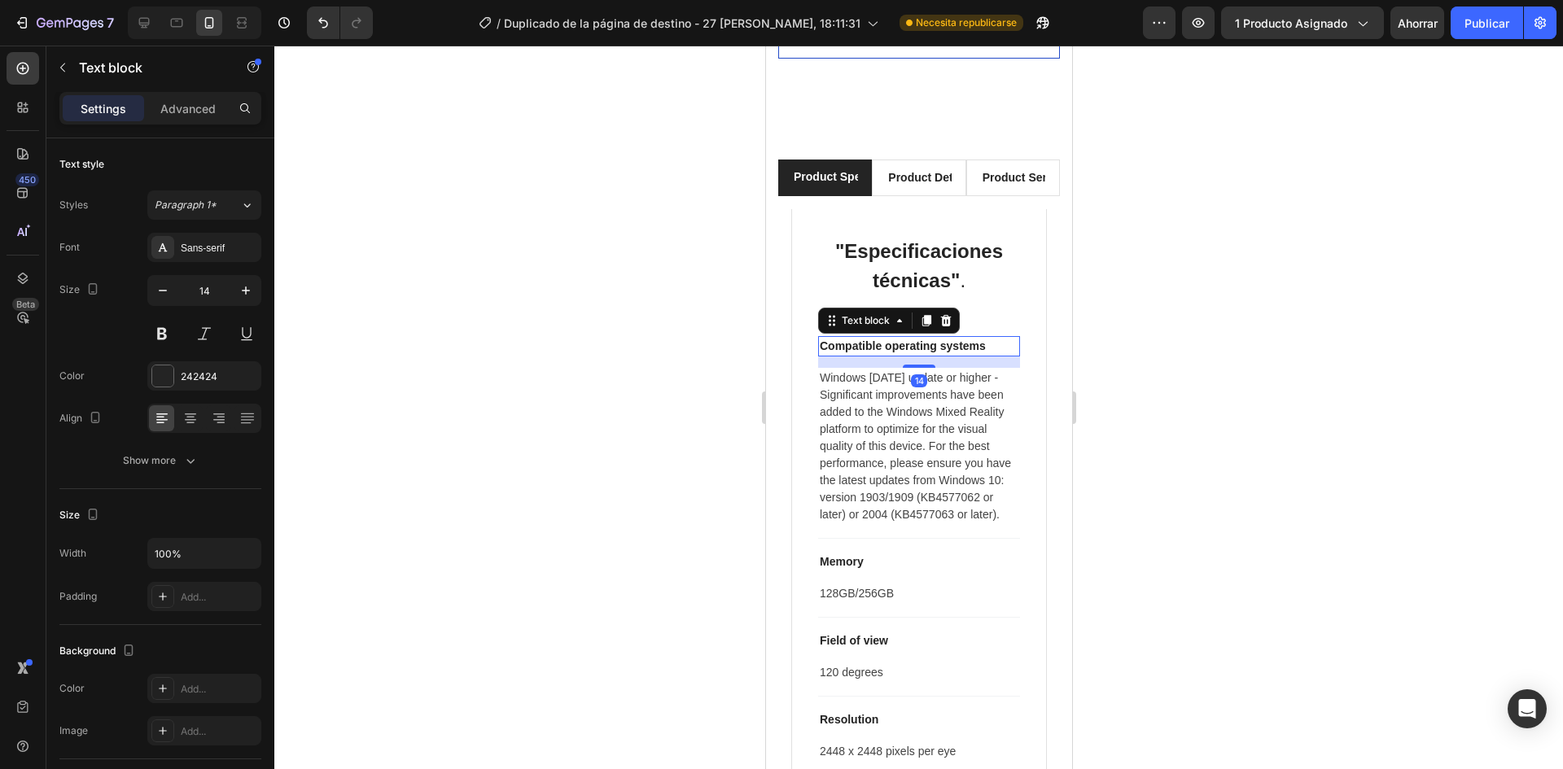
click at [858, 338] on p "Compatible operating systems" at bounding box center [918, 346] width 199 height 17
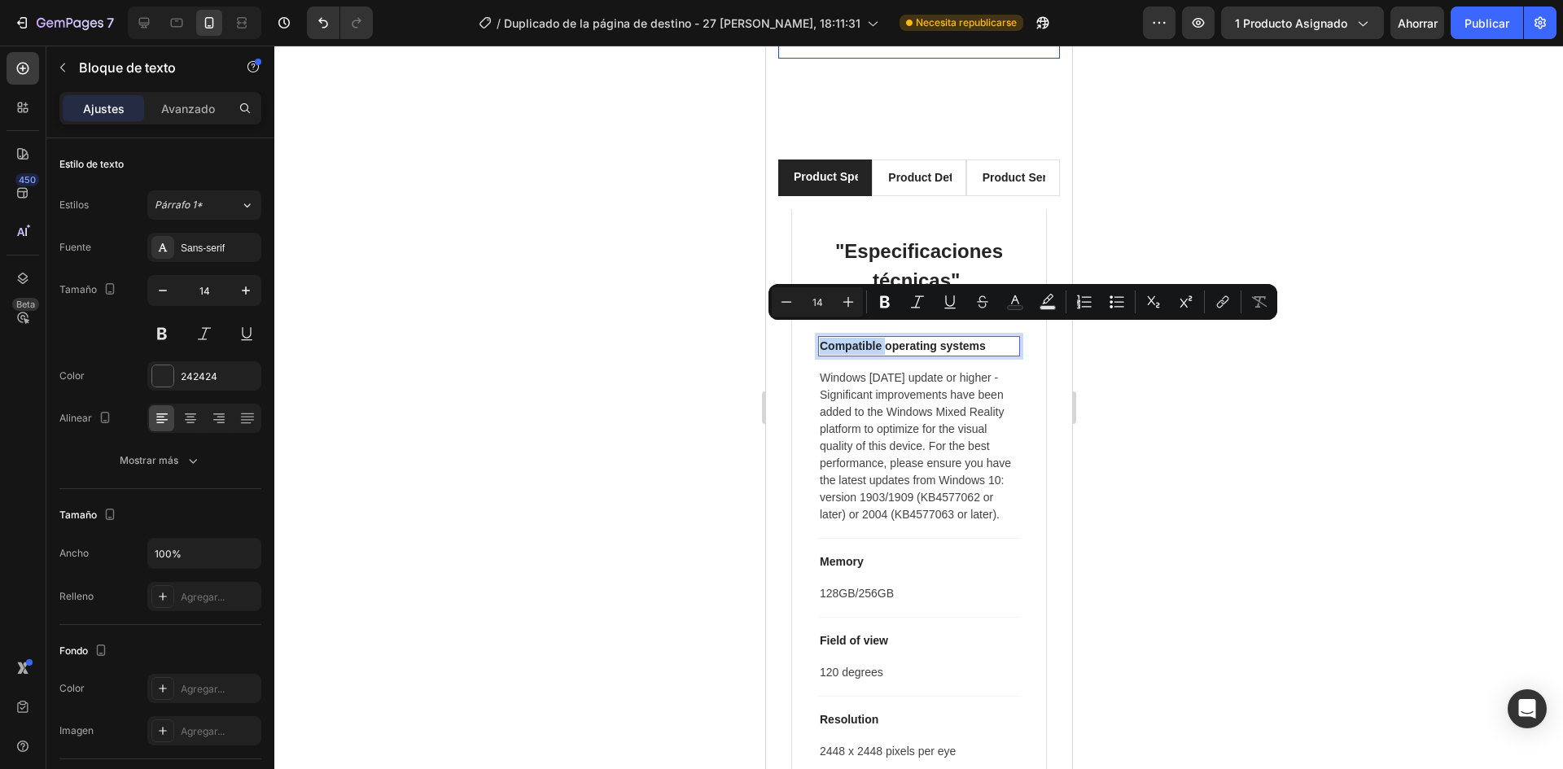
click at [858, 338] on p "Compatible operating systems" at bounding box center [918, 346] width 199 height 17
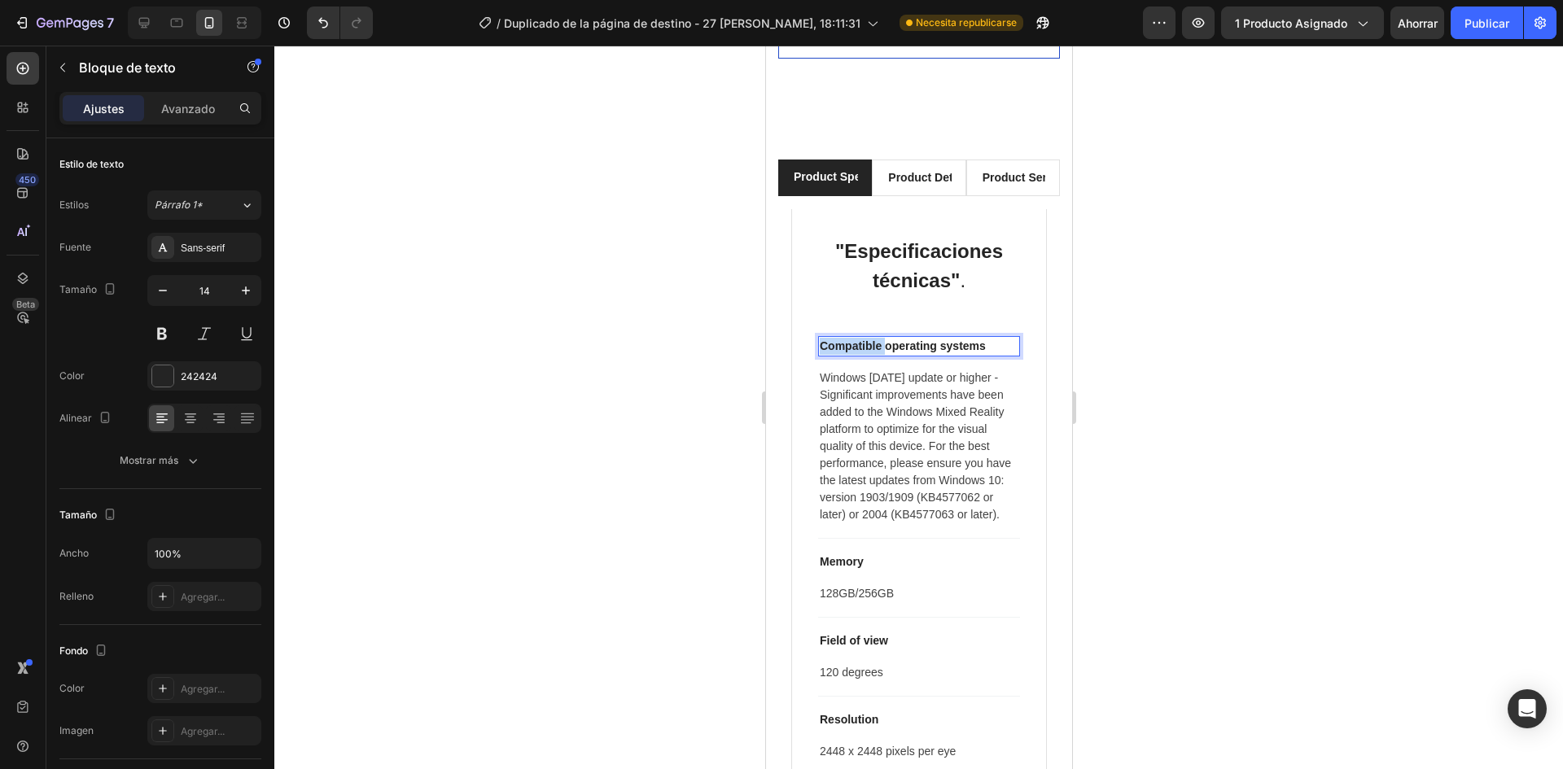
click at [858, 338] on p "Compatible operating systems" at bounding box center [918, 346] width 199 height 17
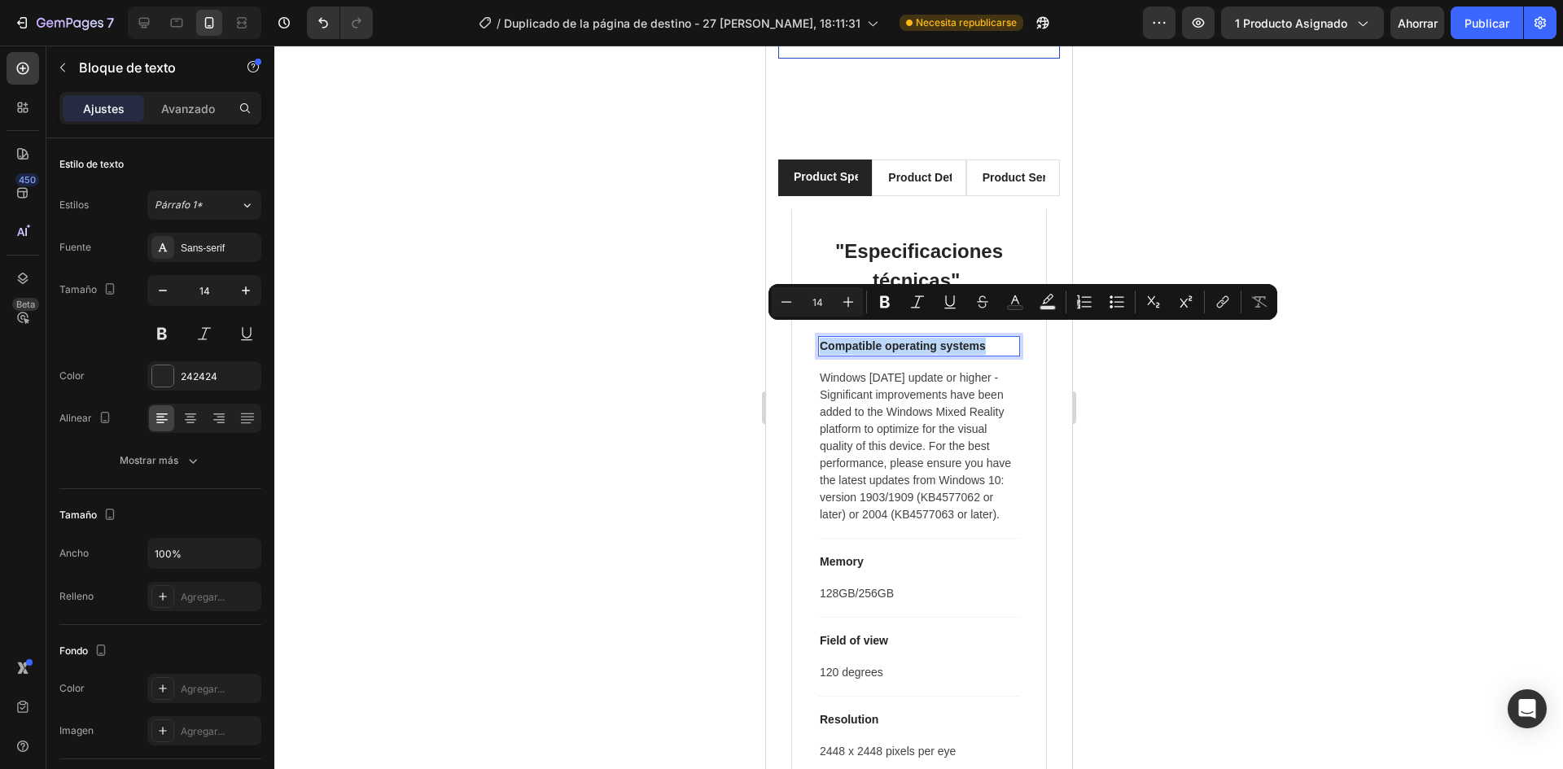
click at [858, 338] on p "Compatible operating systems" at bounding box center [918, 346] width 199 height 17
click at [659, 326] on div at bounding box center [918, 408] width 1289 height 724
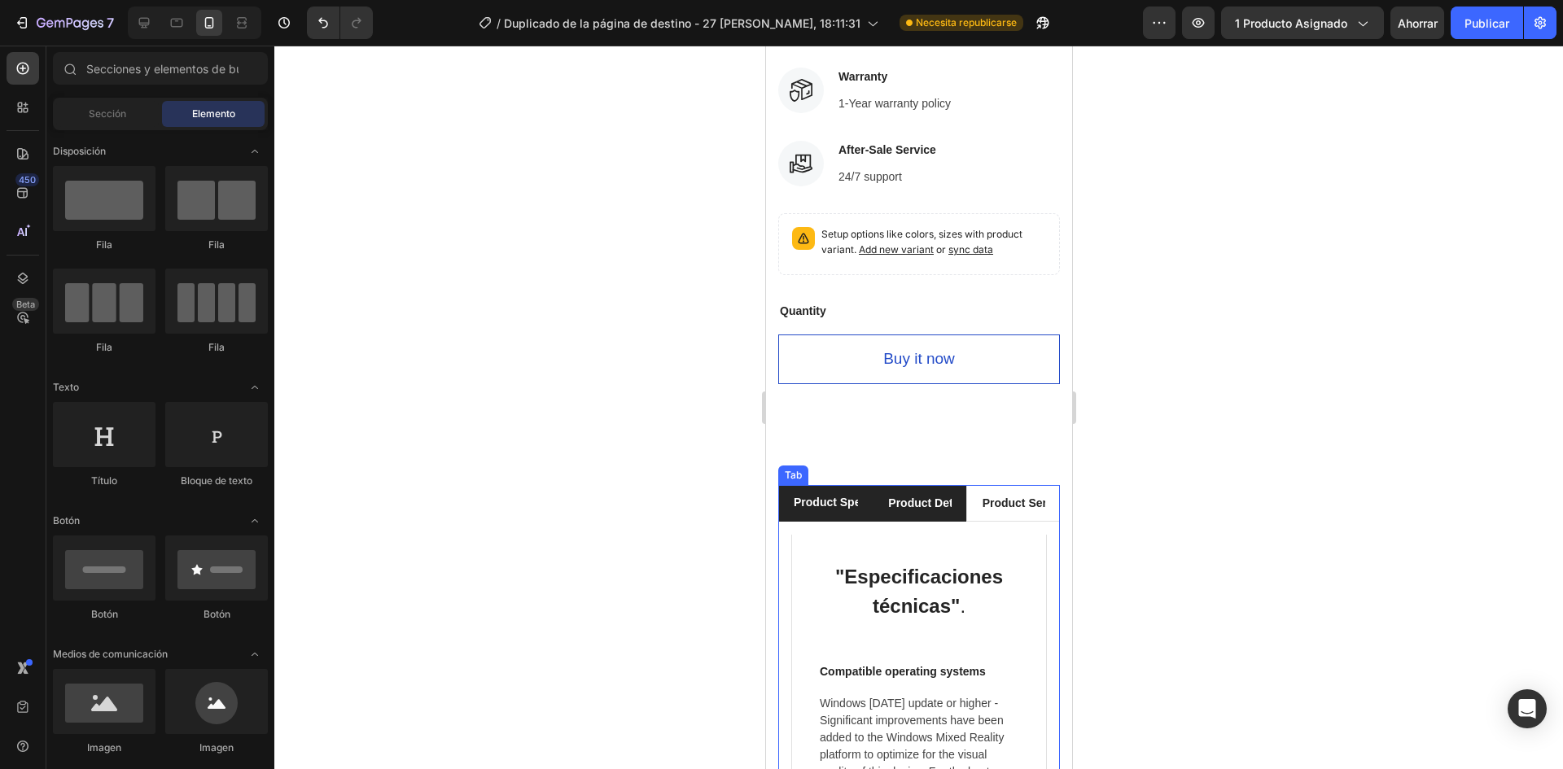
scroll to position [1007, 0]
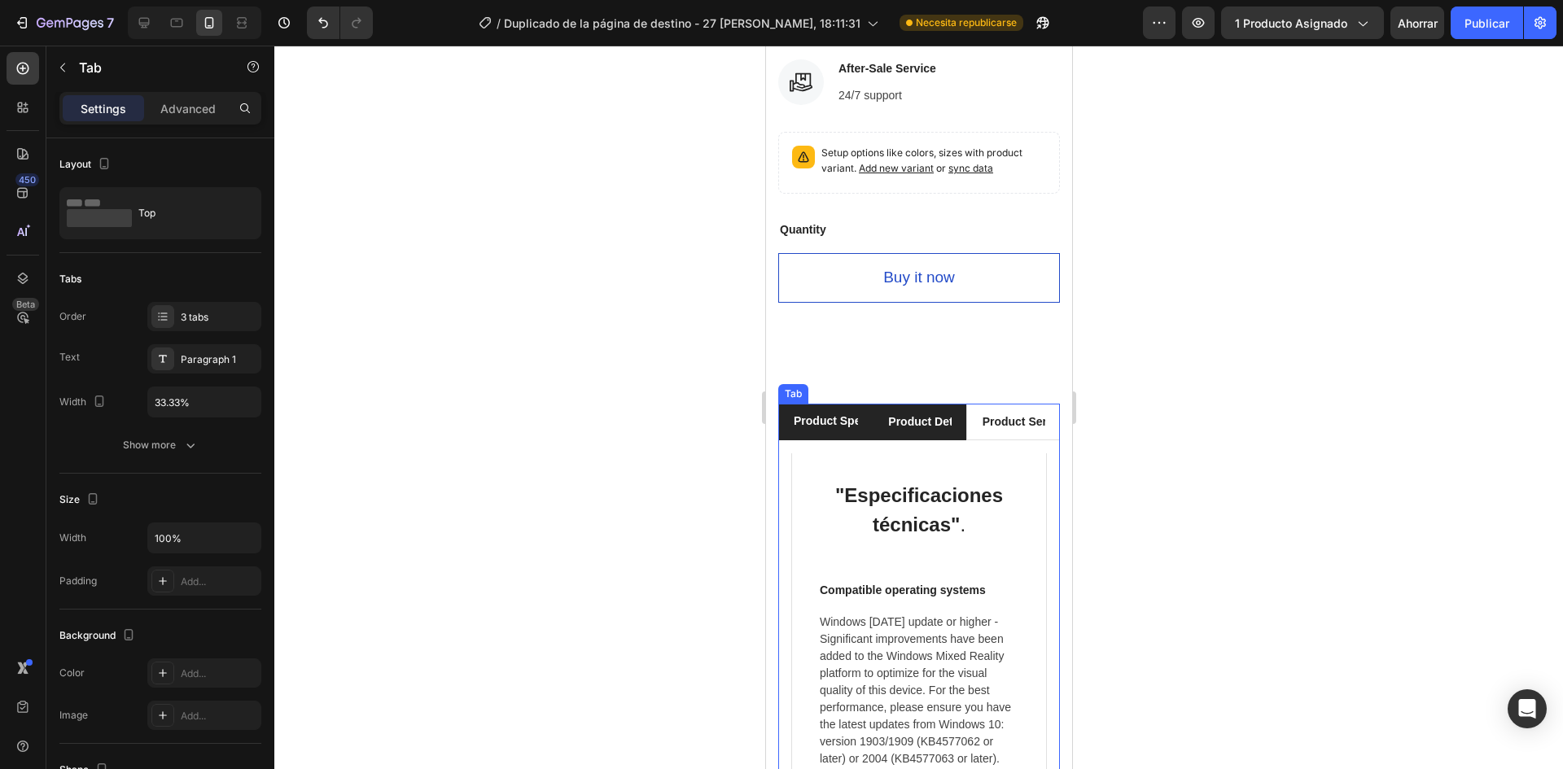
click at [966, 414] on li "Product Services" at bounding box center [1013, 422] width 94 height 37
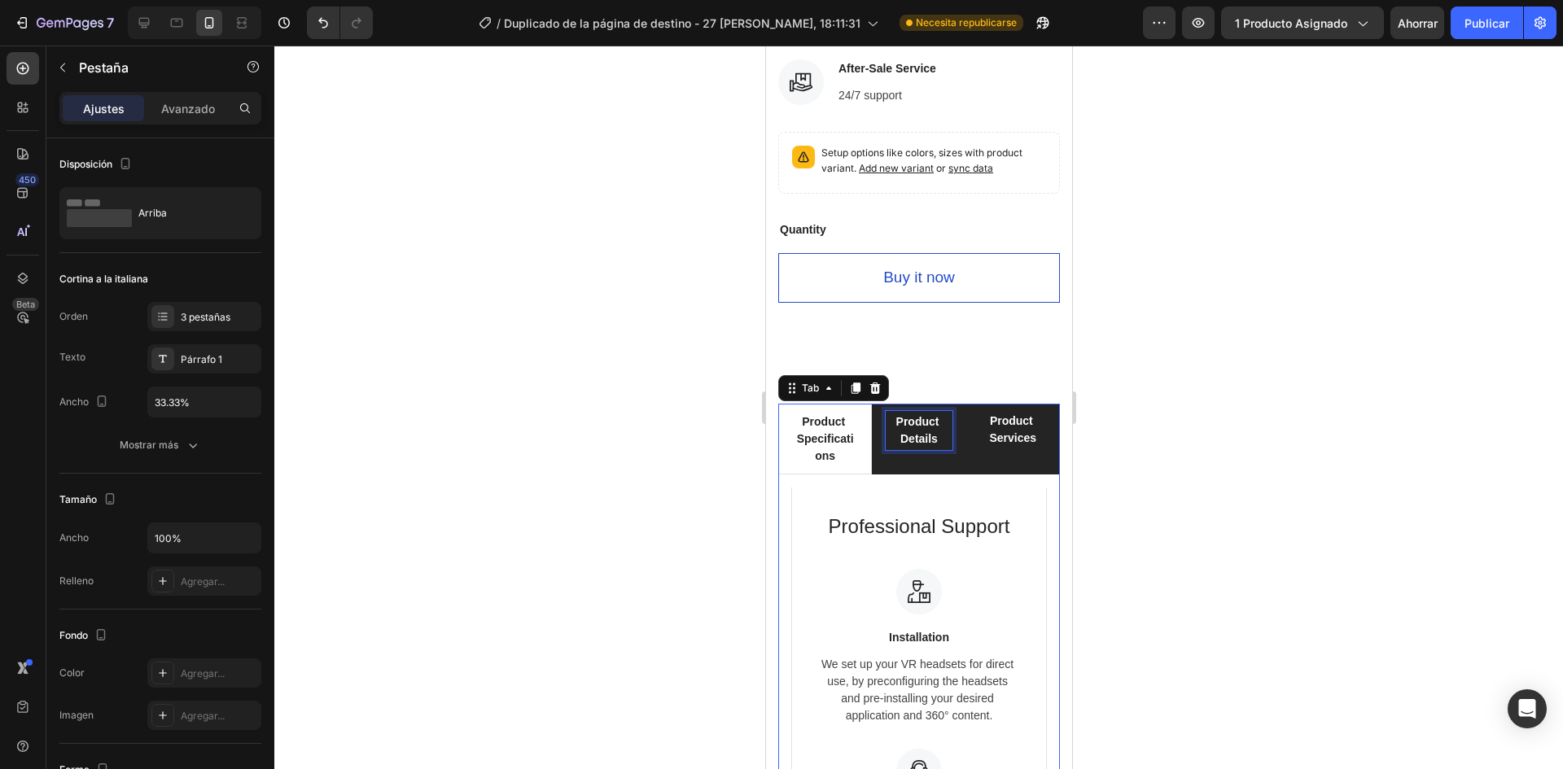
click at [907, 411] on div "Product Details" at bounding box center [918, 430] width 66 height 39
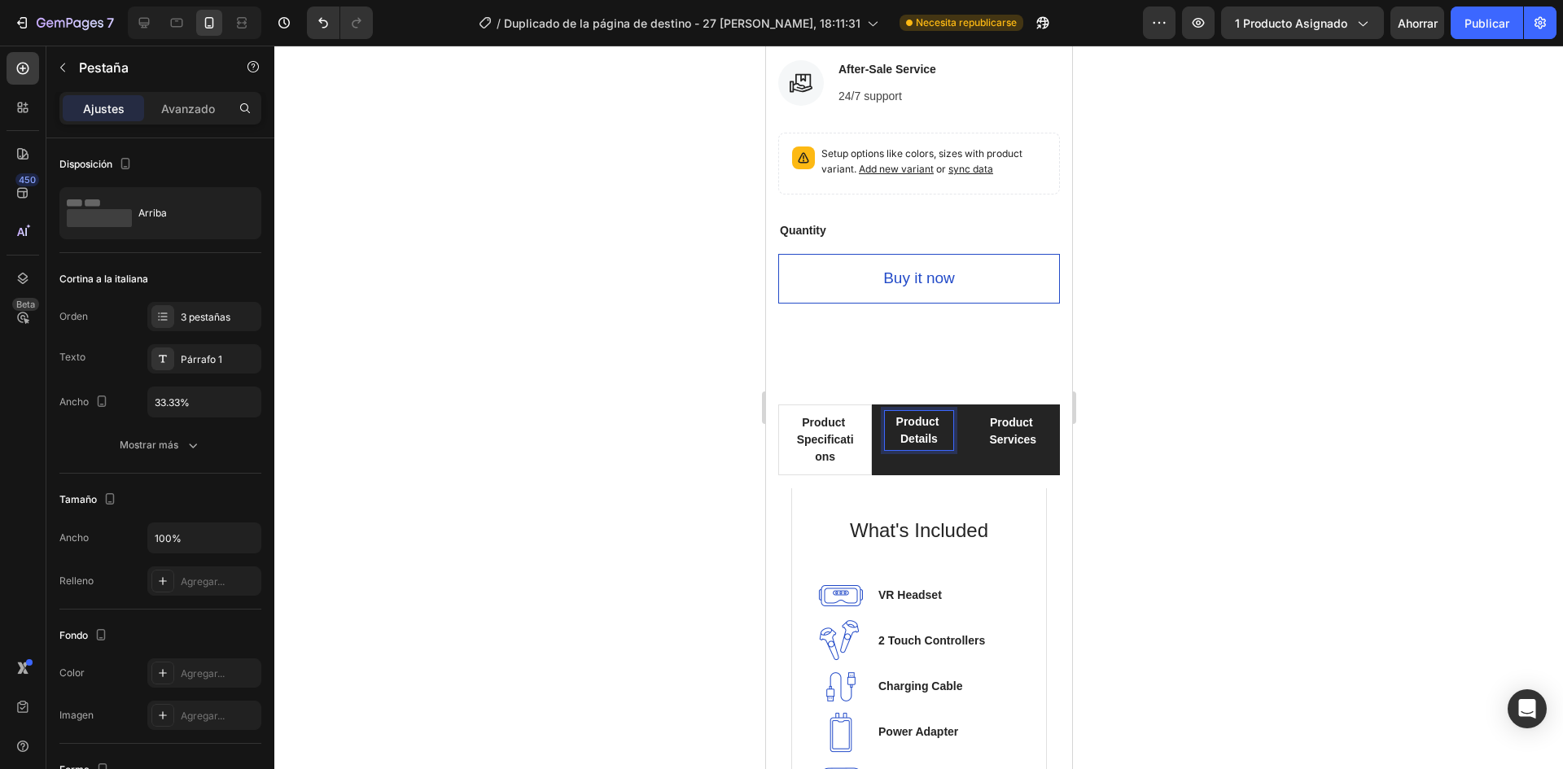
click at [1025, 427] on p "Product Services" at bounding box center [1012, 431] width 61 height 34
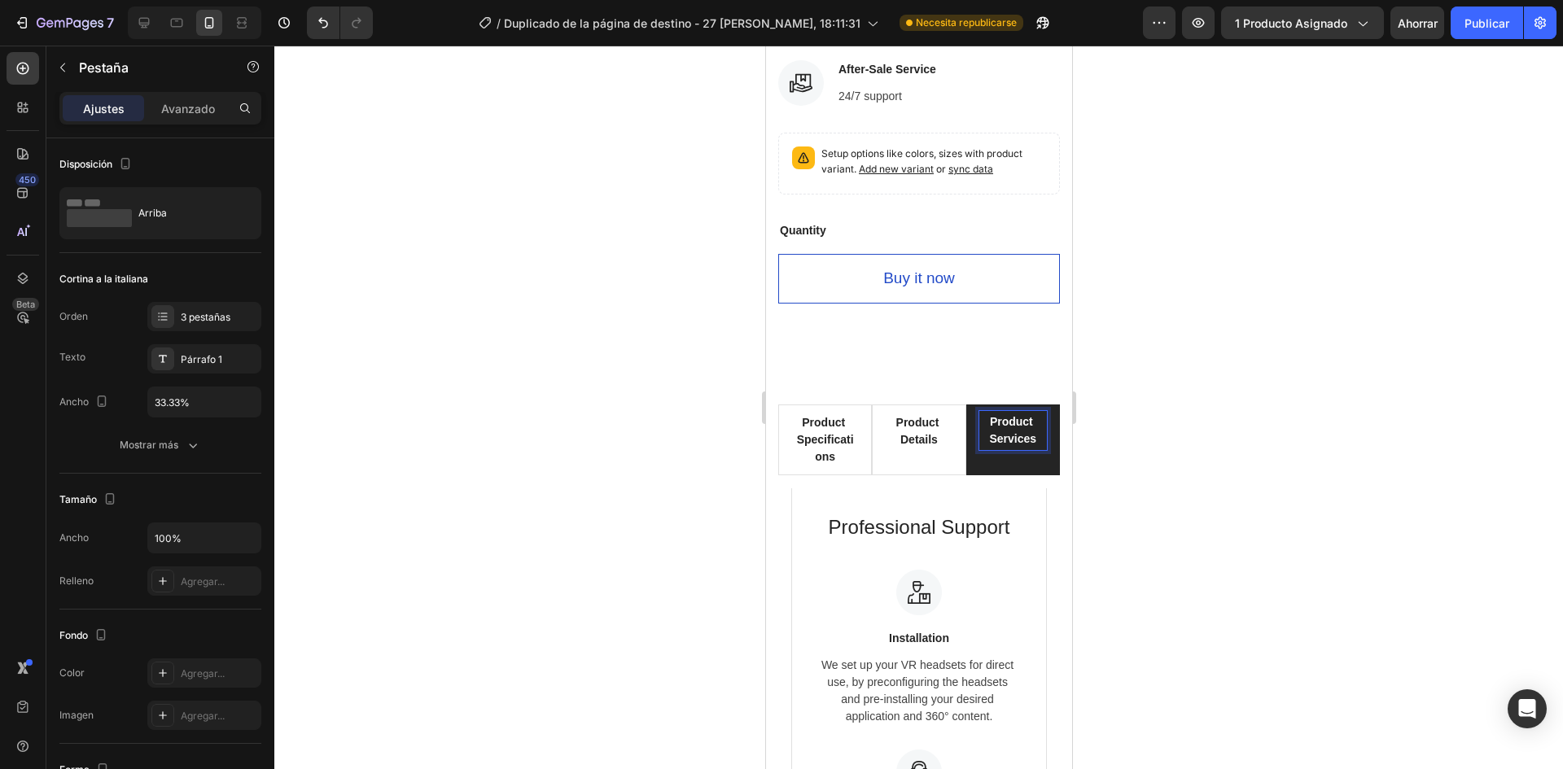
scroll to position [1006, 0]
click at [845, 427] on p "Product Specifications" at bounding box center [824, 440] width 61 height 51
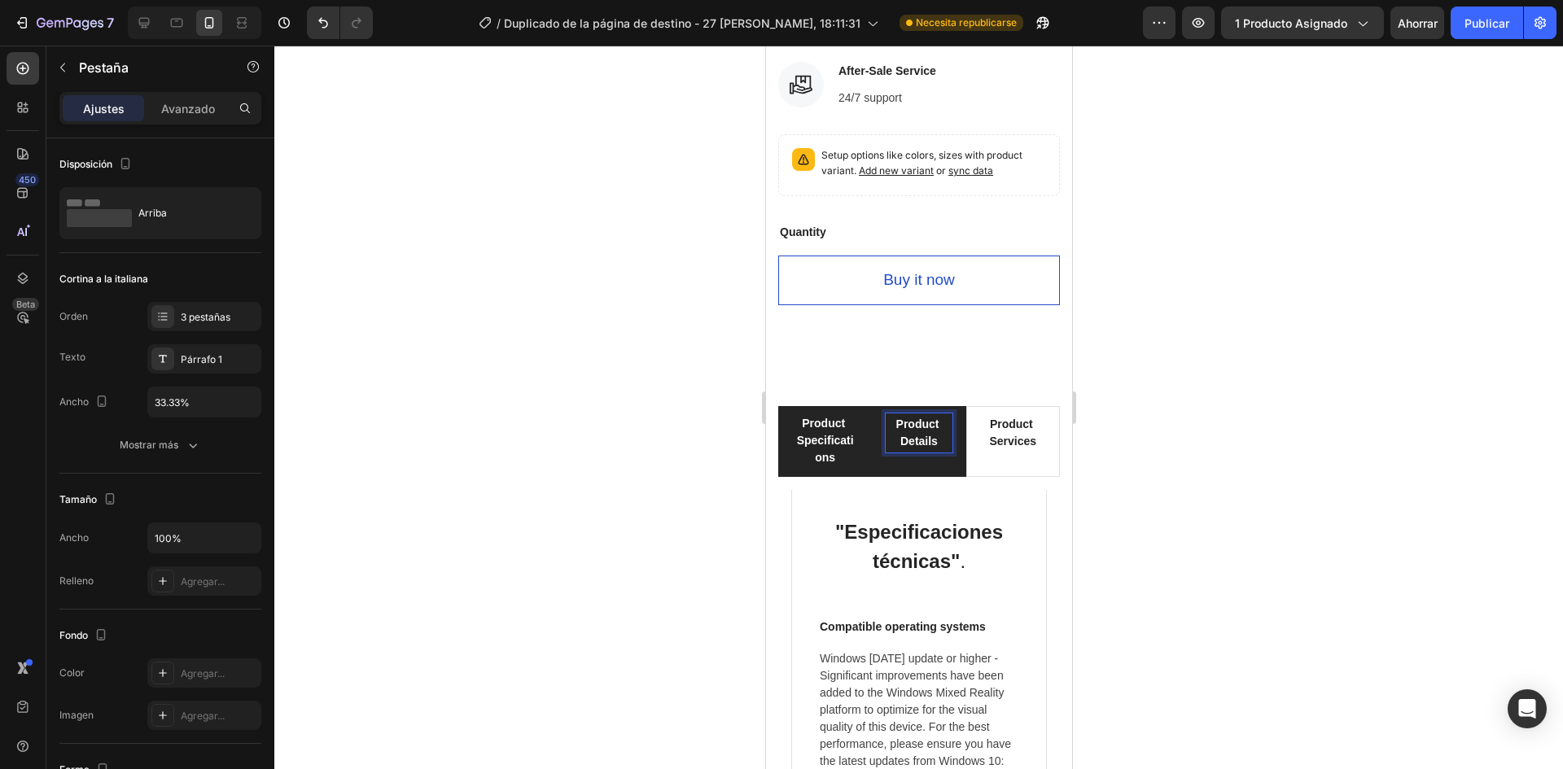
click at [901, 428] on p "Product Details" at bounding box center [918, 433] width 61 height 34
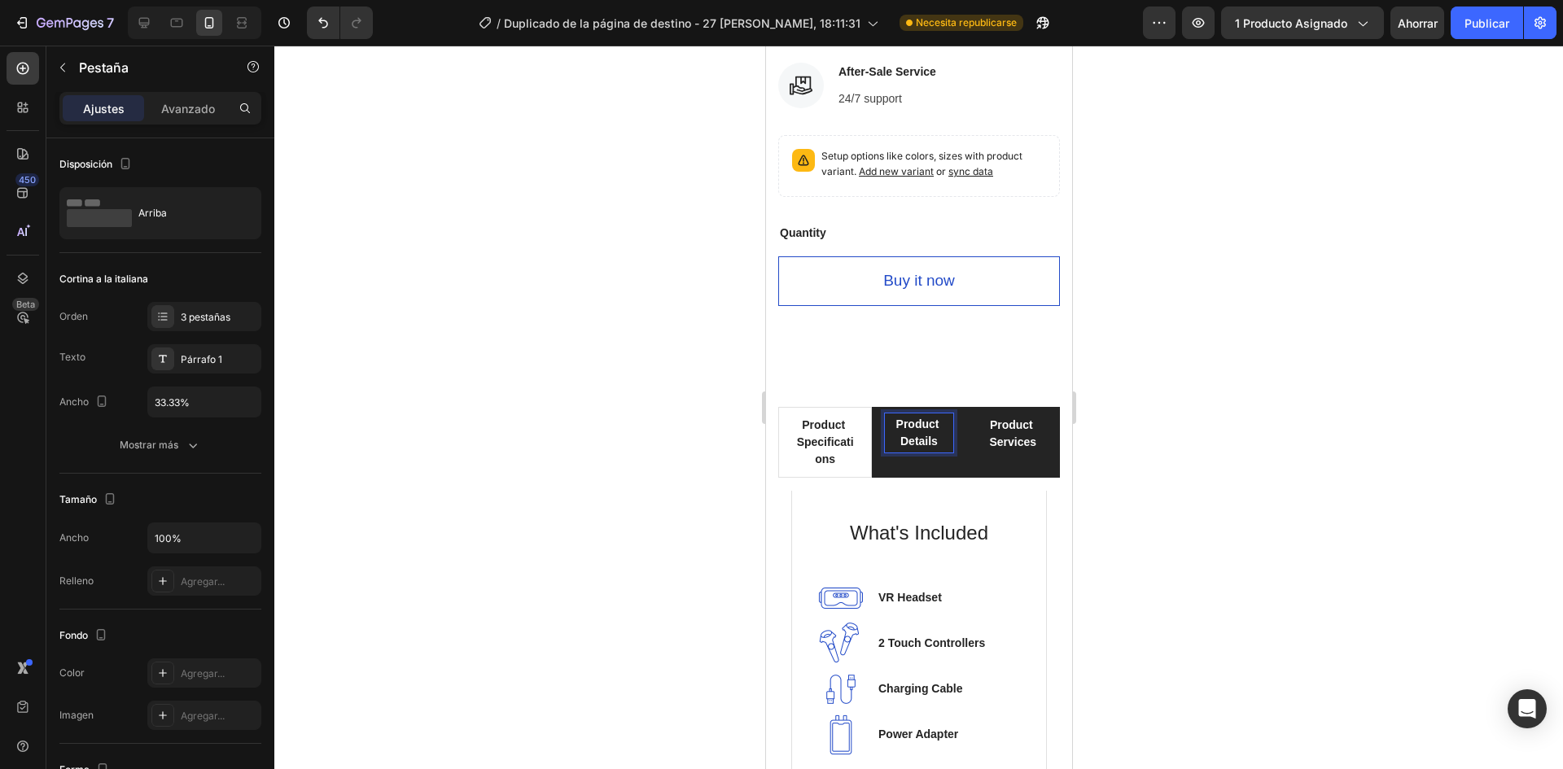
click at [1010, 433] on p "Product Services" at bounding box center [1012, 434] width 61 height 34
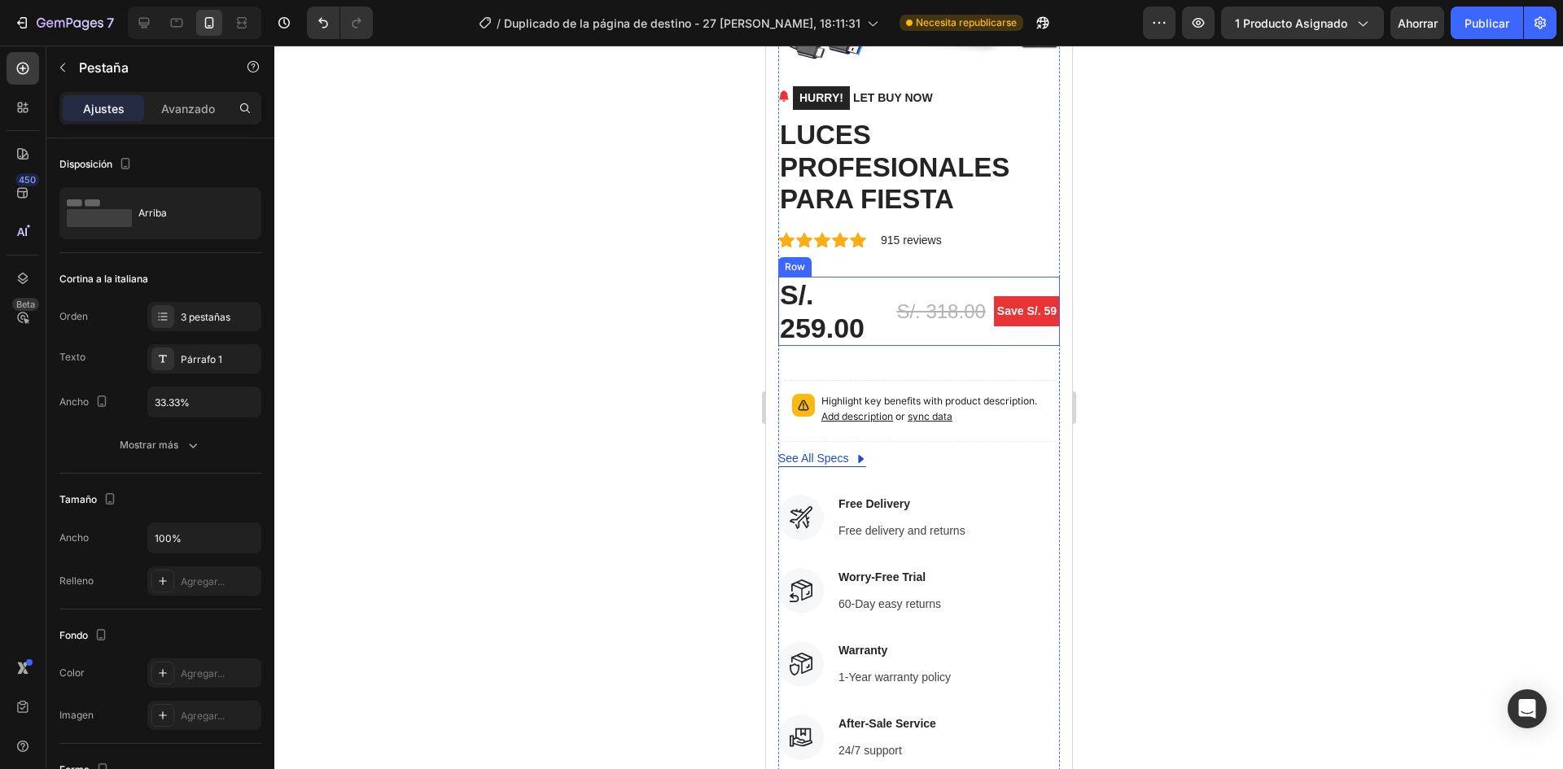
scroll to position [107, 0]
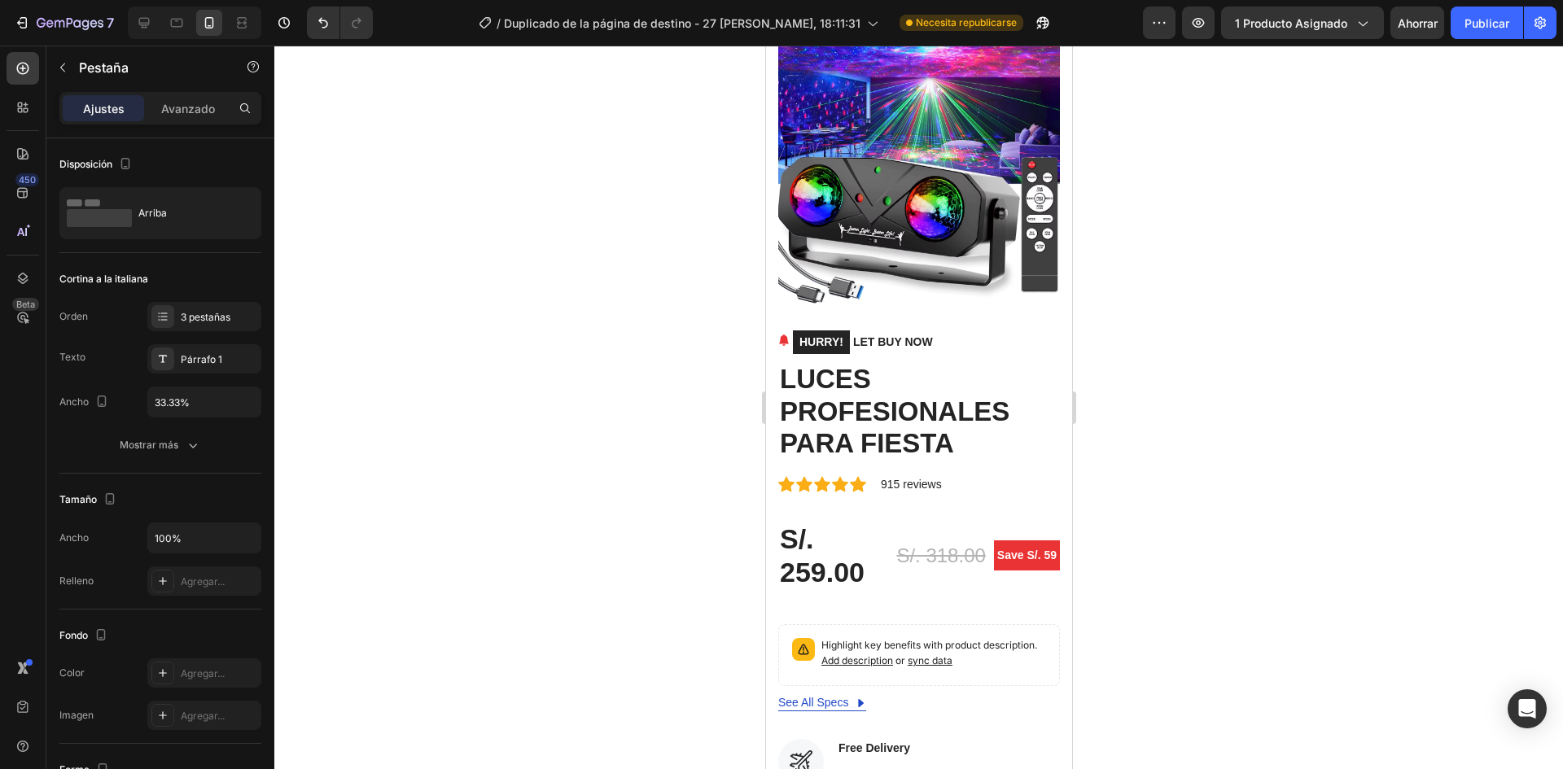
drag, startPoint x: 1366, startPoint y: 489, endPoint x: 1350, endPoint y: 487, distance: 15.7
click at [1364, 489] on div at bounding box center [918, 408] width 1289 height 724
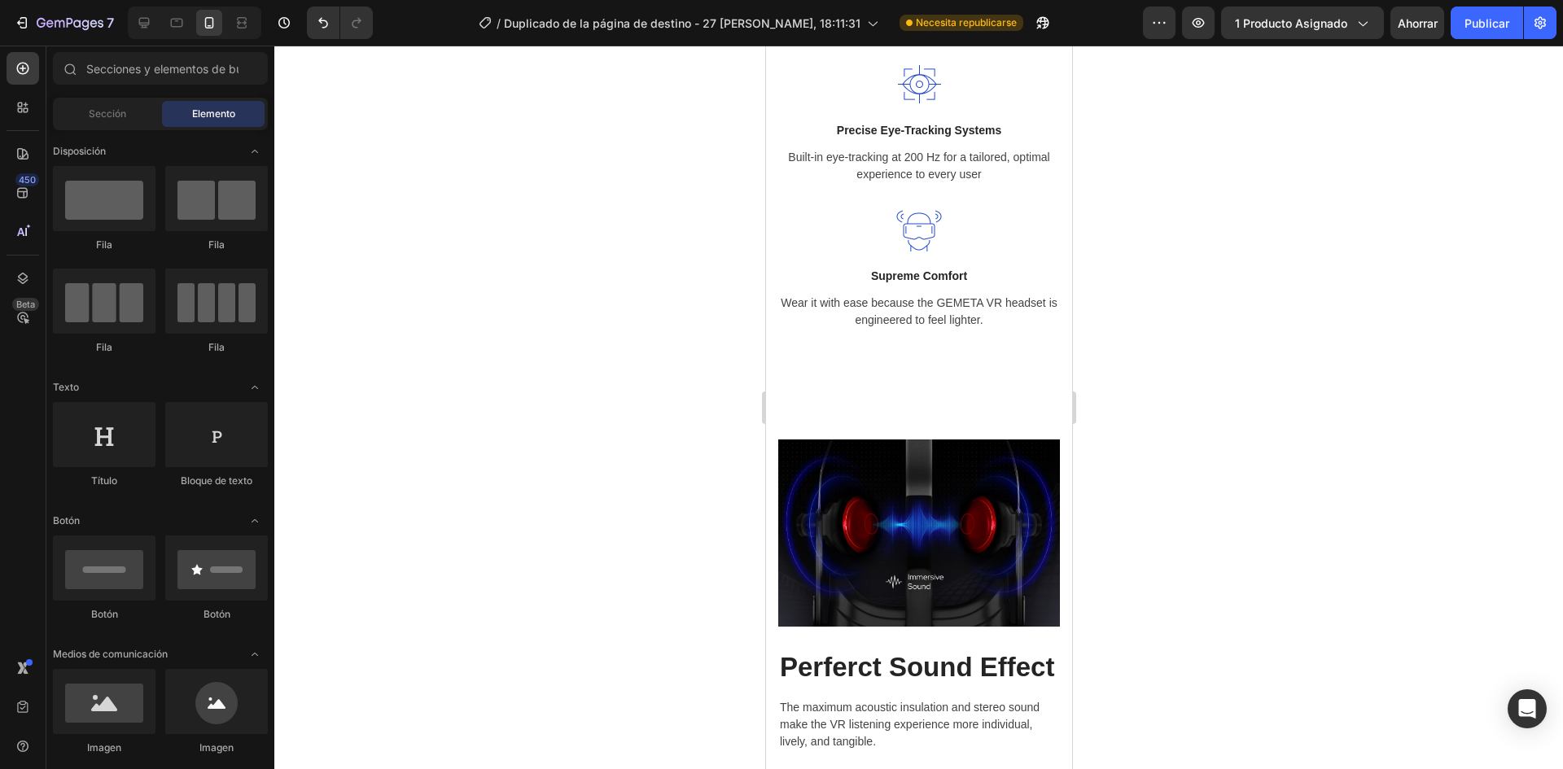
scroll to position [2957, 0]
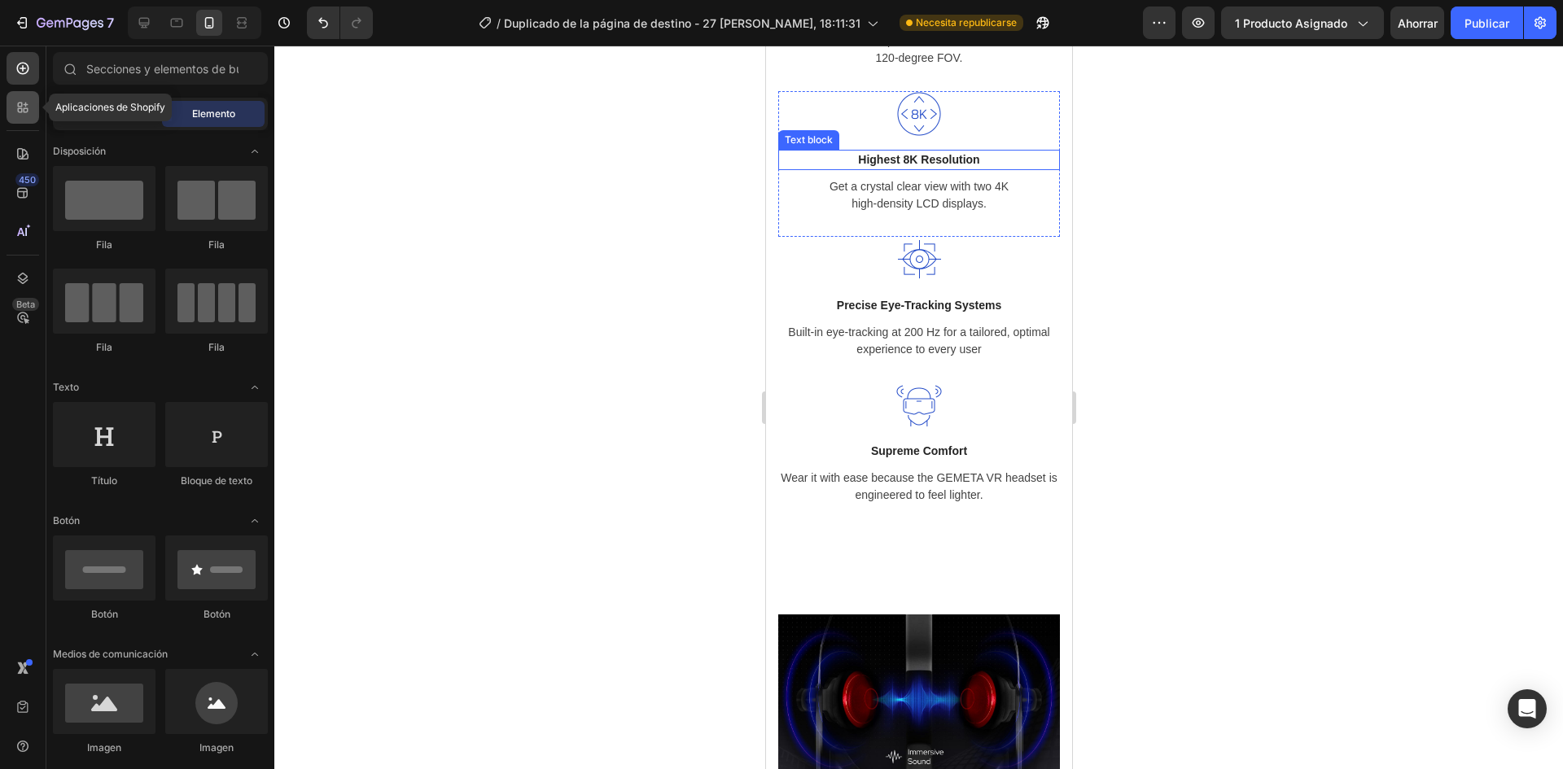
click at [17, 113] on icon at bounding box center [23, 107] width 16 height 16
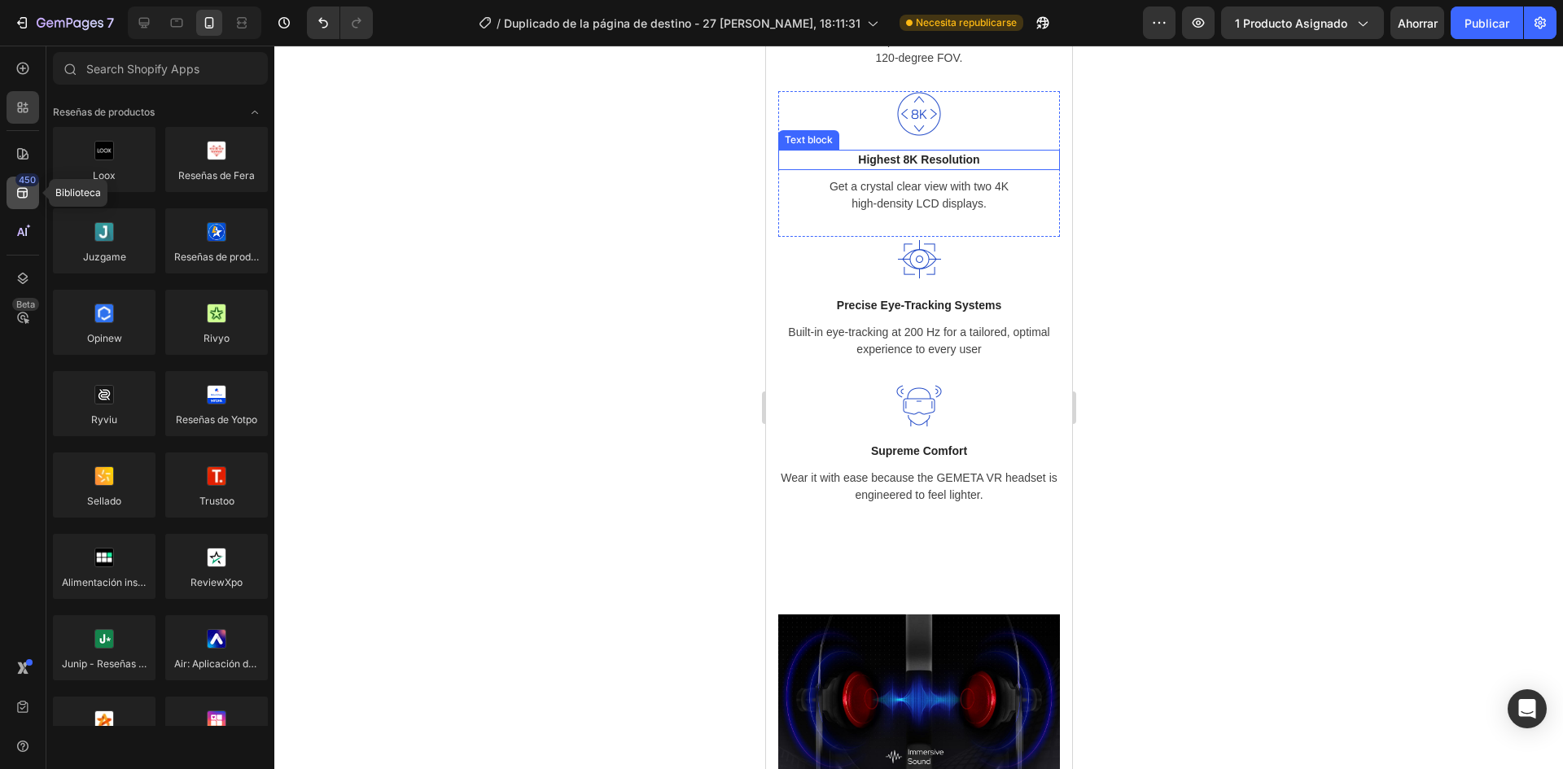
click at [15, 190] on icon at bounding box center [23, 193] width 16 height 16
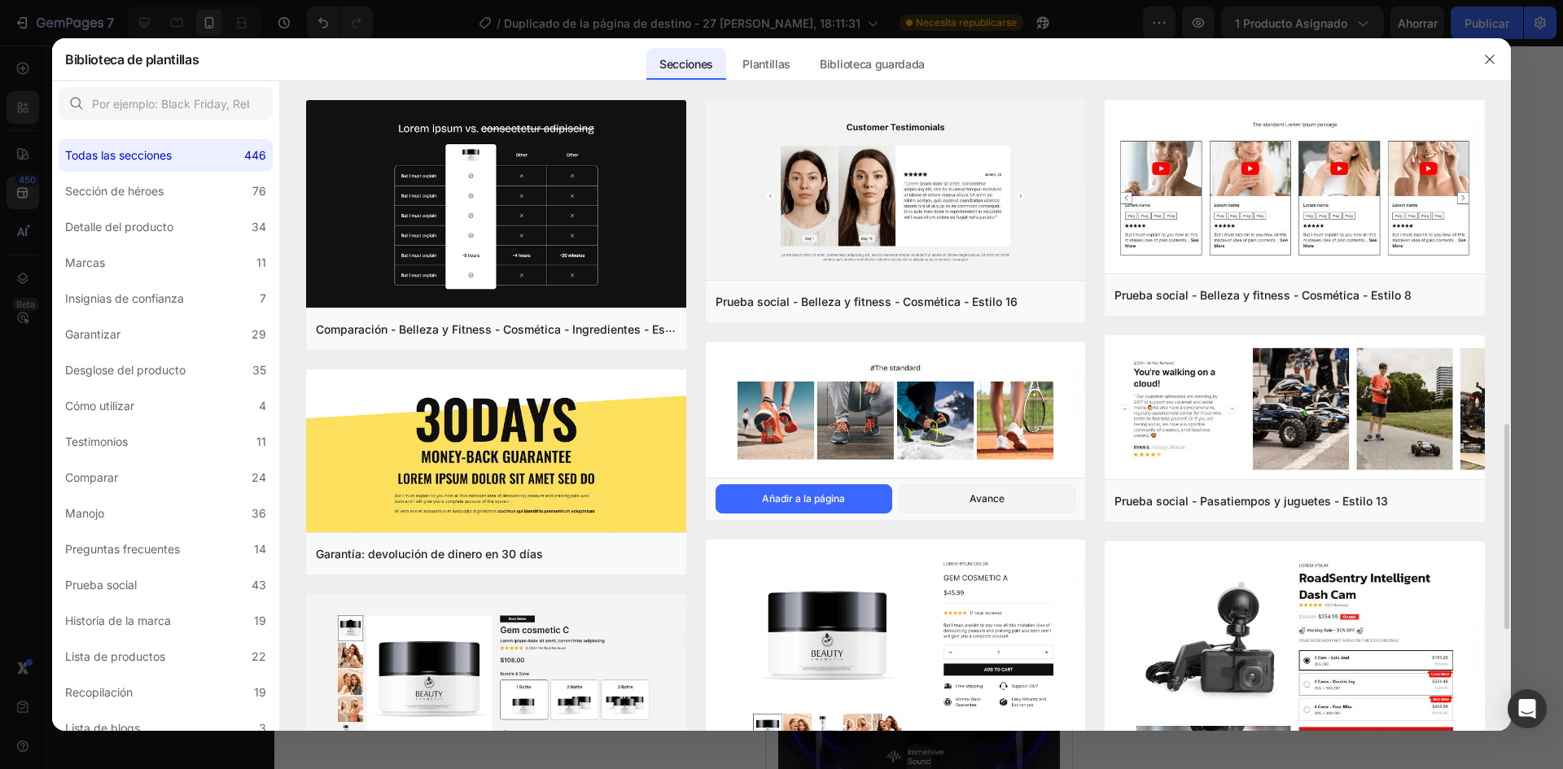
scroll to position [244, 0]
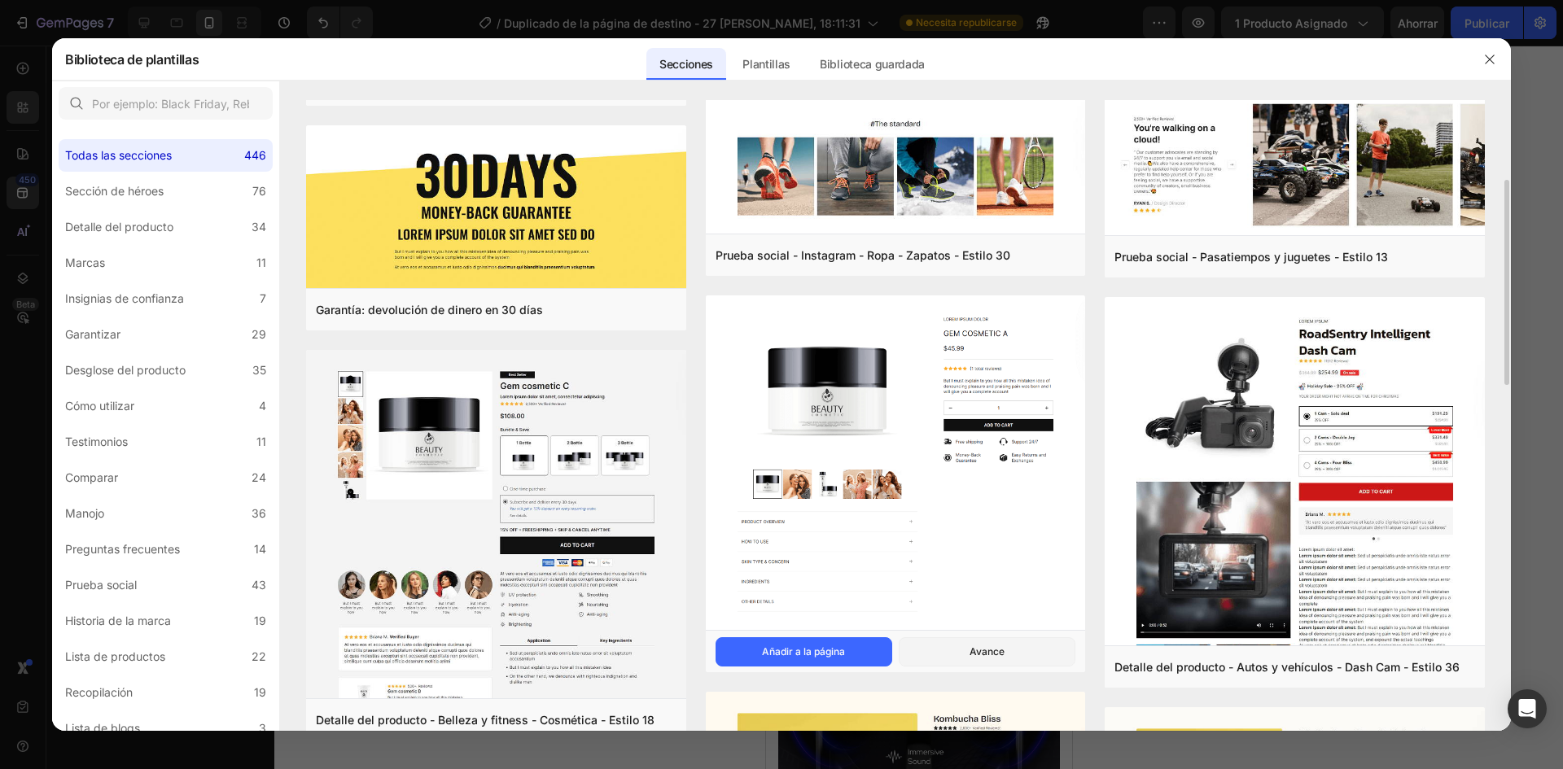
click at [914, 396] on img at bounding box center [896, 464] width 380 height 338
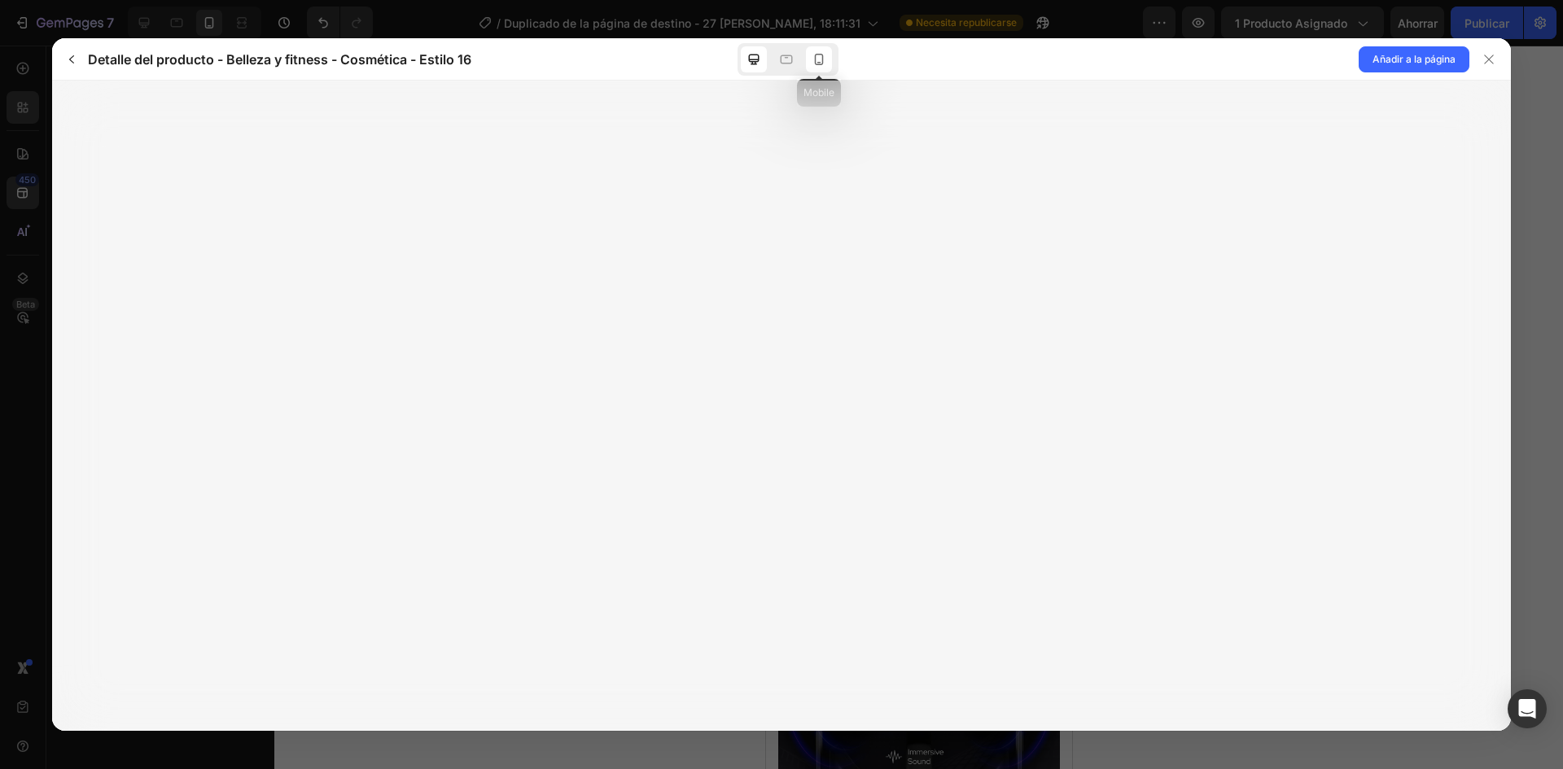
click at [809, 65] on div at bounding box center [819, 59] width 26 height 26
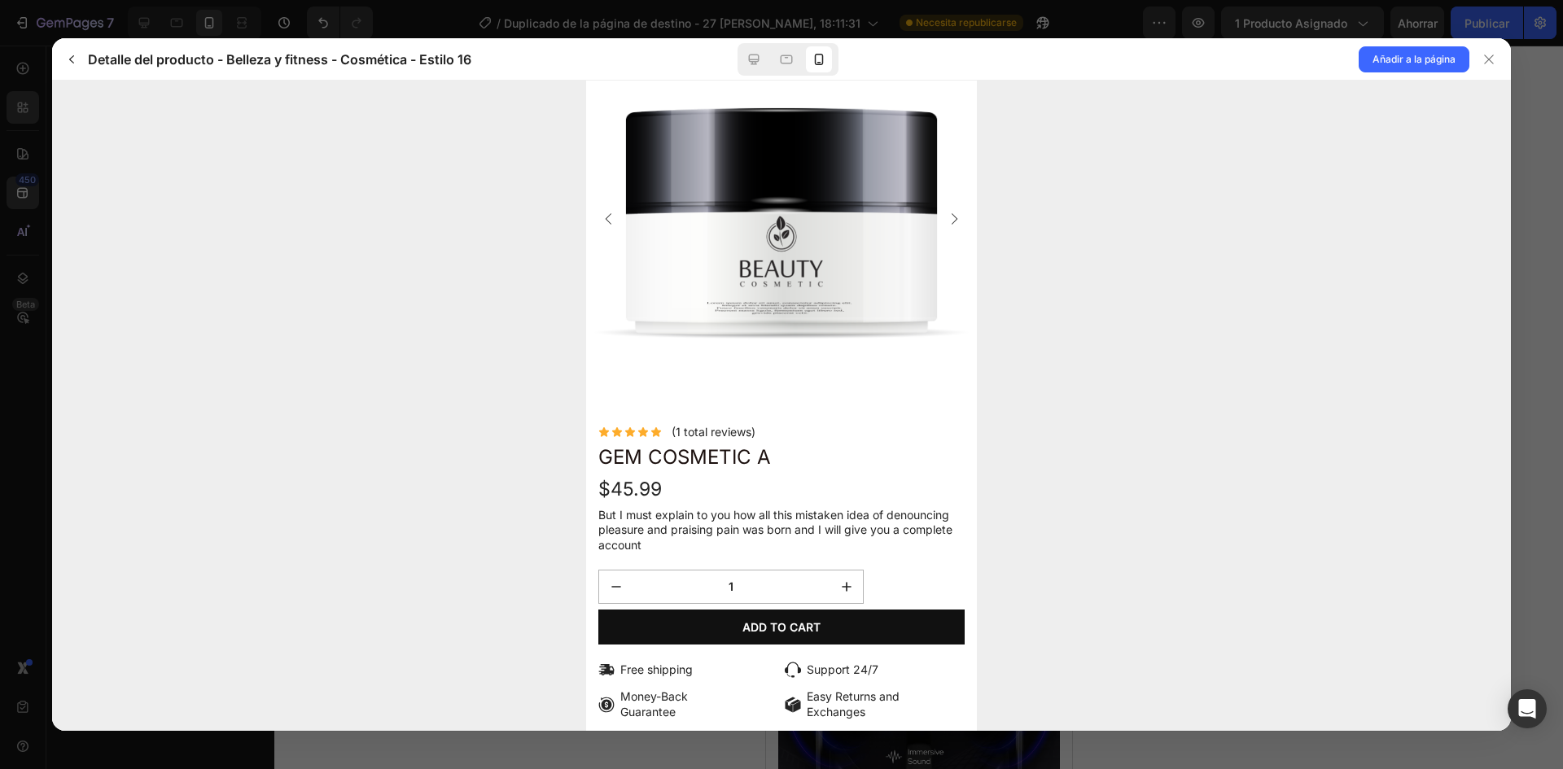
scroll to position [0, 0]
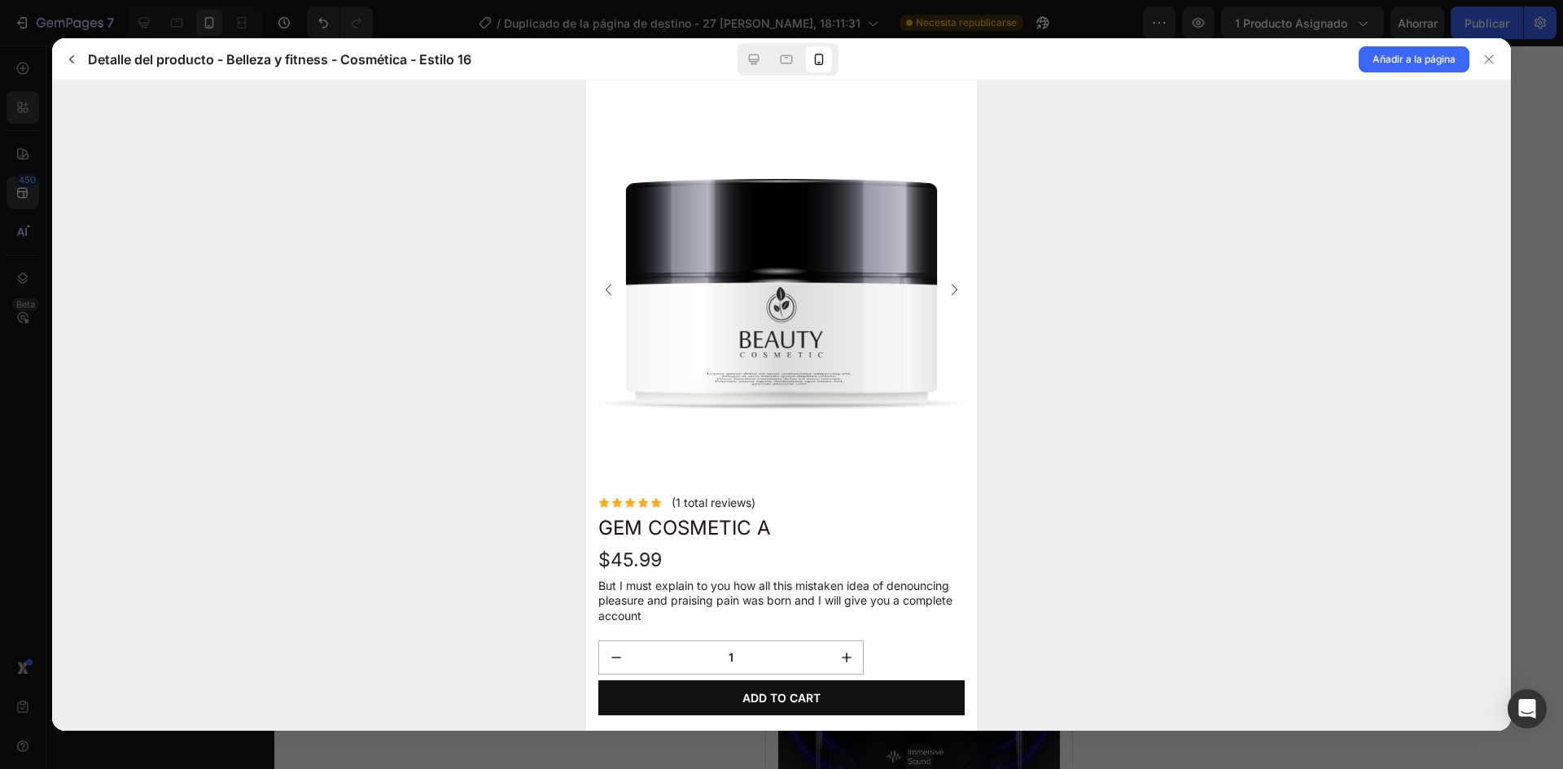
click at [757, 34] on div at bounding box center [781, 384] width 1563 height 769
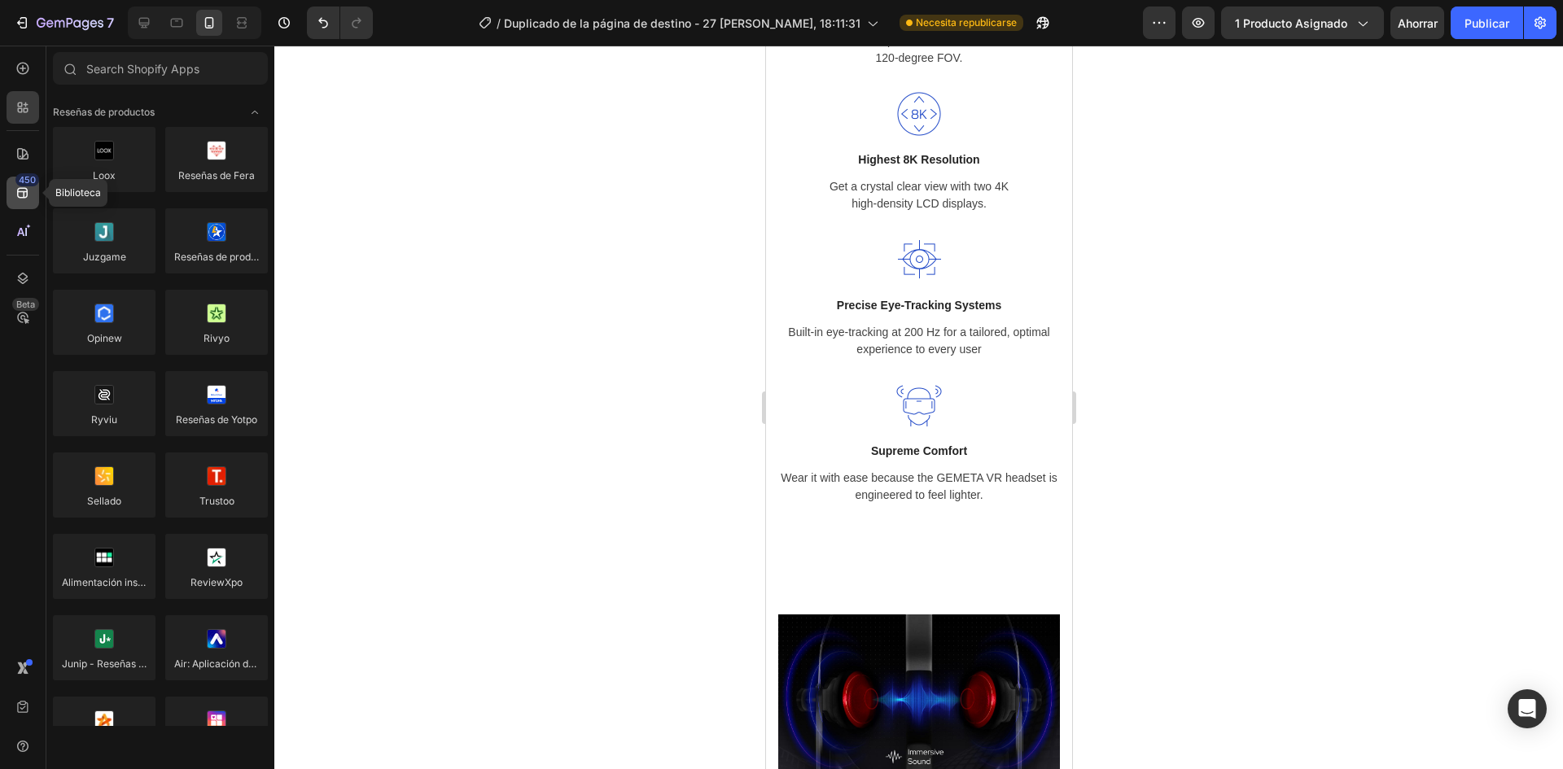
click at [16, 199] on icon at bounding box center [23, 193] width 16 height 16
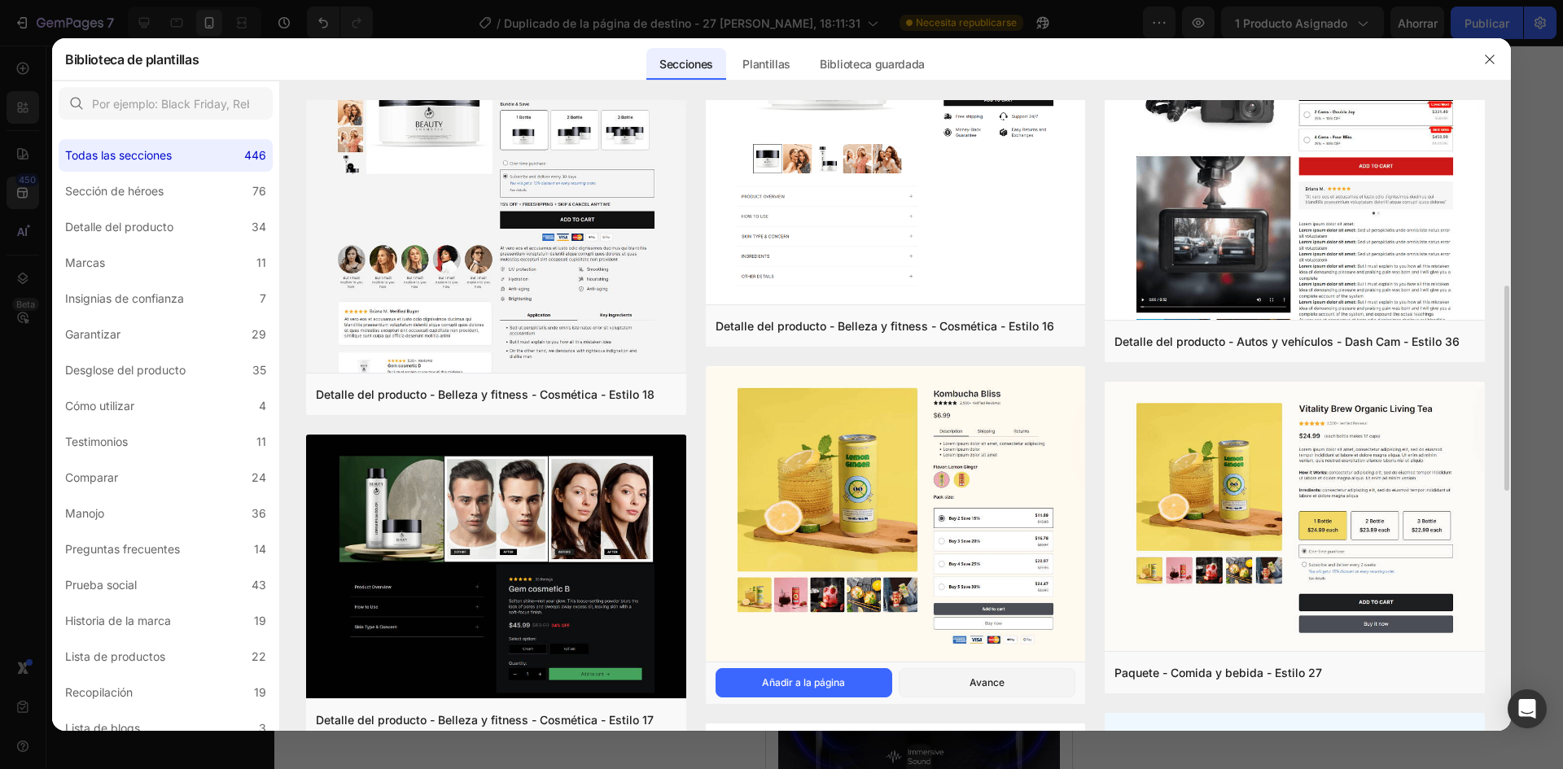
scroll to position [407, 0]
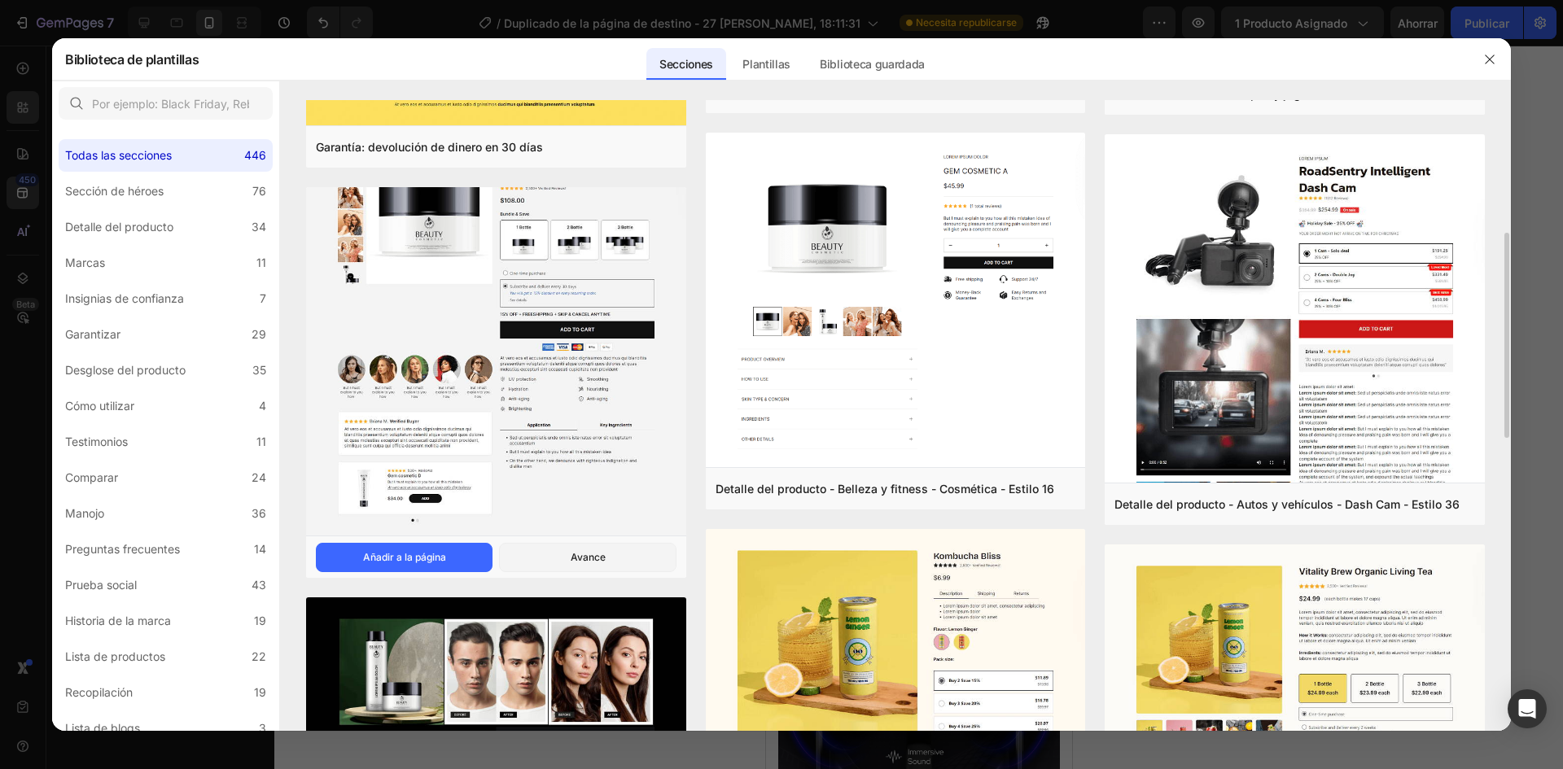
click at [504, 447] on img at bounding box center [496, 336] width 380 height 405
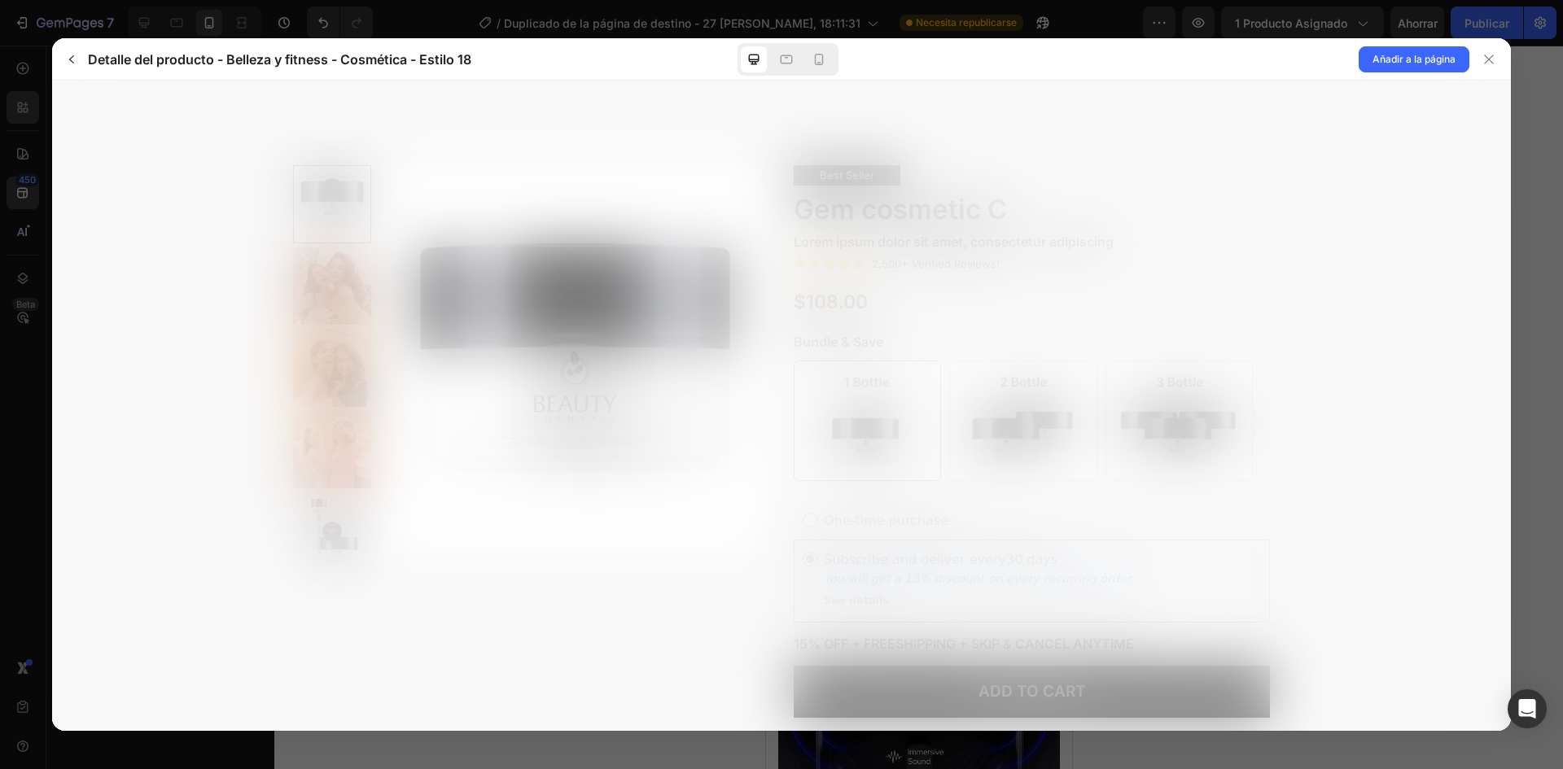
scroll to position [0, 0]
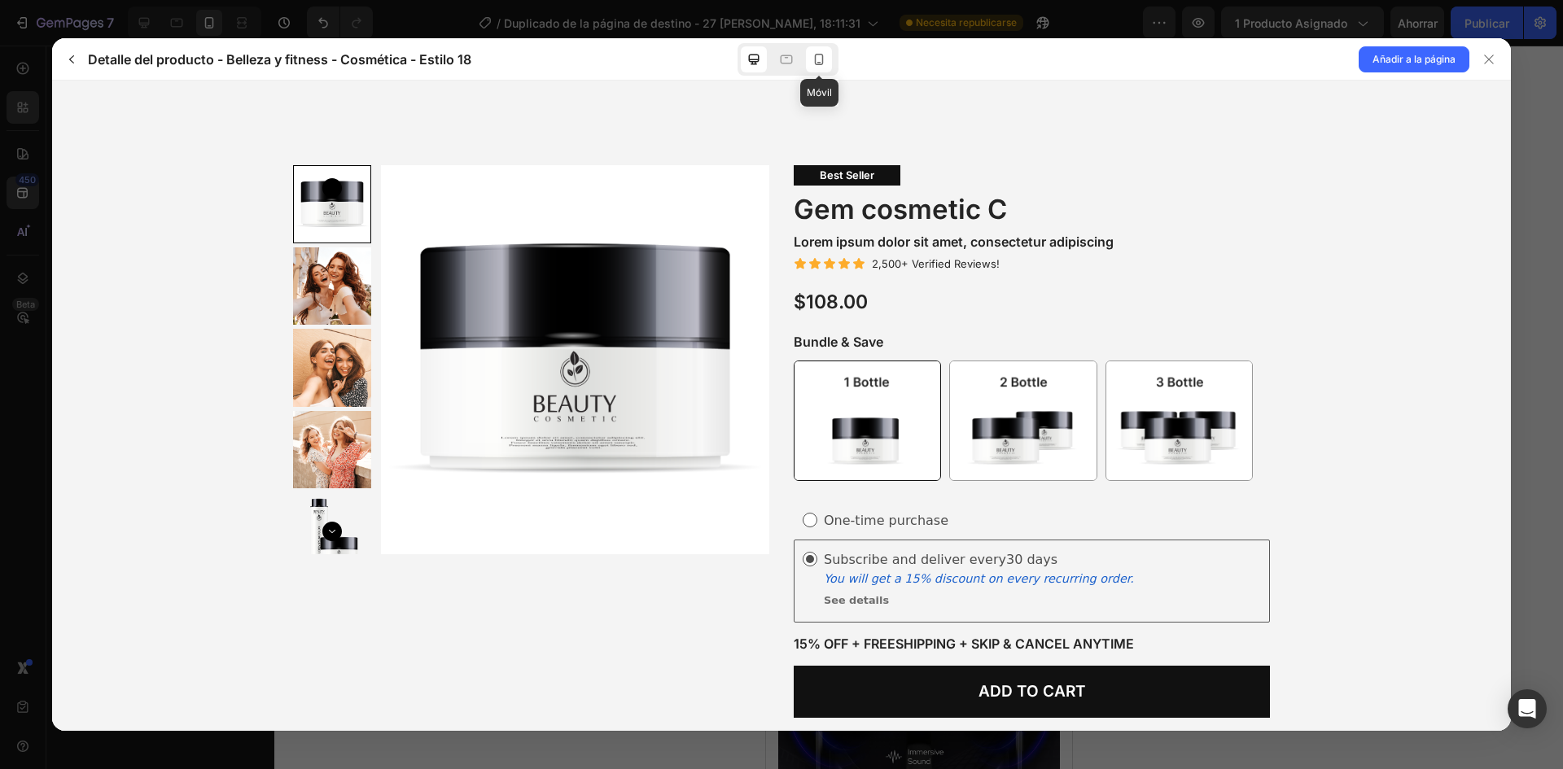
click at [827, 58] on div at bounding box center [819, 59] width 26 height 26
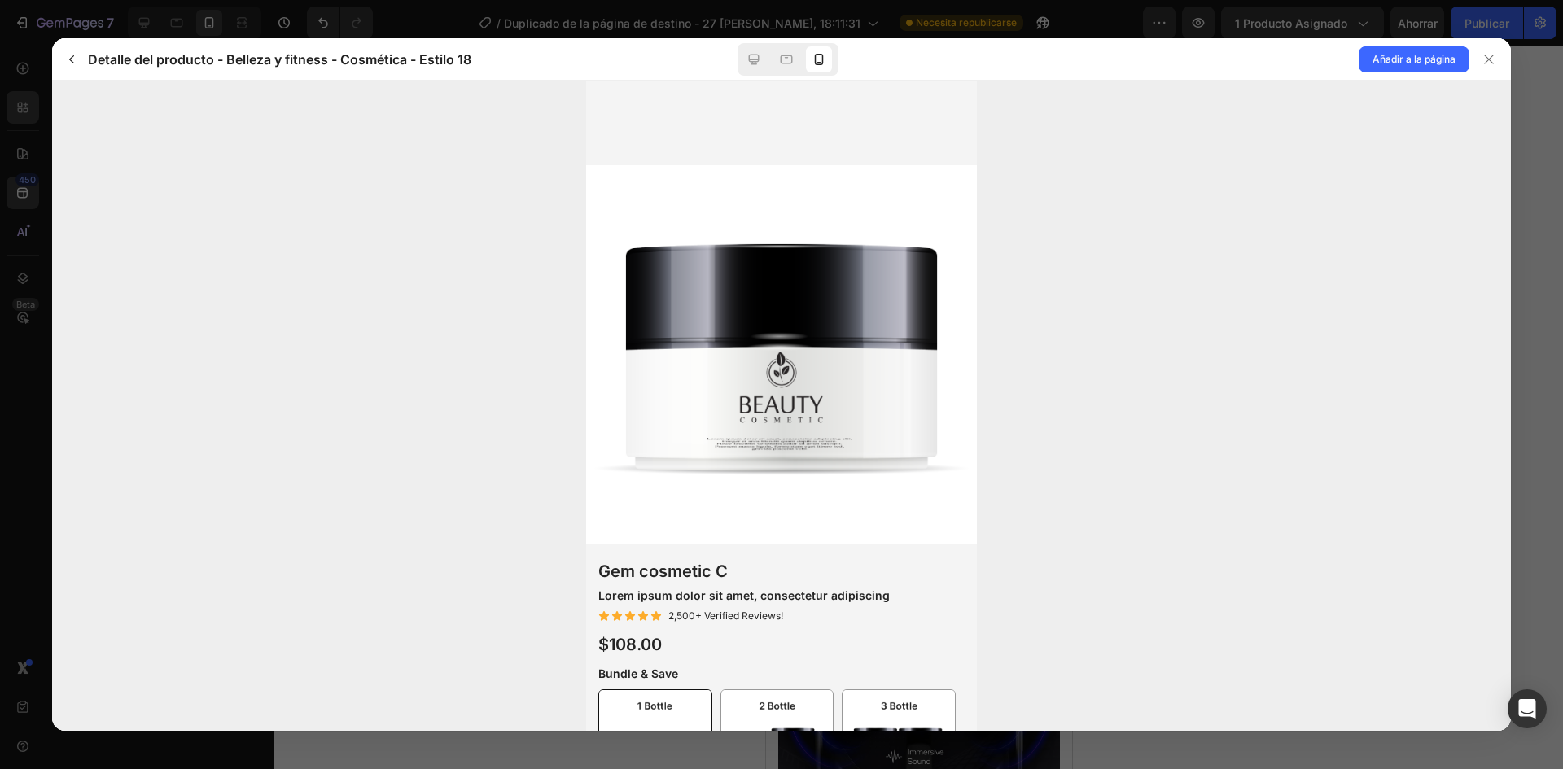
click at [816, 496] on img at bounding box center [781, 360] width 391 height 391
click at [1419, 50] on span "Añadir a la página" at bounding box center [1414, 60] width 83 height 20
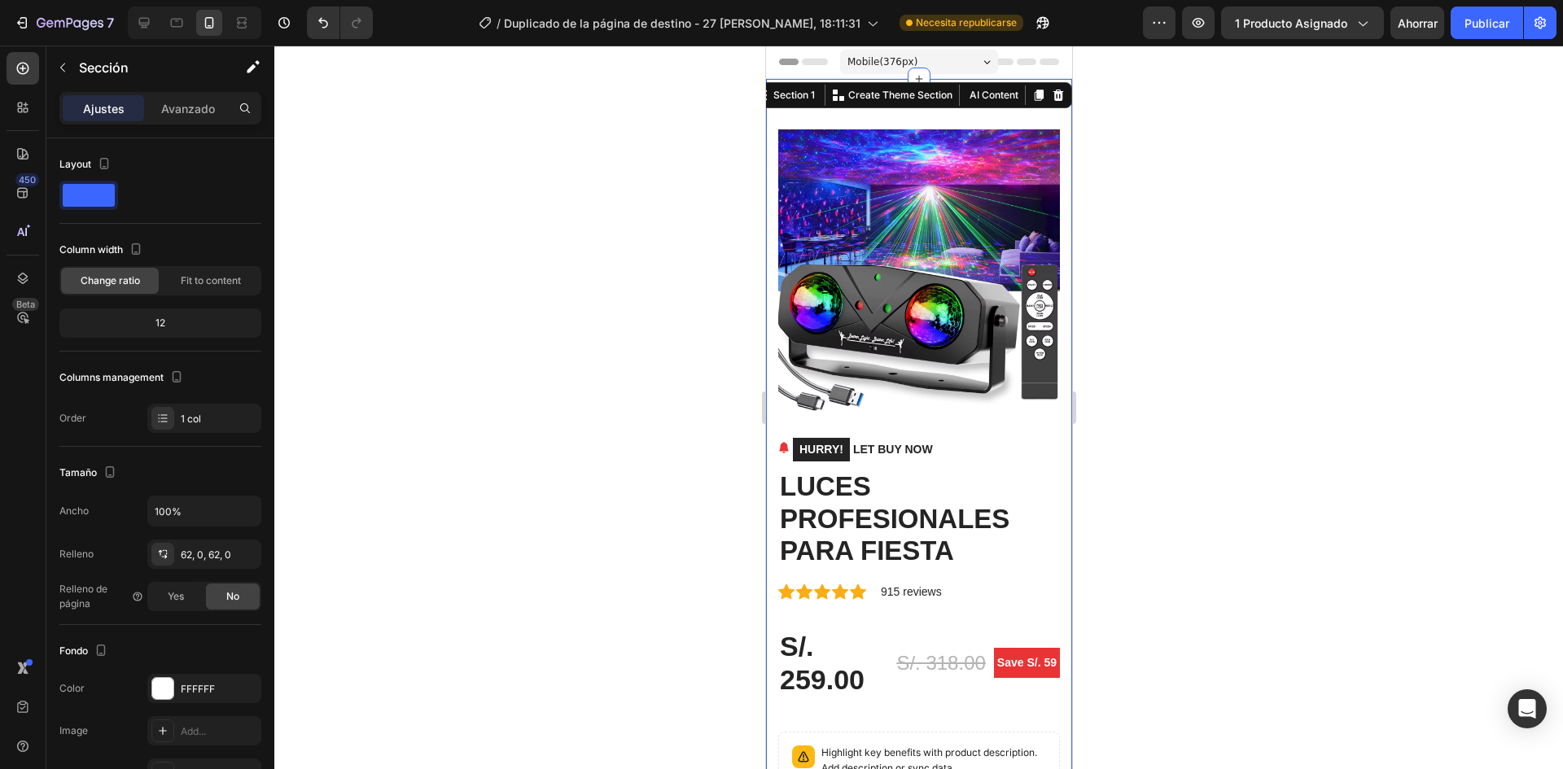
click at [1054, 132] on div "Product Images HURRY! LET BUY NOW (P) Stock Counter LUCES PROFESIONALES PARA FI…" at bounding box center [918, 720] width 306 height 1282
click at [1049, 86] on div at bounding box center [1058, 95] width 20 height 20
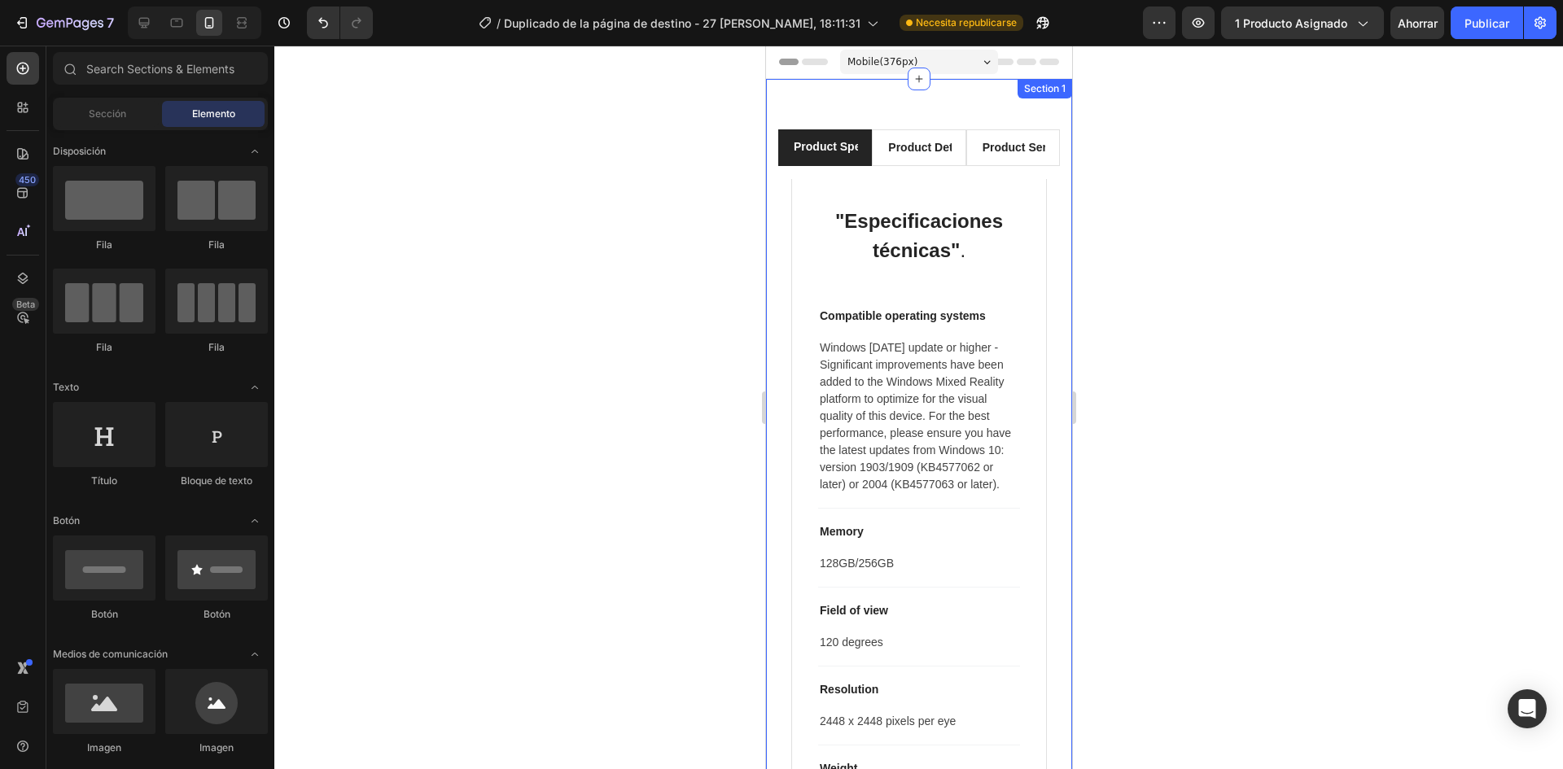
click at [1046, 104] on div "Product Specifications Product Details Product Services "Especificaciones técni…" at bounding box center [918, 575] width 306 height 993
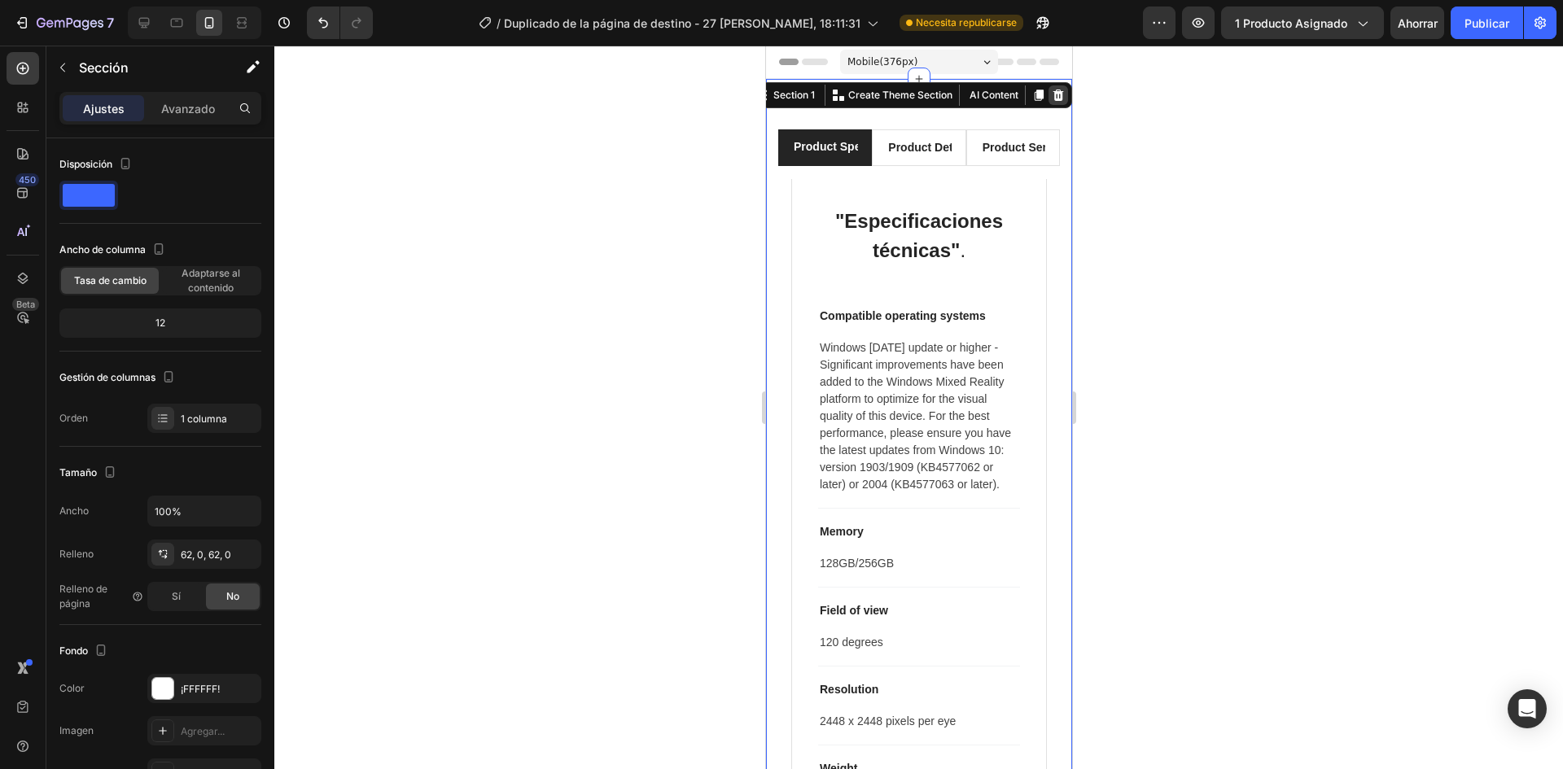
click at [1048, 88] on div at bounding box center [1058, 95] width 20 height 20
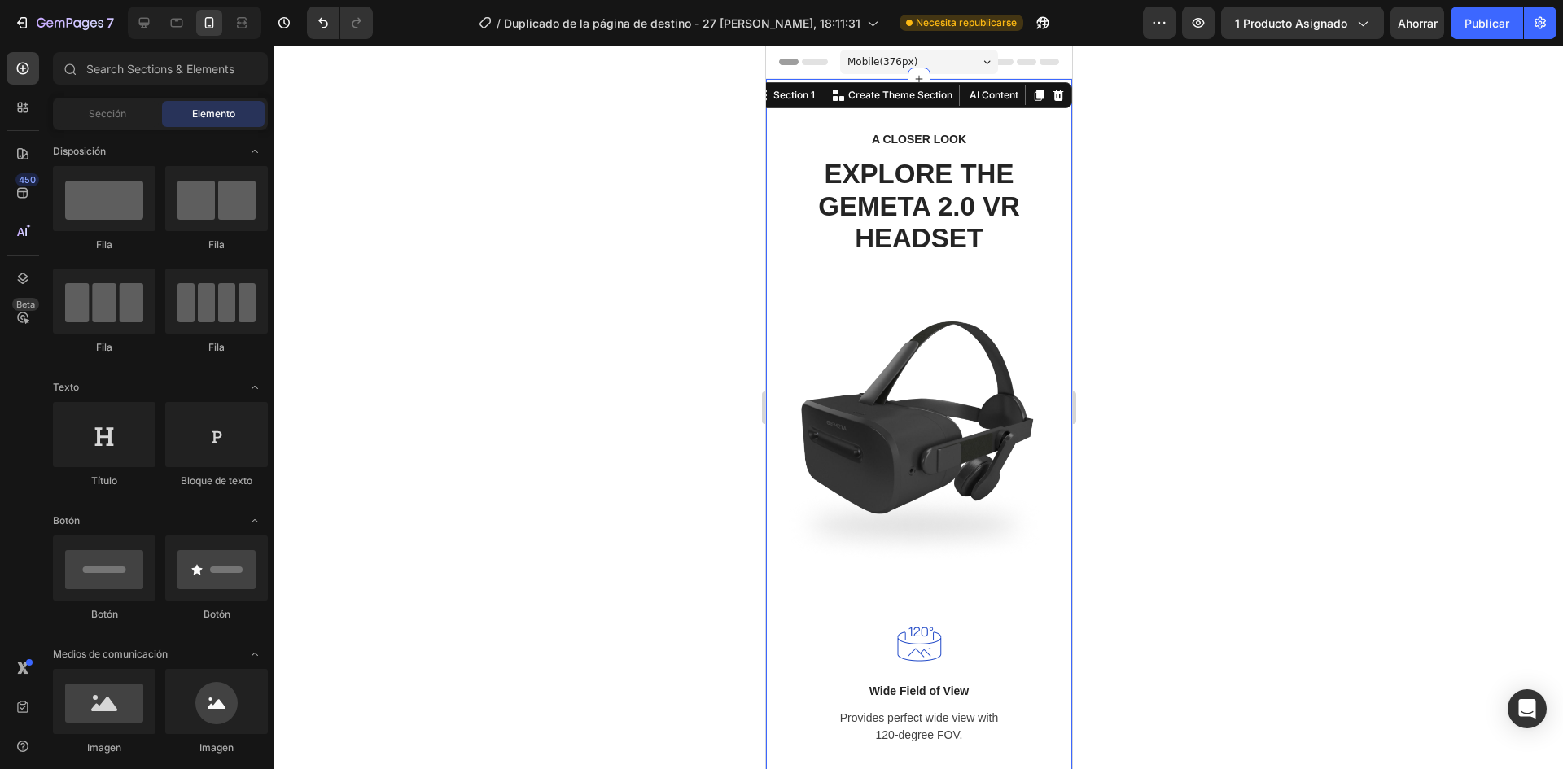
click at [1056, 108] on div "A CLOSER LOOK Text block EXPLORE THE GEMETA 2.0 VR HEADSET Heading Row Image Wi…" at bounding box center [918, 656] width 306 height 1155
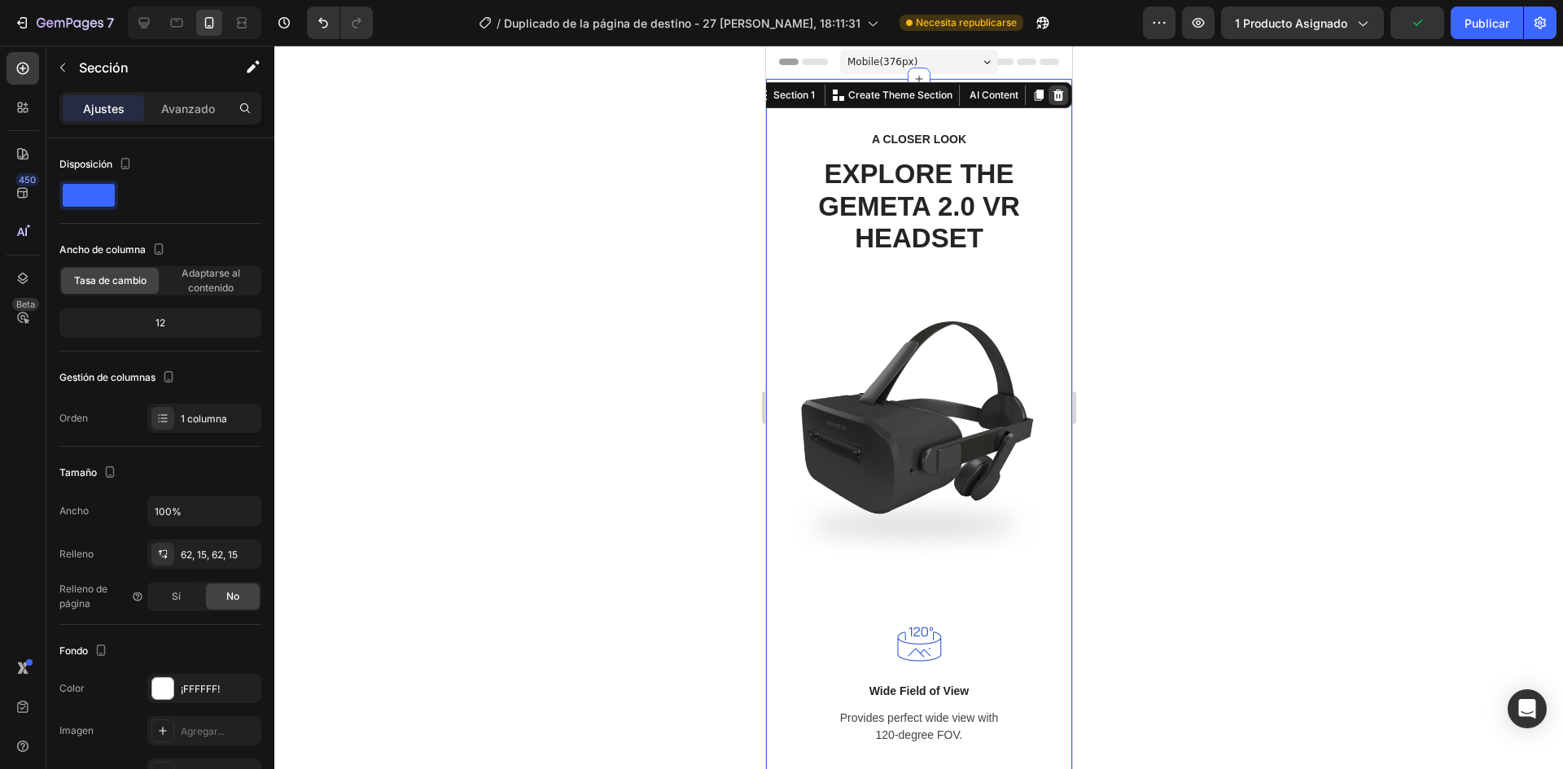
click at [1053, 96] on icon at bounding box center [1058, 95] width 11 height 11
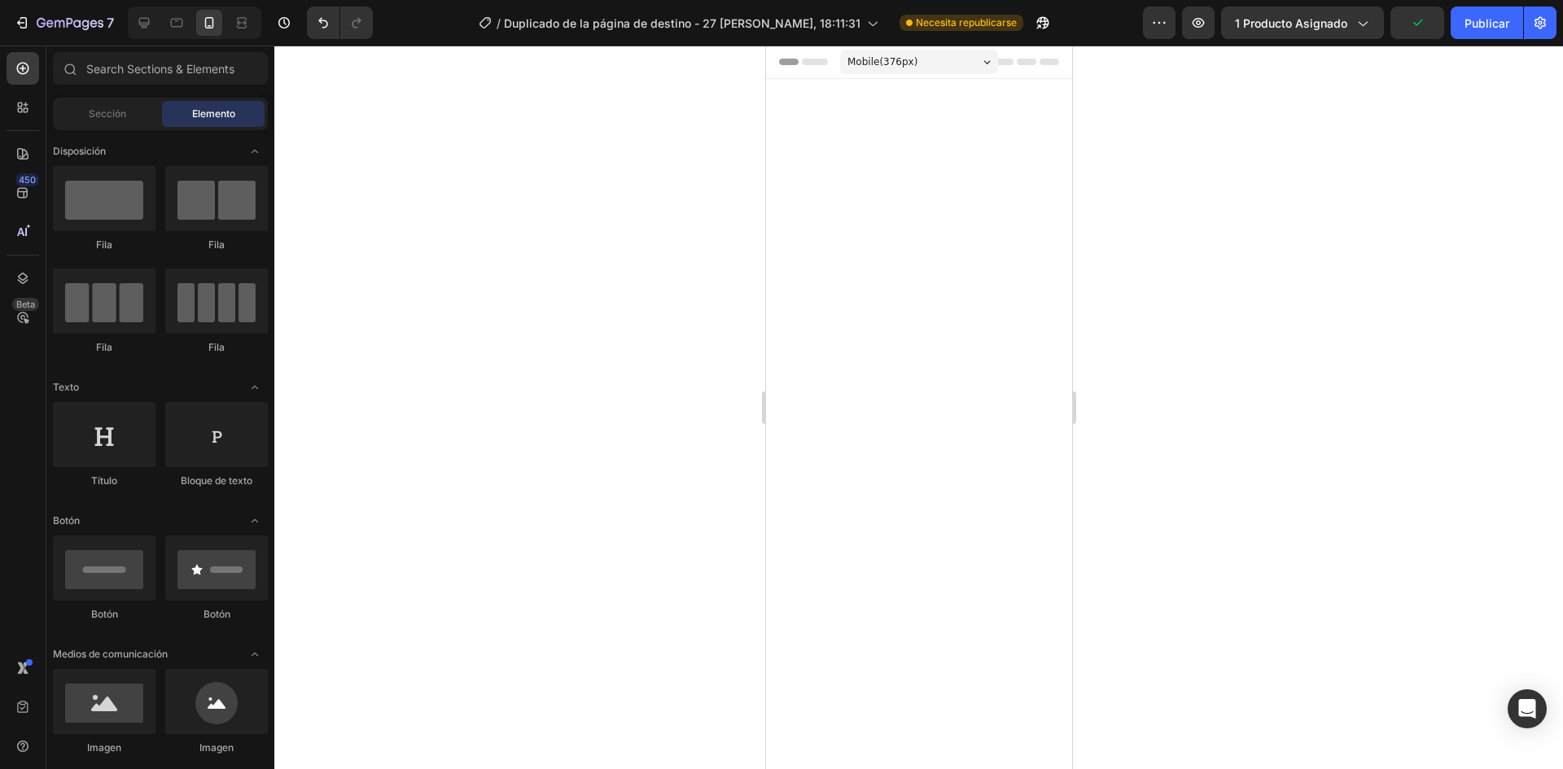
click at [1046, 128] on div at bounding box center [918, 657] width 306 height 1156
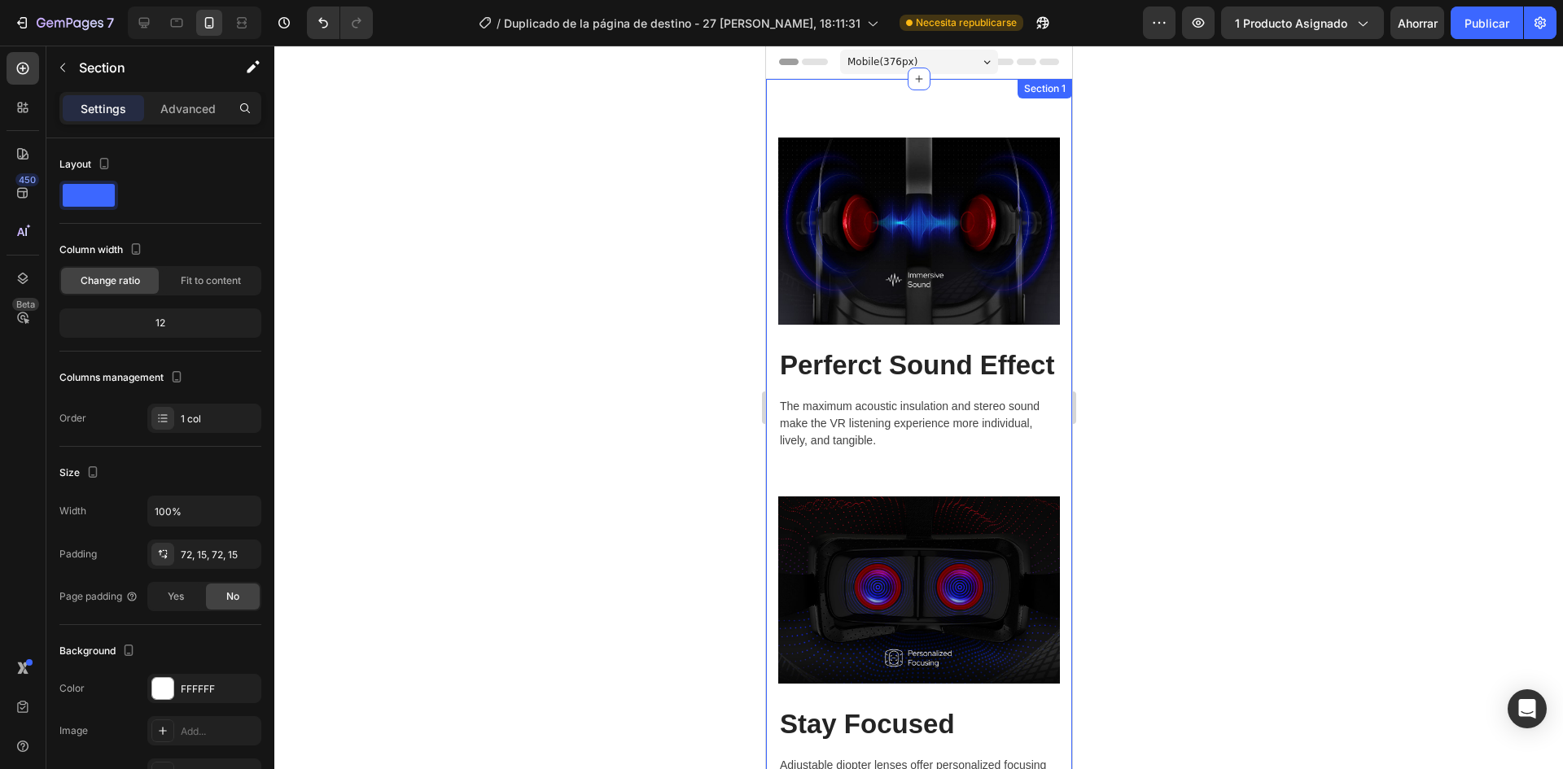
click at [1050, 107] on div "Image Perferct Sound Effect Heading The maximum acoustic insulation and stereo …" at bounding box center [918, 645] width 306 height 1132
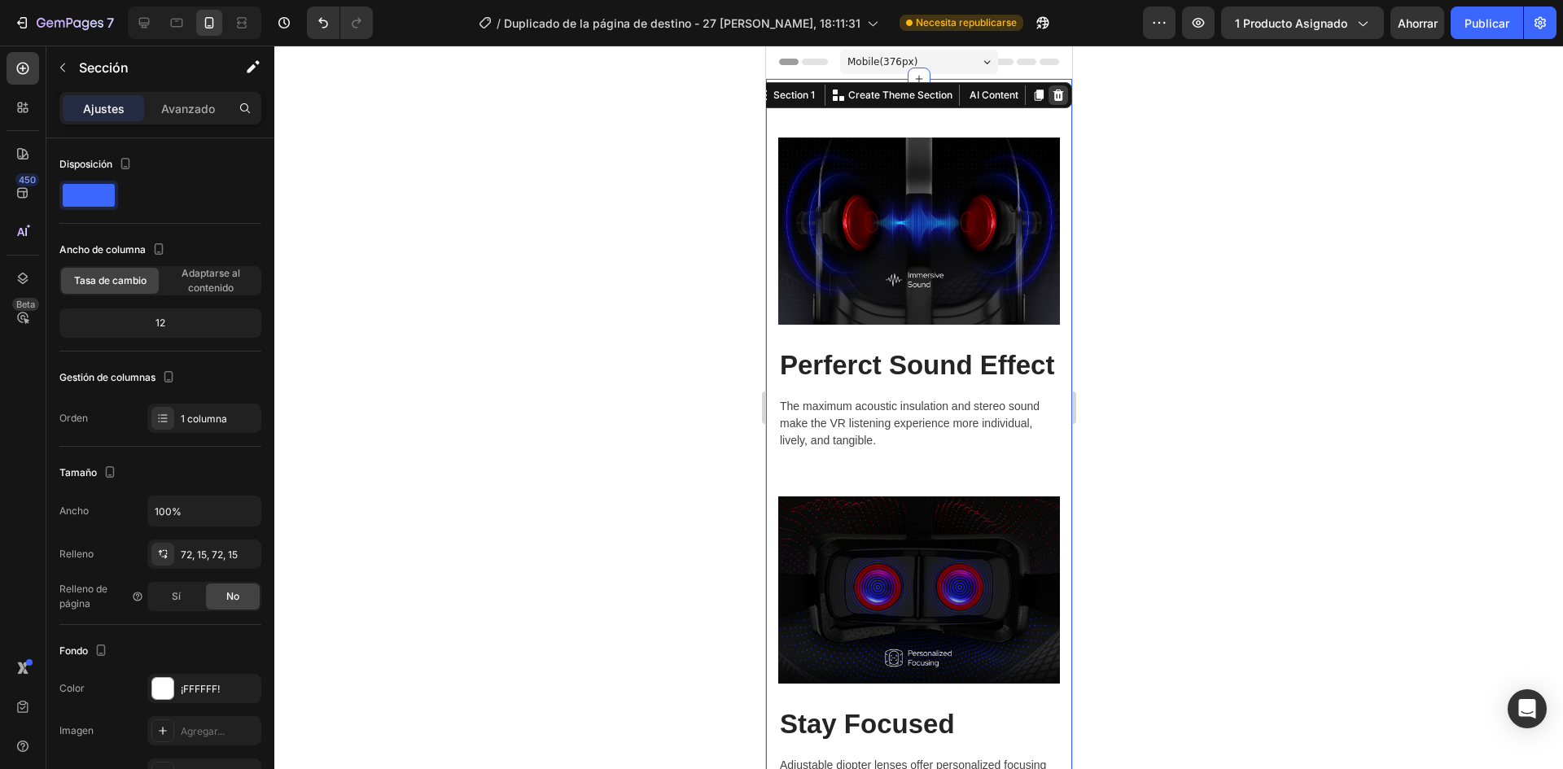
click at [1051, 92] on icon at bounding box center [1057, 95] width 13 height 13
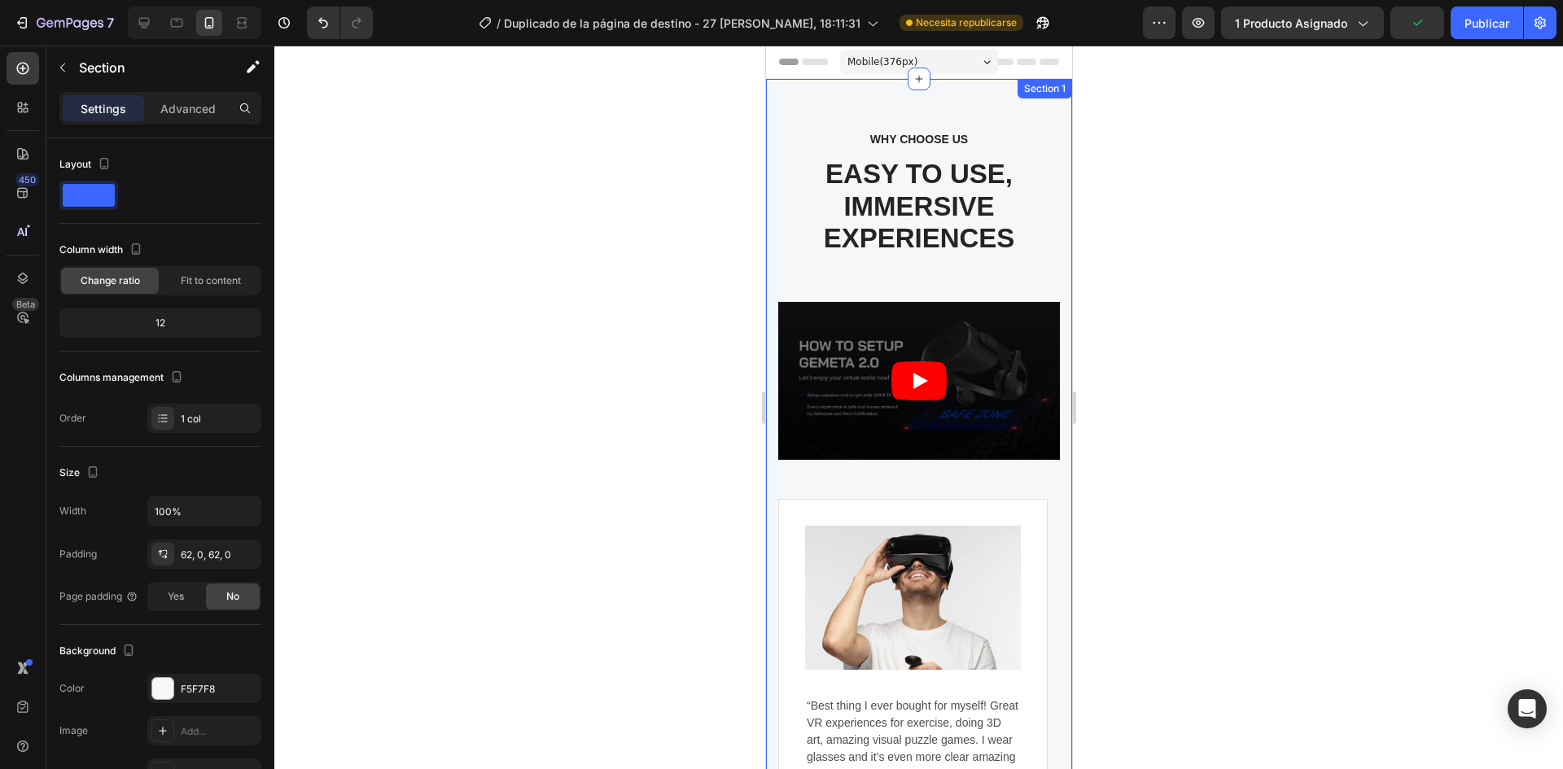
click at [1037, 115] on div "WHY CHOOSE US Text block EASY TO USE, IMMERSIVE EXPERIENCES Heading Video Image…" at bounding box center [918, 537] width 306 height 916
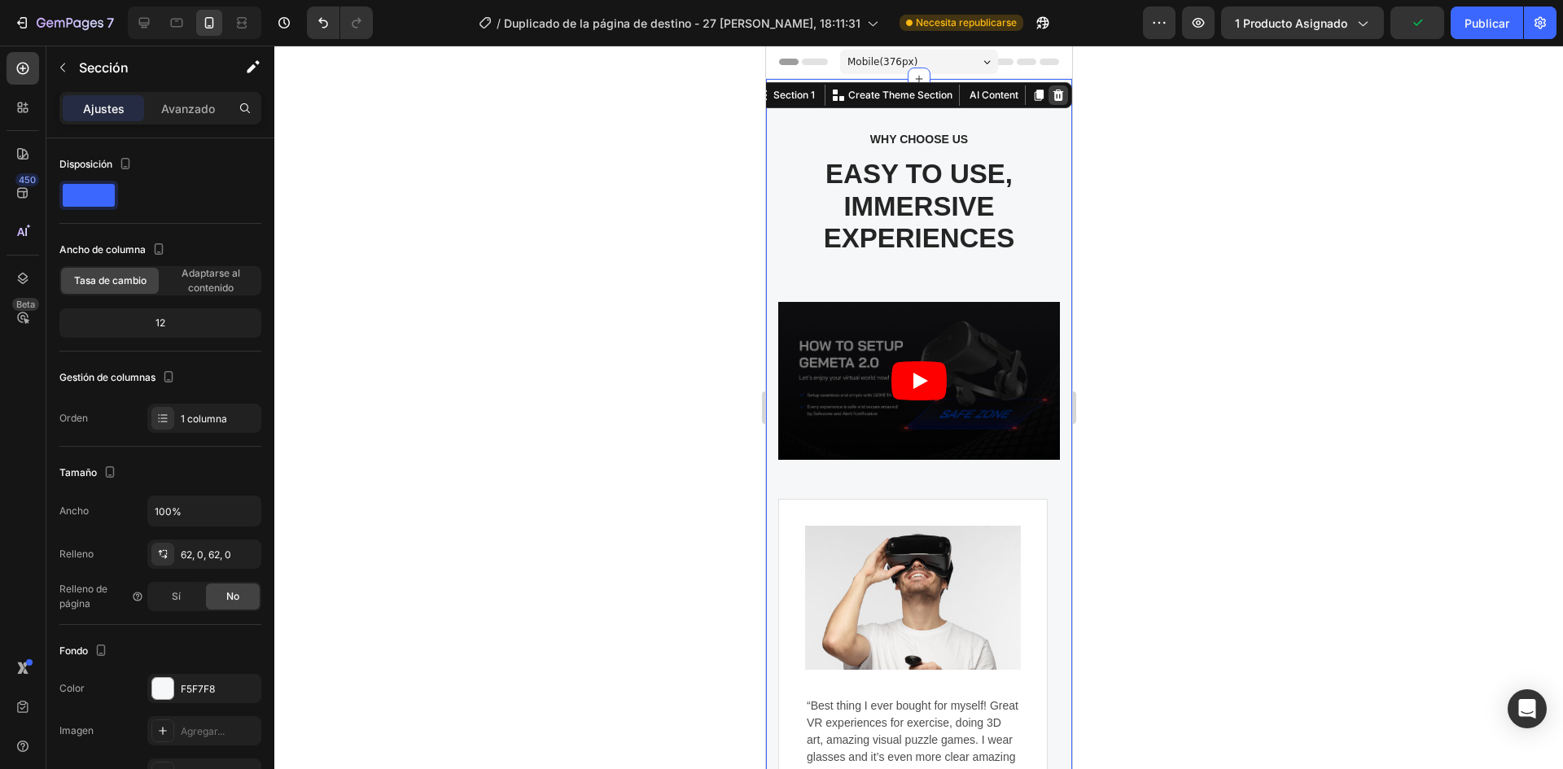
click at [1051, 90] on icon at bounding box center [1057, 95] width 13 height 13
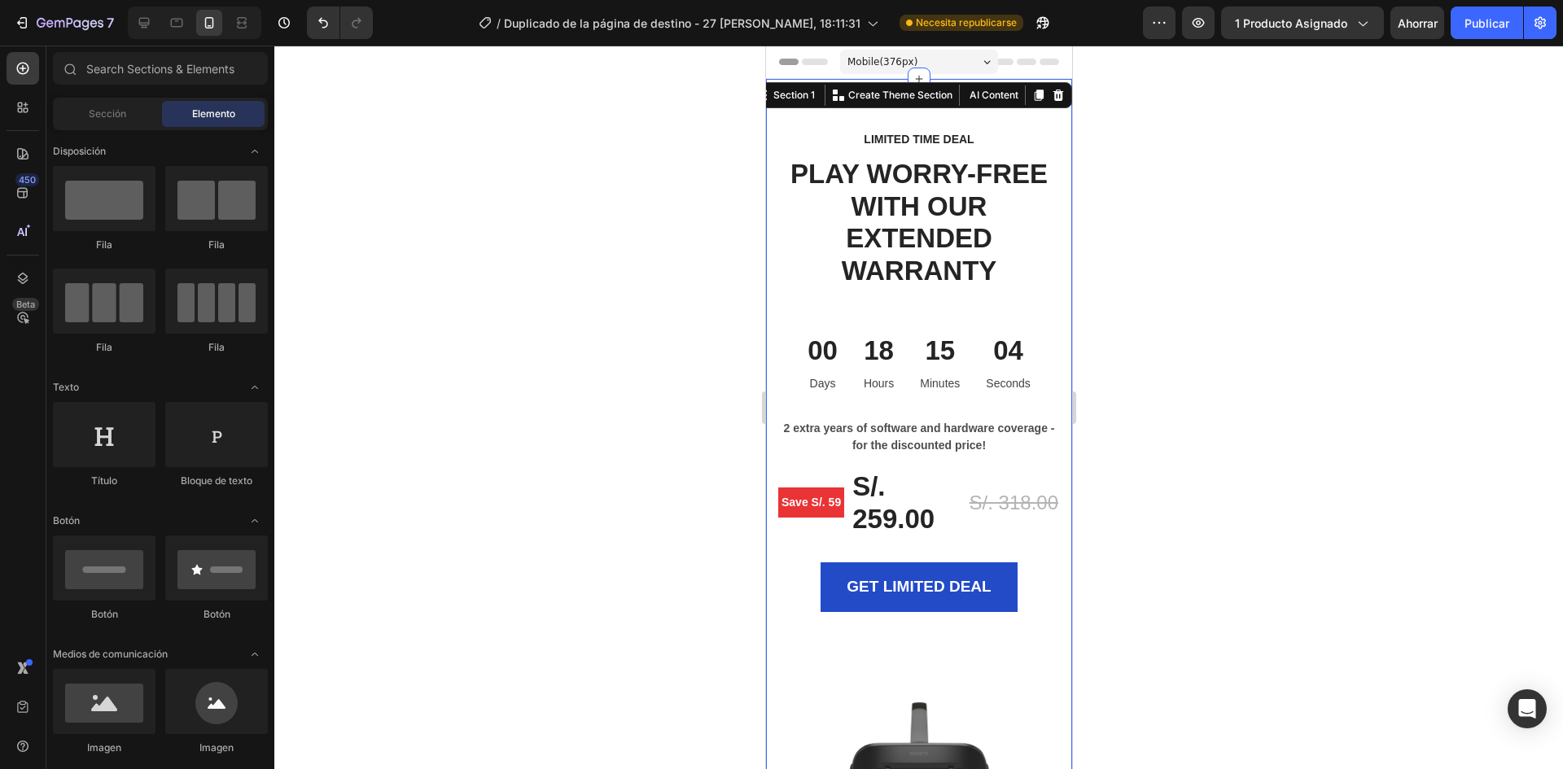
click at [1058, 90] on div "Section 1 You can create reusable sections Create Theme Section AI Content Writ…" at bounding box center [910, 95] width 322 height 26
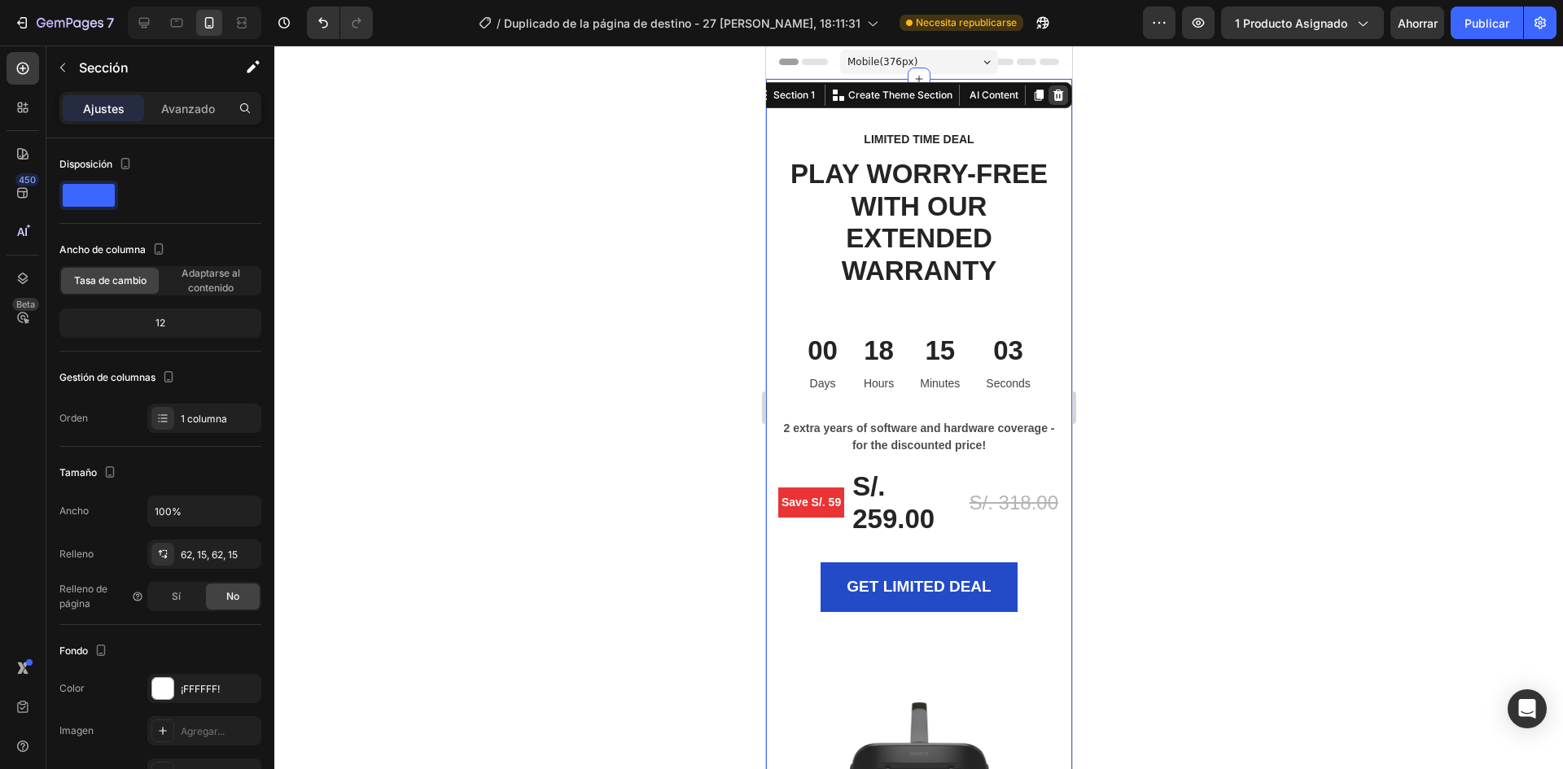
click at [1053, 94] on icon at bounding box center [1058, 95] width 11 height 11
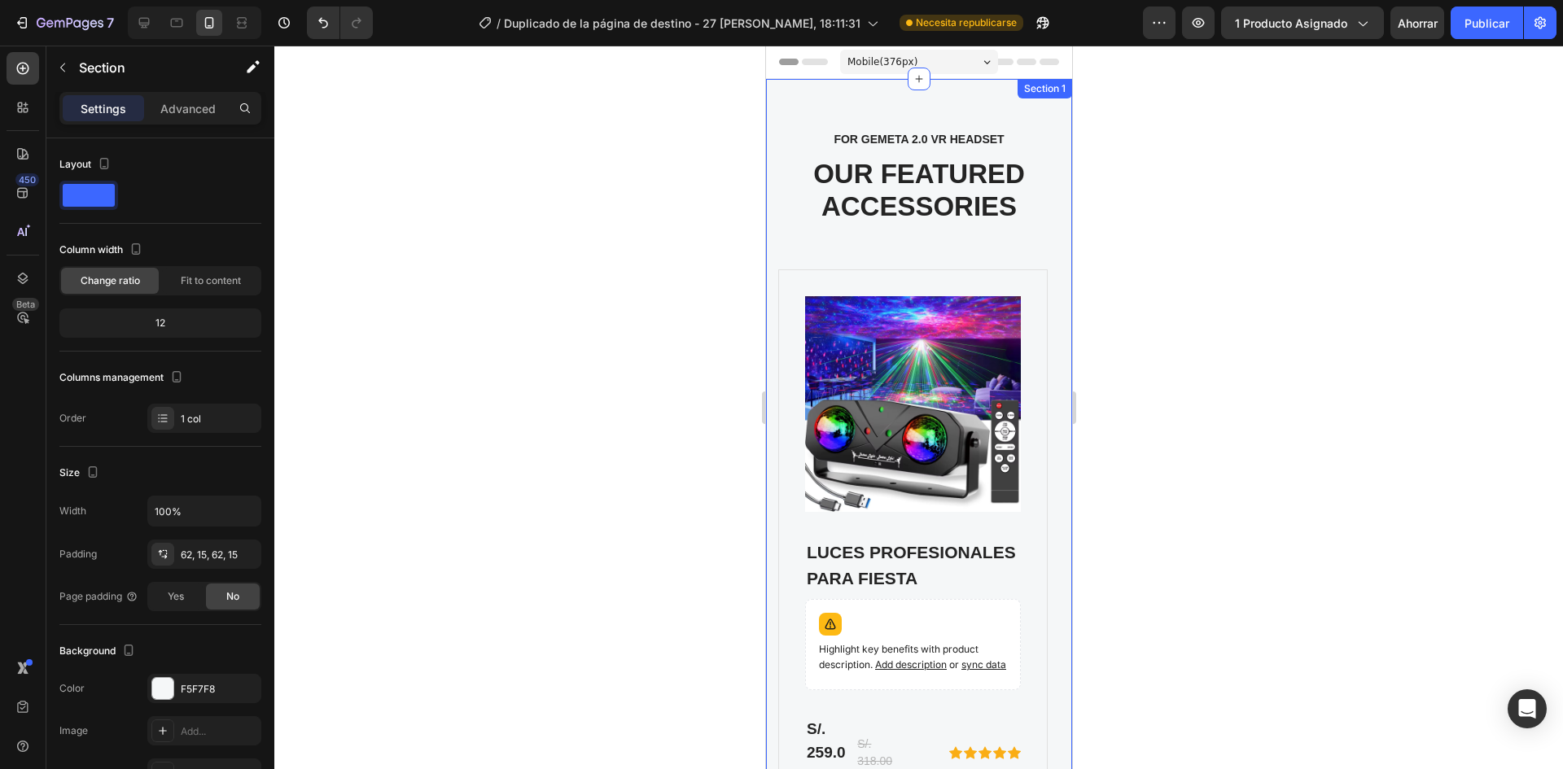
click at [894, 229] on div "FOR GEMETA 2.0 VR HEADSET Text block OUR FEATURED ACCESSORIES Heading Product I…" at bounding box center [919, 484] width 282 height 710
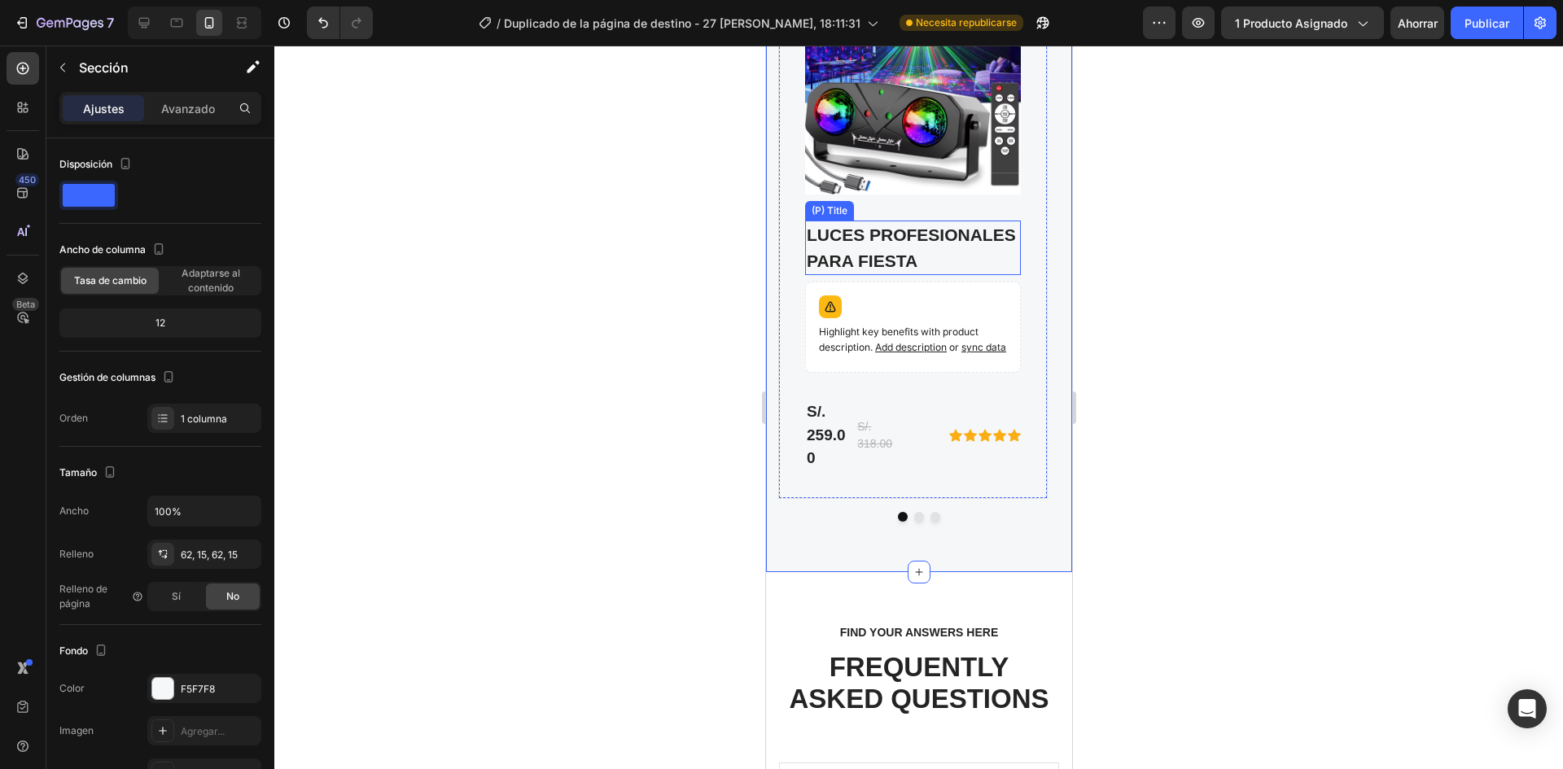
scroll to position [407, 0]
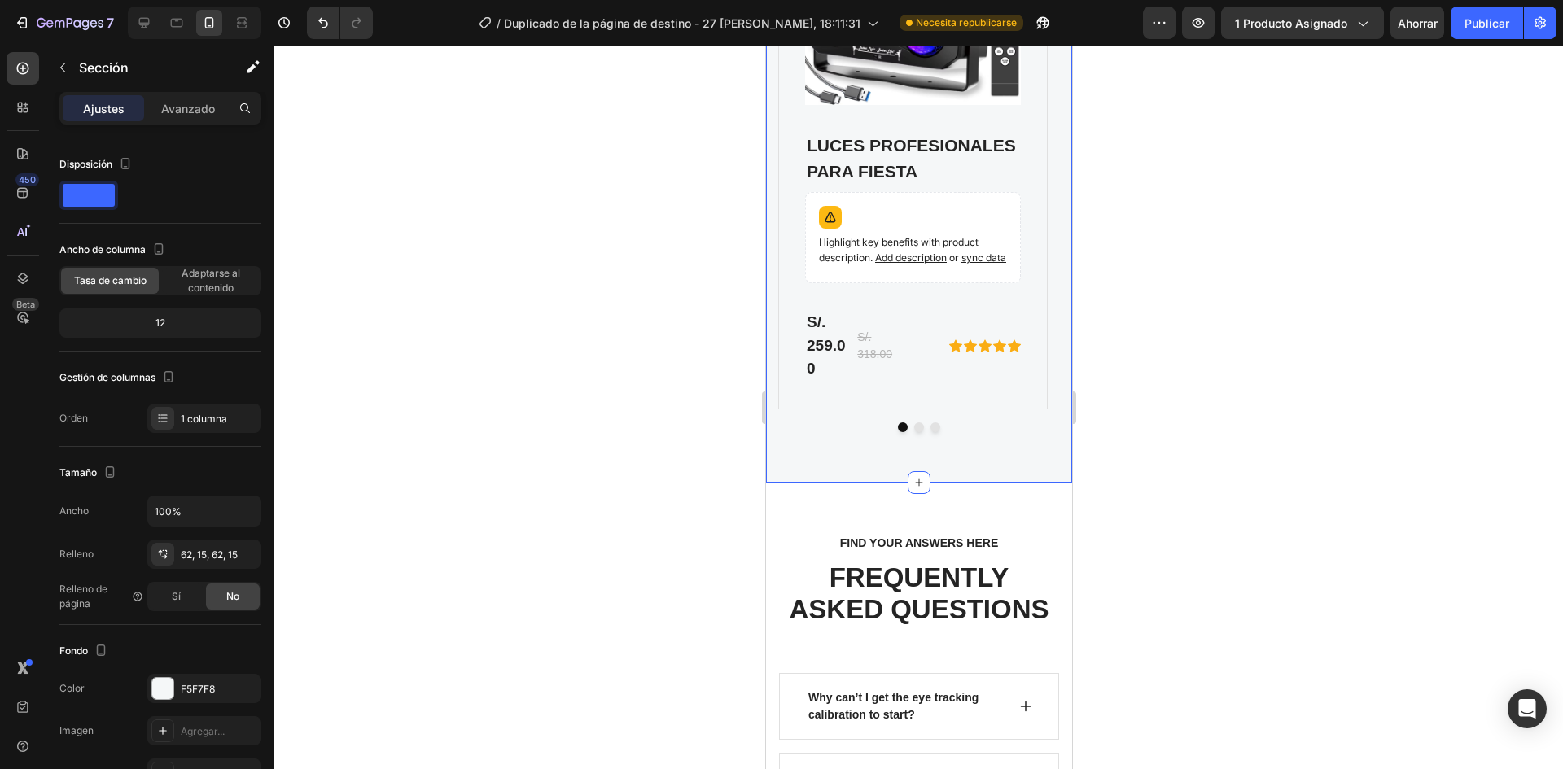
click at [1295, 461] on div at bounding box center [918, 408] width 1289 height 724
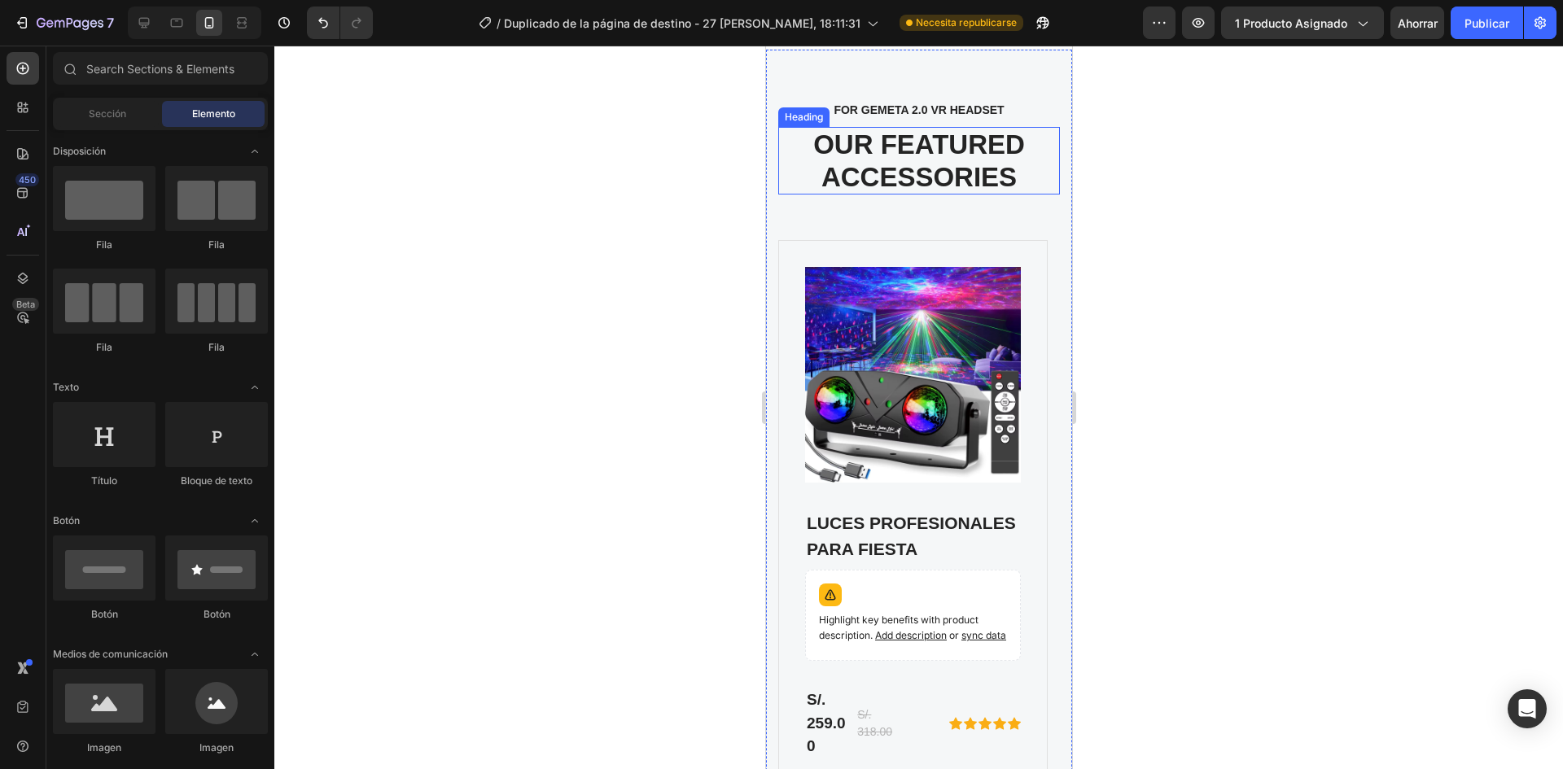
scroll to position [0, 0]
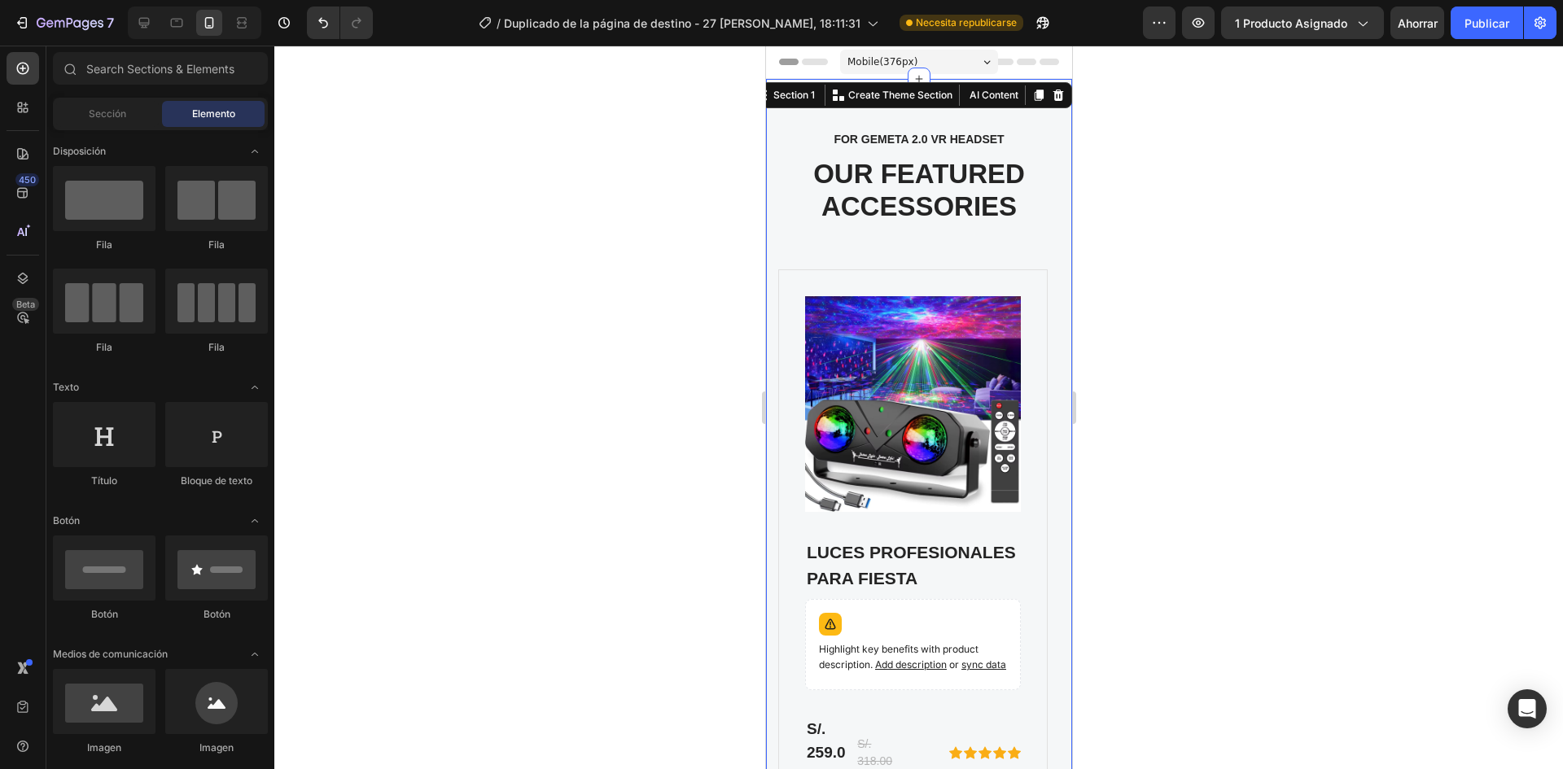
click at [1053, 105] on div "FOR GEMETA 2.0 VR HEADSET Text block OUR FEATURED ACCESSORIES Heading Product I…" at bounding box center [918, 484] width 306 height 811
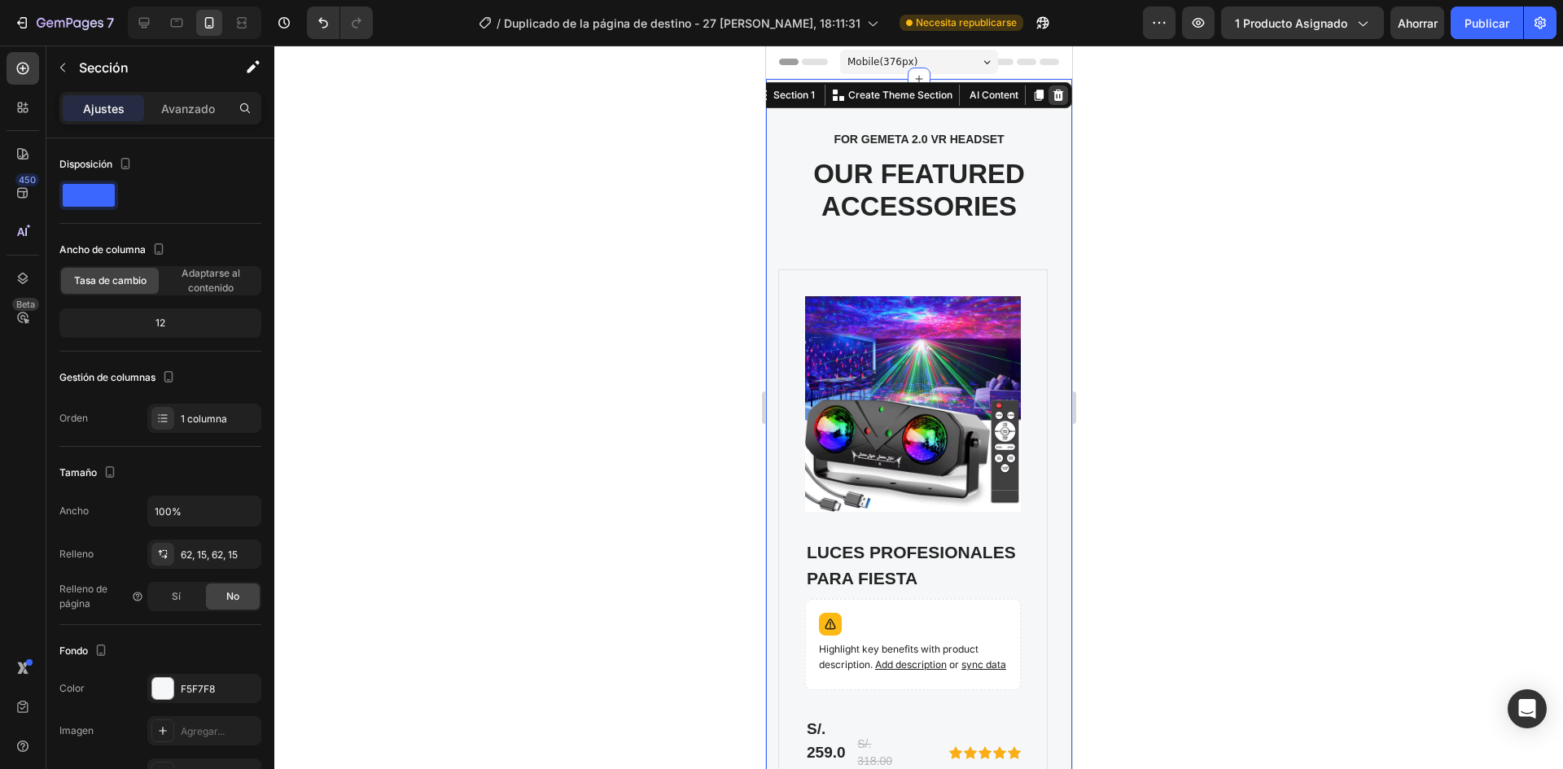
click at [1051, 89] on icon at bounding box center [1057, 95] width 13 height 13
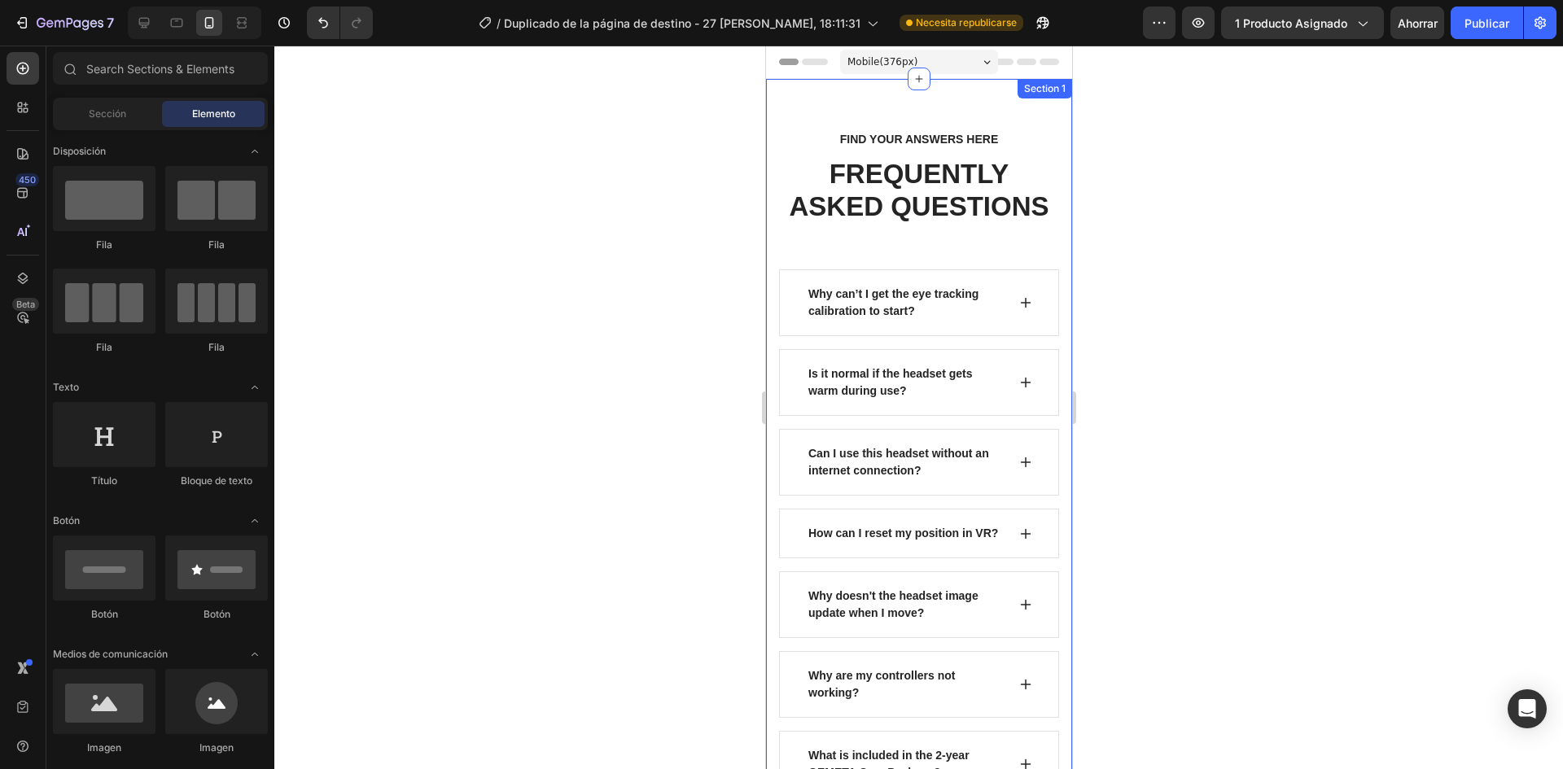
click at [1042, 85] on div "Section 1" at bounding box center [1044, 89] width 55 height 20
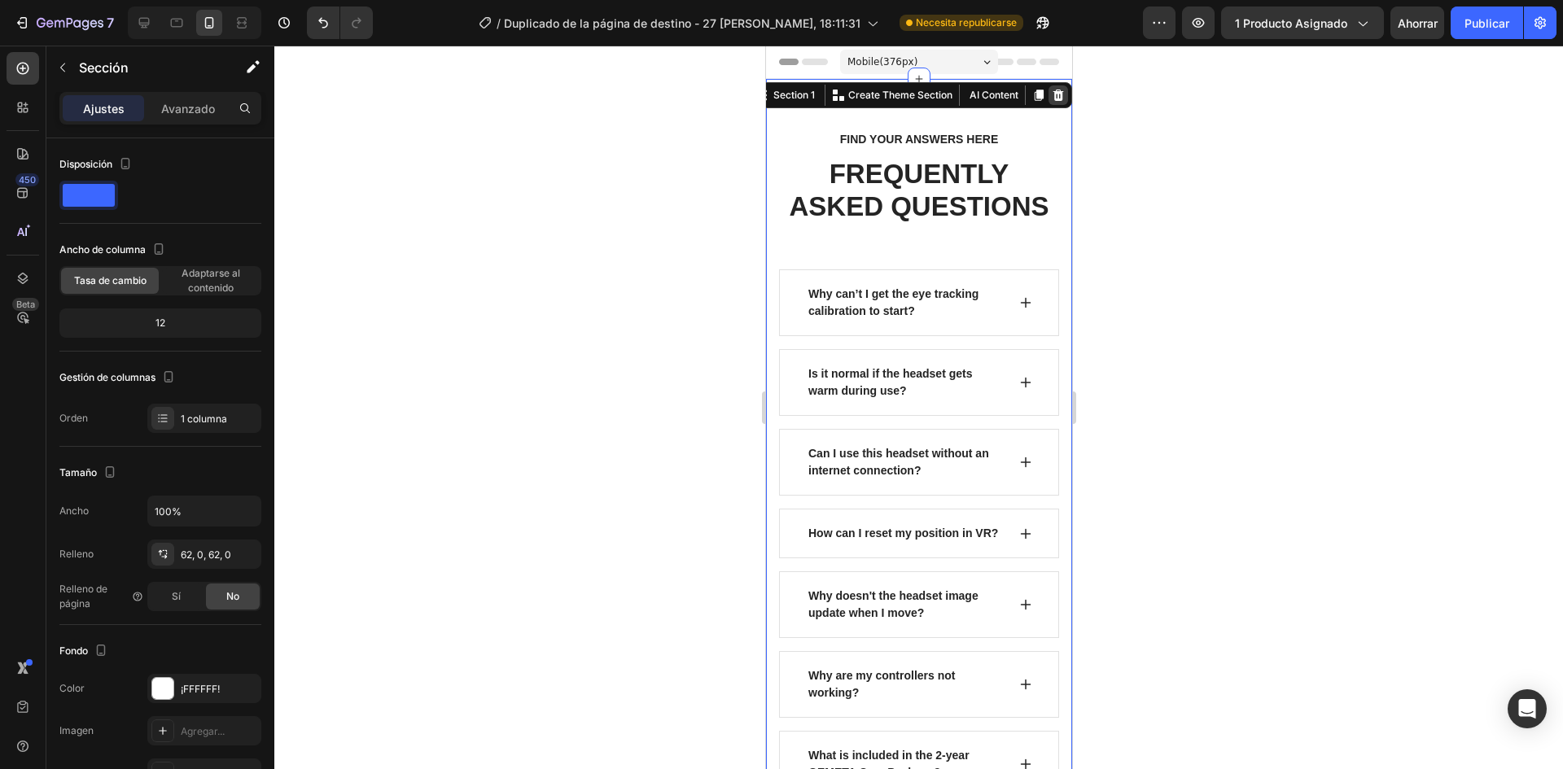
click at [1053, 91] on icon at bounding box center [1058, 95] width 11 height 11
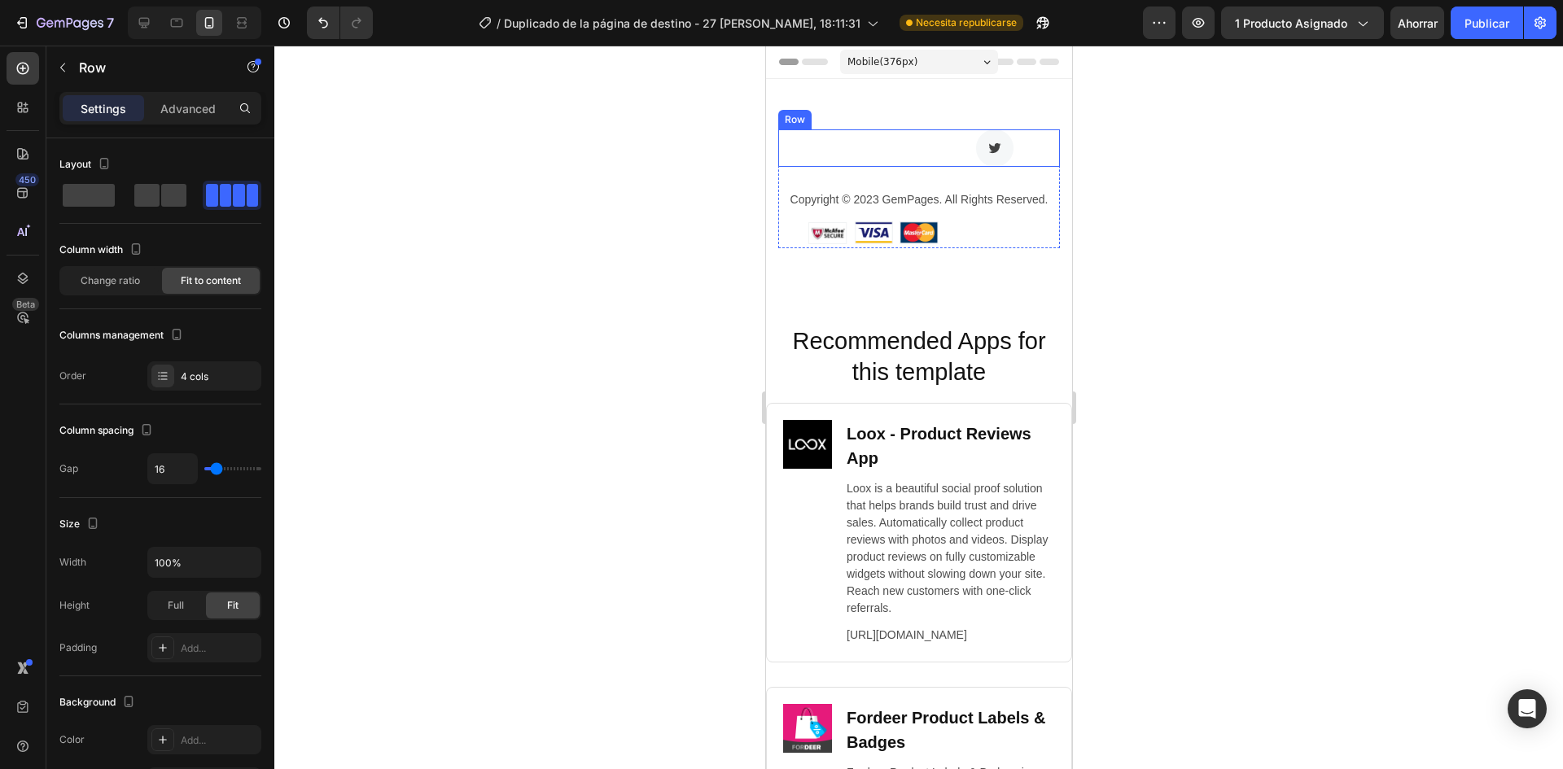
click at [1024, 133] on div "Image Image Image Image Row" at bounding box center [919, 147] width 282 height 37
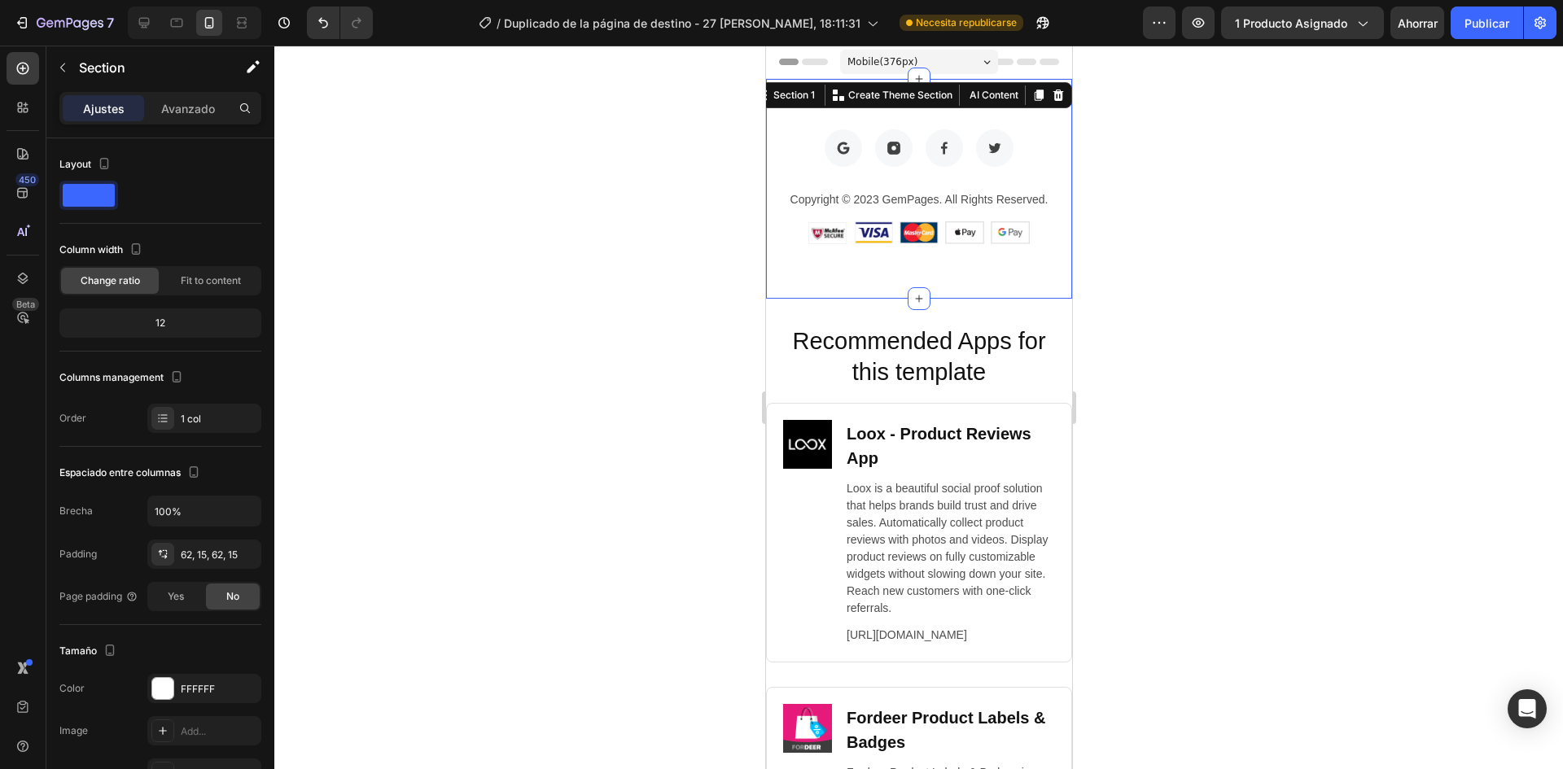
click at [1045, 101] on div "Image Image Image Image Row Copyright © 2023 GemPages. All Rights Reserved. Tex…" at bounding box center [918, 189] width 306 height 220
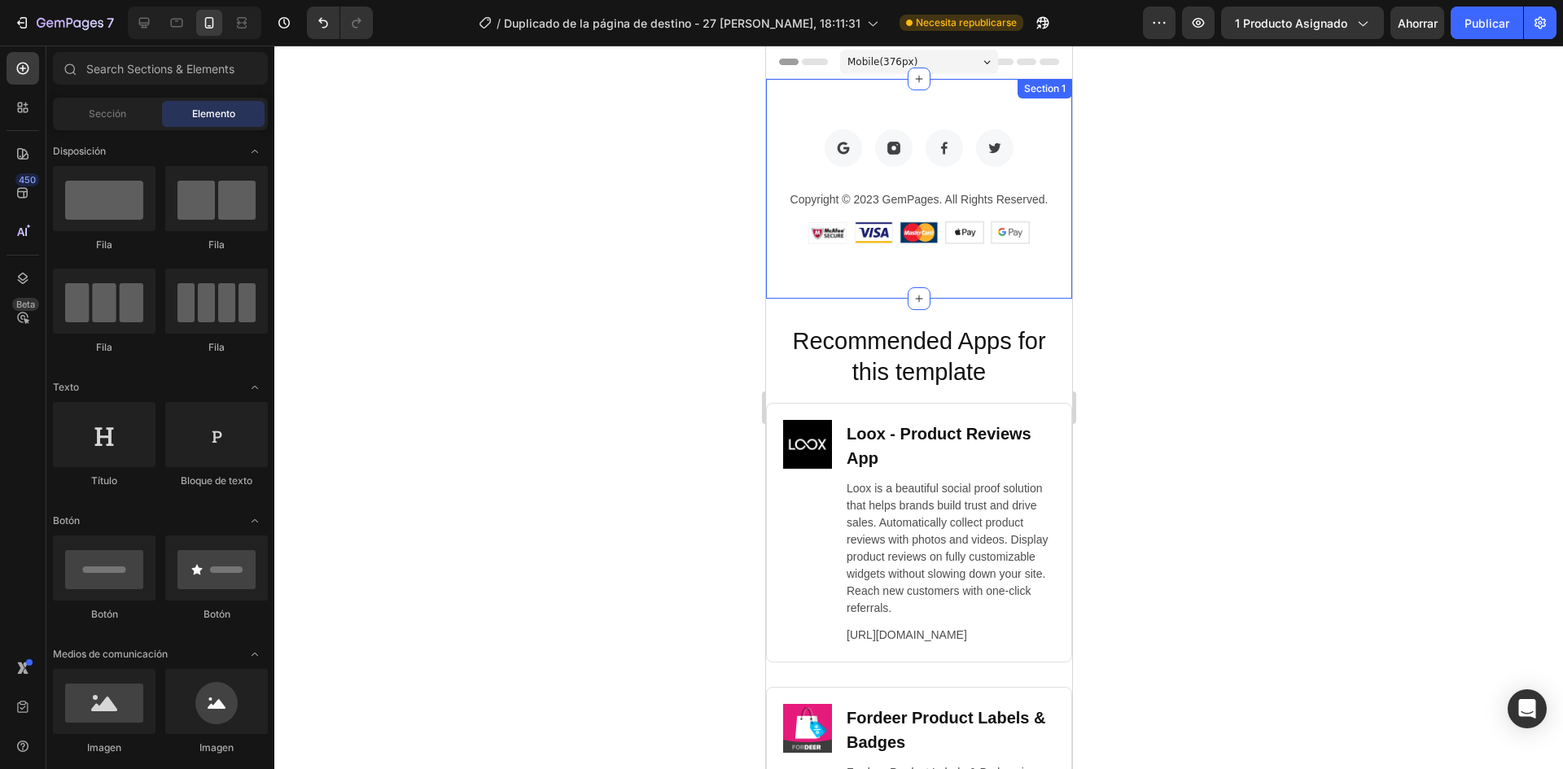
click at [1049, 81] on div "Image Image Image Image Row Copyright © 2023 GemPages. All Rights Reserved. Tex…" at bounding box center [918, 189] width 306 height 220
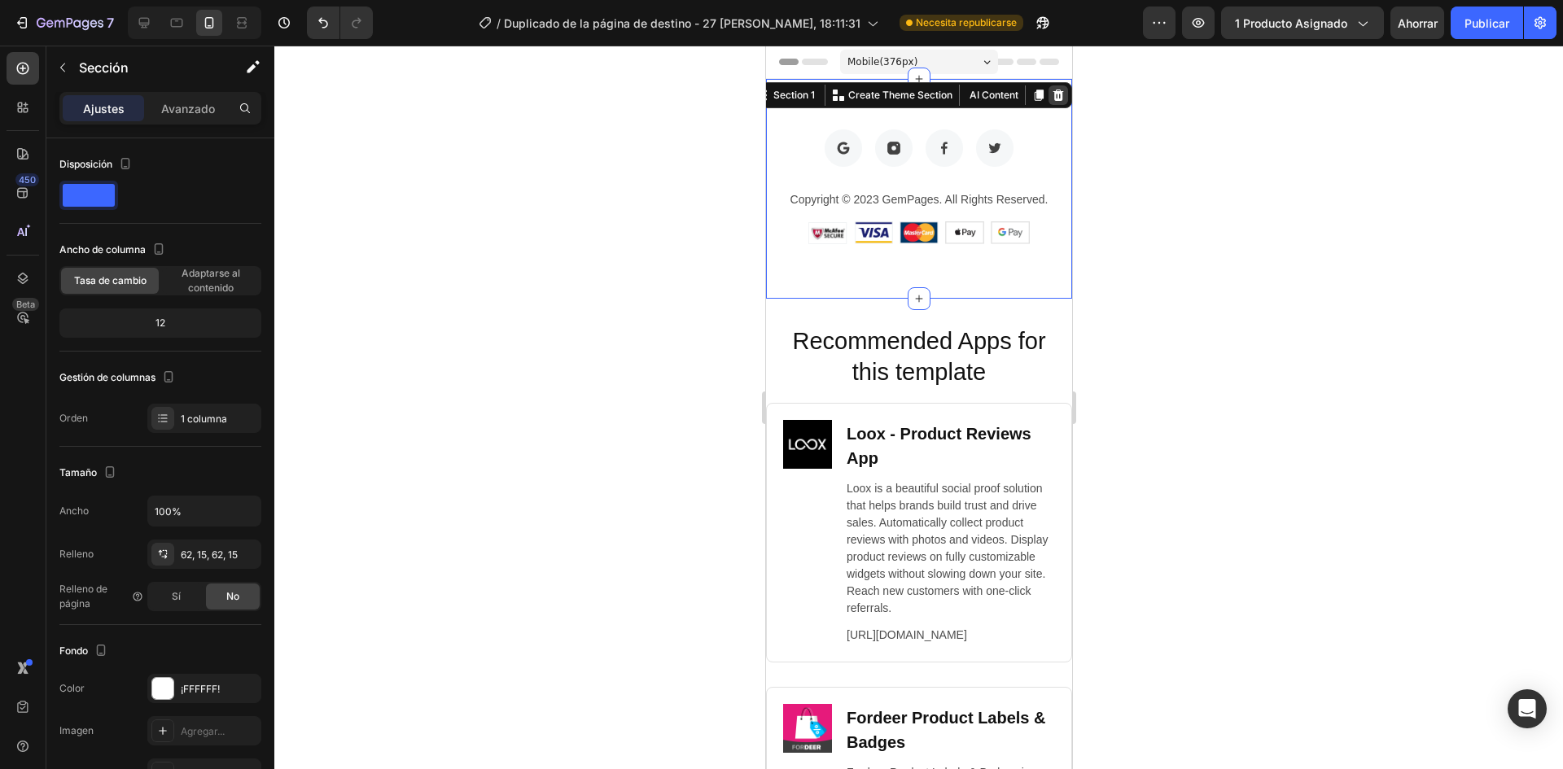
click at [1053, 93] on icon at bounding box center [1058, 95] width 11 height 11
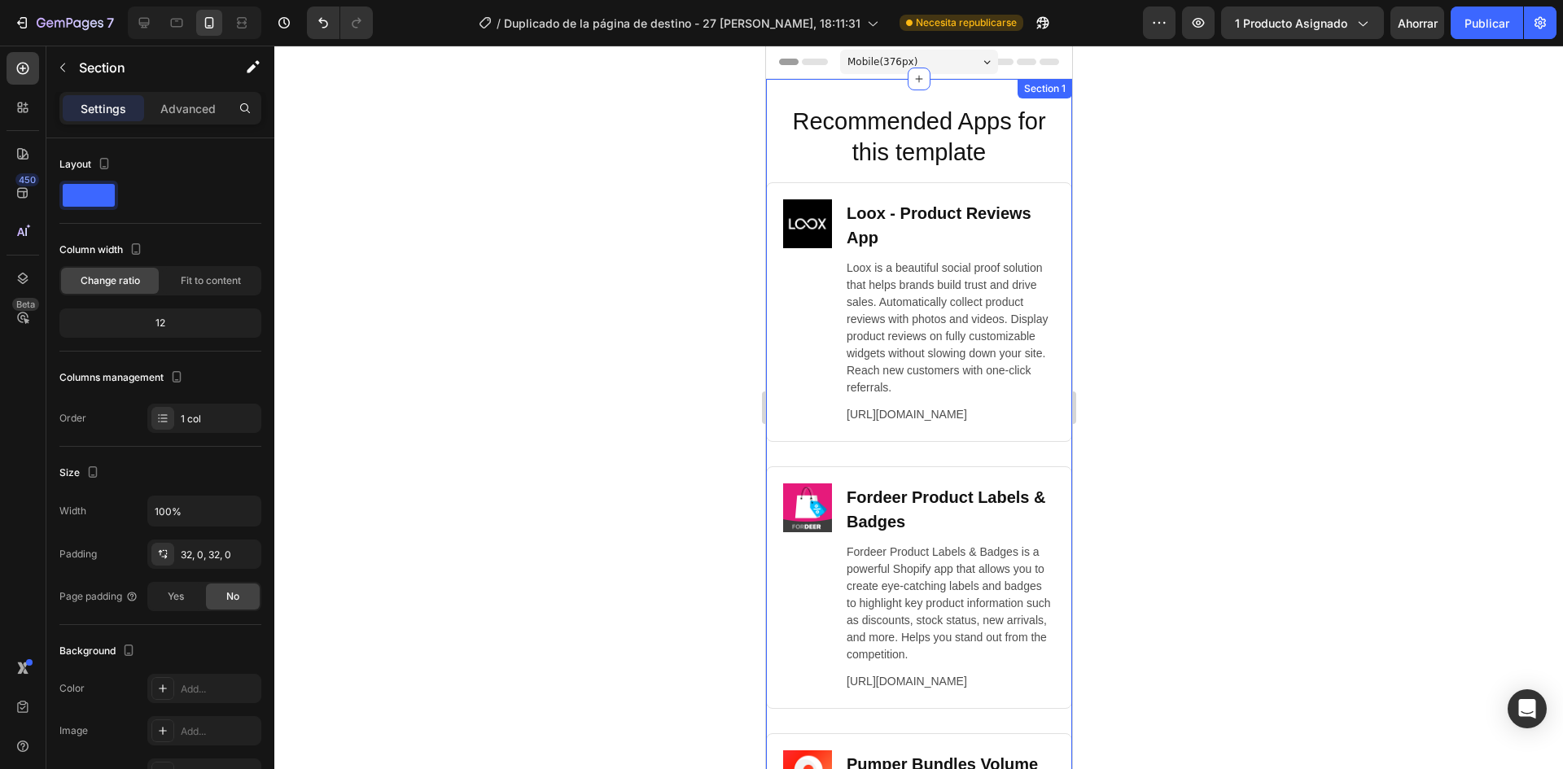
click at [1050, 99] on div "Recommended Apps for this template Heading Image Loox ‑ Product Reviews App Hea…" at bounding box center [918, 559] width 306 height 961
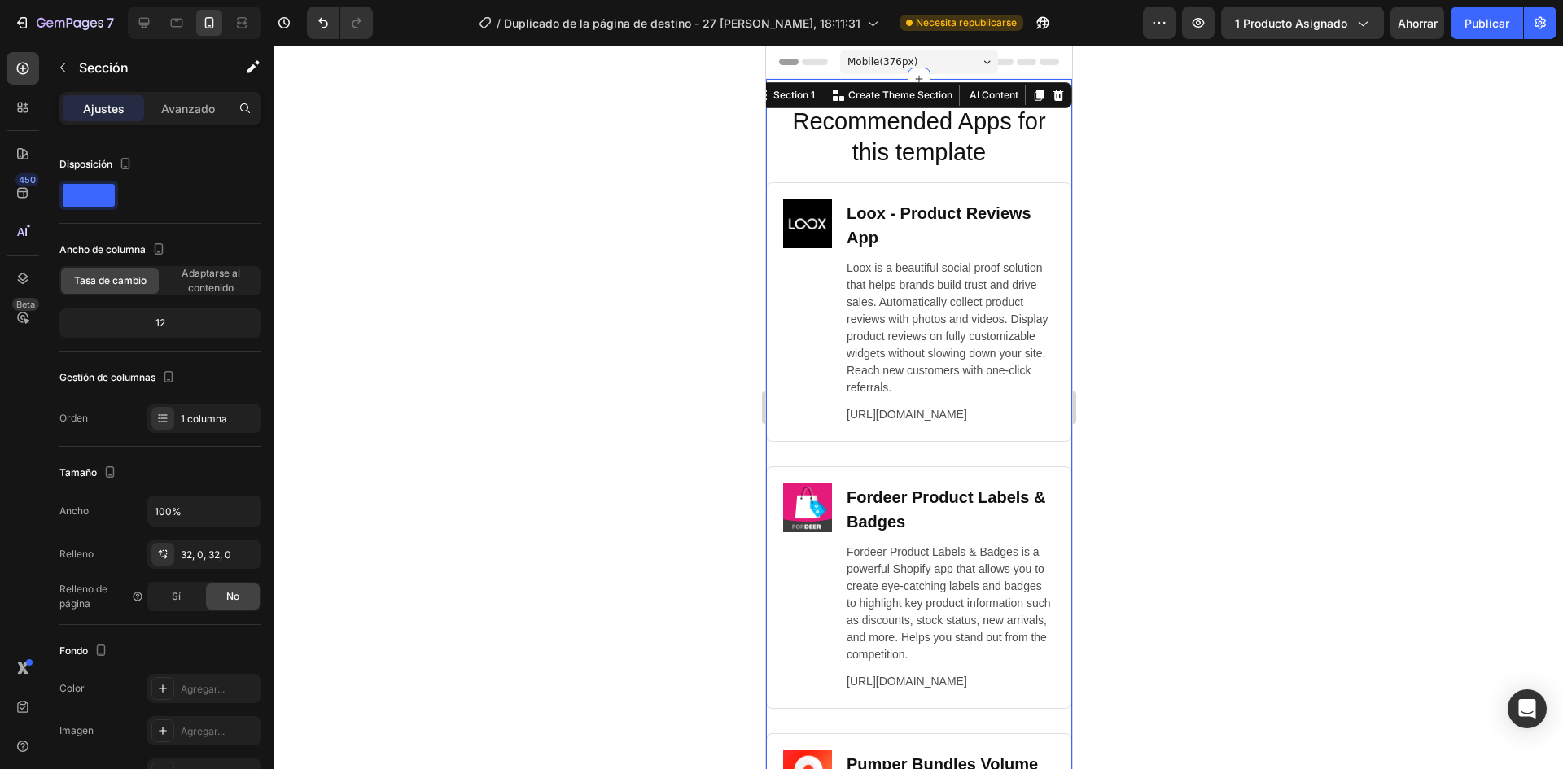
click at [1051, 90] on icon at bounding box center [1057, 95] width 13 height 13
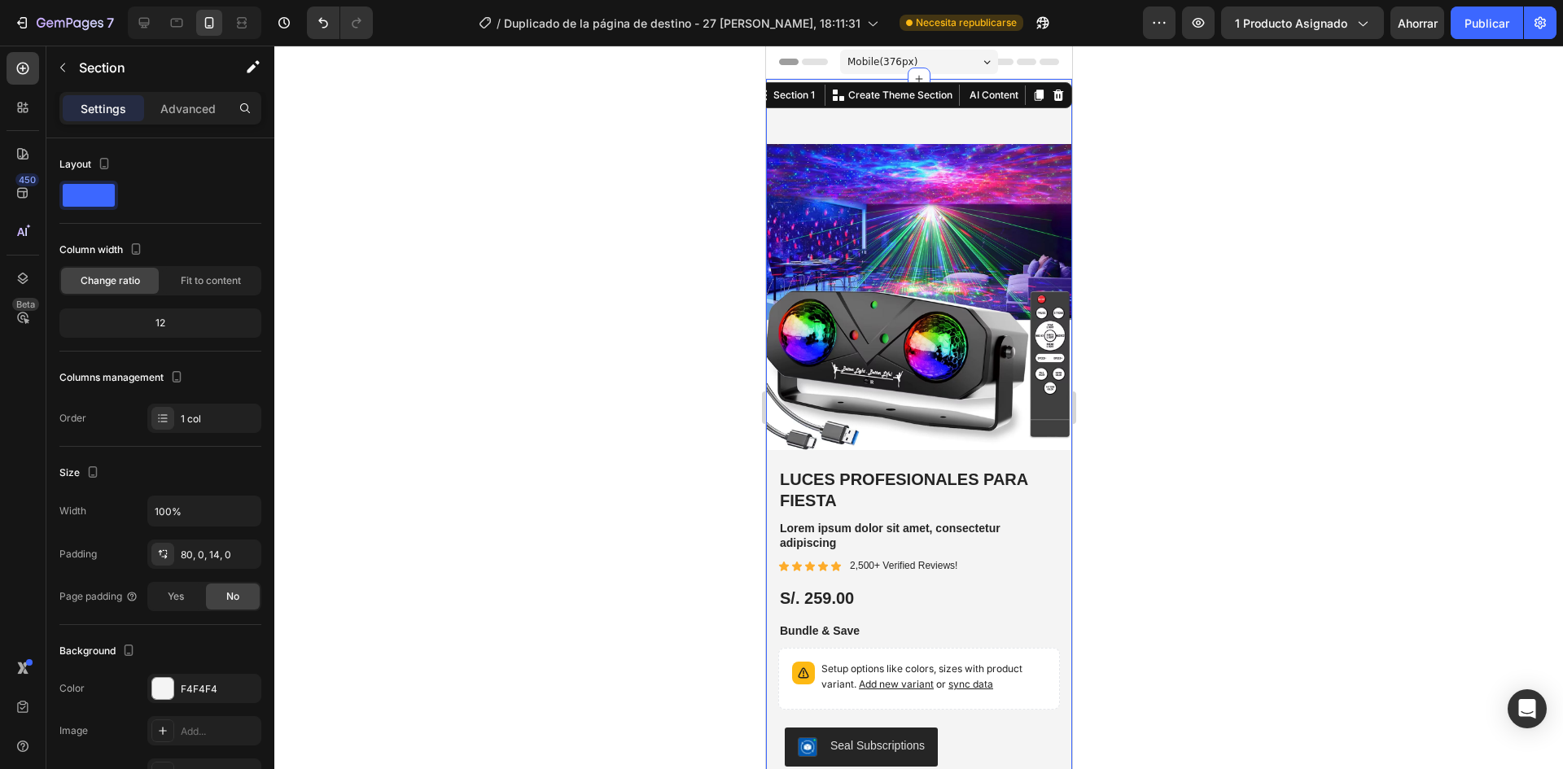
click at [178, 109] on font "Avanzado" at bounding box center [188, 109] width 54 height 14
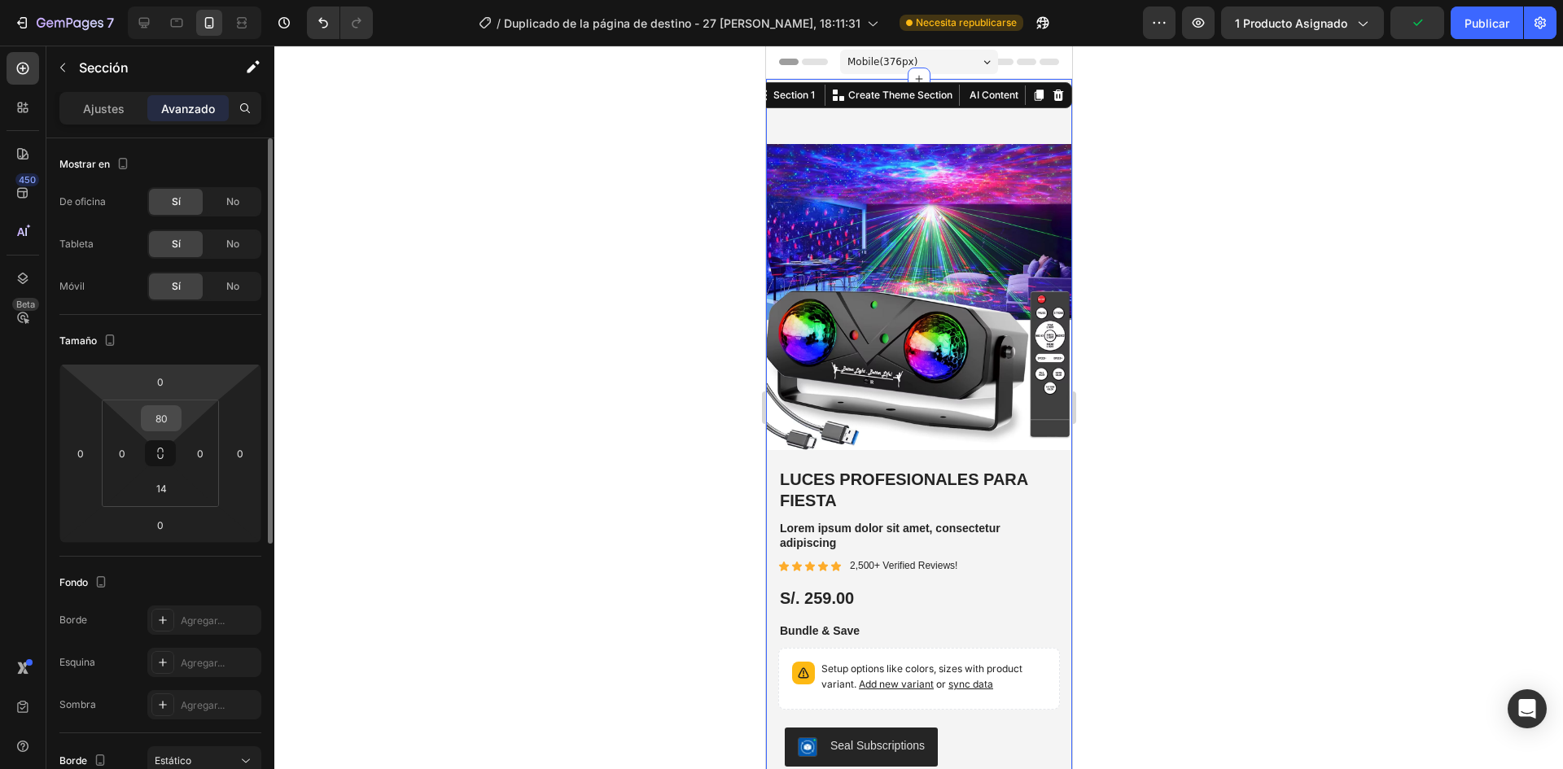
click at [163, 419] on input "80" at bounding box center [161, 418] width 33 height 24
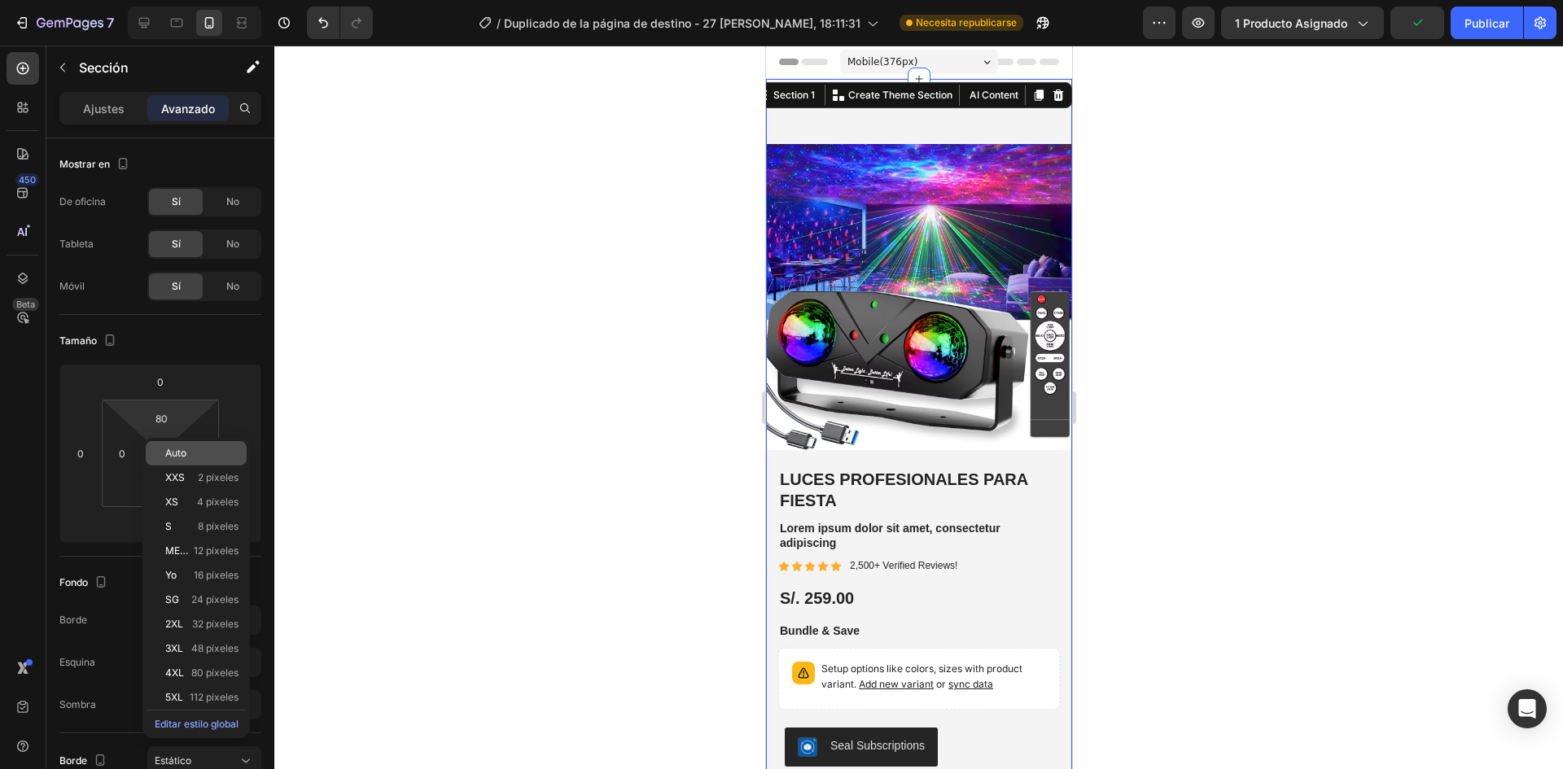
click at [177, 455] on font "Auto" at bounding box center [175, 453] width 21 height 12
type input "Auto"
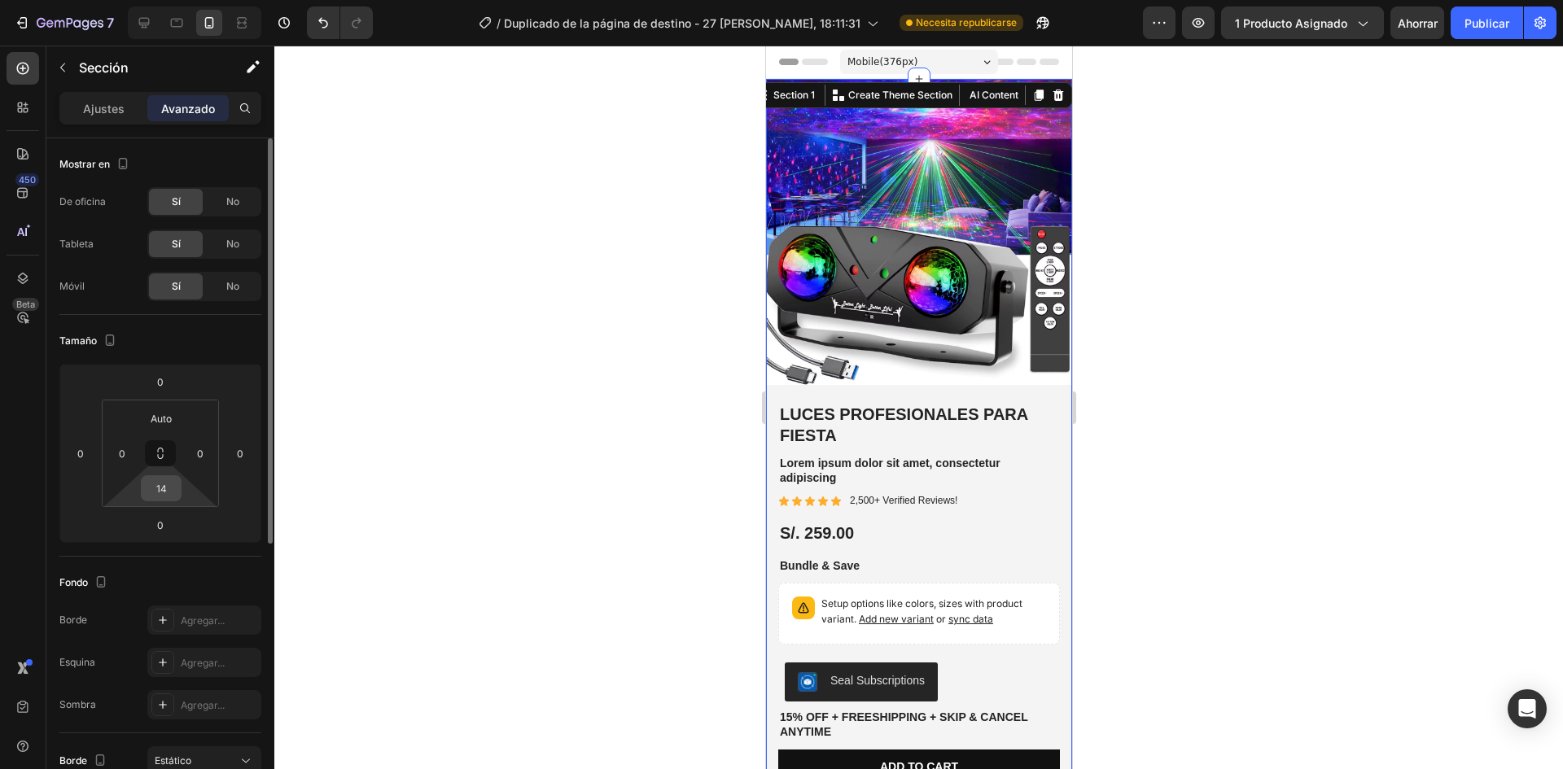
click at [165, 493] on input "14" at bounding box center [161, 488] width 33 height 24
click at [638, 345] on div at bounding box center [918, 408] width 1289 height 724
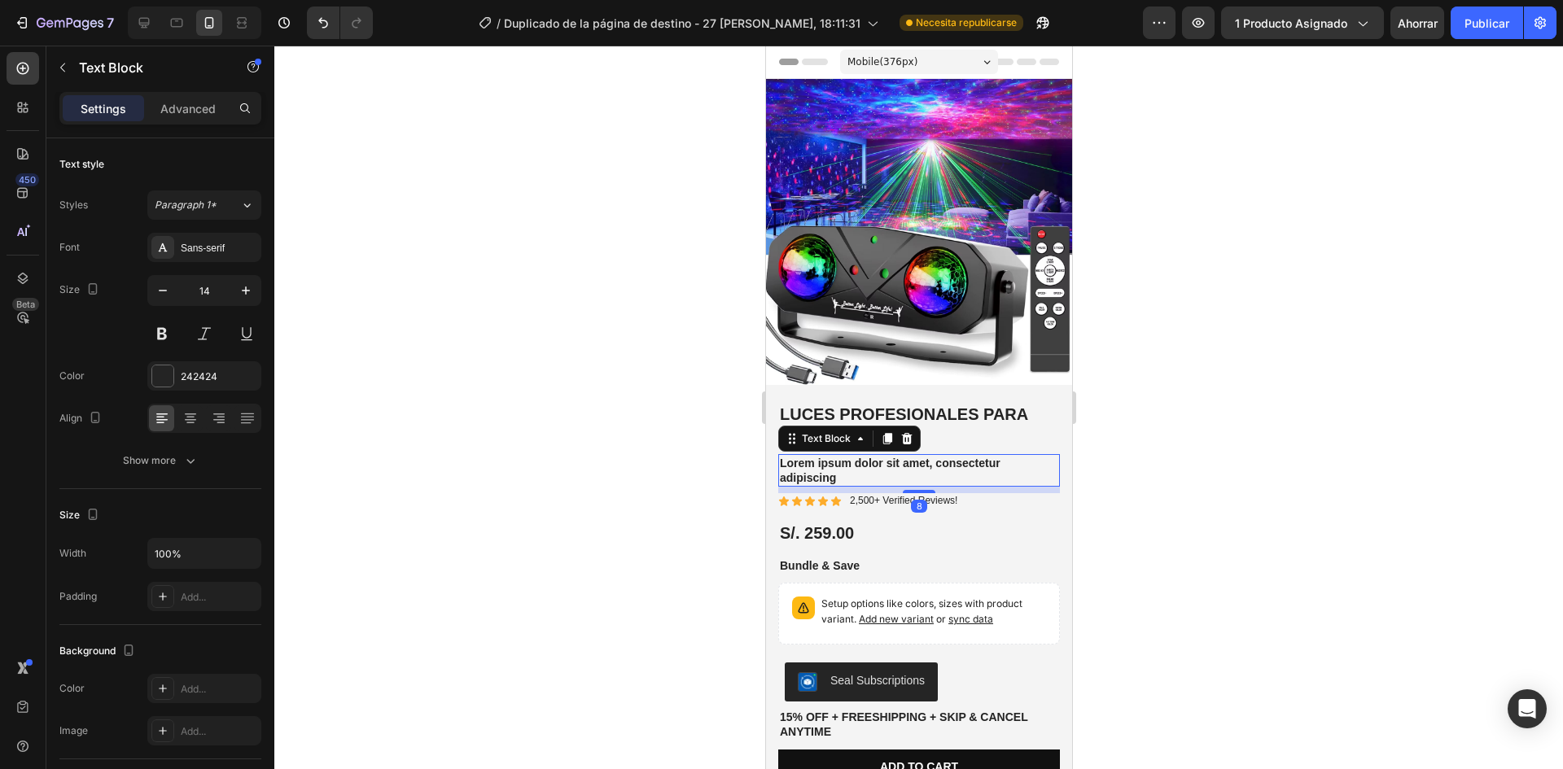
click at [870, 460] on p "Lorem ipsum dolor sit amet, consectetur adipiscing" at bounding box center [918, 470] width 278 height 29
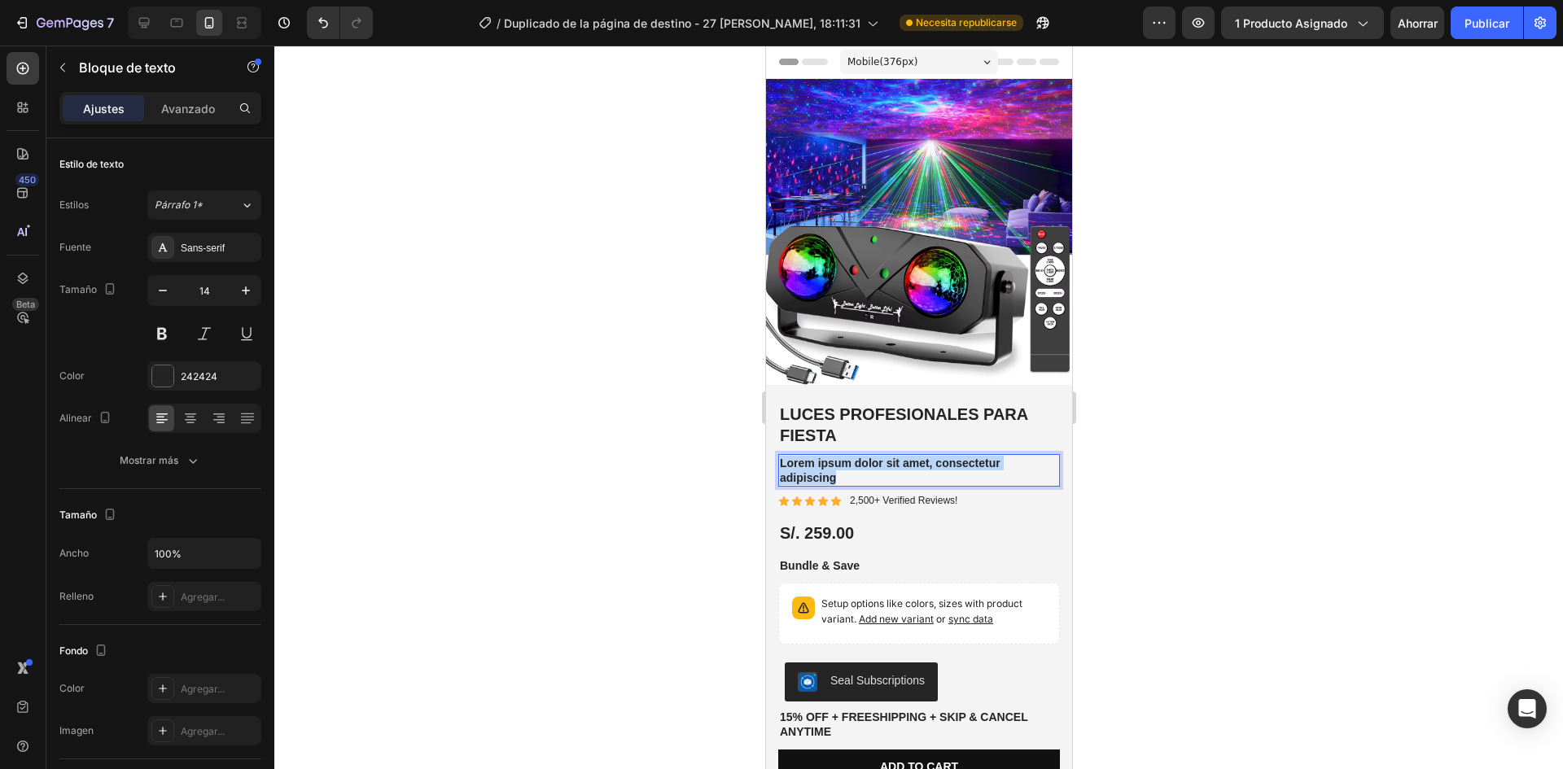
click at [870, 460] on p "Lorem ipsum dolor sit amet, consectetur adipiscing" at bounding box center [918, 470] width 278 height 29
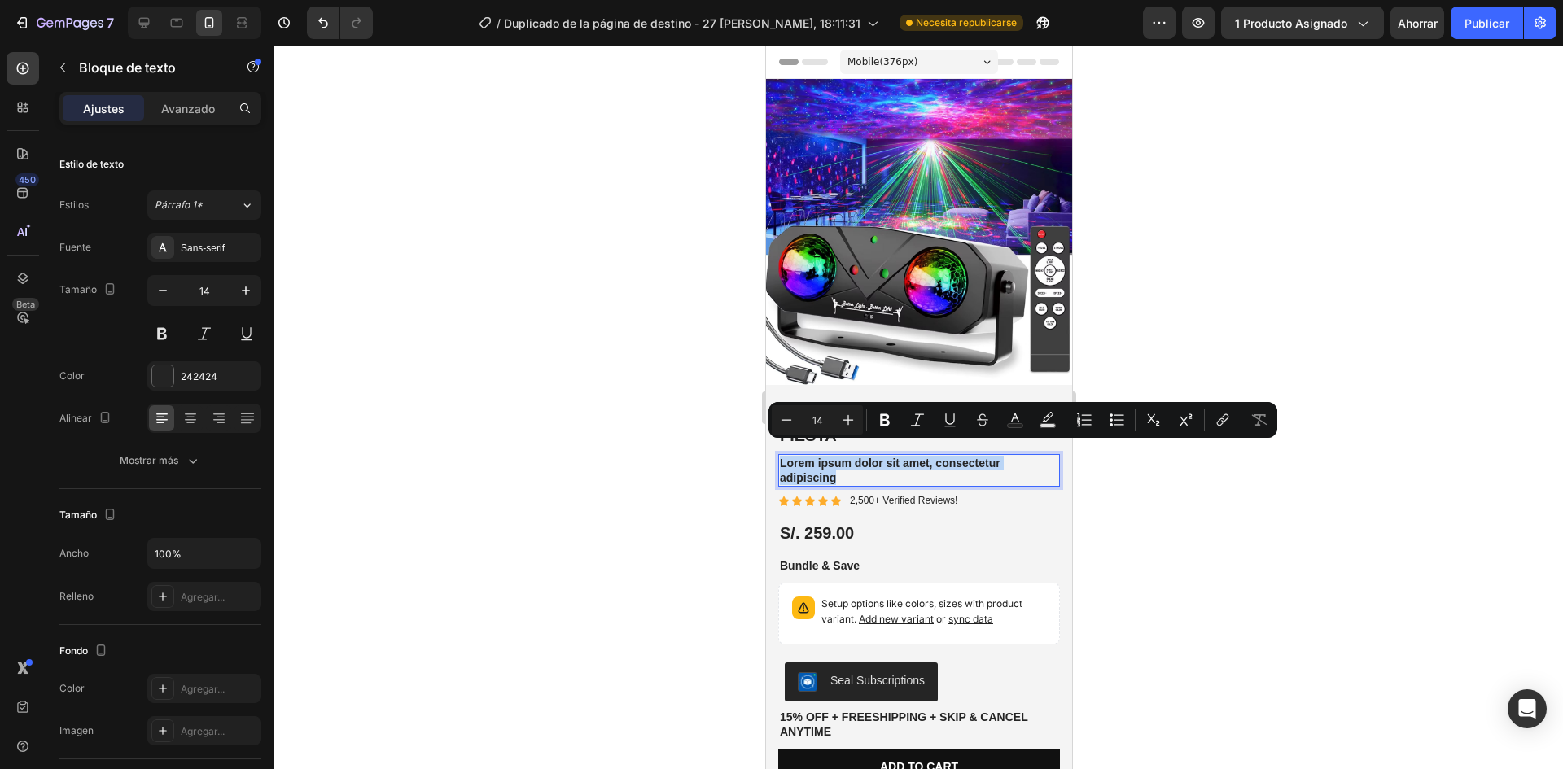
copy p "Lorem ipsum dolor sit amet, consectetur adipiscing"
drag, startPoint x: 1170, startPoint y: 516, endPoint x: 1158, endPoint y: 511, distance: 13.2
click at [1166, 516] on div at bounding box center [918, 408] width 1289 height 724
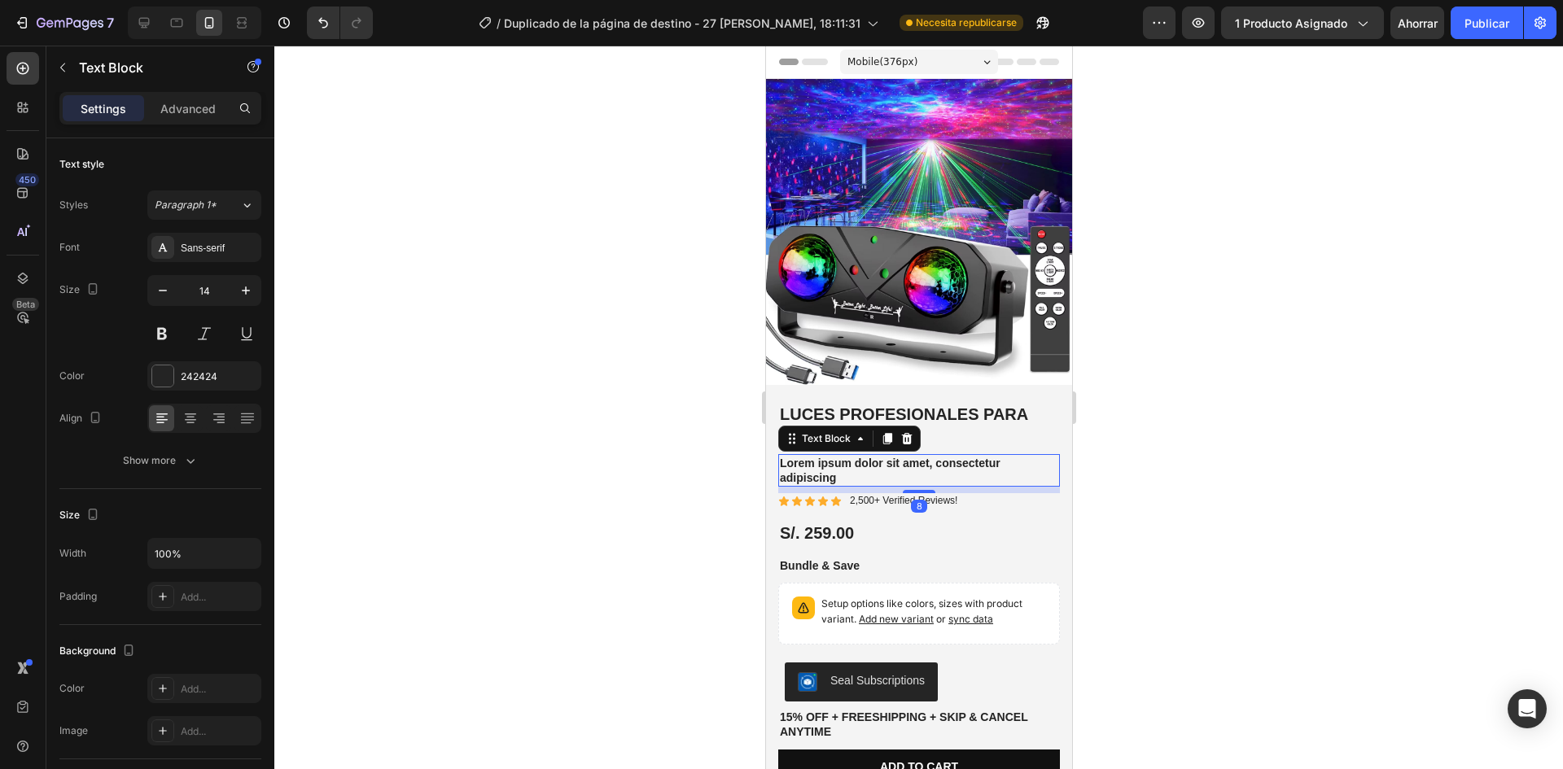
click at [831, 457] on p "Lorem ipsum dolor sit amet, consectetur adipiscing" at bounding box center [918, 470] width 278 height 29
click at [867, 467] on p "Lorem ipsum dolor sit amet, consectetur adipiscing" at bounding box center [918, 470] width 278 height 29
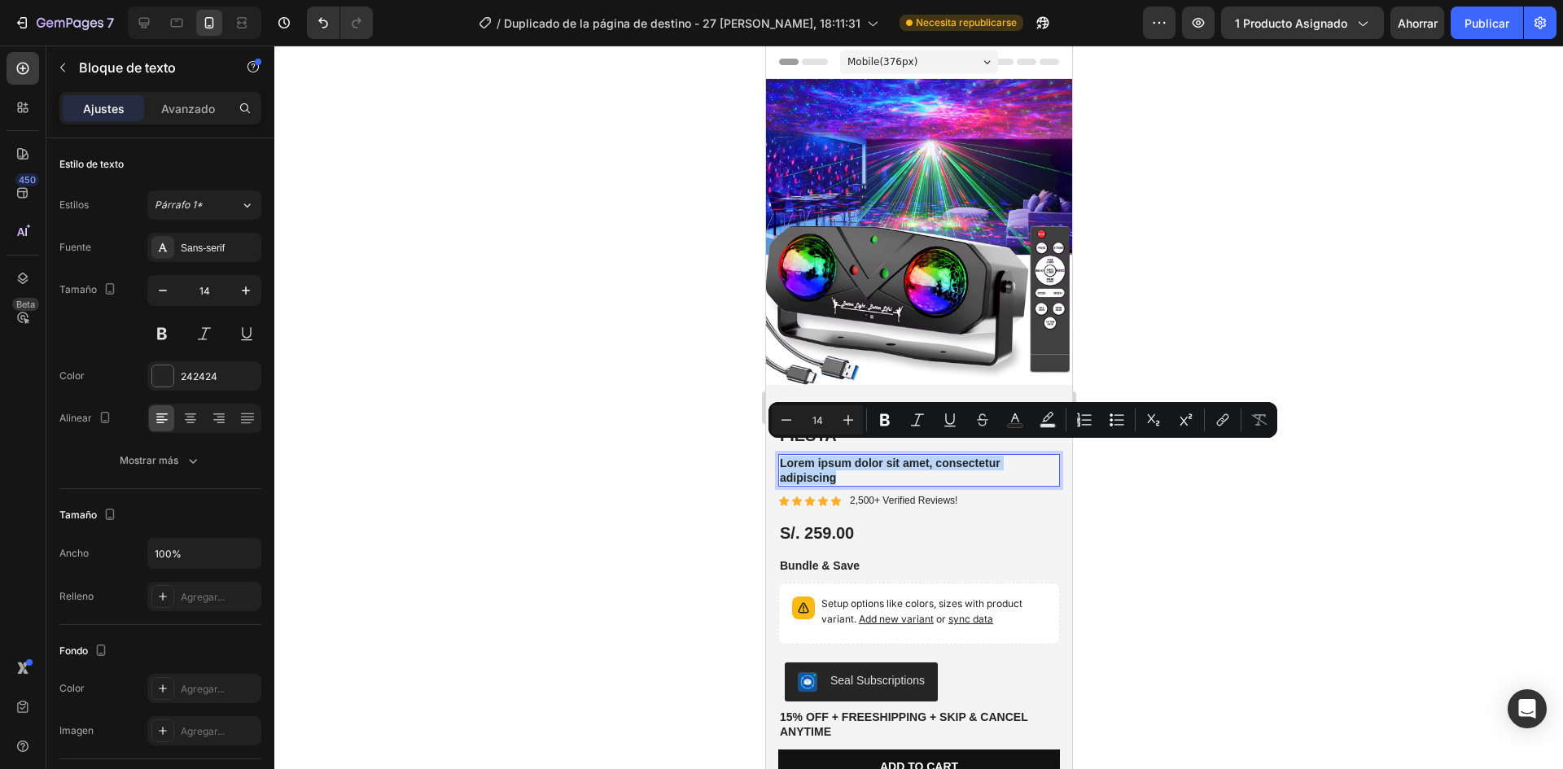
drag, startPoint x: 841, startPoint y: 473, endPoint x: 1518, endPoint y: 496, distance: 677.0
drag, startPoint x: 585, startPoint y: 141, endPoint x: 576, endPoint y: 128, distance: 16.3
click at [577, 130] on div at bounding box center [918, 408] width 1289 height 724
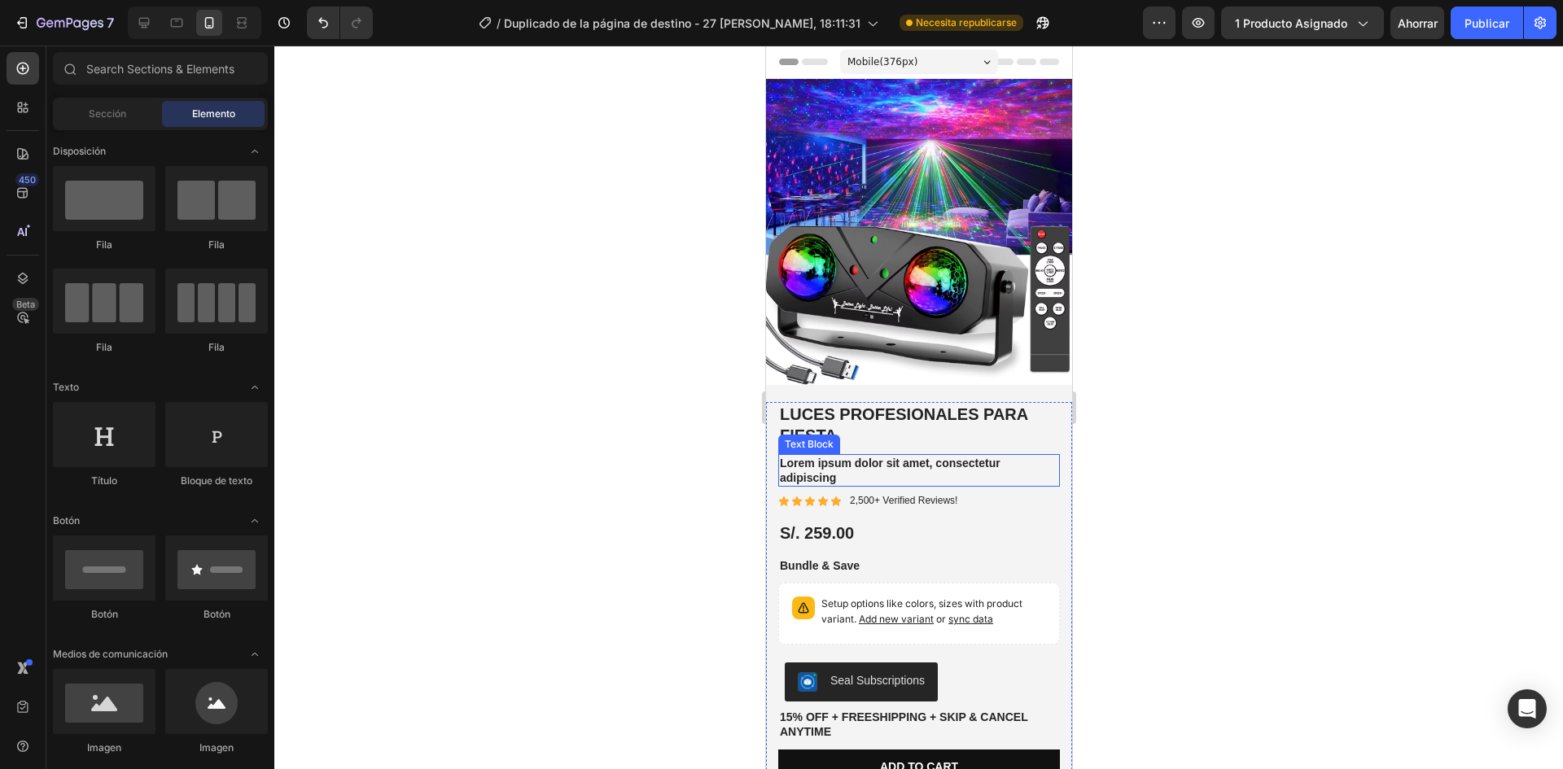
click at [879, 456] on p "Lorem ipsum dolor sit amet, consectetur adipiscing" at bounding box center [918, 470] width 278 height 29
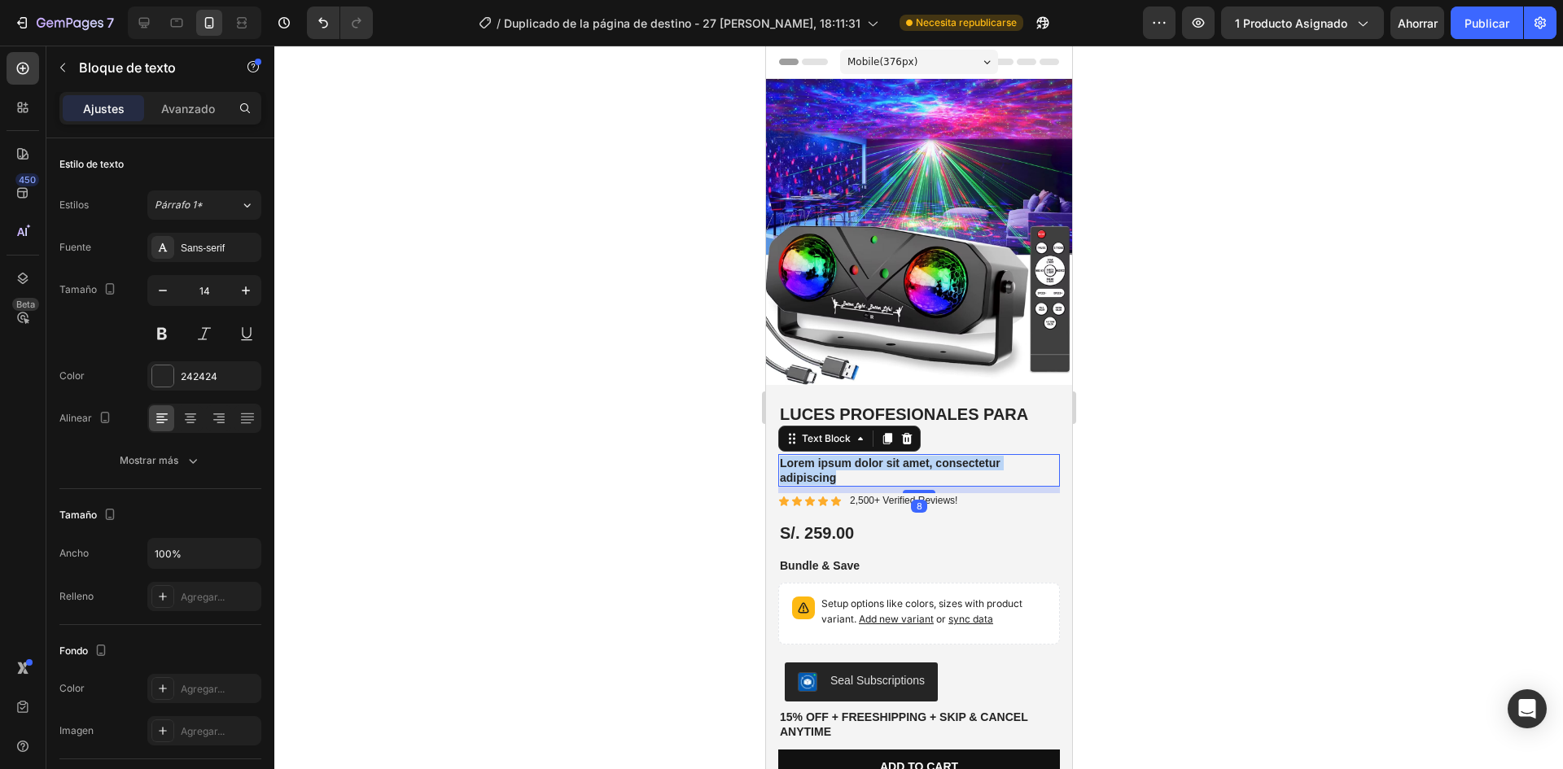
click at [879, 456] on p "Lorem ipsum dolor sit amet, consectetur adipiscing" at bounding box center [918, 470] width 278 height 29
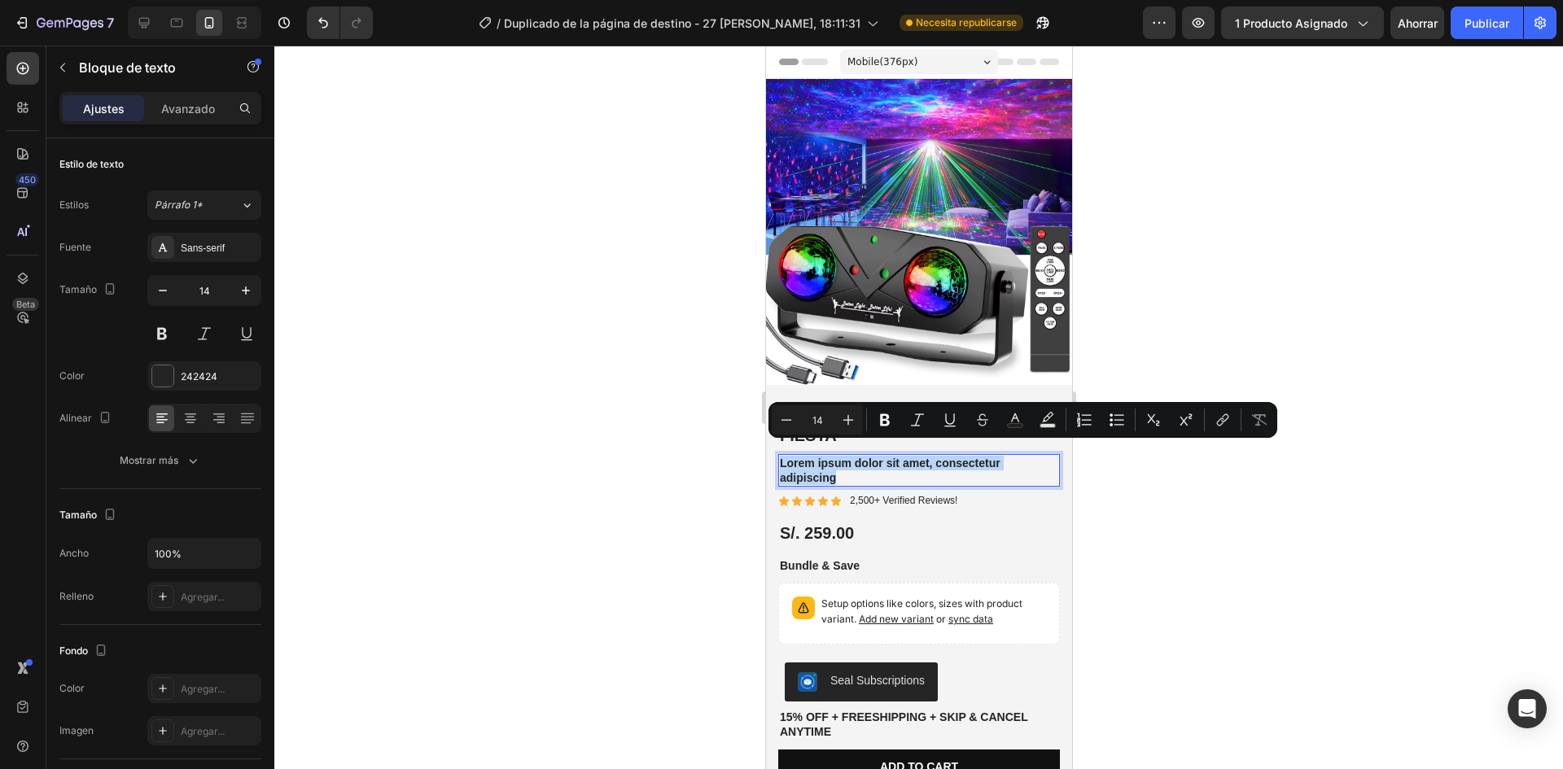
click at [882, 463] on p "Lorem ipsum dolor sit amet, consectetur adipiscing" at bounding box center [918, 470] width 278 height 29
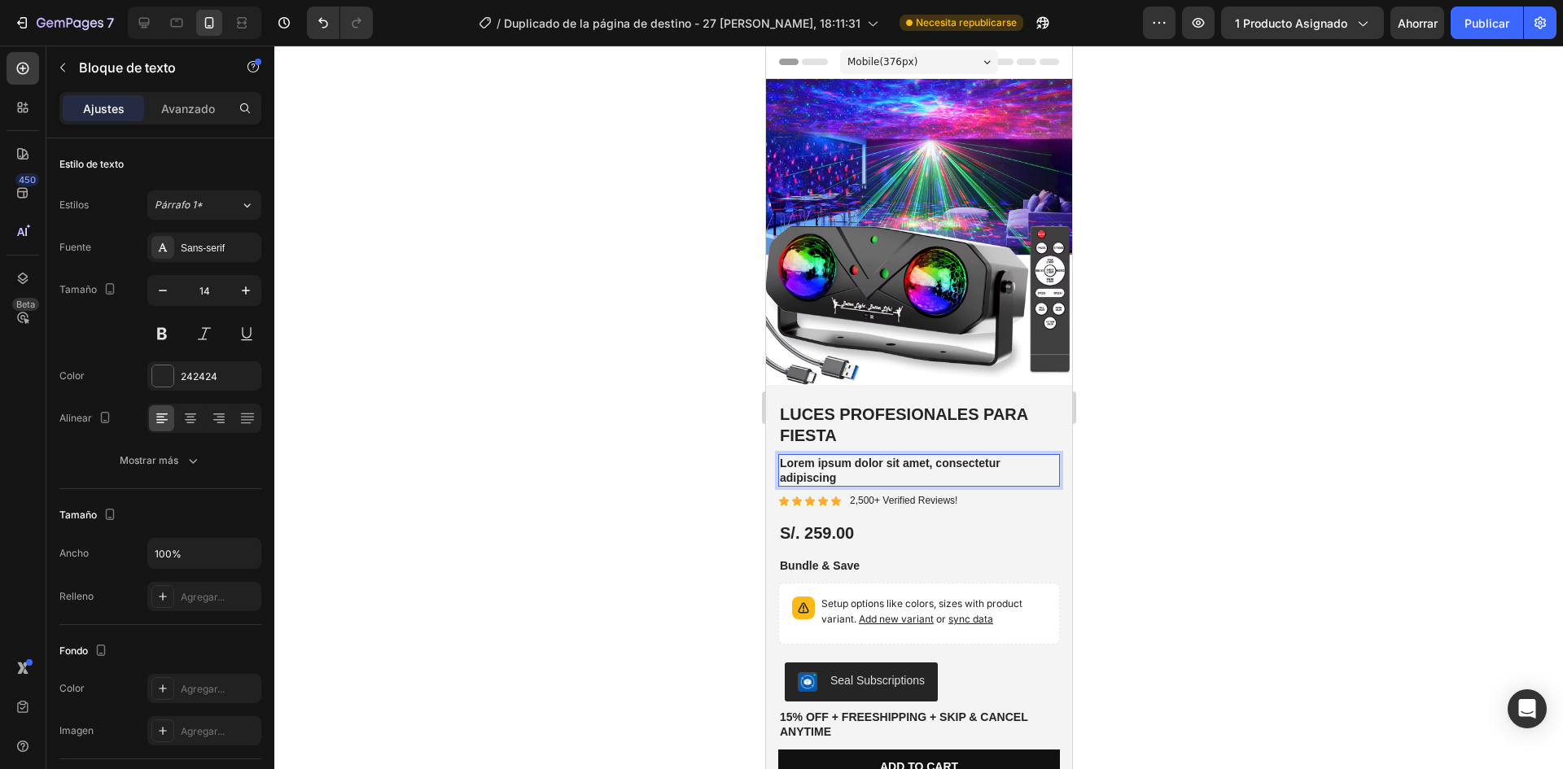
click at [1096, 493] on div at bounding box center [918, 408] width 1289 height 724
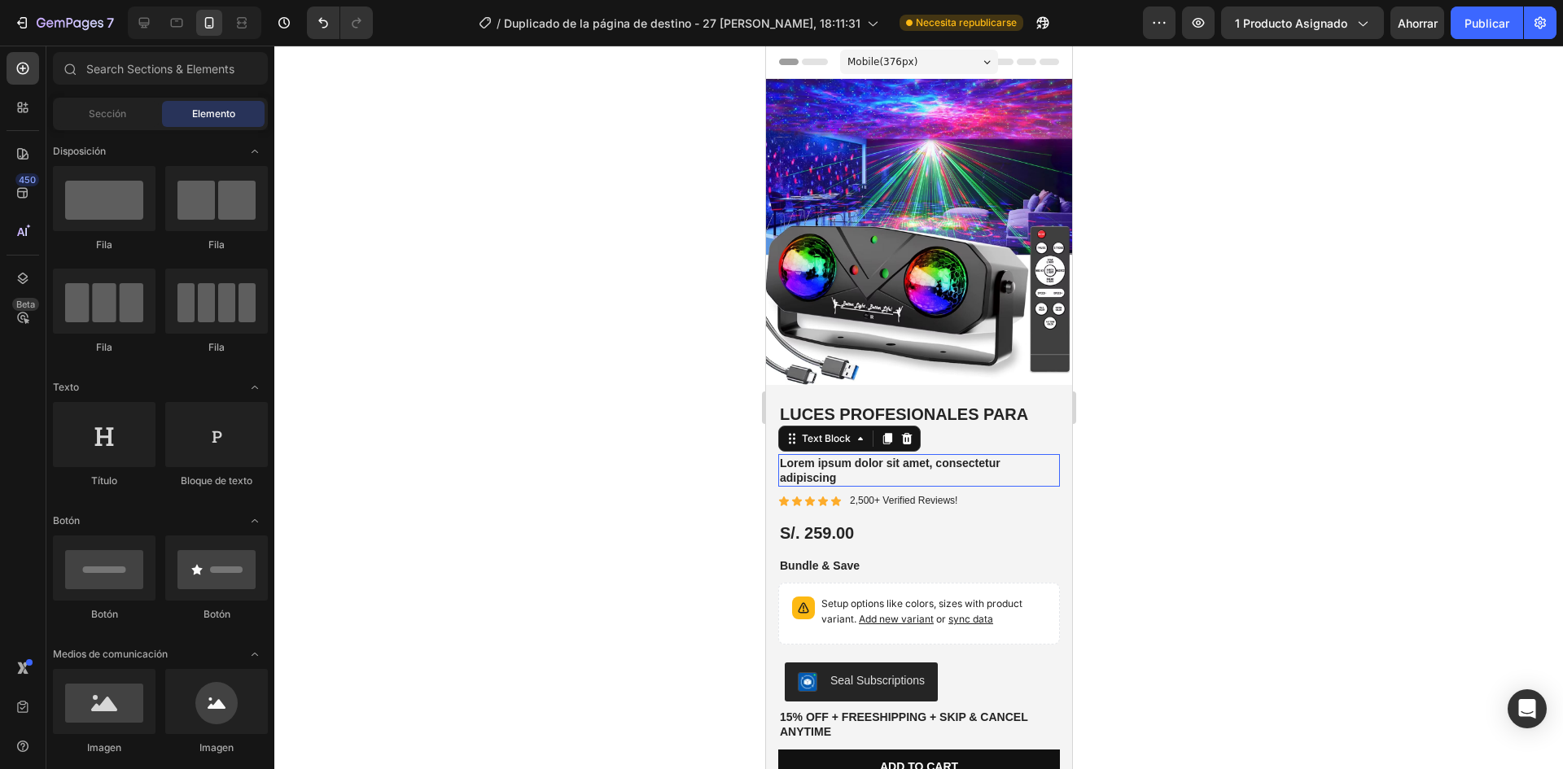
click at [974, 468] on p "Lorem ipsum dolor sit amet, consectetur adipiscing" at bounding box center [918, 470] width 278 height 29
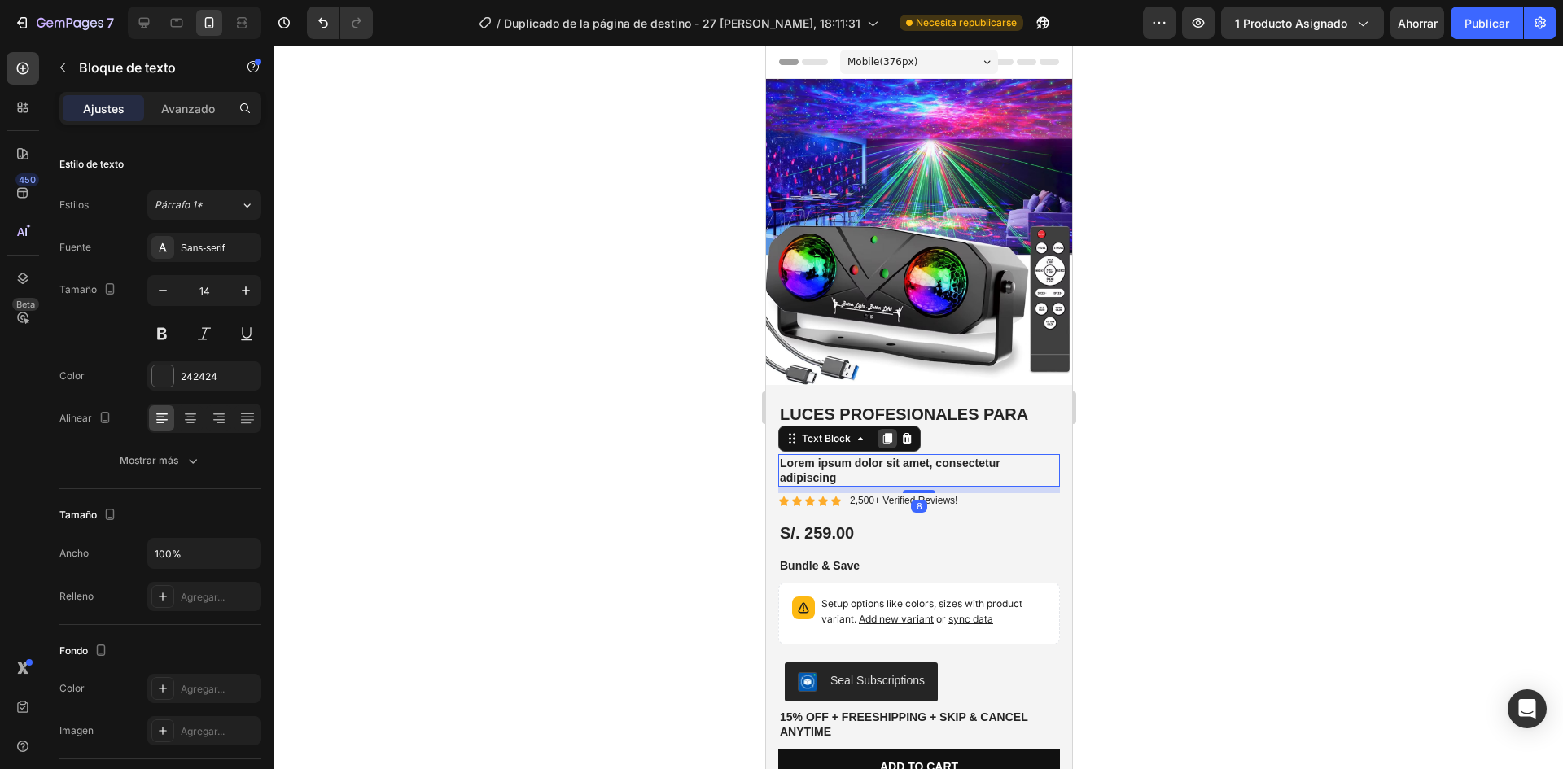
click at [886, 433] on icon at bounding box center [887, 438] width 9 height 11
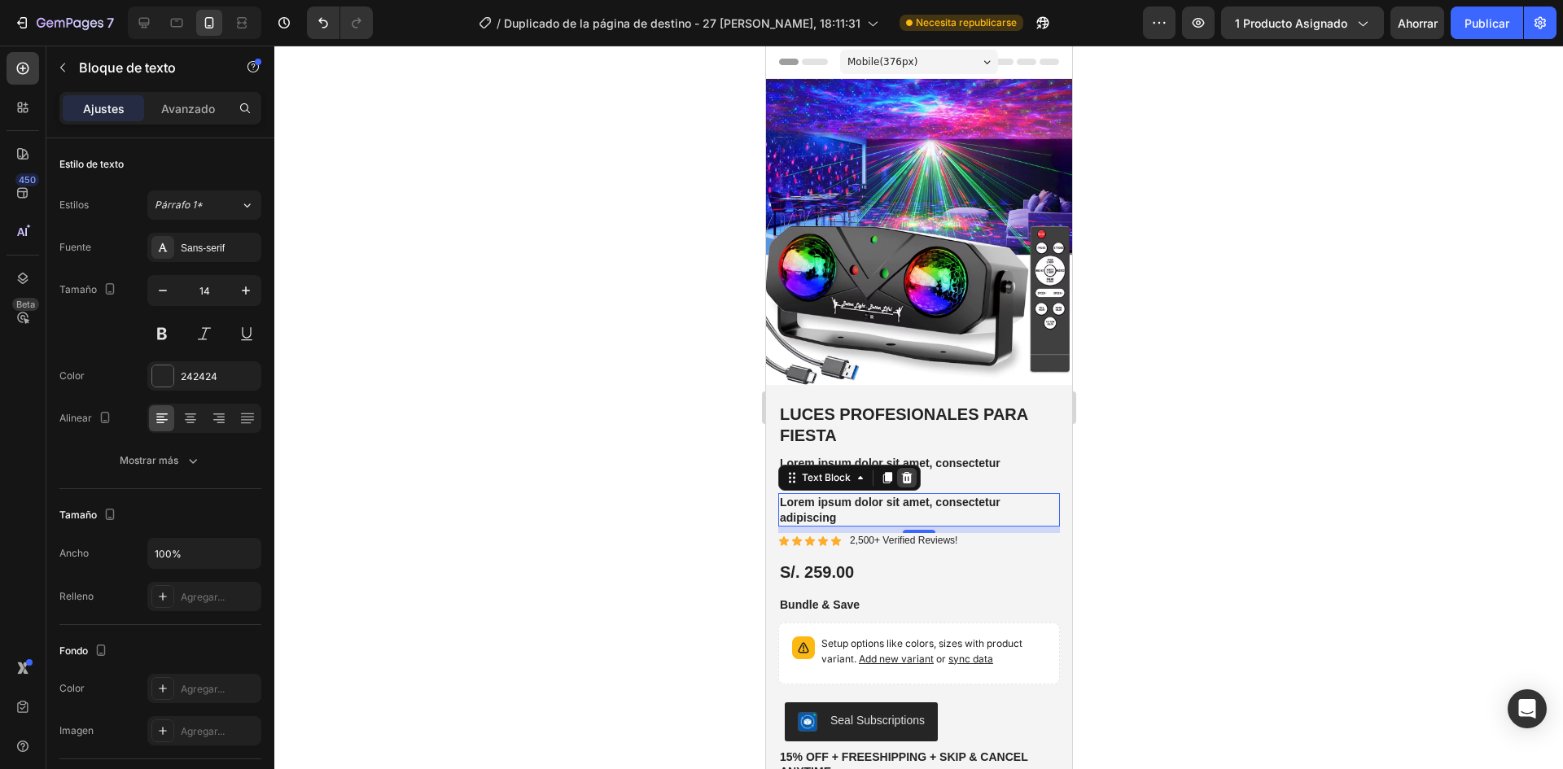
click at [905, 472] on icon at bounding box center [906, 477] width 11 height 11
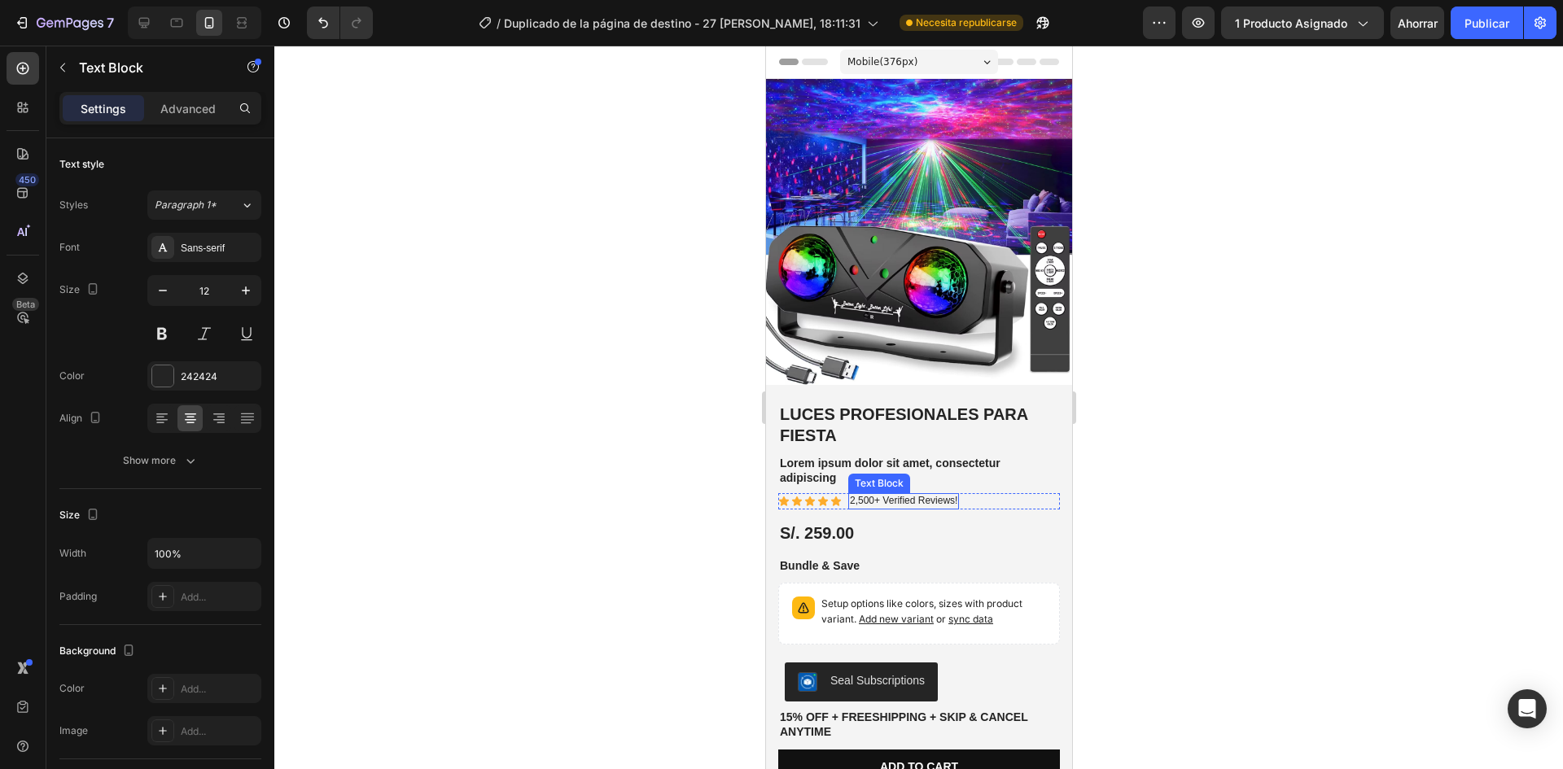
click at [850, 474] on div "Text Block" at bounding box center [879, 484] width 62 height 20
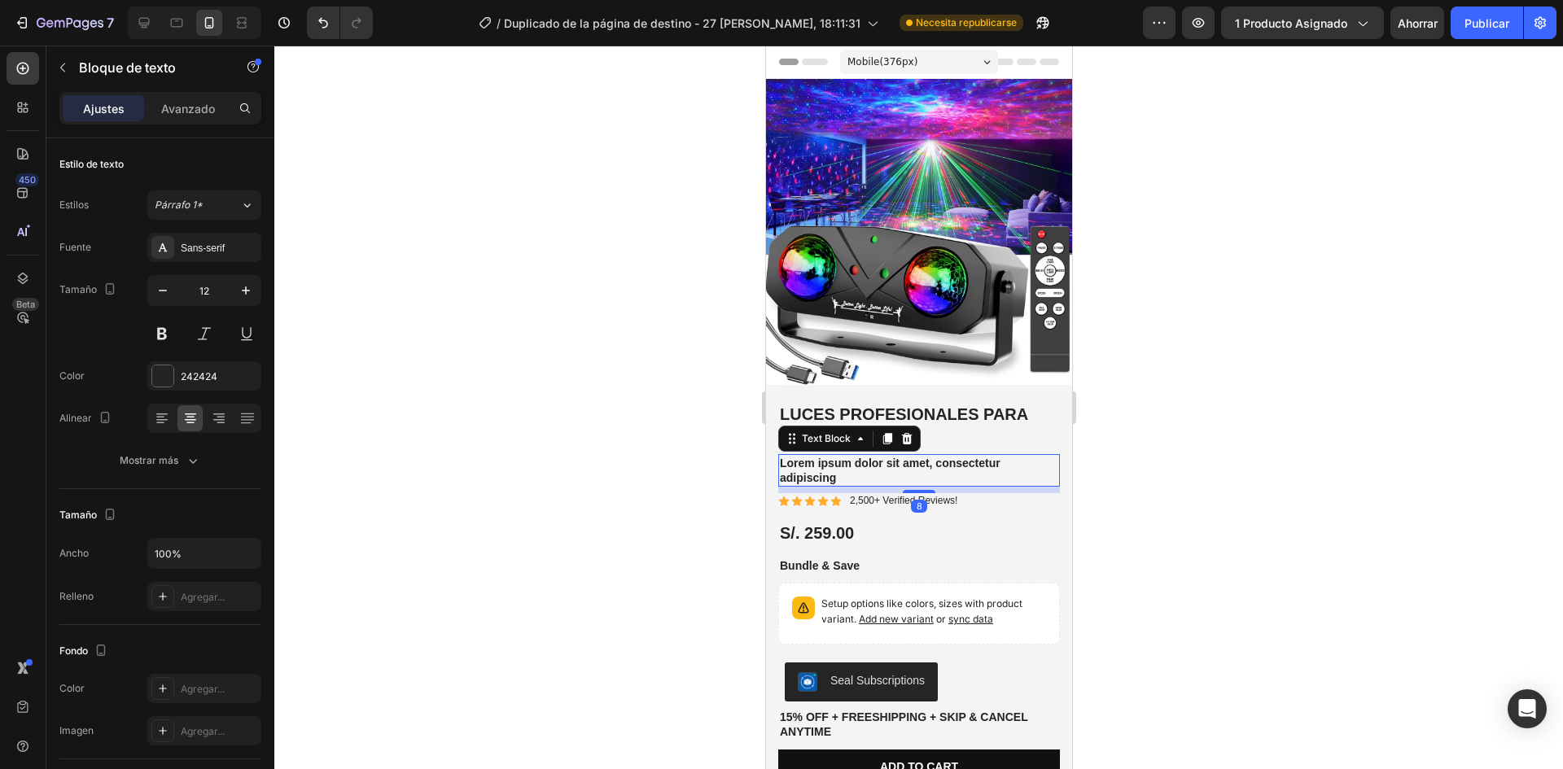
click at [823, 456] on p "Lorem ipsum dolor sit amet, consectetur adipiscing" at bounding box center [918, 470] width 278 height 29
click at [817, 456] on p "Lorem ipsum dolor sit amet, consectetur adipiscing" at bounding box center [918, 470] width 278 height 29
click at [826, 462] on p "Lorem ipsum dolor sit amet, consectetur adipiscing" at bounding box center [918, 470] width 278 height 29
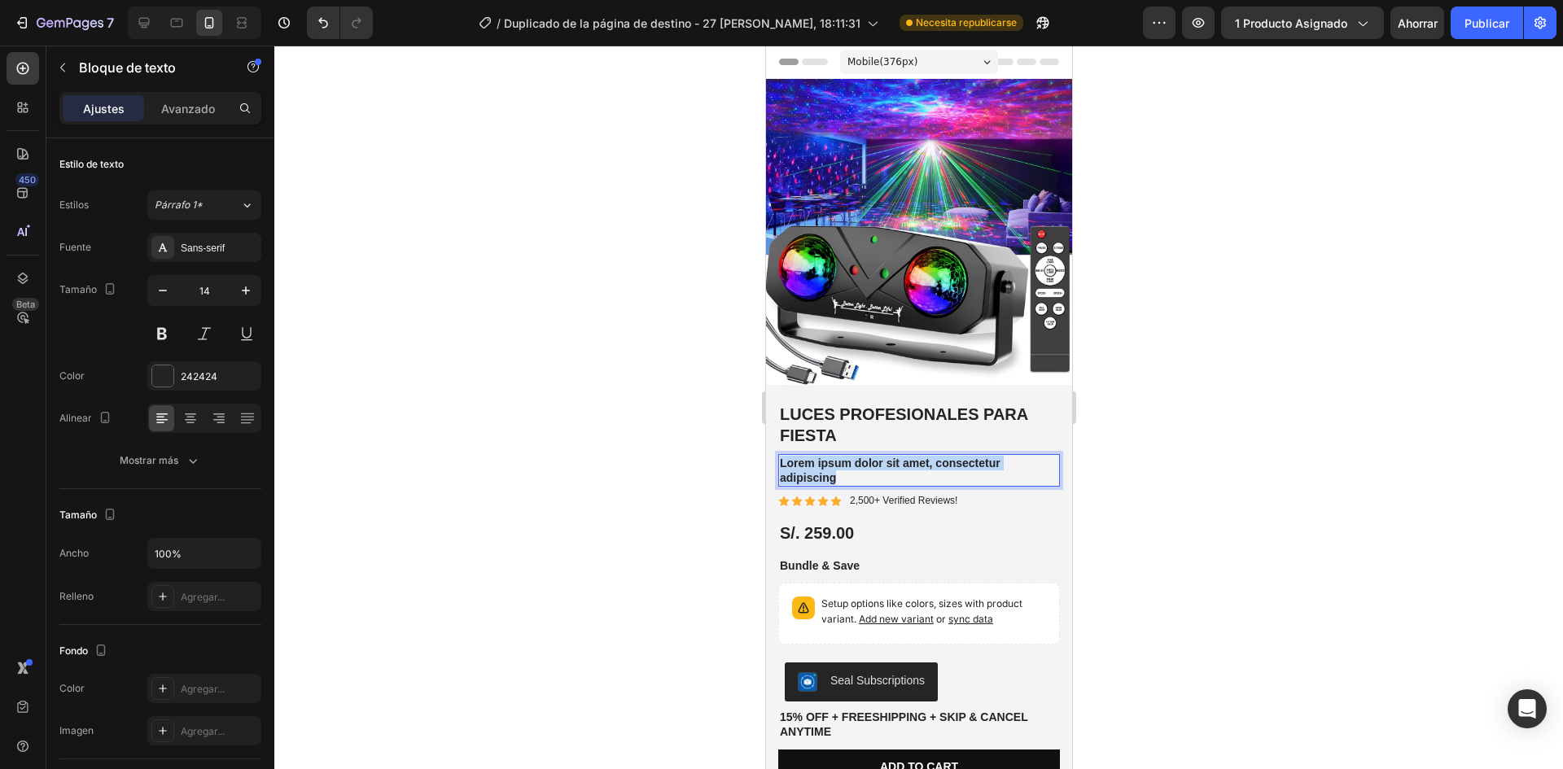
click at [826, 462] on p "Lorem ipsum dolor sit amet, consectetur adipiscing" at bounding box center [918, 470] width 278 height 29
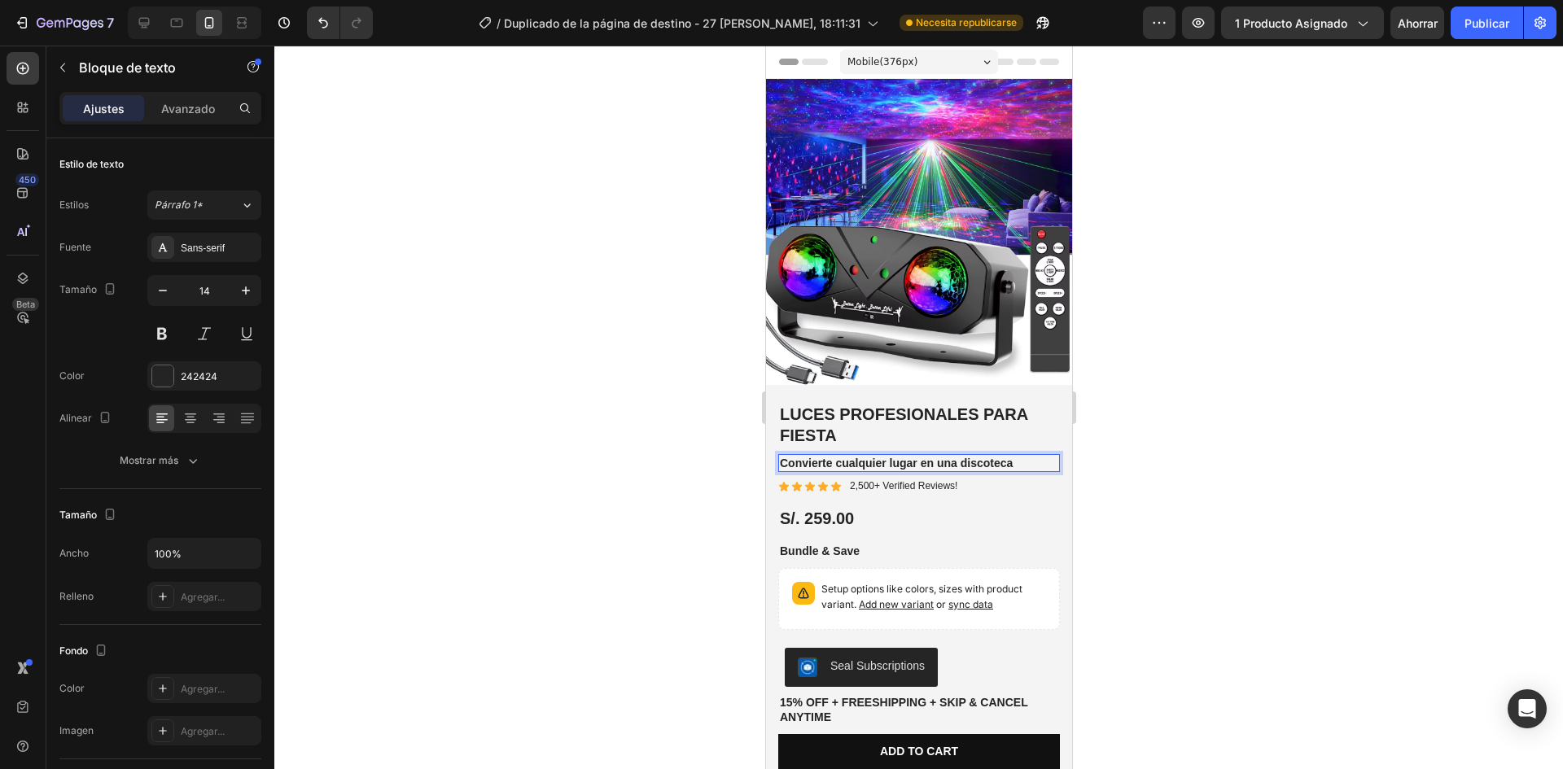
click at [1139, 505] on div at bounding box center [918, 408] width 1289 height 724
click at [909, 480] on p "2,500+ Verified Reviews!" at bounding box center [902, 486] width 107 height 13
click at [934, 480] on p "2,500+ Verified Reviews!" at bounding box center [902, 486] width 107 height 13
click at [910, 480] on p "2,500+ Verified Reviews!" at bounding box center [902, 486] width 107 height 13
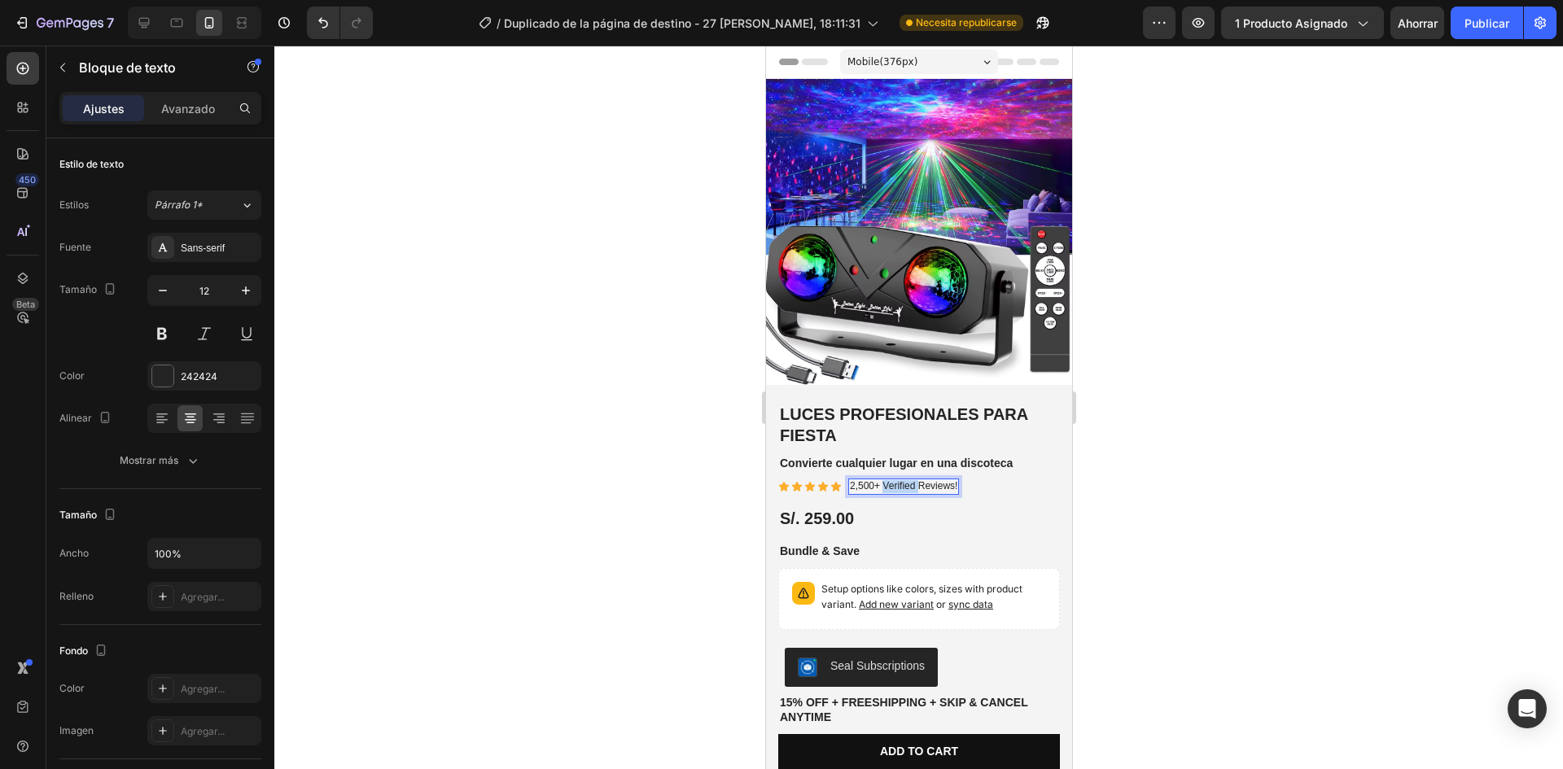
click at [910, 480] on p "2,500+ Verified Reviews!" at bounding box center [902, 486] width 107 height 13
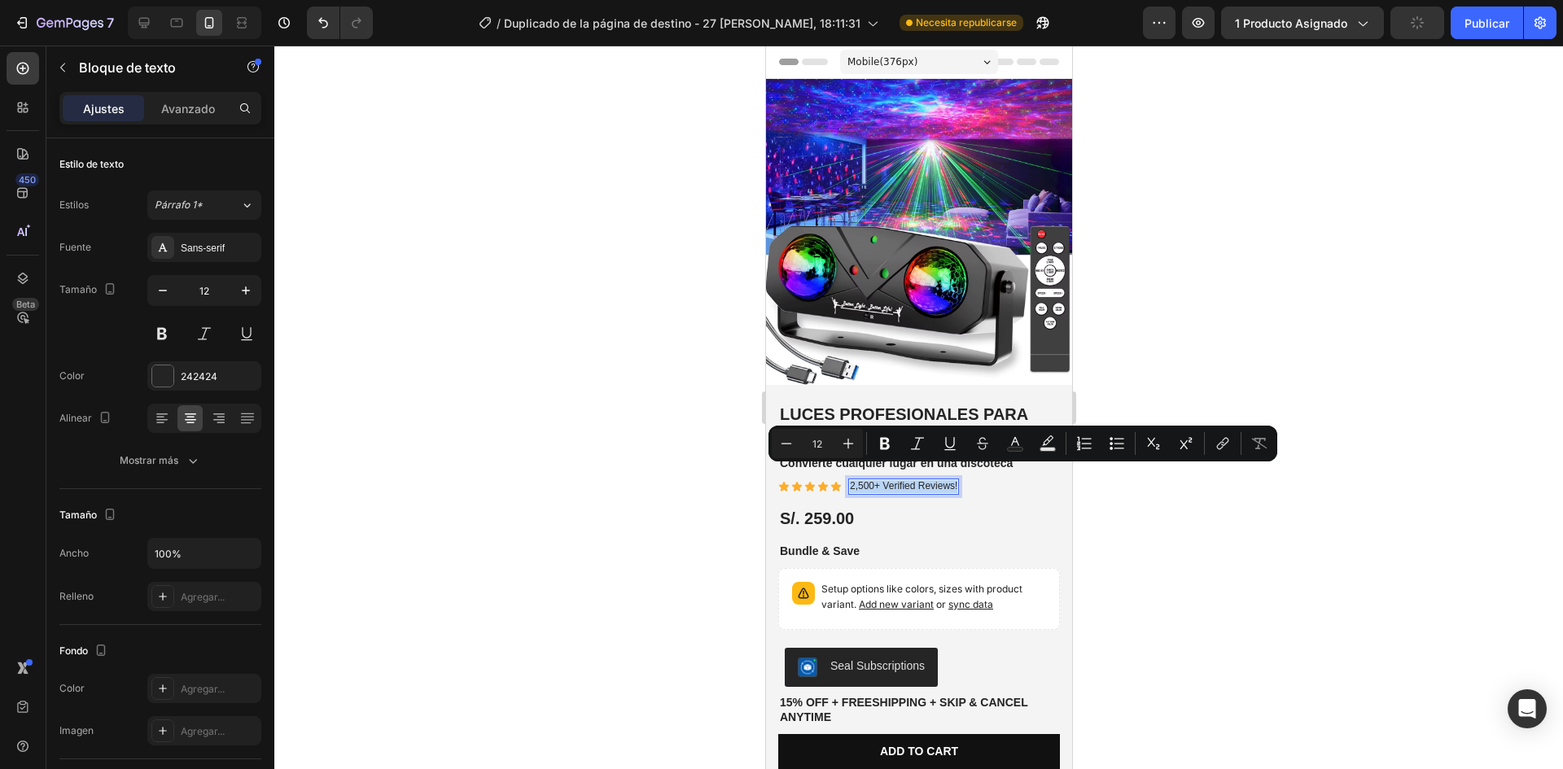
click at [904, 480] on p "2,500+ Verified Reviews!" at bounding box center [902, 486] width 107 height 13
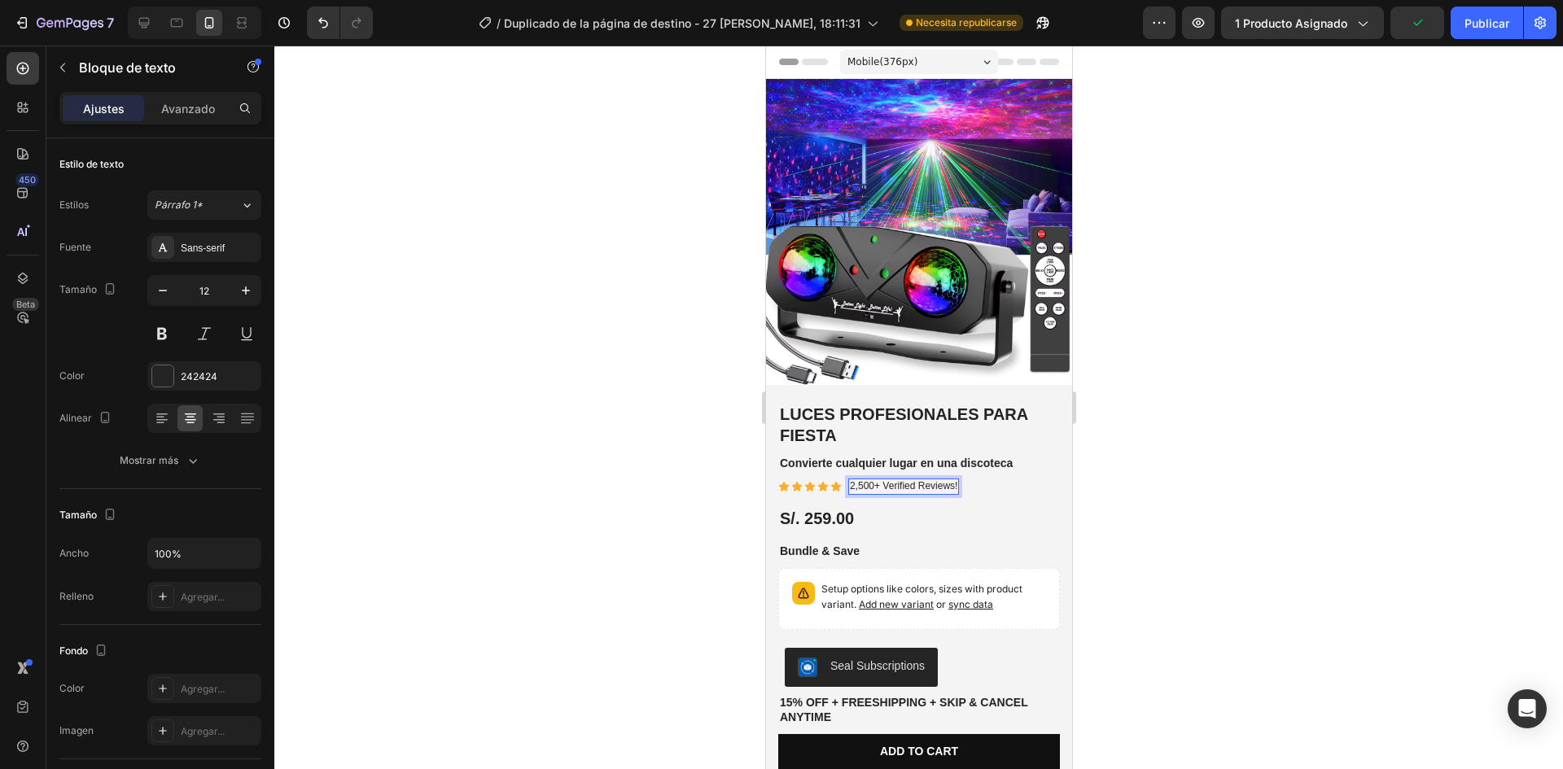
click at [927, 480] on p "2,500+ Verified Reviews!" at bounding box center [902, 486] width 107 height 13
click at [913, 480] on p "2,500+ Verified Reviews!" at bounding box center [902, 486] width 107 height 13
click at [910, 480] on p "2,500+ Verified Reviews!" at bounding box center [902, 486] width 107 height 13
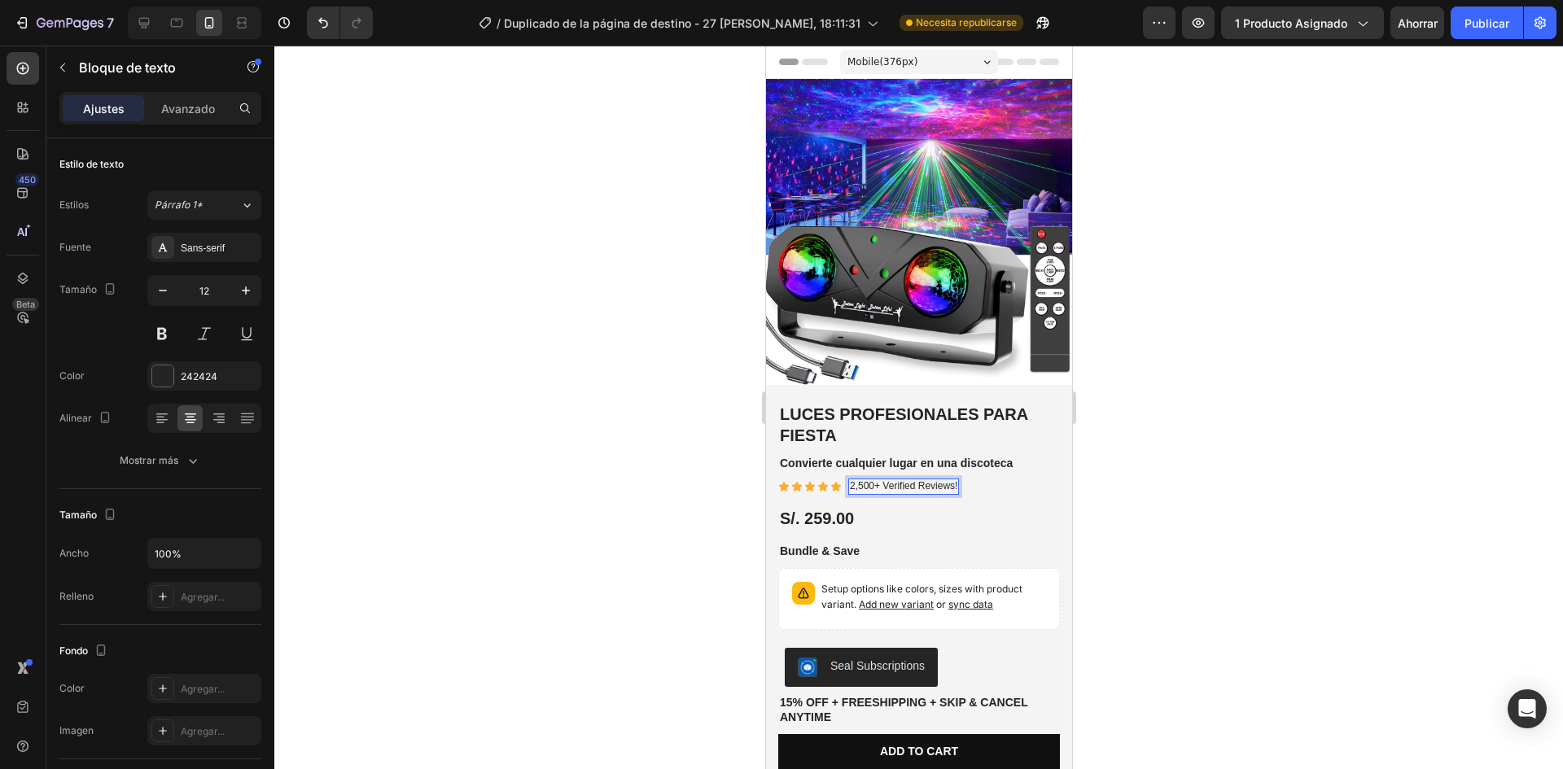
click at [925, 480] on p "2,500+ Verified Reviews!" at bounding box center [902, 486] width 107 height 13
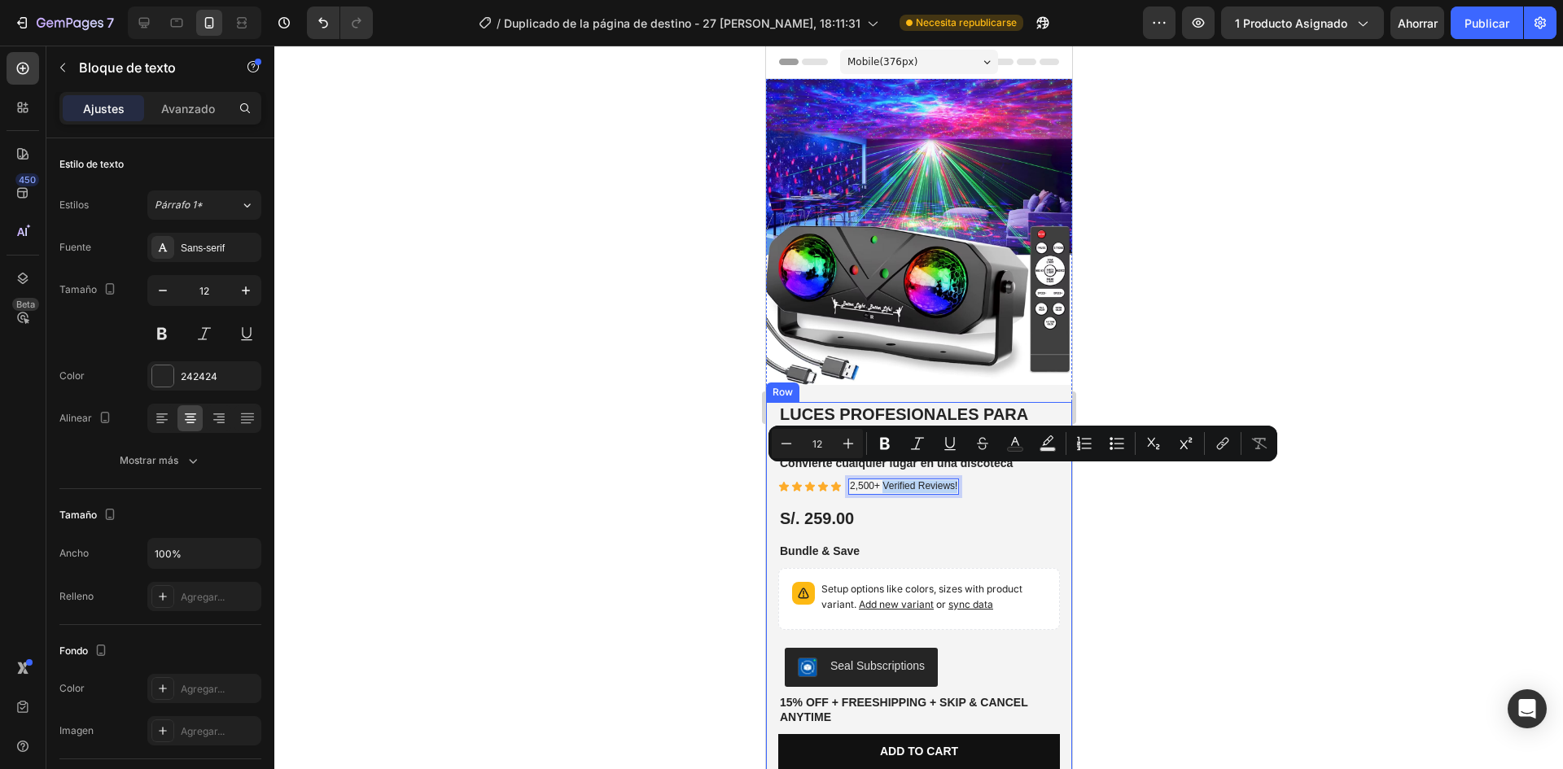
drag, startPoint x: 884, startPoint y: 468, endPoint x: 960, endPoint y: 464, distance: 75.8
click at [960, 464] on div "Best Seller Text Block LUCES PROFESIONALES PARA FIESTA Product Title Convierte …" at bounding box center [919, 601] width 282 height 398
copy p "Verified Reviews!"
click at [926, 480] on p "2,500+ Verified Reviews!" at bounding box center [902, 486] width 107 height 13
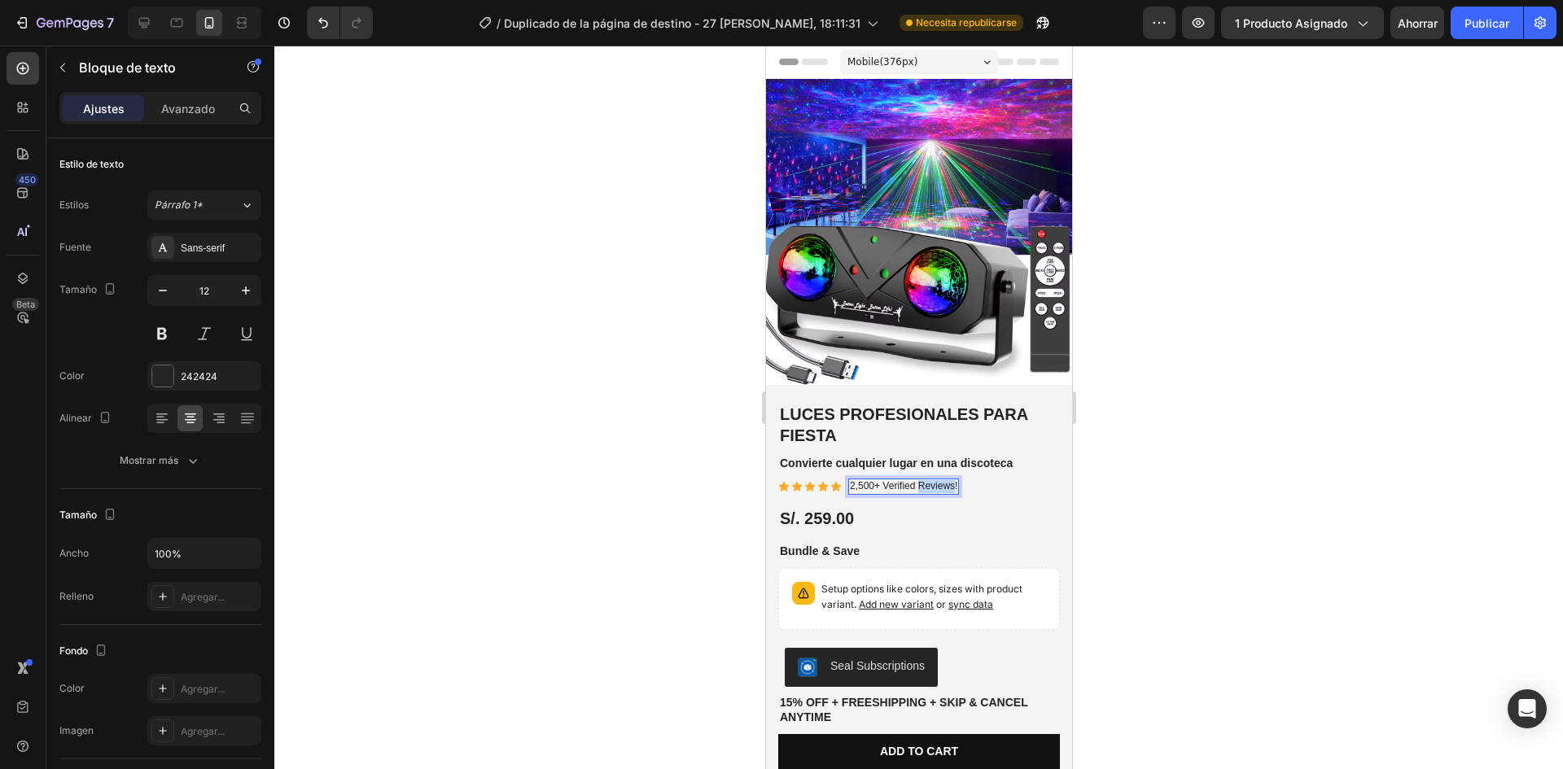
click at [926, 480] on p "2,500+ Verified Reviews!" at bounding box center [902, 486] width 107 height 13
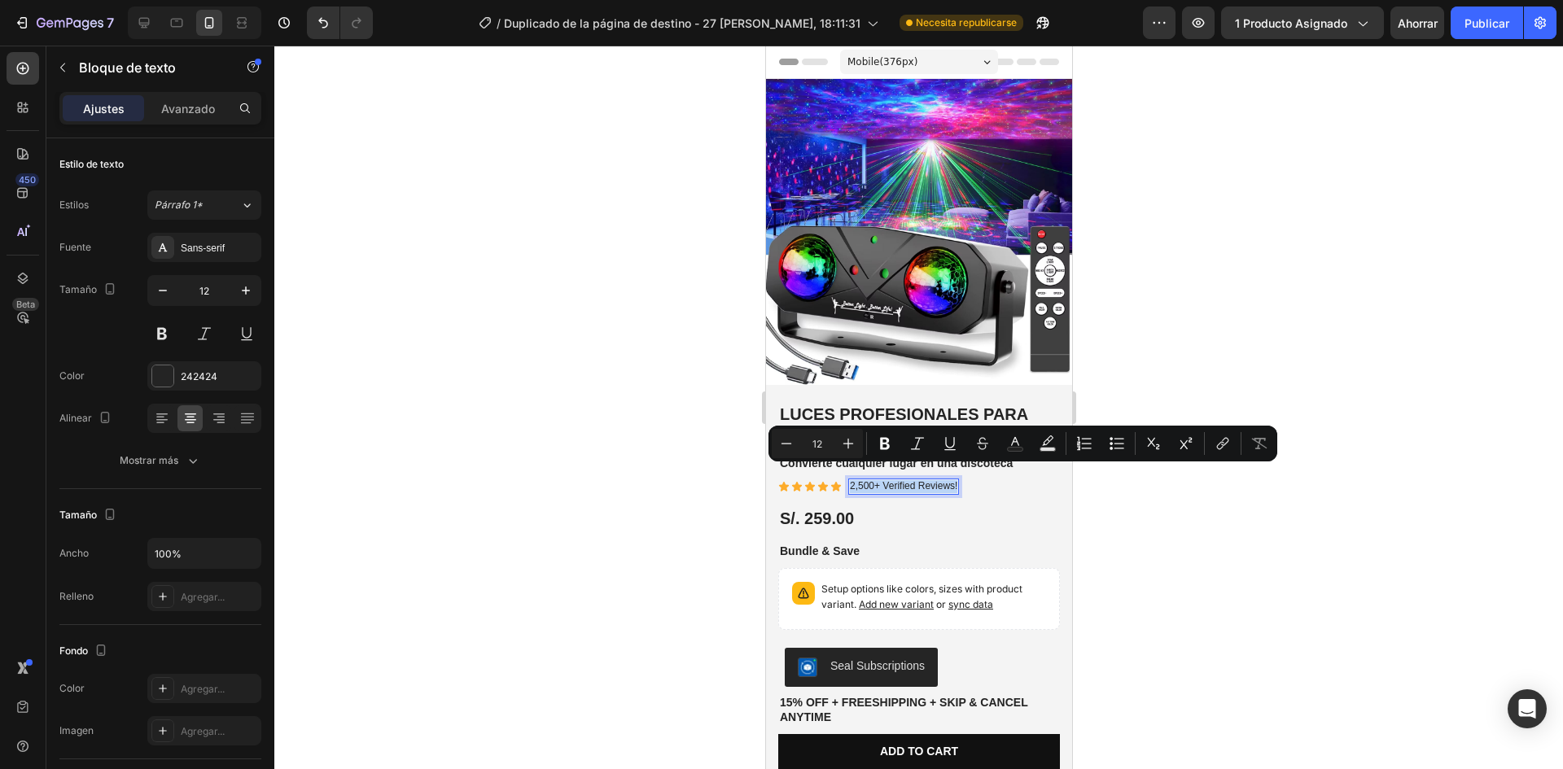
click at [926, 480] on p "2,500+ Verified Reviews!" at bounding box center [902, 486] width 107 height 13
click at [913, 480] on p "2,500+ Verified Reviews!" at bounding box center [902, 486] width 107 height 13
click at [895, 480] on p "2,500+ Verified Reviews!" at bounding box center [902, 486] width 107 height 13
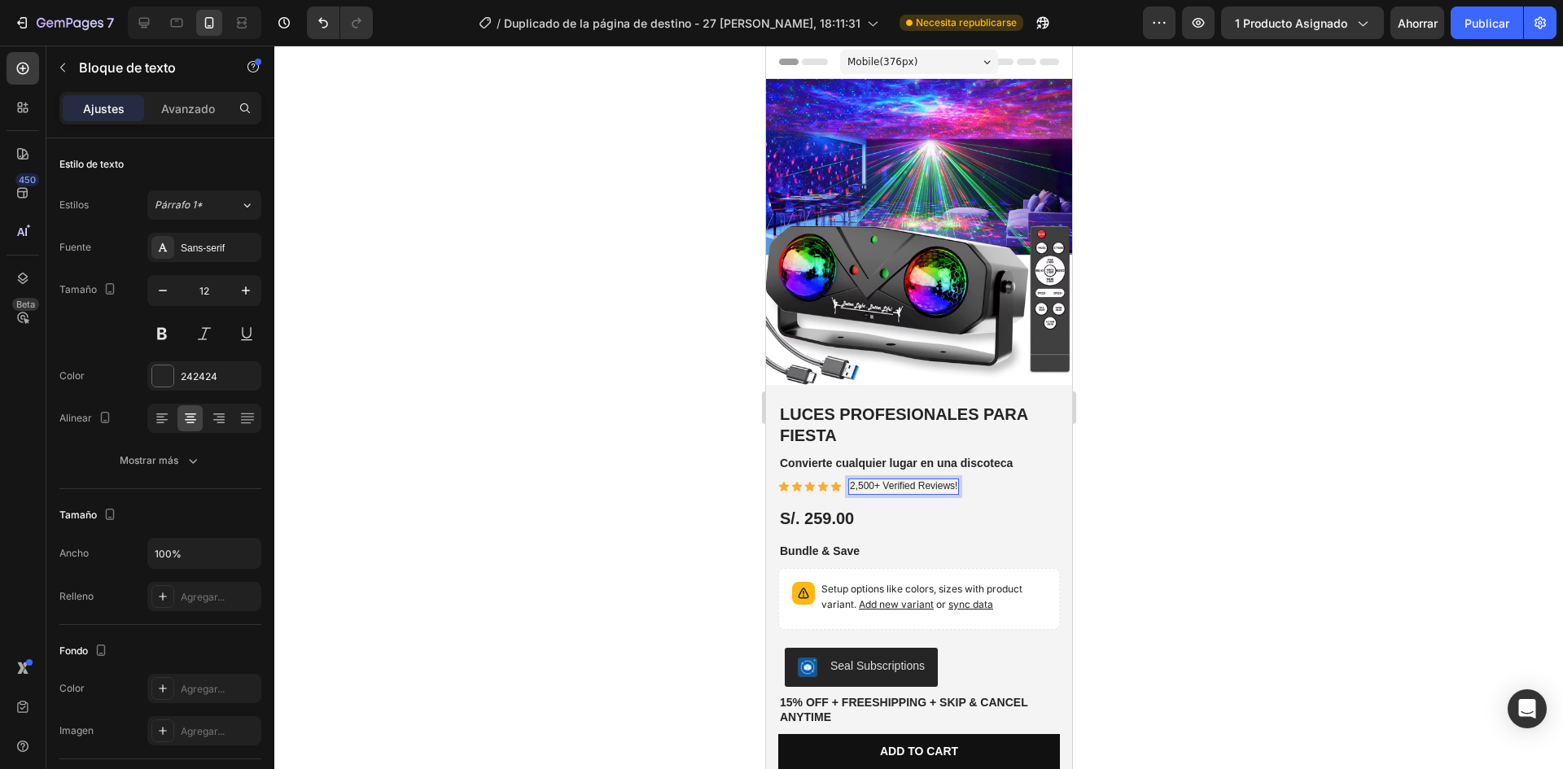
click at [886, 480] on p "2,500+ Verified Reviews!" at bounding box center [902, 486] width 107 height 13
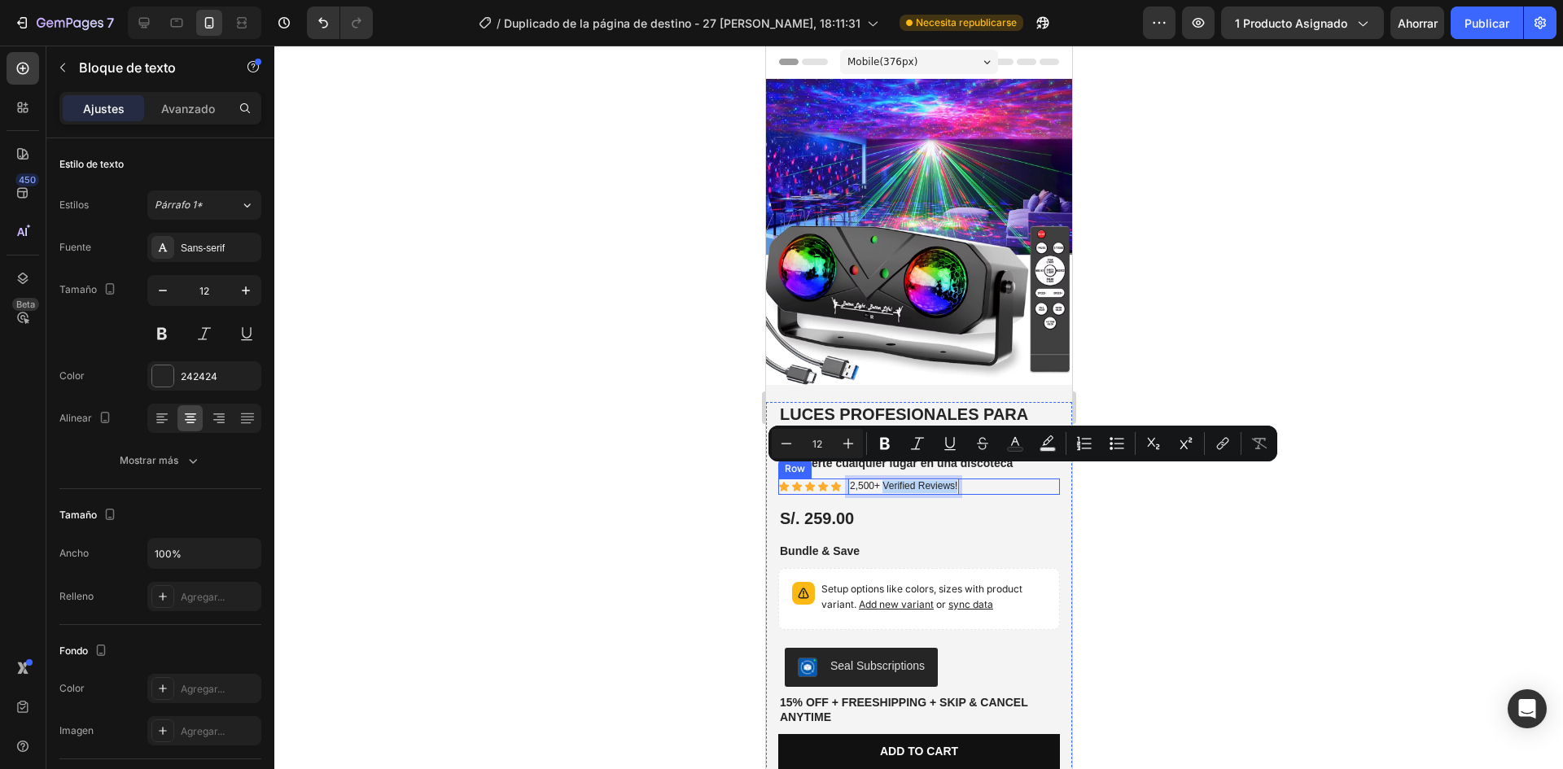
drag, startPoint x: 884, startPoint y: 472, endPoint x: 958, endPoint y: 469, distance: 74.2
click at [958, 479] on div "Icon Icon Icon Icon Icon Icon List 2,500+ Verified Reviews! Text Block 0 Row" at bounding box center [919, 487] width 282 height 16
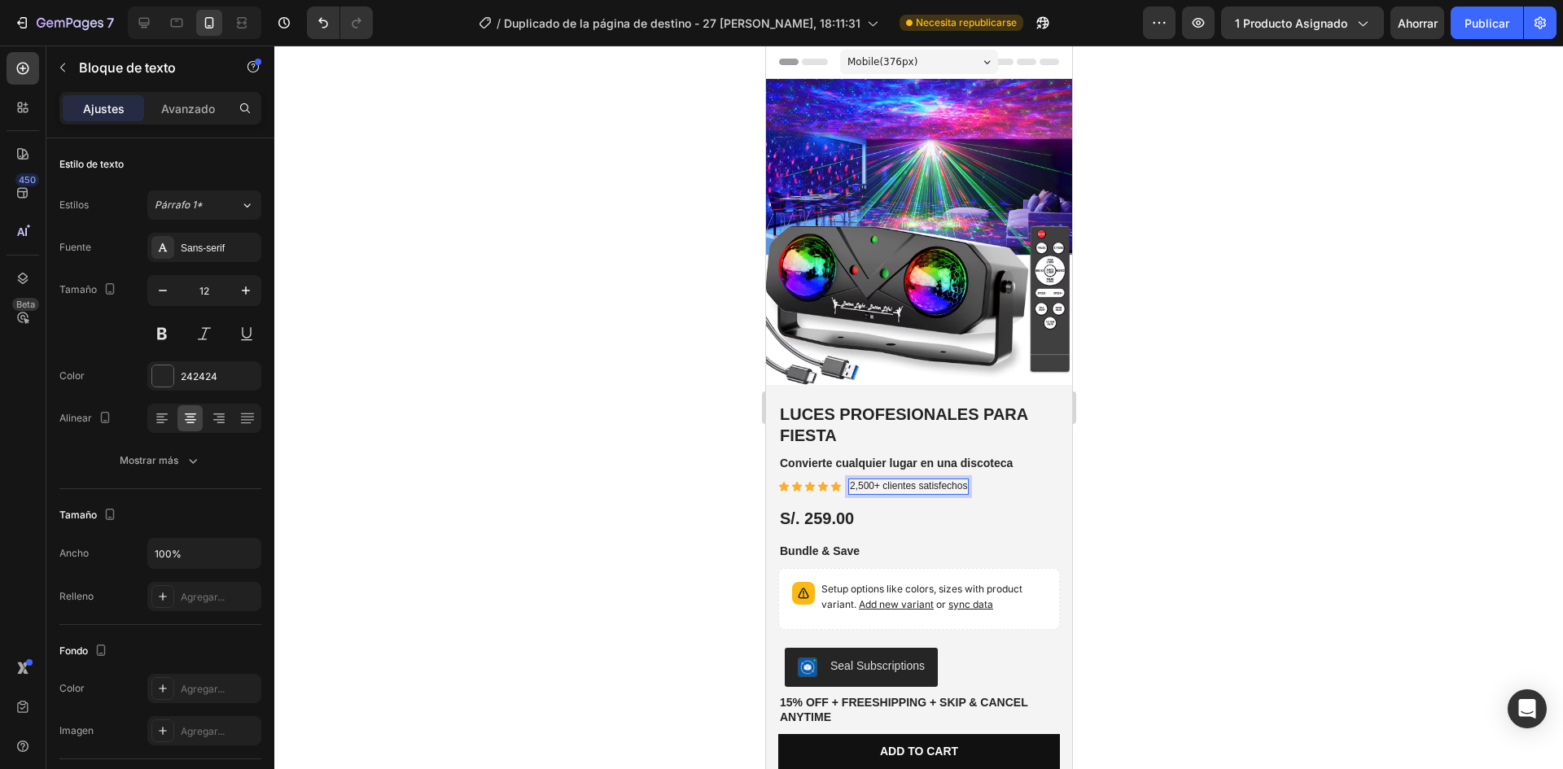
click at [1193, 534] on div at bounding box center [918, 408] width 1289 height 724
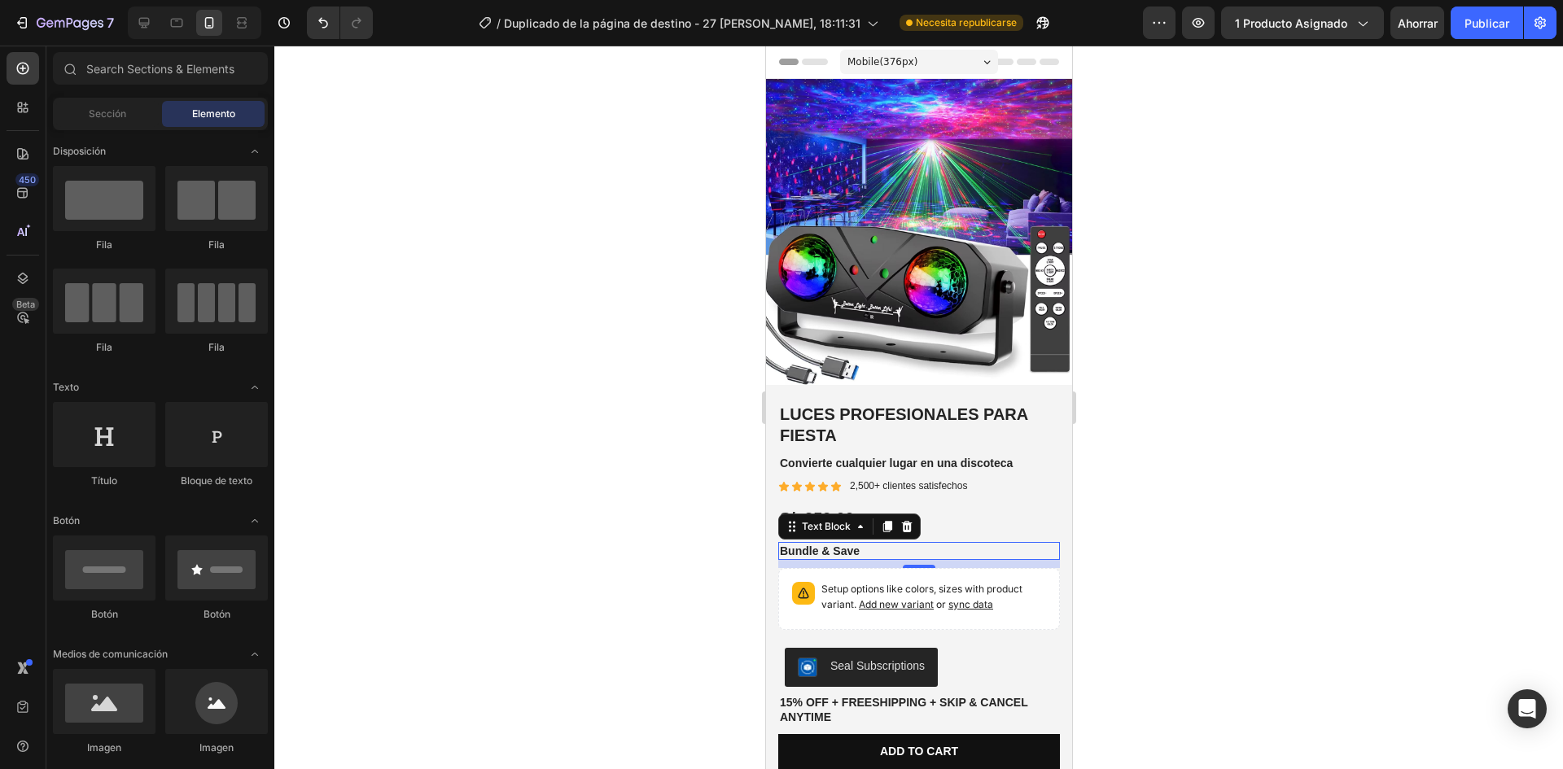
click at [859, 544] on p "Bundle & Save" at bounding box center [918, 551] width 278 height 15
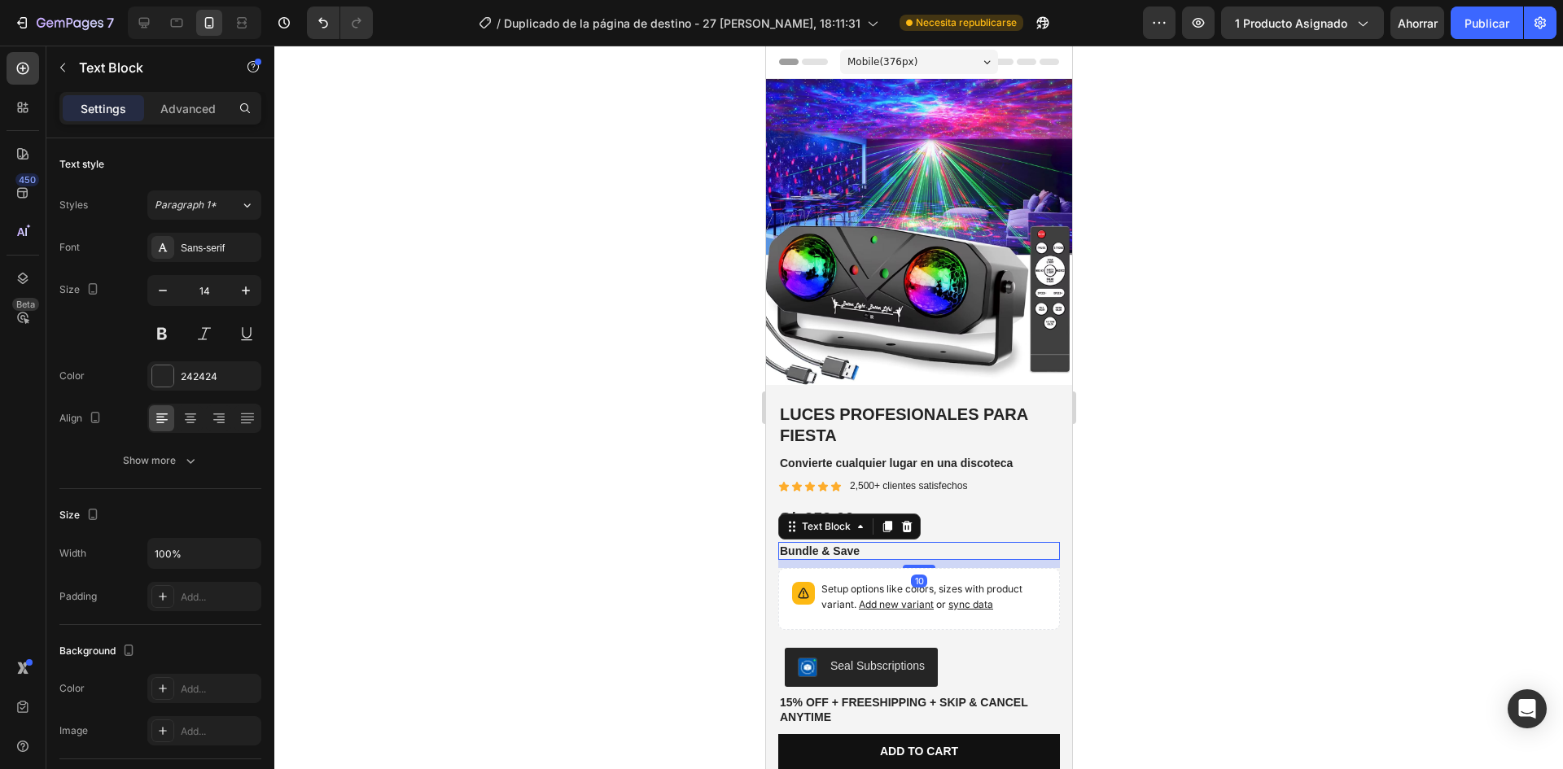
click at [859, 544] on p "Bundle & Save" at bounding box center [918, 551] width 278 height 15
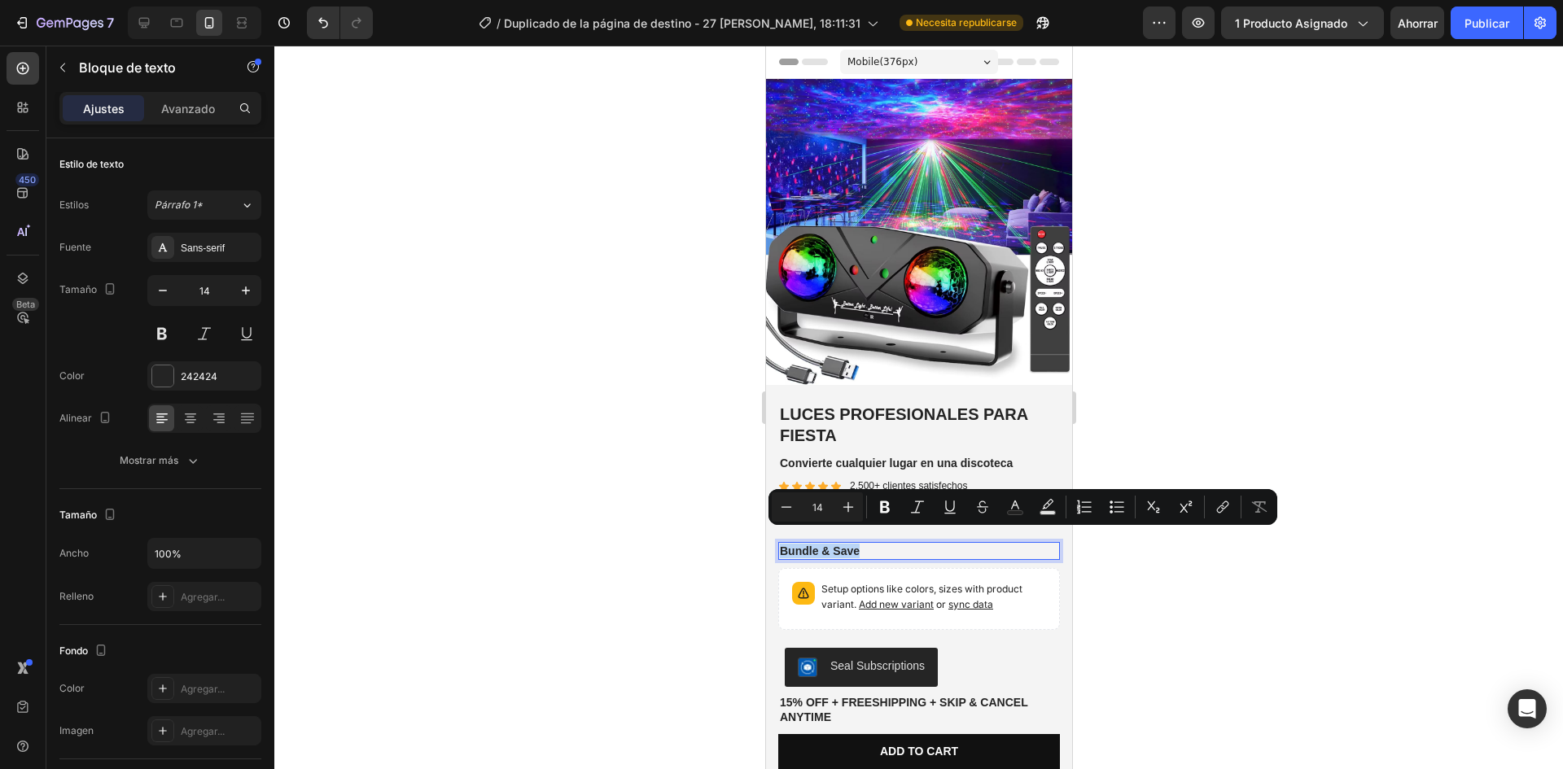
copy p "Bundle & Save"
click at [1207, 629] on div at bounding box center [918, 408] width 1289 height 724
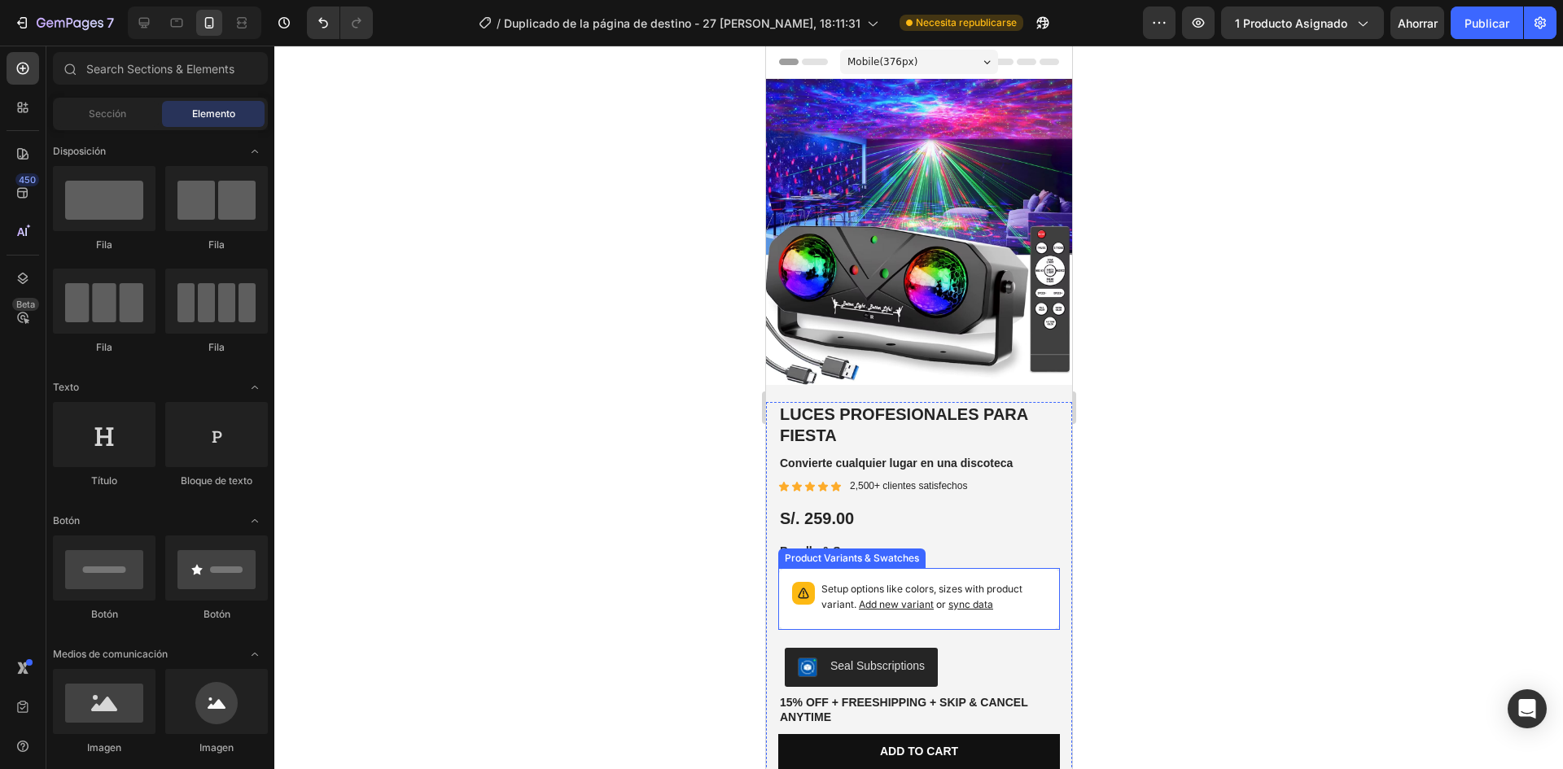
click at [998, 607] on div "Setup options like colors, sizes with product variant. Add new variant or sync …" at bounding box center [918, 599] width 267 height 47
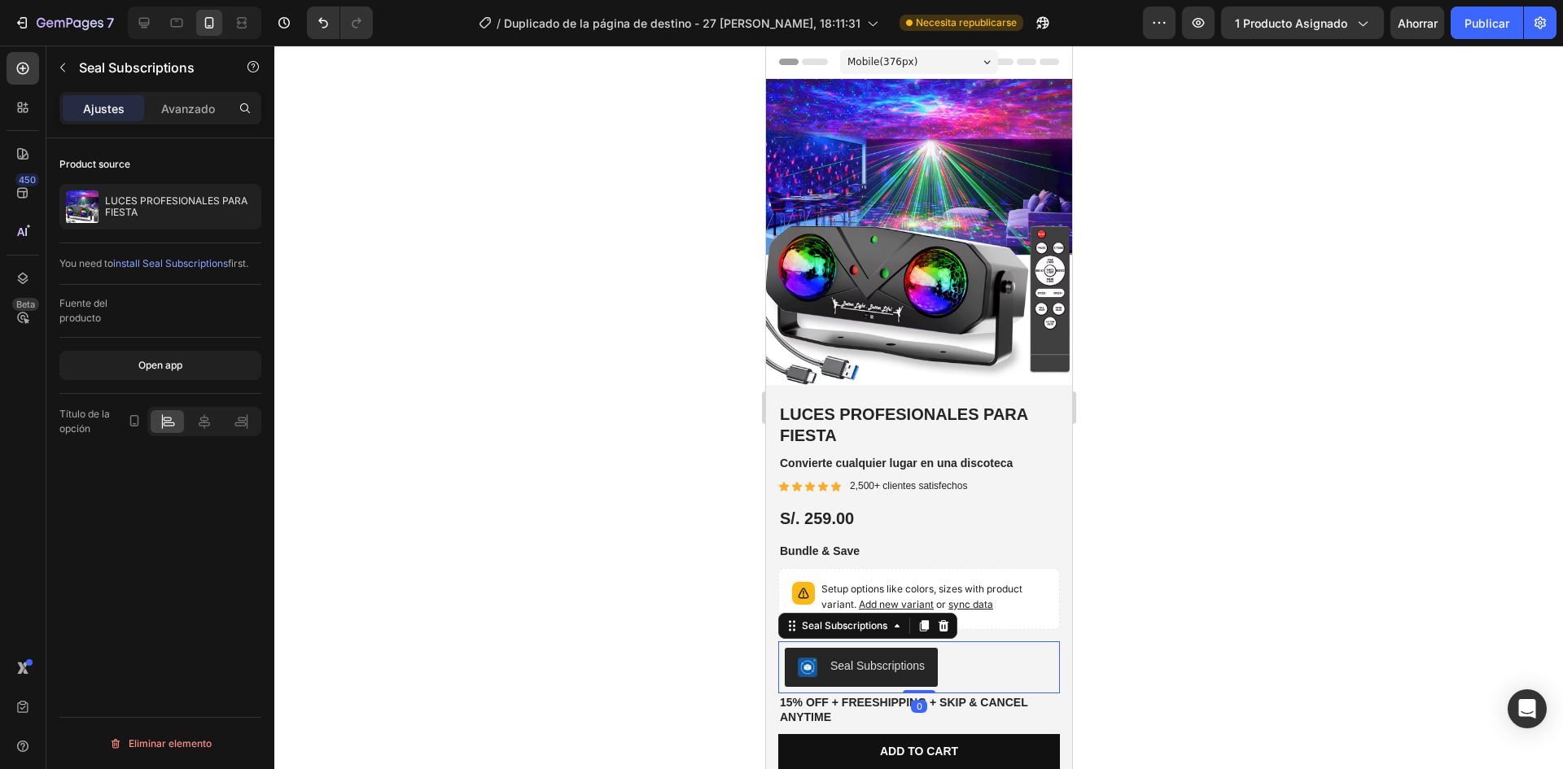
click at [867, 658] on div "Seal Subscriptions" at bounding box center [877, 666] width 94 height 17
click at [1250, 474] on div at bounding box center [918, 408] width 1289 height 724
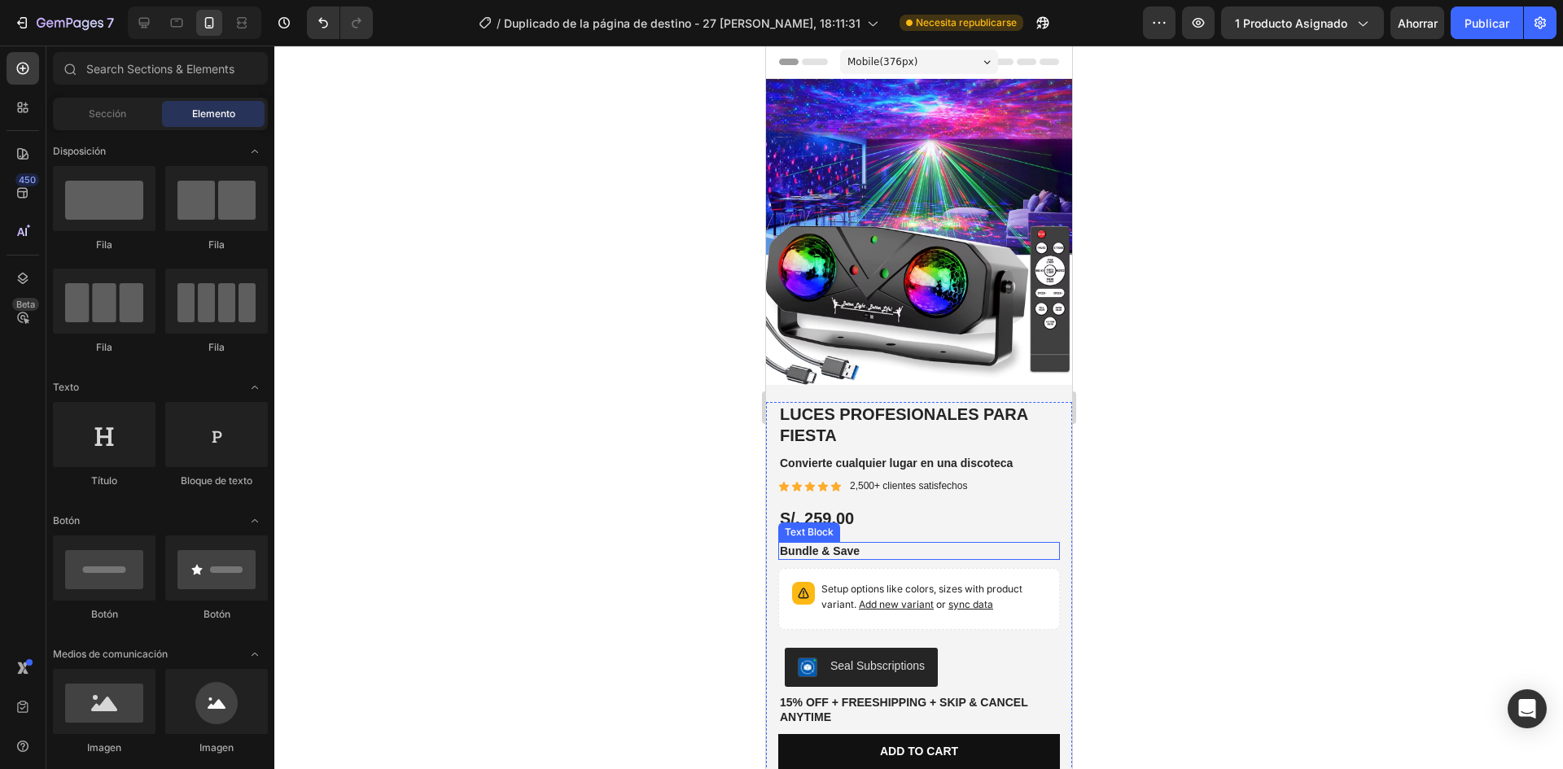
click at [831, 544] on p "Bundle & Save" at bounding box center [918, 551] width 278 height 15
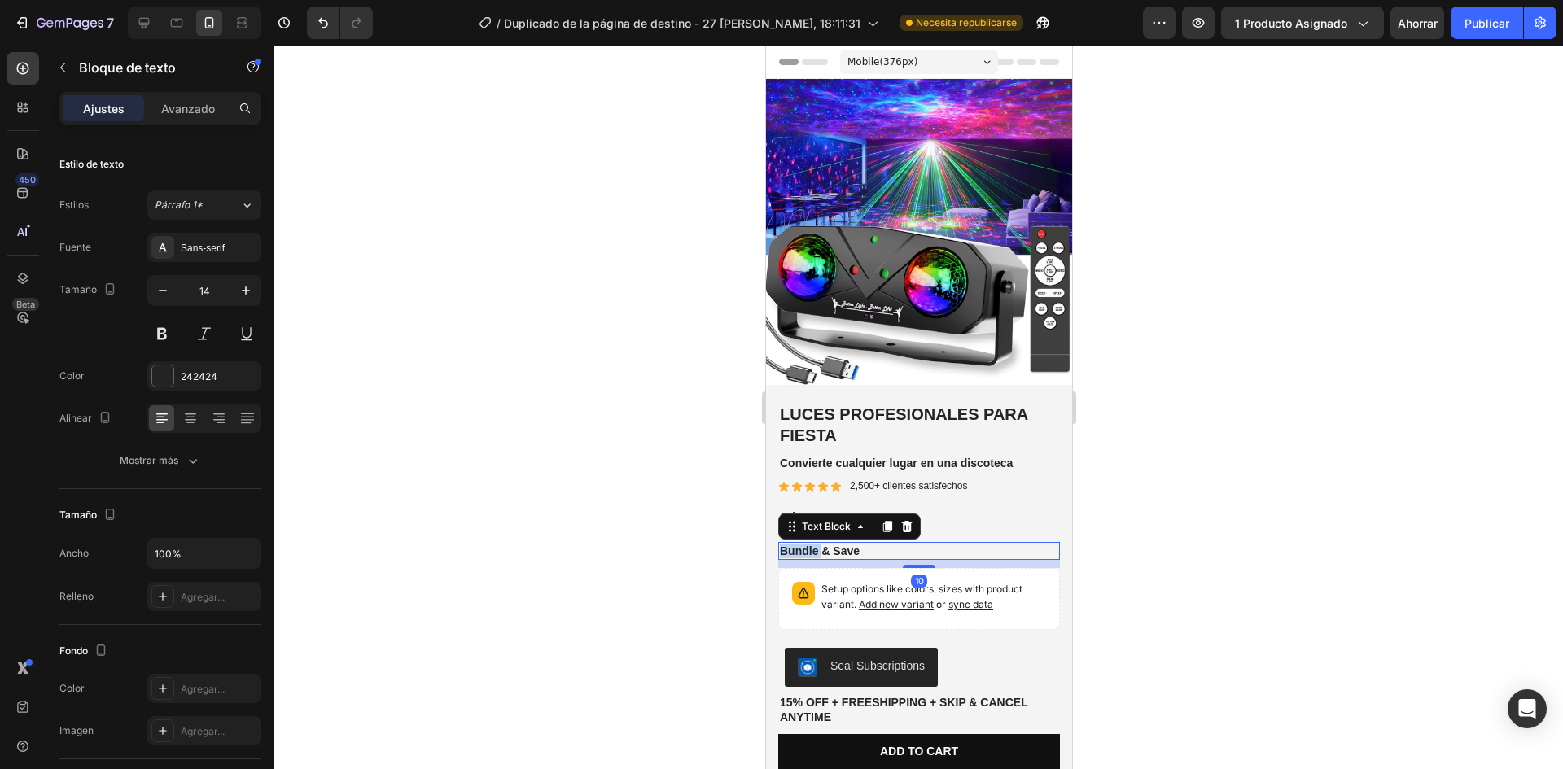
click at [814, 544] on p "Bundle & Save" at bounding box center [918, 551] width 278 height 15
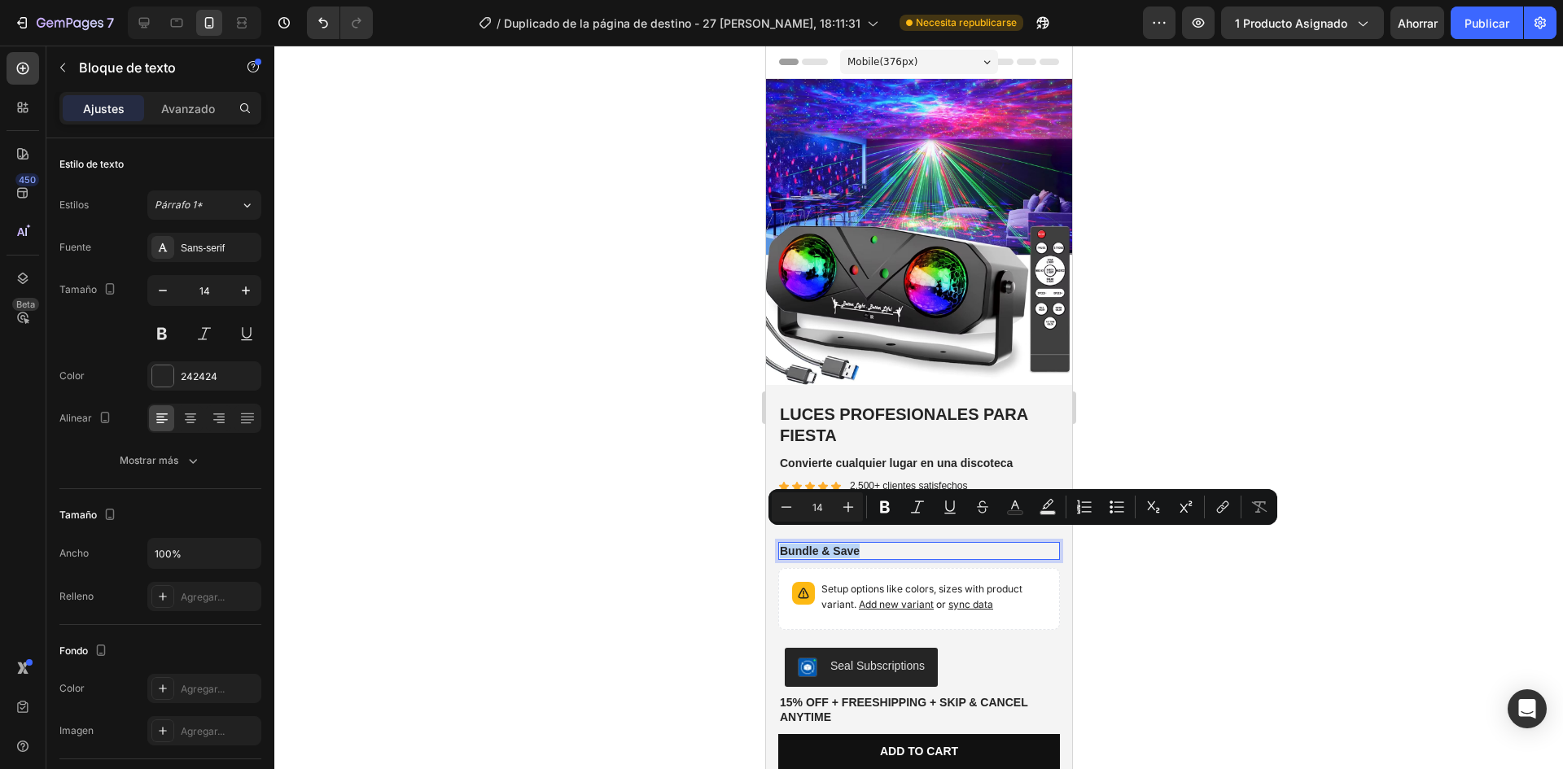
click at [814, 544] on p "Bundle & Save" at bounding box center [918, 551] width 278 height 15
click at [1183, 596] on div at bounding box center [918, 408] width 1289 height 724
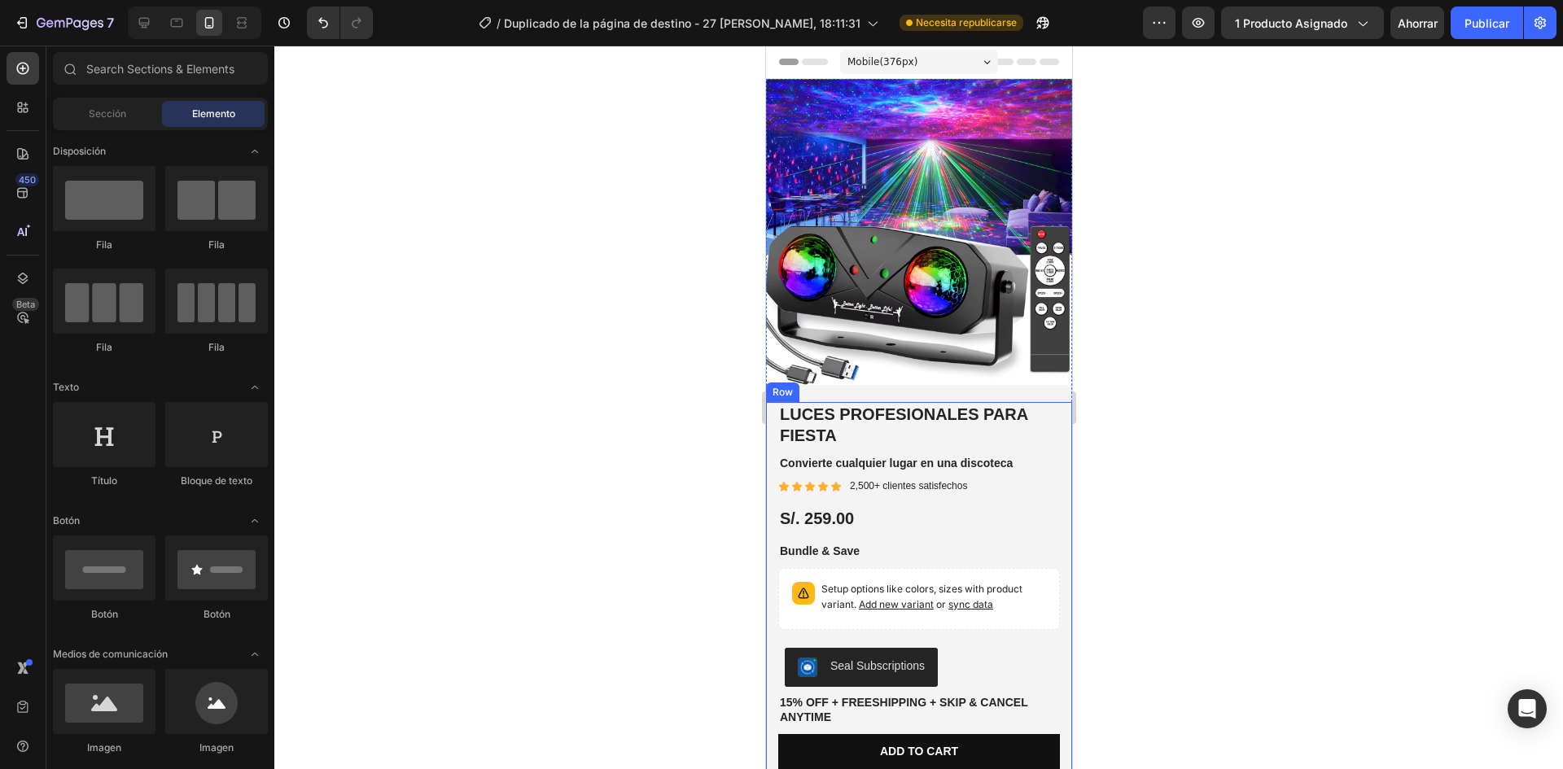
click at [844, 544] on p "Bundle & Save" at bounding box center [918, 551] width 278 height 15
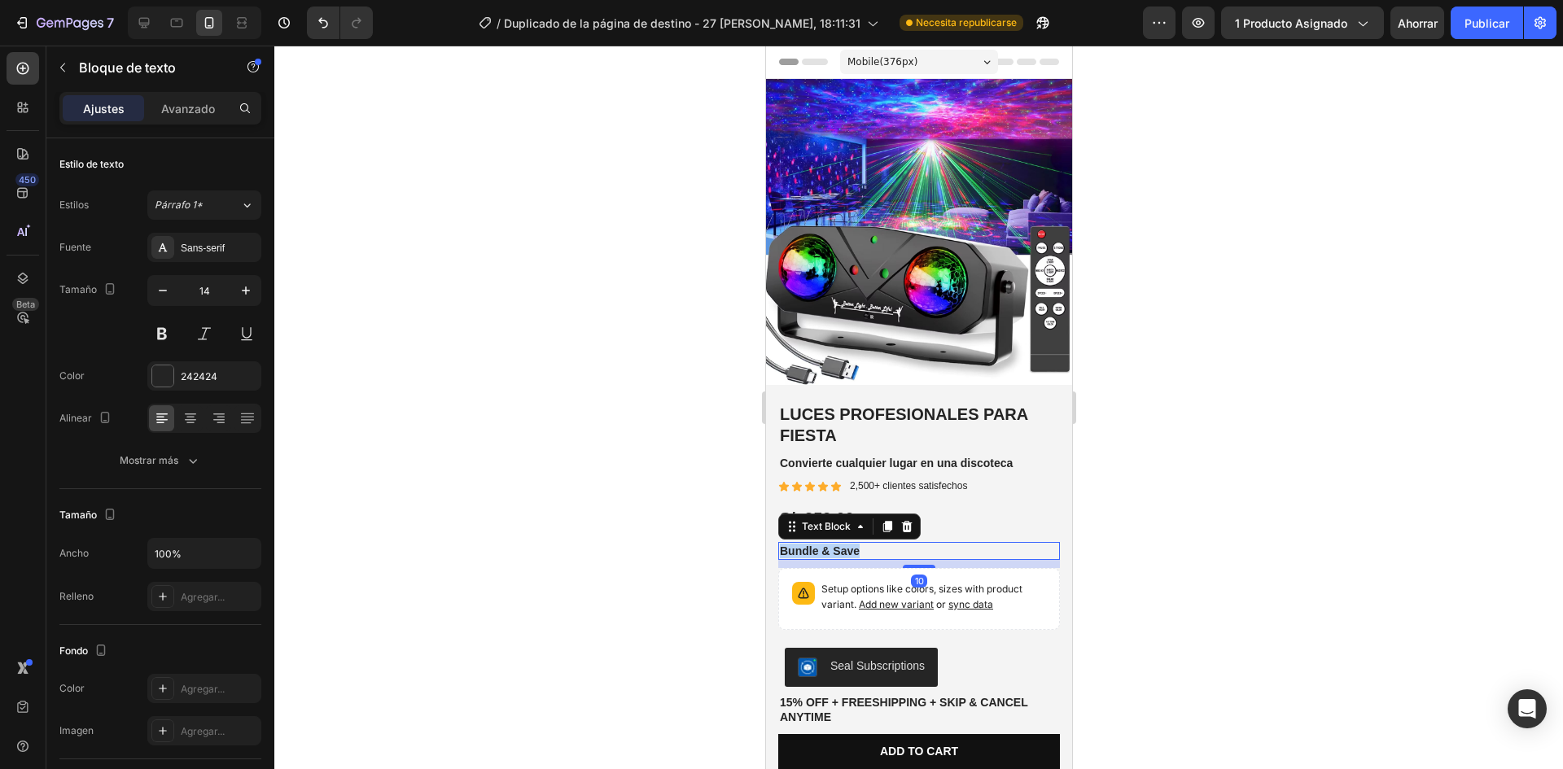
click at [844, 544] on p "Bundle & Save" at bounding box center [918, 551] width 278 height 15
click at [785, 544] on p "disfruta y ahorra" at bounding box center [918, 551] width 278 height 15
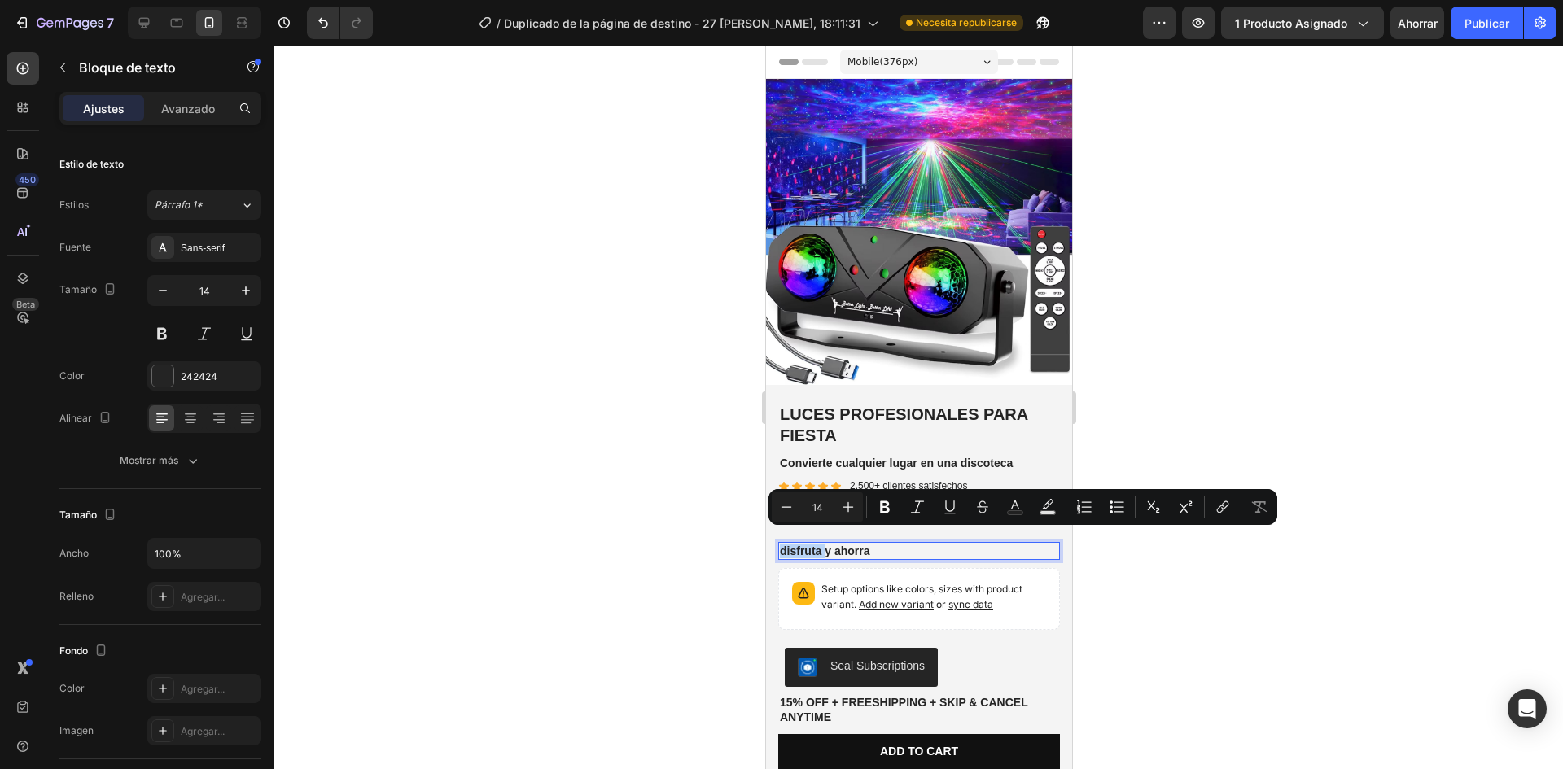
click at [786, 544] on p "disfruta y ahorra" at bounding box center [918, 551] width 278 height 15
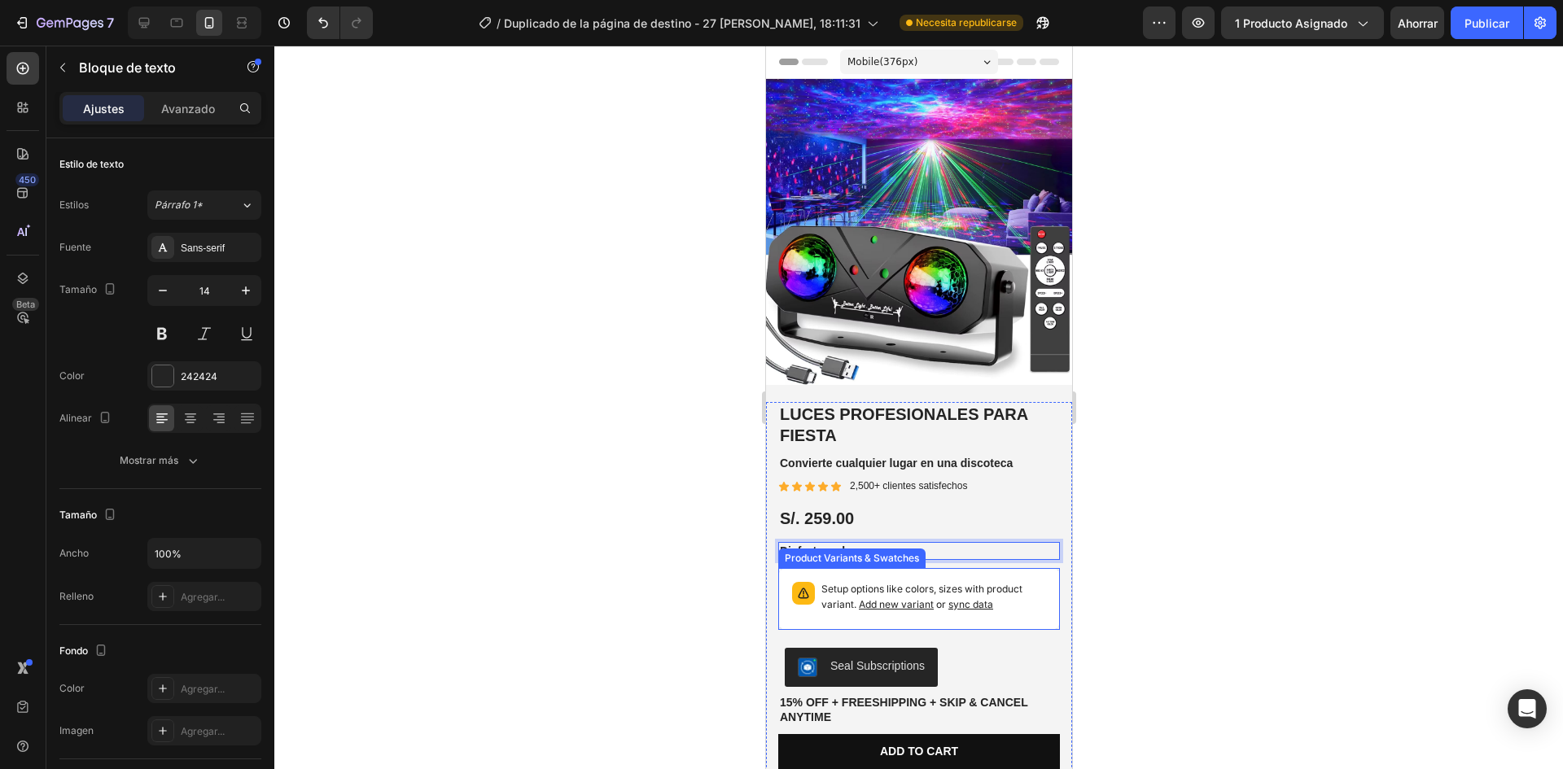
click at [1012, 596] on p "Setup options like colors, sizes with product variant. Add new variant or sync …" at bounding box center [933, 597] width 225 height 31
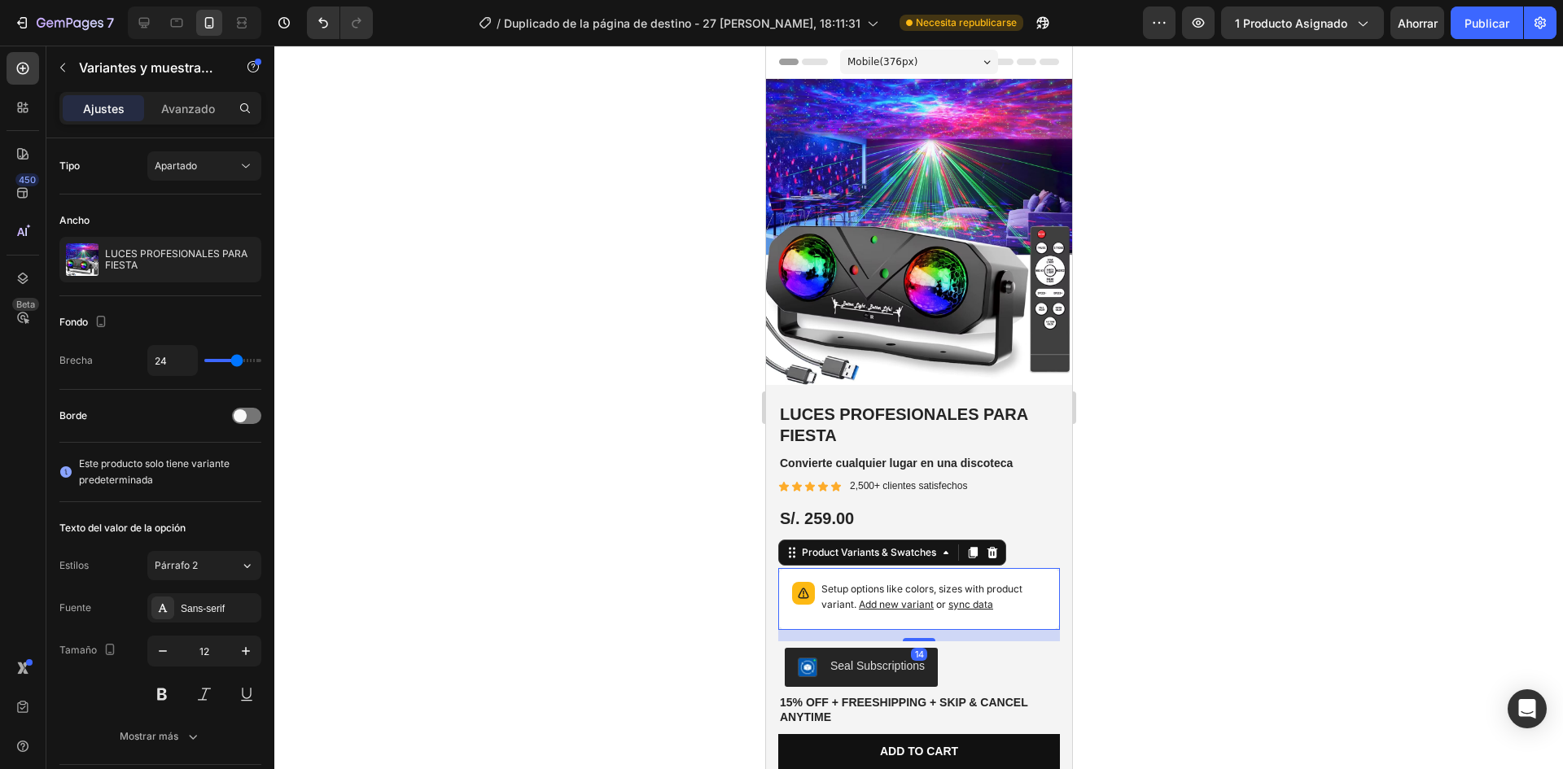
click at [1203, 602] on div at bounding box center [918, 408] width 1289 height 724
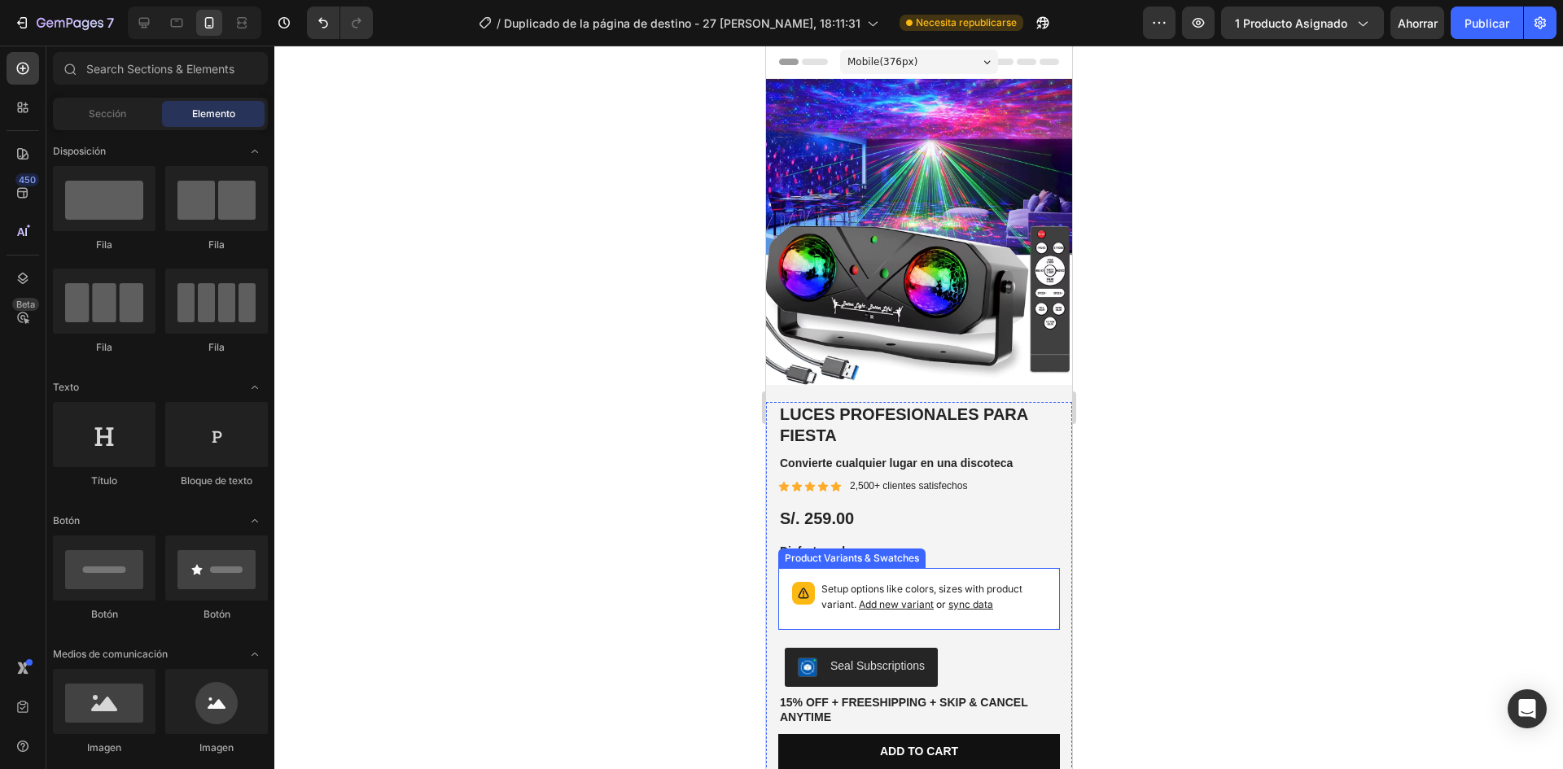
click at [1039, 612] on div "Setup options like colors, sizes with product variant. Add new variant or sync …" at bounding box center [919, 599] width 282 height 62
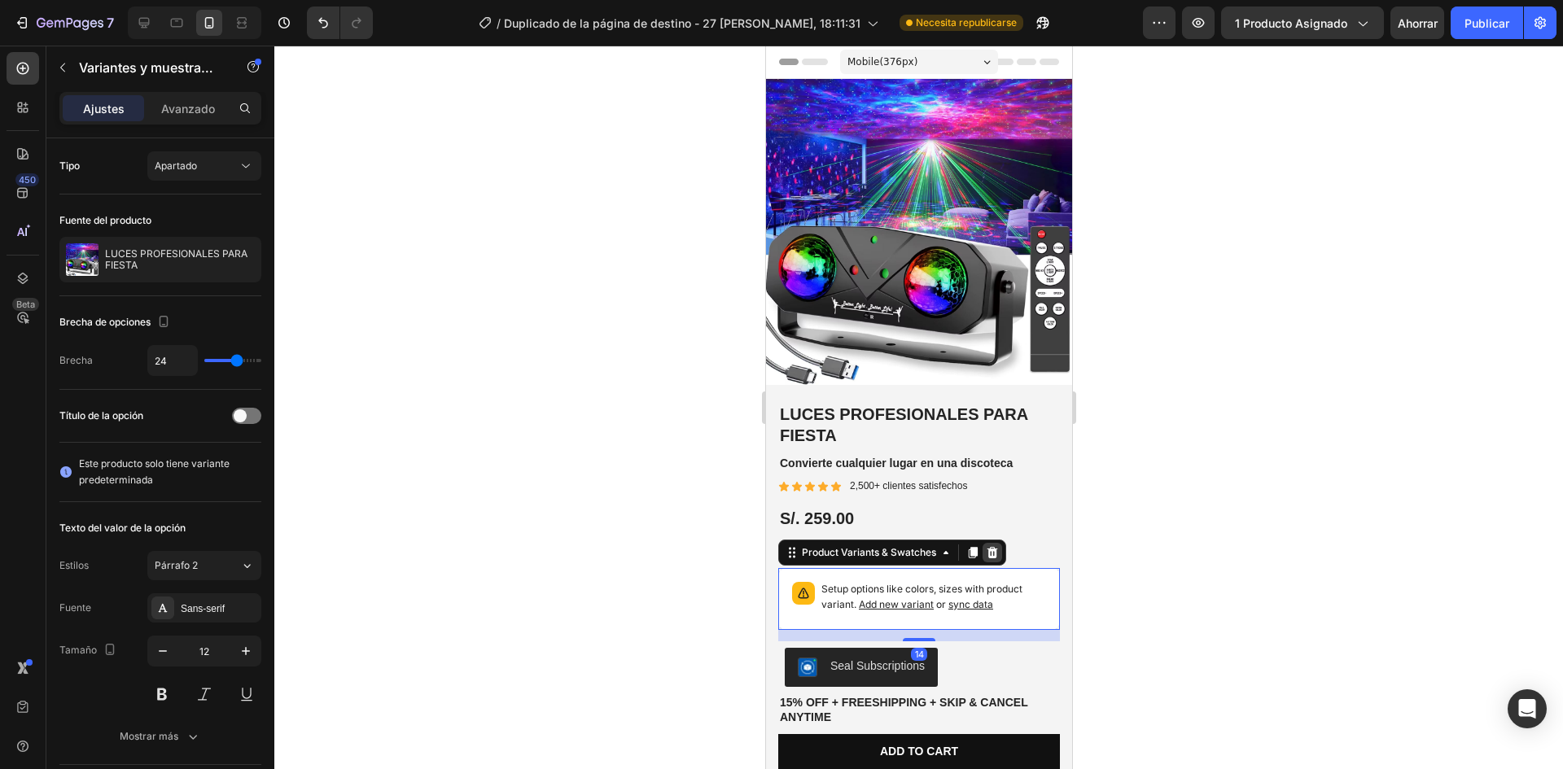
click at [997, 546] on icon at bounding box center [991, 552] width 13 height 13
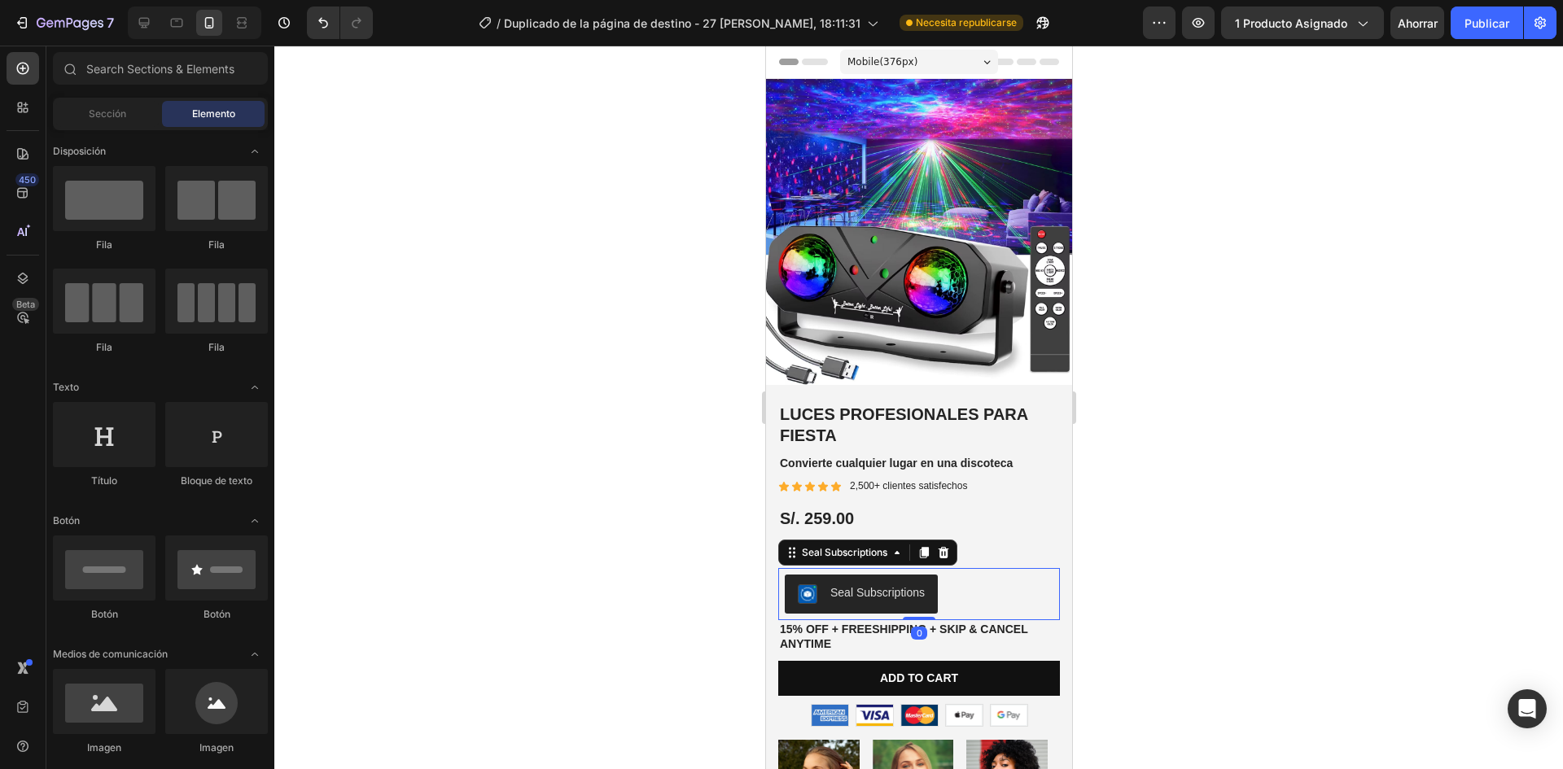
click at [905, 585] on div "Seal Subscriptions" at bounding box center [877, 593] width 94 height 17
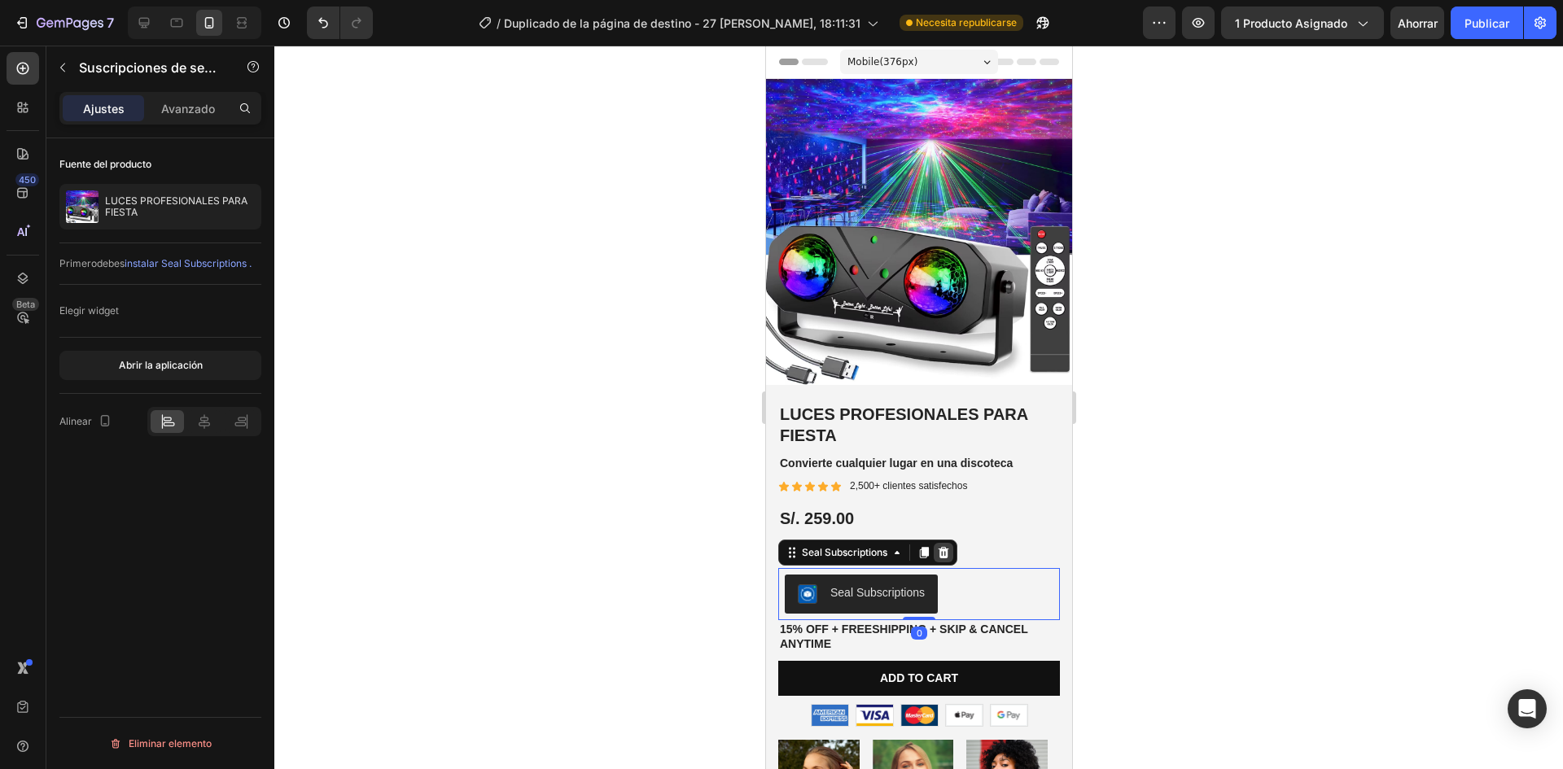
click at [942, 547] on icon at bounding box center [943, 552] width 11 height 11
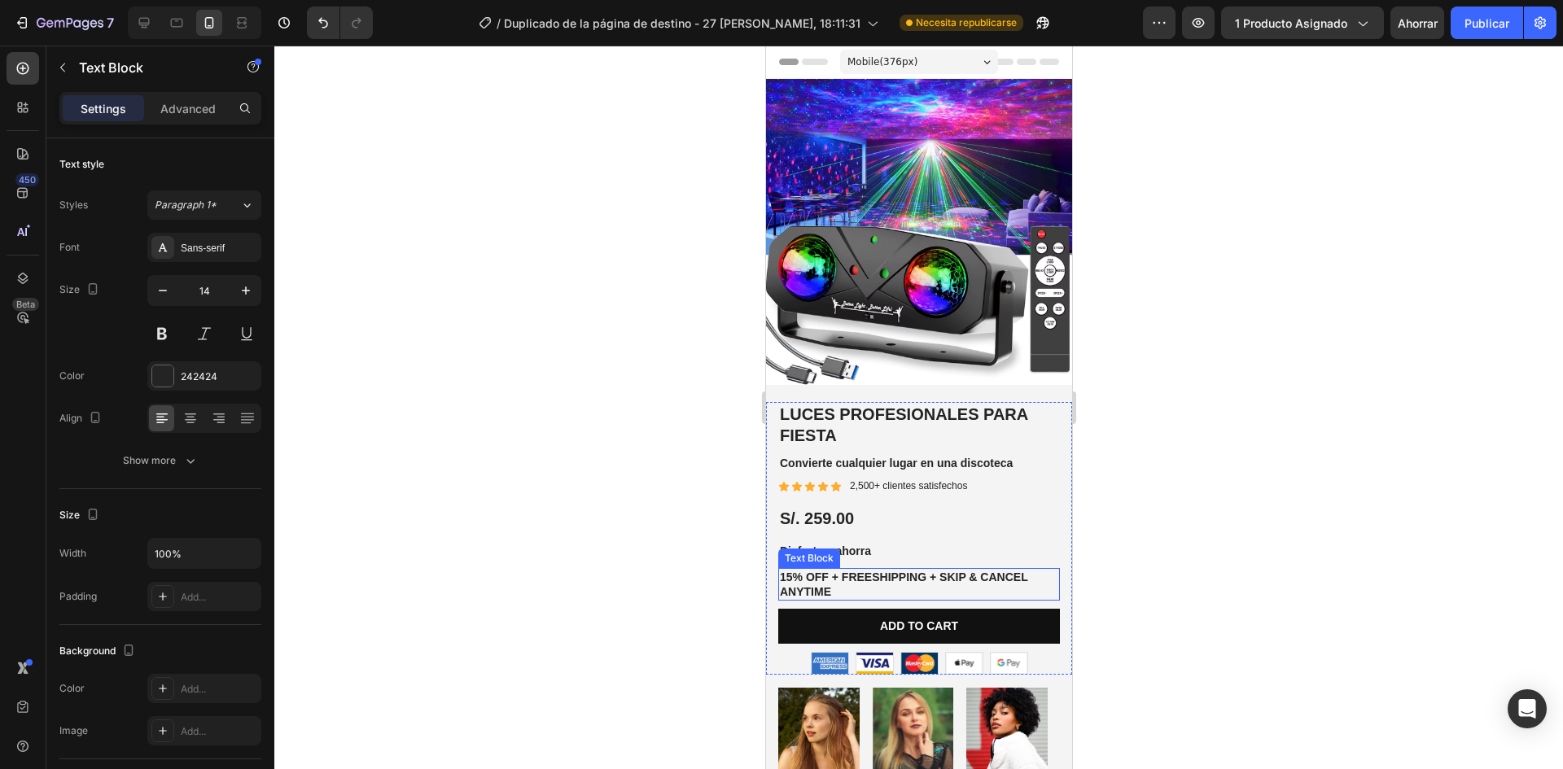
click at [864, 573] on p "15% off + Freeshipping + Skip & Cancel Anytime" at bounding box center [918, 584] width 278 height 29
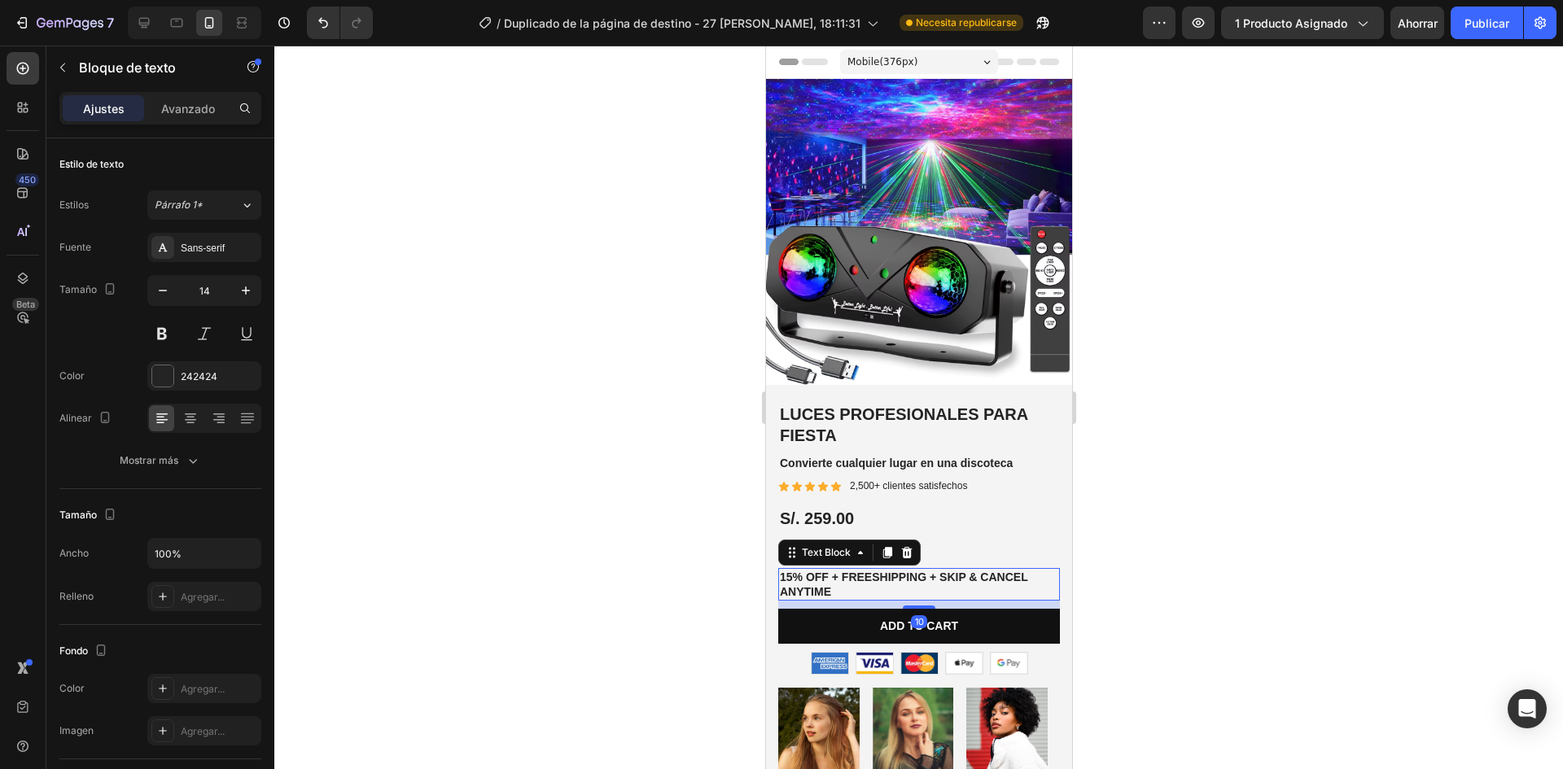
click at [864, 573] on p "15% off + Freeshipping + Skip & Cancel Anytime" at bounding box center [918, 584] width 278 height 29
click at [1172, 584] on div at bounding box center [918, 408] width 1289 height 724
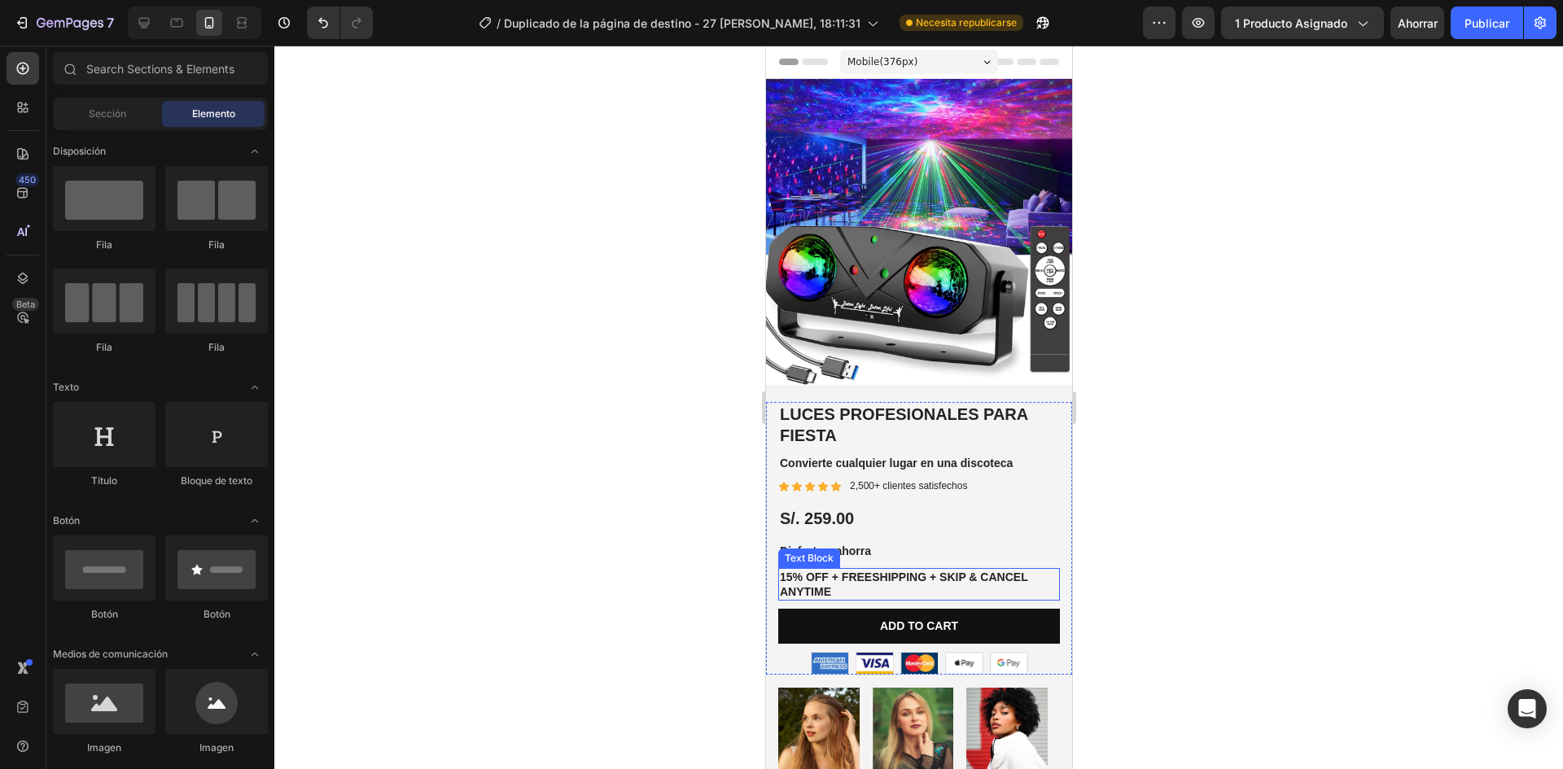
click at [932, 581] on p "15% off + Freeshipping + Skip & Cancel Anytime" at bounding box center [918, 584] width 278 height 29
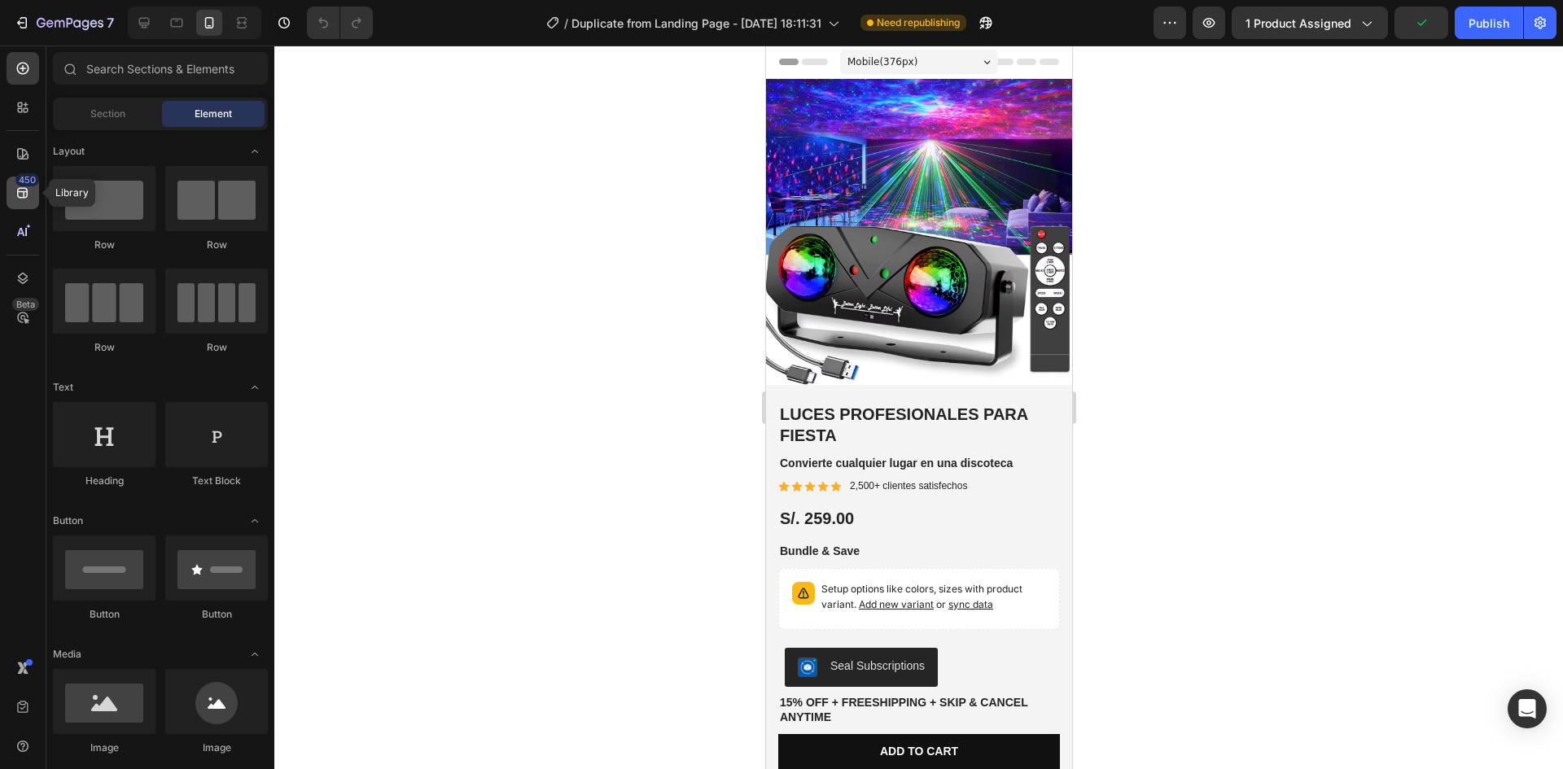
click at [18, 195] on icon at bounding box center [22, 193] width 11 height 11
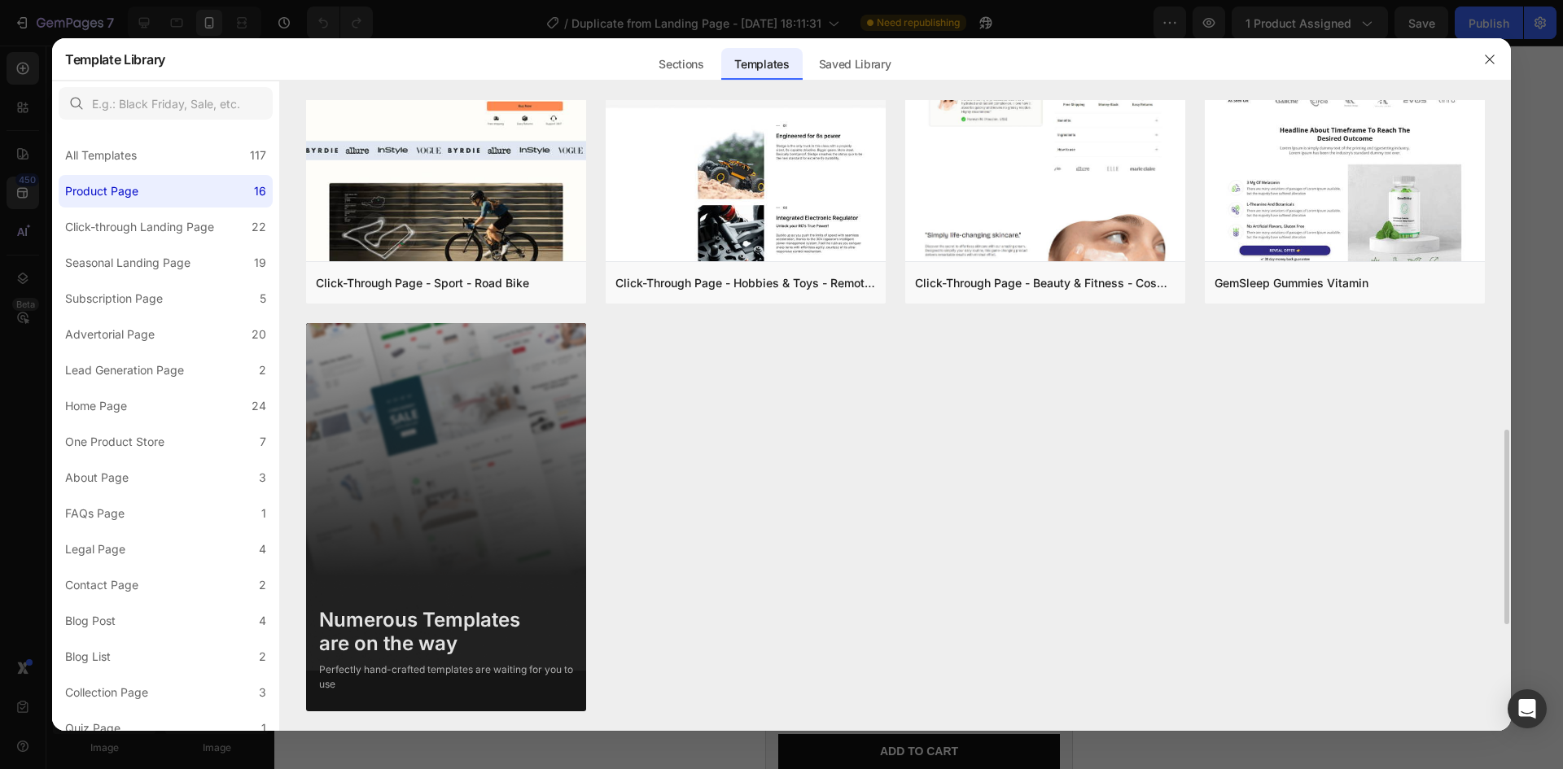
scroll to position [844, 0]
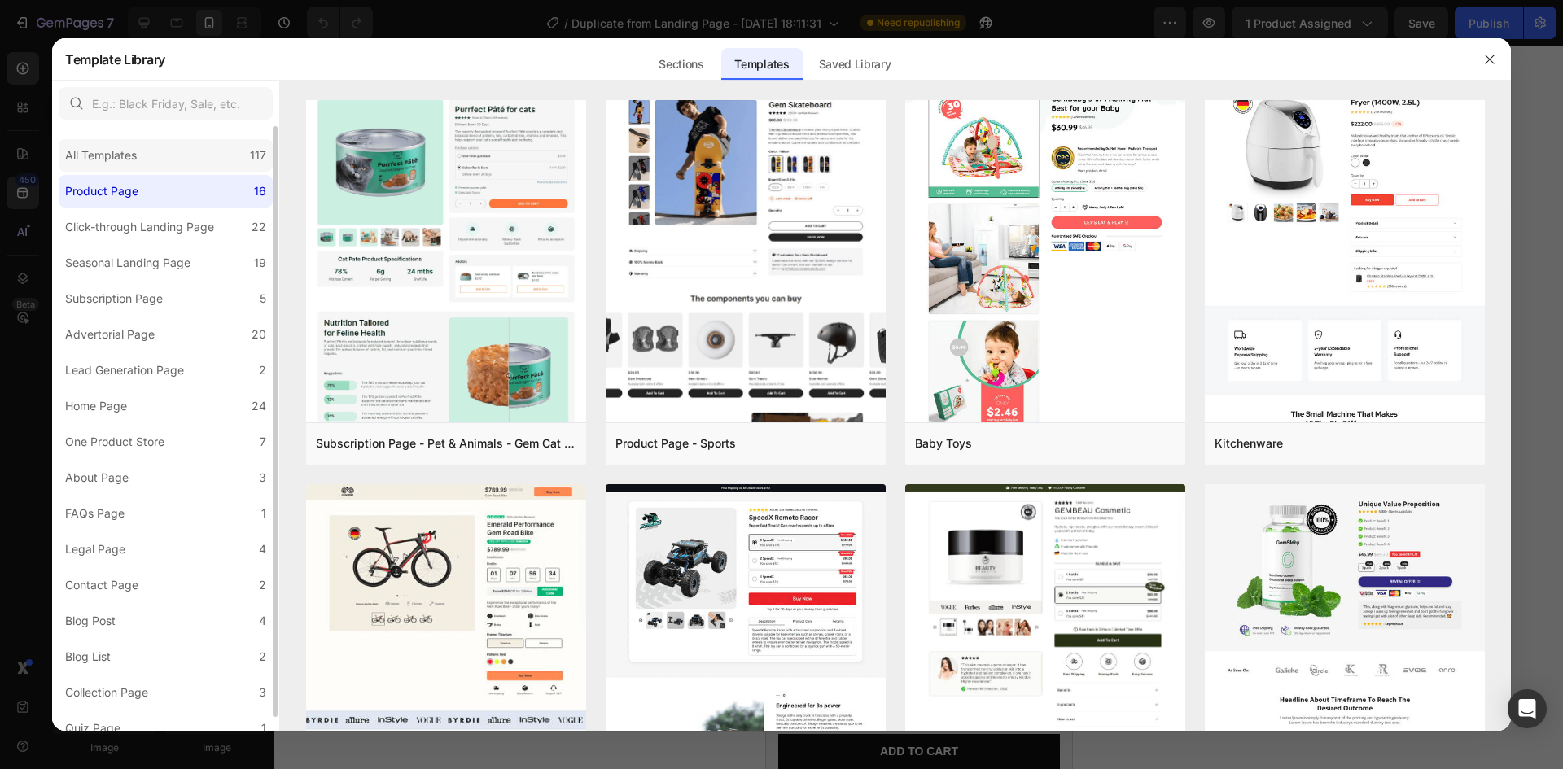
click at [97, 147] on div "All Templates" at bounding box center [101, 156] width 72 height 20
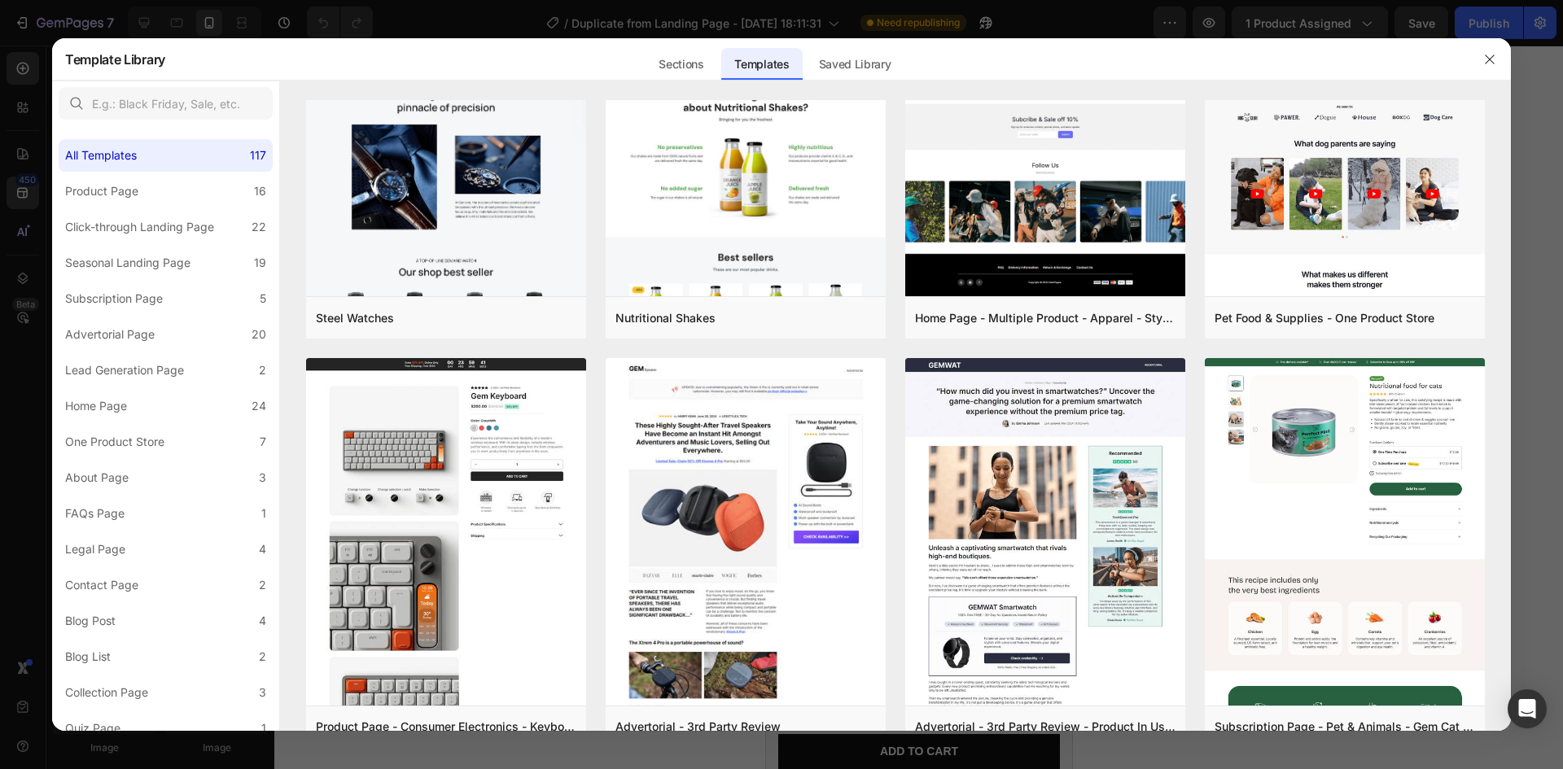
scroll to position [0, 0]
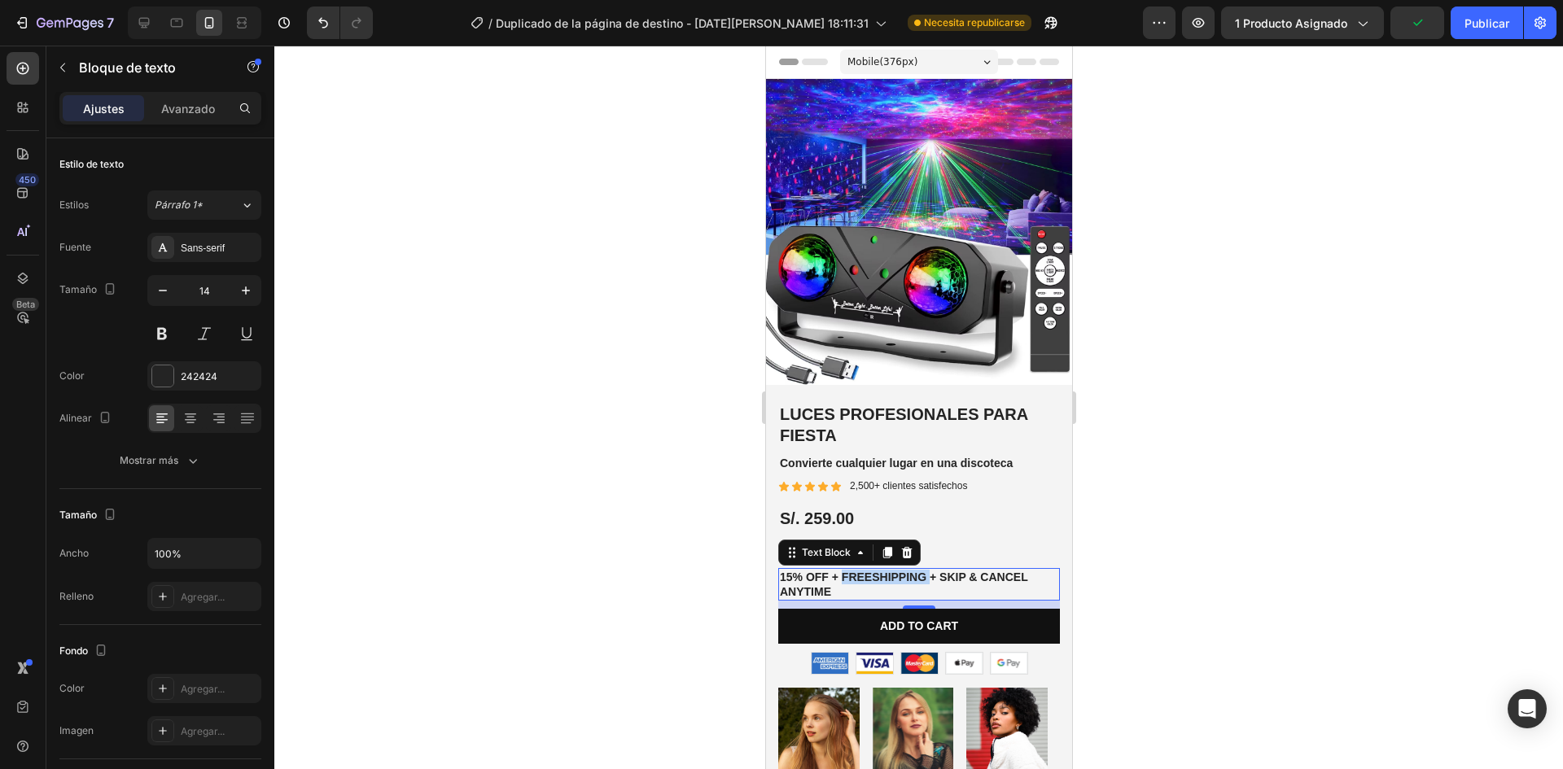
click at [860, 570] on p "15% off + Freeshipping + Skip & Cancel Anytime" at bounding box center [918, 584] width 278 height 29
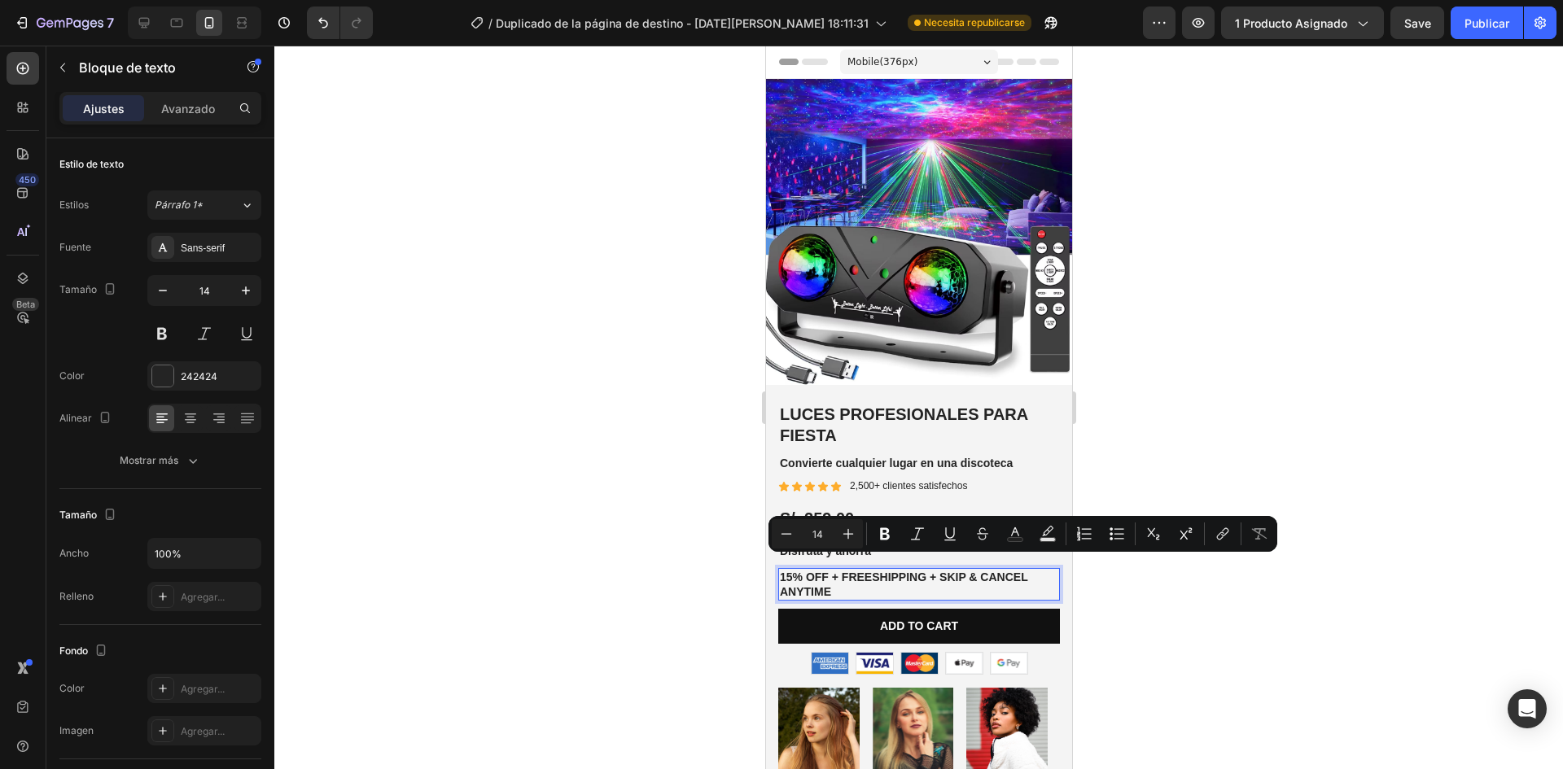
click at [848, 575] on p "15% off + Freeshipping + Skip & Cancel Anytime" at bounding box center [918, 584] width 278 height 29
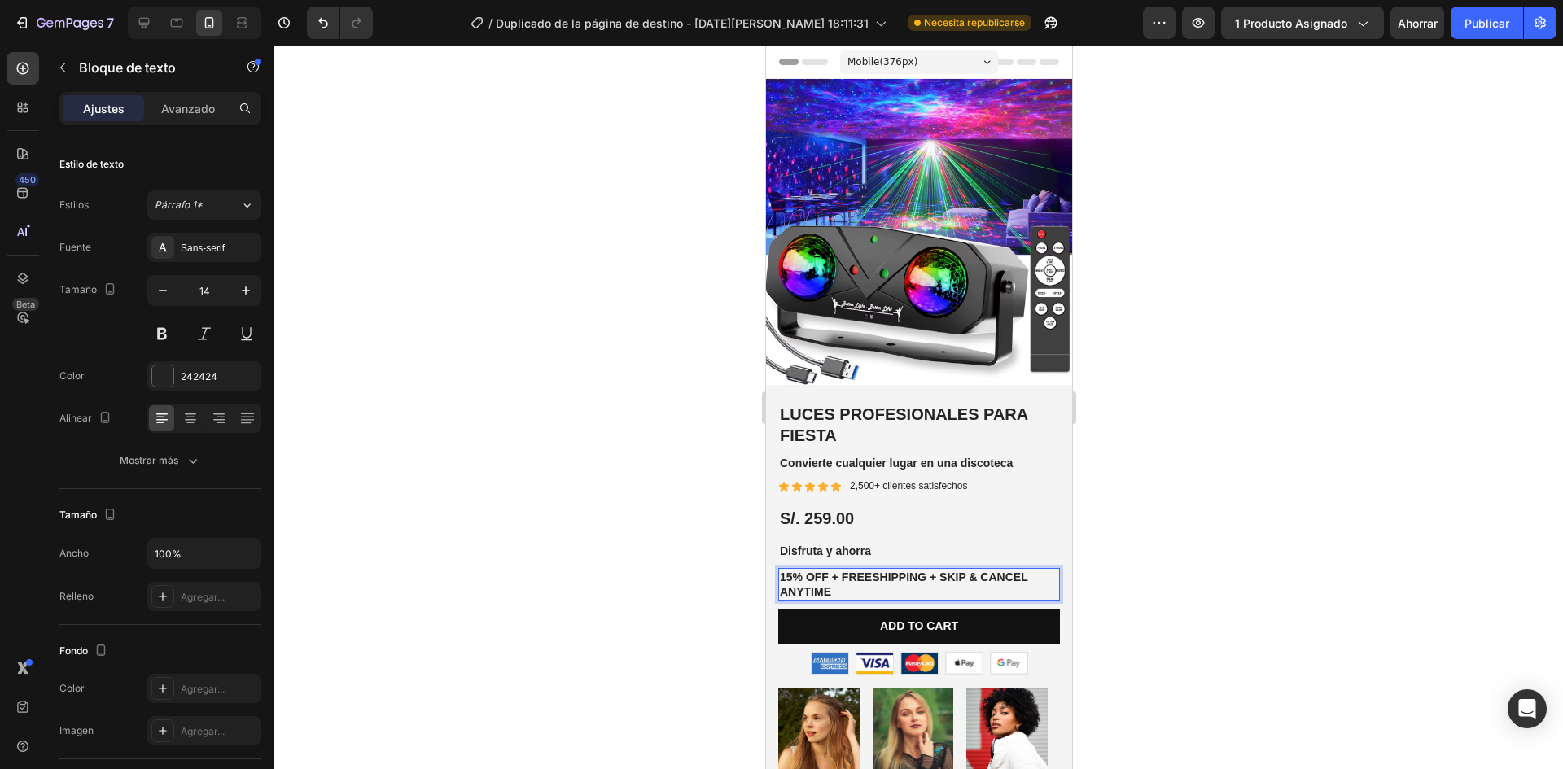
click at [848, 575] on p "15% off + Freeshipping + Skip & Cancel Anytime" at bounding box center [918, 584] width 278 height 29
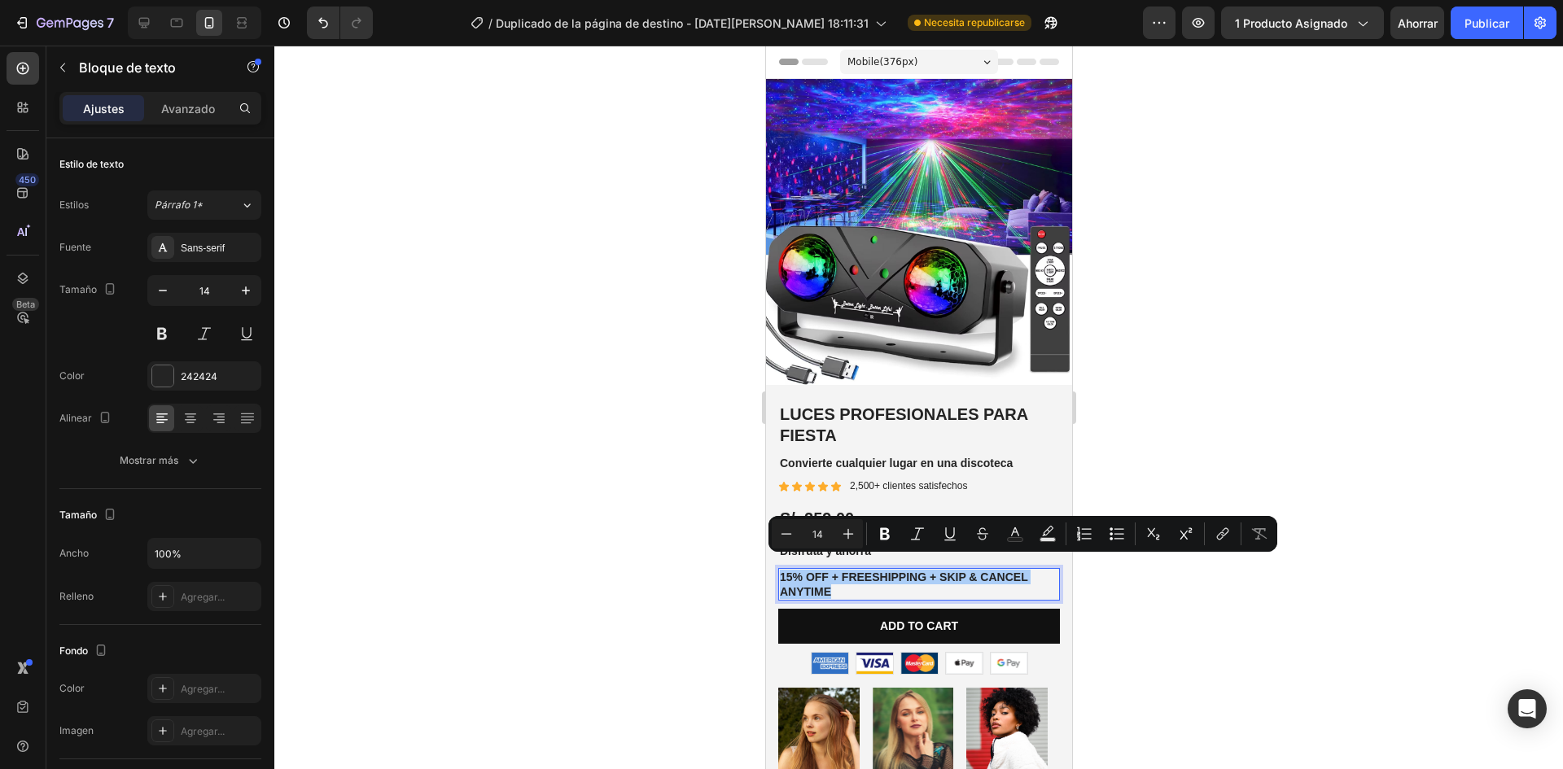
click at [1338, 616] on div at bounding box center [918, 408] width 1289 height 724
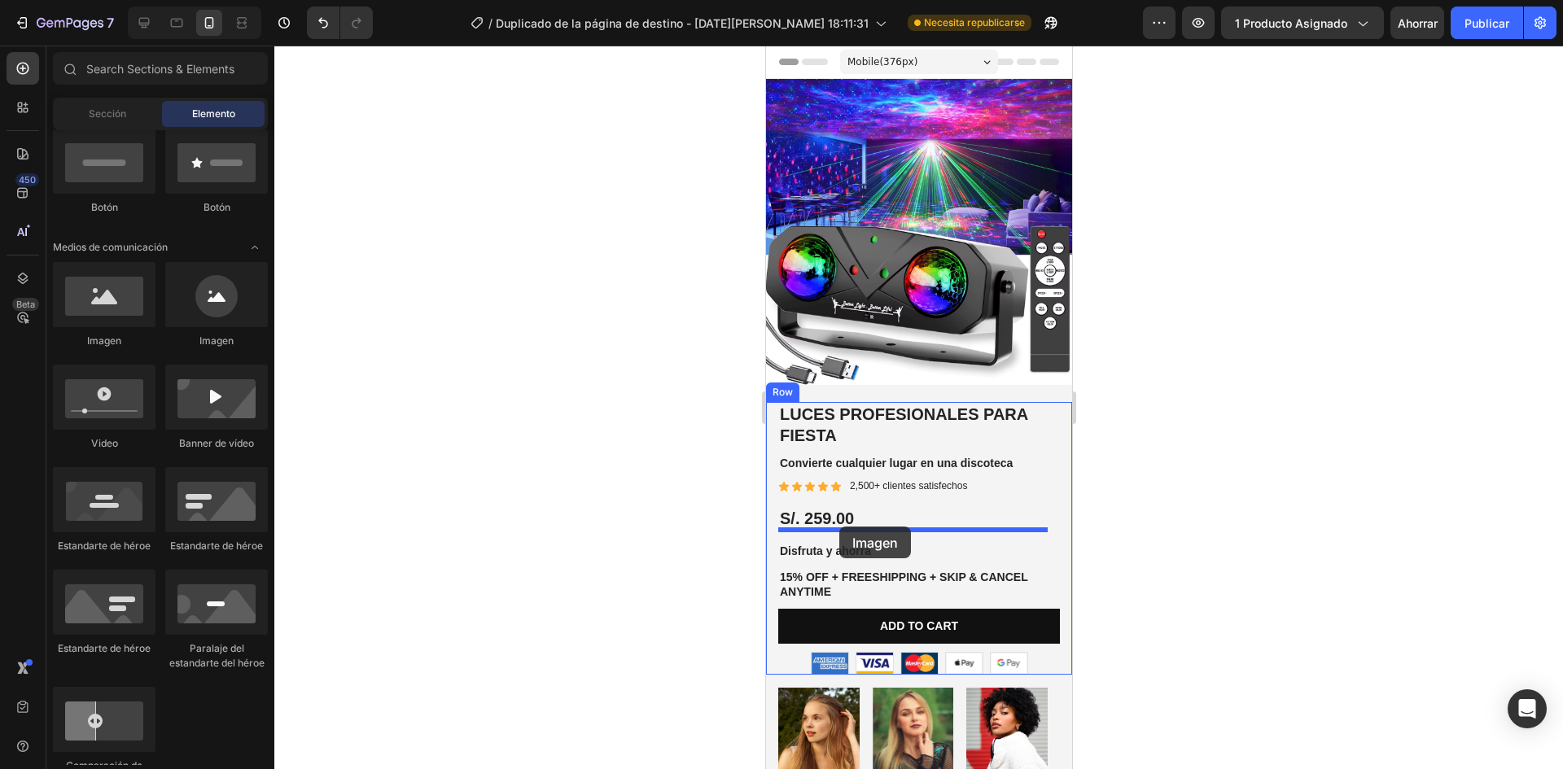
drag, startPoint x: 883, startPoint y: 375, endPoint x: 839, endPoint y: 527, distance: 158.5
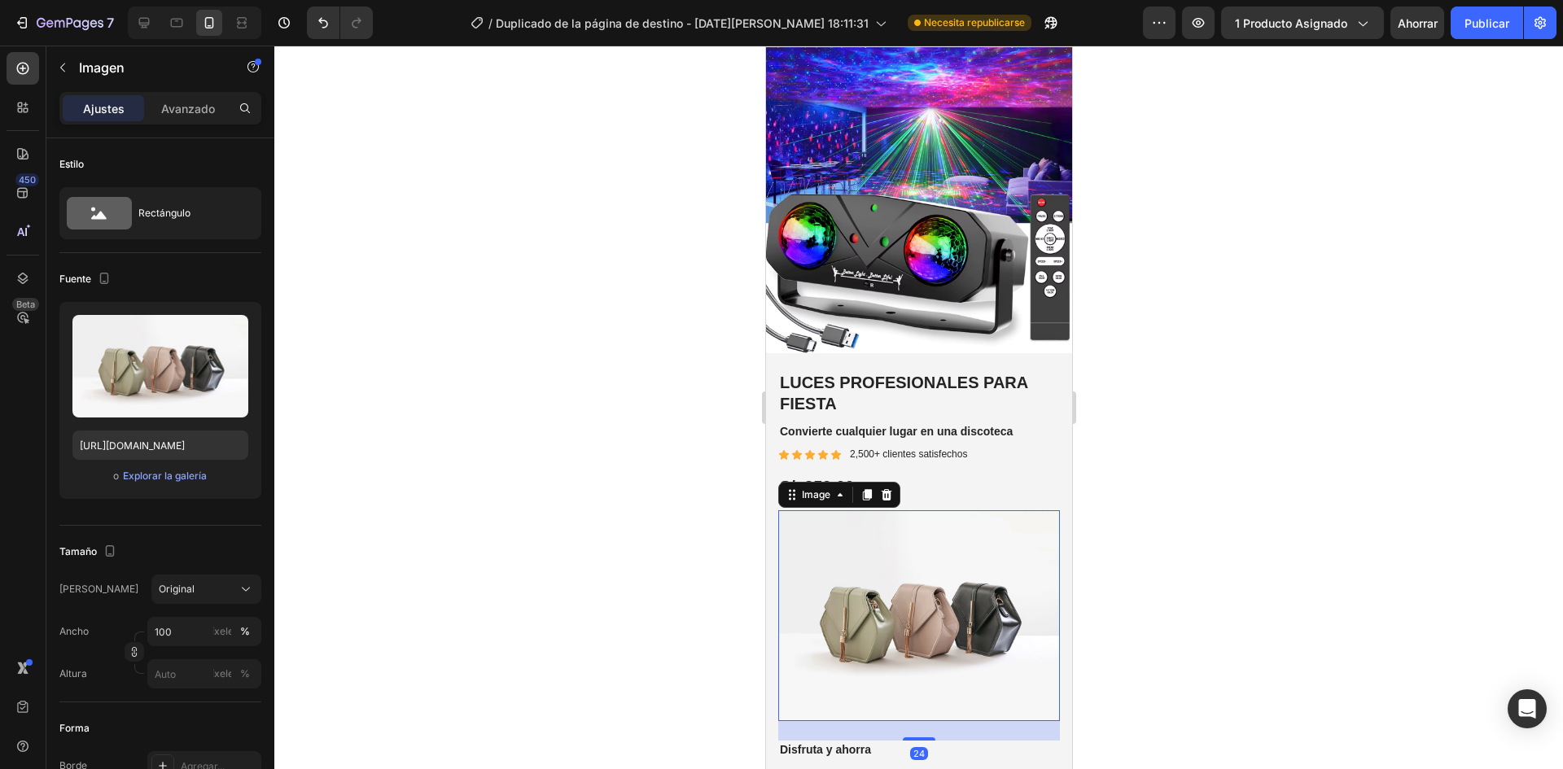
scroll to position [81, 0]
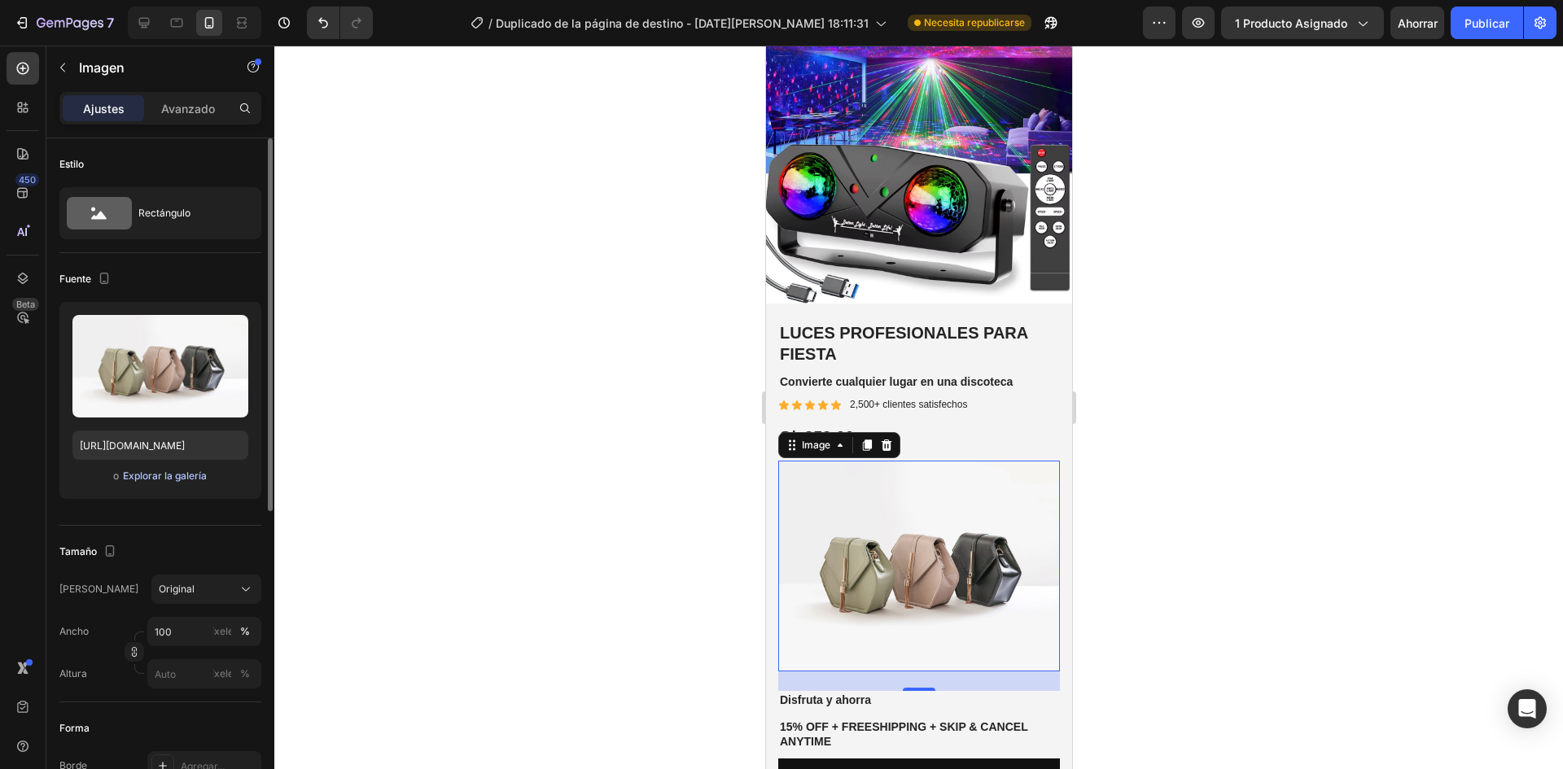
click at [159, 474] on font "Explorar la galería" at bounding box center [165, 476] width 84 height 12
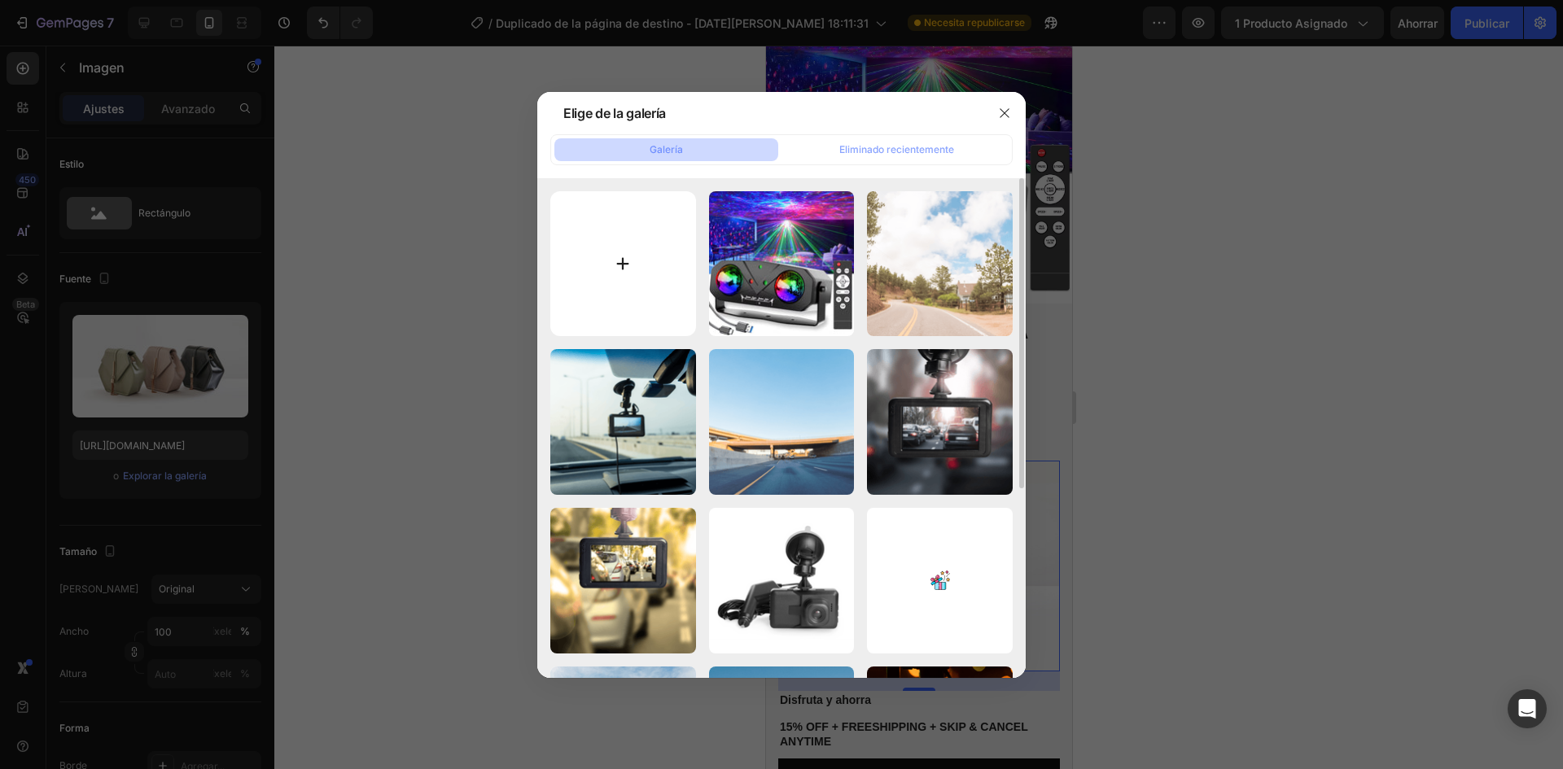
click at [647, 274] on input "file" at bounding box center [623, 264] width 146 height 146
type input "C:\fakepath\vendedor_verificado_mercado_libre.jpeg"
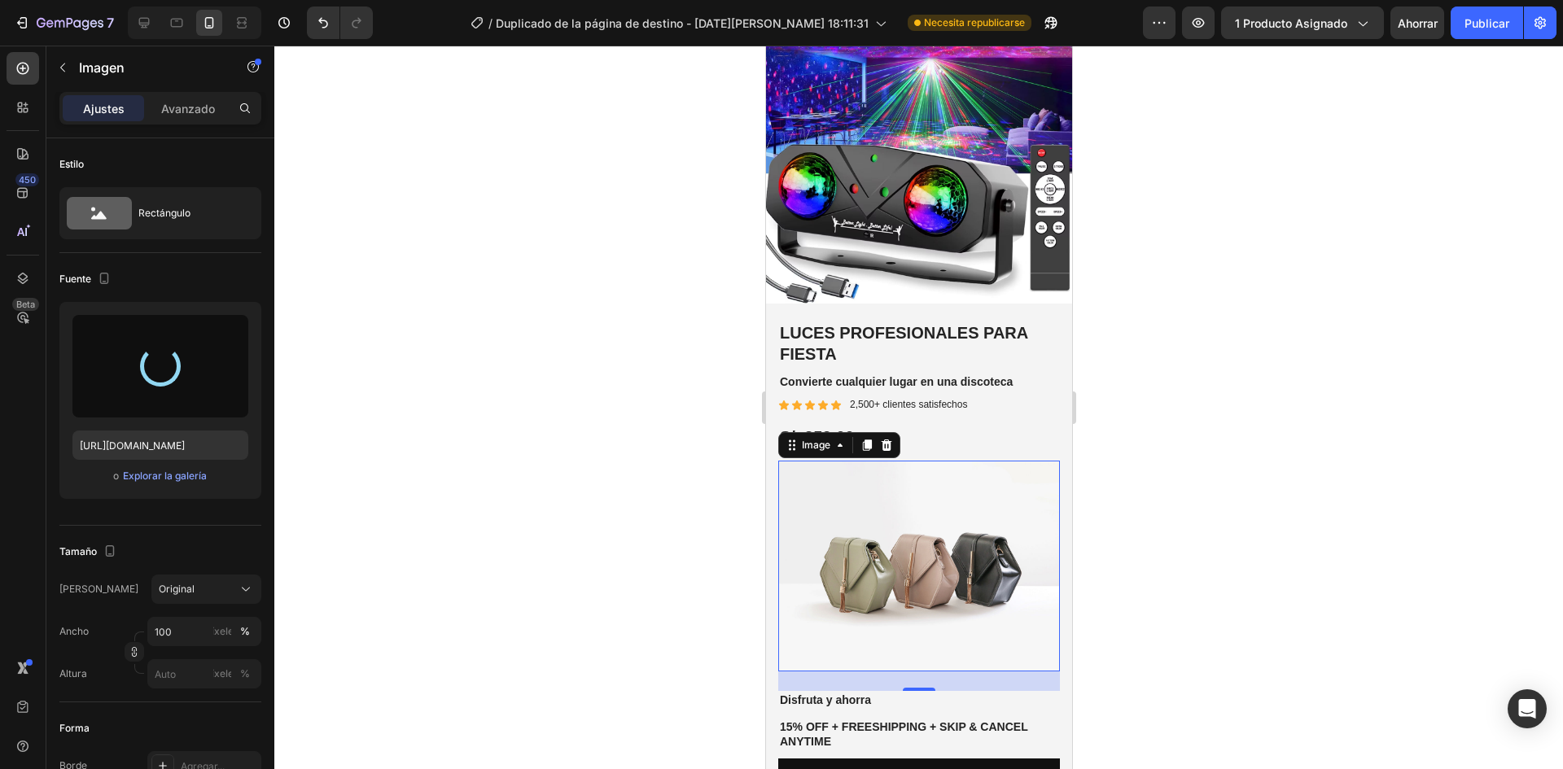
type input "[URL][DOMAIN_NAME]"
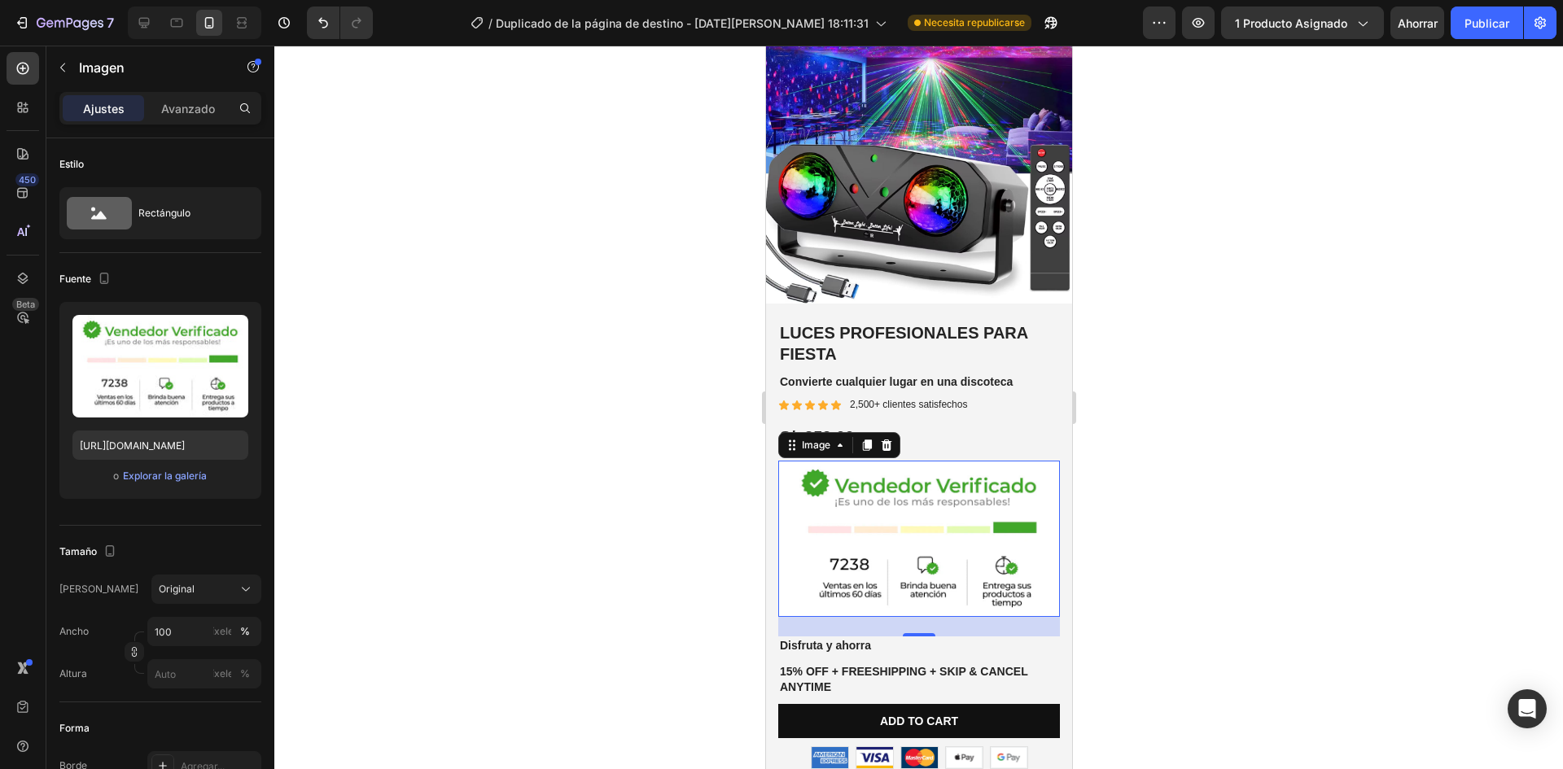
click at [1149, 559] on div at bounding box center [918, 408] width 1289 height 724
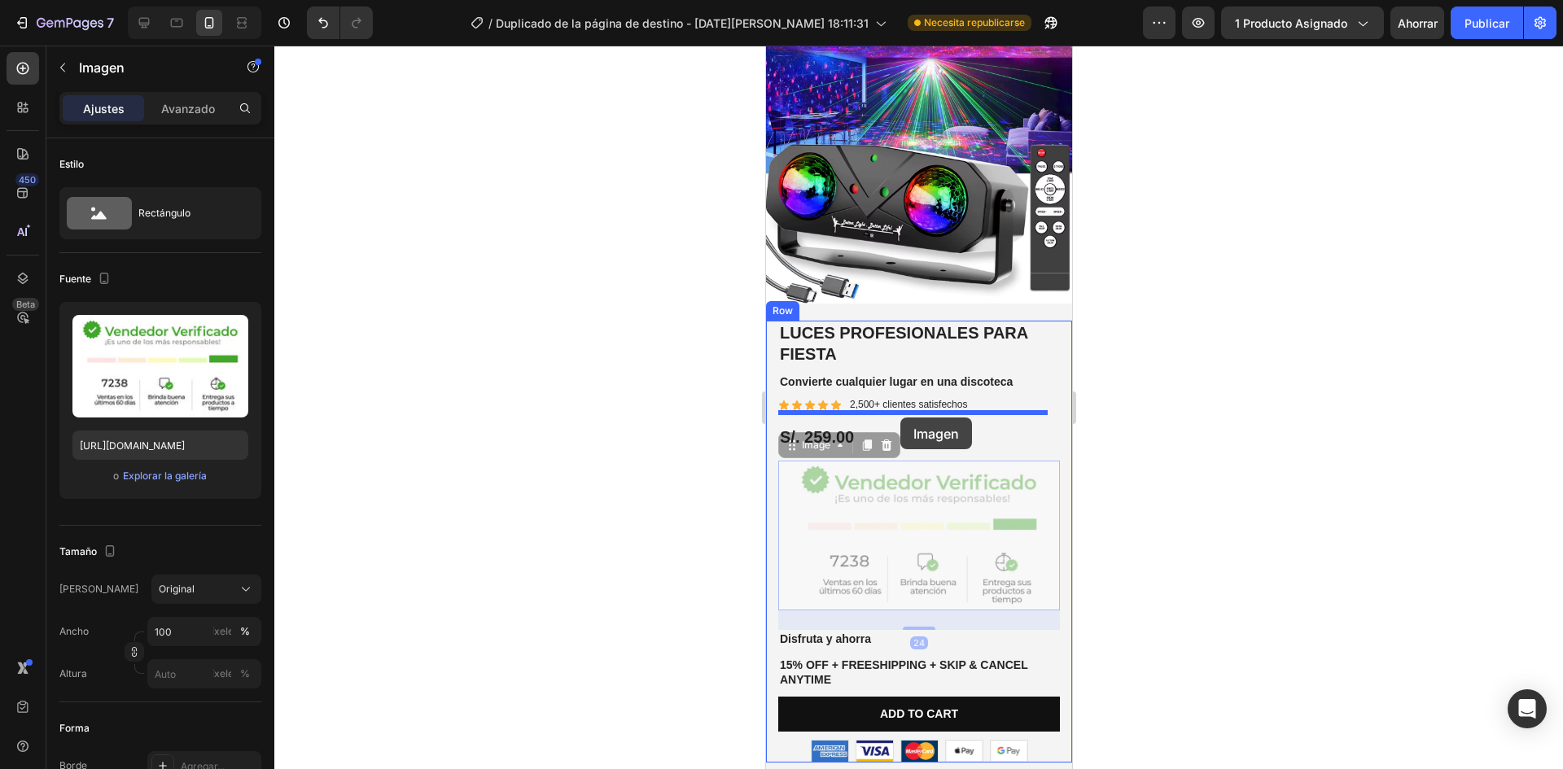
drag, startPoint x: 890, startPoint y: 506, endPoint x: 900, endPoint y: 418, distance: 88.5
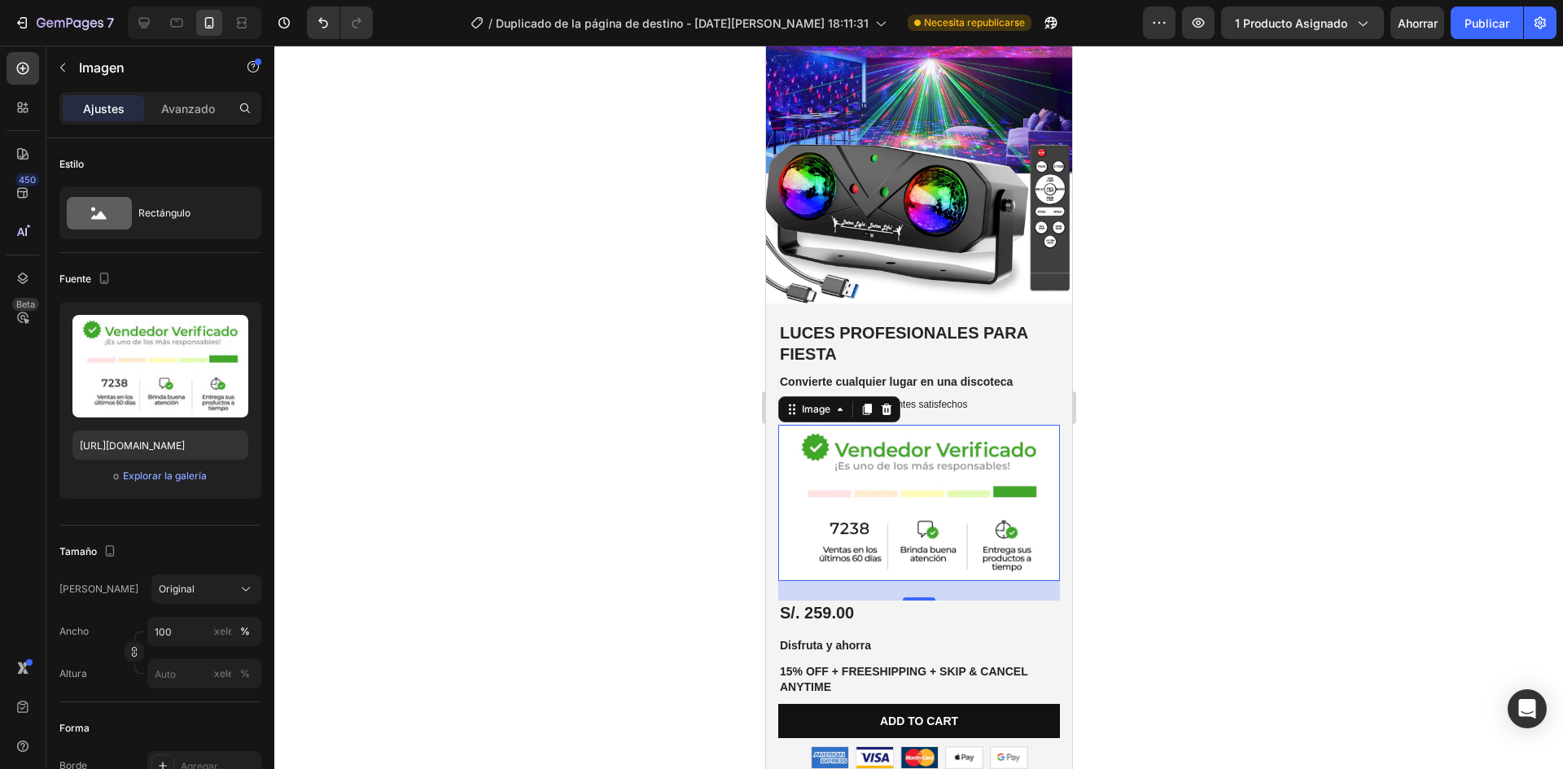
click at [1204, 455] on div at bounding box center [918, 408] width 1289 height 724
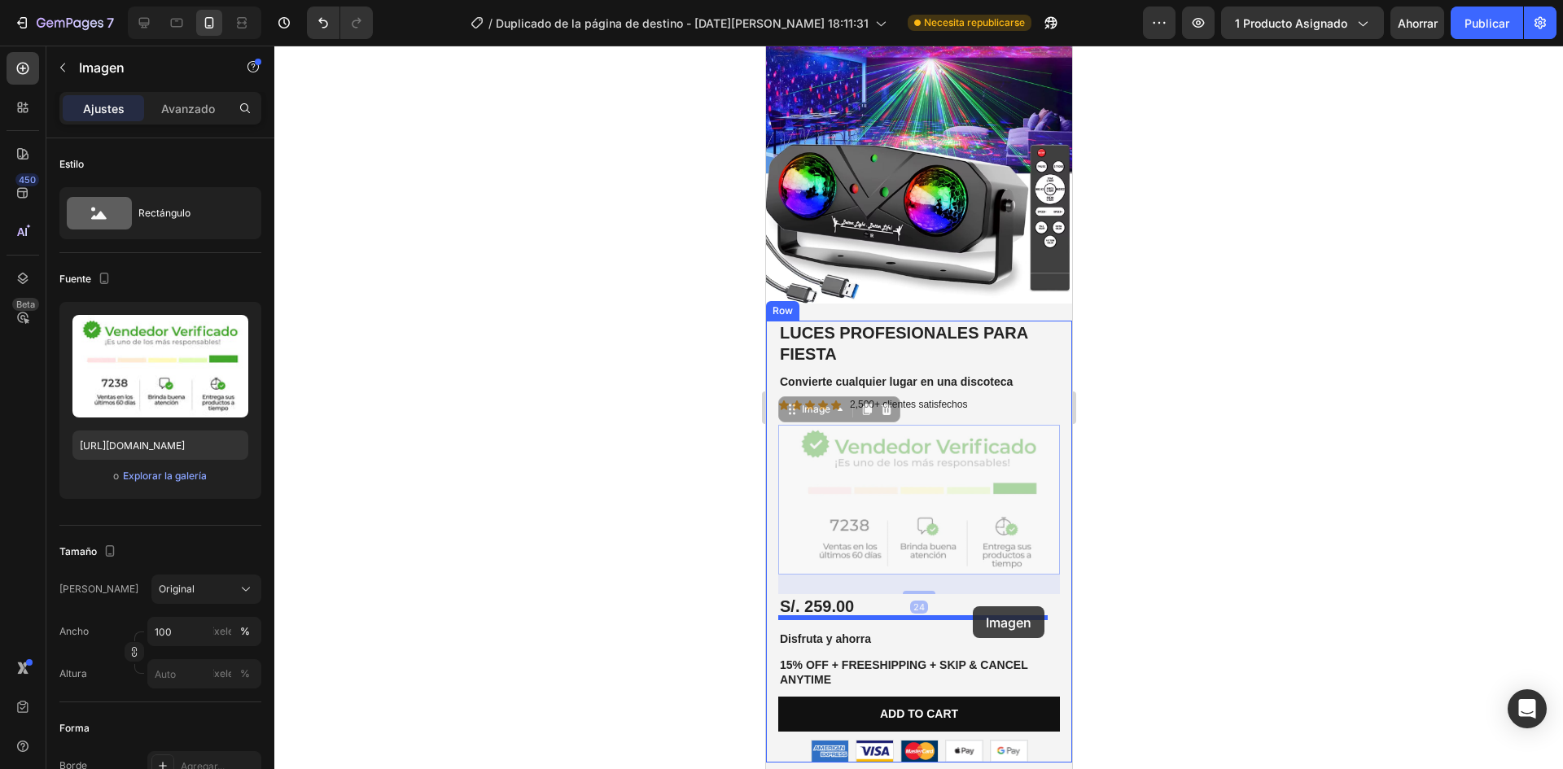
drag, startPoint x: 1000, startPoint y: 489, endPoint x: 972, endPoint y: 607, distance: 121.3
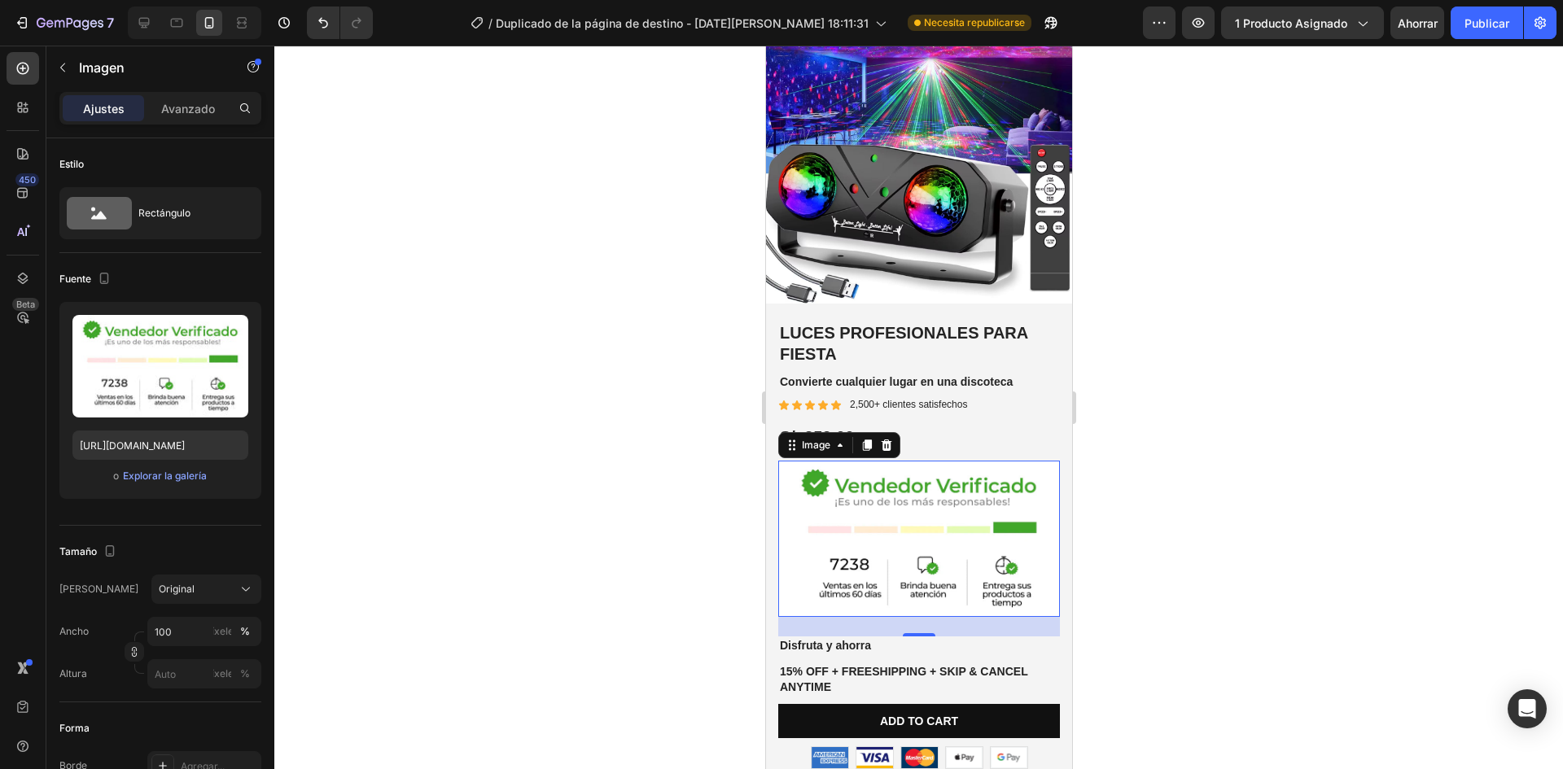
click at [1200, 572] on div at bounding box center [918, 408] width 1289 height 724
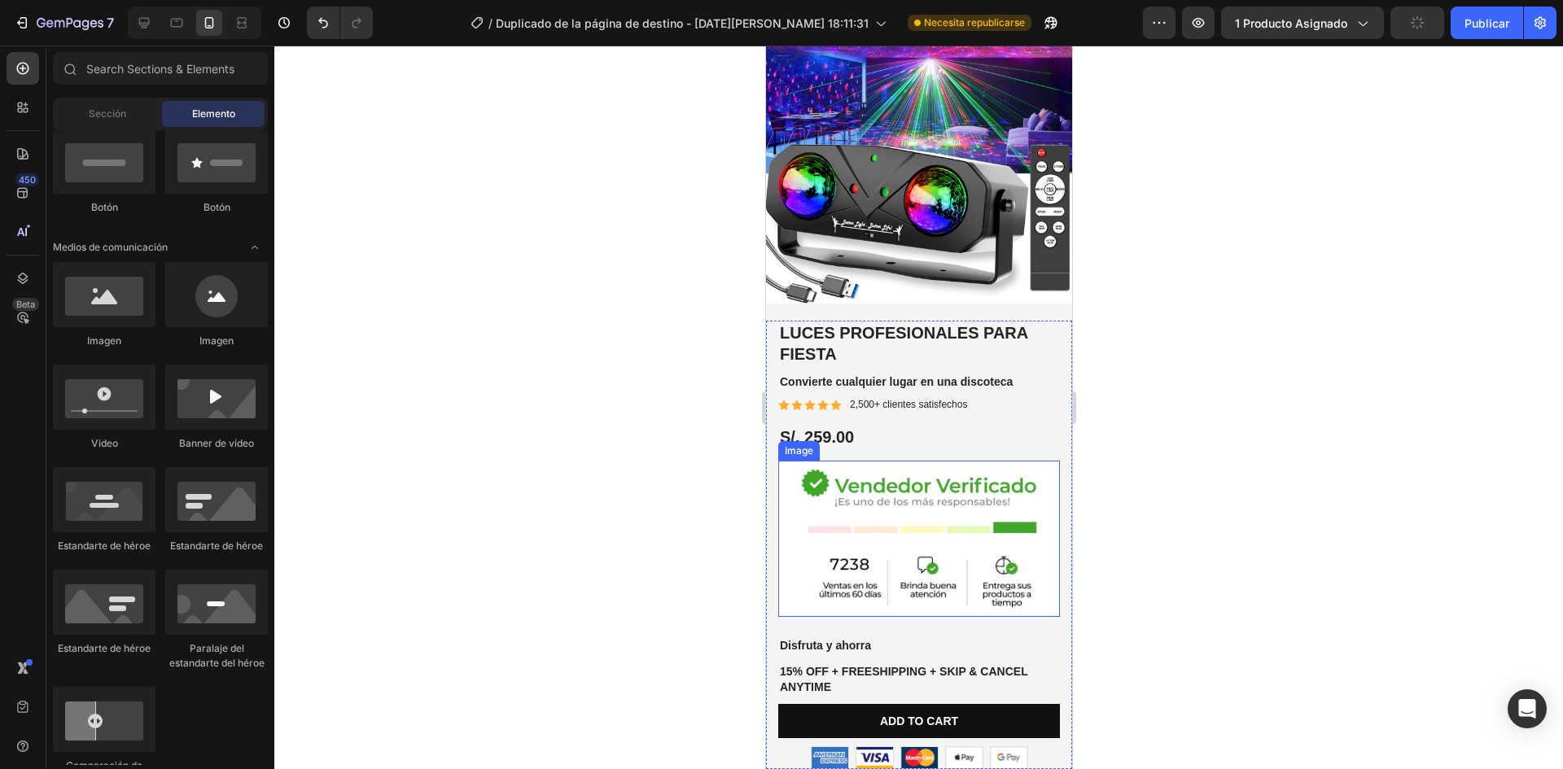
click at [958, 519] on img at bounding box center [919, 539] width 282 height 156
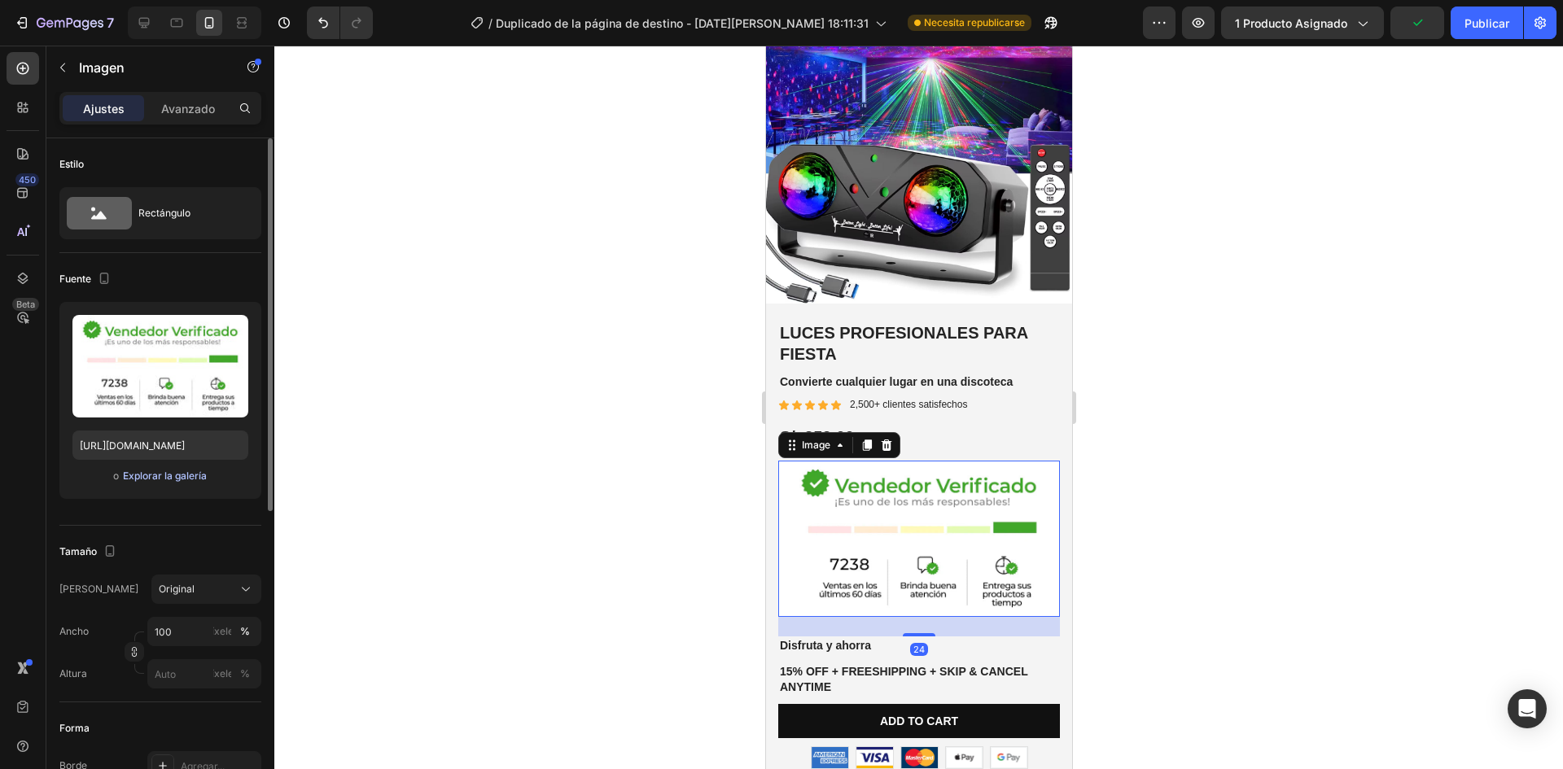
click at [176, 475] on font "Explorar la galería" at bounding box center [165, 476] width 84 height 12
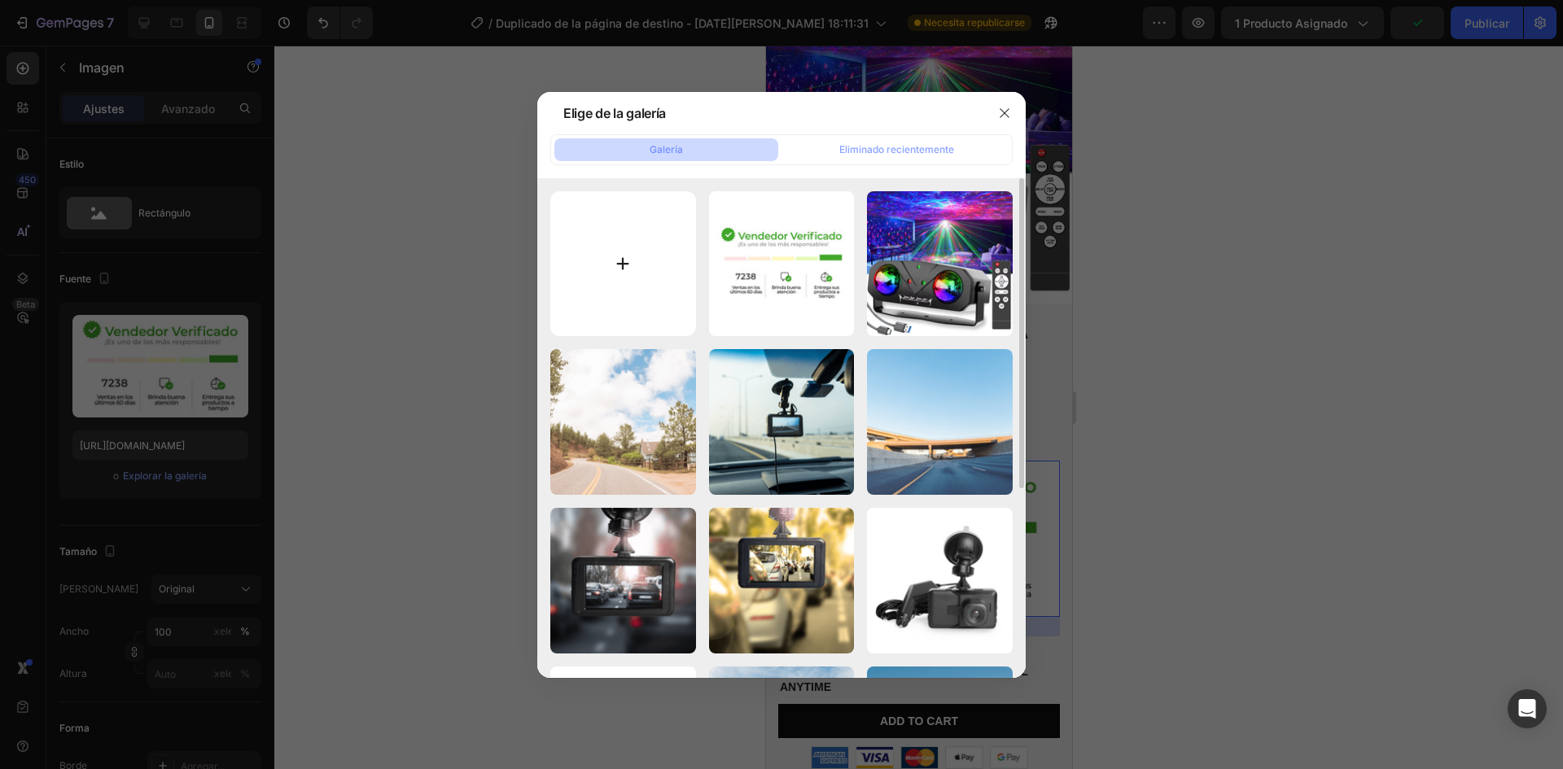
click at [654, 279] on input "file" at bounding box center [623, 264] width 146 height 146
type input "C:\fakepath\WhatsApp_Image_[DATE]_at_9.56.20_PM_1.jpg"
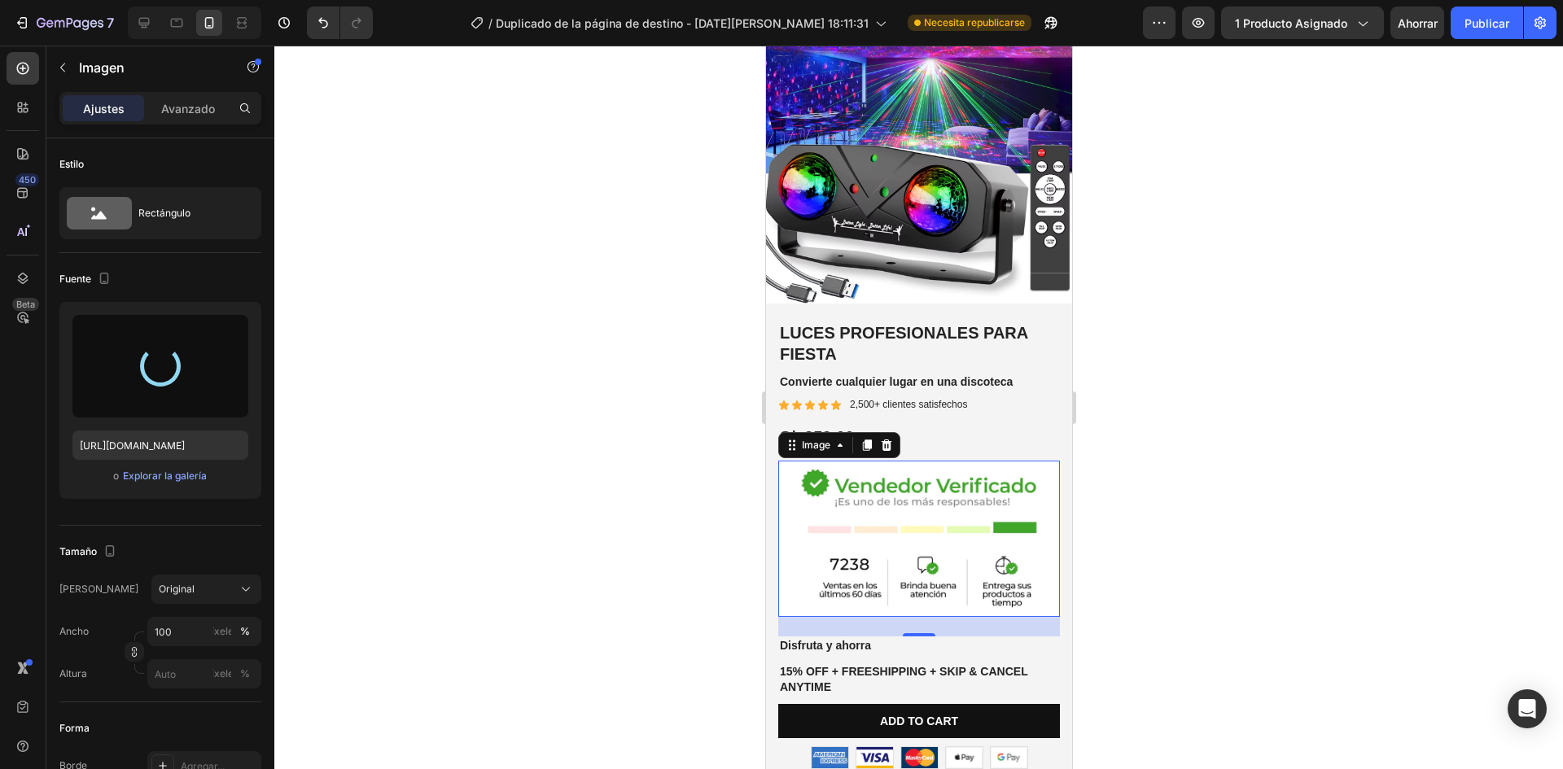
type input "[URL][DOMAIN_NAME]"
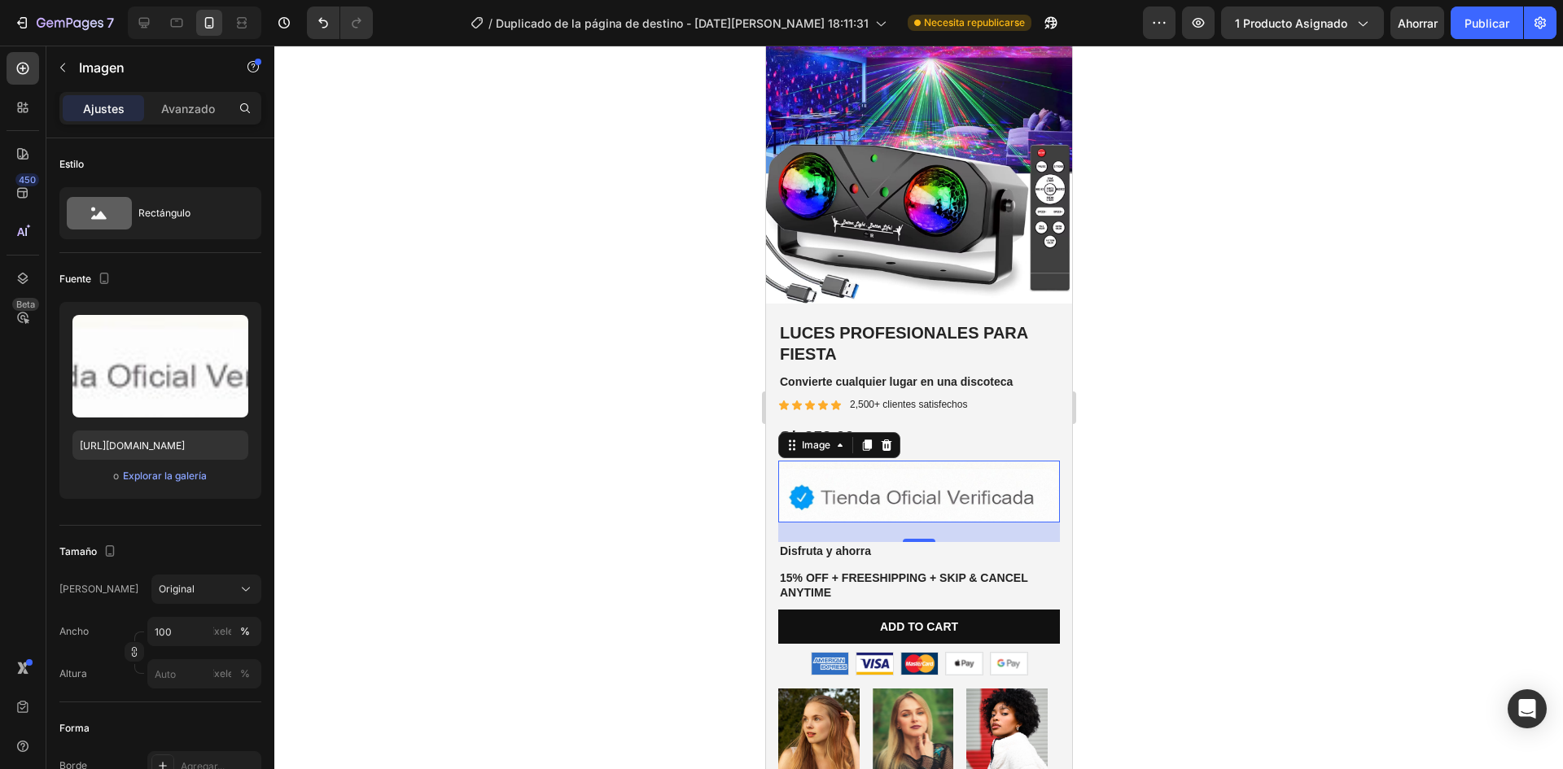
click at [1238, 491] on div at bounding box center [918, 408] width 1289 height 724
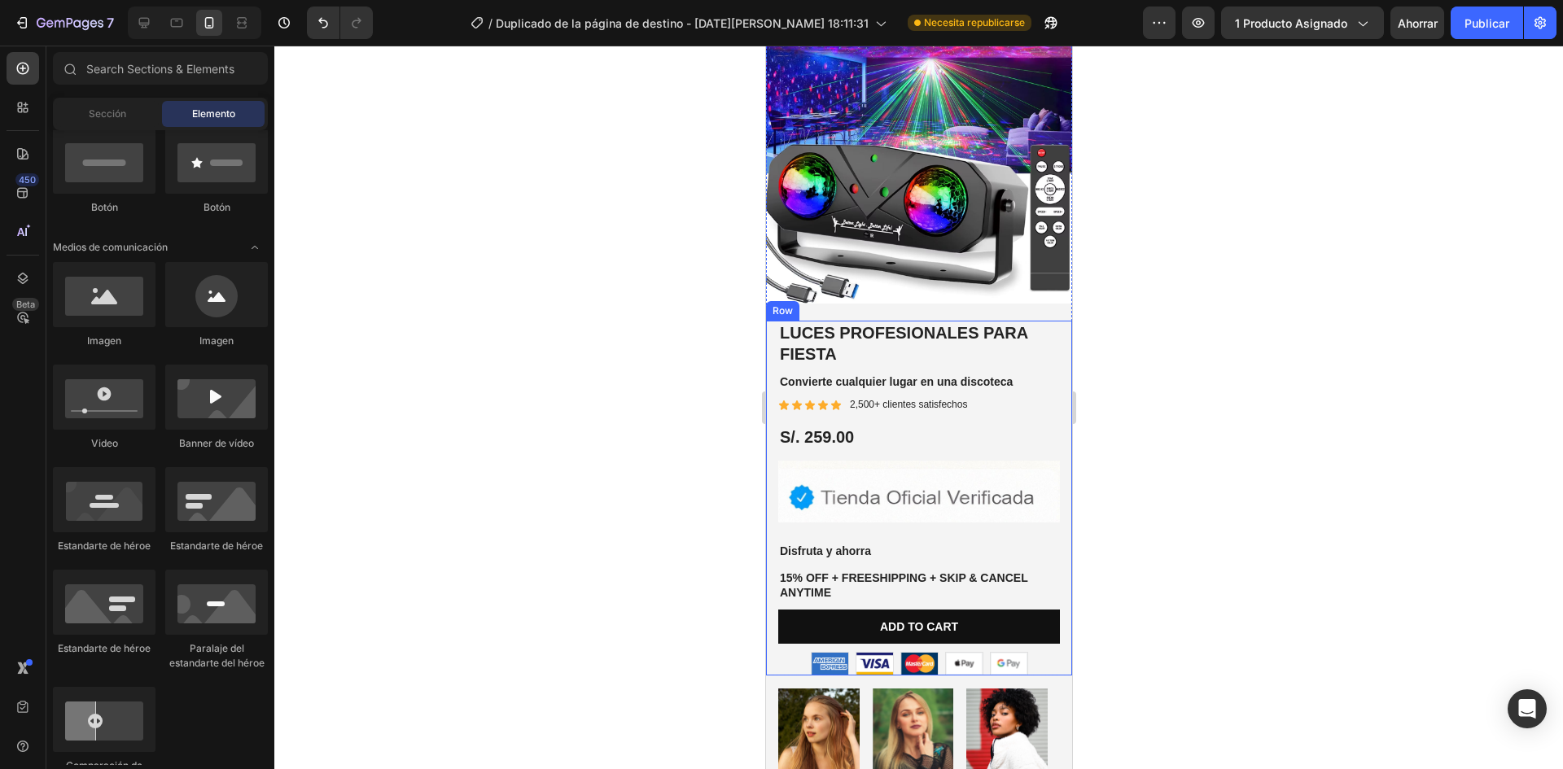
click at [1233, 502] on div at bounding box center [918, 408] width 1289 height 724
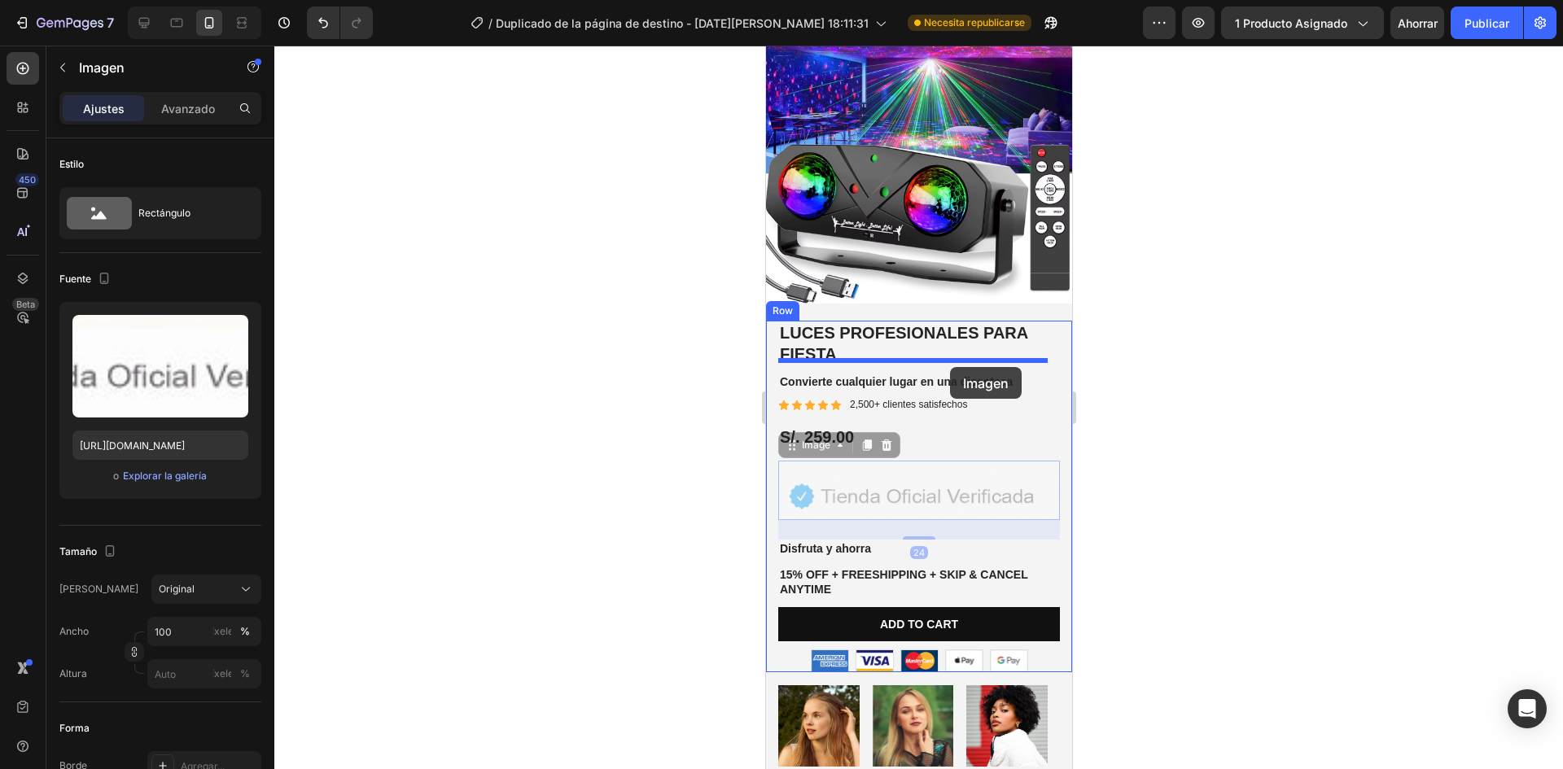
drag, startPoint x: 944, startPoint y: 500, endPoint x: 949, endPoint y: 367, distance: 132.8
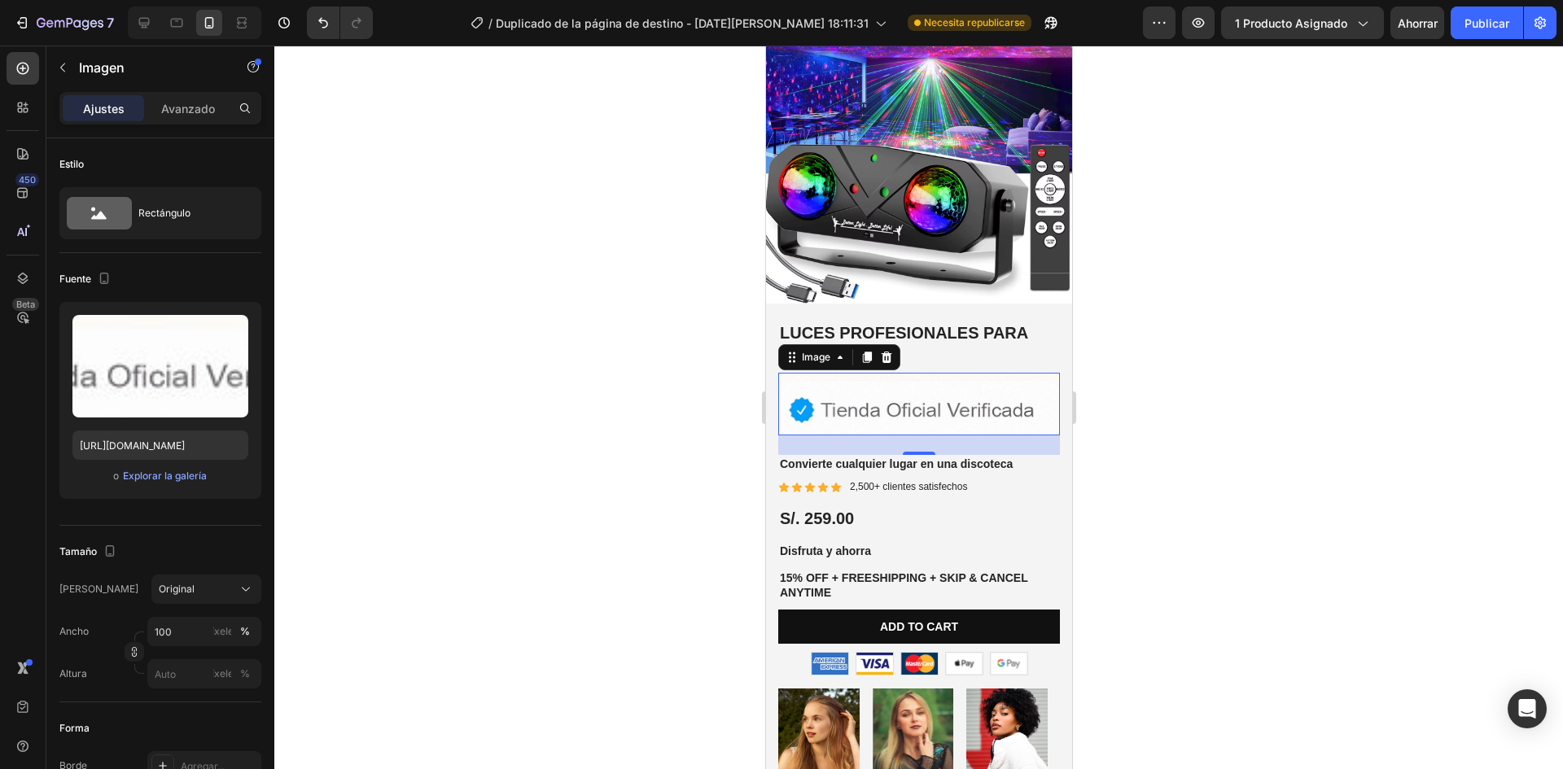
click at [949, 373] on img at bounding box center [919, 404] width 282 height 63
click at [1186, 379] on div at bounding box center [918, 408] width 1289 height 724
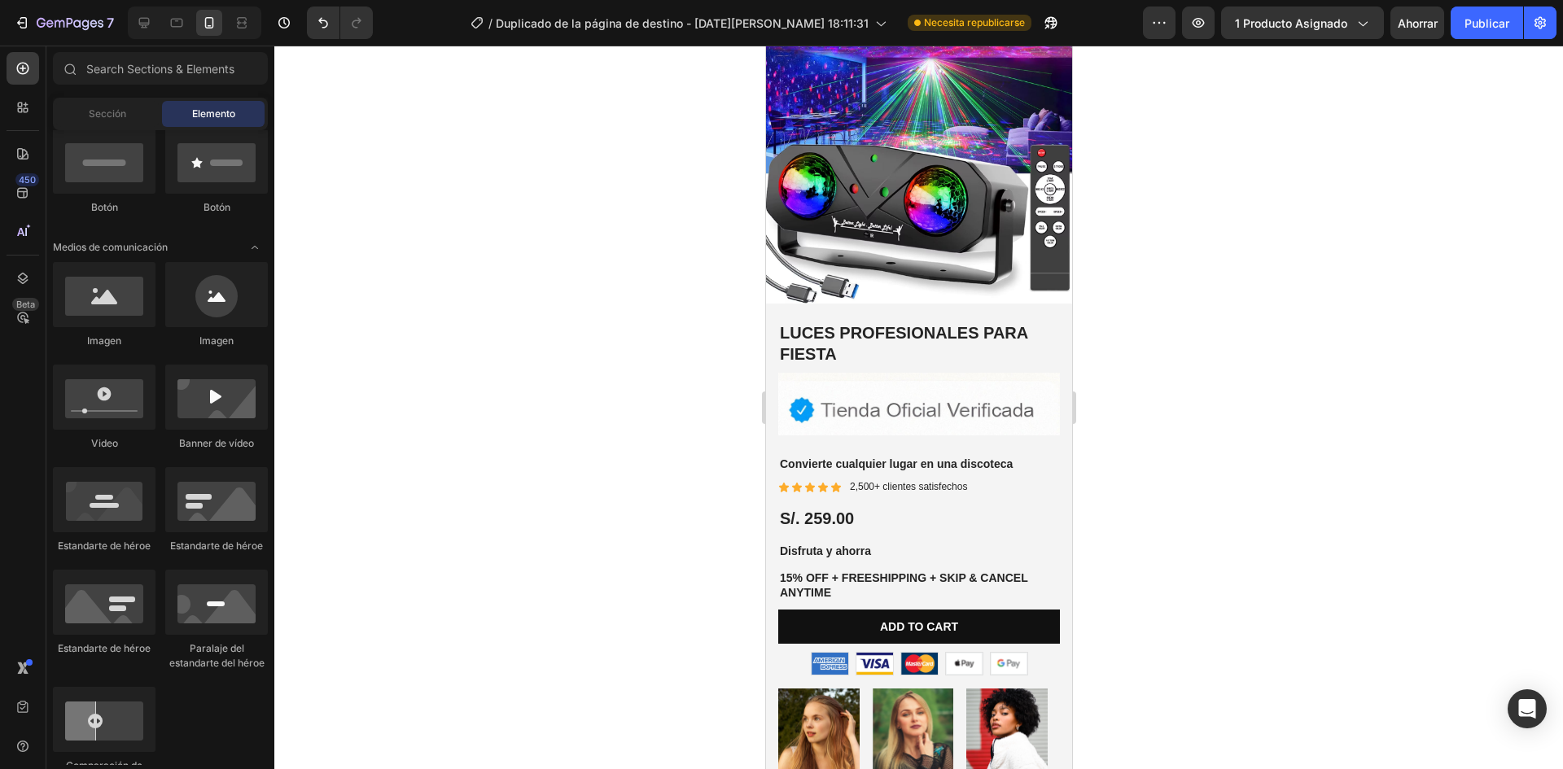
click at [1169, 456] on div at bounding box center [918, 408] width 1289 height 724
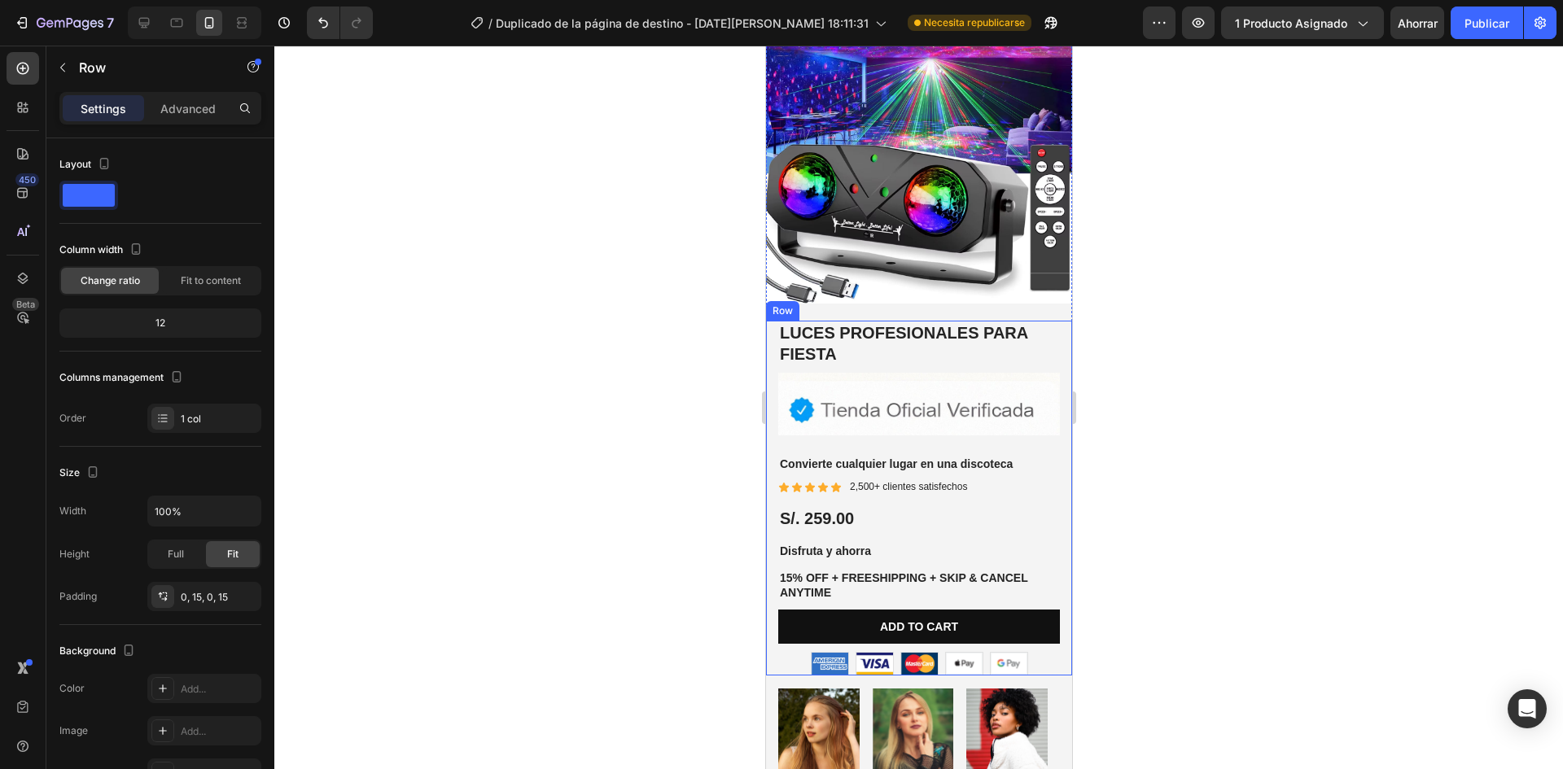
click at [1034, 461] on div "Best Seller Text Block LUCES PROFESIONALES PARA FIESTA Product Title Image Conv…" at bounding box center [919, 498] width 282 height 355
click at [971, 392] on img at bounding box center [919, 404] width 282 height 63
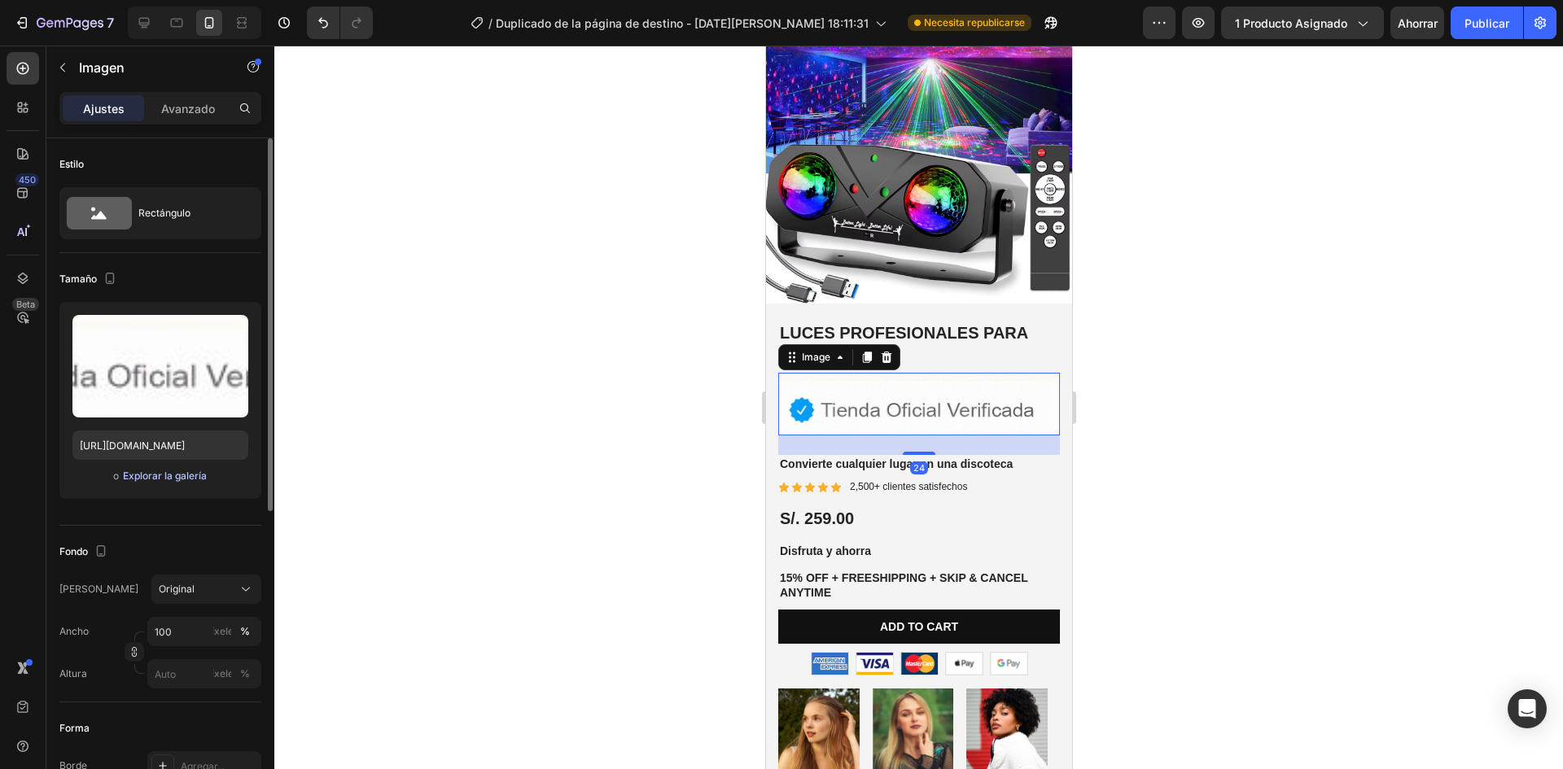
click at [182, 471] on font "Explorar la galería" at bounding box center [165, 476] width 84 height 12
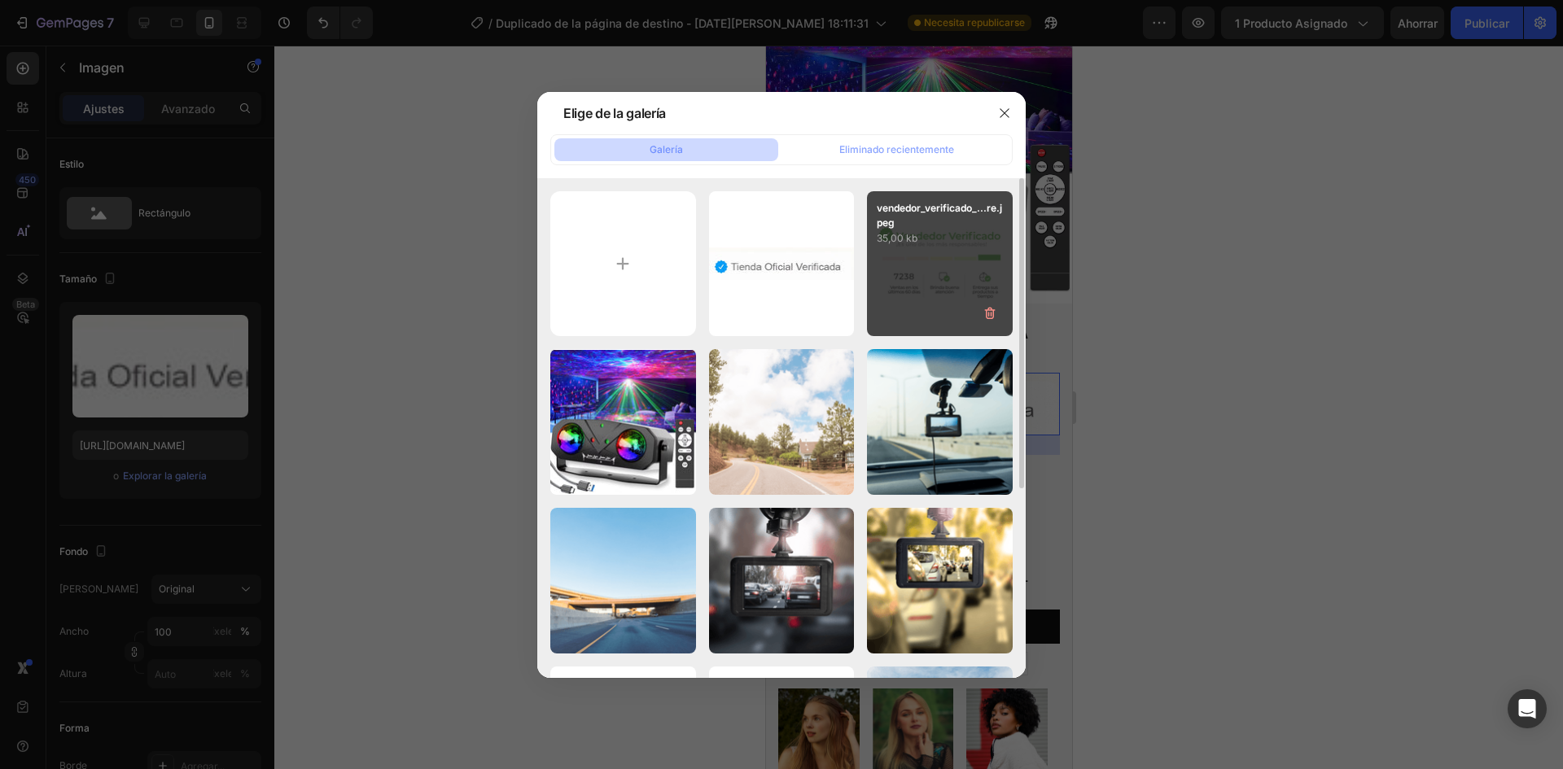
click at [919, 276] on div "vendedor_verificado_...re.jpeg 35,00 kb" at bounding box center [940, 264] width 146 height 146
type input "[URL][DOMAIN_NAME]"
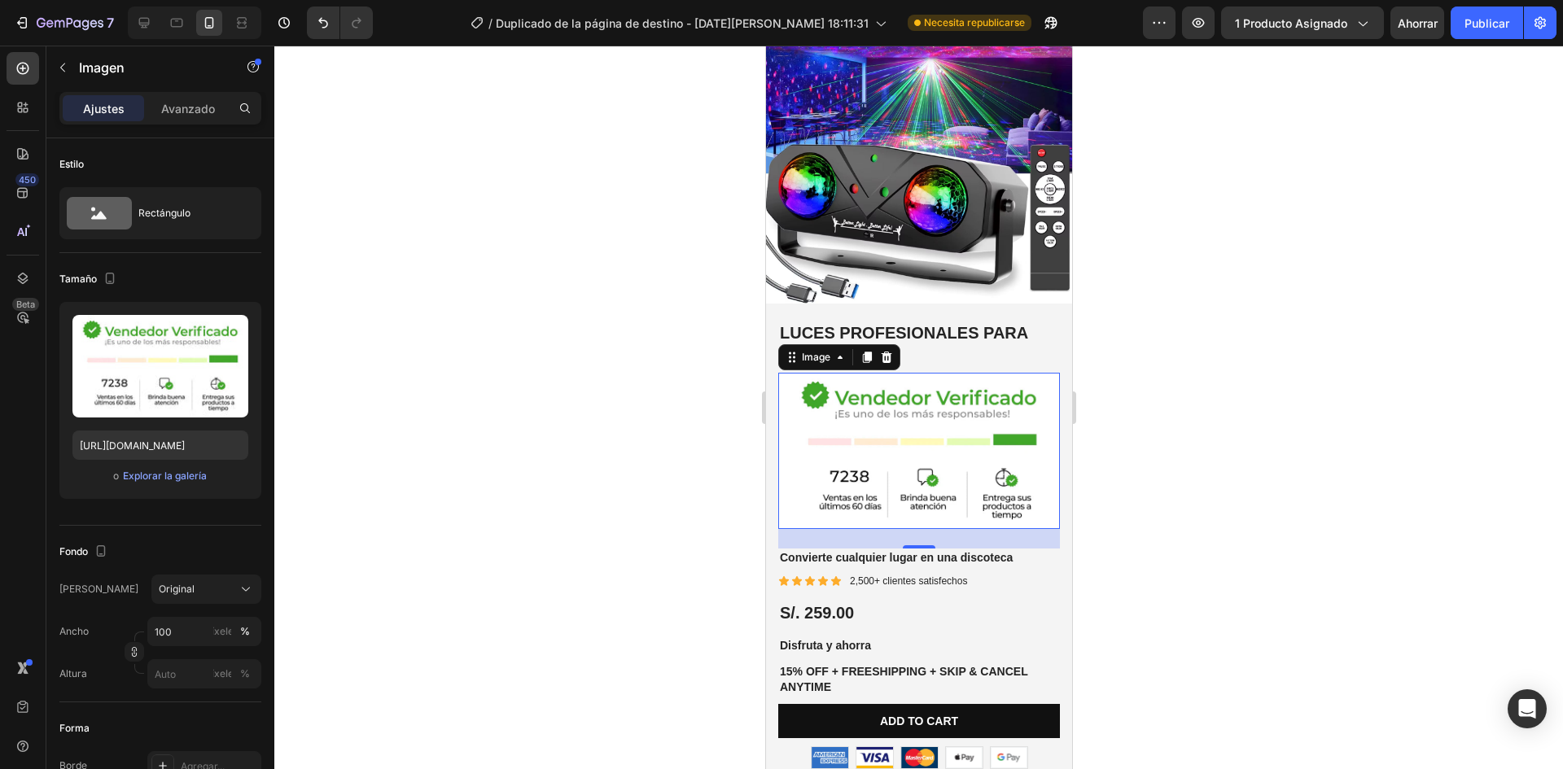
click at [1340, 457] on div at bounding box center [918, 408] width 1289 height 724
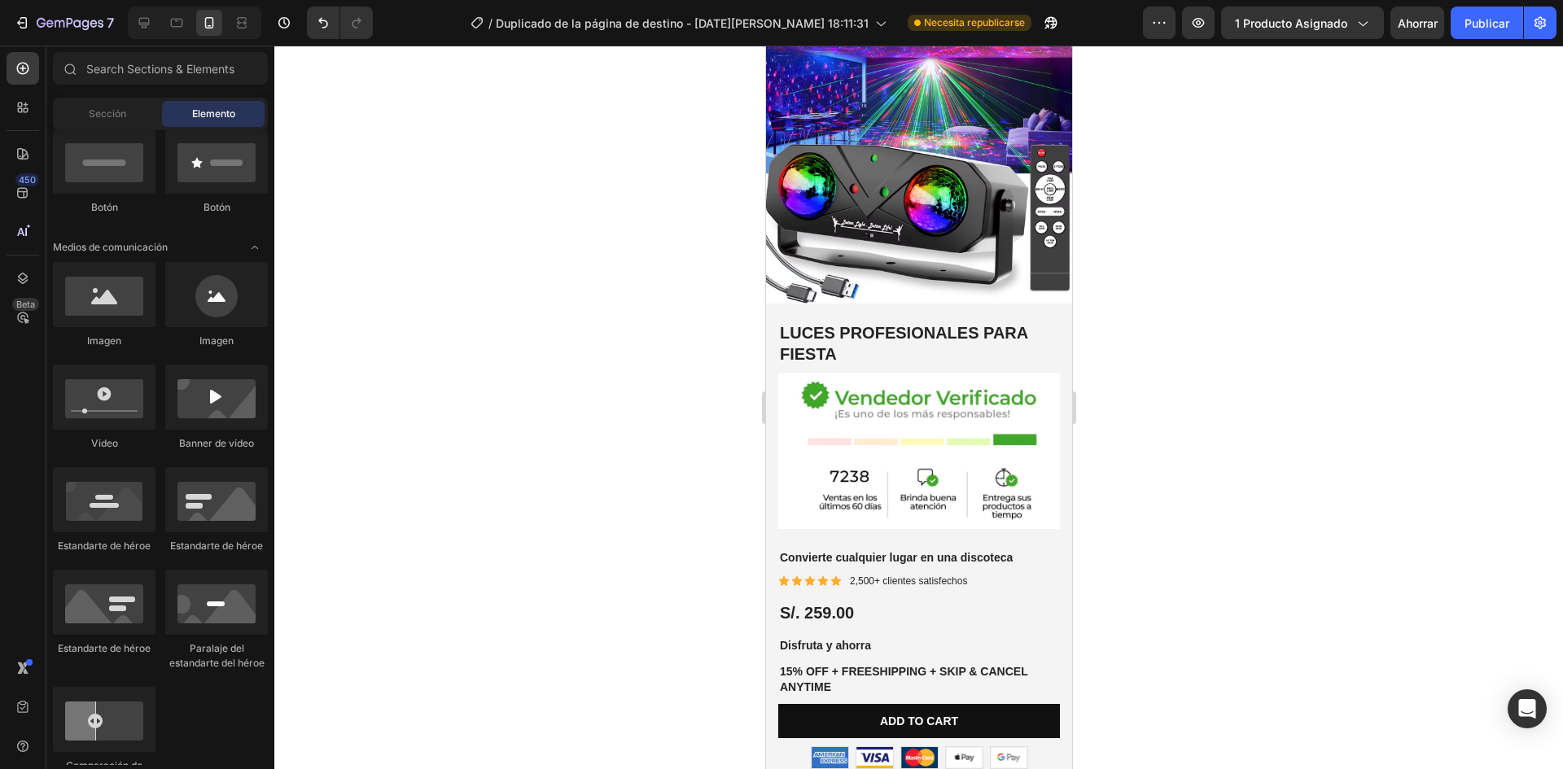
click at [1346, 588] on div at bounding box center [918, 408] width 1289 height 724
click at [1231, 524] on div at bounding box center [918, 408] width 1289 height 724
click at [1247, 505] on div at bounding box center [918, 408] width 1289 height 724
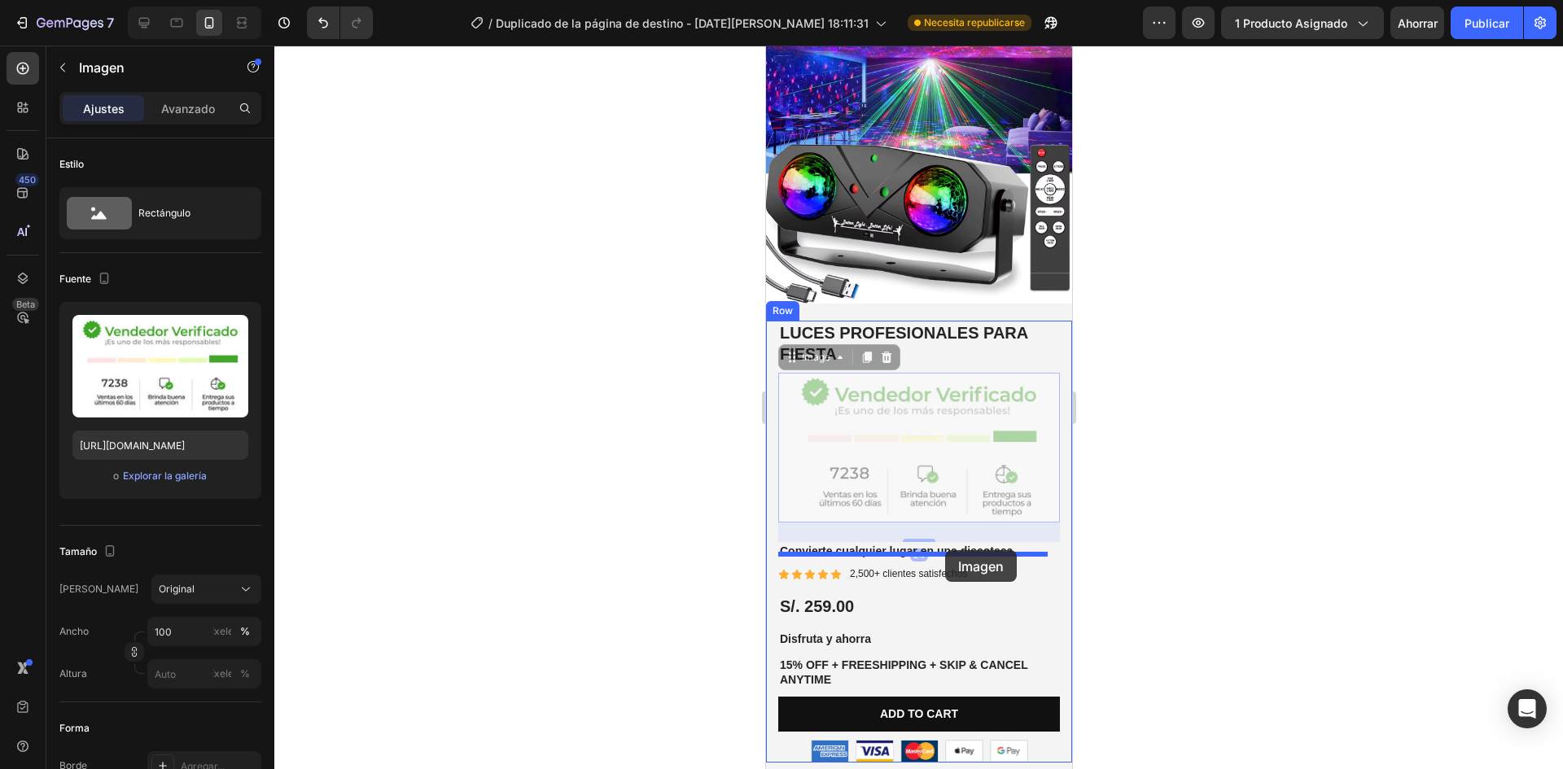
drag, startPoint x: 954, startPoint y: 467, endPoint x: 945, endPoint y: 550, distance: 83.6
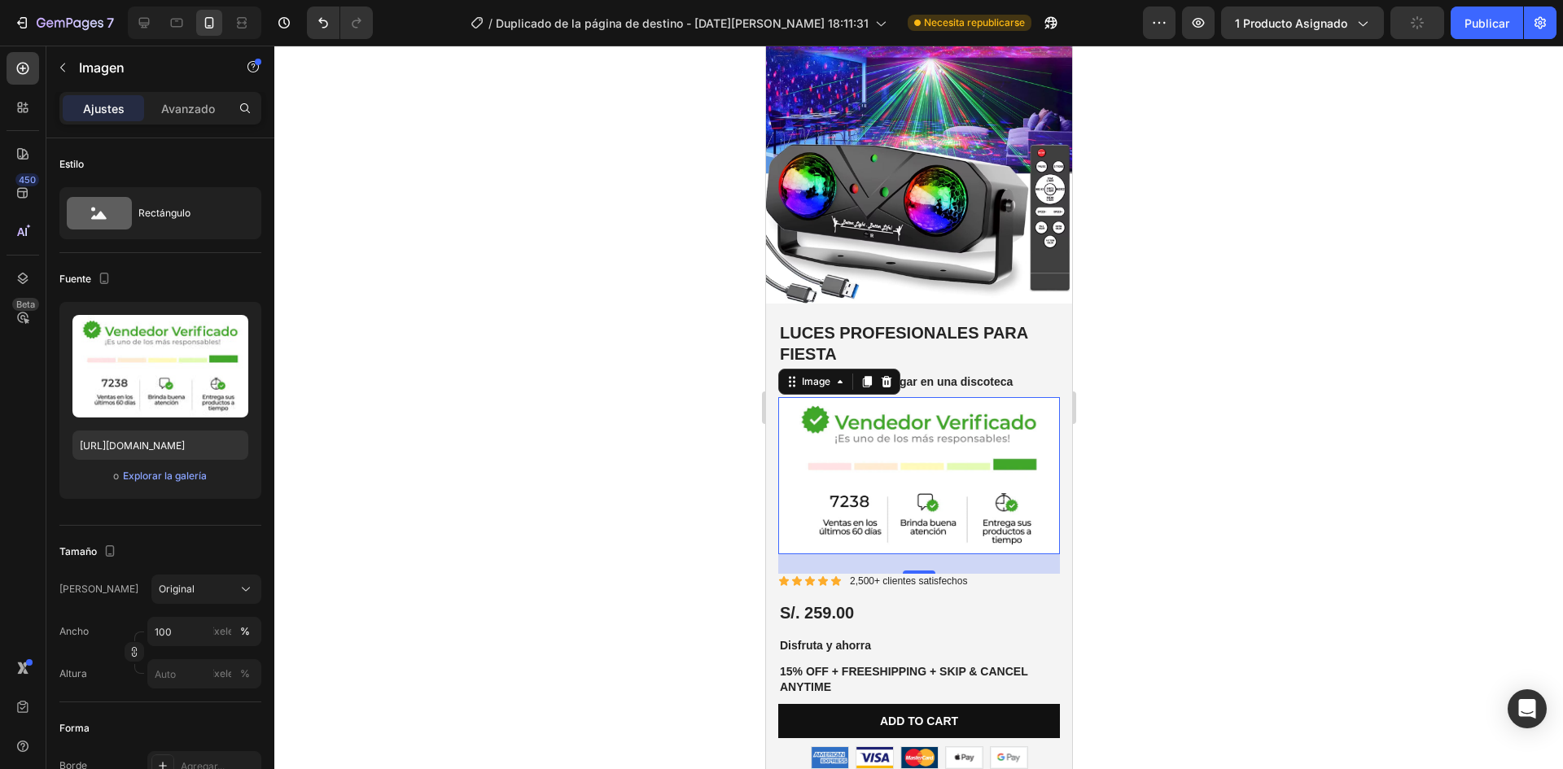
click at [946, 555] on div "24" at bounding box center [919, 565] width 282 height 20
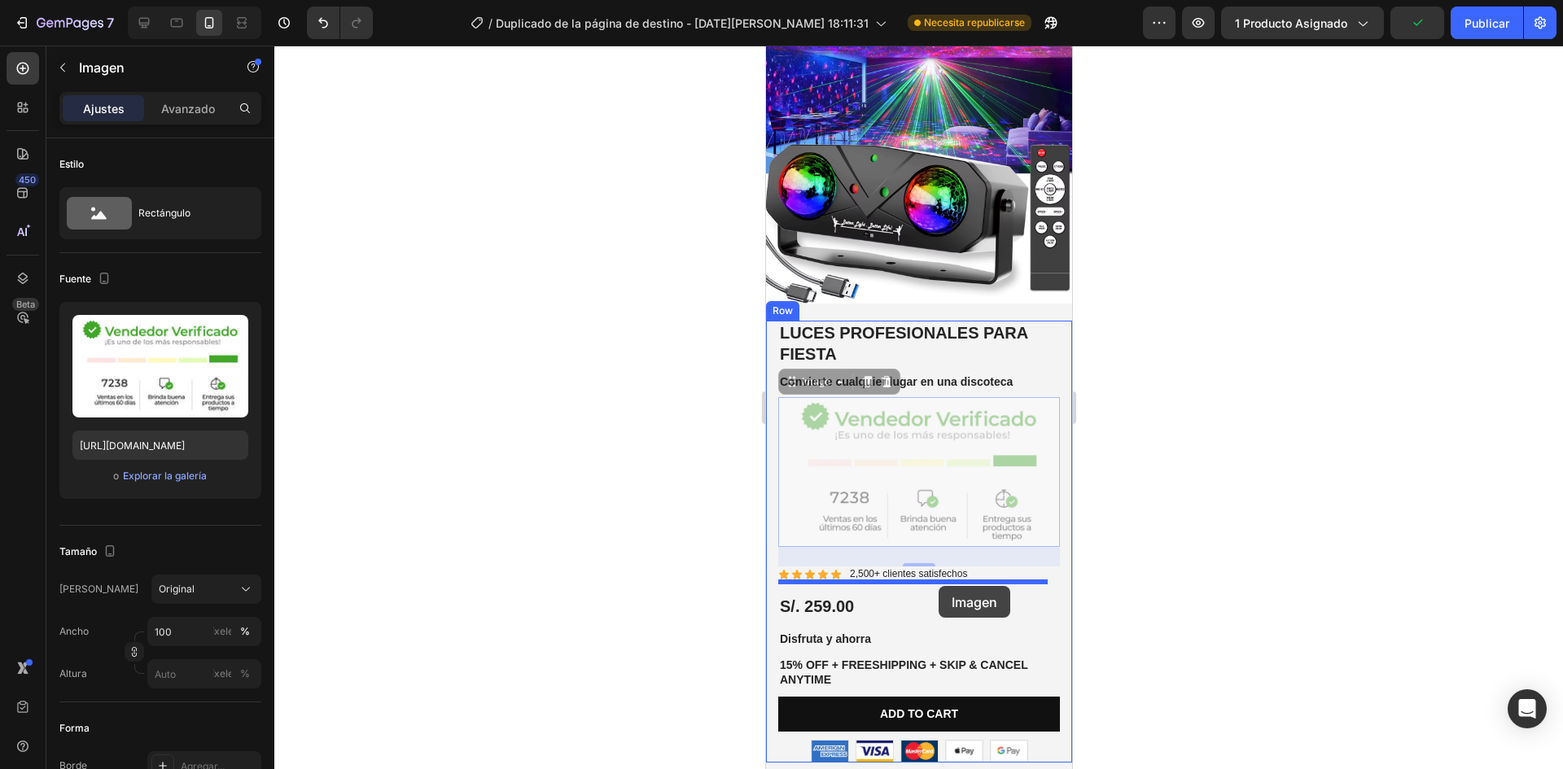
drag, startPoint x: 959, startPoint y: 480, endPoint x: 938, endPoint y: 586, distance: 108.7
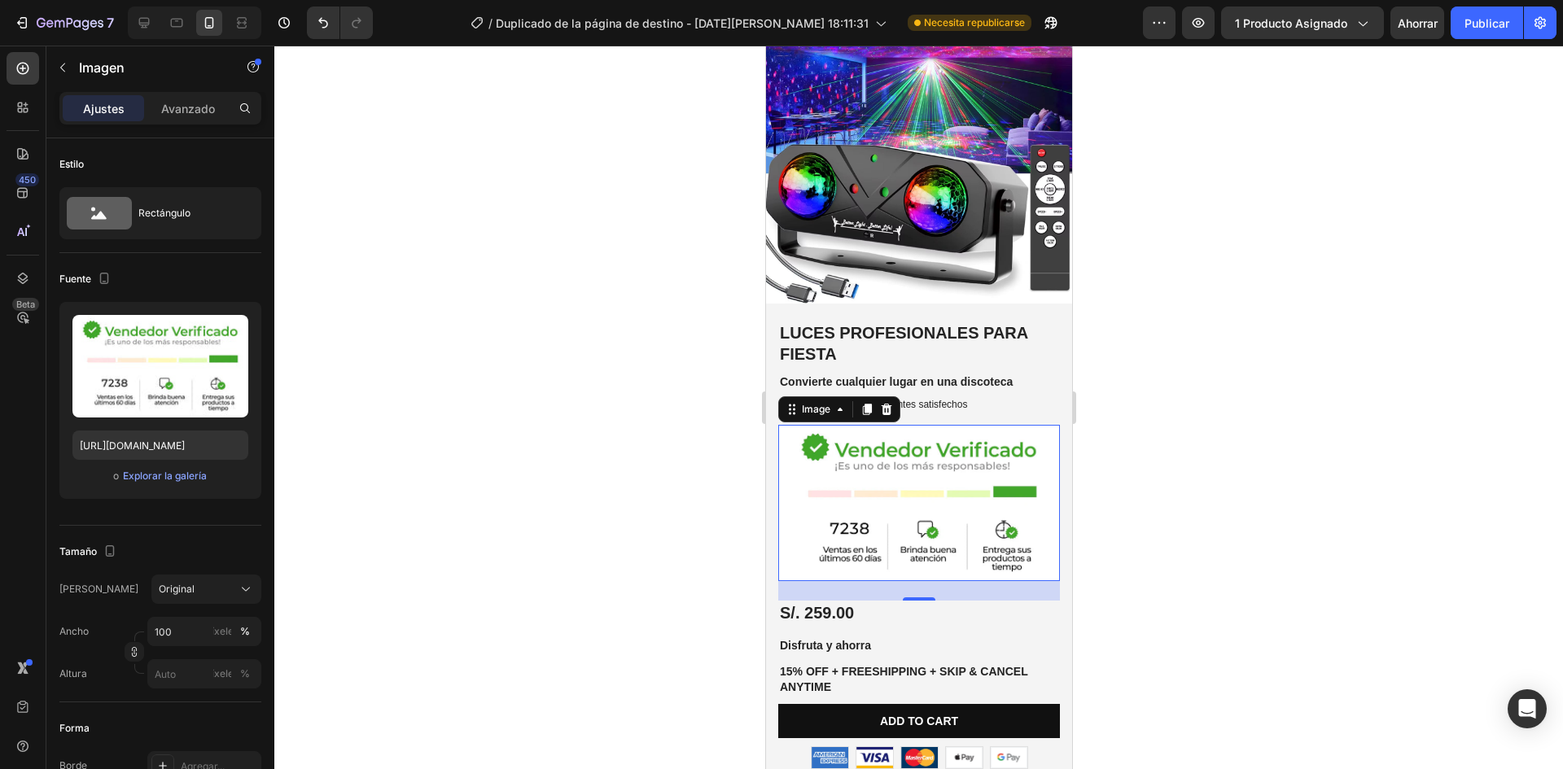
click at [1093, 566] on div at bounding box center [918, 408] width 1289 height 724
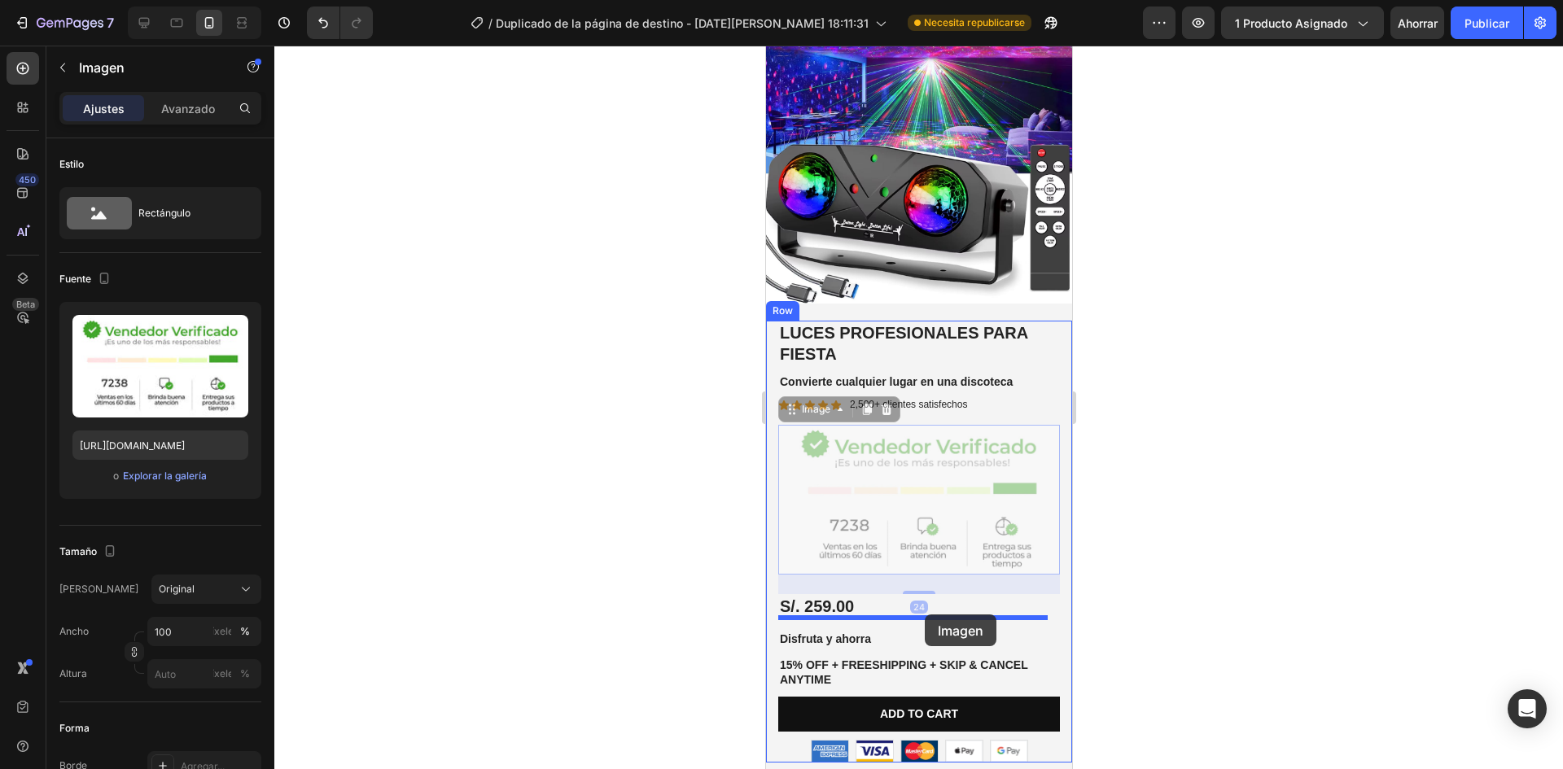
drag, startPoint x: 981, startPoint y: 484, endPoint x: 924, endPoint y: 615, distance: 143.0
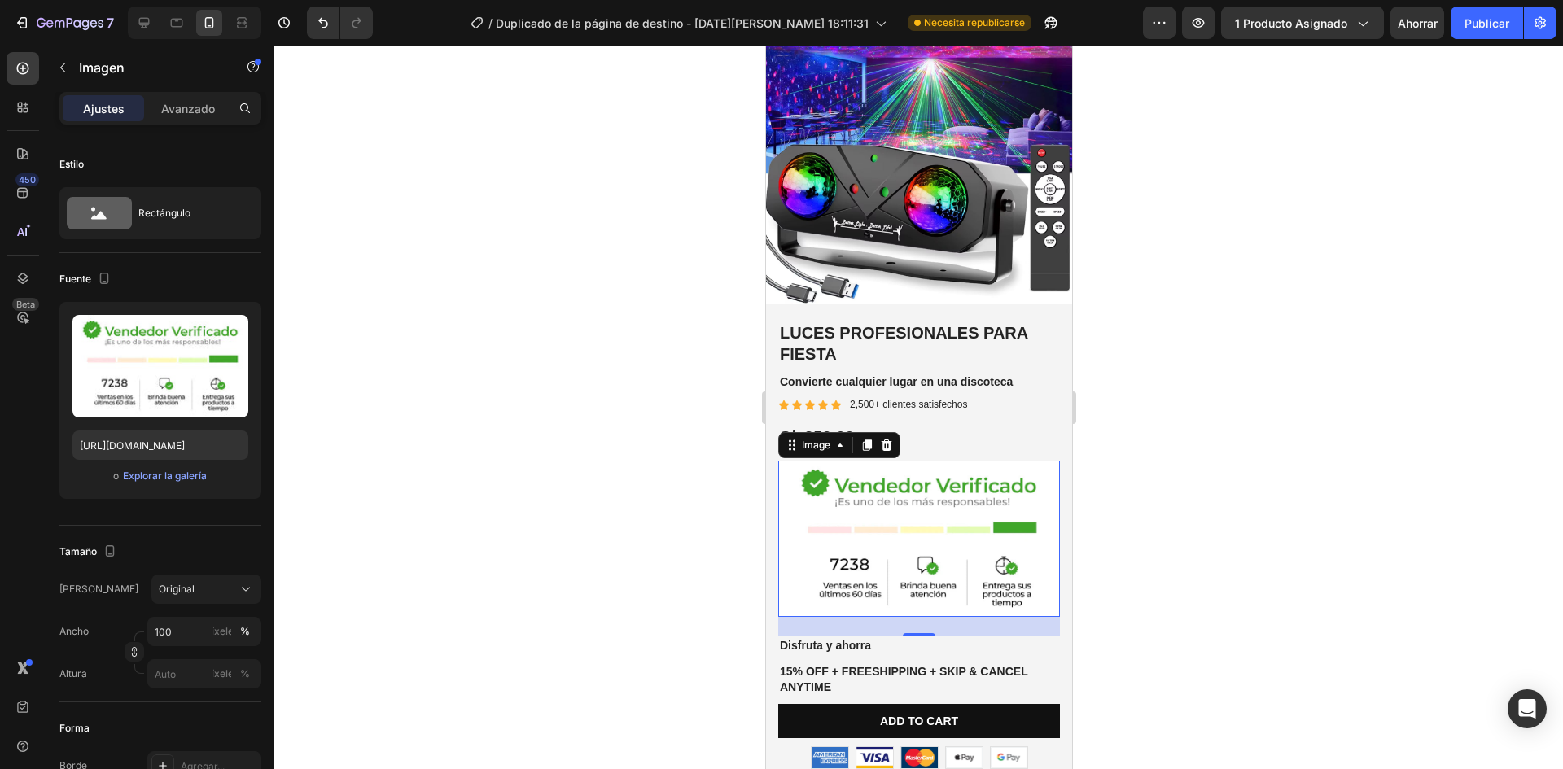
click at [1145, 568] on div at bounding box center [918, 408] width 1289 height 724
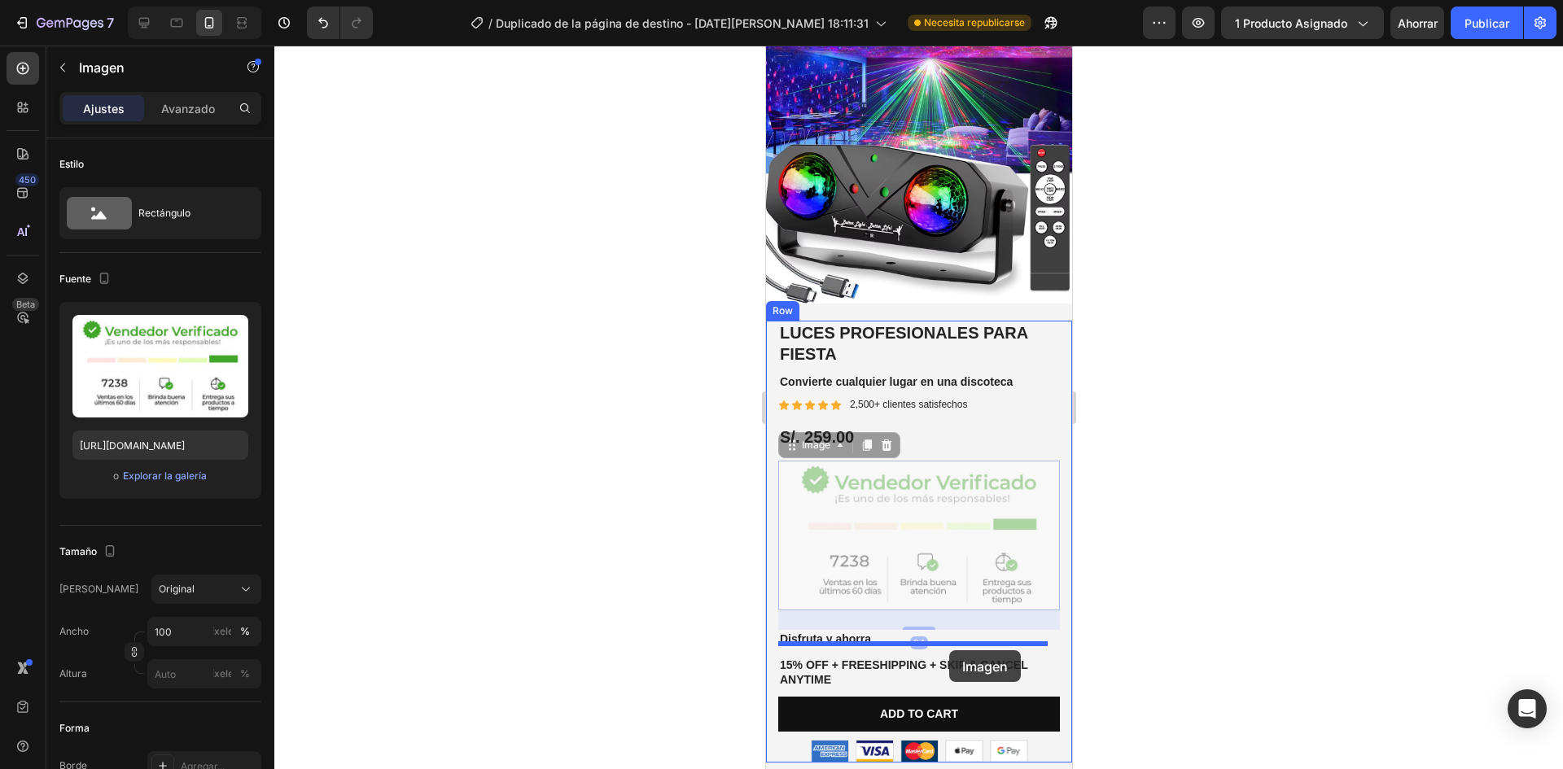
drag, startPoint x: 997, startPoint y: 563, endPoint x: 949, endPoint y: 651, distance: 100.2
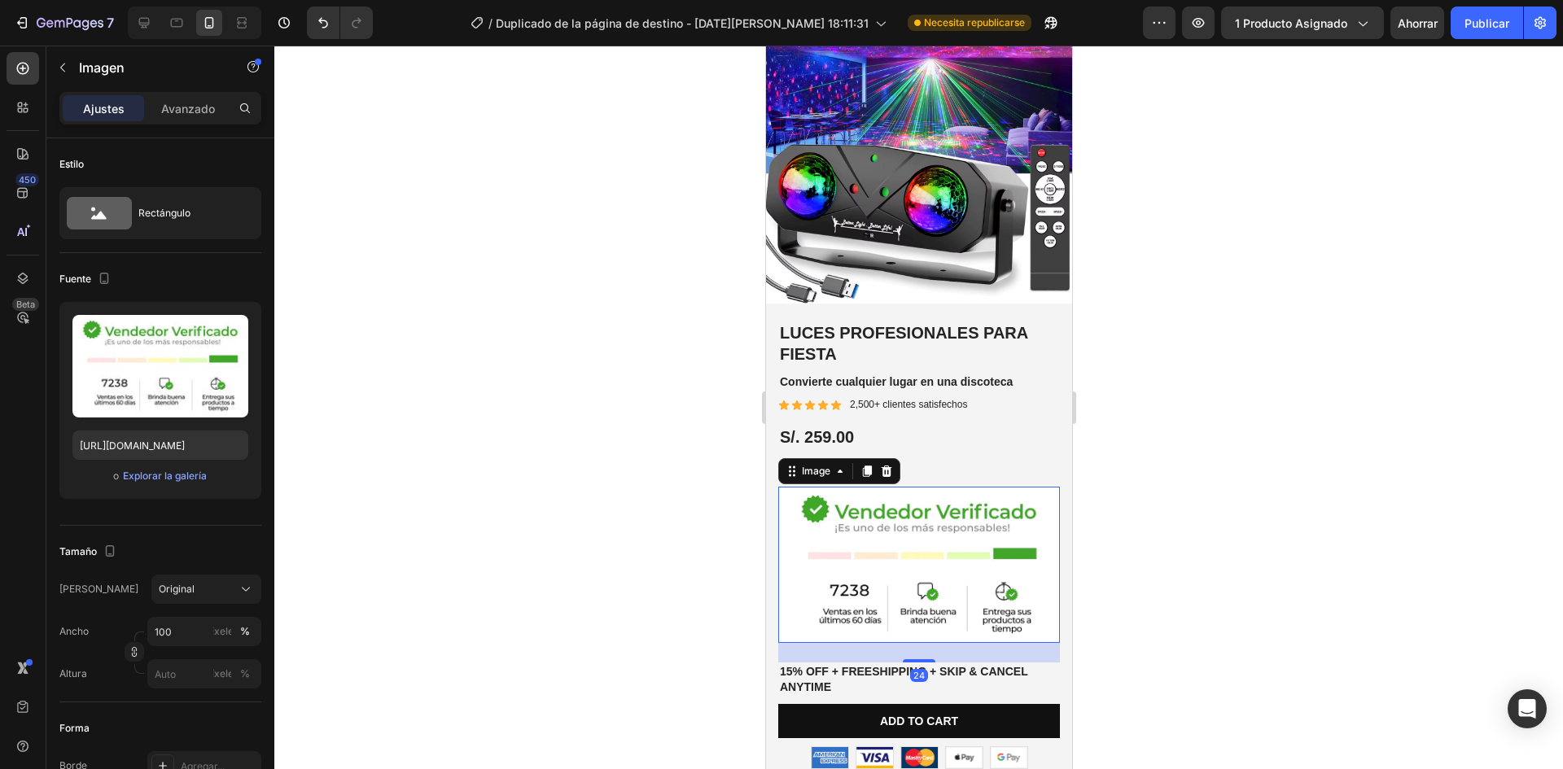
click at [1120, 581] on div at bounding box center [918, 408] width 1289 height 724
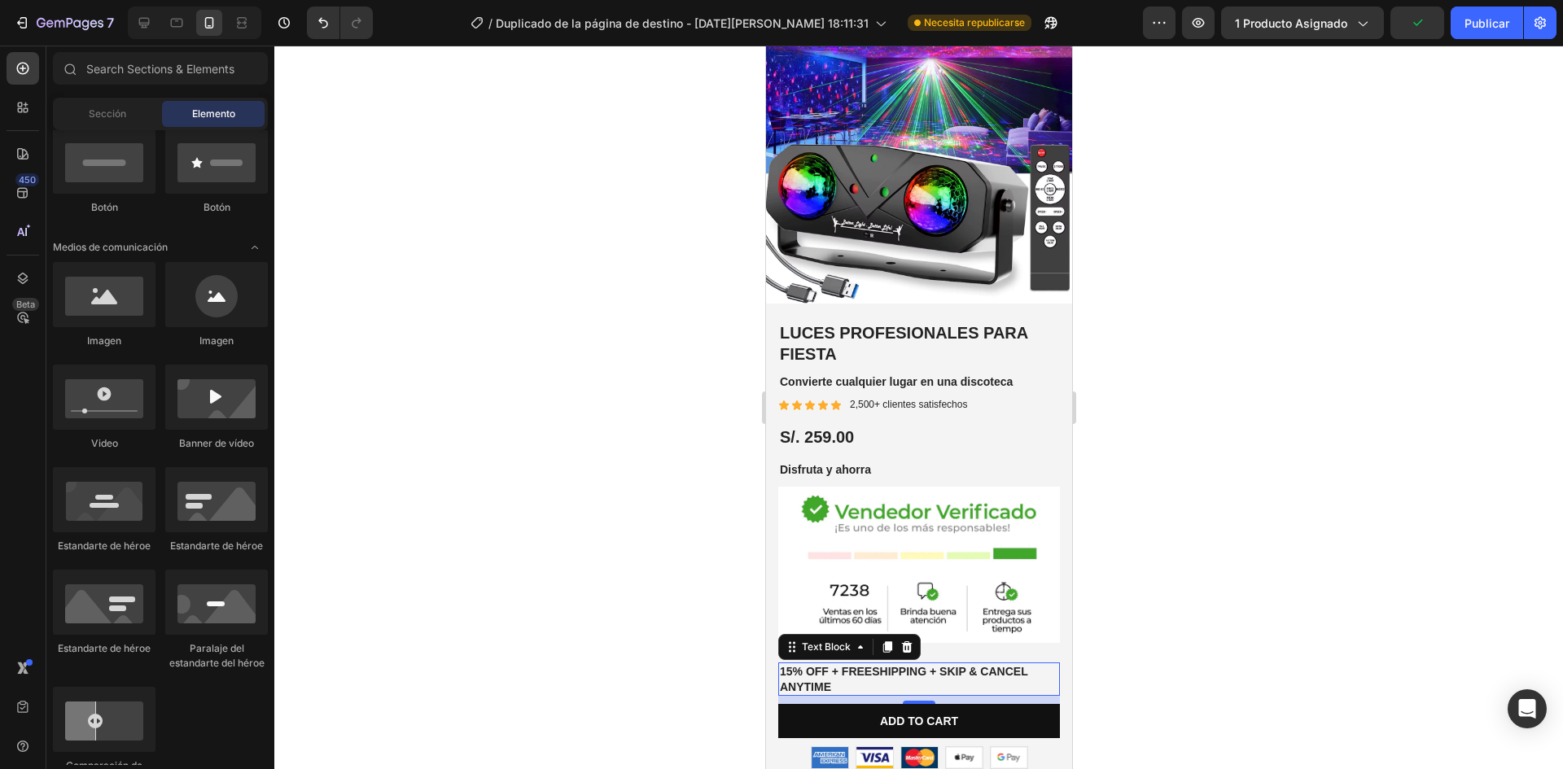
click at [901, 664] on p "15% off + Freeshipping + Skip & Cancel Anytime" at bounding box center [918, 678] width 278 height 29
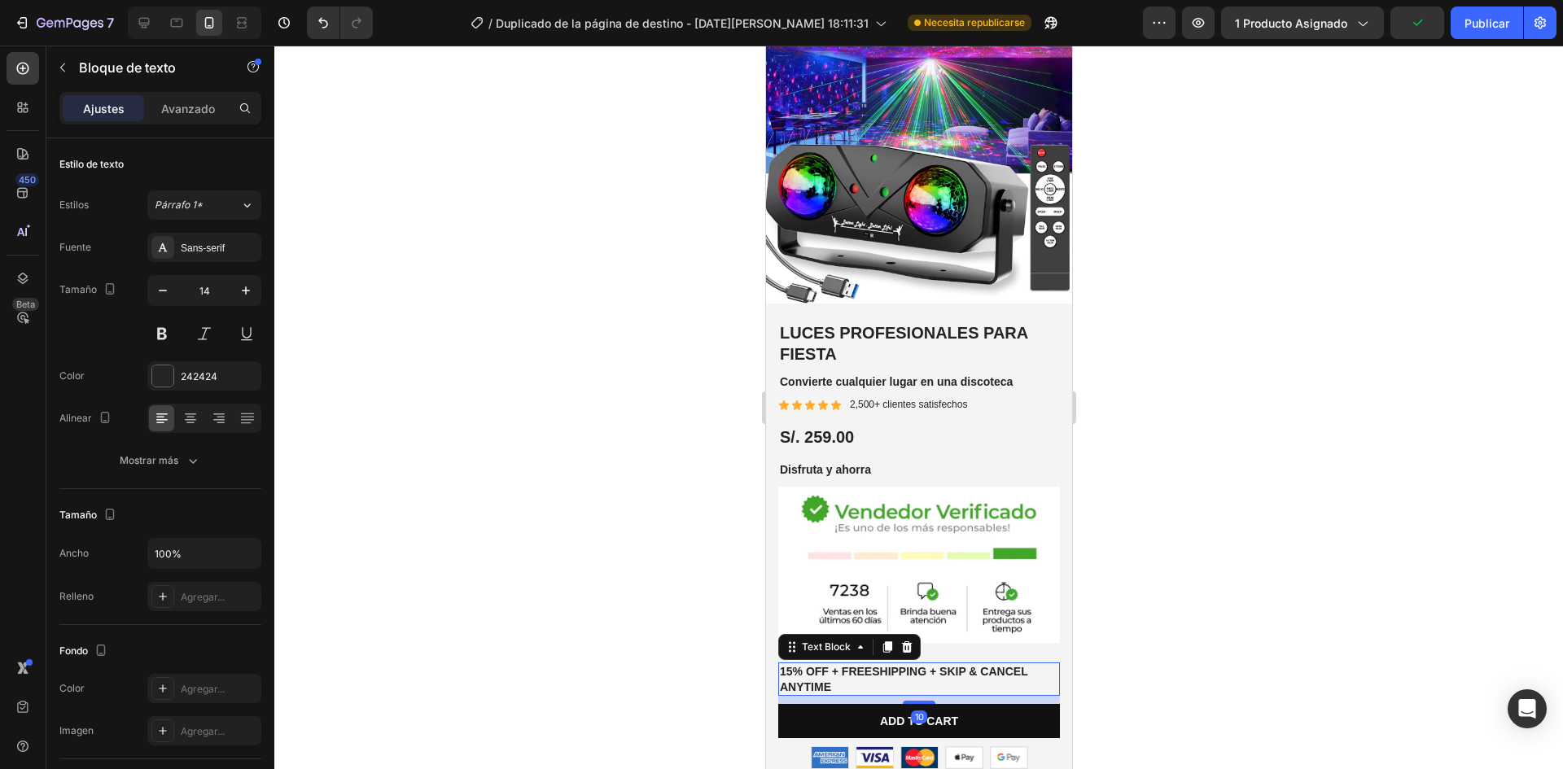
click at [1112, 637] on div at bounding box center [918, 408] width 1289 height 724
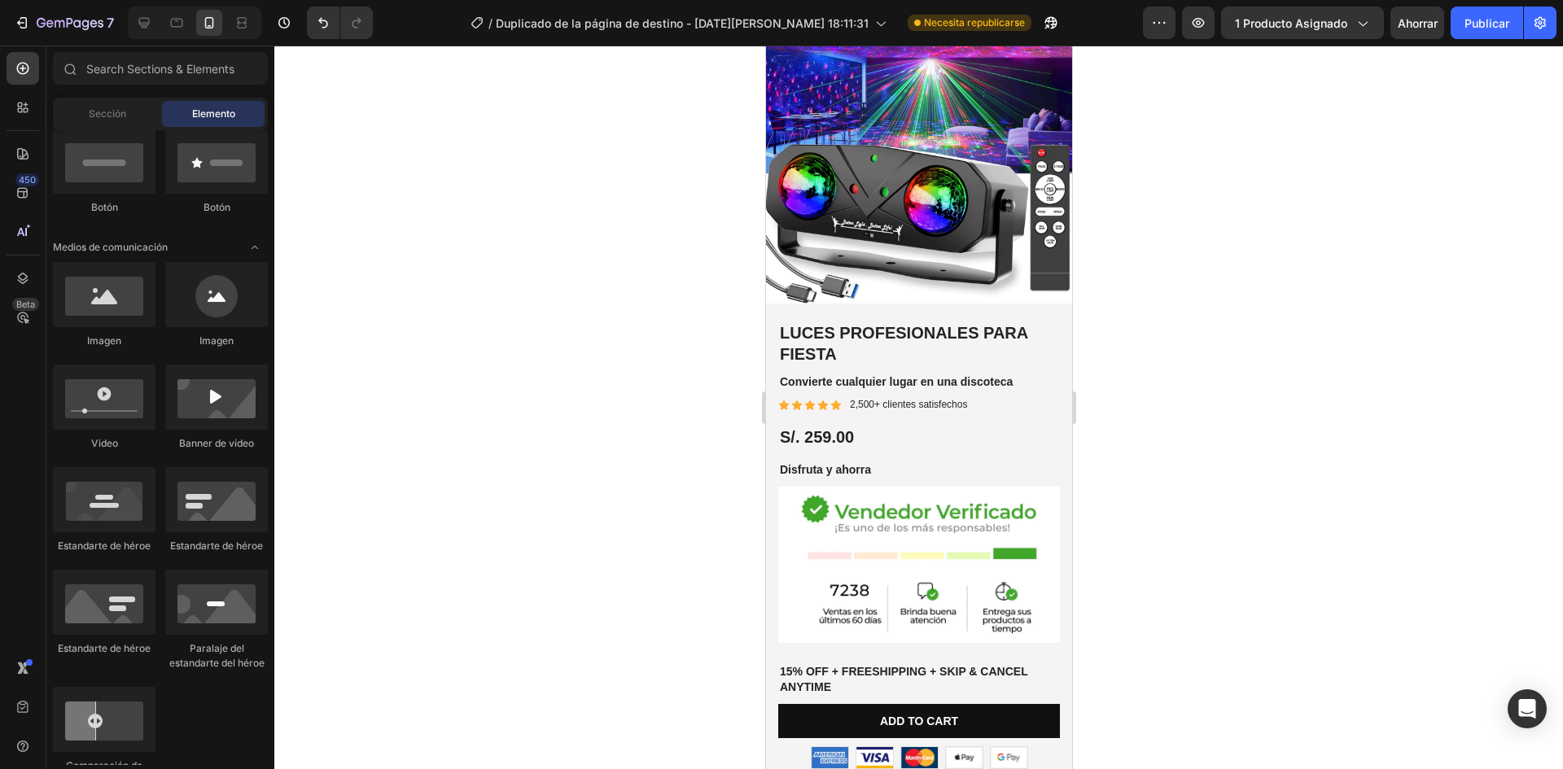
click at [1164, 649] on div at bounding box center [918, 408] width 1289 height 724
click at [960, 664] on p "15% off + Freeshipping + Skip & Cancel Anytime" at bounding box center [918, 678] width 278 height 29
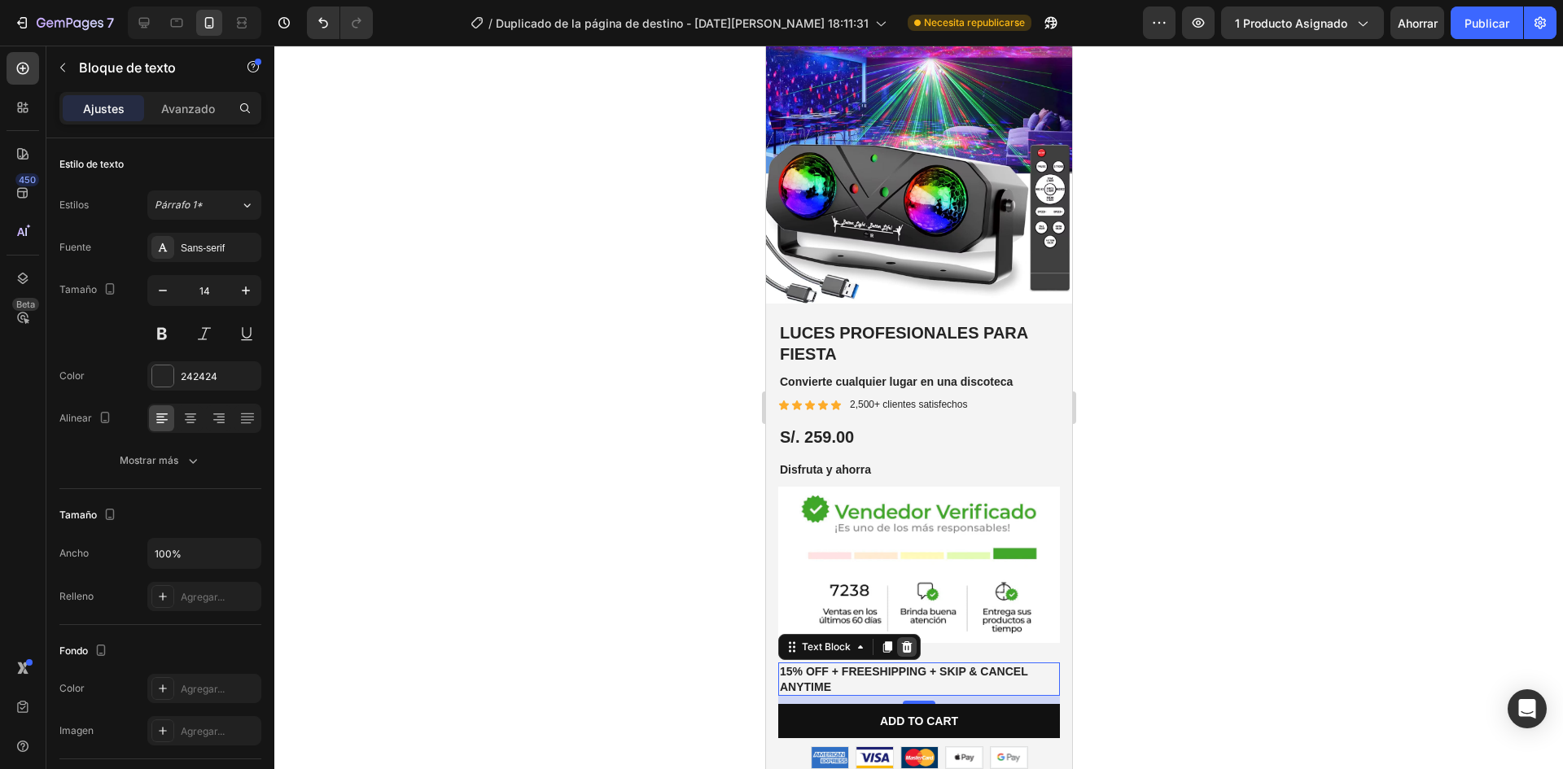
click at [909, 642] on icon at bounding box center [906, 647] width 11 height 11
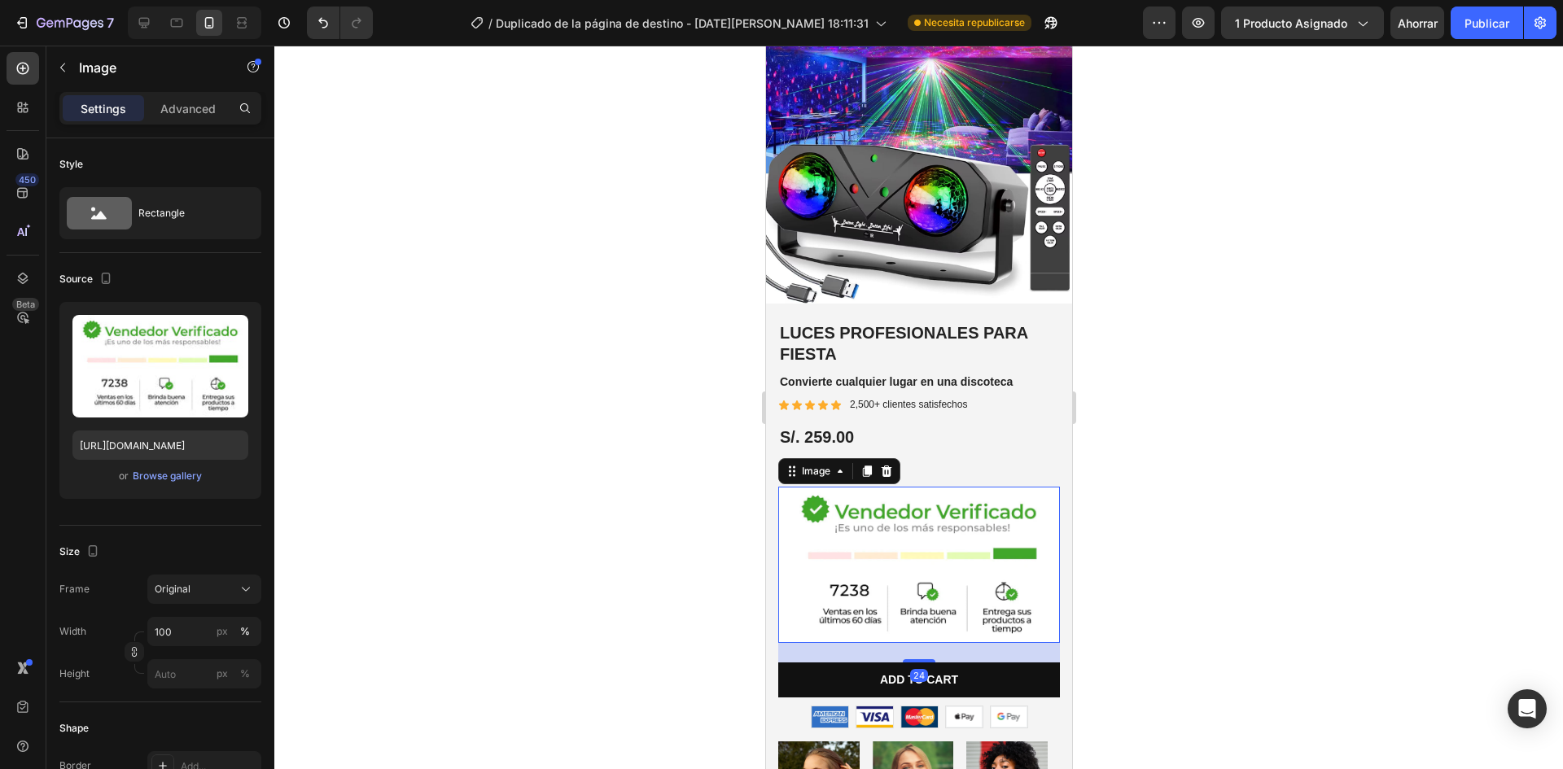
click at [1041, 601] on img at bounding box center [919, 565] width 282 height 156
click at [200, 112] on font "Avanzado" at bounding box center [188, 109] width 54 height 14
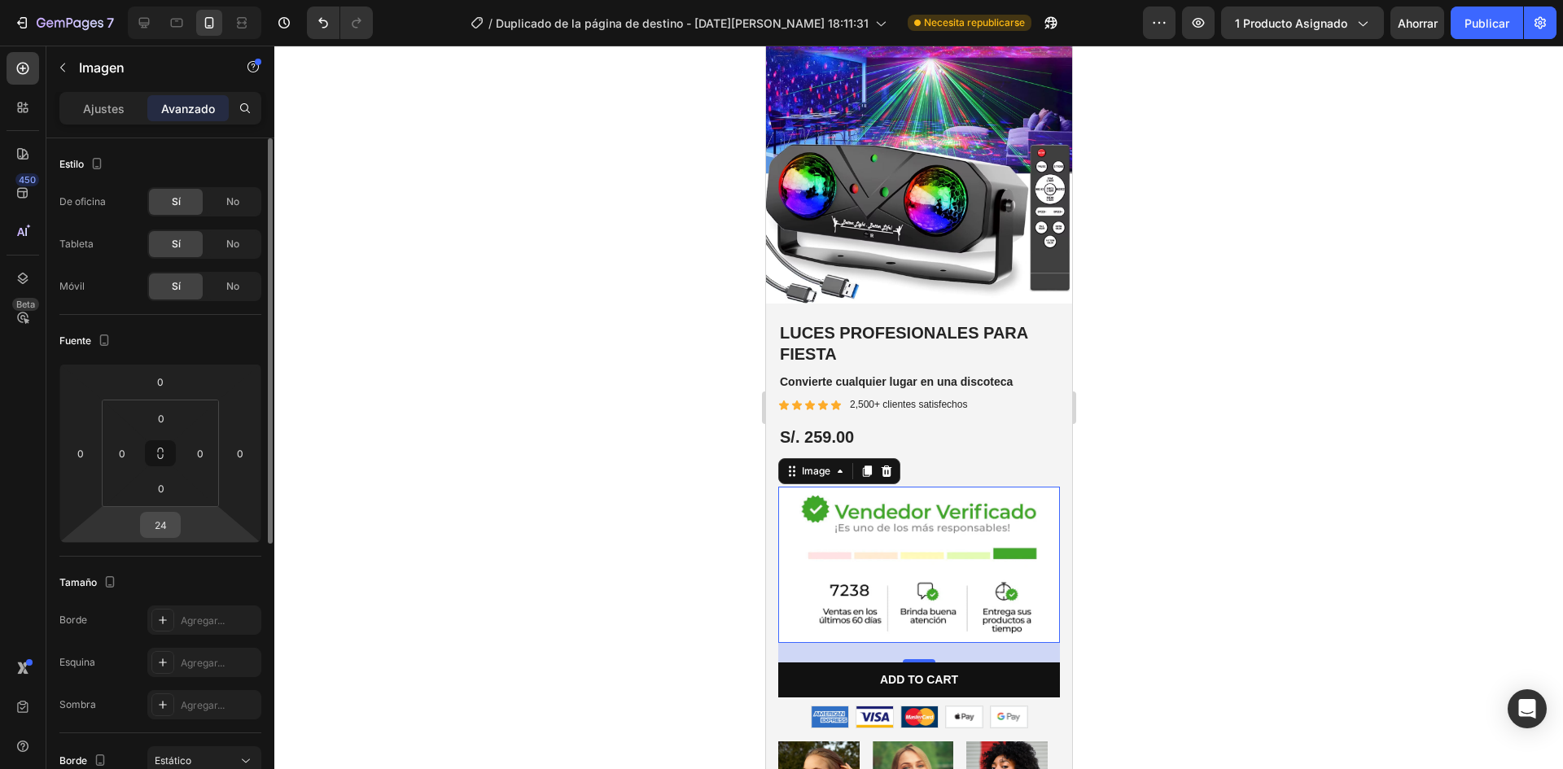
click at [164, 536] on input "24" at bounding box center [160, 525] width 33 height 24
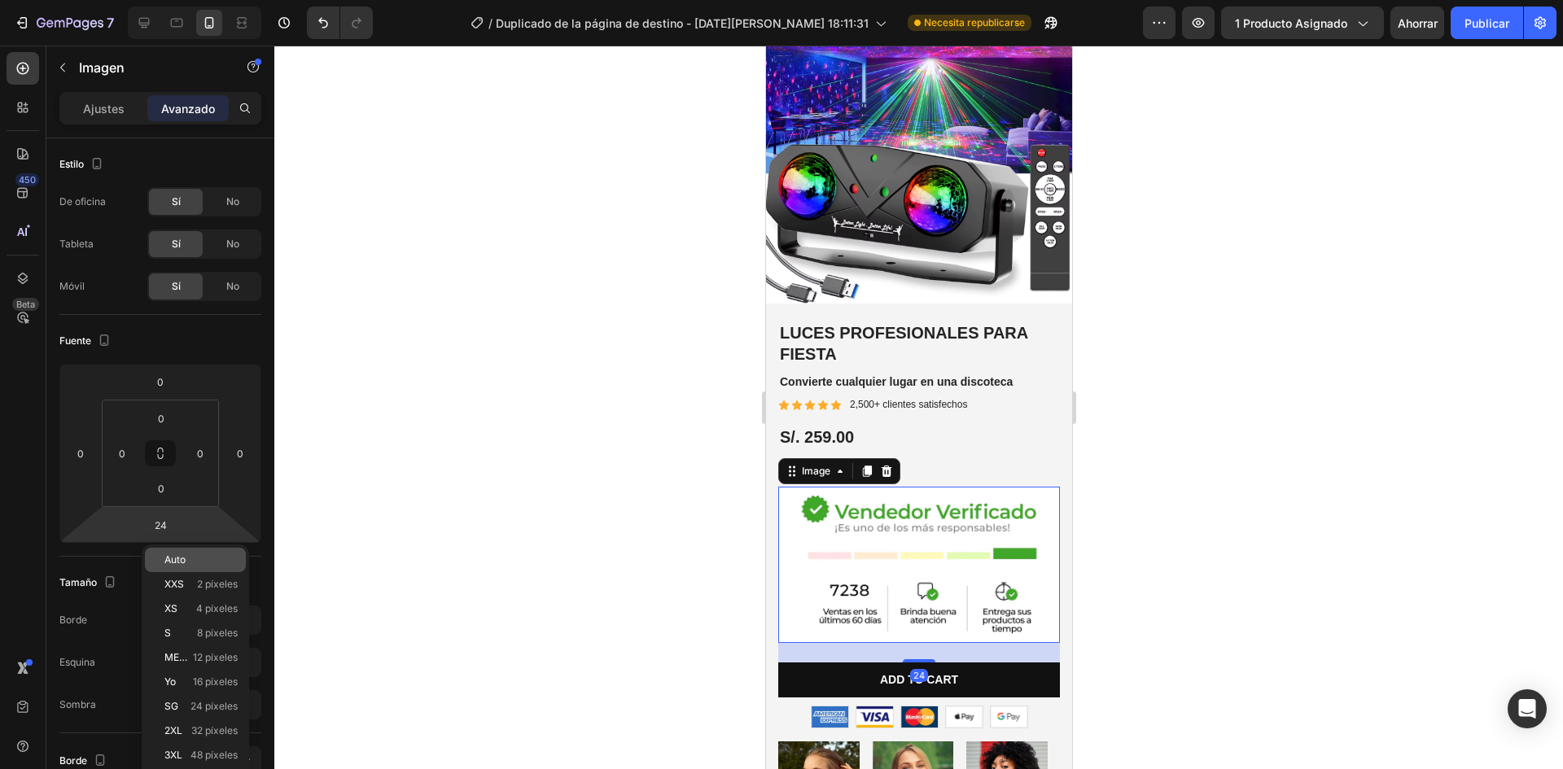
click at [182, 556] on font "Auto" at bounding box center [174, 560] width 21 height 12
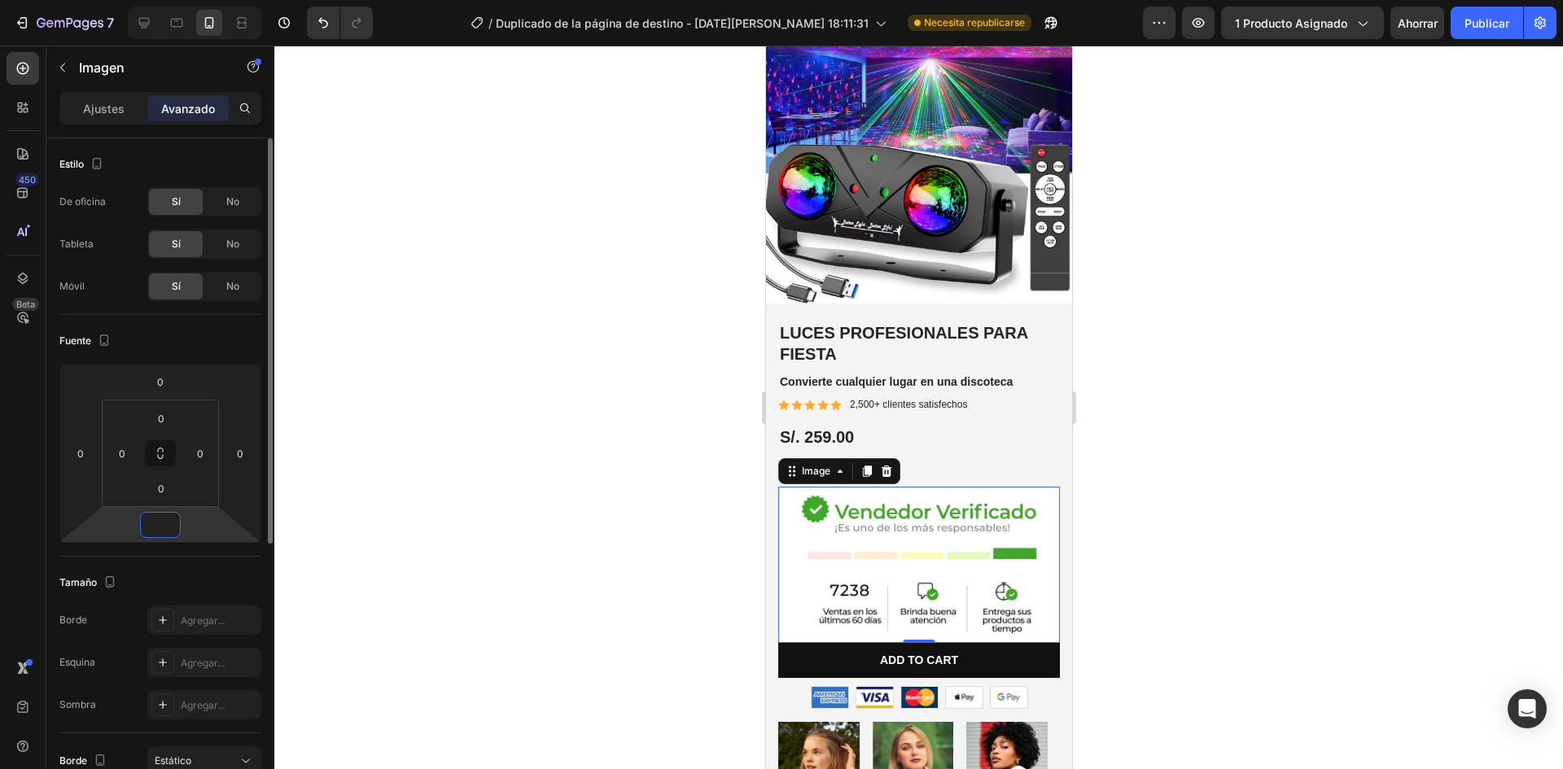
click at [160, 529] on input "number" at bounding box center [160, 525] width 33 height 24
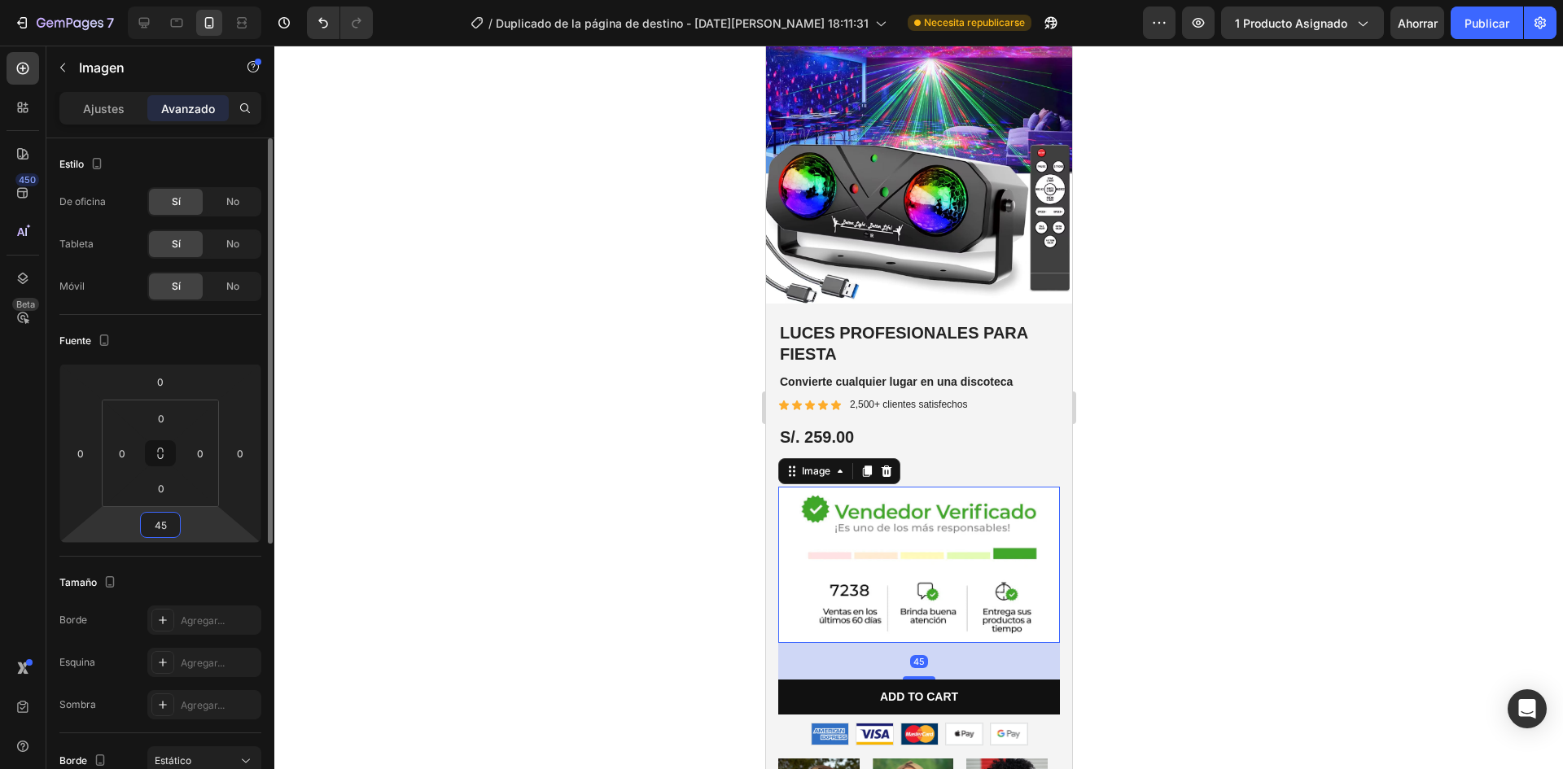
type input "4"
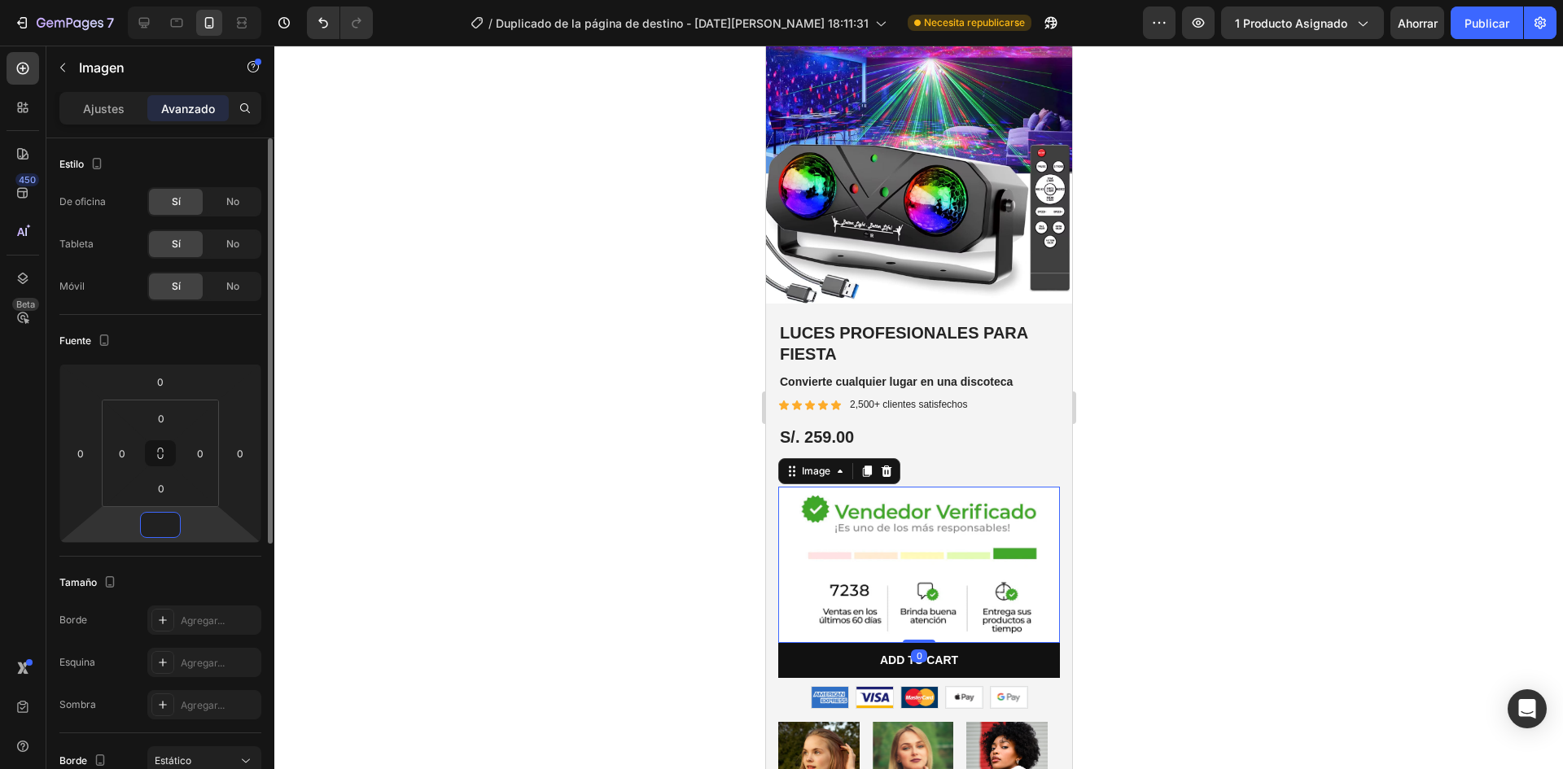
type input "5"
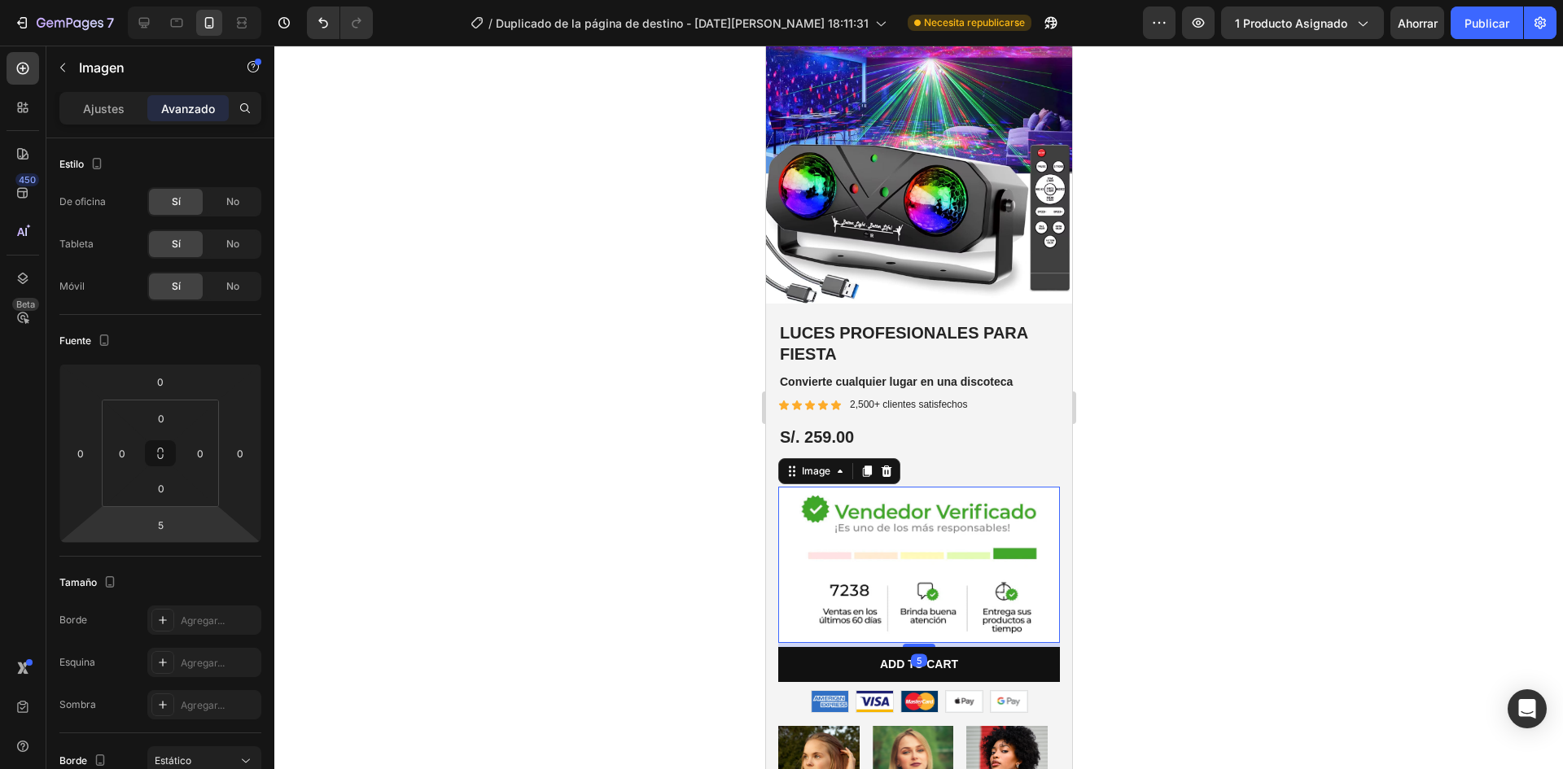
click at [1424, 521] on div at bounding box center [918, 408] width 1289 height 724
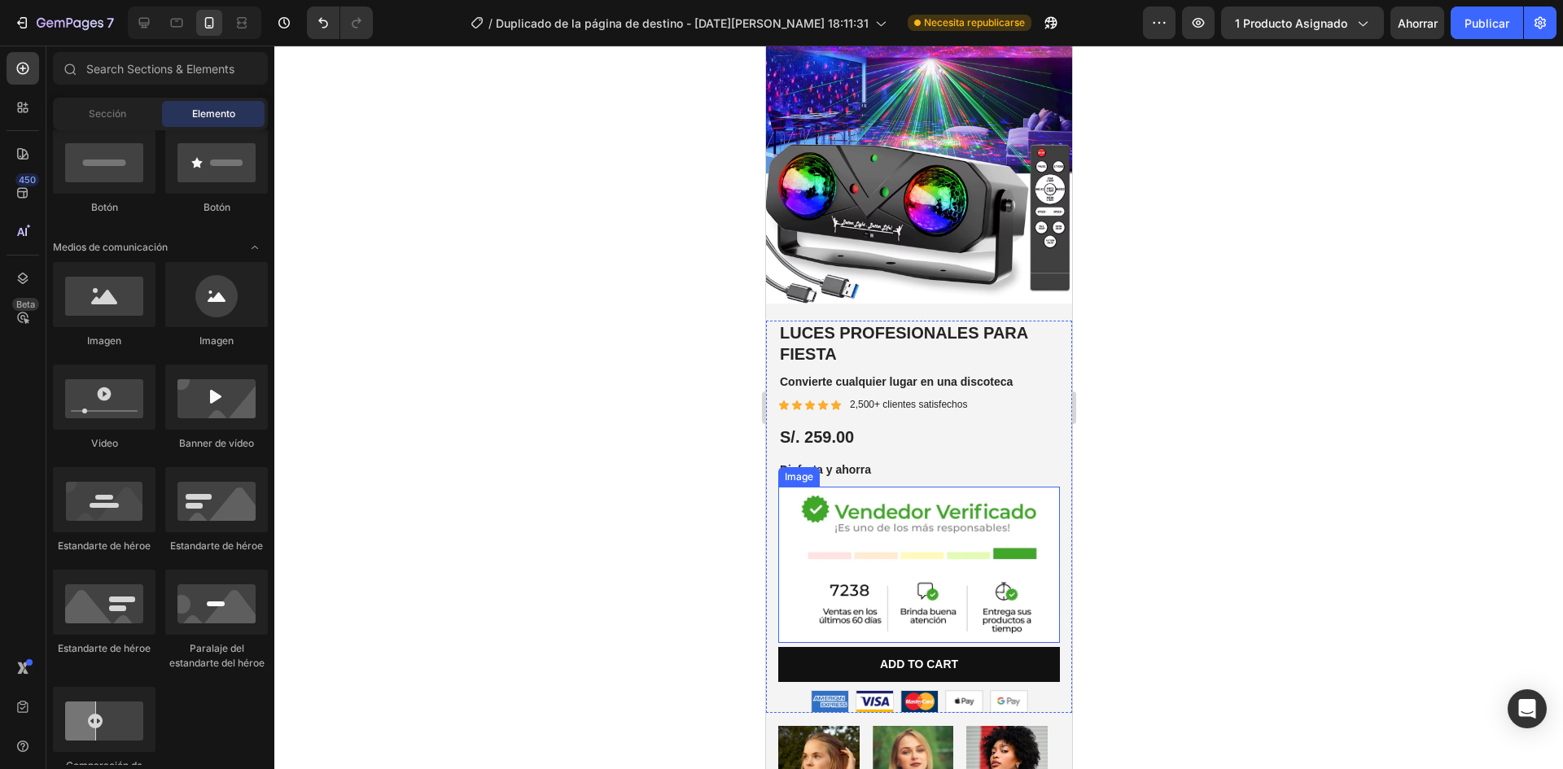
click at [950, 499] on img at bounding box center [919, 565] width 282 height 156
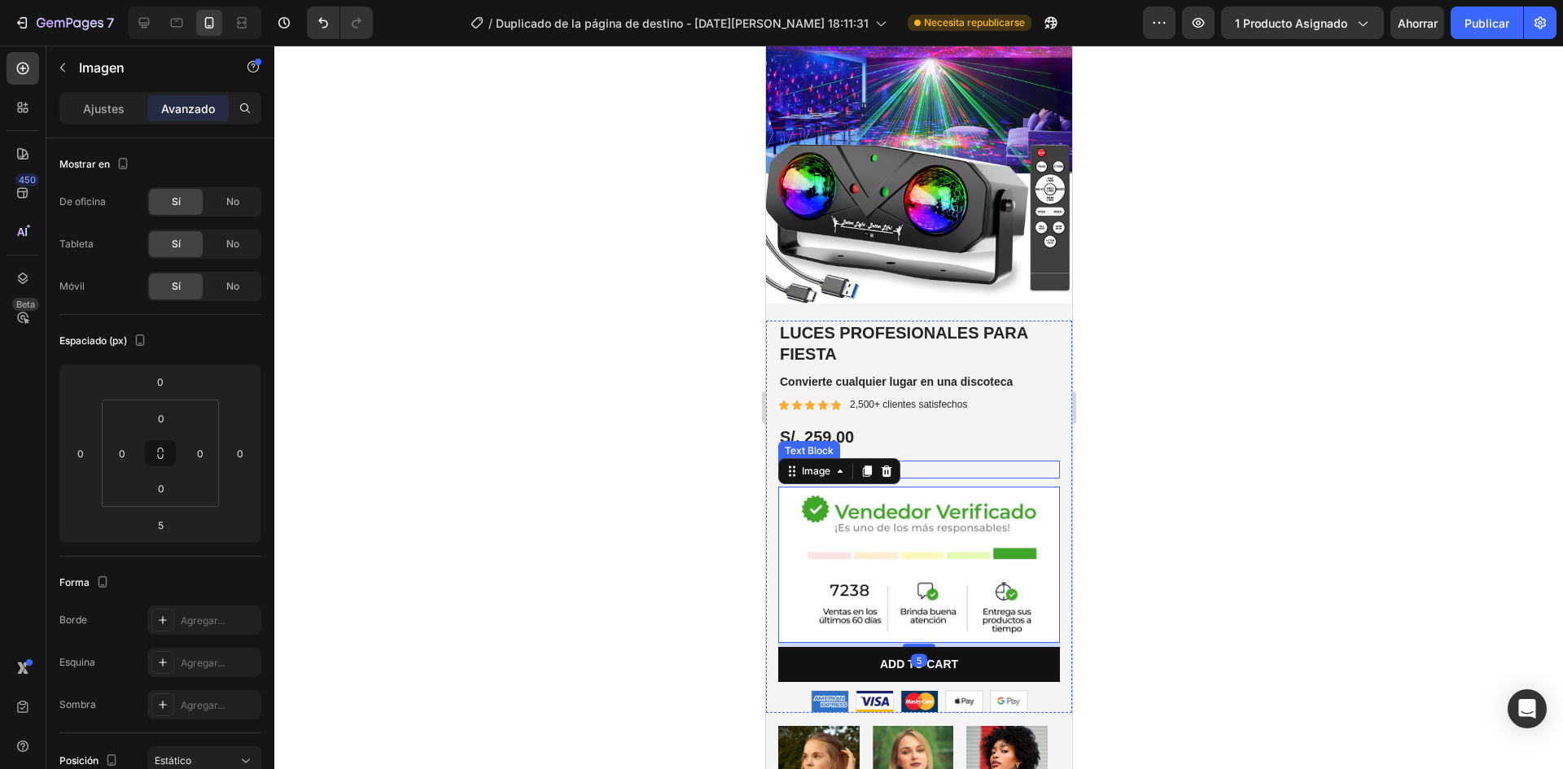
click at [985, 462] on p "Disfruta y ahorra" at bounding box center [918, 469] width 278 height 15
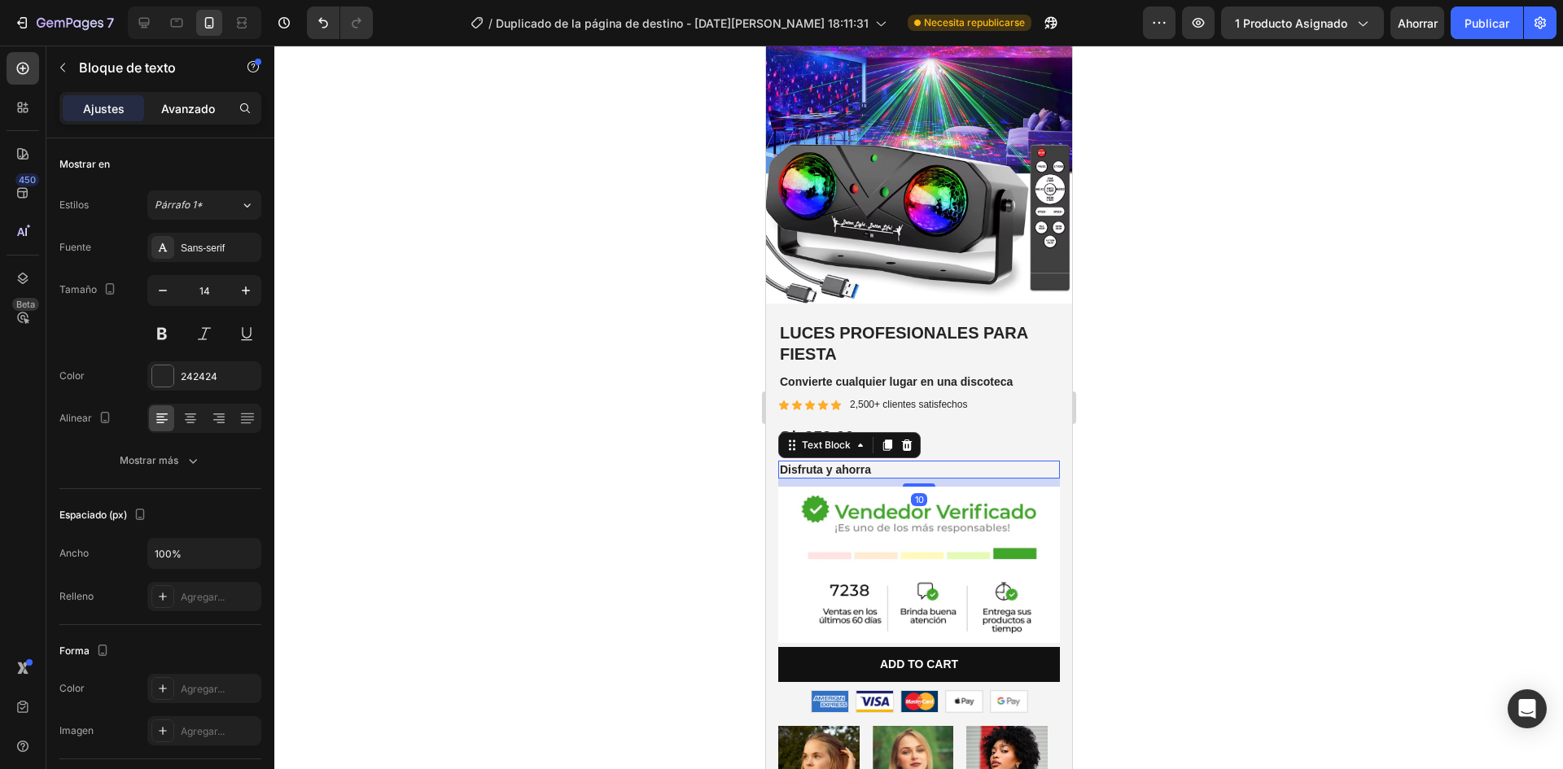
click at [184, 110] on font "Avanzado" at bounding box center [188, 109] width 54 height 14
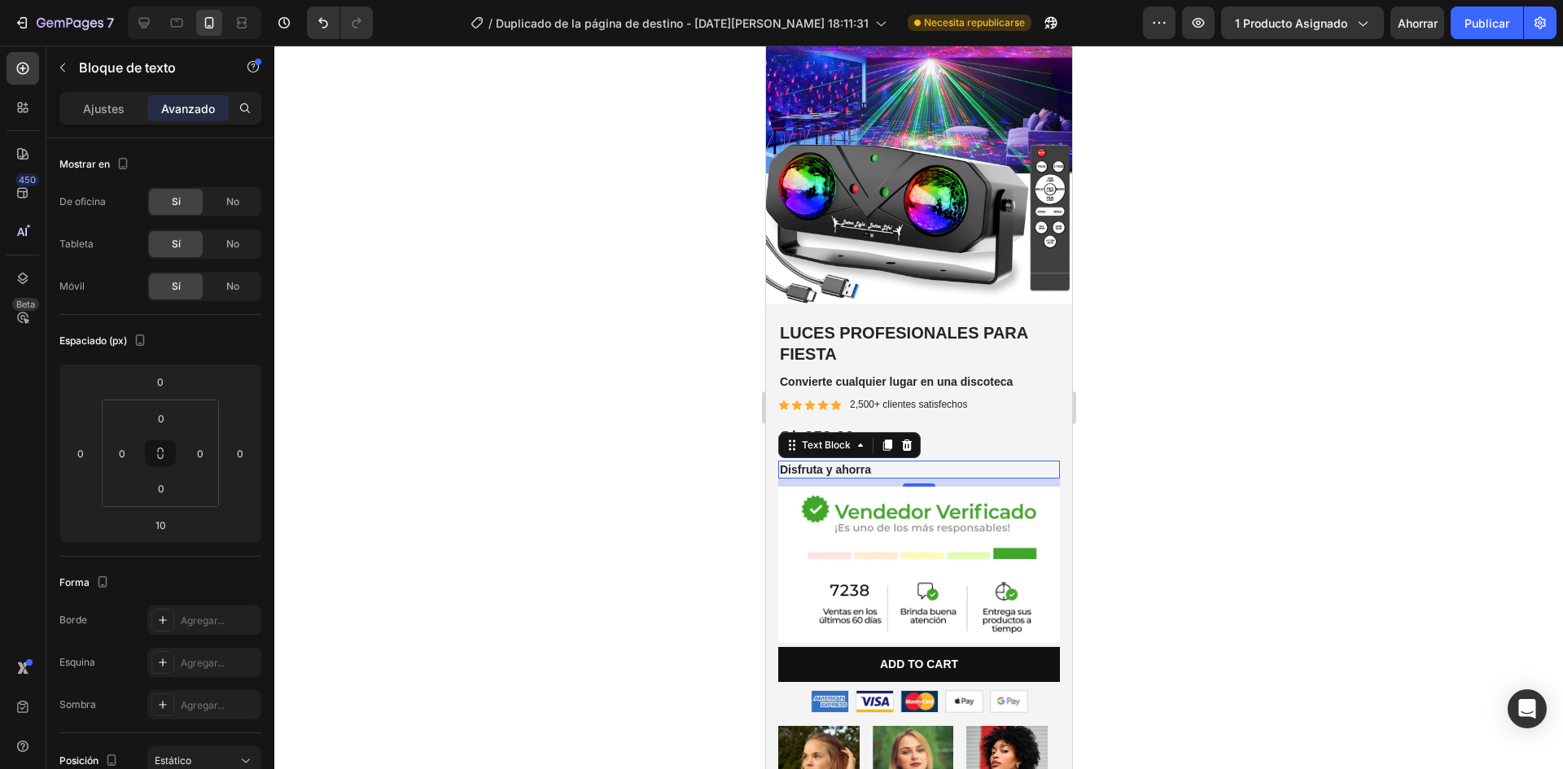
click at [624, 494] on div at bounding box center [918, 408] width 1289 height 724
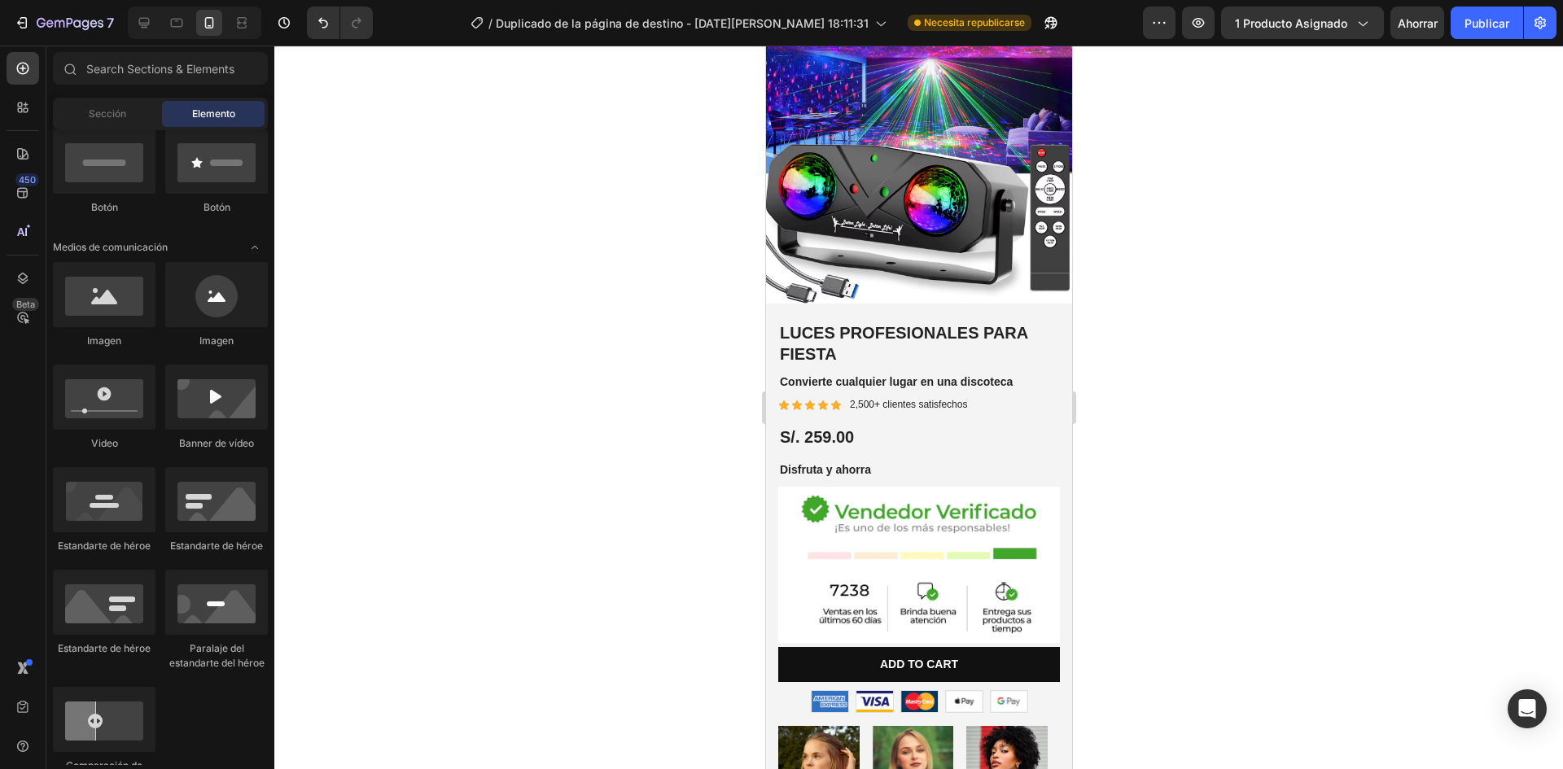
drag, startPoint x: 1475, startPoint y: 216, endPoint x: 1444, endPoint y: 39, distance: 179.4
click at [1459, 185] on div at bounding box center [918, 408] width 1289 height 724
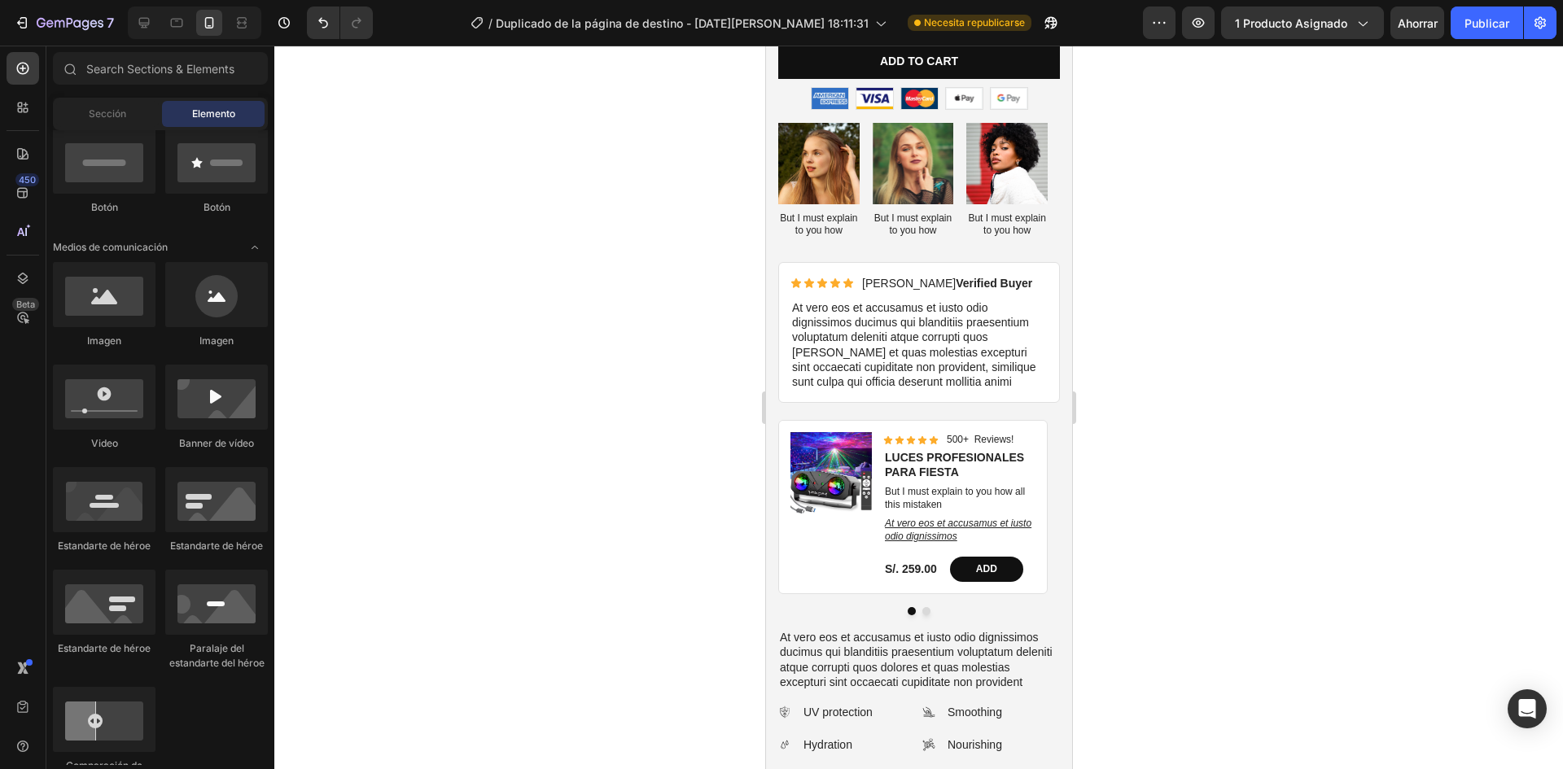
scroll to position [651, 0]
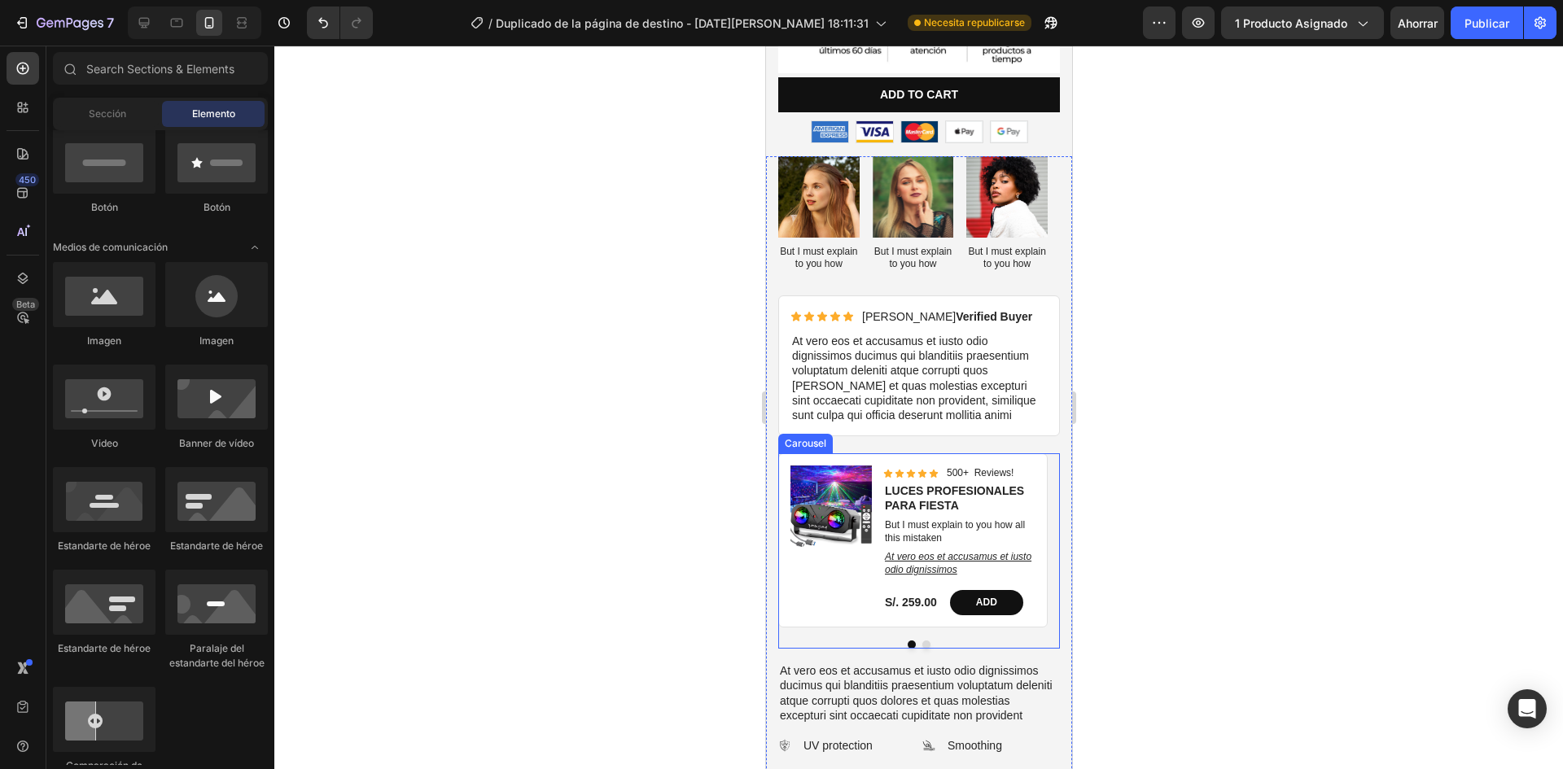
click at [1208, 436] on div at bounding box center [918, 408] width 1289 height 724
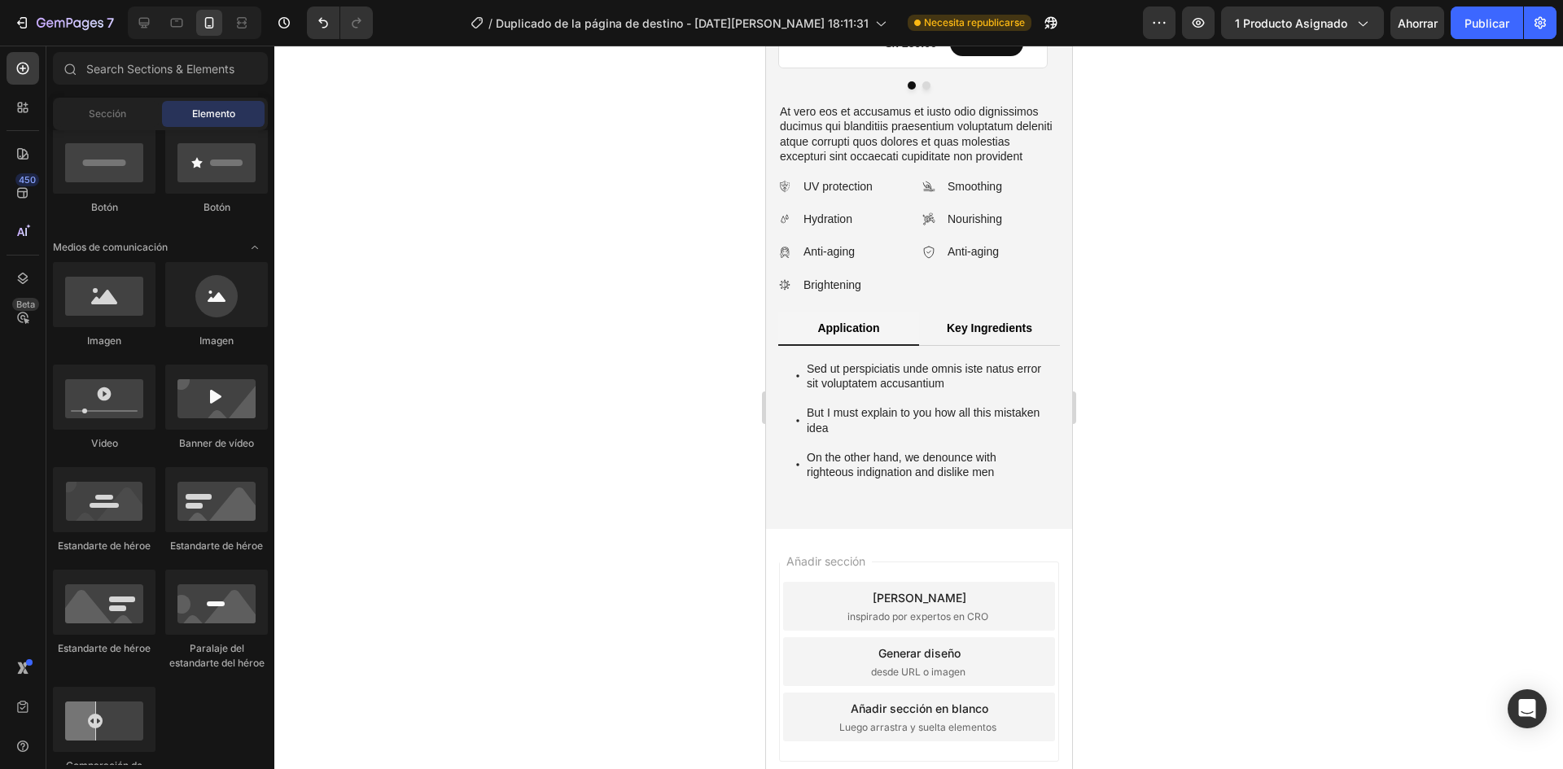
scroll to position [1221, 0]
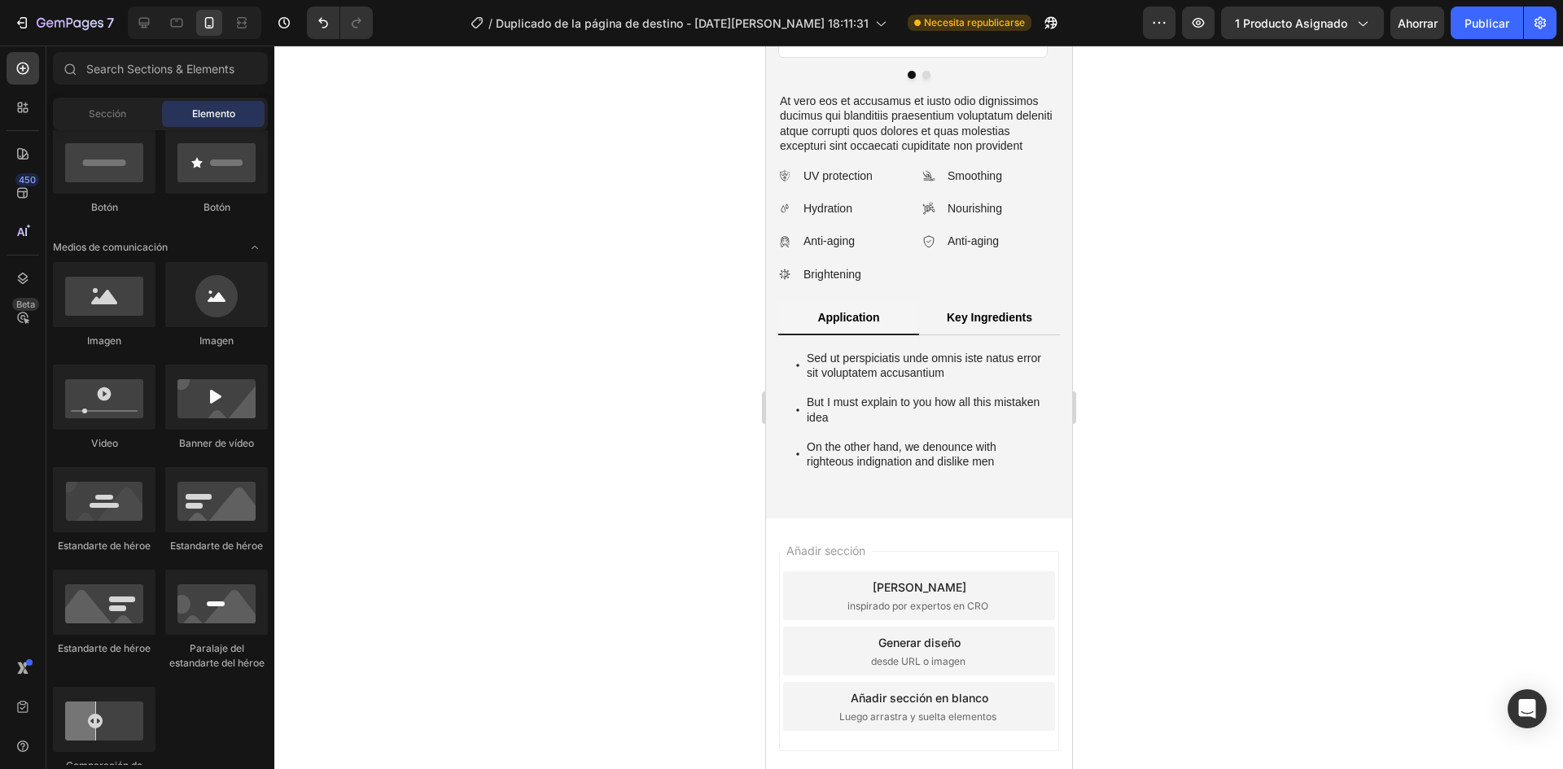
click at [925, 541] on div "Añadir sección Elija plantillas inspirado por expertos en CRO Generar diseño de…" at bounding box center [918, 674] width 306 height 311
click at [229, 423] on div at bounding box center [216, 397] width 103 height 65
drag, startPoint x: 993, startPoint y: 453, endPoint x: 863, endPoint y: 515, distance: 143.5
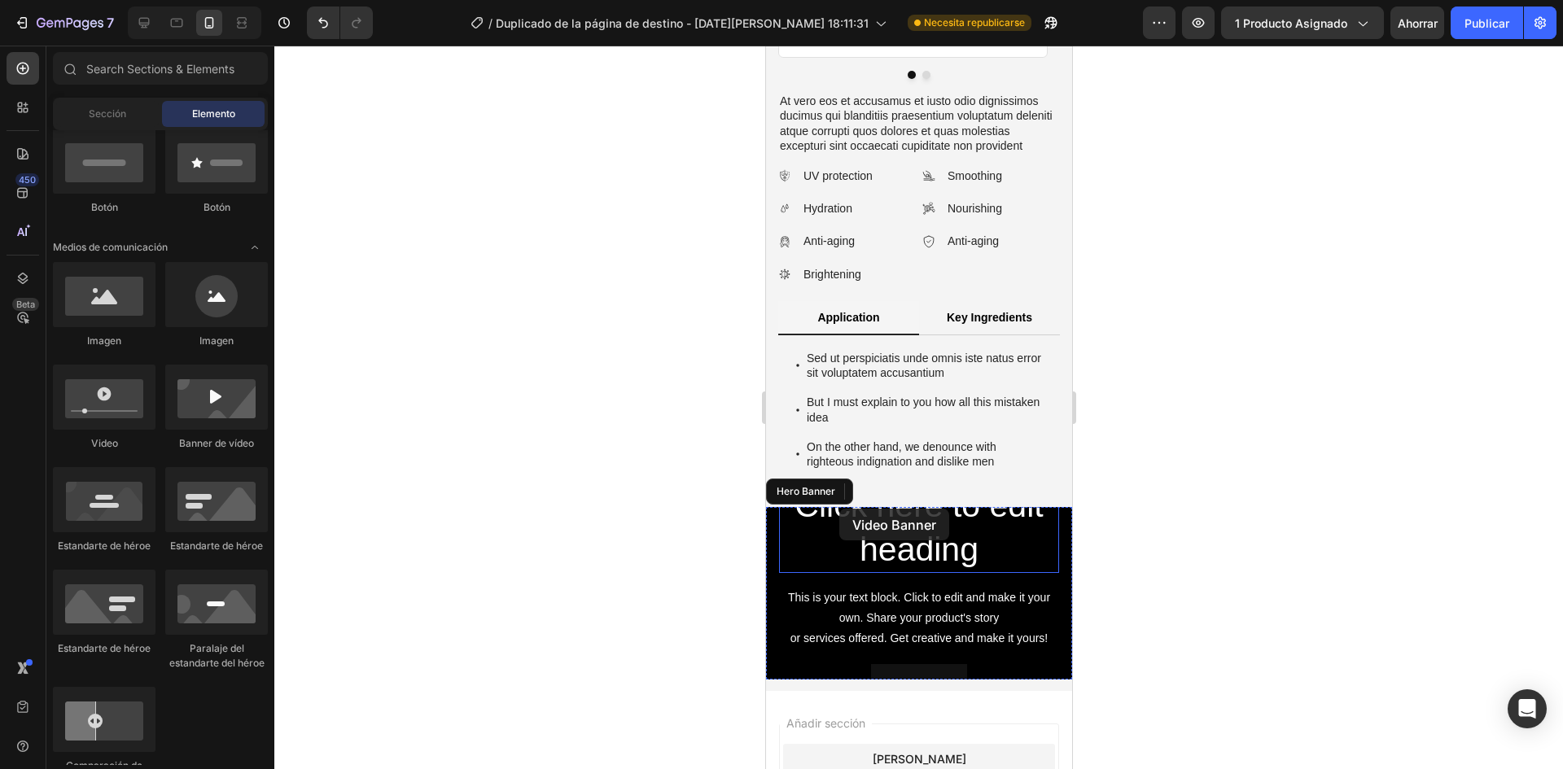
click at [863, 515] on h2 "Click here to edit heading" at bounding box center [918, 528] width 280 height 90
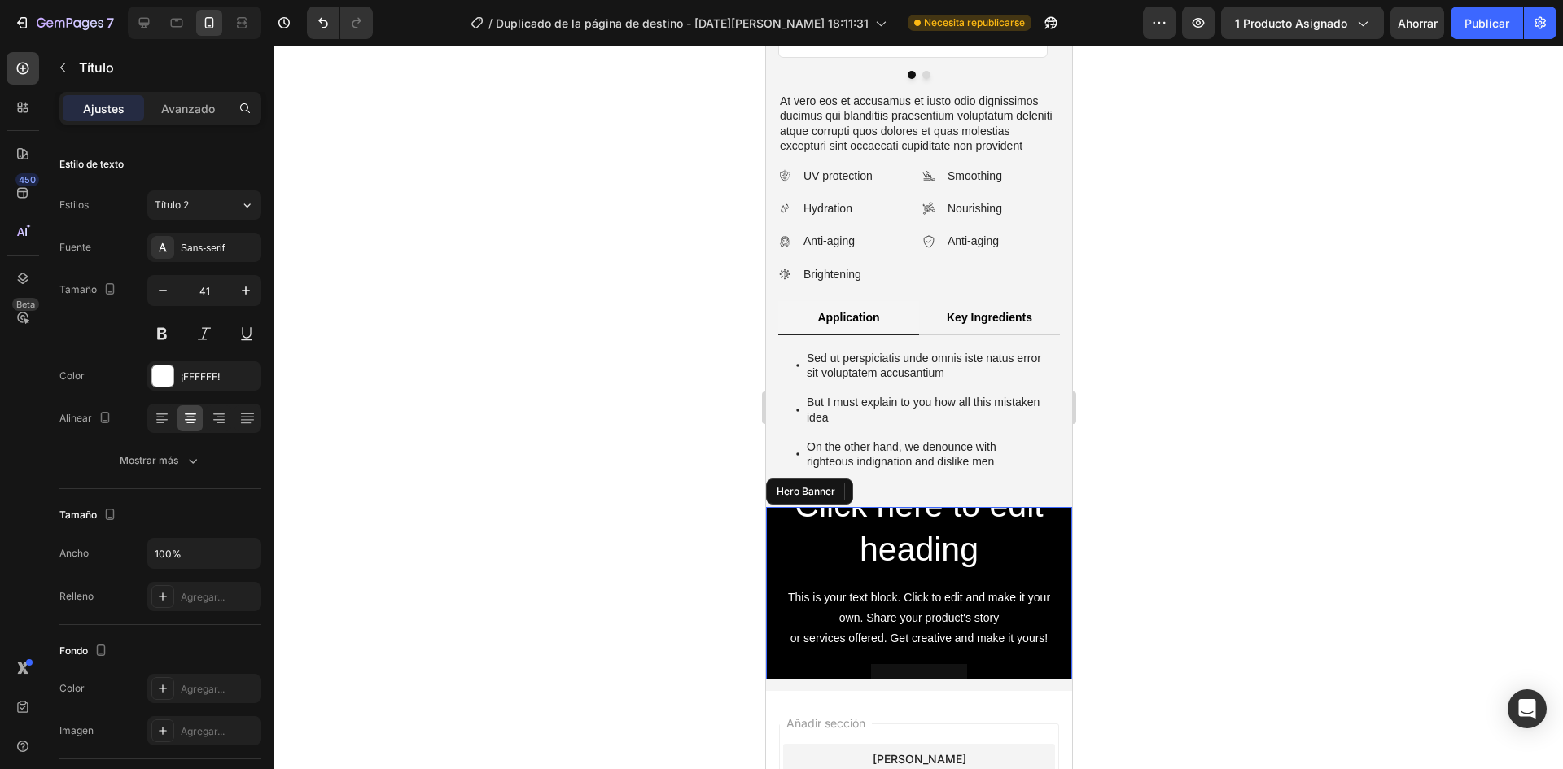
click at [1122, 568] on div at bounding box center [918, 408] width 1289 height 724
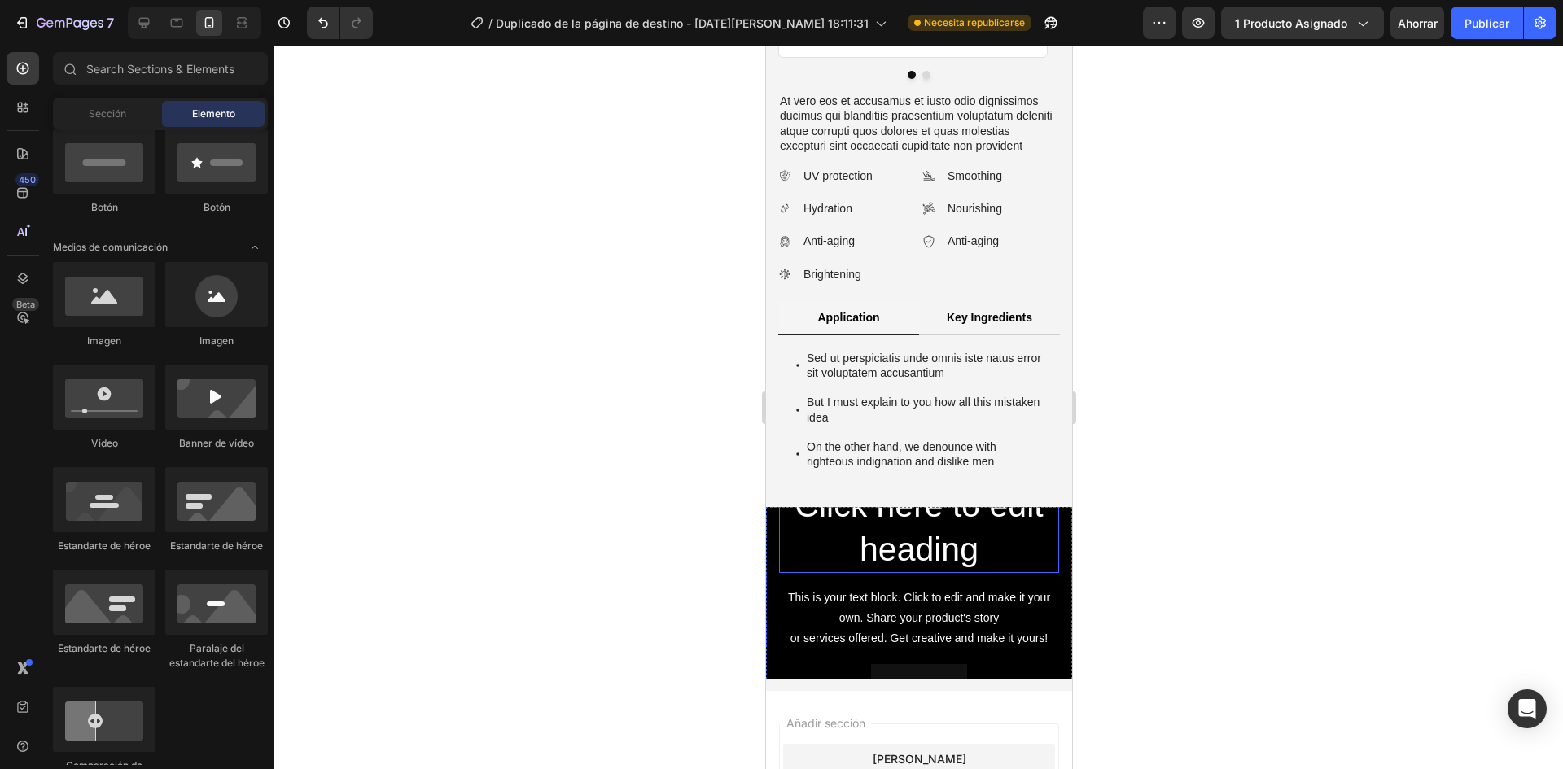
click at [909, 527] on h2 "Click here to edit heading" at bounding box center [918, 528] width 280 height 90
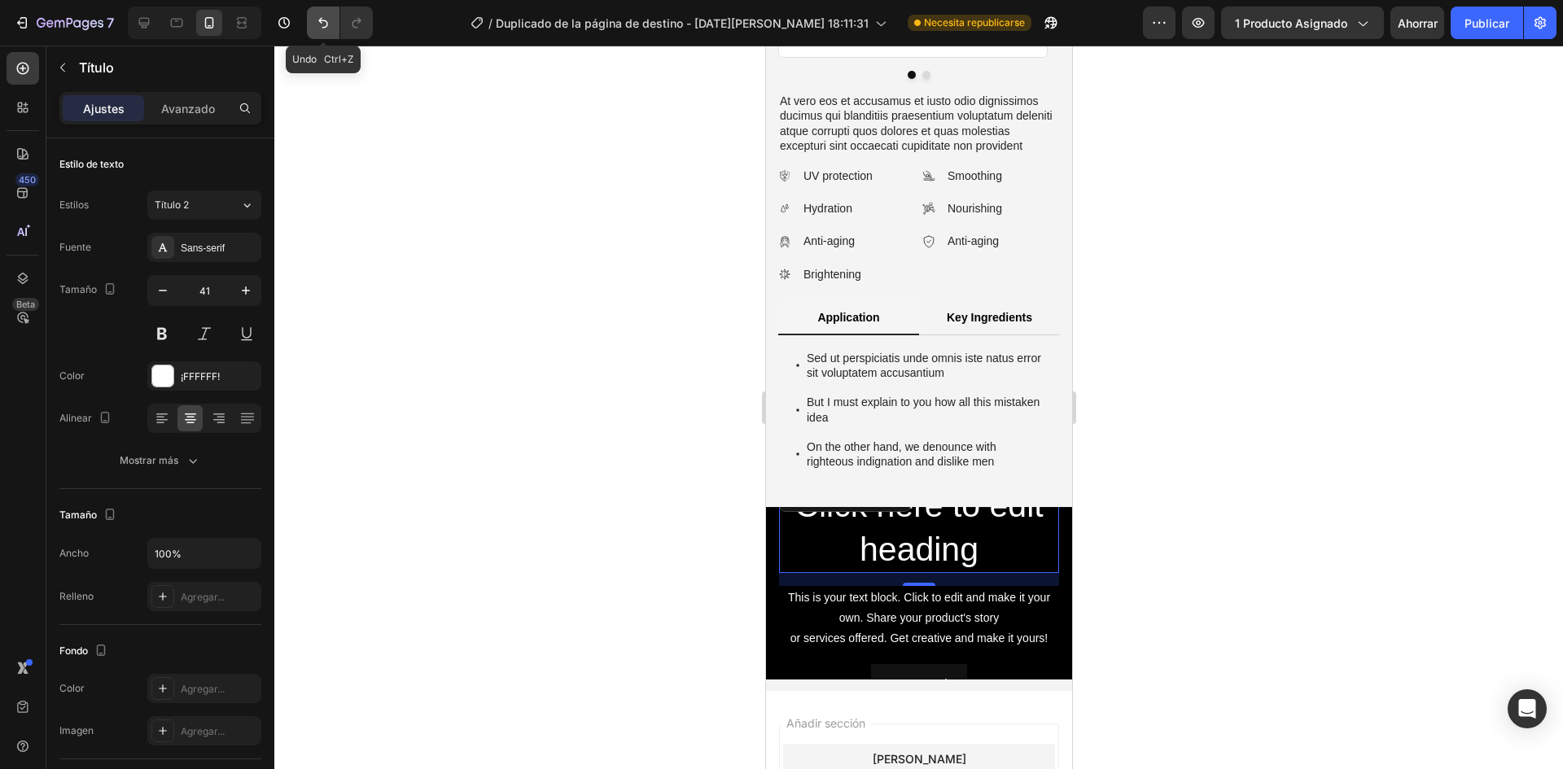
click at [330, 17] on icon "Deshacer/Rehacer" at bounding box center [323, 23] width 16 height 16
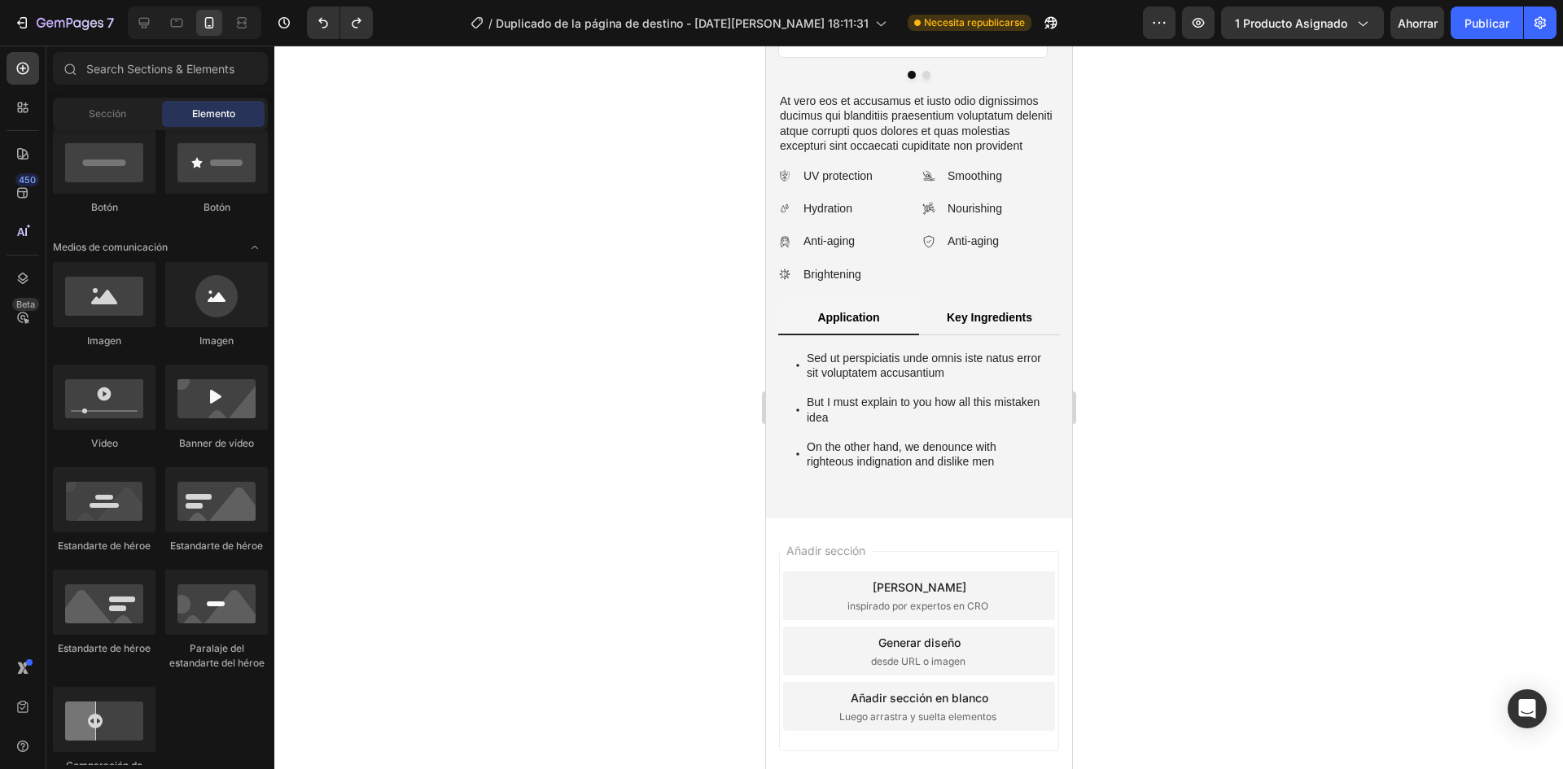
click at [939, 526] on div "Añadir sección Elija plantillas inspirado por expertos en CRO Generar diseño de…" at bounding box center [918, 674] width 306 height 311
drag, startPoint x: 871, startPoint y: 362, endPoint x: 866, endPoint y: 511, distance: 149.9
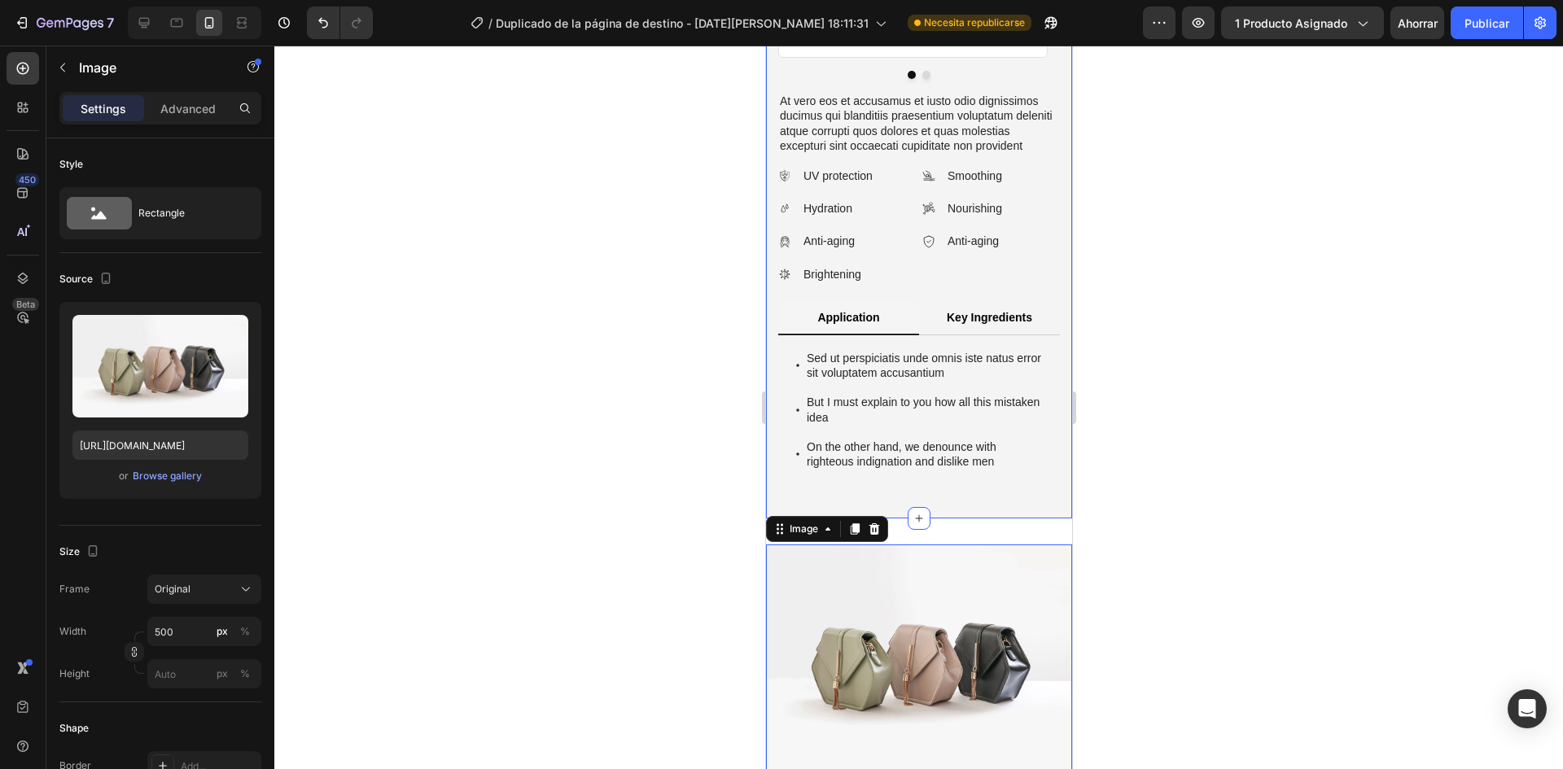
drag, startPoint x: 899, startPoint y: 566, endPoint x: 839, endPoint y: 558, distance: 60.8
click at [899, 567] on img at bounding box center [918, 660] width 306 height 230
click at [170, 487] on div "Subir imagen [URL][DOMAIN_NAME] o Explorar la galería" at bounding box center [160, 400] width 202 height 197
click at [178, 479] on font "Explorar la galería" at bounding box center [165, 476] width 84 height 12
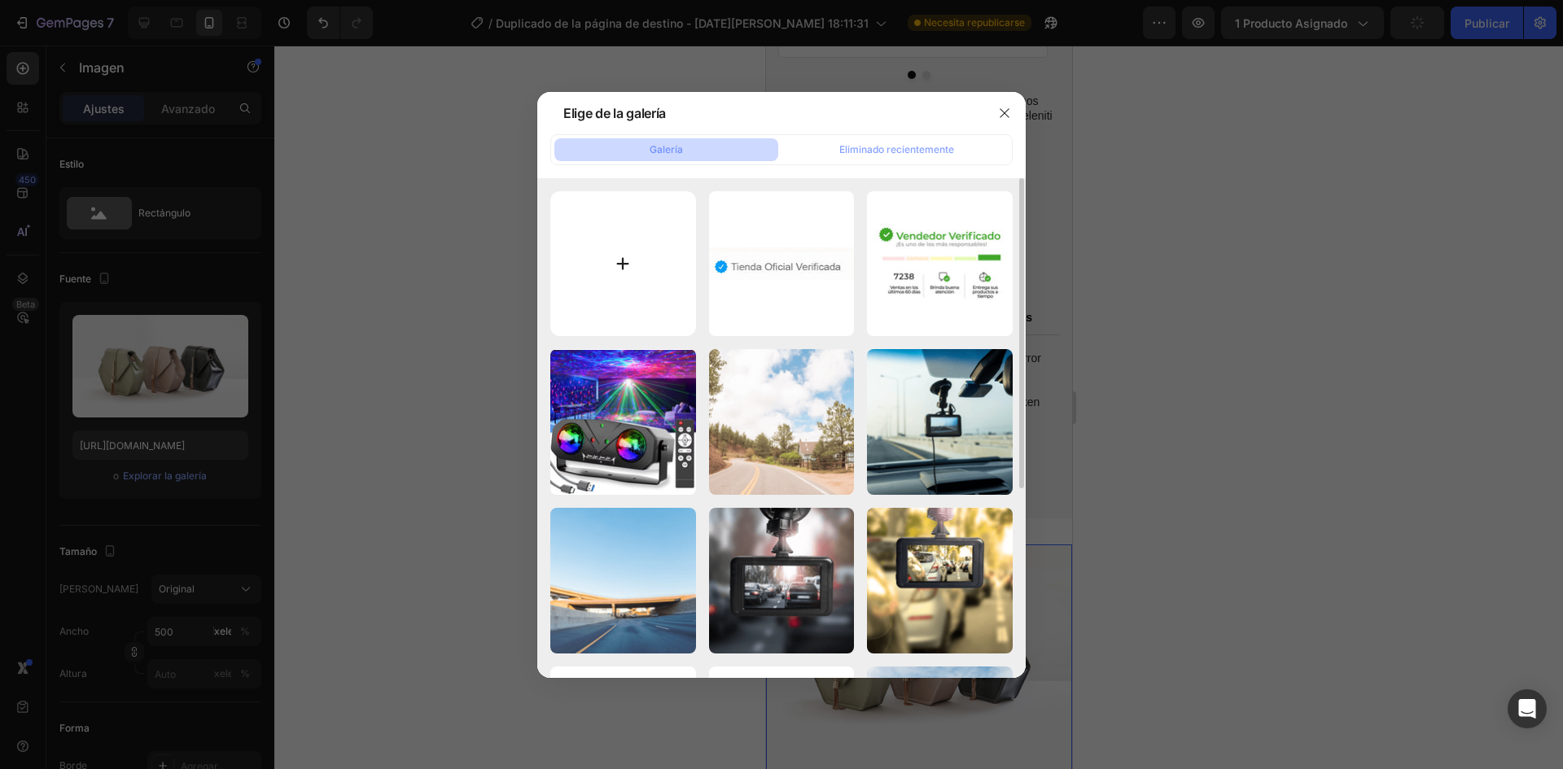
click at [647, 278] on input "file" at bounding box center [623, 264] width 146 height 146
type input "C:\fakepath\GIFCOMOCOMPRAR_a7cbd4ce-8fd2-4010-b5de-8b4373c78dc7 (1).gif"
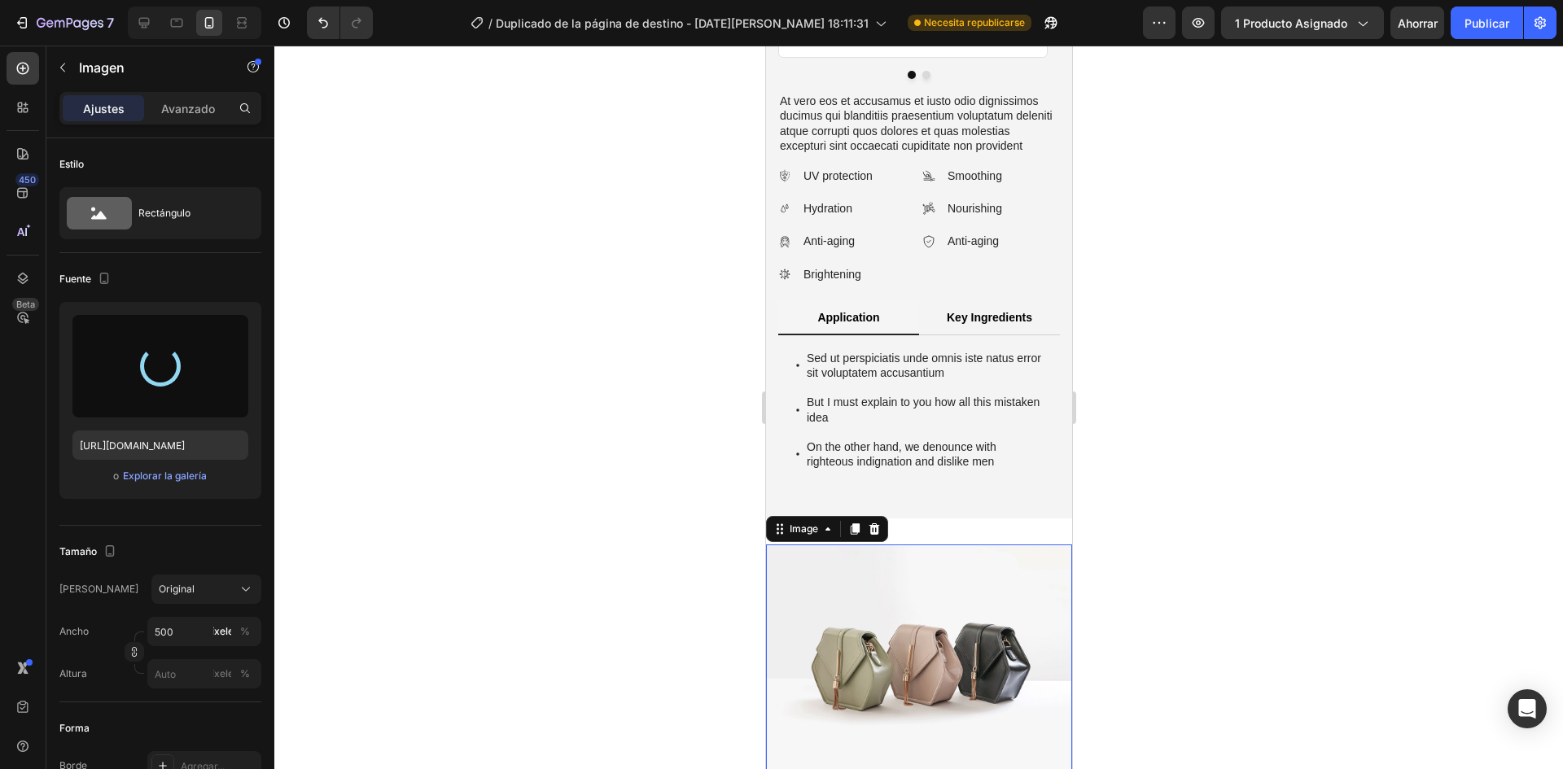
type input "[URL][DOMAIN_NAME]"
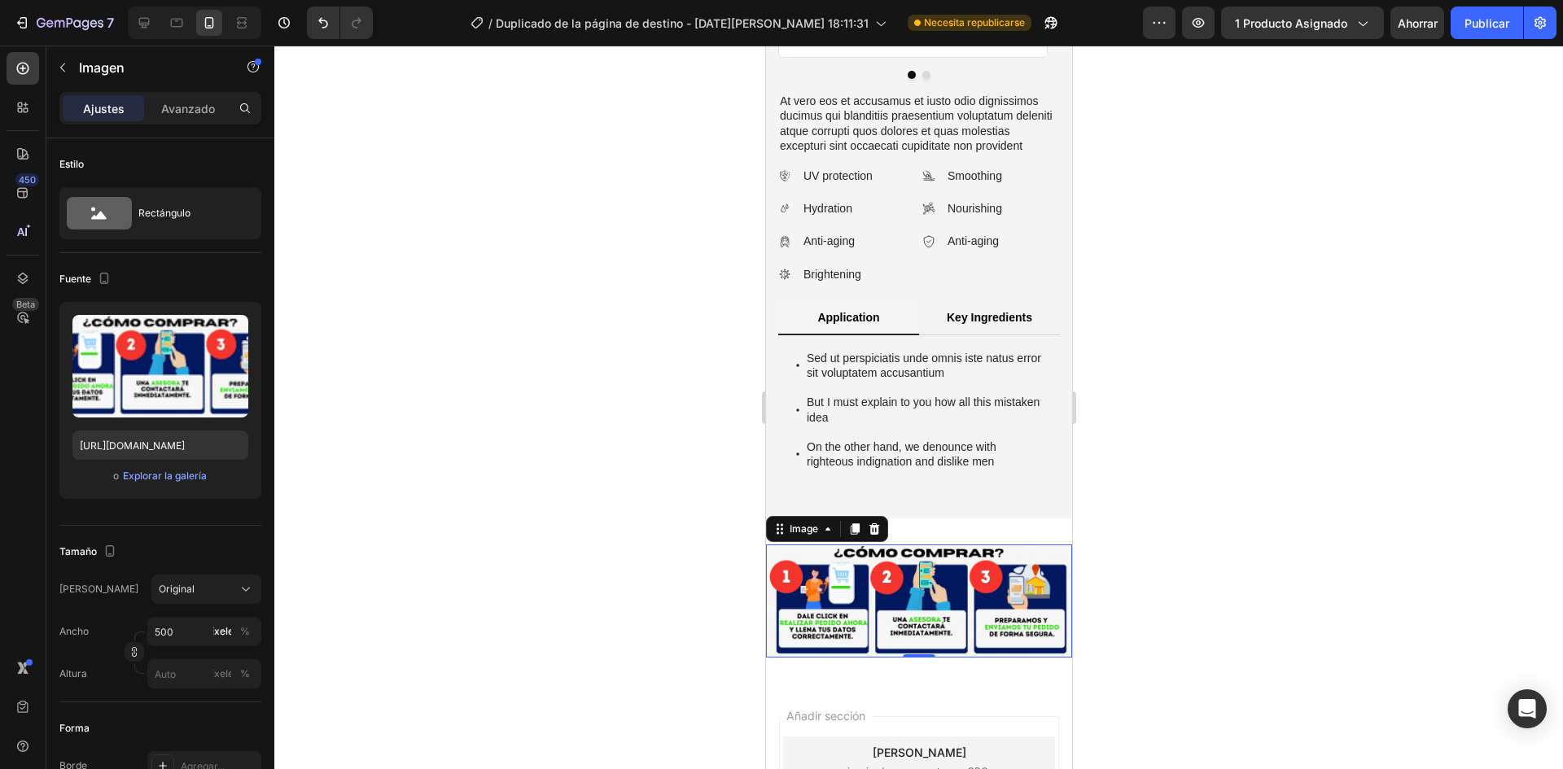
click at [1191, 525] on div at bounding box center [918, 408] width 1289 height 724
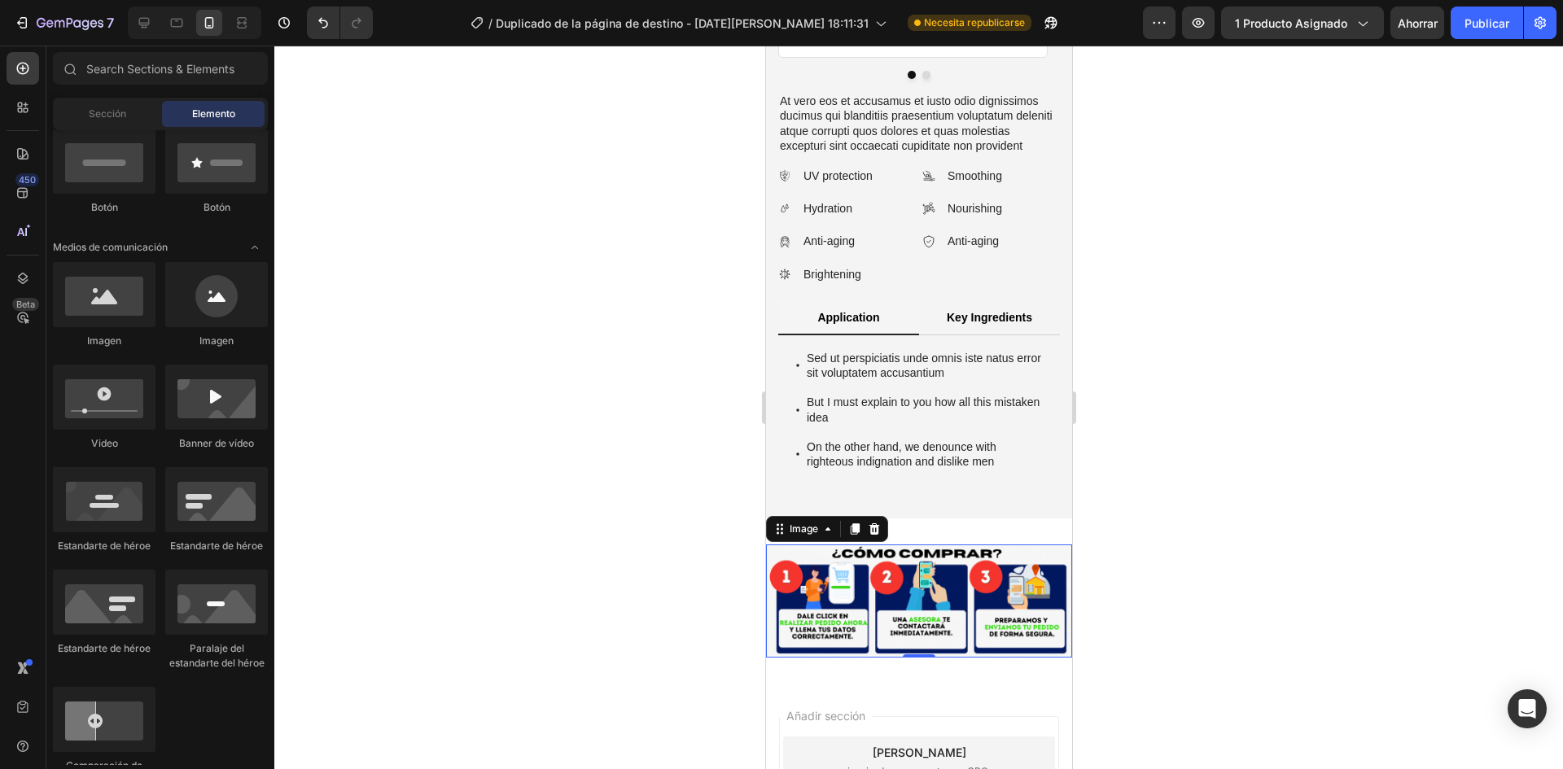
click at [839, 576] on img at bounding box center [918, 601] width 306 height 113
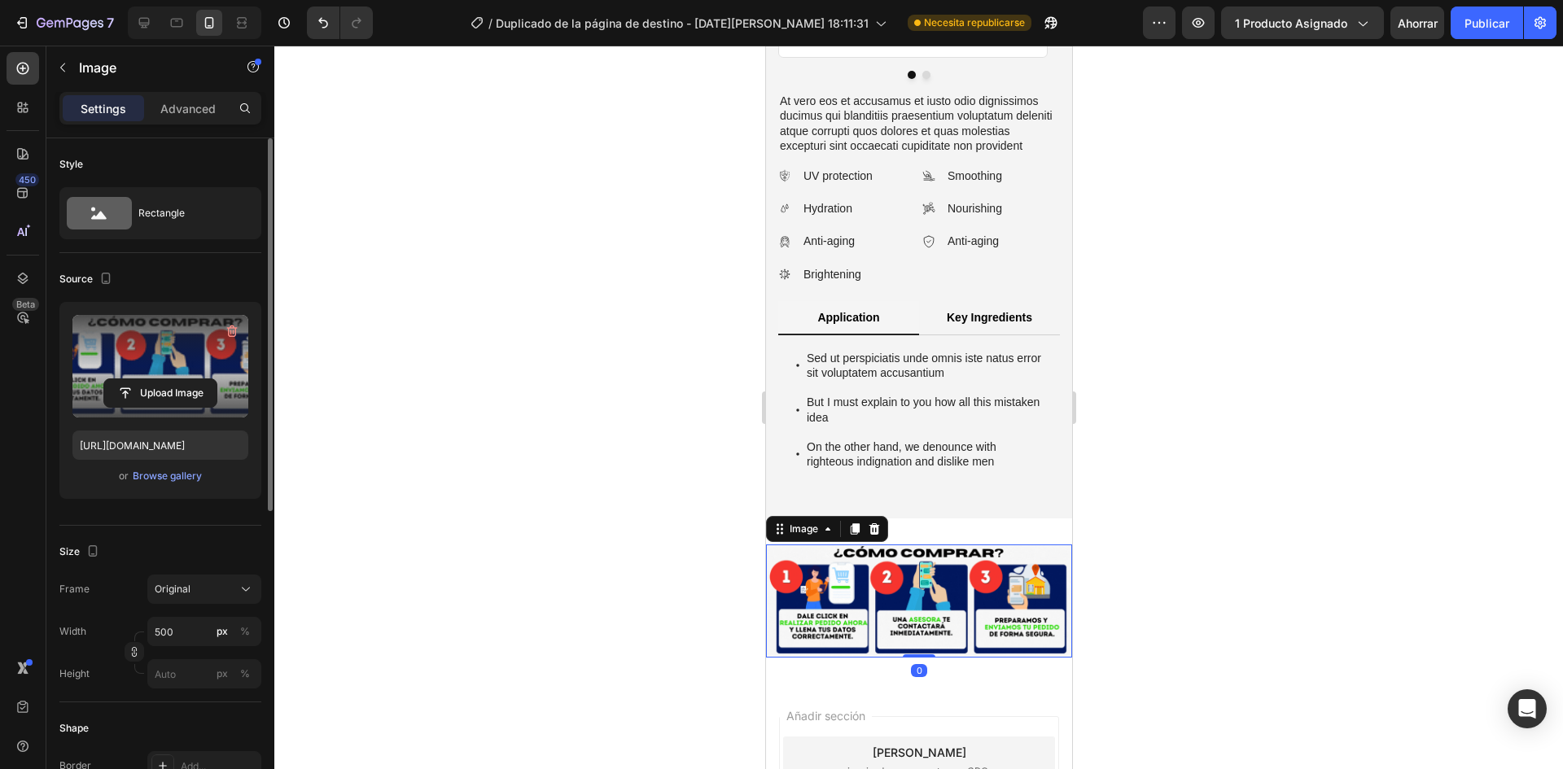
click at [220, 356] on label at bounding box center [160, 366] width 176 height 103
click at [217, 379] on input "file" at bounding box center [160, 393] width 112 height 28
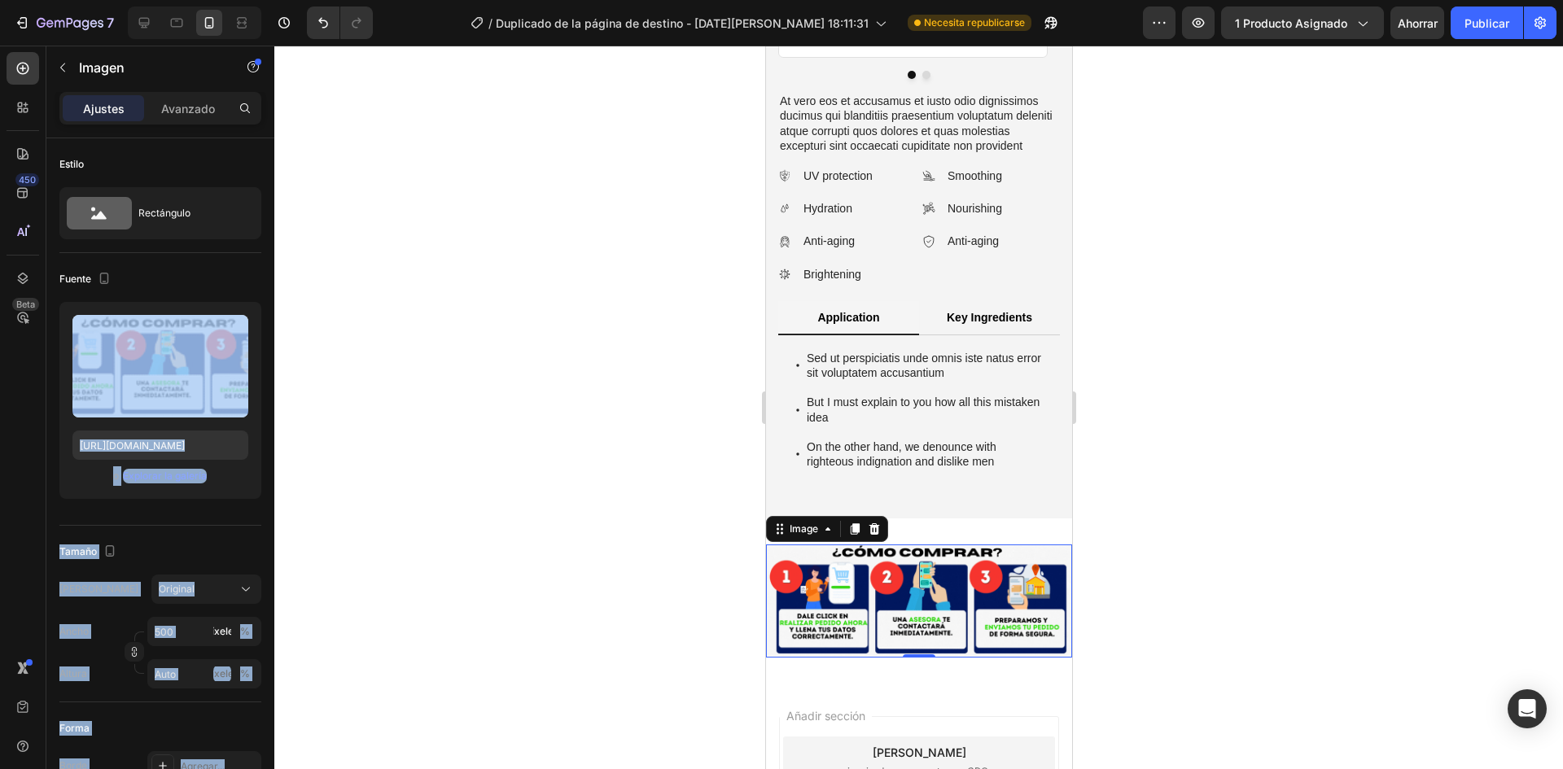
drag, startPoint x: 920, startPoint y: 384, endPoint x: 954, endPoint y: 566, distance: 185.6
click at [1138, 622] on div at bounding box center [918, 408] width 1289 height 724
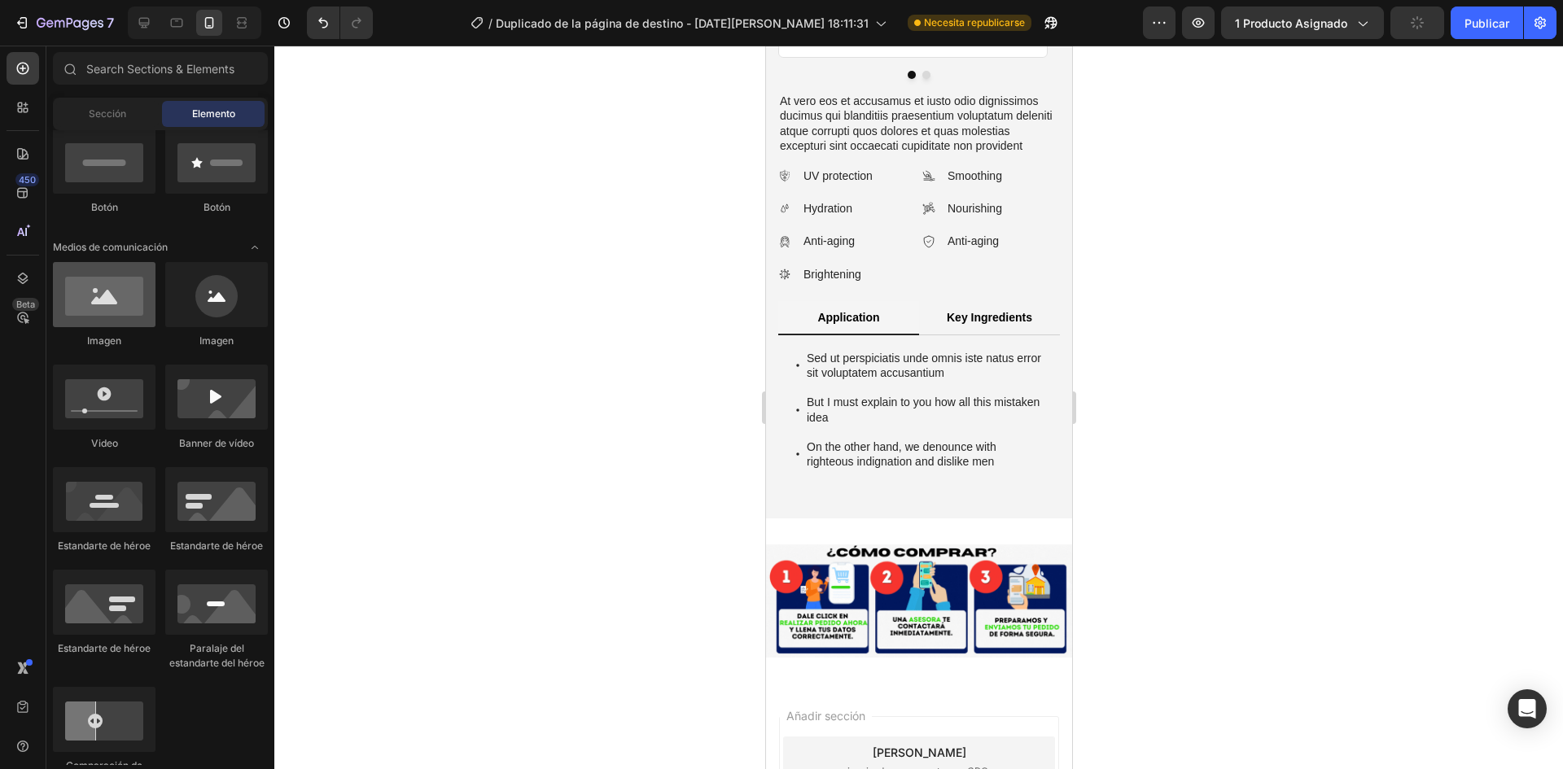
click at [99, 313] on div at bounding box center [104, 294] width 103 height 65
click at [429, 394] on div at bounding box center [918, 408] width 1289 height 724
click at [831, 600] on img at bounding box center [918, 601] width 306 height 113
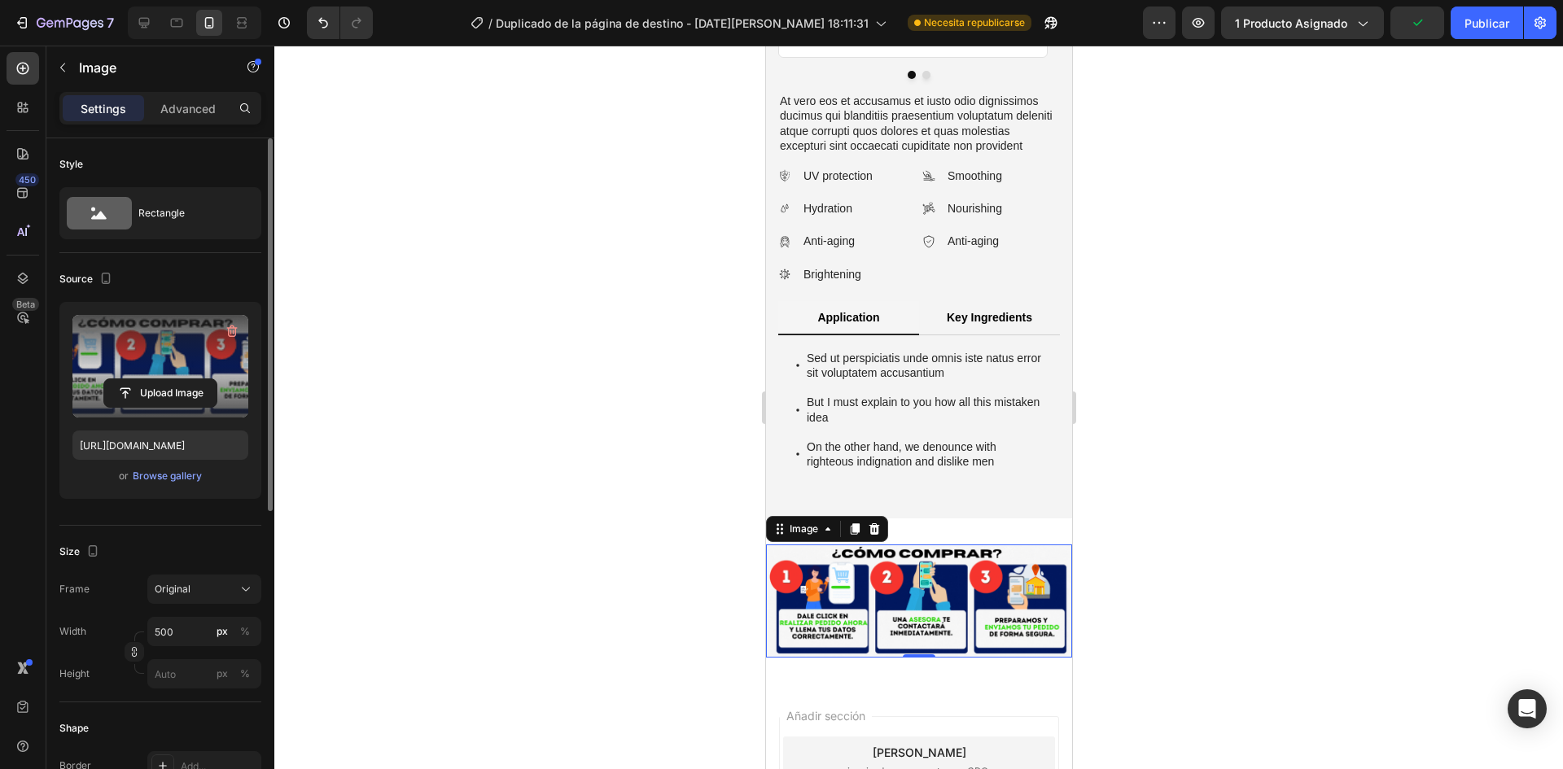
click at [240, 389] on div "Upload Image" at bounding box center [160, 393] width 176 height 29
click at [144, 364] on label at bounding box center [160, 366] width 176 height 103
click at [144, 379] on input "file" at bounding box center [160, 393] width 112 height 28
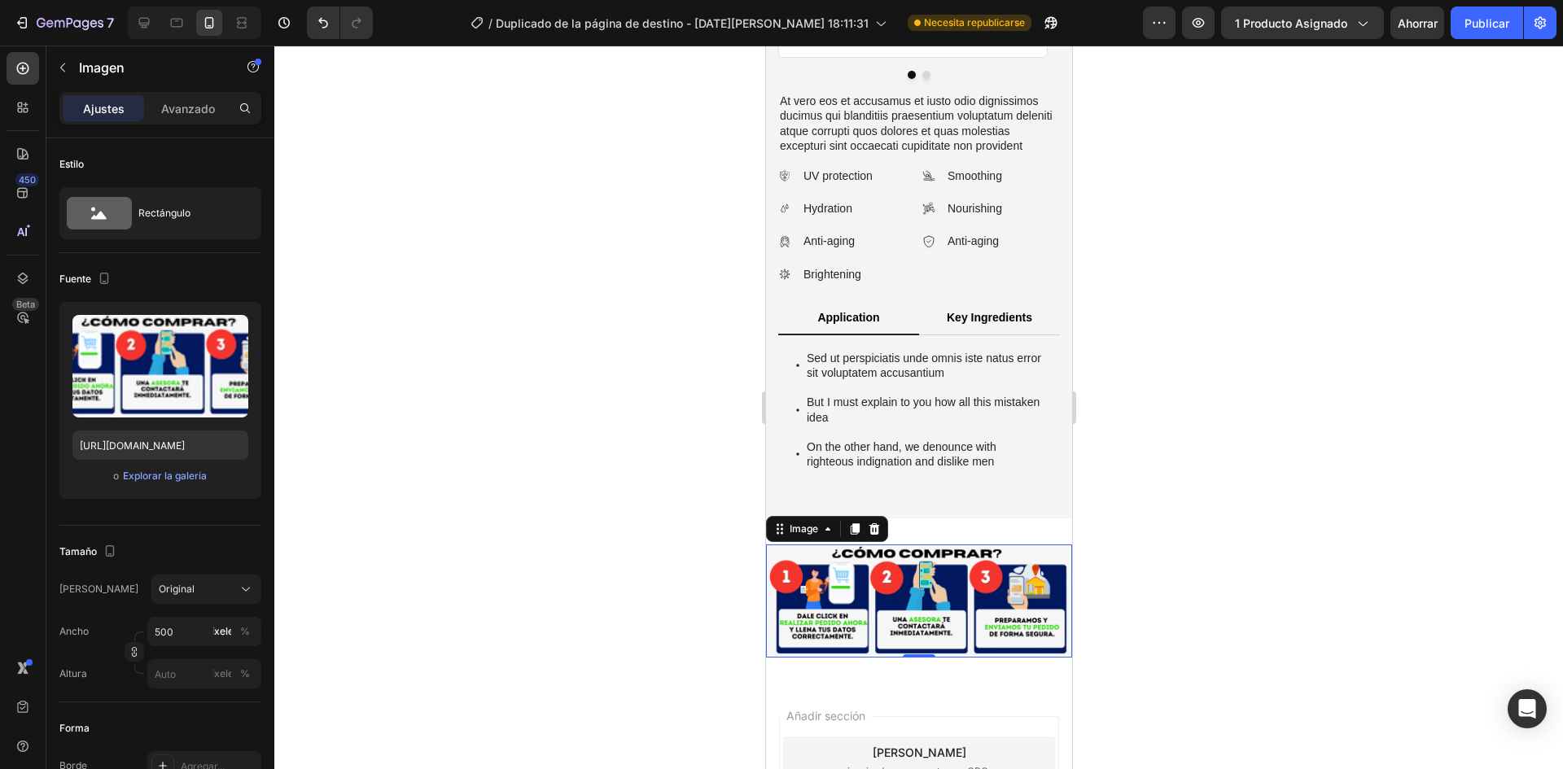
click at [1217, 331] on div at bounding box center [918, 408] width 1289 height 724
